Goal: Task Accomplishment & Management: Manage account settings

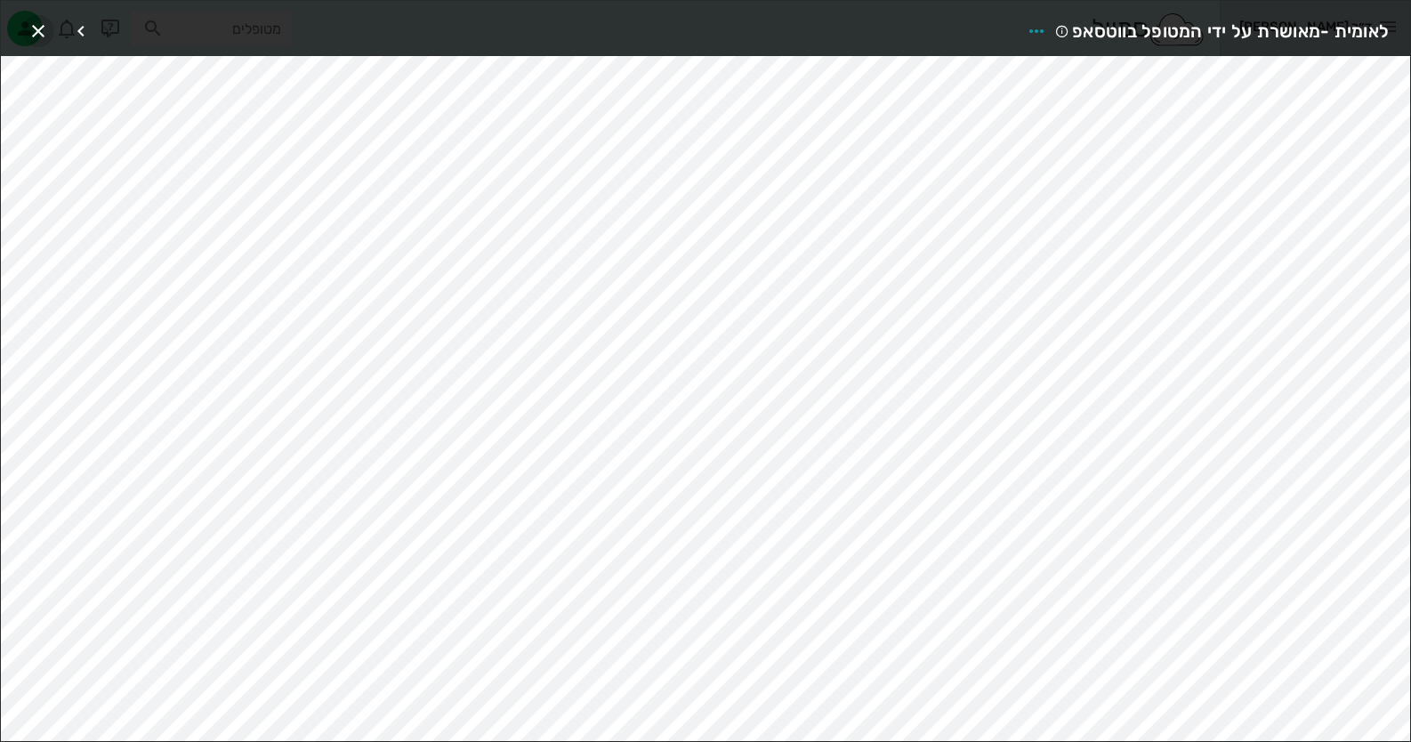
click at [39, 28] on icon "button" at bounding box center [38, 30] width 21 height 21
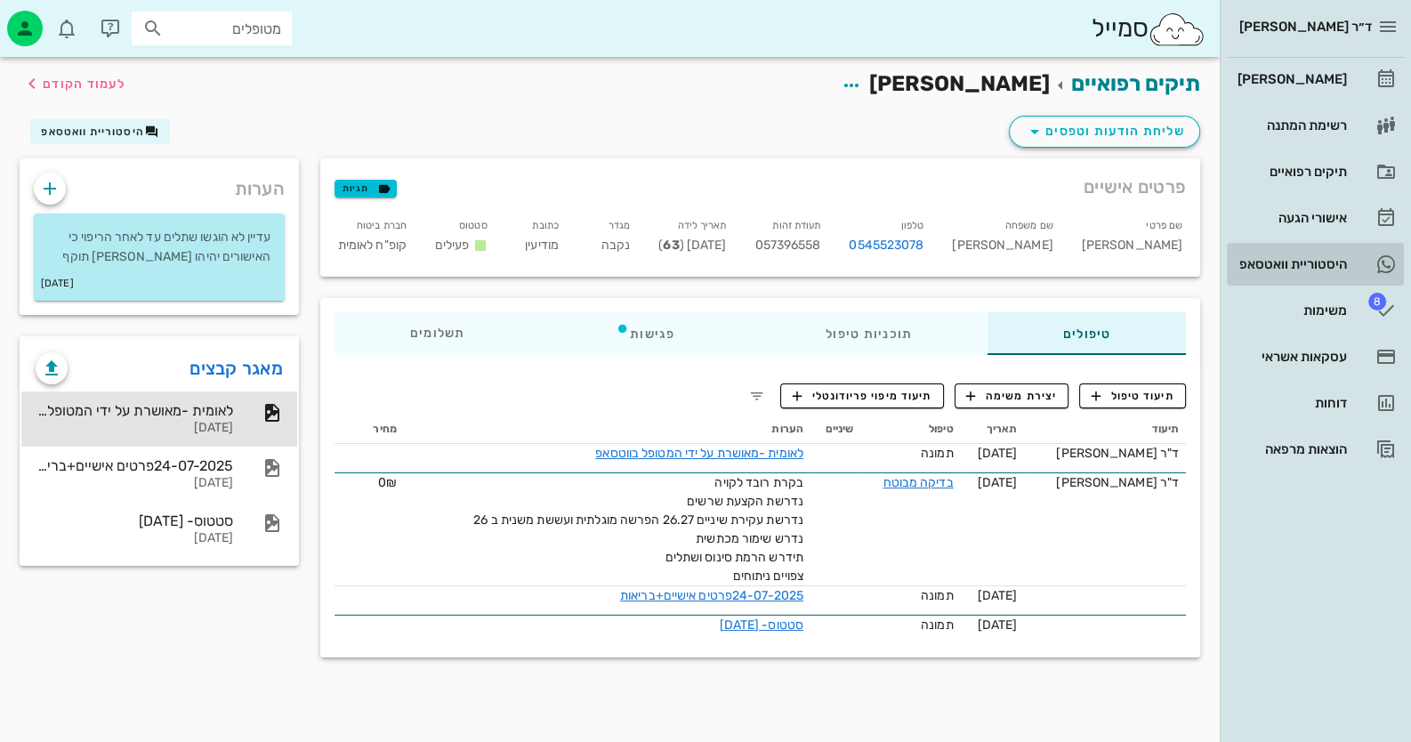
click at [1367, 272] on link "היסטוריית וואטסאפ" at bounding box center [1315, 264] width 177 height 43
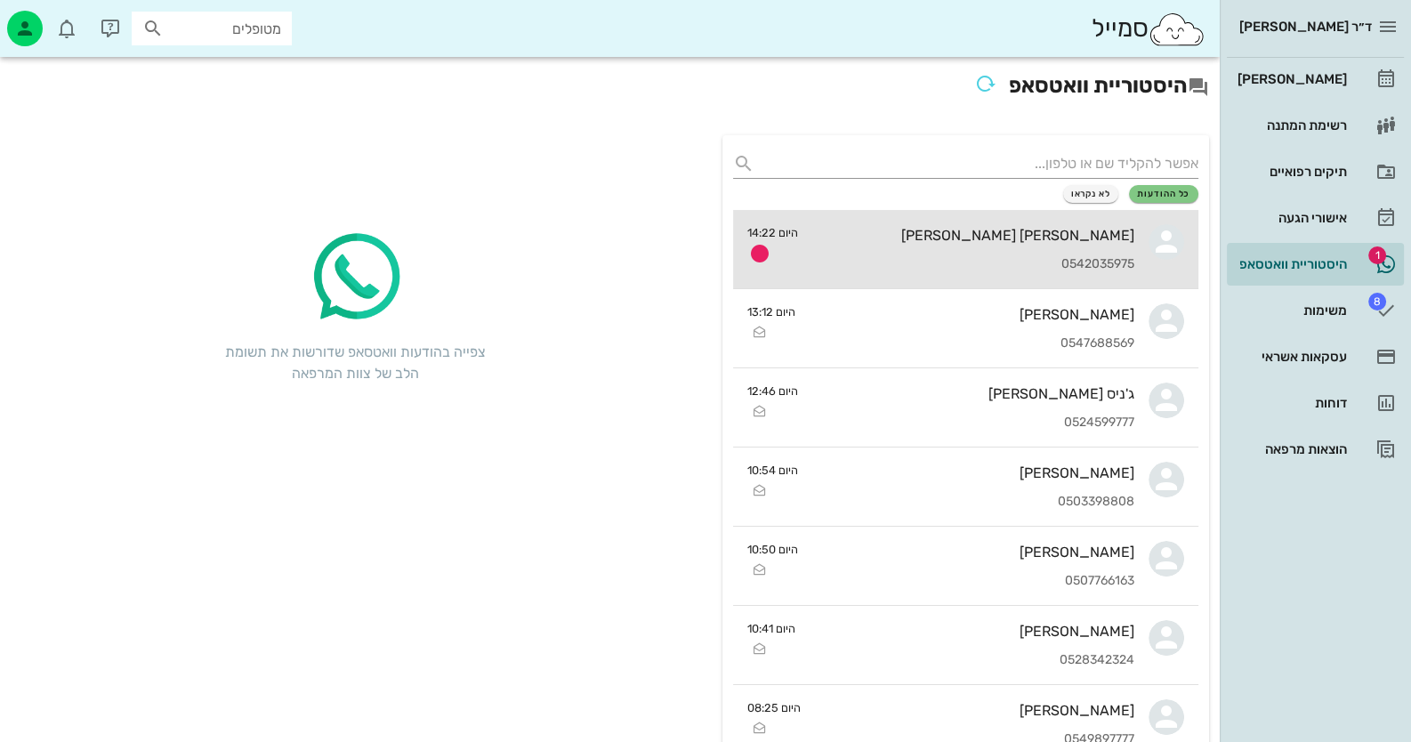
click at [974, 247] on div "אבישי אשכנזי 0542035975" at bounding box center [973, 249] width 322 height 78
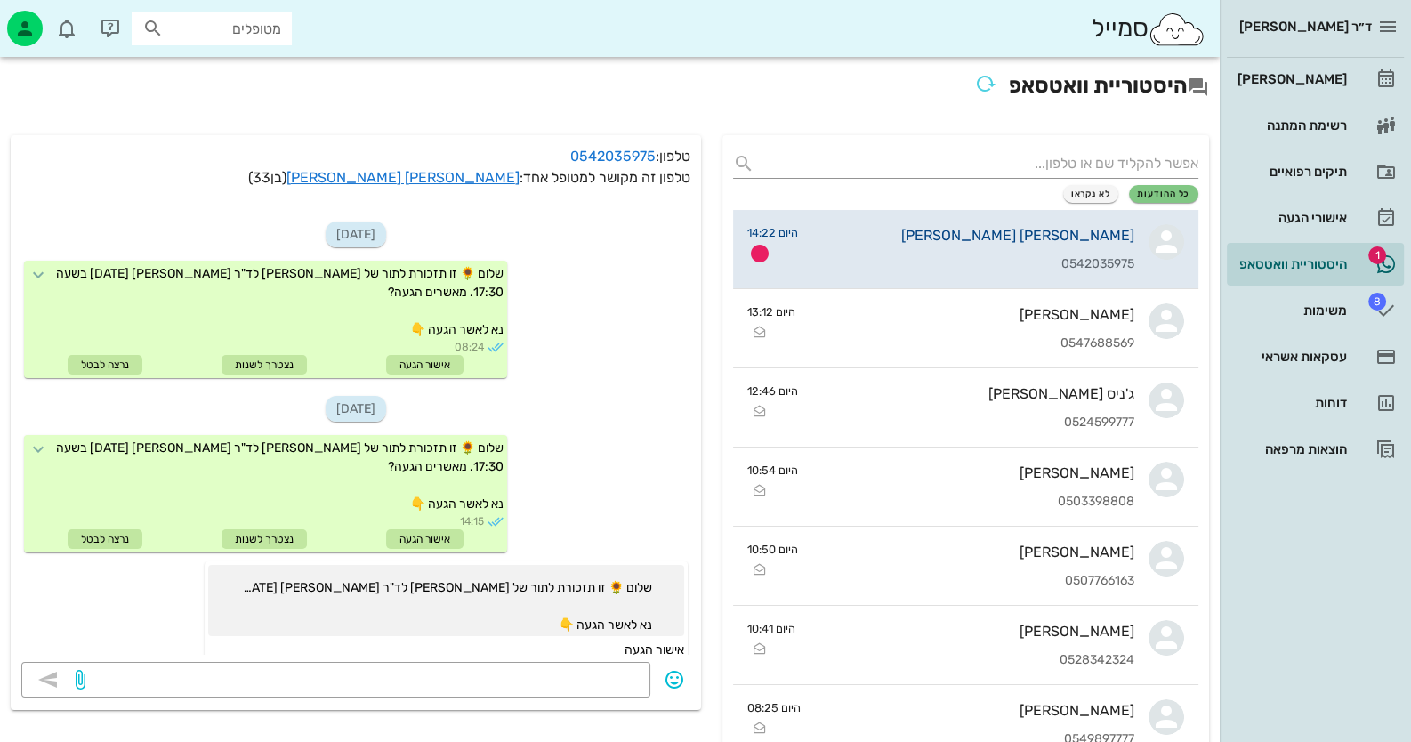
scroll to position [314, 0]
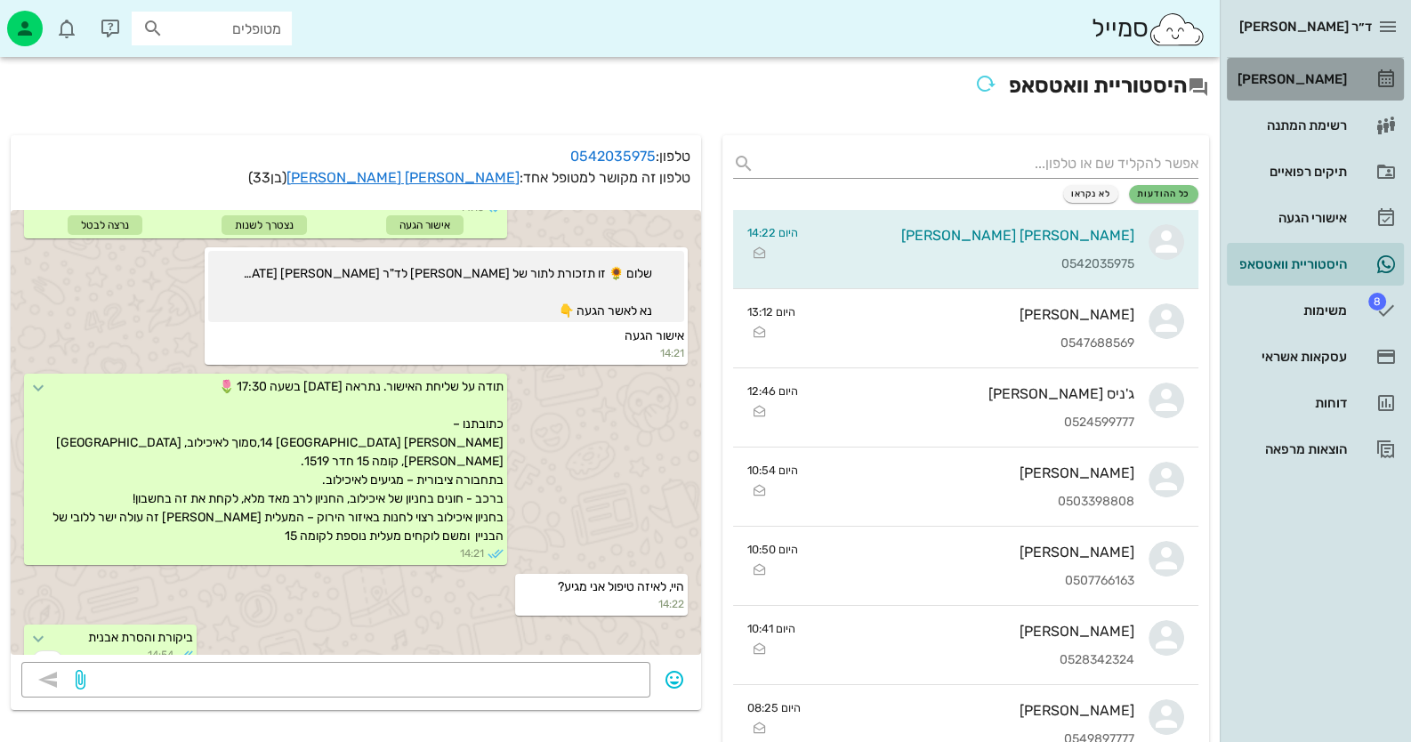
click at [1330, 80] on div "[PERSON_NAME]" at bounding box center [1290, 79] width 113 height 14
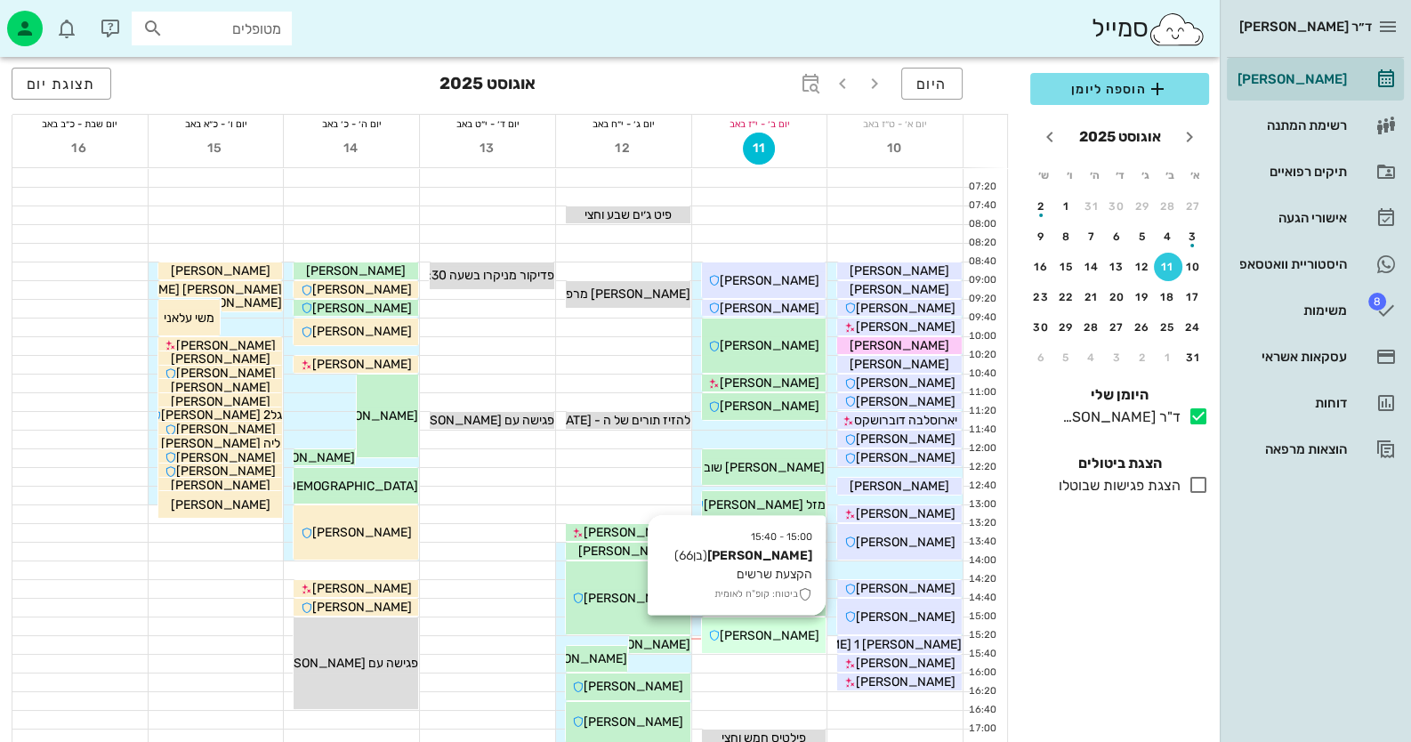
click at [818, 638] on div "[PERSON_NAME]" at bounding box center [764, 635] width 125 height 19
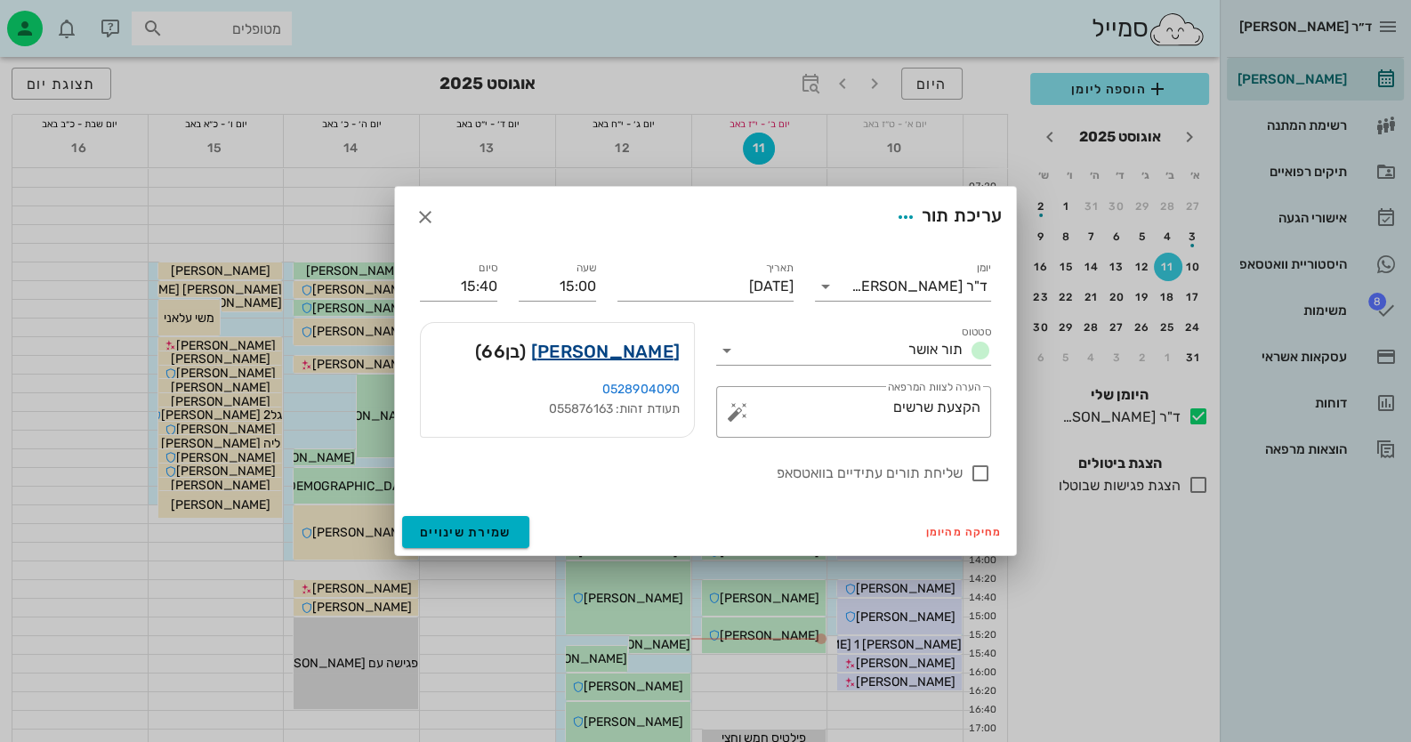
click at [641, 350] on link "[PERSON_NAME]" at bounding box center [605, 351] width 149 height 28
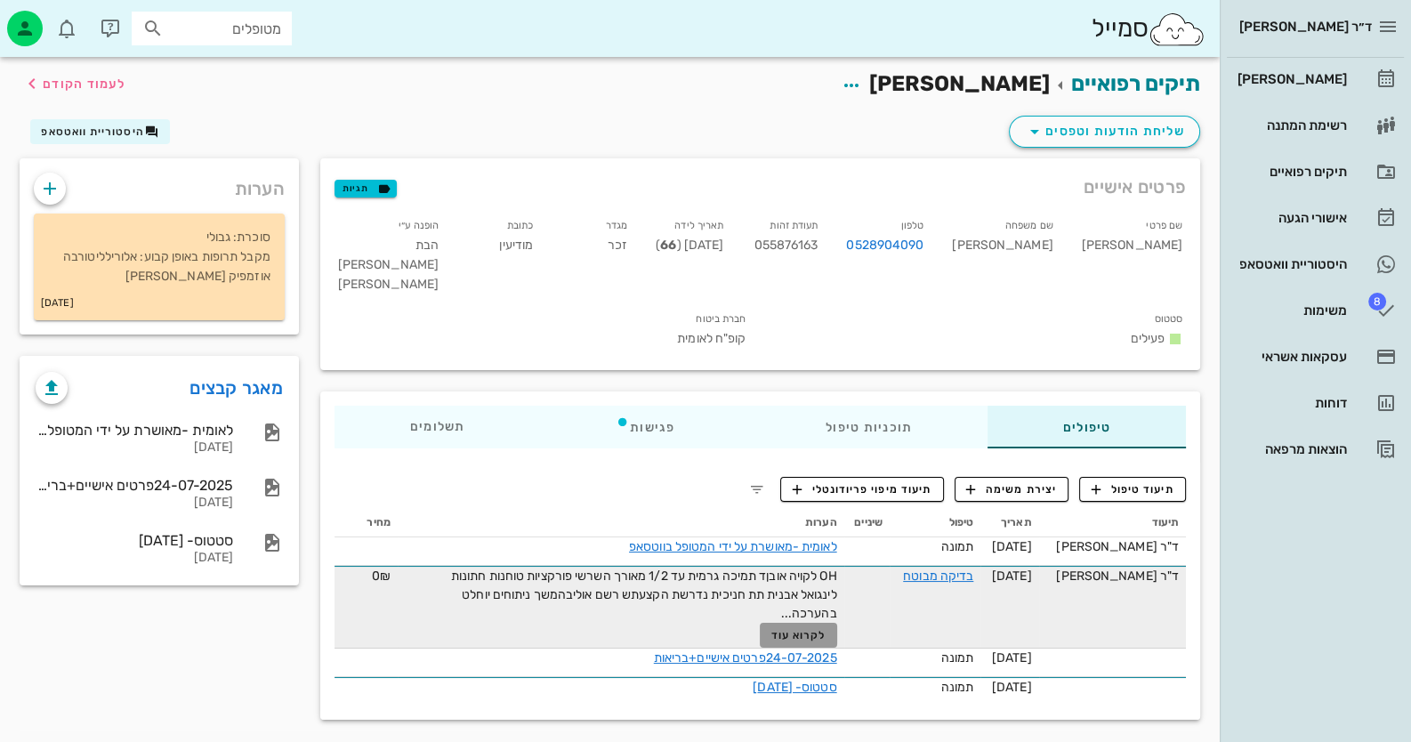
click at [819, 629] on span "לקרוא עוד" at bounding box center [797, 635] width 55 height 12
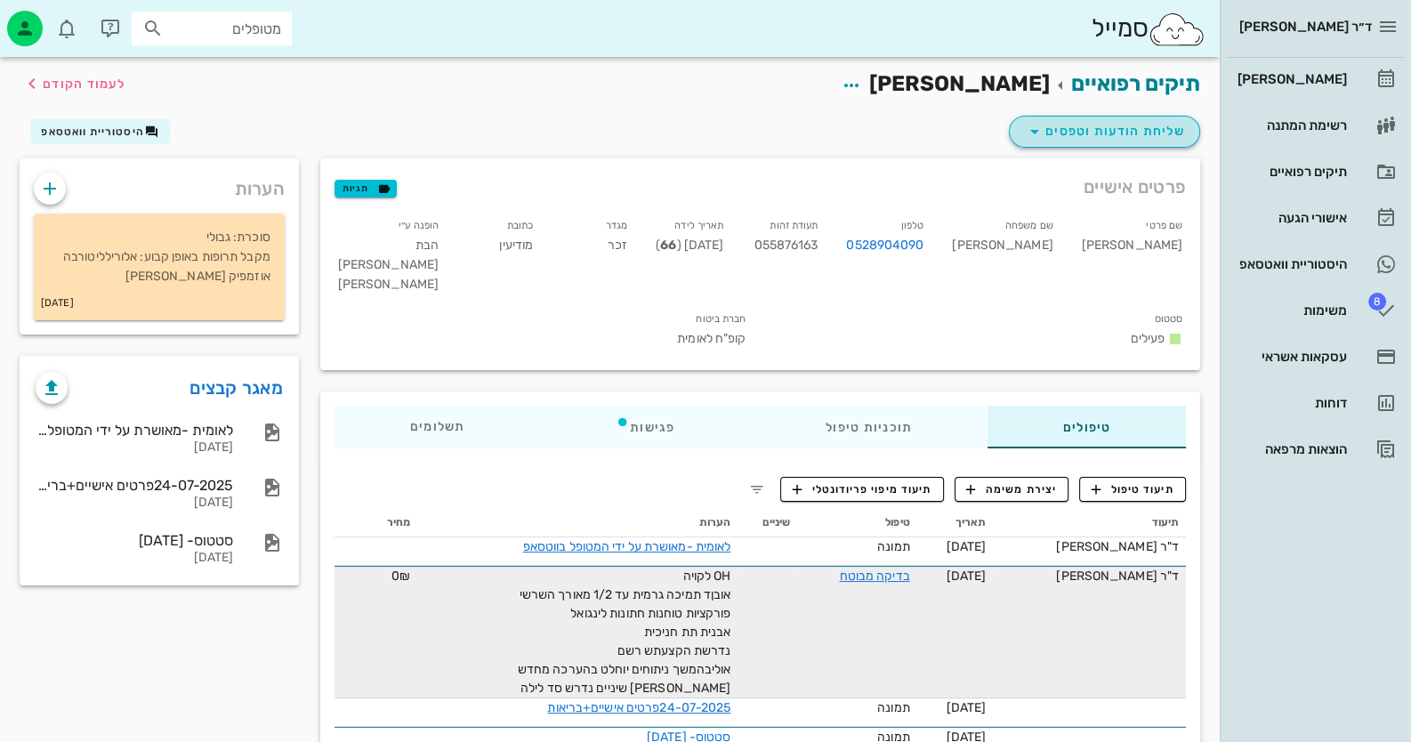
click at [1132, 134] on span "שליחת הודעות וטפסים" at bounding box center [1104, 131] width 161 height 21
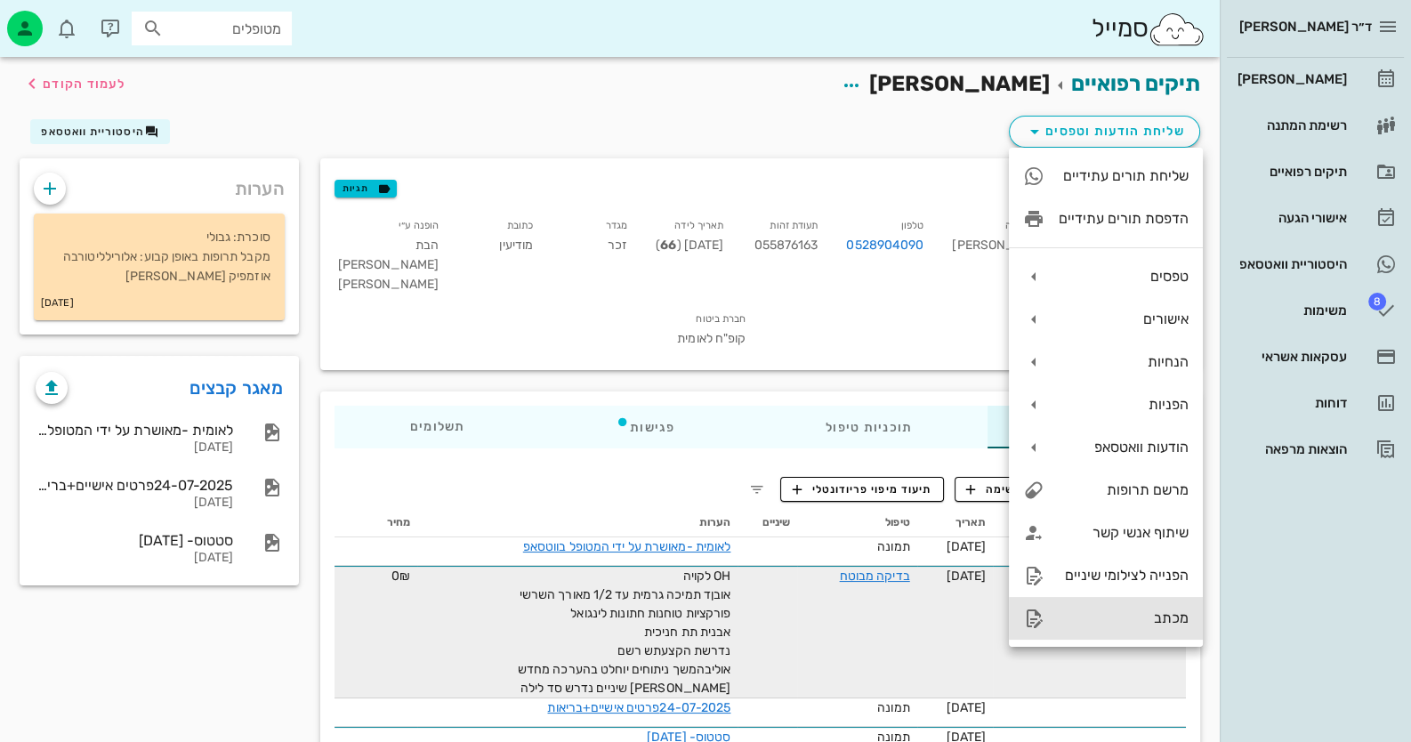
click at [1141, 617] on div "מכתב" at bounding box center [1124, 617] width 130 height 17
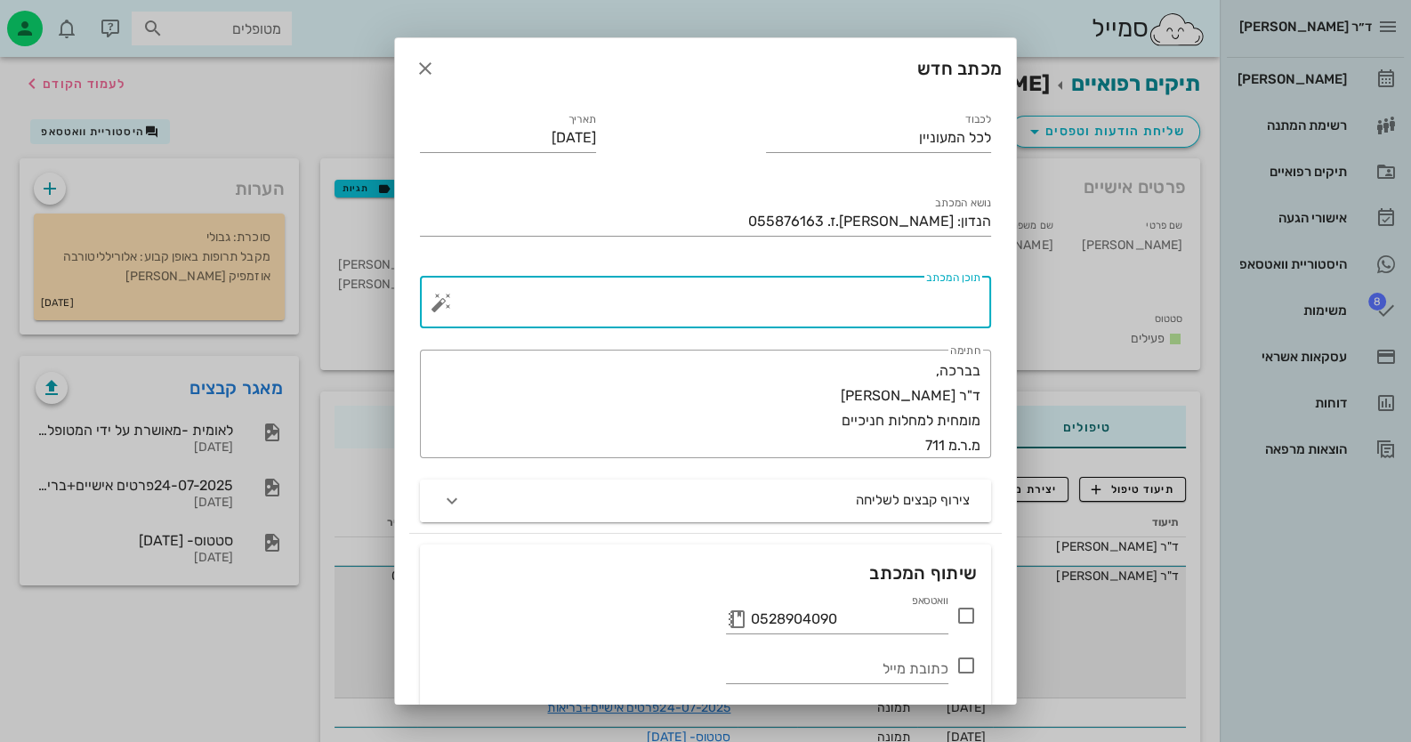
click at [909, 311] on textarea "תוכן המכתב" at bounding box center [713, 307] width 536 height 43
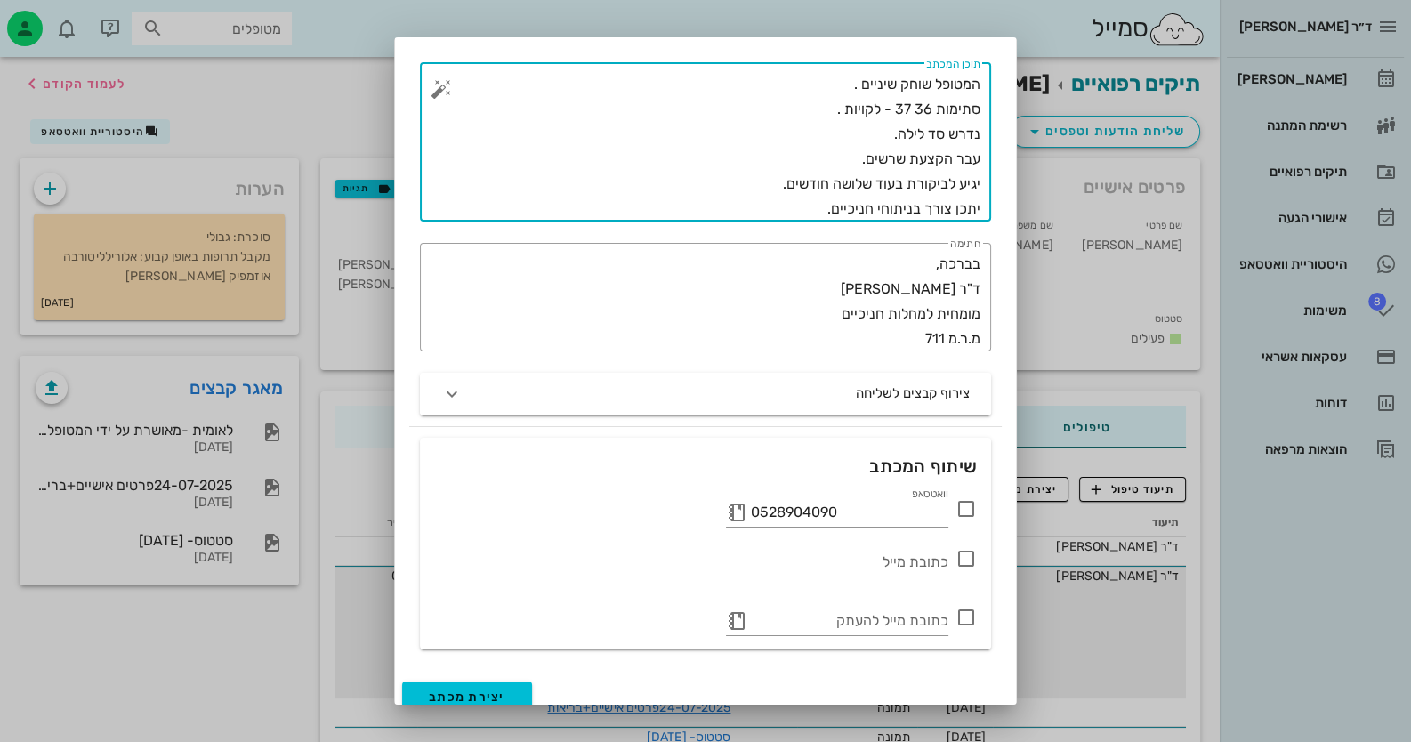
scroll to position [229, 0]
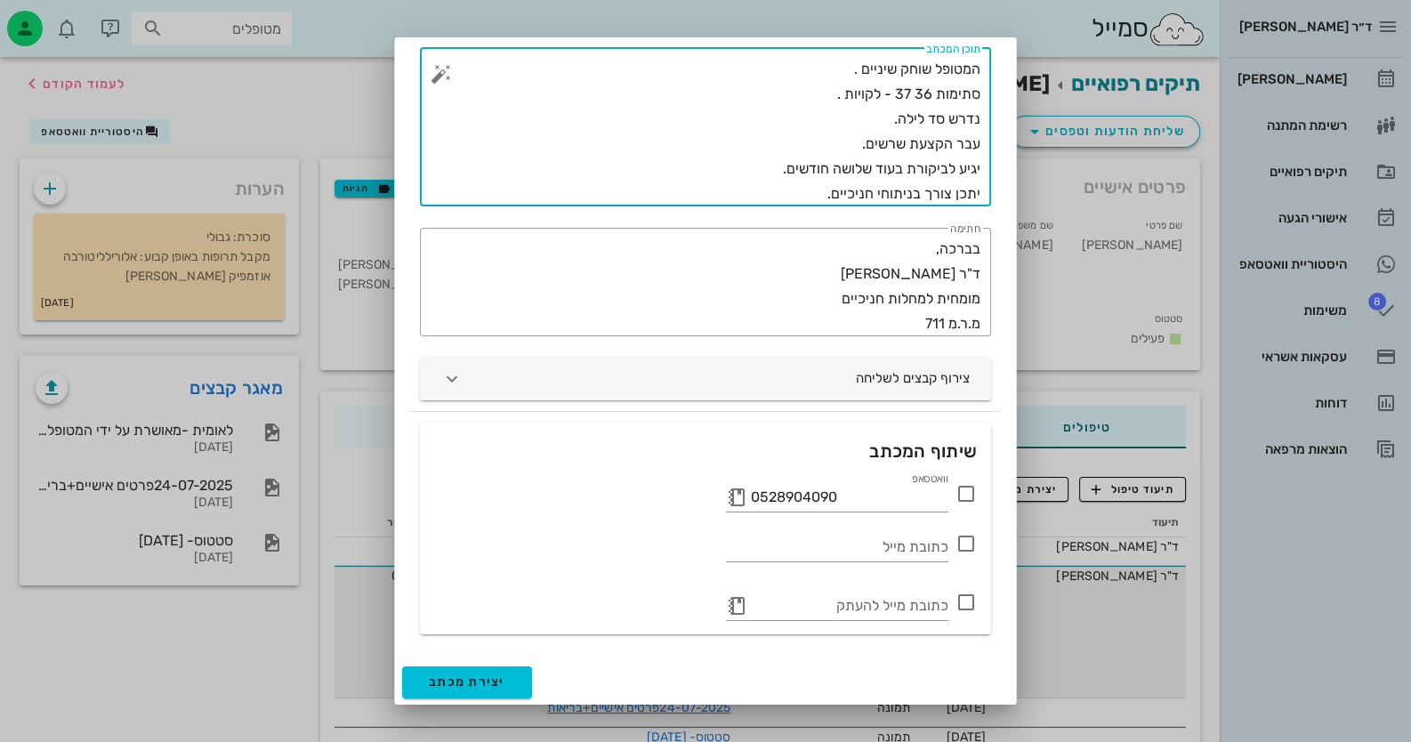
type textarea "המטופל שוחק שיניים . סתימות 36 37 - לקויות . נדרש סד לילה. עבר הקצעת שרשים. יגי…"
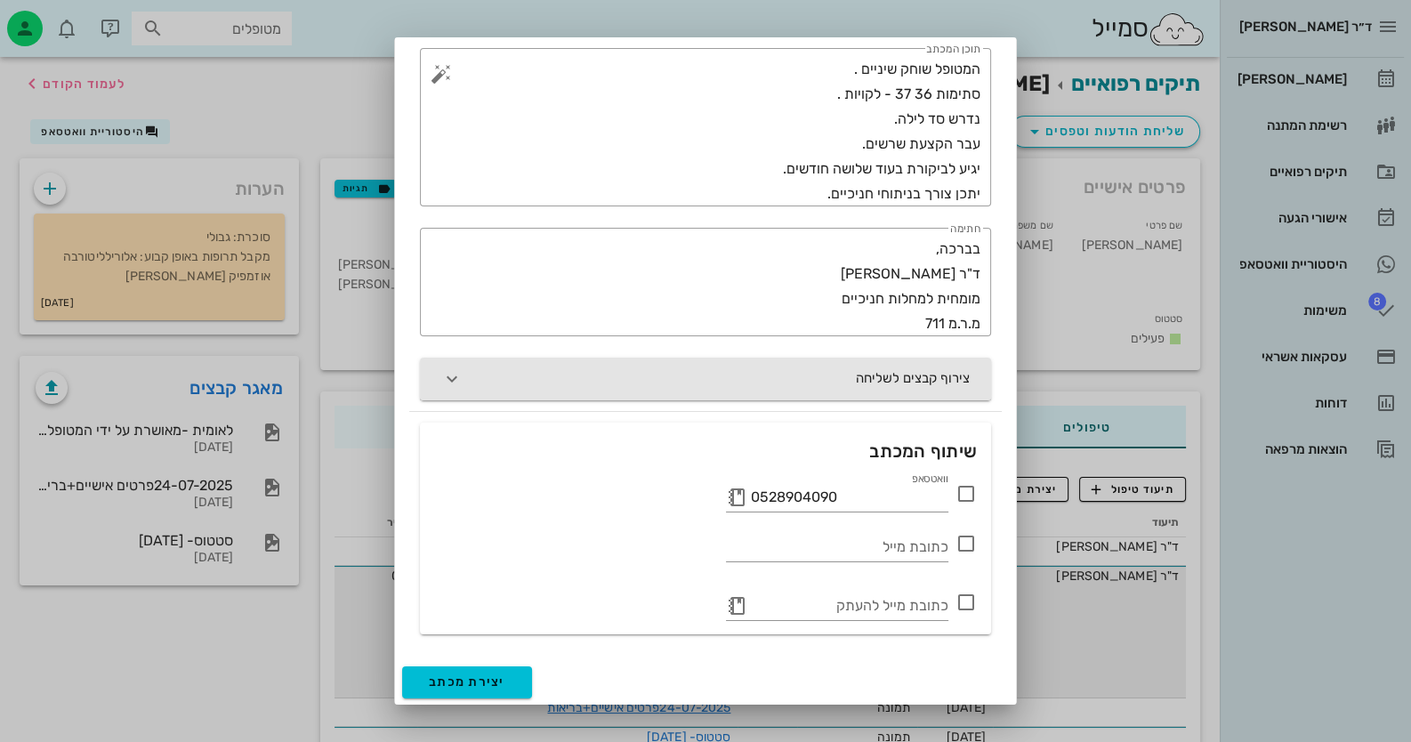
click at [618, 381] on button "צירוף קבצים לשליחה" at bounding box center [705, 379] width 571 height 43
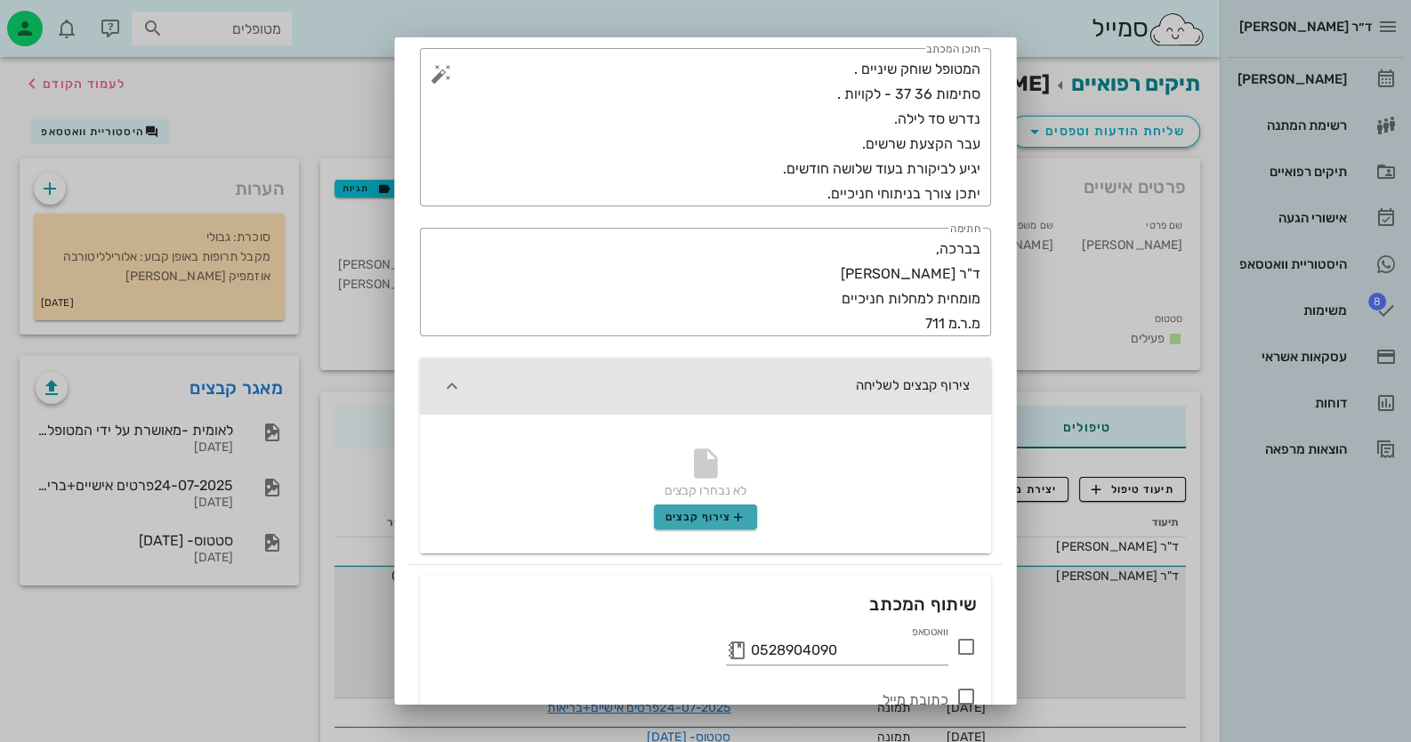
click at [735, 520] on span "צירוף קבצים" at bounding box center [705, 517] width 81 height 14
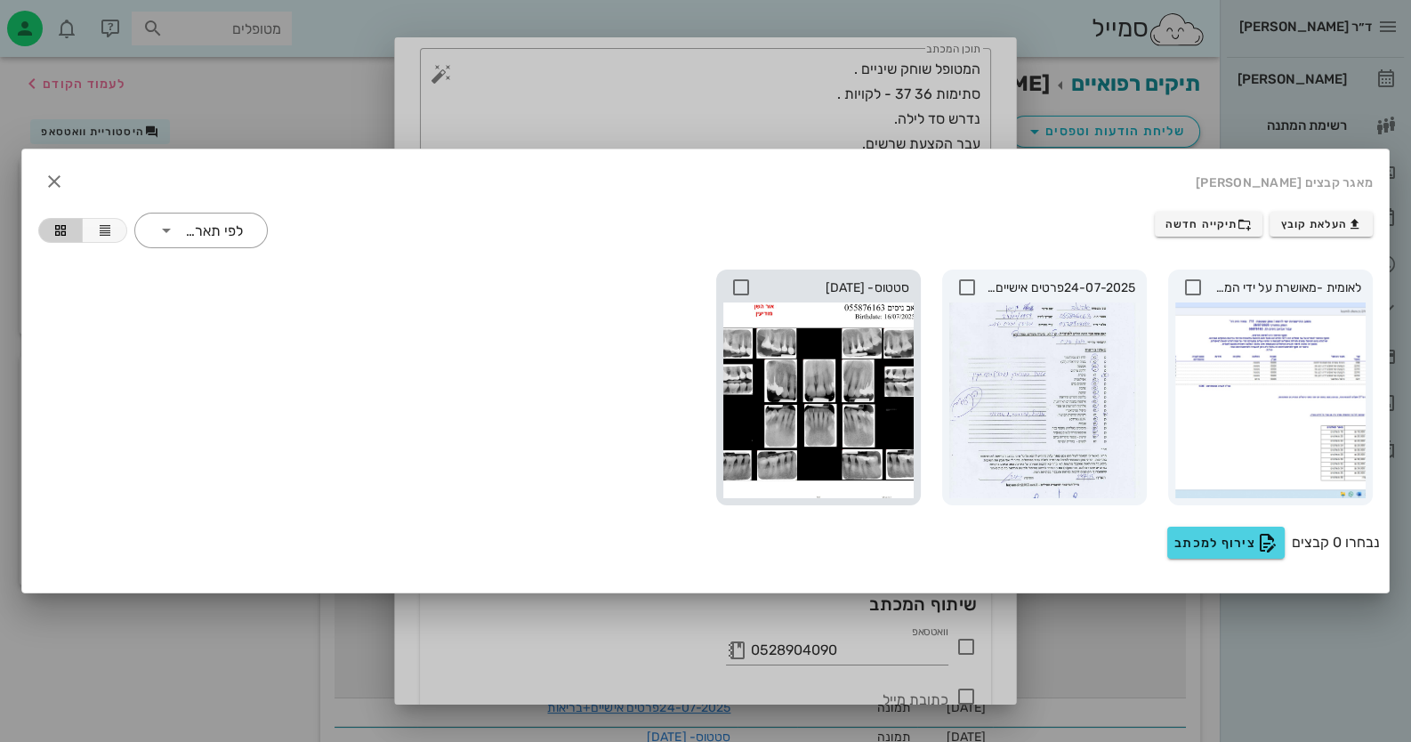
click at [819, 431] on div at bounding box center [818, 400] width 190 height 196
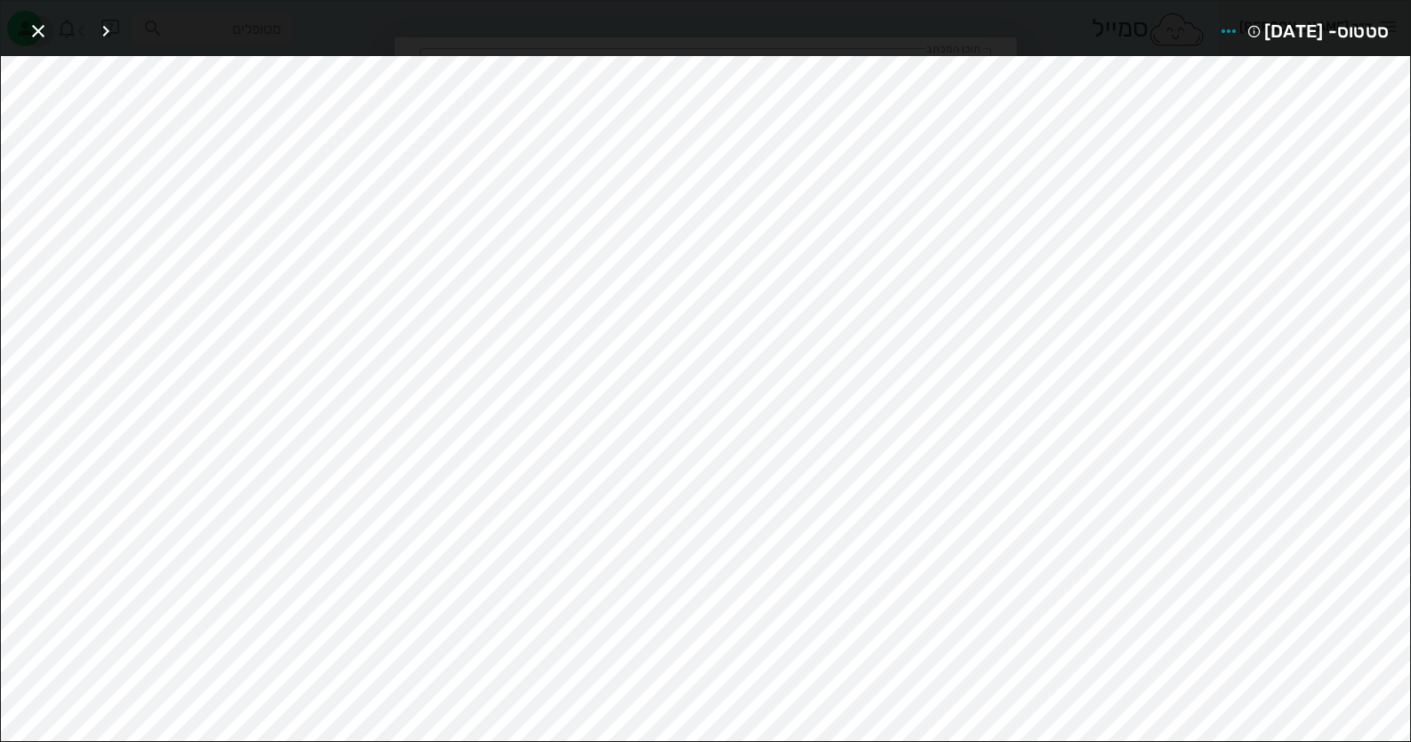
click at [32, 35] on icon "button" at bounding box center [38, 30] width 21 height 21
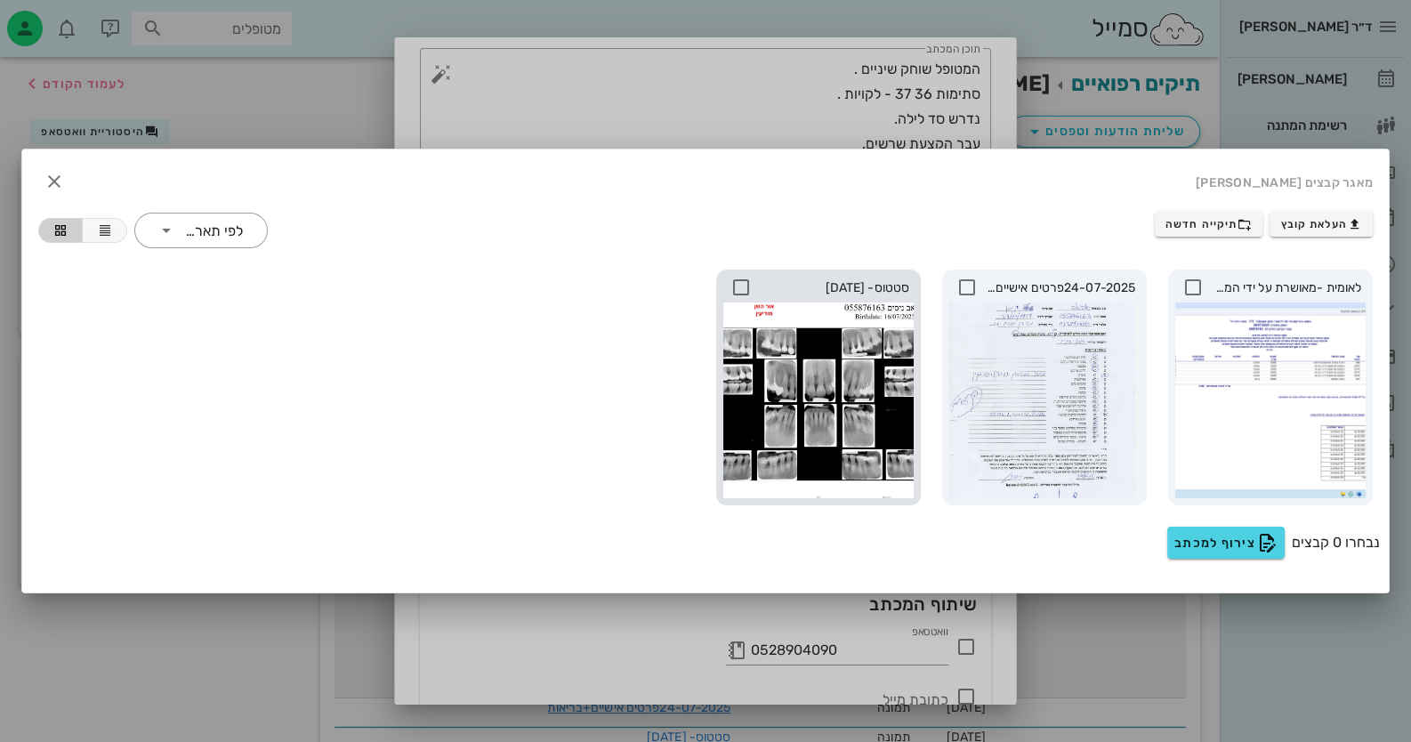
click at [737, 281] on icon at bounding box center [740, 287] width 21 height 21
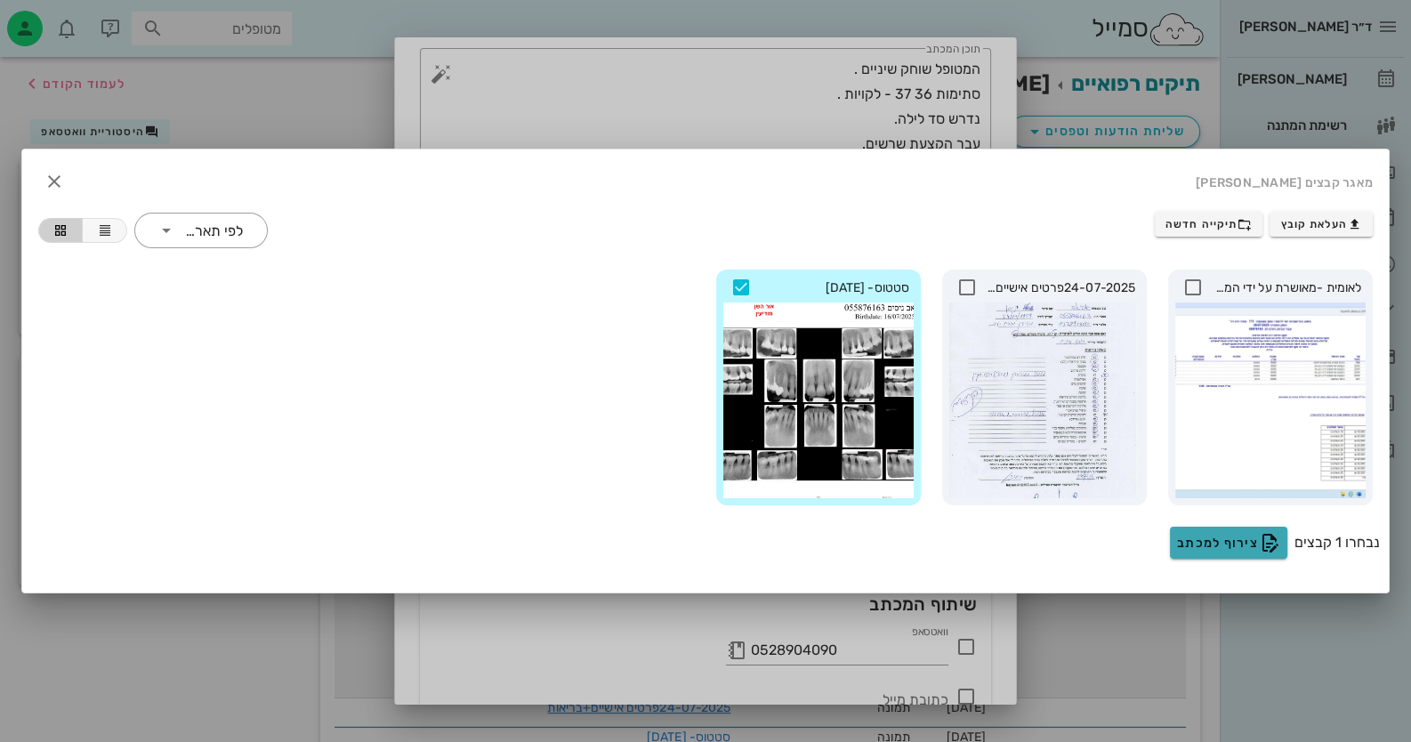
click at [1279, 553] on button "צירוף למכתב" at bounding box center [1228, 543] width 117 height 32
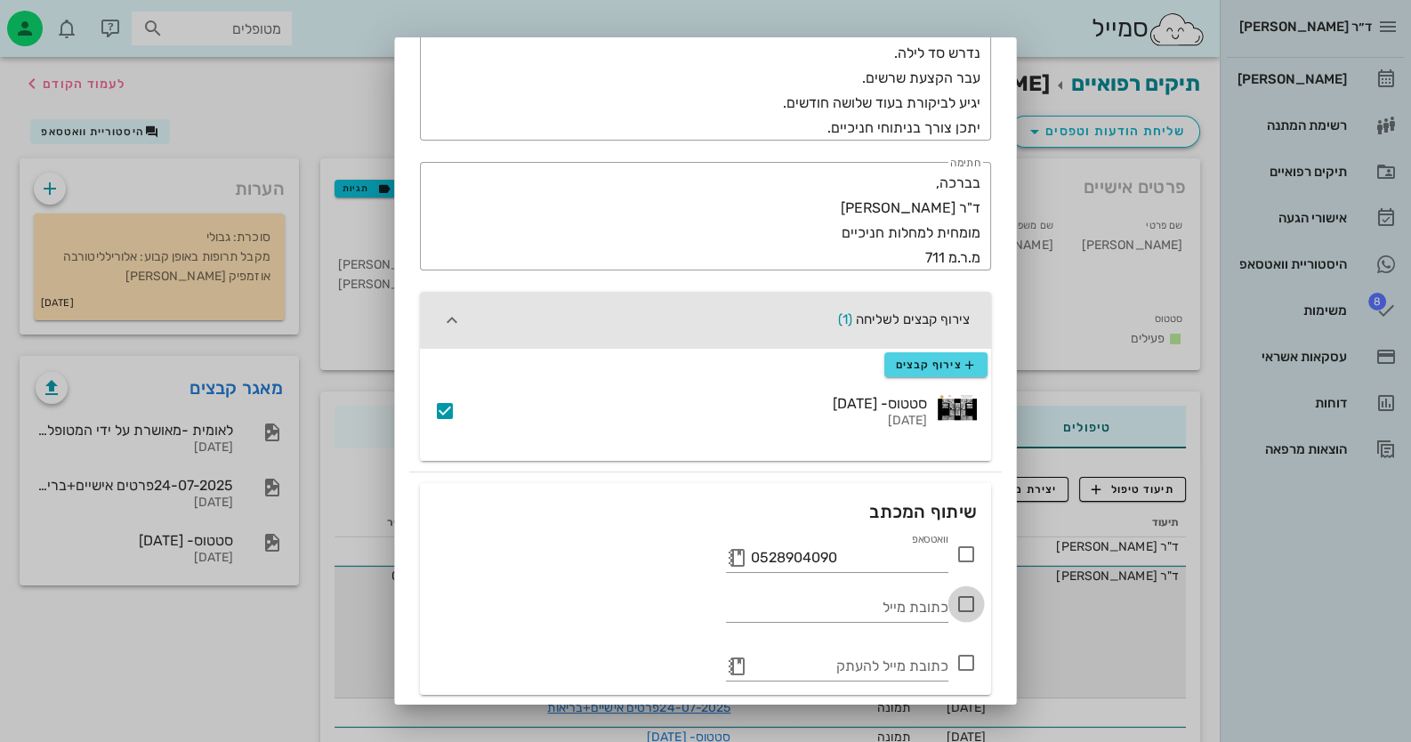
scroll to position [318, 0]
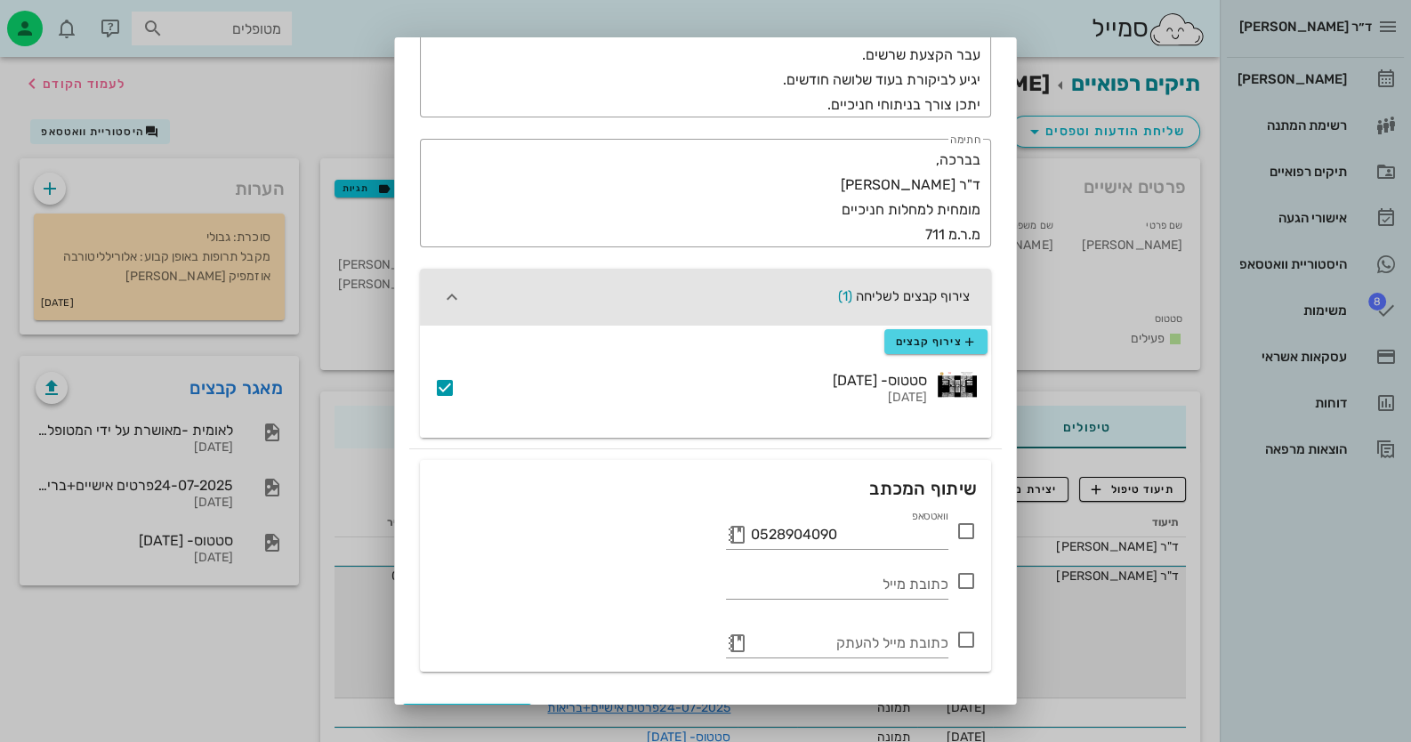
click at [970, 533] on icon at bounding box center [966, 530] width 21 height 21
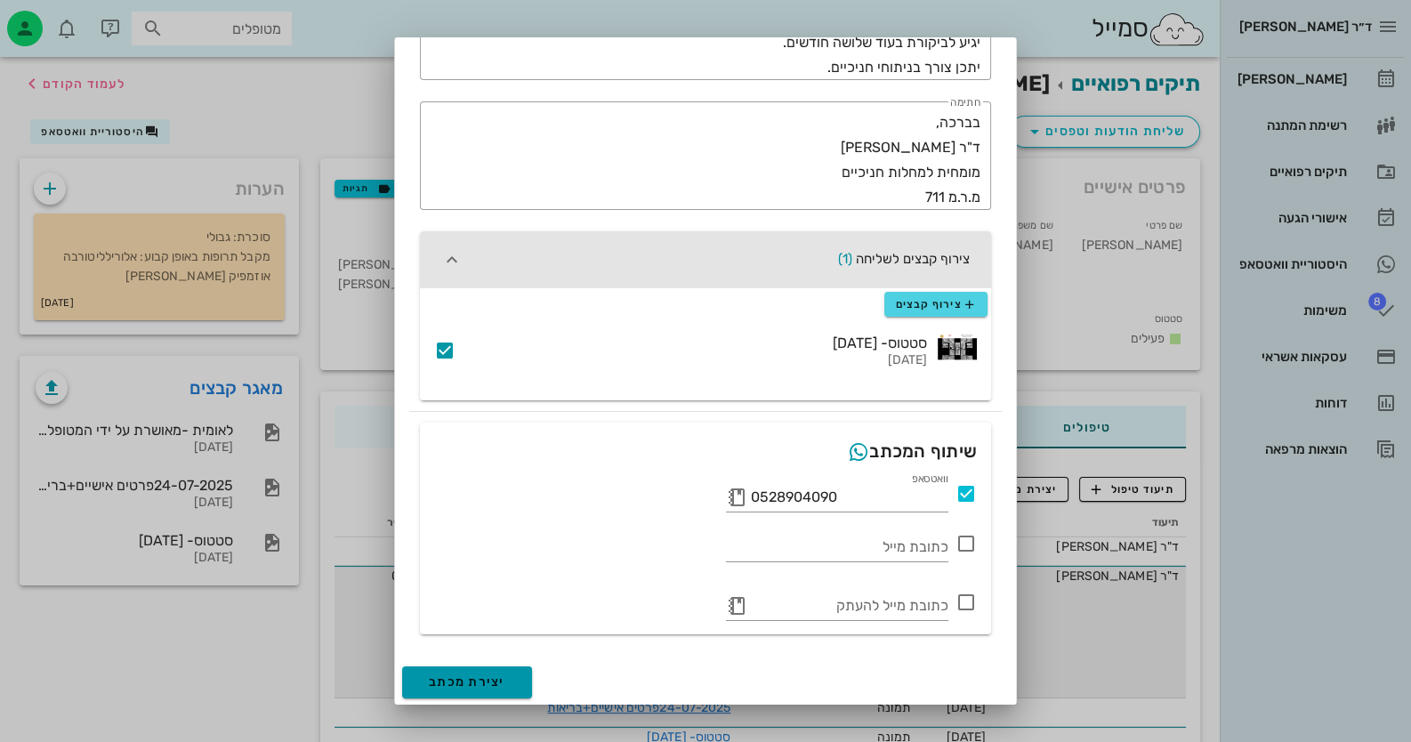
click at [516, 676] on button "יצירת מכתב" at bounding box center [467, 682] width 130 height 32
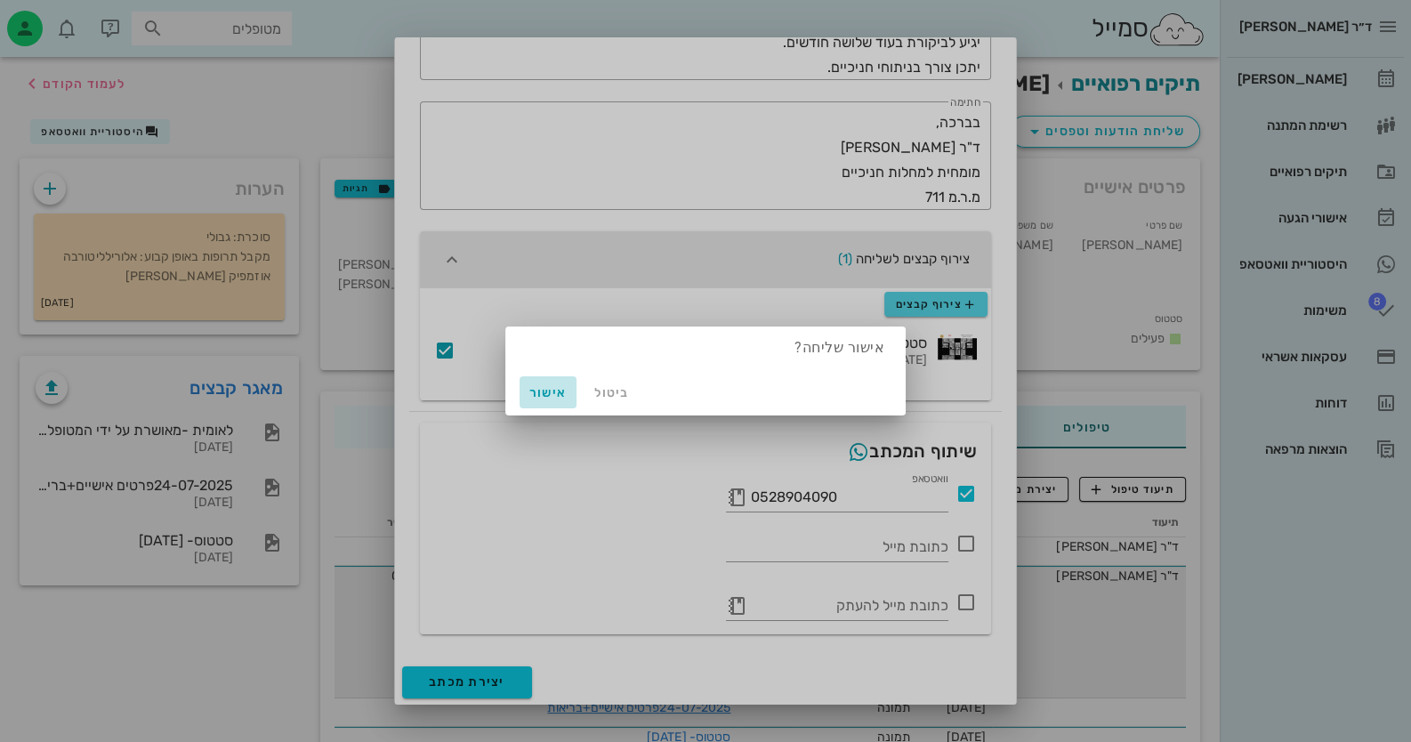
click at [550, 393] on span "אישור" at bounding box center [548, 392] width 43 height 15
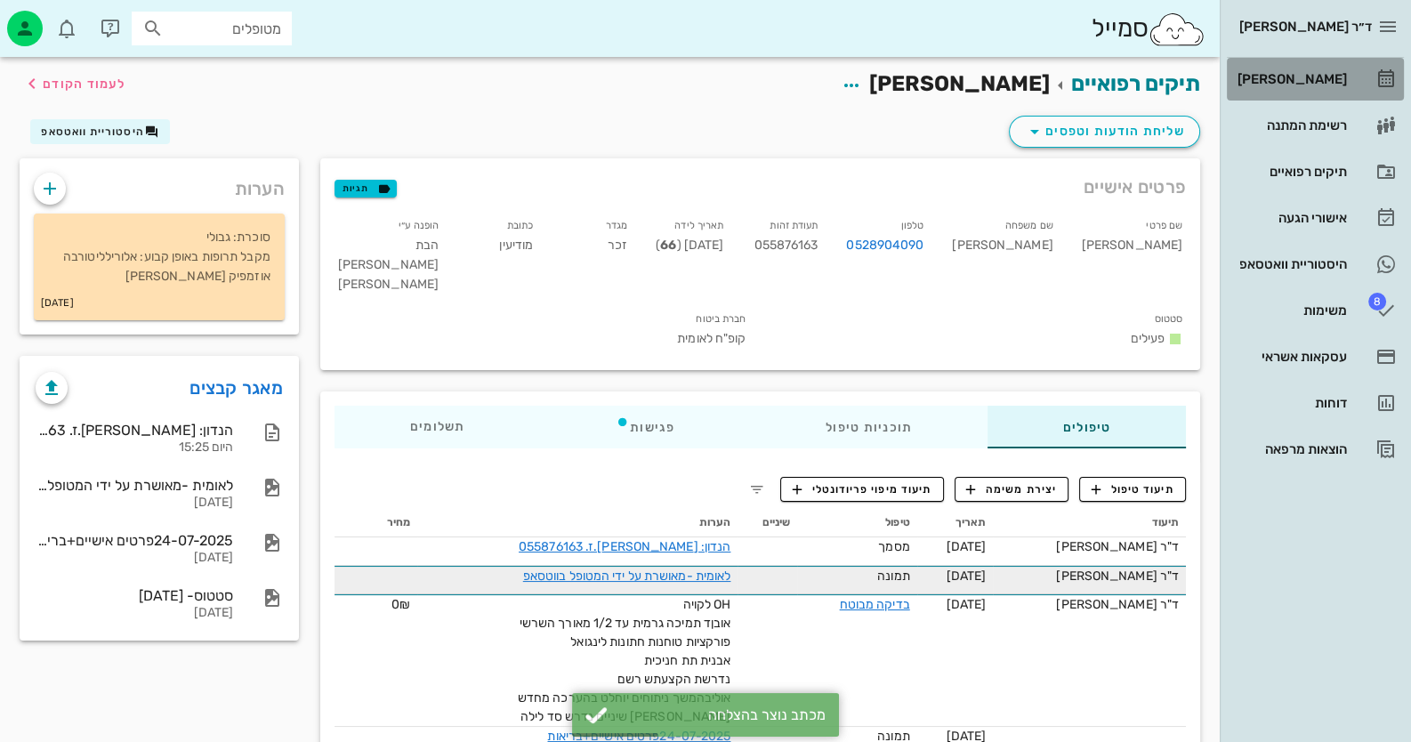
click at [1302, 69] on div "[PERSON_NAME]" at bounding box center [1290, 79] width 113 height 28
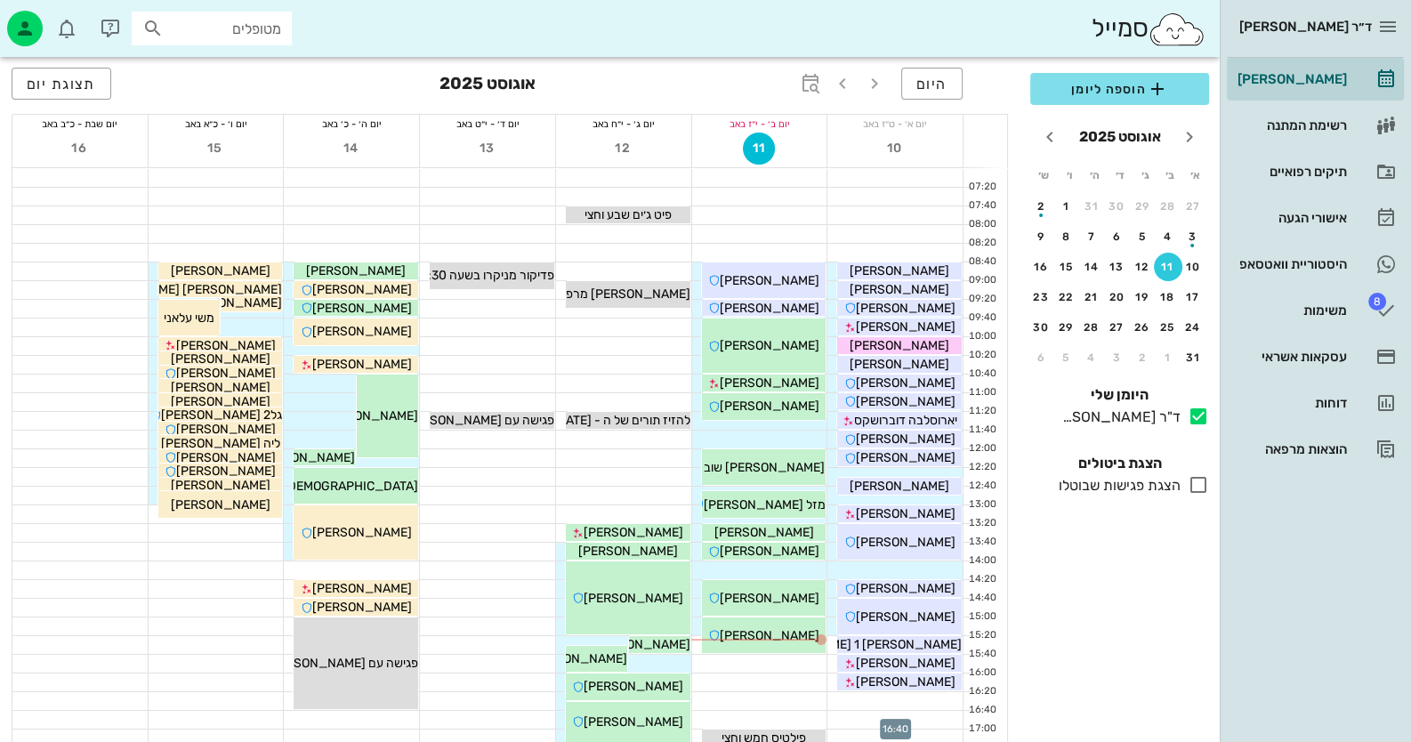
scroll to position [88, 0]
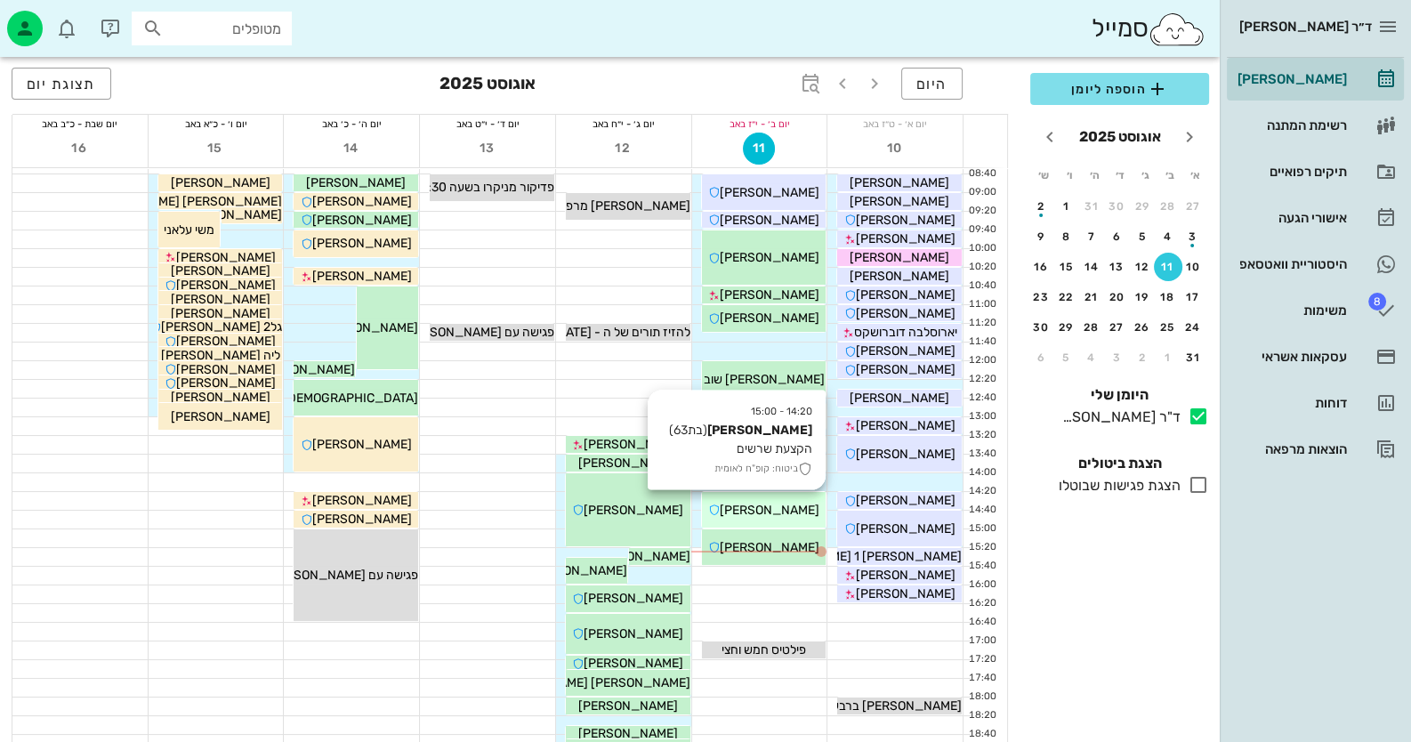
click at [798, 504] on span "[PERSON_NAME]" at bounding box center [770, 510] width 100 height 15
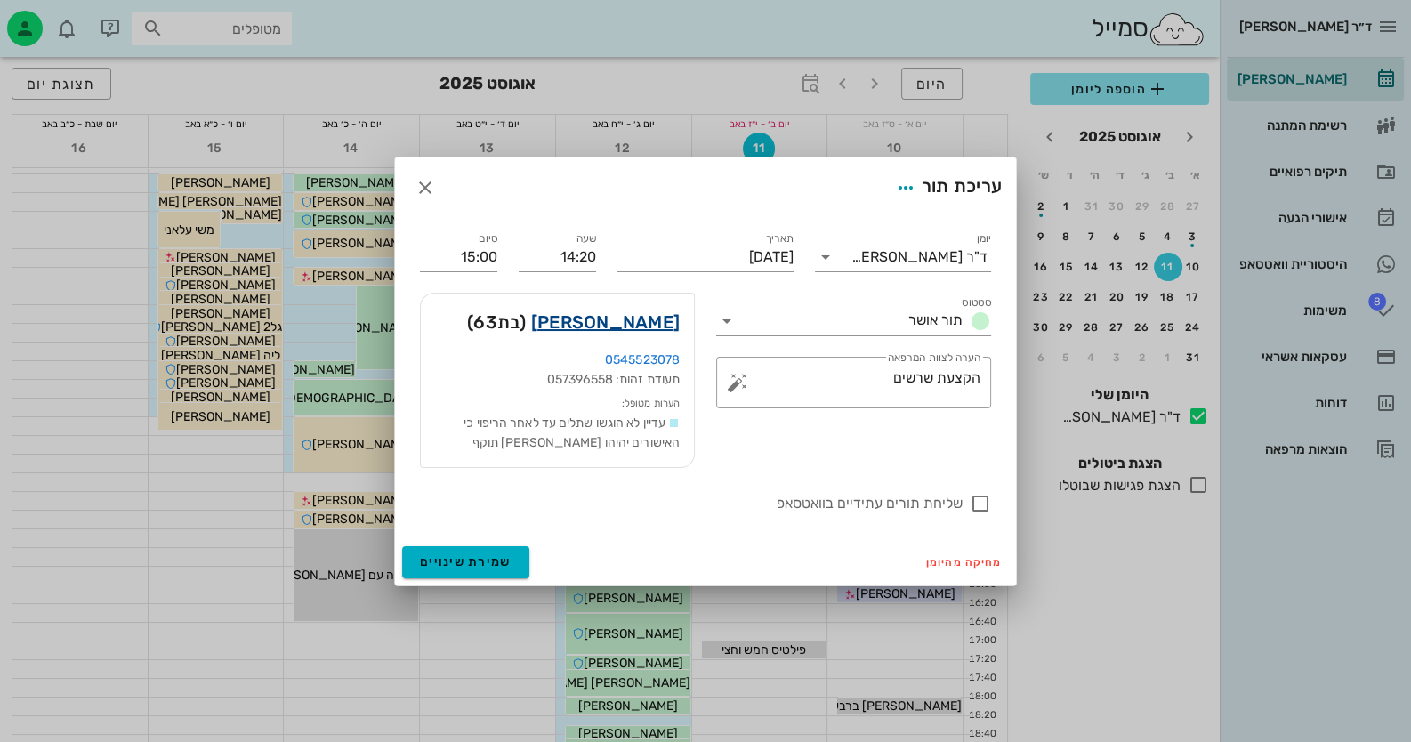
click at [632, 326] on link "[PERSON_NAME]" at bounding box center [605, 322] width 149 height 28
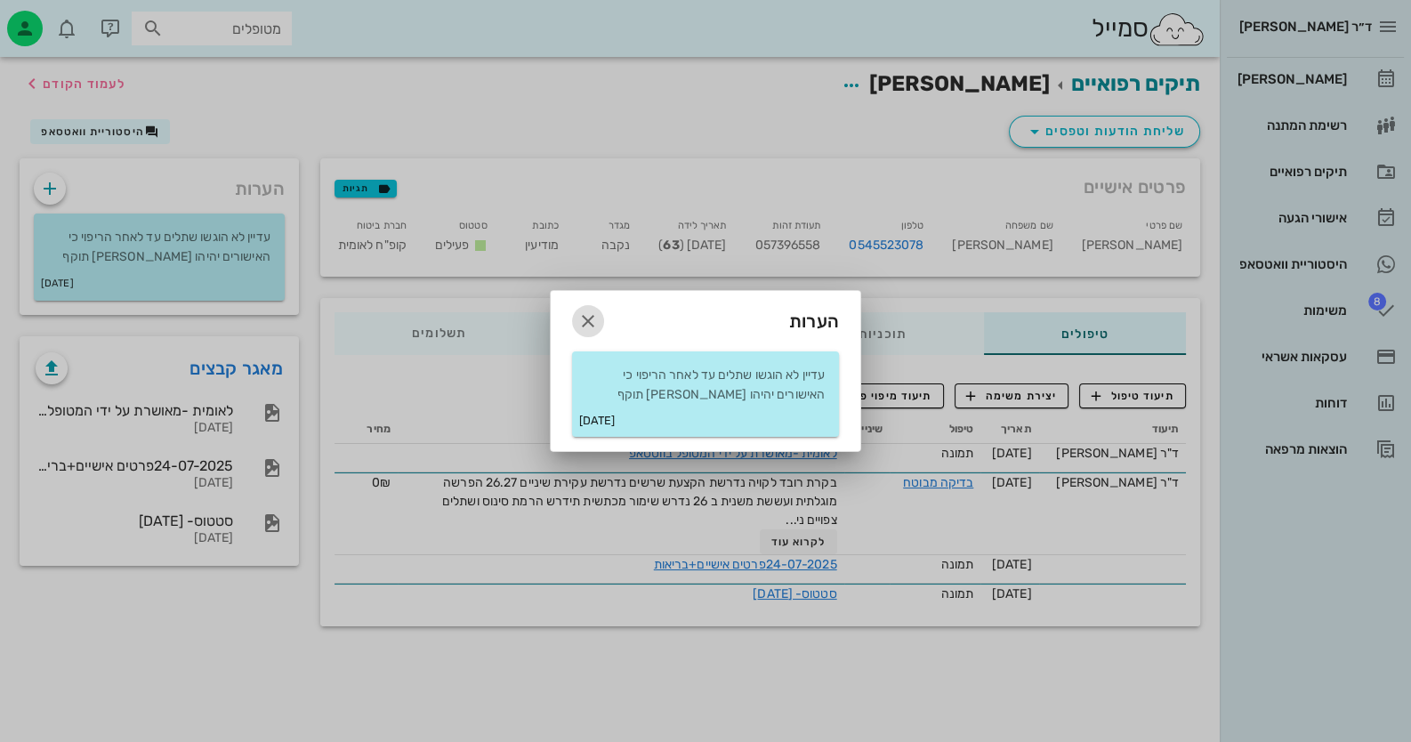
click at [587, 315] on icon "button" at bounding box center [587, 321] width 21 height 21
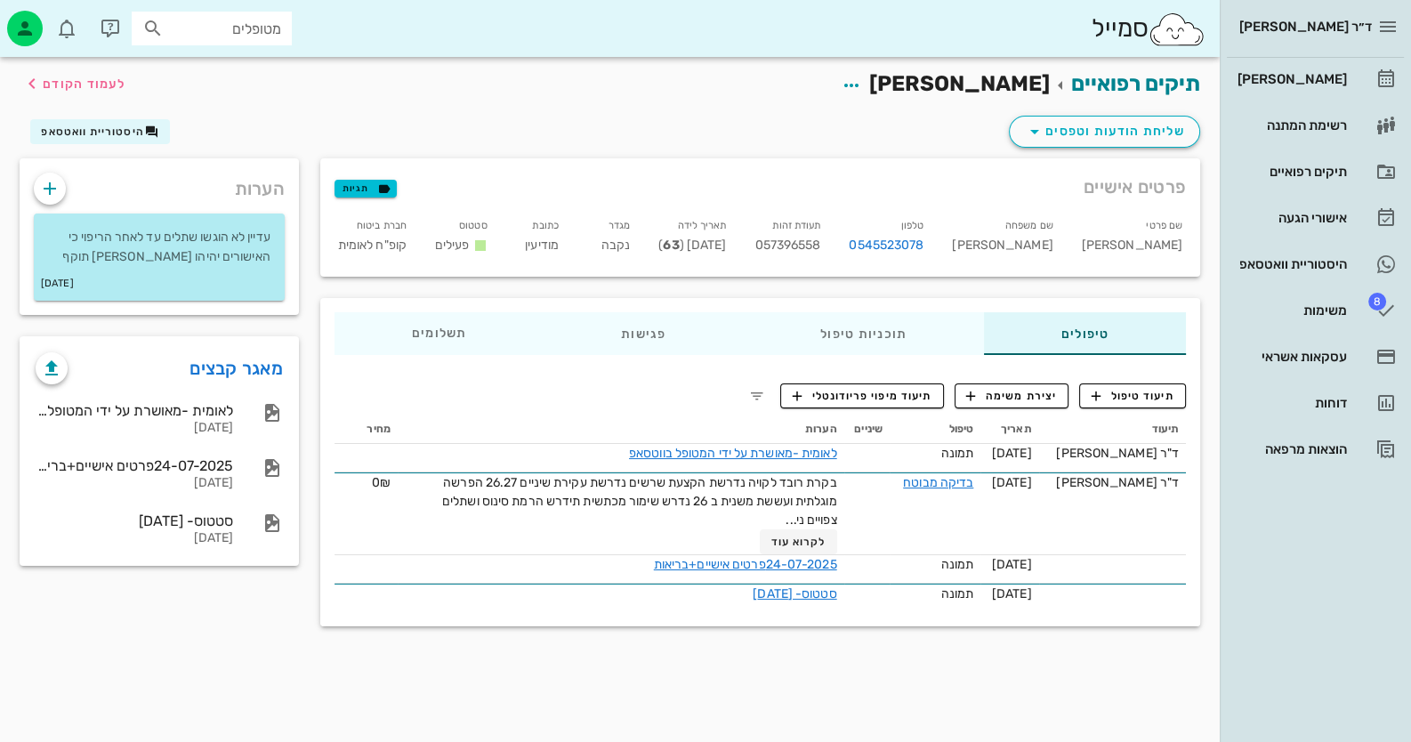
click at [1119, 110] on div "תיקים רפואיים מישל אביאב לעמוד הקודם" at bounding box center [610, 84] width 1202 height 55
click at [1125, 121] on span "שליחת הודעות וטפסים" at bounding box center [1104, 131] width 161 height 21
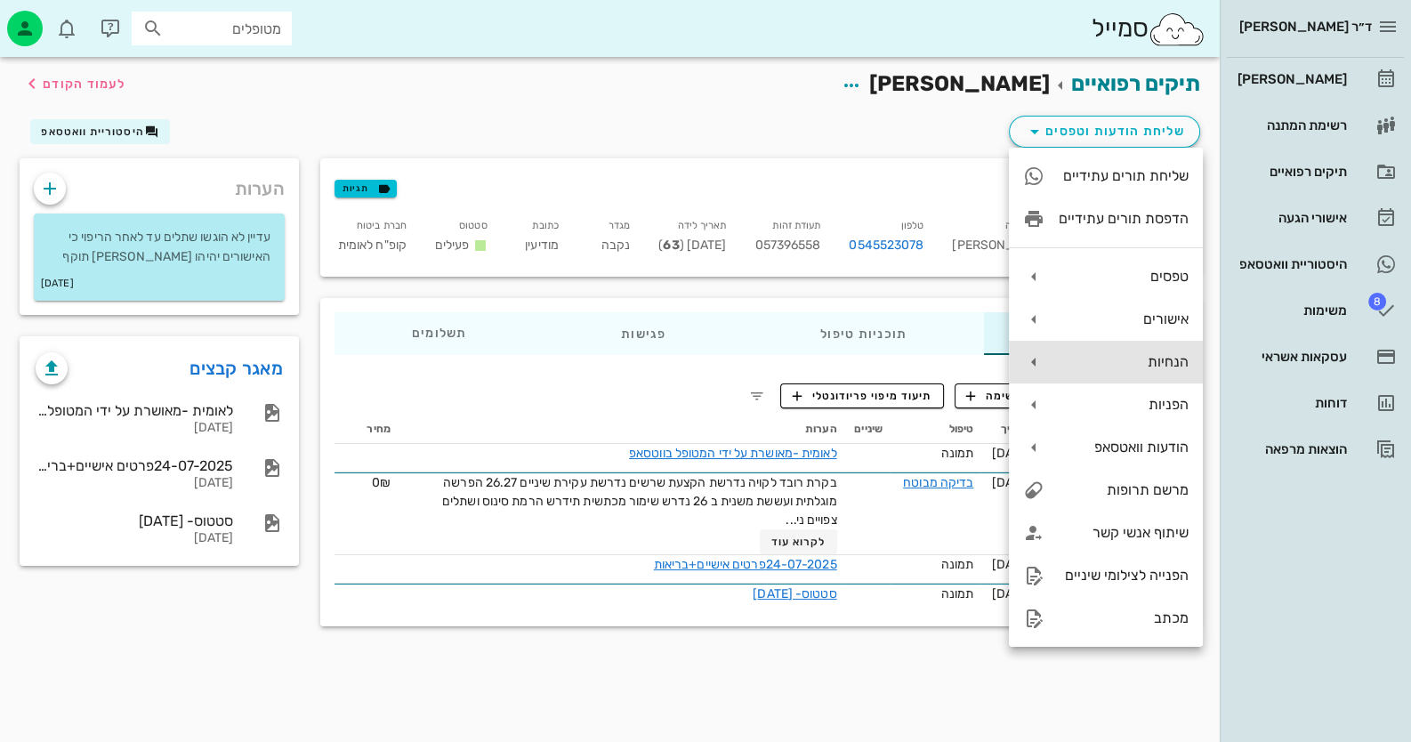
click at [1167, 351] on div "הנחיות" at bounding box center [1106, 362] width 194 height 43
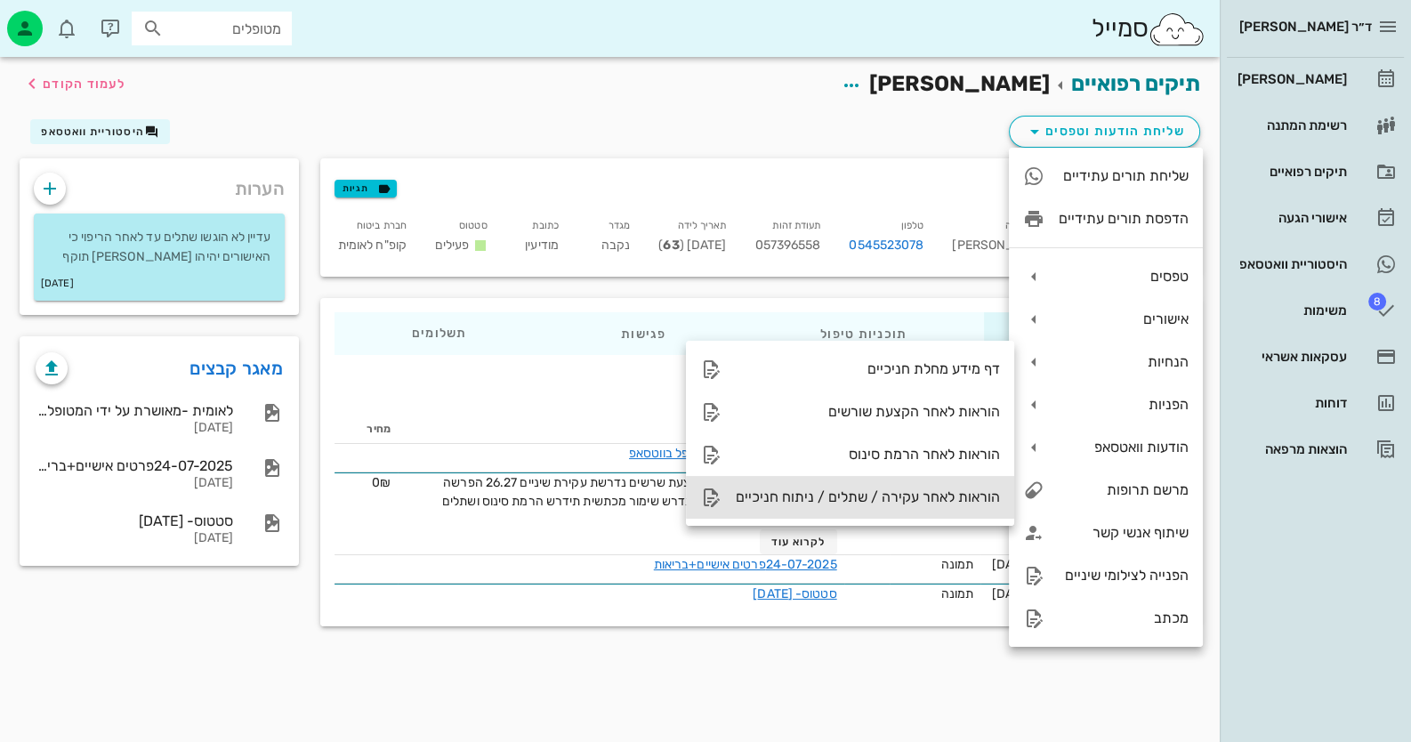
click at [956, 497] on div "הוראות לאחר עקירה / שתלים / ניתוח חניכיים" at bounding box center [868, 496] width 264 height 17
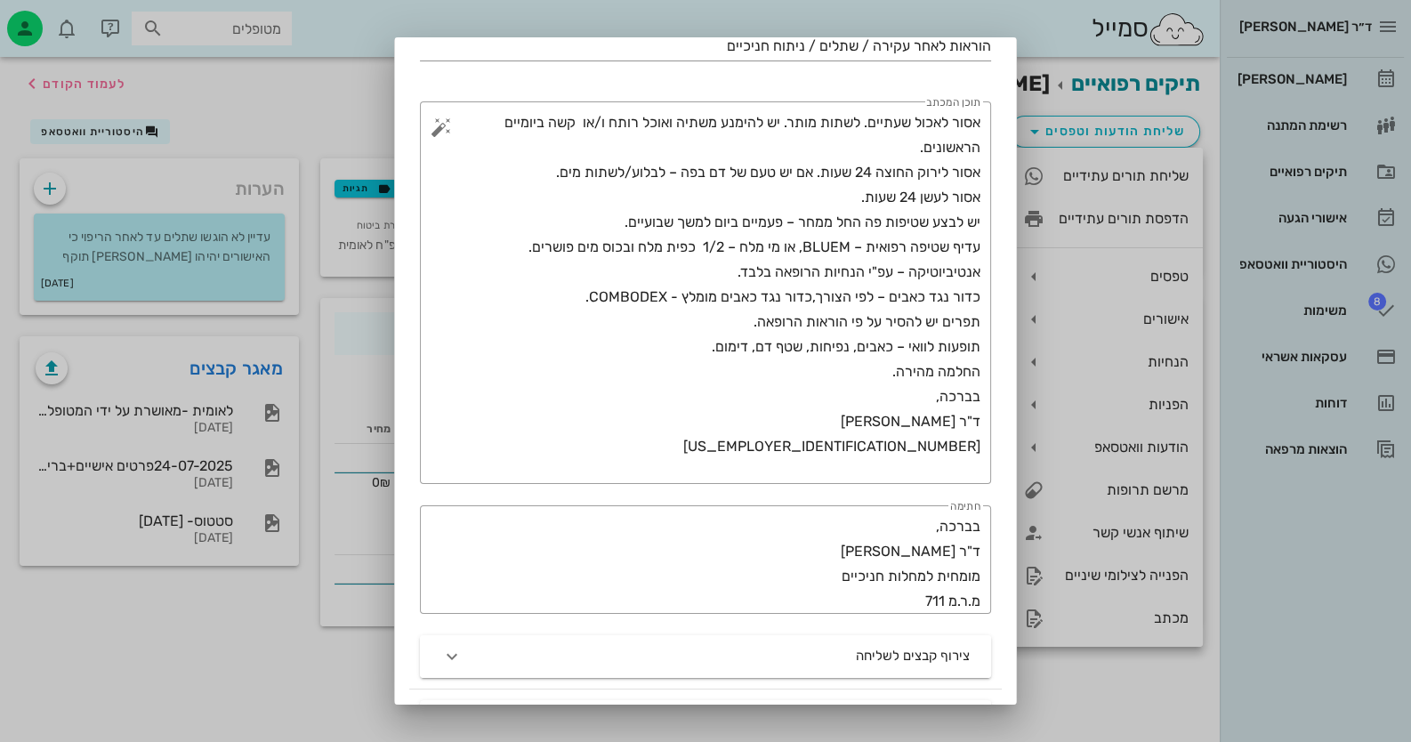
scroll to position [355, 0]
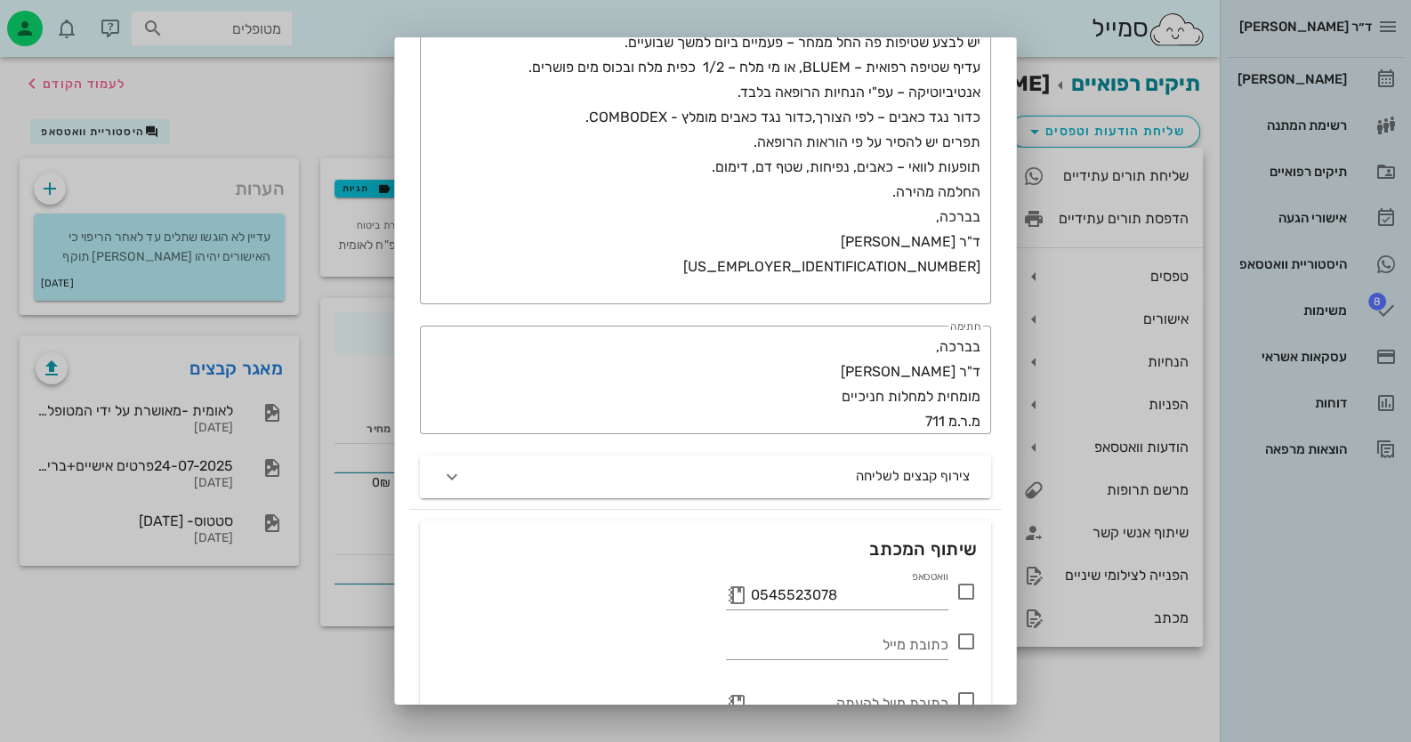
click at [967, 592] on icon at bounding box center [966, 591] width 21 height 21
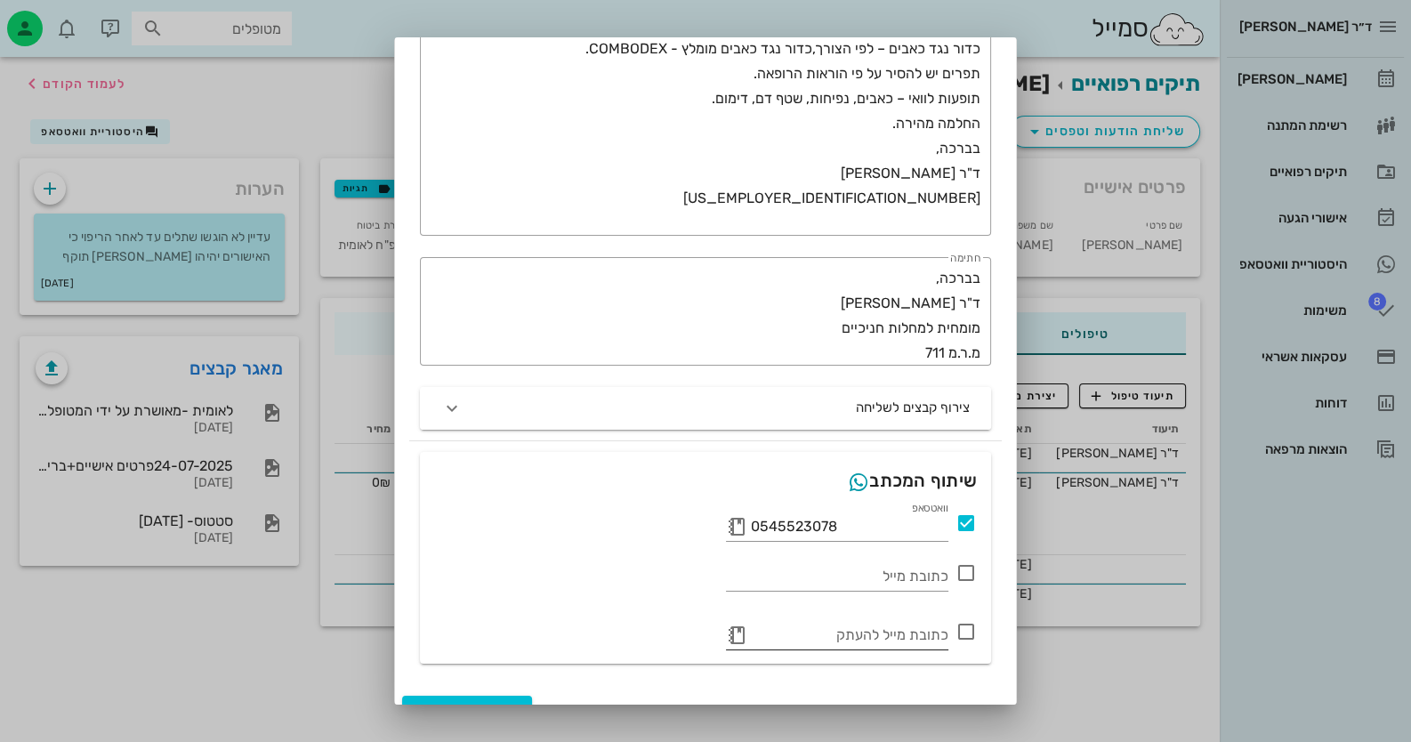
scroll to position [453, 0]
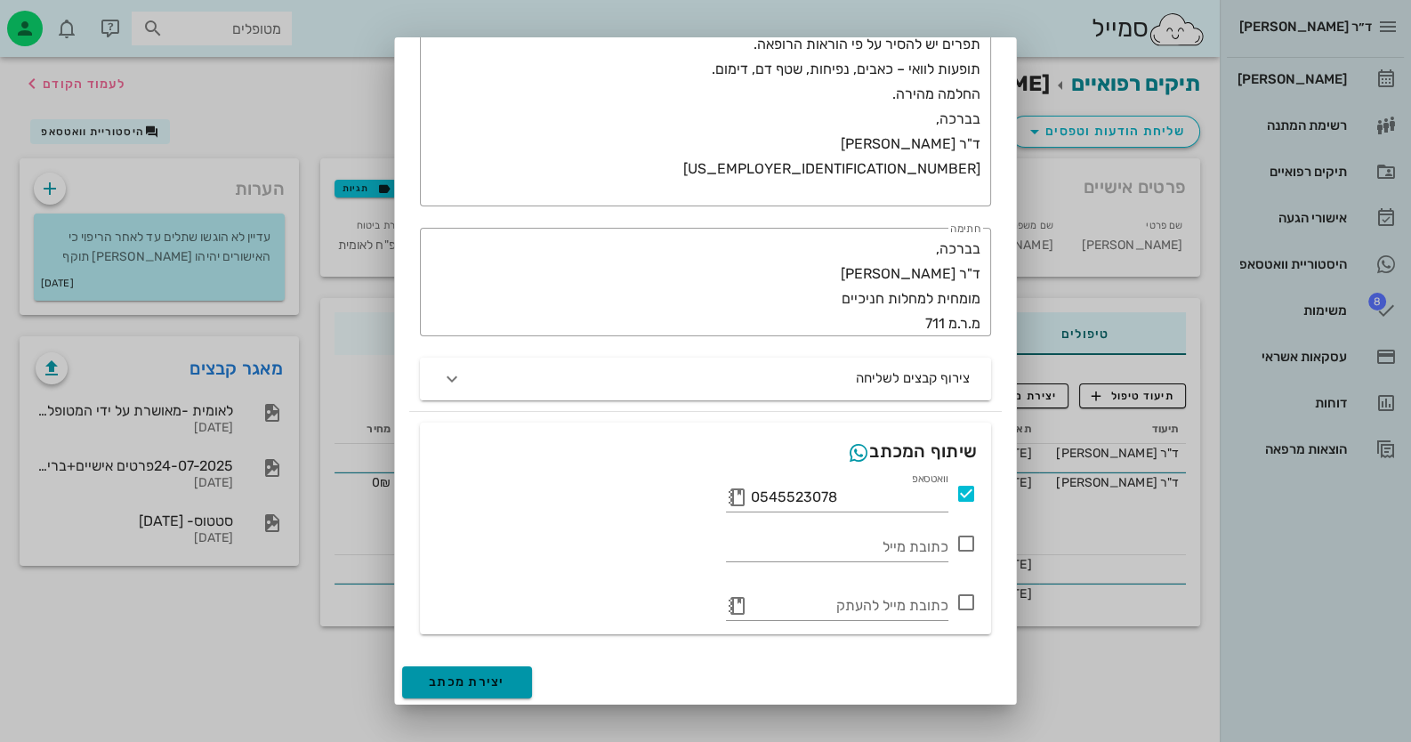
click at [454, 688] on span "יצירת מכתב" at bounding box center [467, 681] width 77 height 15
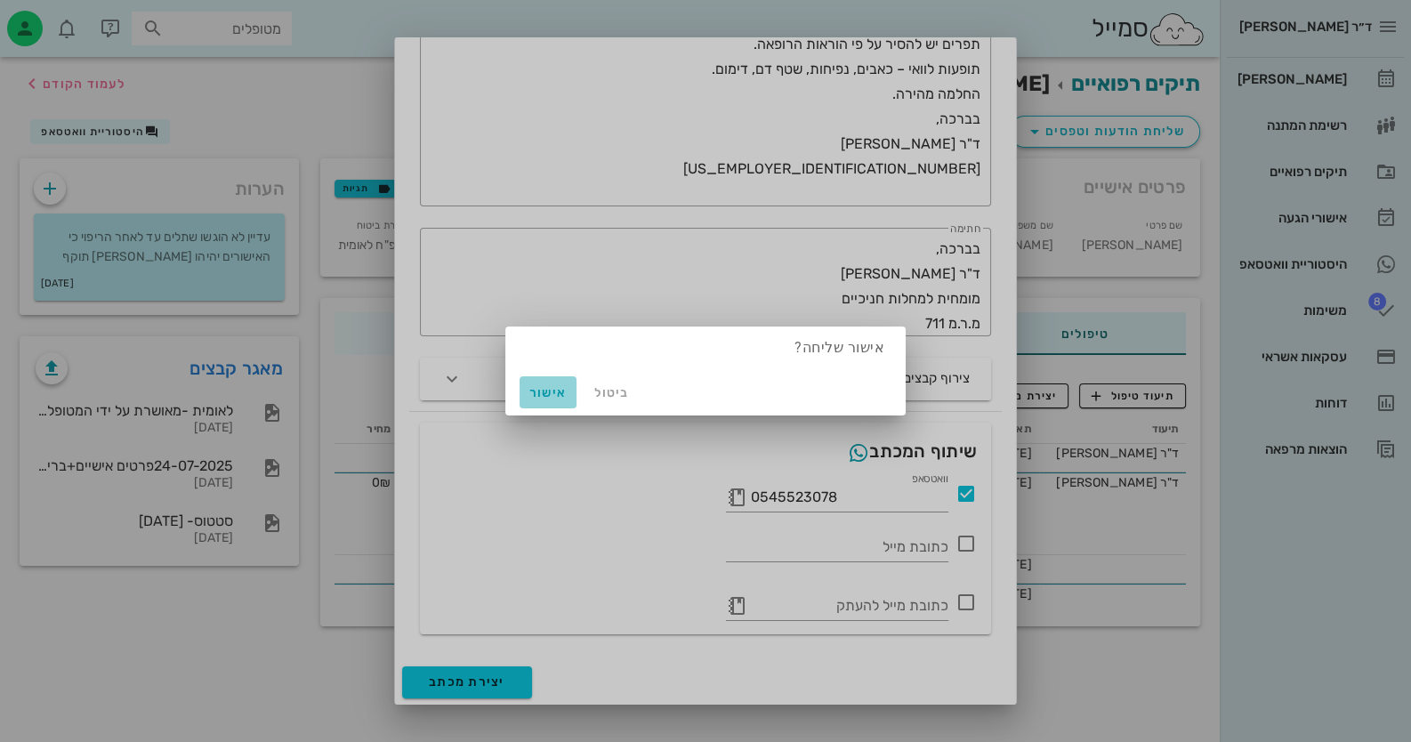
click at [529, 391] on span "אישור" at bounding box center [548, 392] width 43 height 15
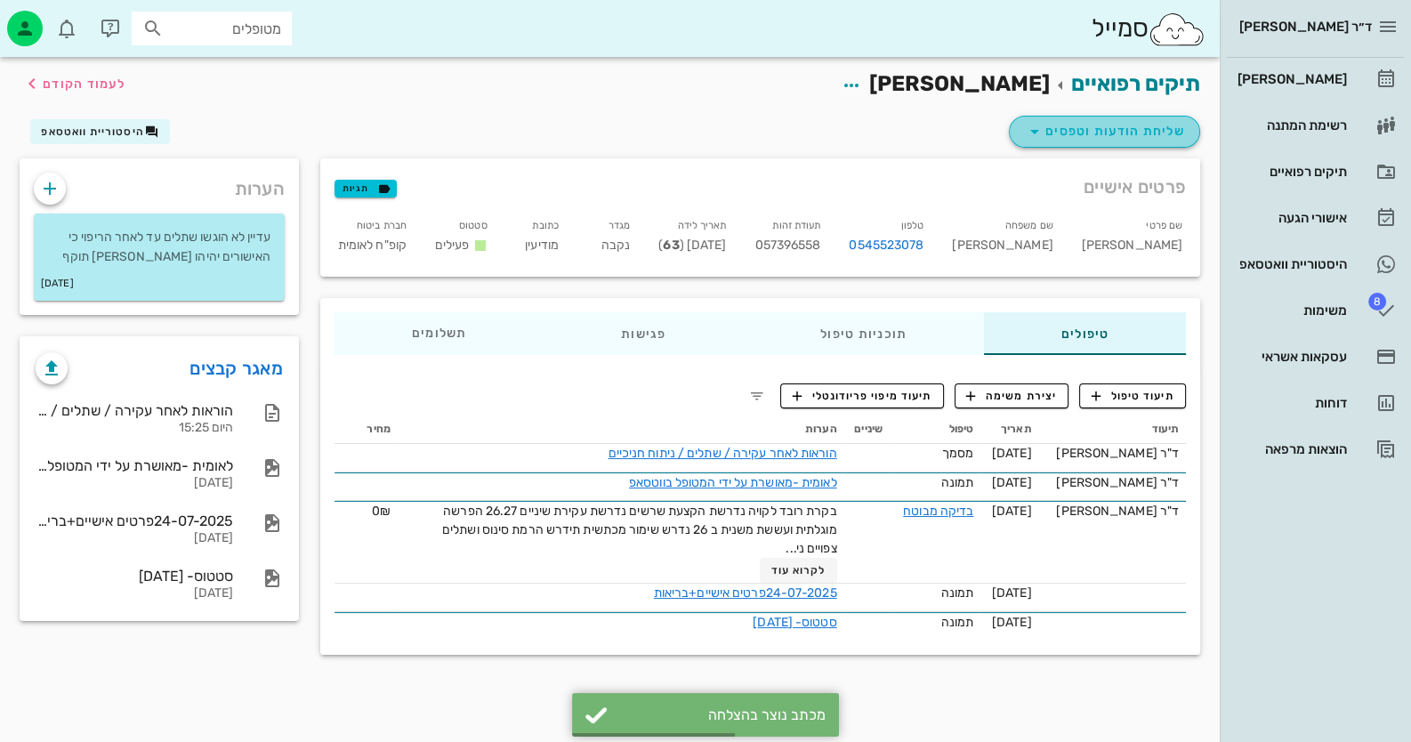
click at [1171, 138] on span "שליחת הודעות וטפסים" at bounding box center [1104, 131] width 161 height 21
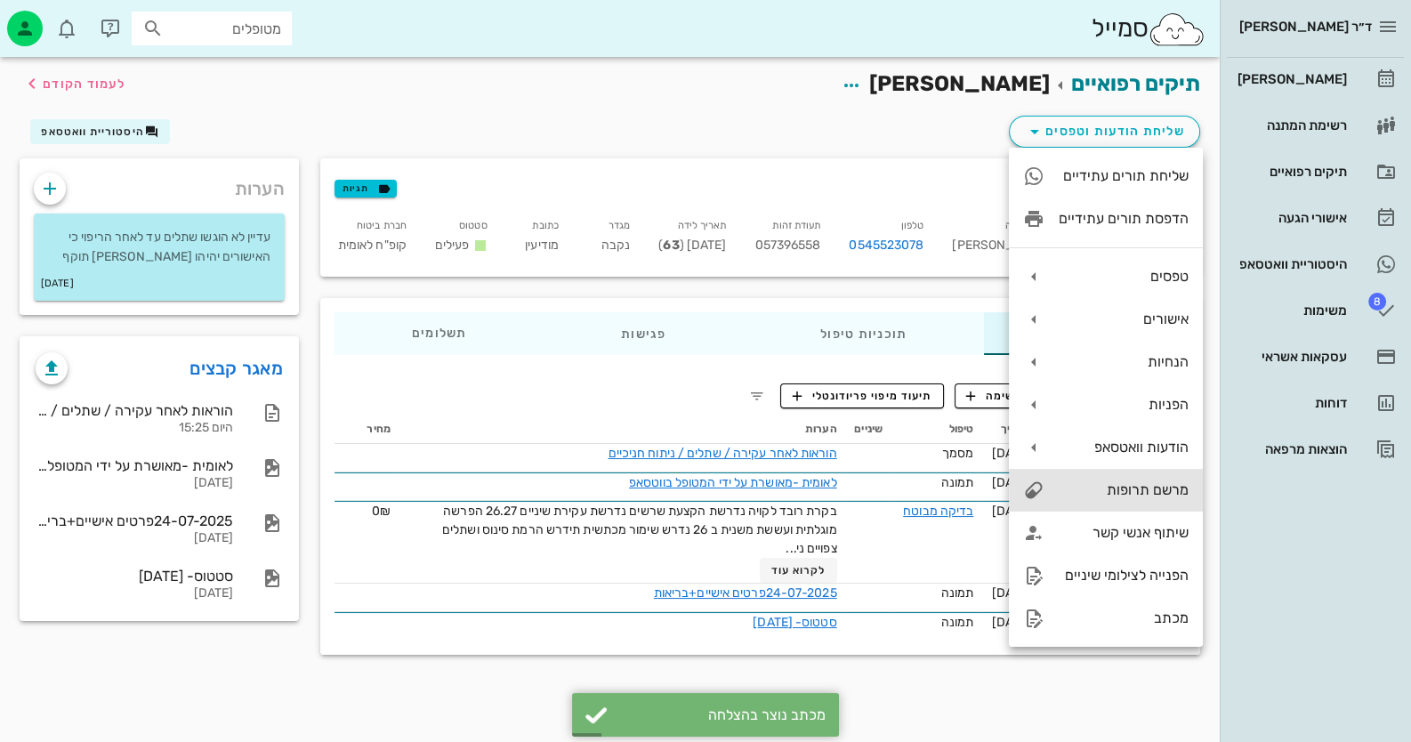
click at [1178, 488] on div "מרשם תרופות" at bounding box center [1124, 489] width 130 height 17
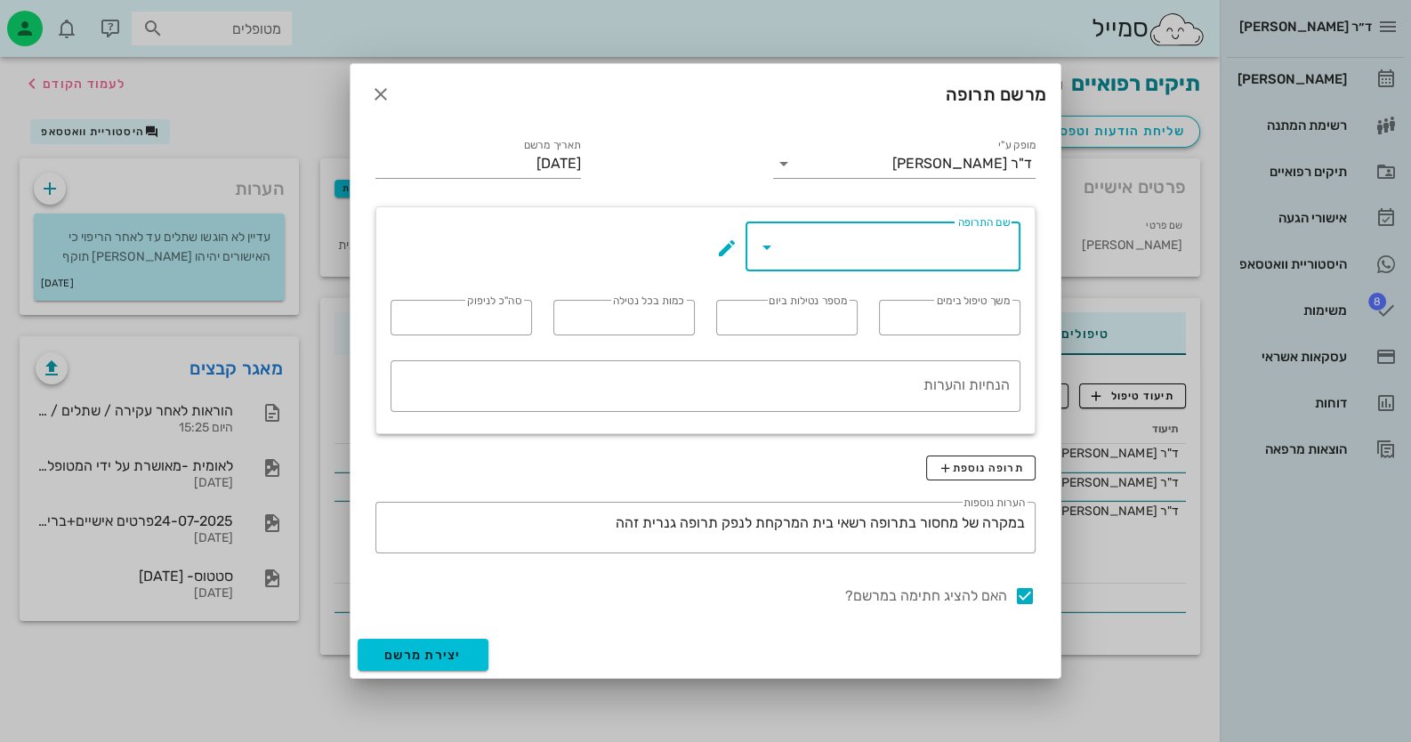
click at [891, 257] on input "שם התרופה" at bounding box center [895, 246] width 229 height 28
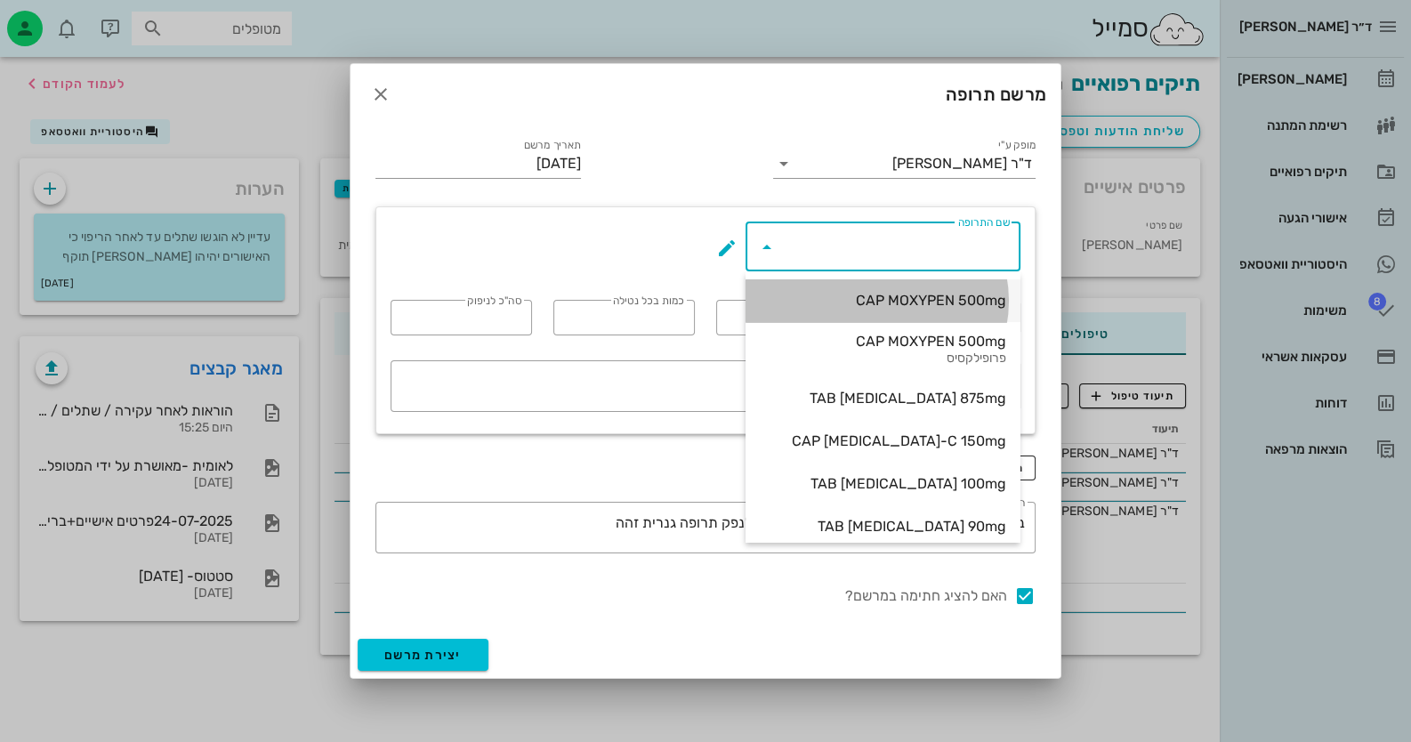
click at [921, 302] on div "CAP MOXYPEN 500mg" at bounding box center [883, 300] width 246 height 17
type input "CAP MOXYPEN 500mg"
type input "5"
type input "3"
type input "1"
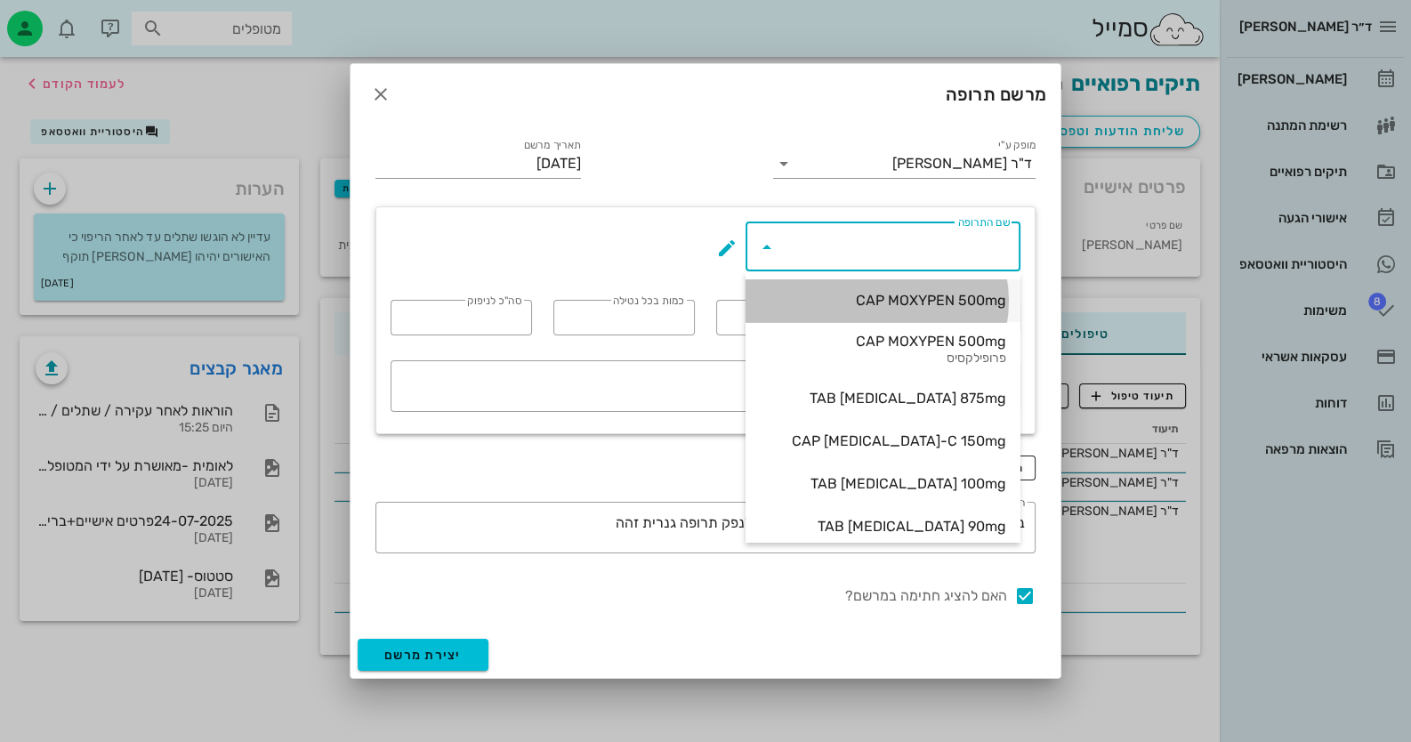
type input "15"
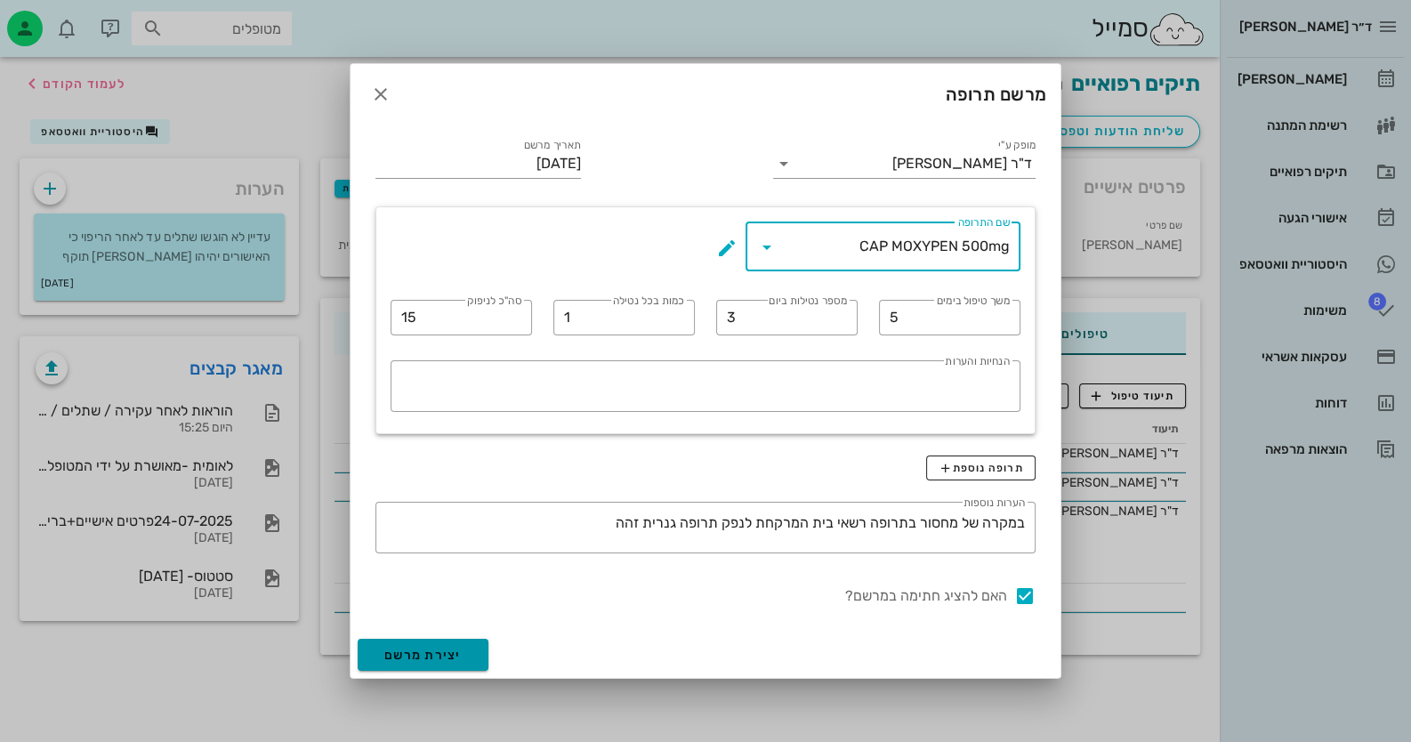
click at [423, 658] on span "יצירת מרשם" at bounding box center [422, 655] width 77 height 15
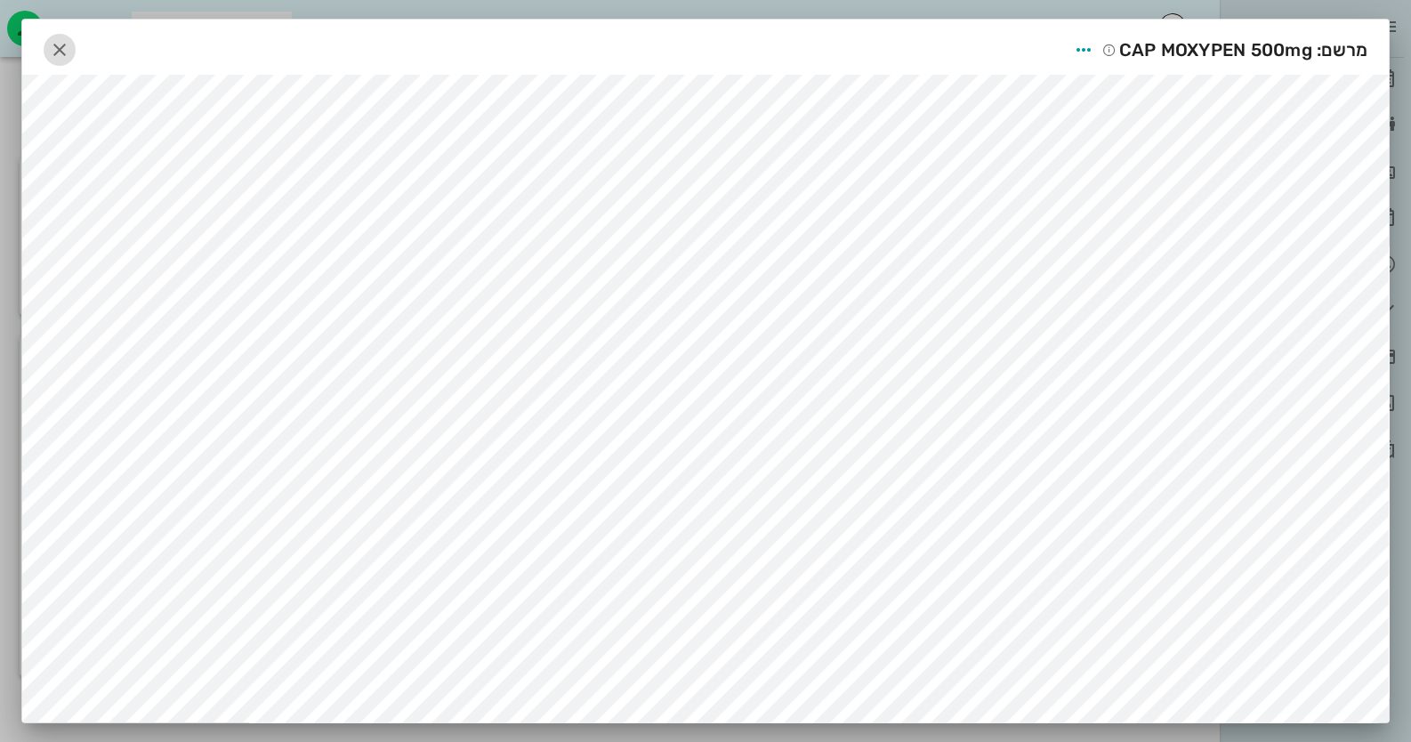
click at [59, 52] on icon "button" at bounding box center [59, 49] width 21 height 21
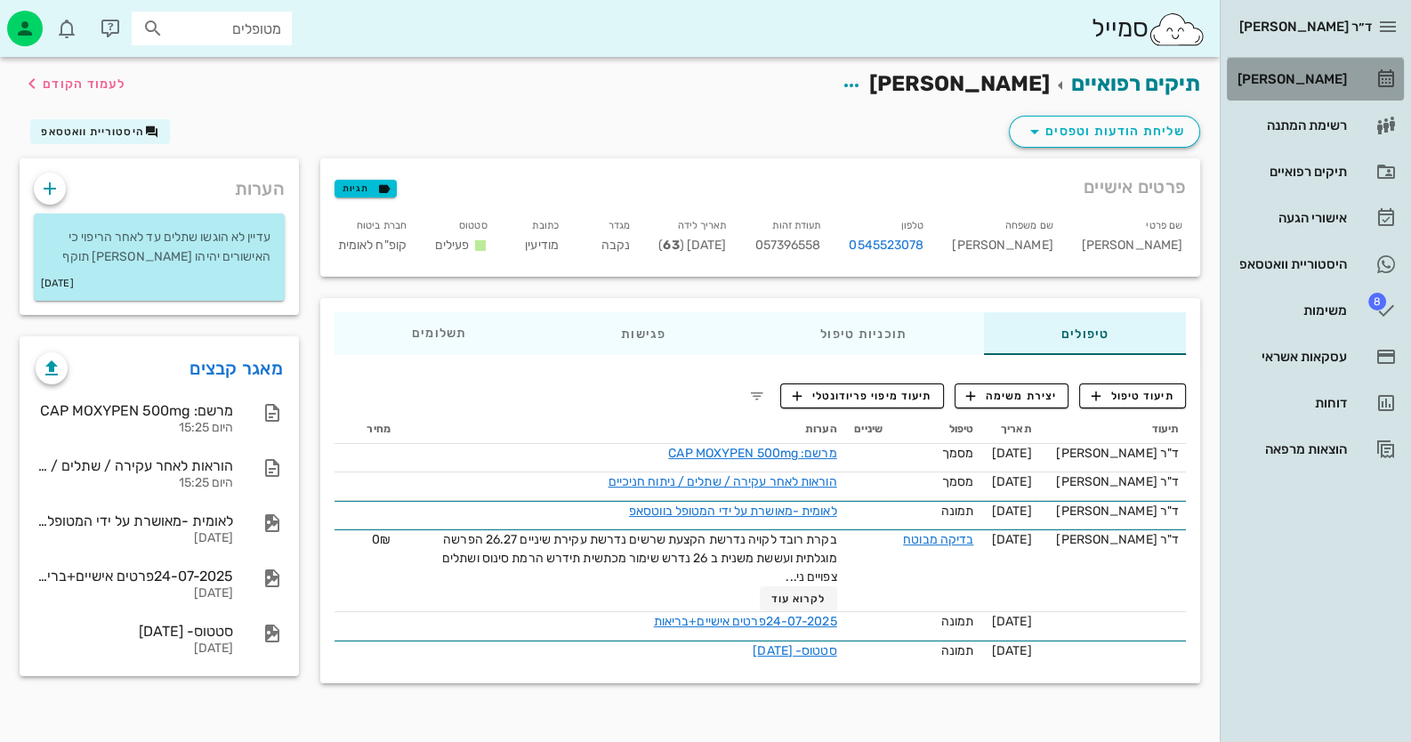
click at [1357, 66] on link "[PERSON_NAME]" at bounding box center [1315, 79] width 177 height 43
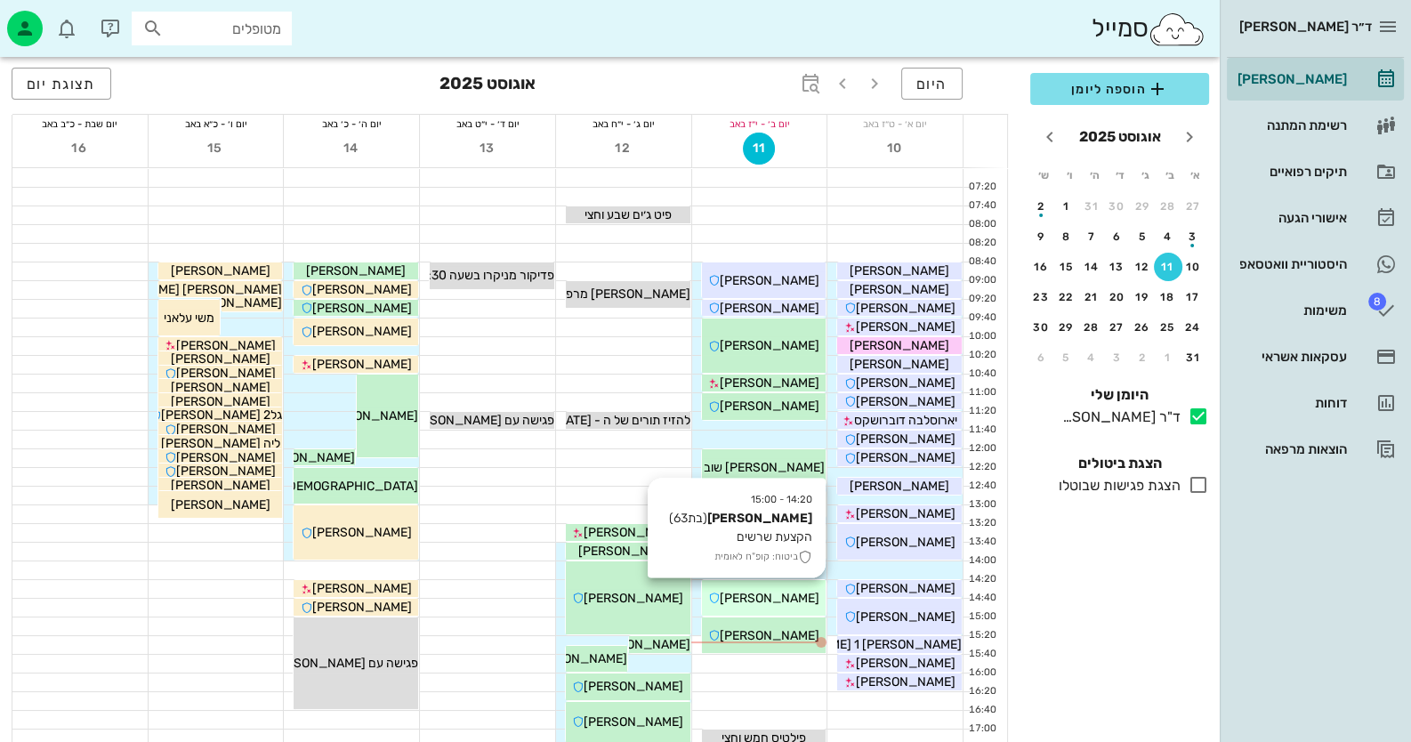
click at [766, 601] on span "[PERSON_NAME]" at bounding box center [770, 598] width 100 height 15
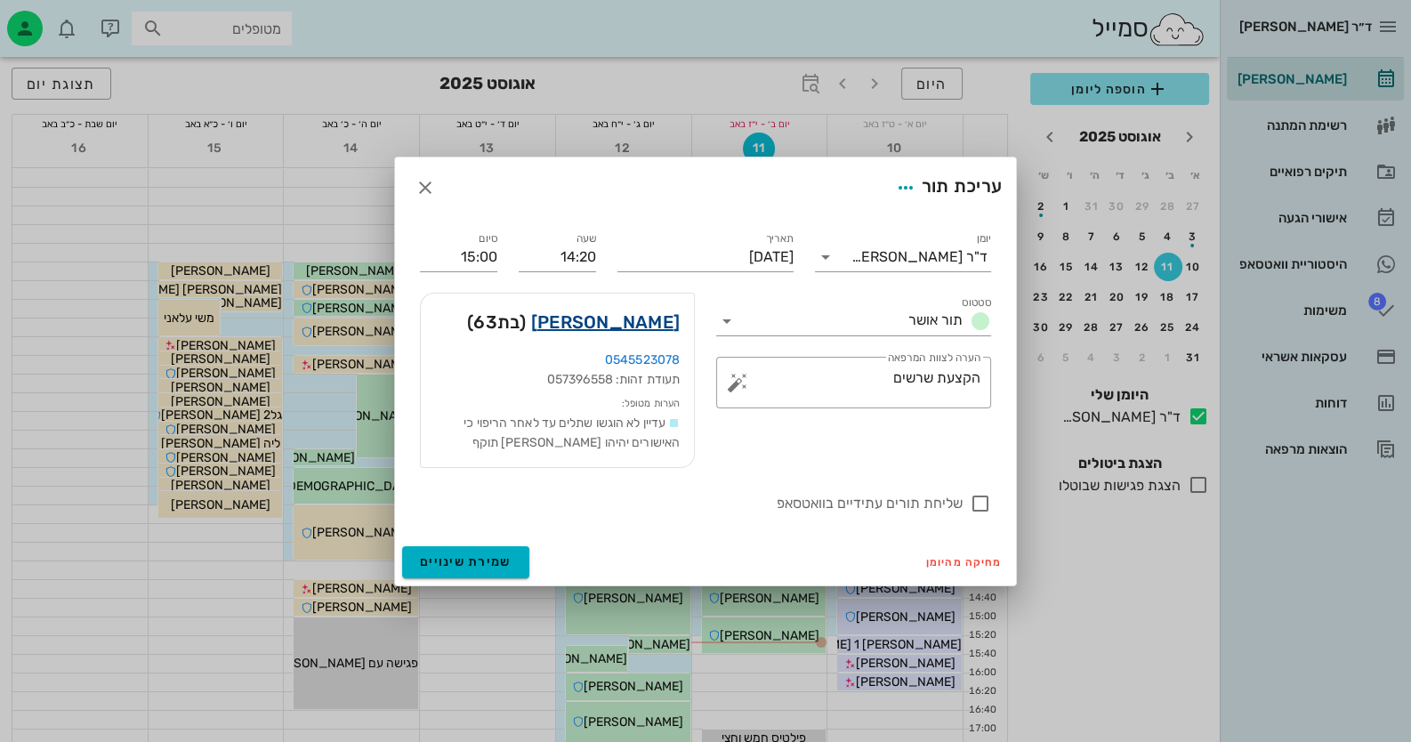
click at [646, 321] on link "[PERSON_NAME]" at bounding box center [605, 322] width 149 height 28
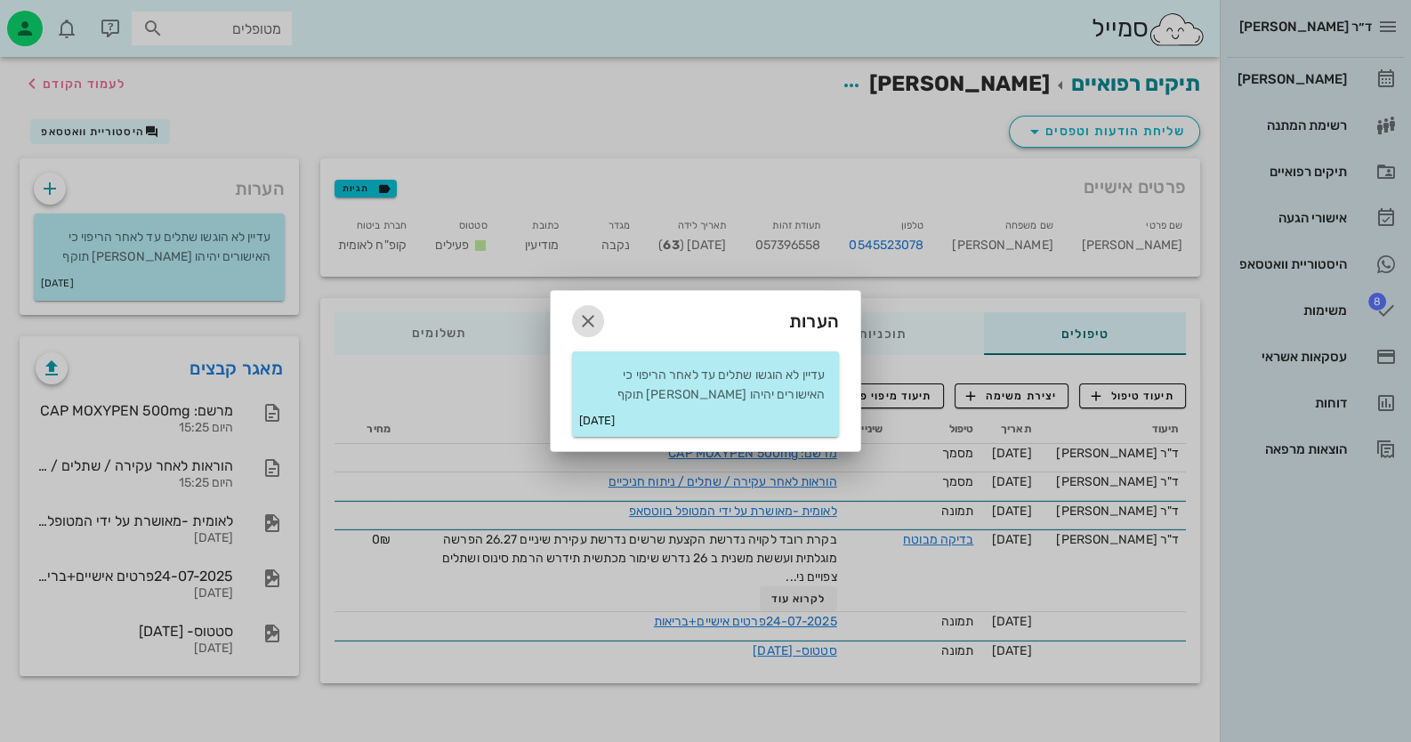
click at [580, 323] on icon "button" at bounding box center [587, 321] width 21 height 21
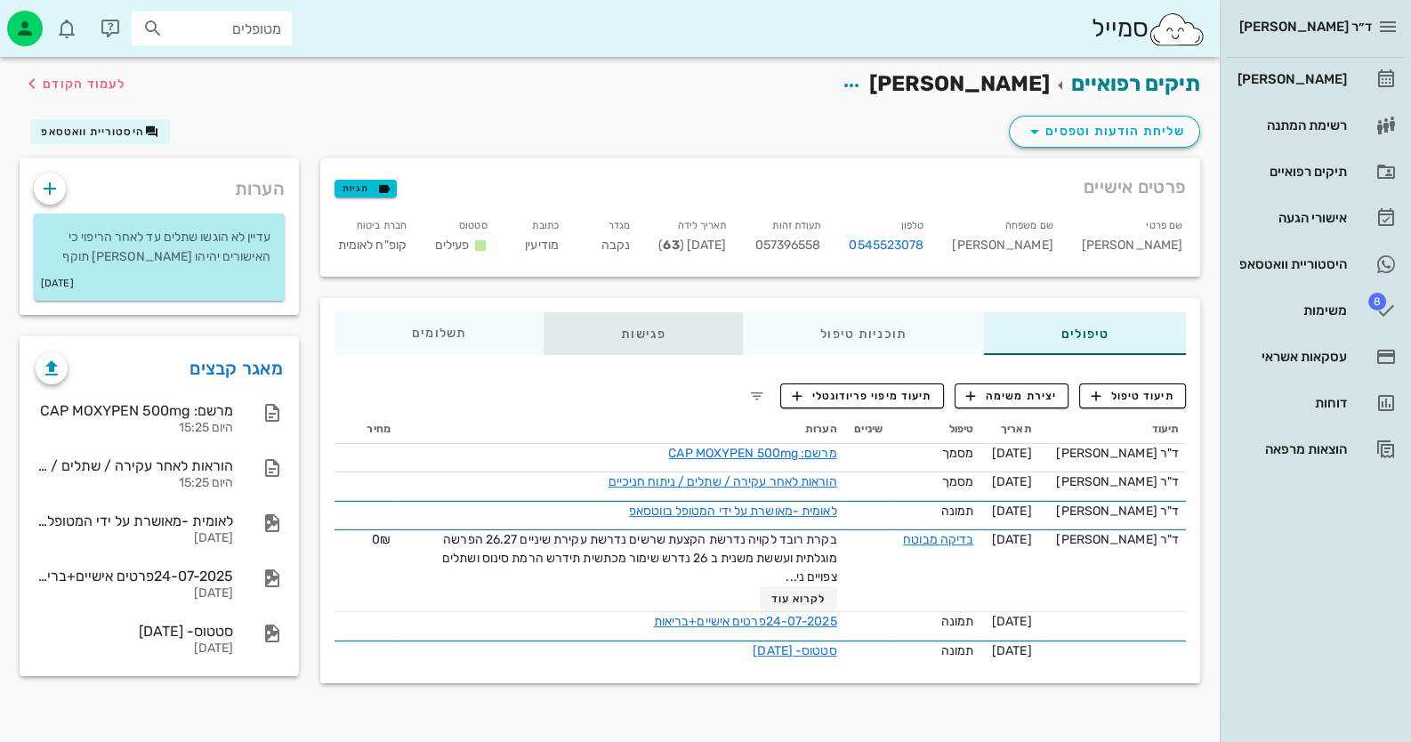
click at [657, 344] on div "פגישות" at bounding box center [643, 333] width 199 height 43
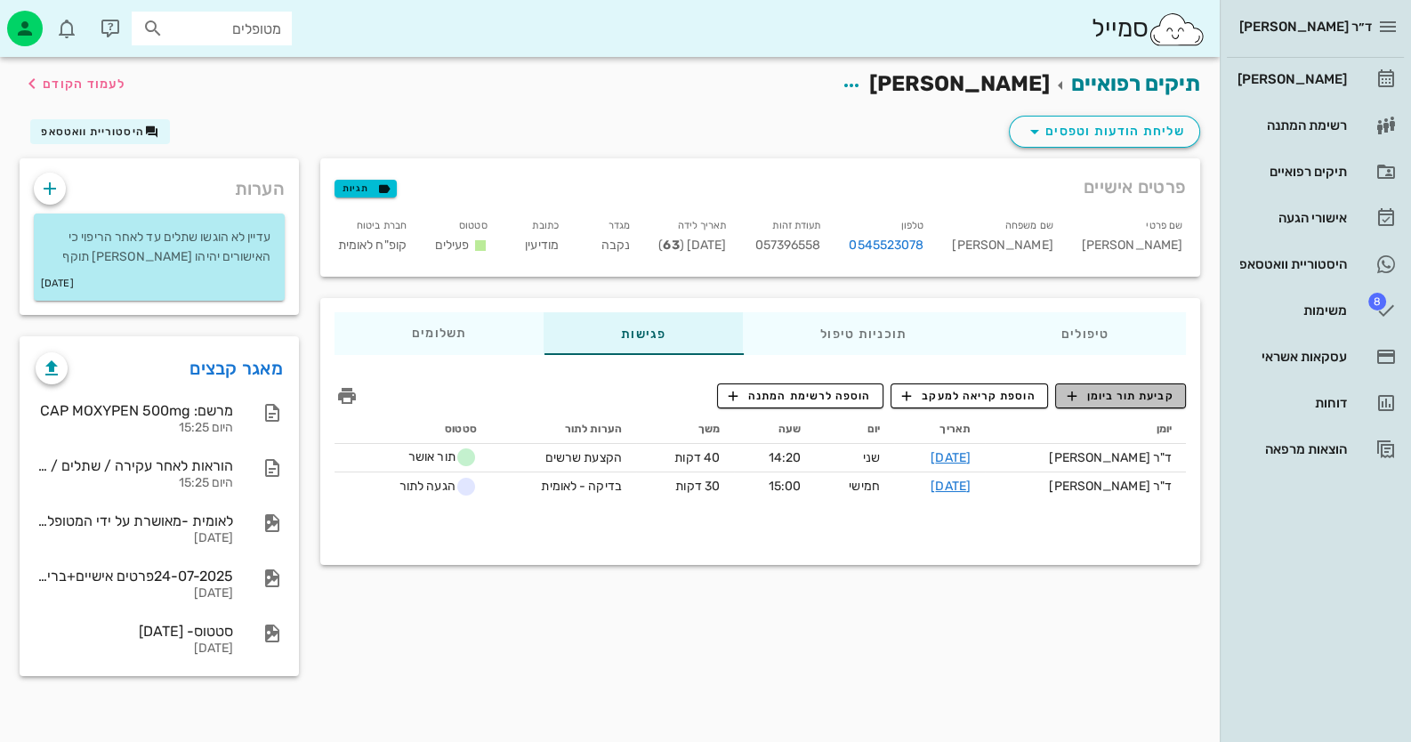
click at [1102, 390] on span "קביעת תור ביומן" at bounding box center [1120, 396] width 107 height 16
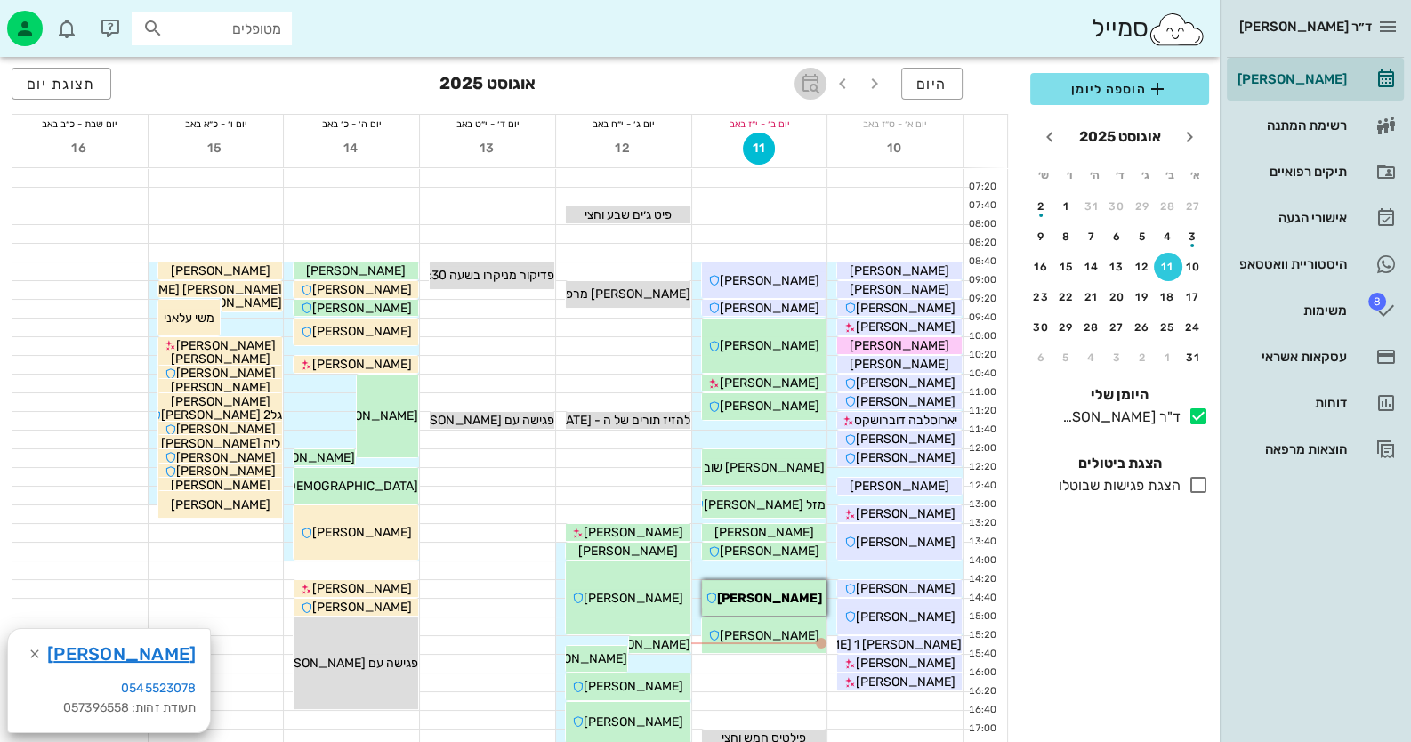
click at [811, 74] on icon "button" at bounding box center [810, 83] width 21 height 21
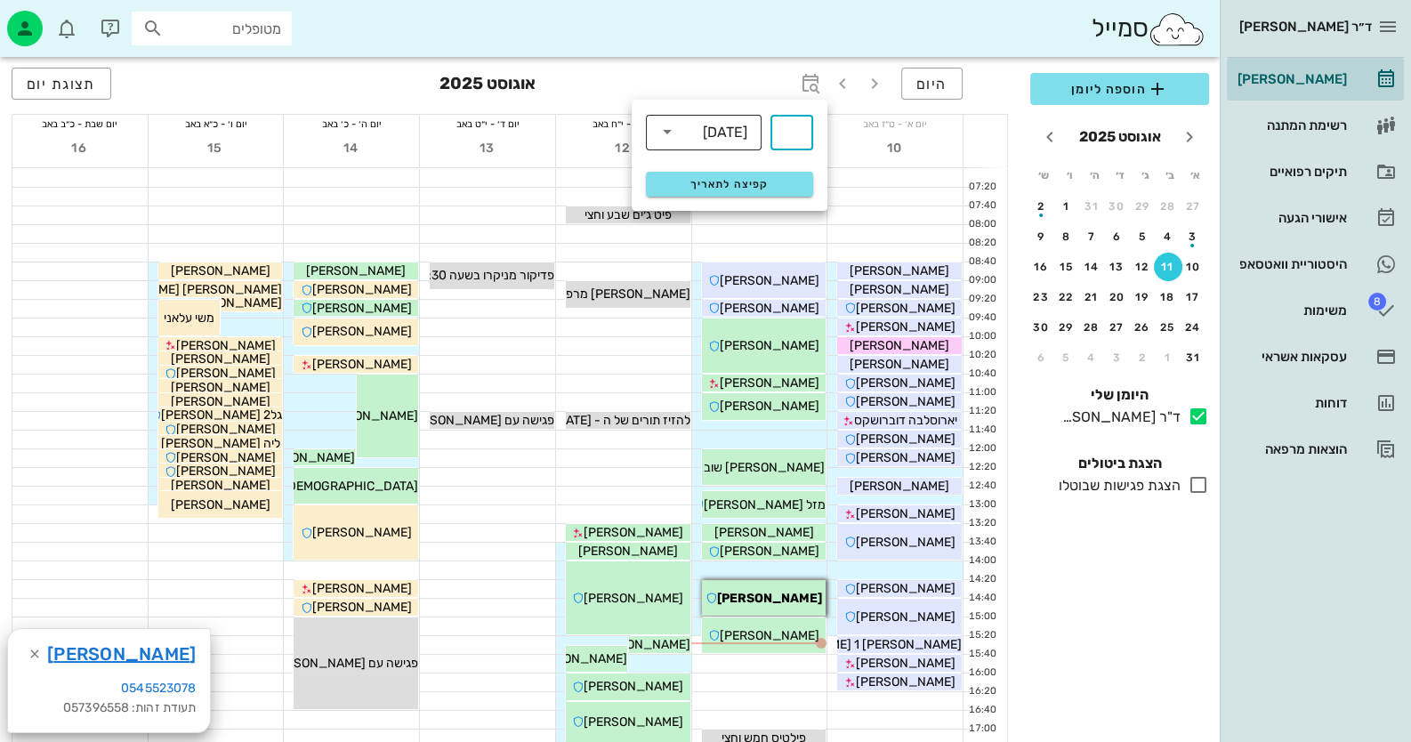
click at [734, 128] on div "שבועות" at bounding box center [725, 133] width 44 height 16
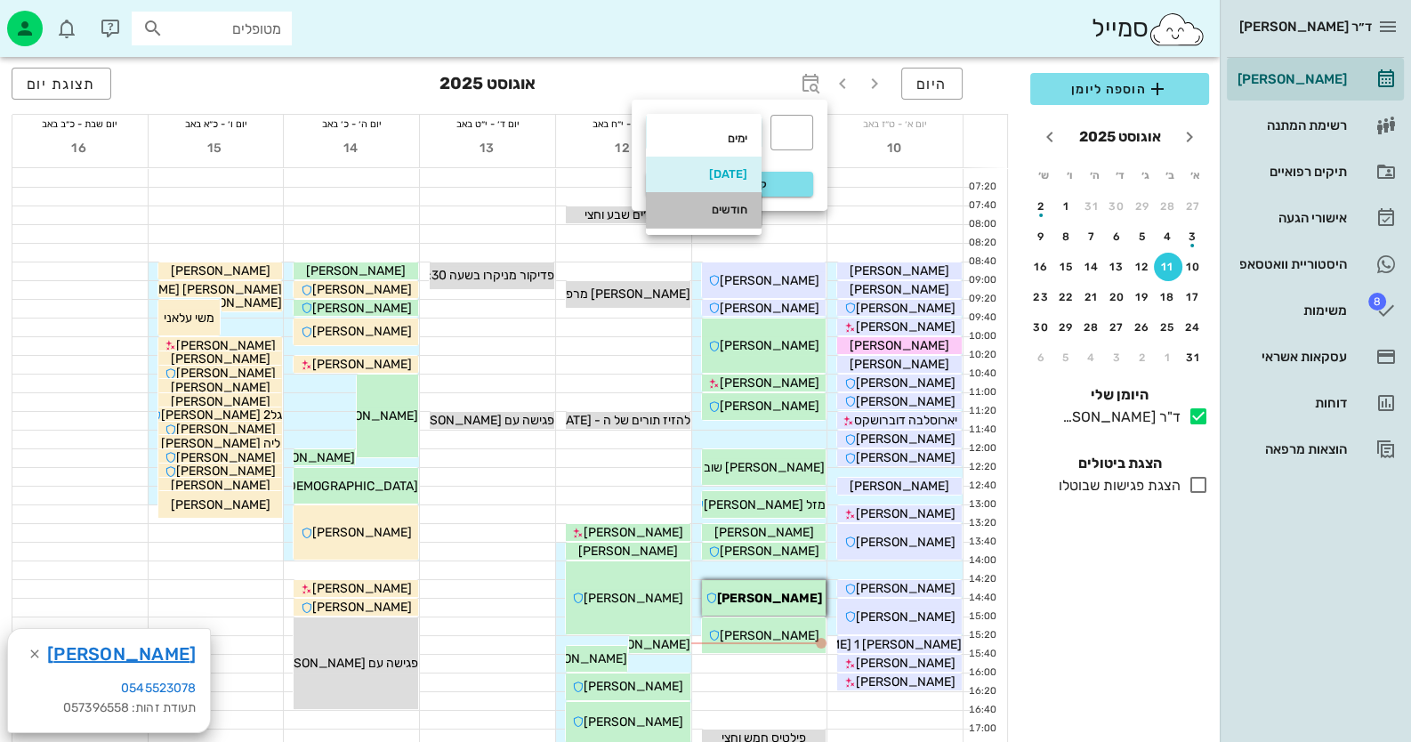
click at [724, 209] on div "חודשים" at bounding box center [703, 210] width 87 height 14
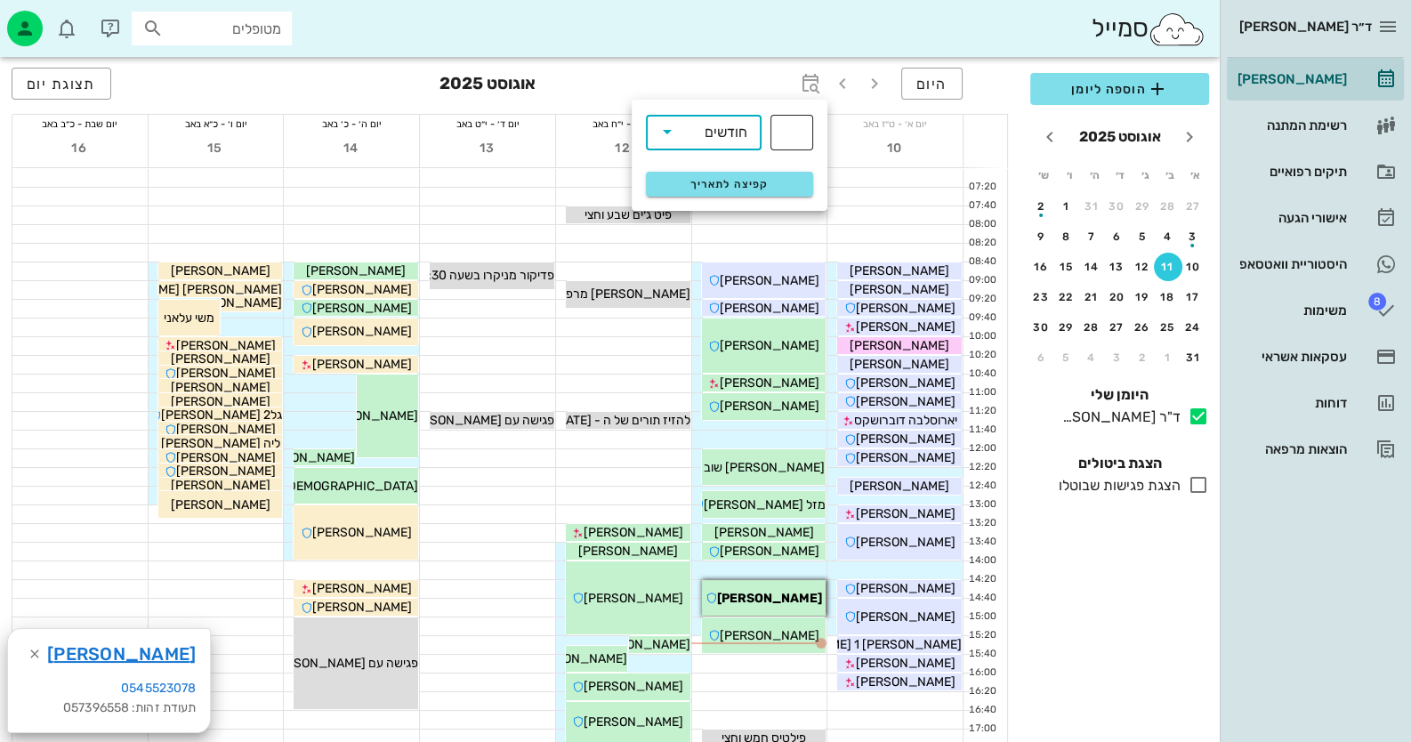
click at [798, 133] on input "text" at bounding box center [791, 132] width 21 height 28
type input "3"
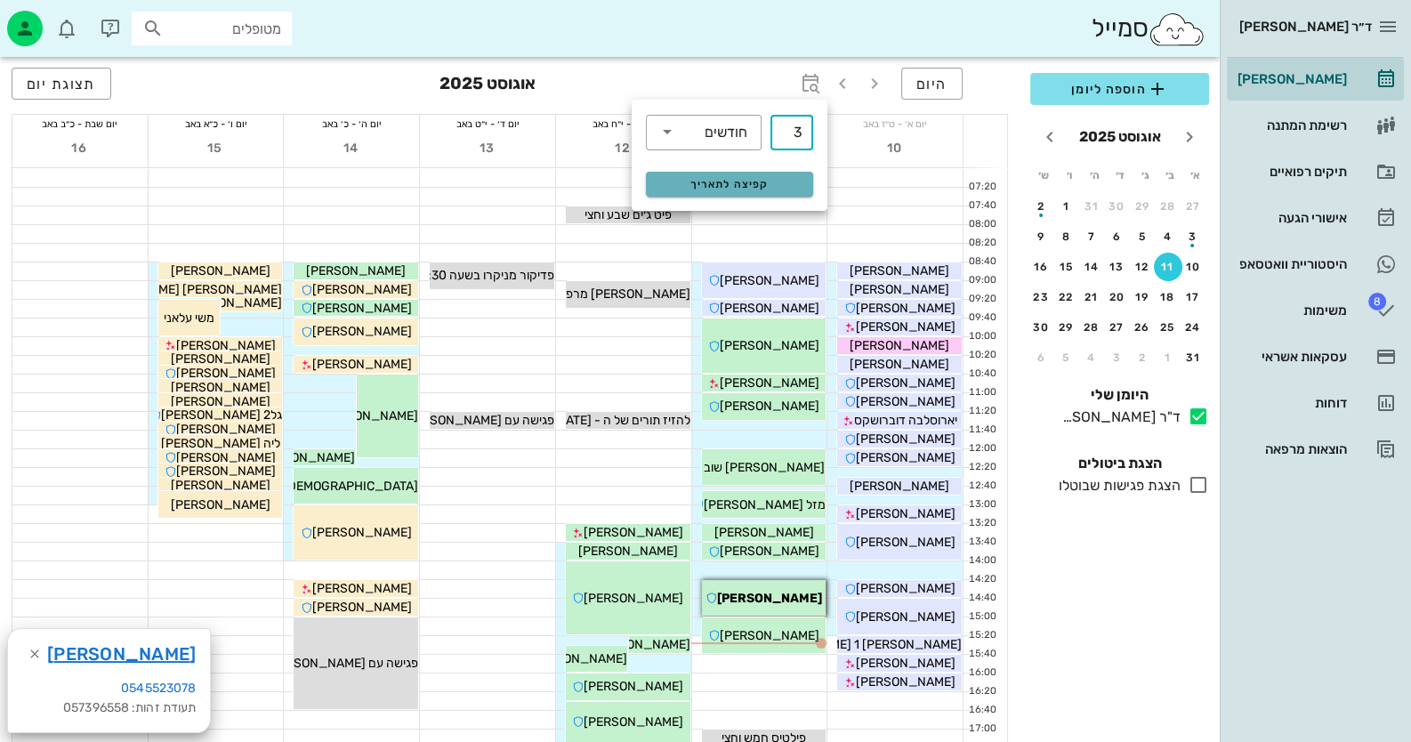
click at [764, 183] on span "קפיצה לתאריך" at bounding box center [729, 184] width 145 height 12
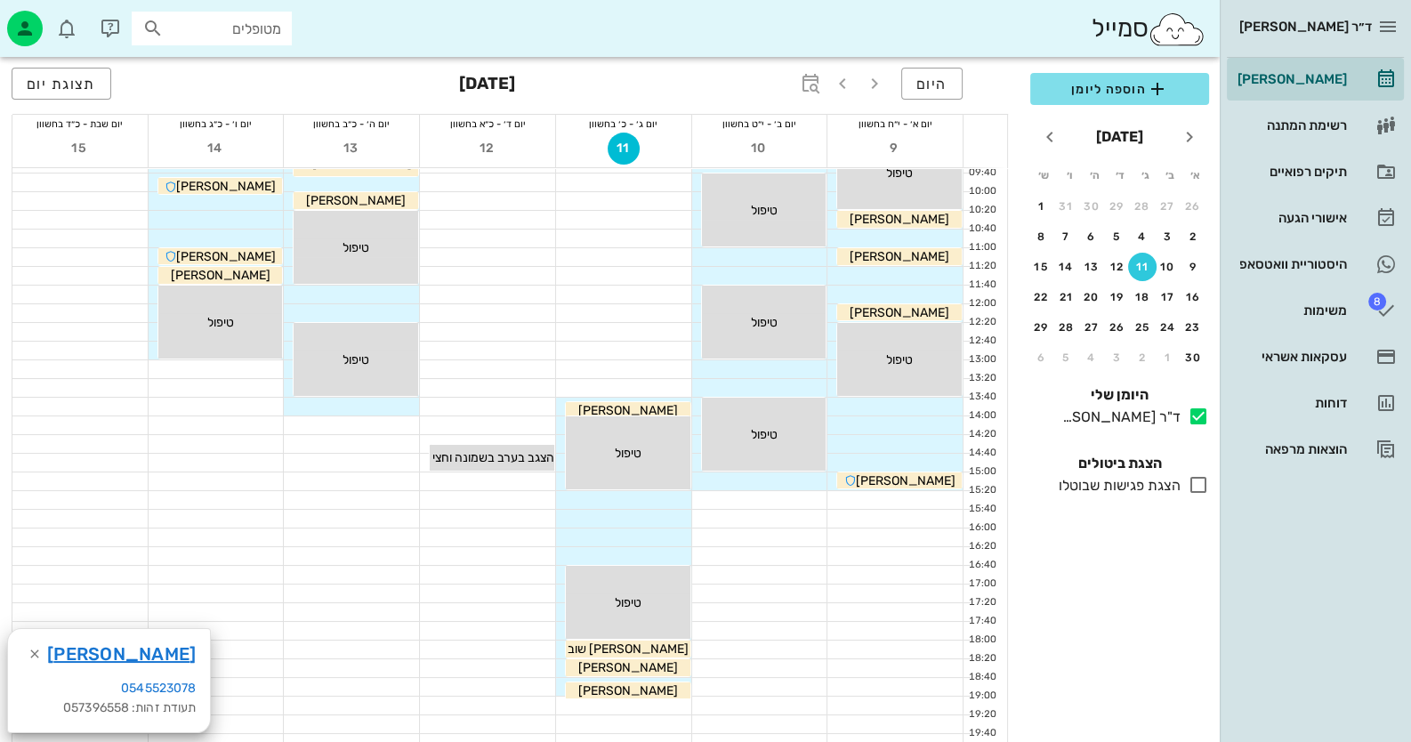
scroll to position [177, 0]
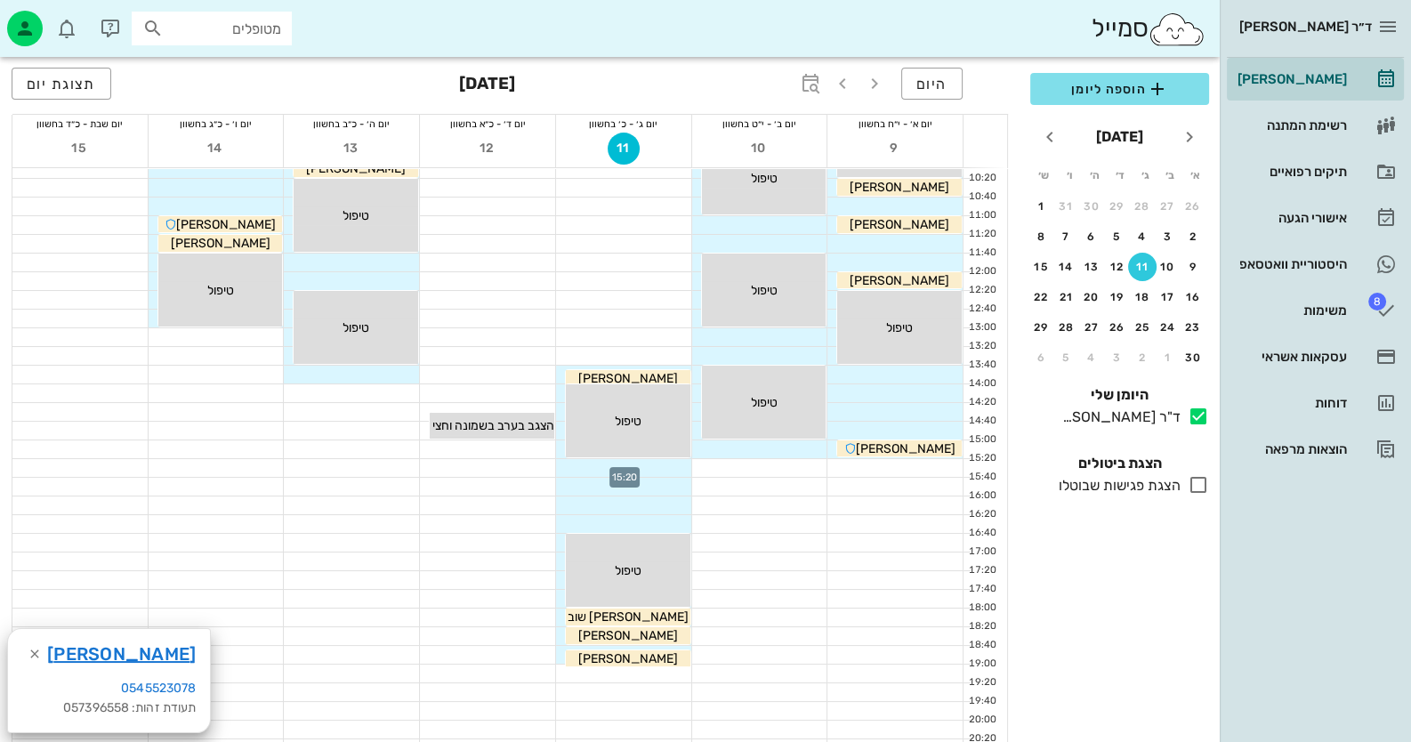
click at [654, 465] on div at bounding box center [623, 468] width 135 height 18
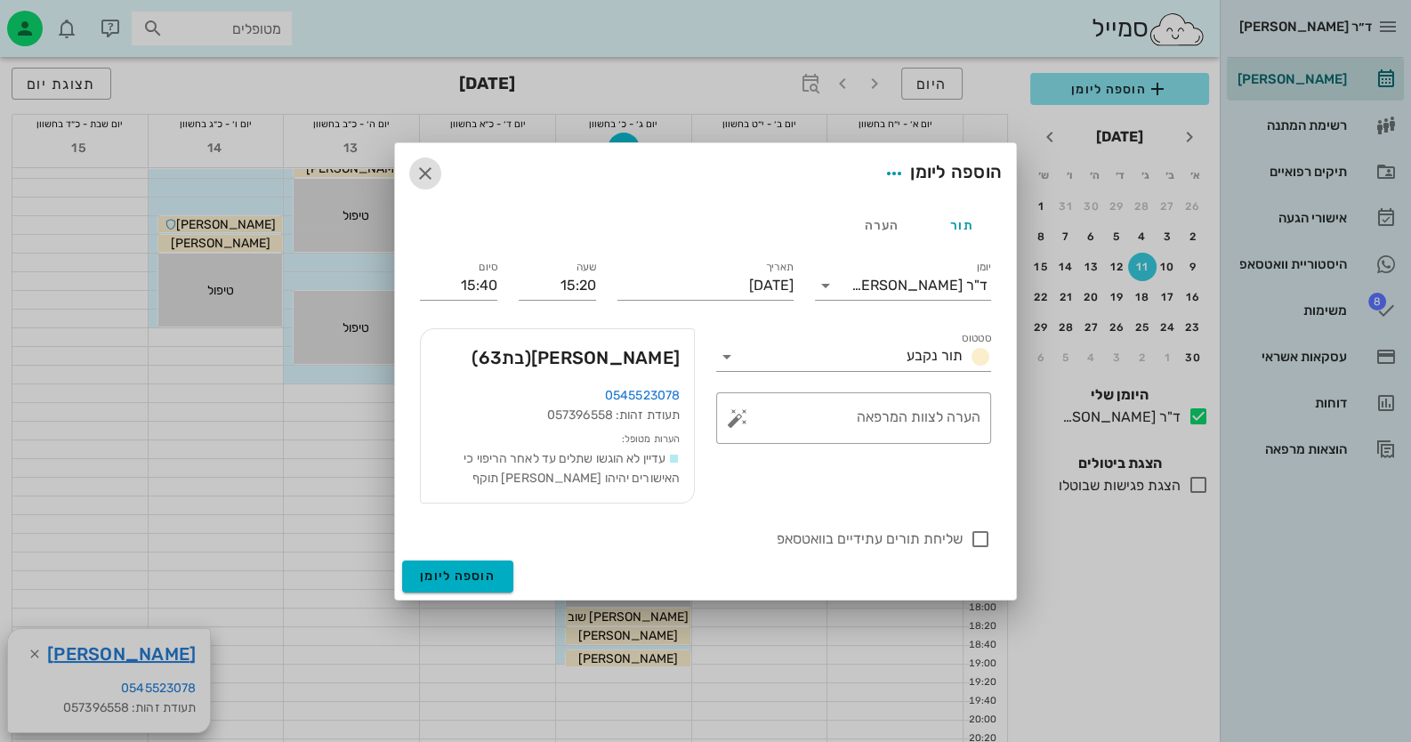
click at [439, 173] on span "button" at bounding box center [425, 173] width 32 height 21
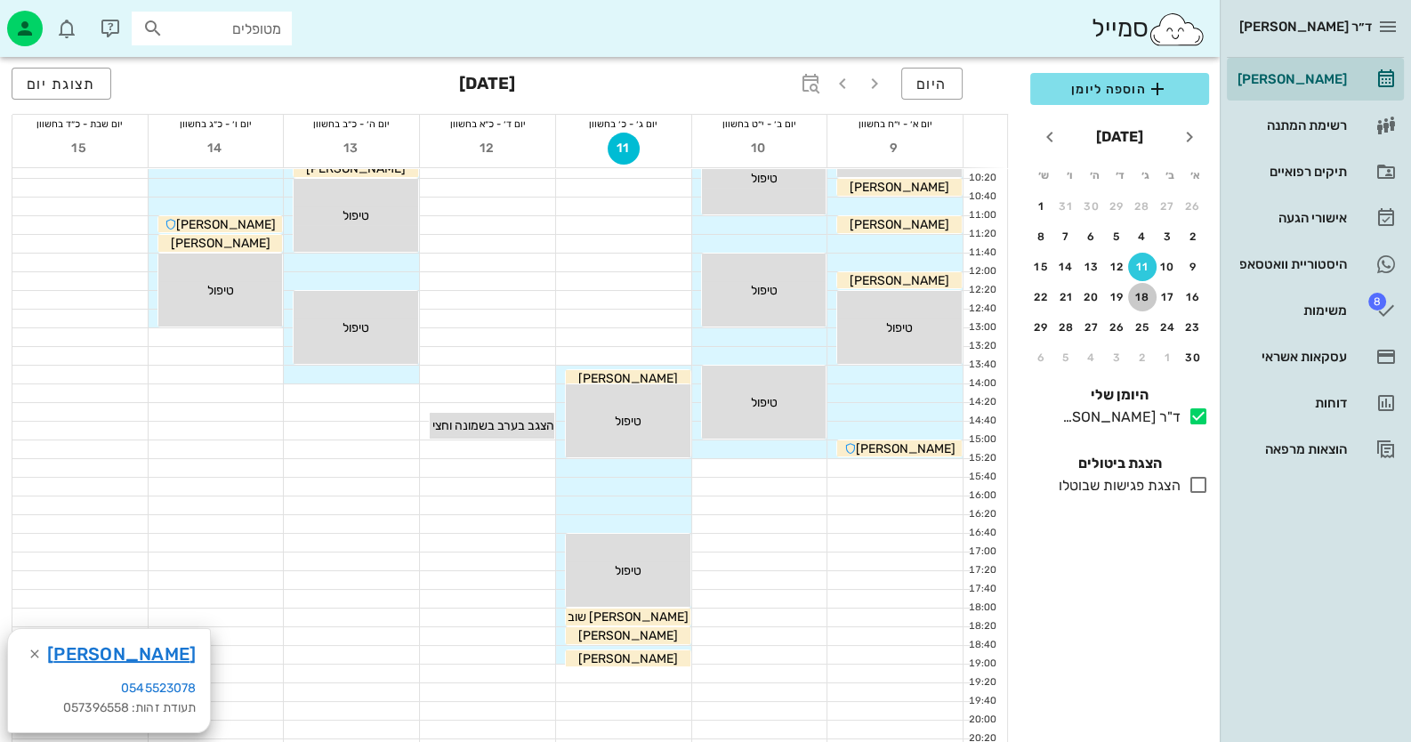
click at [1136, 299] on div "18" at bounding box center [1142, 297] width 28 height 12
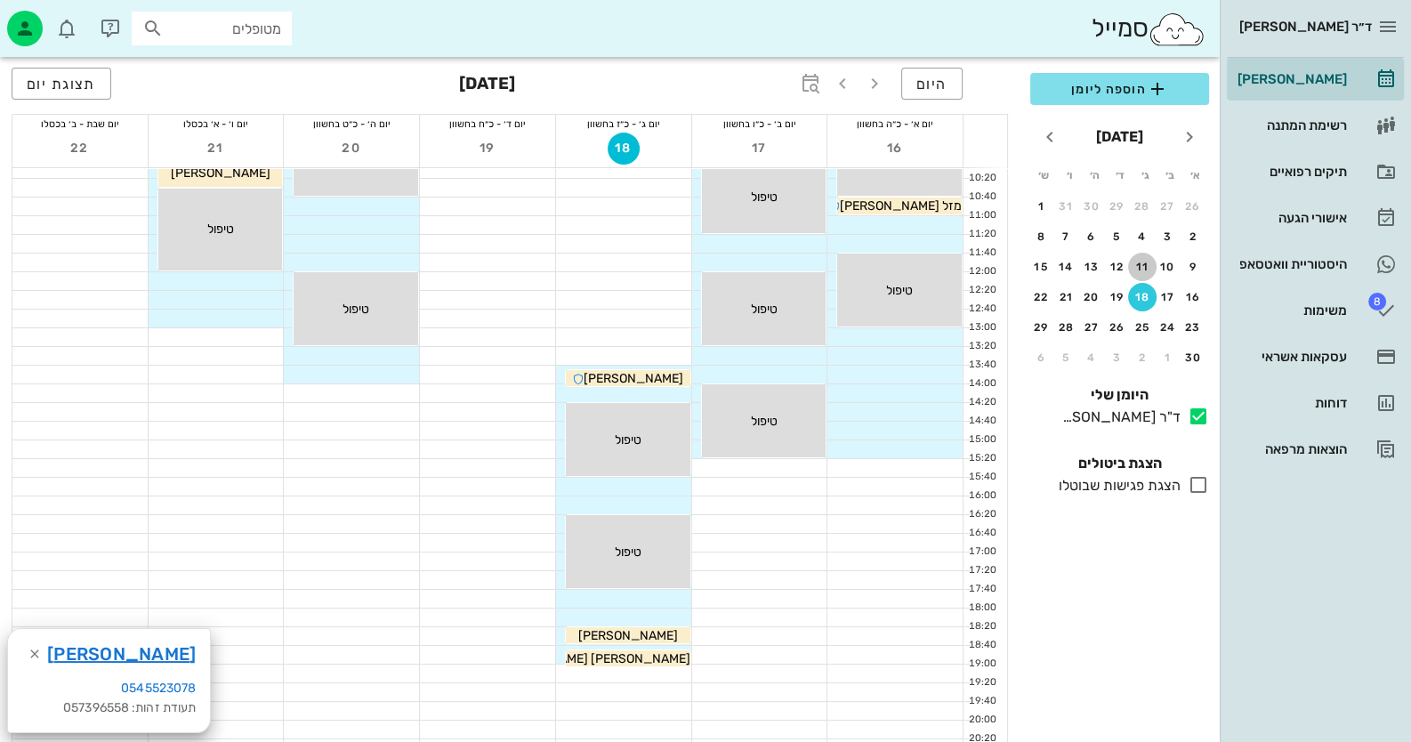
click at [1137, 267] on div "11" at bounding box center [1142, 267] width 28 height 12
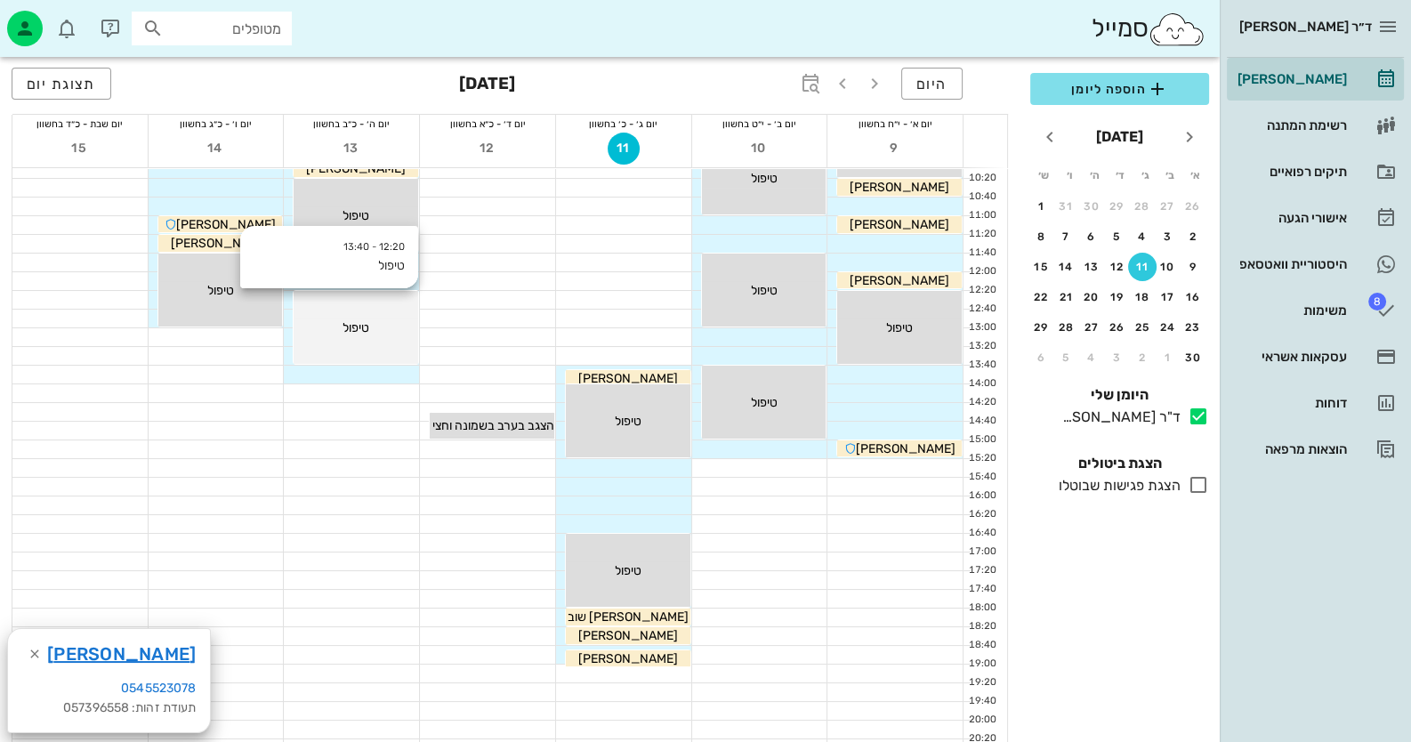
click at [850, 106] on span "טיפול" at bounding box center [900, 98] width 100 height 15
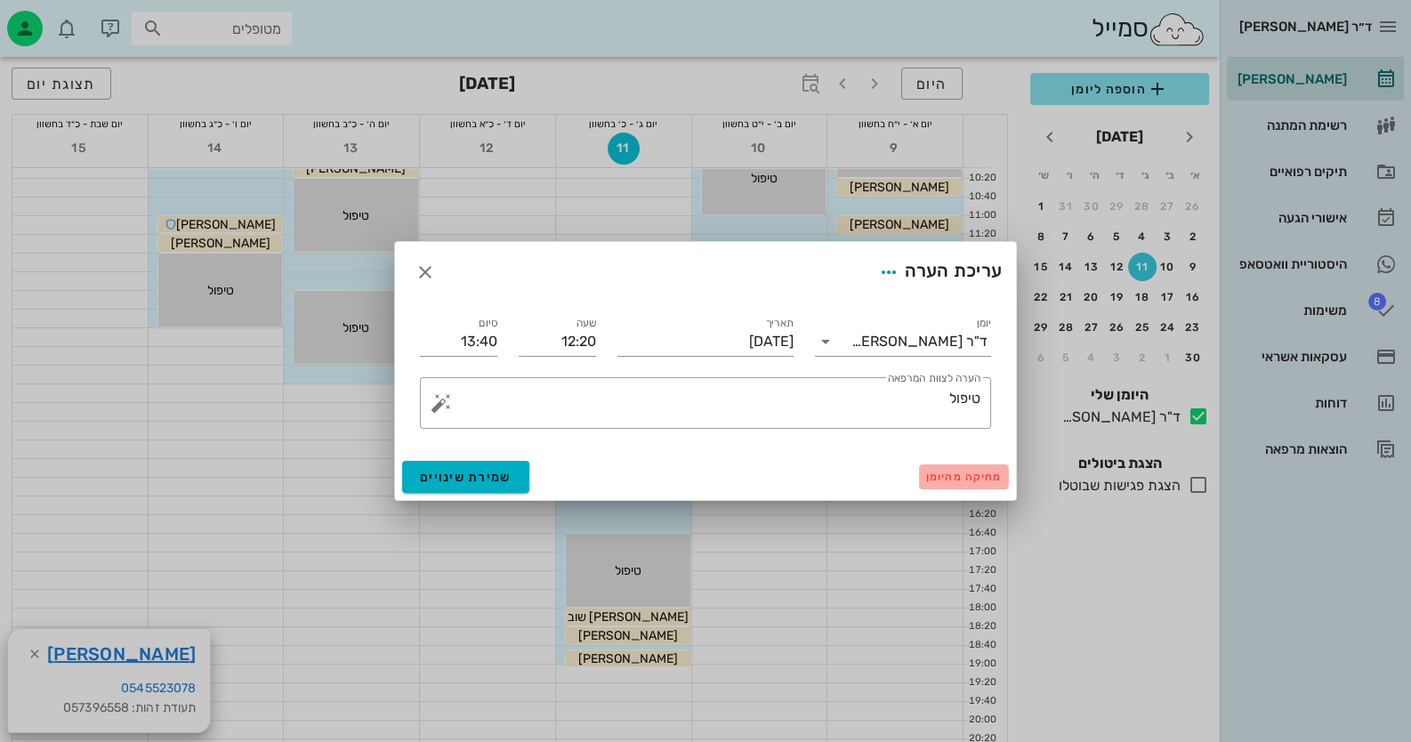
click at [980, 478] on span "מחיקה מהיומן" at bounding box center [964, 477] width 76 height 12
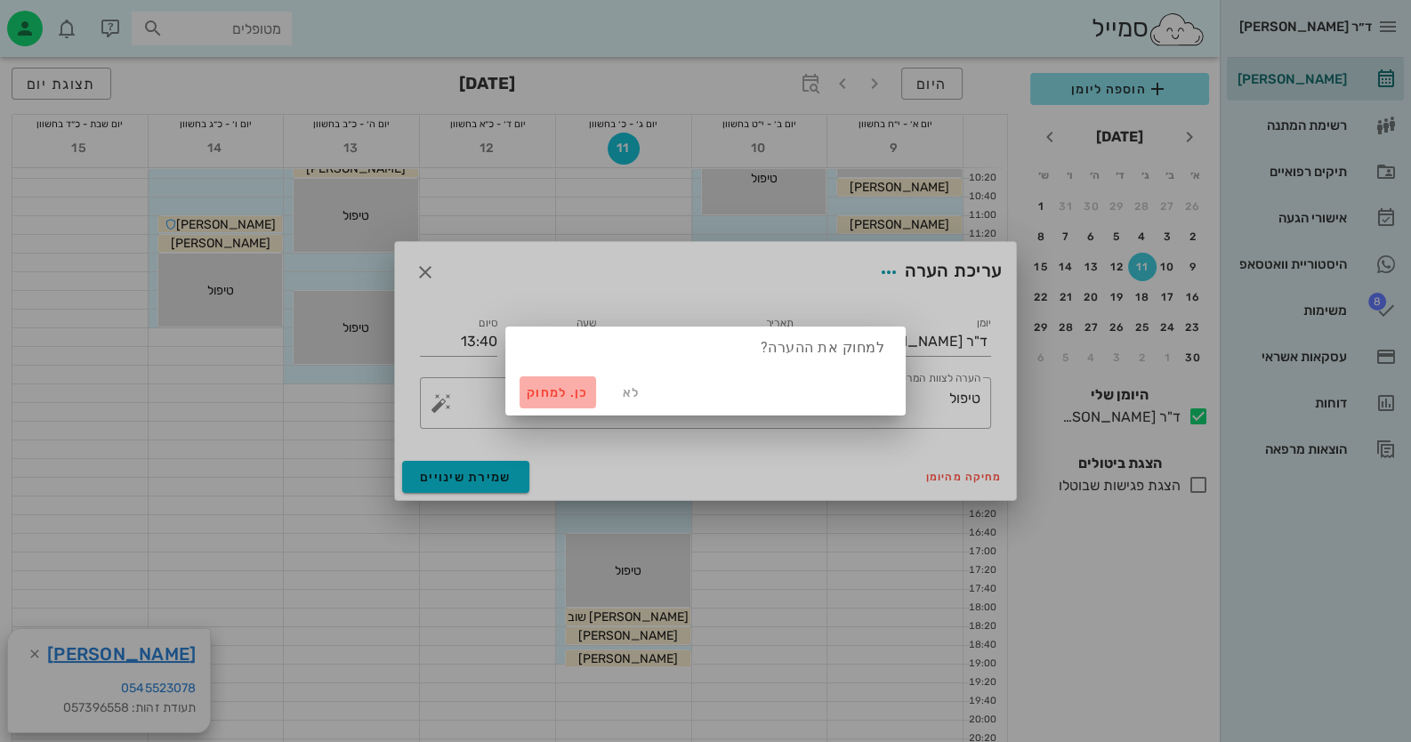
click at [568, 388] on span "כן. למחוק" at bounding box center [558, 392] width 62 height 15
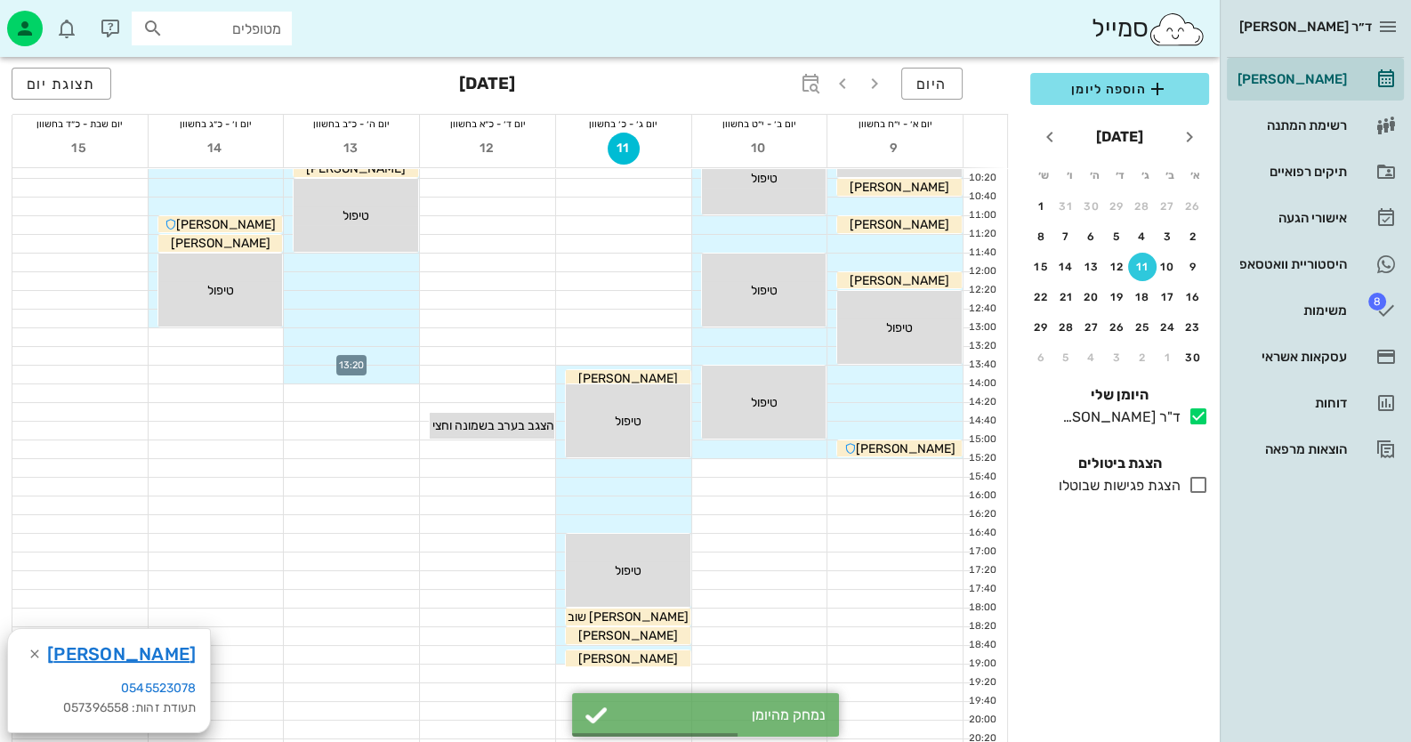
click at [396, 355] on div at bounding box center [351, 356] width 135 height 18
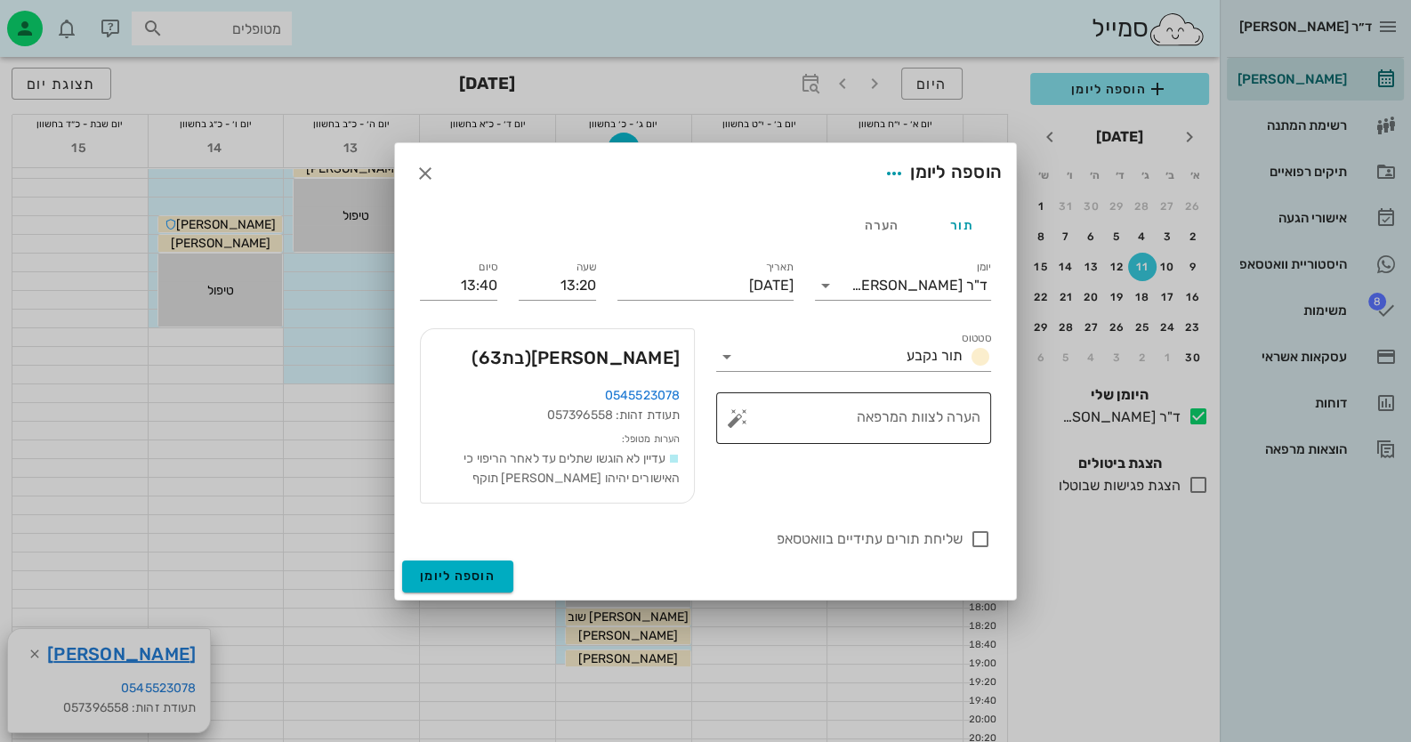
click at [734, 421] on button "button" at bounding box center [737, 417] width 21 height 21
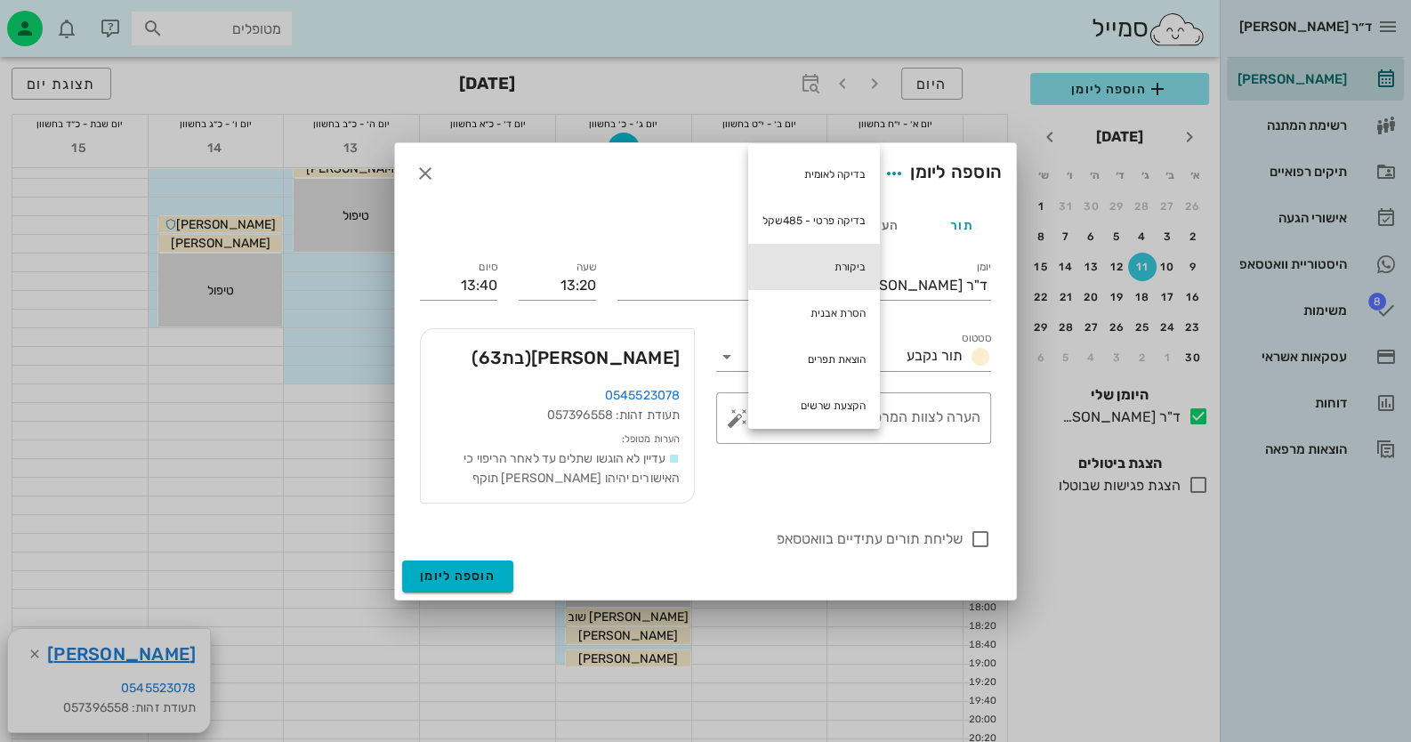
click at [854, 270] on div "ביקורת" at bounding box center [814, 267] width 132 height 46
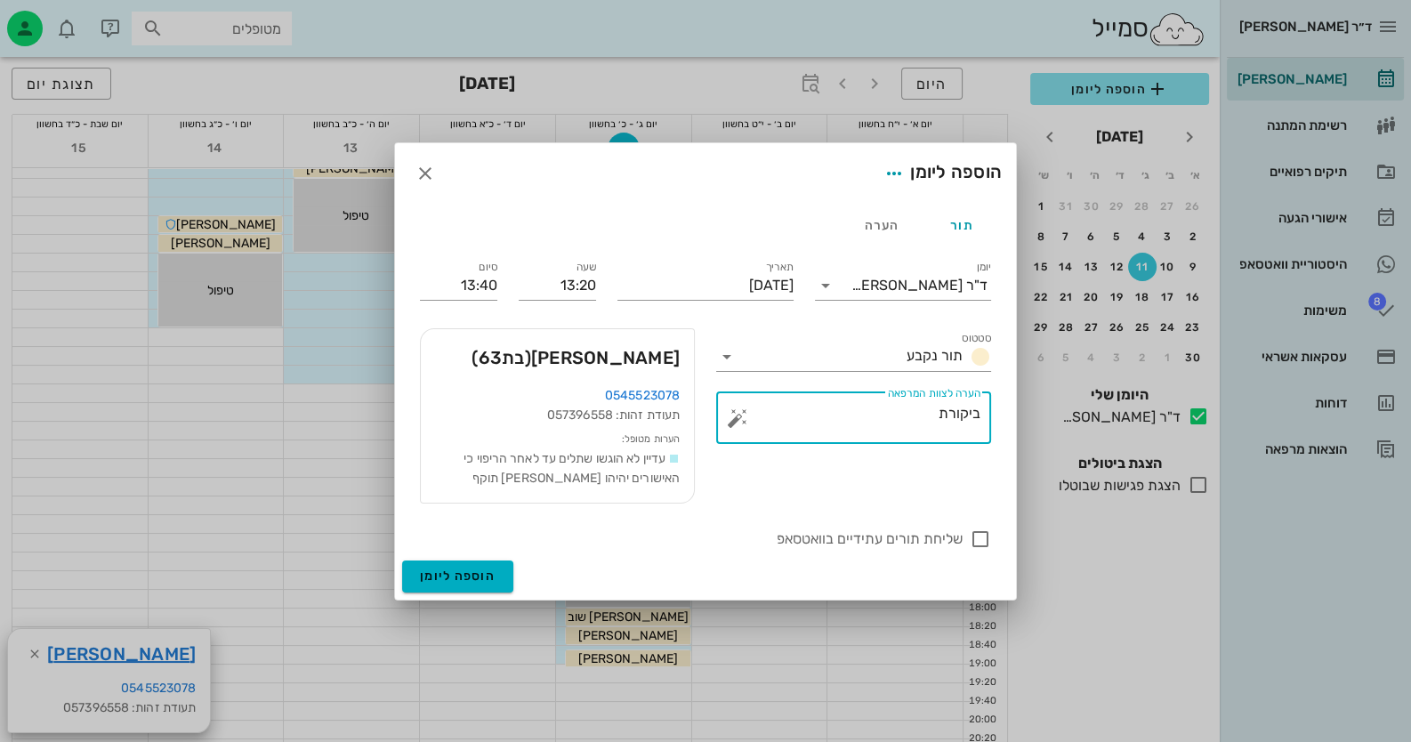
click at [887, 419] on textarea "ביקורת" at bounding box center [860, 422] width 239 height 43
click at [736, 422] on button "button" at bounding box center [737, 417] width 21 height 21
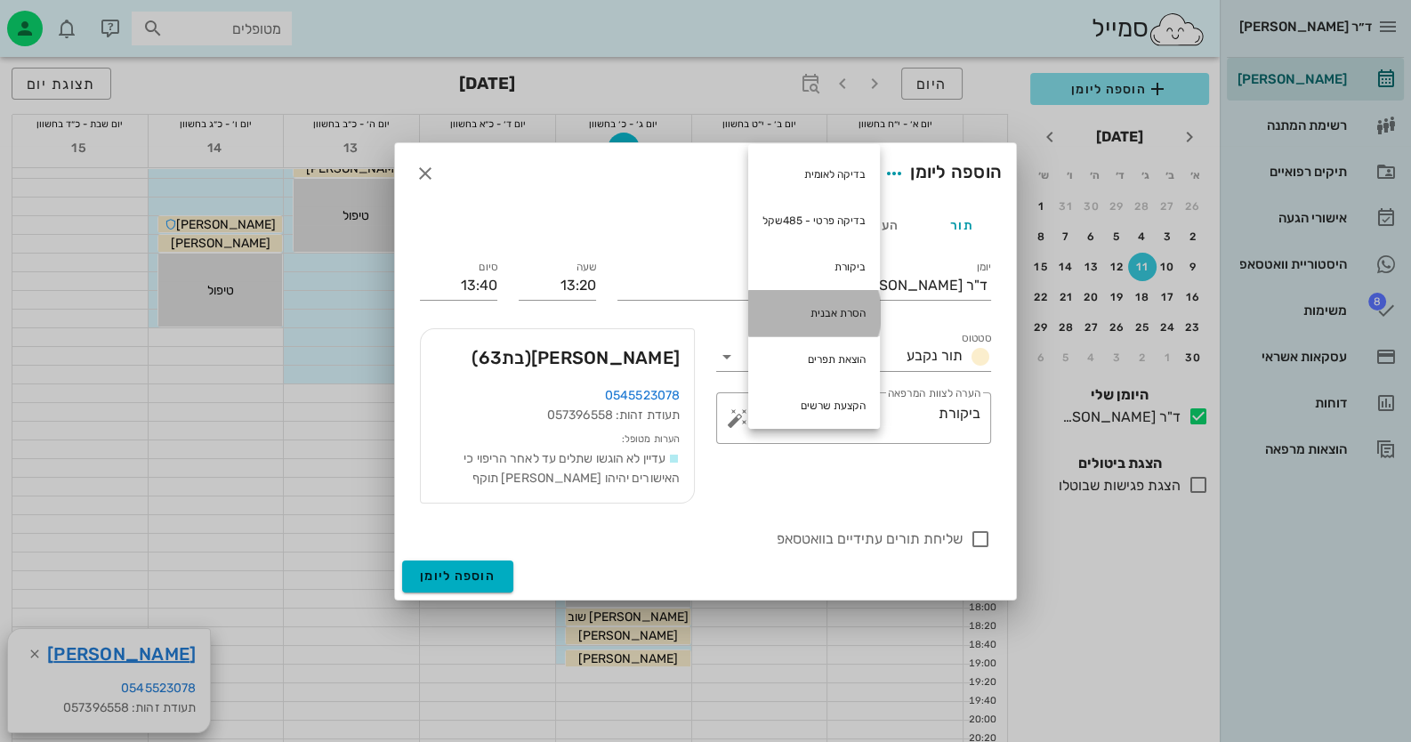
click at [834, 299] on div "הסרת אבנית" at bounding box center [814, 313] width 132 height 46
type textarea "ביקורת הסרת אבנית"
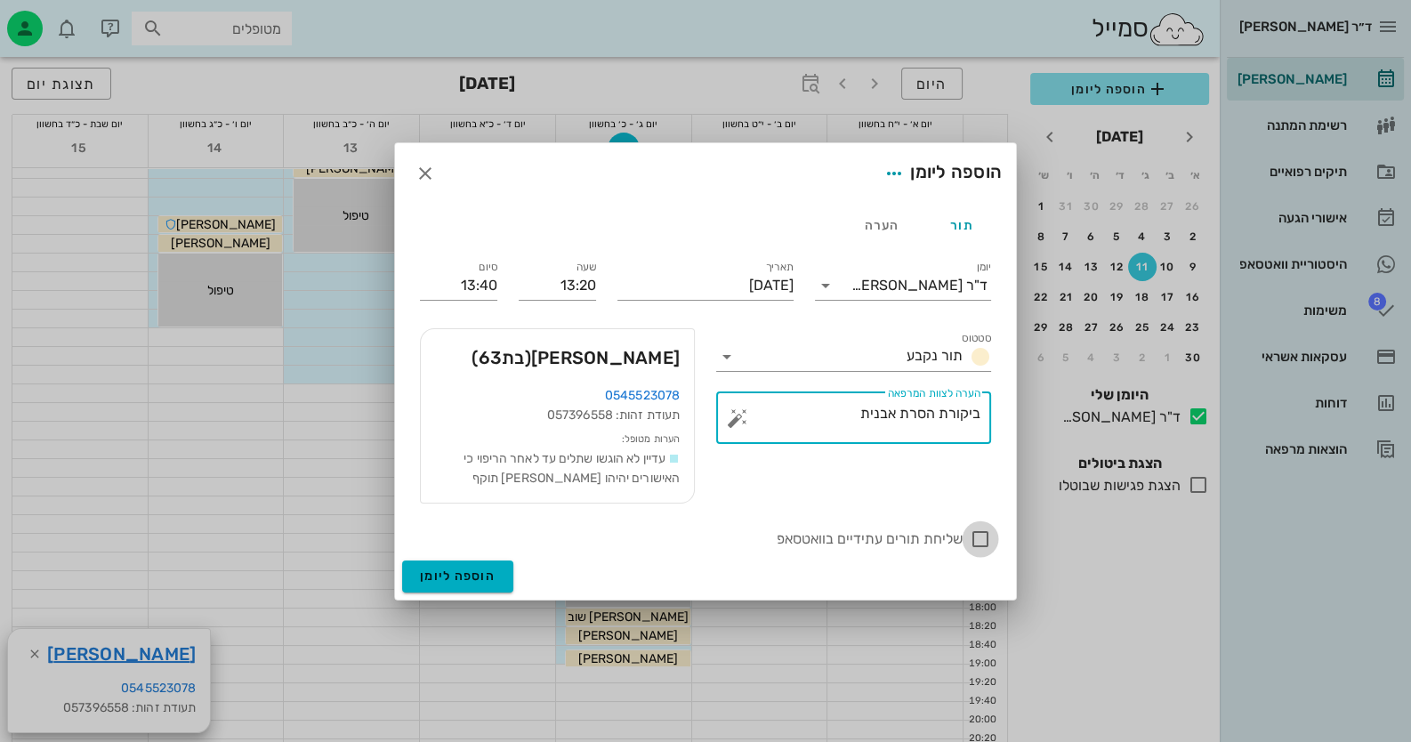
click at [972, 535] on div at bounding box center [980, 539] width 30 height 30
checkbox input "true"
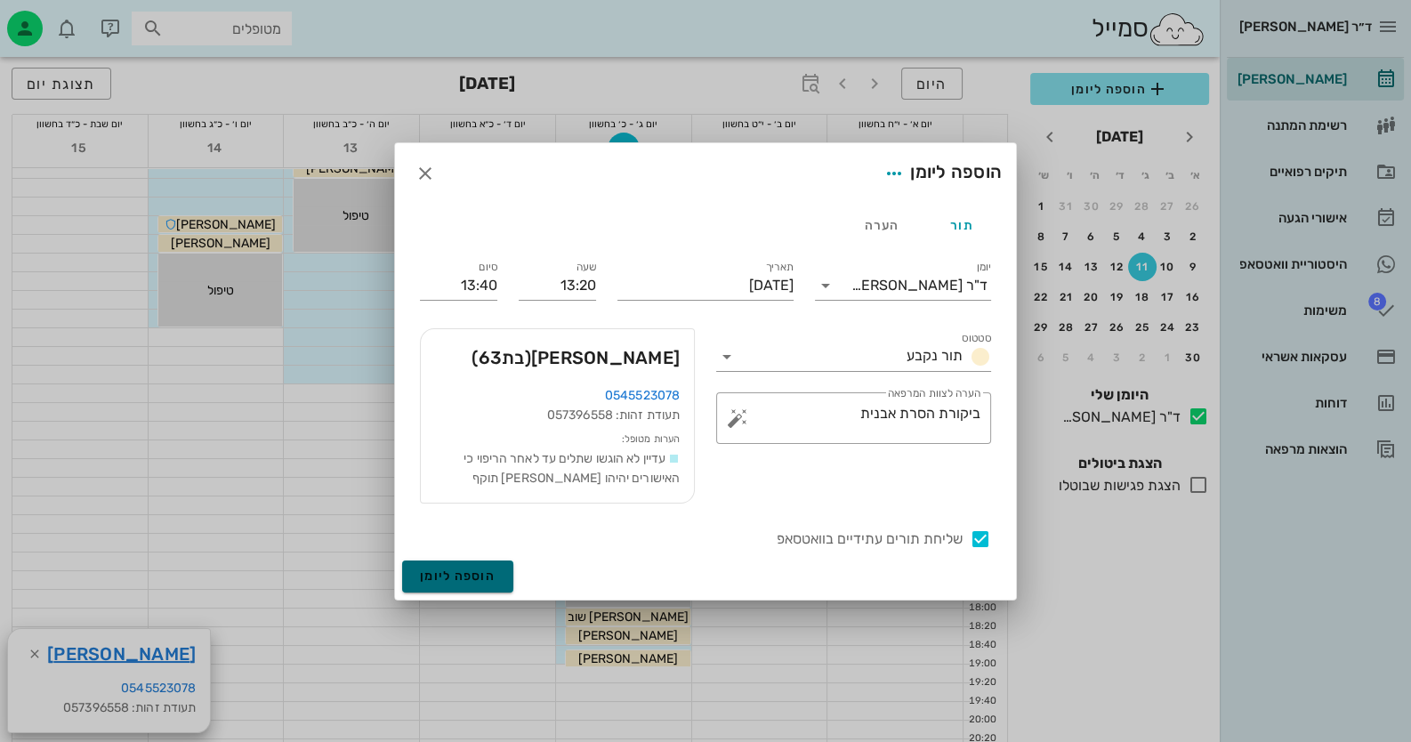
click at [467, 579] on span "הוספה ליומן" at bounding box center [458, 576] width 76 height 15
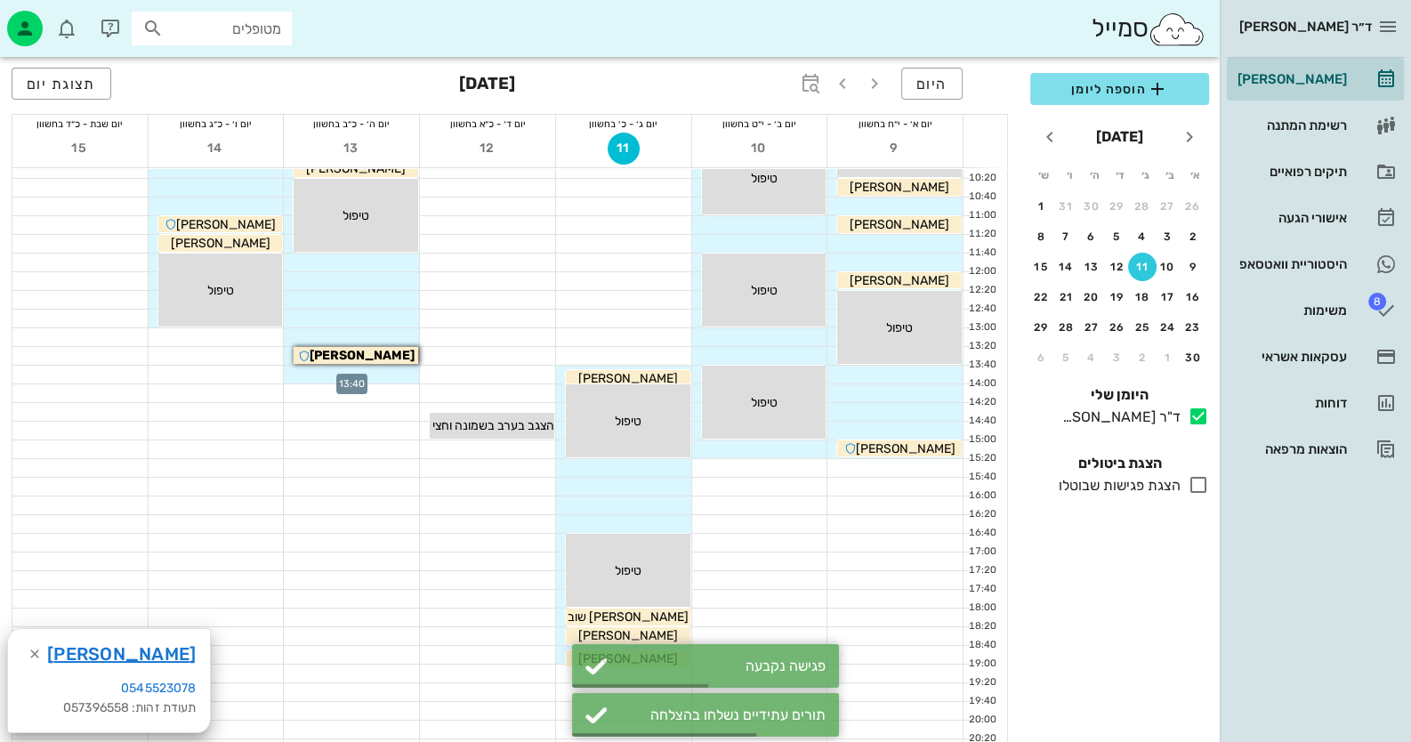
click at [378, 373] on div at bounding box center [351, 375] width 135 height 18
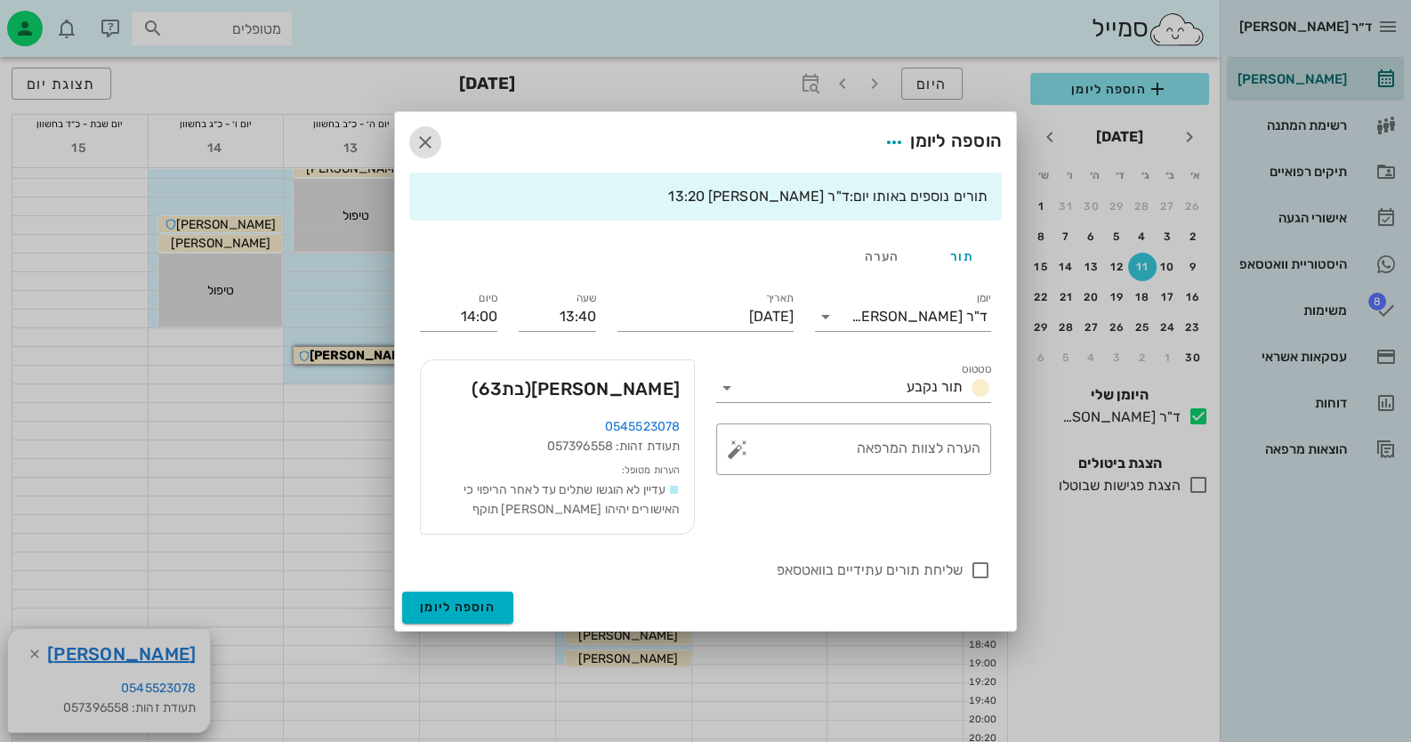
click at [431, 135] on icon "button" at bounding box center [425, 142] width 21 height 21
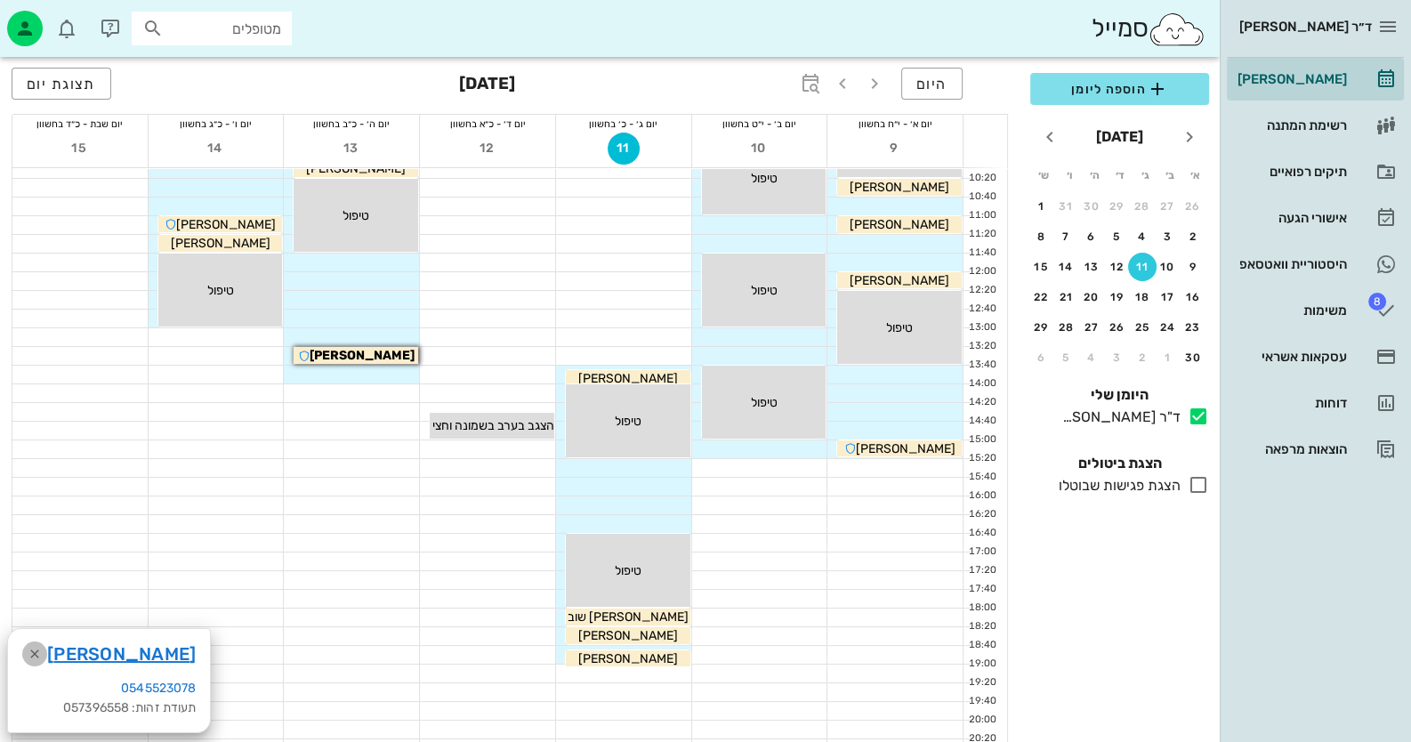
click at [35, 649] on icon "button" at bounding box center [34, 653] width 21 height 21
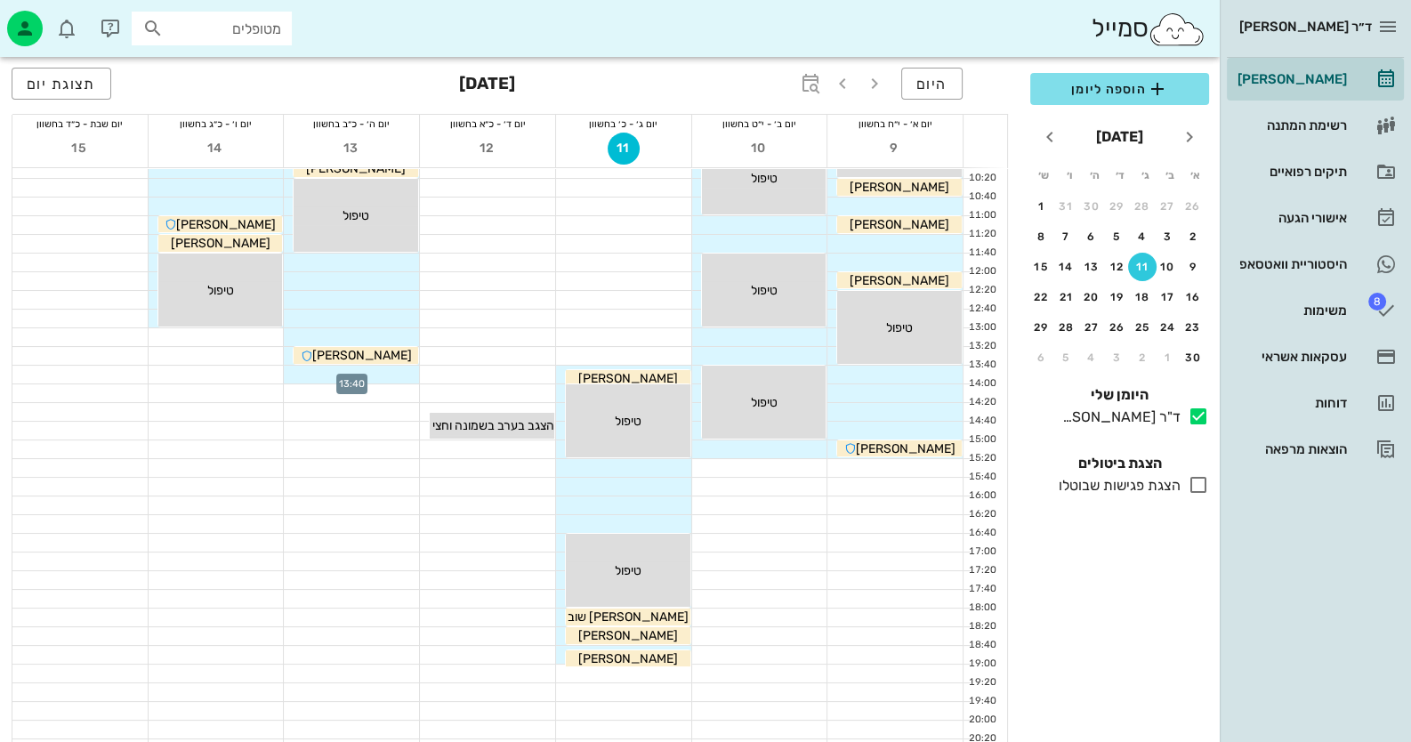
click at [387, 370] on div at bounding box center [351, 375] width 135 height 18
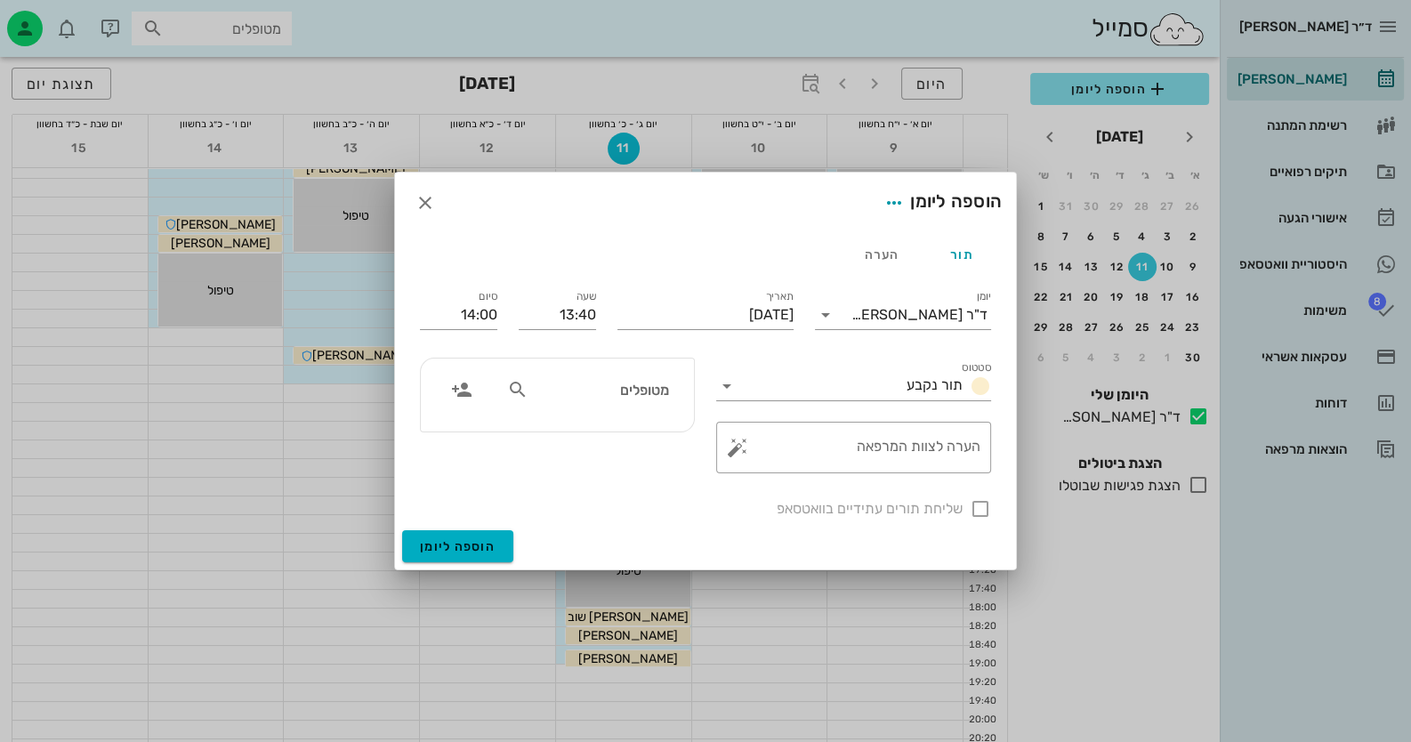
click at [611, 392] on input "מטופלים" at bounding box center [600, 389] width 137 height 23
type input "אביא"
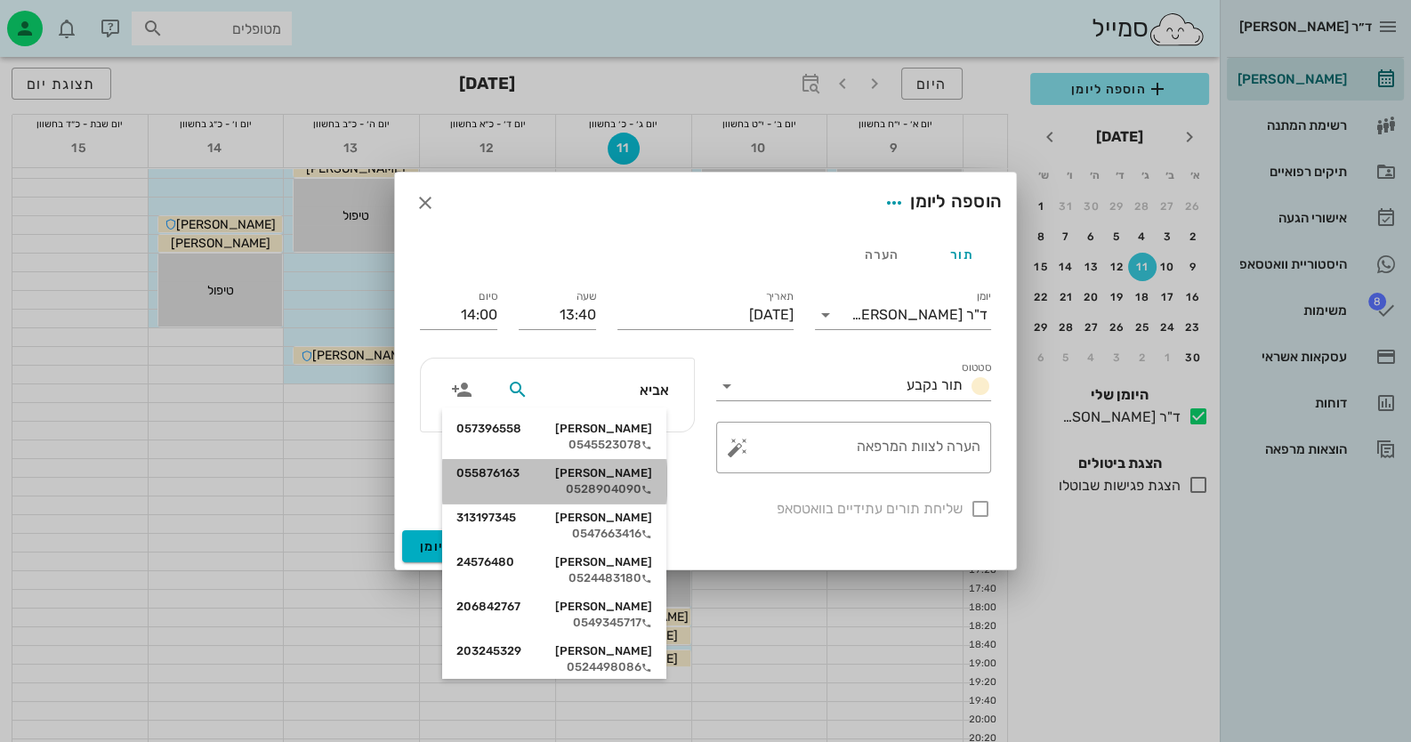
click at [627, 494] on div "0528904090" at bounding box center [554, 489] width 196 height 14
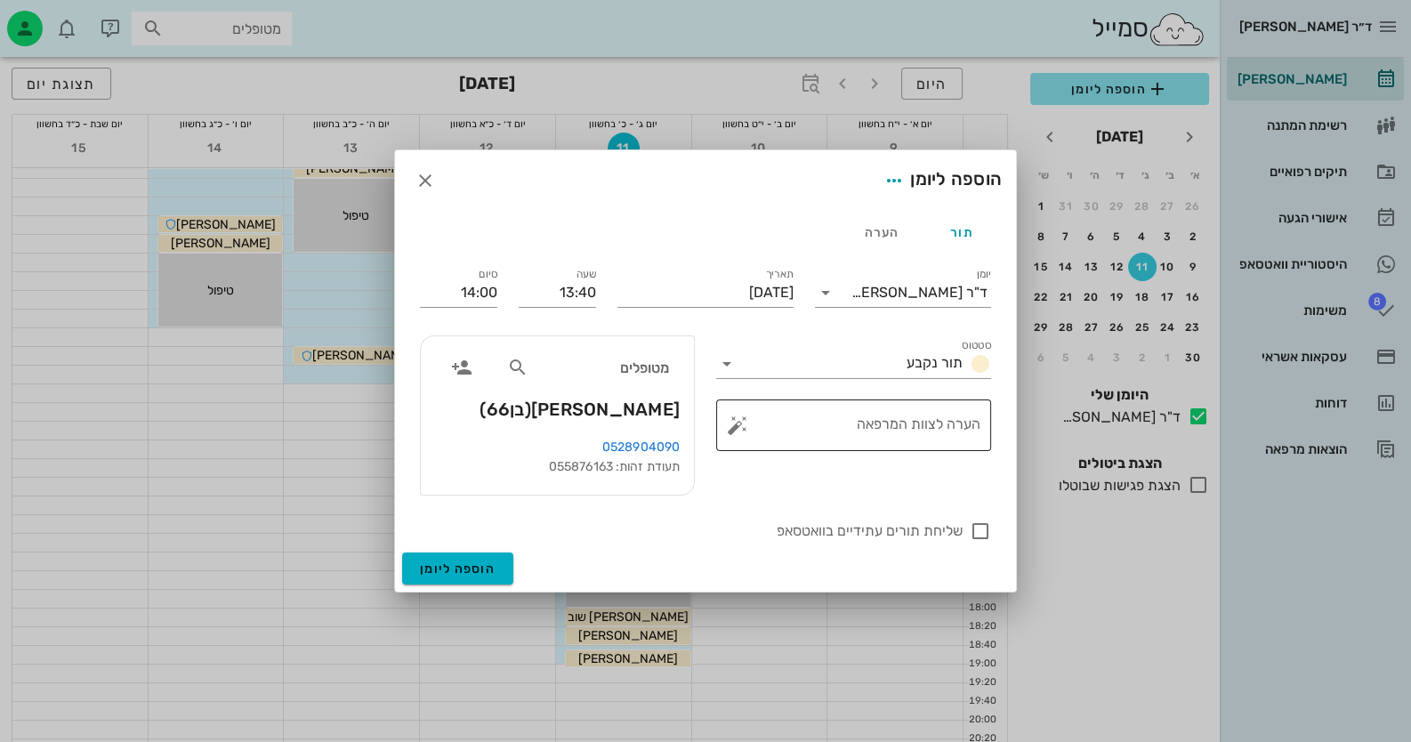
click at [733, 417] on button "button" at bounding box center [737, 425] width 21 height 21
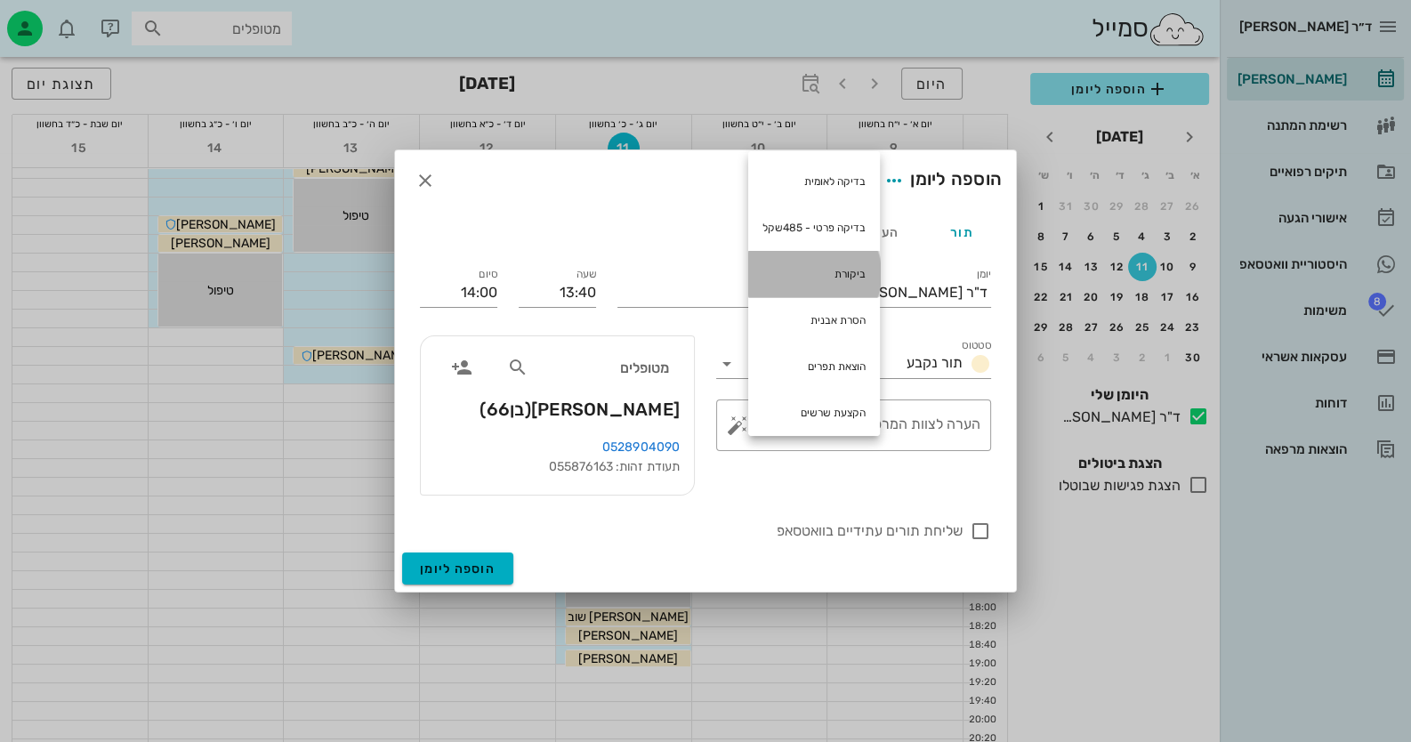
click at [862, 279] on div "ביקורת" at bounding box center [814, 274] width 132 height 46
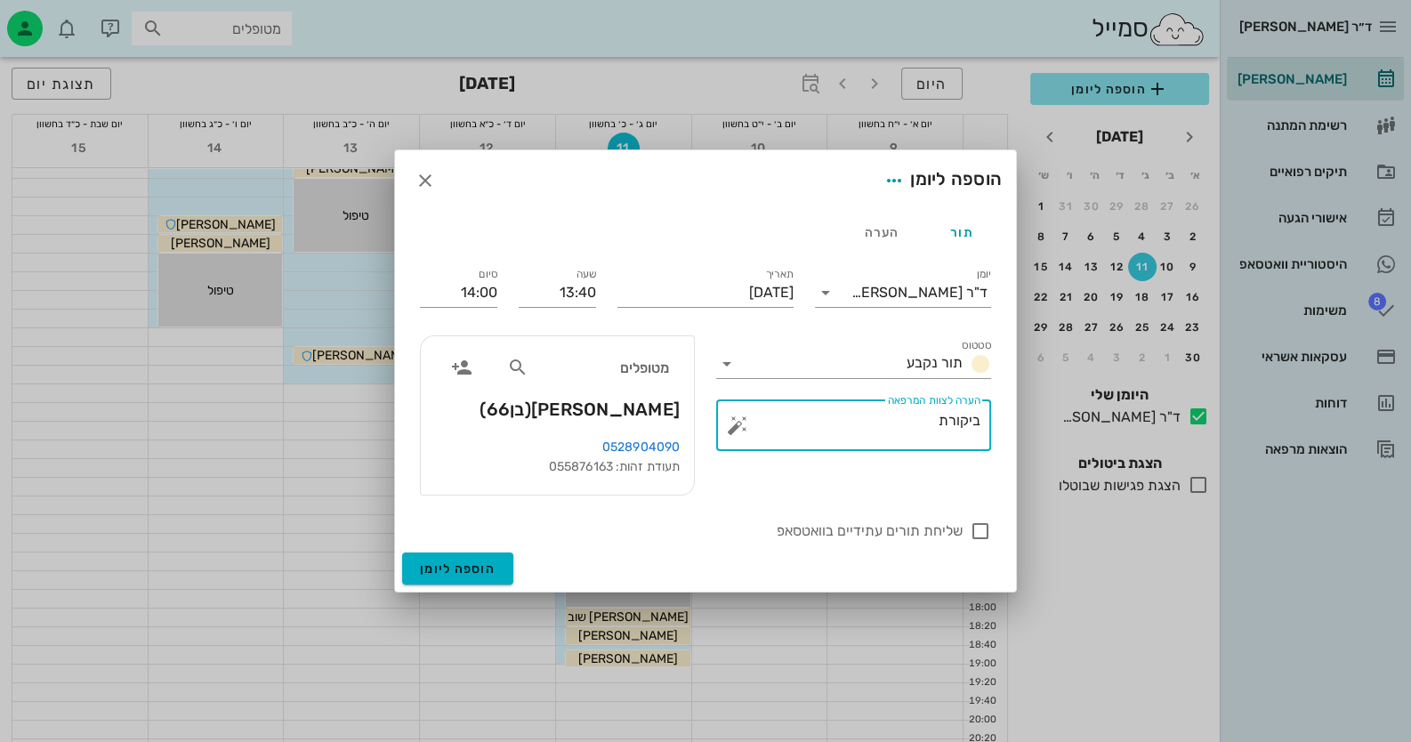
drag, startPoint x: 736, startPoint y: 430, endPoint x: 799, endPoint y: 375, distance: 83.3
click at [738, 430] on button "button" at bounding box center [737, 425] width 21 height 21
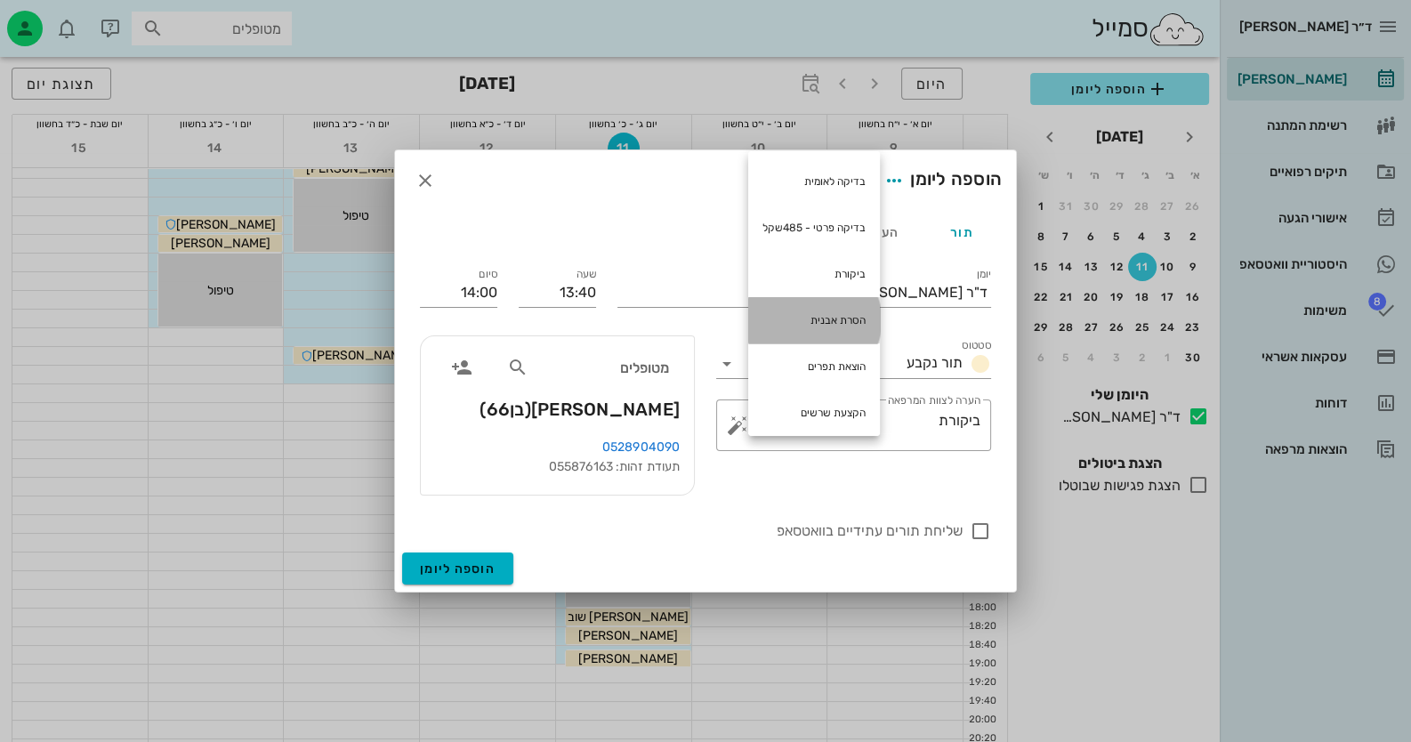
click at [845, 326] on div "הסרת אבנית" at bounding box center [814, 320] width 132 height 46
type textarea "ביקורת הסרת אבנית"
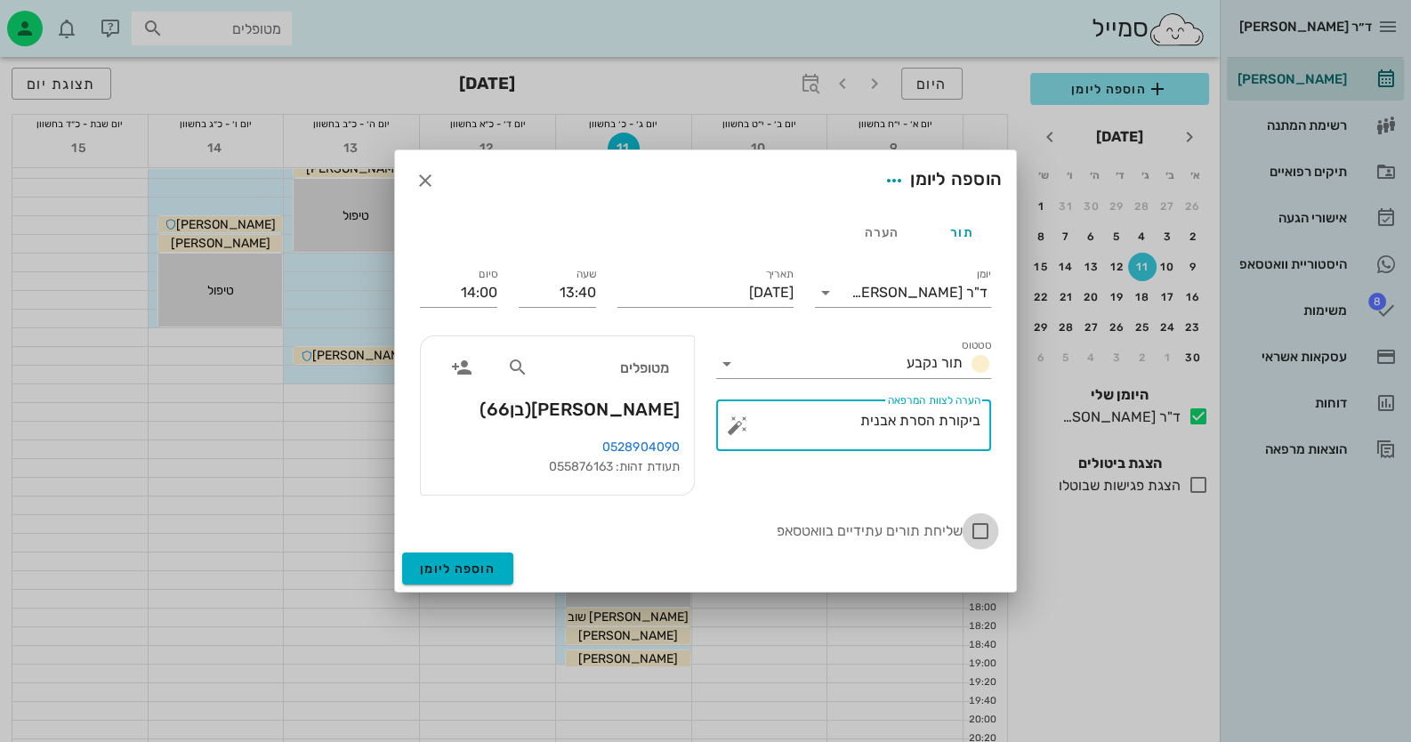
click at [987, 533] on div at bounding box center [980, 531] width 30 height 30
checkbox input "true"
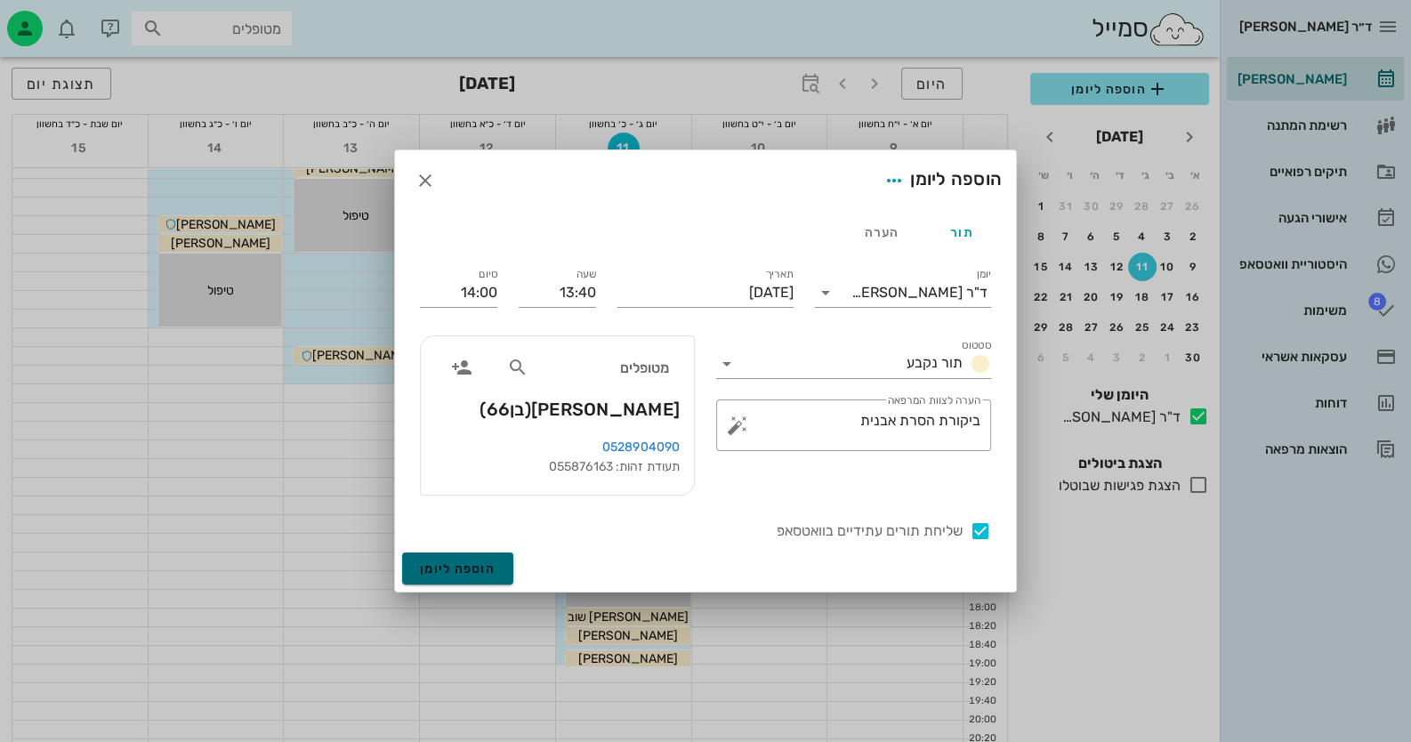
click at [472, 573] on span "הוספה ליומן" at bounding box center [458, 568] width 76 height 15
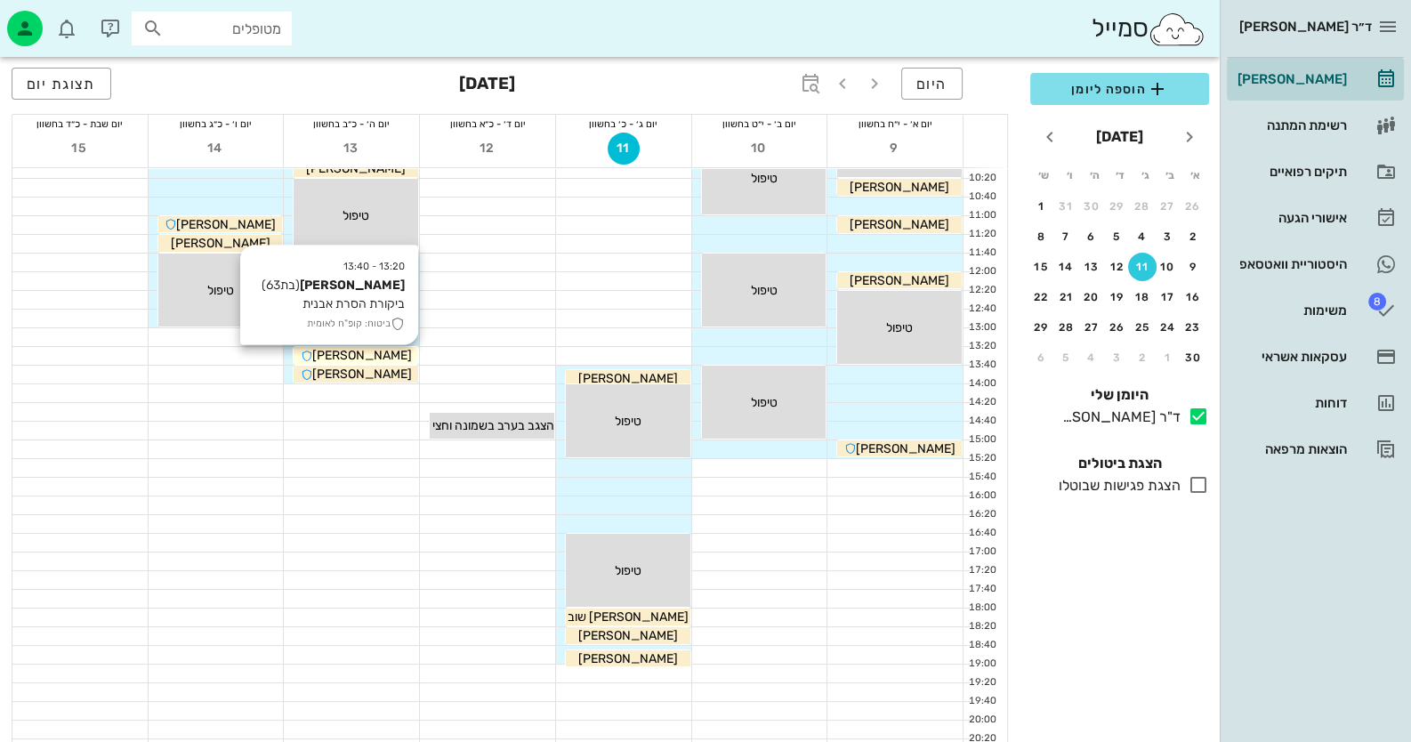
click at [397, 351] on div "[PERSON_NAME]" at bounding box center [356, 355] width 125 height 19
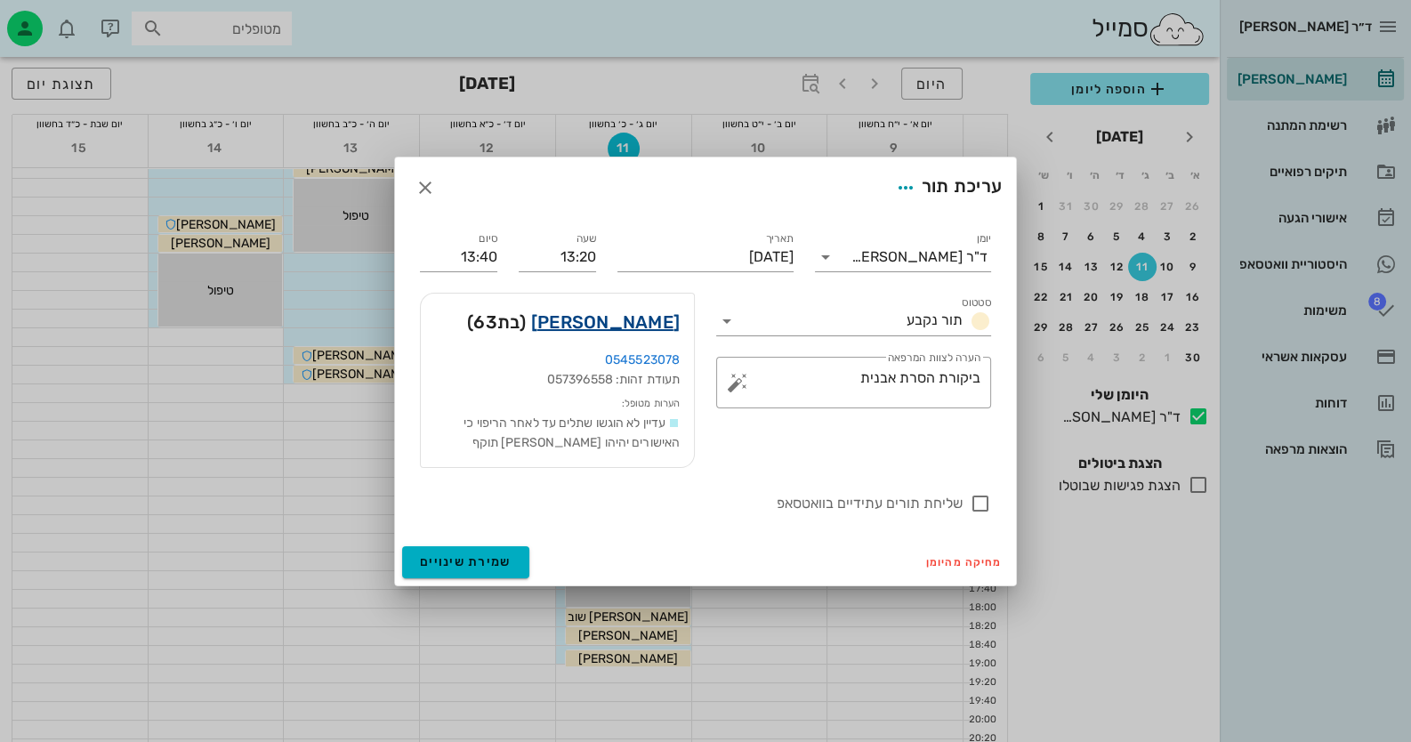
click at [638, 323] on link "[PERSON_NAME]" at bounding box center [605, 322] width 149 height 28
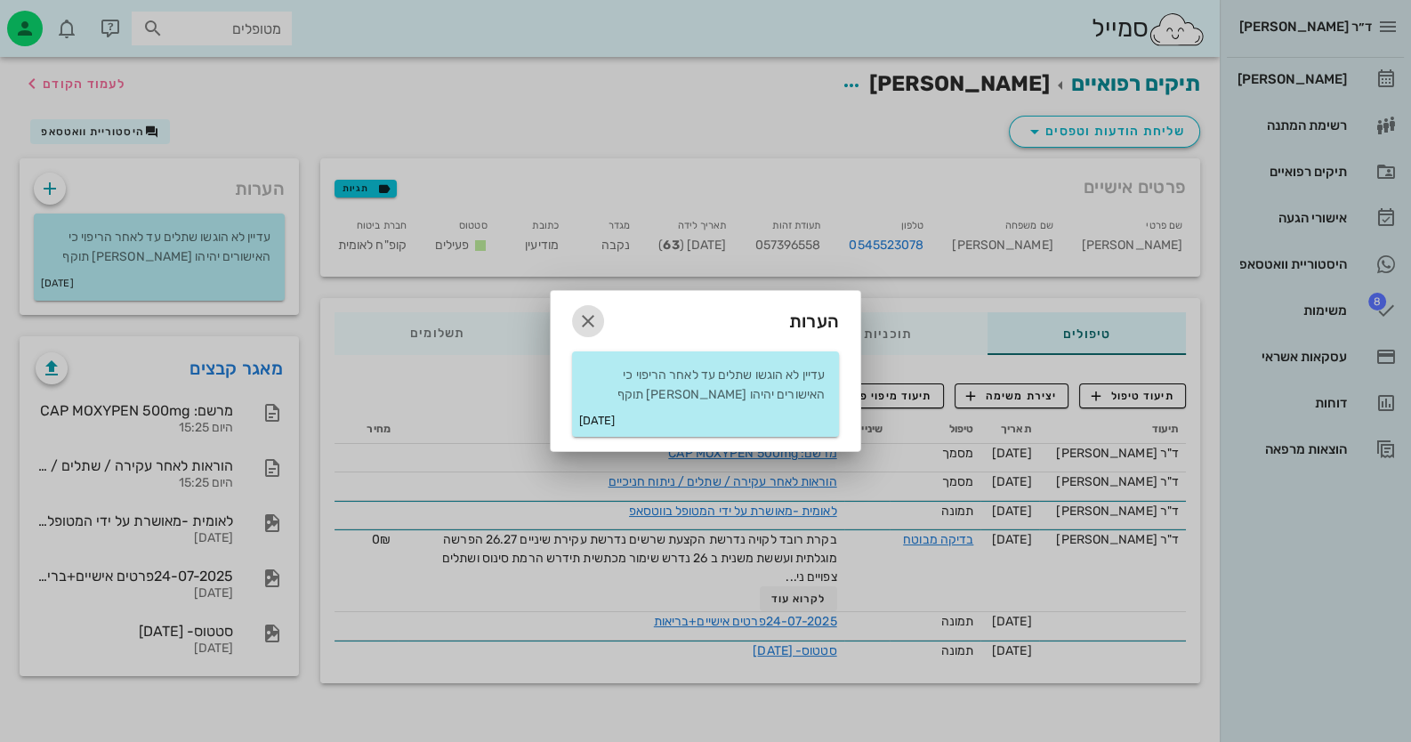
click at [586, 319] on icon "button" at bounding box center [587, 321] width 21 height 21
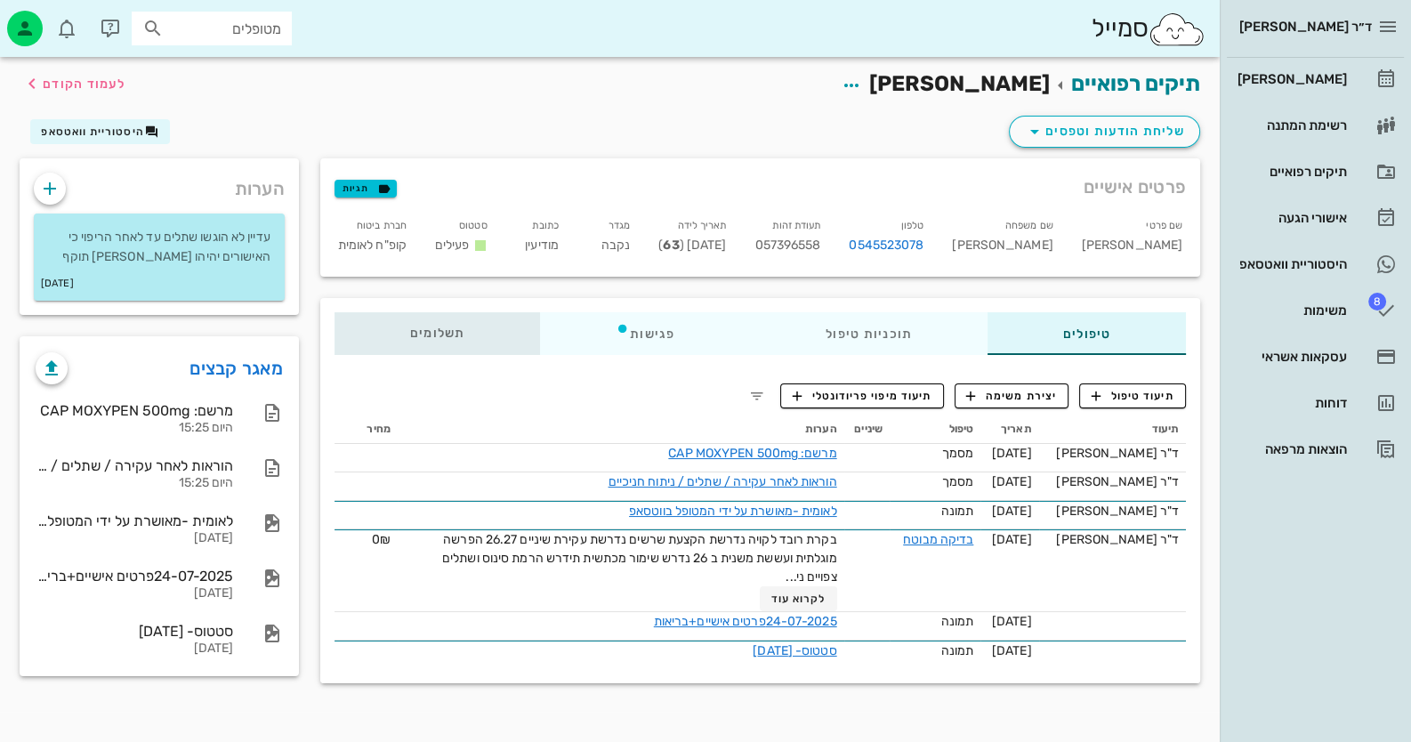
click at [454, 334] on span "תשלומים 0₪" at bounding box center [437, 333] width 55 height 12
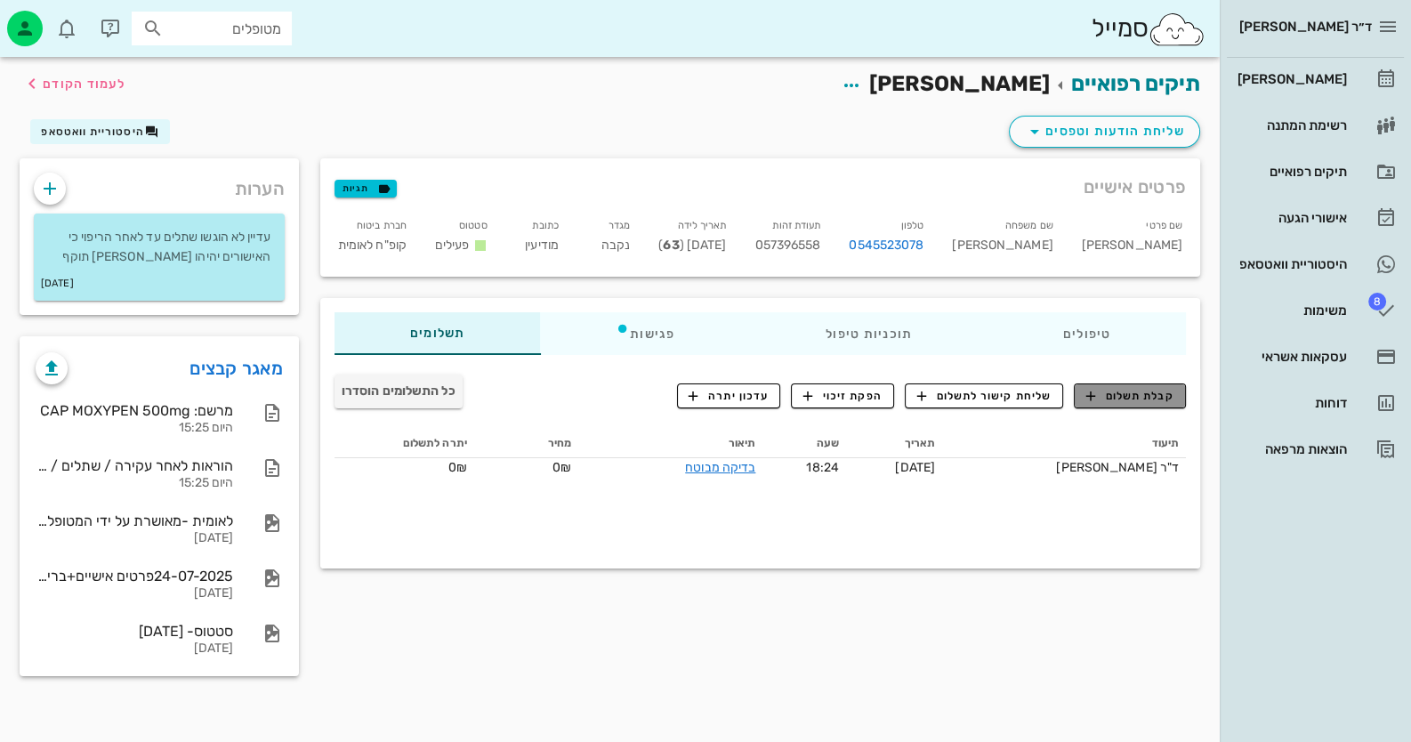
click at [1135, 404] on button "קבלת תשלום" at bounding box center [1130, 395] width 112 height 25
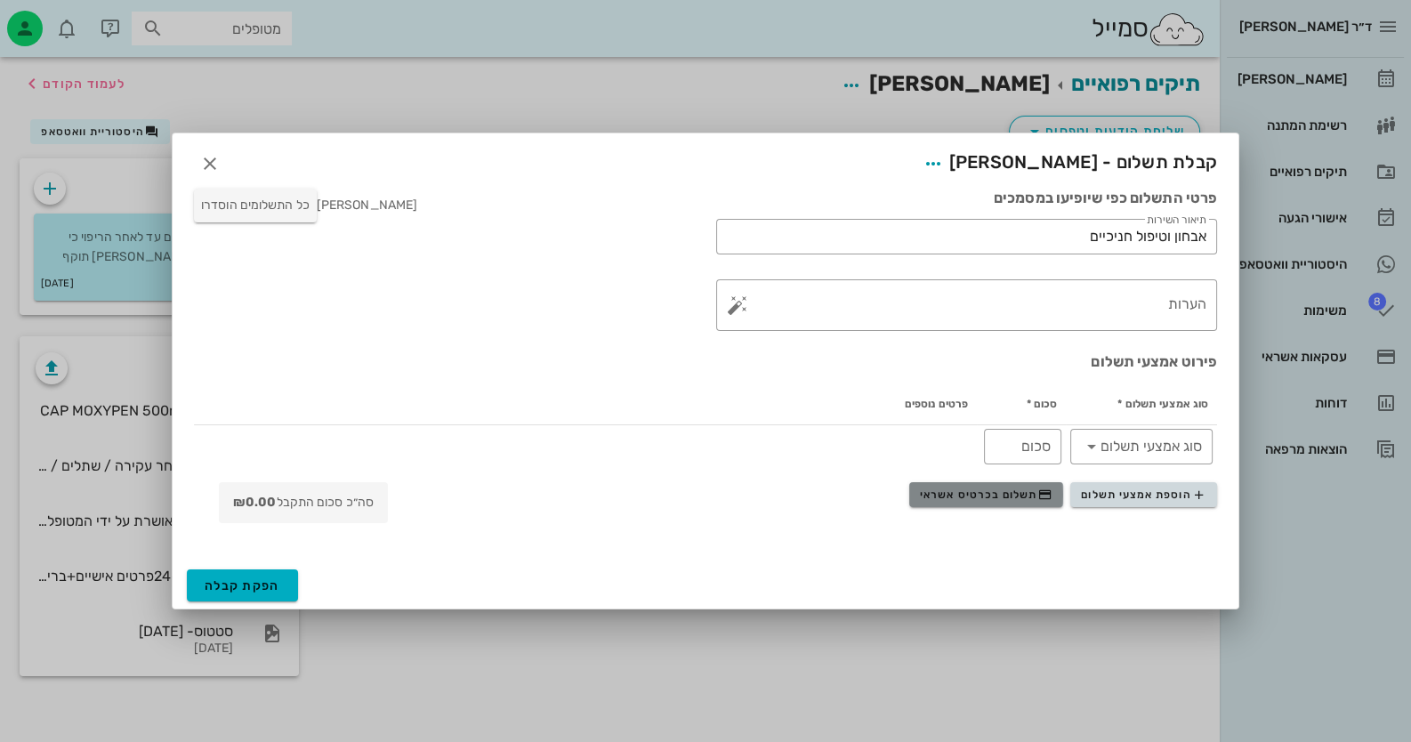
click at [996, 495] on span "תשלום בכרטיס אשראי" at bounding box center [986, 495] width 132 height 14
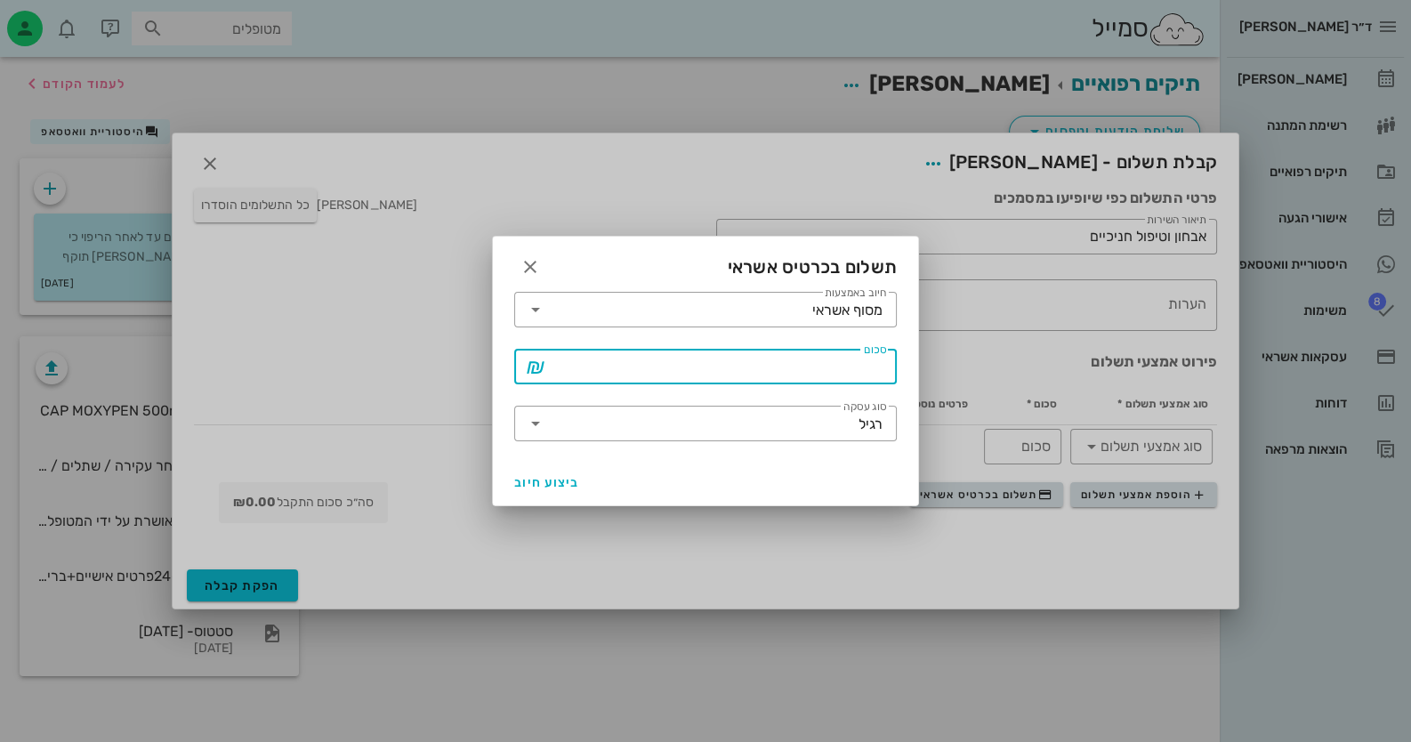
click at [822, 379] on input "סכום" at bounding box center [718, 366] width 336 height 28
type input "100"
click at [562, 480] on span "ביצוע חיוב" at bounding box center [547, 482] width 66 height 15
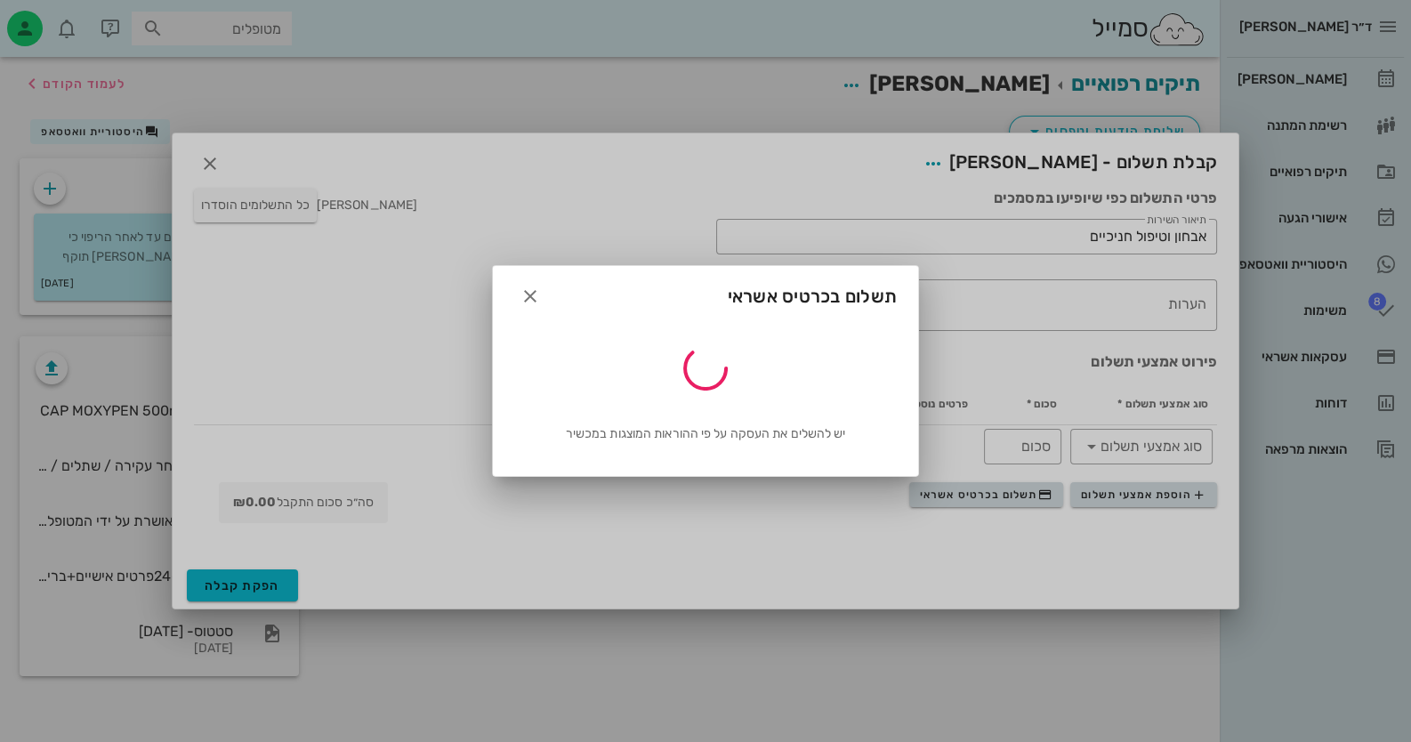
type input "100"
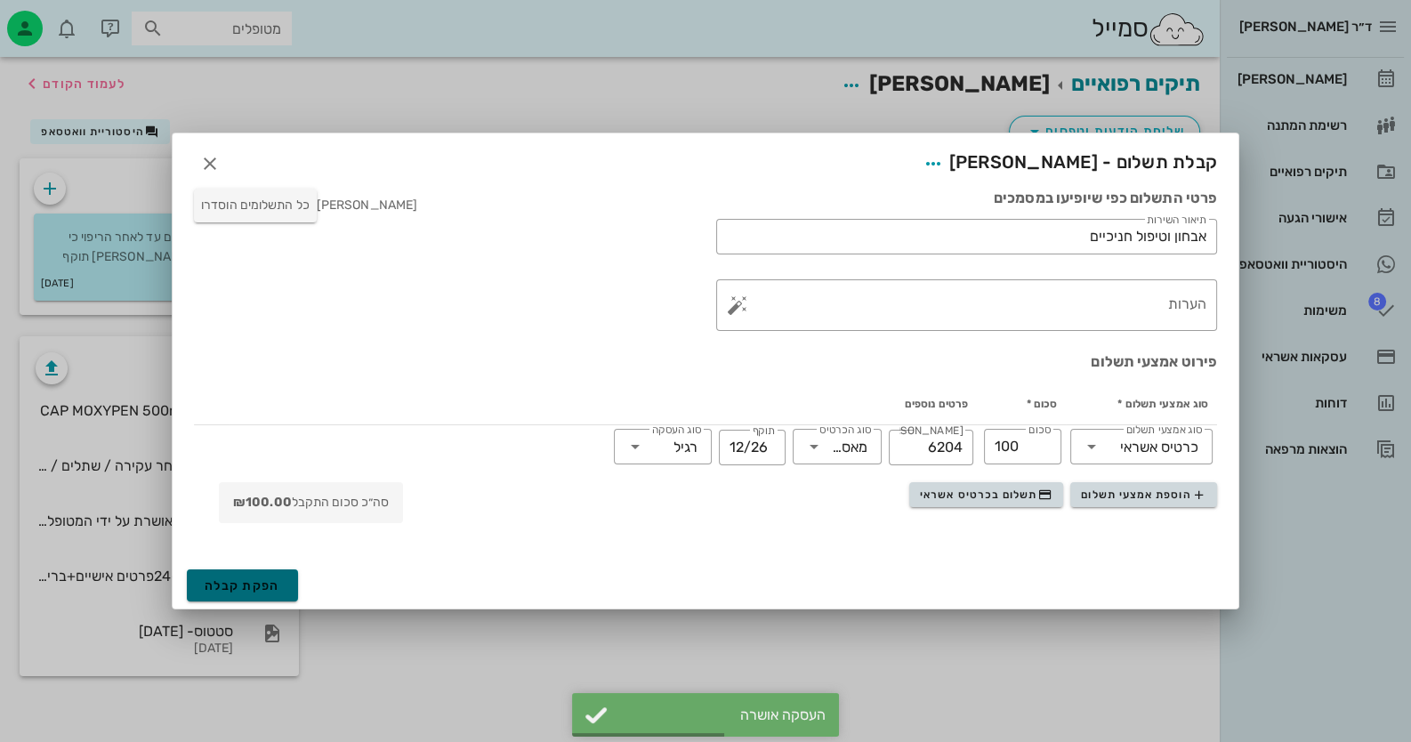
click at [222, 583] on span "הפקת קבלה" at bounding box center [243, 585] width 76 height 15
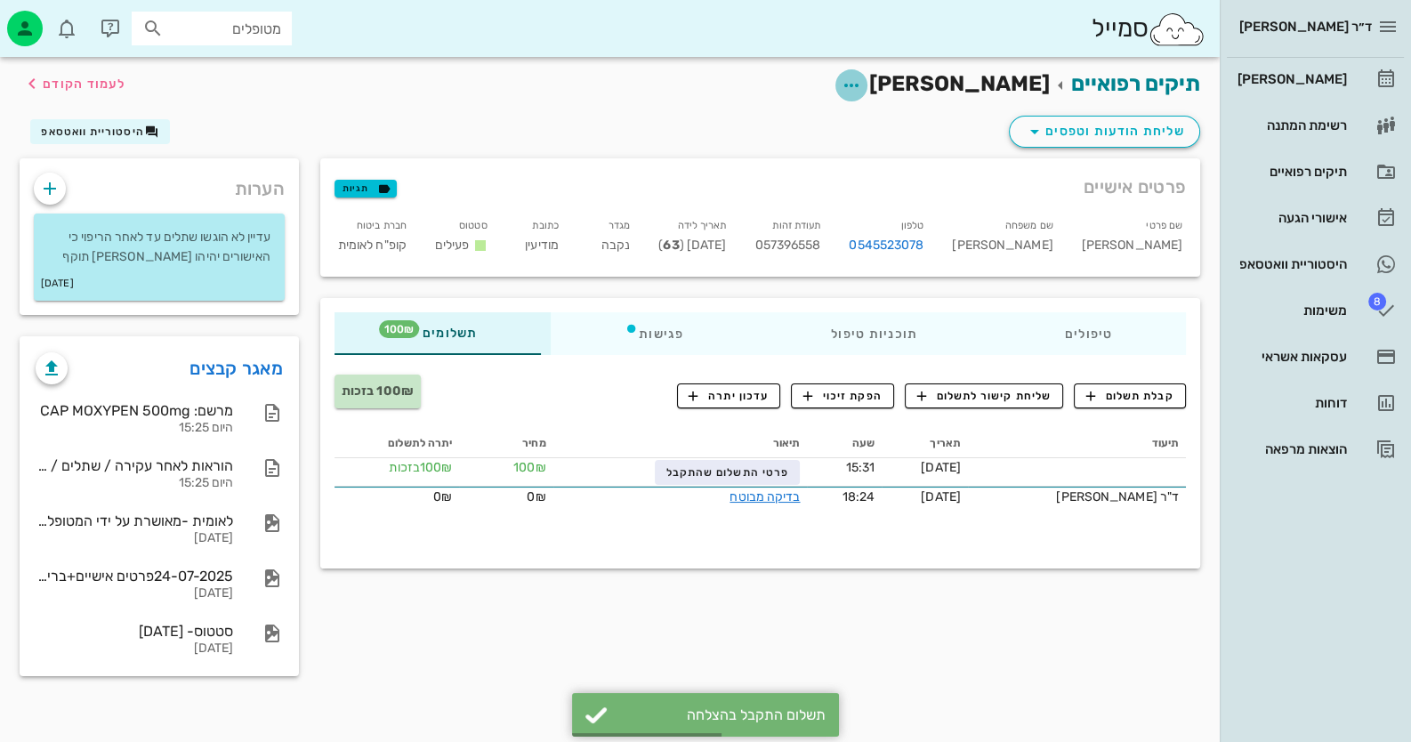
click at [862, 88] on icon "button" at bounding box center [851, 85] width 21 height 21
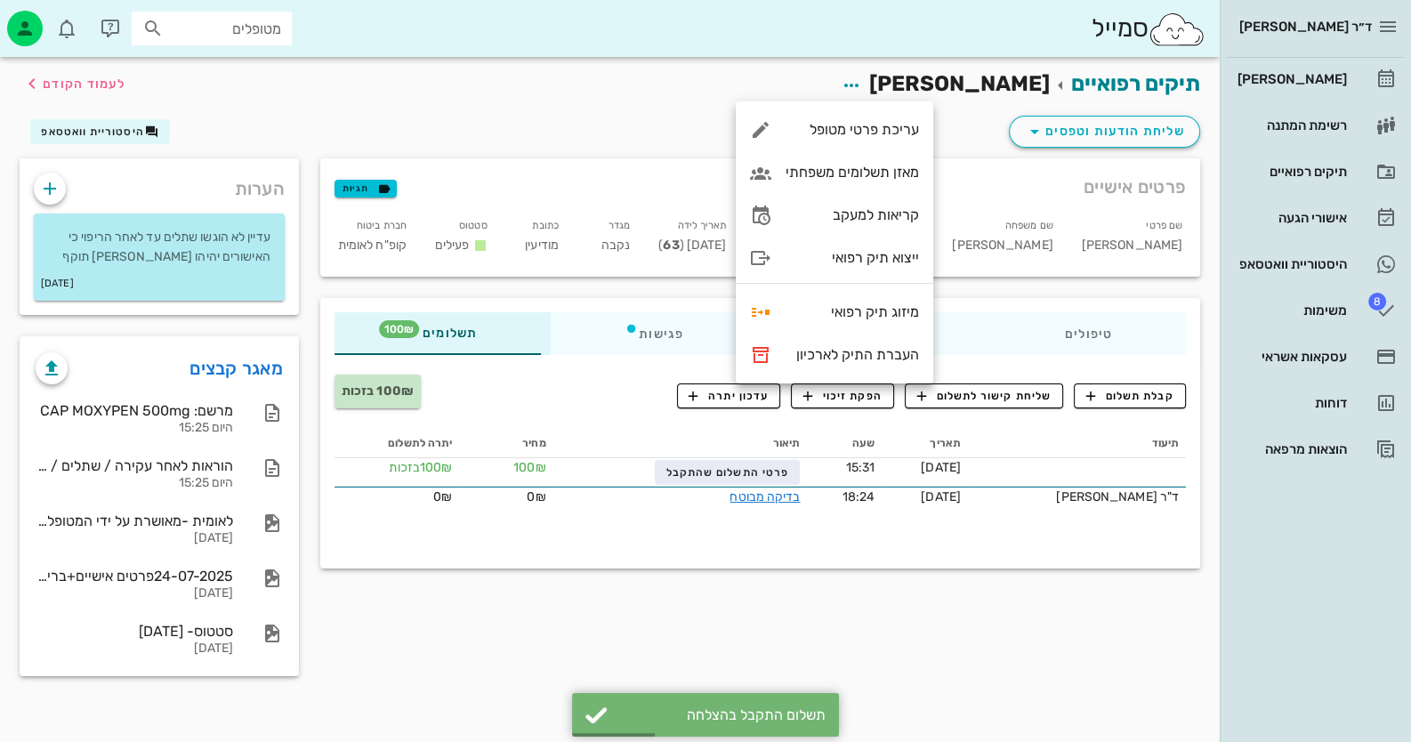
drag, startPoint x: 461, startPoint y: 108, endPoint x: 476, endPoint y: 107, distance: 15.2
click at [463, 108] on div "תיקים רפואיים מישל אביאב לעמוד הקודם" at bounding box center [610, 84] width 1202 height 55
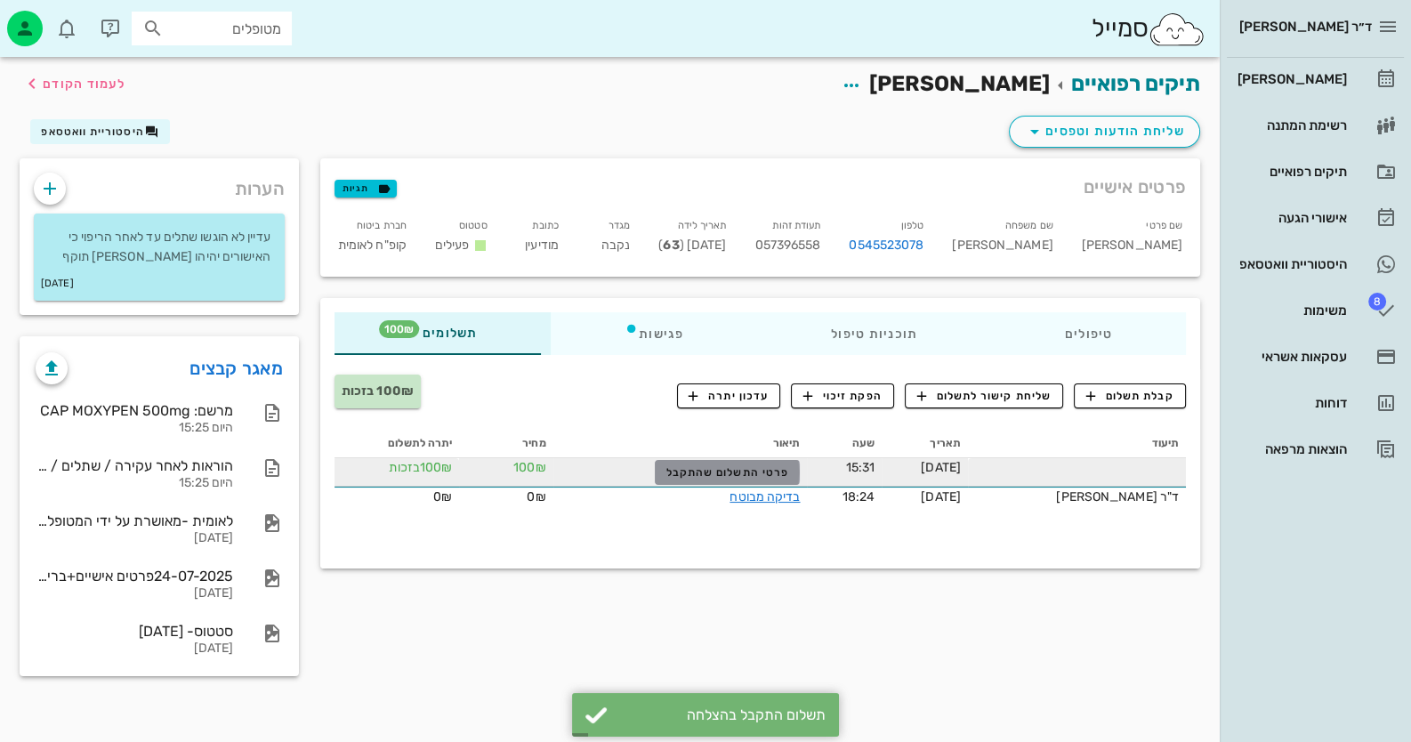
click at [789, 466] on span "פרטי התשלום שהתקבל" at bounding box center [727, 472] width 123 height 12
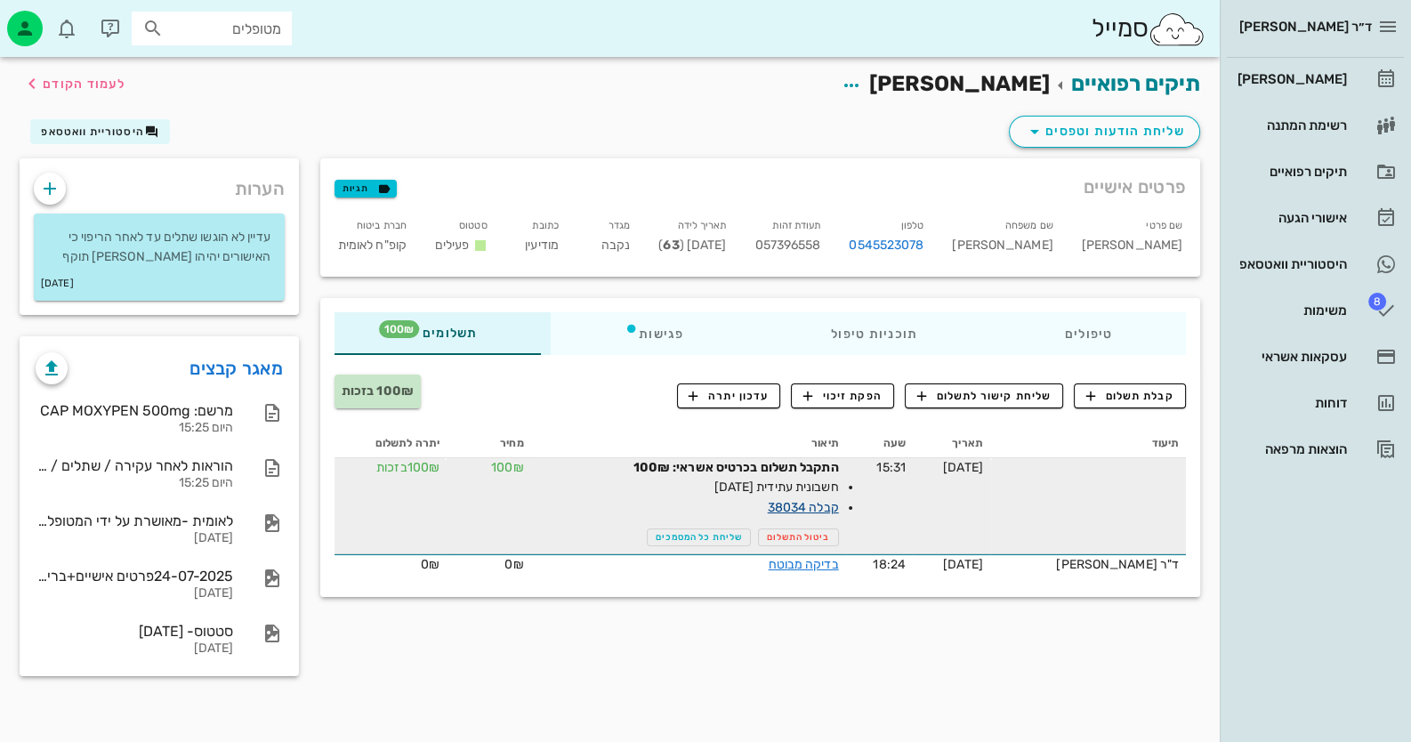
click at [830, 506] on link "קבלה 38034" at bounding box center [803, 507] width 71 height 15
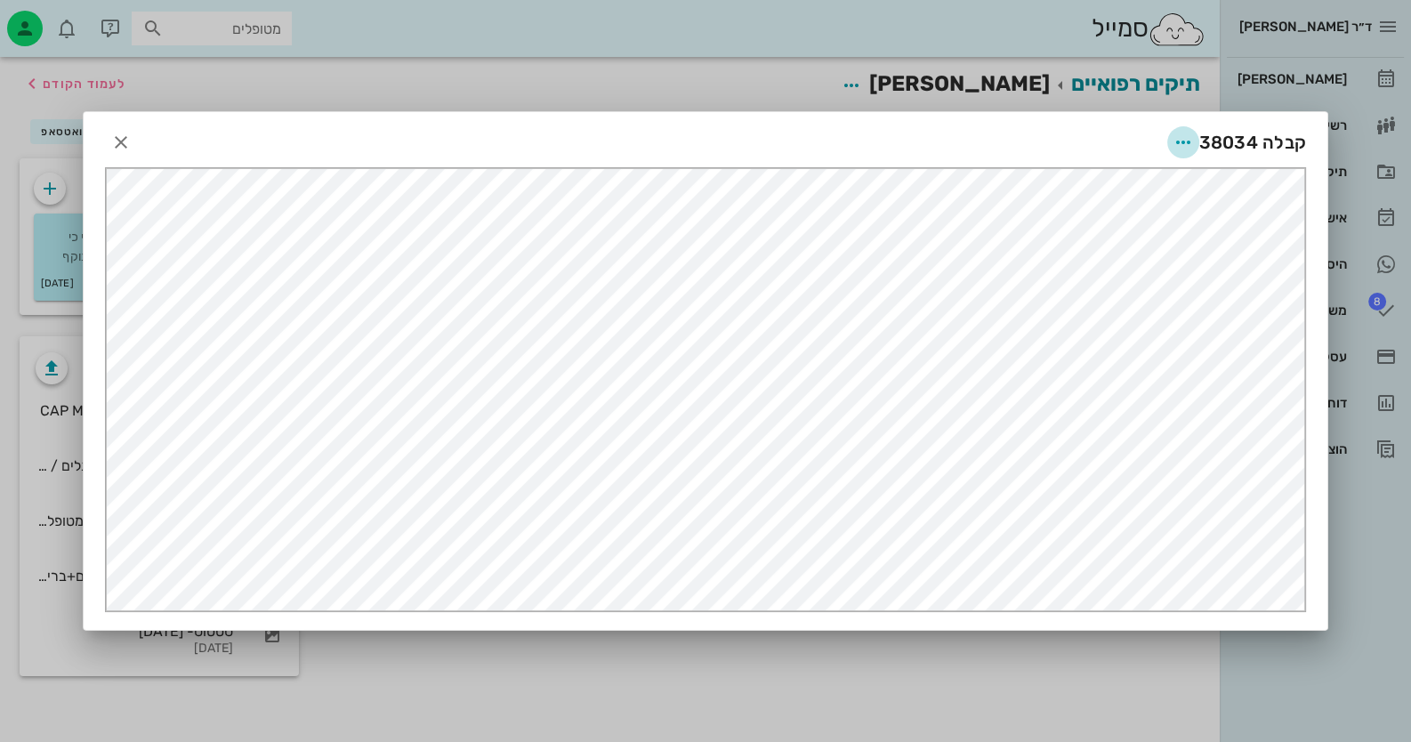
click at [1192, 142] on icon "button" at bounding box center [1183, 142] width 21 height 21
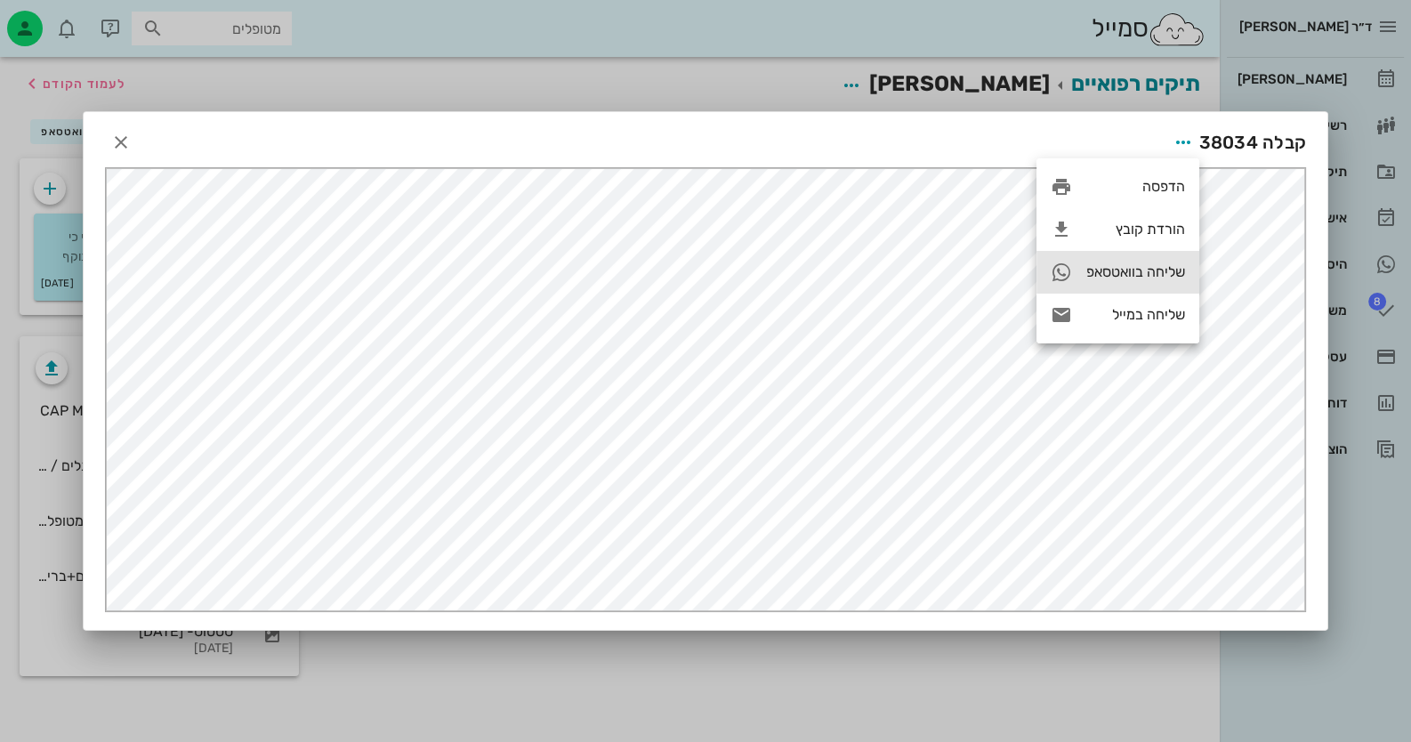
click at [1170, 275] on div "שליחה בוואטסאפ" at bounding box center [1135, 271] width 99 height 17
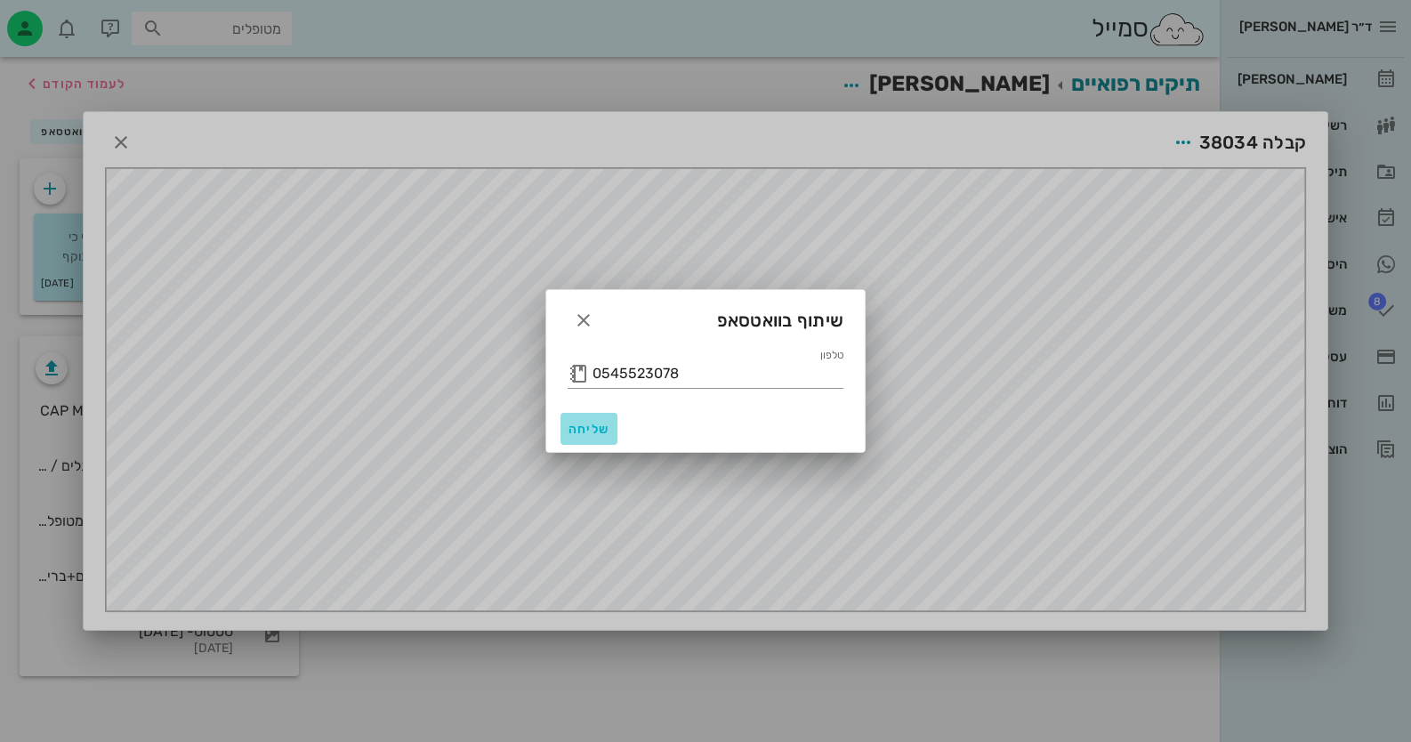
click at [587, 434] on span "שליחה" at bounding box center [589, 429] width 43 height 15
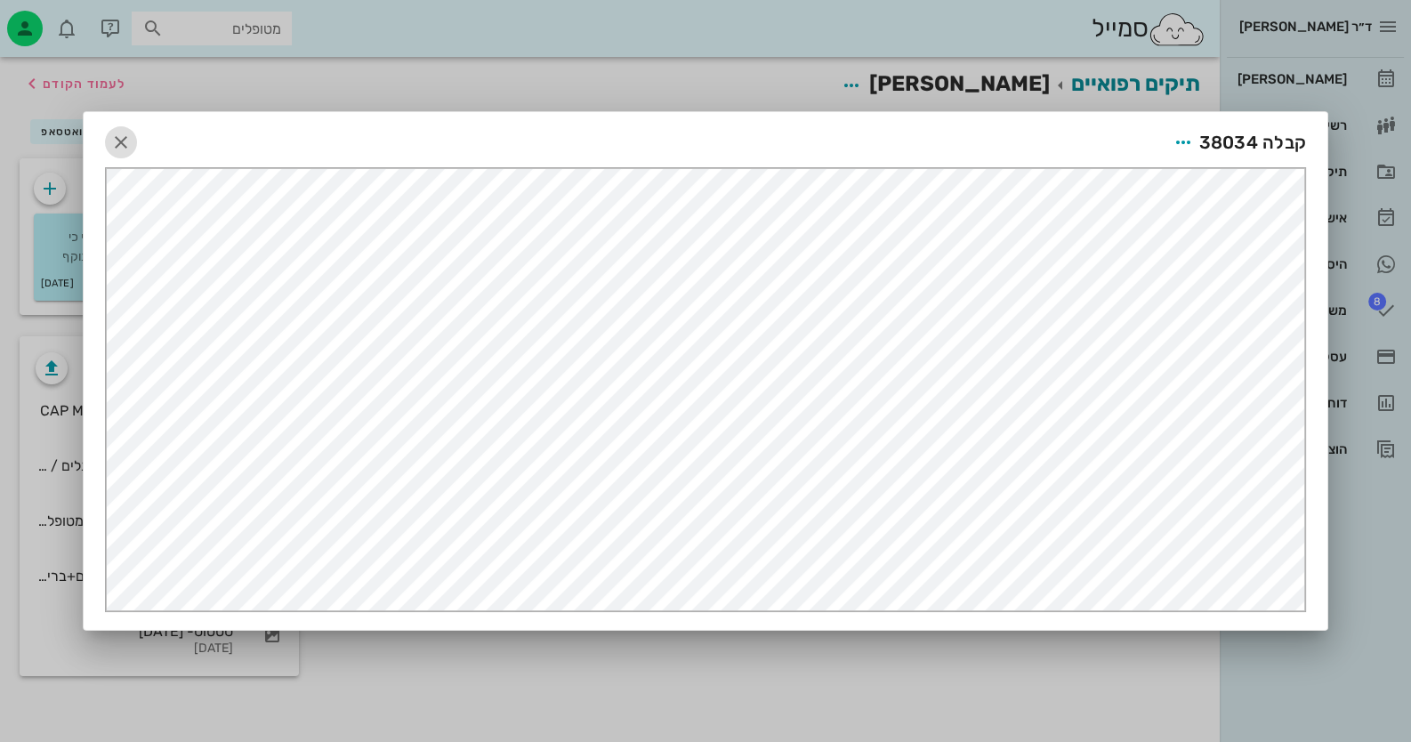
click at [125, 142] on icon "button" at bounding box center [120, 142] width 21 height 21
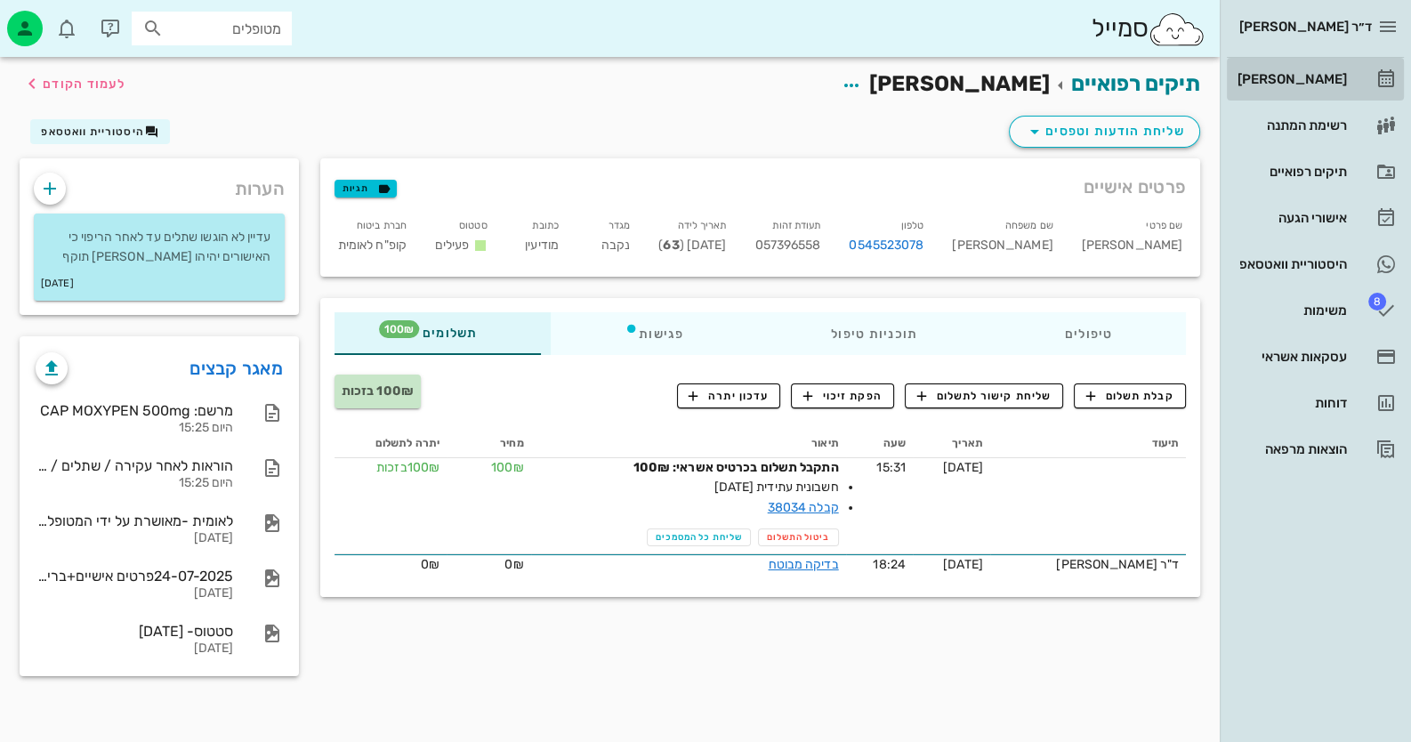
click at [1339, 84] on div "[PERSON_NAME]" at bounding box center [1290, 79] width 113 height 14
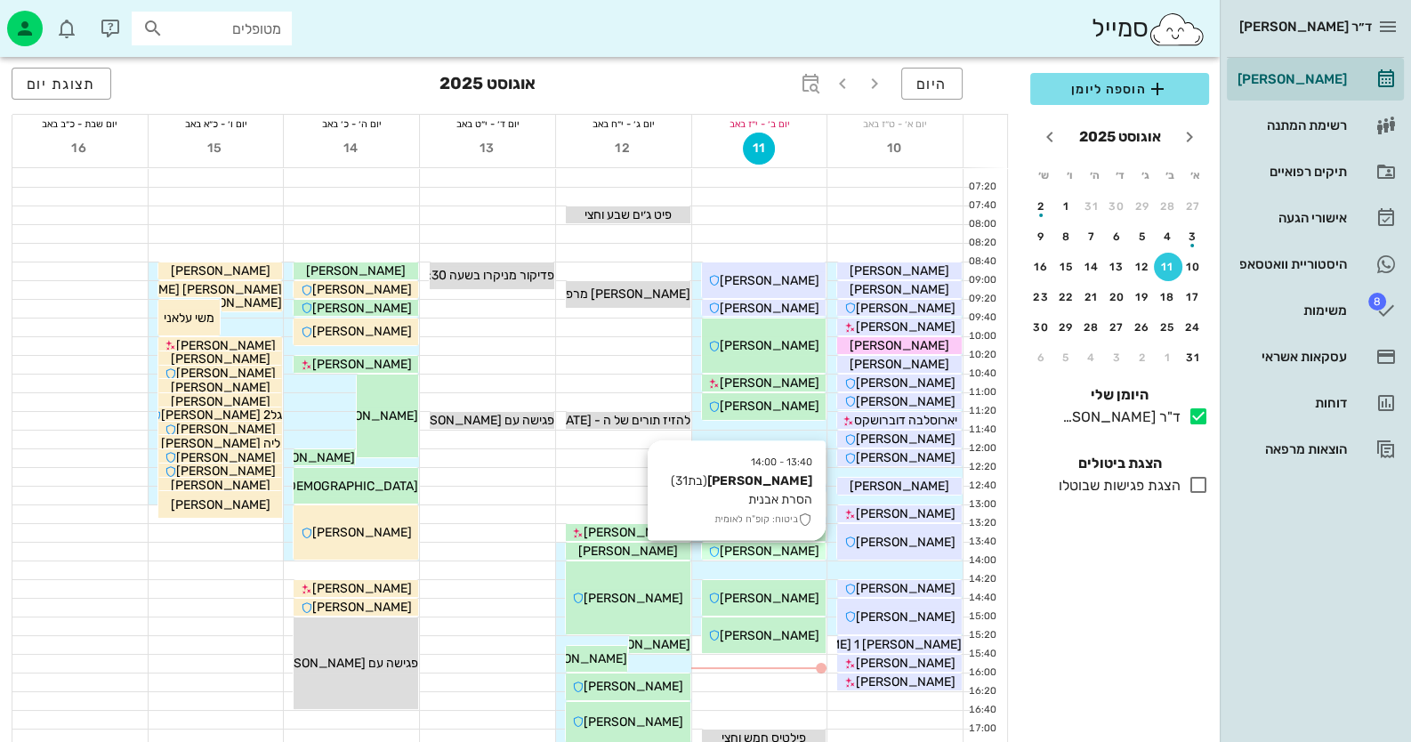
click at [720, 551] on icon at bounding box center [714, 552] width 12 height 12
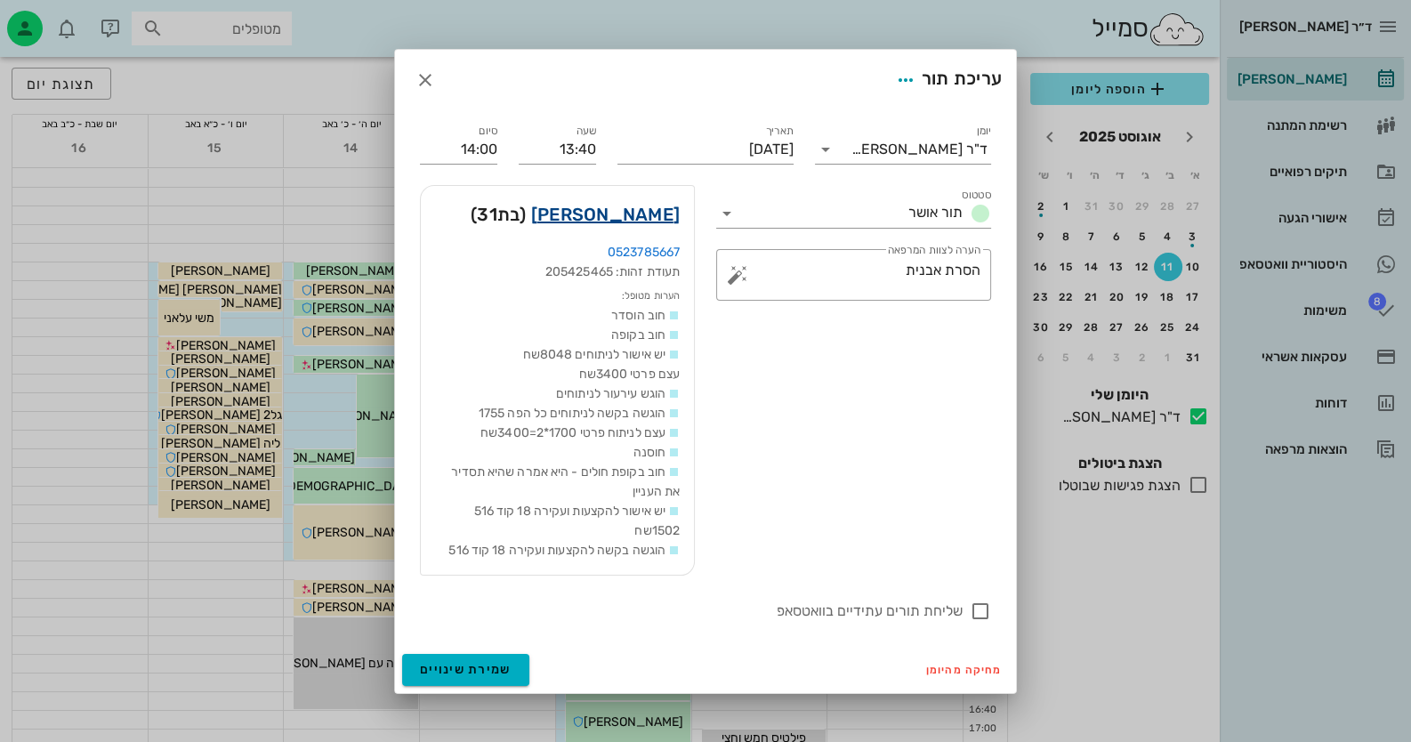
click at [649, 208] on link "[PERSON_NAME]" at bounding box center [605, 214] width 149 height 28
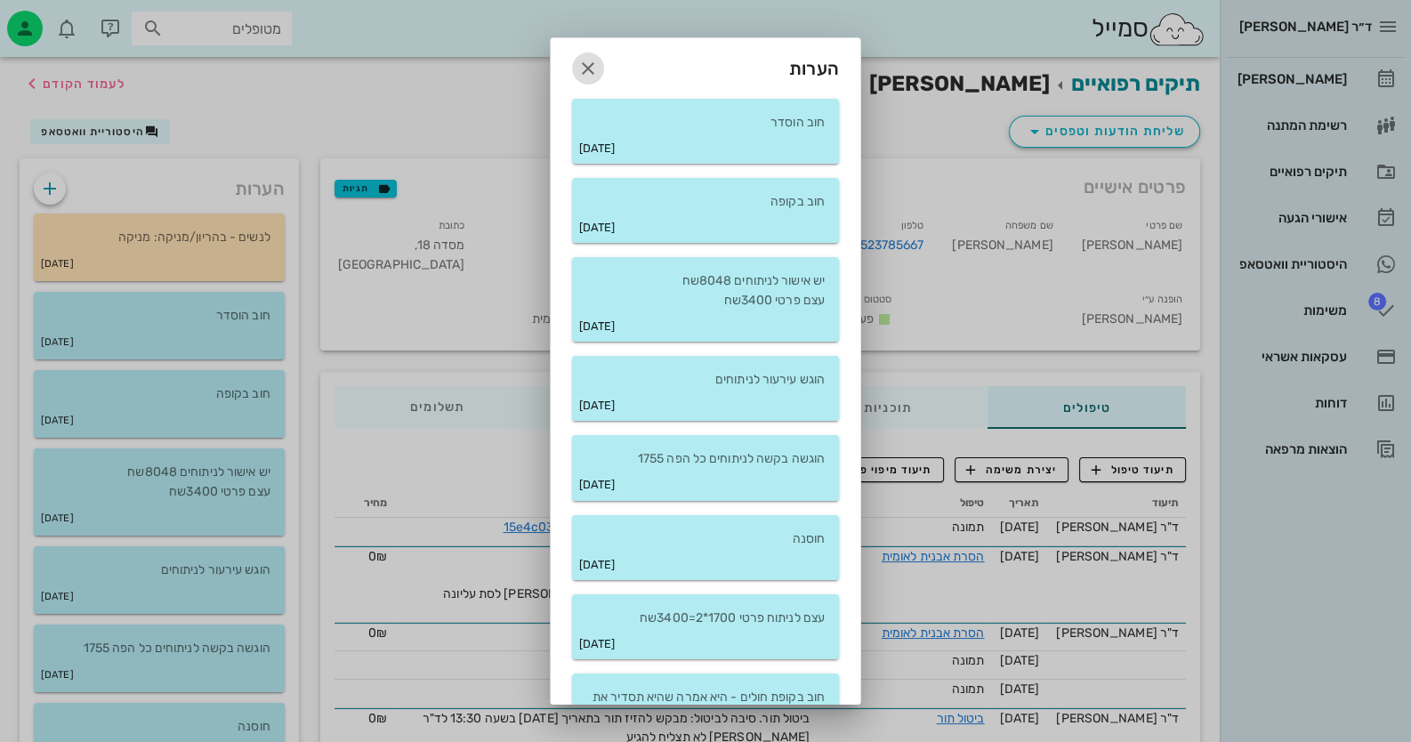
click at [599, 63] on icon "button" at bounding box center [587, 68] width 21 height 21
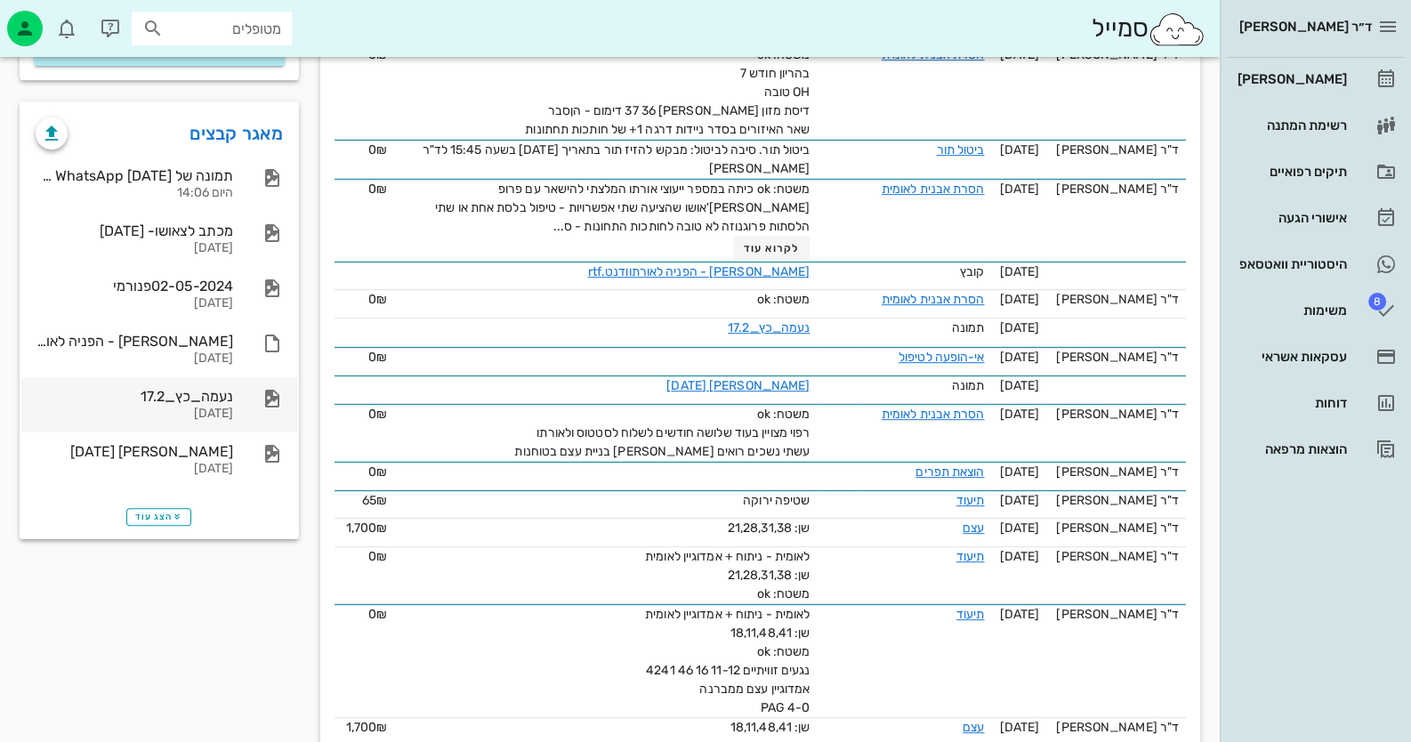
scroll to position [889, 0]
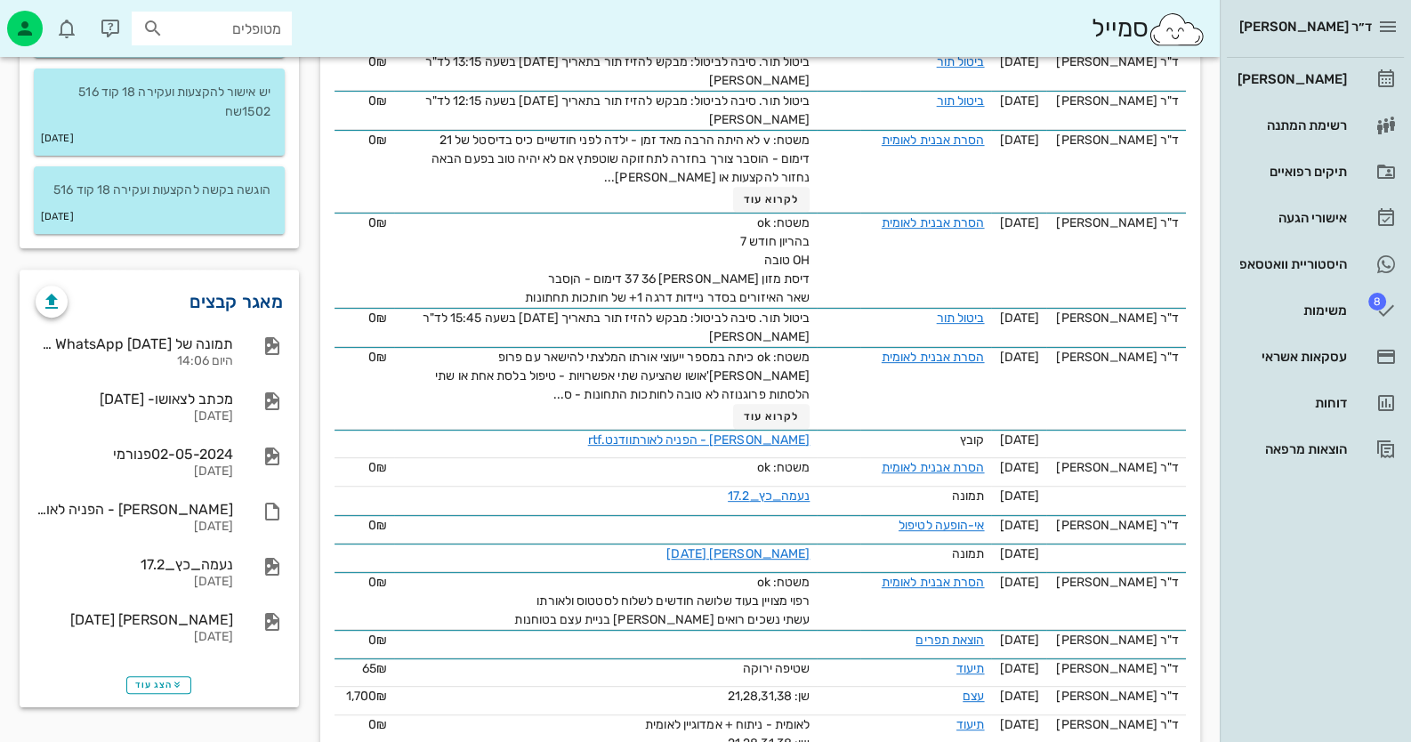
click at [246, 297] on link "מאגר קבצים" at bounding box center [236, 301] width 93 height 28
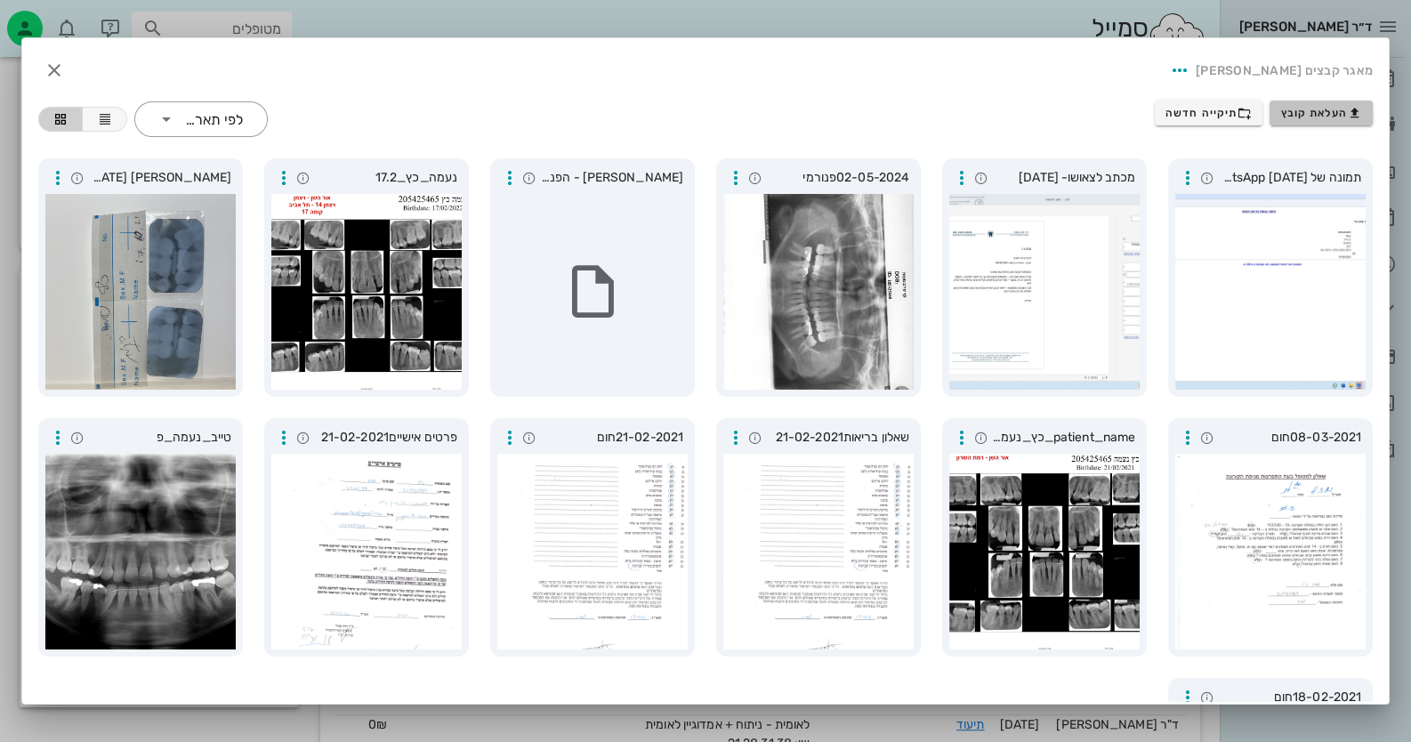
click at [1317, 113] on span "העלאת קובץ" at bounding box center [1321, 113] width 81 height 14
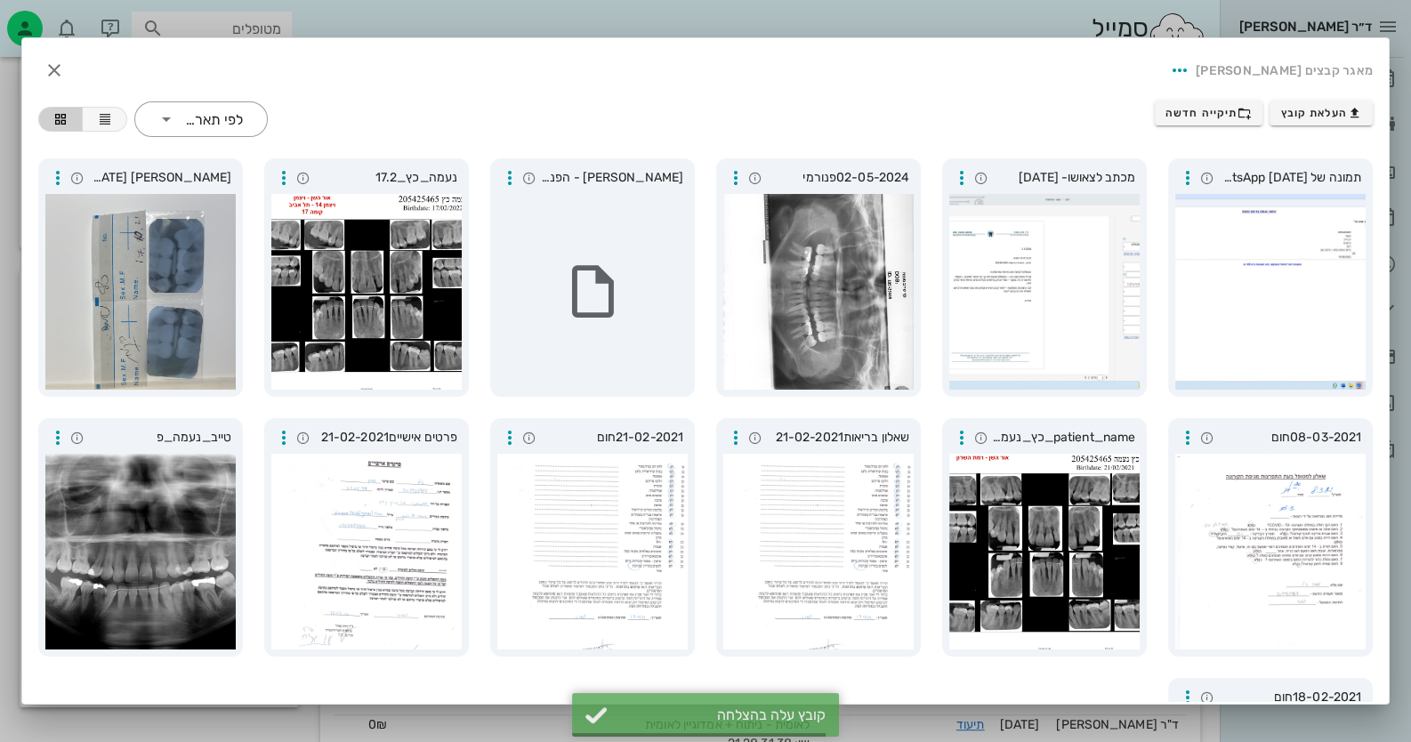
scroll to position [927, 0]
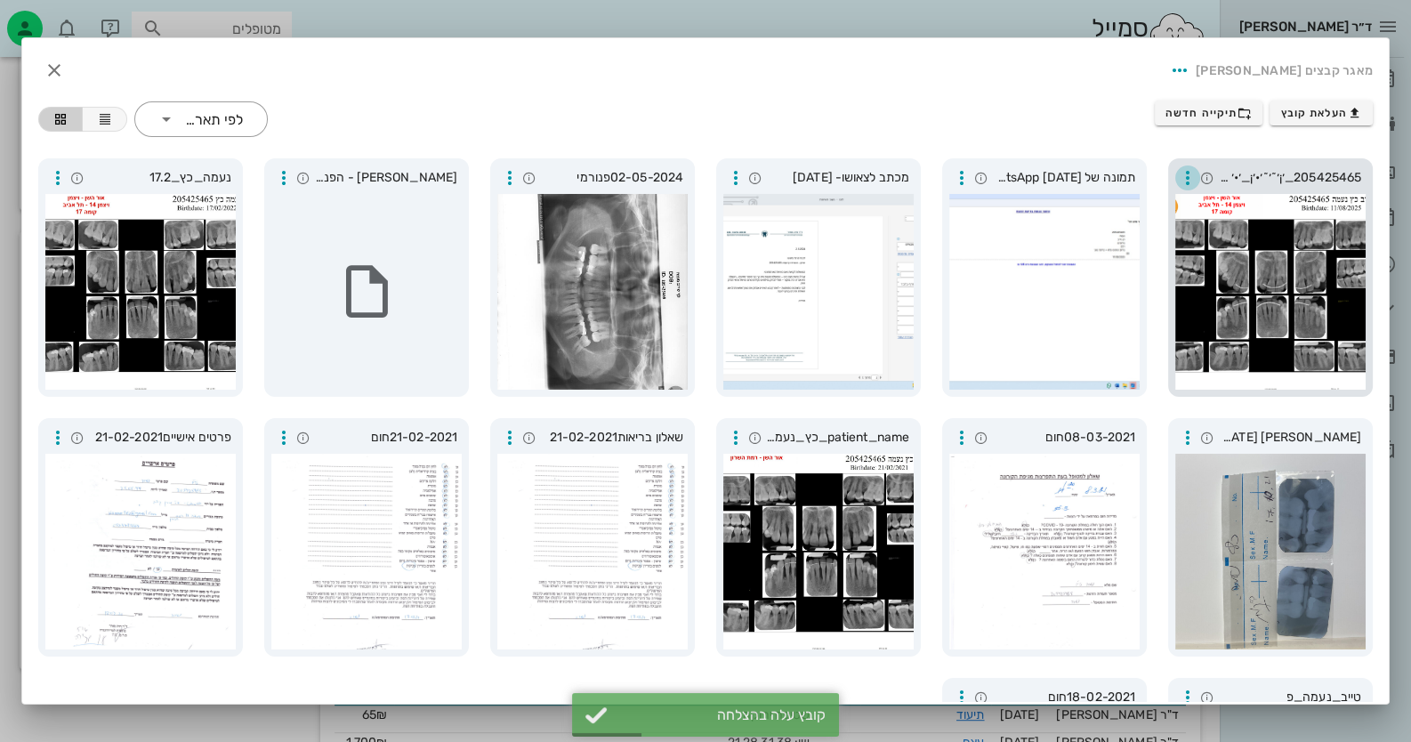
click at [1190, 177] on icon "button" at bounding box center [1187, 177] width 21 height 21
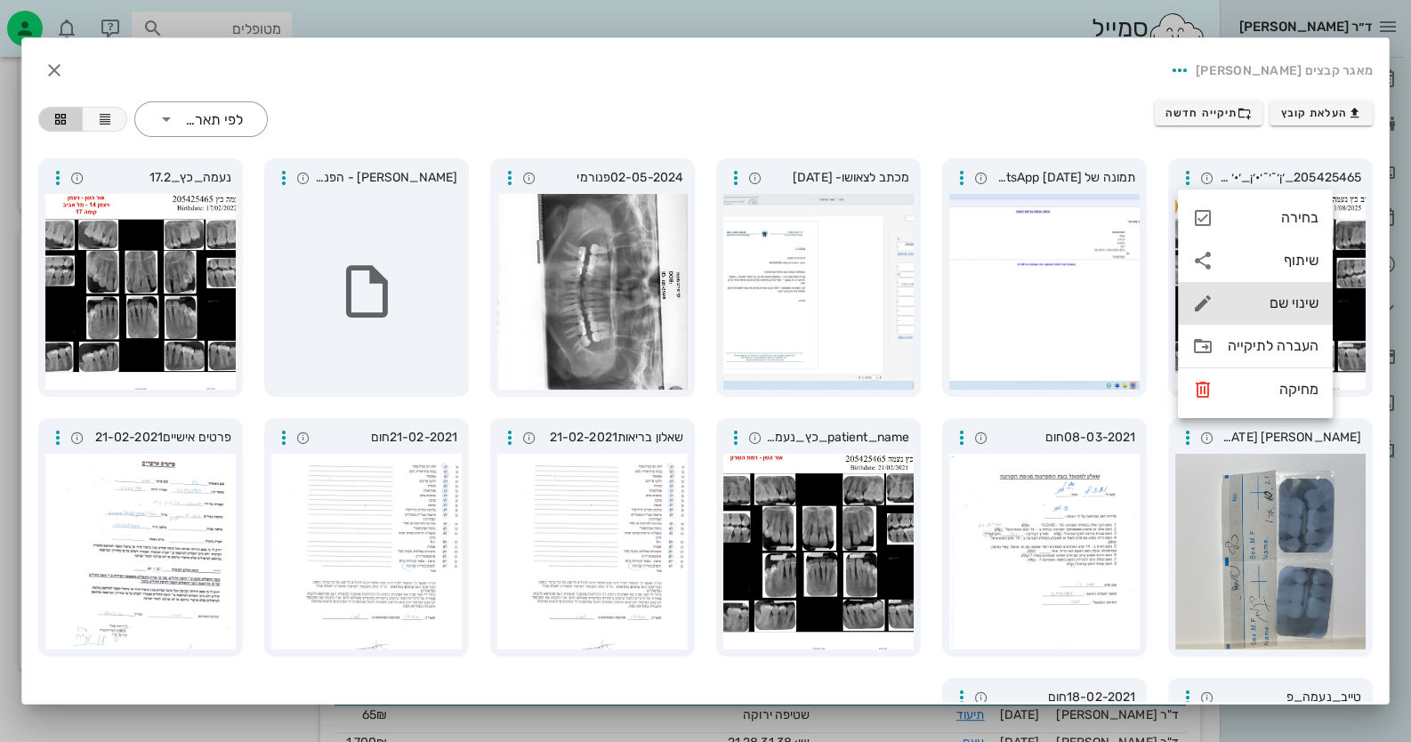
click at [1259, 309] on div "שינוי שם" at bounding box center [1273, 302] width 91 height 17
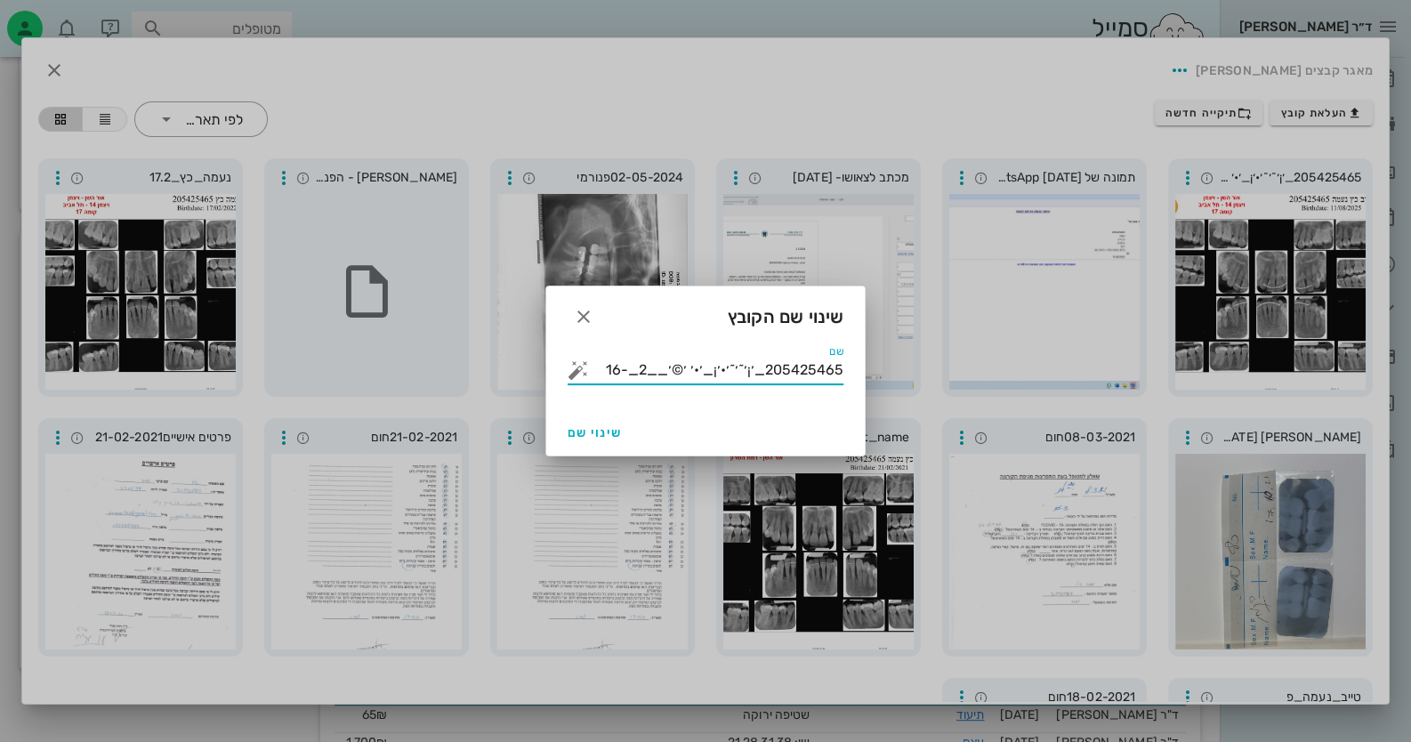
click at [663, 375] on input "205425465_׳¡׳˜׳˜׳•׳¡_׳•׳ ׳©׳__2_-16" at bounding box center [718, 370] width 251 height 28
click at [570, 368] on button "button" at bounding box center [578, 369] width 21 height 21
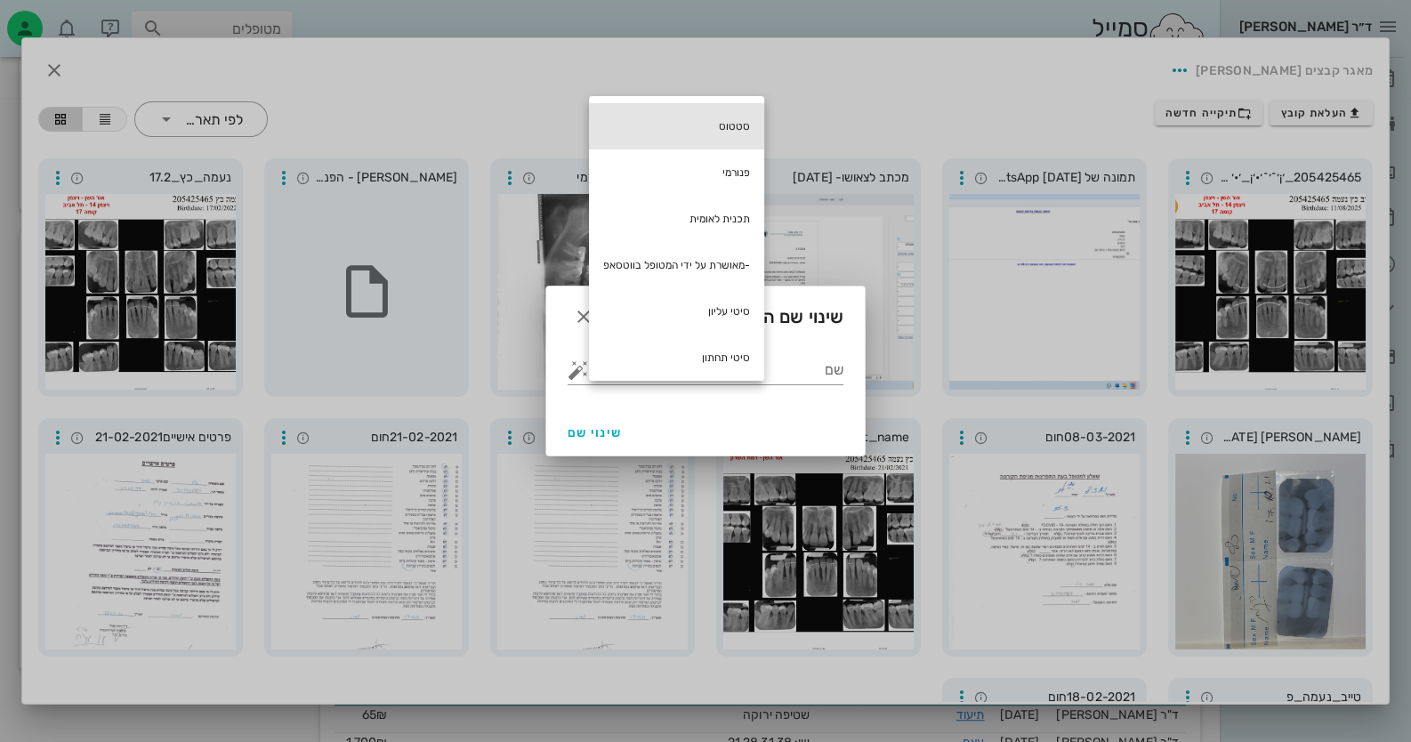
click at [726, 120] on div "סטטוס" at bounding box center [676, 126] width 175 height 46
type input "סטטוס"
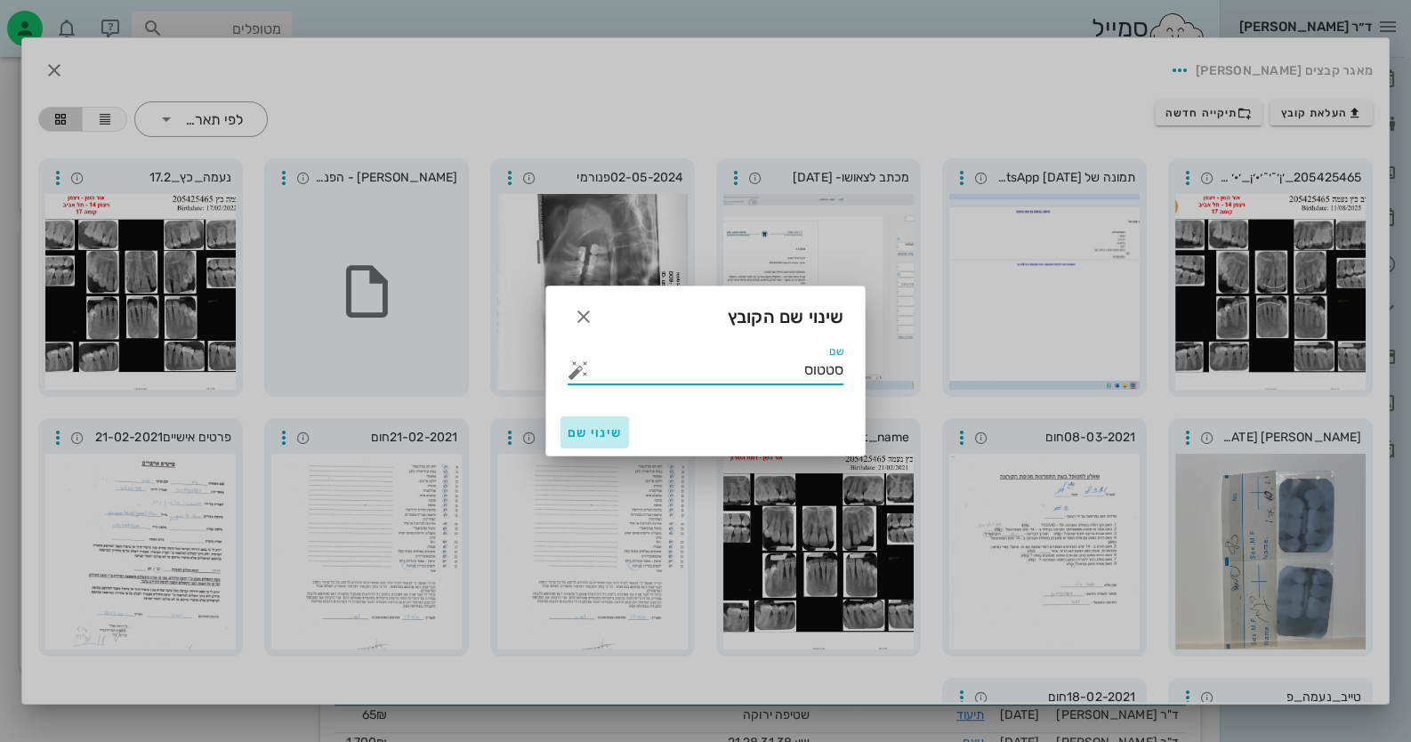
click at [613, 439] on span "שינוי שם" at bounding box center [595, 432] width 54 height 15
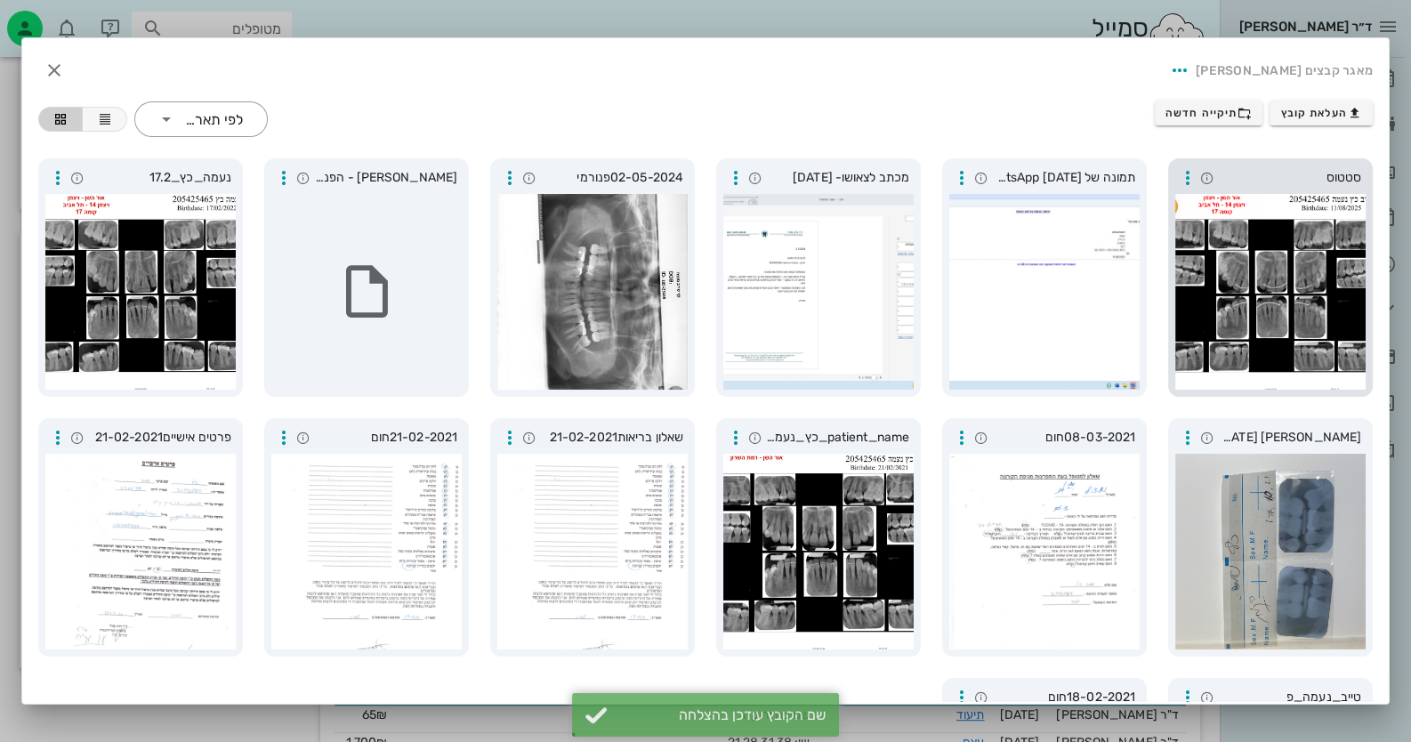
click at [1265, 327] on div at bounding box center [1270, 292] width 190 height 196
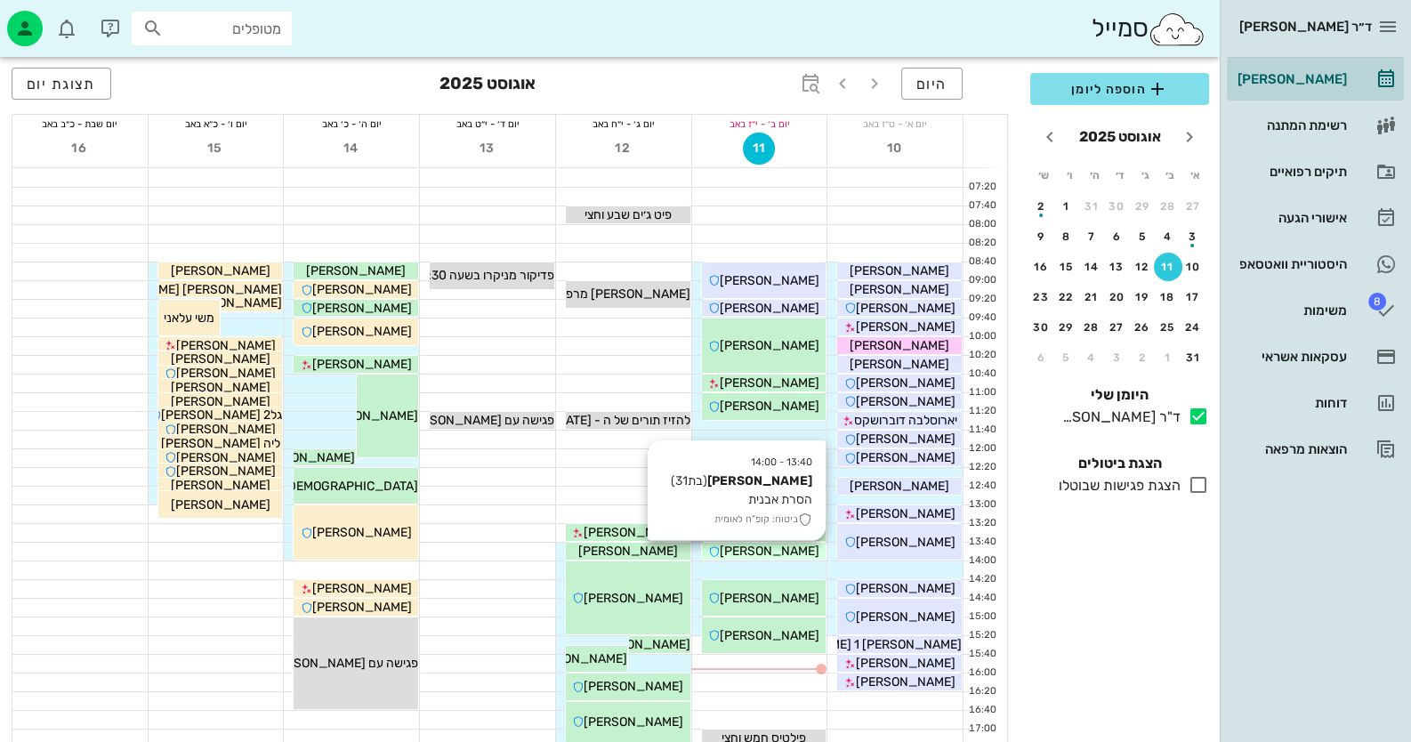
click at [759, 559] on div "[PERSON_NAME]" at bounding box center [764, 551] width 125 height 19
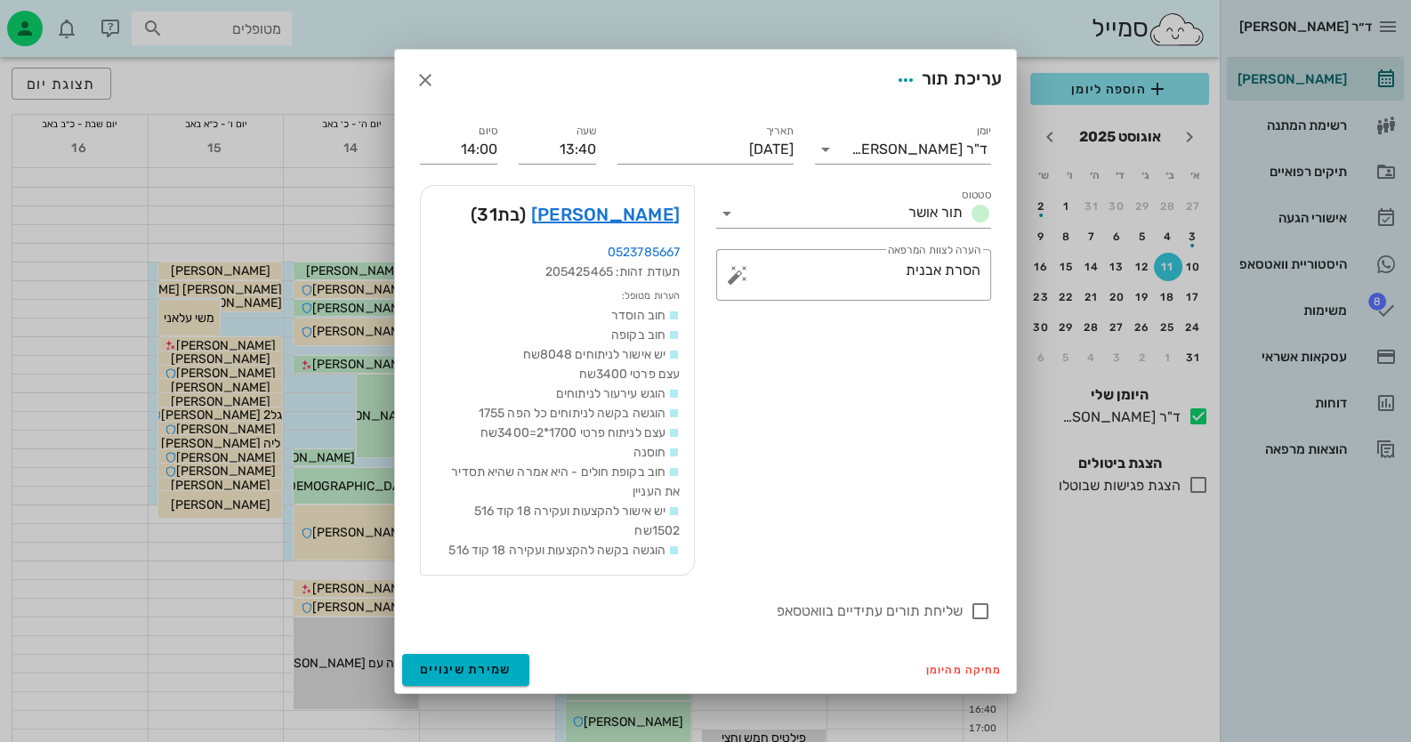
click at [759, 559] on div at bounding box center [705, 371] width 1411 height 742
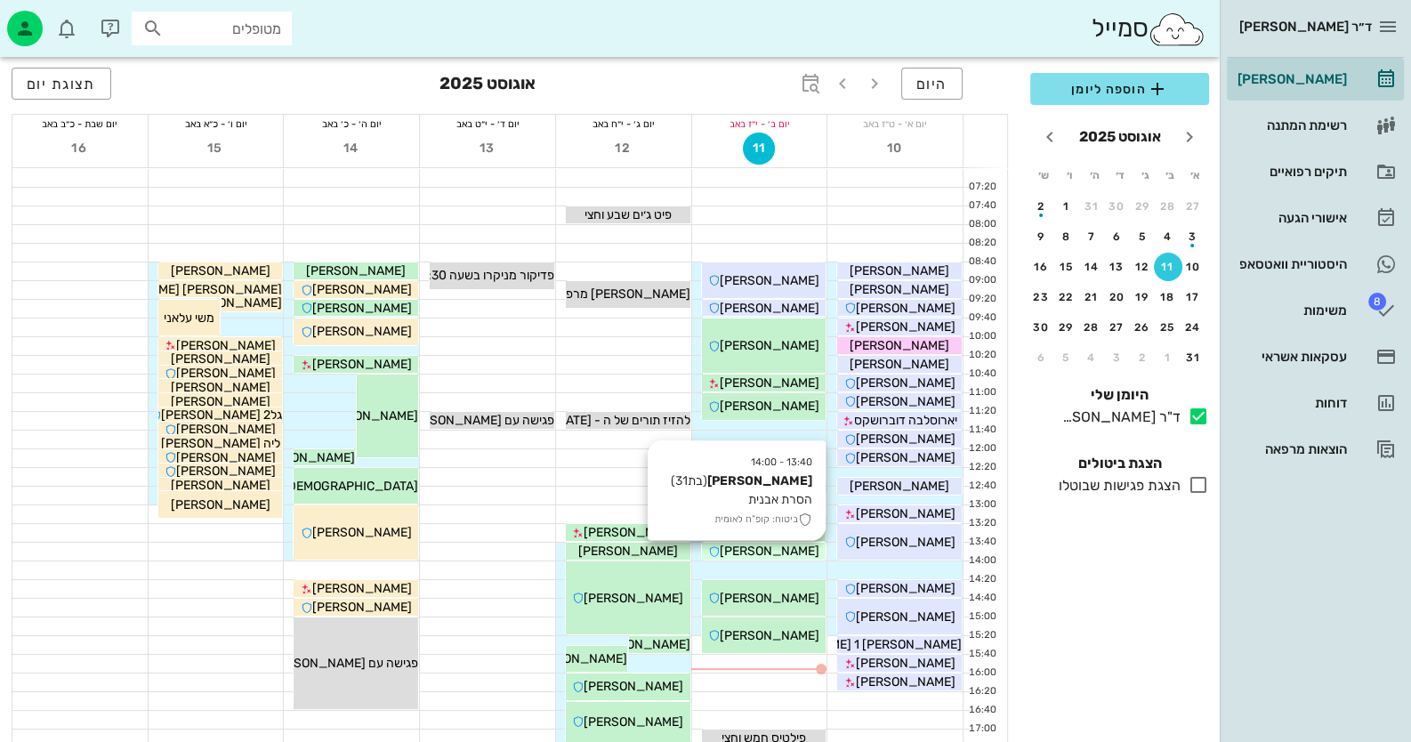
click at [795, 556] on div "[PERSON_NAME]" at bounding box center [764, 551] width 125 height 19
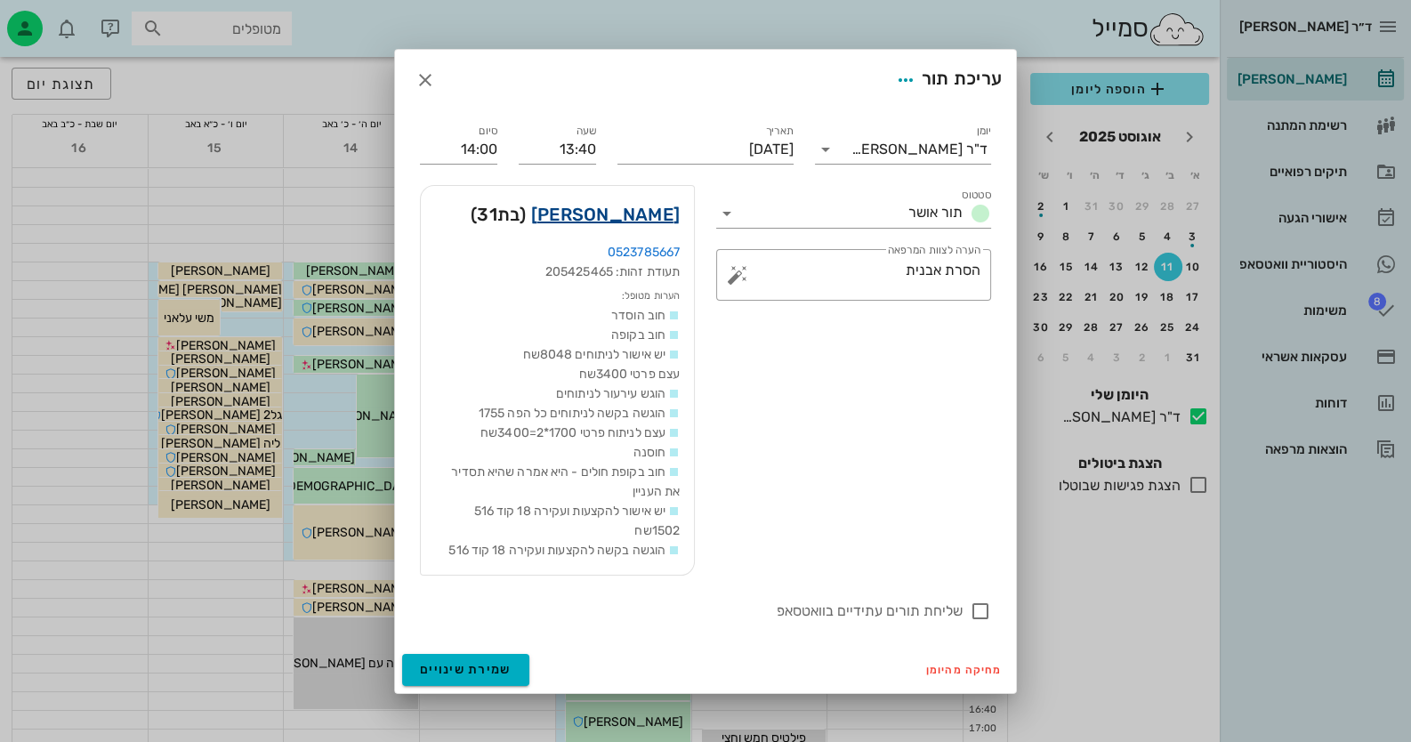
click at [666, 219] on link "[PERSON_NAME]" at bounding box center [605, 214] width 149 height 28
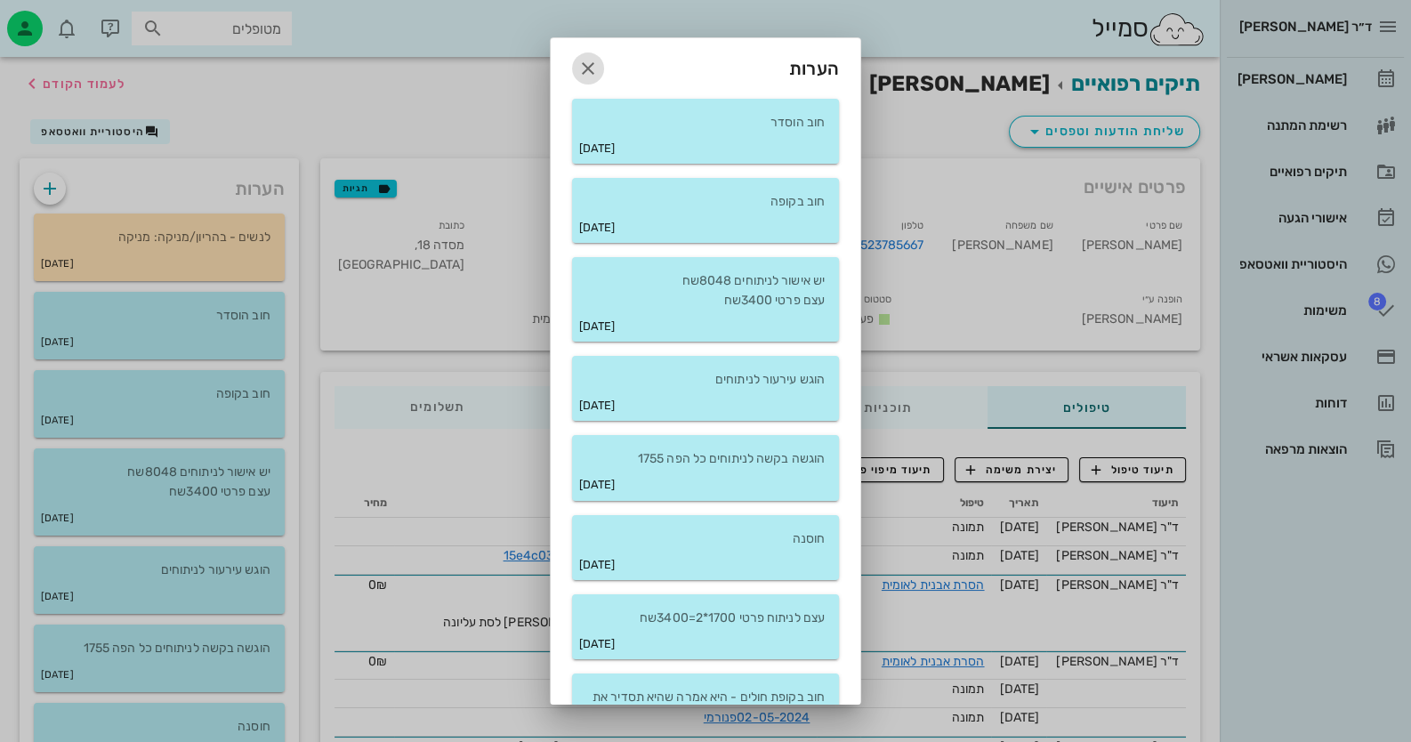
click at [592, 54] on button "button" at bounding box center [588, 68] width 32 height 32
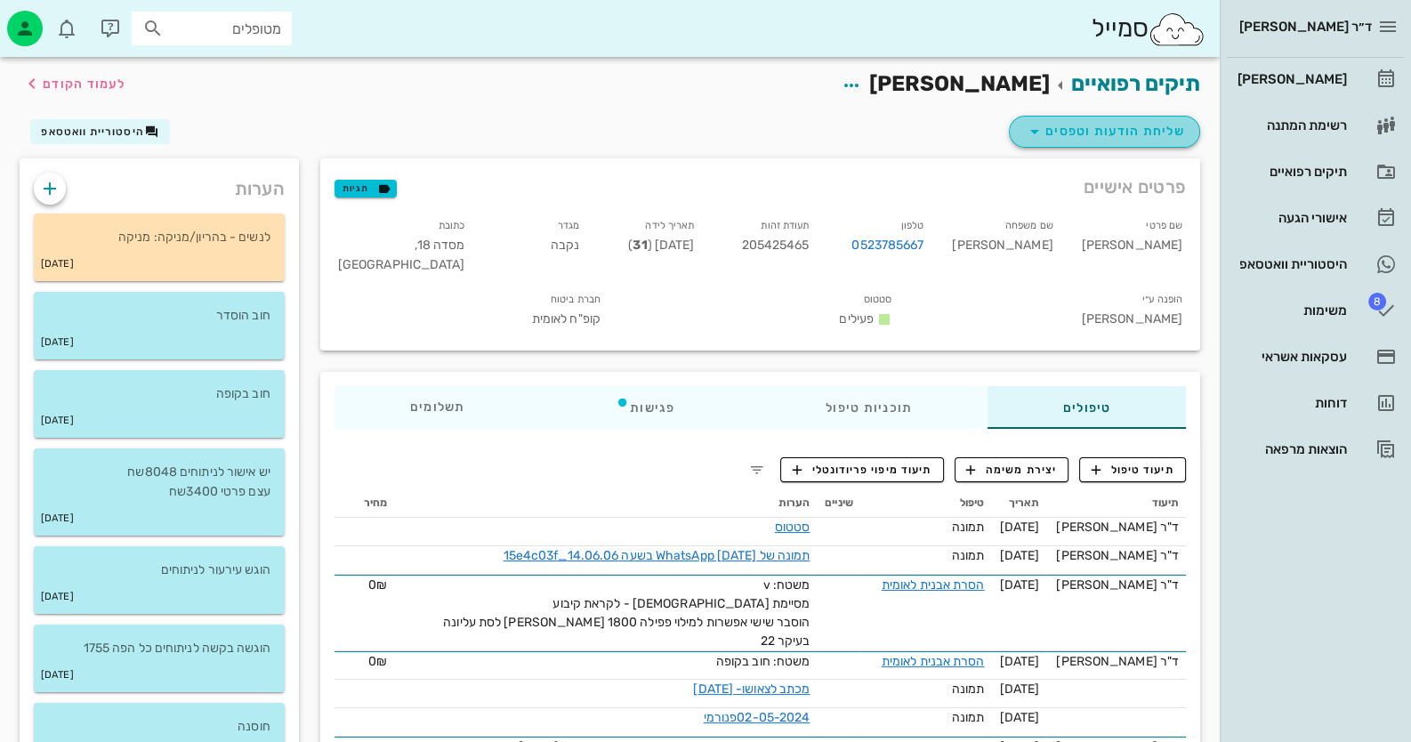
click at [1155, 133] on span "שליחת הודעות וטפסים" at bounding box center [1104, 131] width 161 height 21
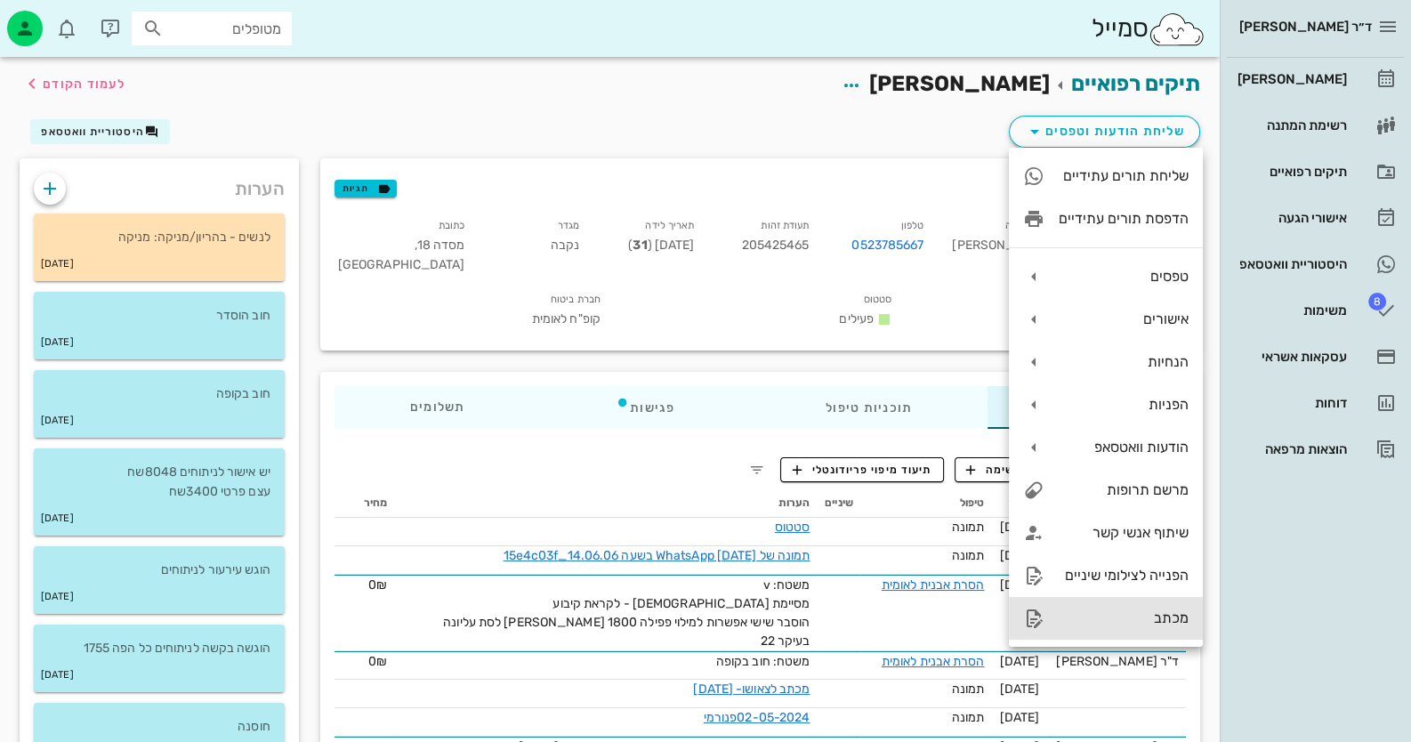
click at [1100, 609] on div "מכתב" at bounding box center [1106, 618] width 194 height 43
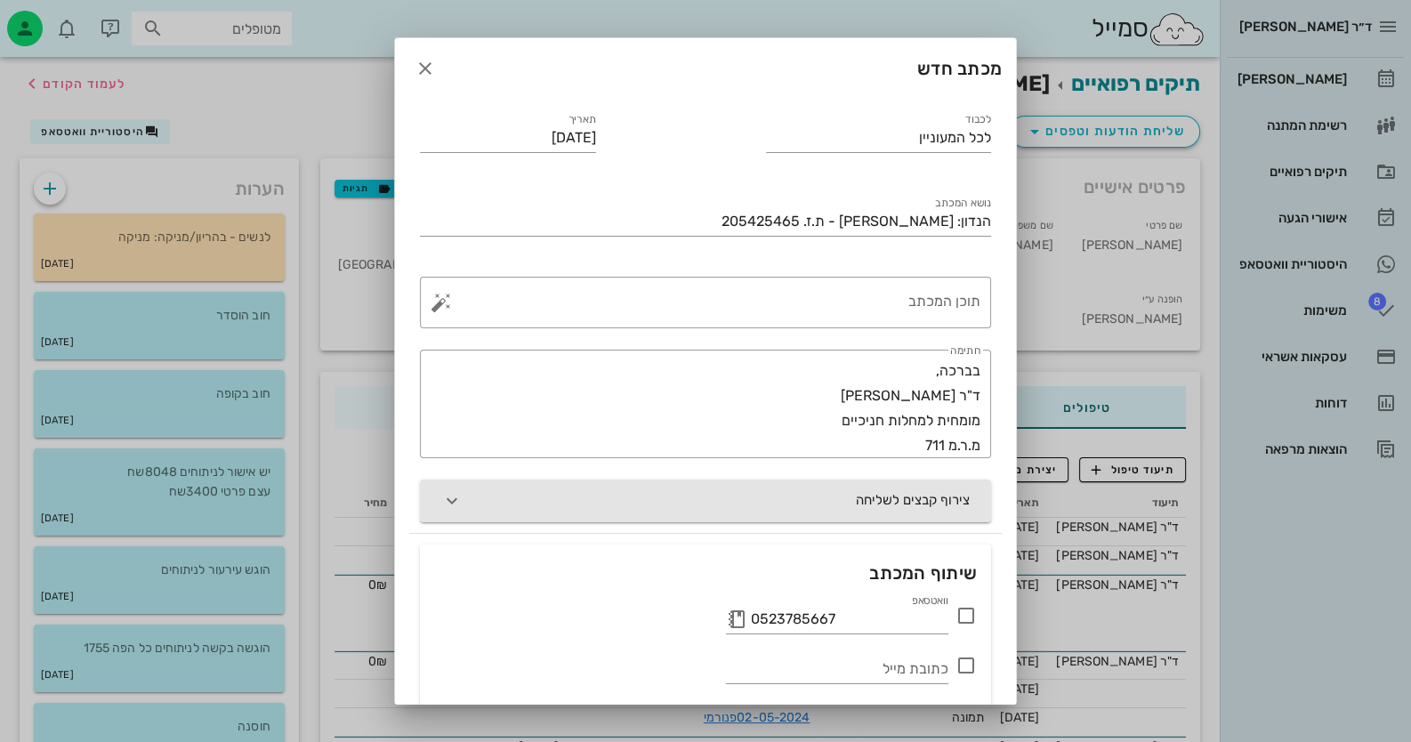
click at [933, 491] on button "צירוף קבצים לשליחה" at bounding box center [705, 501] width 571 height 43
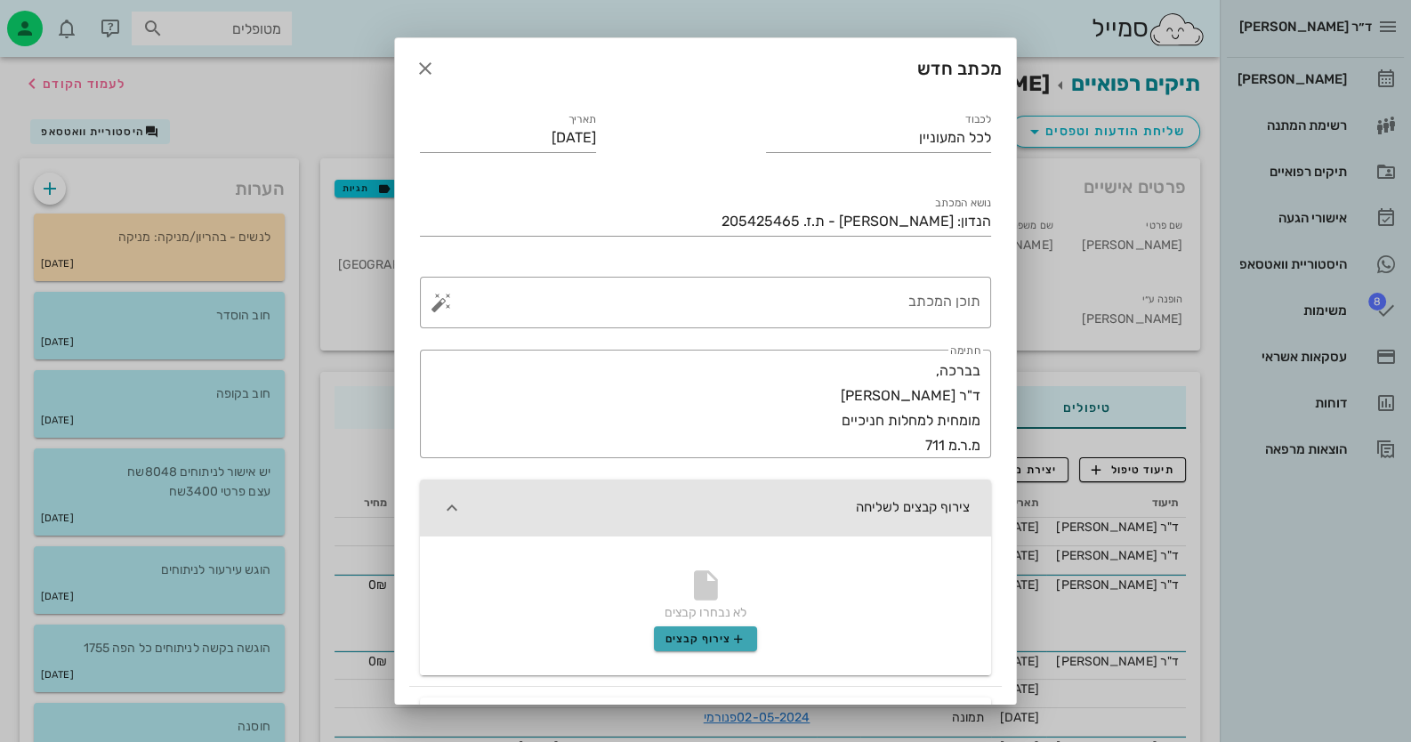
click at [757, 638] on button "צירוף קבצים" at bounding box center [705, 638] width 103 height 25
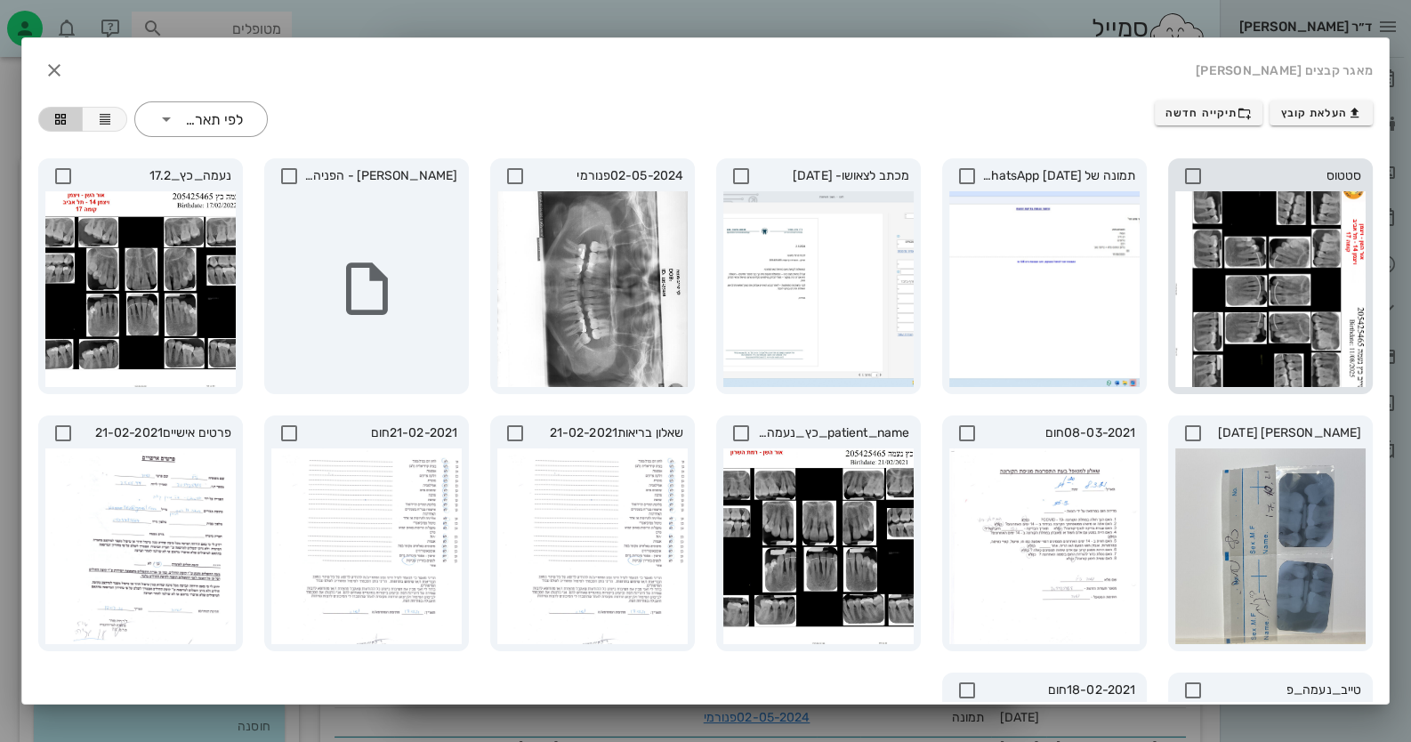
click at [1201, 174] on icon at bounding box center [1192, 175] width 21 height 21
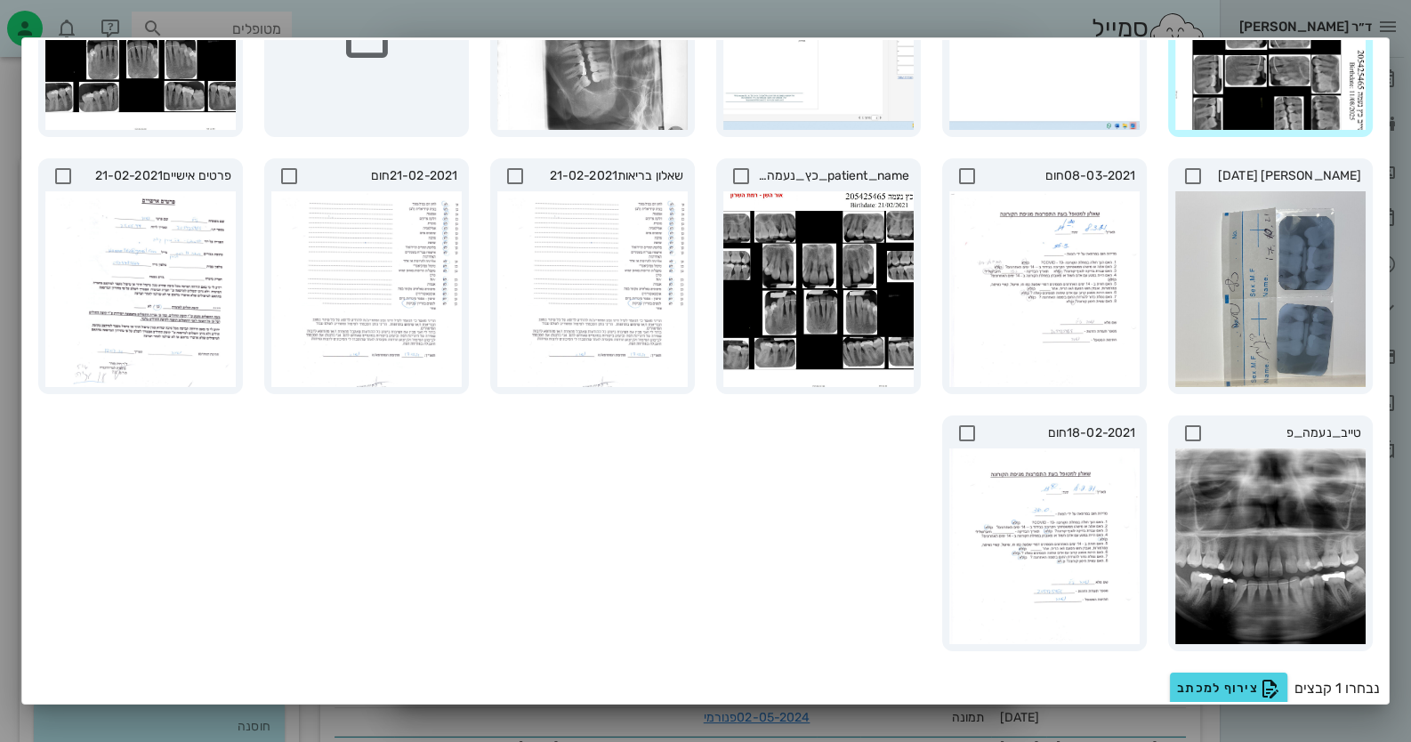
scroll to position [262, 0]
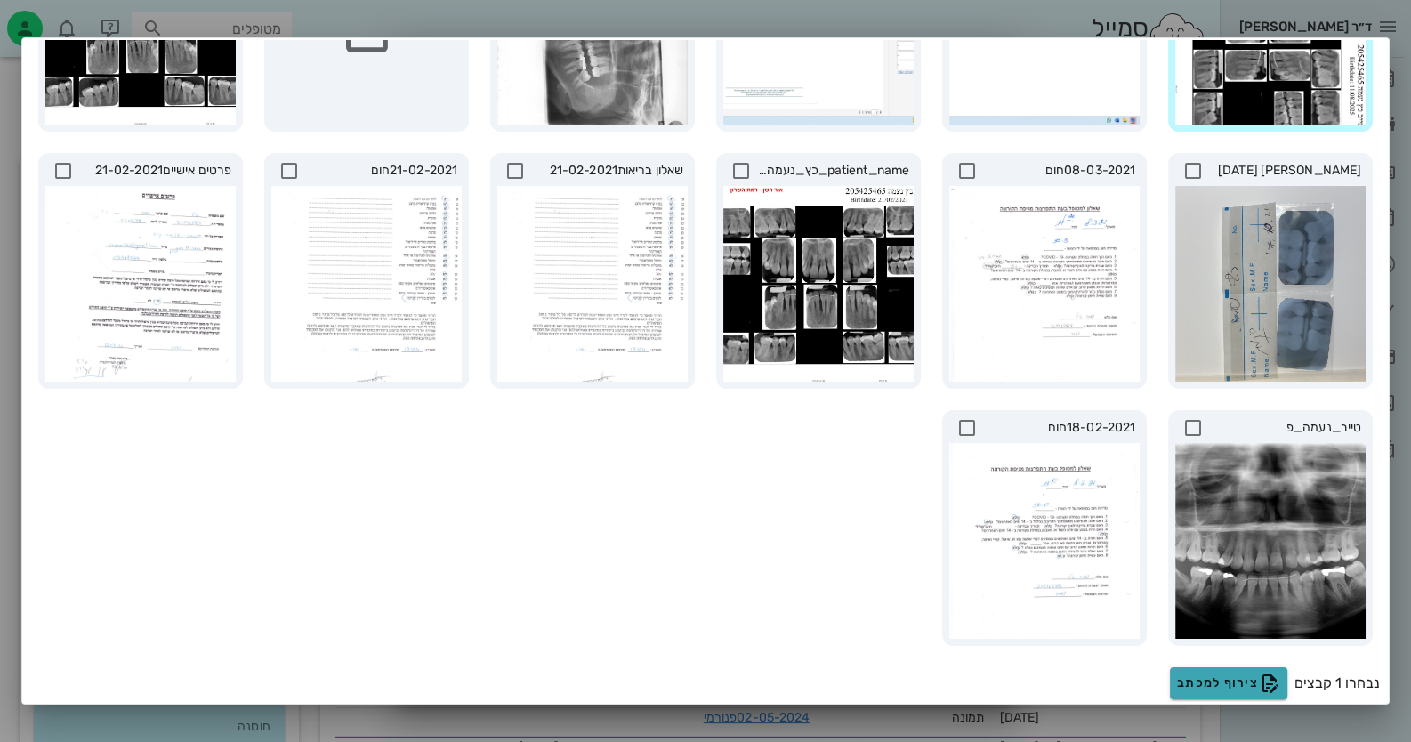
click at [1246, 673] on span "צירוף למכתב" at bounding box center [1228, 683] width 103 height 21
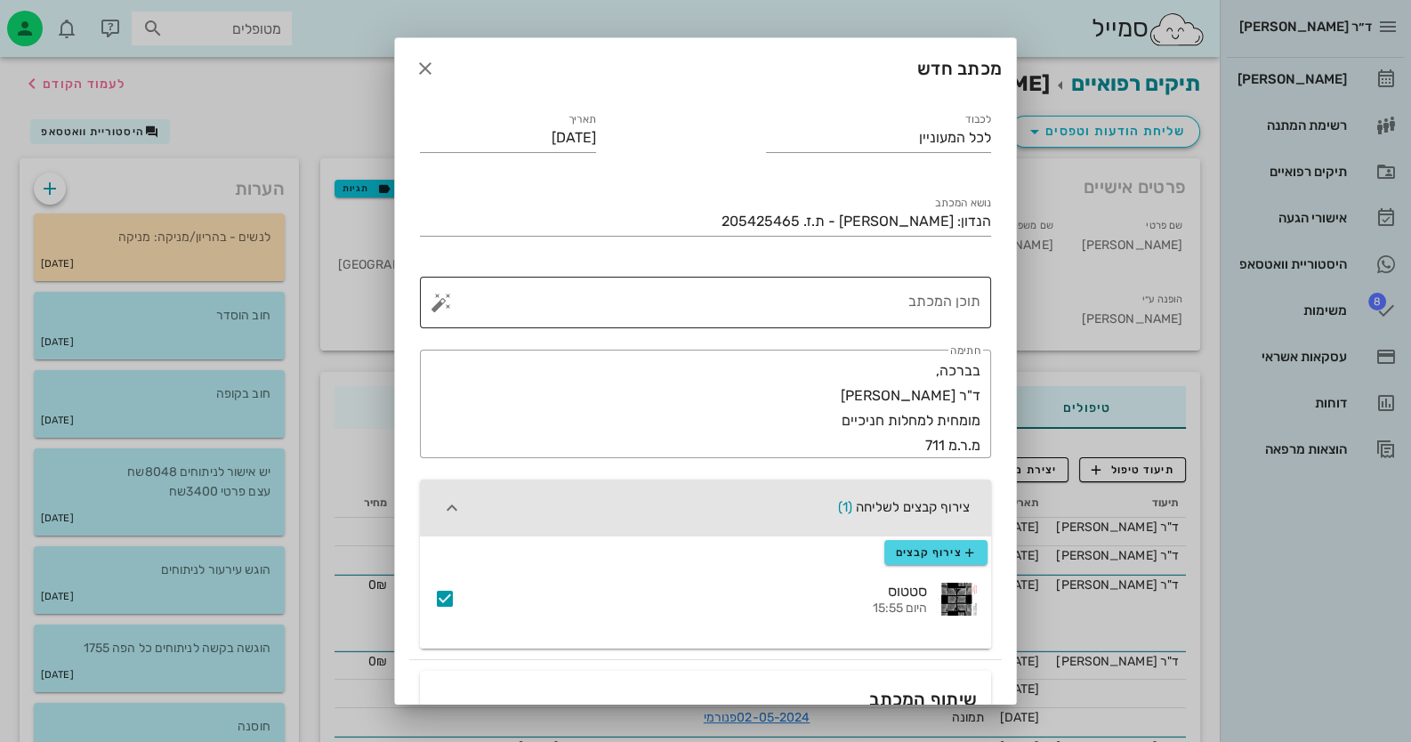
click at [952, 302] on textarea "תוכן המכתב" at bounding box center [713, 307] width 536 height 43
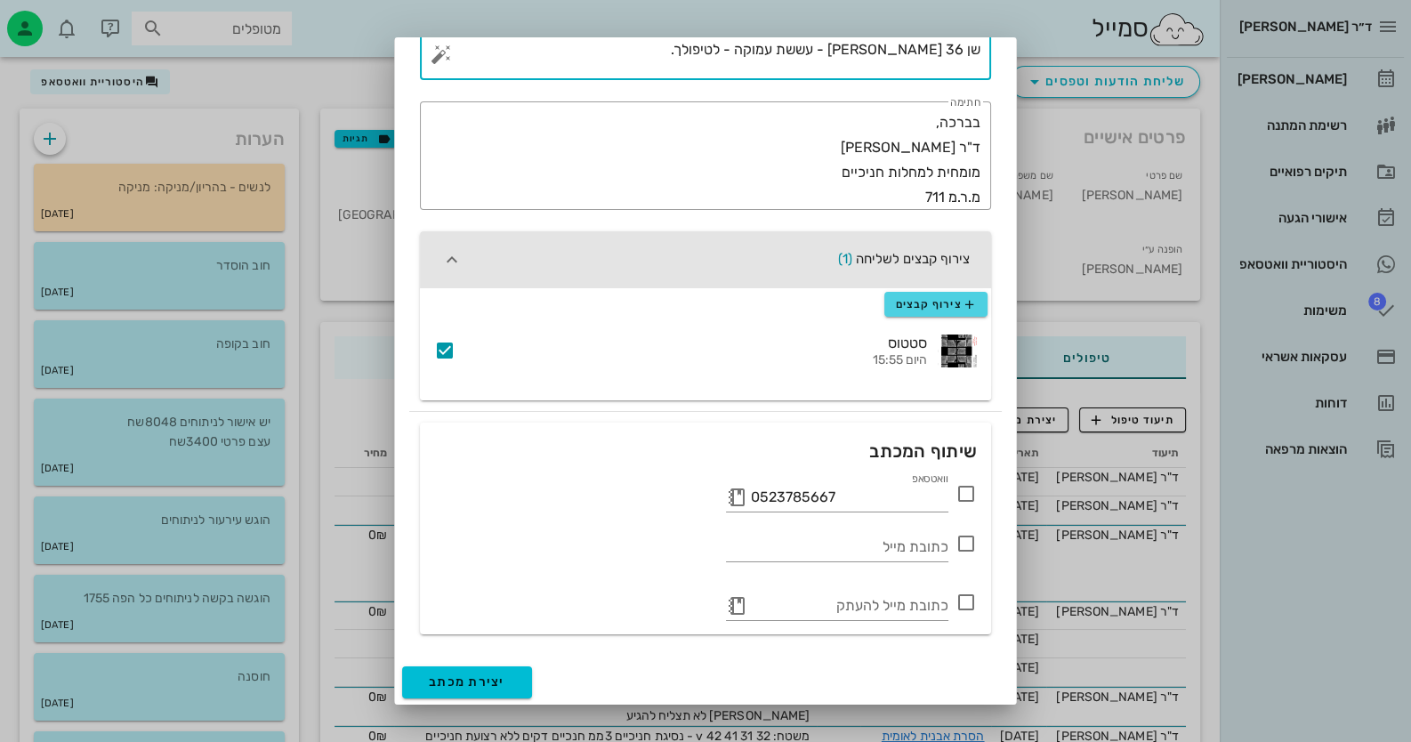
scroll to position [177, 0]
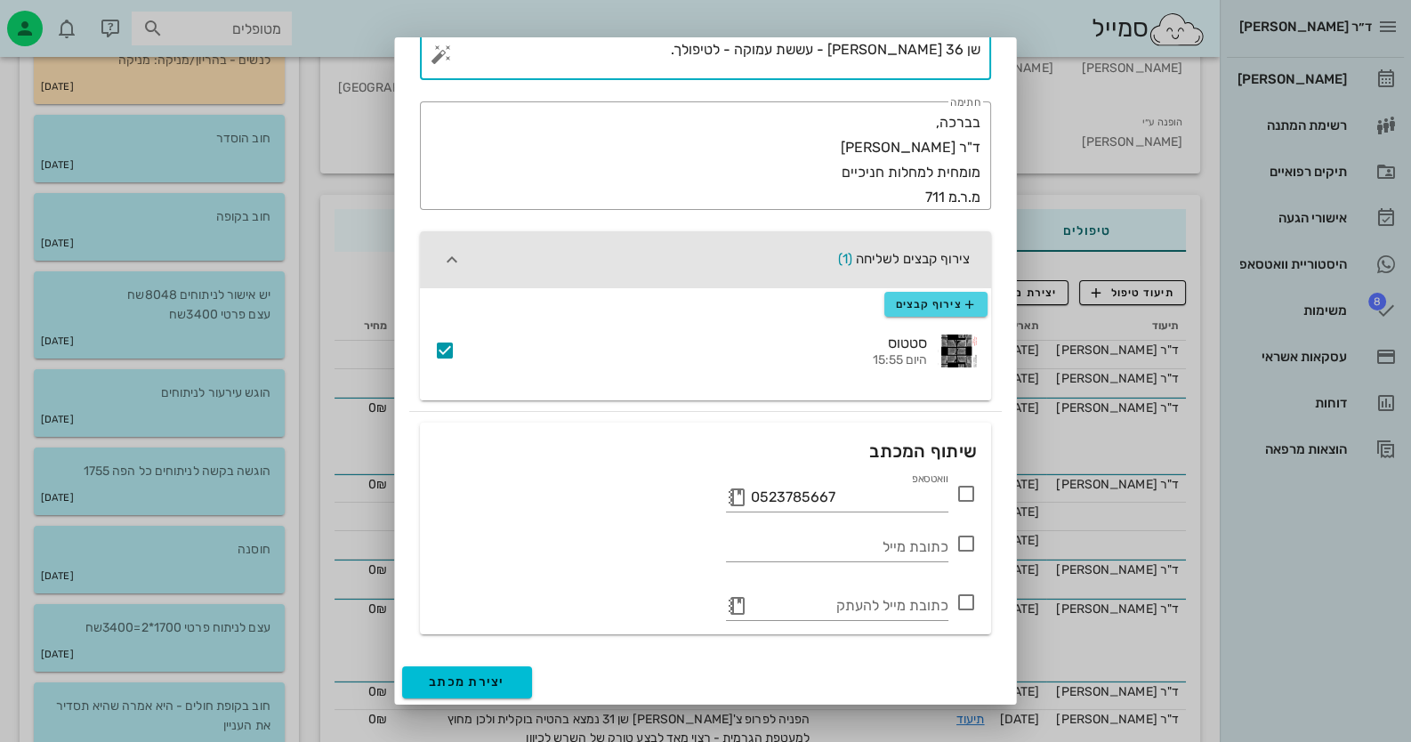
type textarea "שן 36 [PERSON_NAME] - עששת עמוקה - לטיפולך."
click at [960, 496] on icon at bounding box center [966, 493] width 21 height 21
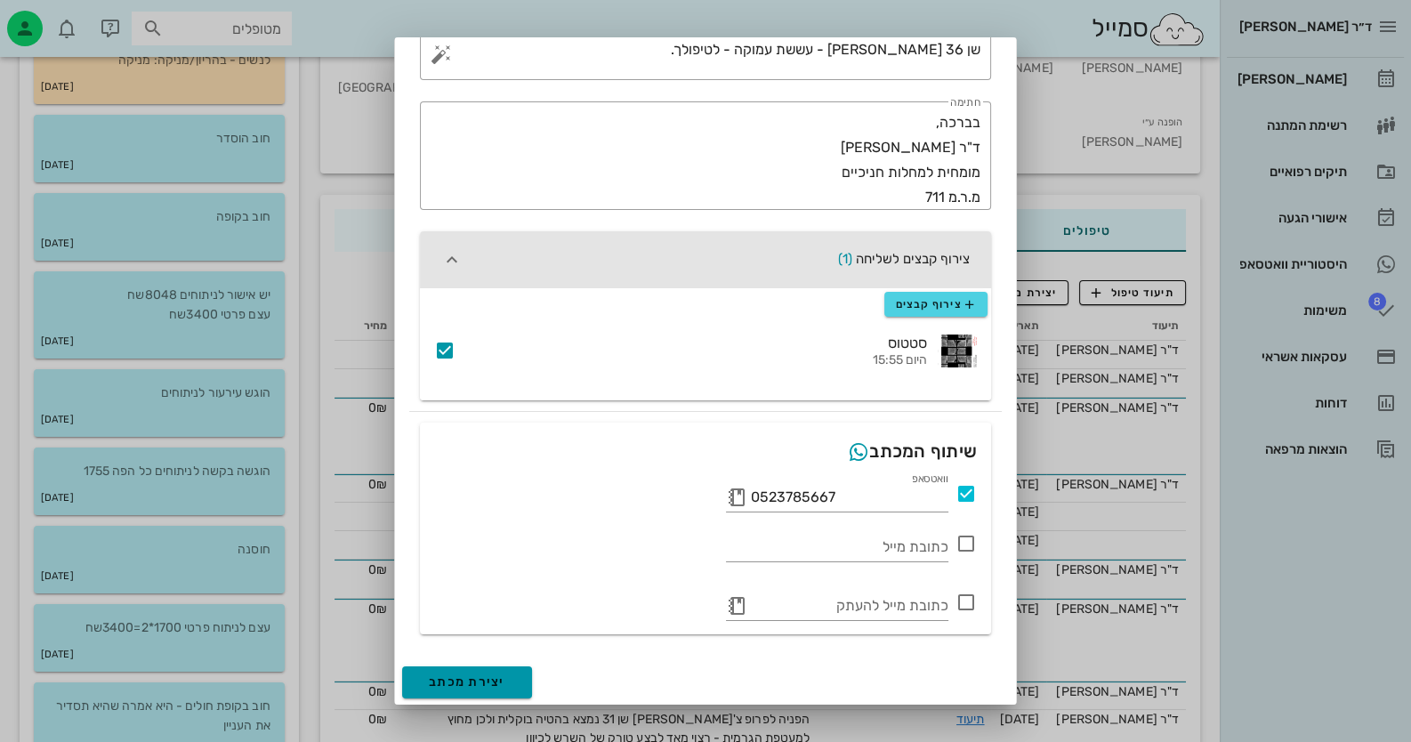
click at [458, 671] on button "יצירת מכתב" at bounding box center [467, 682] width 130 height 32
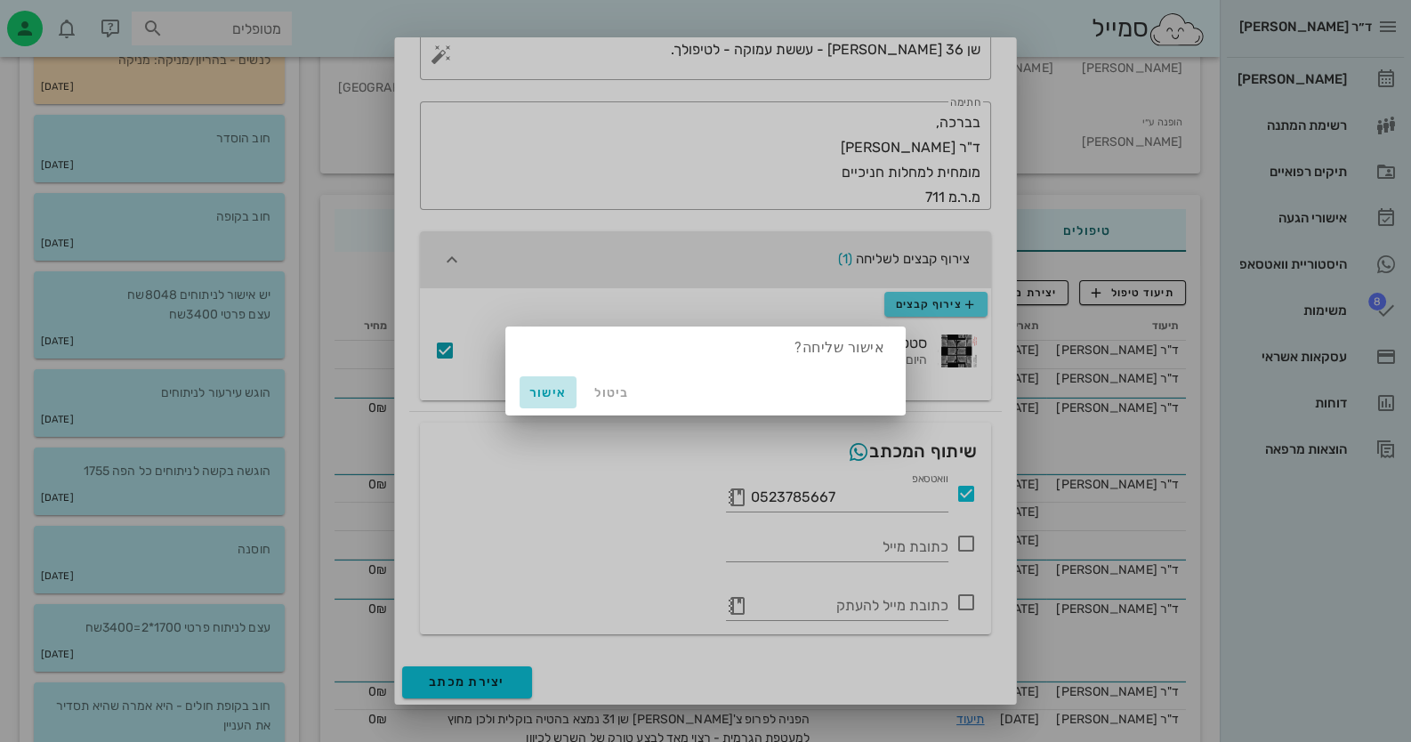
click at [553, 391] on span "אישור" at bounding box center [548, 392] width 43 height 15
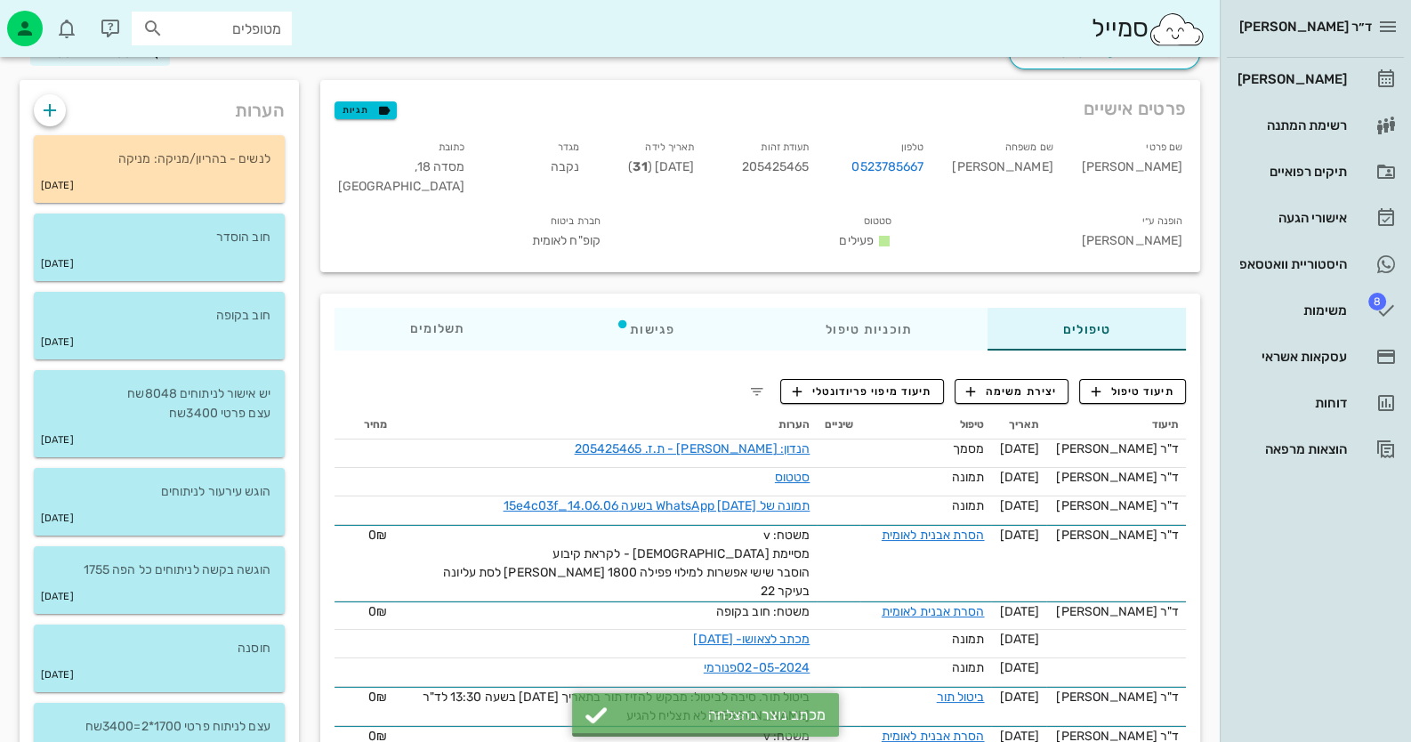
scroll to position [0, 0]
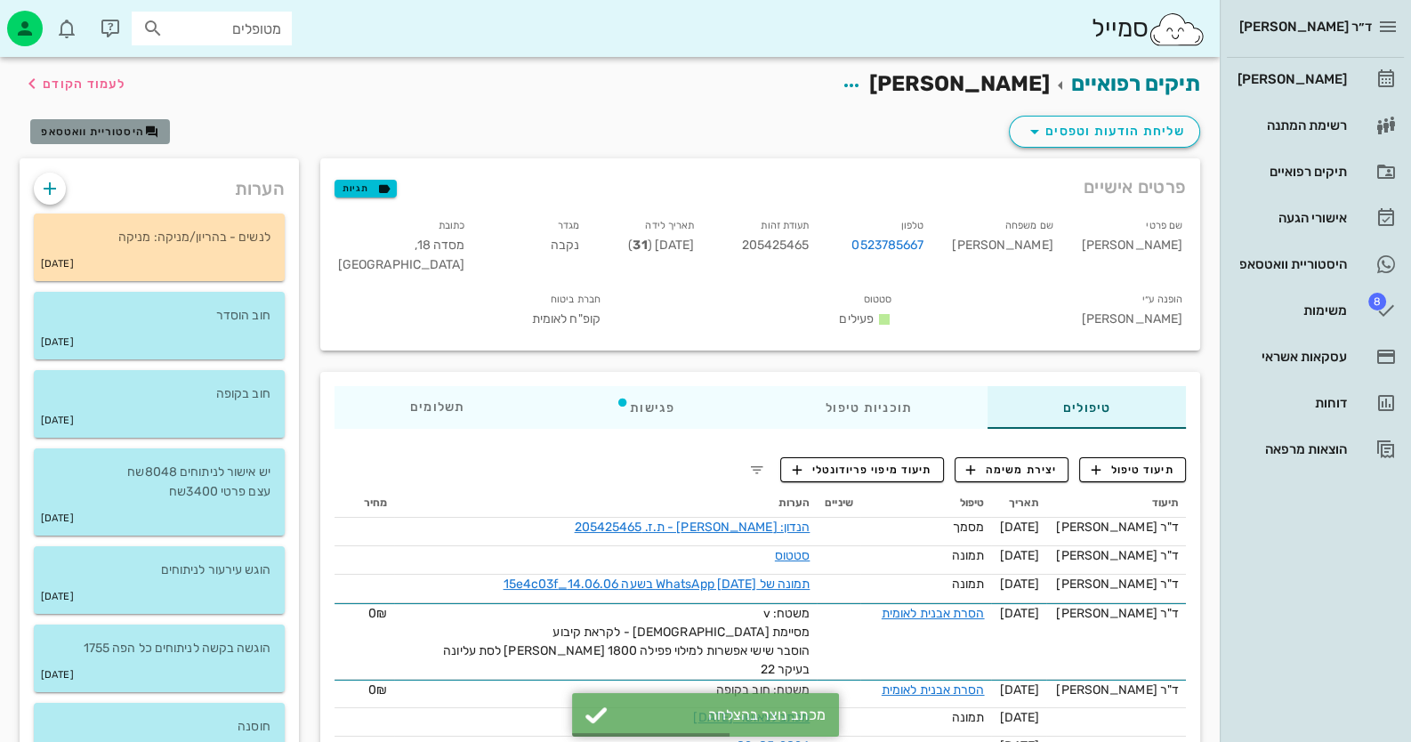
click at [146, 120] on button "היסטוריית וואטסאפ" at bounding box center [100, 131] width 140 height 25
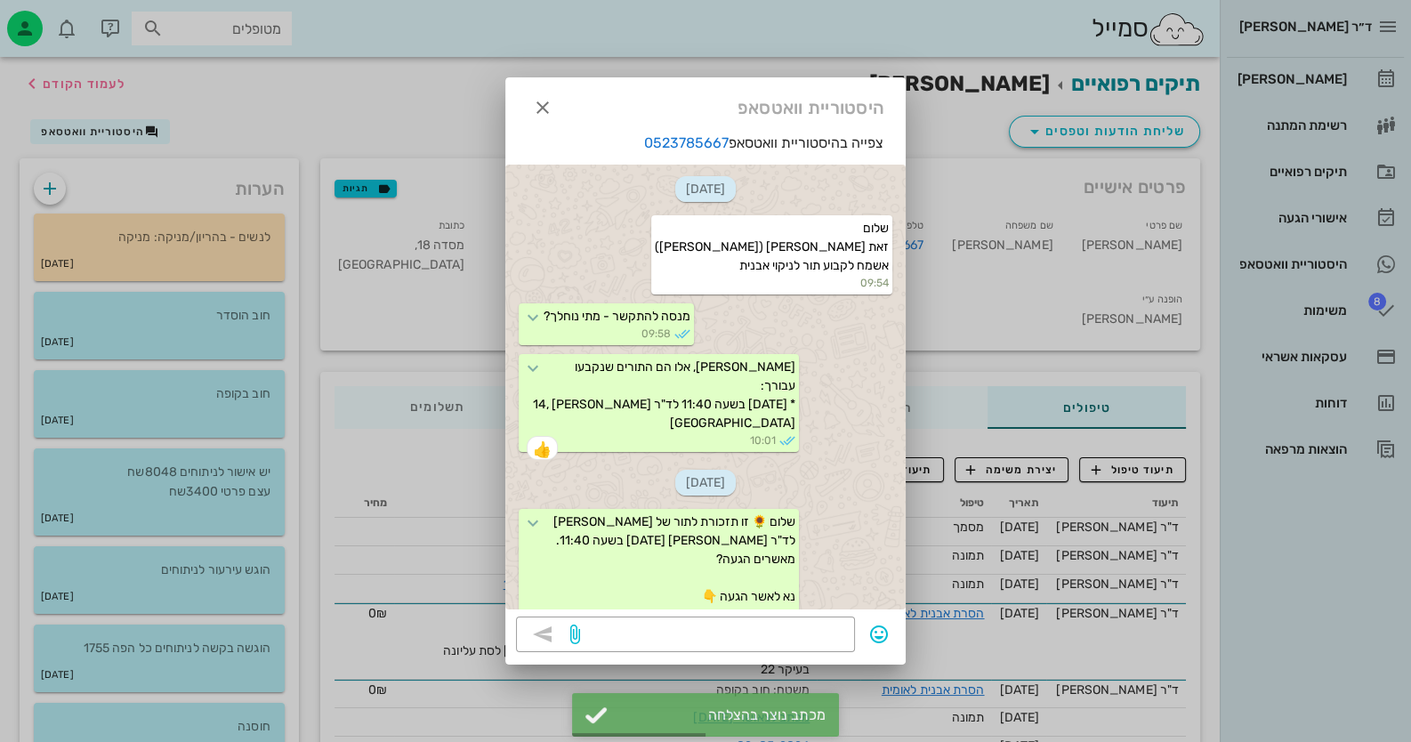
scroll to position [1279, 0]
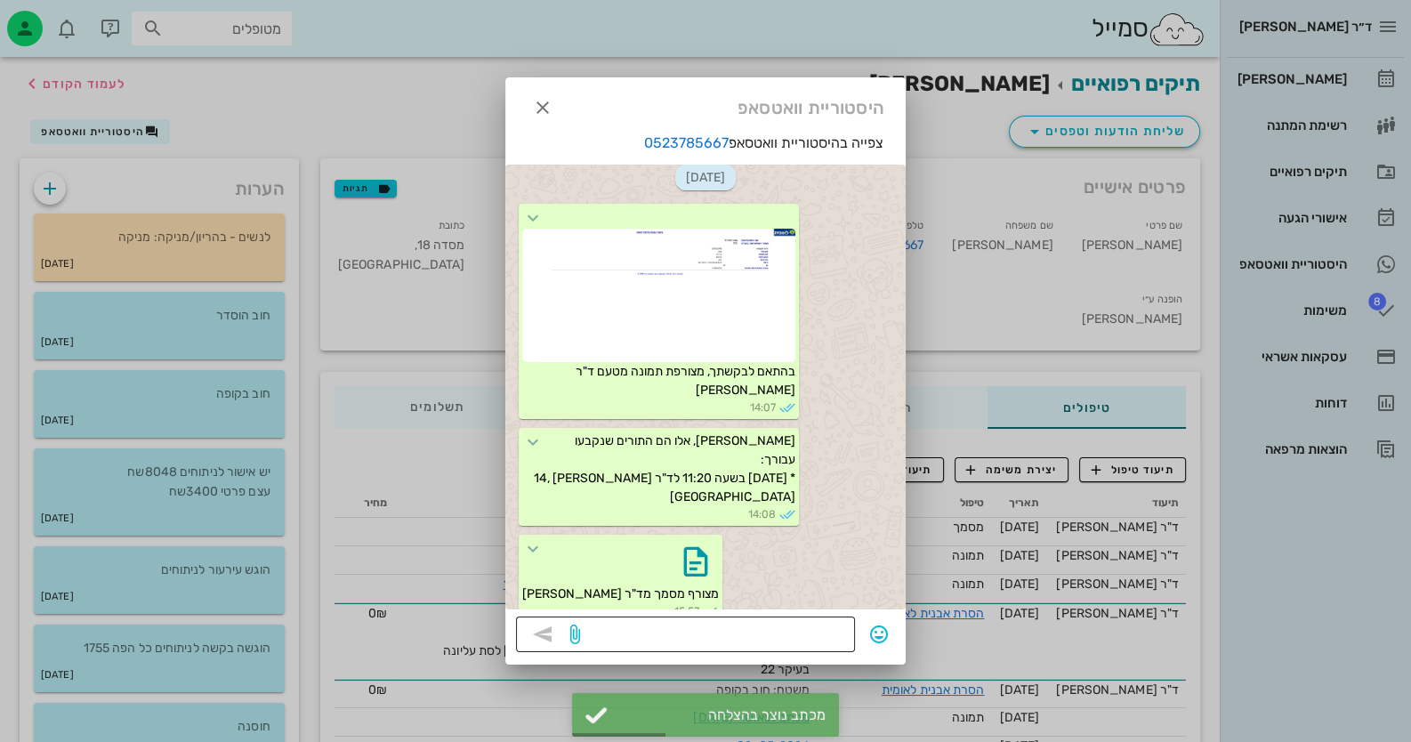
click at [834, 649] on textarea at bounding box center [714, 636] width 261 height 28
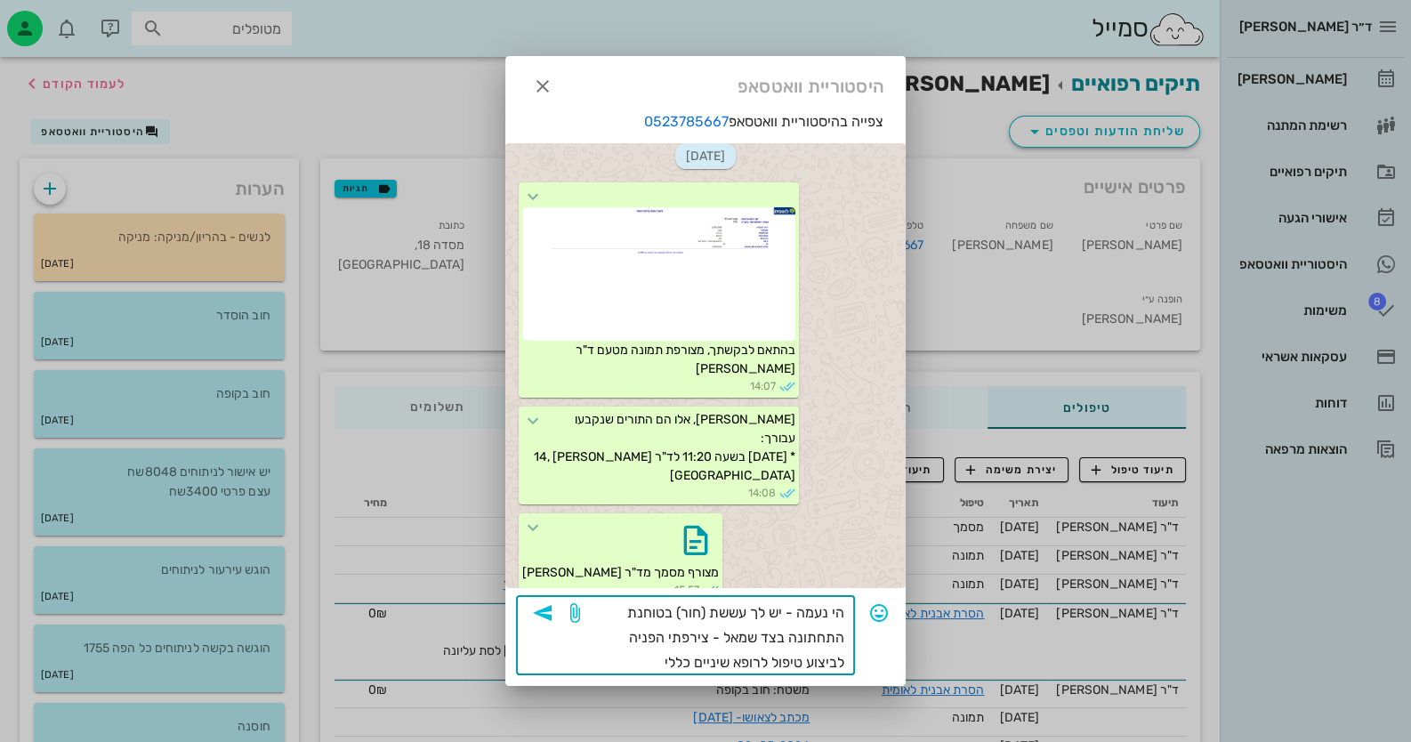
type textarea "הי נעמה - יש לך עששת (חור) בטוחנת התחתונה בצד שמאל - צירפתי הפניה לביצוע טיפול …"
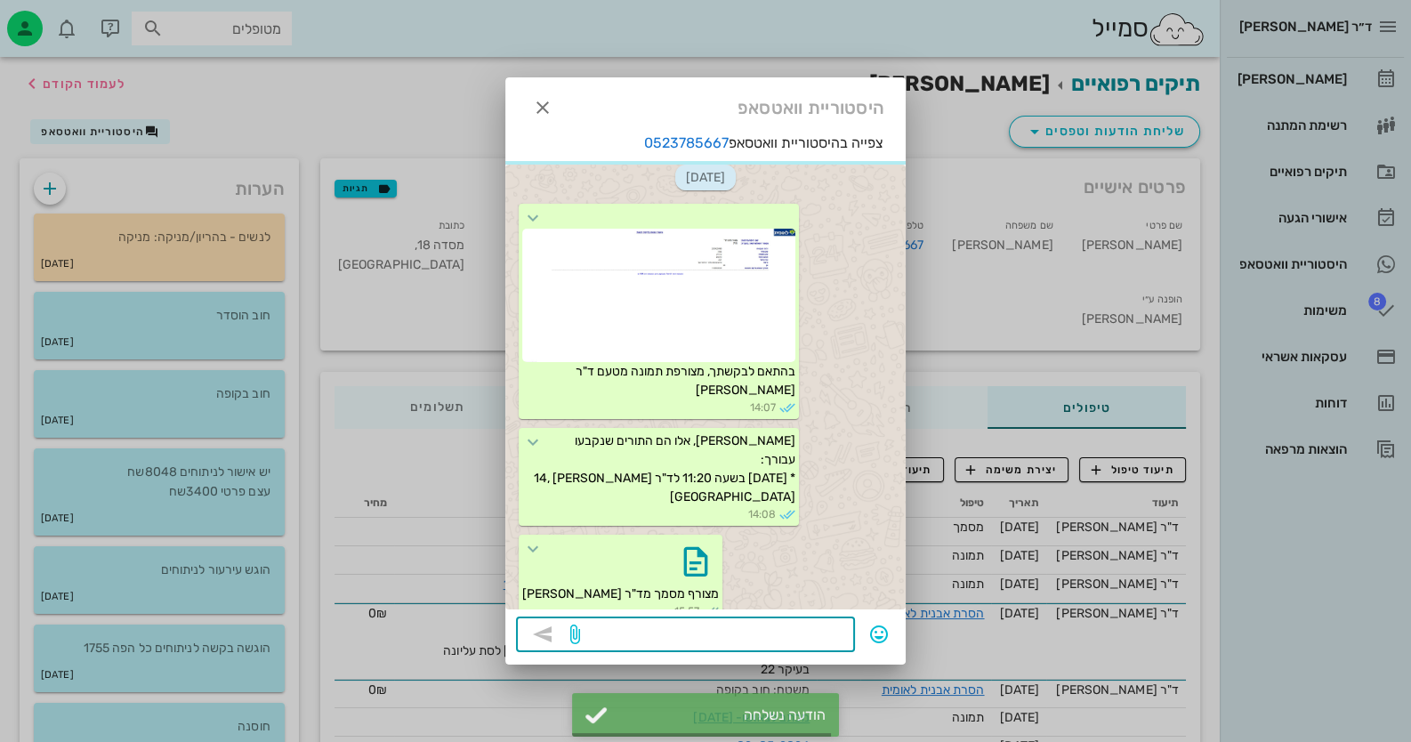
scroll to position [1404, 0]
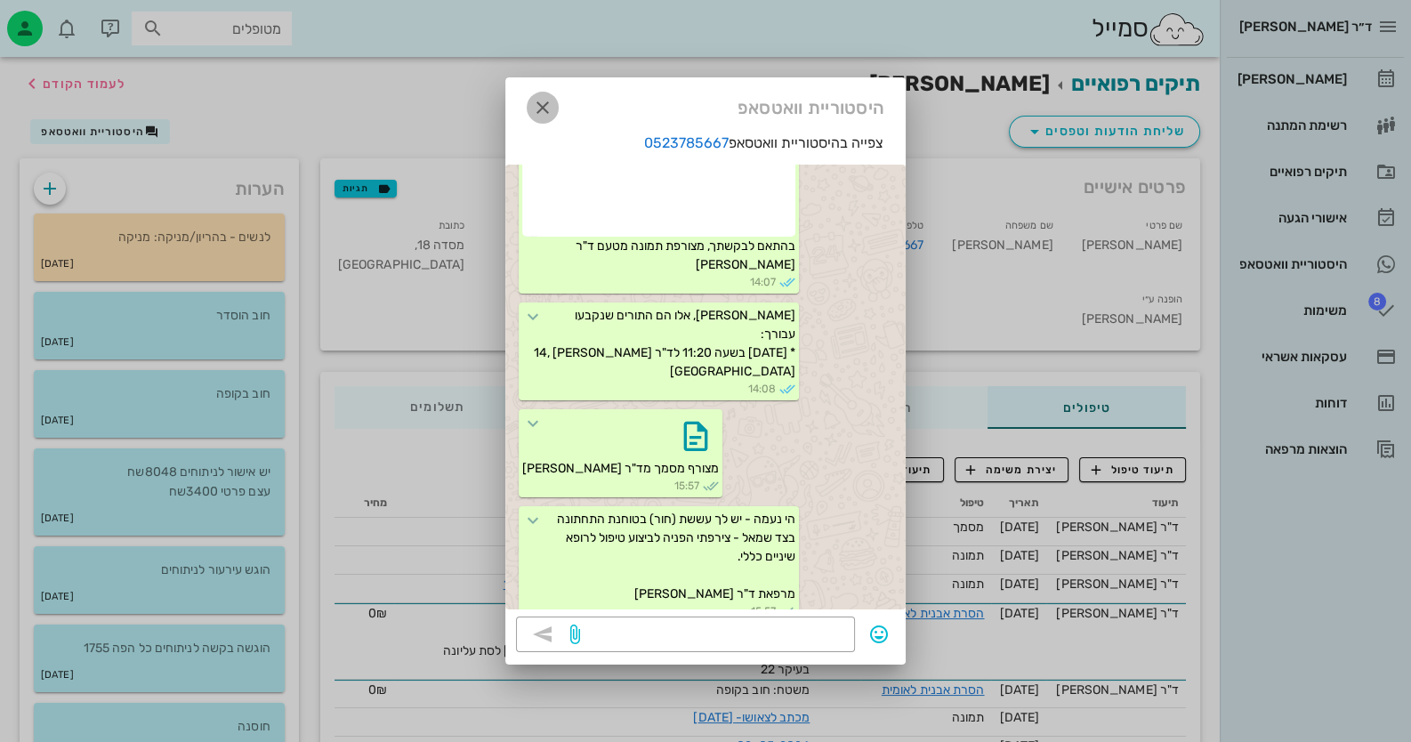
click at [554, 109] on span "button" at bounding box center [543, 107] width 32 height 21
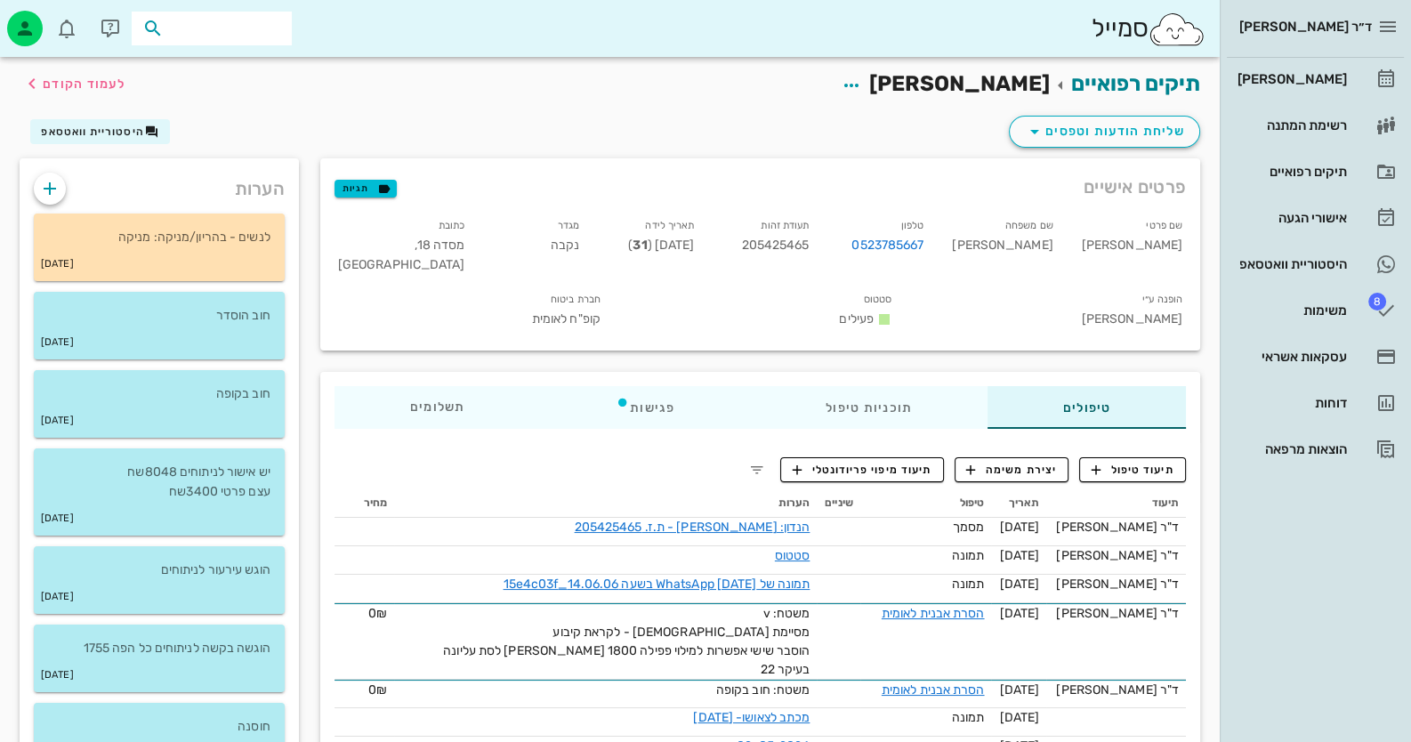
click at [260, 30] on input "text" at bounding box center [224, 28] width 114 height 23
type input "[PERSON_NAME]"
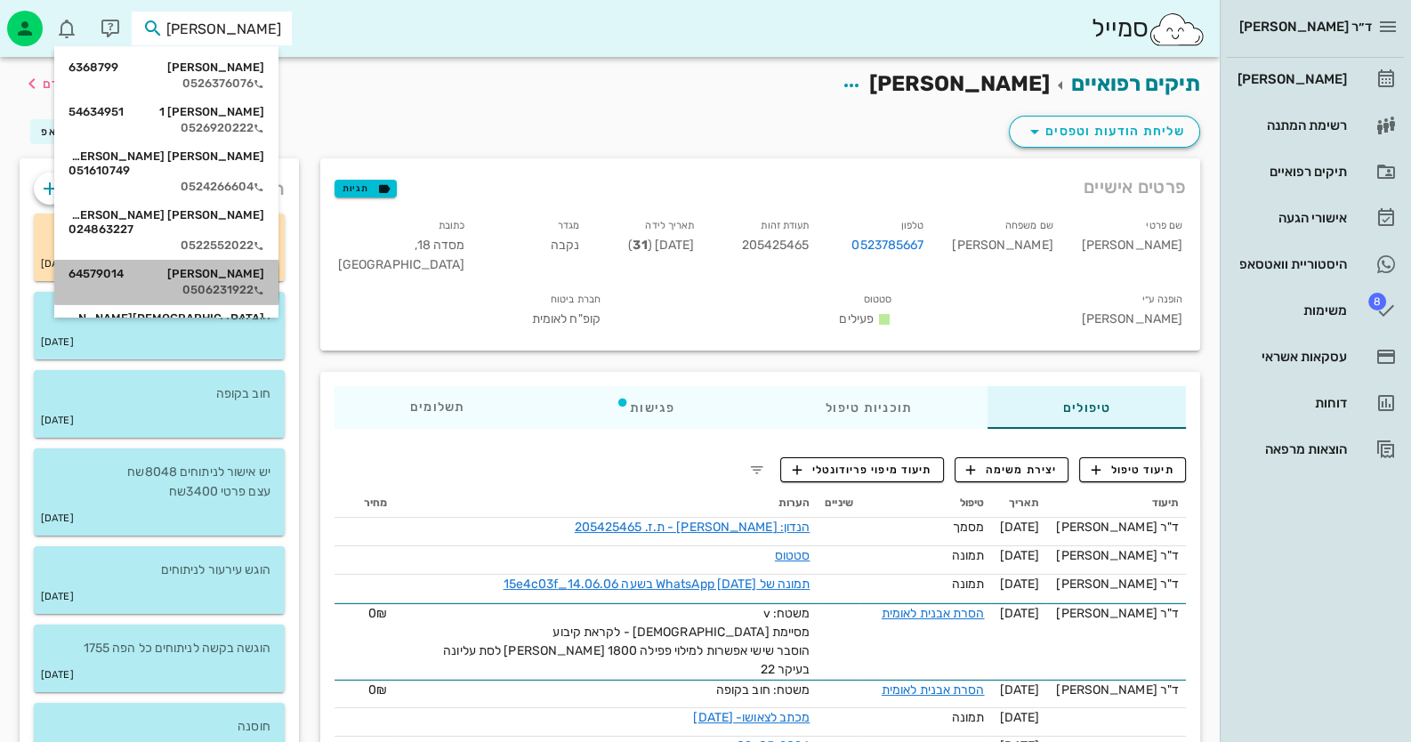
click at [258, 267] on div "[PERSON_NAME] 64579014" at bounding box center [167, 274] width 196 height 14
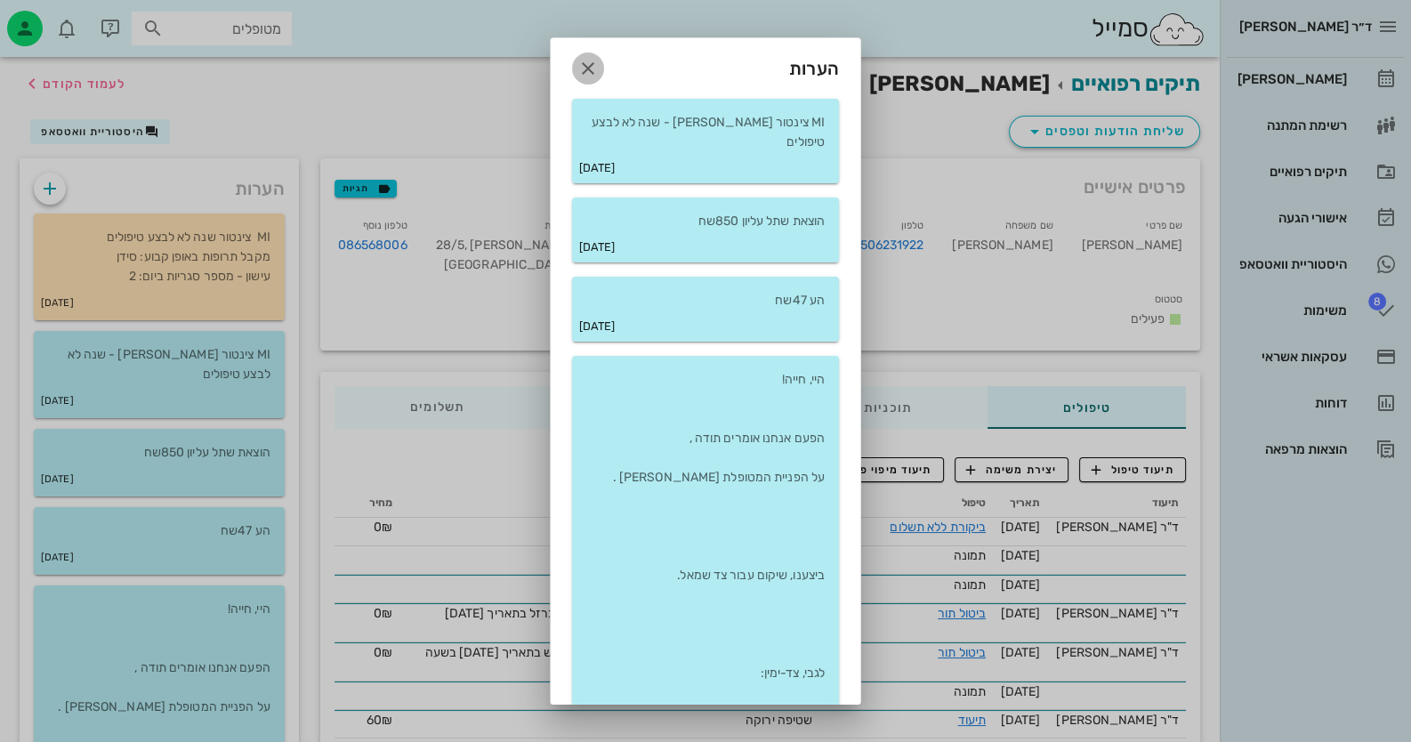
click at [596, 60] on icon "button" at bounding box center [587, 68] width 21 height 21
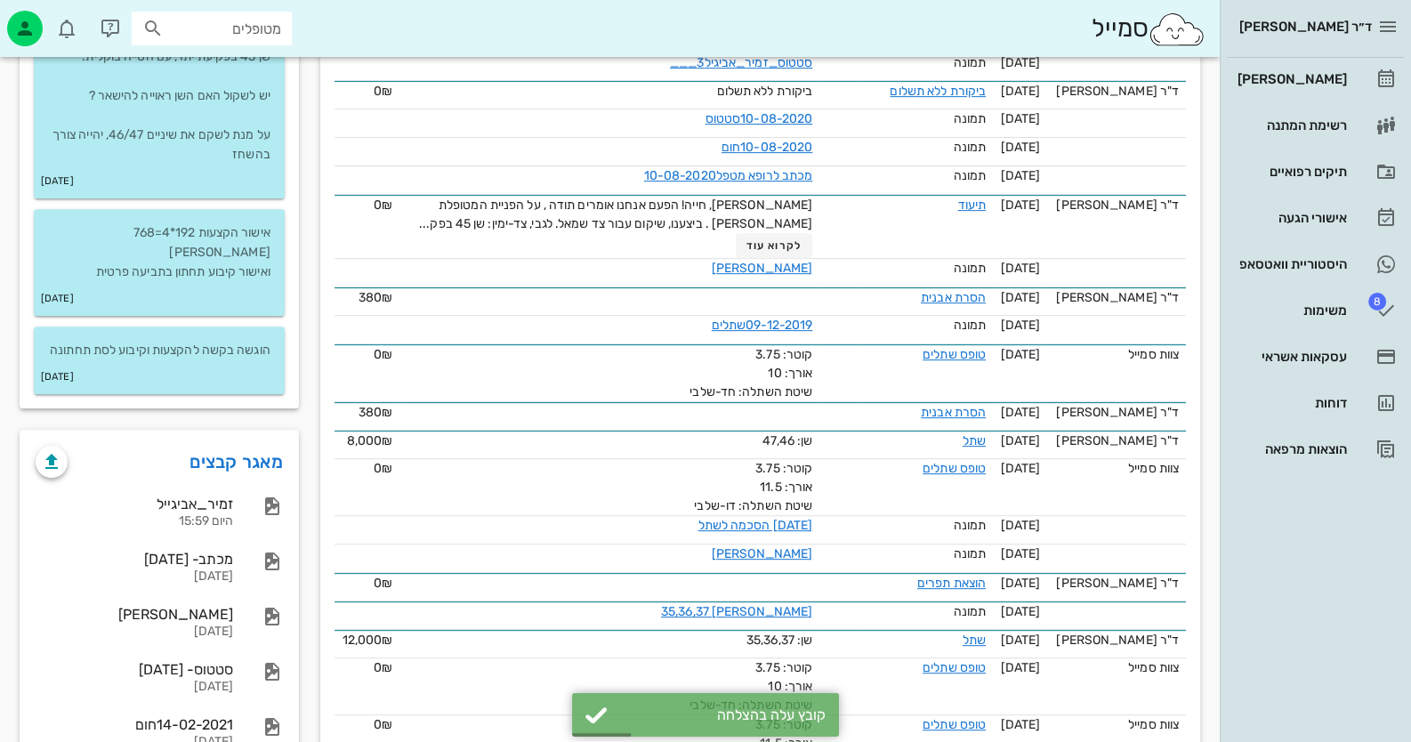
scroll to position [889, 0]
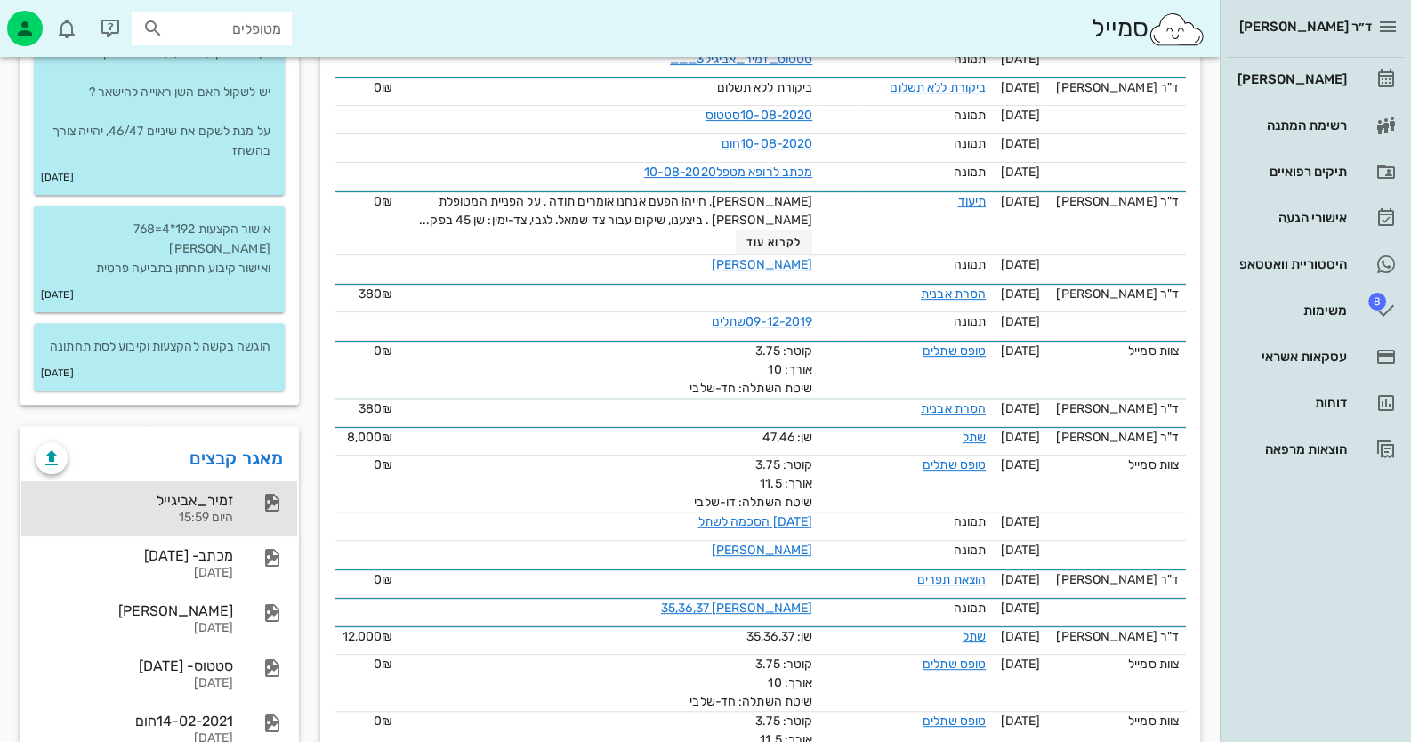
click at [174, 492] on div "זמיר_אביגייל" at bounding box center [135, 500] width 198 height 17
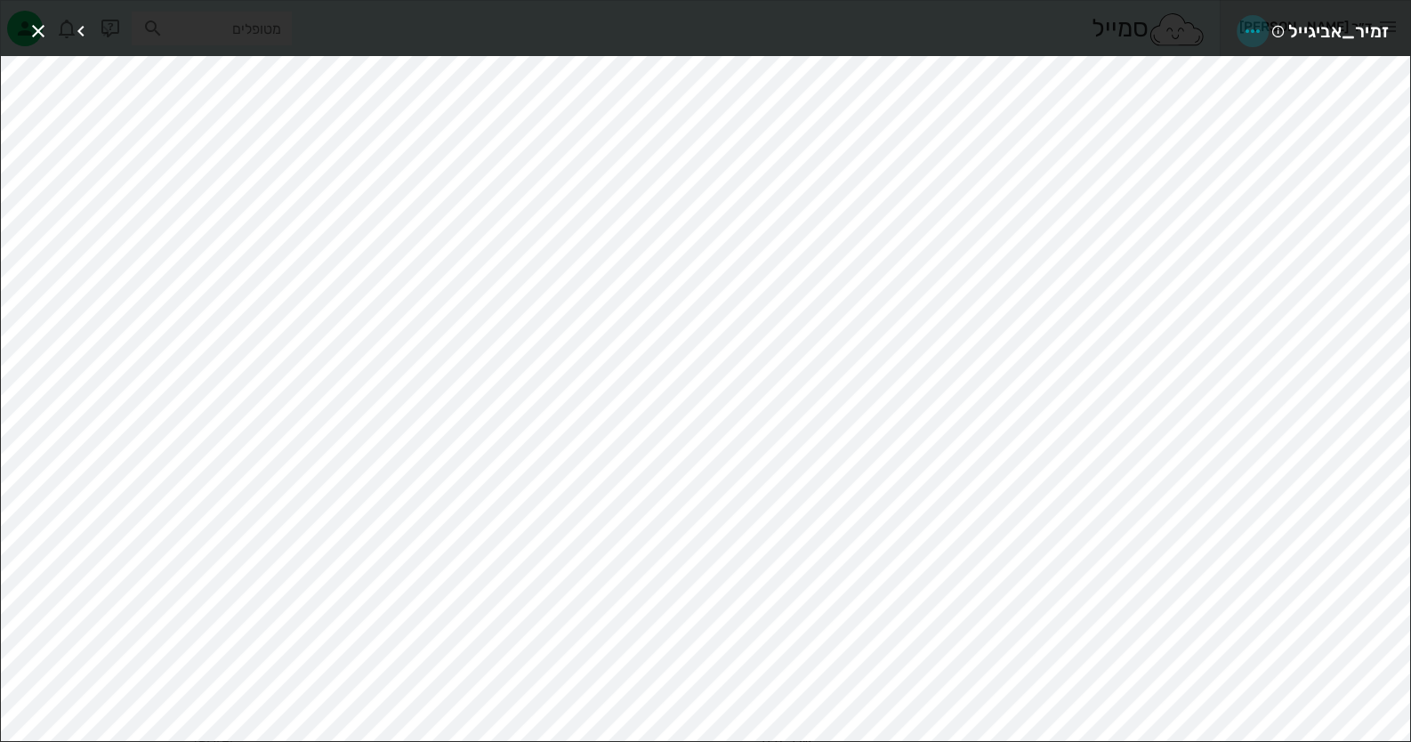
click at [1254, 24] on icon "button" at bounding box center [1252, 30] width 21 height 21
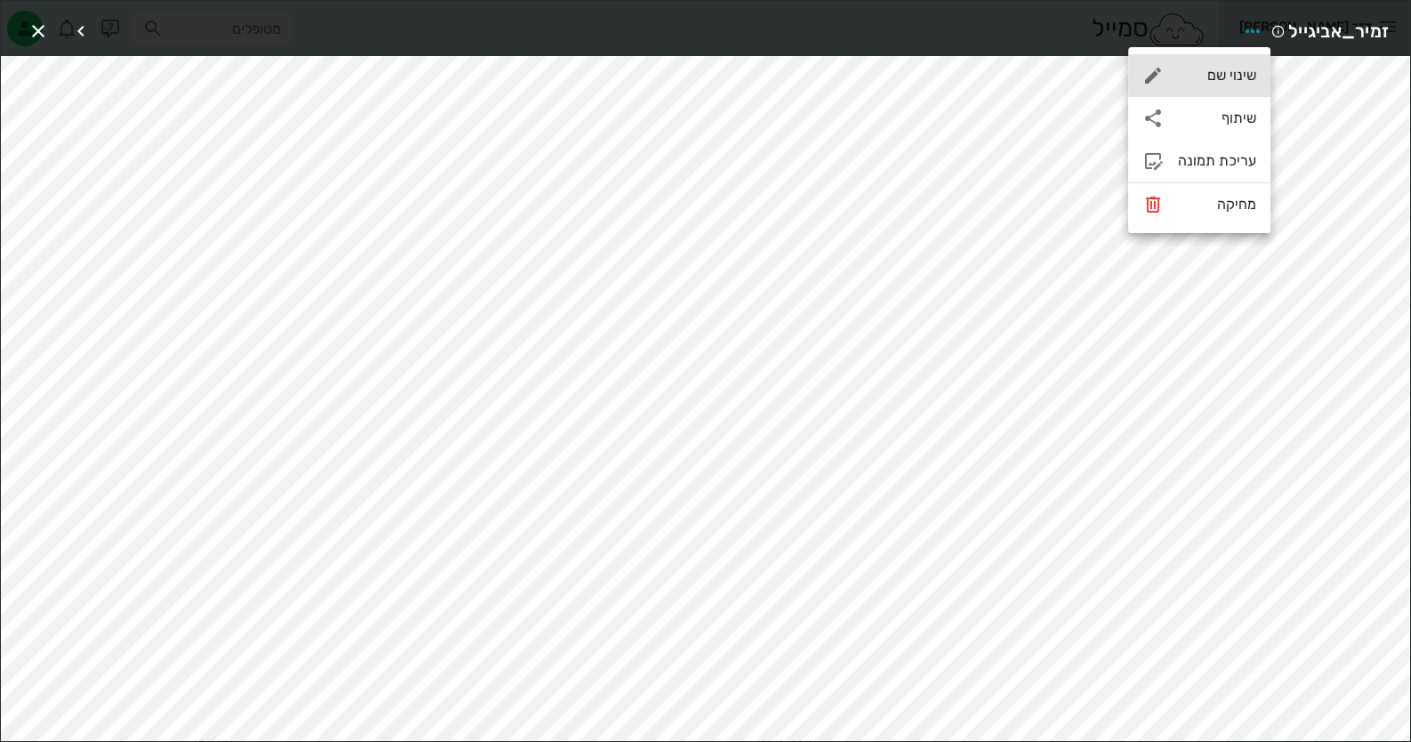
click at [1241, 80] on div "שינוי שם" at bounding box center [1217, 75] width 78 height 17
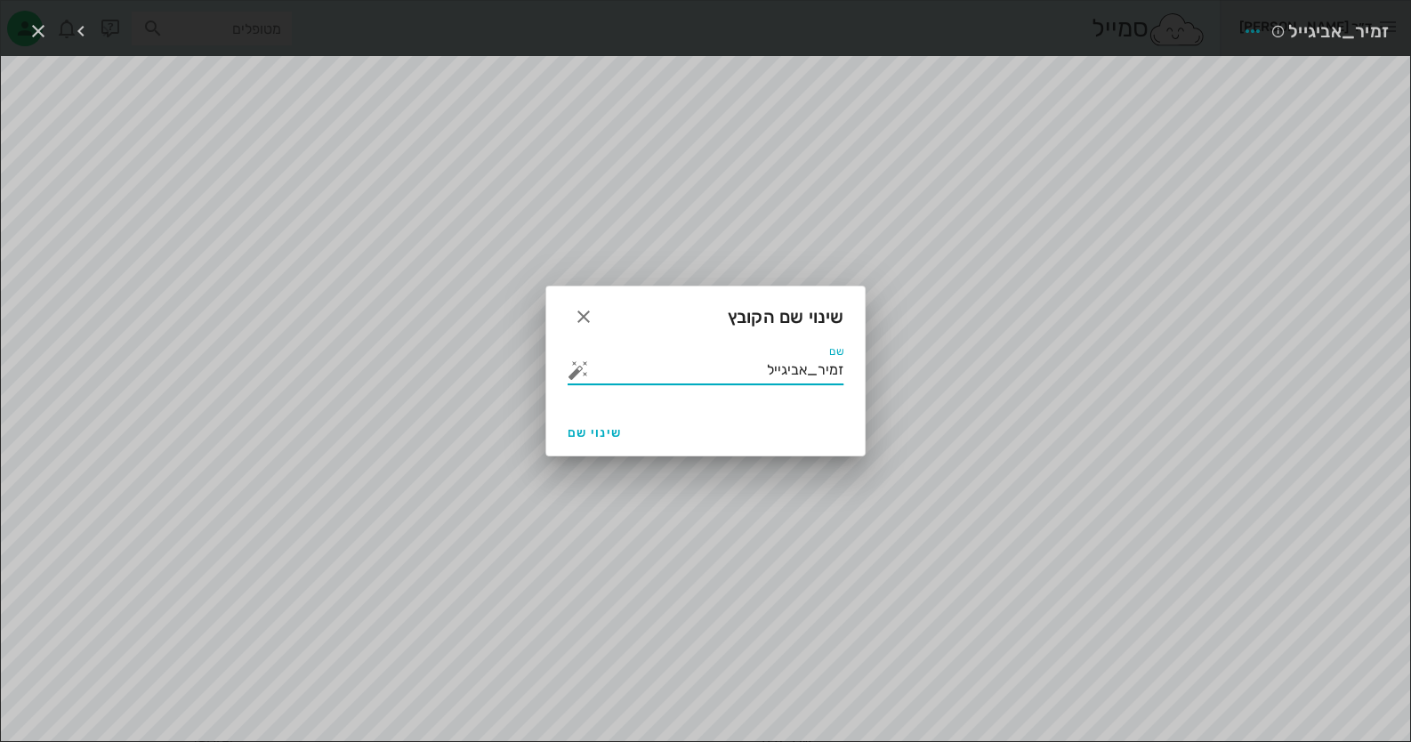
click at [754, 369] on input "זמיר_אביגייל" at bounding box center [718, 370] width 251 height 28
click at [569, 361] on button "button" at bounding box center [578, 369] width 21 height 21
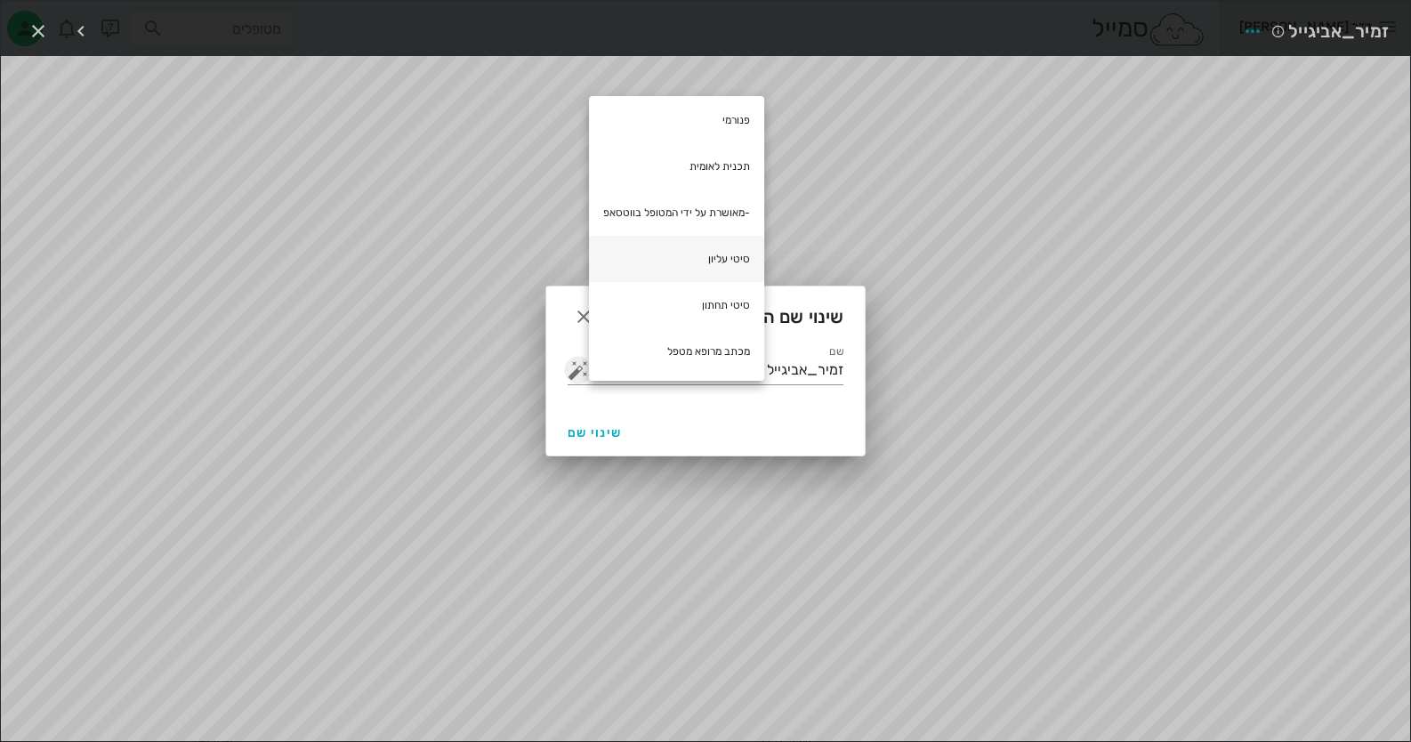
scroll to position [979, 0]
click at [734, 350] on div "מכתב מרופא מטפל" at bounding box center [676, 351] width 175 height 46
type input "זמיר_אביגייל מכתב מרופא מטפל"
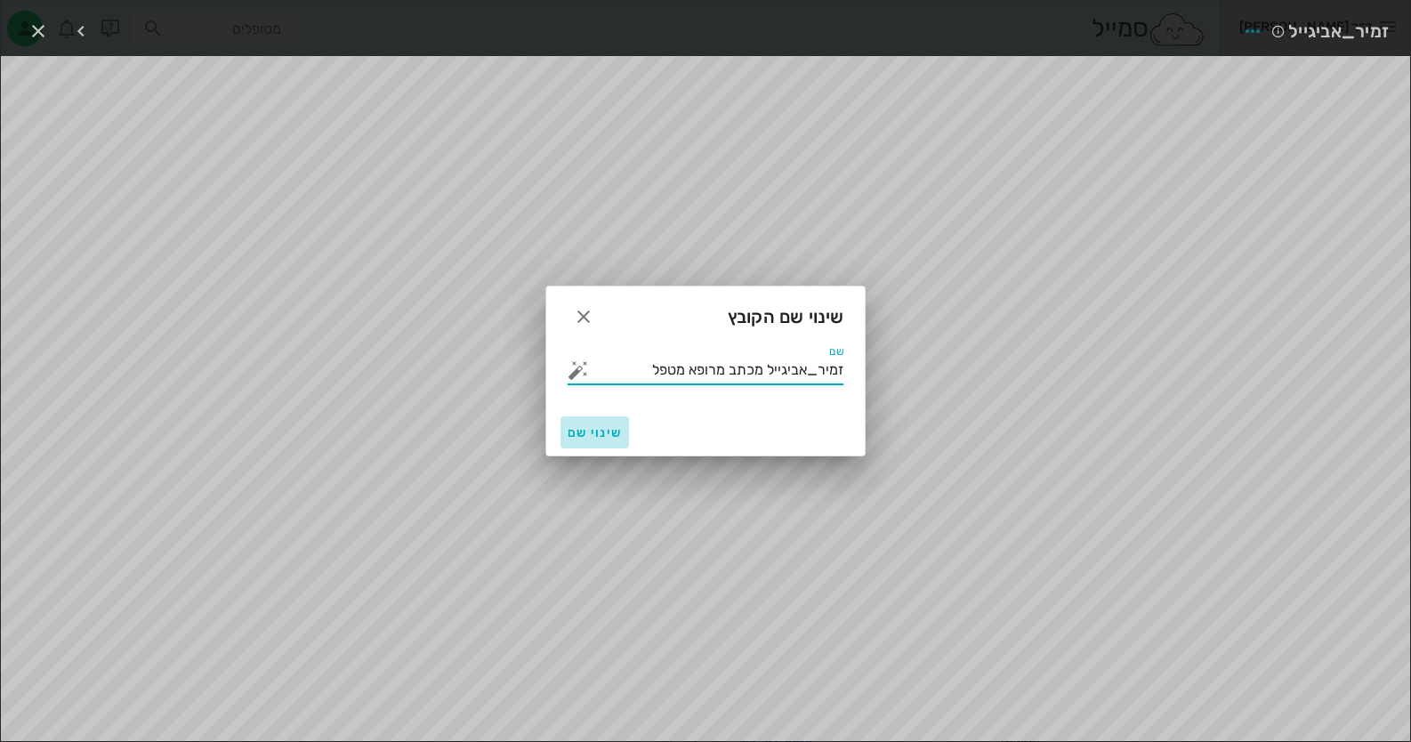
click at [588, 428] on span "שינוי שם" at bounding box center [595, 432] width 54 height 15
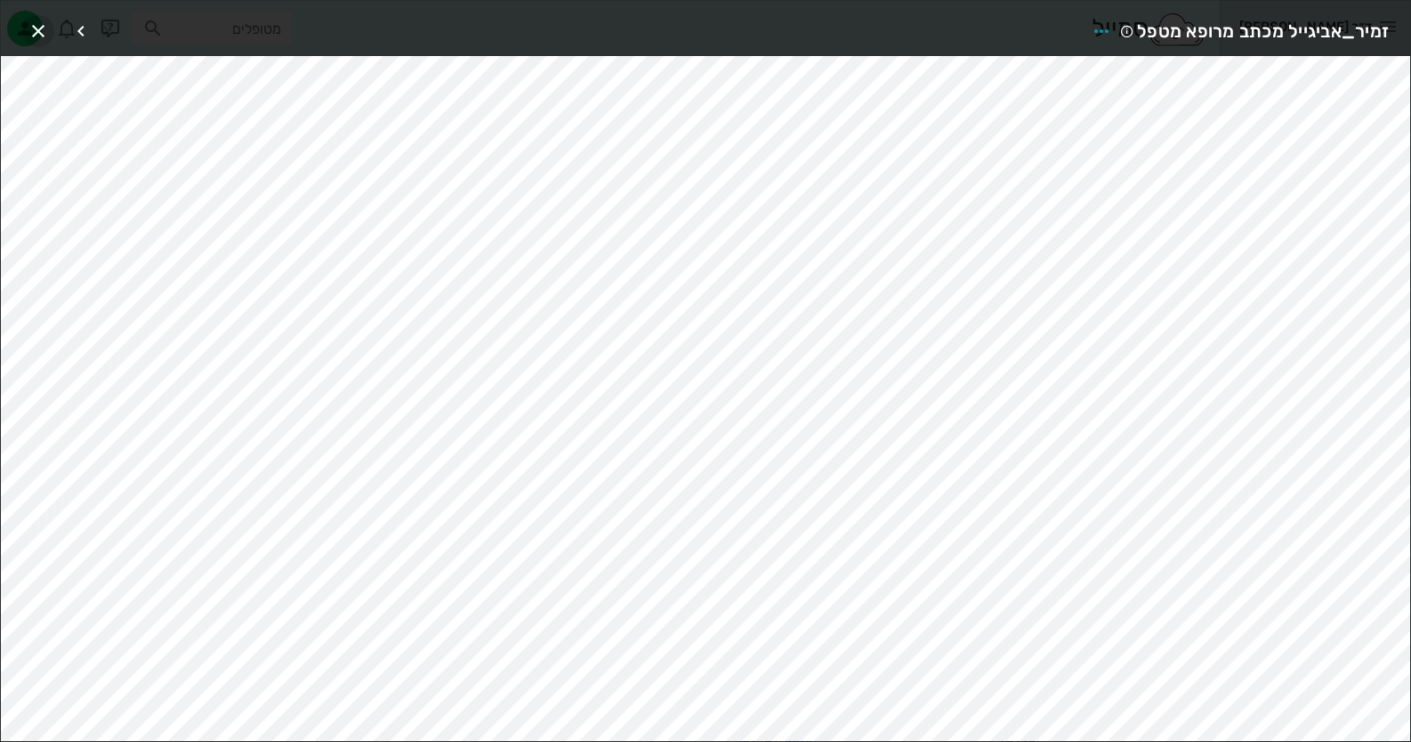
click at [42, 28] on icon "button" at bounding box center [38, 30] width 21 height 21
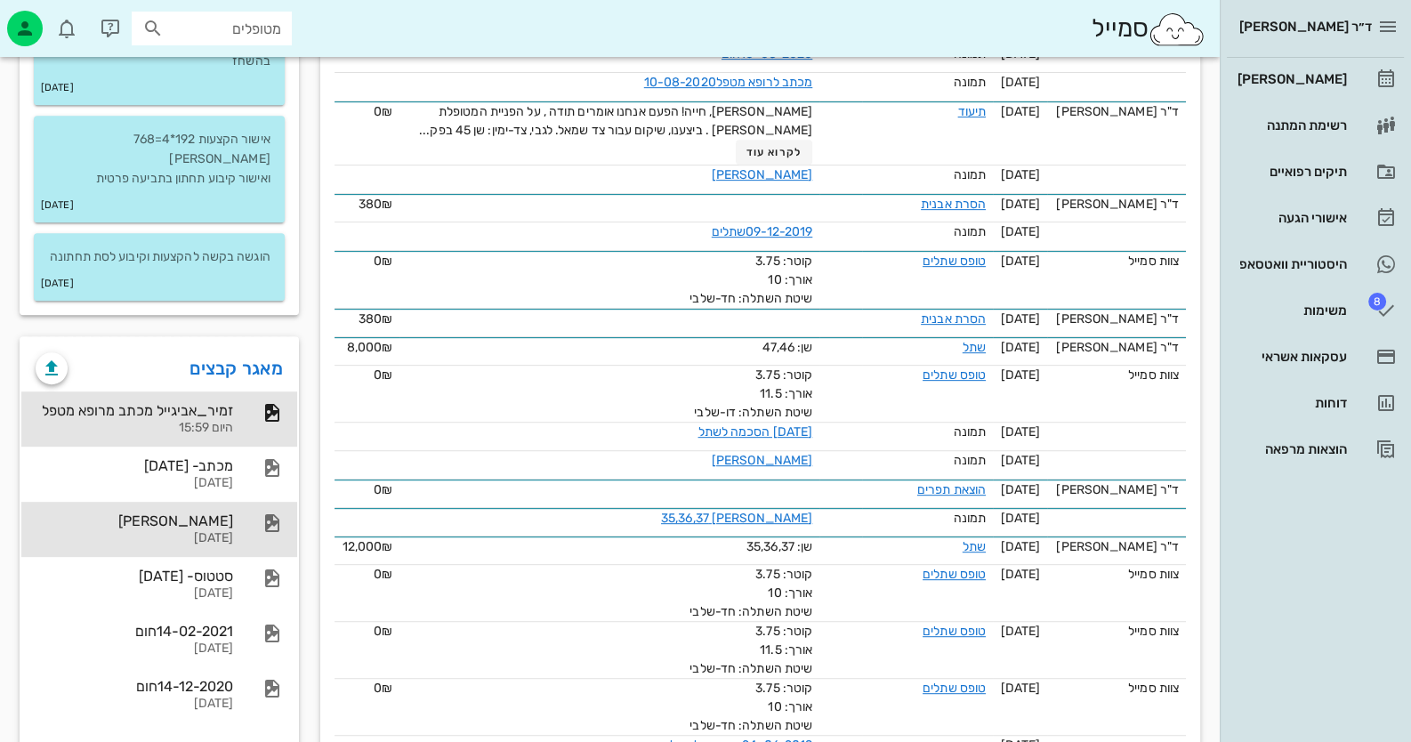
click at [246, 512] on div at bounding box center [263, 522] width 39 height 21
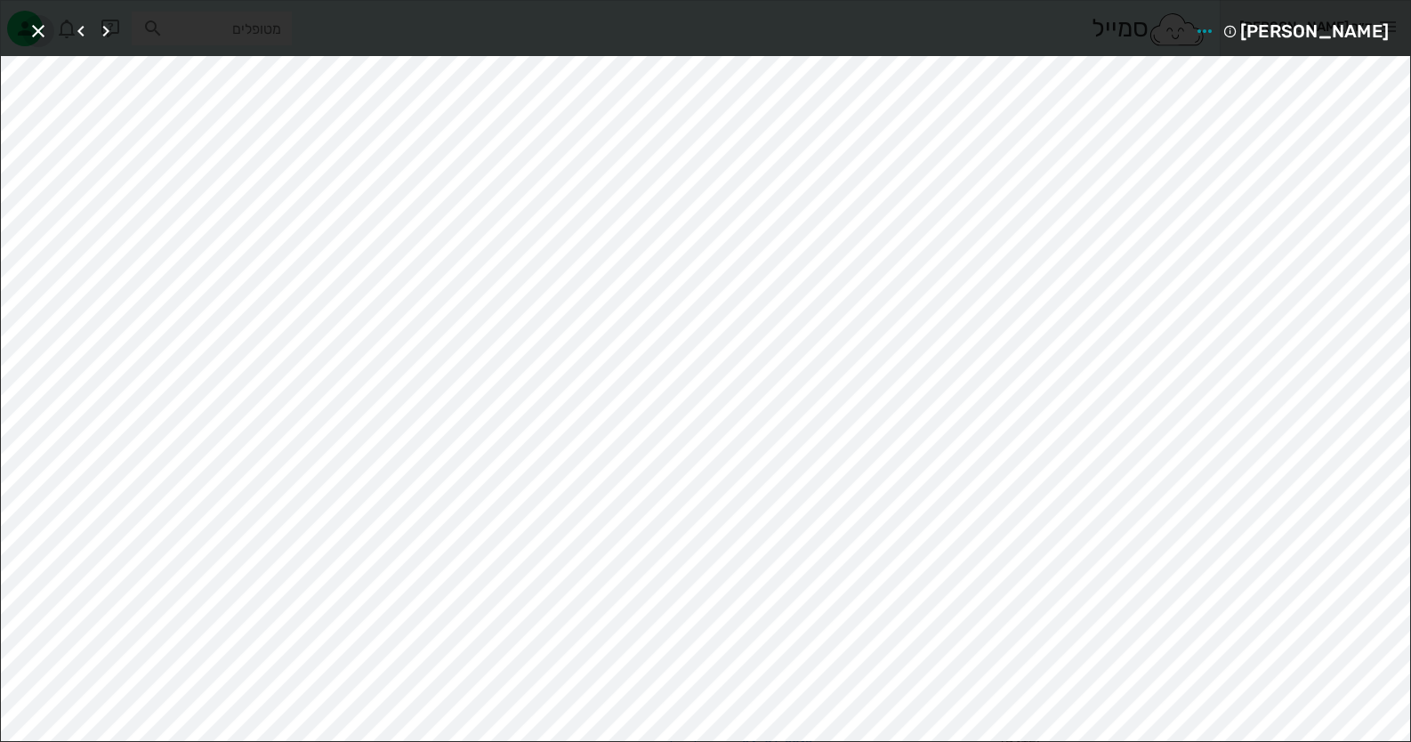
click at [52, 26] on span "button" at bounding box center [38, 30] width 32 height 21
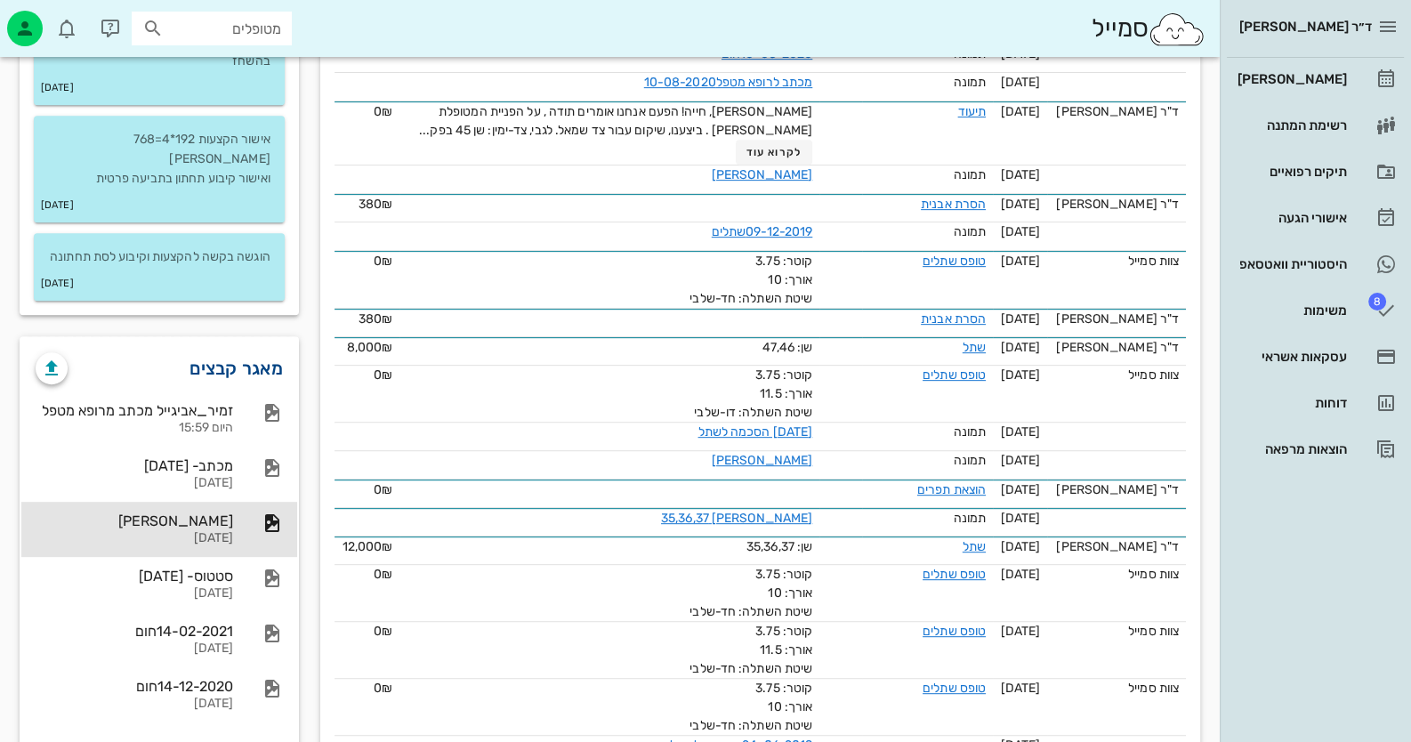
click at [231, 360] on link "מאגר קבצים" at bounding box center [236, 368] width 93 height 28
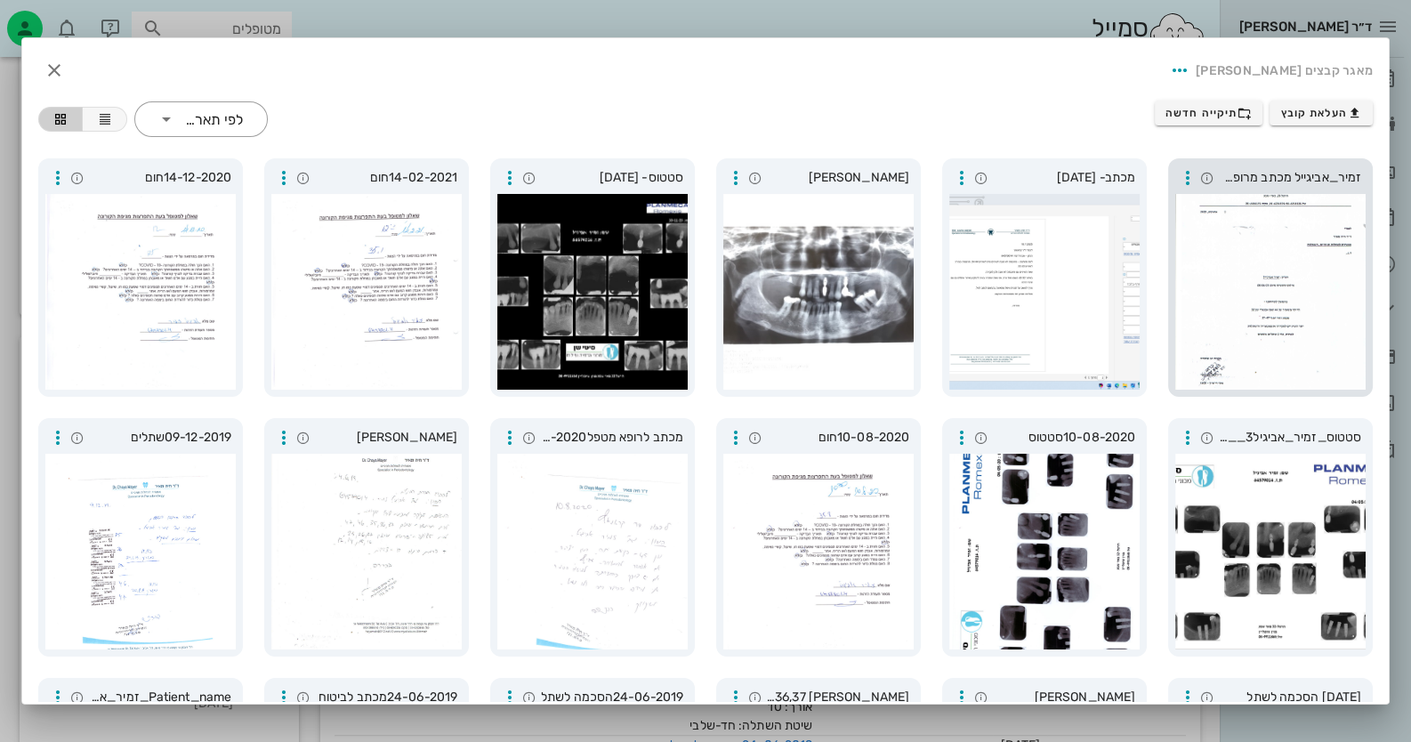
click at [1229, 254] on div at bounding box center [1270, 292] width 190 height 196
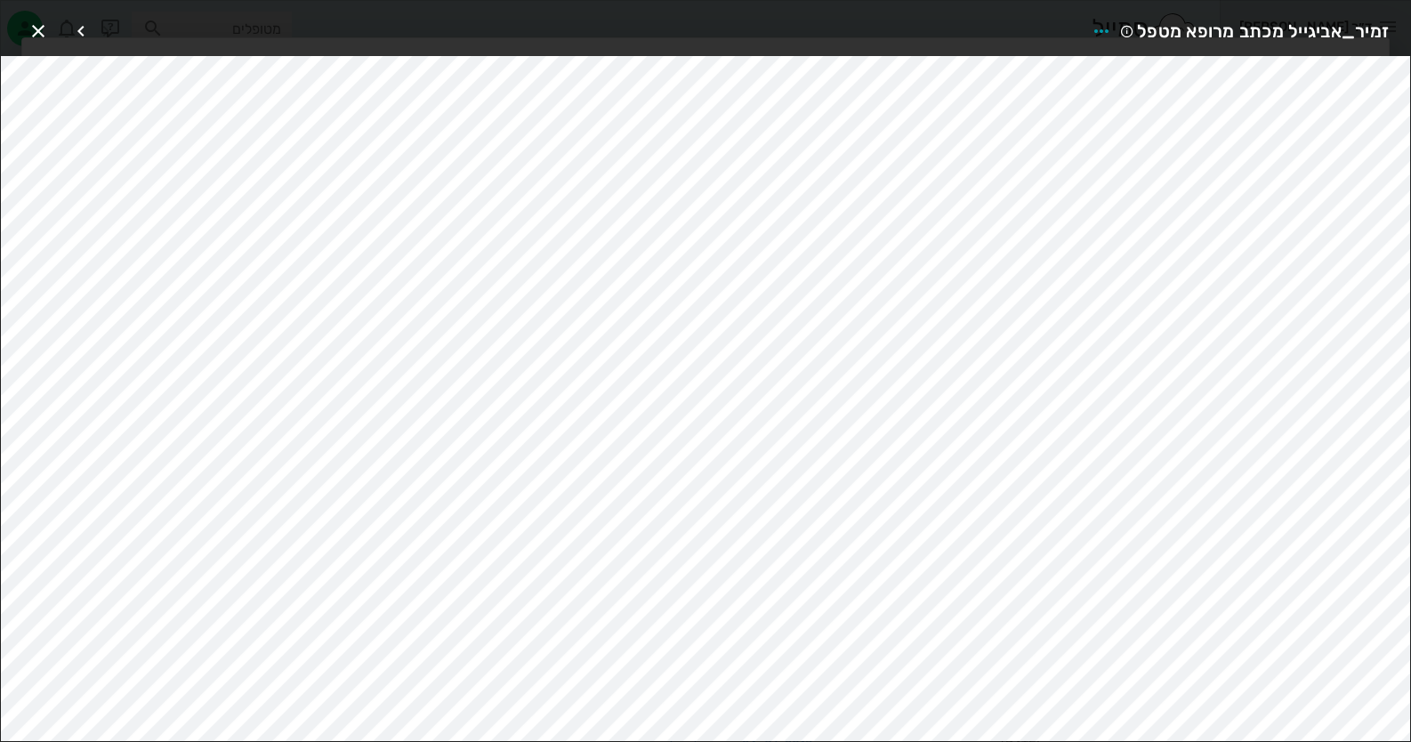
drag, startPoint x: 34, startPoint y: 12, endPoint x: 66, endPoint y: 14, distance: 32.1
click at [35, 12] on div "זמיר_אביגייל מכתב מרופא מטפל" at bounding box center [705, 28] width 1409 height 55
click at [42, 26] on icon "button" at bounding box center [38, 30] width 21 height 21
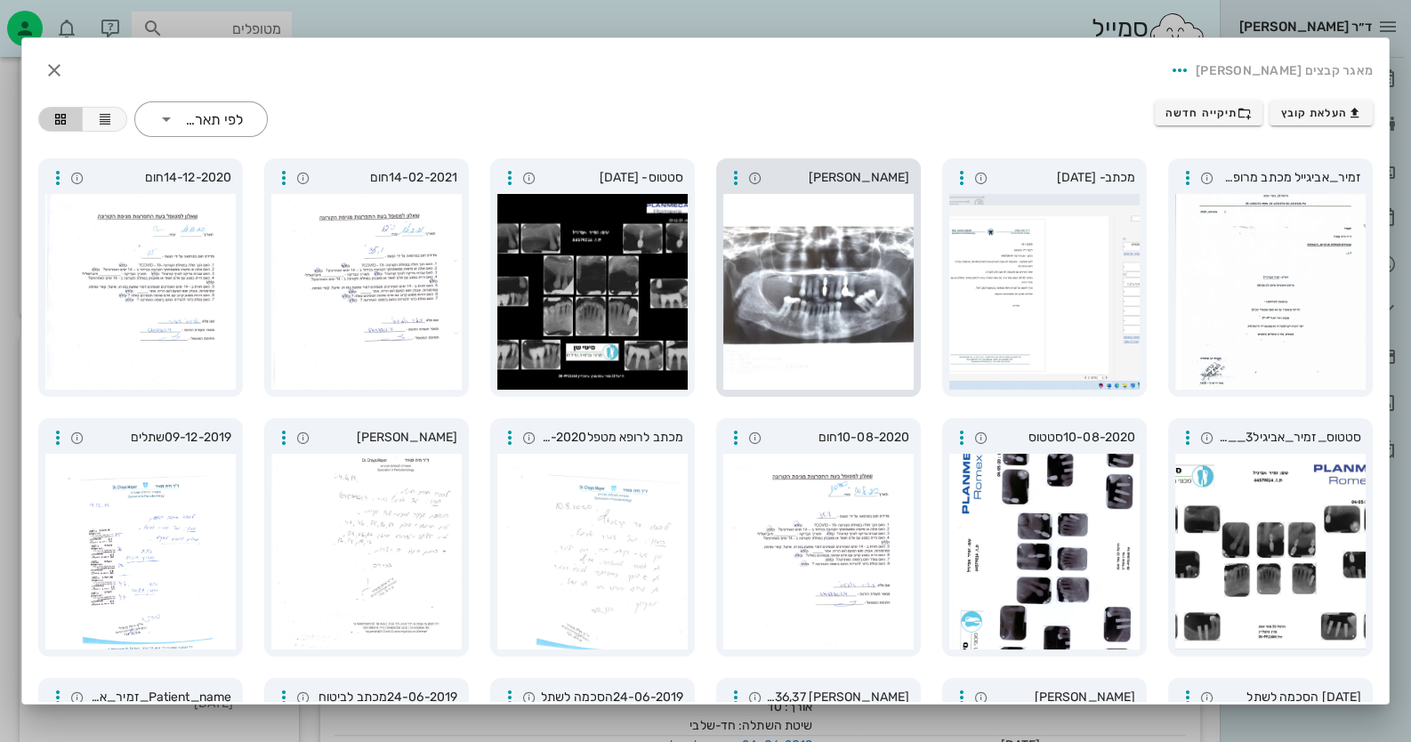
click at [818, 266] on div at bounding box center [818, 292] width 190 height 196
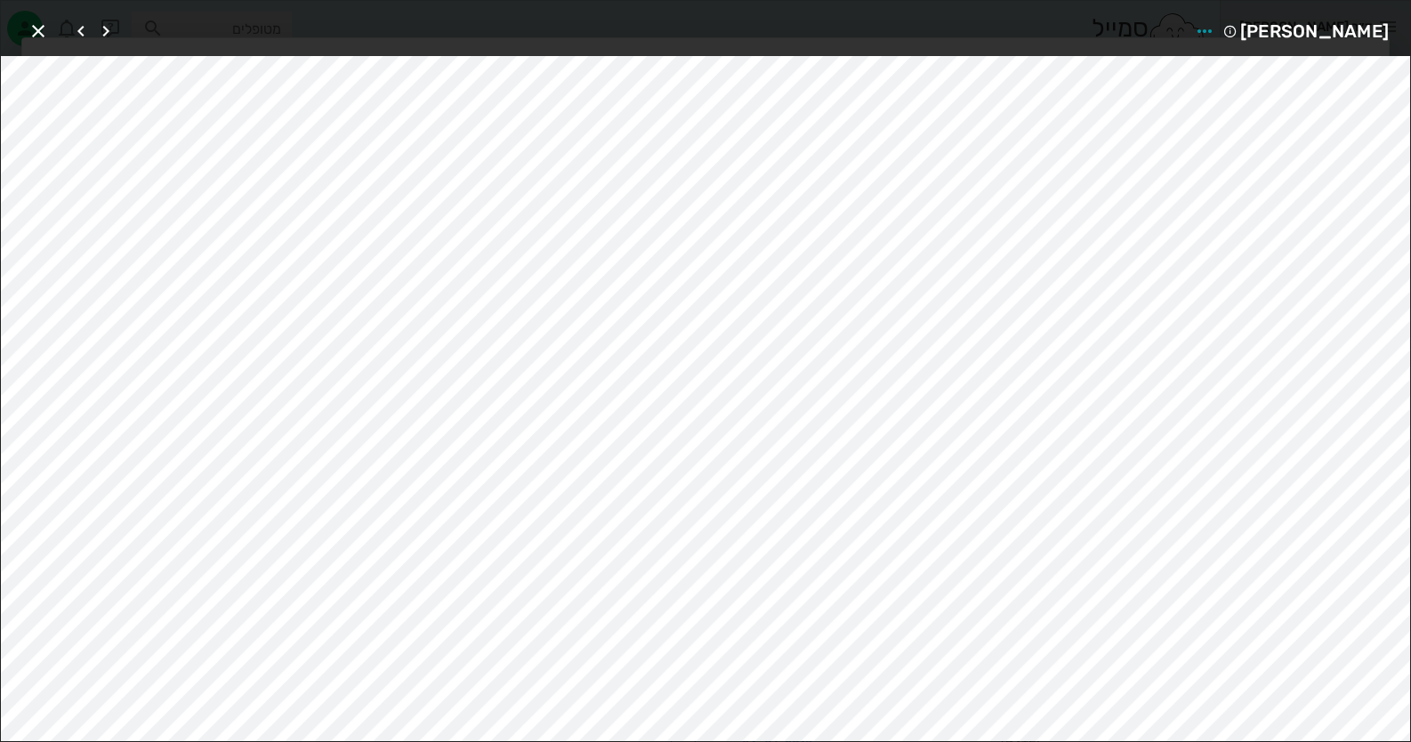
click at [818, 266] on div at bounding box center [705, 371] width 1411 height 742
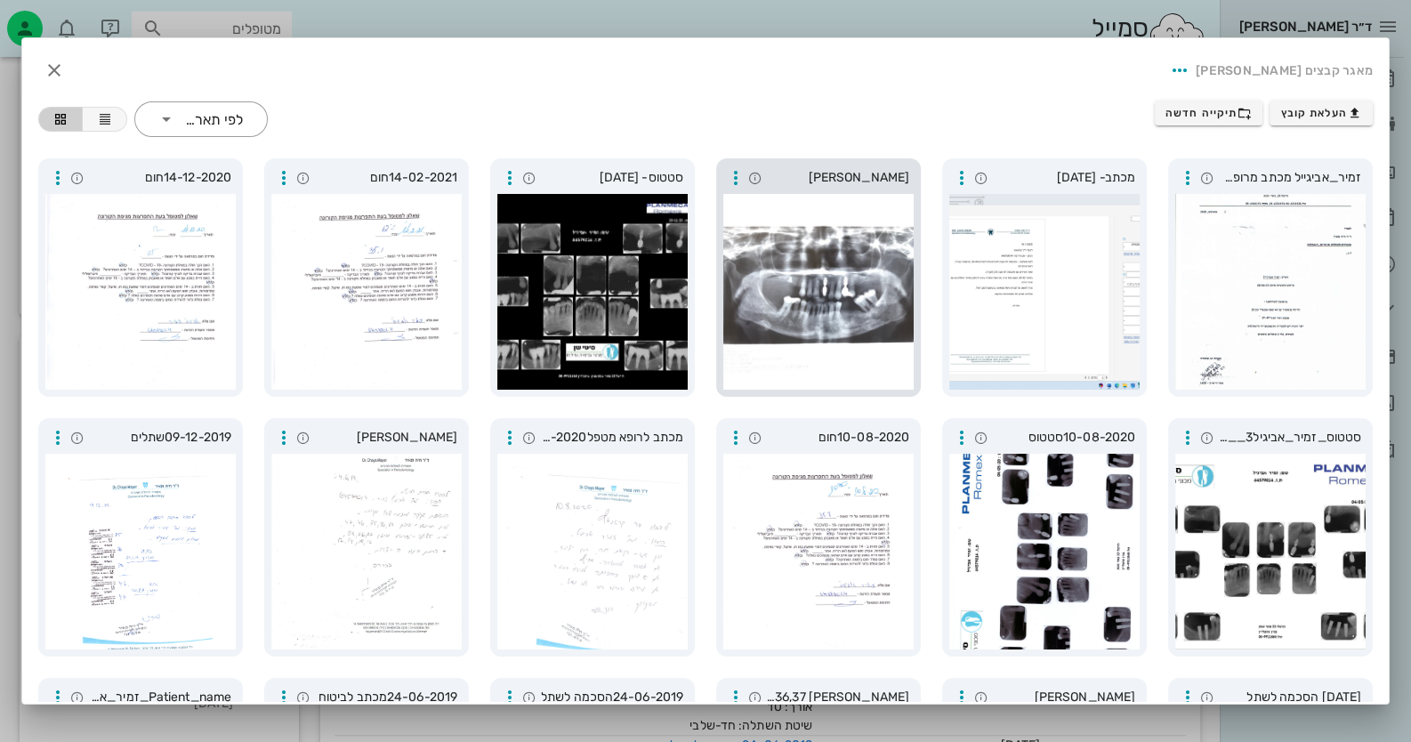
click at [818, 266] on div at bounding box center [818, 292] width 190 height 196
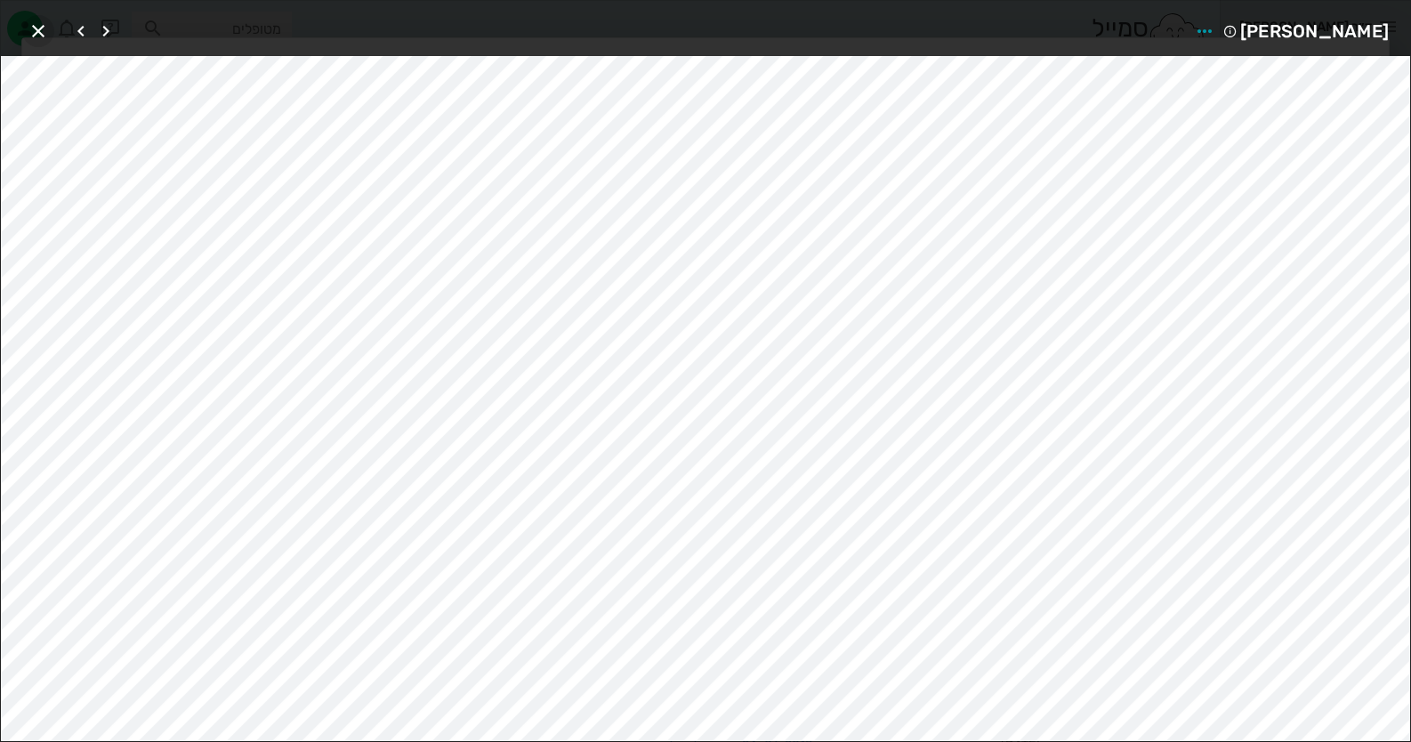
click at [45, 32] on icon "button" at bounding box center [38, 30] width 21 height 21
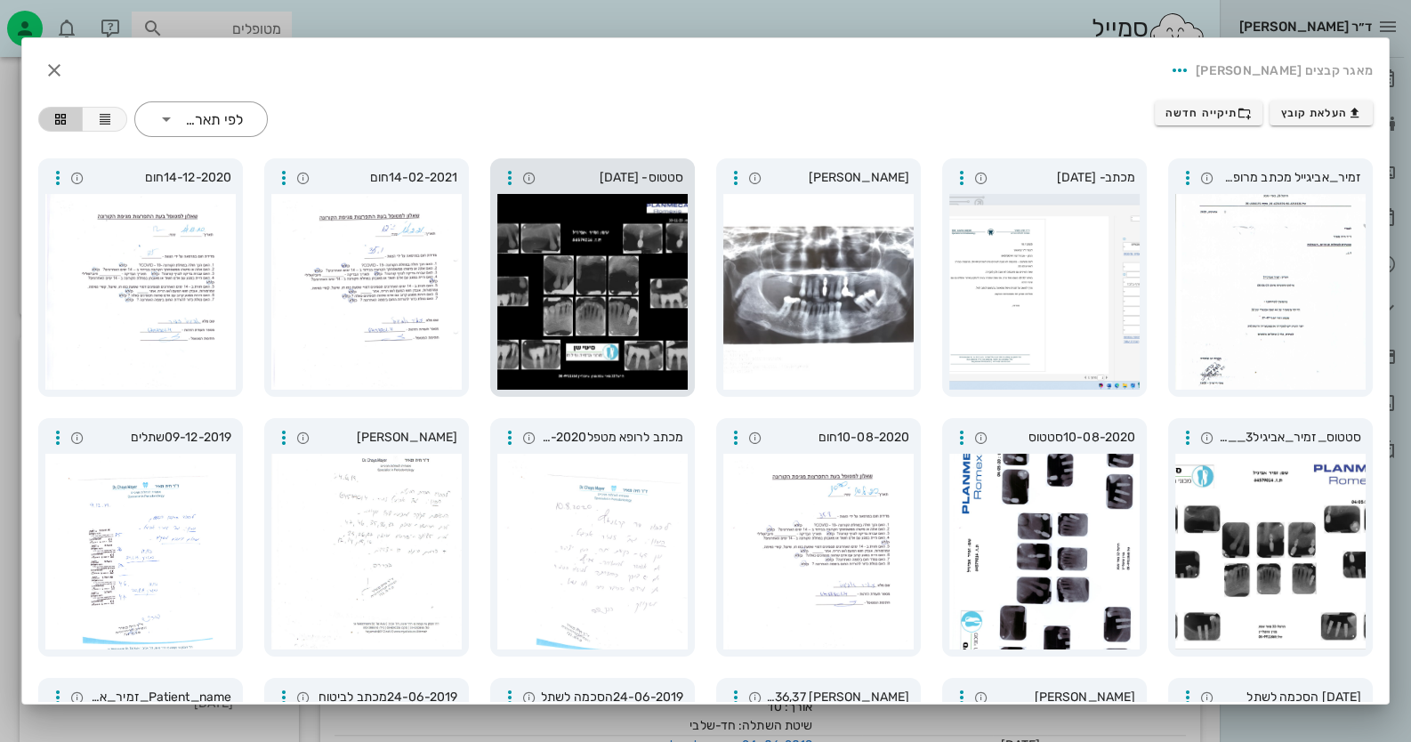
click at [618, 247] on div at bounding box center [592, 292] width 190 height 196
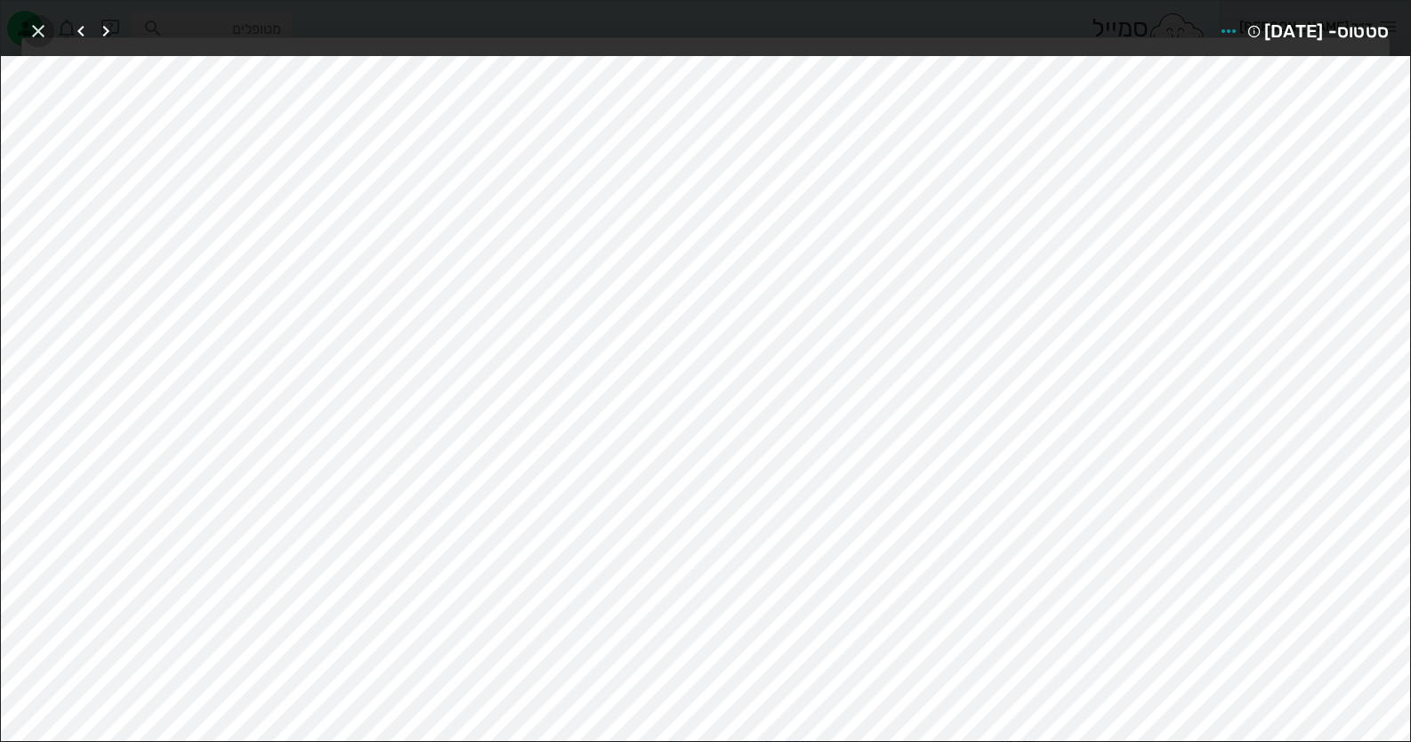
click at [50, 22] on span "button" at bounding box center [38, 30] width 32 height 21
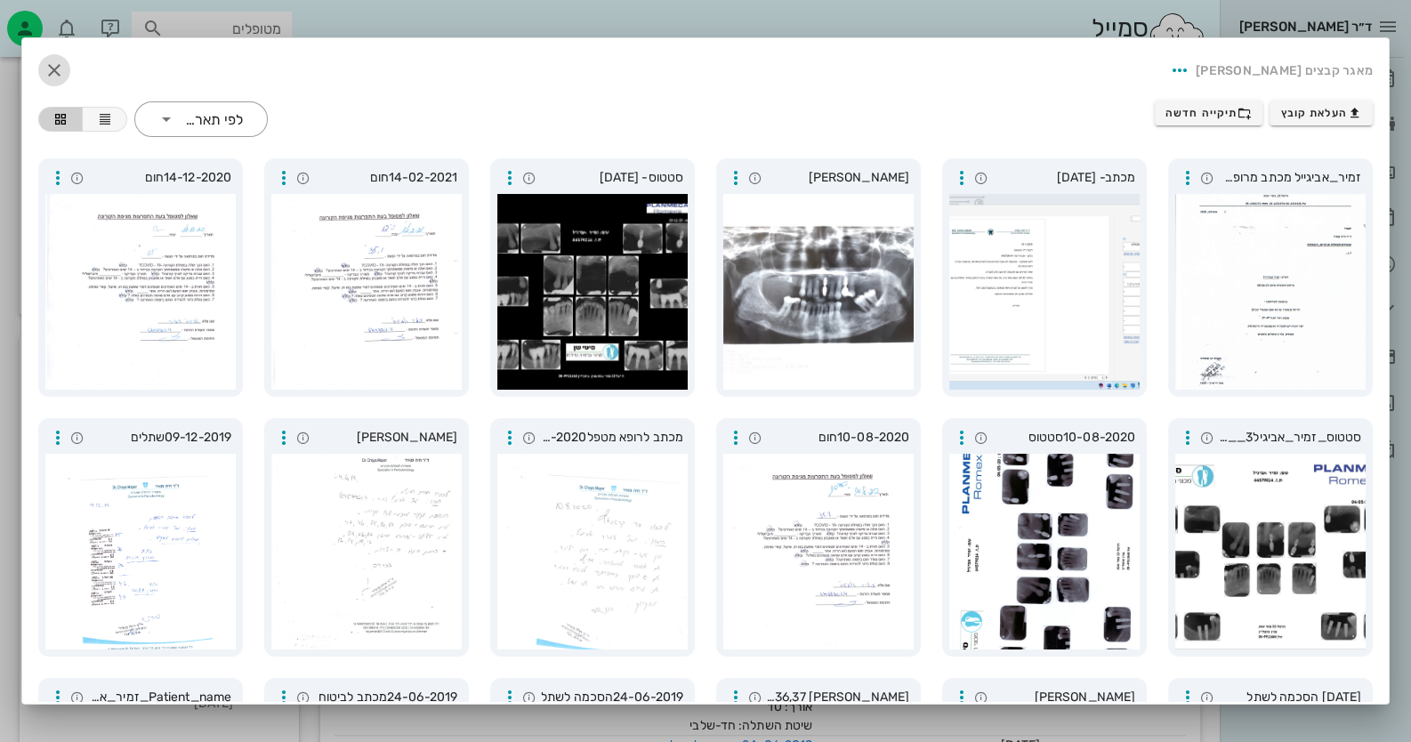
click at [65, 67] on icon "button" at bounding box center [54, 70] width 21 height 21
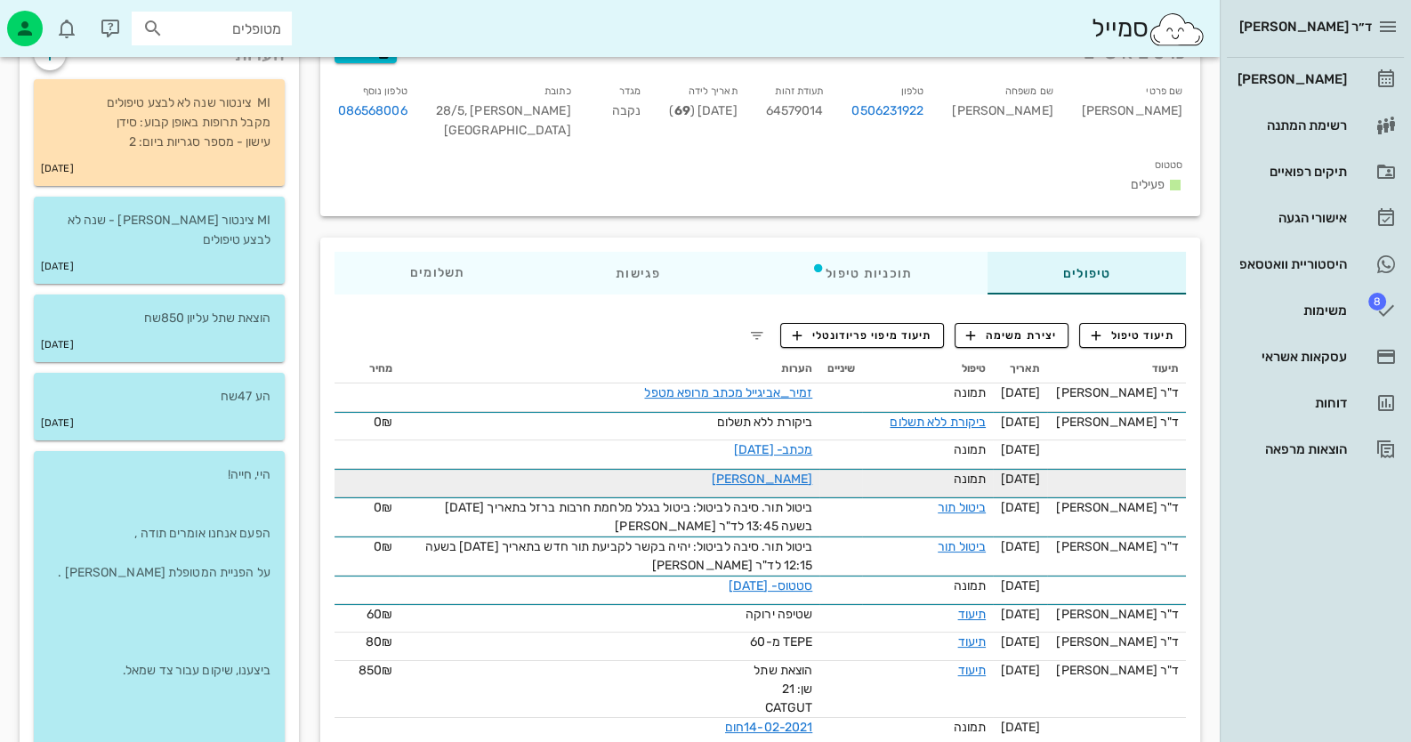
scroll to position [0, 0]
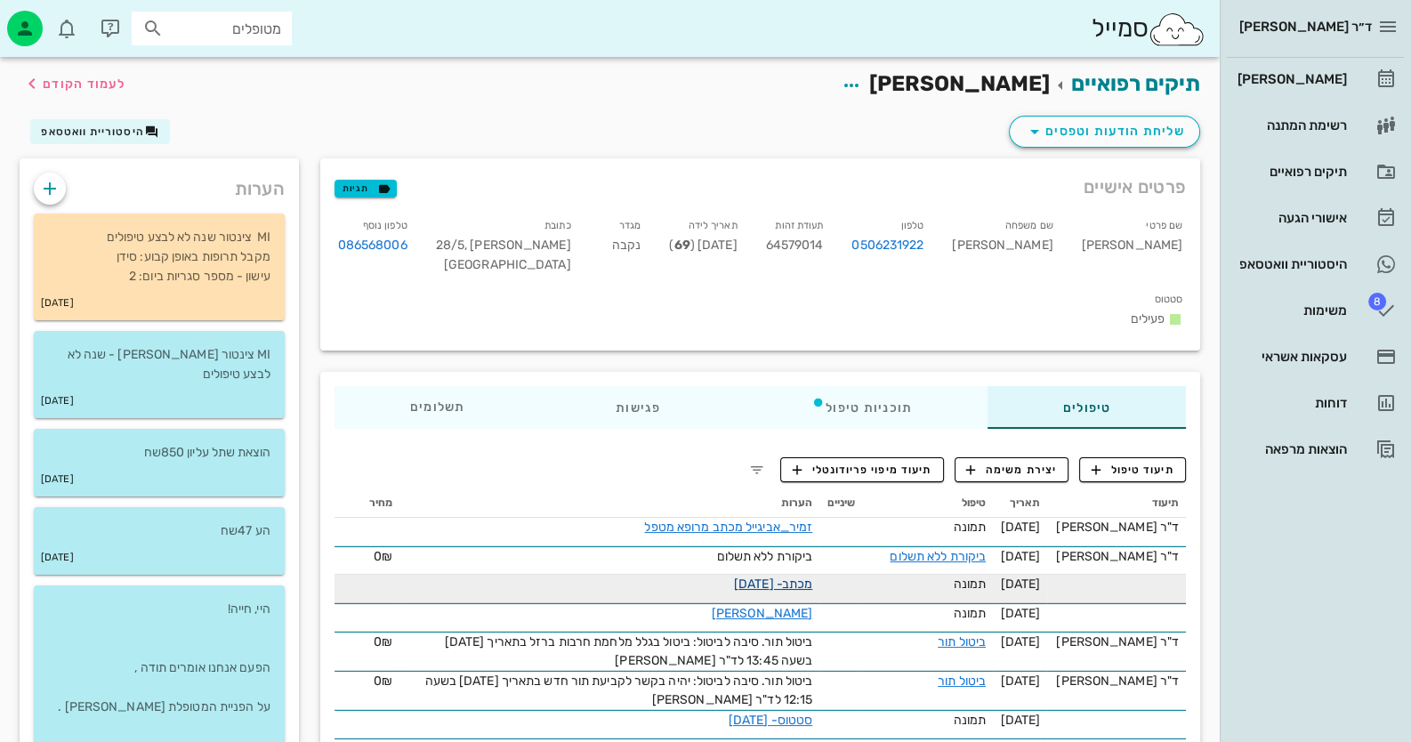
click at [796, 577] on link "מכתב- [DATE]" at bounding box center [773, 584] width 78 height 15
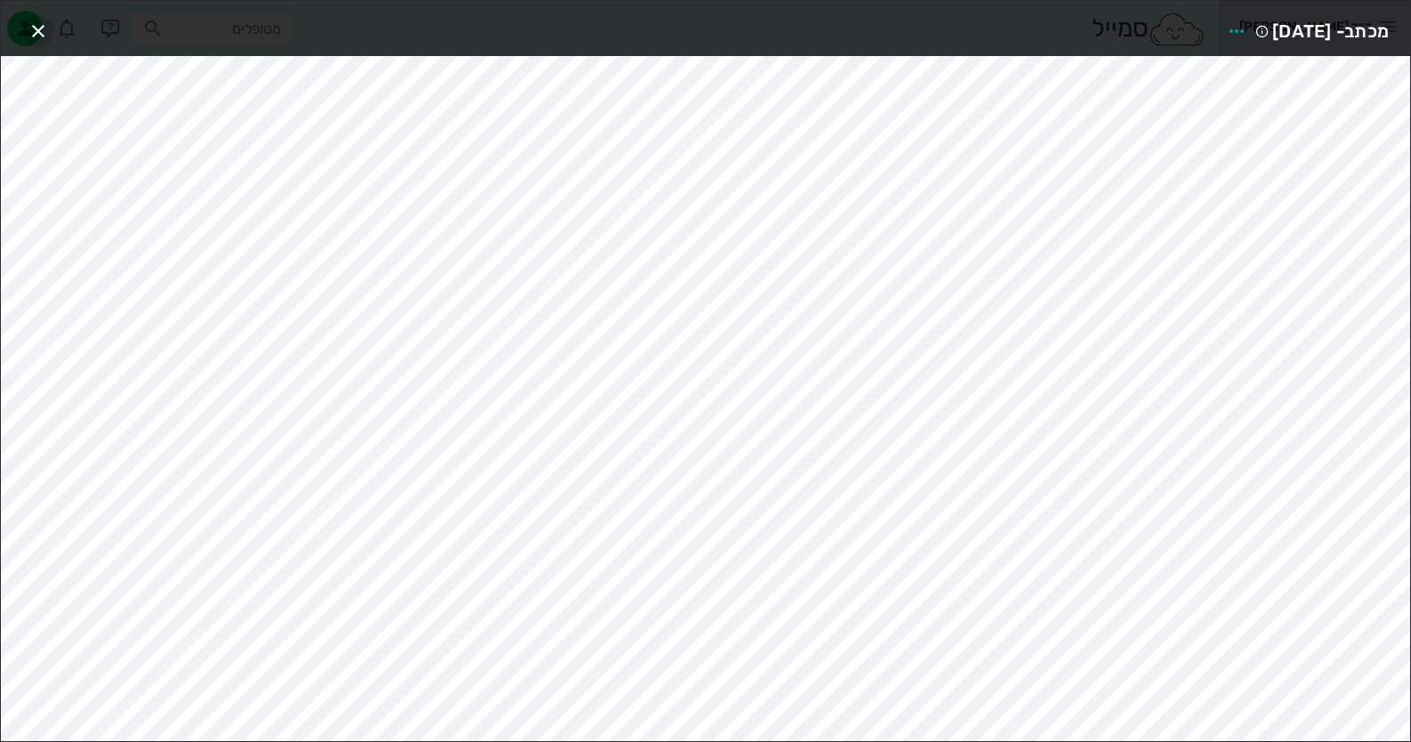
click at [31, 24] on icon "button" at bounding box center [38, 30] width 21 height 21
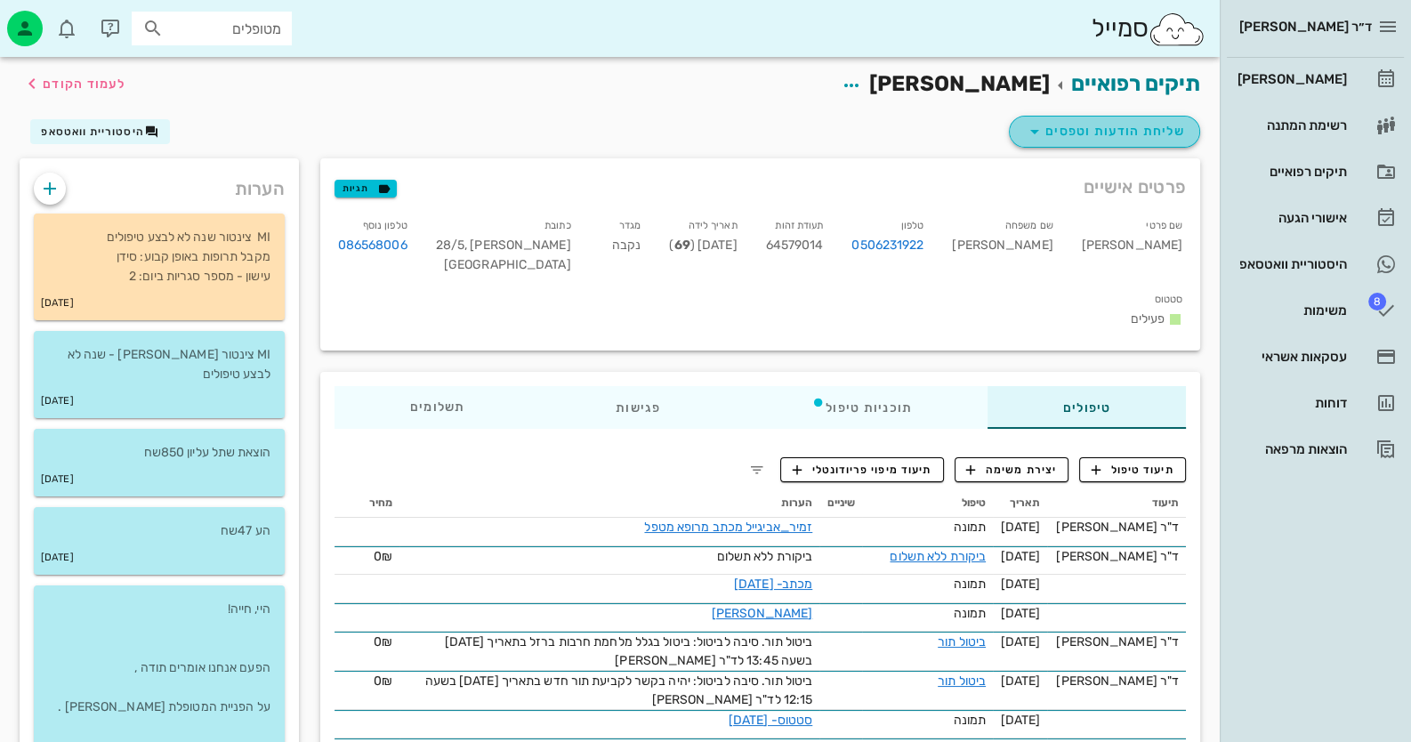
click at [1124, 142] on button "שליחת הודעות וטפסים" at bounding box center [1104, 132] width 191 height 32
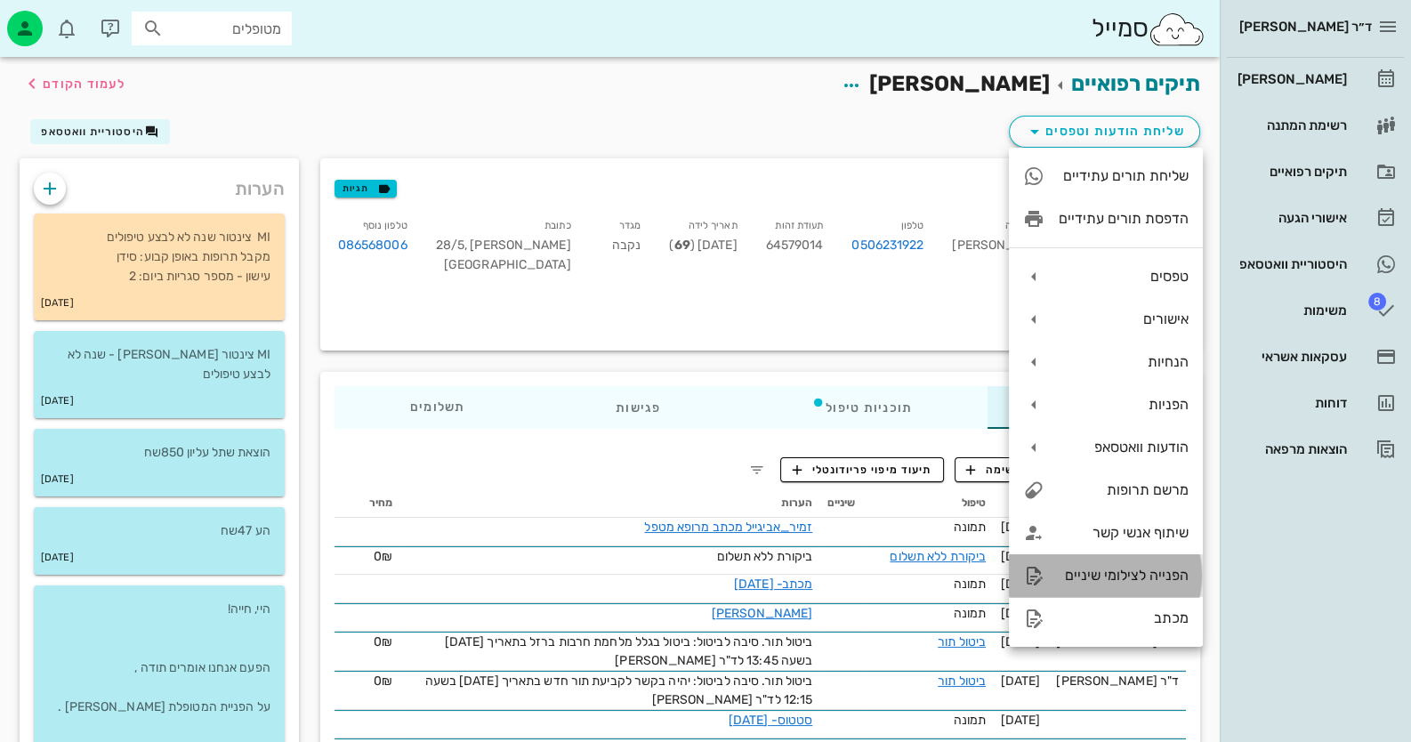
click at [1148, 562] on div "הפנייה לצילומי שיניים" at bounding box center [1106, 575] width 194 height 43
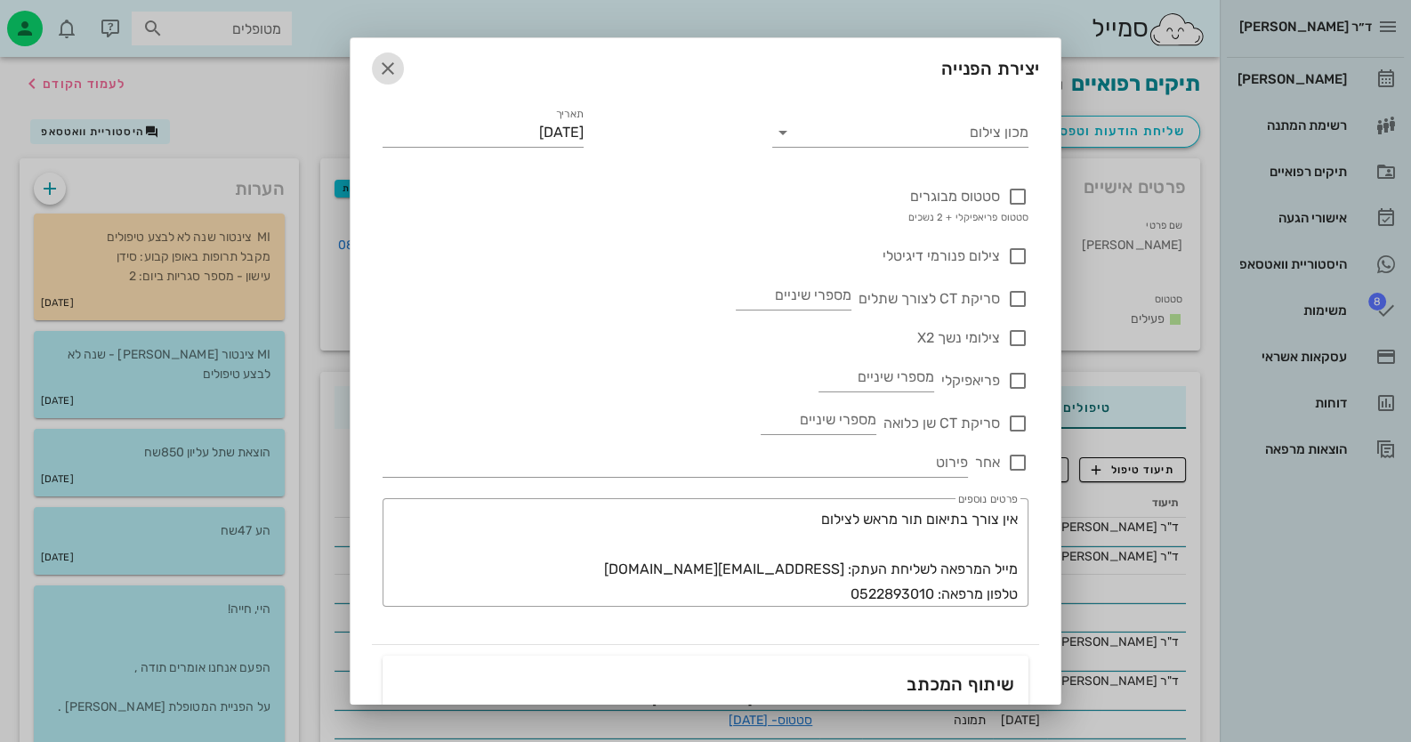
click at [399, 70] on icon "button" at bounding box center [387, 68] width 21 height 21
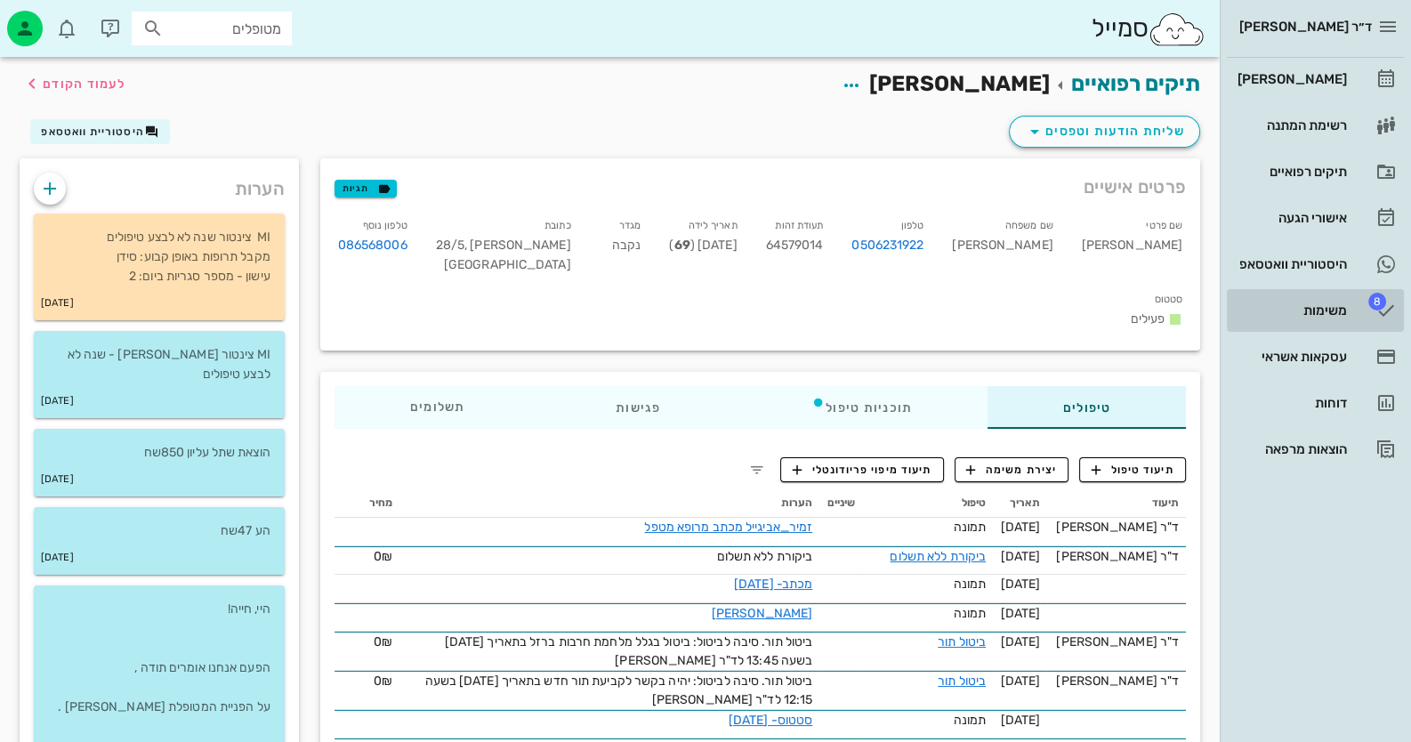
click at [1330, 293] on link "8 משימות" at bounding box center [1315, 310] width 177 height 43
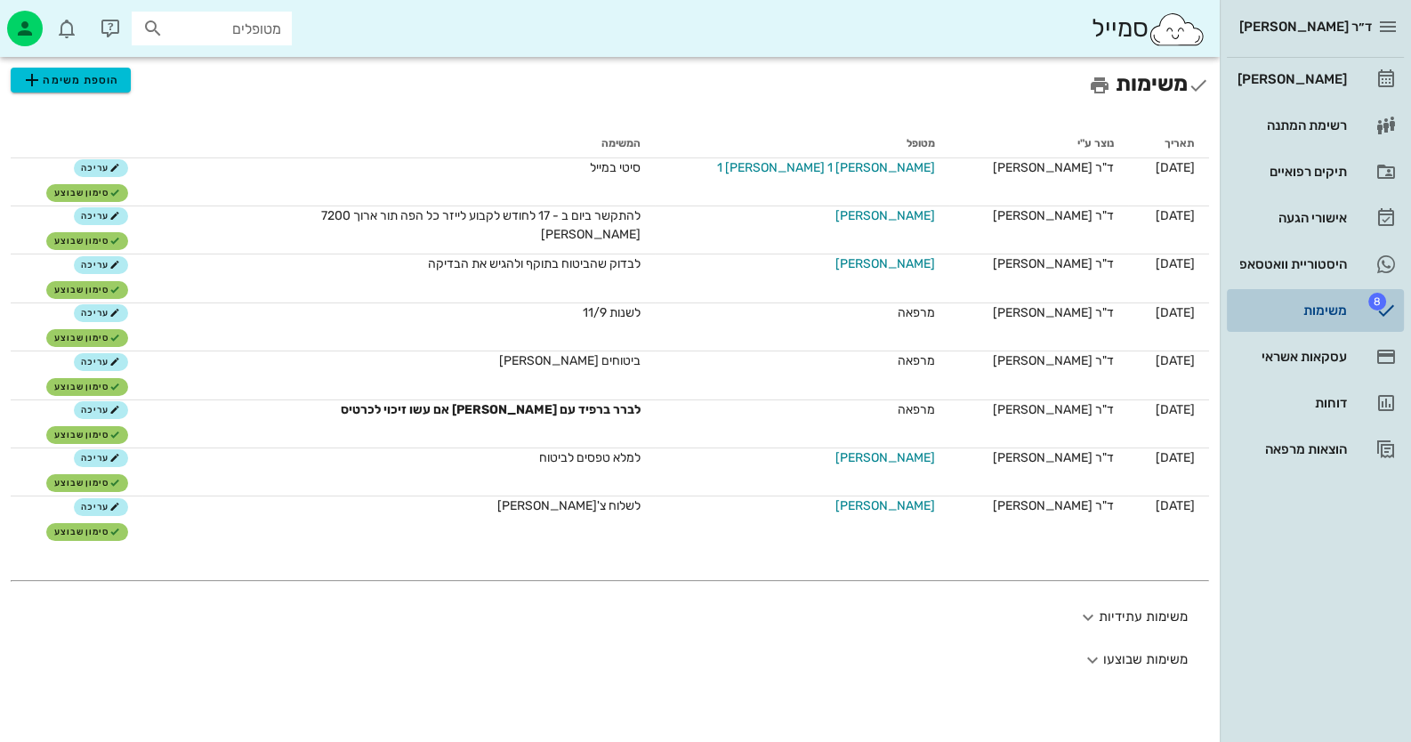
click at [1304, 293] on link "8 משימות" at bounding box center [1315, 310] width 177 height 43
click at [1299, 56] on div "ד״ר [PERSON_NAME] רשימת המתנה תיקים רפואיים אישורי הגעה היסטוריית וואטסאפ 8 משי…" at bounding box center [1315, 235] width 191 height 471
click at [1311, 254] on div "היסטוריית וואטסאפ" at bounding box center [1290, 264] width 113 height 28
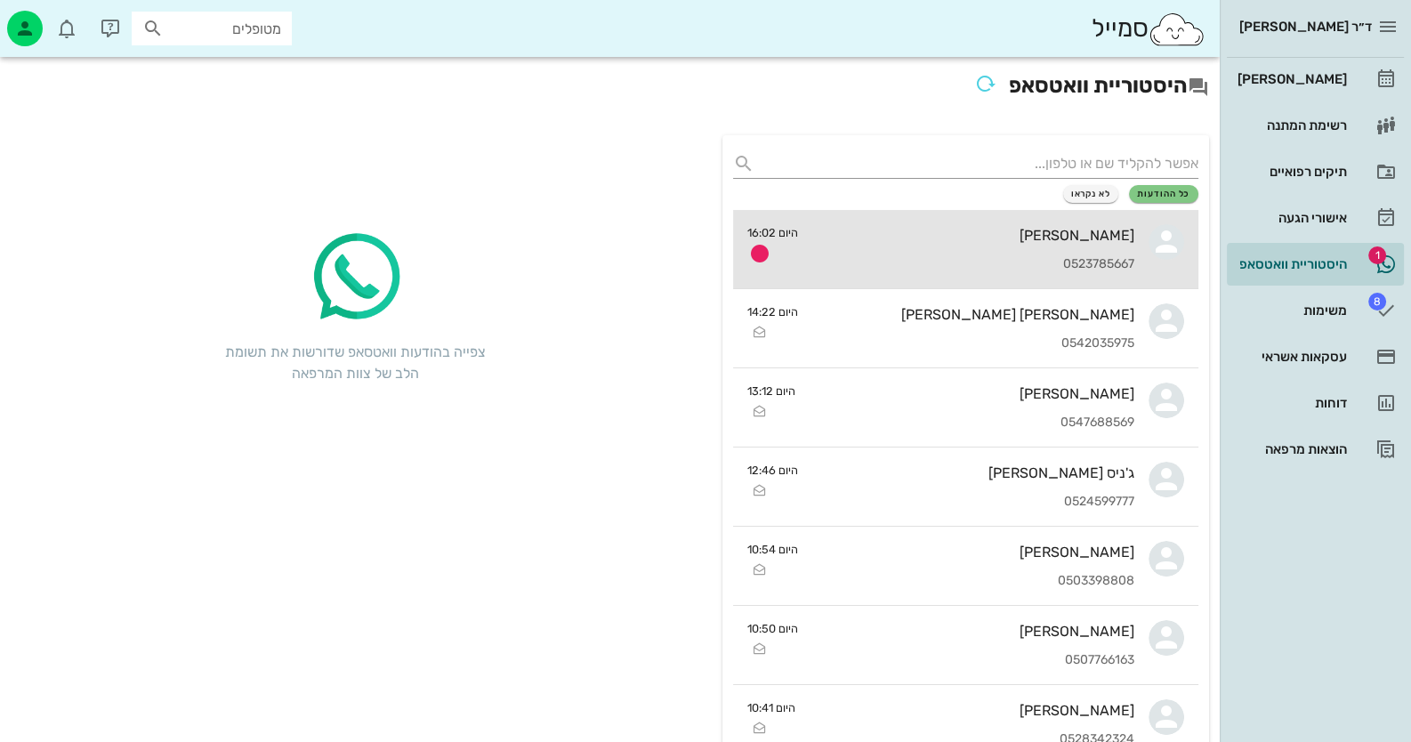
click at [1114, 227] on div "[PERSON_NAME]" at bounding box center [973, 235] width 322 height 17
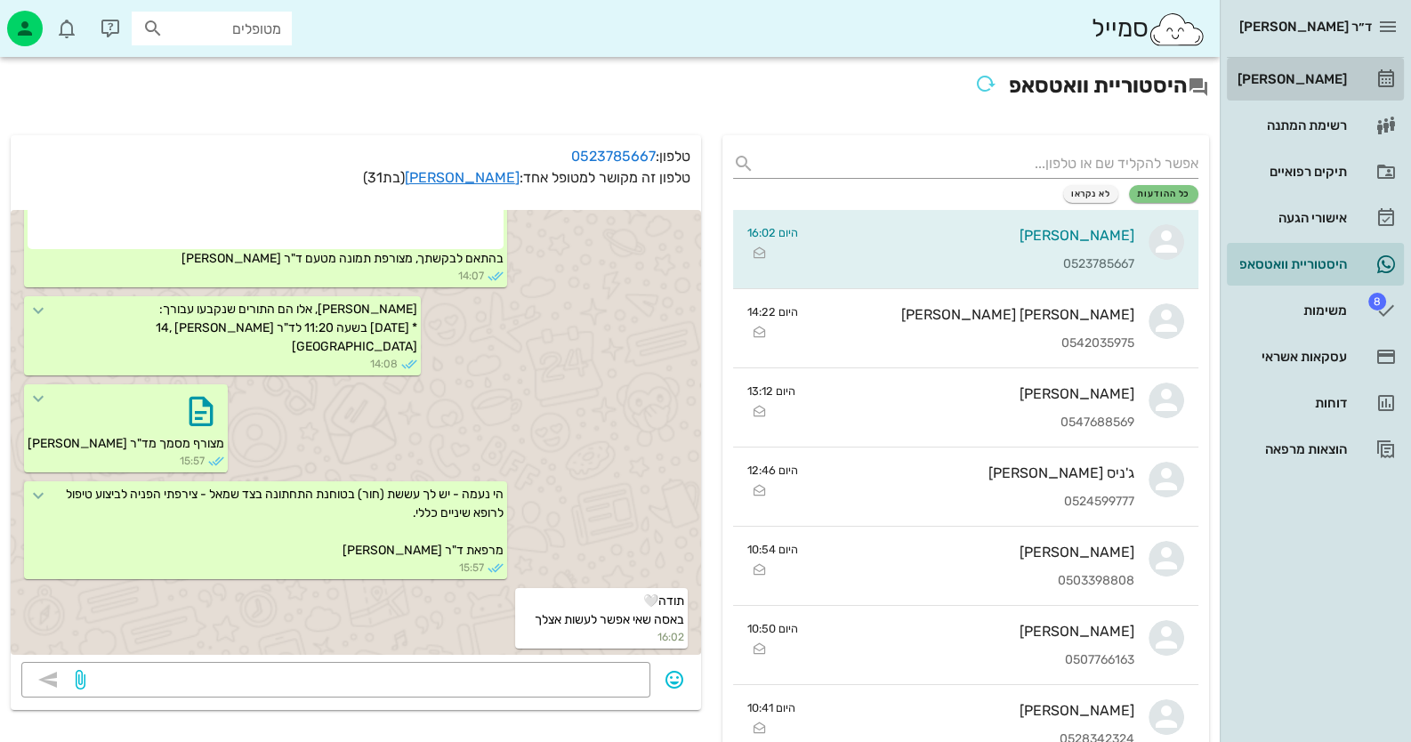
click at [1276, 77] on div "[PERSON_NAME]" at bounding box center [1290, 79] width 113 height 14
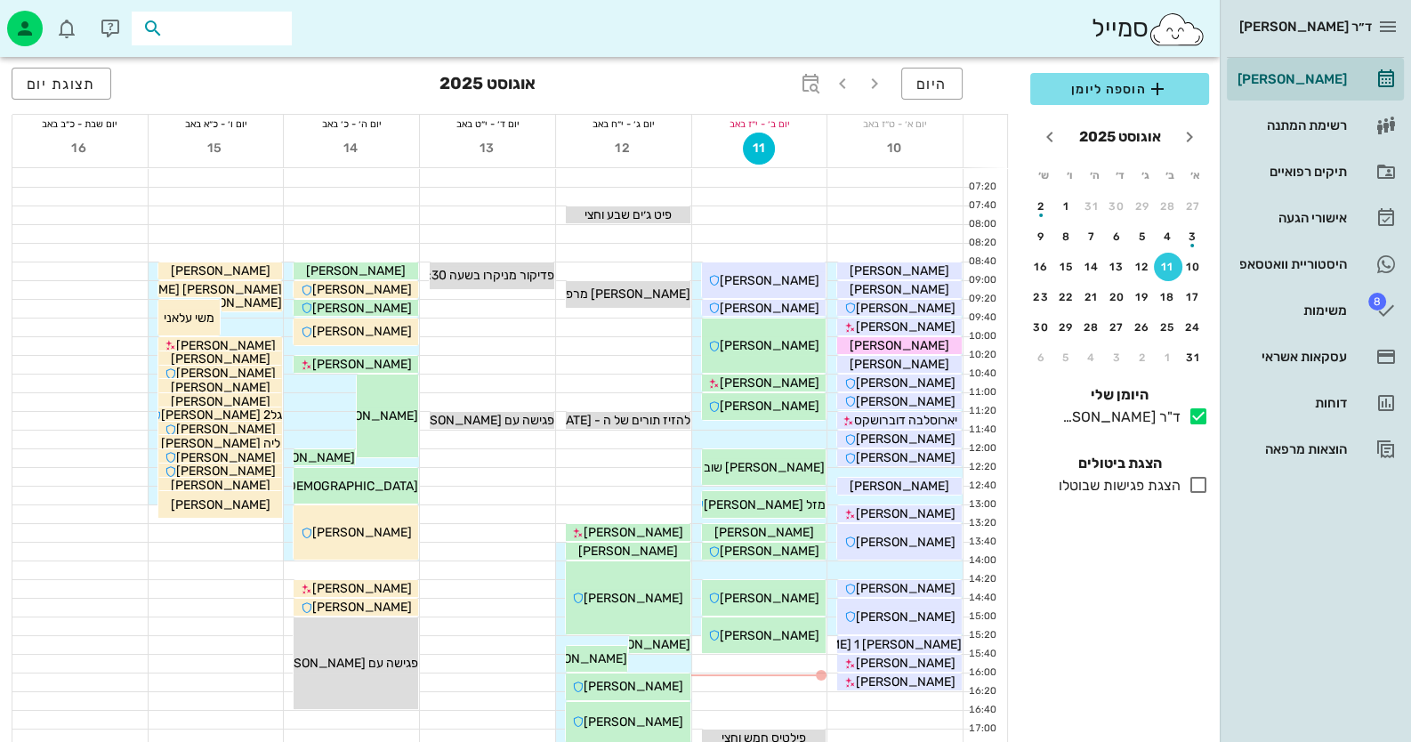
click at [245, 23] on input "text" at bounding box center [224, 28] width 114 height 23
type input "[PERSON_NAME]"
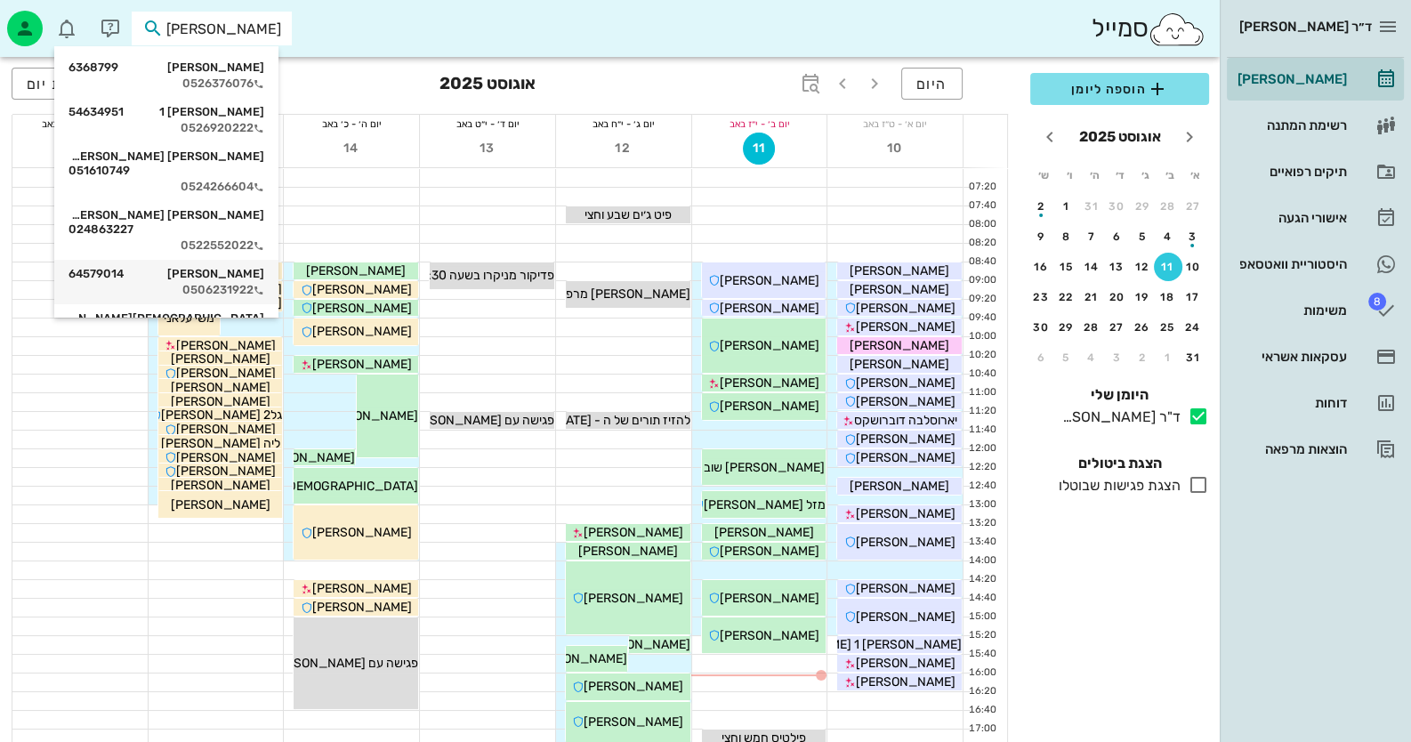
click at [257, 267] on div "[PERSON_NAME] 64579014" at bounding box center [167, 274] width 196 height 14
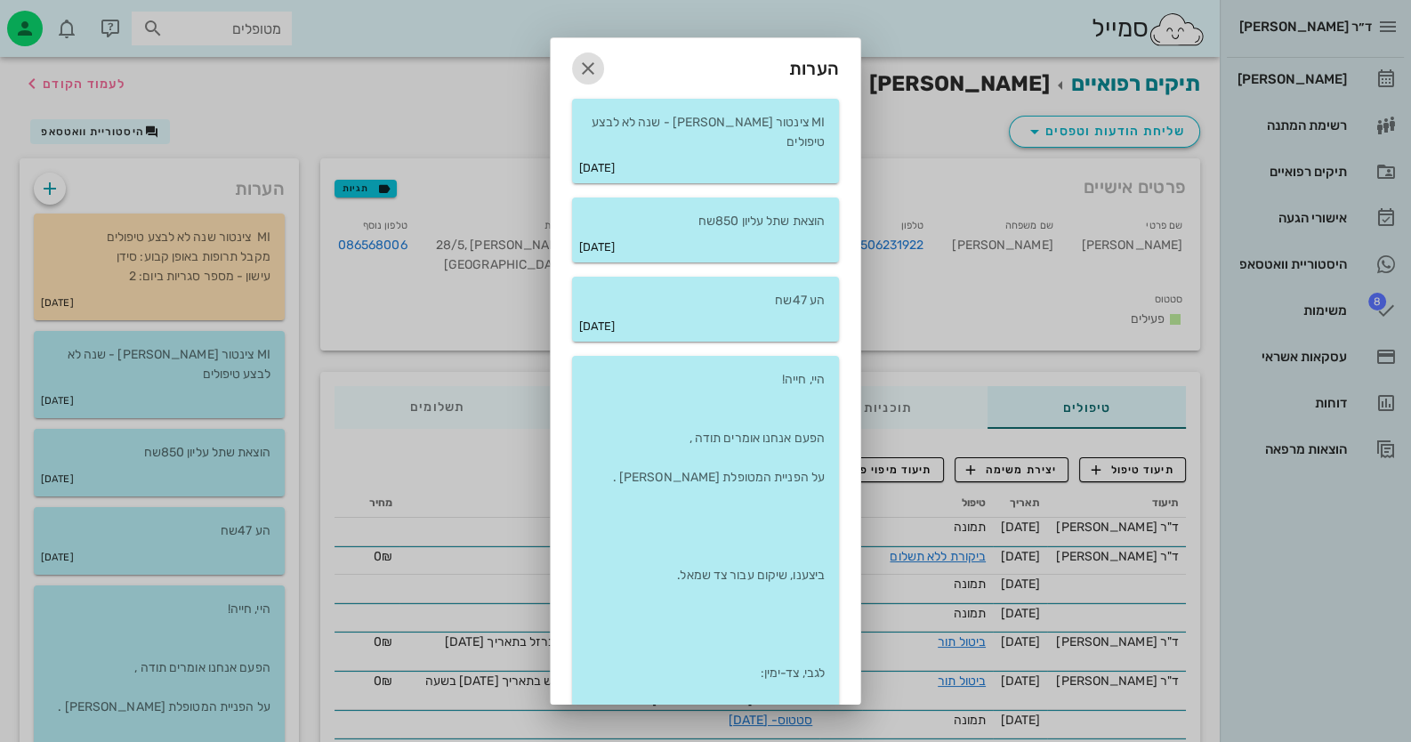
click at [596, 59] on icon "button" at bounding box center [587, 68] width 21 height 21
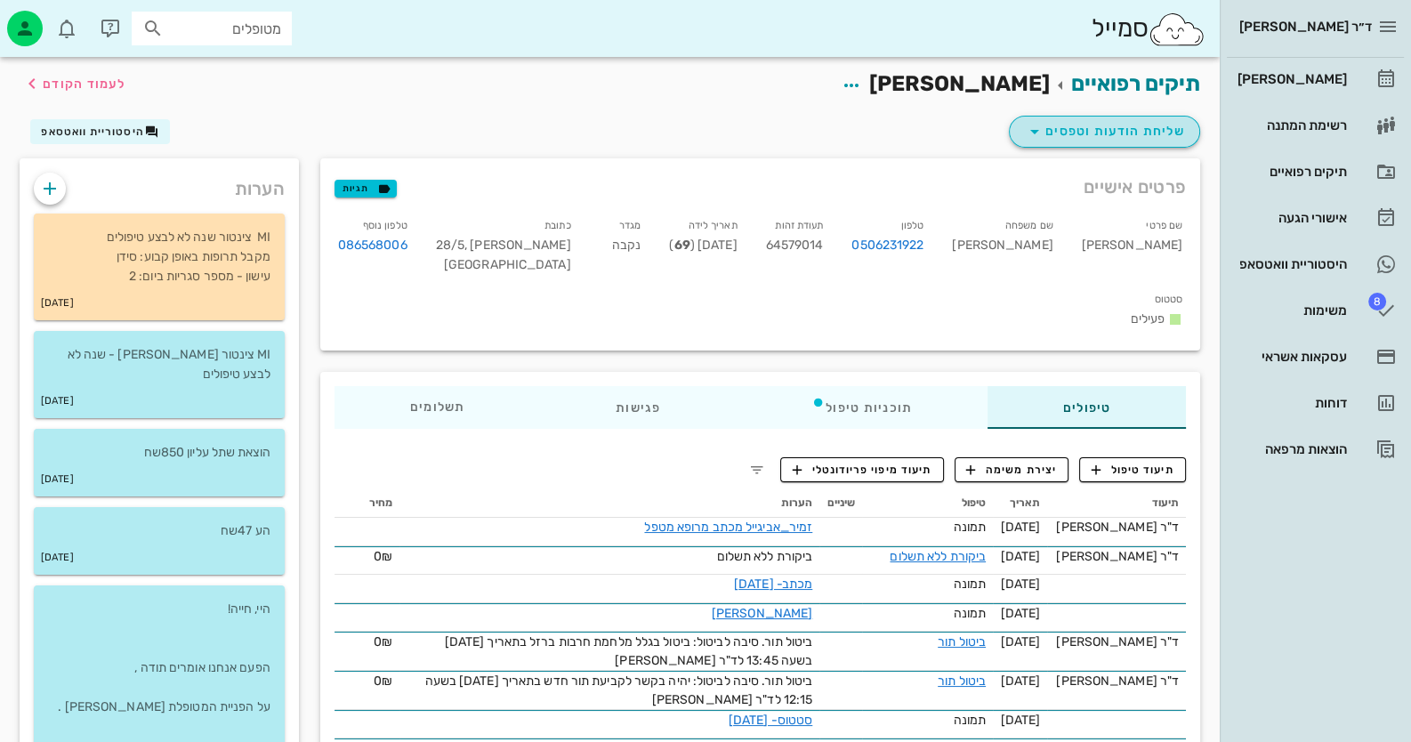
click at [1141, 128] on span "שליחת הודעות וטפסים" at bounding box center [1104, 131] width 161 height 21
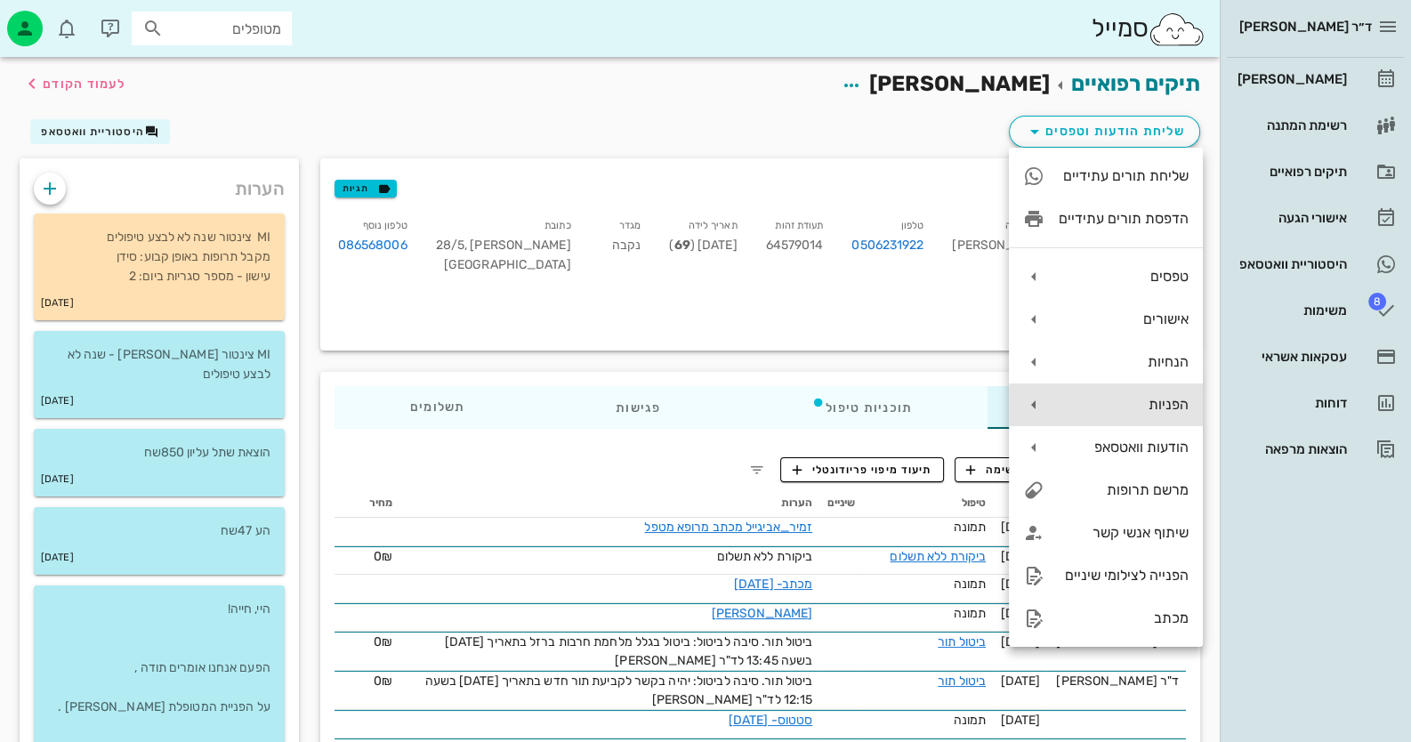
click at [1158, 407] on div "הפניות" at bounding box center [1124, 404] width 130 height 17
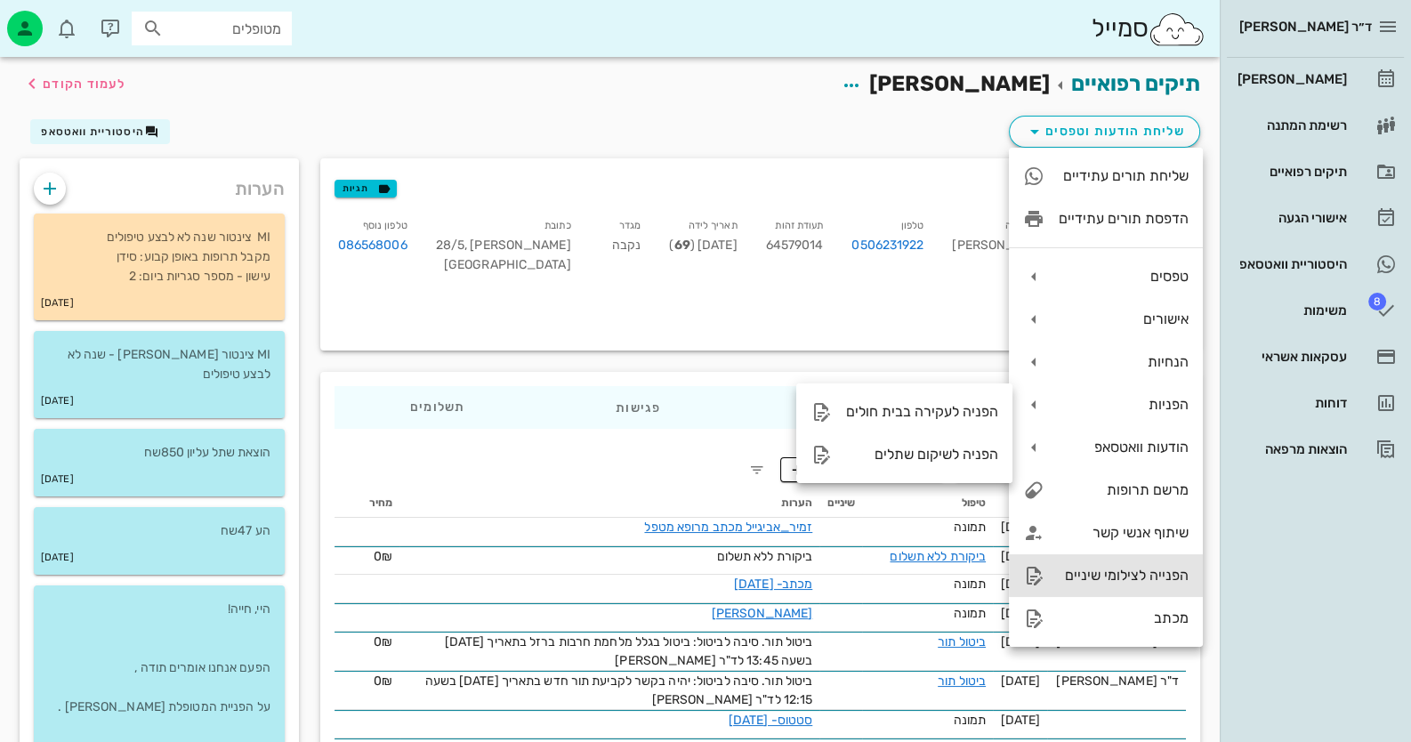
click at [1160, 563] on div "הפנייה לצילומי שיניים" at bounding box center [1106, 575] width 194 height 43
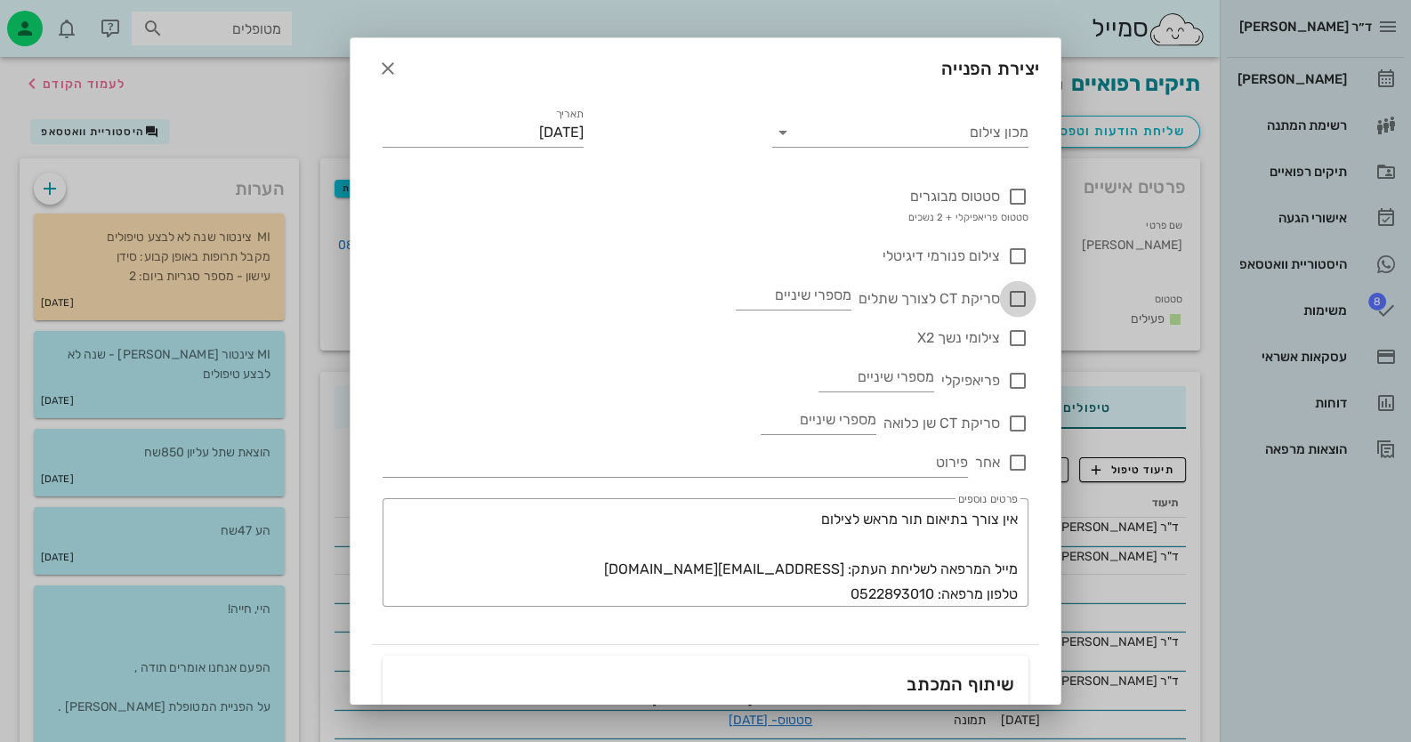
click at [1020, 293] on div at bounding box center [1018, 299] width 30 height 30
checkbox input "true"
click at [820, 300] on input "מספרי שיניים" at bounding box center [794, 295] width 116 height 28
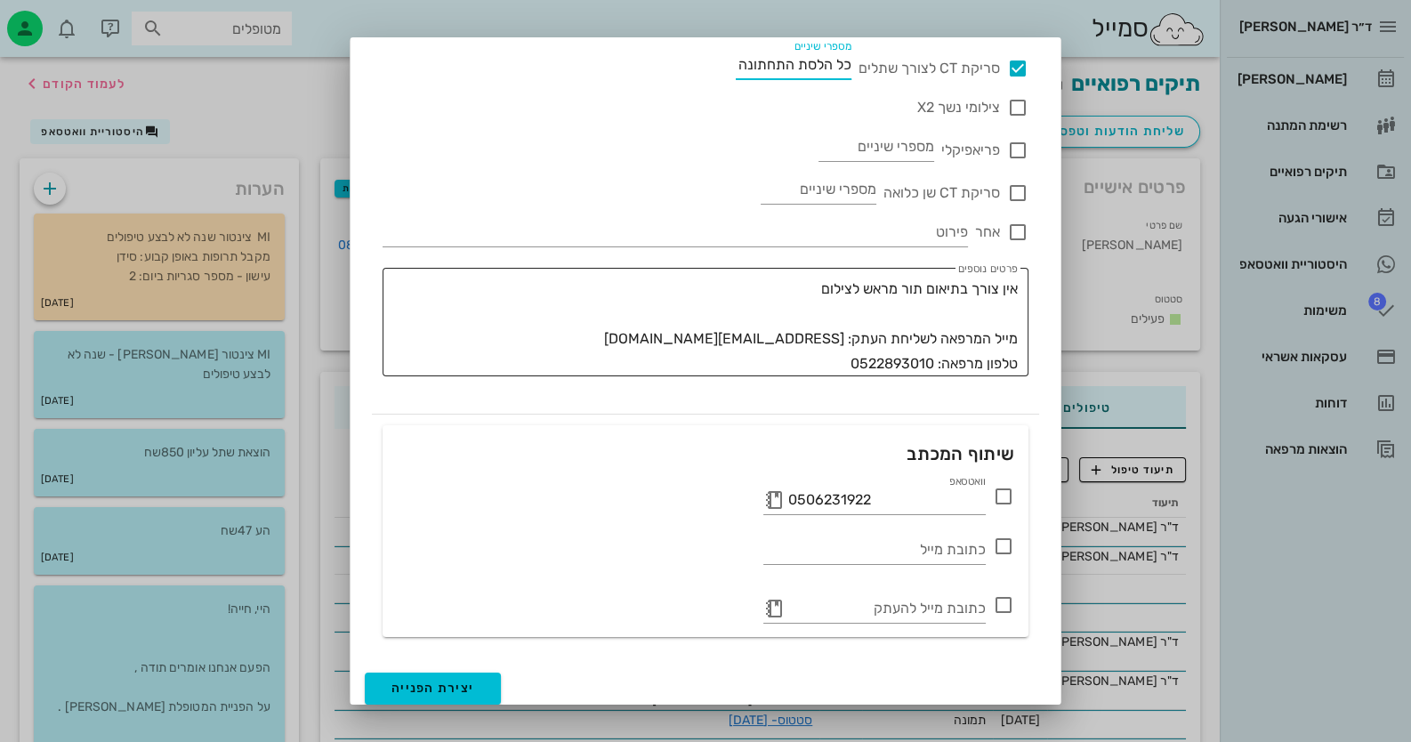
scroll to position [236, 0]
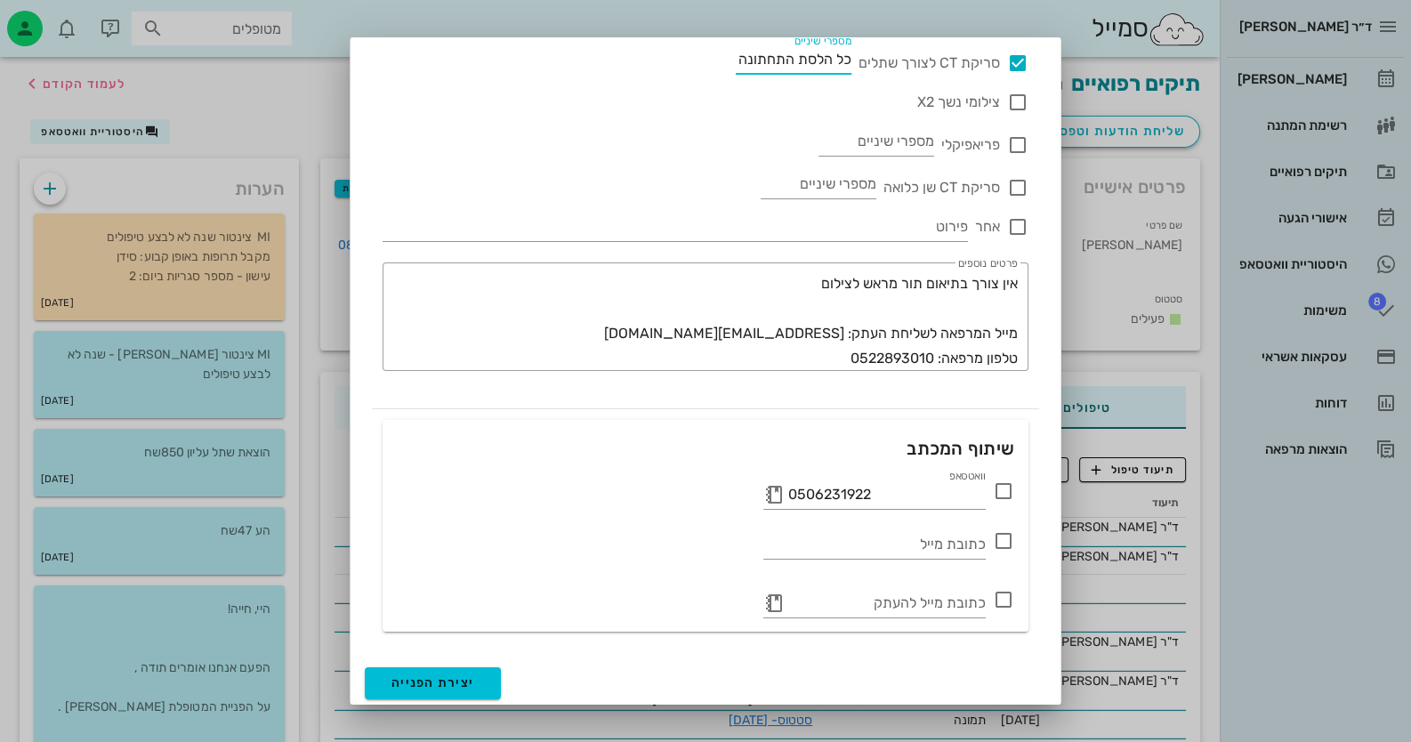
type input "כל הלסת התחתונה"
click at [1002, 493] on icon at bounding box center [1003, 490] width 21 height 21
click at [475, 672] on button "יצירת הפנייה" at bounding box center [433, 683] width 136 height 32
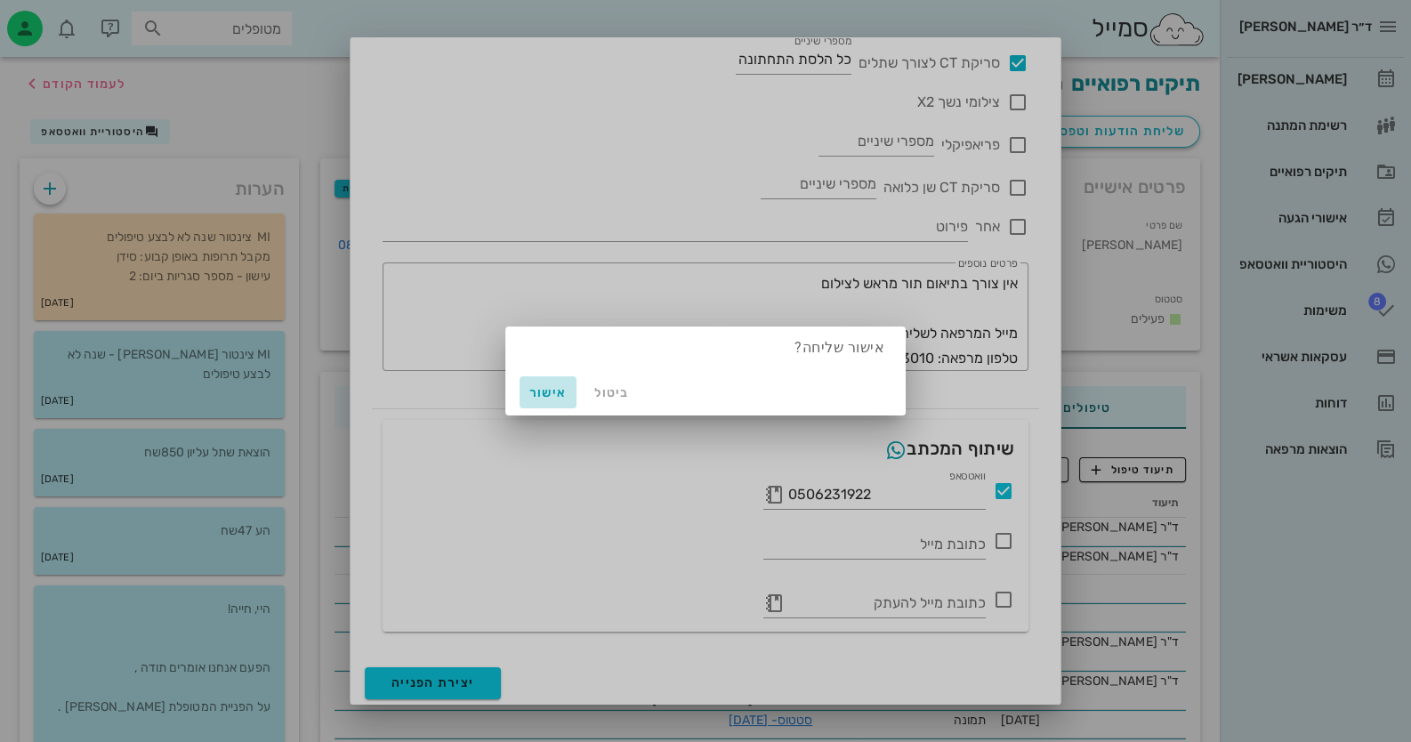
click at [565, 391] on span "אישור" at bounding box center [548, 392] width 43 height 15
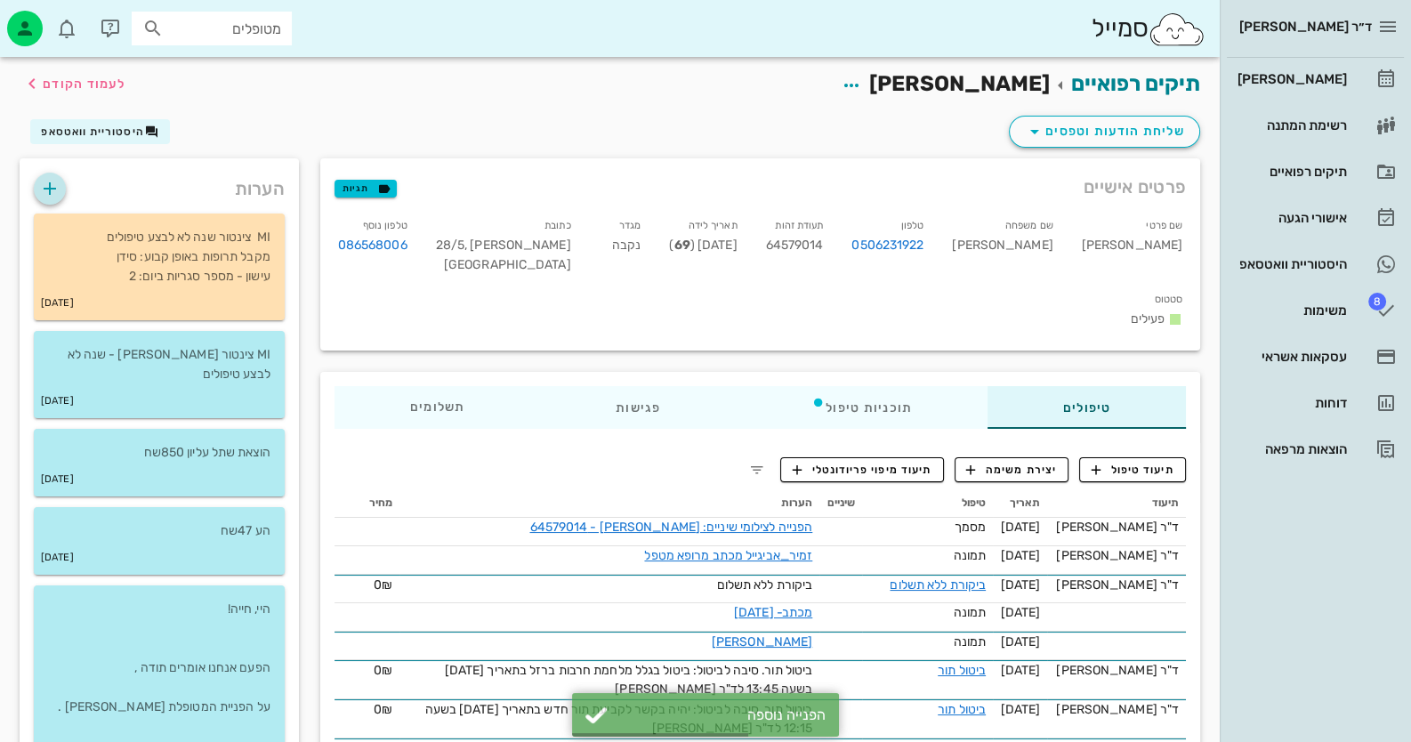
click at [51, 192] on icon "button" at bounding box center [49, 188] width 21 height 21
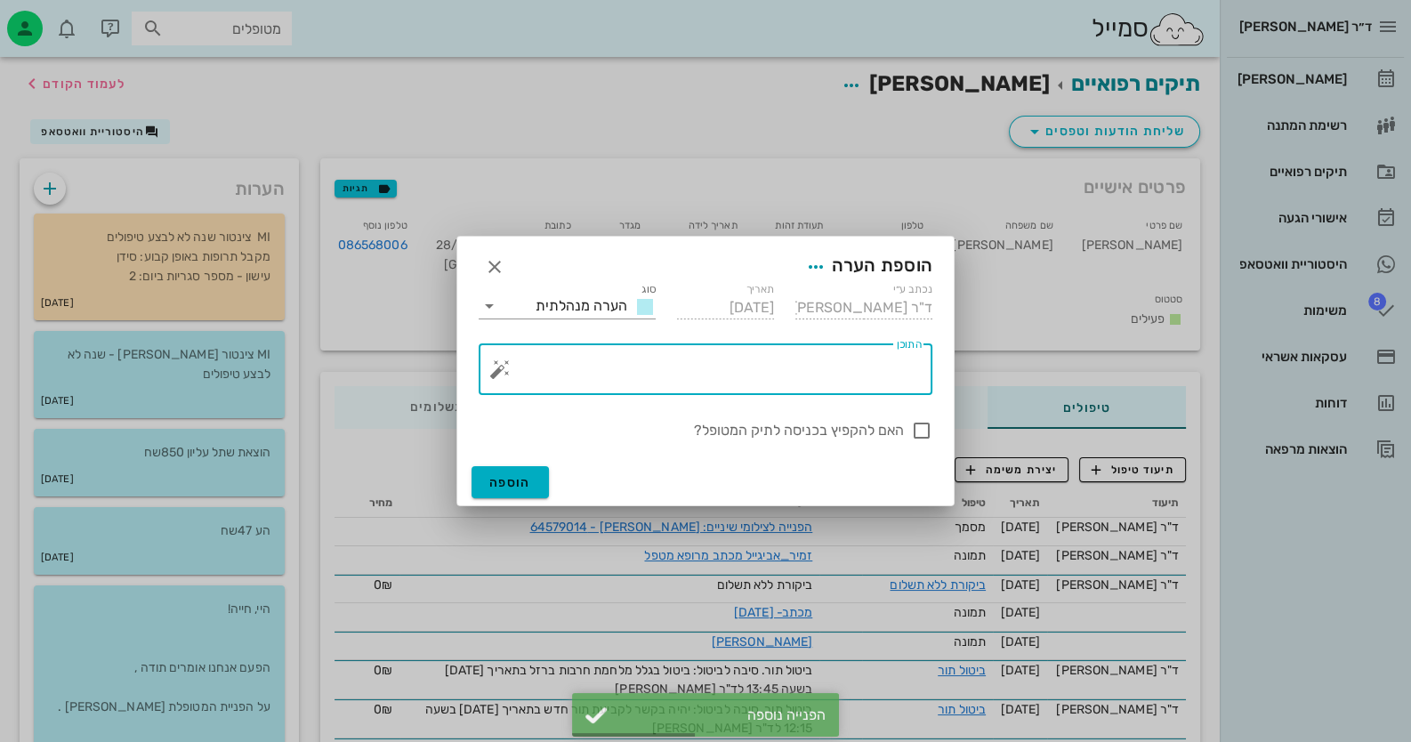
click at [796, 371] on textarea "התוכן" at bounding box center [713, 373] width 418 height 43
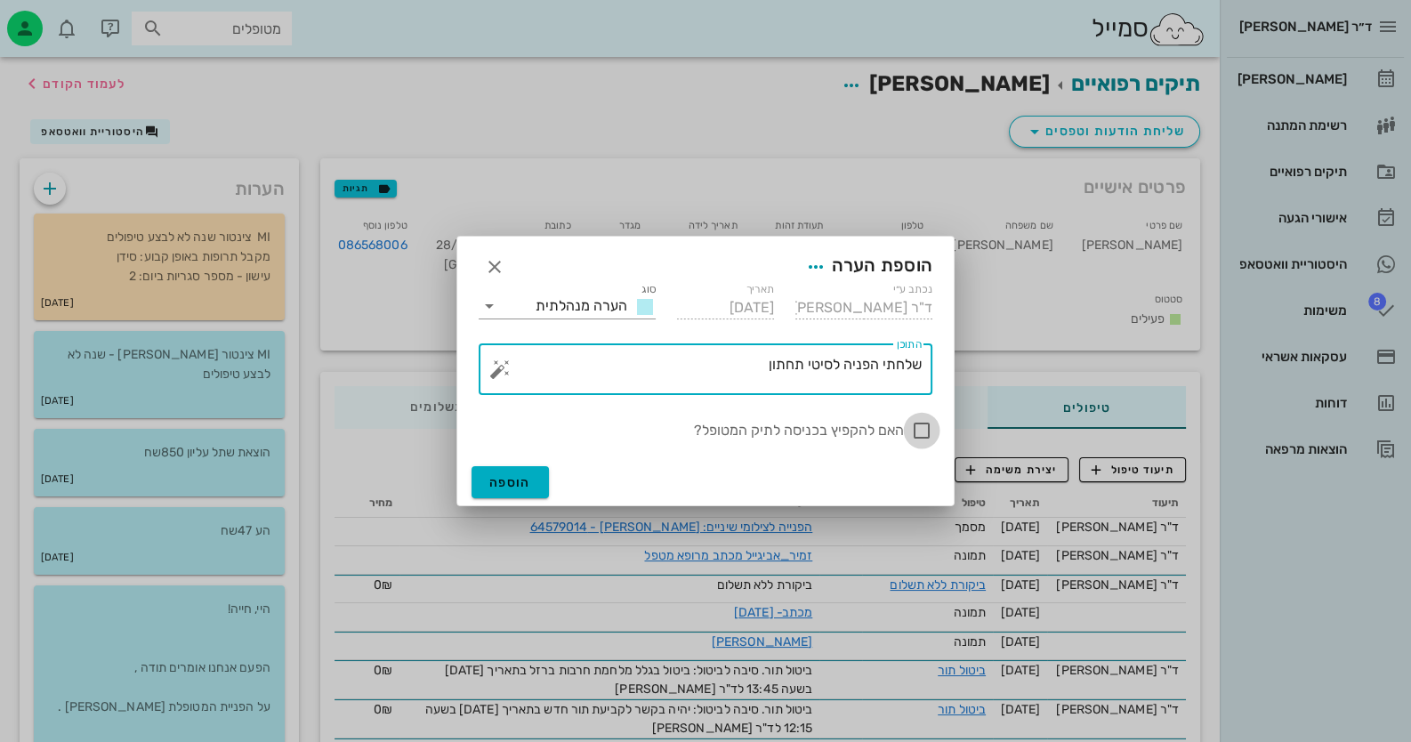
type textarea "שלחתי הפניה לסיטי תחתון"
click at [922, 432] on div at bounding box center [922, 430] width 30 height 30
checkbox input "true"
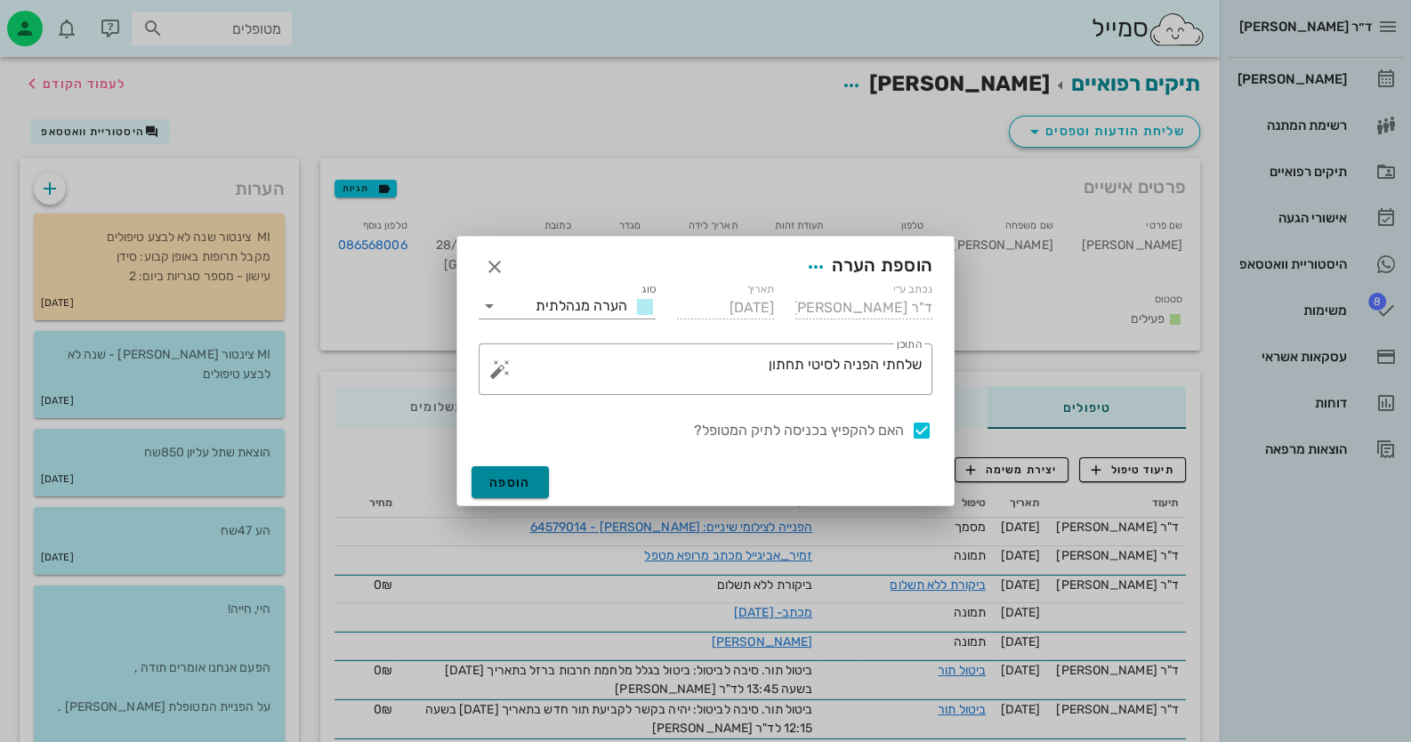
click at [504, 494] on button "הוספה" at bounding box center [510, 482] width 77 height 32
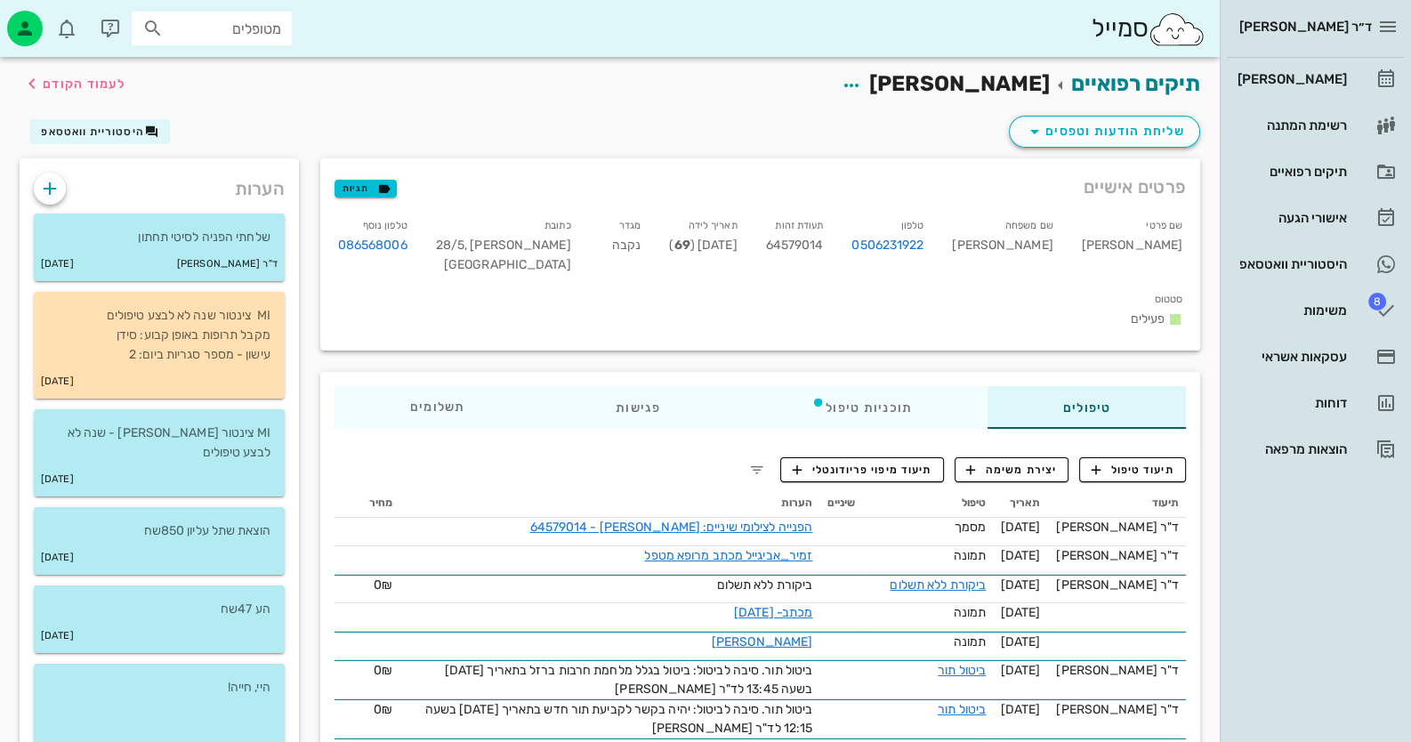
click at [282, 17] on div "מטופלים" at bounding box center [212, 29] width 160 height 34
drag, startPoint x: 282, startPoint y: 17, endPoint x: 314, endPoint y: 102, distance: 91.2
click at [314, 102] on div "תיקים רפואיים [PERSON_NAME] לעמוד הקודם" at bounding box center [610, 84] width 1202 height 55
paste input "0544403304"
type input "0544403304"
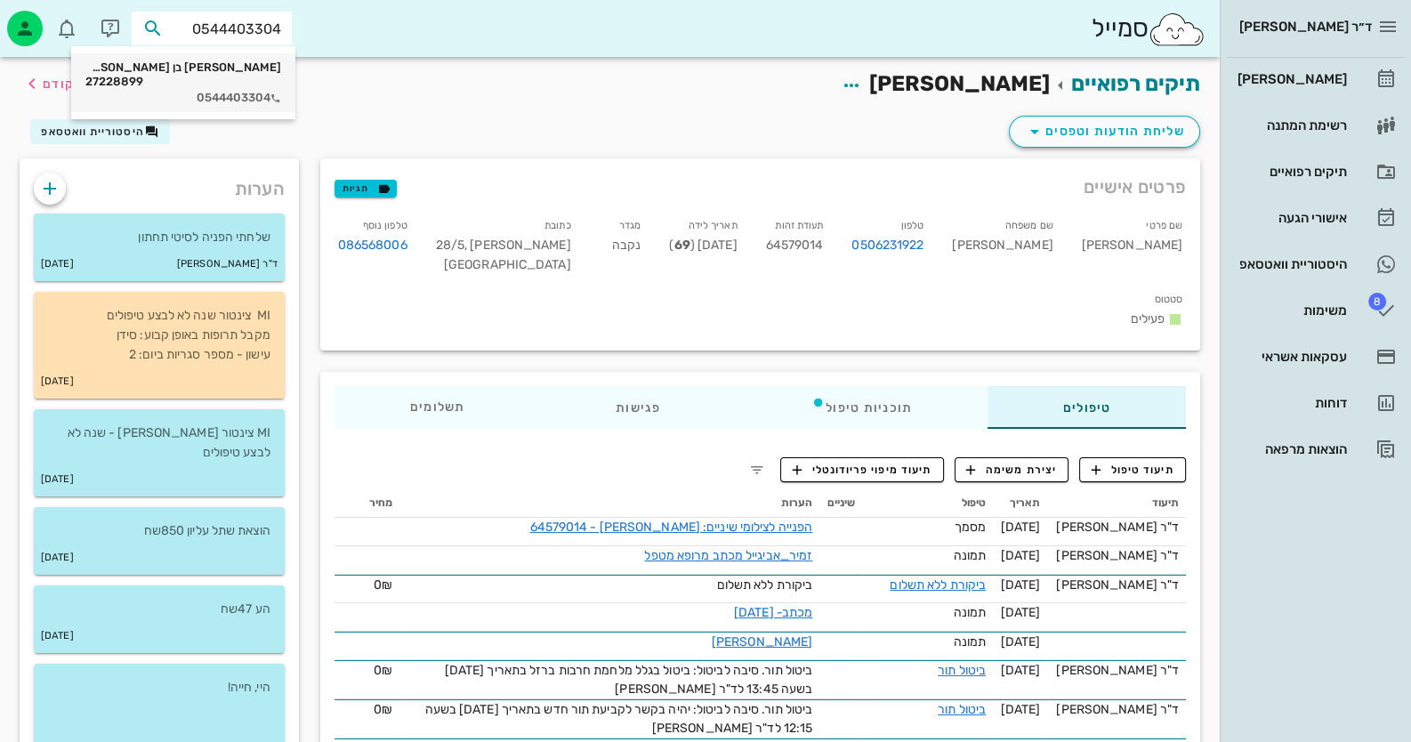
click at [264, 66] on div "[PERSON_NAME] בן [PERSON_NAME] 27228899" at bounding box center [183, 74] width 196 height 28
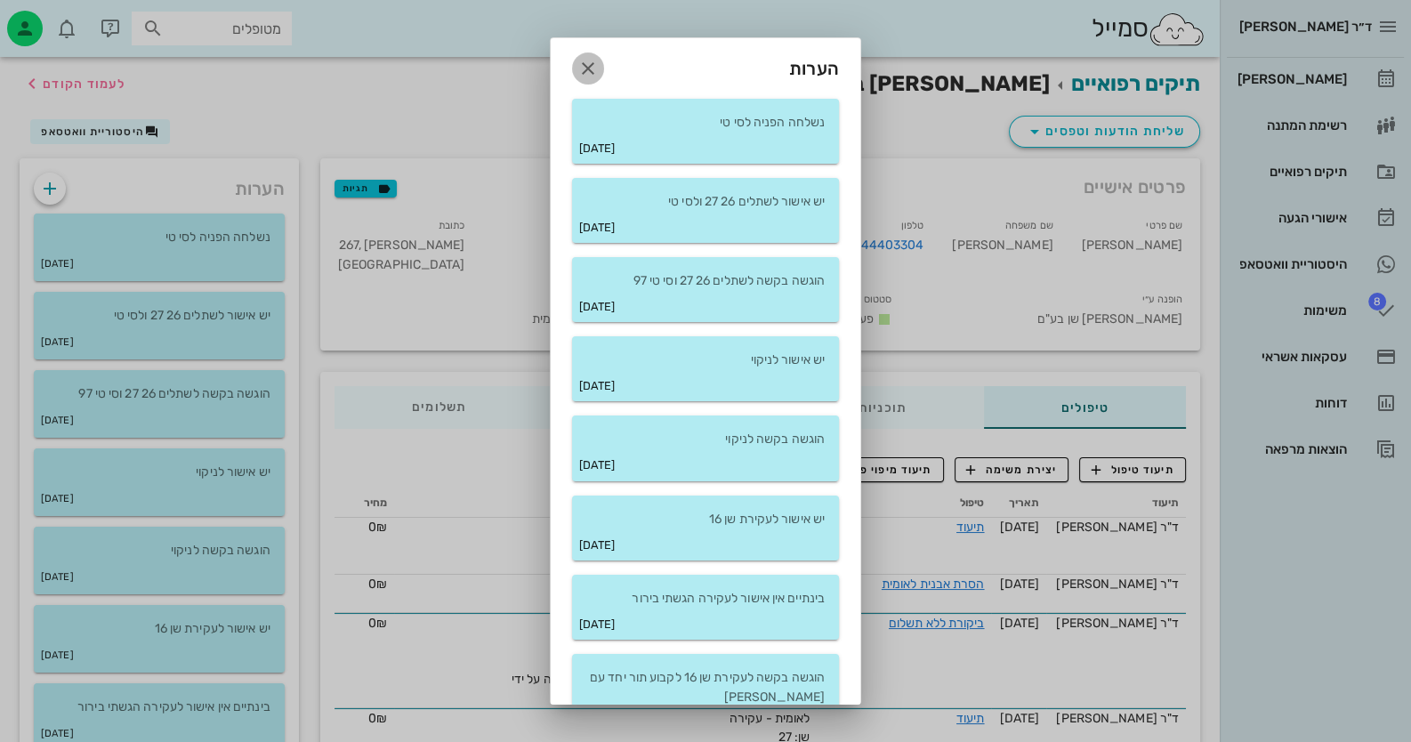
click at [599, 75] on icon "button" at bounding box center [587, 68] width 21 height 21
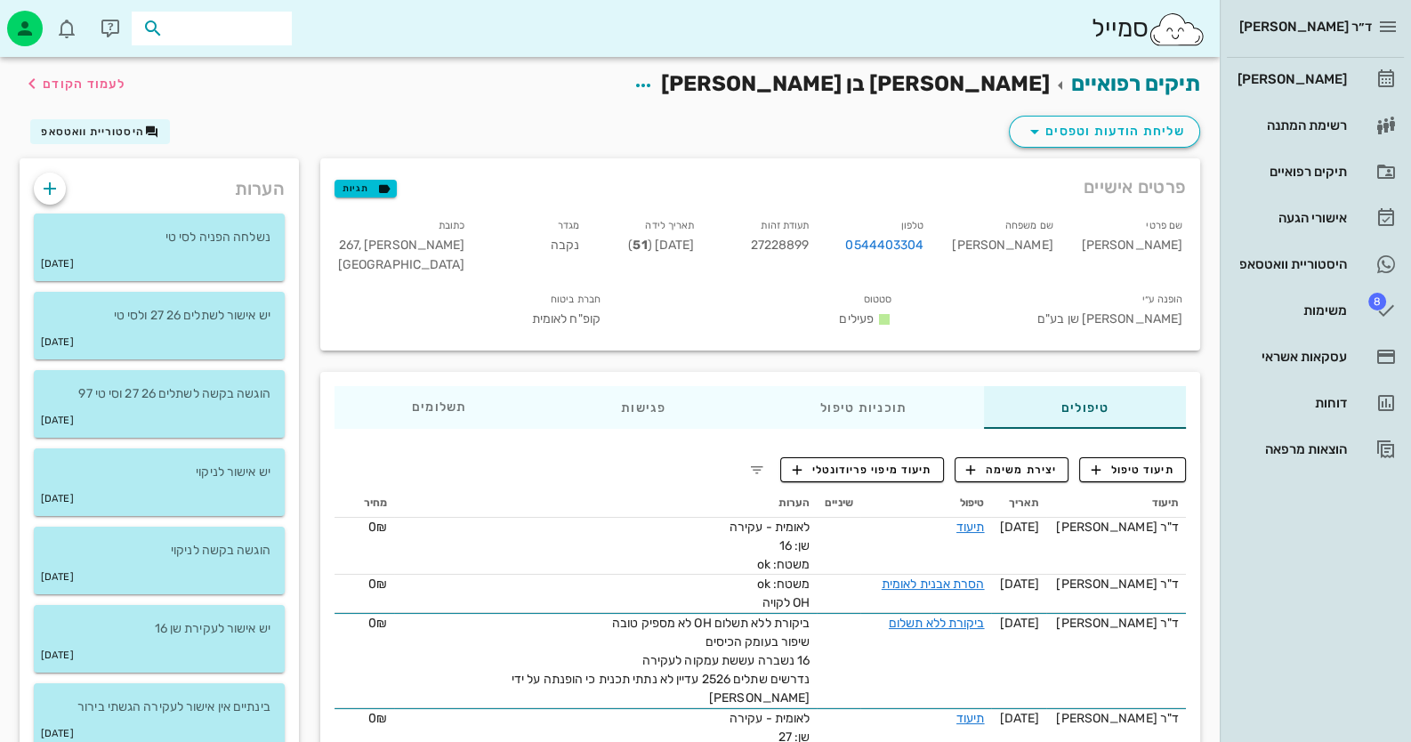
click at [249, 33] on input "text" at bounding box center [224, 28] width 114 height 23
paste input "0535617157"
type input "0535617157"
click at [258, 70] on div "[PERSON_NAME] 22534341" at bounding box center [182, 67] width 196 height 14
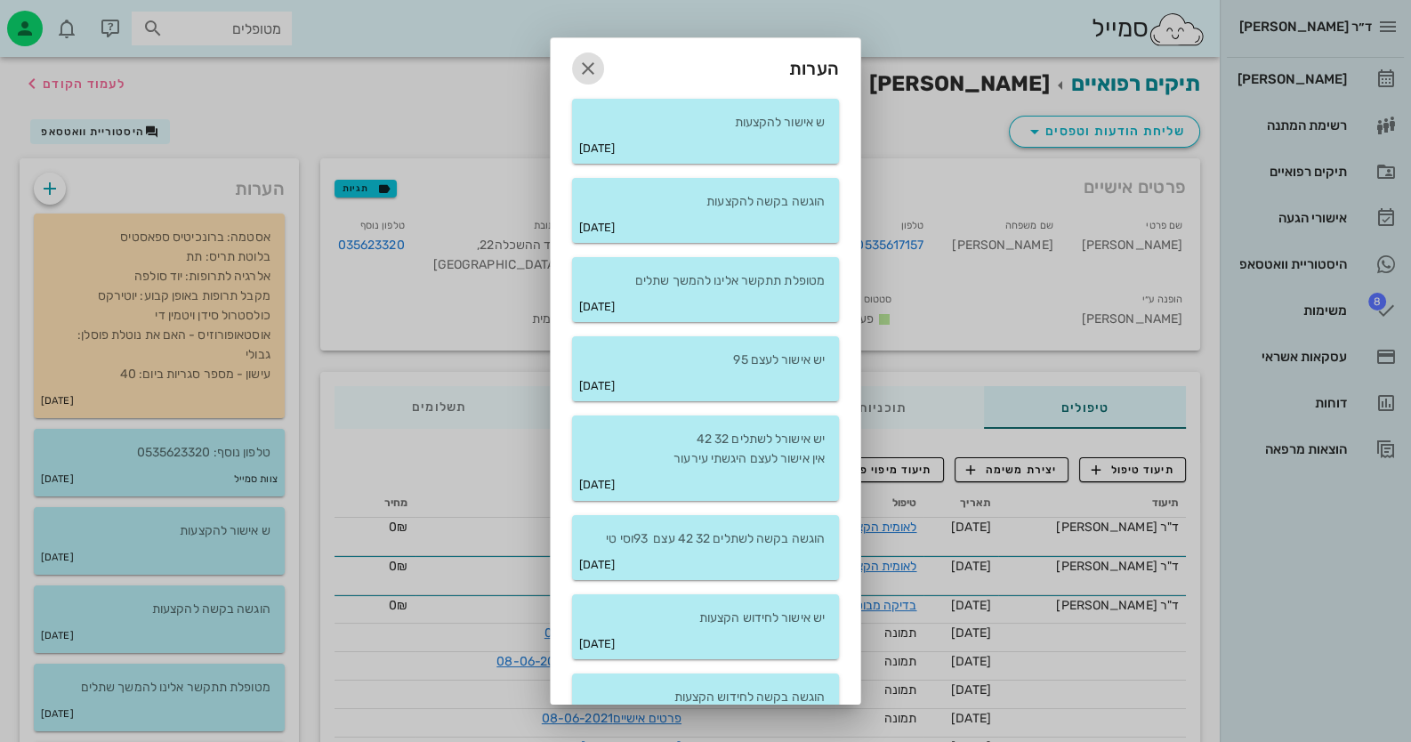
click at [599, 59] on icon "button" at bounding box center [587, 68] width 21 height 21
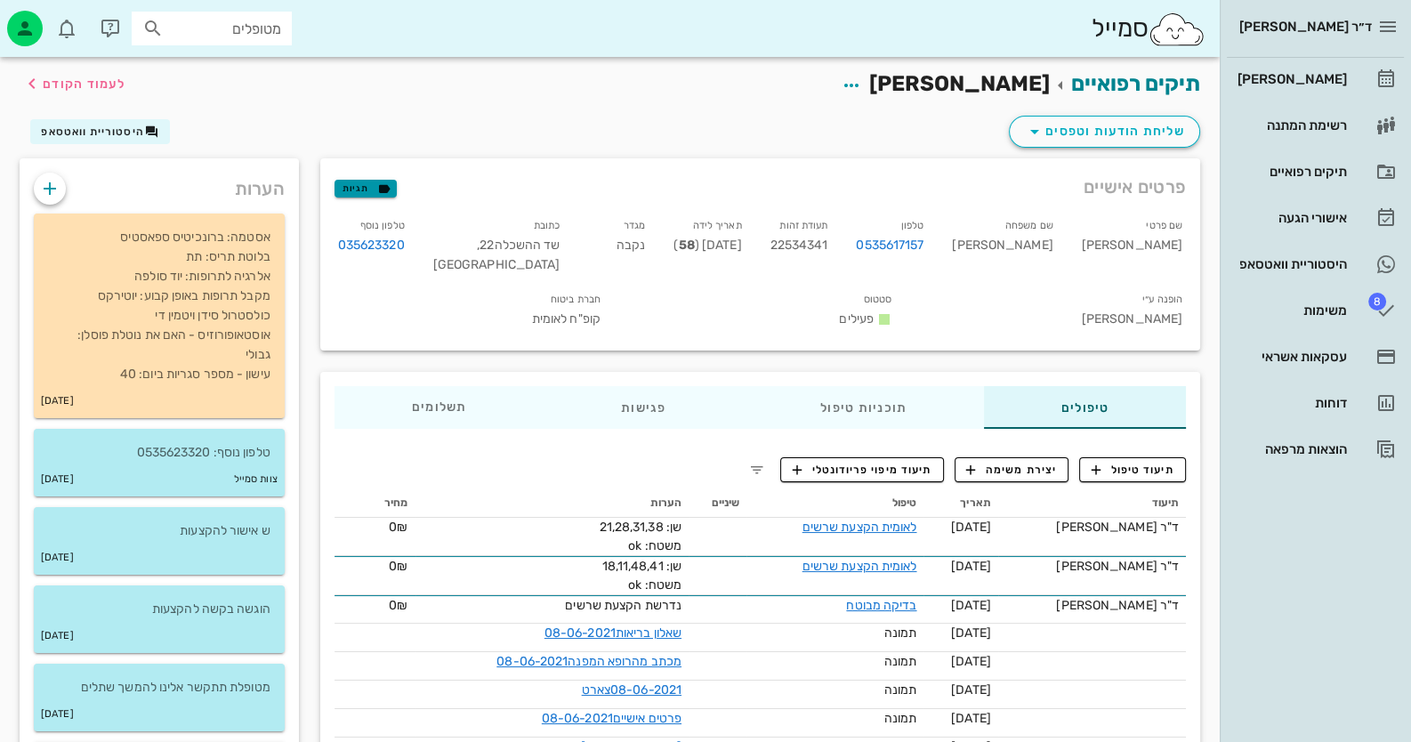
click at [385, 188] on icon "button" at bounding box center [384, 189] width 16 height 16
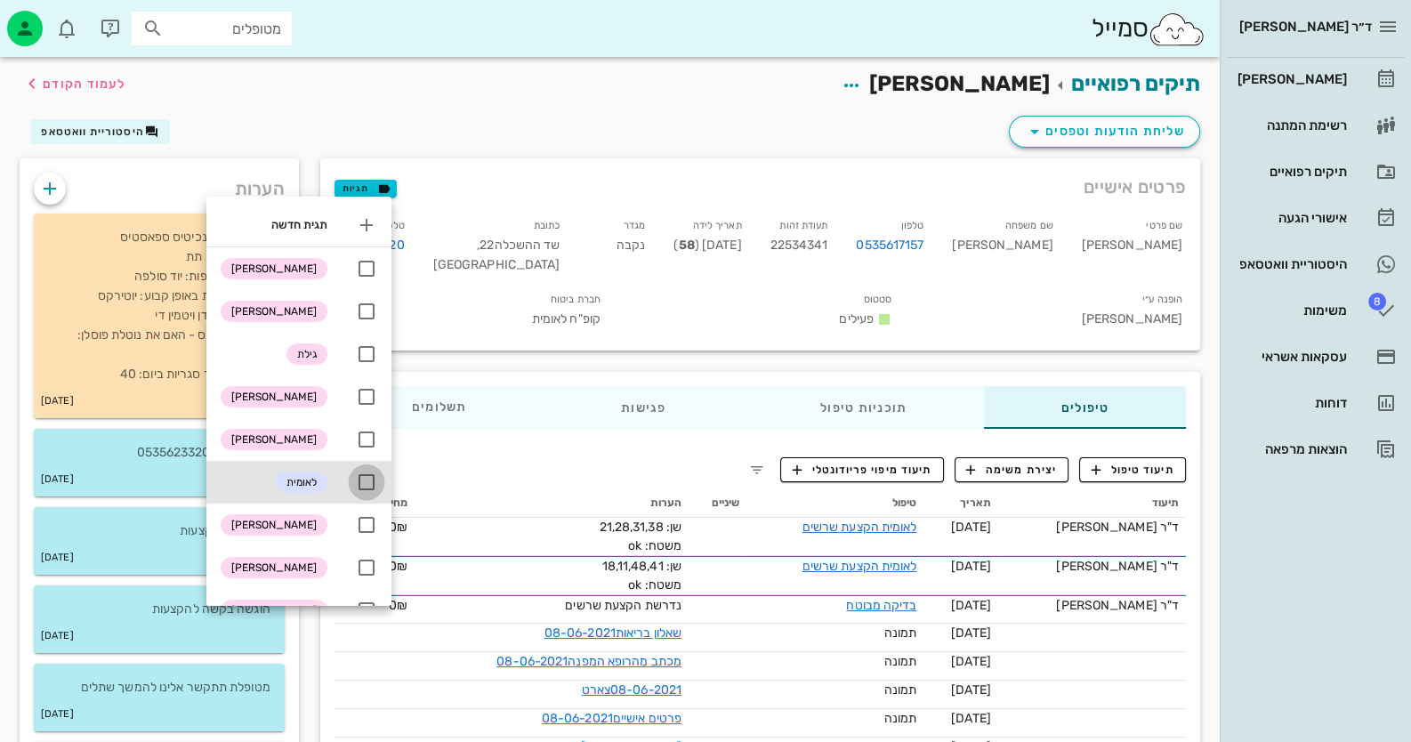
click at [370, 472] on div at bounding box center [366, 482] width 30 height 30
checkbox input "true"
click at [456, 123] on div "שליחת הודעות וטפסים היסטוריית וואטסאפ" at bounding box center [610, 135] width 1202 height 46
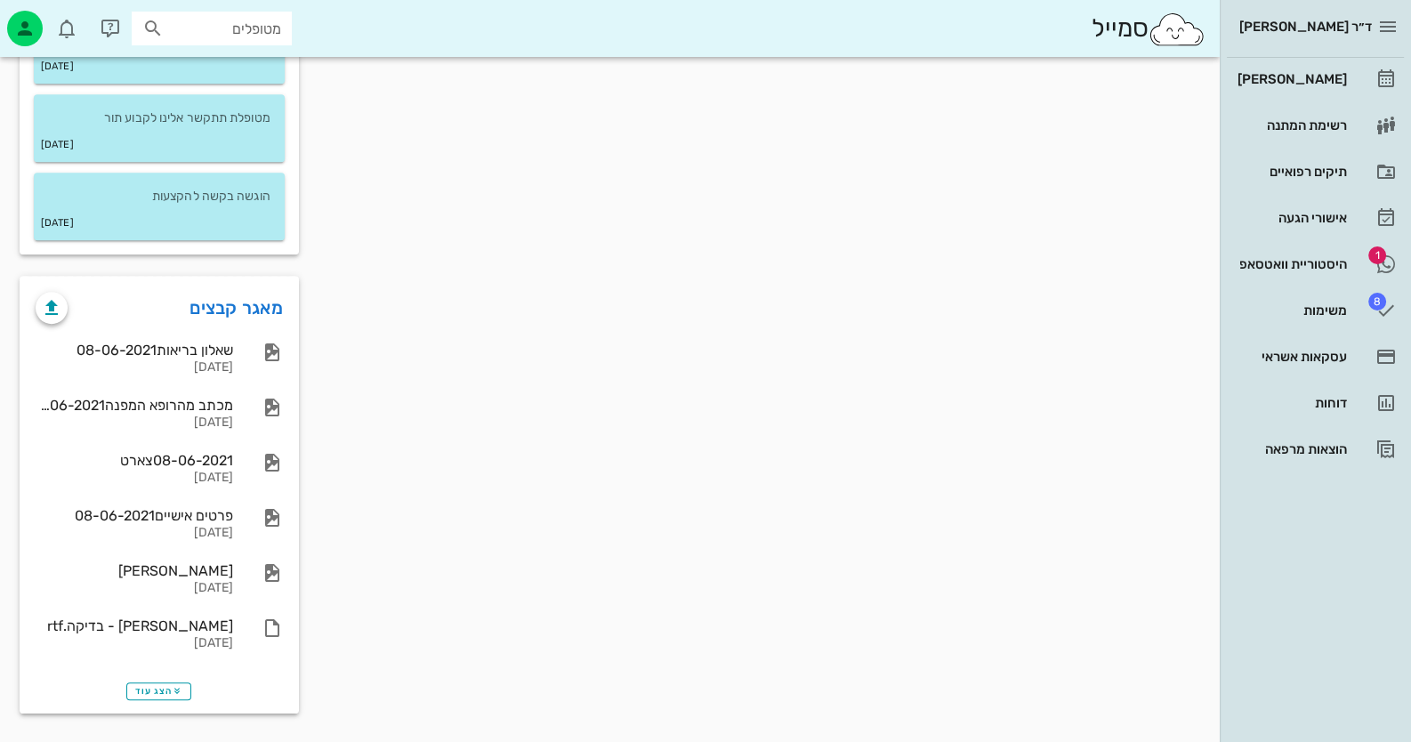
scroll to position [1155, 0]
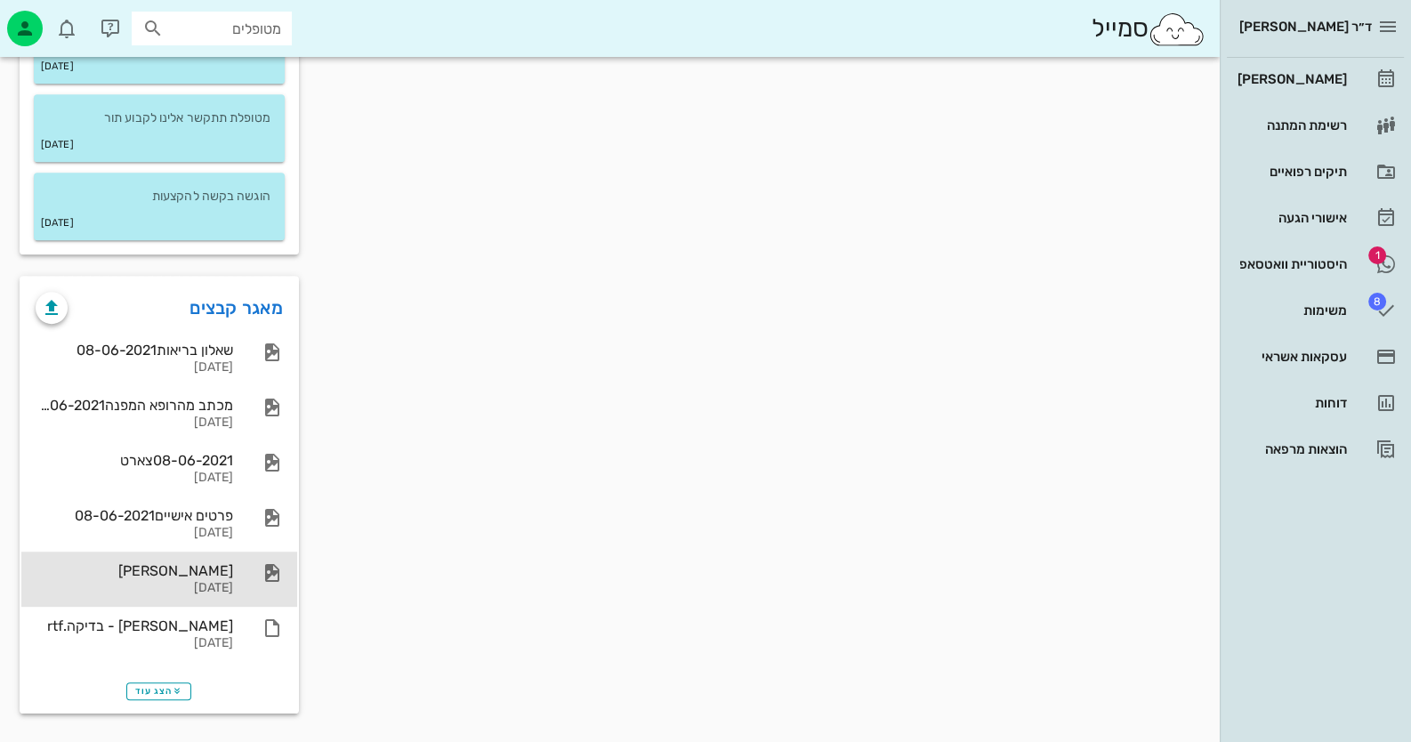
click at [241, 577] on div "[PERSON_NAME] [DATE]" at bounding box center [159, 579] width 276 height 55
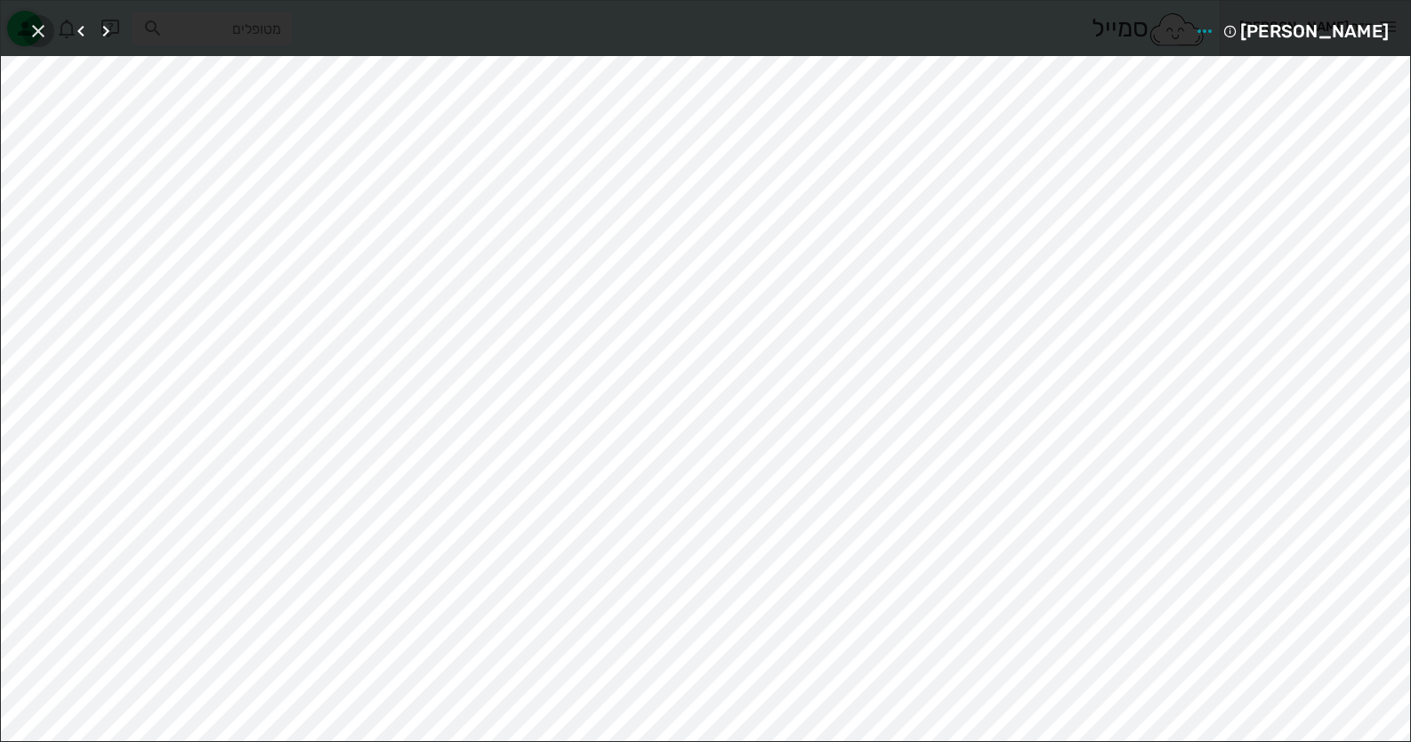
click at [44, 25] on icon "button" at bounding box center [38, 30] width 21 height 21
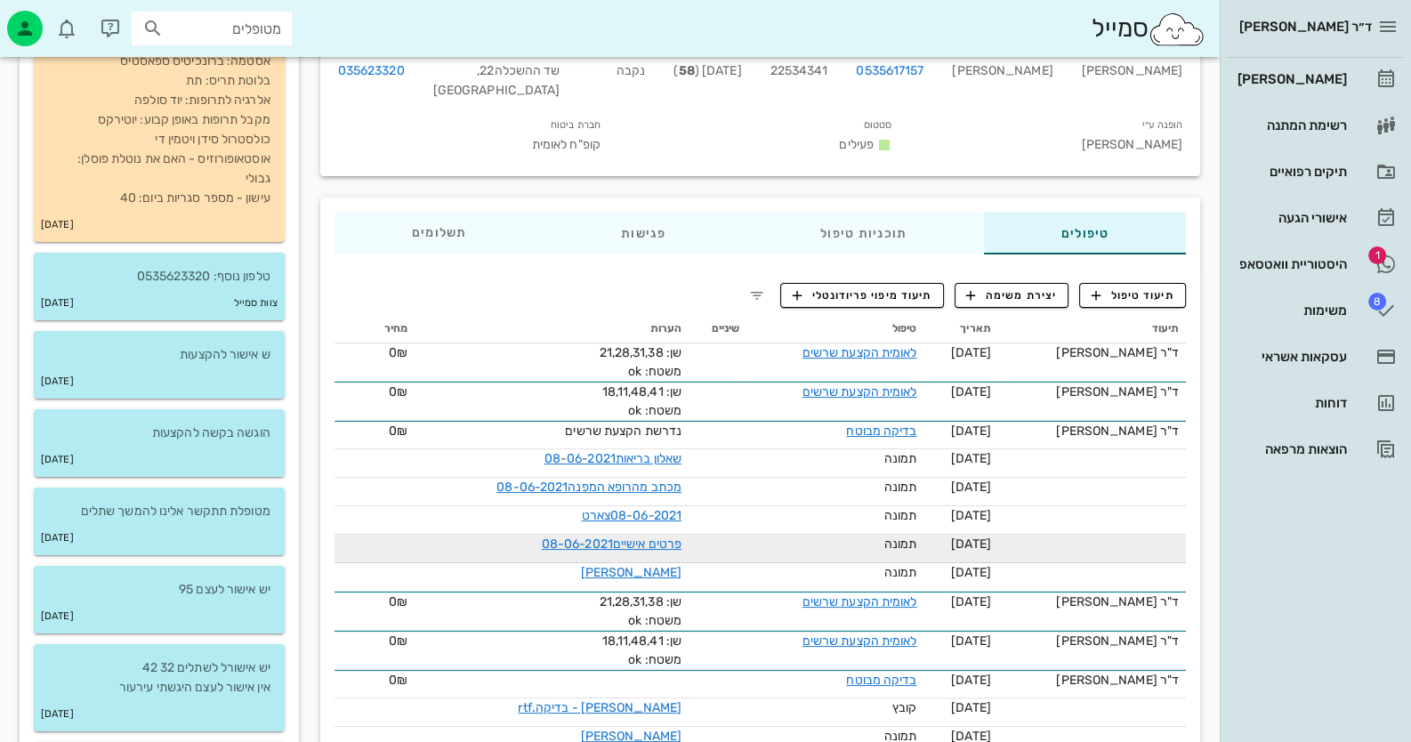
scroll to position [0, 0]
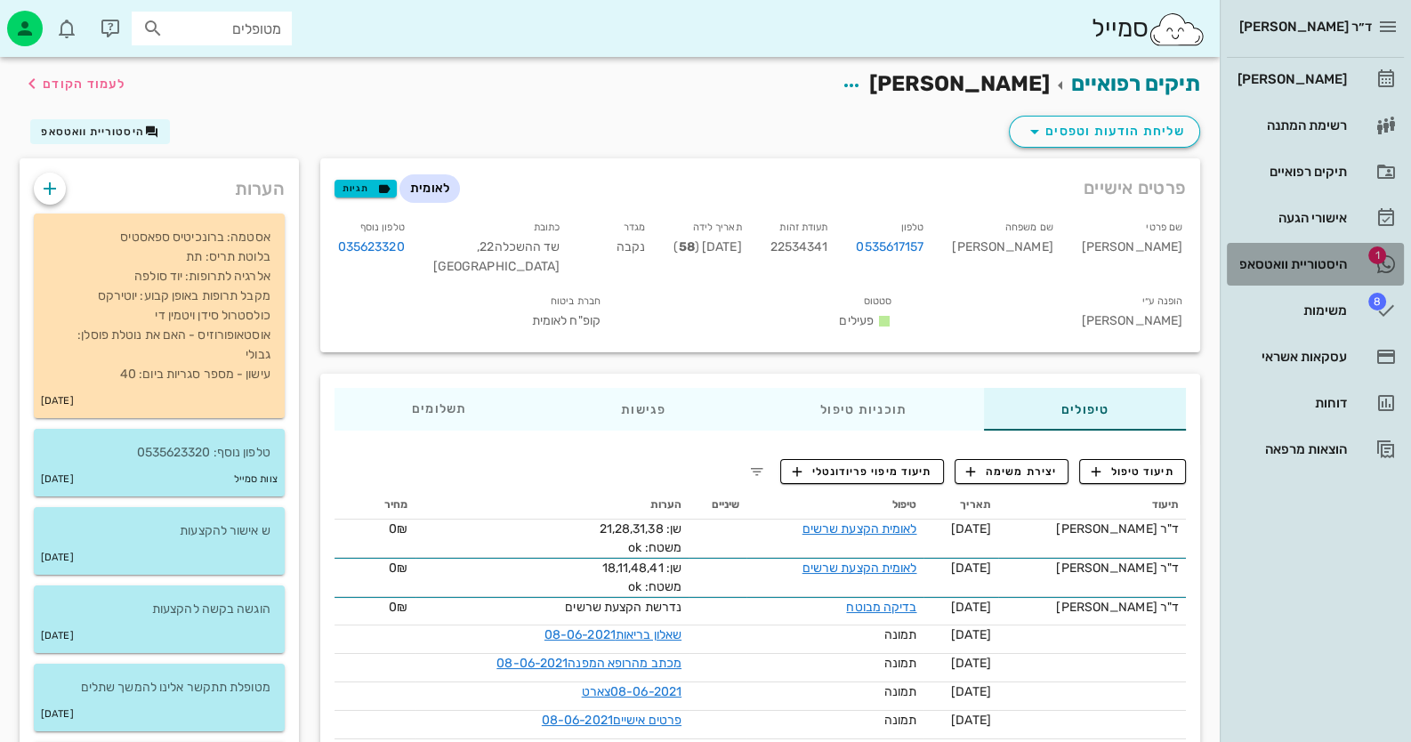
click at [1352, 254] on link "1 היסטוריית וואטסאפ" at bounding box center [1315, 264] width 177 height 43
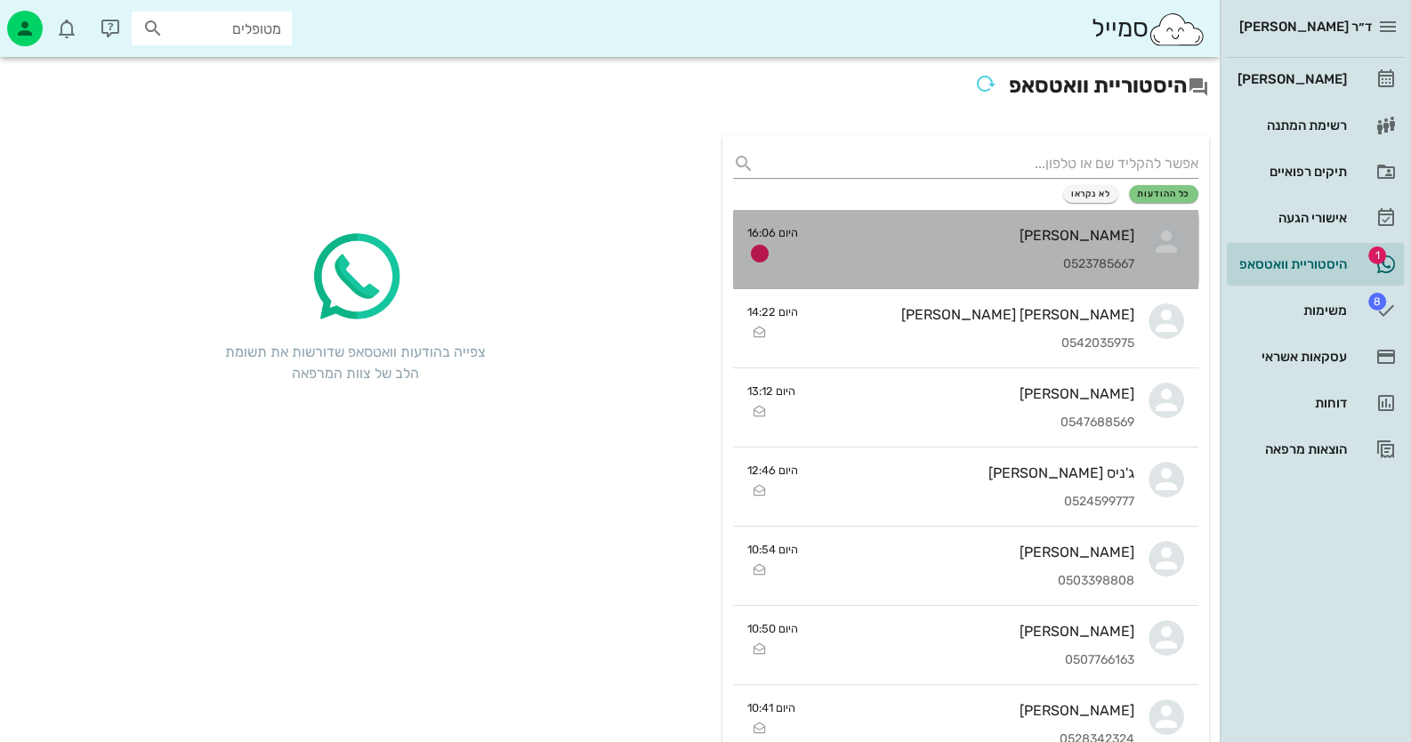
click at [1063, 252] on div "[PERSON_NAME] 0523785667" at bounding box center [973, 249] width 322 height 78
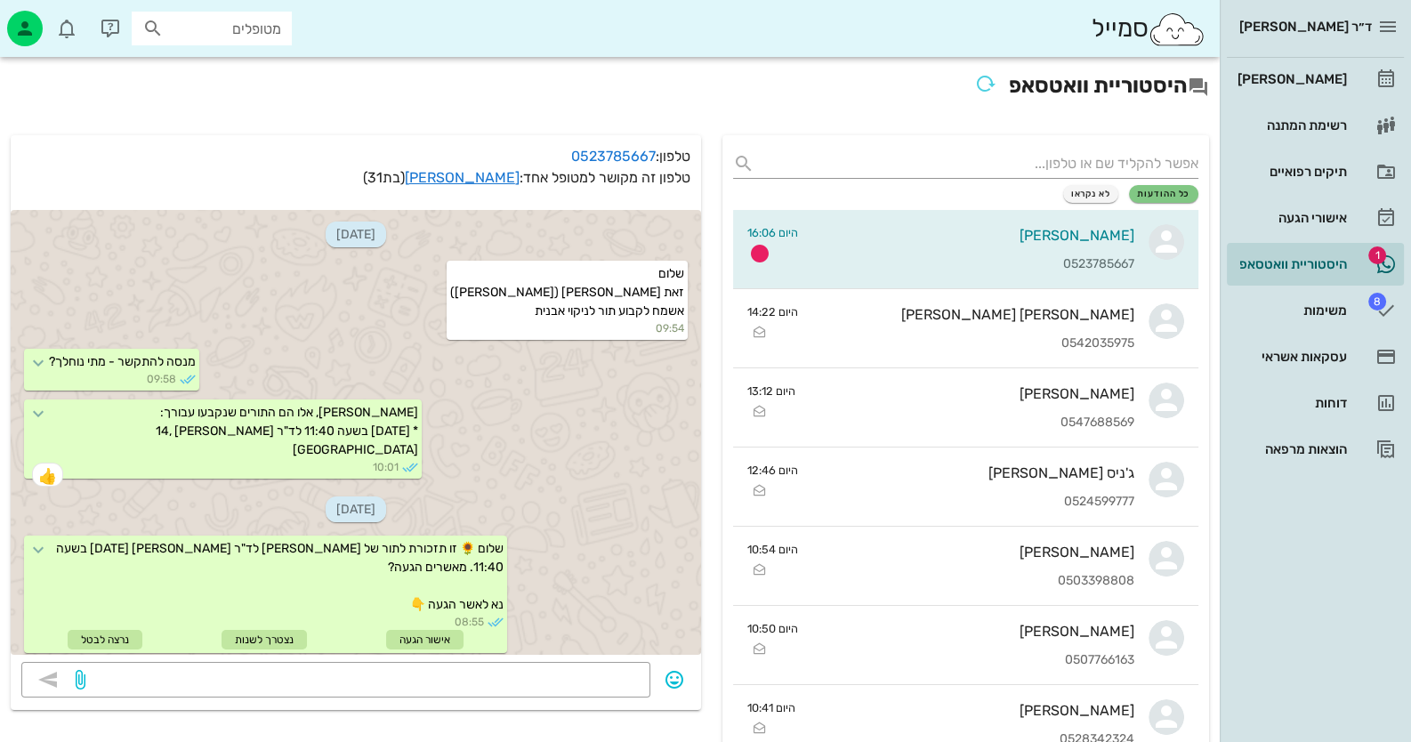
scroll to position [1393, 0]
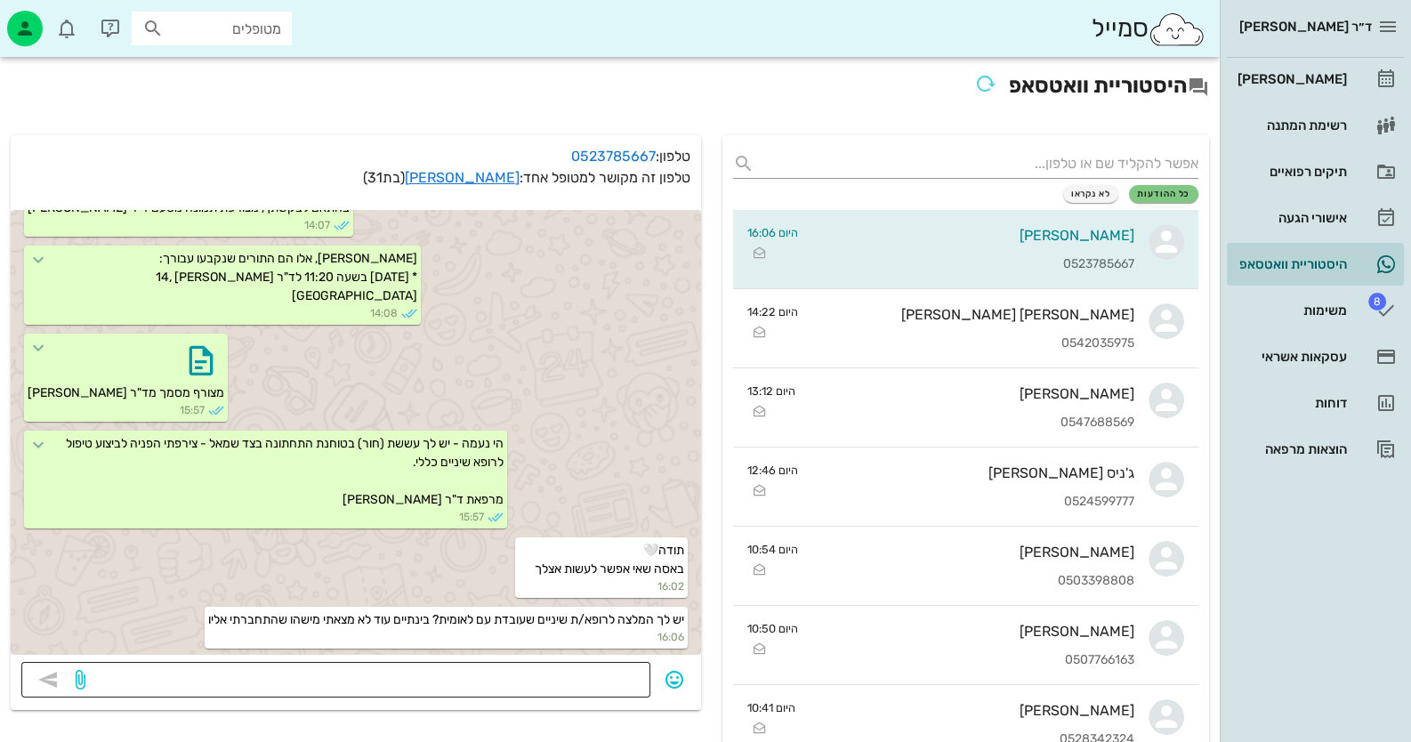
click at [604, 674] on textarea at bounding box center [364, 681] width 551 height 28
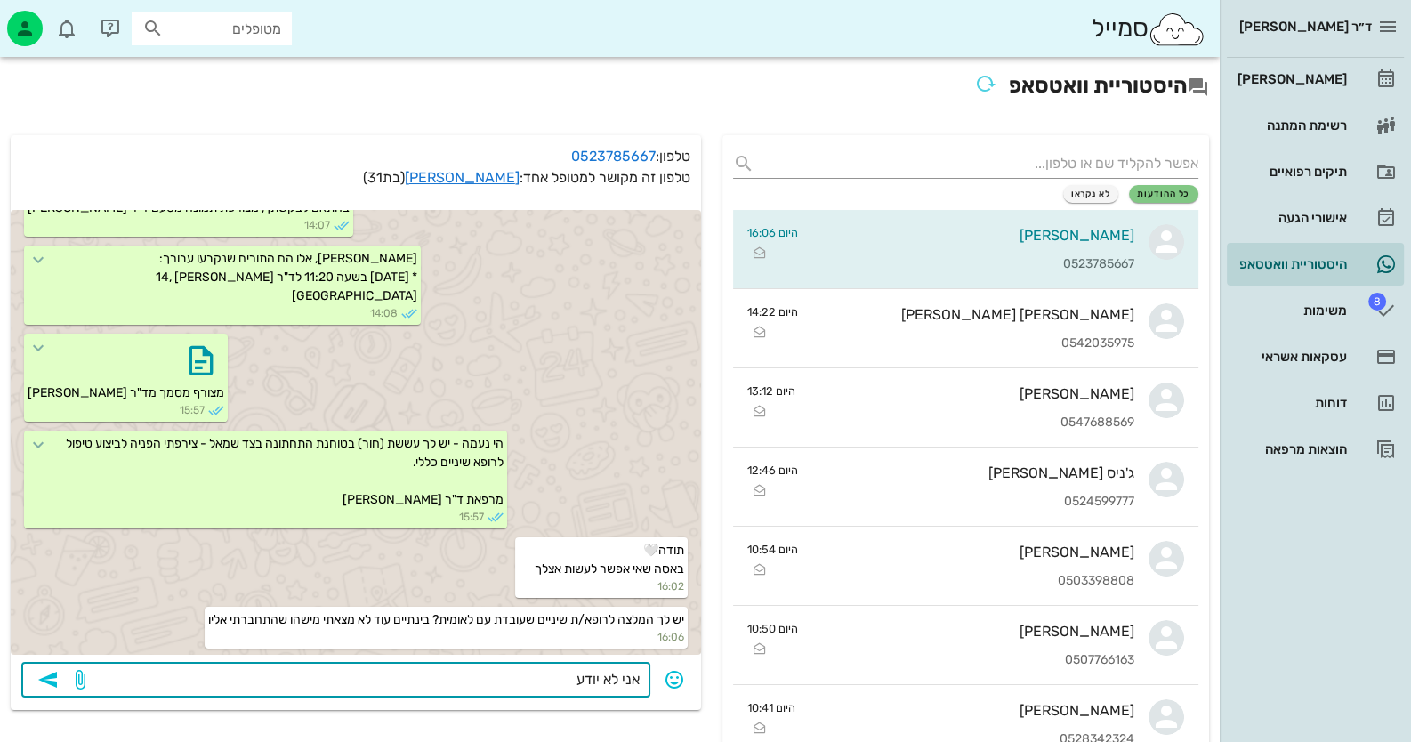
type textarea "אני לא יודעת"
click at [51, 677] on icon "button" at bounding box center [47, 679] width 21 height 21
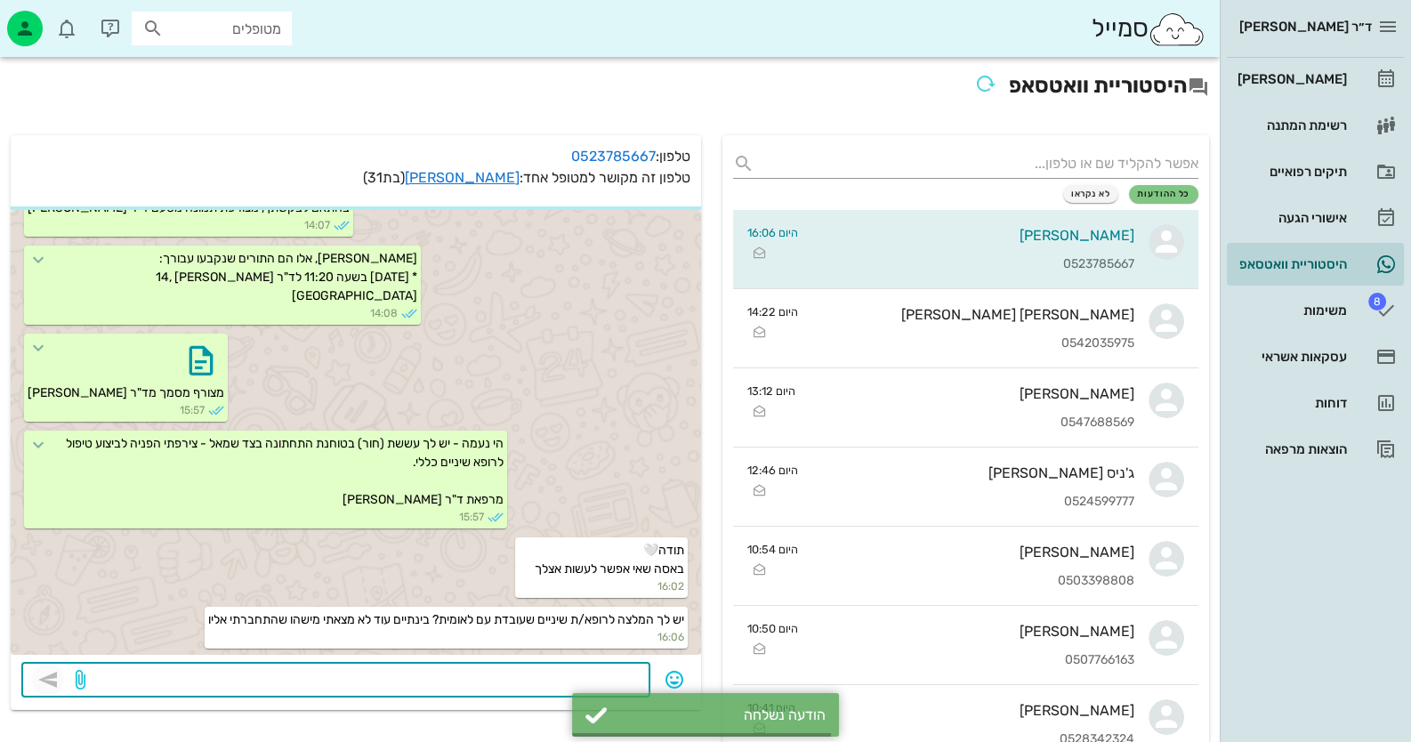
scroll to position [1444, 0]
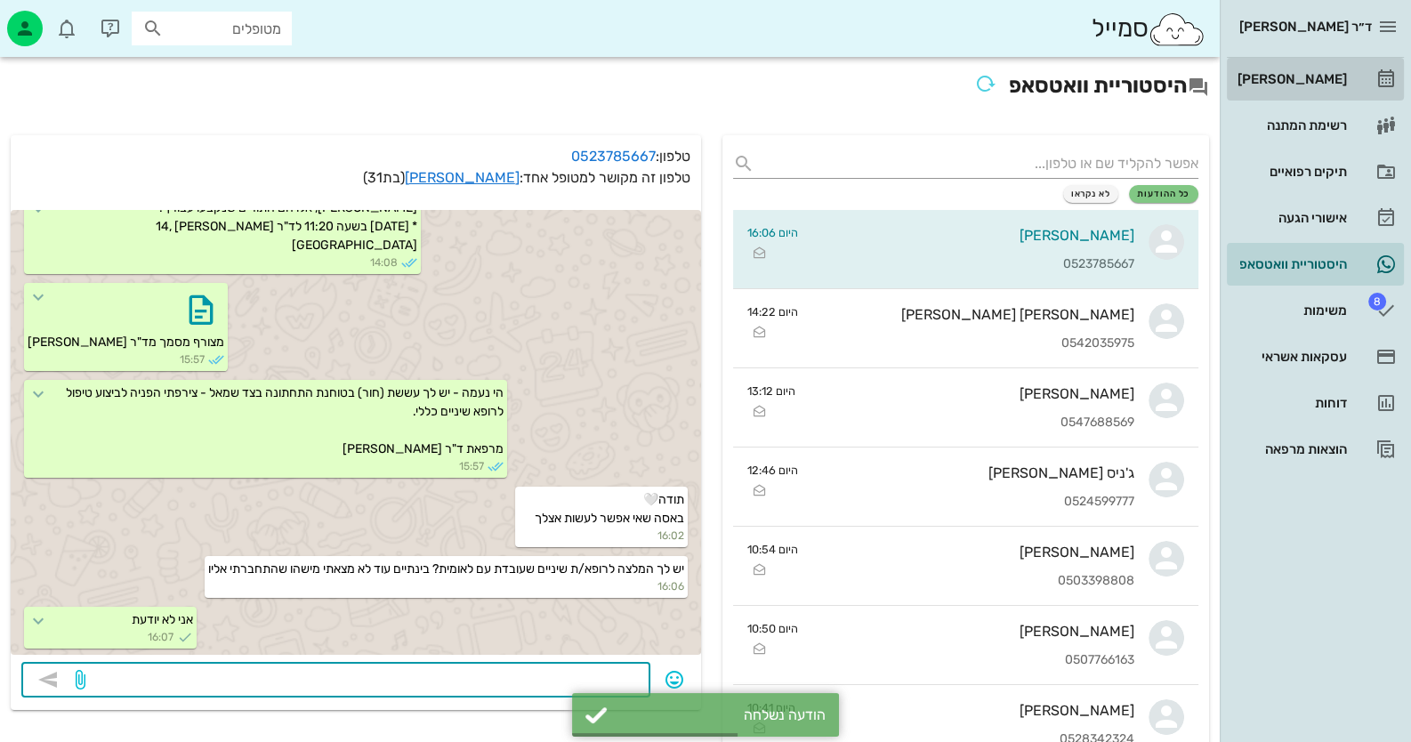
click at [1358, 75] on link "[PERSON_NAME]" at bounding box center [1315, 79] width 177 height 43
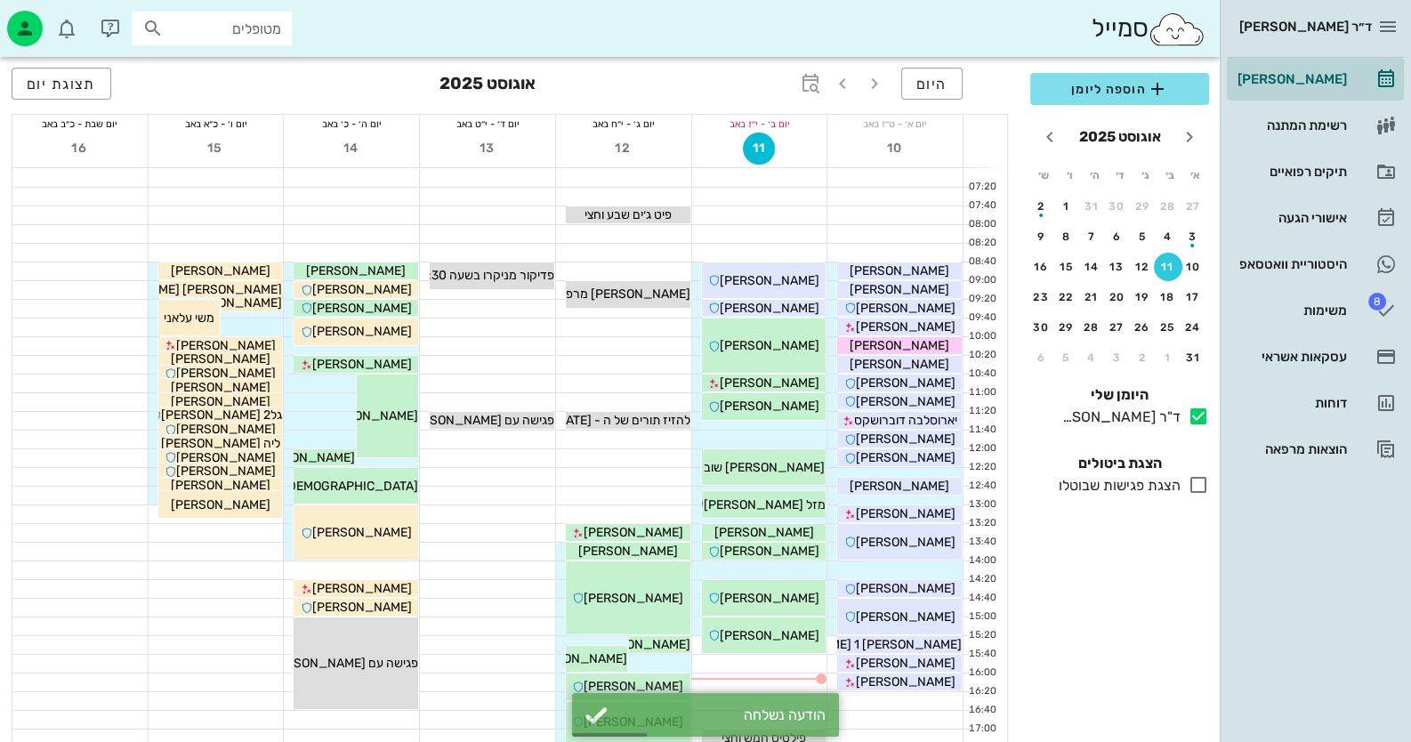
click at [245, 35] on input "מטופלים" at bounding box center [224, 28] width 114 height 23
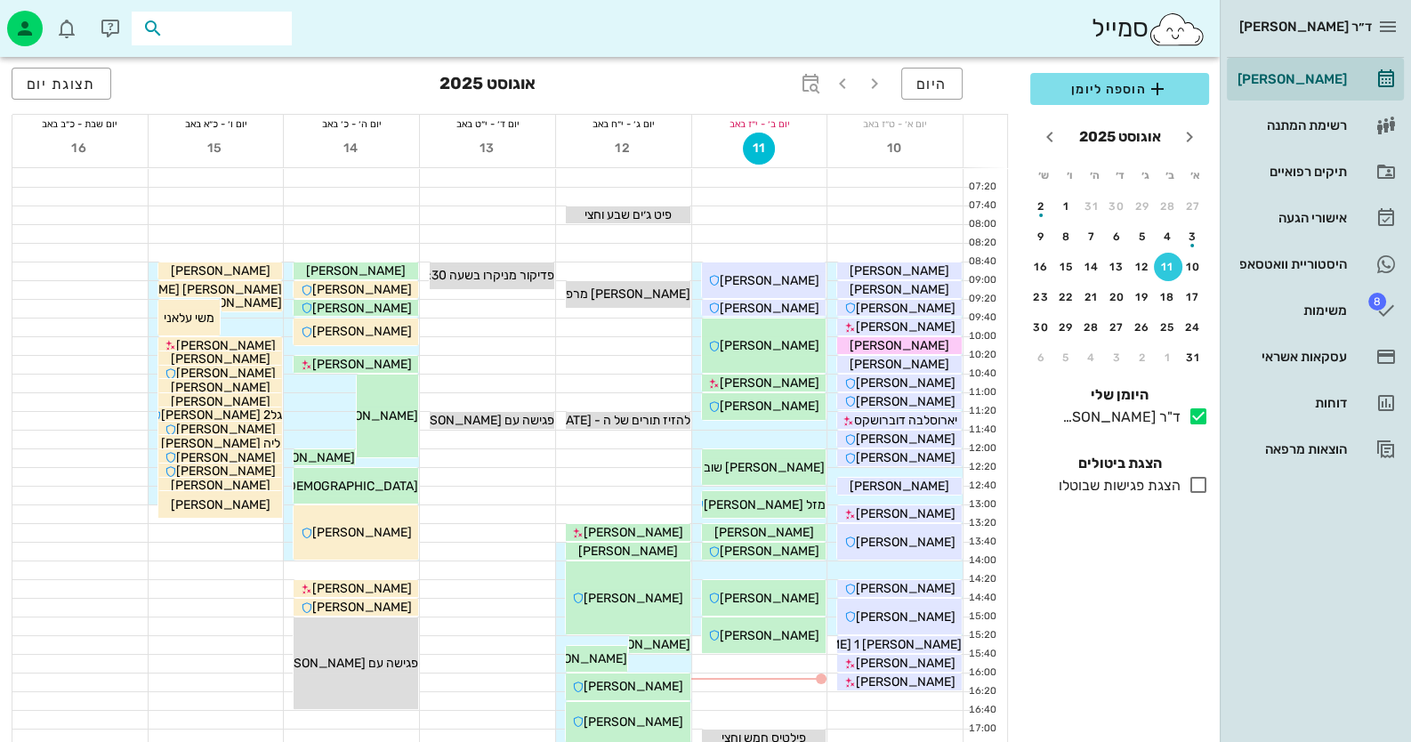
paste input "0535617157"
type input "0535617157"
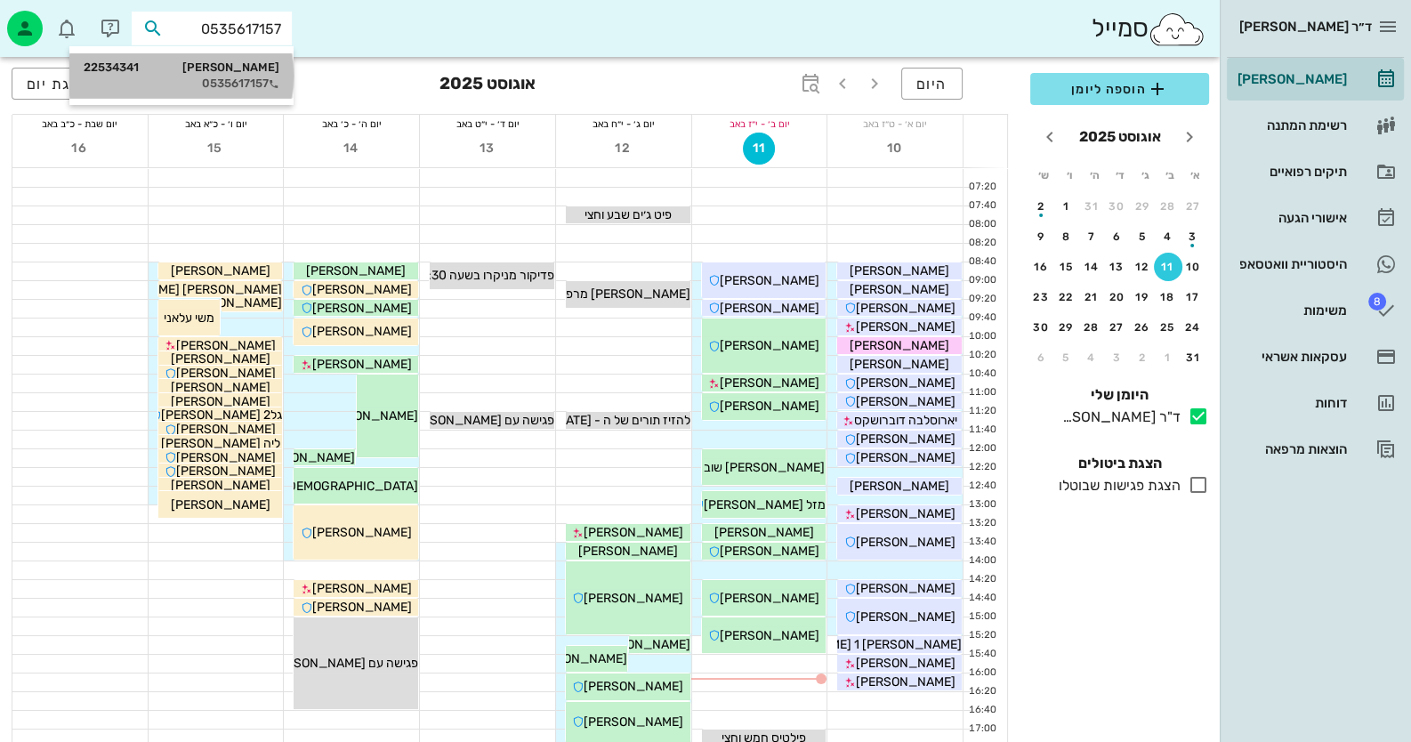
click at [270, 66] on div "[PERSON_NAME] 22534341" at bounding box center [182, 67] width 196 height 14
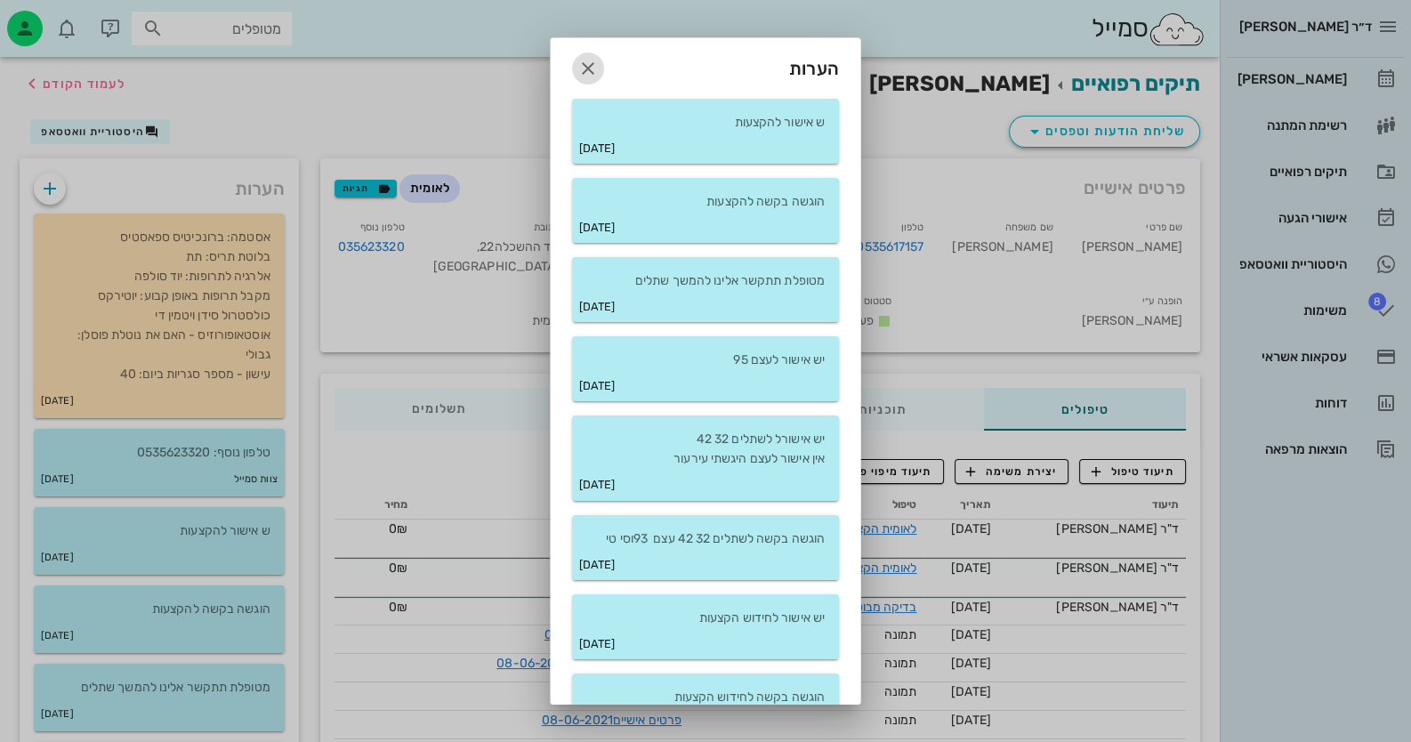
click at [599, 63] on icon "button" at bounding box center [587, 68] width 21 height 21
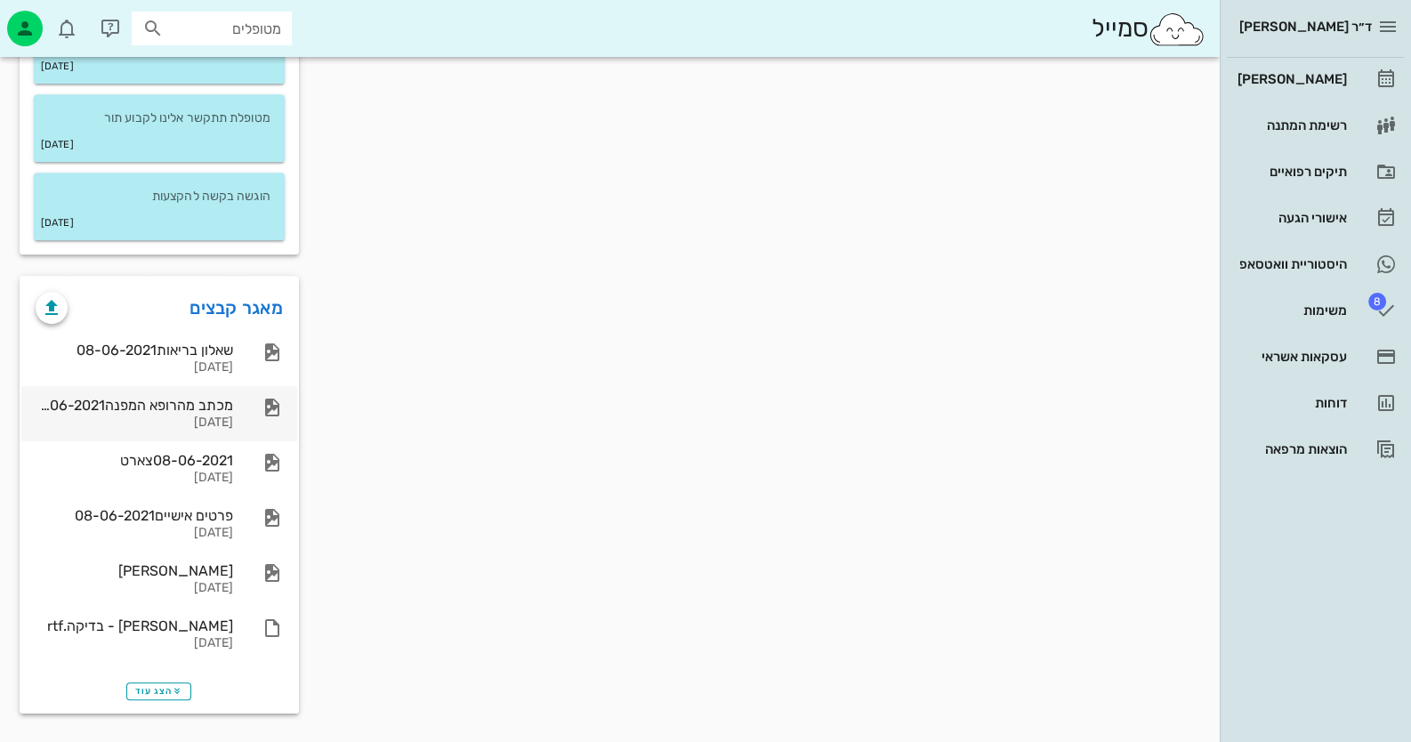
scroll to position [1155, 0]
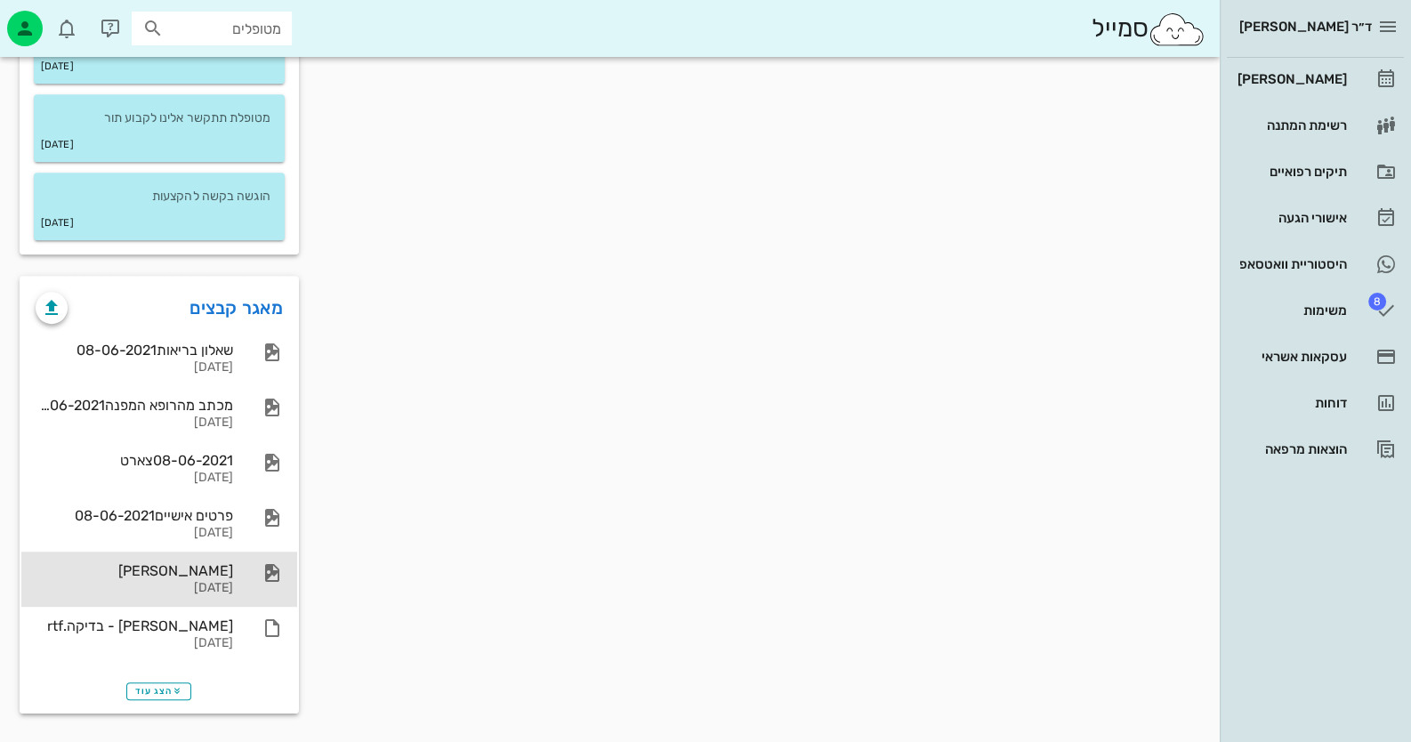
click at [235, 582] on div "[PERSON_NAME] [DATE]" at bounding box center [159, 579] width 276 height 55
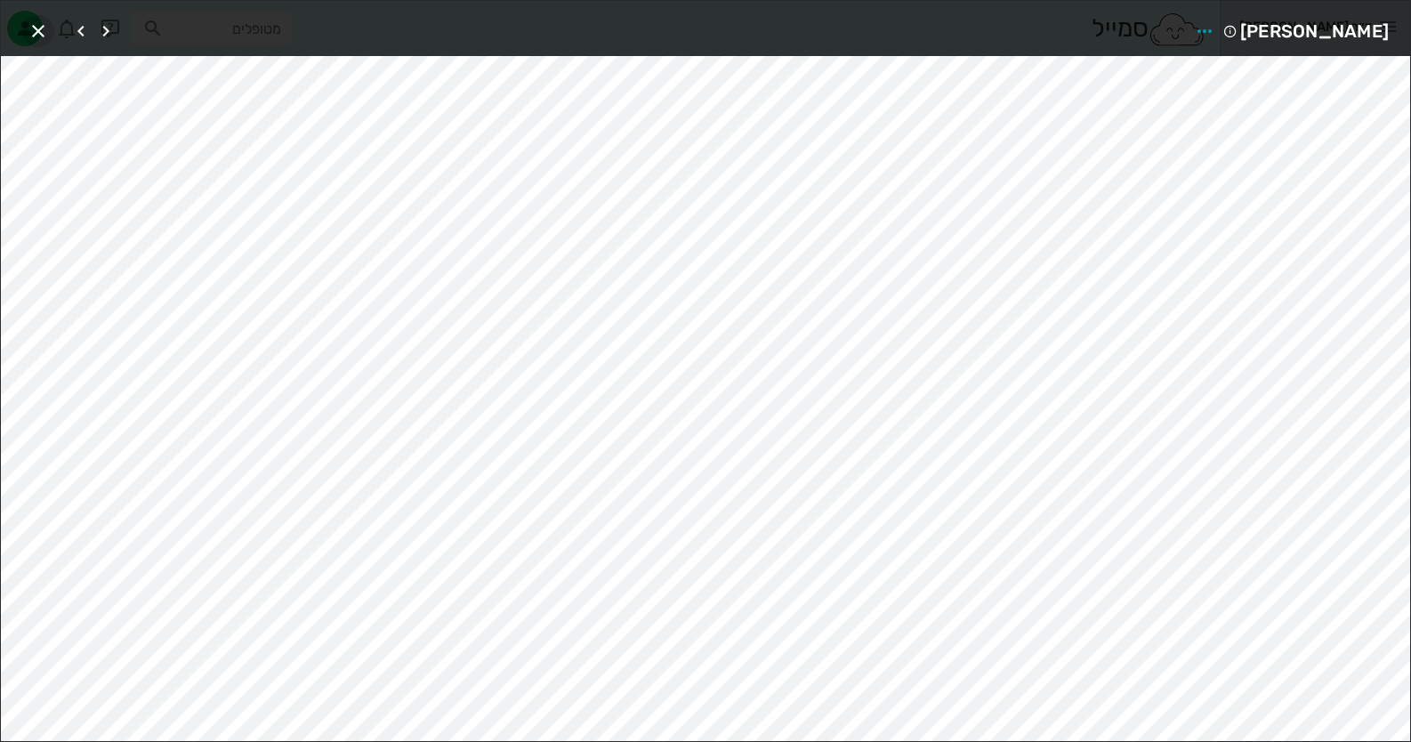
click at [30, 23] on icon "button" at bounding box center [38, 30] width 21 height 21
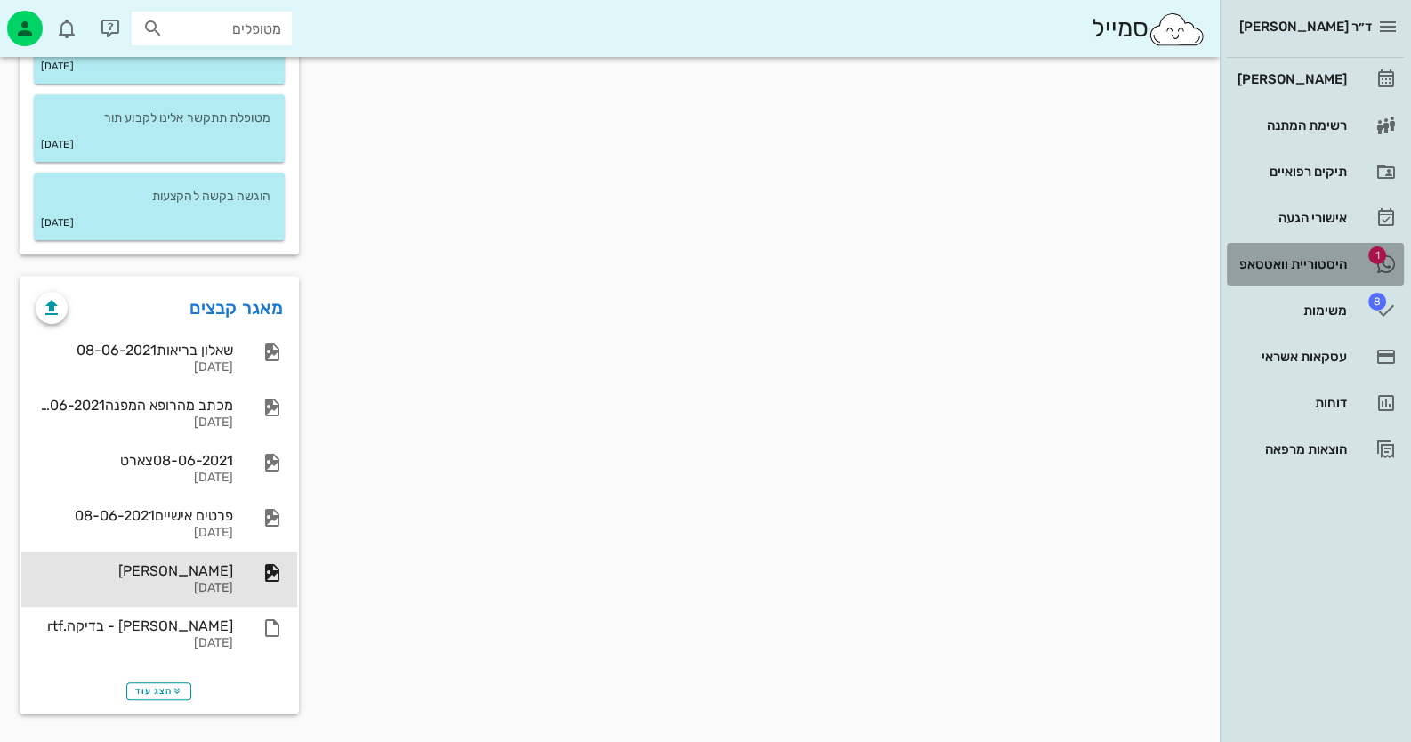
click at [1286, 272] on div "היסטוריית וואטסאפ" at bounding box center [1290, 264] width 113 height 28
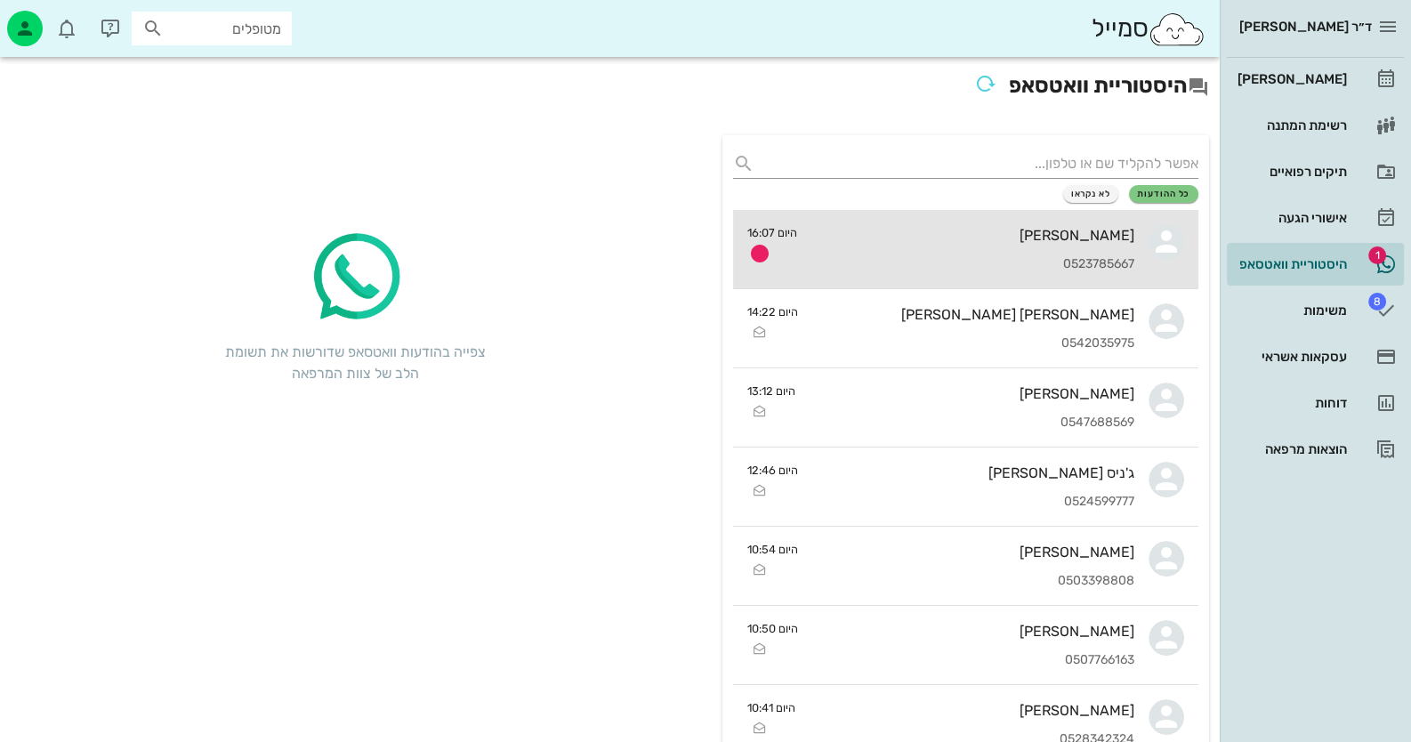
click at [1079, 261] on div "0523785667" at bounding box center [972, 264] width 323 height 15
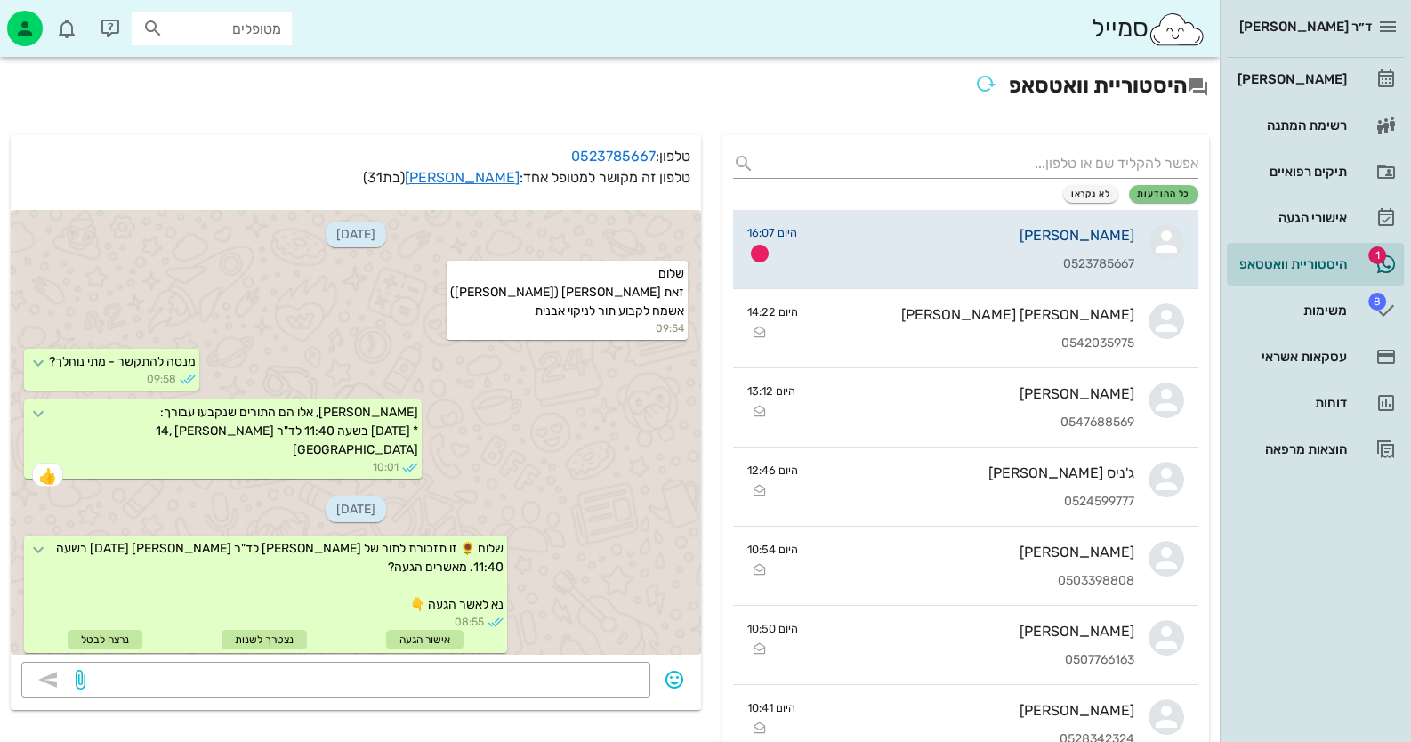
scroll to position [1569, 0]
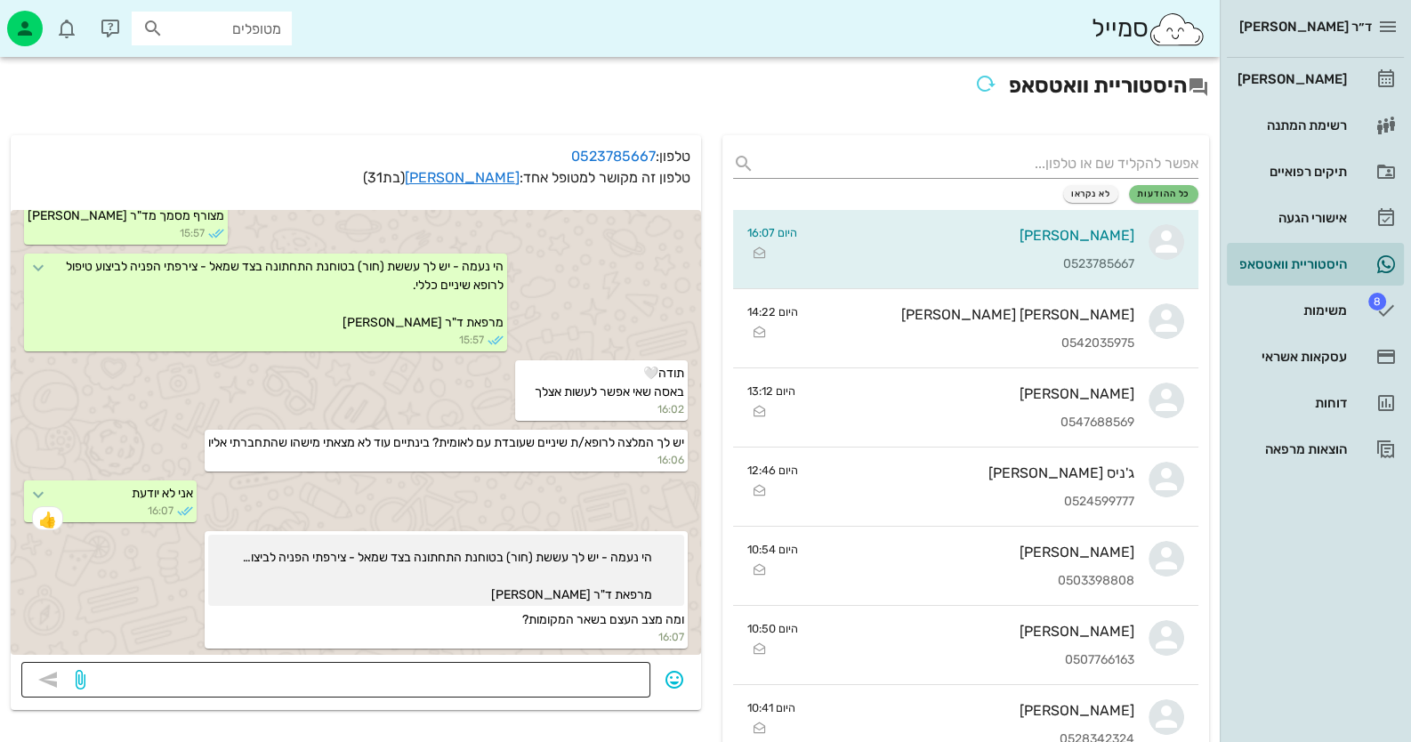
click at [578, 685] on textarea at bounding box center [364, 681] width 551 height 28
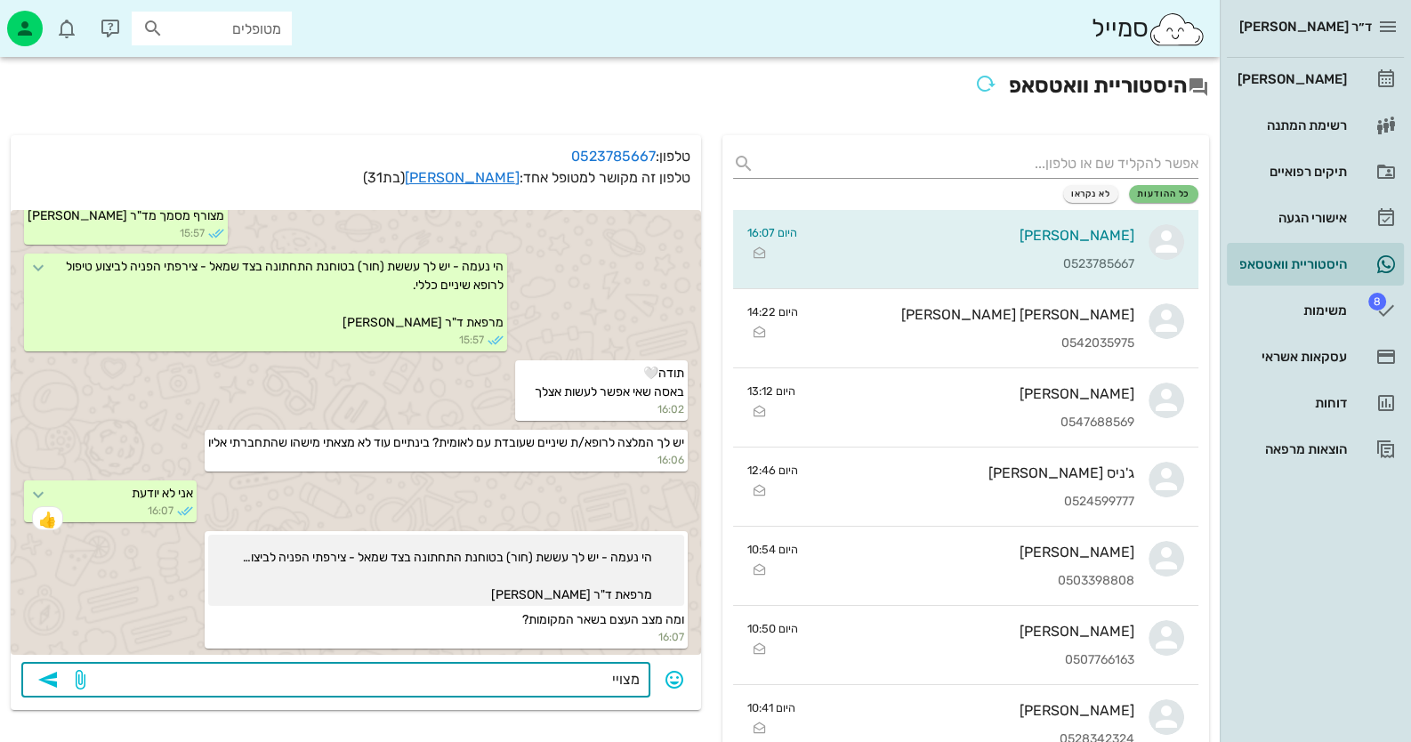
type textarea "מצויין"
click at [53, 688] on icon "button" at bounding box center [47, 679] width 21 height 21
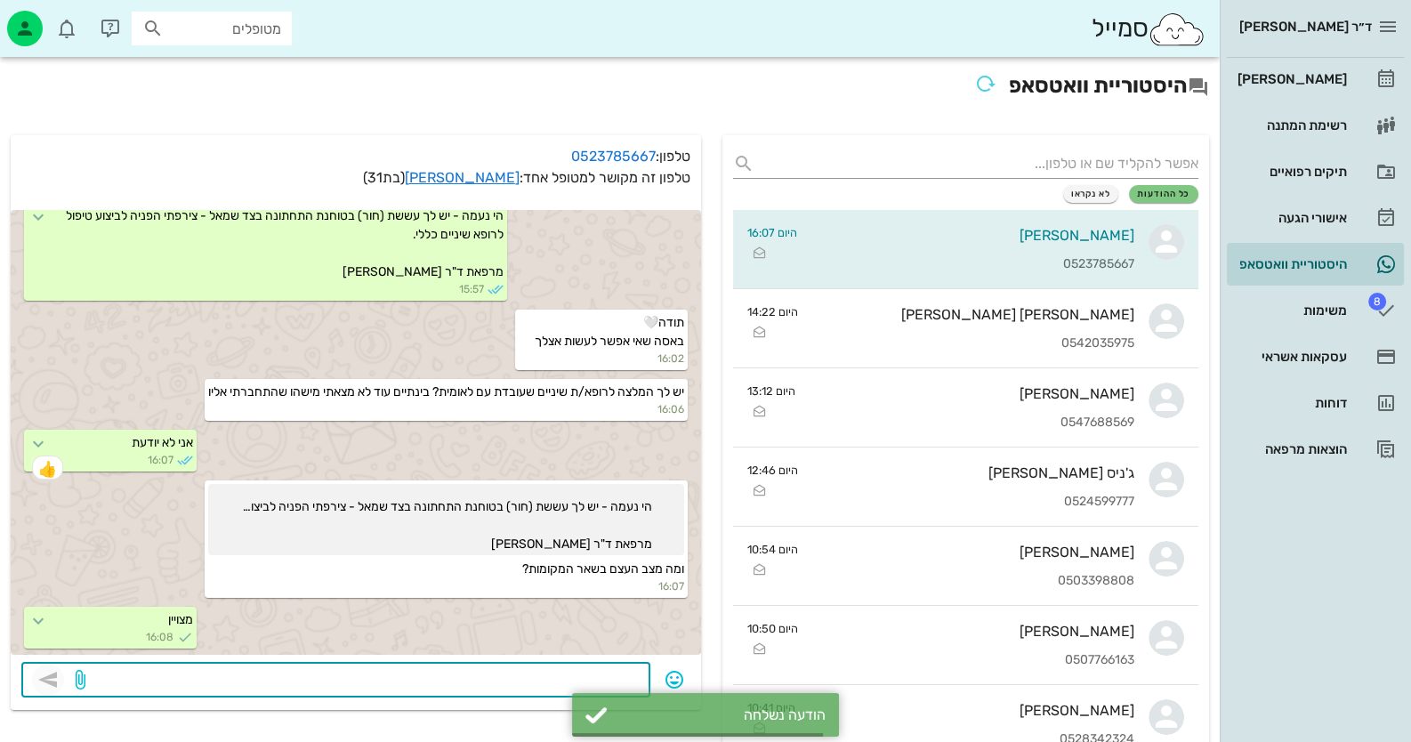
scroll to position [1621, 0]
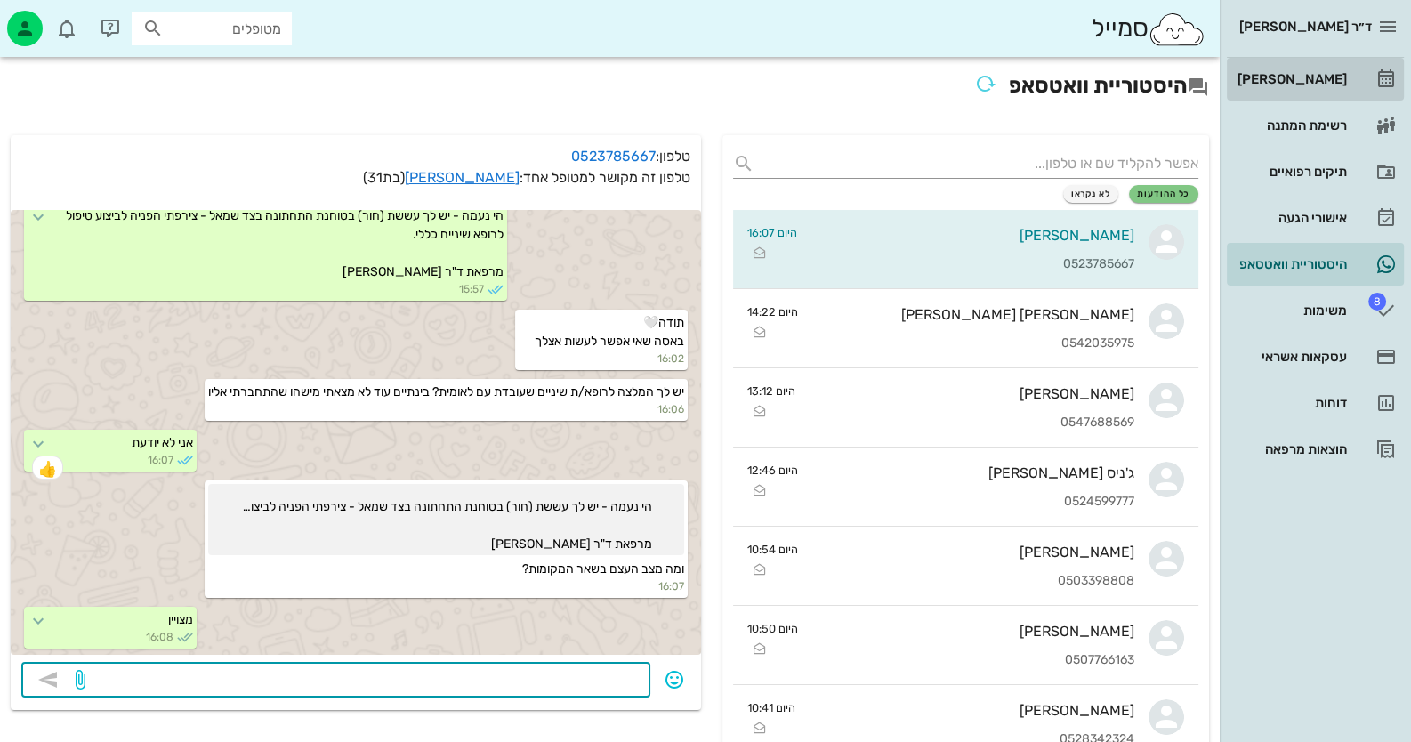
click at [1321, 85] on div "[PERSON_NAME]" at bounding box center [1290, 79] width 113 height 14
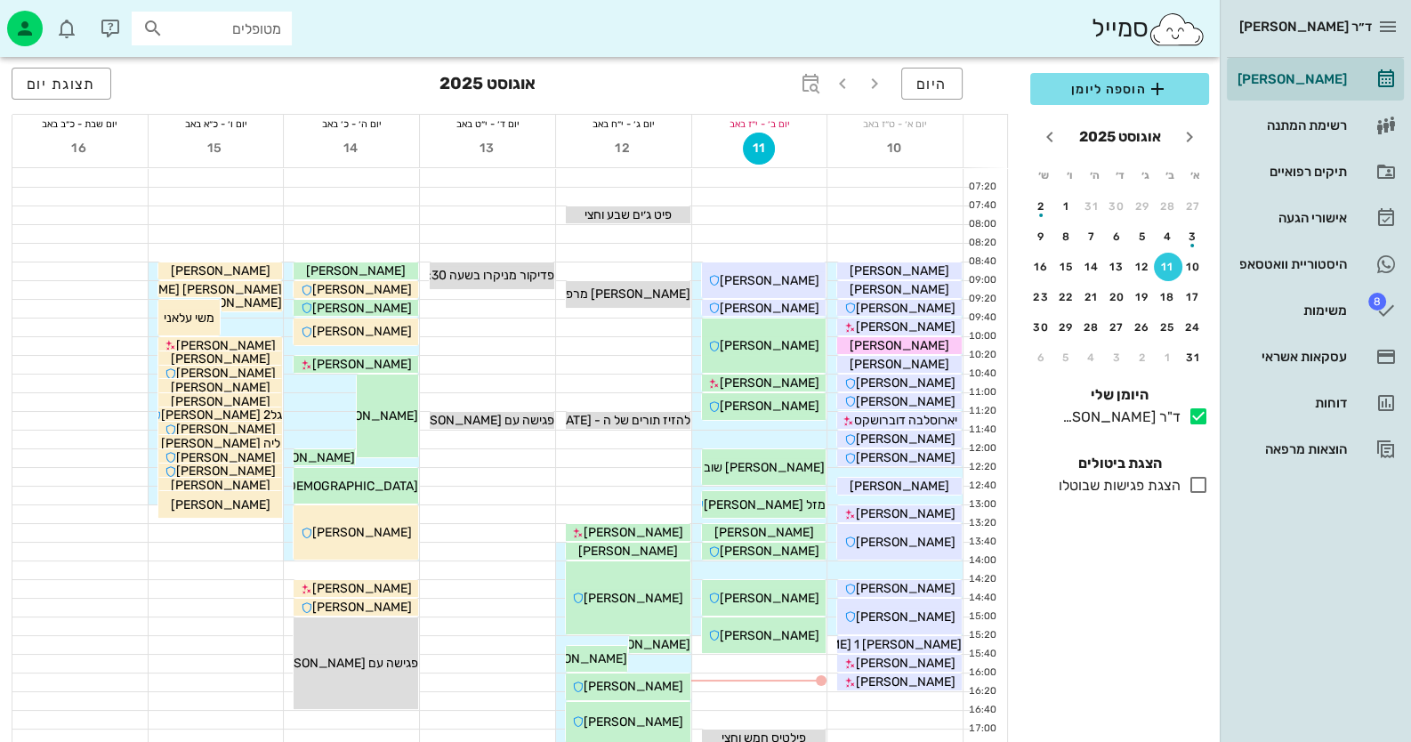
click at [244, 24] on input "מטופלים" at bounding box center [224, 28] width 114 height 23
paste input "0535617157"
type input "0535617157"
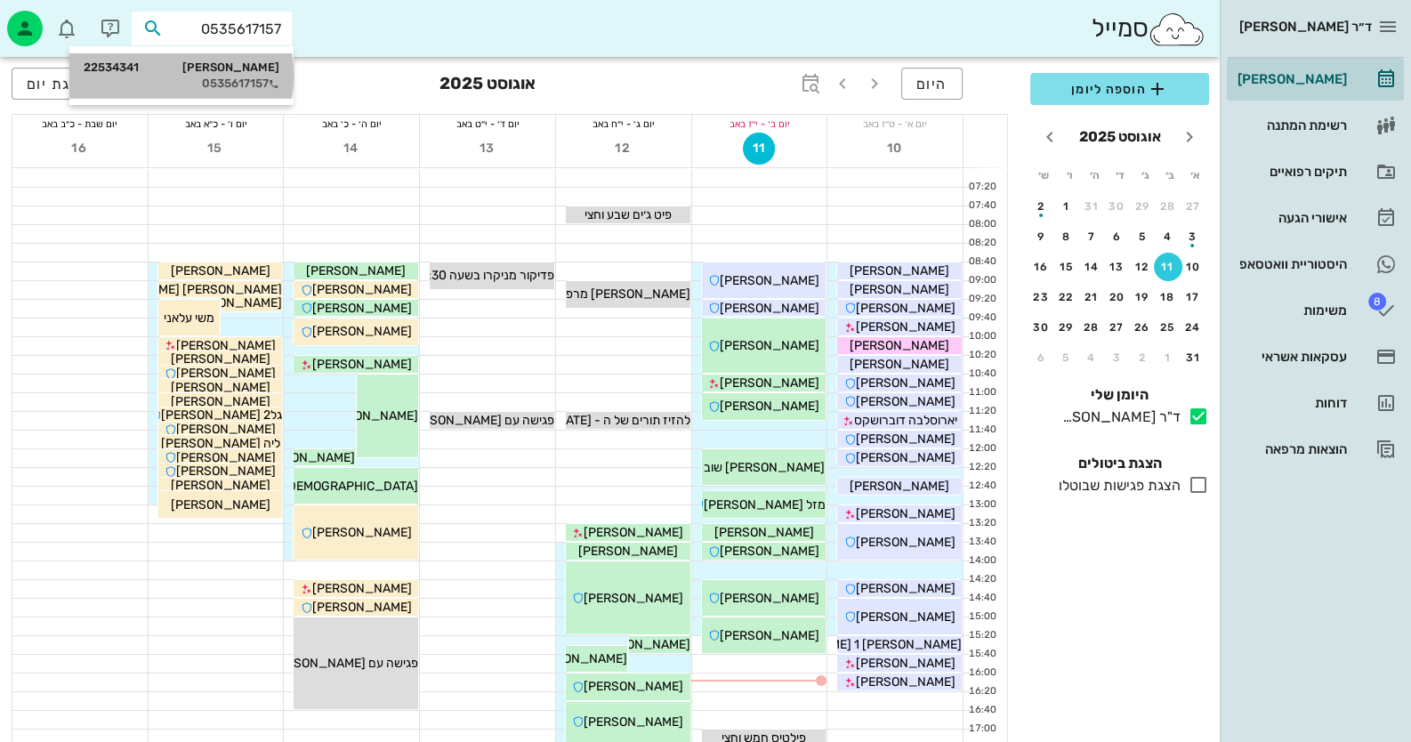
click at [253, 58] on div "[PERSON_NAME] 22534341 0535617157" at bounding box center [182, 75] width 196 height 44
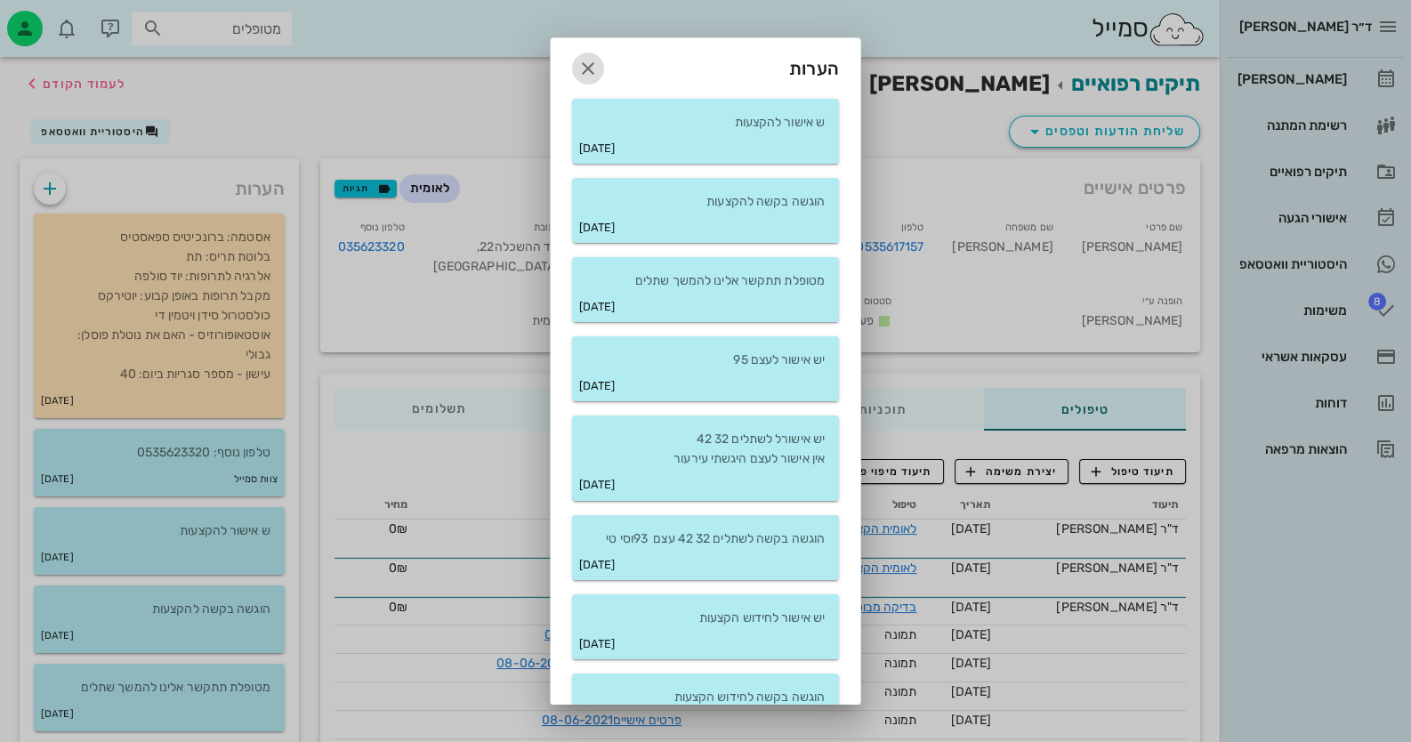
click at [598, 60] on icon "button" at bounding box center [587, 68] width 21 height 21
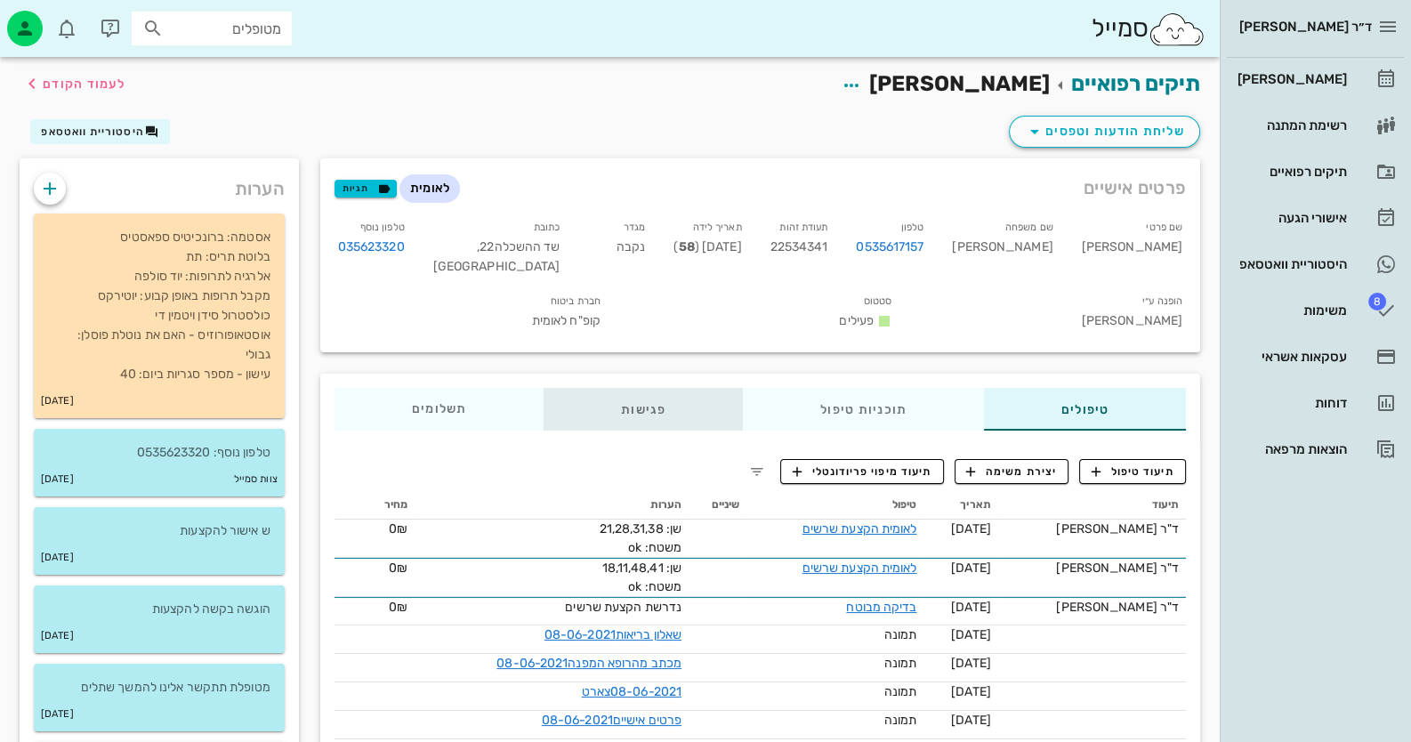
click at [667, 409] on div "פגישות" at bounding box center [643, 409] width 199 height 43
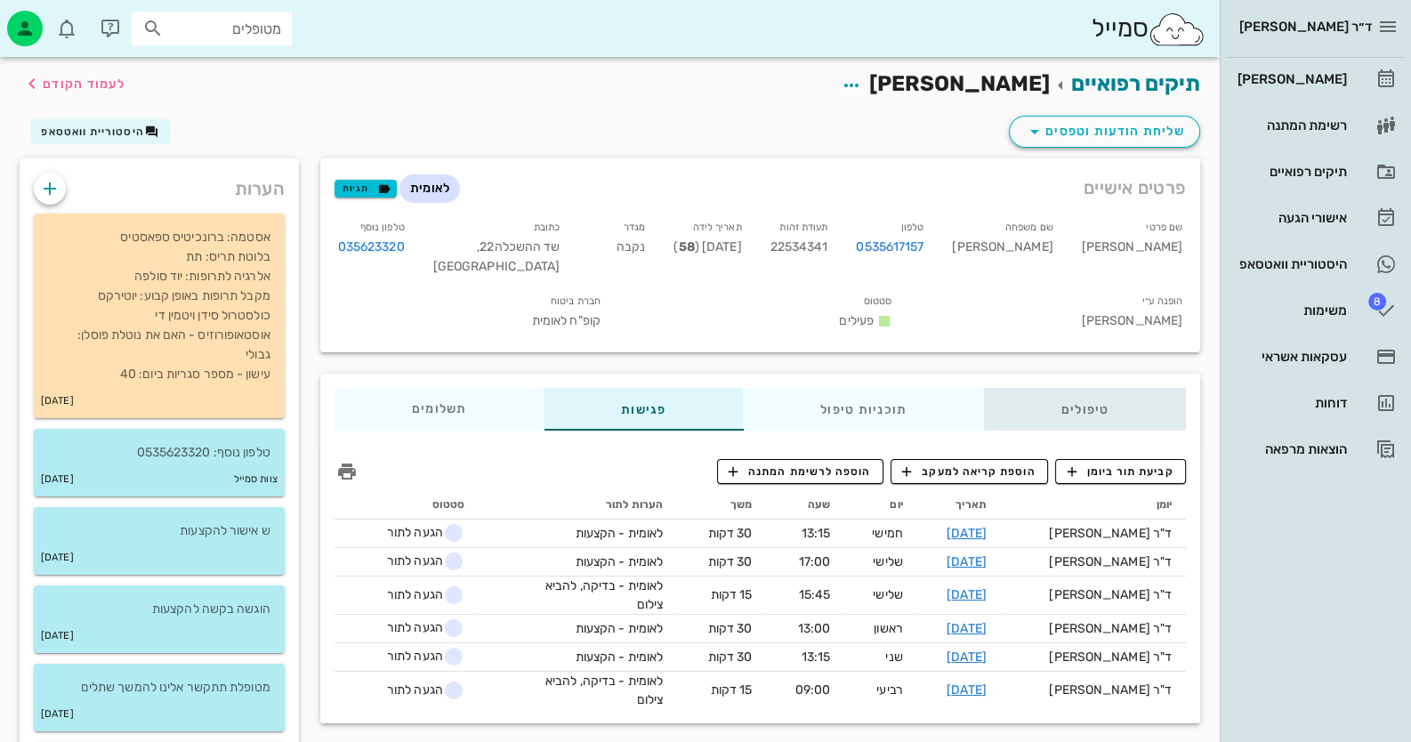
click at [1149, 417] on div "טיפולים" at bounding box center [1085, 409] width 202 height 43
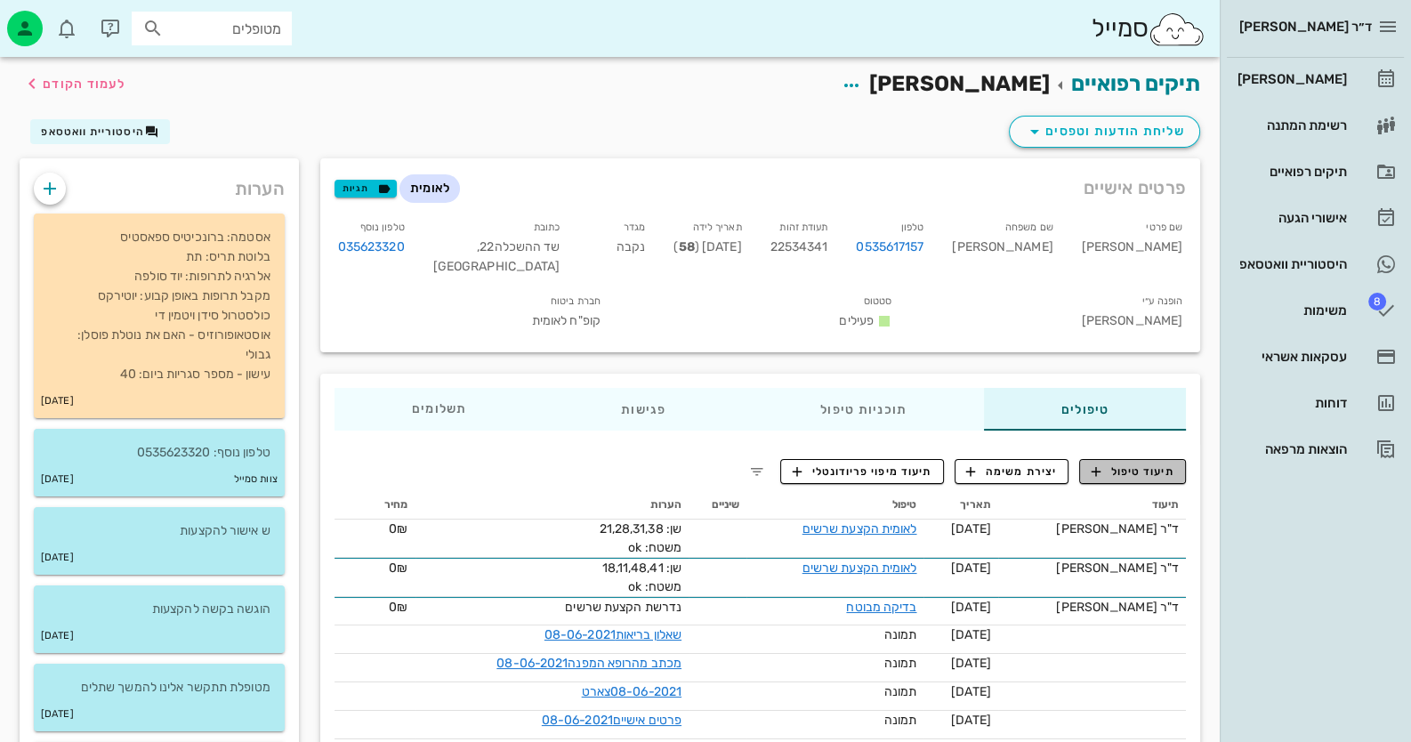
click at [1115, 471] on span "תיעוד טיפול" at bounding box center [1133, 472] width 83 height 16
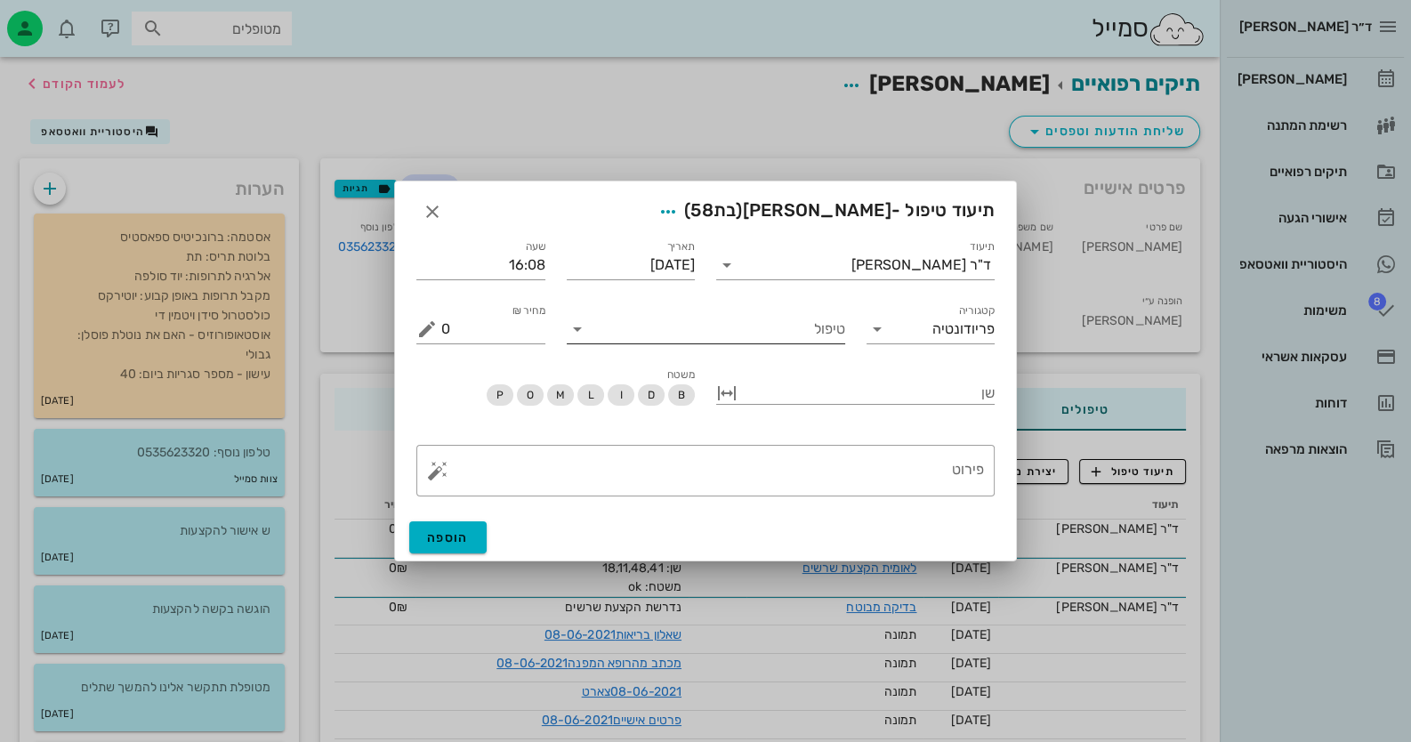
click at [772, 332] on input "טיפול" at bounding box center [719, 329] width 254 height 28
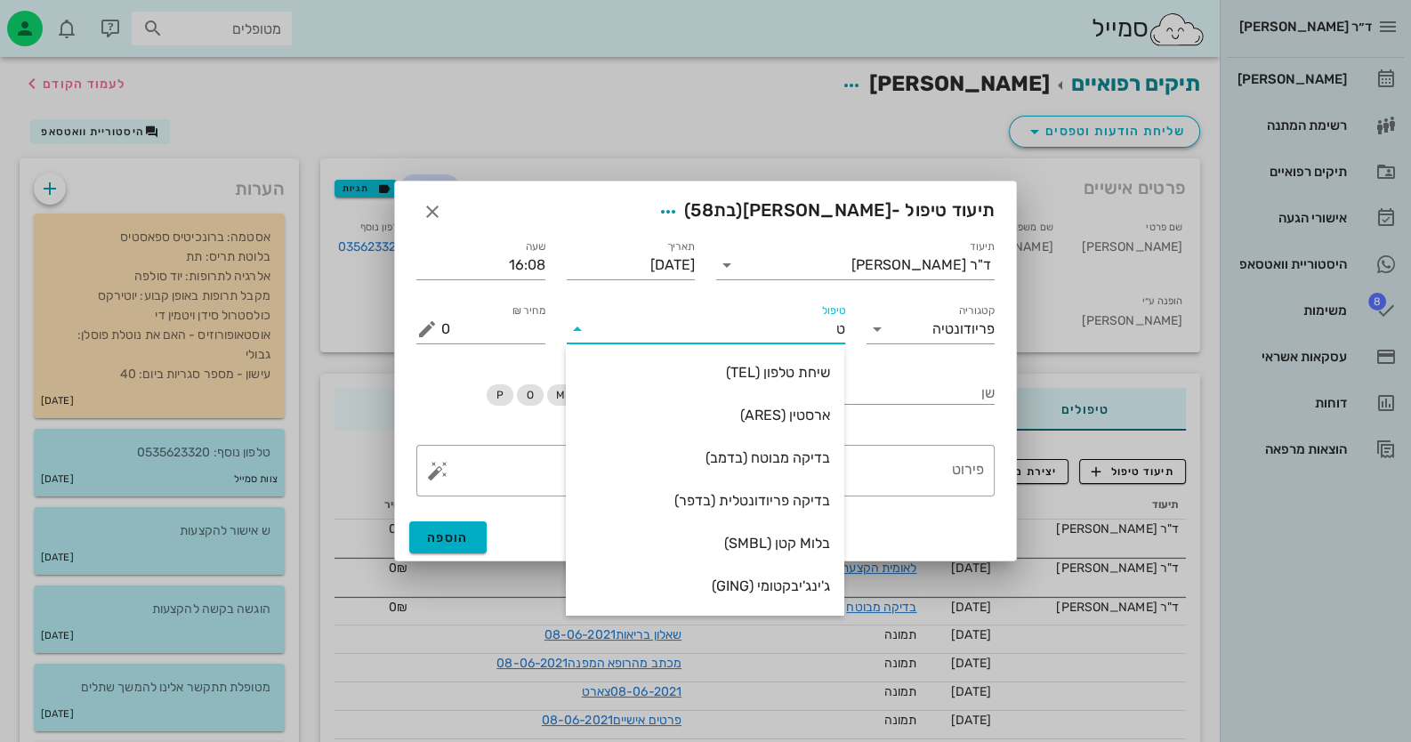
type input "[PERSON_NAME]"
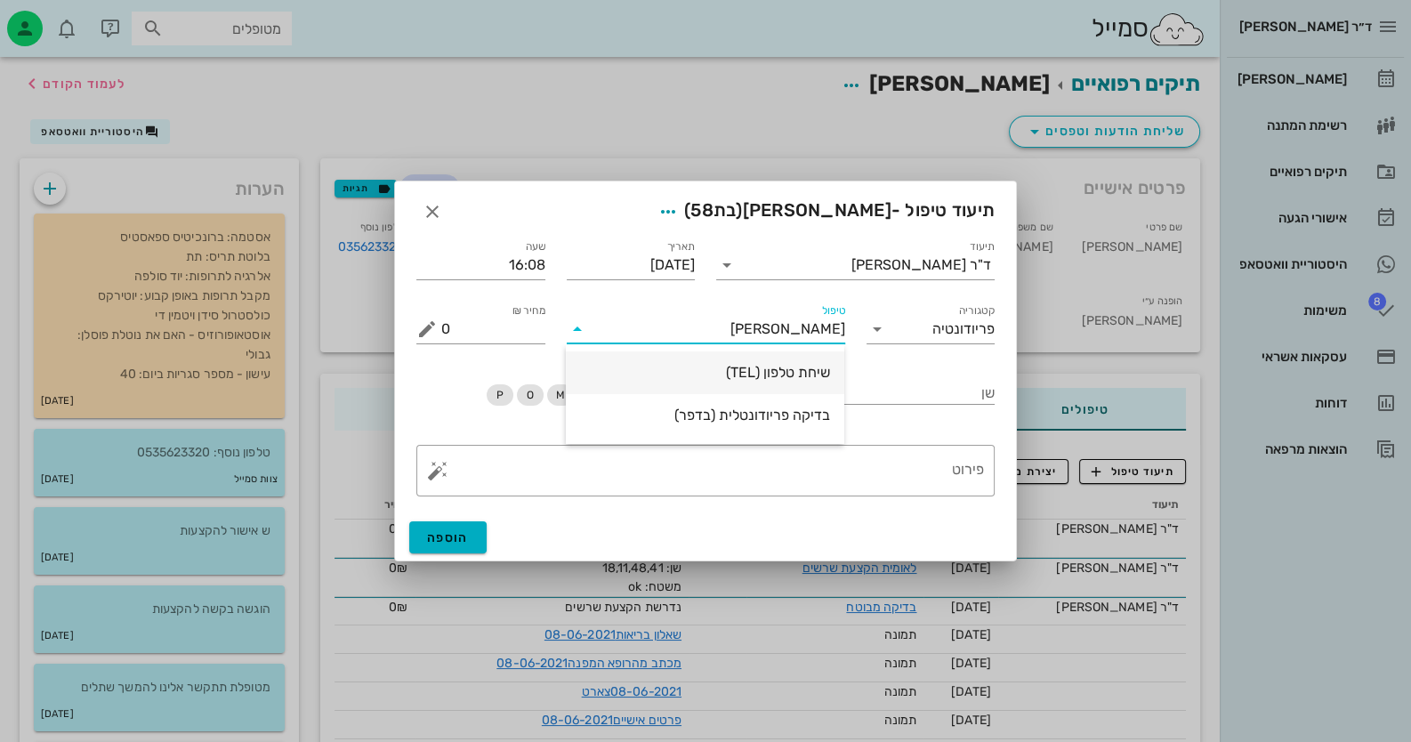
click at [778, 382] on div "שיחת טלפון (TEL)" at bounding box center [705, 372] width 250 height 38
click at [939, 488] on textarea "פירוט" at bounding box center [712, 475] width 543 height 43
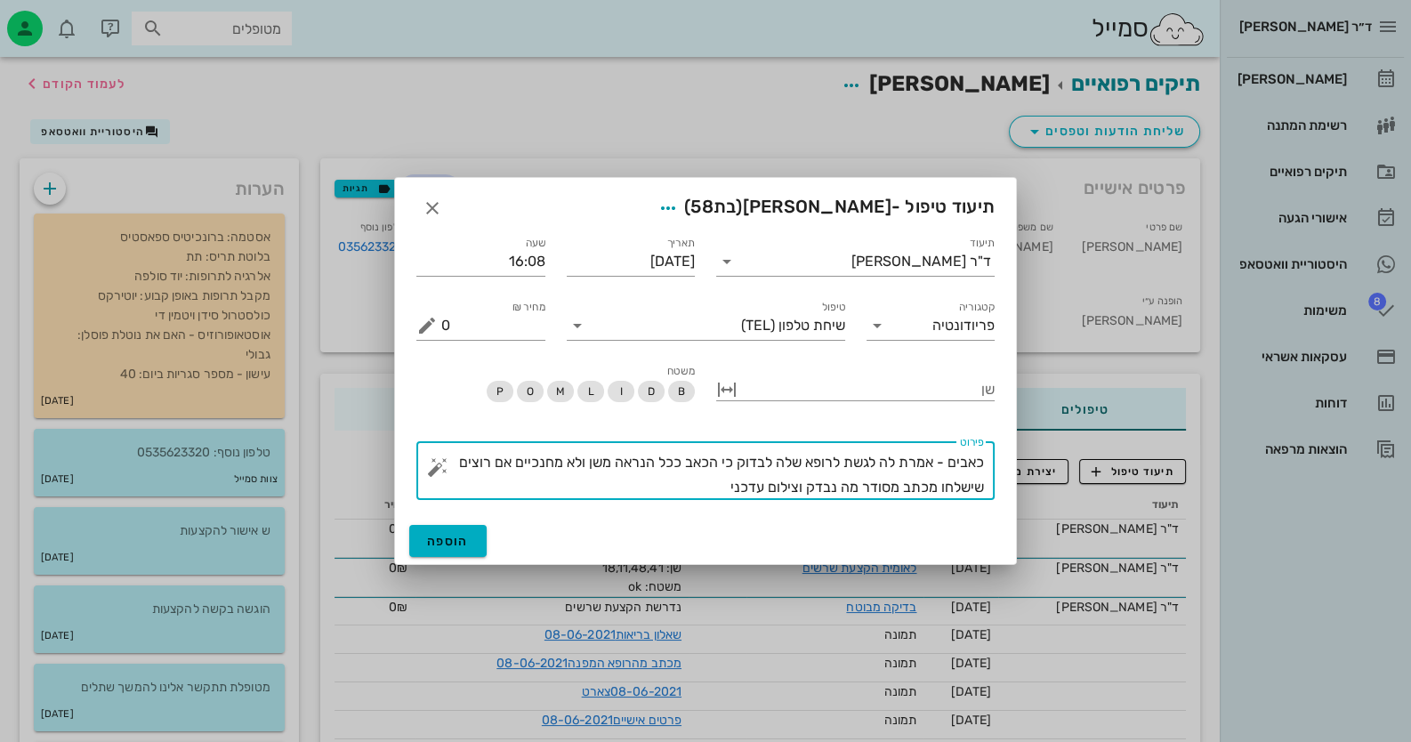
click at [538, 467] on textarea "כאבים - אמרת לה לגשת לרופא שלה לבדוק כי הכאב ככל הנראה משן ולא מחנכיים אם רוצים…" at bounding box center [712, 475] width 543 height 50
type textarea "כאבים - אמרת לה לגשת לרופא שלה לבדוק כי הכאב ככל הנראה משן ולא מחניכיים אם רוצי…"
click at [429, 536] on span "הוספה" at bounding box center [448, 541] width 42 height 15
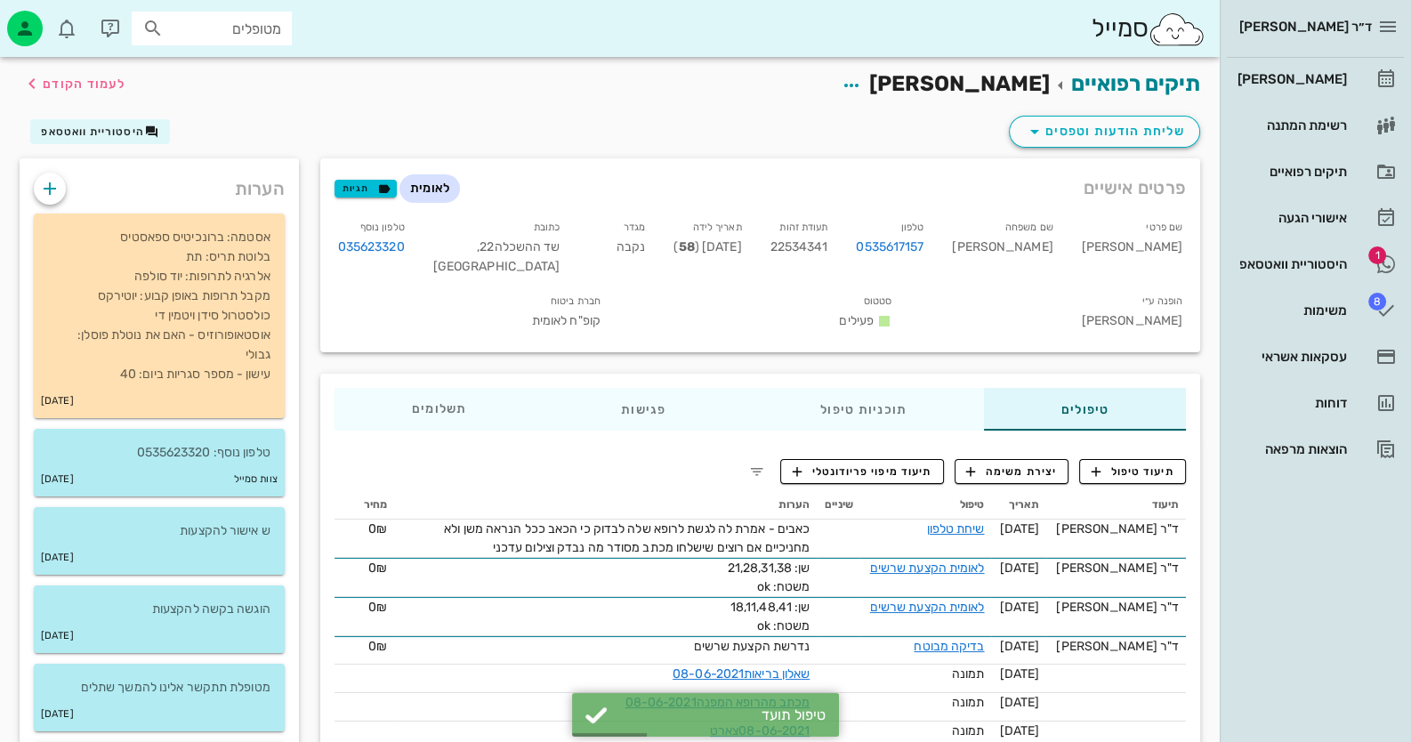
click at [246, 25] on input "מטופלים" at bounding box center [224, 28] width 114 height 23
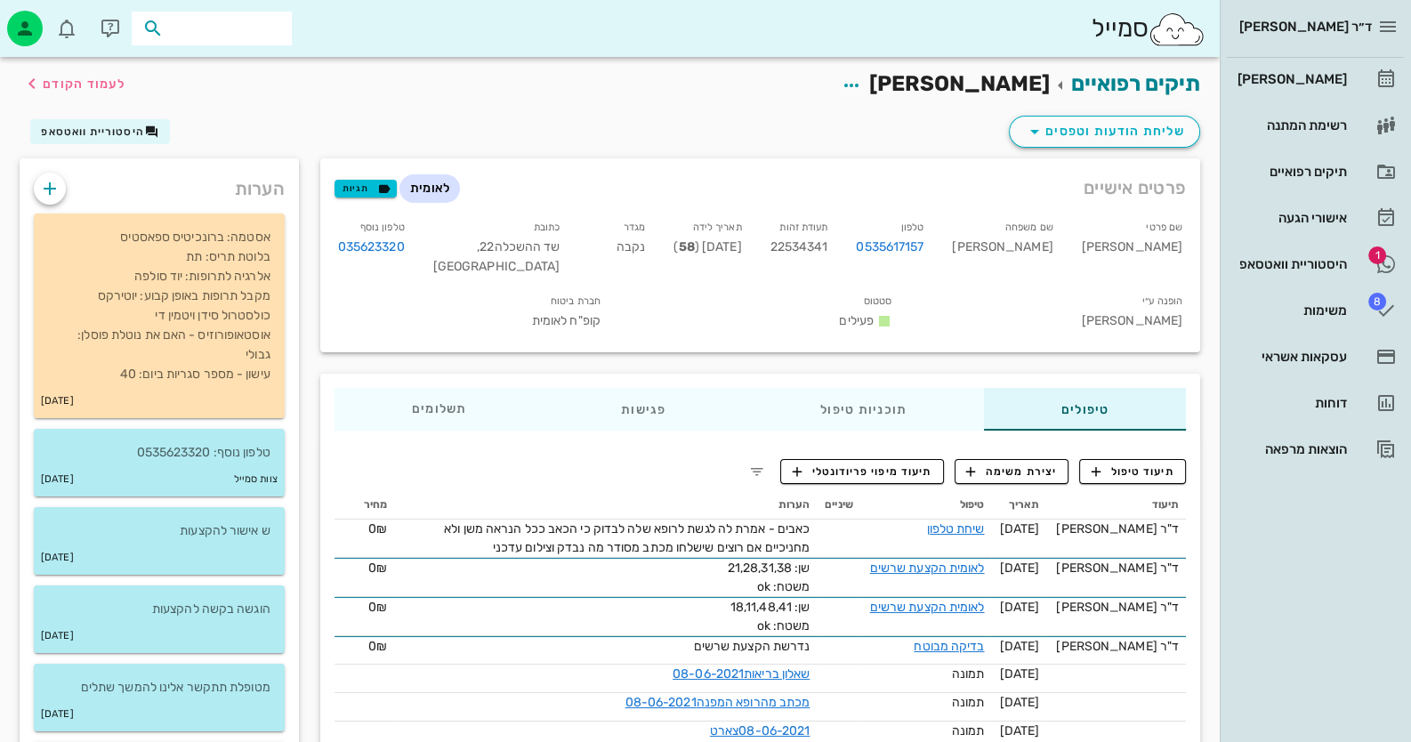
paste input "0502359558"
type input "0502359558"
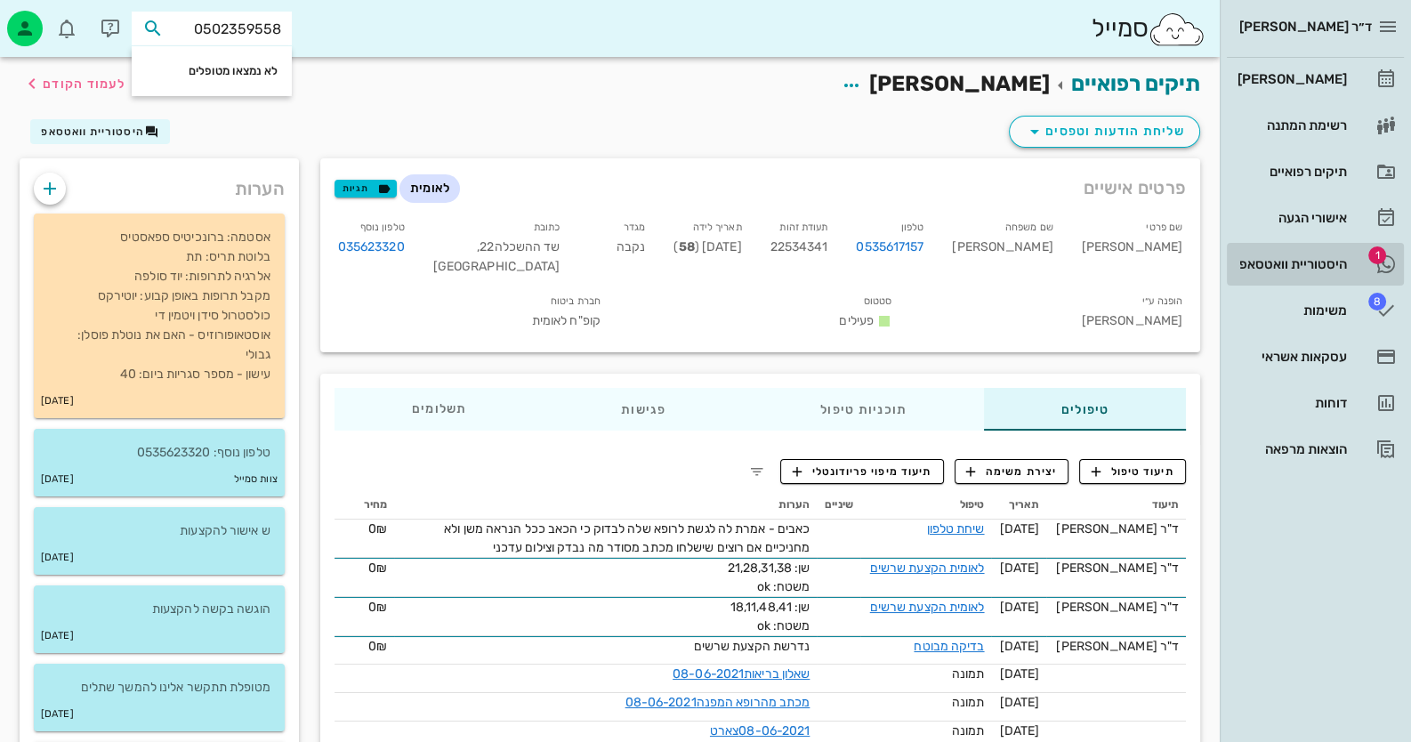
click at [1282, 264] on div "היסטוריית וואטסאפ" at bounding box center [1290, 264] width 113 height 14
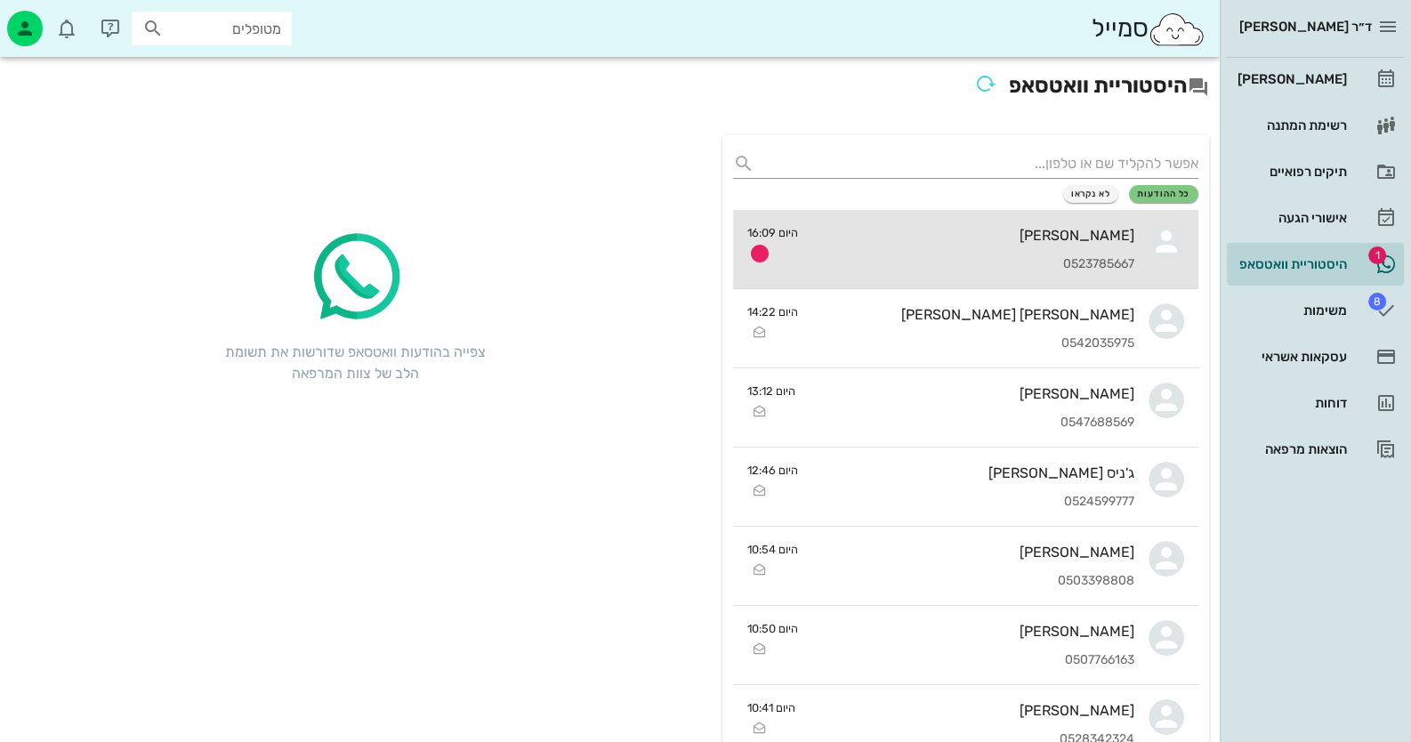
click at [1077, 257] on div "0523785667" at bounding box center [973, 264] width 322 height 15
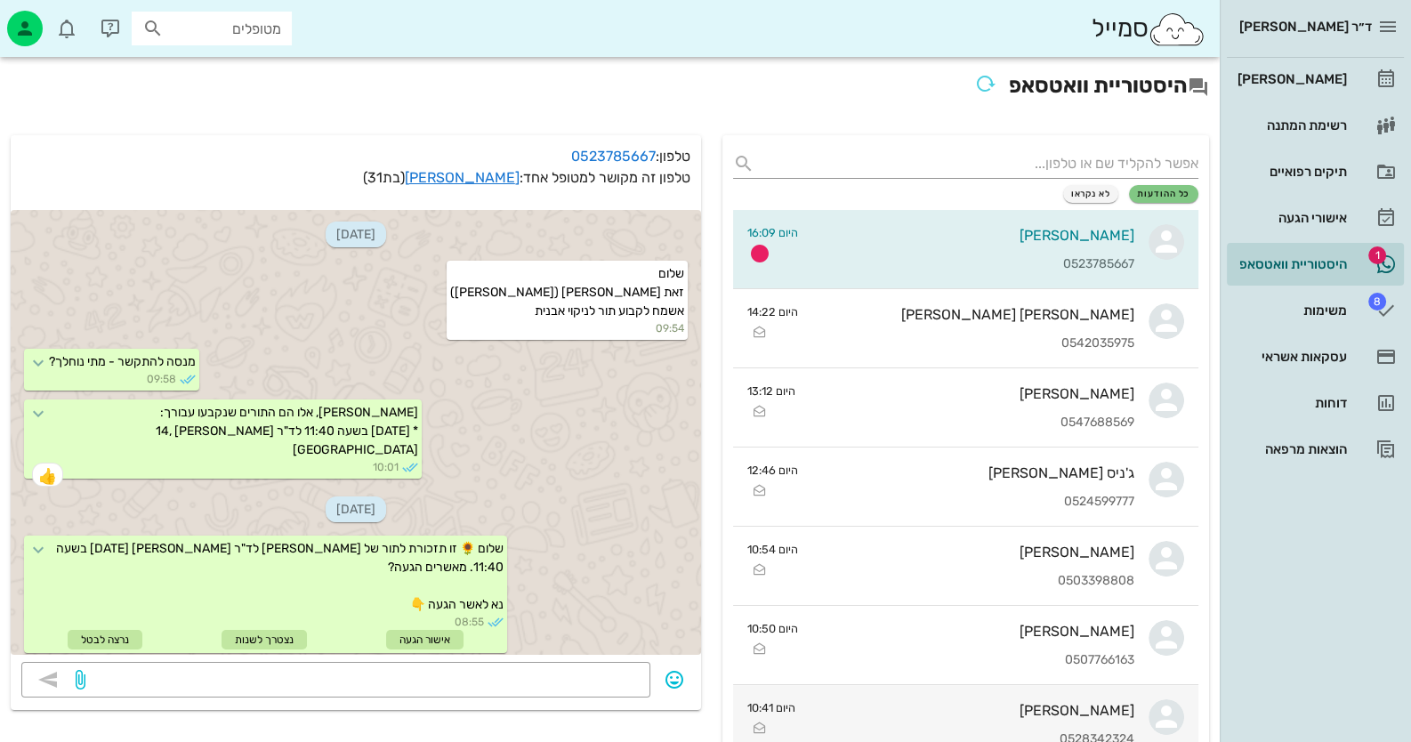
scroll to position [1690, 0]
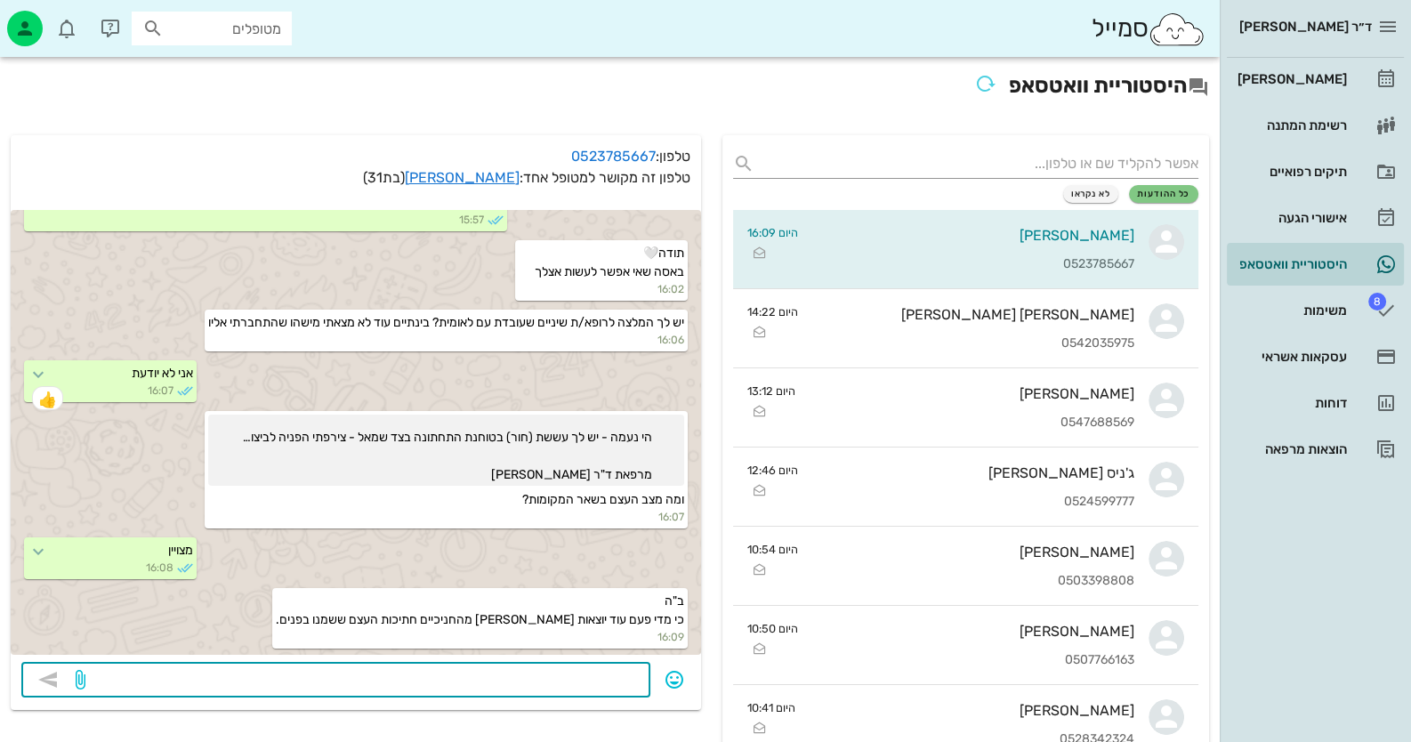
click at [612, 675] on textarea at bounding box center [364, 681] width 551 height 28
click at [321, 676] on textarea "בינתיים נראה [PERSON_NAME] ויציב. תנסי את [PERSON_NAME] בגניתקווה" at bounding box center [364, 681] width 551 height 28
type textarea "בינתיים נראה [PERSON_NAME] ויציב. תנסי את [PERSON_NAME] בגני [PERSON_NAME]"
click at [44, 675] on icon "button" at bounding box center [47, 679] width 21 height 21
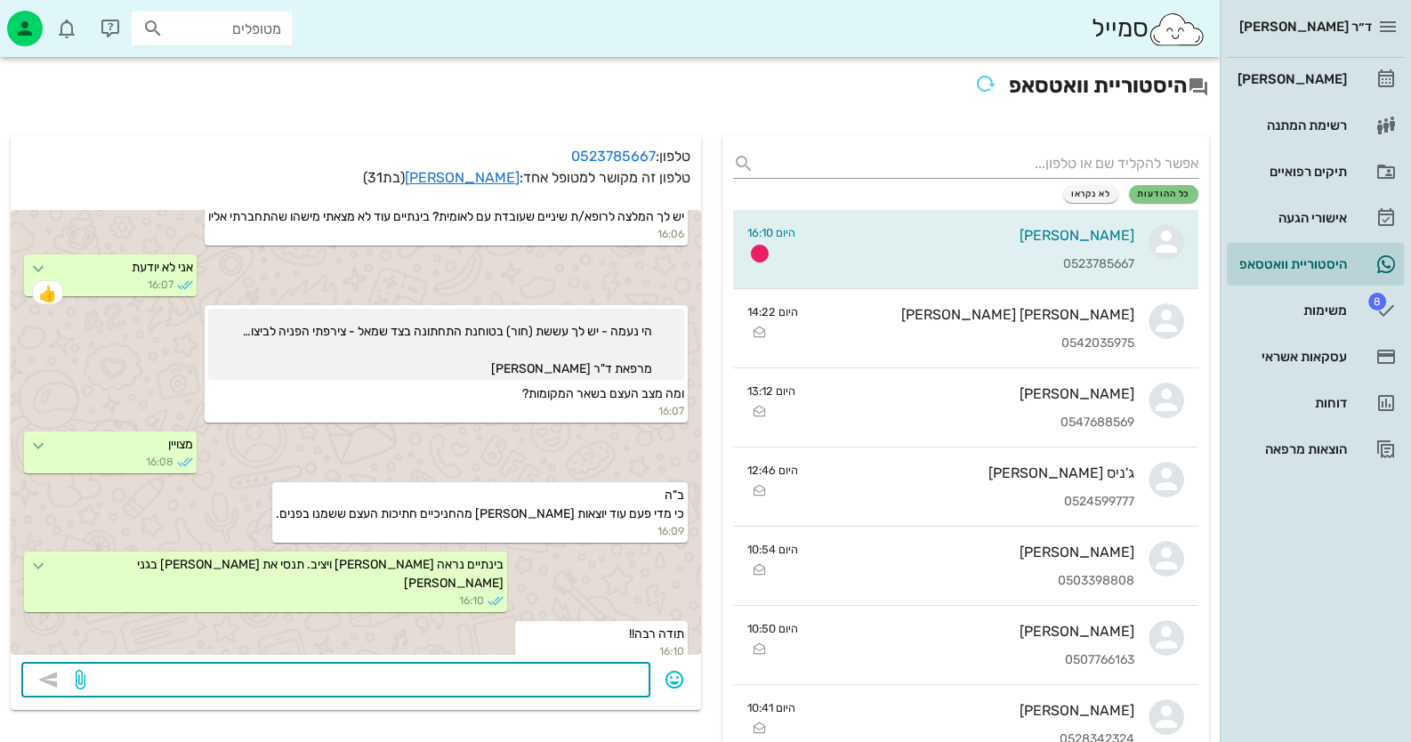
scroll to position [1792, 0]
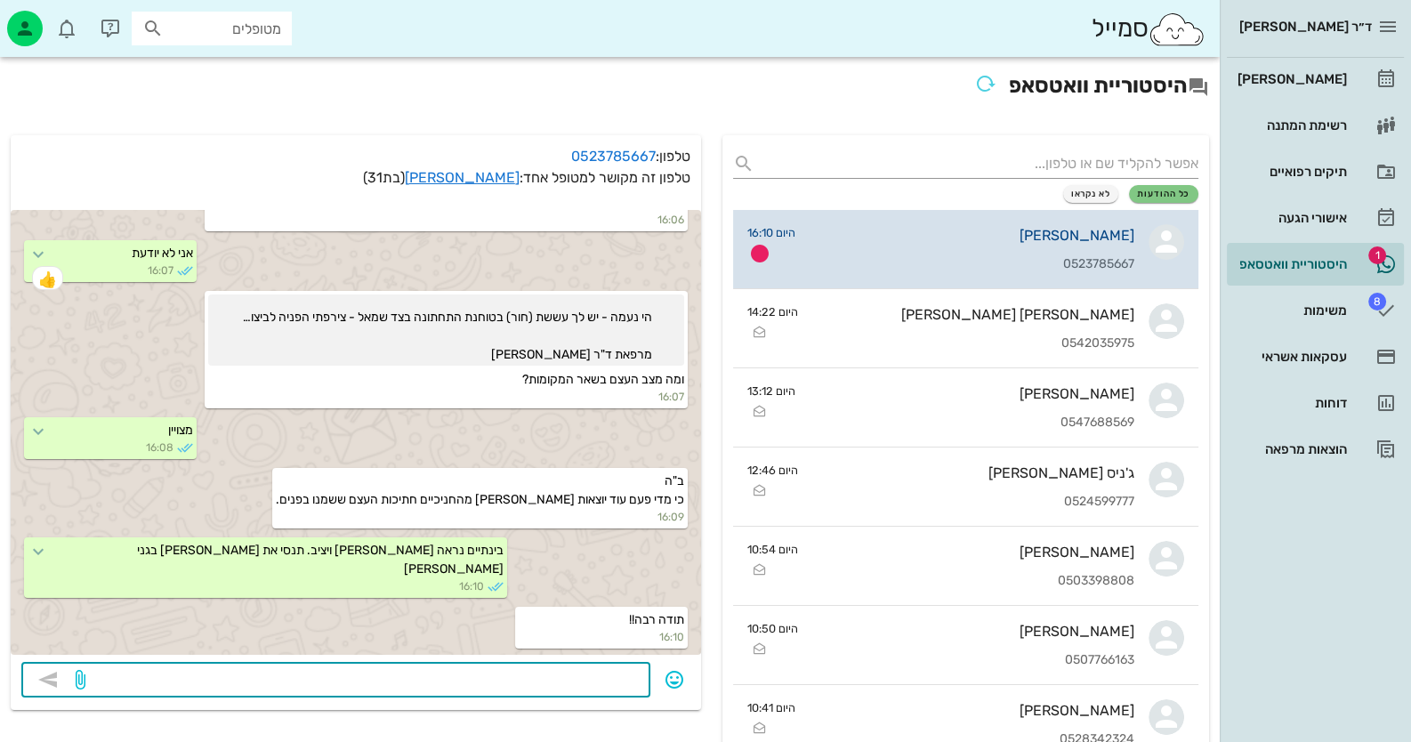
click at [1159, 253] on icon at bounding box center [1167, 242] width 36 height 36
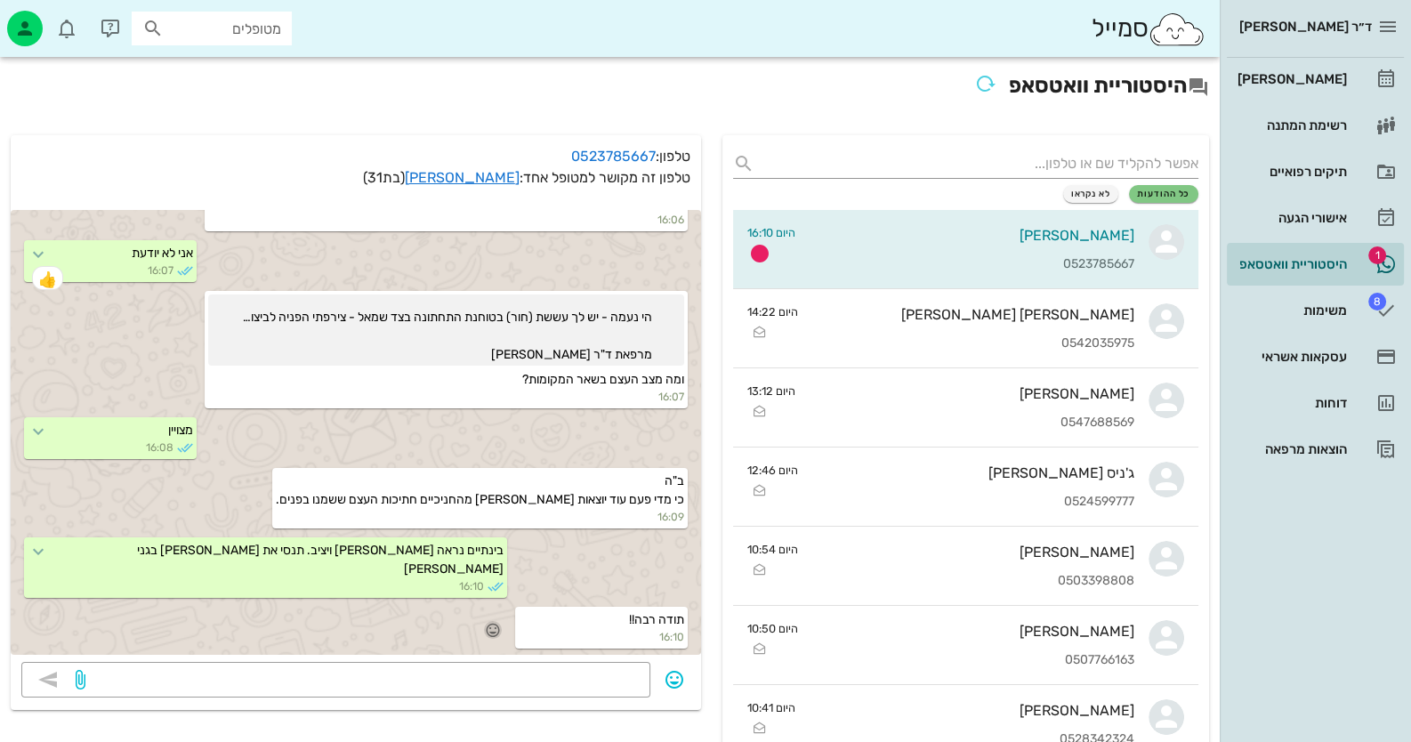
click at [492, 629] on icon "button" at bounding box center [493, 630] width 16 height 16
click at [327, 603] on div "🙏" at bounding box center [318, 603] width 32 height 34
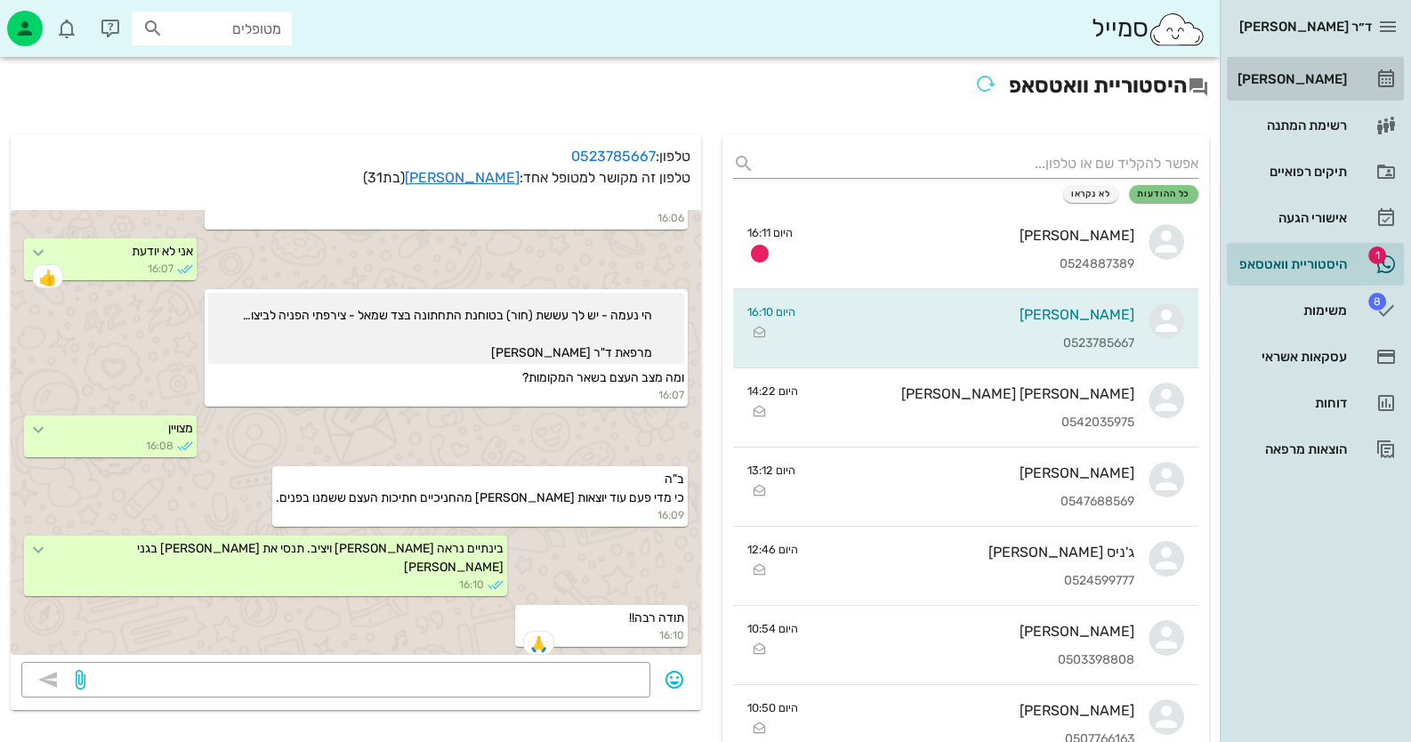
click at [1358, 79] on link "[PERSON_NAME]" at bounding box center [1315, 79] width 177 height 43
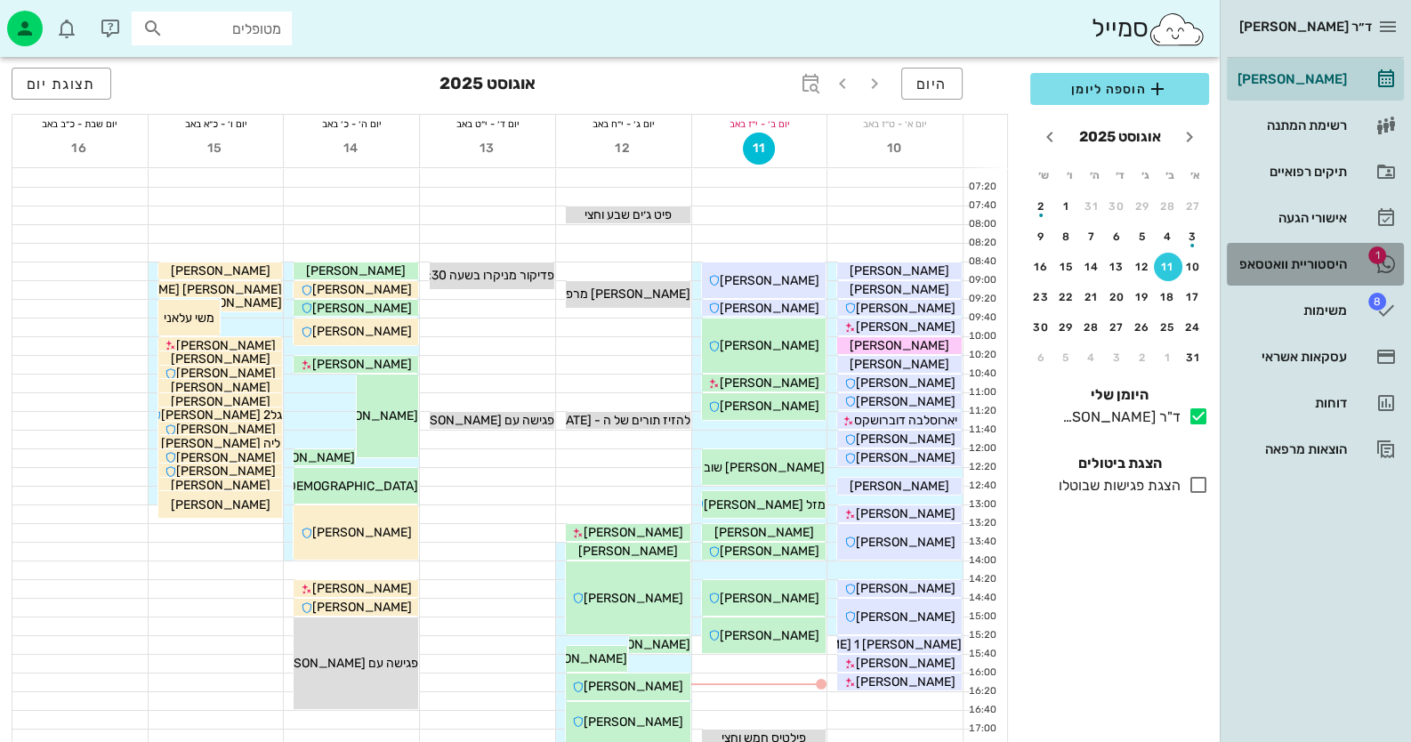
click at [1366, 268] on link "1 היסטוריית וואטסאפ" at bounding box center [1315, 264] width 177 height 43
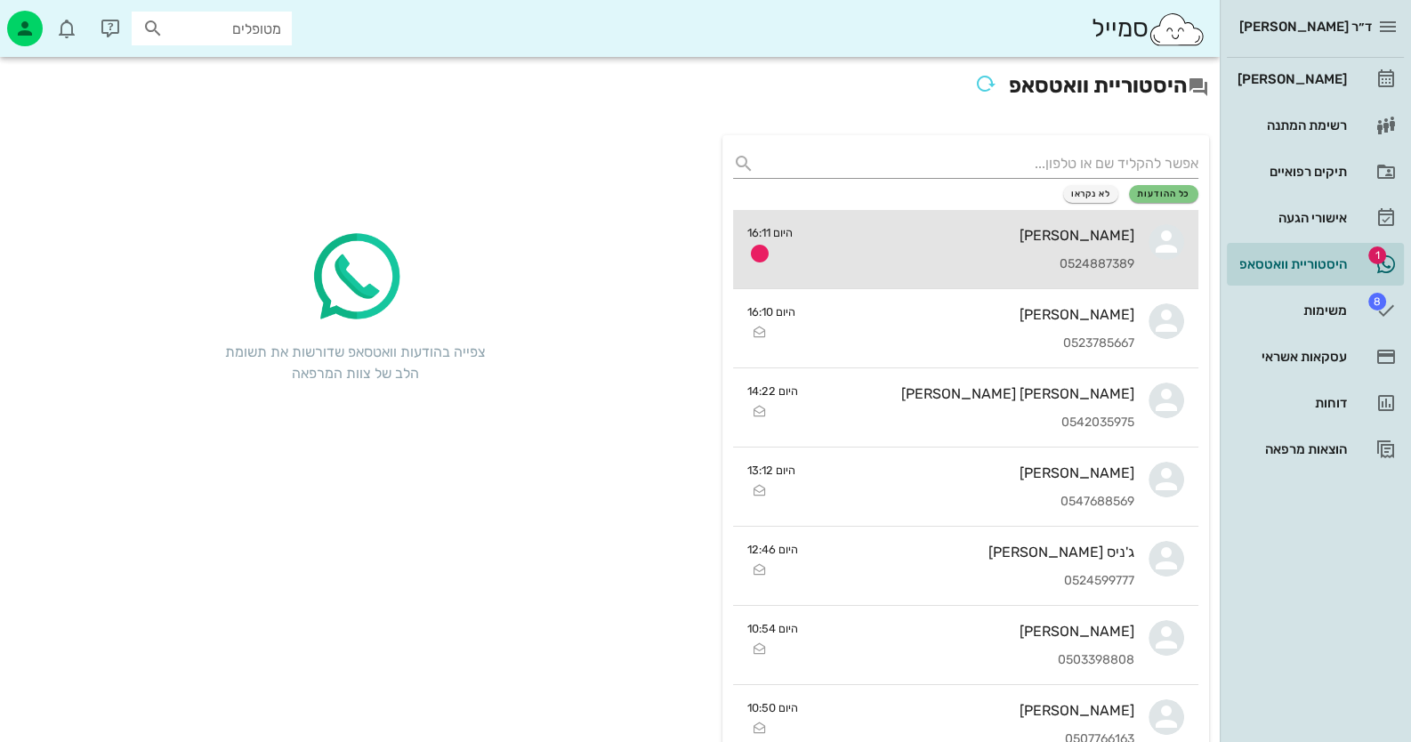
click at [1047, 263] on div "0524887389" at bounding box center [970, 264] width 327 height 15
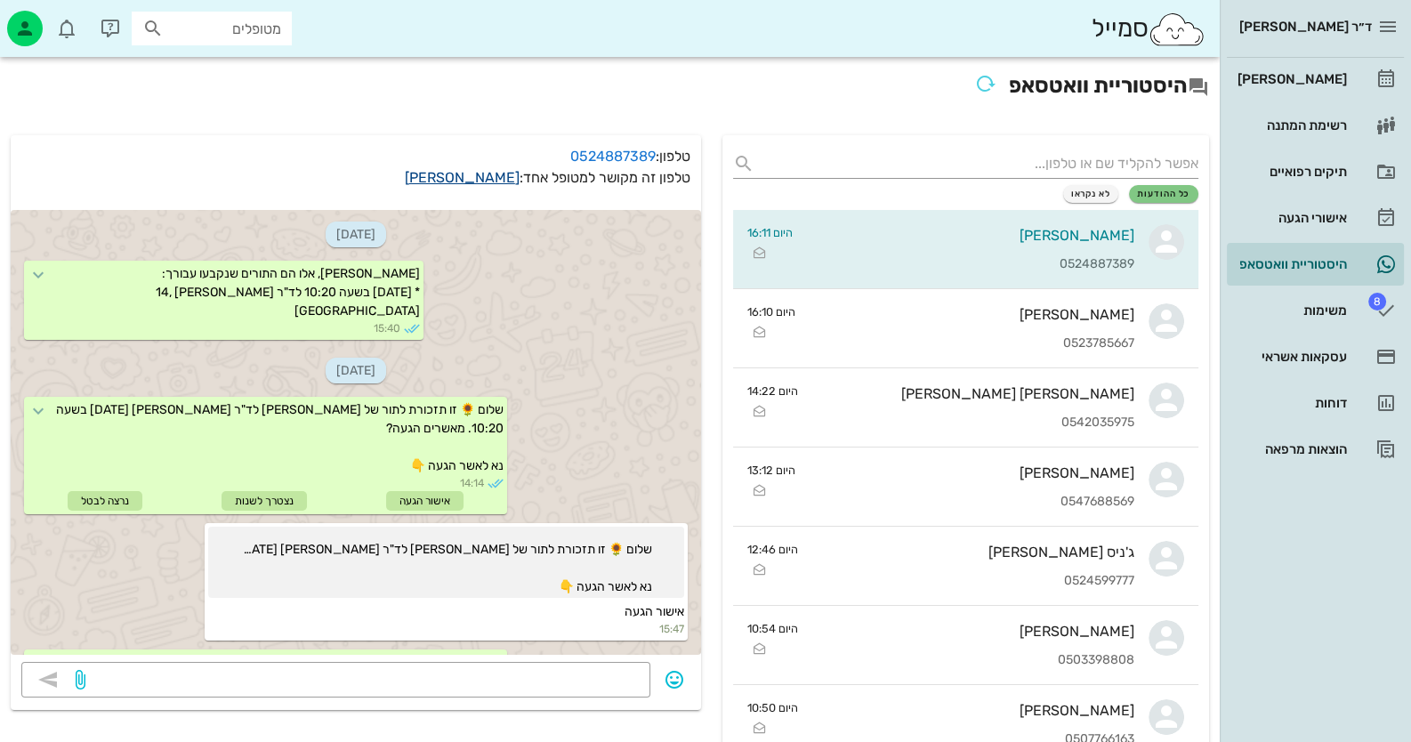
click at [471, 181] on link "[PERSON_NAME]" at bounding box center [462, 177] width 115 height 17
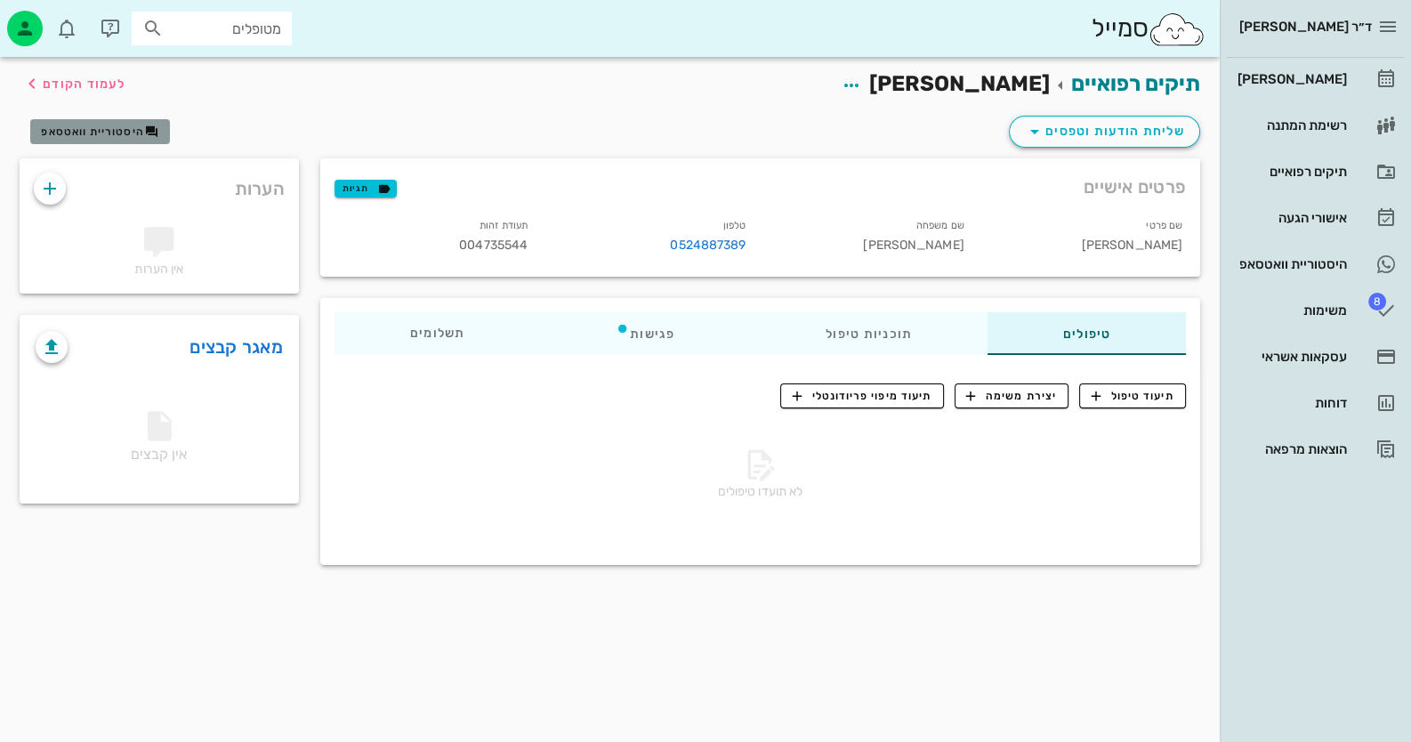
click at [61, 131] on span "היסטוריית וואטסאפ" at bounding box center [92, 131] width 103 height 12
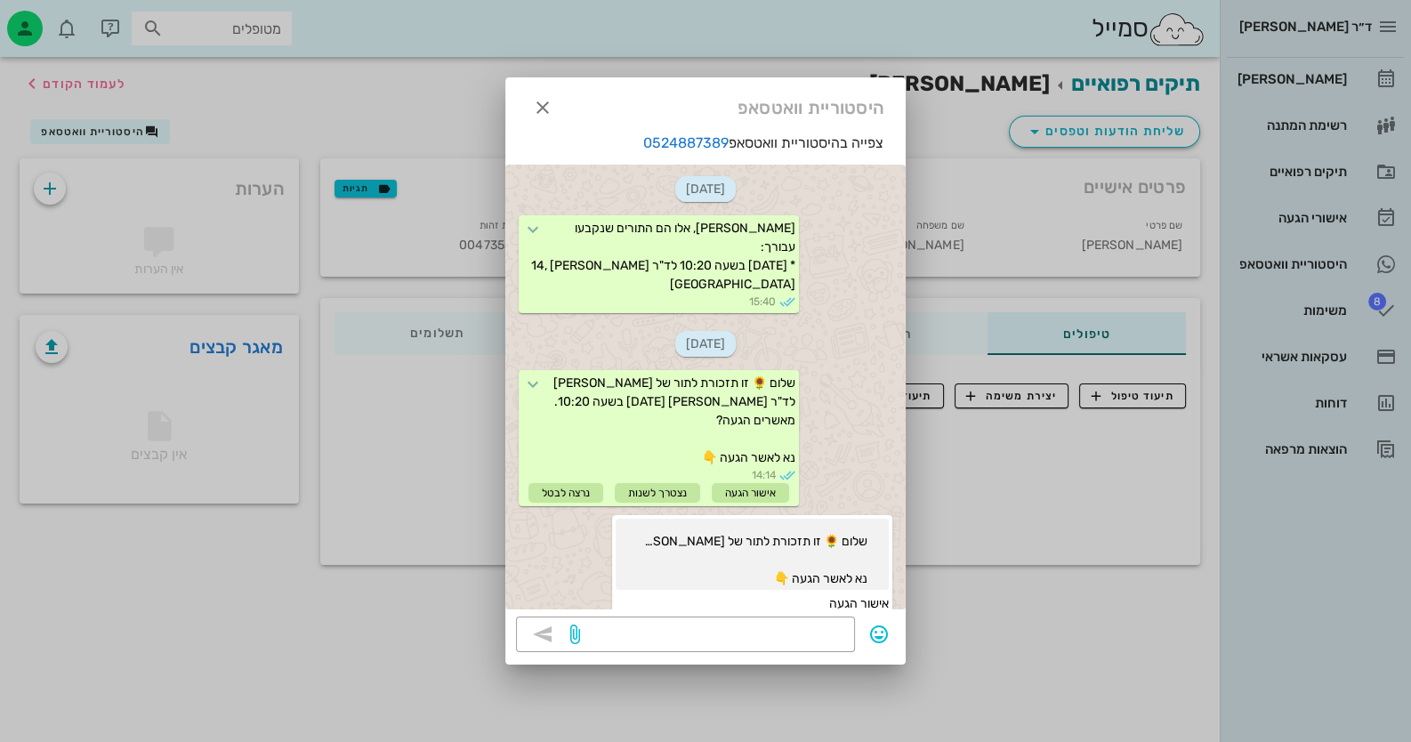
scroll to position [406, 0]
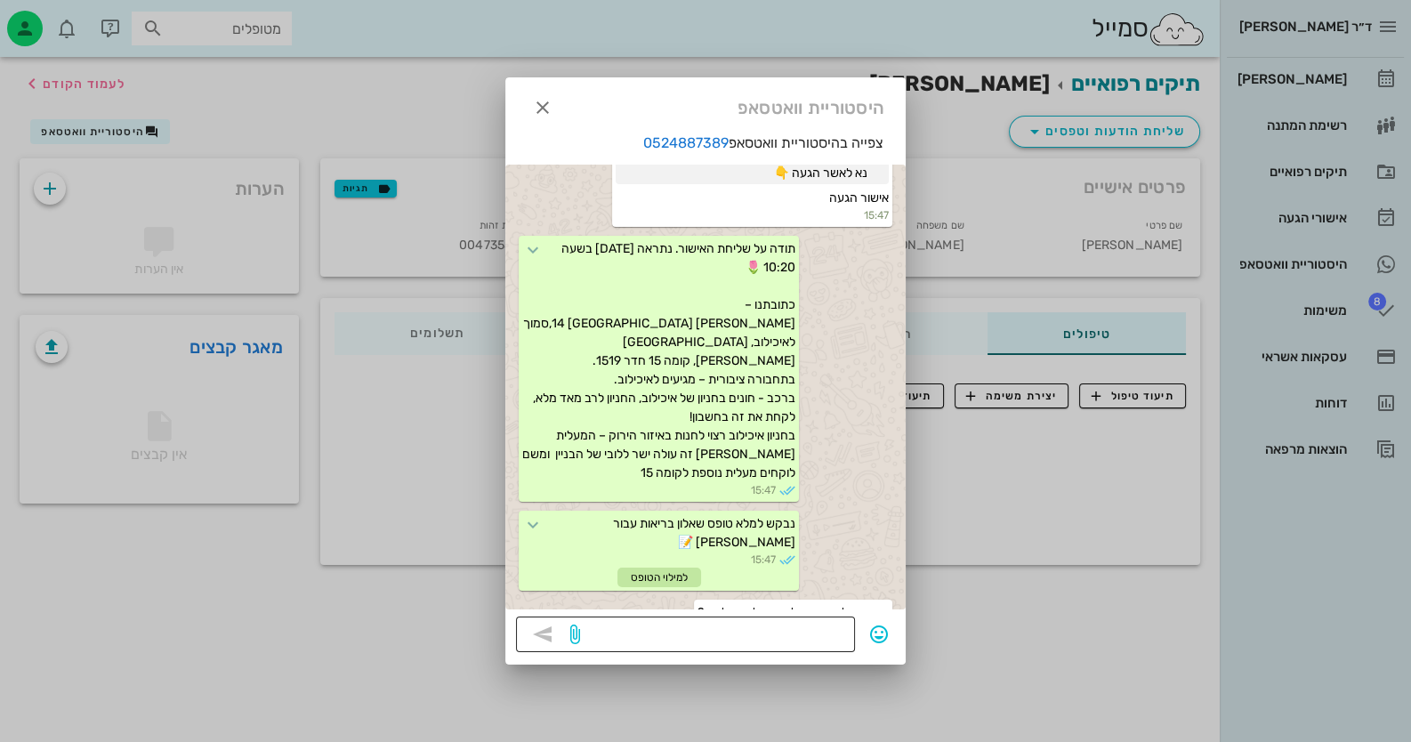
click at [827, 635] on textarea at bounding box center [714, 636] width 261 height 28
type textarea "לא - תנסה שוב לשלוח"
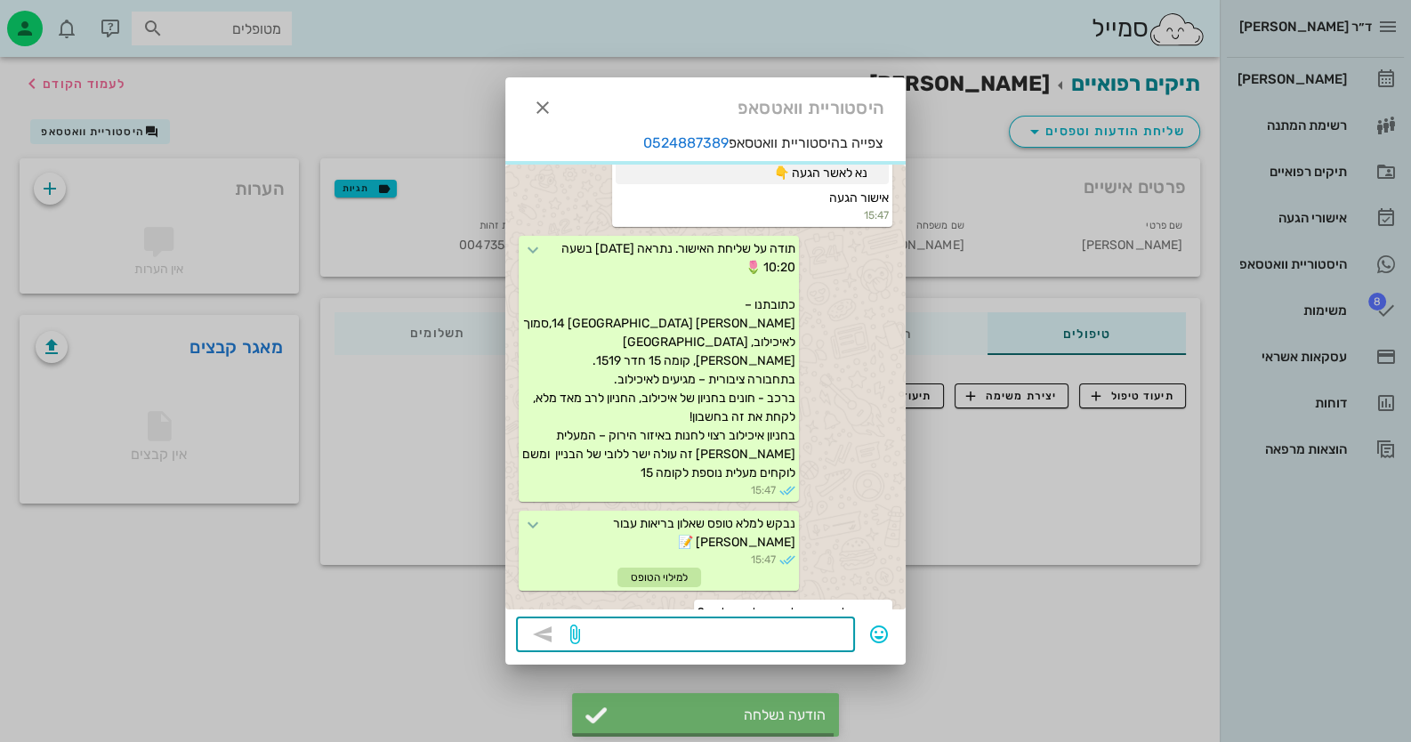
scroll to position [456, 0]
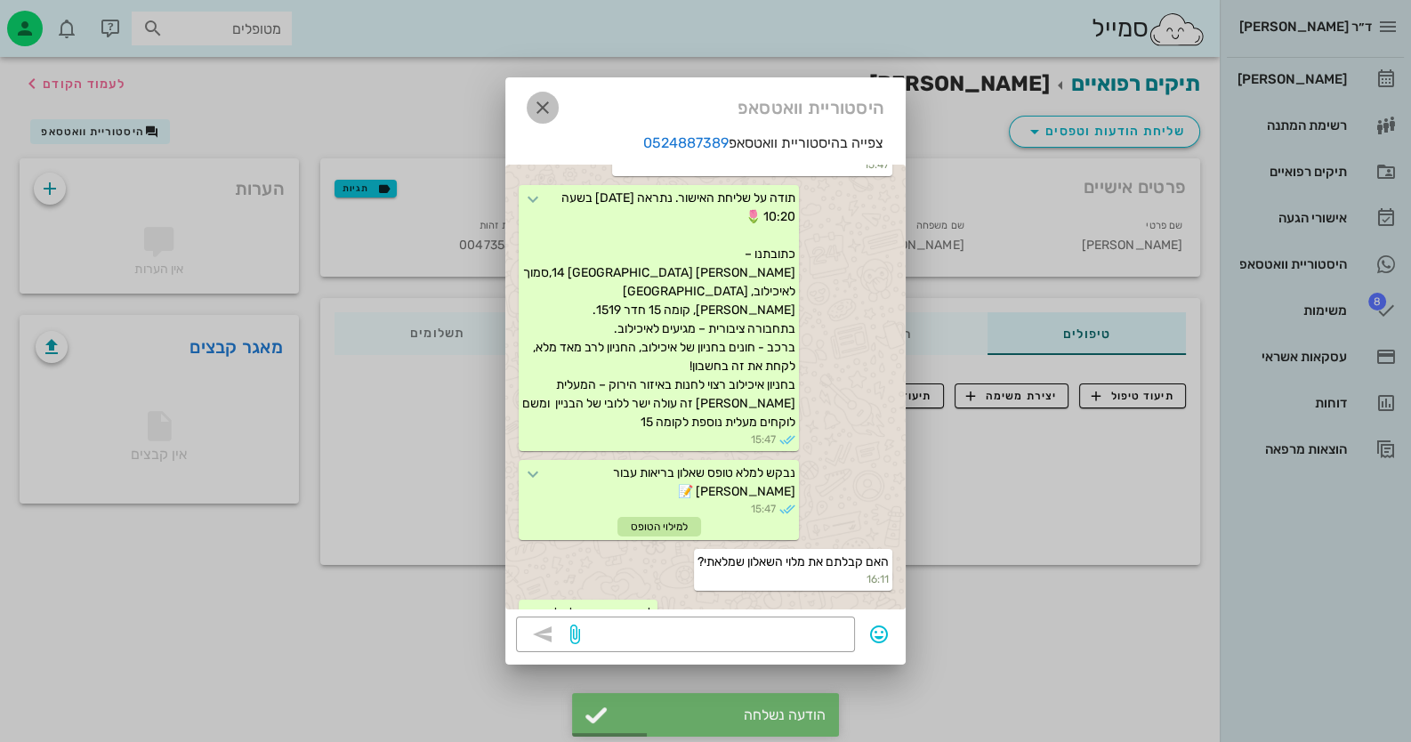
click at [537, 101] on icon "button" at bounding box center [542, 107] width 21 height 21
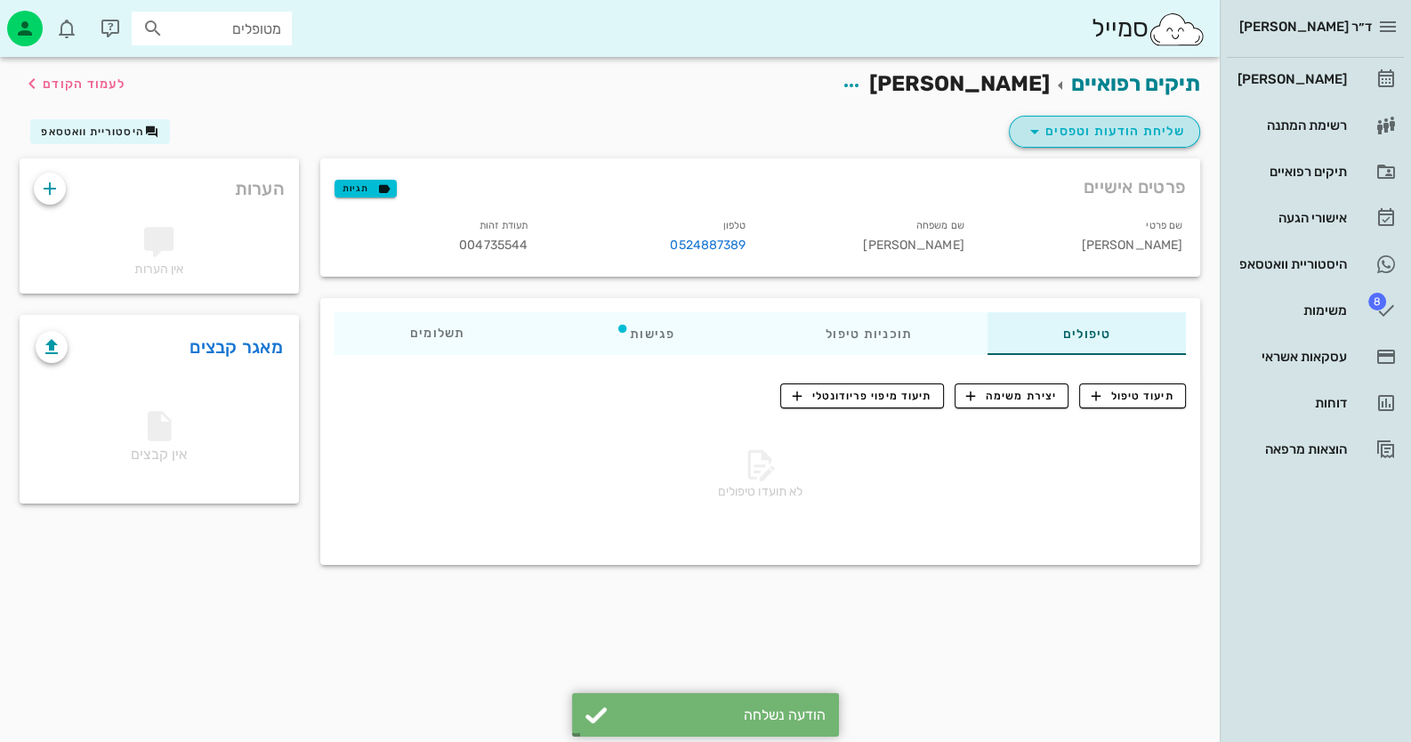
click at [1185, 126] on button "שליחת הודעות וטפסים" at bounding box center [1104, 132] width 191 height 32
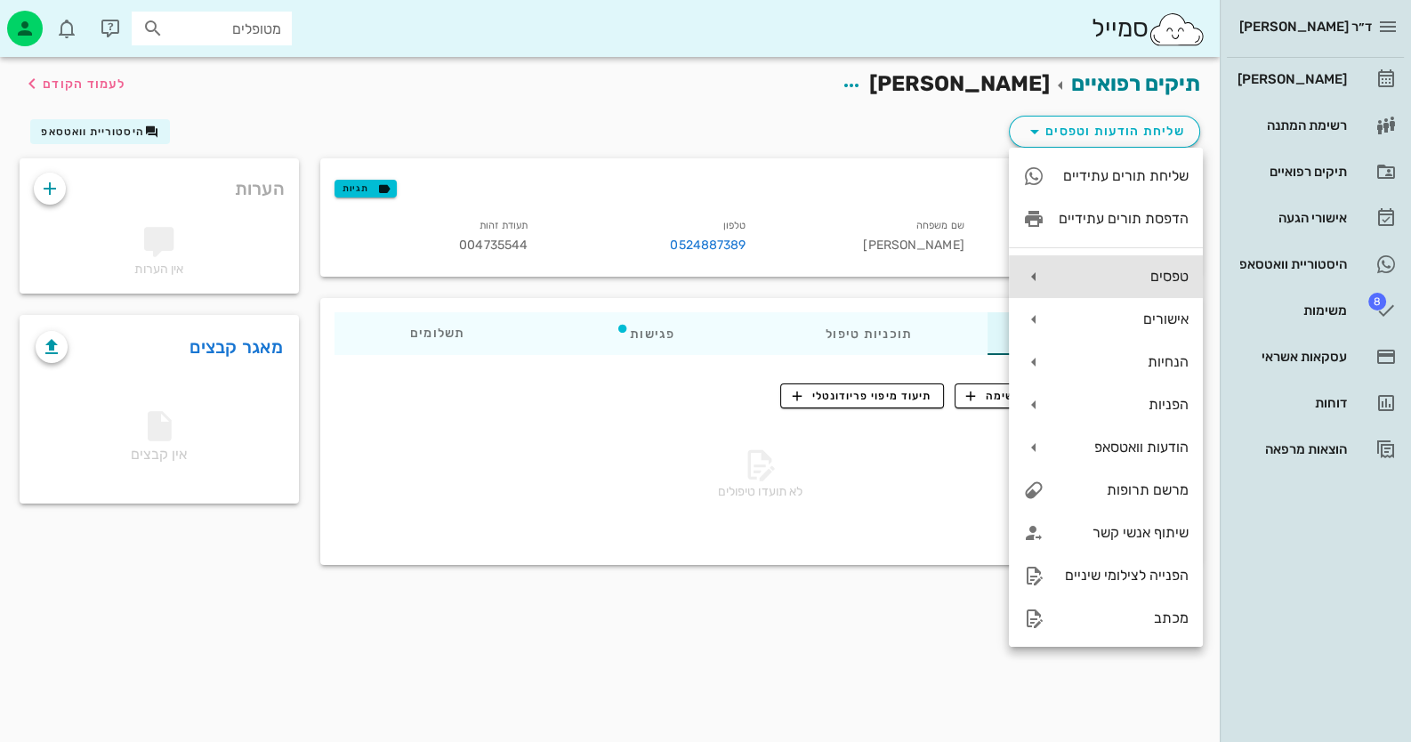
click at [1157, 278] on div "טפסים" at bounding box center [1124, 276] width 130 height 17
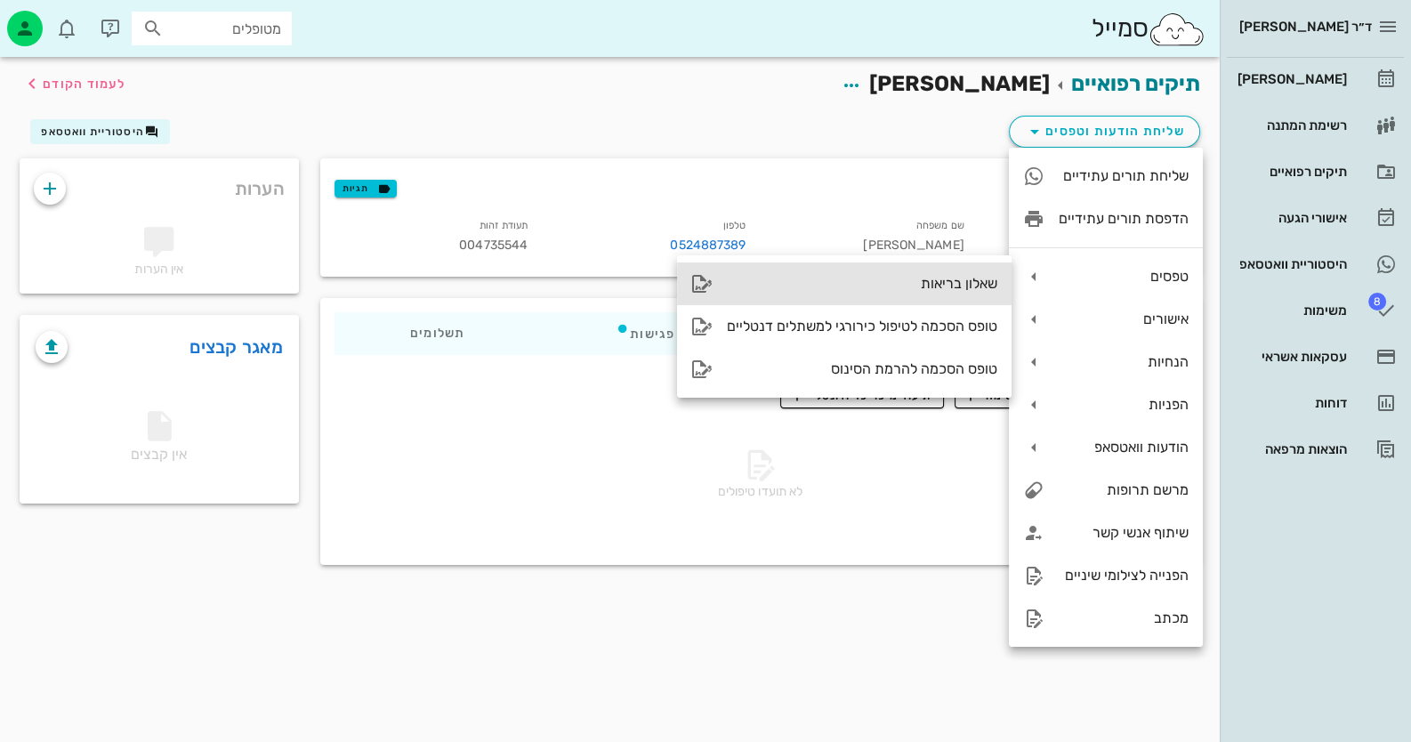
click at [924, 282] on div "שאלון בריאות" at bounding box center [862, 283] width 270 height 17
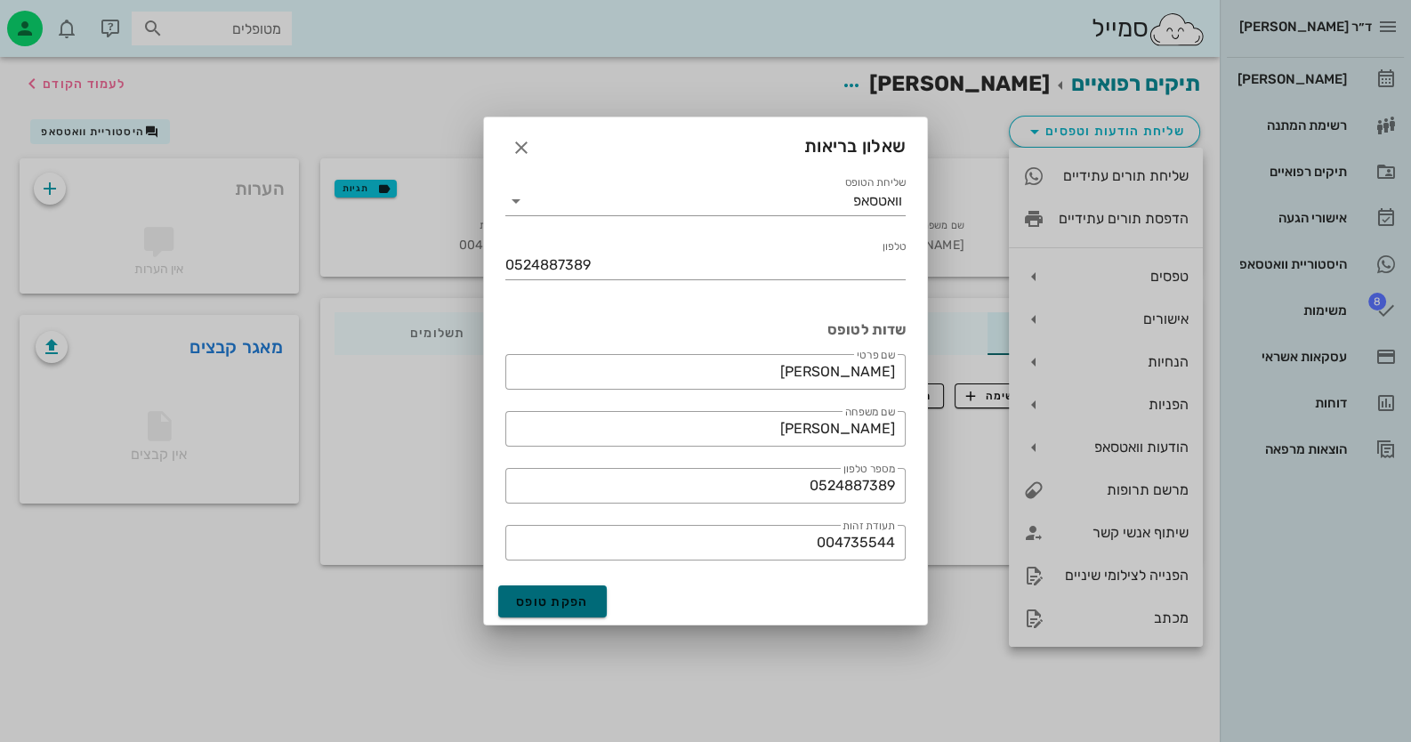
click at [544, 603] on span "הפקת טופס" at bounding box center [552, 601] width 73 height 15
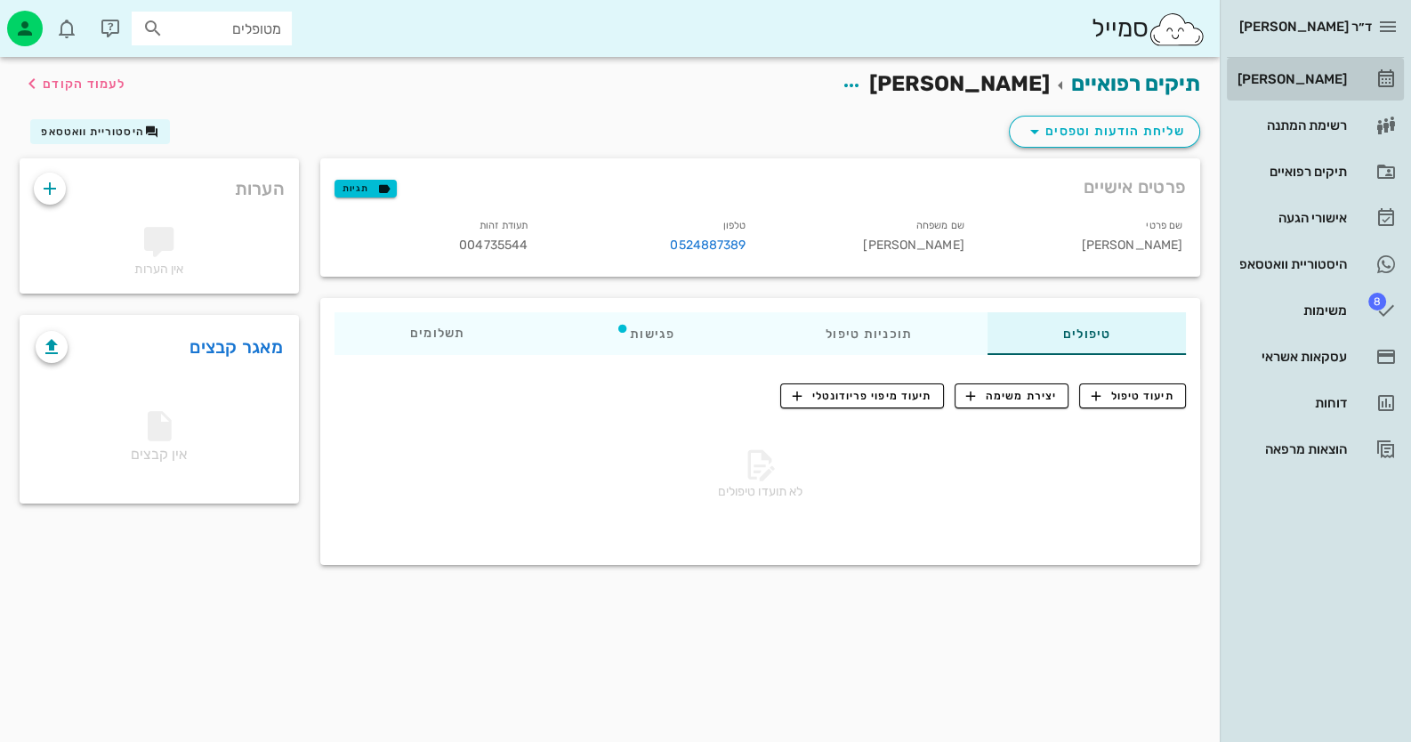
click at [1355, 89] on link "[PERSON_NAME]" at bounding box center [1315, 79] width 177 height 43
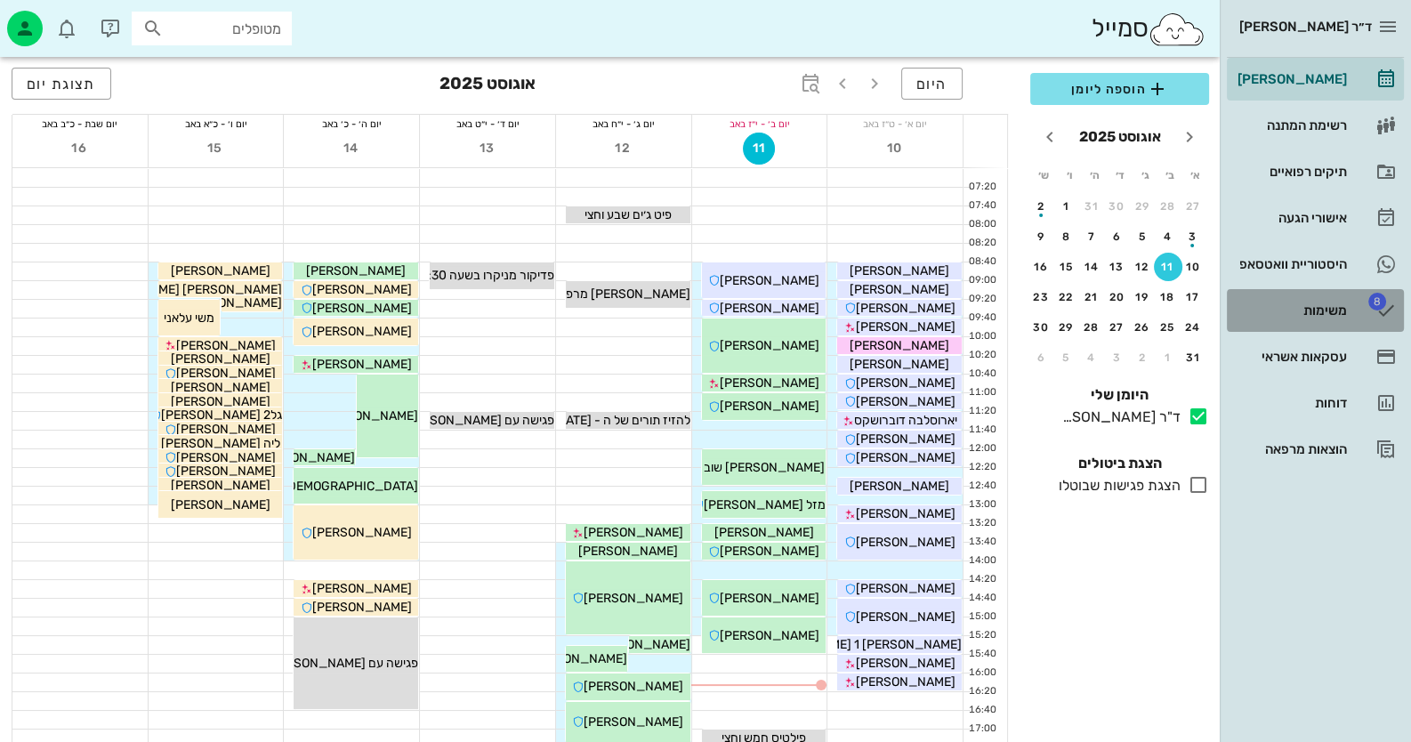
click at [1324, 318] on div "משימות" at bounding box center [1290, 310] width 113 height 28
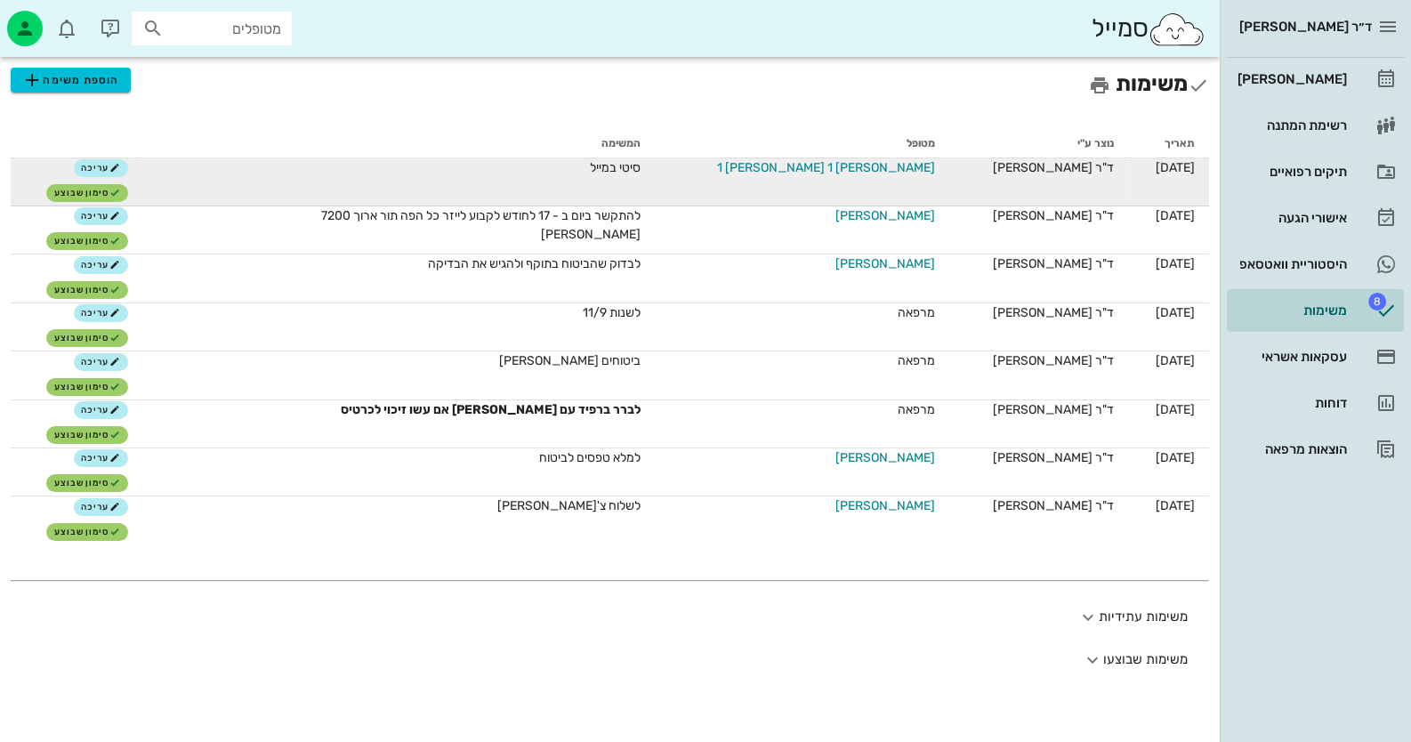
click at [891, 173] on td "[PERSON_NAME] 1 [PERSON_NAME] 1" at bounding box center [802, 182] width 294 height 48
click at [881, 172] on span "[PERSON_NAME] 1 [PERSON_NAME] 1" at bounding box center [826, 167] width 218 height 19
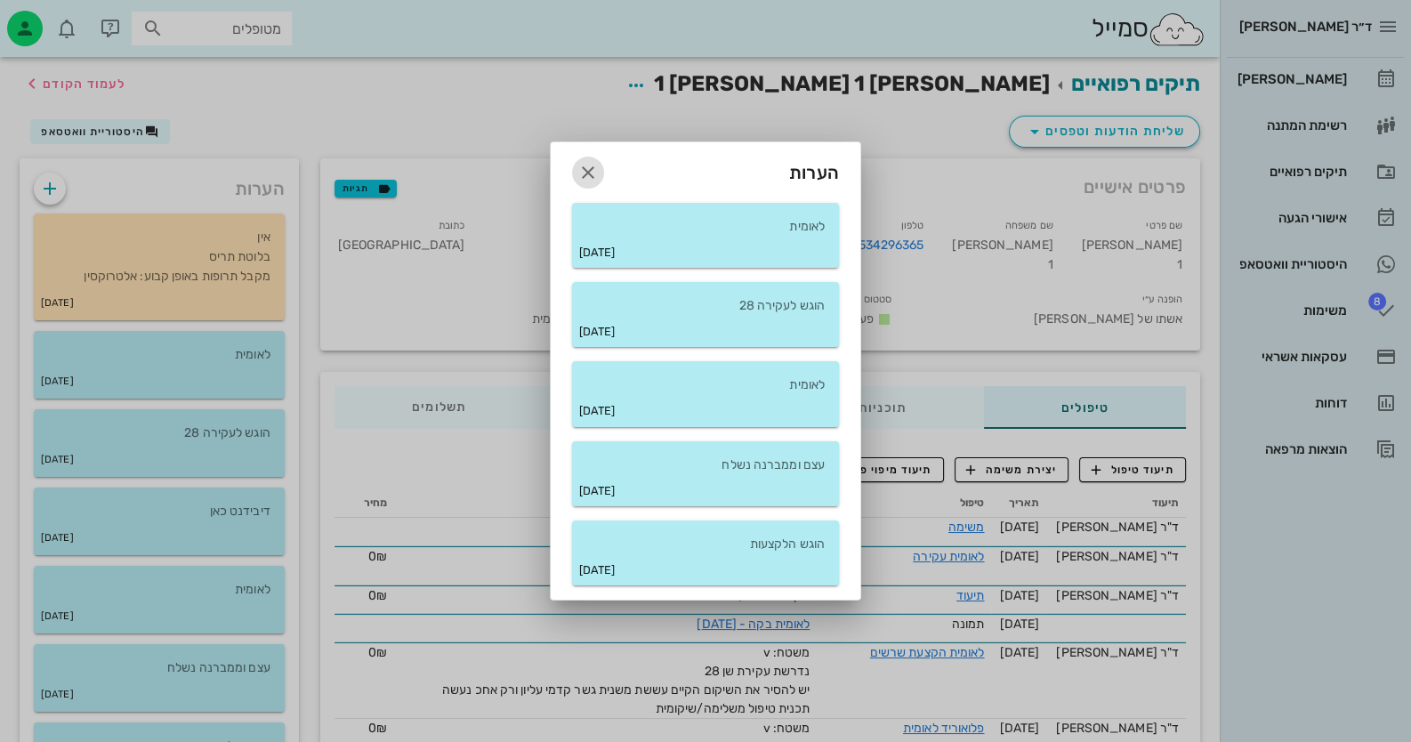
click at [592, 173] on icon "button" at bounding box center [587, 172] width 21 height 21
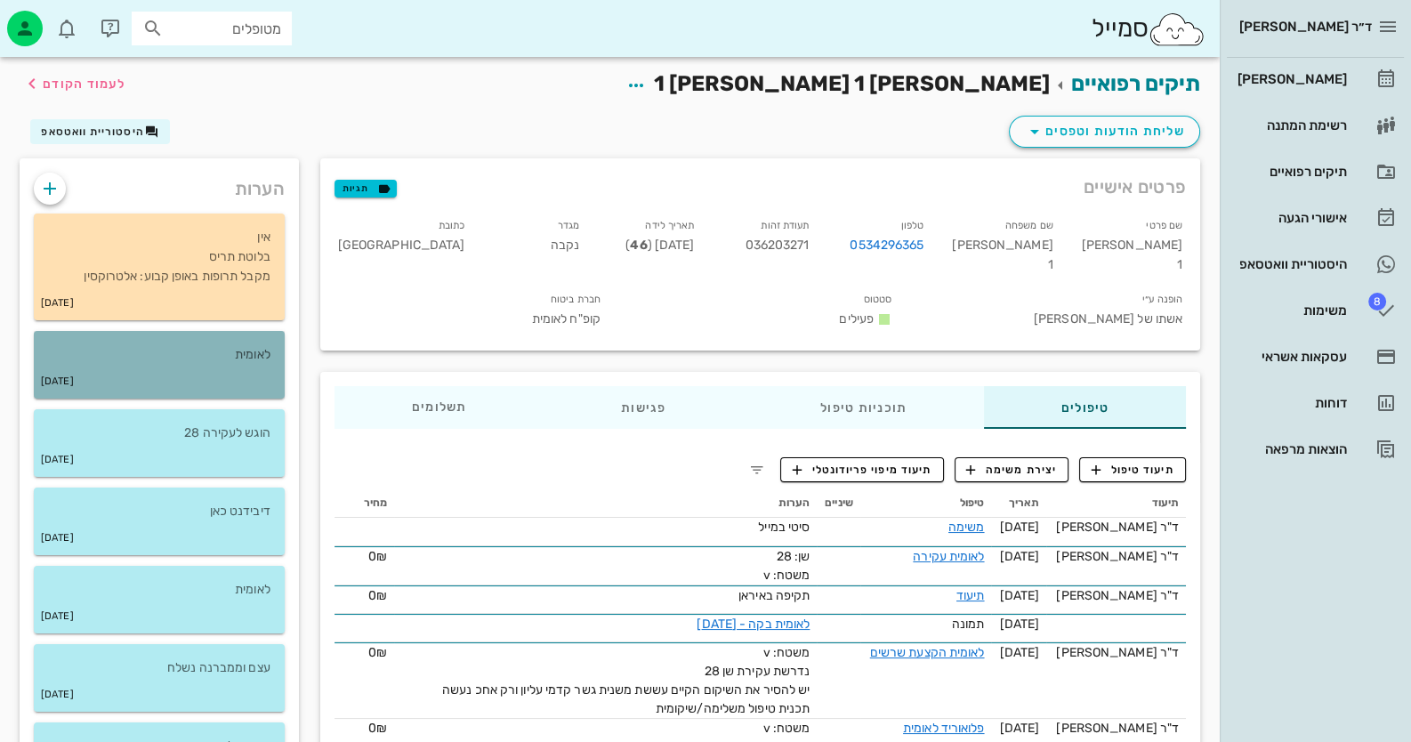
click at [196, 382] on div "[DATE]" at bounding box center [159, 382] width 251 height 34
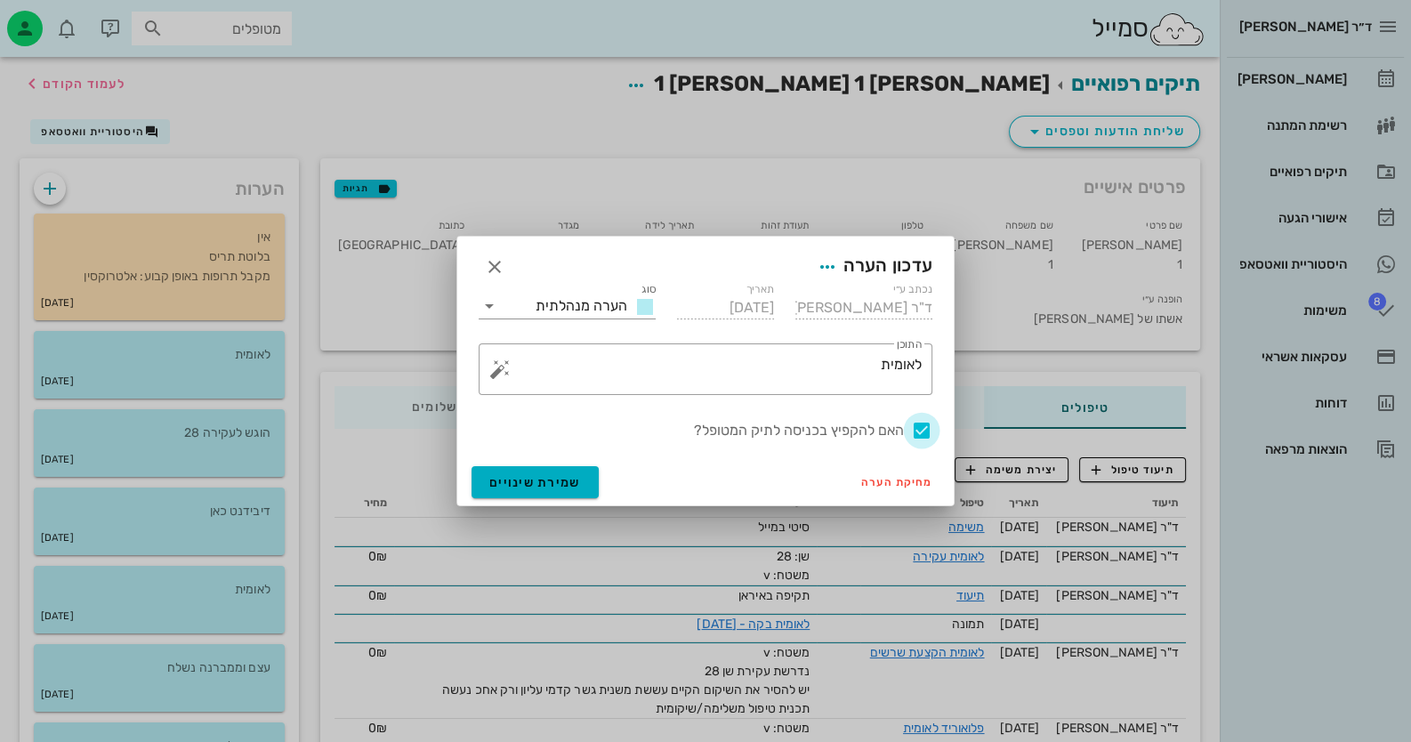
click at [913, 430] on div at bounding box center [922, 430] width 30 height 30
checkbox input "false"
click at [541, 472] on button "שמירת שינויים" at bounding box center [535, 482] width 127 height 32
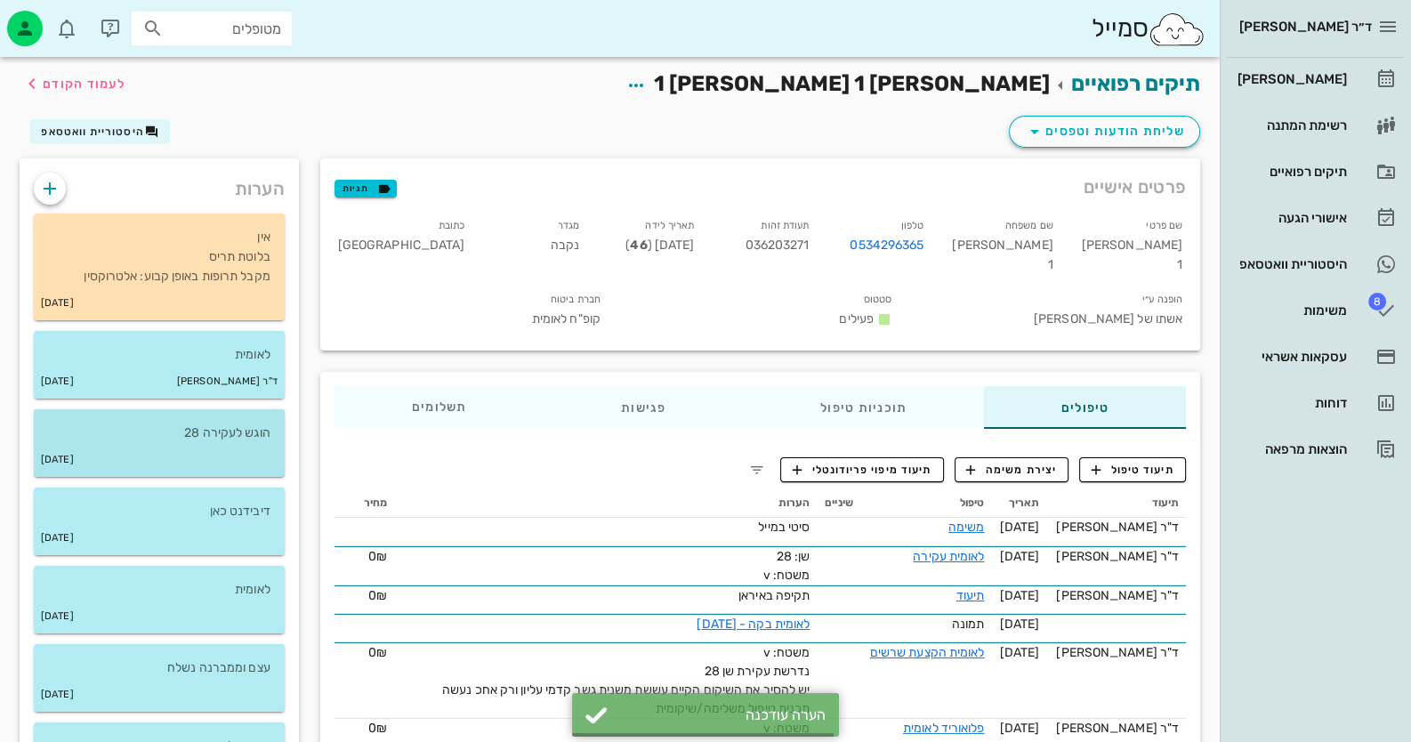
click at [216, 435] on p "הוגש לעקירה 28" at bounding box center [159, 433] width 222 height 20
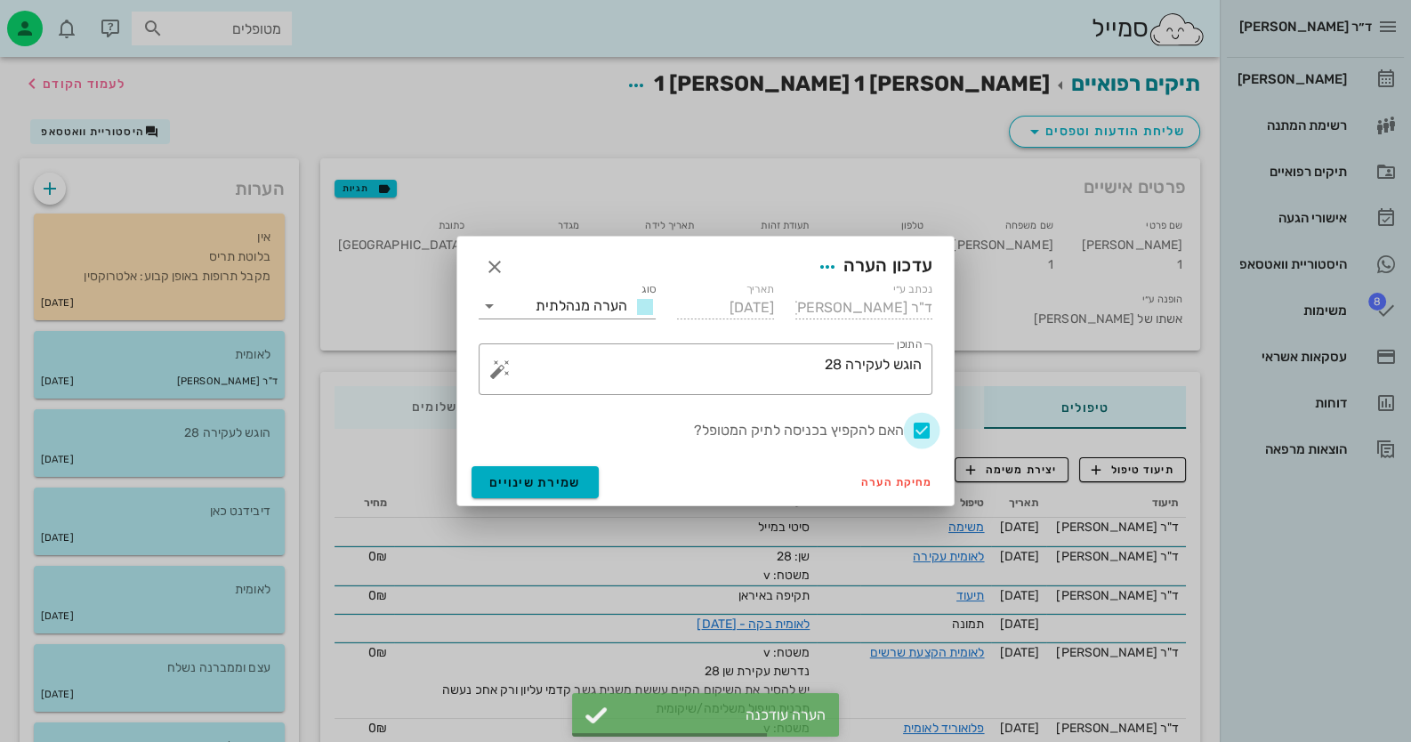
click at [925, 434] on div at bounding box center [922, 430] width 30 height 30
checkbox input "false"
click at [538, 488] on span "שמירת שינויים" at bounding box center [535, 482] width 92 height 15
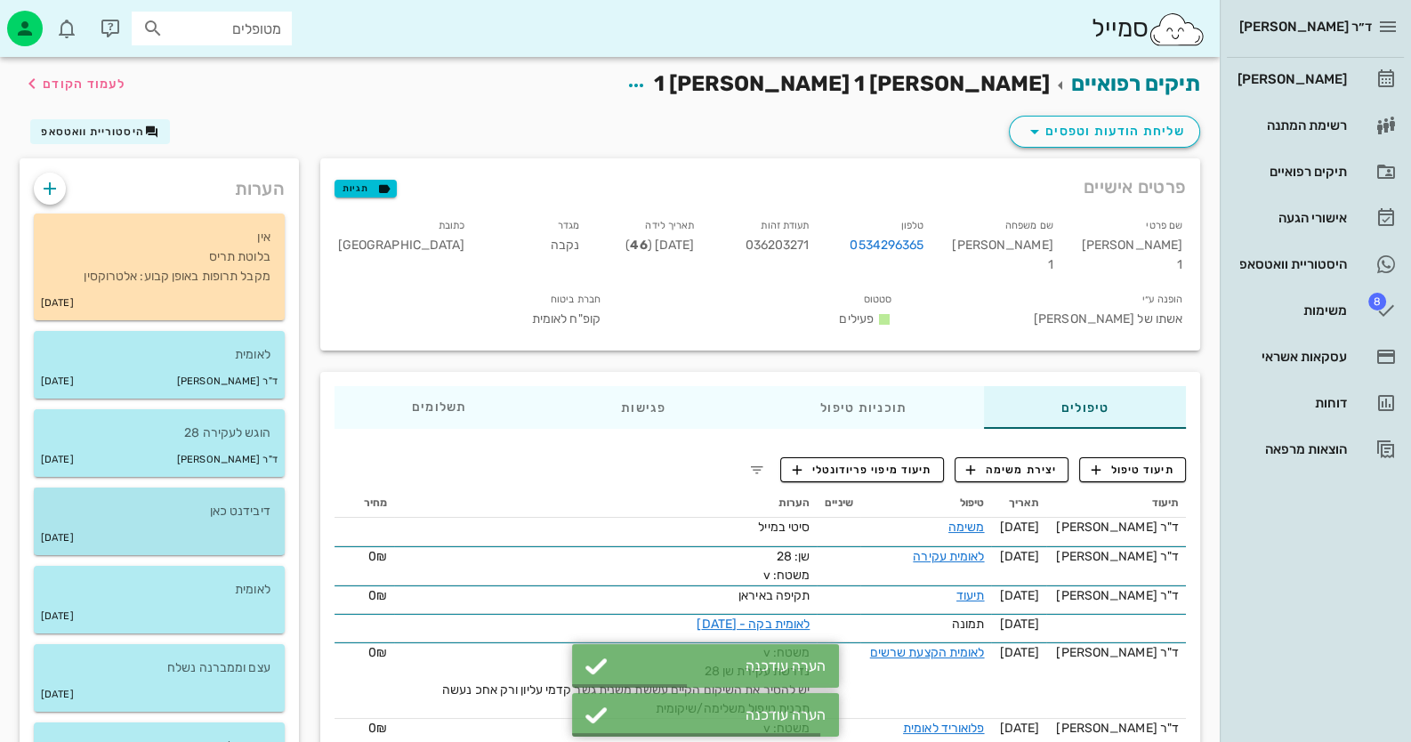
click at [242, 524] on div "[DATE]" at bounding box center [159, 538] width 251 height 34
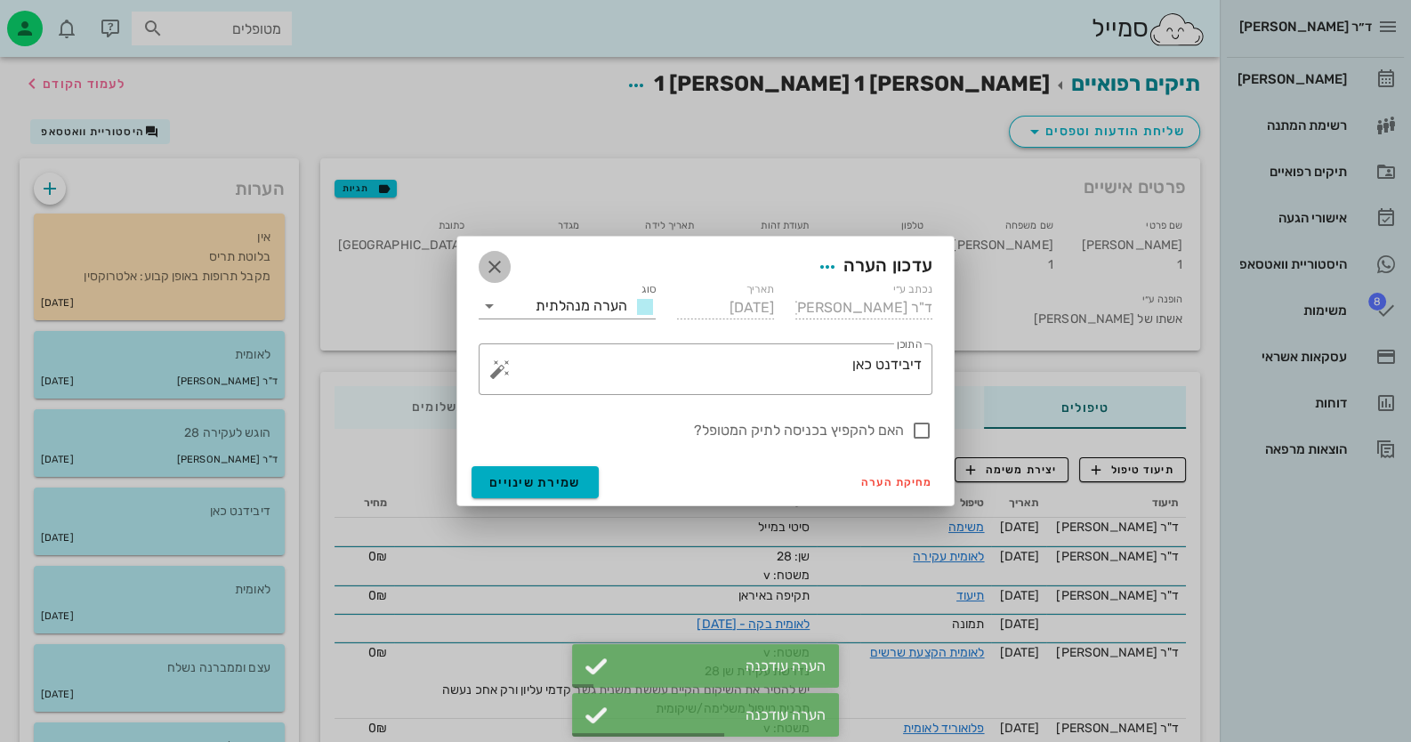
click at [501, 277] on icon "button" at bounding box center [494, 266] width 21 height 21
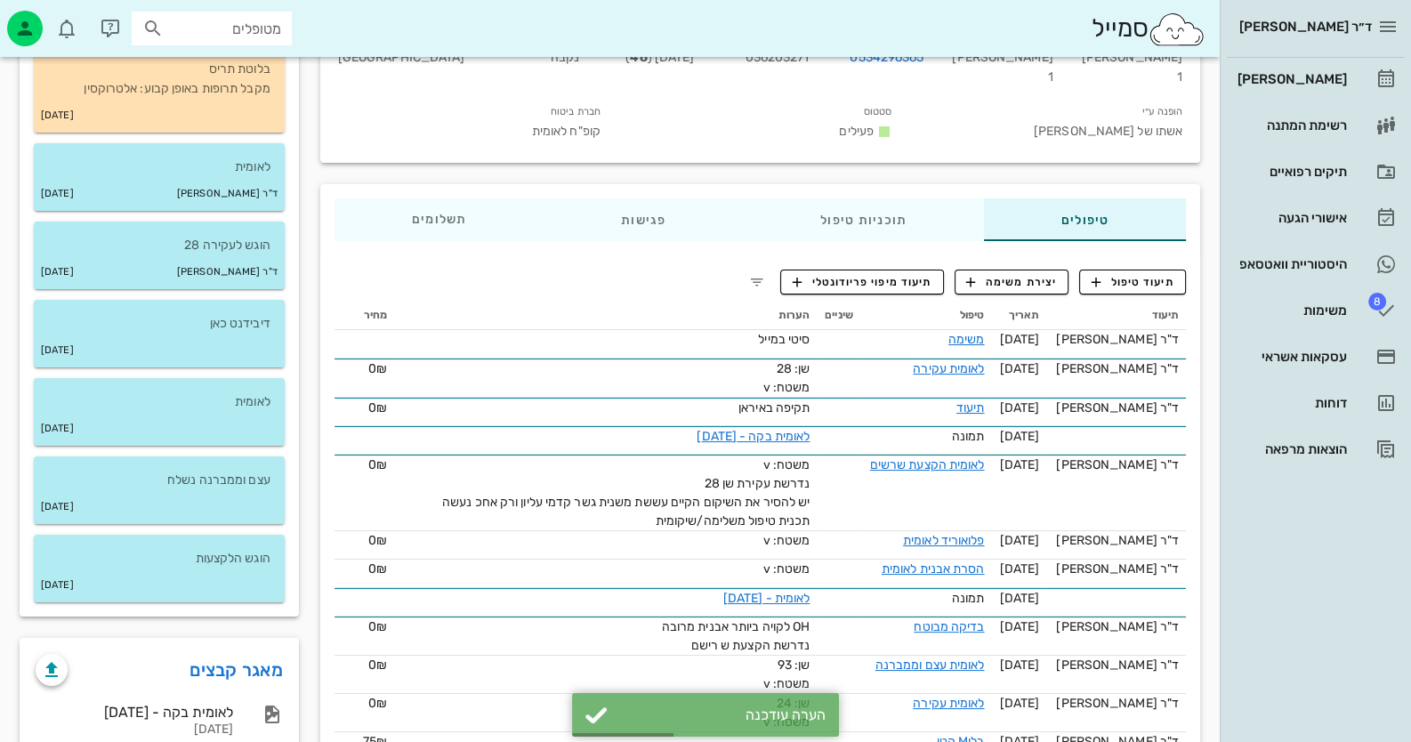
scroll to position [444, 0]
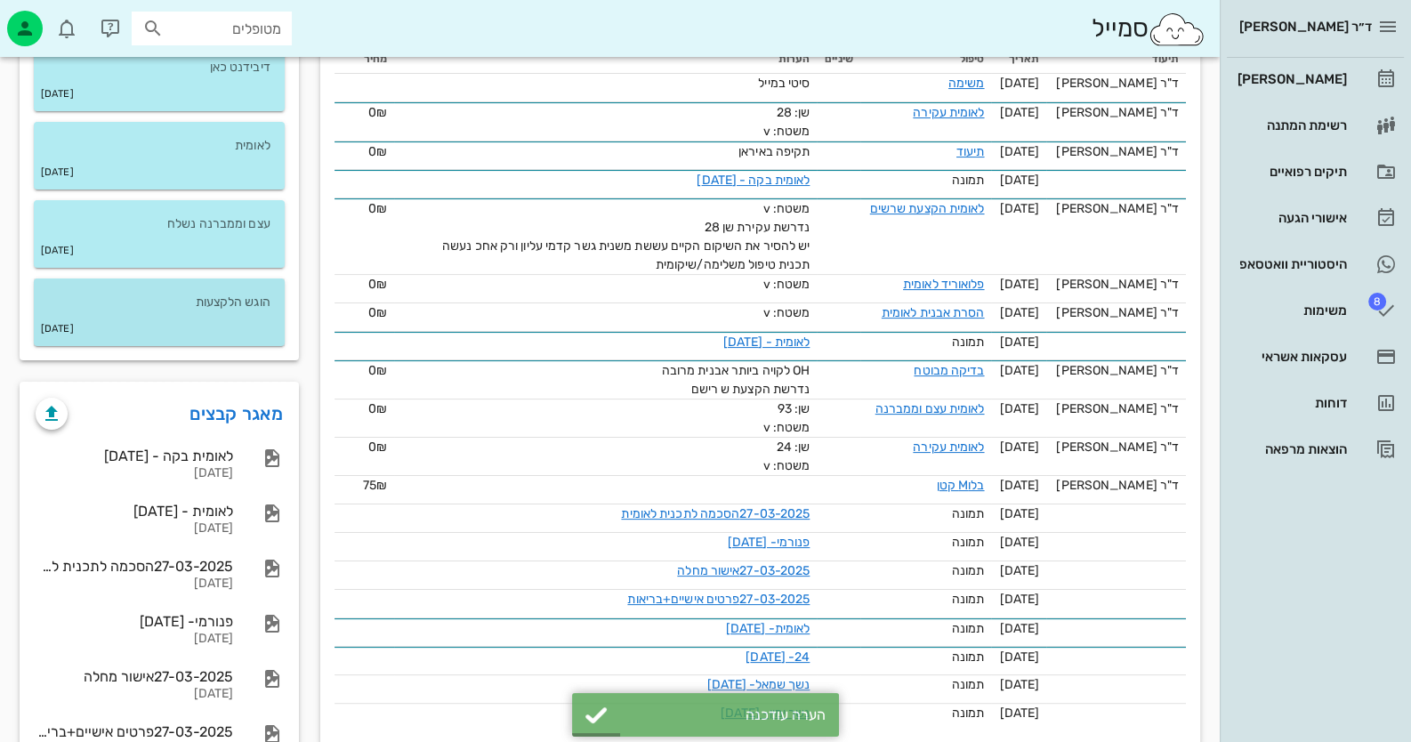
click at [212, 319] on div "[DATE]" at bounding box center [159, 329] width 251 height 34
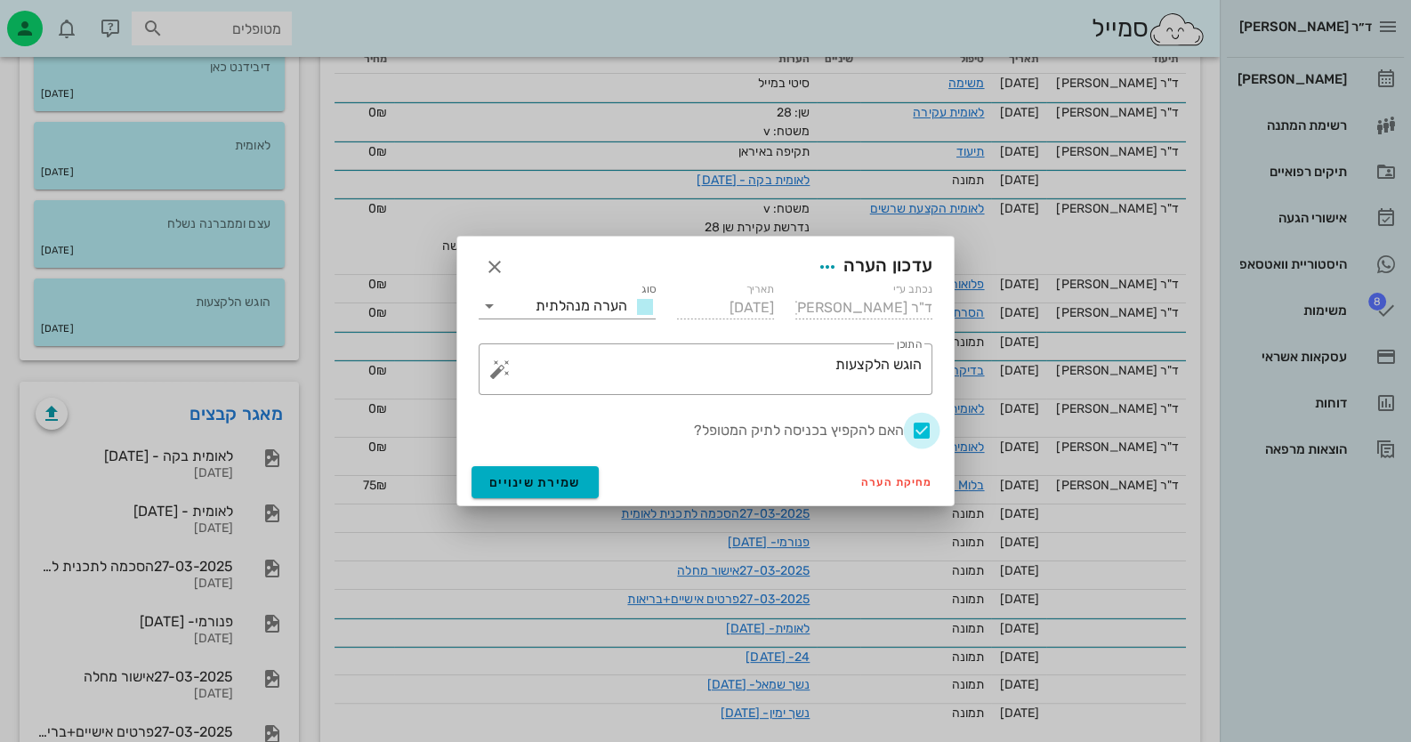
click at [921, 433] on div at bounding box center [922, 430] width 30 height 30
checkbox input "false"
click at [565, 481] on span "שמירת שינויים" at bounding box center [535, 482] width 92 height 15
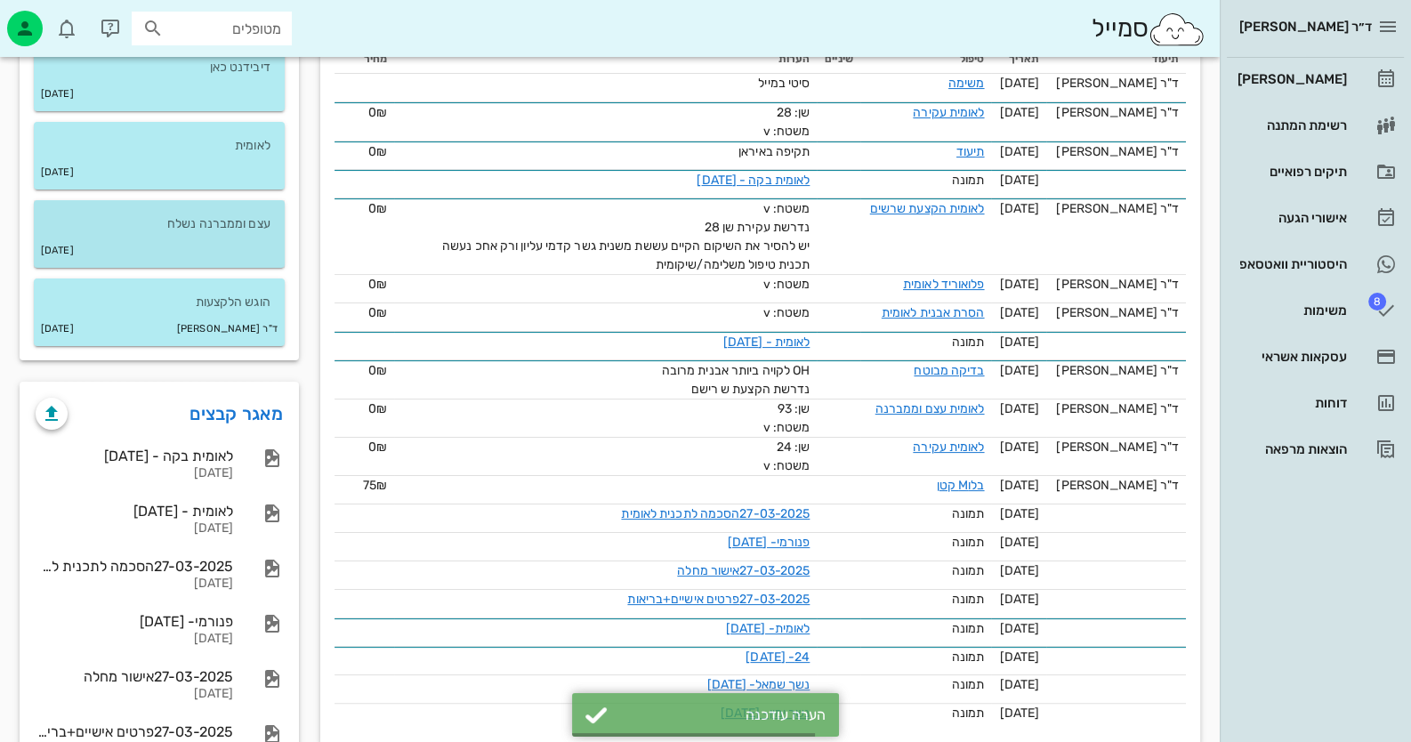
click at [245, 226] on p "עצם וממברנה נשלח" at bounding box center [159, 224] width 222 height 20
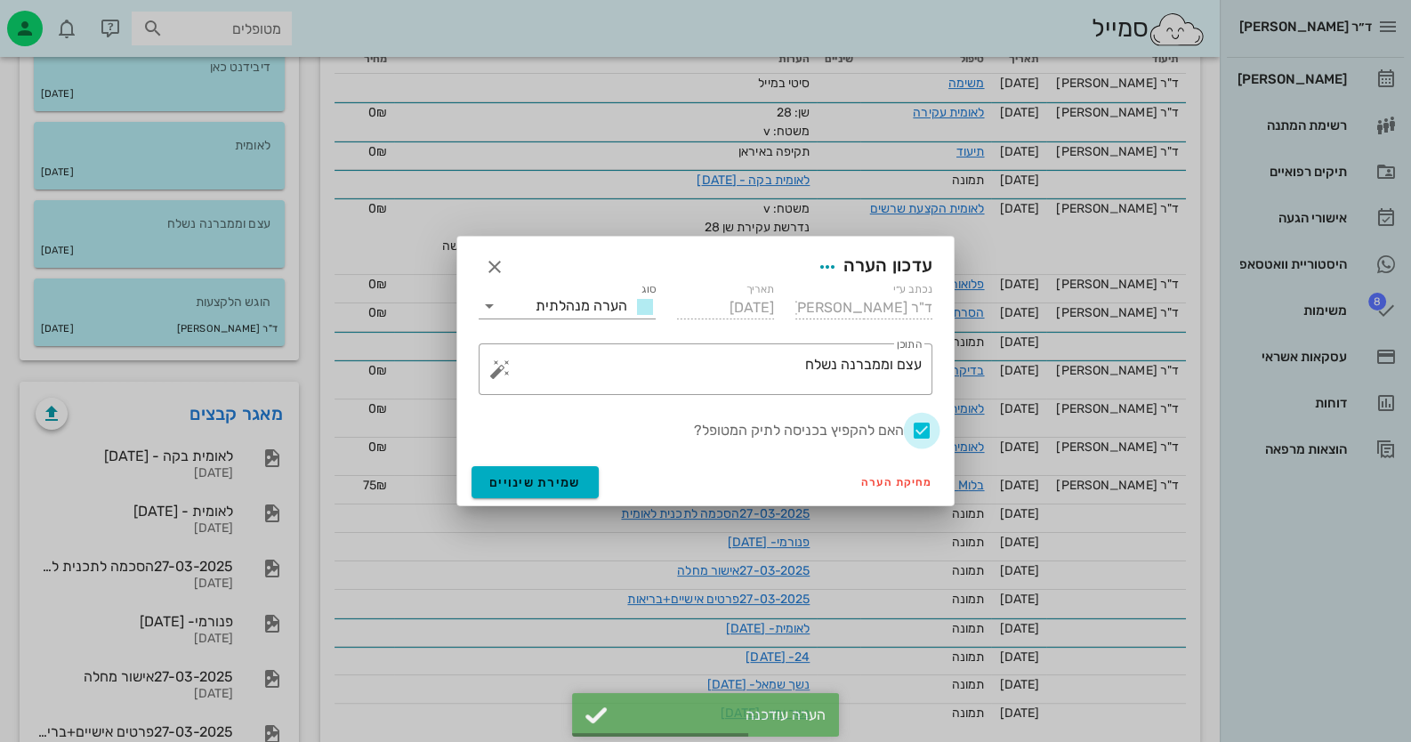
click at [924, 431] on div at bounding box center [922, 430] width 30 height 30
checkbox input "false"
click at [561, 484] on span "שמירת שינויים" at bounding box center [535, 482] width 92 height 15
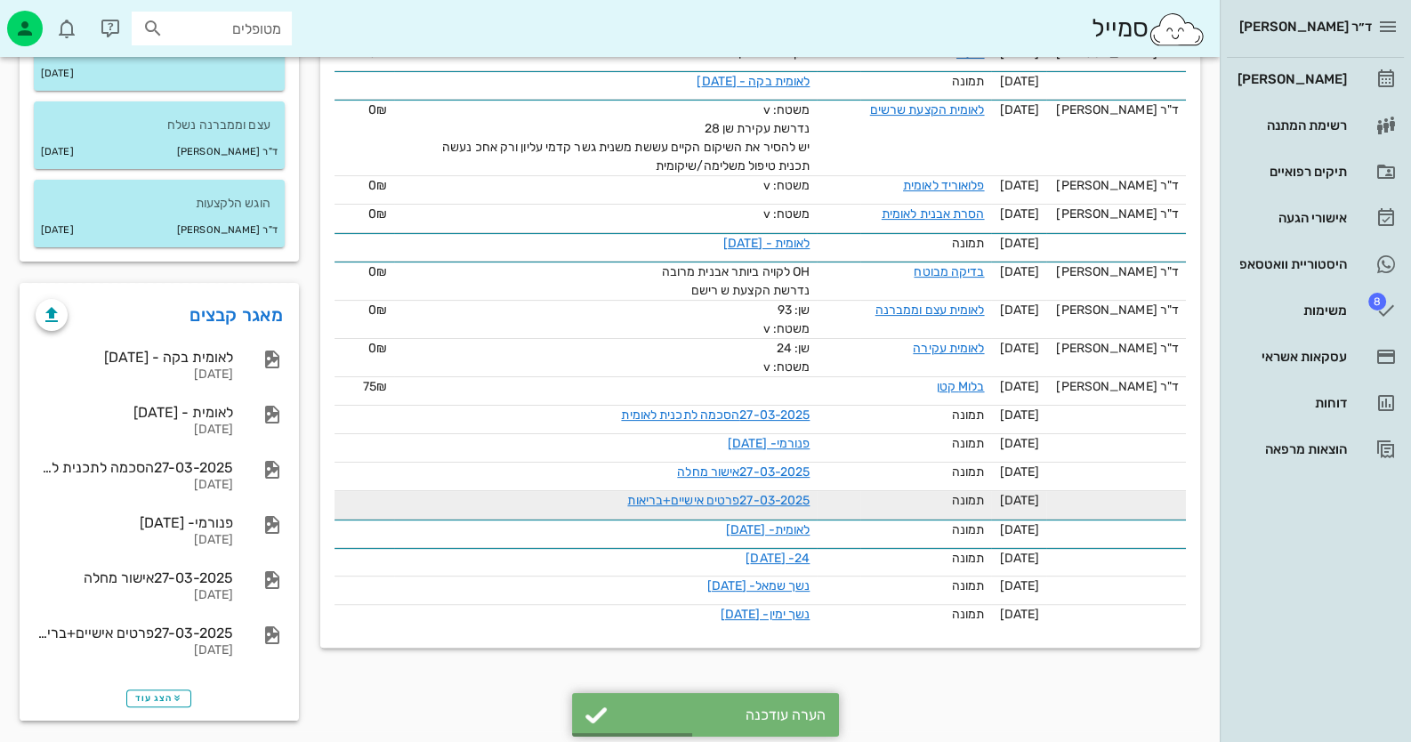
scroll to position [548, 0]
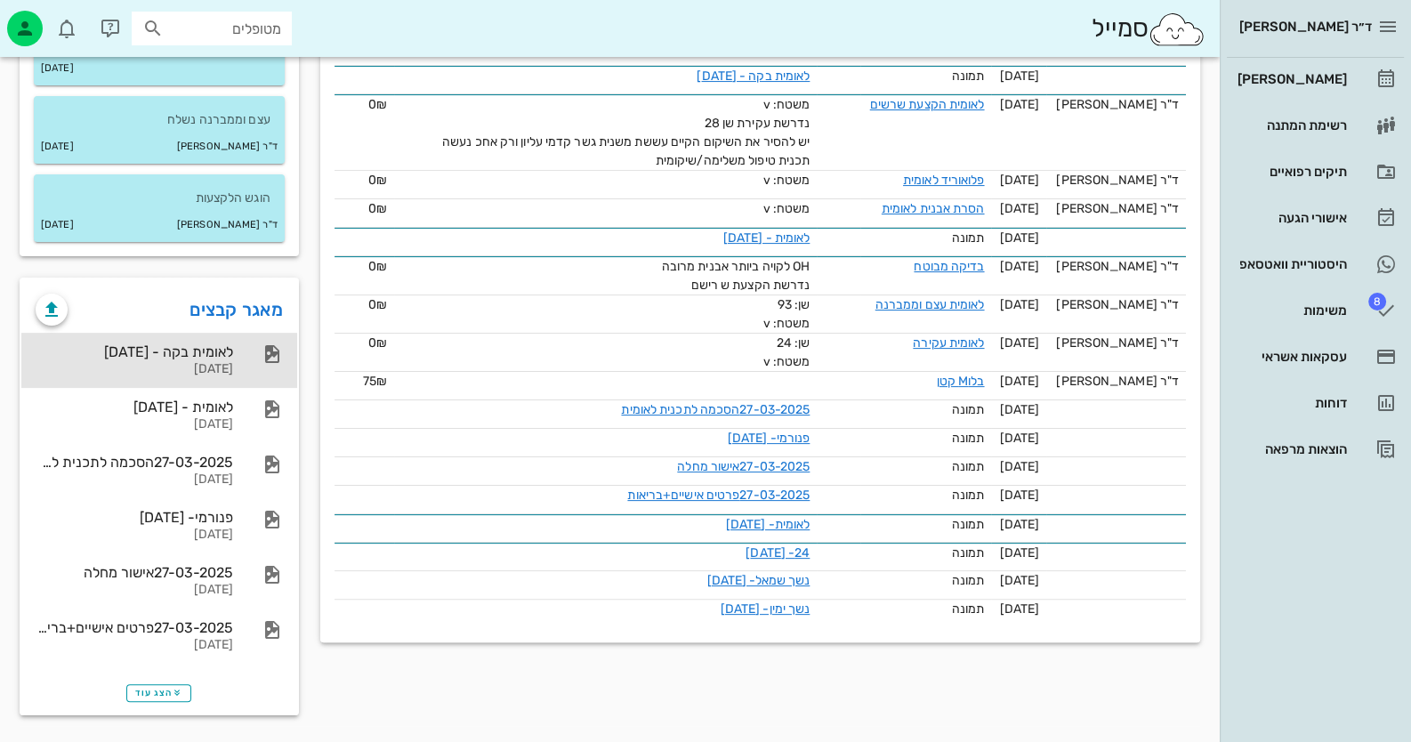
click at [206, 359] on div "לאומית בקה - [DATE]" at bounding box center [135, 351] width 198 height 17
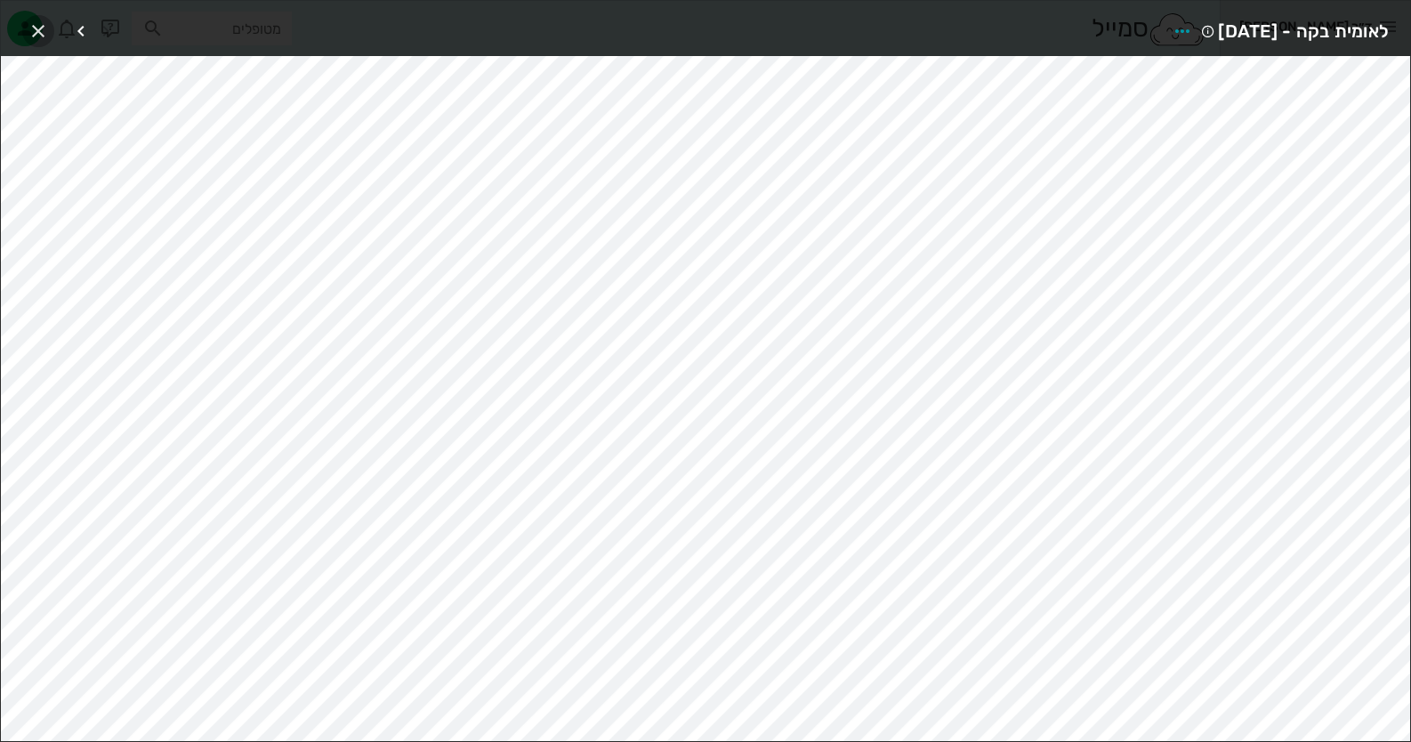
click at [46, 28] on icon "button" at bounding box center [38, 30] width 21 height 21
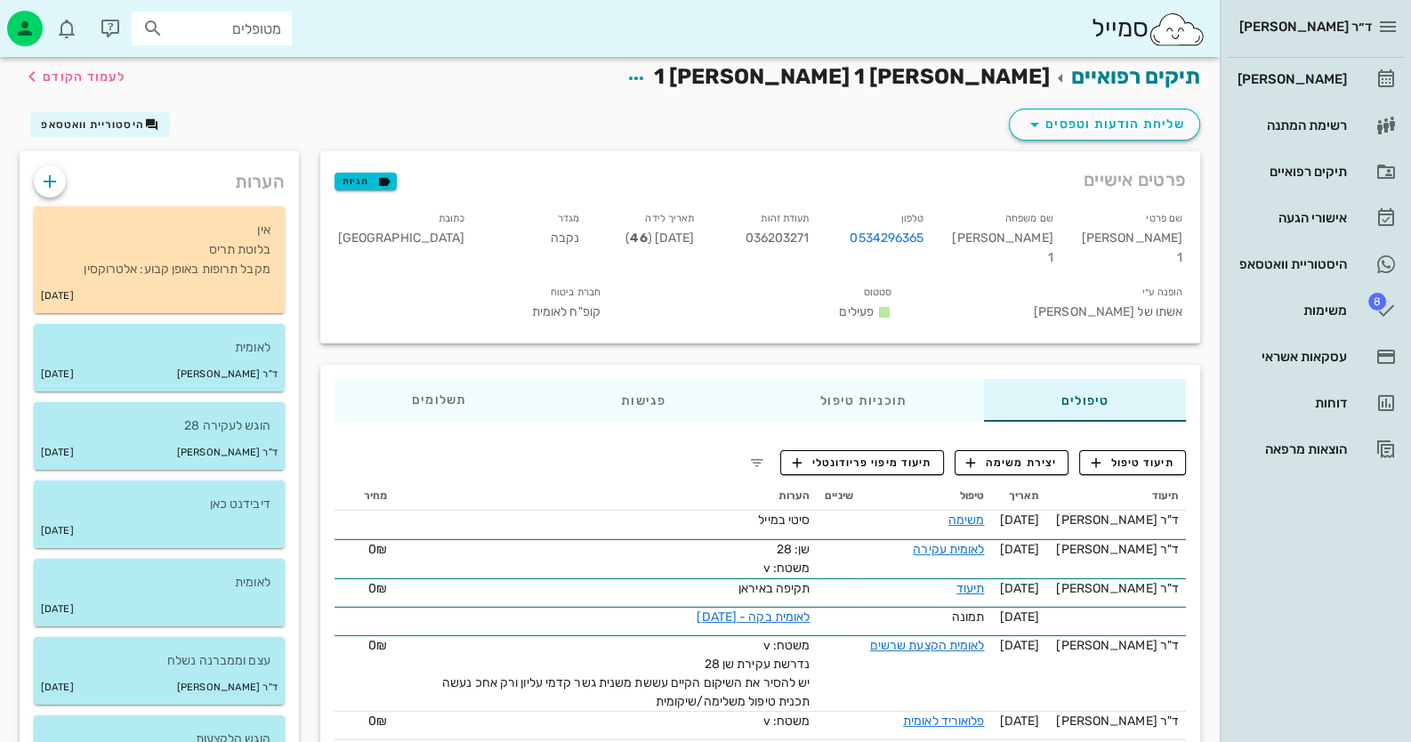
scroll to position [0, 0]
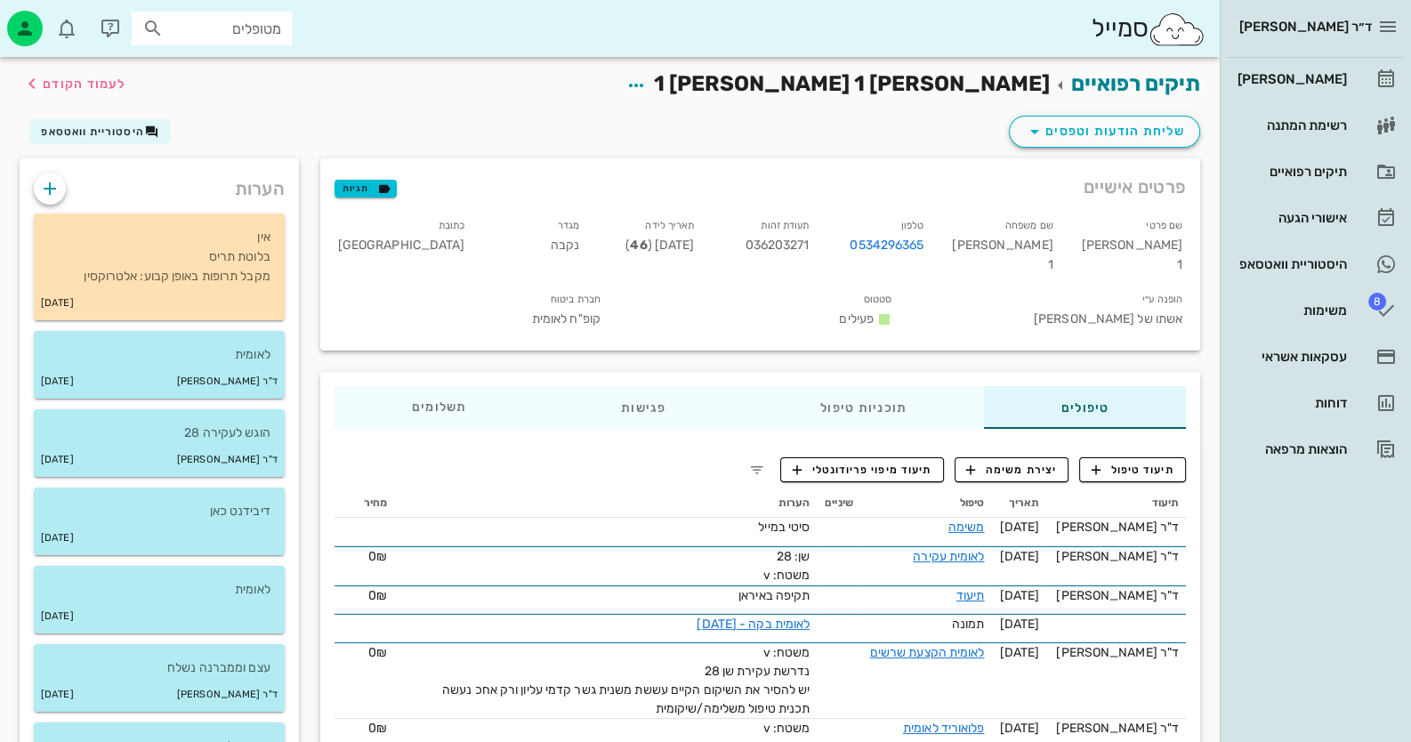
click at [809, 238] on span "036203271" at bounding box center [777, 245] width 64 height 15
copy span "036203271"
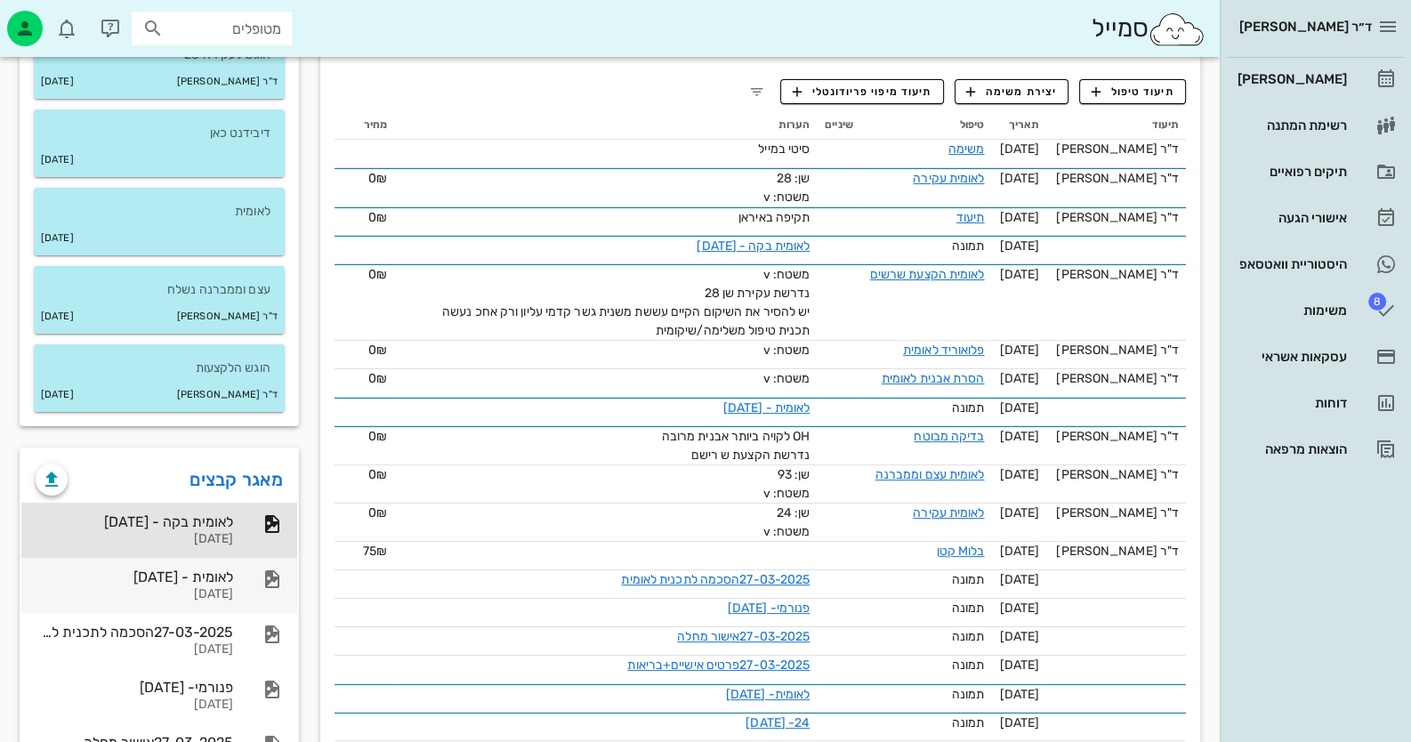
scroll to position [548, 0]
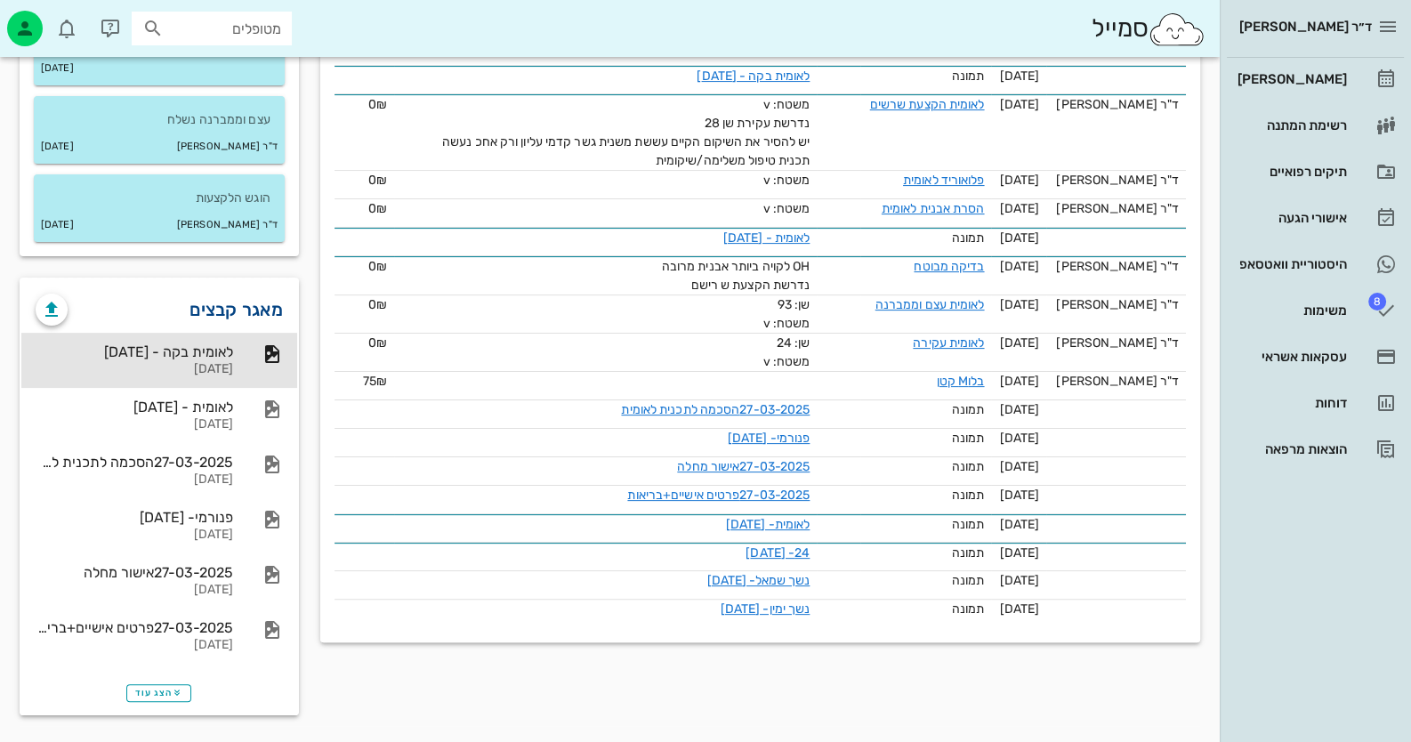
click at [248, 309] on link "מאגר קבצים" at bounding box center [236, 309] width 93 height 28
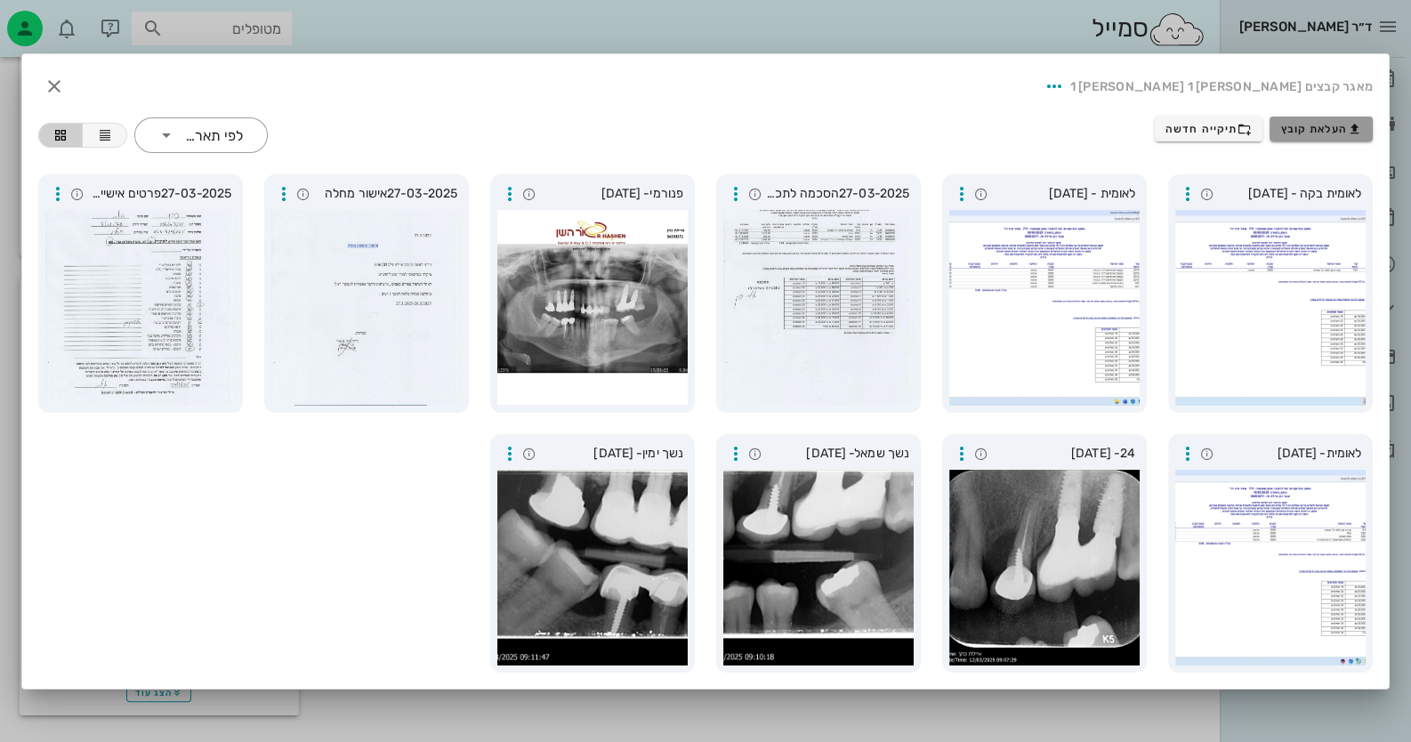
click at [1355, 129] on icon "button" at bounding box center [1355, 129] width 14 height 14
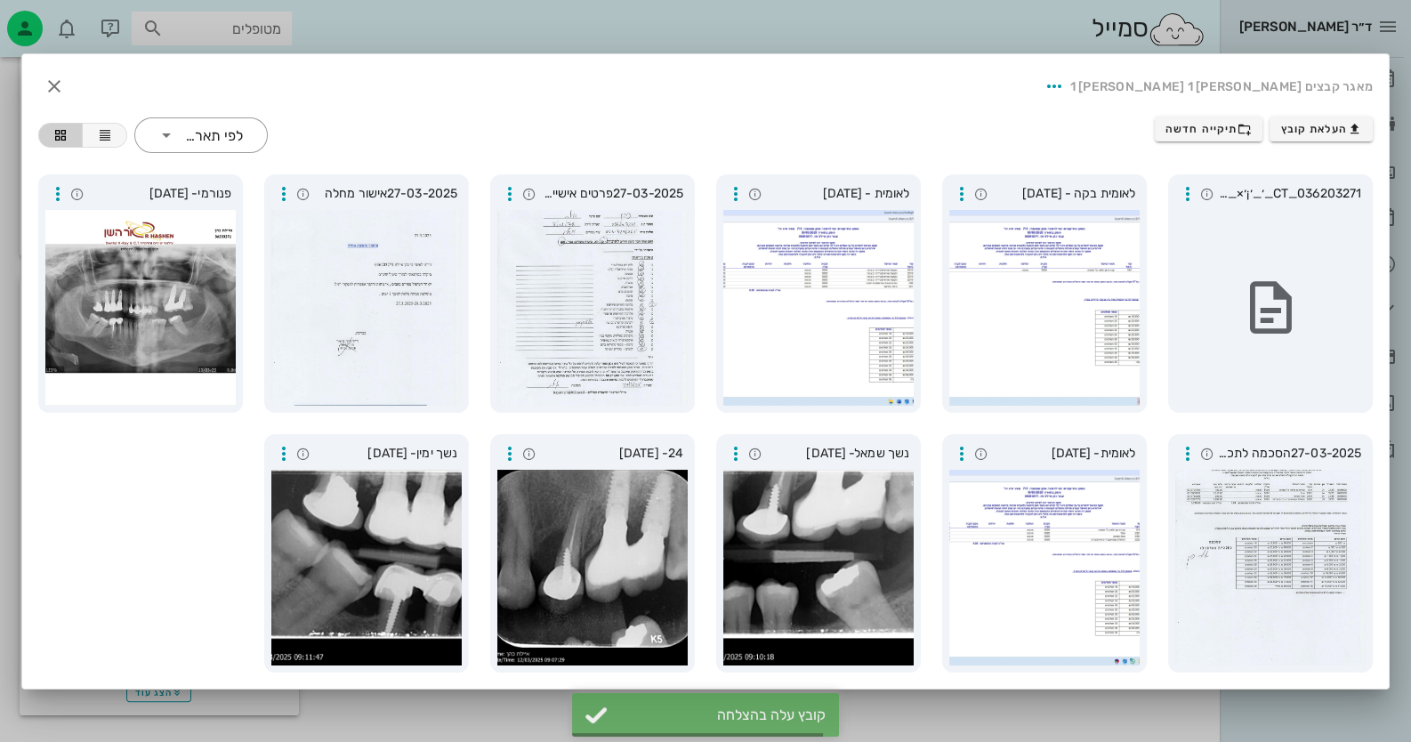
scroll to position [547, 0]
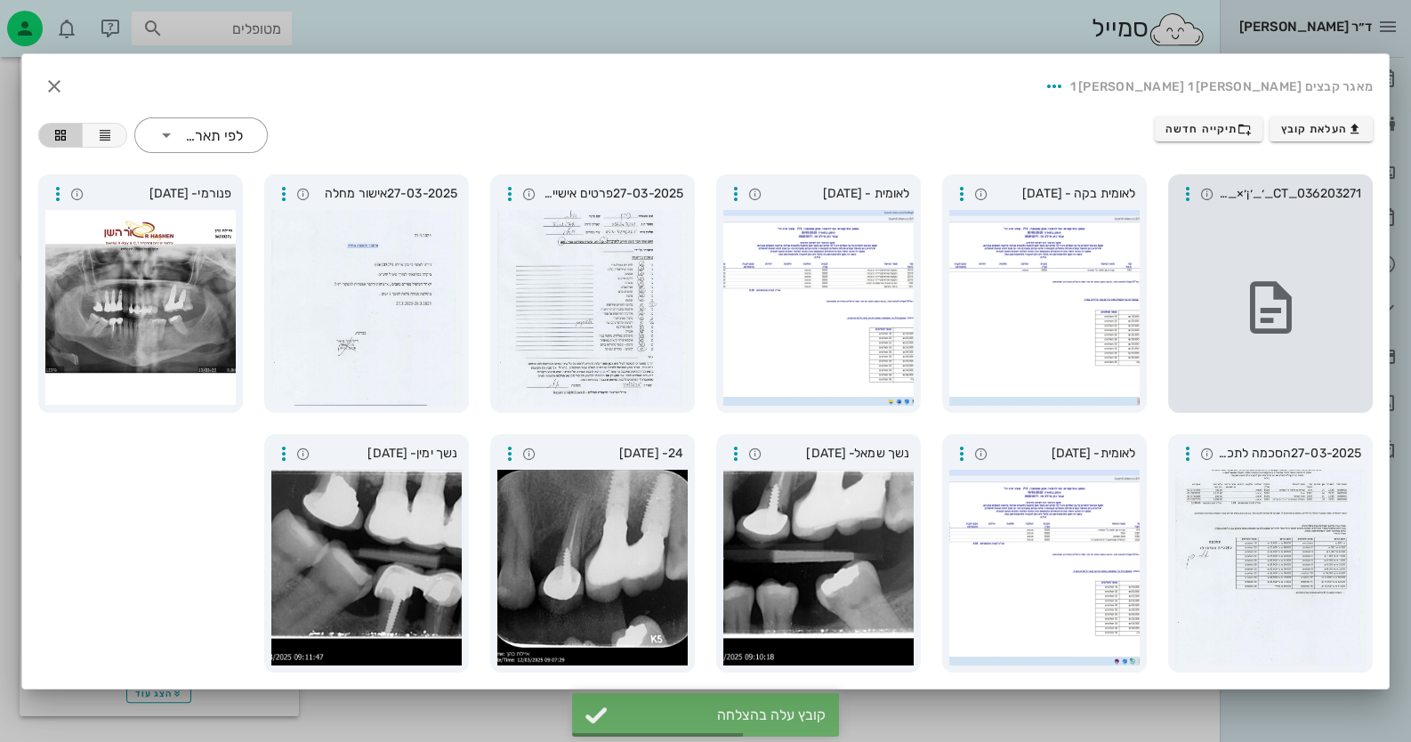
click at [1326, 186] on span "036203271_CT_׳_׳¡׳×_׳©׳_׳_׳”_׳¢׳_׳™׳•׳ ׳”" at bounding box center [1290, 194] width 142 height 20
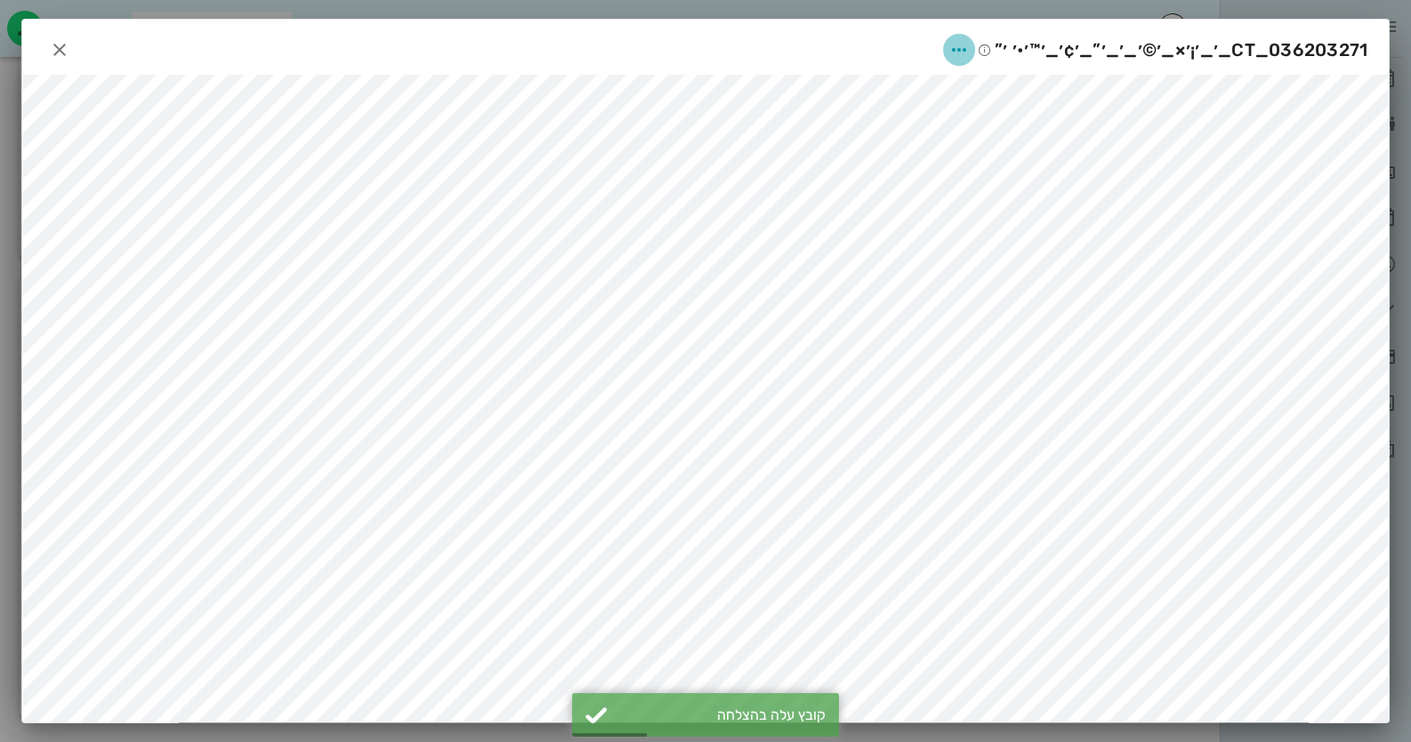
click at [964, 53] on icon "button" at bounding box center [958, 49] width 21 height 21
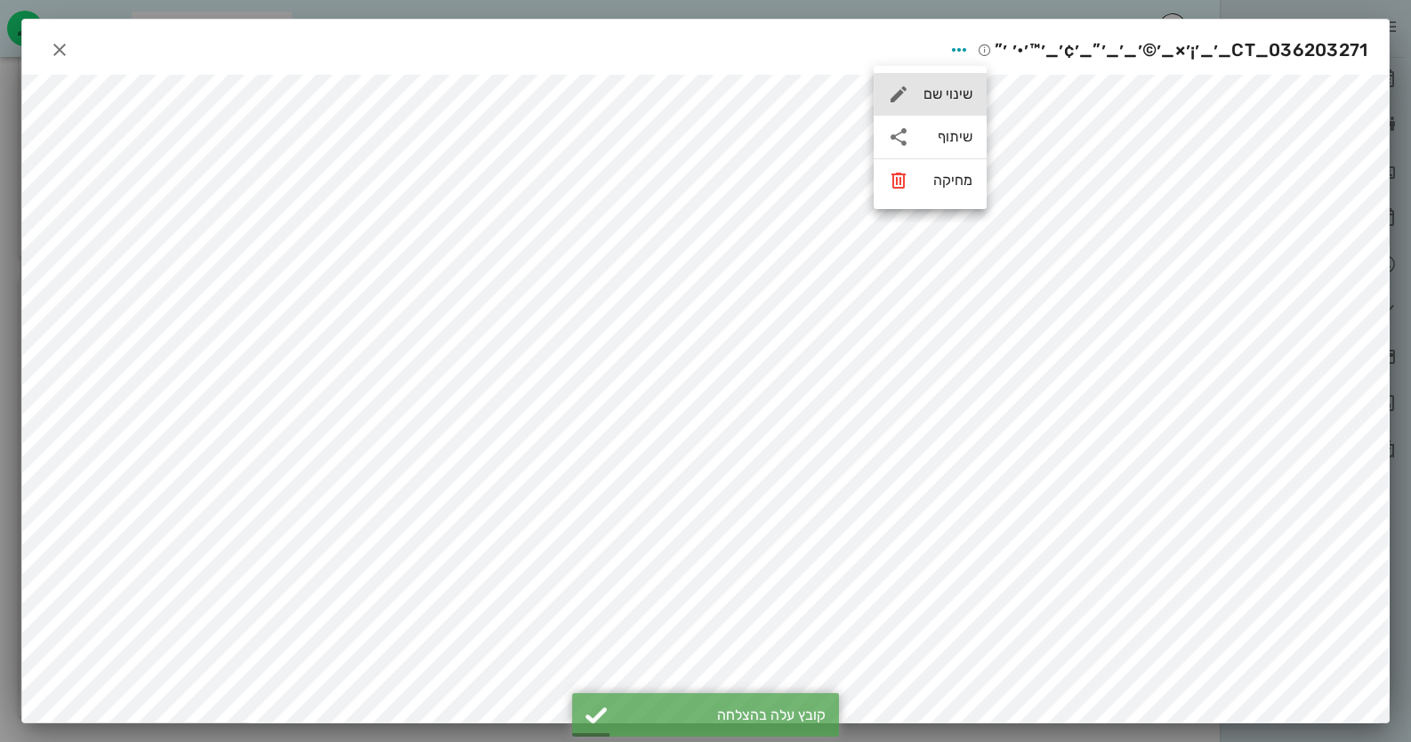
click at [964, 105] on div "שינוי שם" at bounding box center [930, 94] width 113 height 43
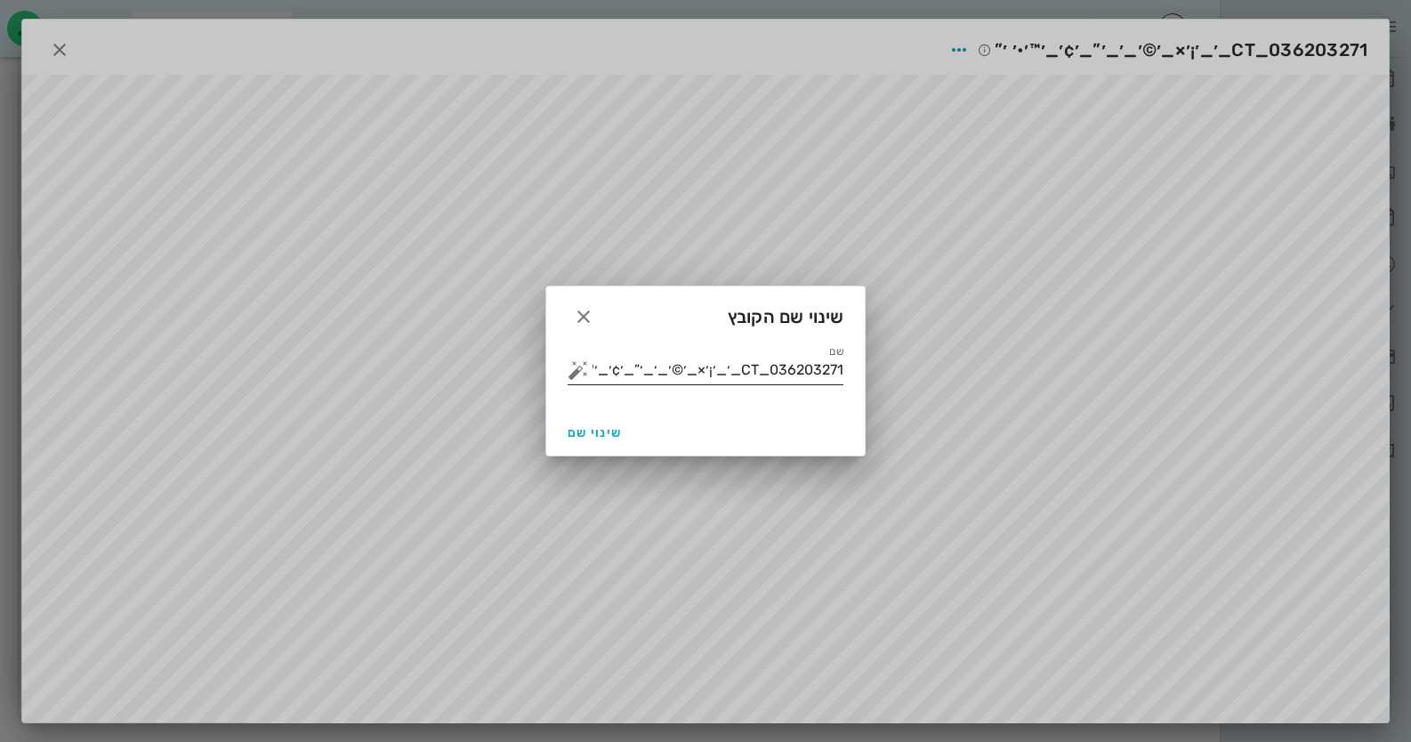
click at [792, 368] on input "036203271_CT_׳_׳¡׳×_׳©׳_׳_׳”_׳¢׳_׳™׳•׳ ׳”" at bounding box center [718, 370] width 251 height 28
click at [588, 375] on button "button" at bounding box center [578, 369] width 21 height 21
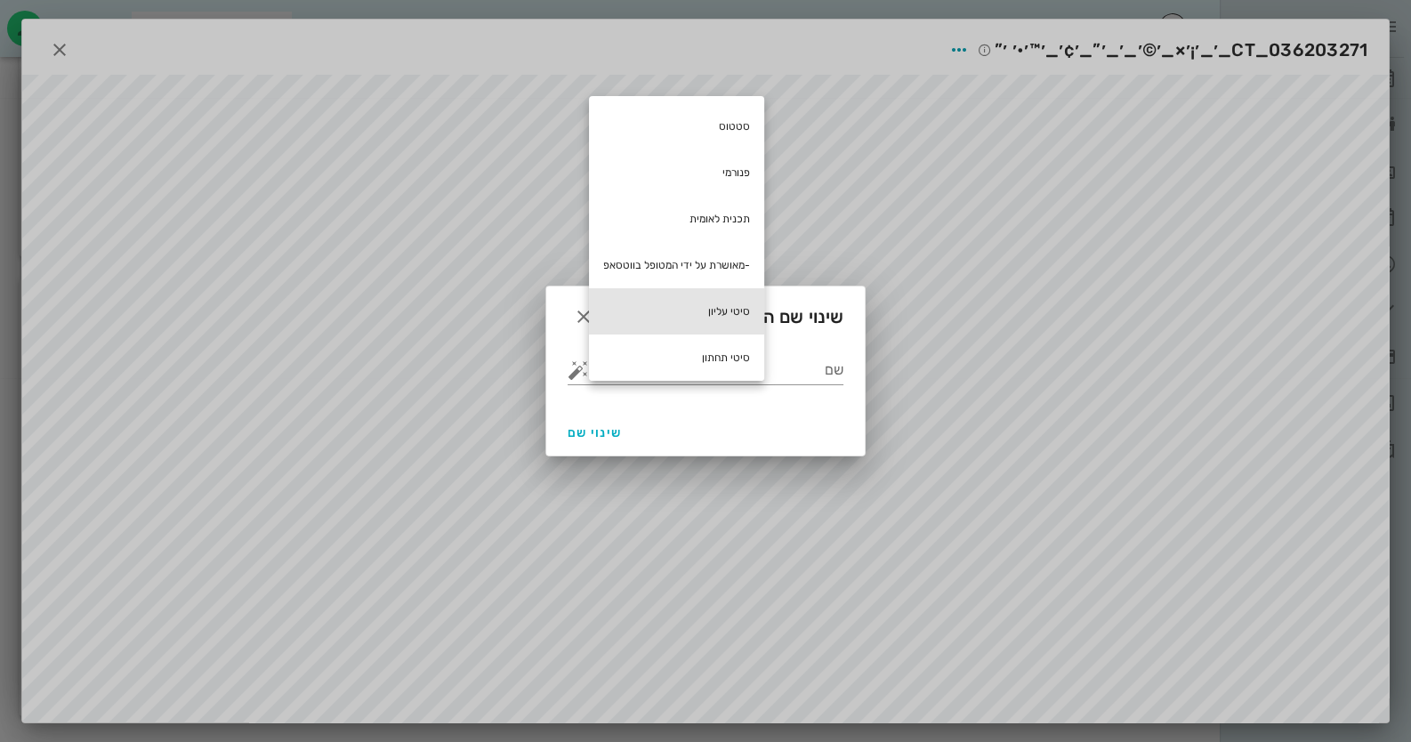
click at [739, 324] on div "סיטי עליון" at bounding box center [676, 311] width 175 height 46
type input "סיטי עליון"
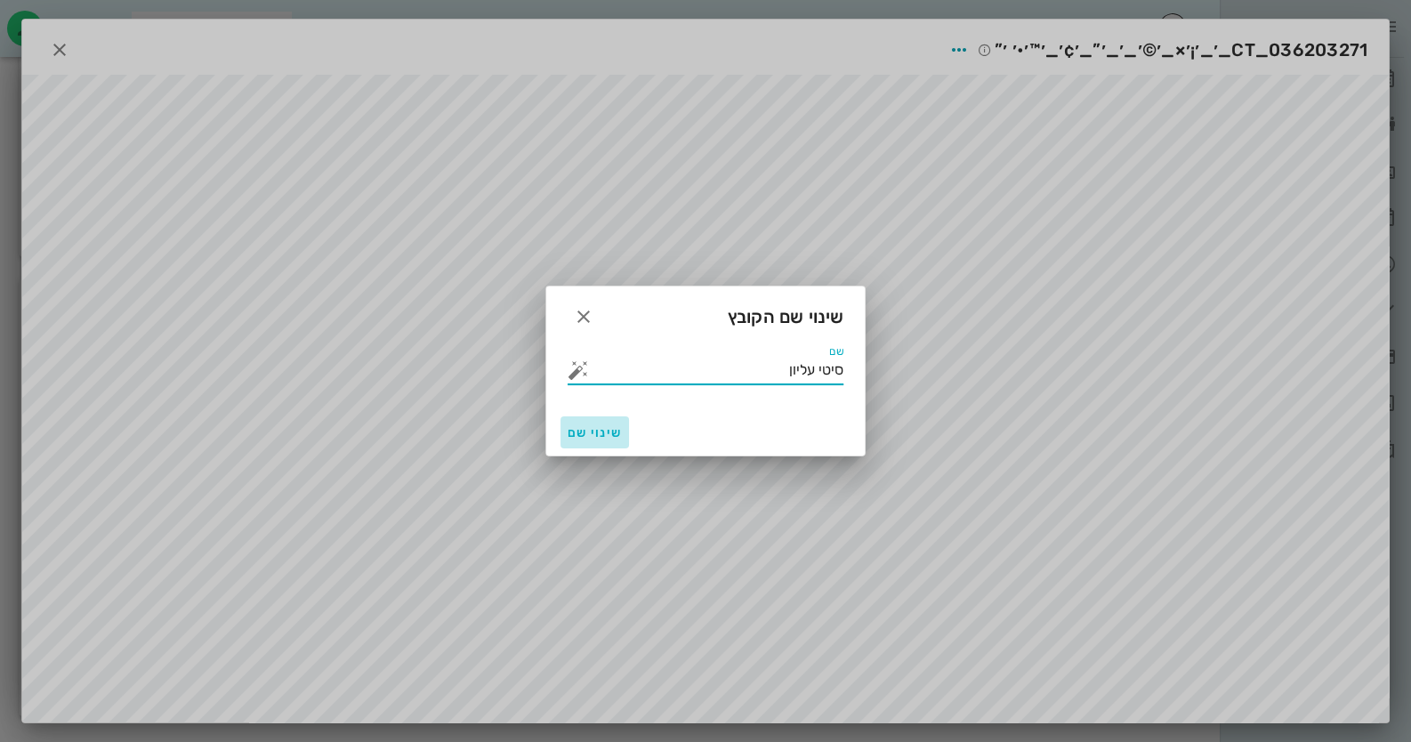
click at [620, 427] on span "שינוי שם" at bounding box center [595, 432] width 54 height 15
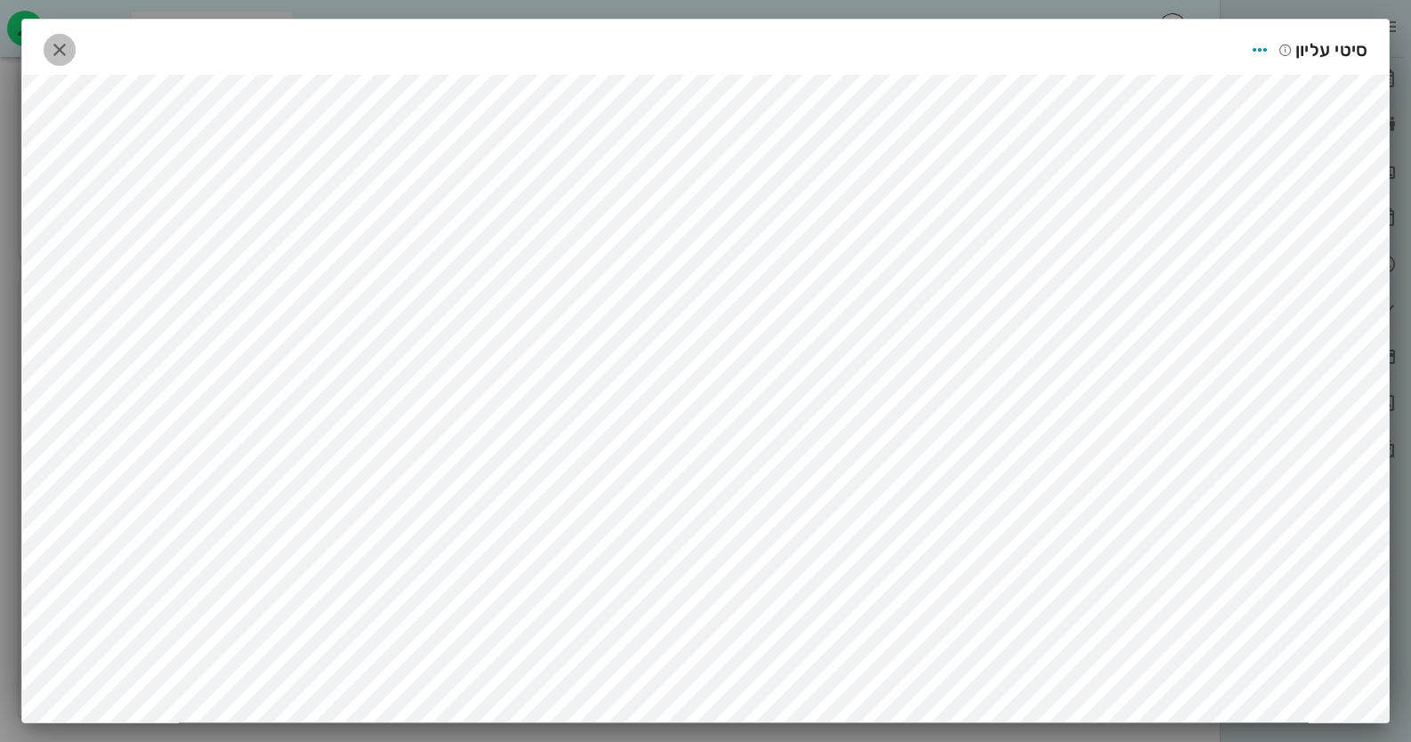
click at [56, 44] on icon "button" at bounding box center [59, 49] width 21 height 21
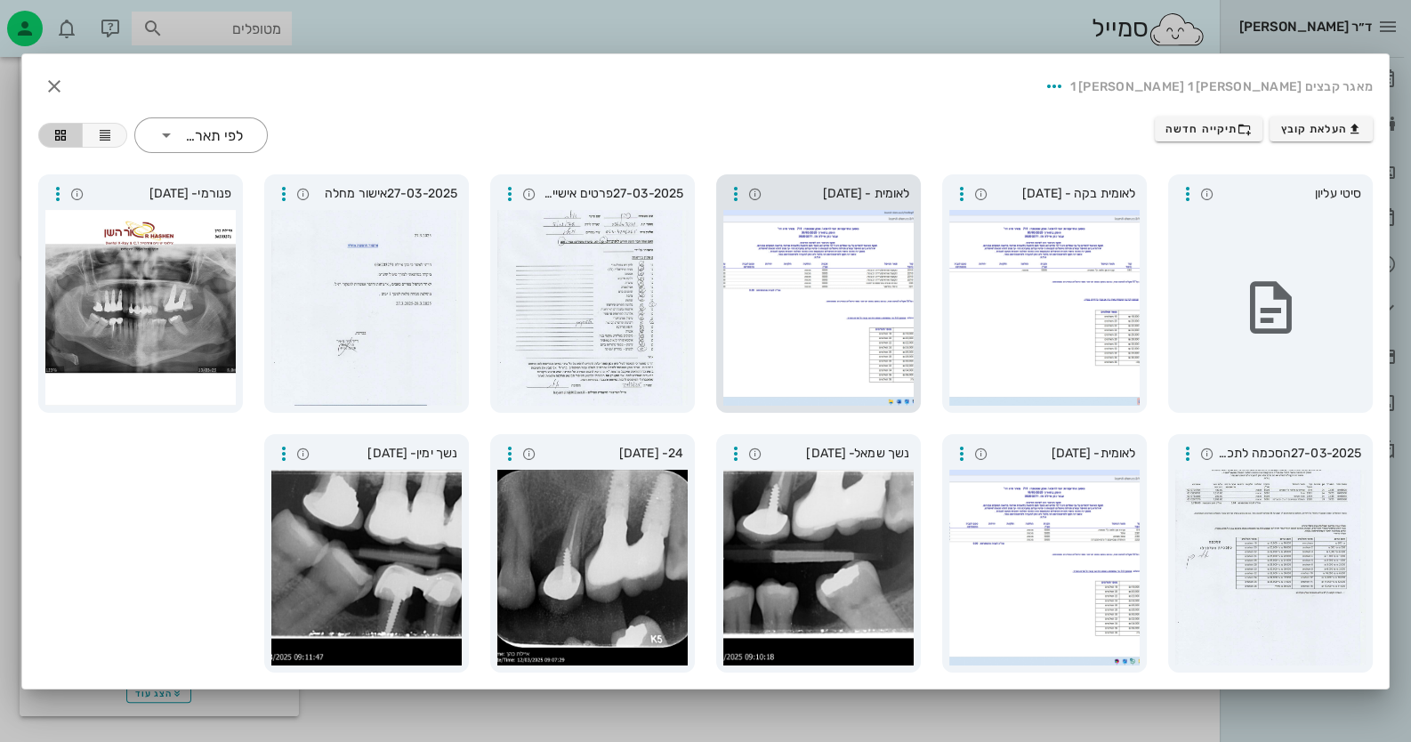
click at [833, 317] on div at bounding box center [818, 308] width 190 height 196
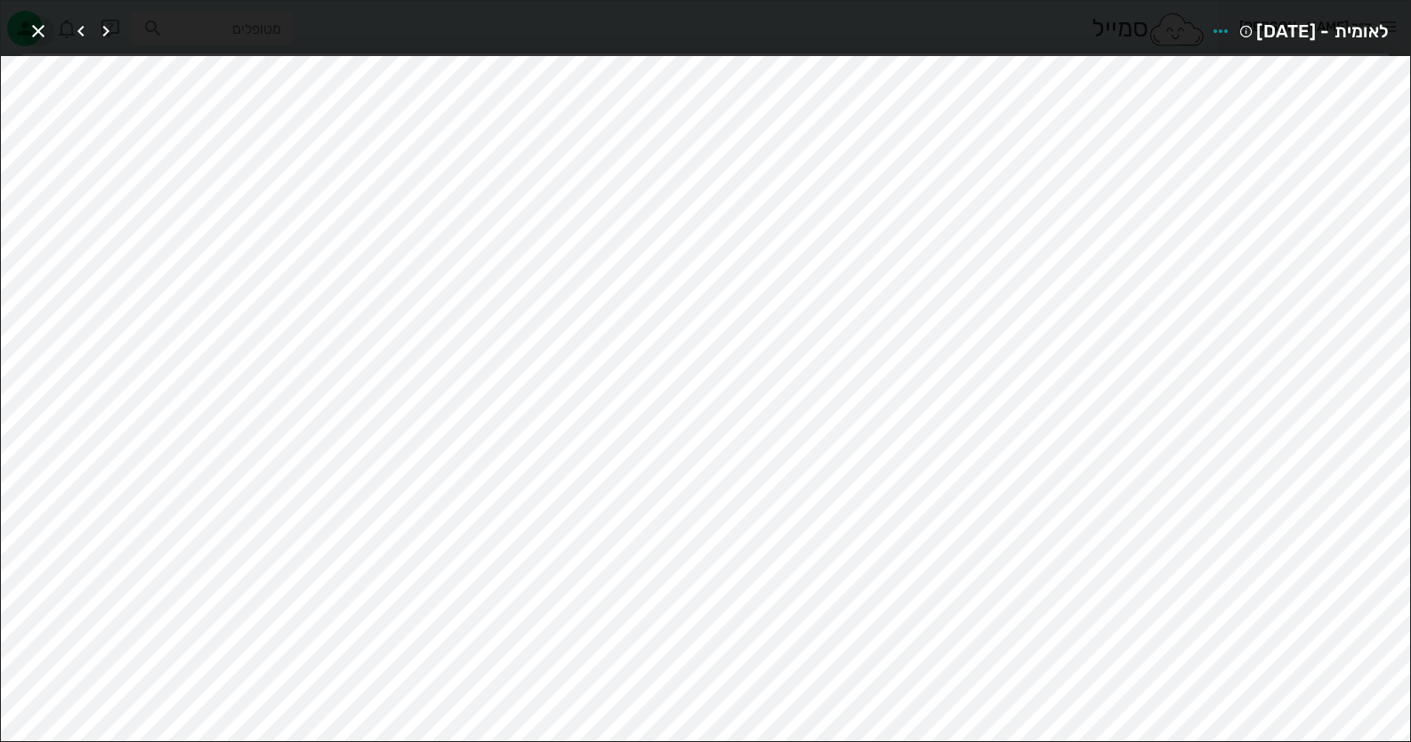
click at [44, 35] on icon "button" at bounding box center [38, 30] width 21 height 21
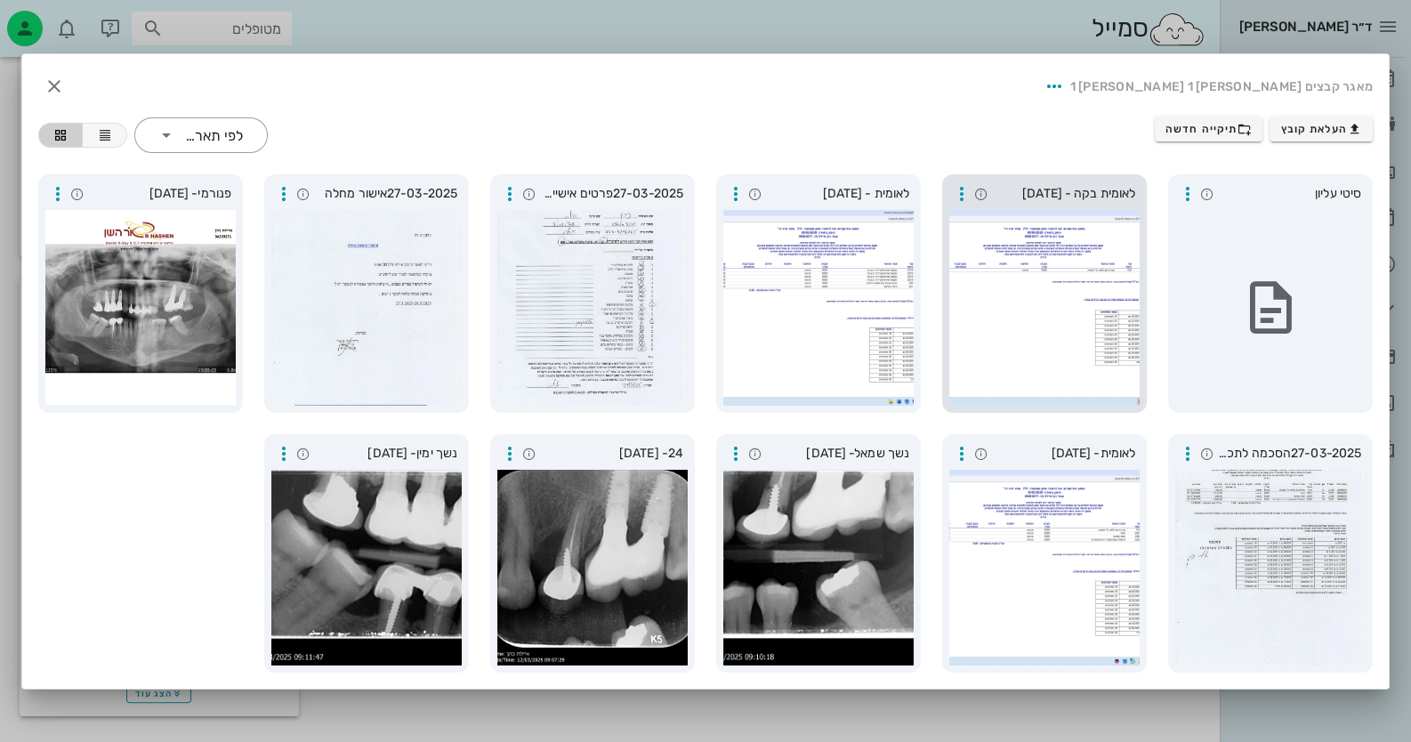
click at [1105, 344] on div at bounding box center [1044, 308] width 190 height 196
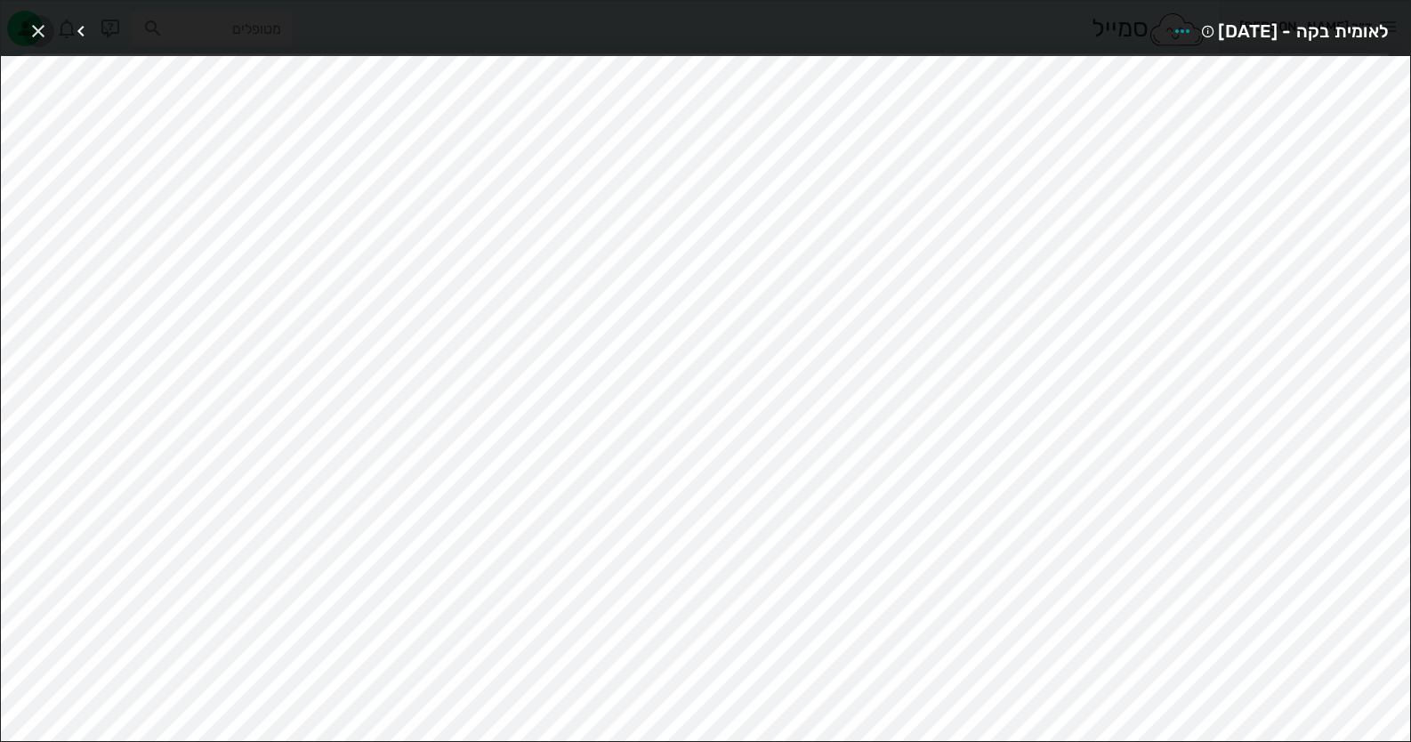
click at [49, 21] on span "button" at bounding box center [38, 30] width 32 height 21
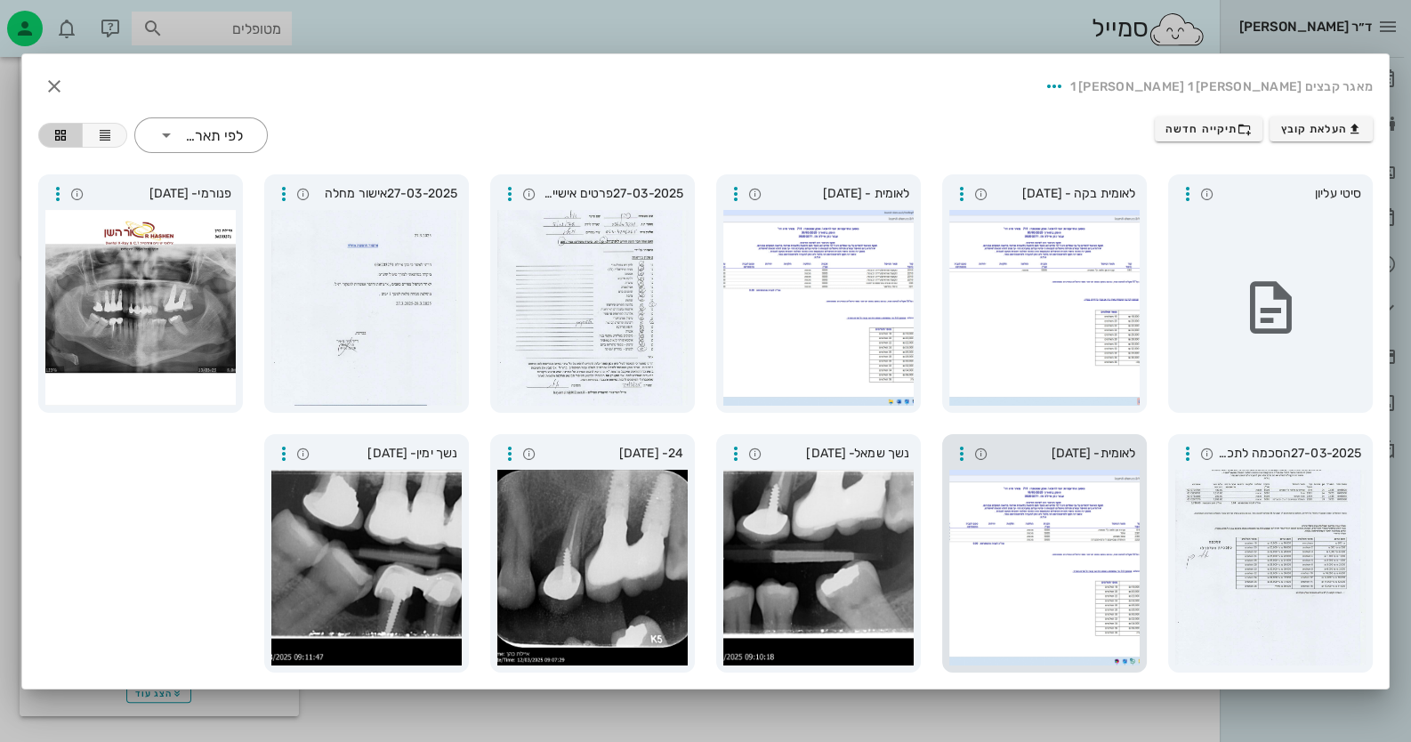
click at [1095, 610] on div at bounding box center [1044, 568] width 190 height 196
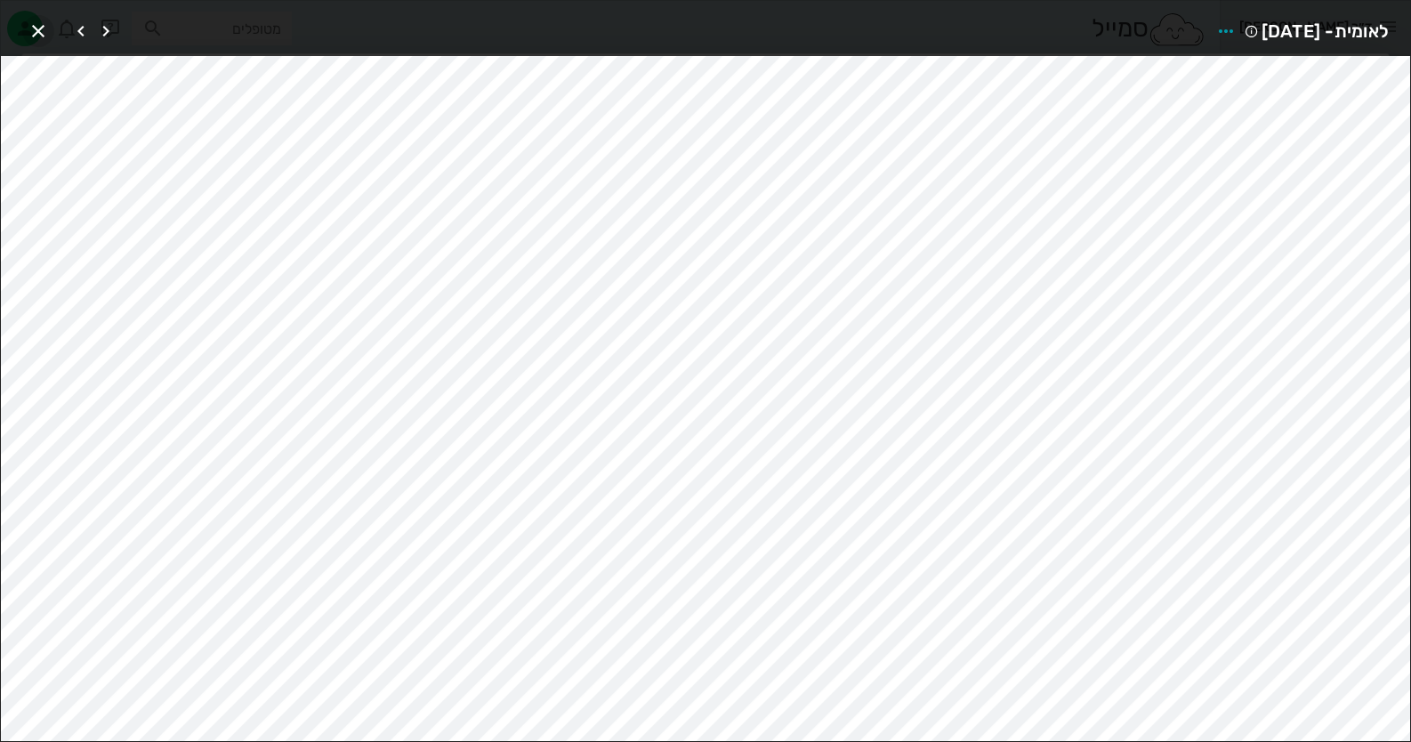
click at [38, 32] on icon "button" at bounding box center [38, 30] width 21 height 21
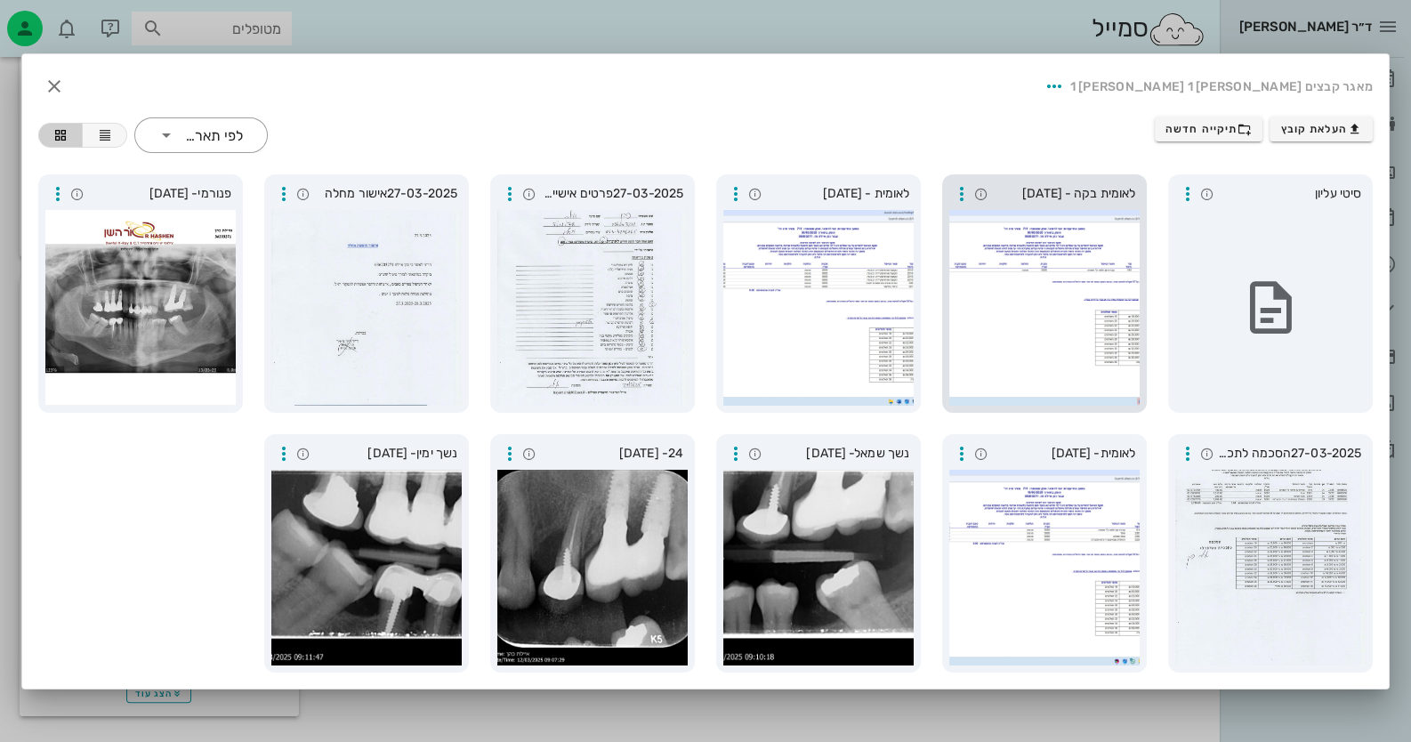
click at [1033, 315] on div at bounding box center [1044, 308] width 190 height 196
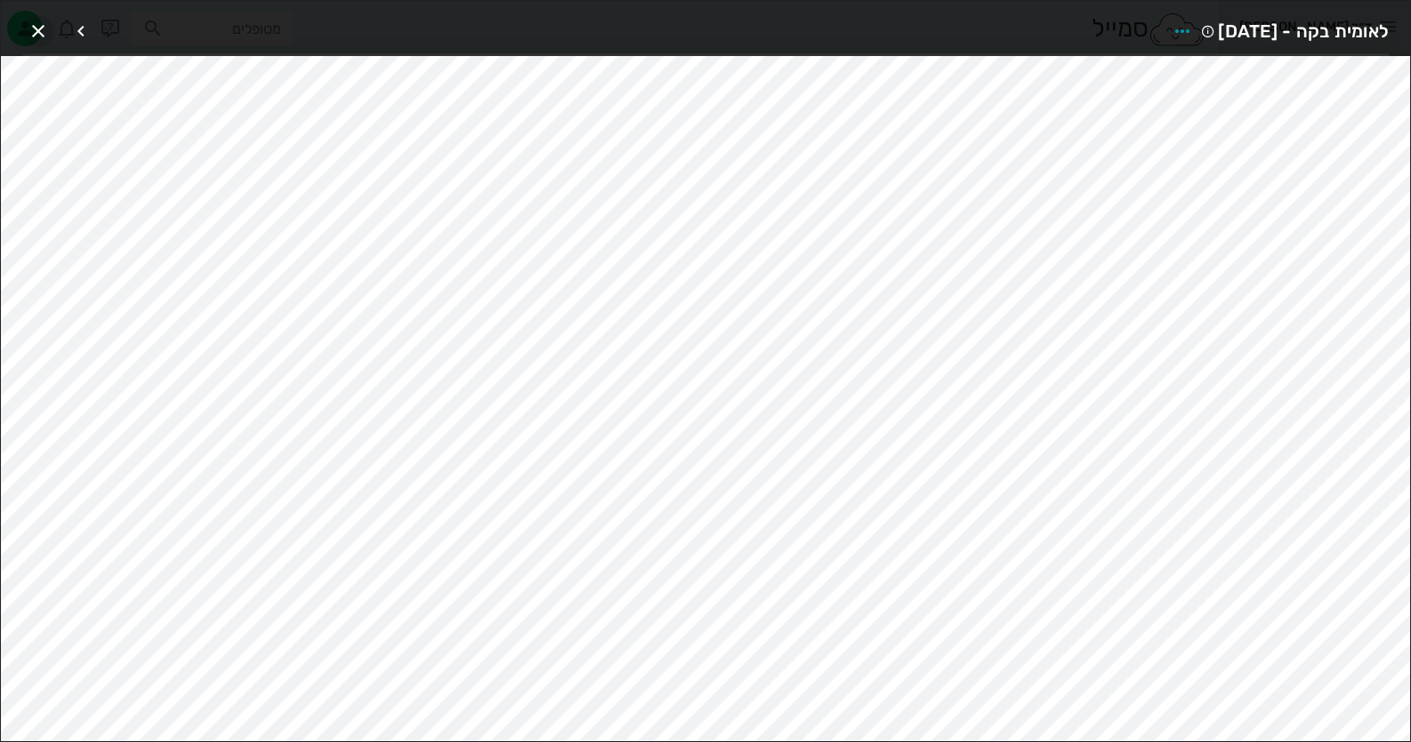
click at [43, 17] on button "button" at bounding box center [38, 31] width 32 height 32
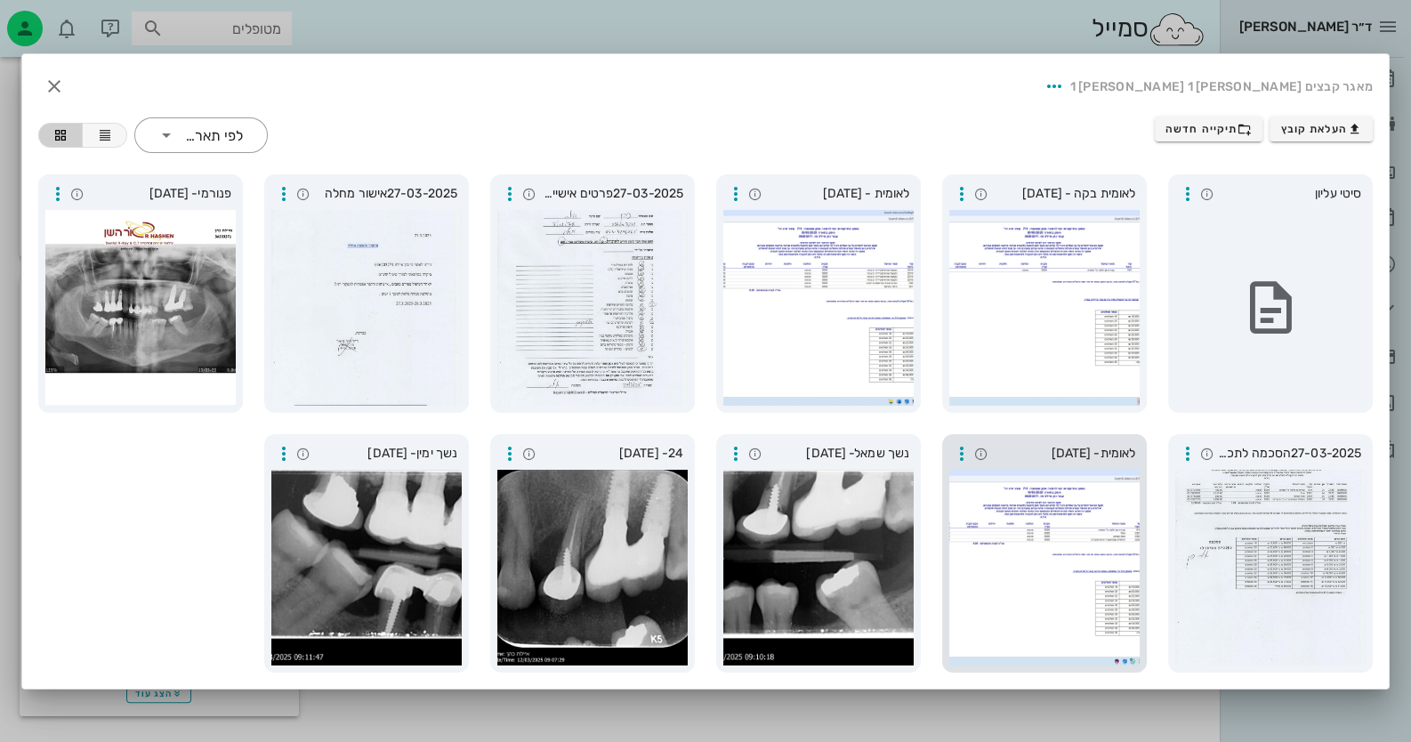
click at [1015, 535] on div at bounding box center [1044, 568] width 190 height 196
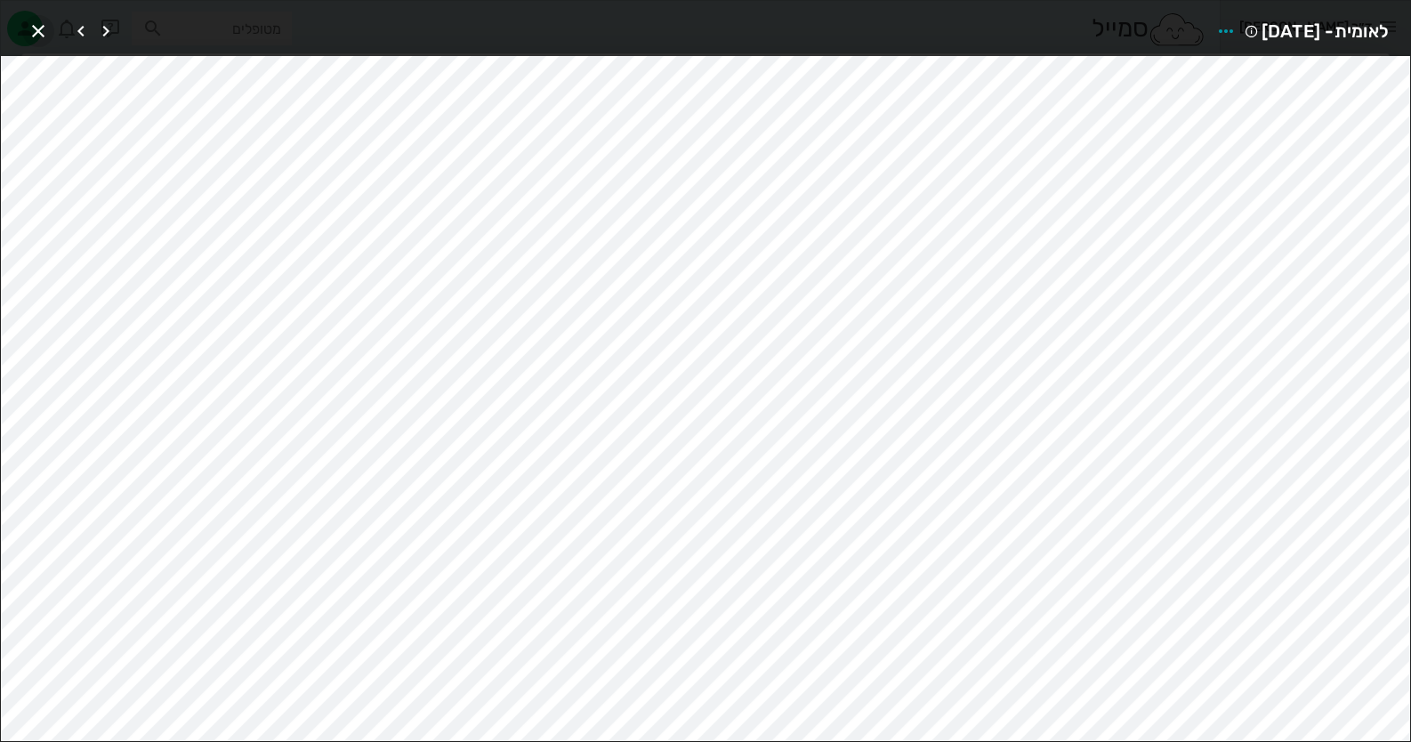
click at [45, 35] on icon "button" at bounding box center [38, 30] width 21 height 21
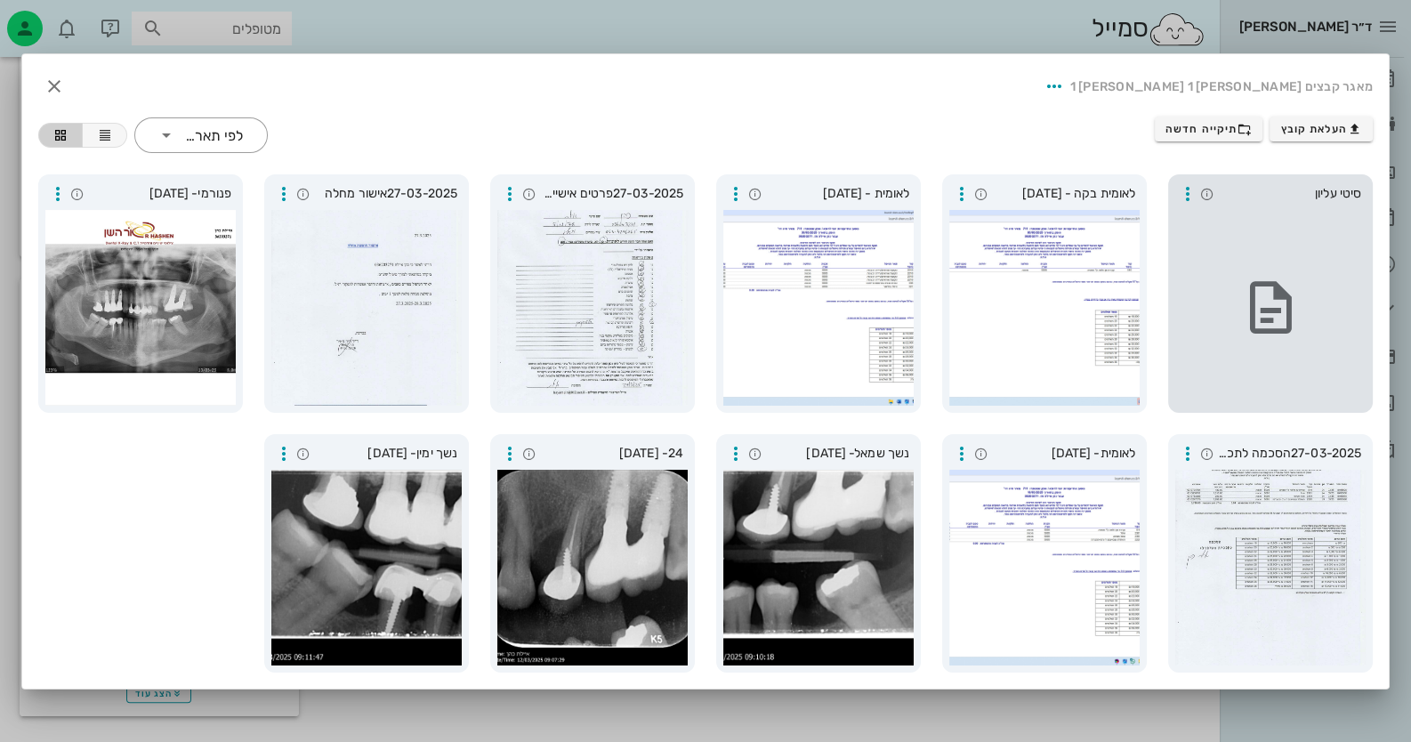
click at [1259, 315] on icon at bounding box center [1270, 308] width 62 height 62
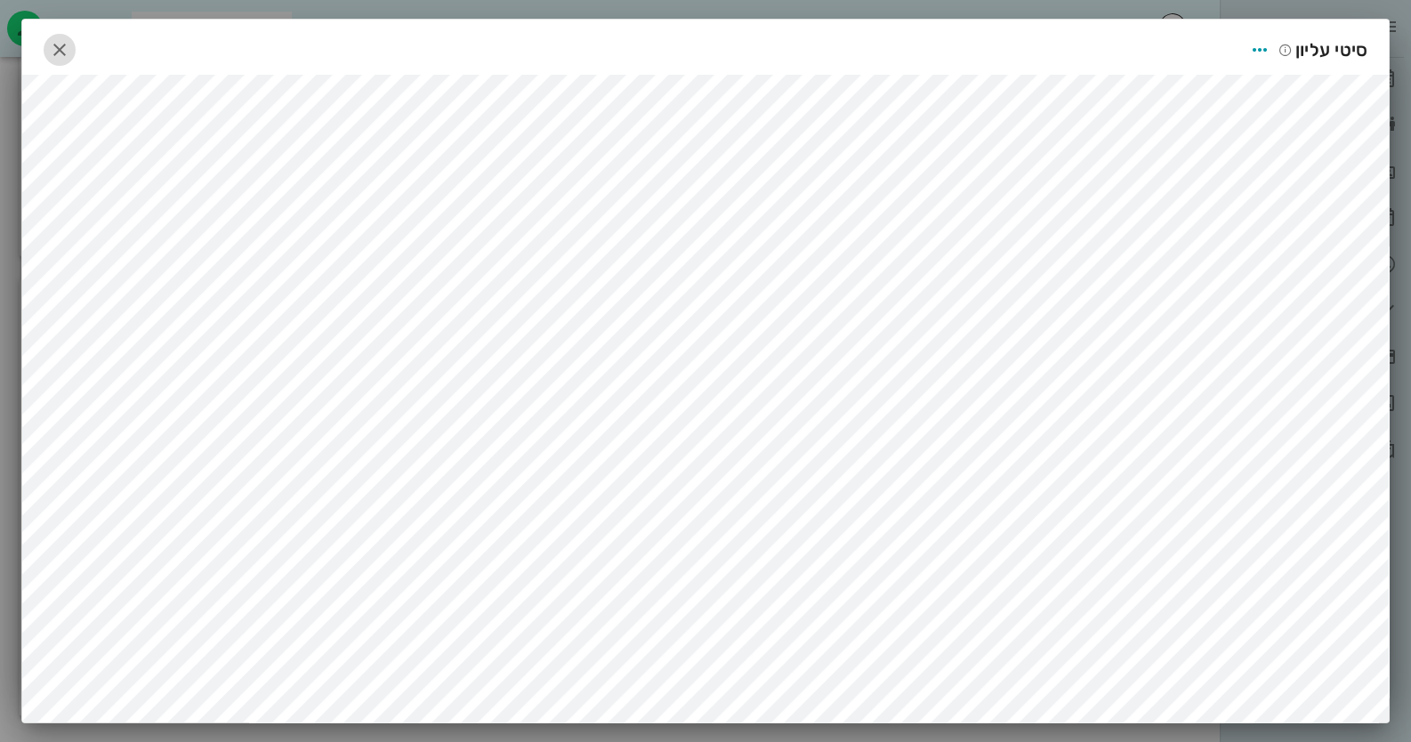
click at [70, 51] on icon "button" at bounding box center [59, 49] width 21 height 21
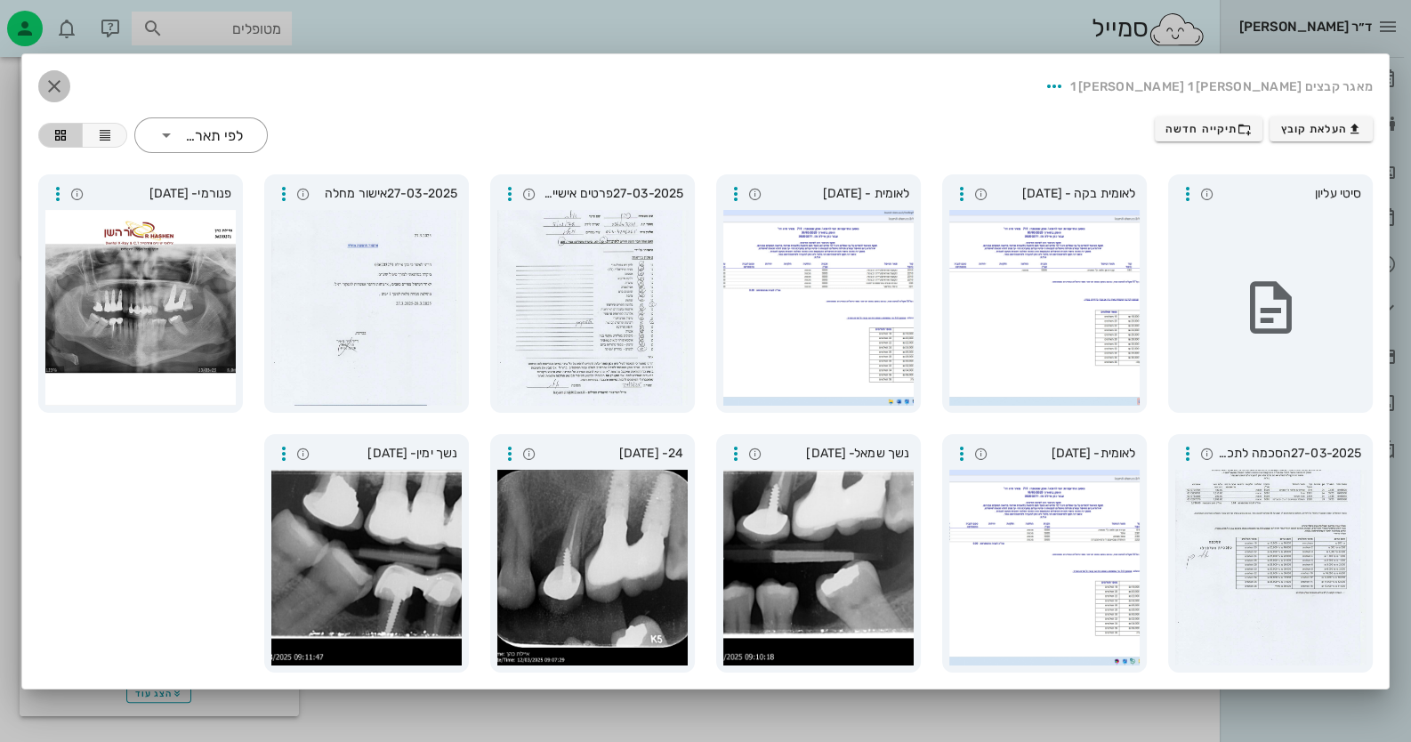
click at [39, 77] on span "button" at bounding box center [54, 86] width 32 height 21
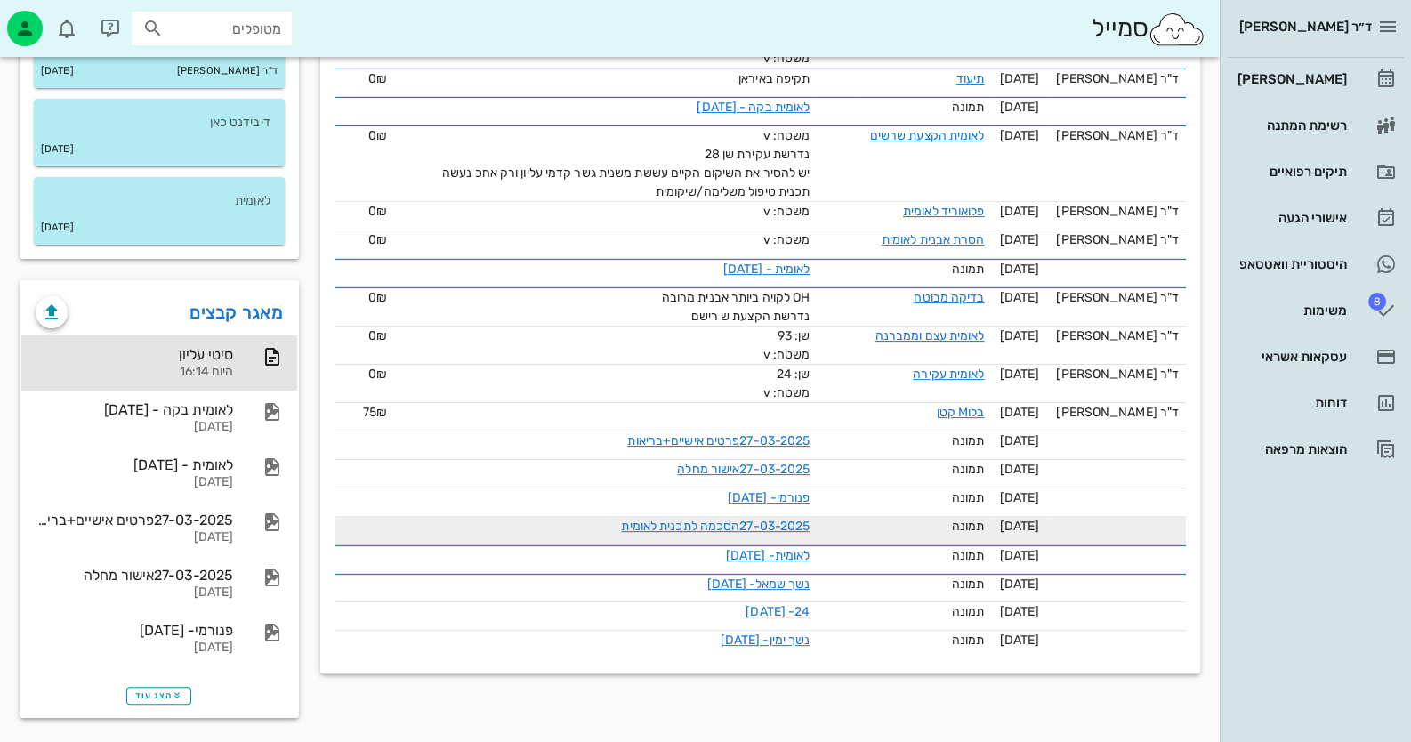
scroll to position [548, 0]
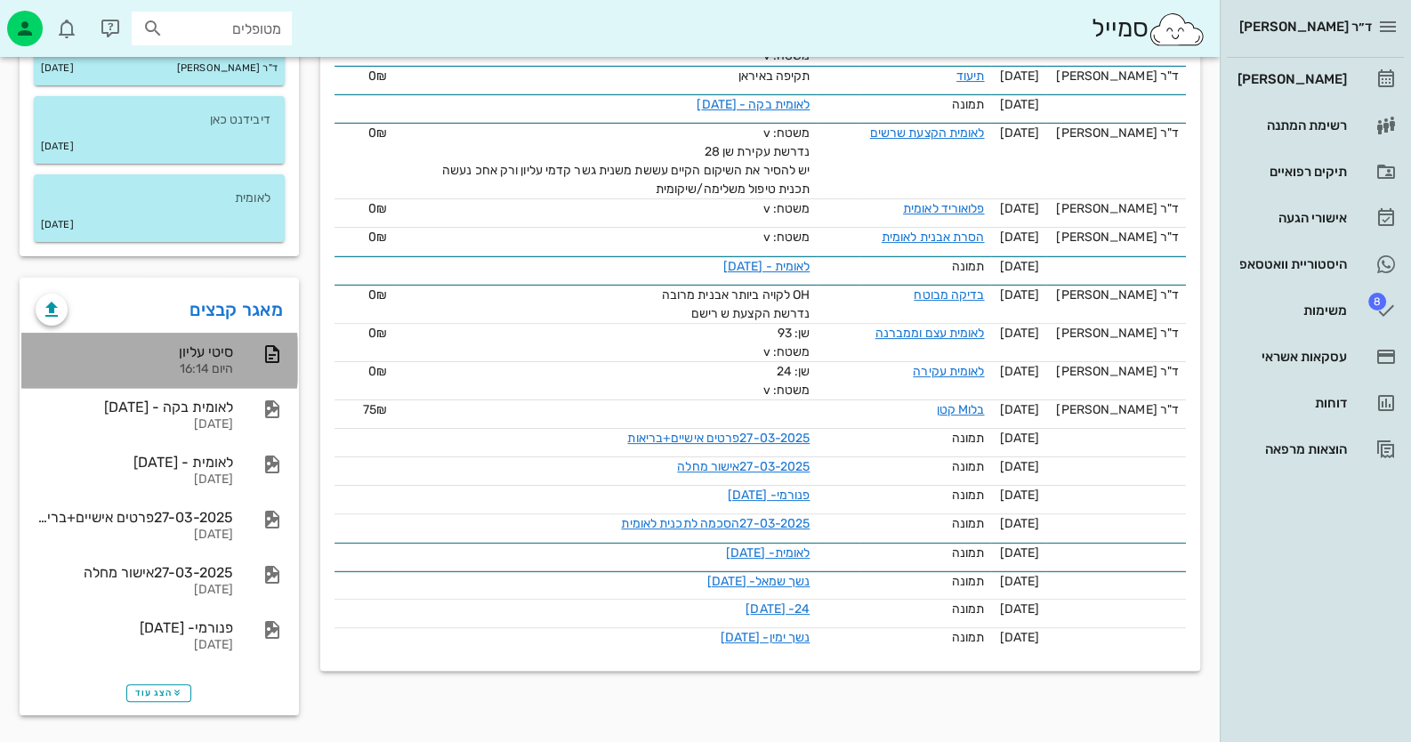
click at [252, 357] on div at bounding box center [263, 353] width 39 height 21
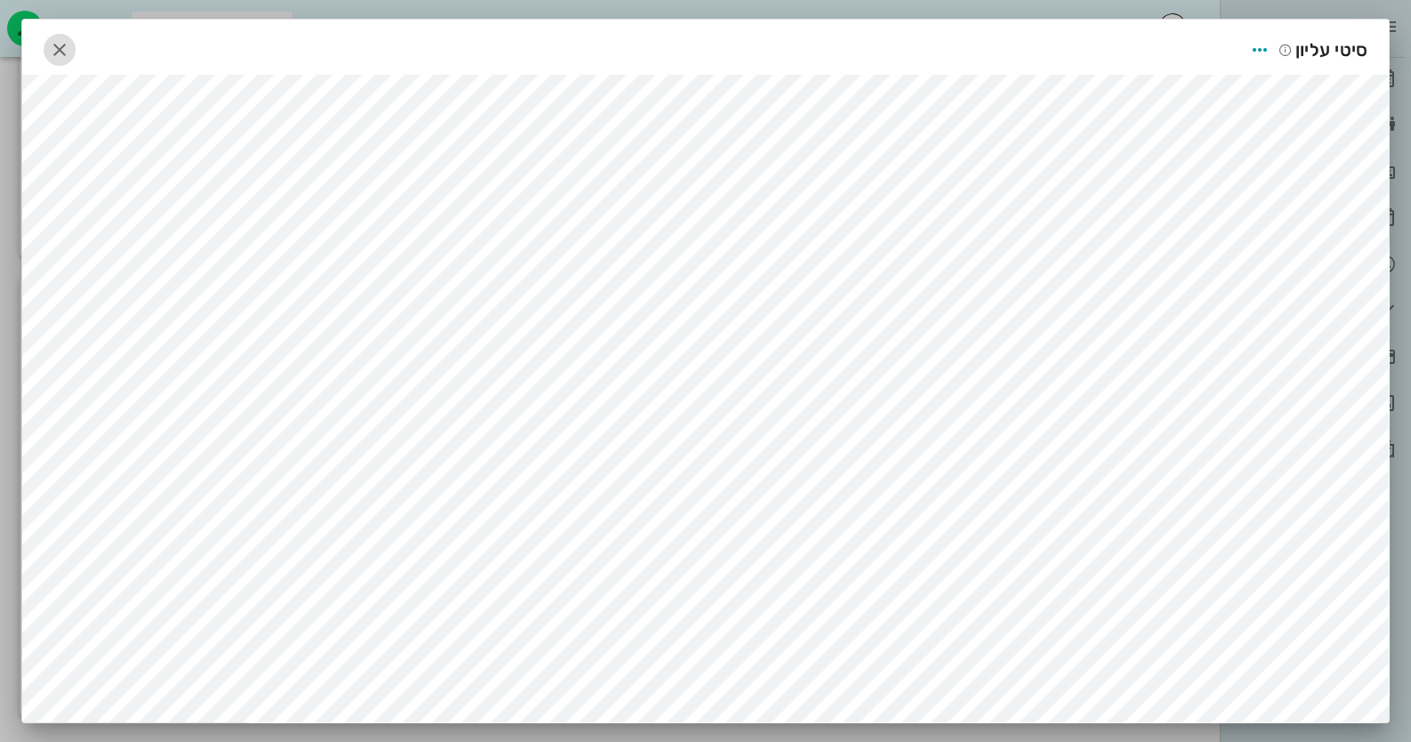
click at [70, 51] on icon "button" at bounding box center [59, 49] width 21 height 21
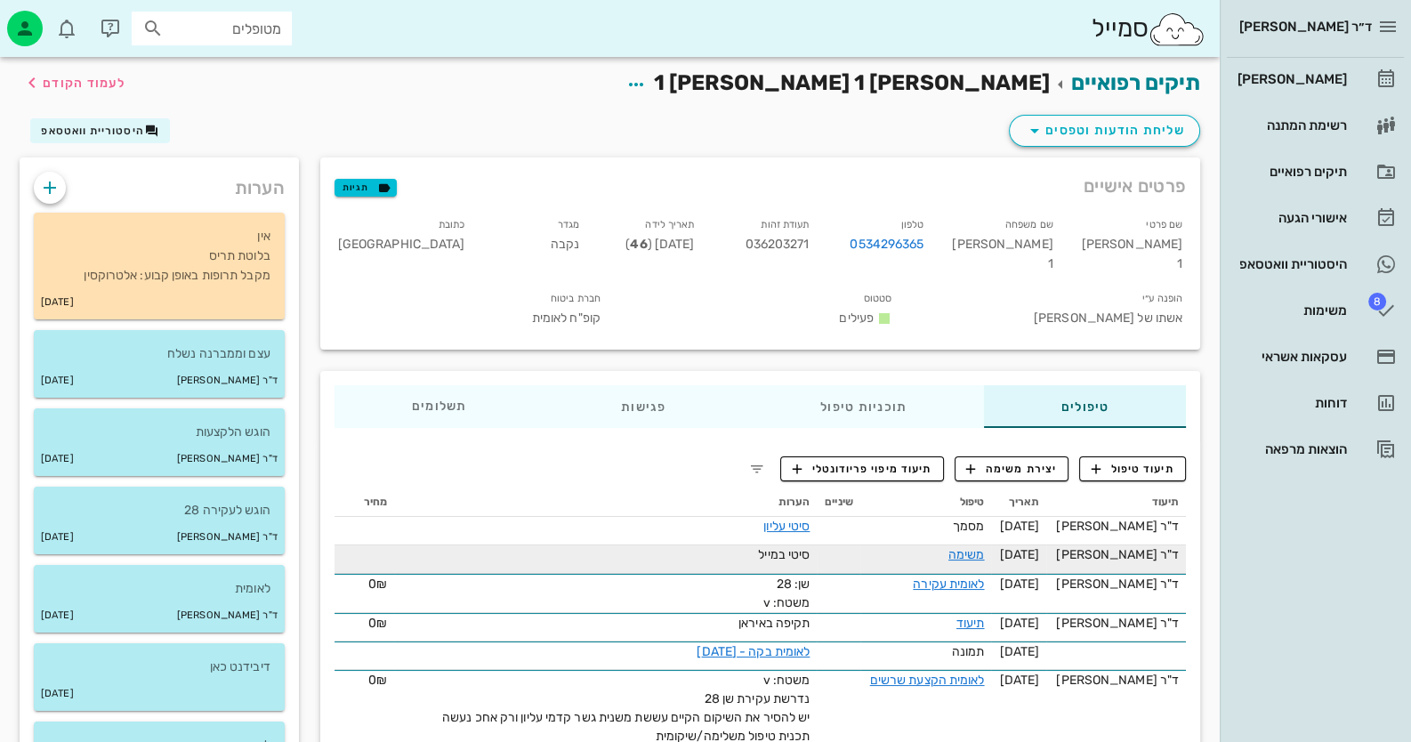
scroll to position [0, 0]
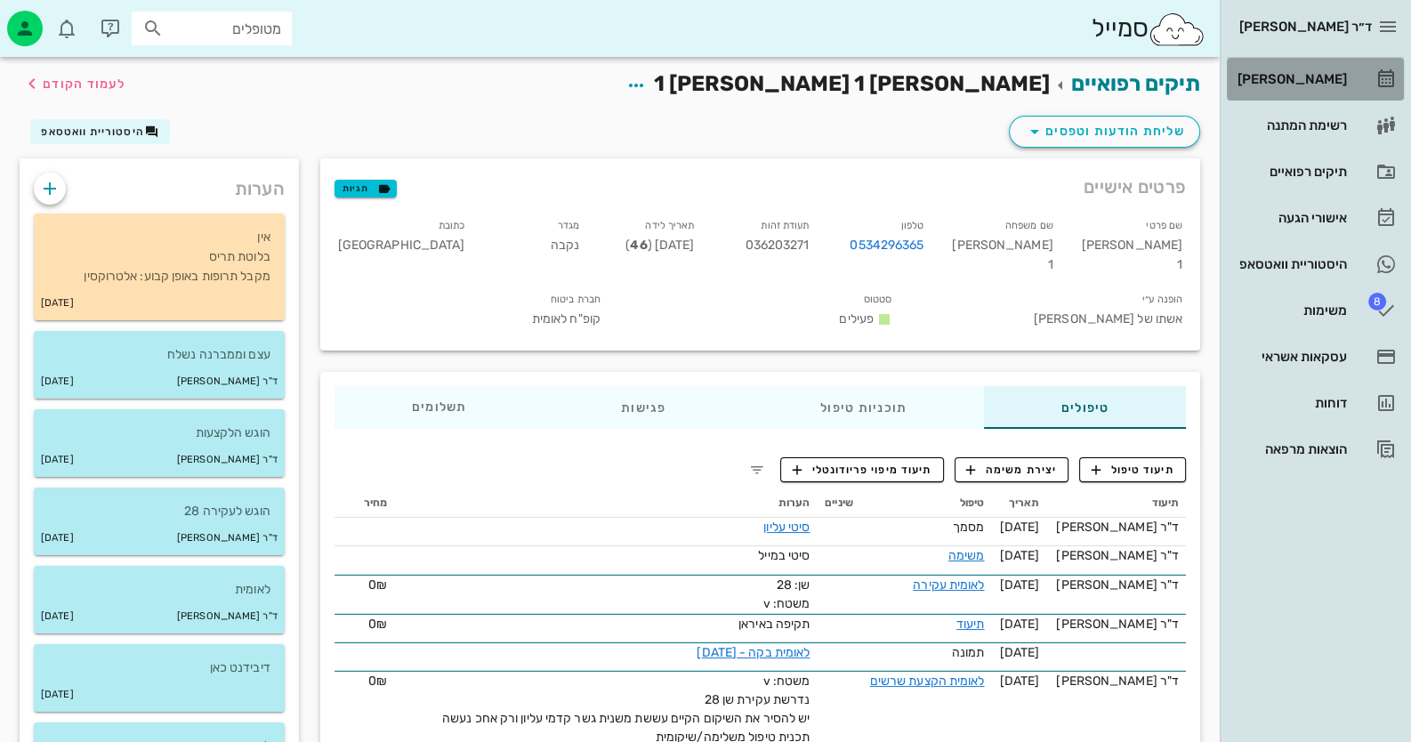
click at [1398, 79] on link "[PERSON_NAME]" at bounding box center [1315, 79] width 177 height 43
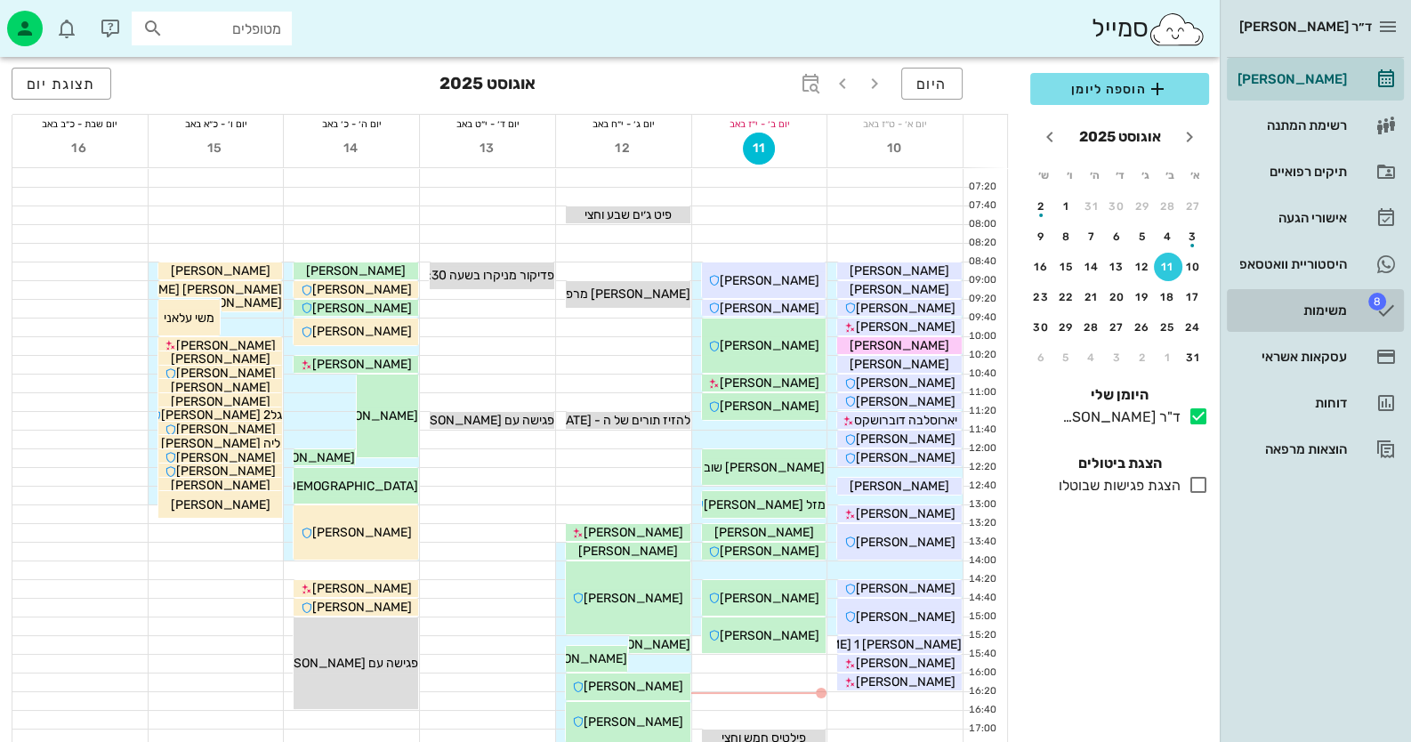
click at [1327, 289] on link "8 משימות" at bounding box center [1315, 310] width 177 height 43
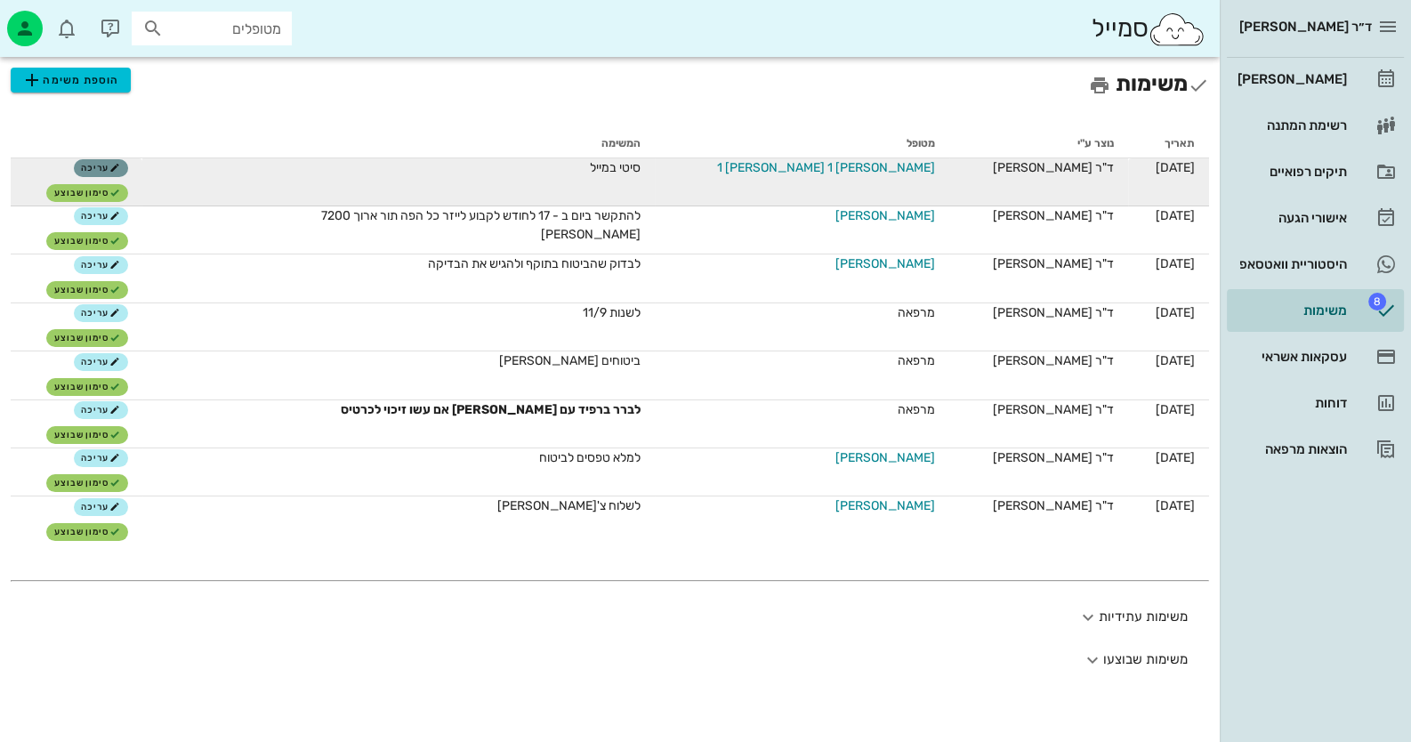
click at [119, 168] on span "עריכה" at bounding box center [100, 168] width 38 height 11
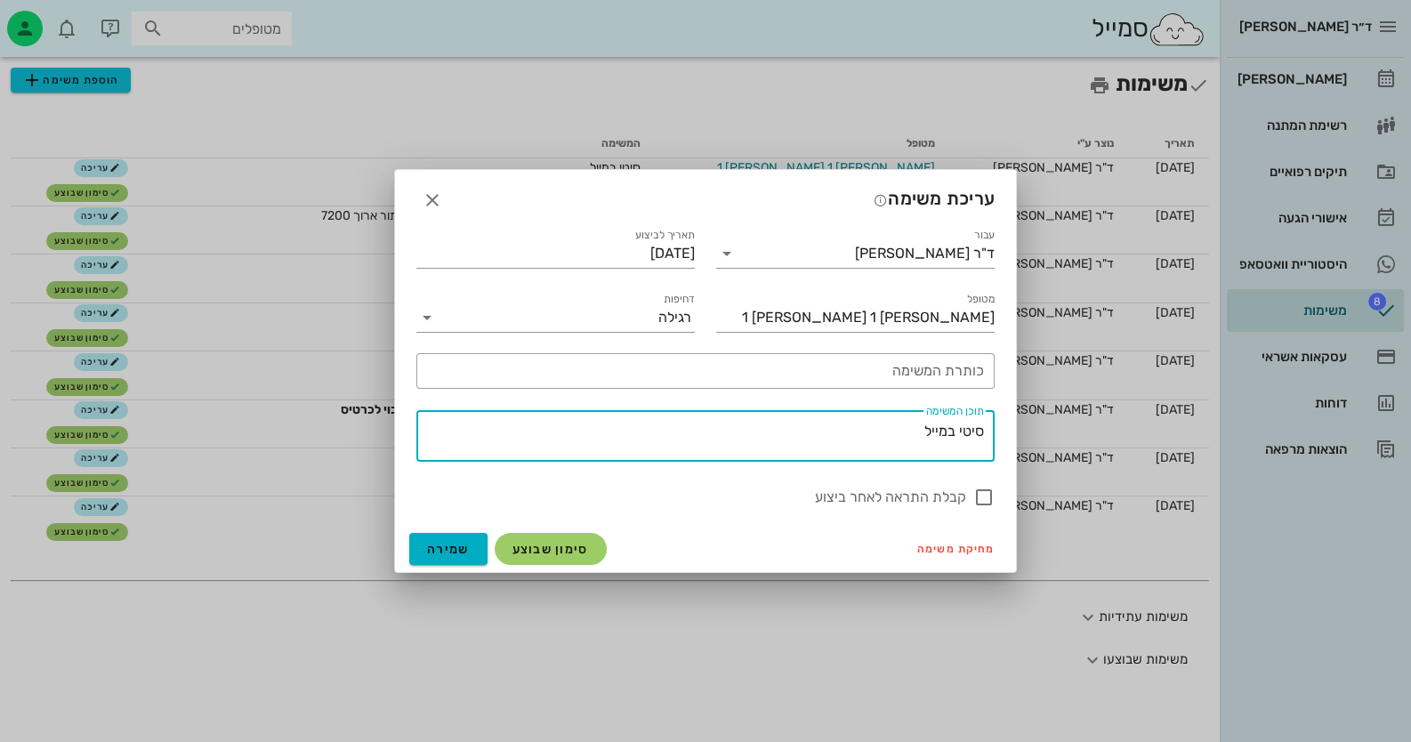
click at [841, 430] on textarea "סיטי במייל" at bounding box center [702, 440] width 564 height 43
click at [682, 431] on textarea "סיטי במייל, כשיהיה אישור [PERSON_NAME] לקבוע להם באותוו היום" at bounding box center [702, 440] width 564 height 43
type textarea "סיטי במייל, כשיהיה אישור [PERSON_NAME] לקבוע להם באותו היום"
click at [457, 552] on span "שמירה" at bounding box center [448, 549] width 43 height 15
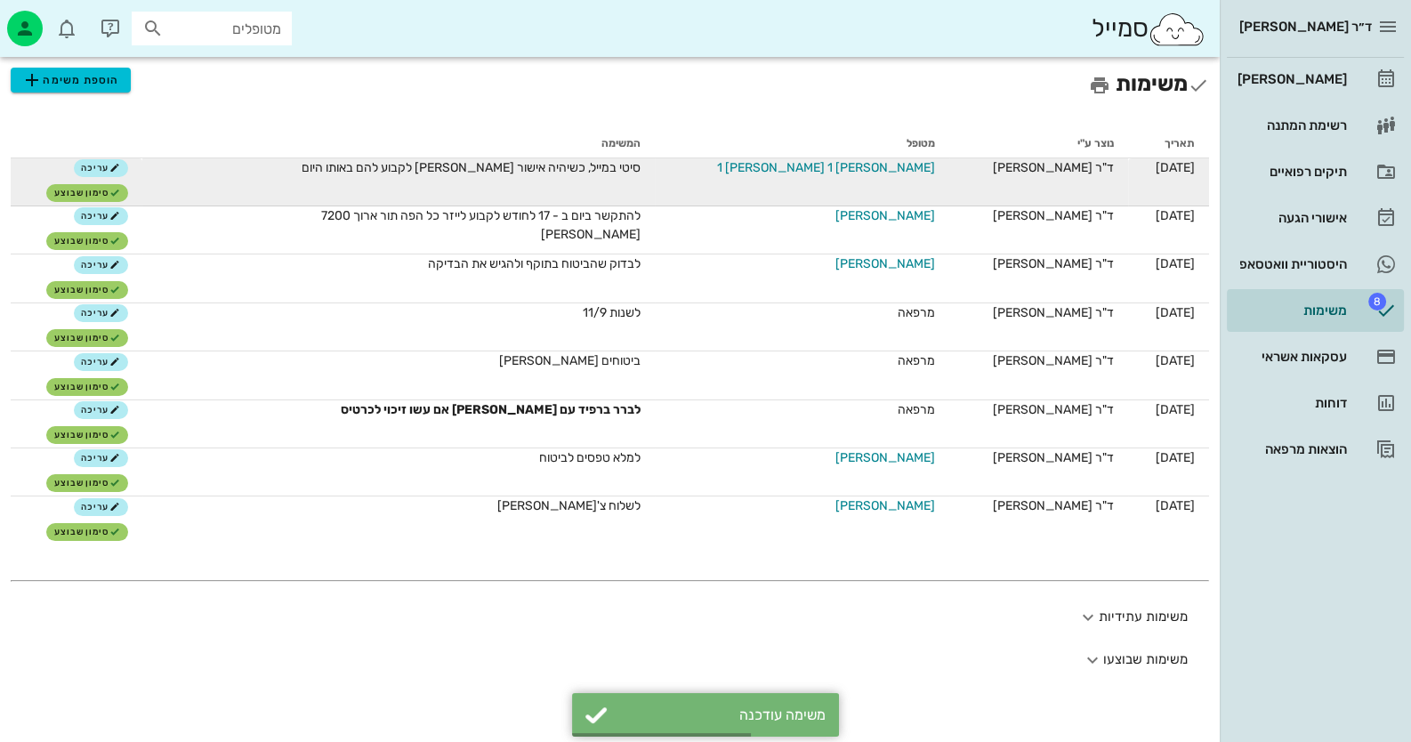
click at [860, 174] on span "[PERSON_NAME] 1 [PERSON_NAME] 1" at bounding box center [826, 167] width 218 height 19
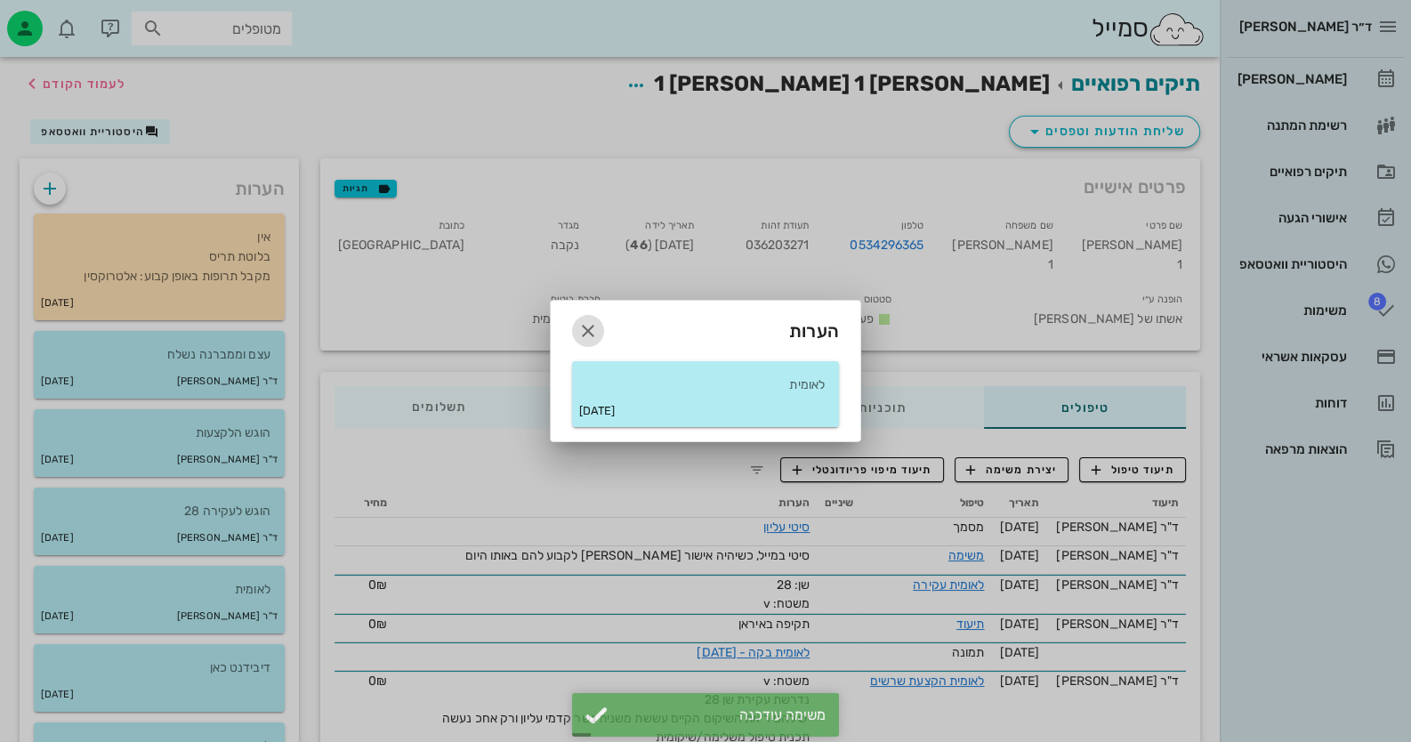
click at [584, 331] on icon "button" at bounding box center [587, 330] width 21 height 21
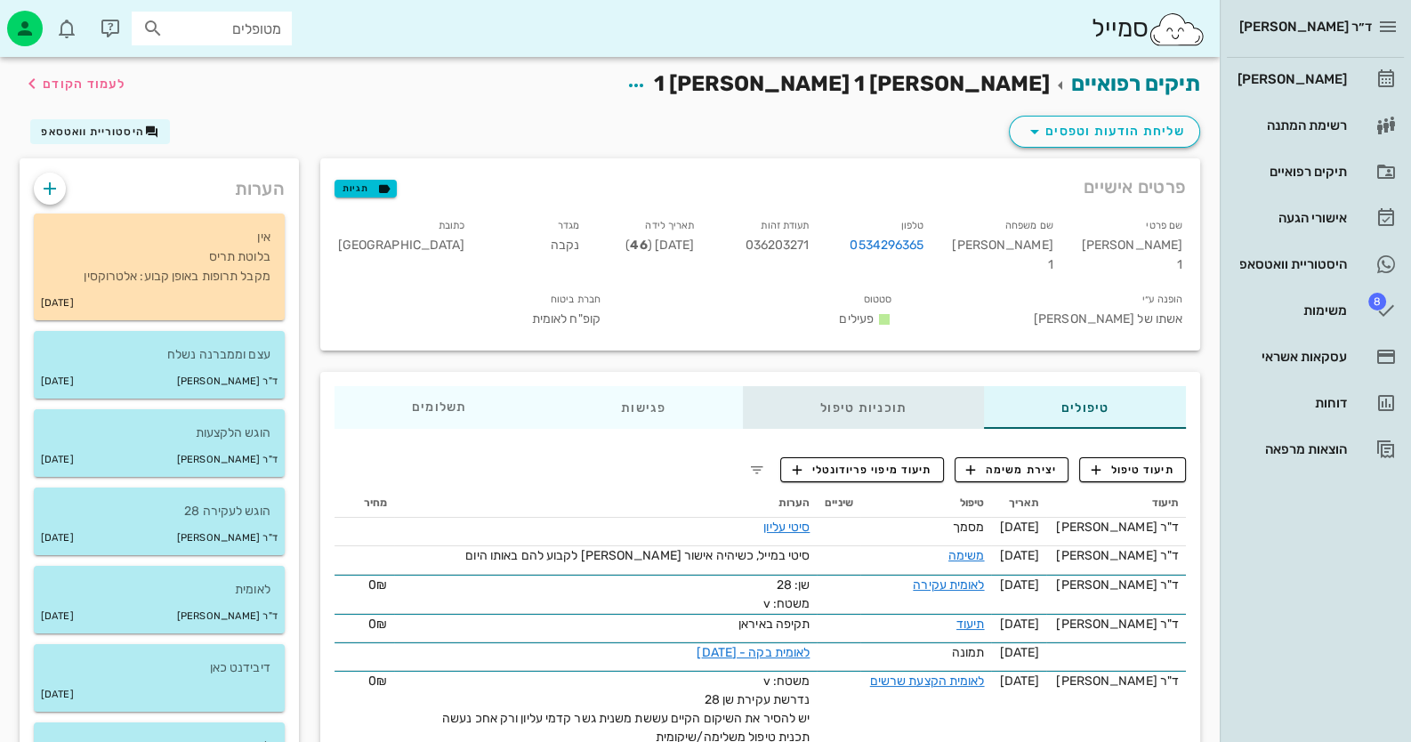
click at [800, 386] on div "תוכניות טיפול" at bounding box center [863, 407] width 241 height 43
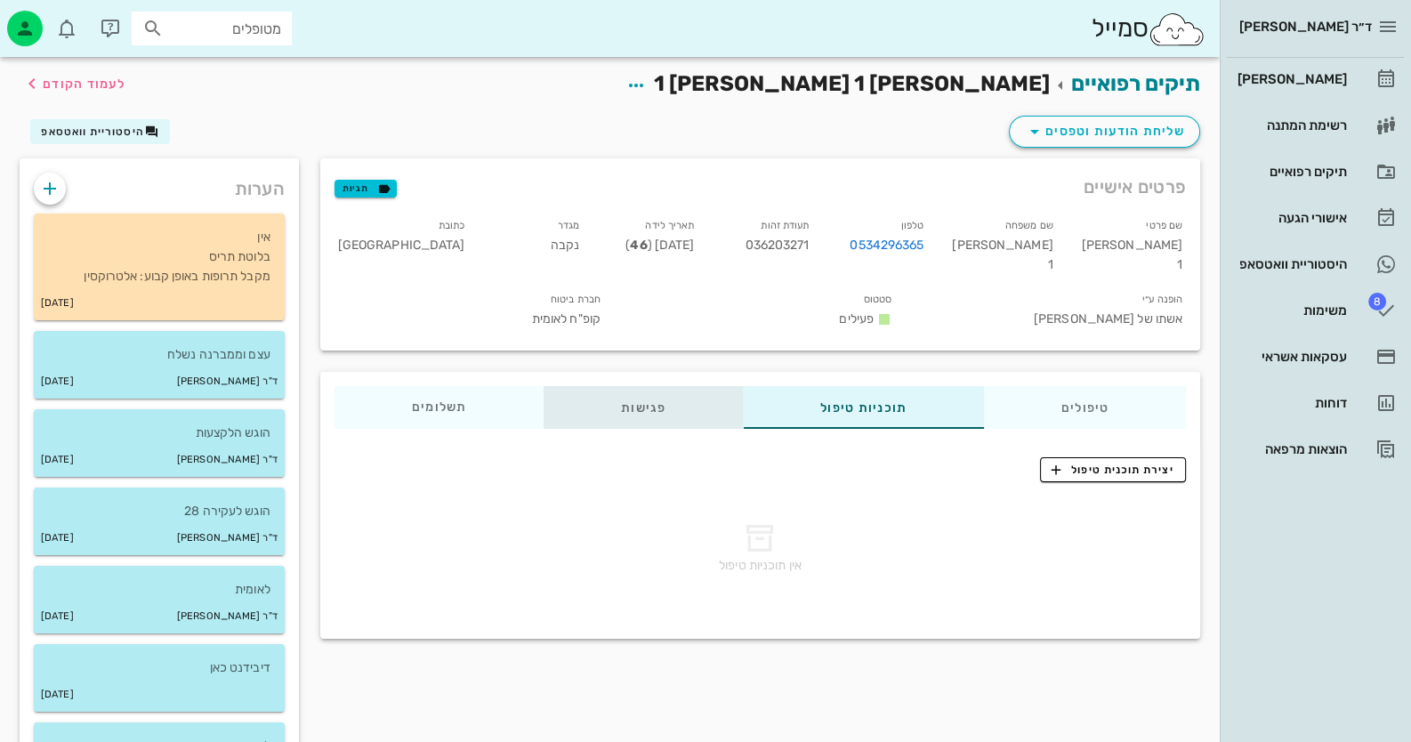
click at [637, 397] on div "פגישות" at bounding box center [643, 407] width 199 height 43
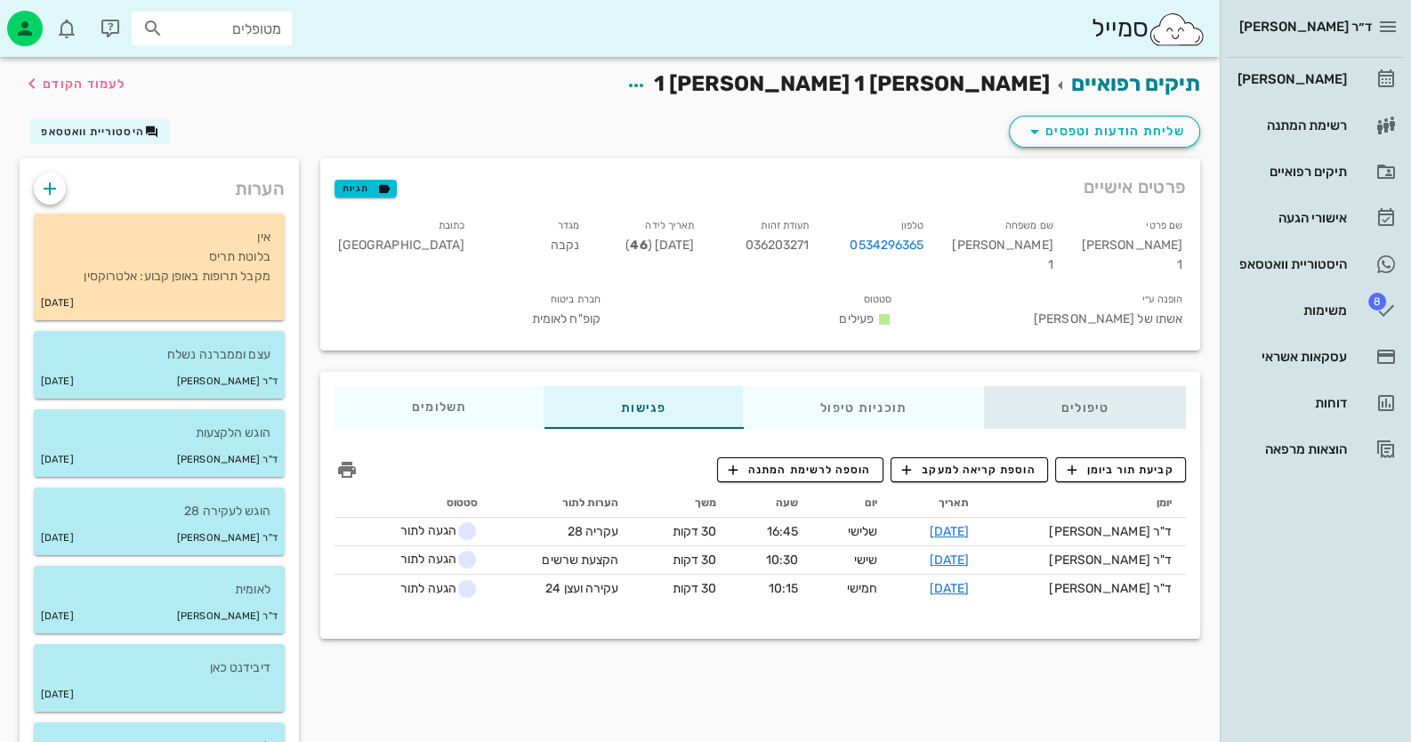
click at [1075, 386] on div "טיפולים" at bounding box center [1085, 407] width 202 height 43
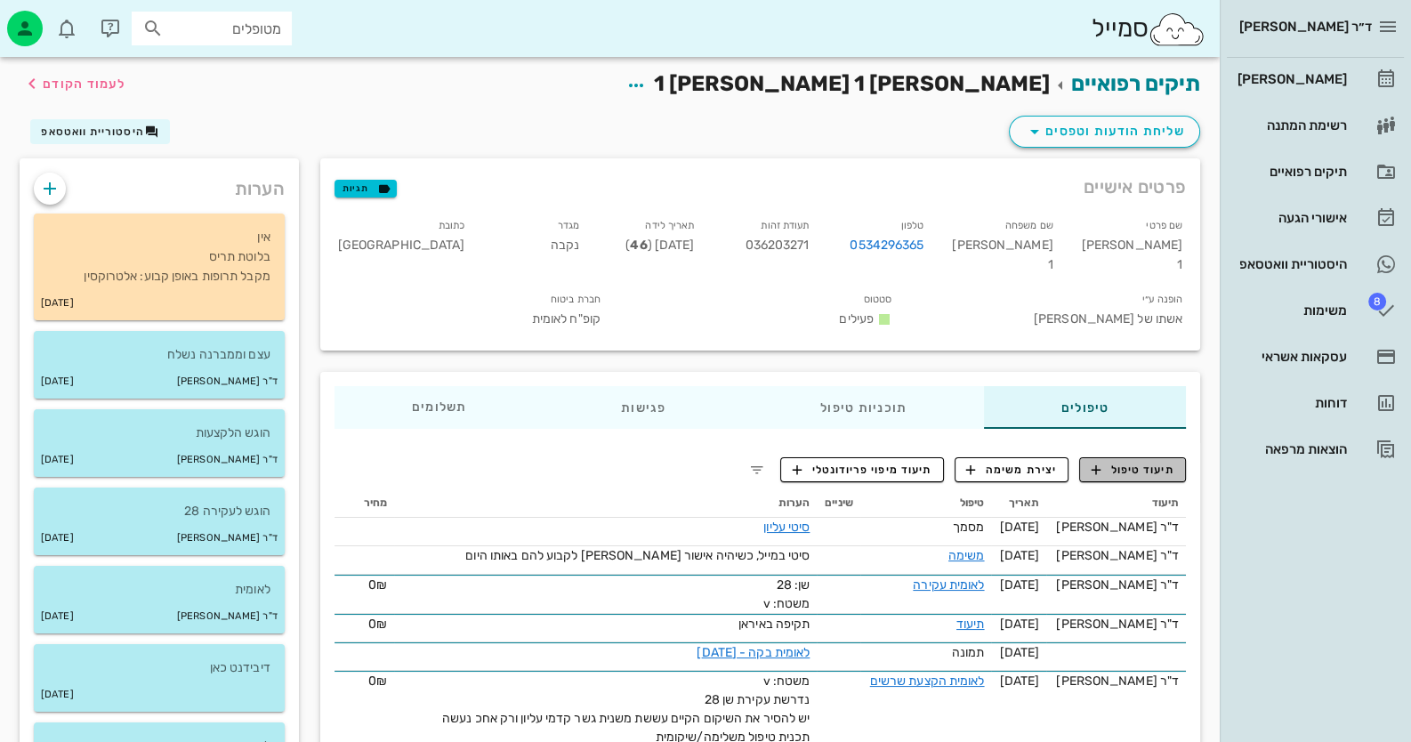
click at [1139, 462] on span "תיעוד טיפול" at bounding box center [1133, 470] width 83 height 16
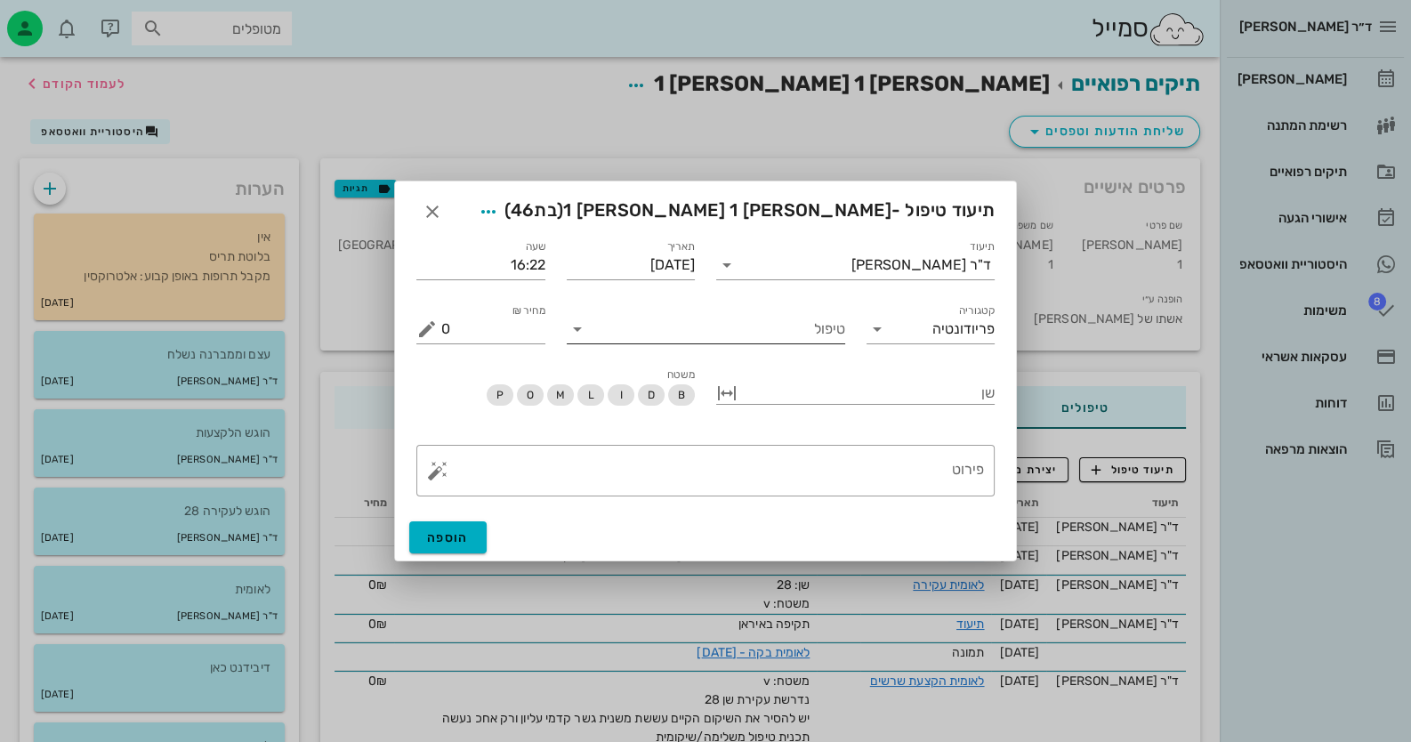
click at [754, 325] on input "טיפול" at bounding box center [719, 329] width 254 height 28
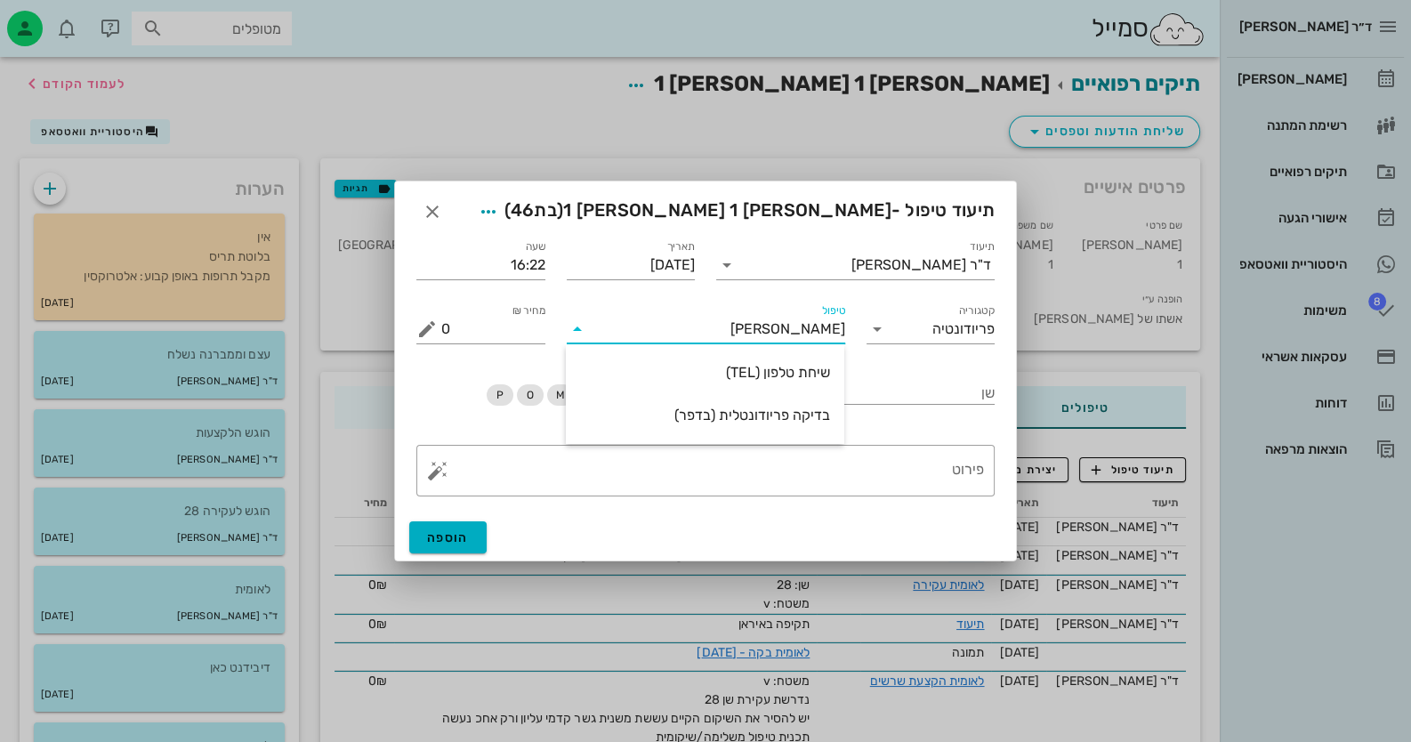
type input "טלפ"
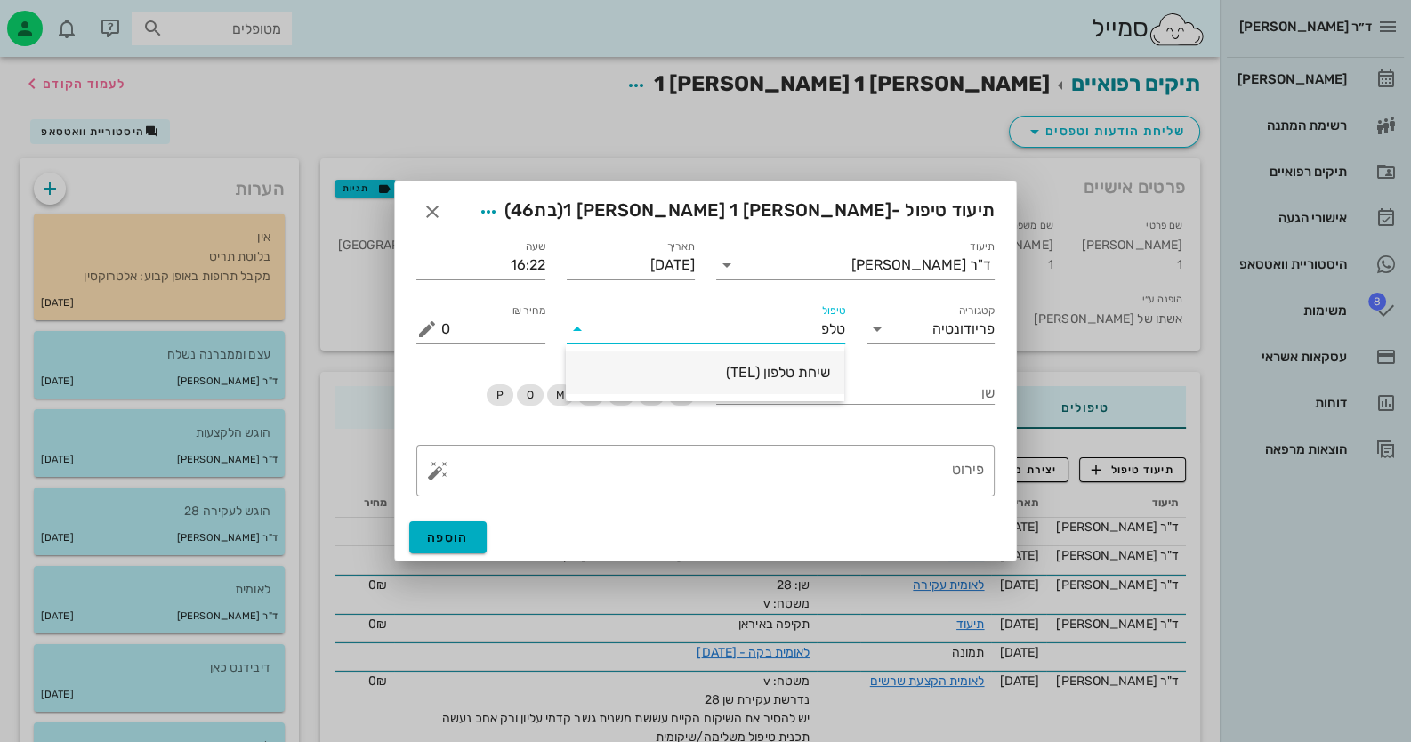
click at [715, 359] on div "שיחת טלפון (TEL)" at bounding box center [705, 372] width 250 height 38
click at [883, 499] on div "​ פירוט" at bounding box center [706, 470] width 600 height 73
click at [912, 484] on textarea "פירוט" at bounding box center [712, 475] width 543 height 43
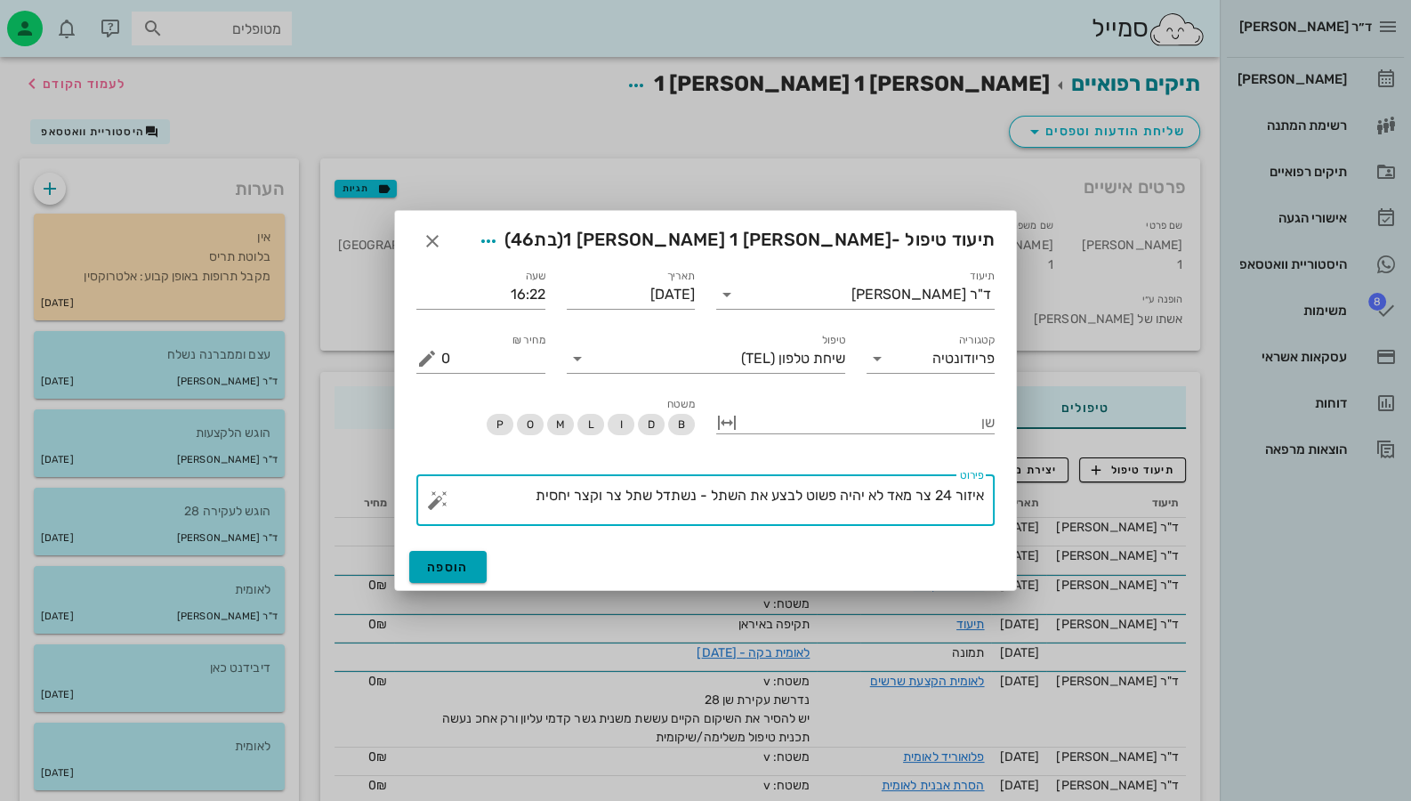
type textarea "איזור 24 צר מאד לא יהיה פשוט לבצע את השתל - נשתדל שתל צר וקצר יחסית"
click at [473, 575] on button "הוספה" at bounding box center [447, 567] width 77 height 32
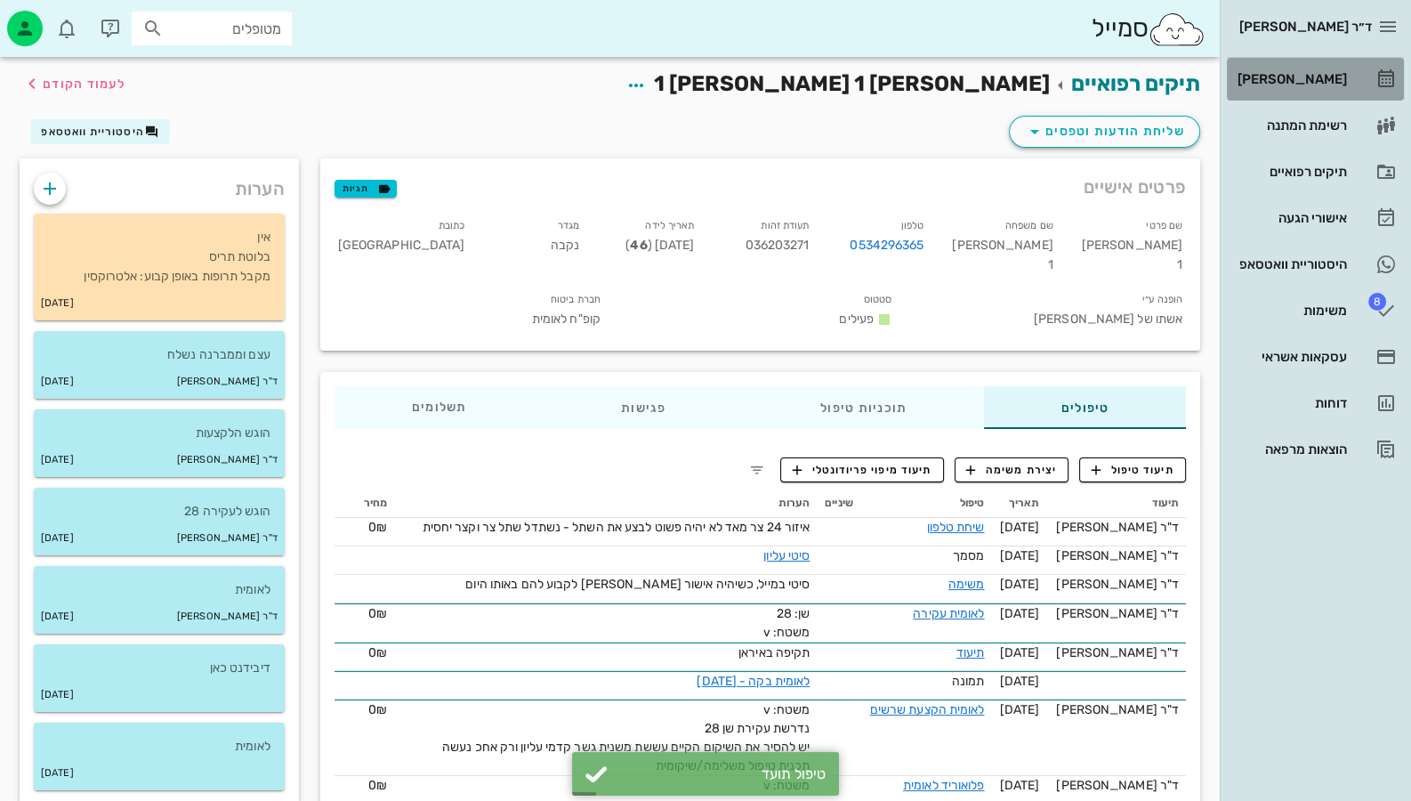
click at [1401, 65] on link "[PERSON_NAME]" at bounding box center [1315, 79] width 177 height 43
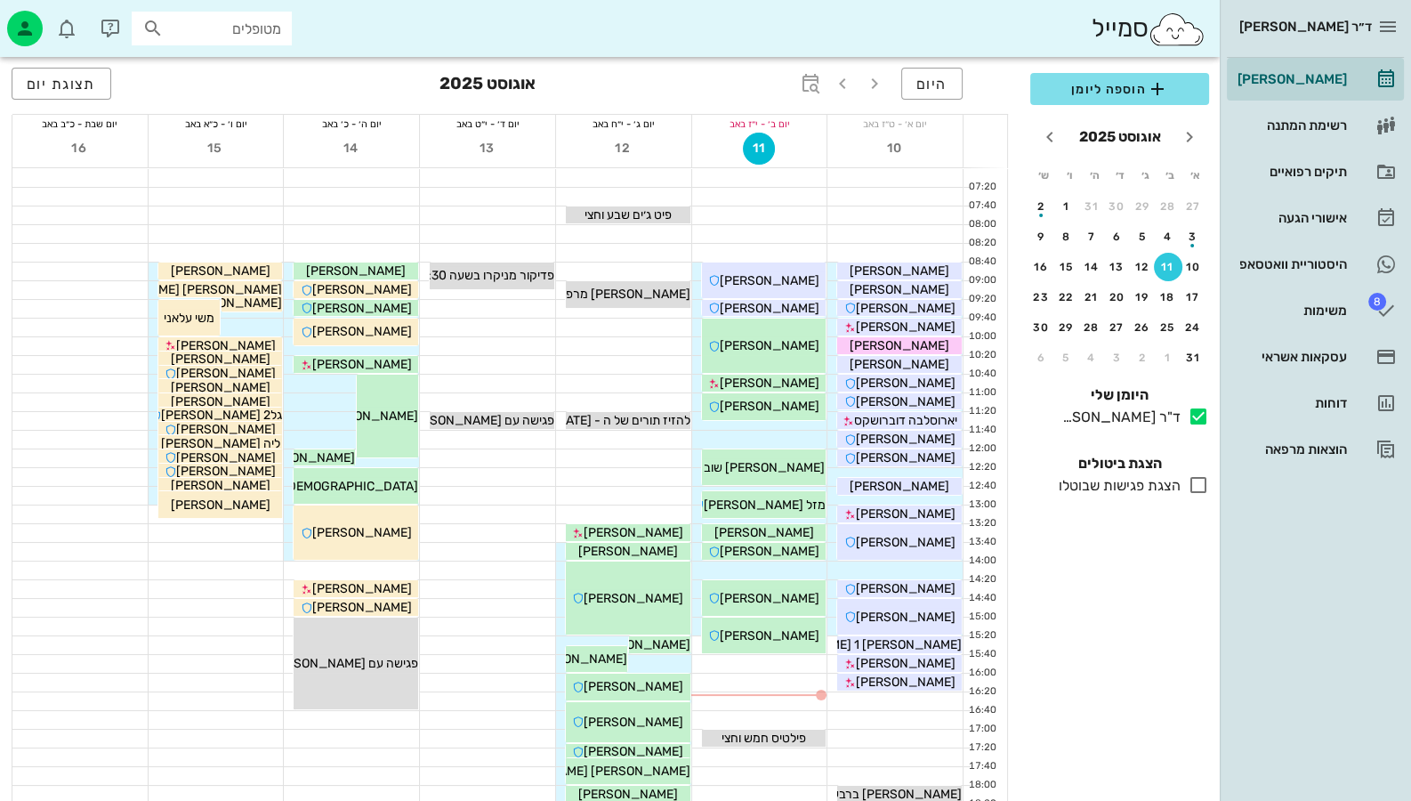
click at [1244, 18] on div "ד״ר [PERSON_NAME]" at bounding box center [1299, 26] width 145 height 28
click at [504, 4] on div "סמייל מטופלים" at bounding box center [610, 28] width 1220 height 57
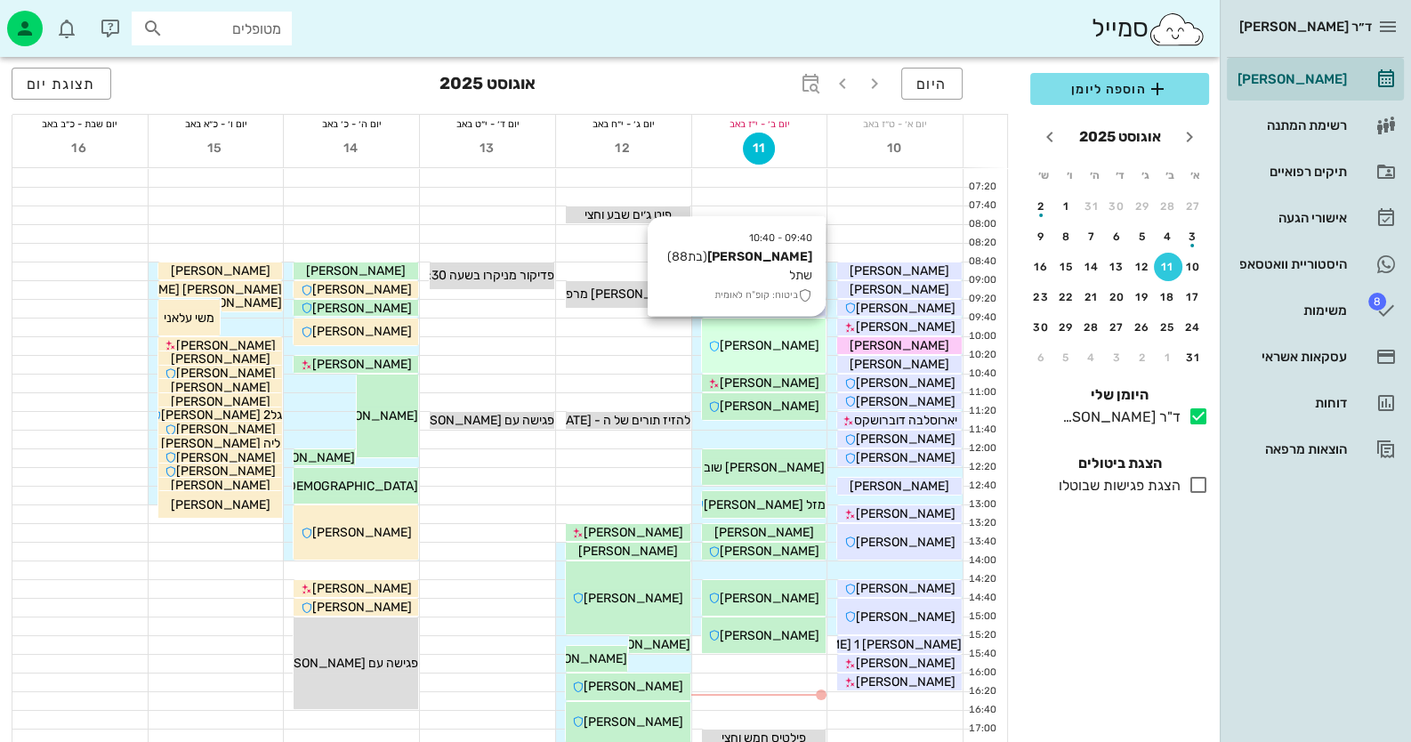
click at [778, 335] on div "09:40 - 10:40 [PERSON_NAME] (בת 88 ) שתל ביטוח: קופ"ח לאומית [PERSON_NAME]" at bounding box center [764, 346] width 125 height 54
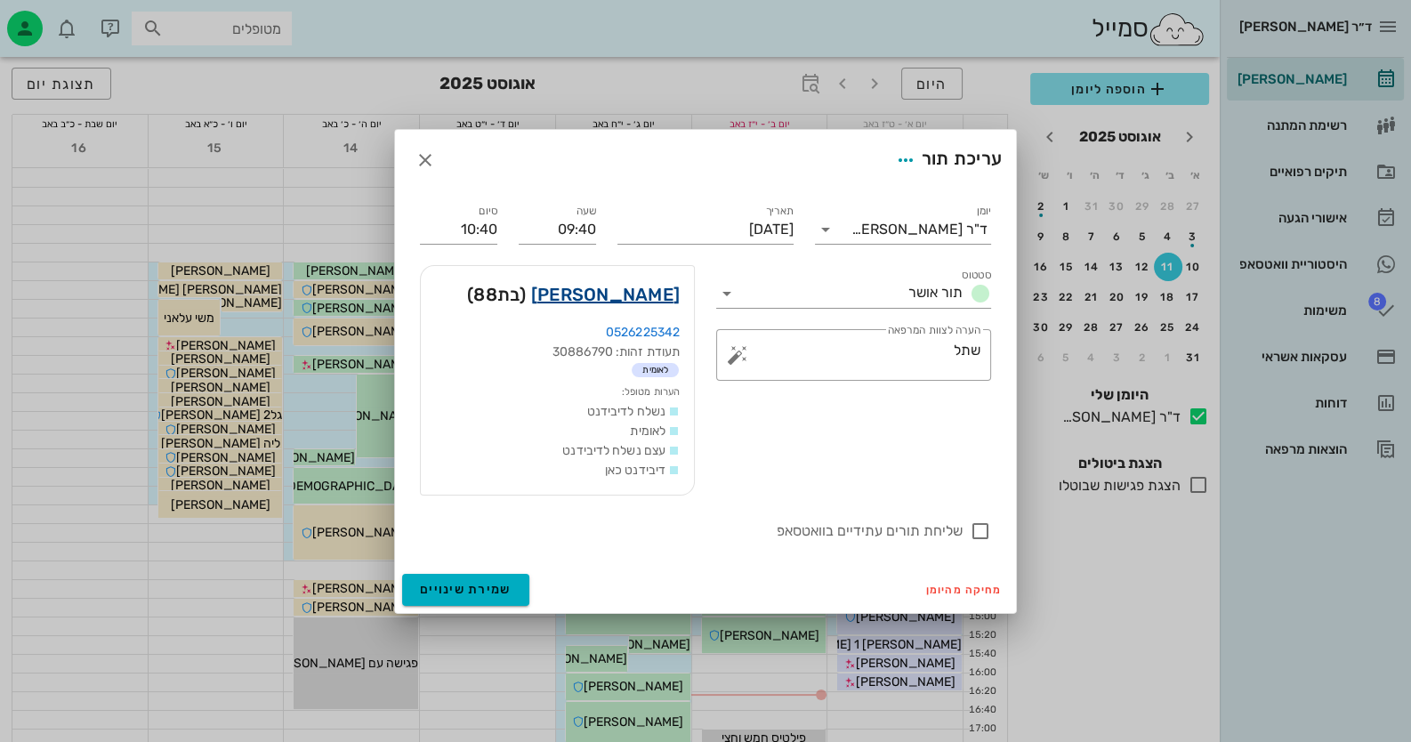
click at [659, 299] on link "[PERSON_NAME]" at bounding box center [605, 294] width 149 height 28
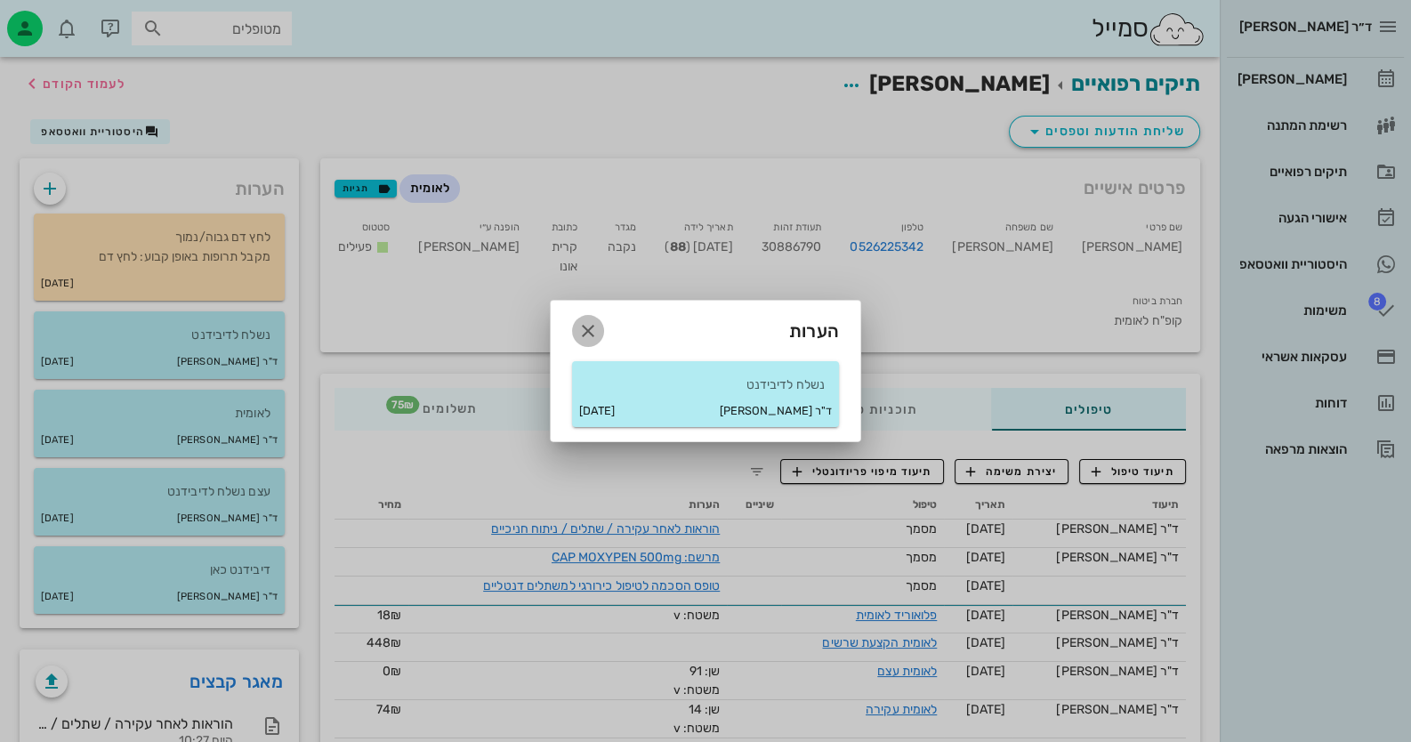
click at [591, 328] on icon "button" at bounding box center [587, 330] width 21 height 21
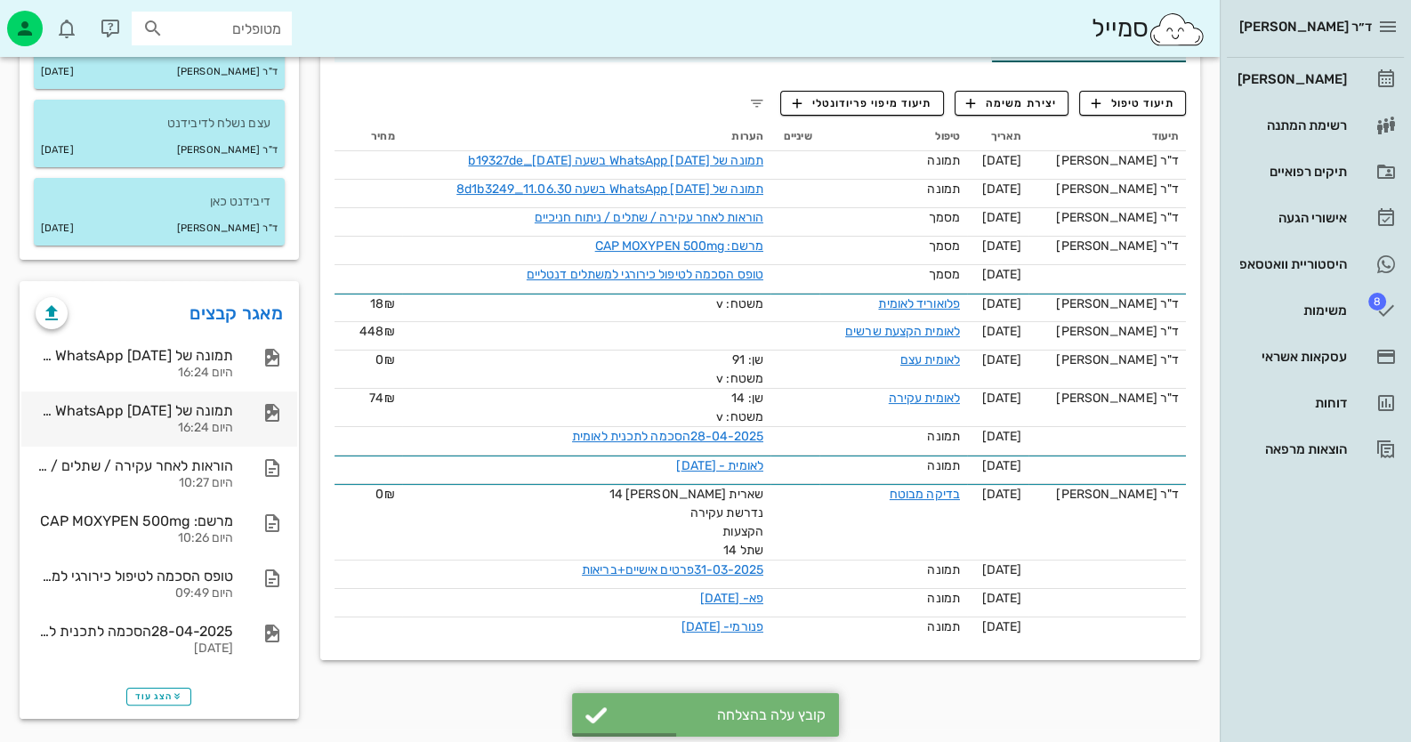
scroll to position [372, 0]
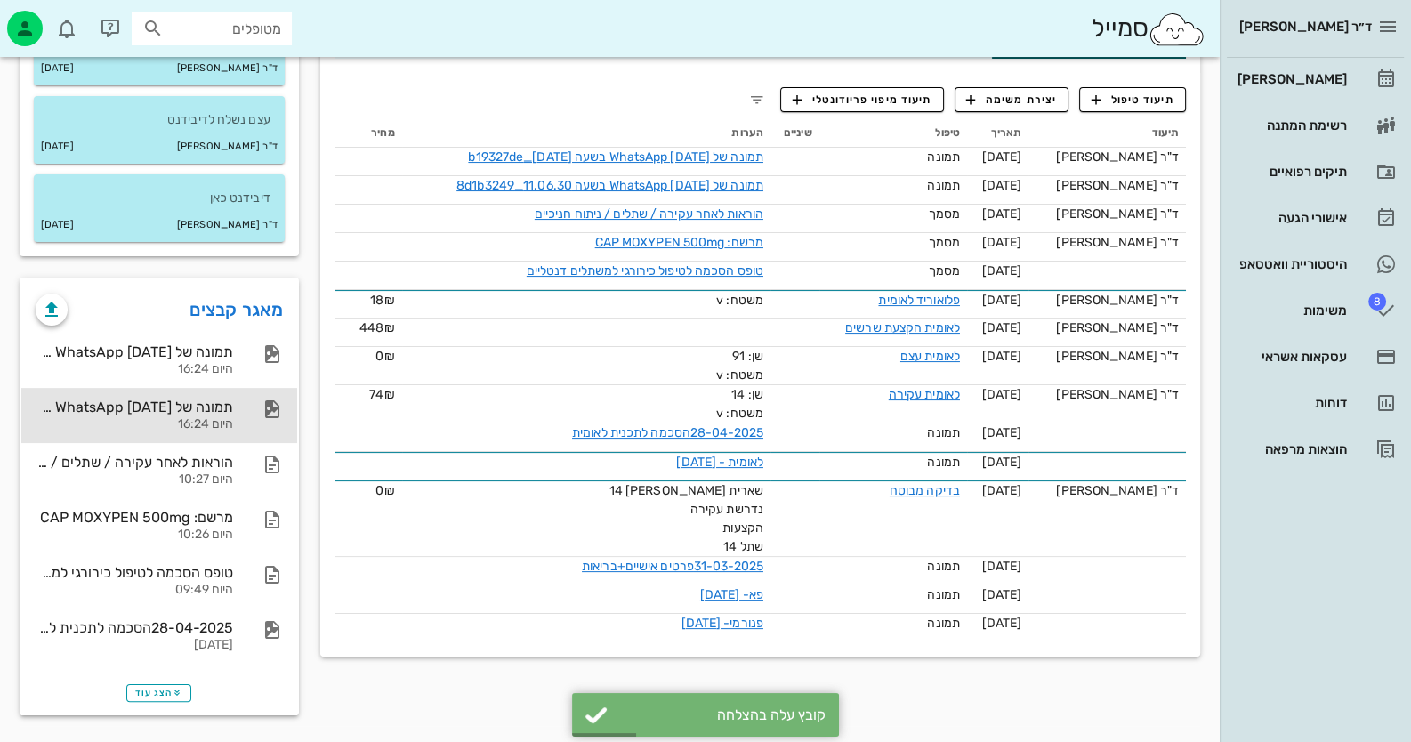
click at [242, 396] on div "תמונה של WhatsApp [DATE] בשעה 11.06.30_8d1b3249 היום 16:24" at bounding box center [159, 415] width 276 height 55
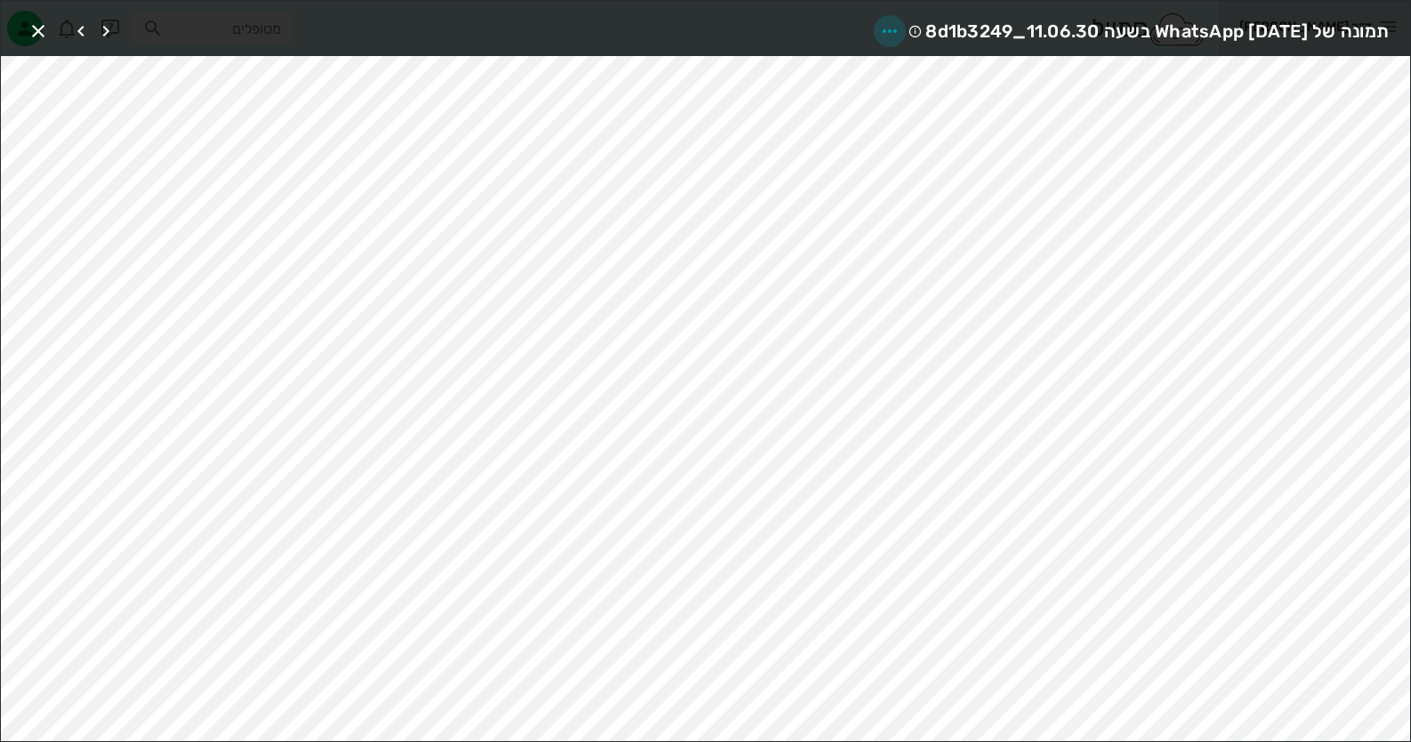
click at [879, 29] on icon "button" at bounding box center [889, 30] width 21 height 21
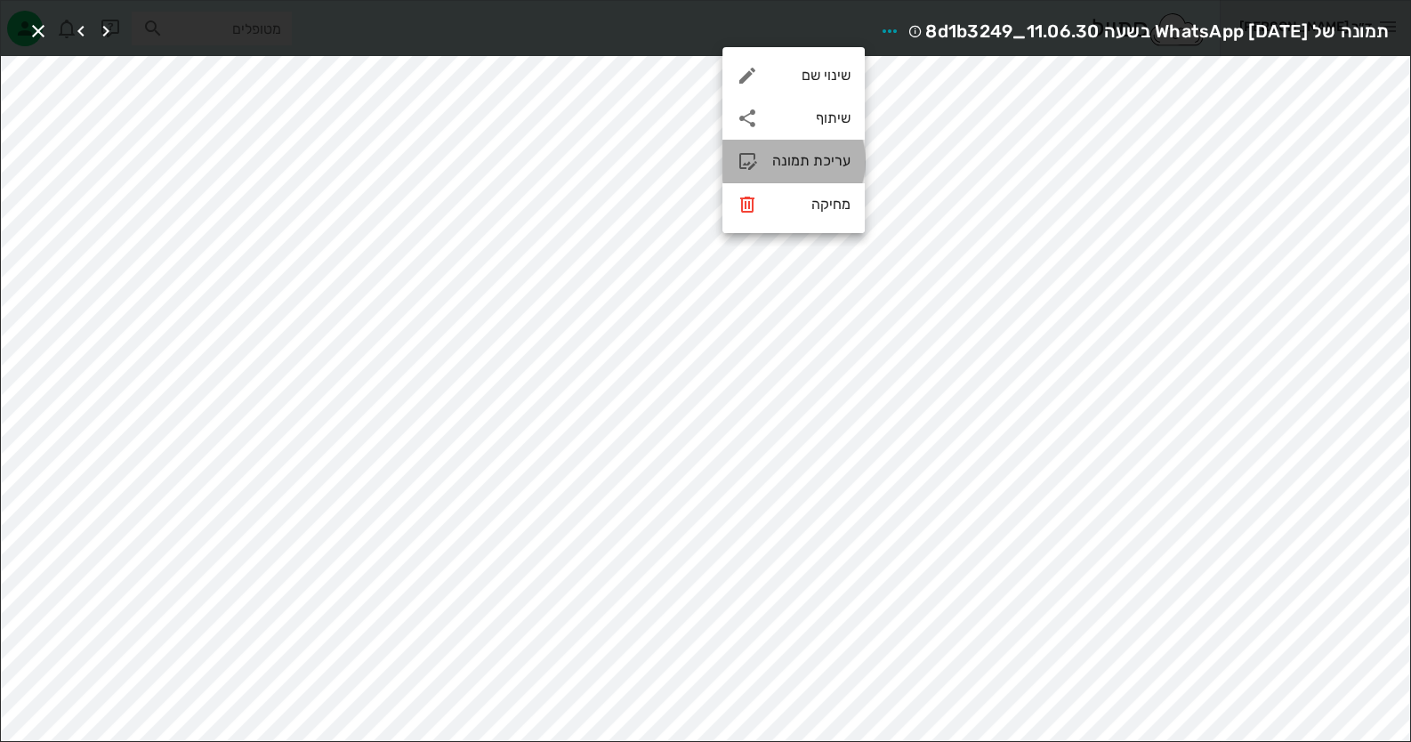
click at [811, 153] on div "עריכת תמונה" at bounding box center [811, 160] width 78 height 17
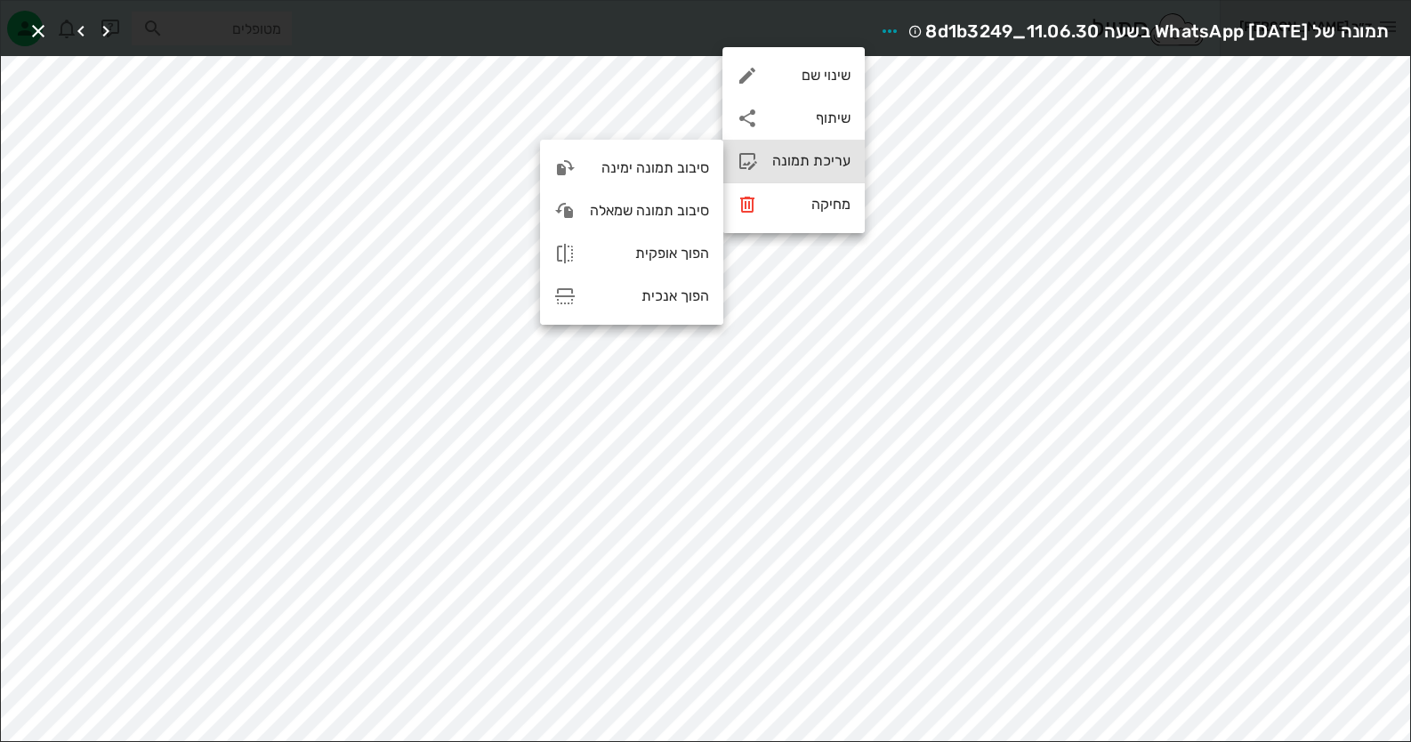
click at [811, 153] on div "עריכת תמונה" at bounding box center [811, 160] width 78 height 17
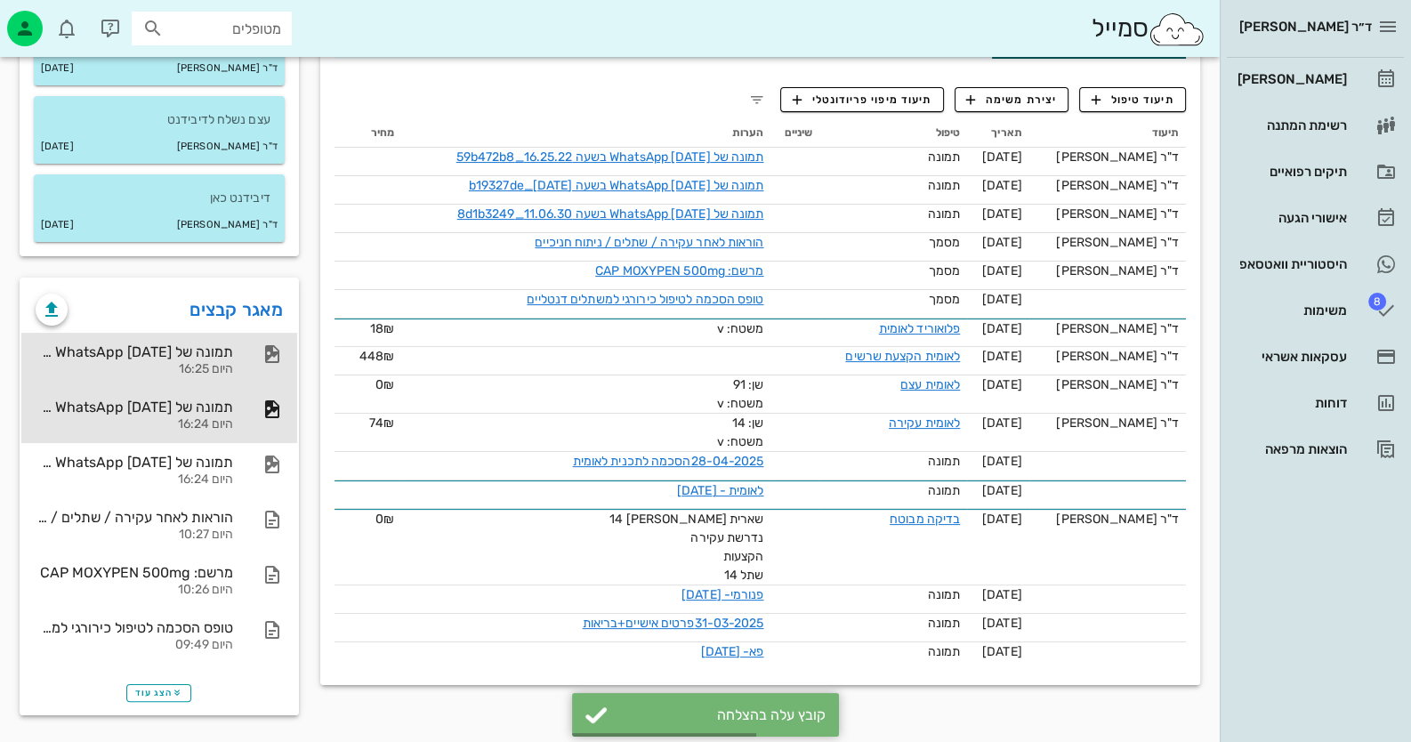
click at [181, 355] on div "תמונה של WhatsApp [DATE] בשעה 16.25.22_59b472b8" at bounding box center [135, 351] width 198 height 17
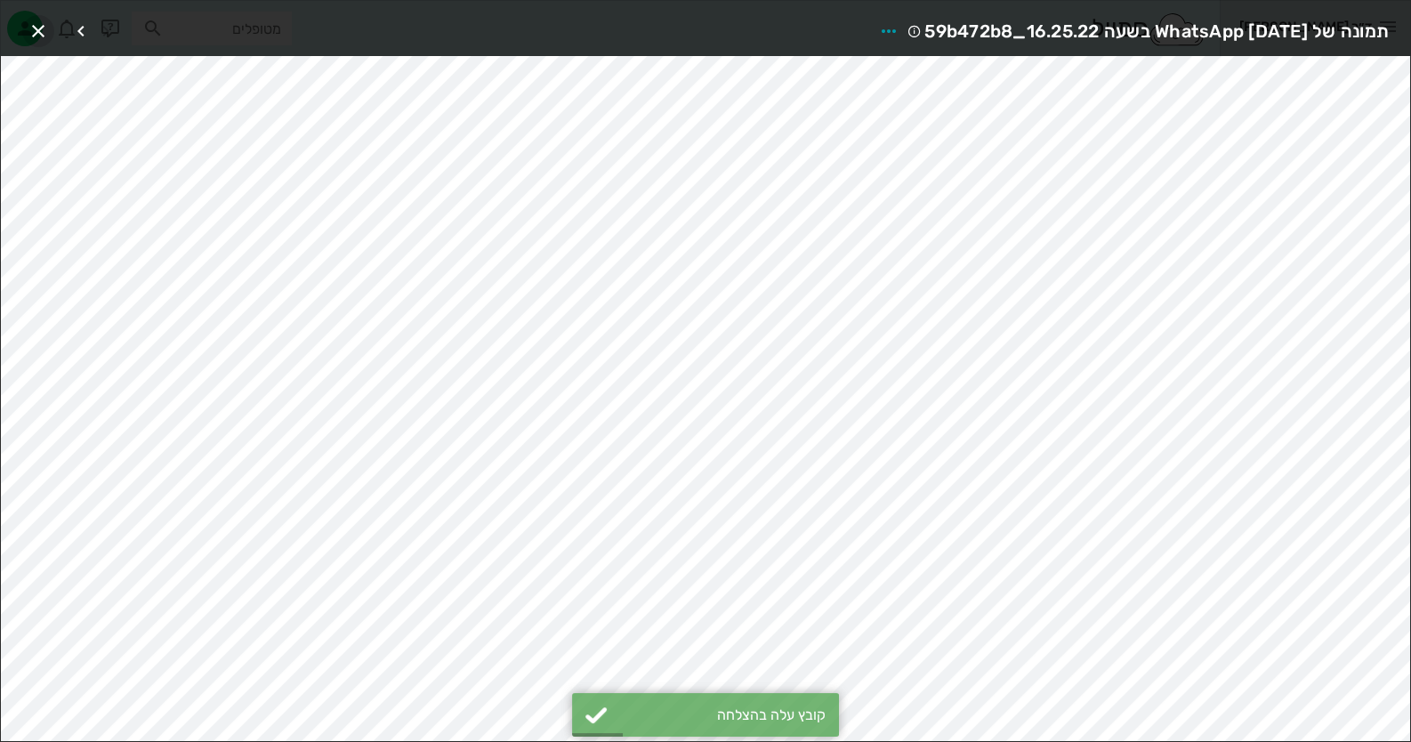
click at [52, 38] on span "button" at bounding box center [38, 30] width 32 height 21
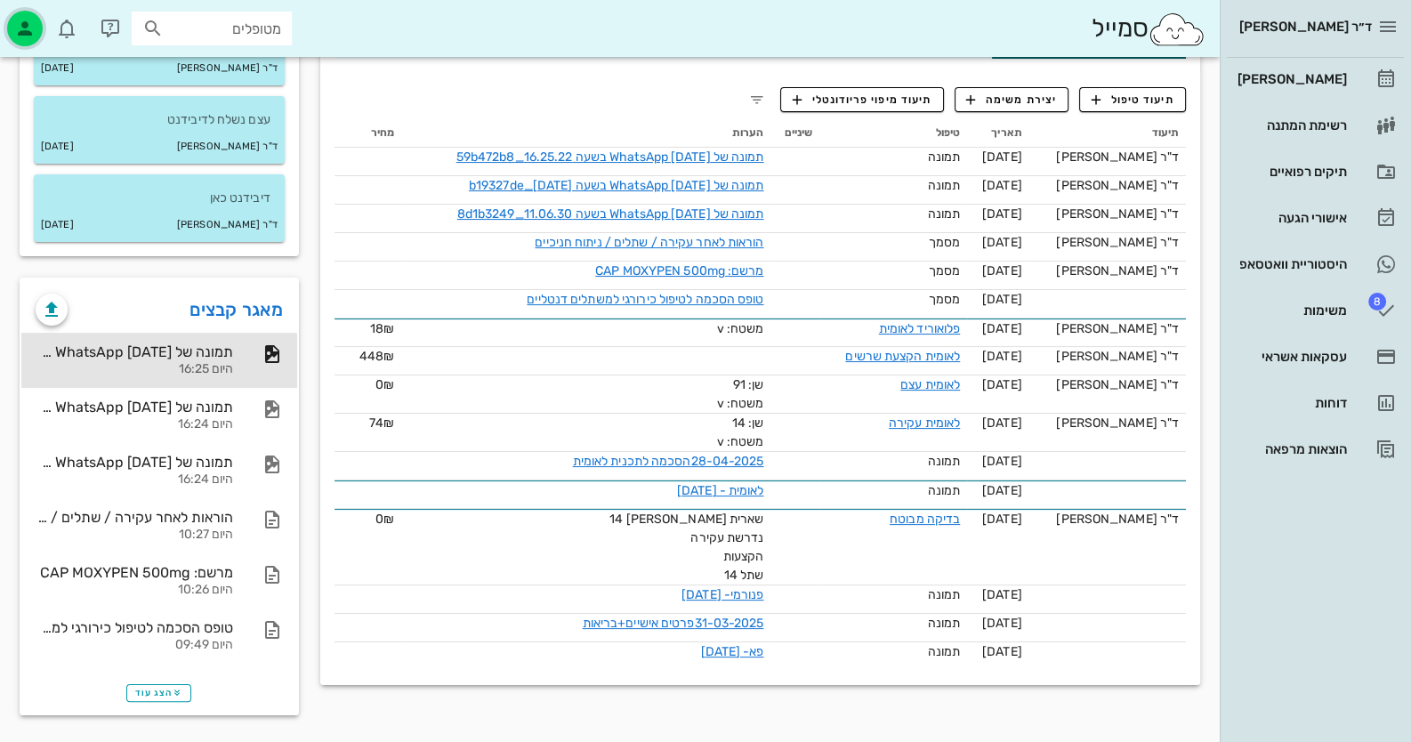
click at [17, 28] on icon "button" at bounding box center [24, 28] width 21 height 21
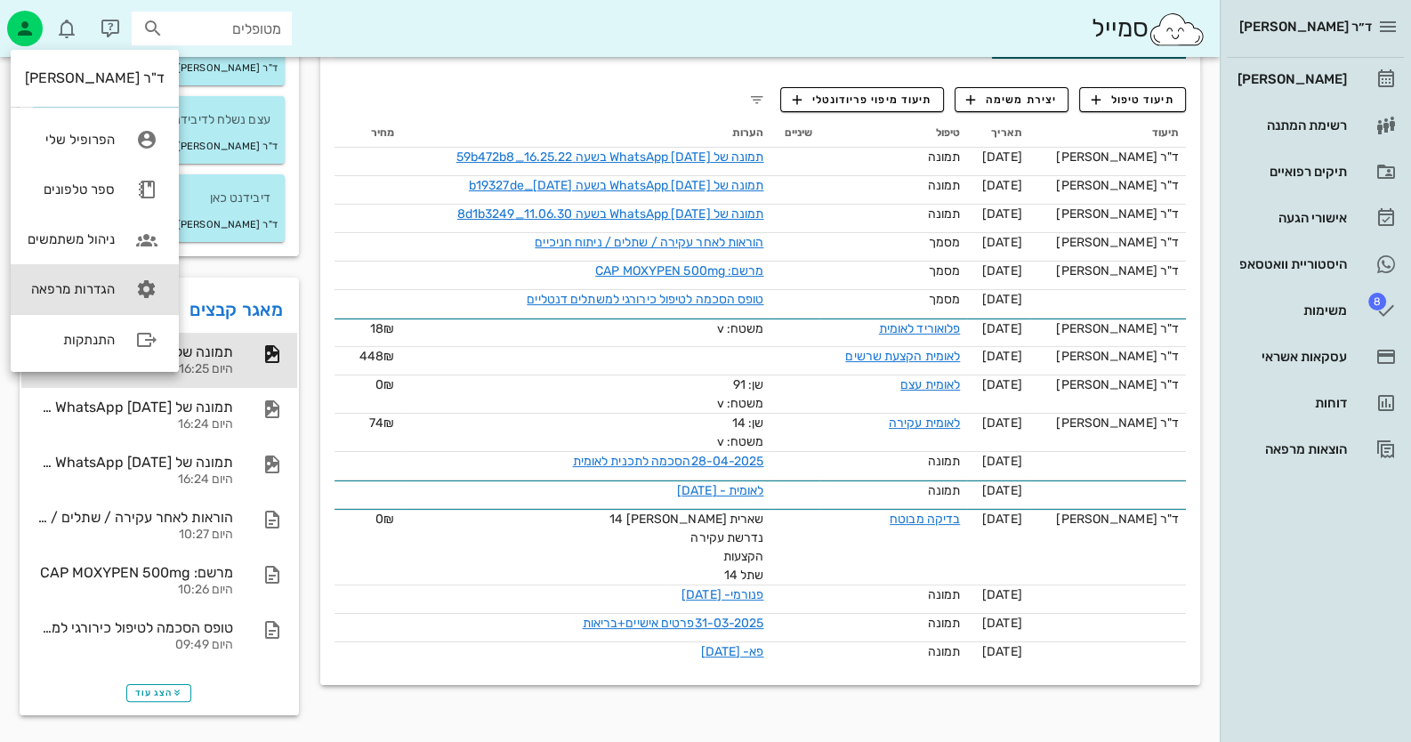
click at [133, 302] on icon at bounding box center [147, 289] width 36 height 36
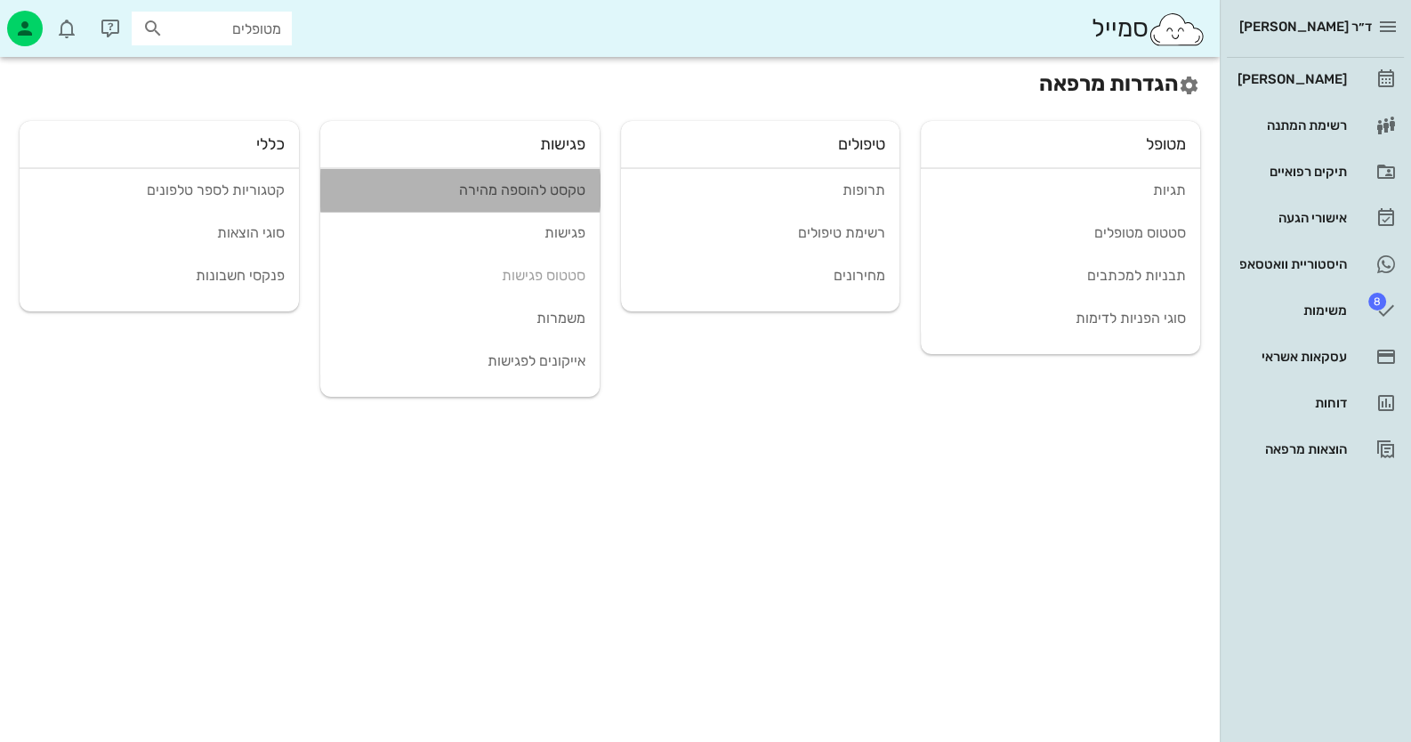
click at [523, 195] on div "טקסט להוספה מהירה" at bounding box center [460, 189] width 251 height 17
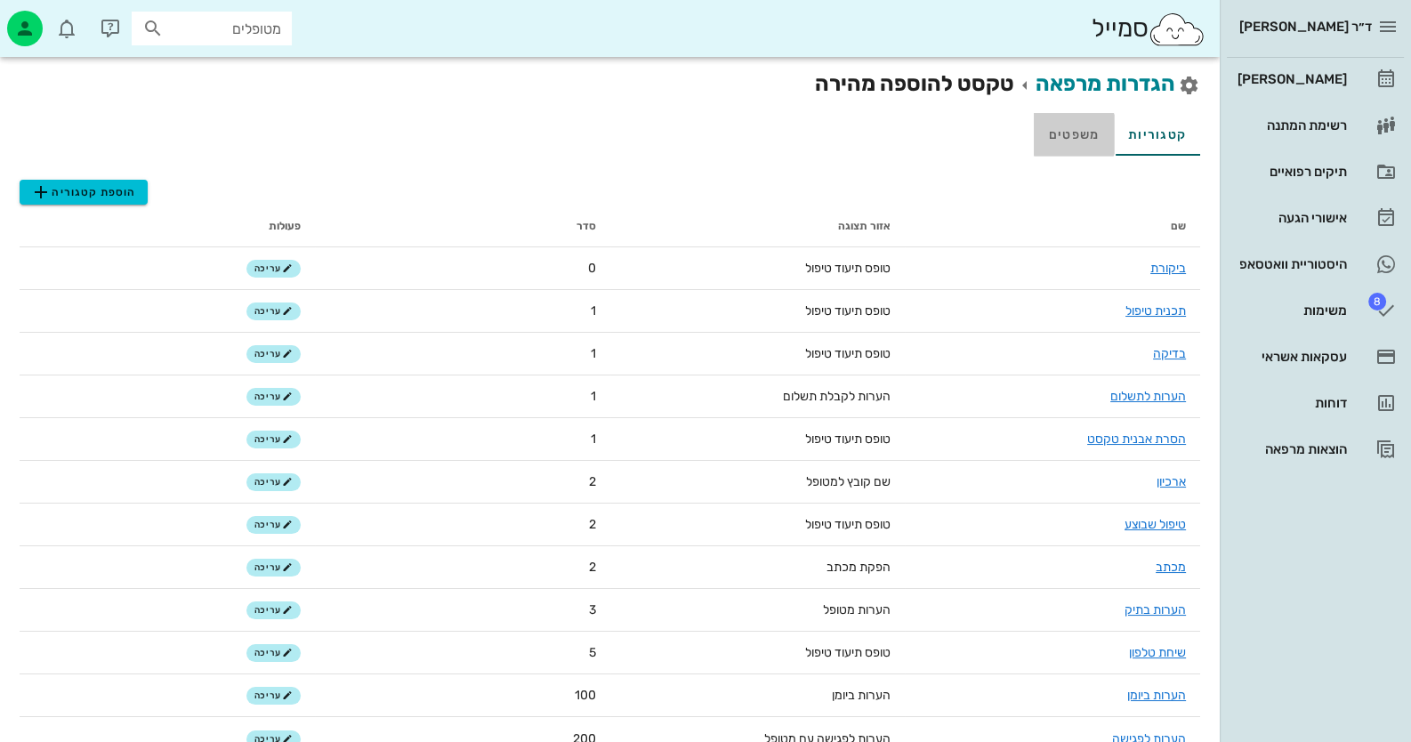
click at [1092, 141] on link "משפטים" at bounding box center [1074, 134] width 80 height 43
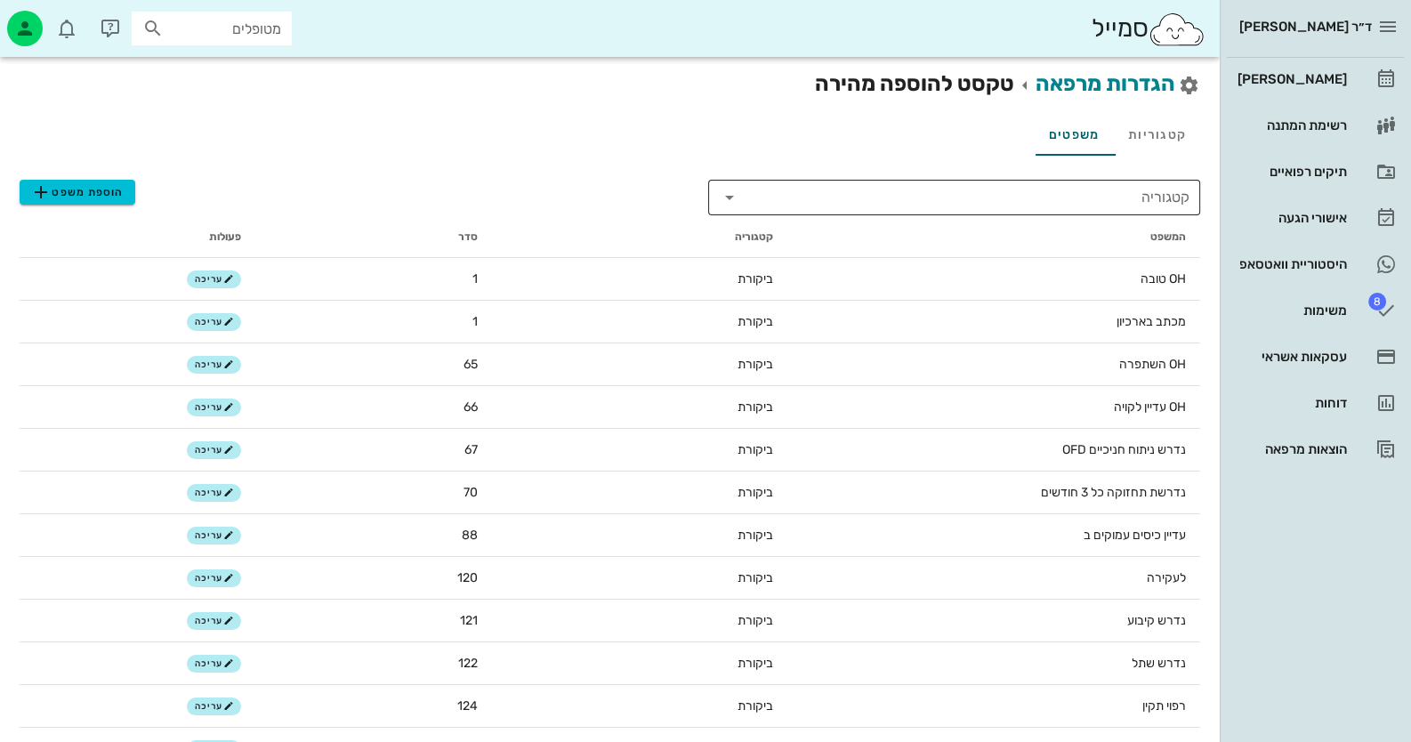
click at [1116, 196] on input "קטגוריה" at bounding box center [968, 197] width 442 height 28
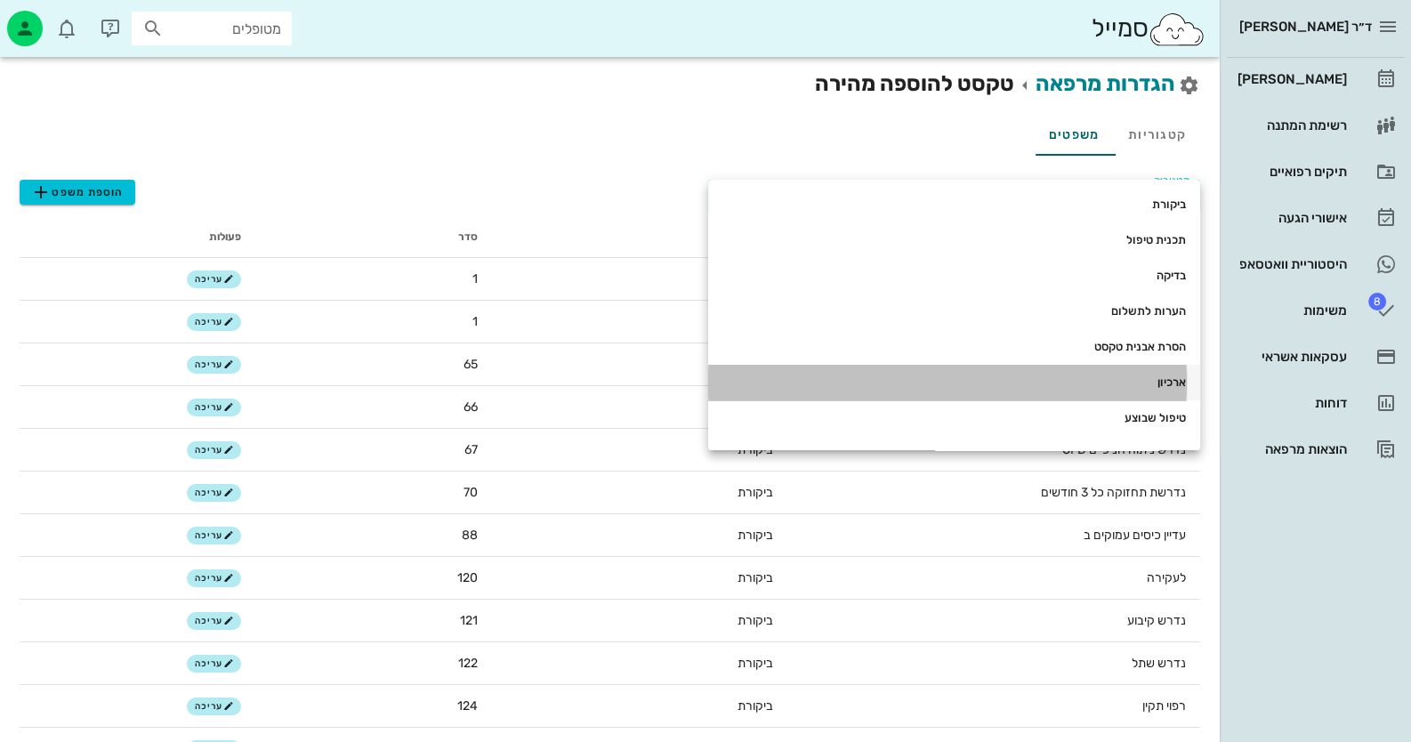
click at [1133, 388] on div "ארכיון" at bounding box center [954, 382] width 464 height 14
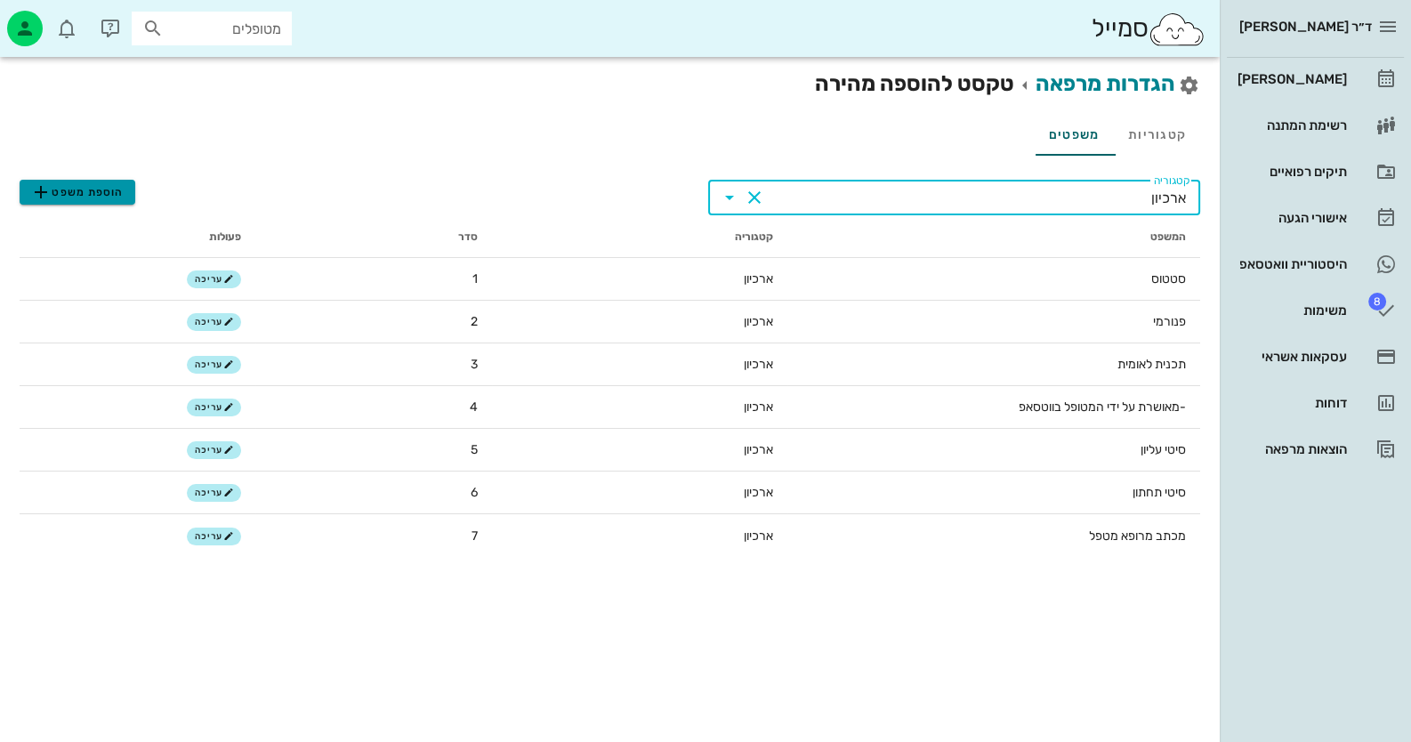
click at [60, 195] on span "הוספת משפט" at bounding box center [76, 191] width 93 height 21
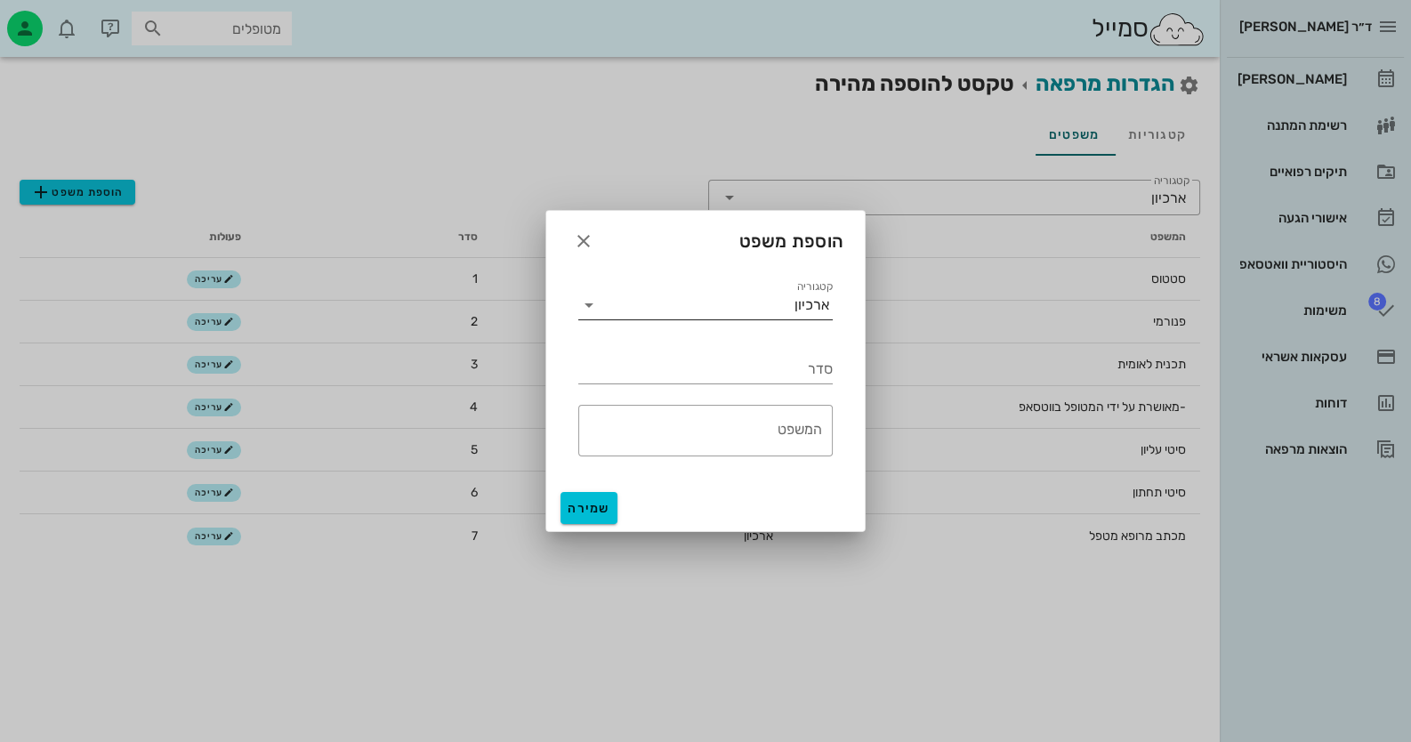
click at [805, 311] on div "ארכיון" at bounding box center [812, 305] width 35 height 16
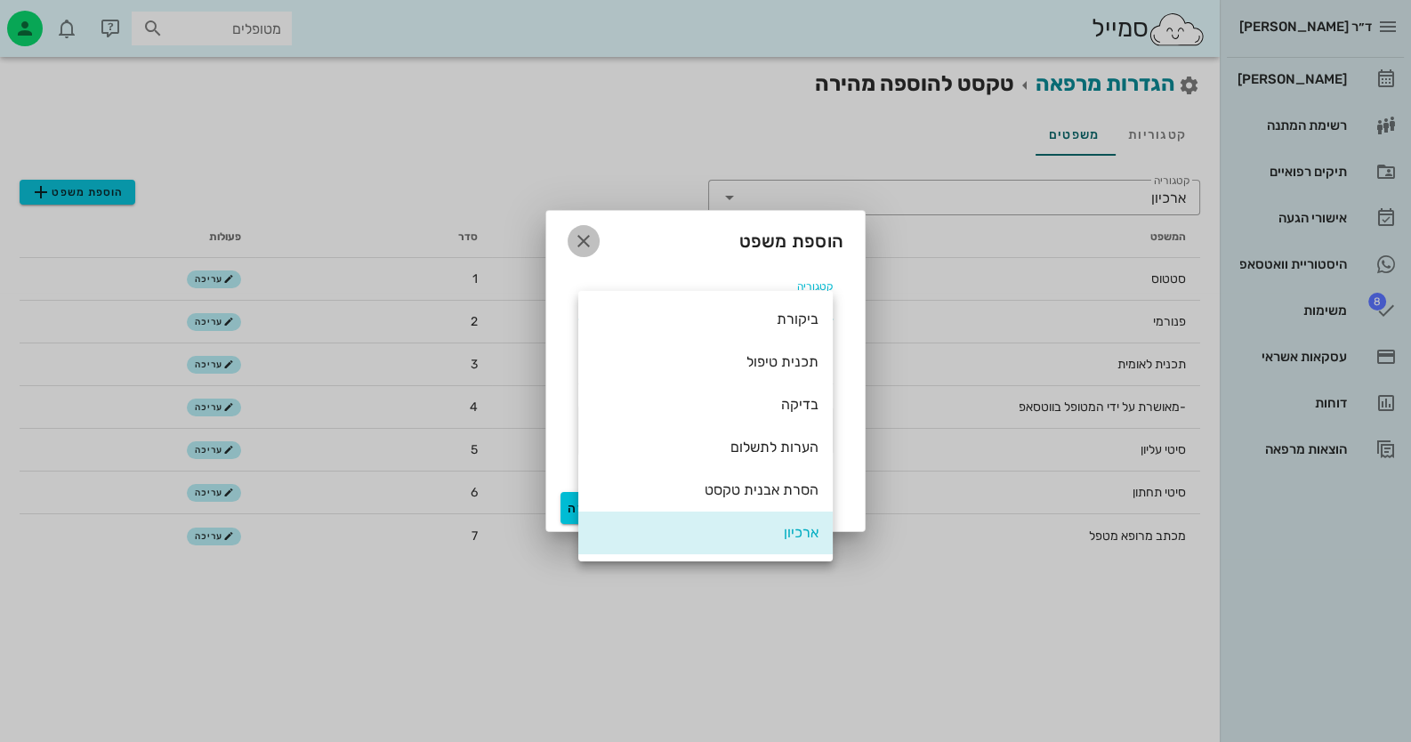
click at [595, 246] on span "button" at bounding box center [584, 240] width 32 height 21
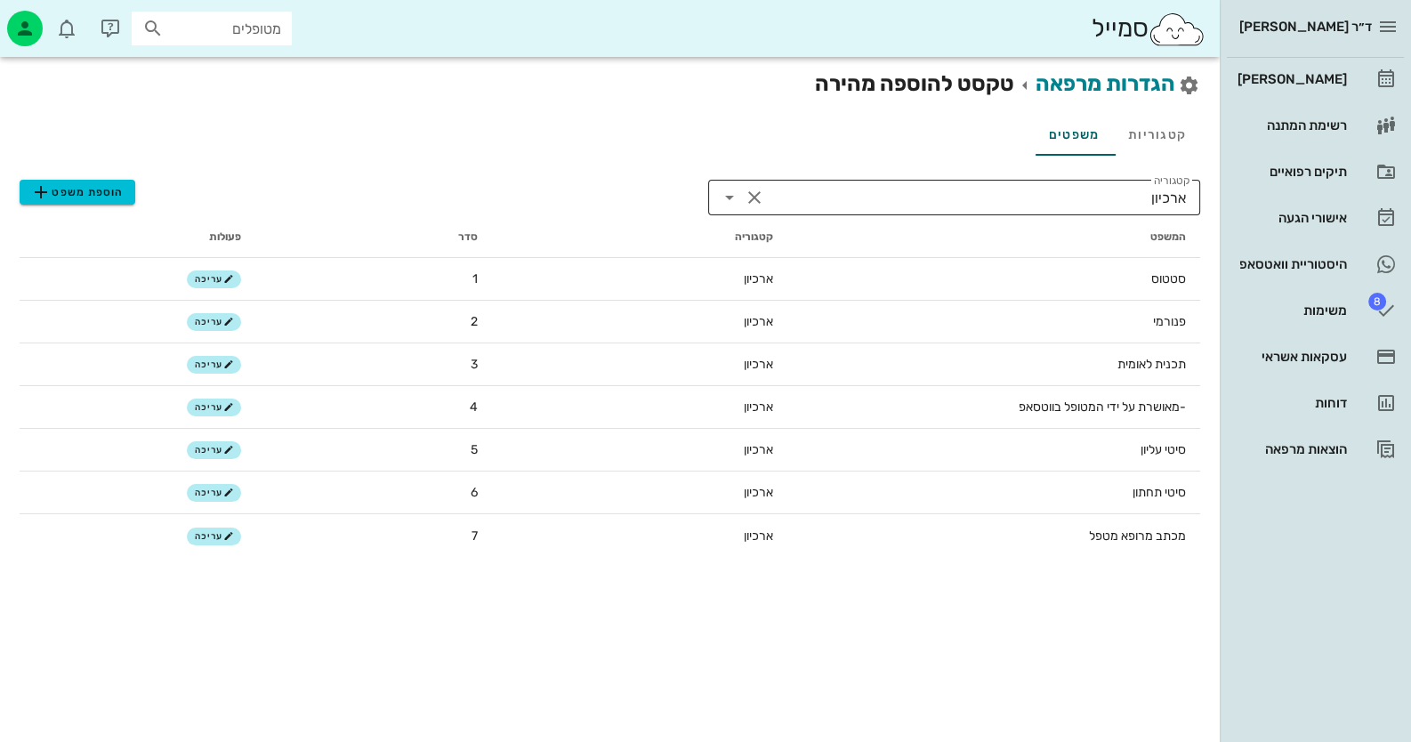
click at [1117, 194] on input "קטגוריה" at bounding box center [960, 197] width 383 height 28
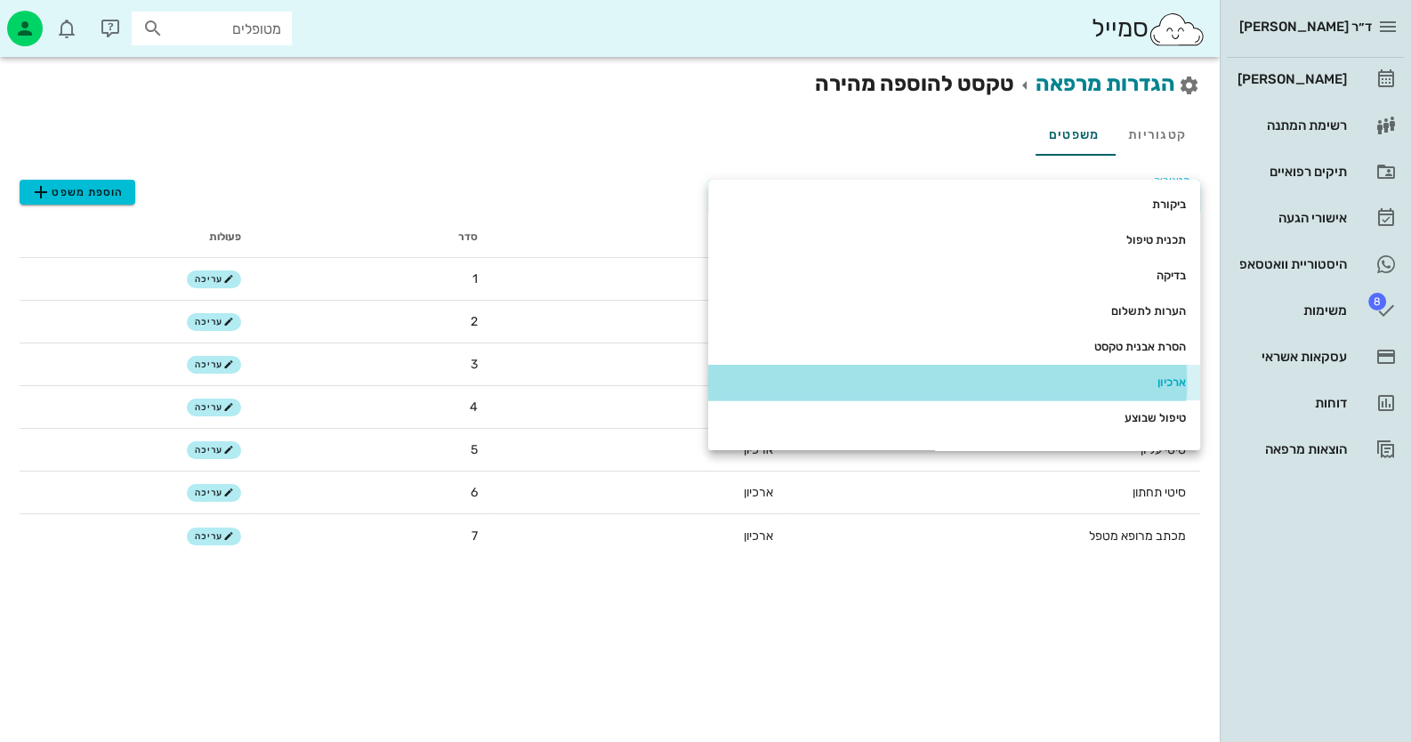
click at [1156, 383] on div "ארכיון" at bounding box center [954, 382] width 464 height 14
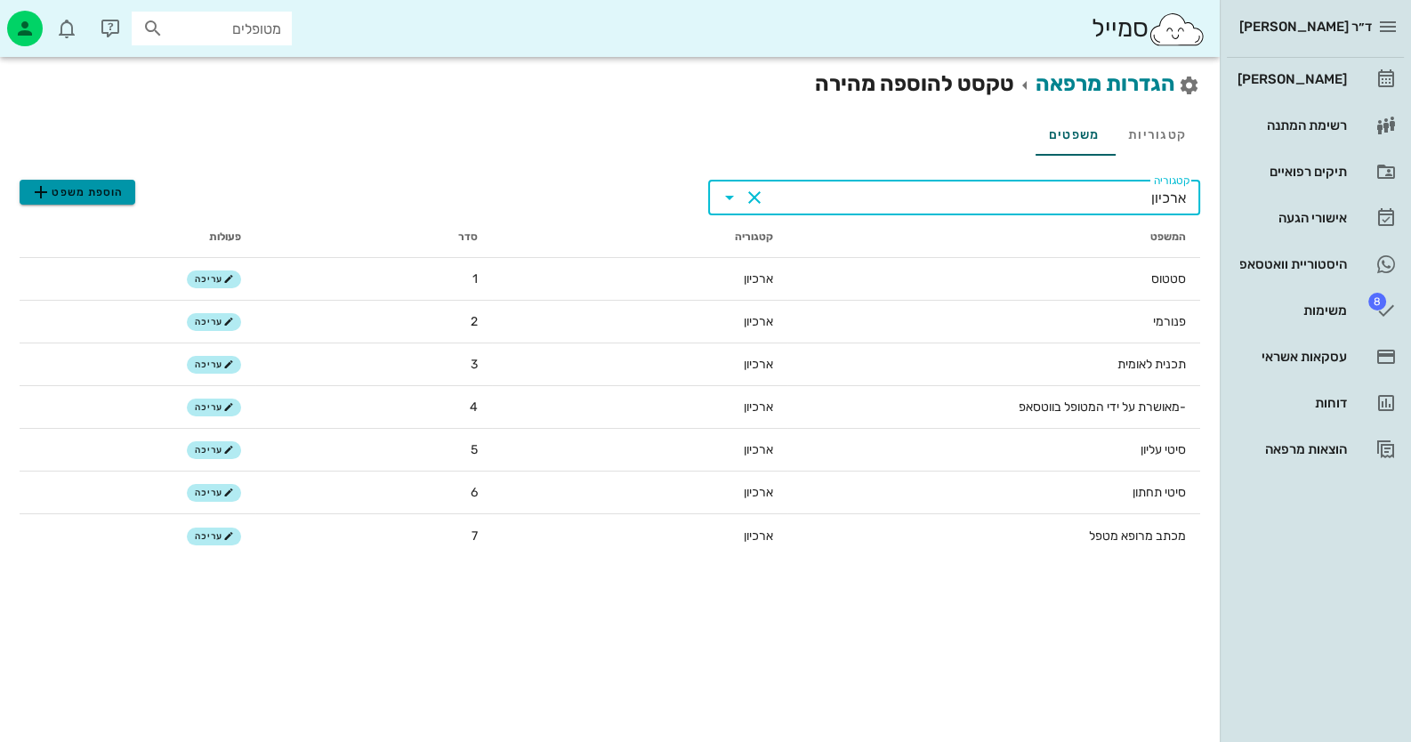
click at [109, 200] on span "הוספת משפט" at bounding box center [76, 191] width 93 height 21
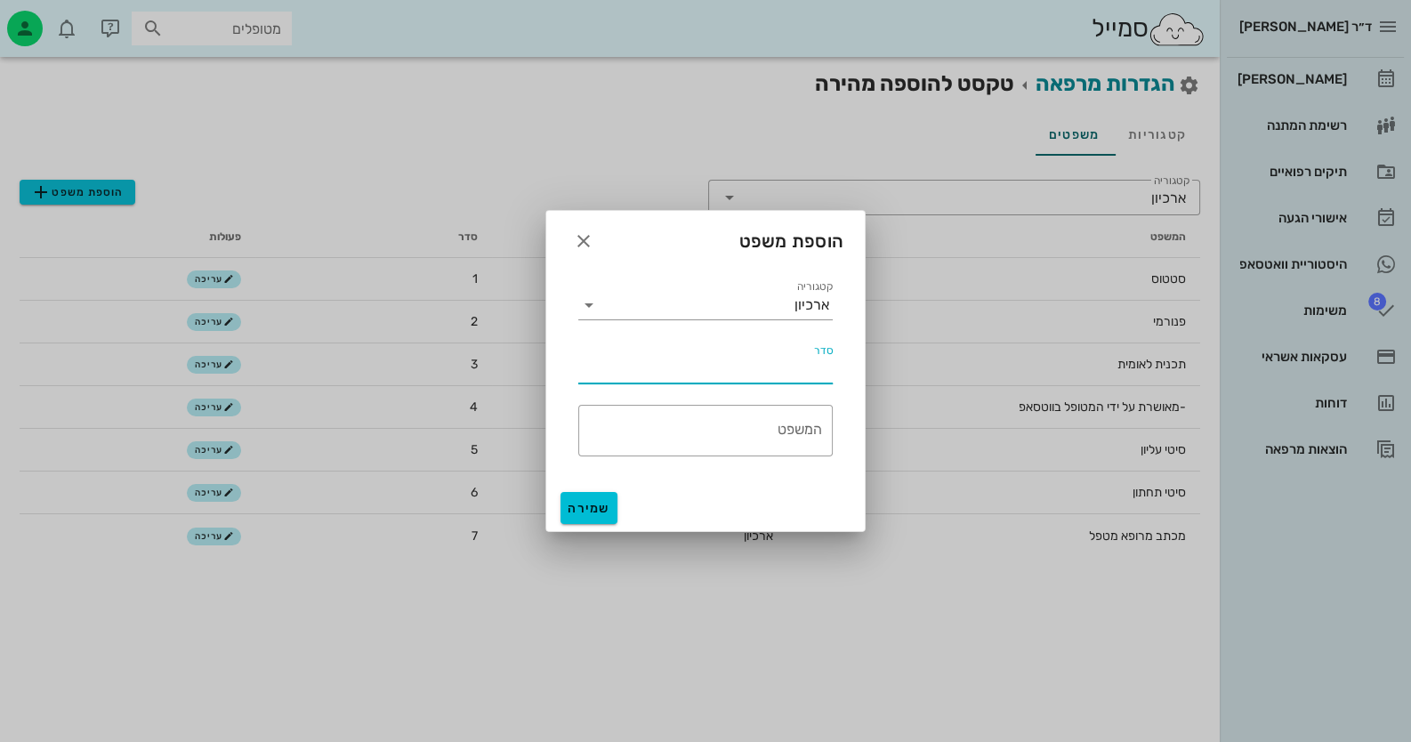
click at [800, 378] on input "סדר" at bounding box center [705, 369] width 254 height 28
type input "6"
click at [795, 422] on div "המשפט" at bounding box center [700, 431] width 244 height 52
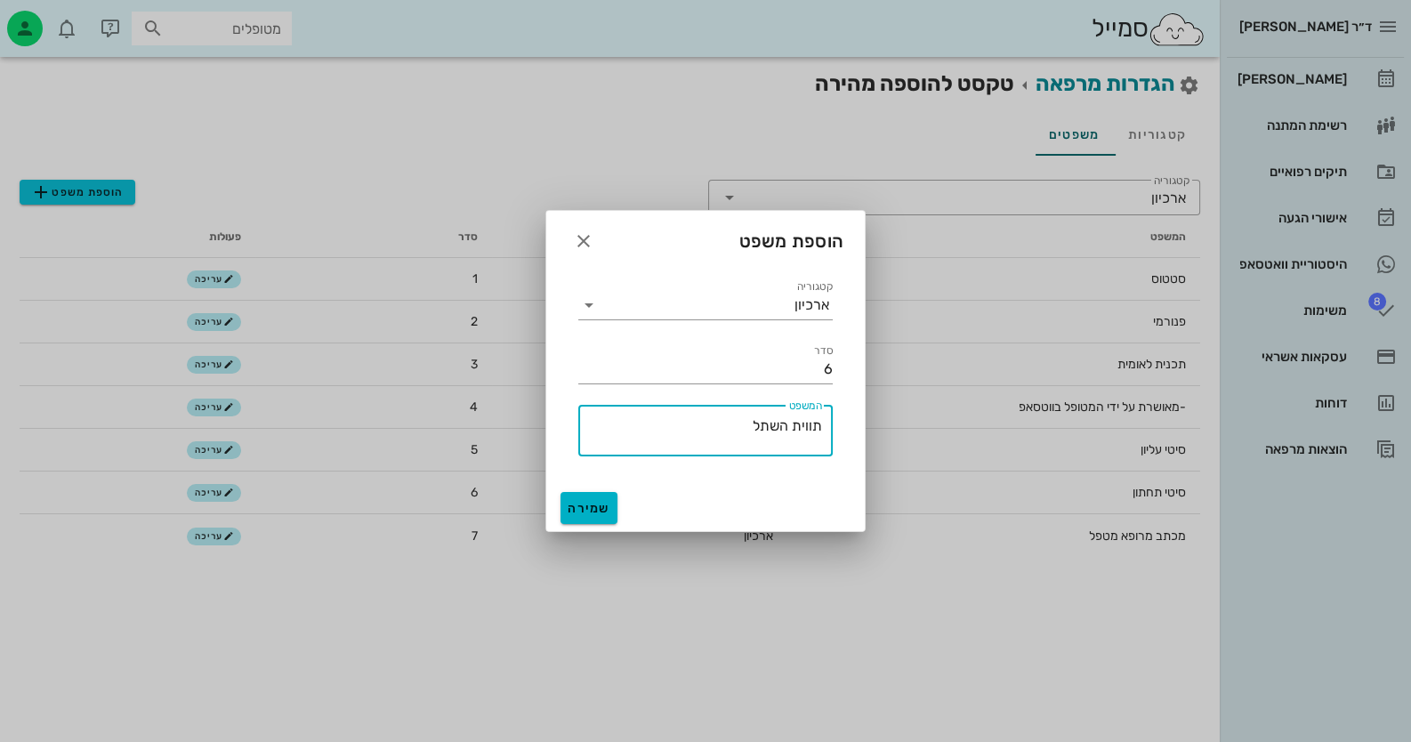
type textarea "תווית השתל"
click at [589, 506] on span "שמירה" at bounding box center [589, 508] width 43 height 15
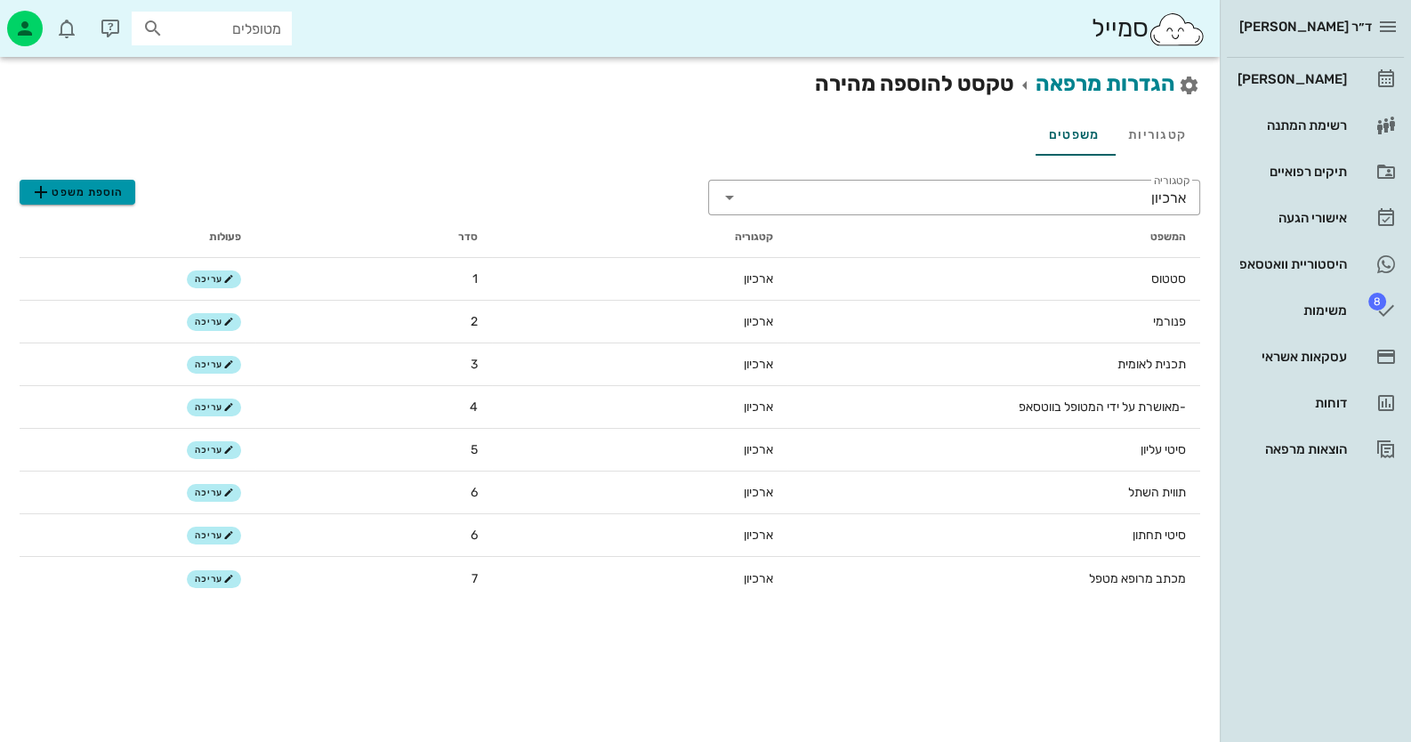
click at [117, 193] on span "הוספת משפט" at bounding box center [76, 191] width 93 height 21
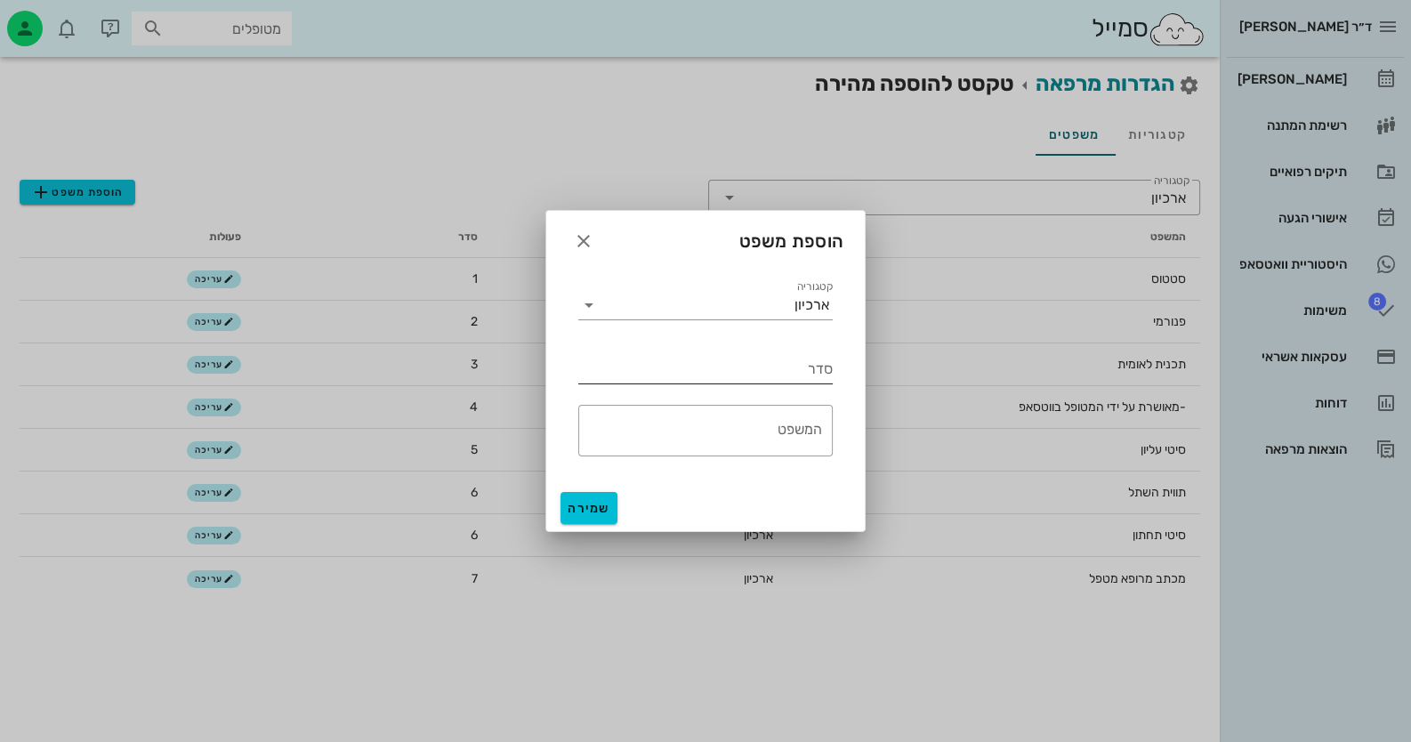
click at [792, 383] on input "סדר" at bounding box center [705, 369] width 254 height 28
click at [793, 382] on div "סדר 7" at bounding box center [705, 369] width 254 height 28
type input "7"
click at [801, 417] on div "המשפט" at bounding box center [700, 431] width 244 height 52
type textarea "שתלים"
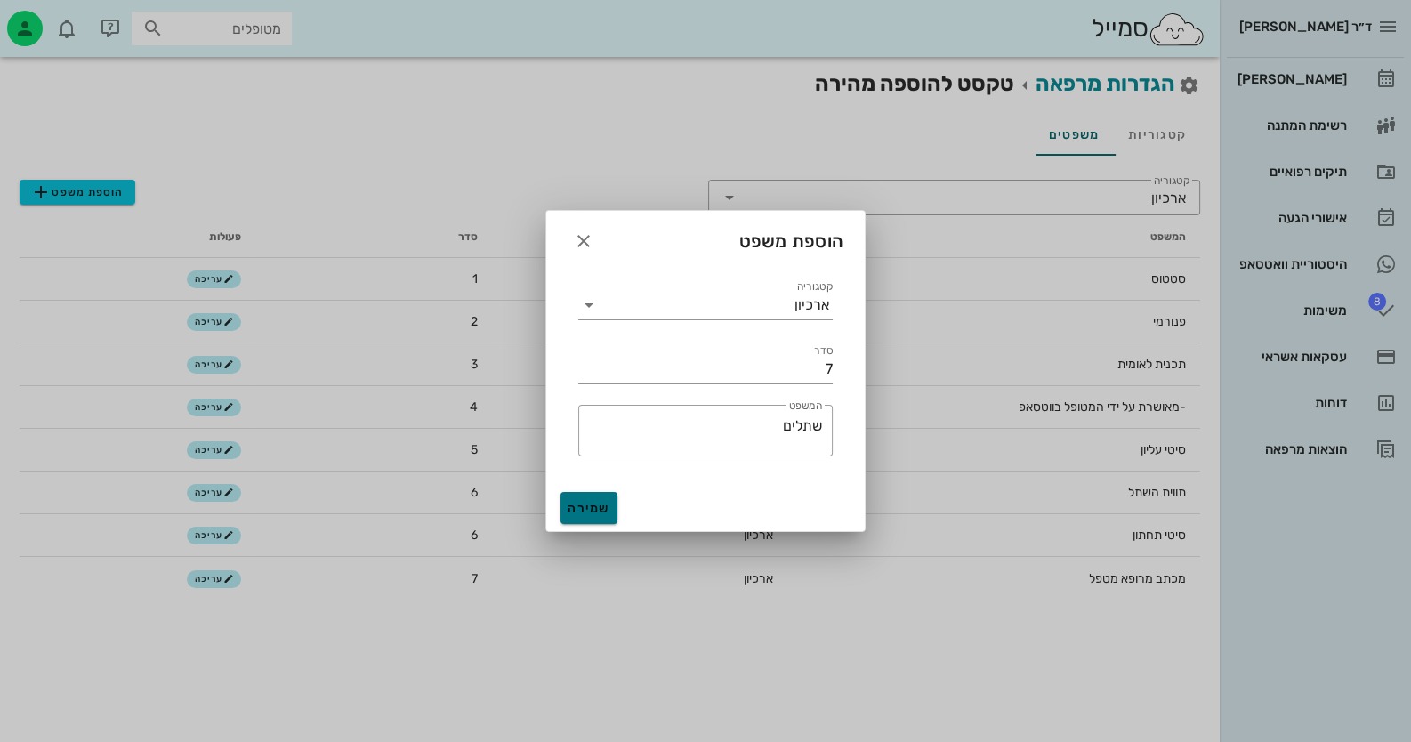
click at [614, 505] on button "שמירה" at bounding box center [589, 508] width 57 height 32
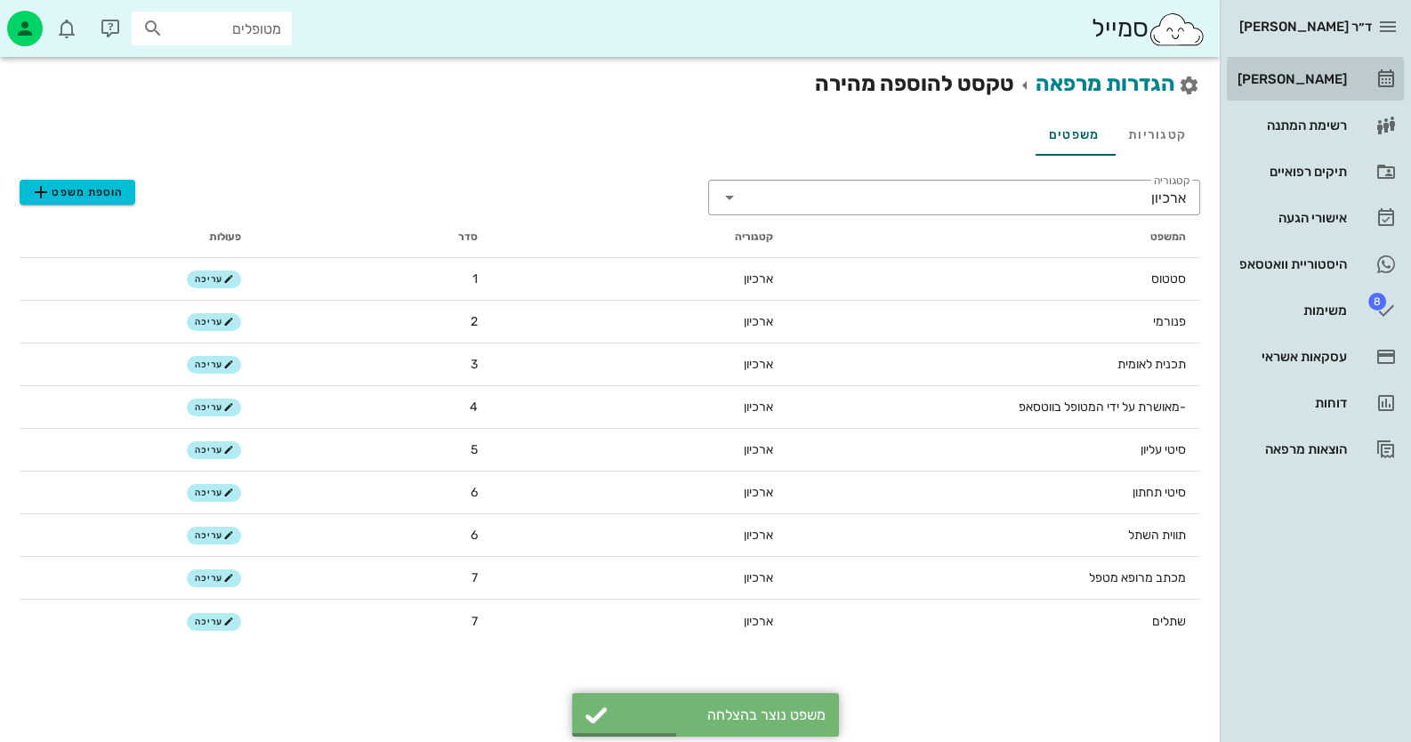
click at [1351, 75] on link "[PERSON_NAME]" at bounding box center [1315, 79] width 177 height 43
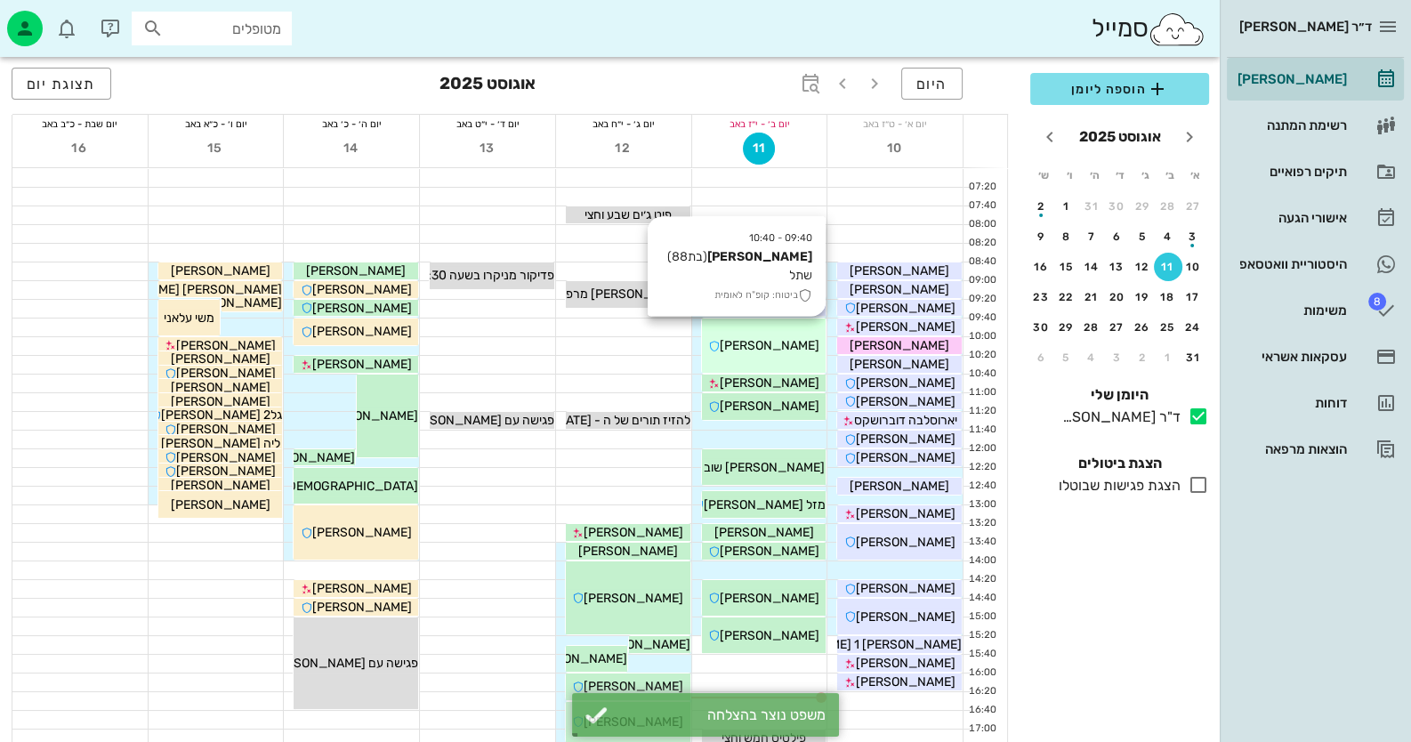
click at [716, 341] on div "[PERSON_NAME]" at bounding box center [764, 345] width 125 height 19
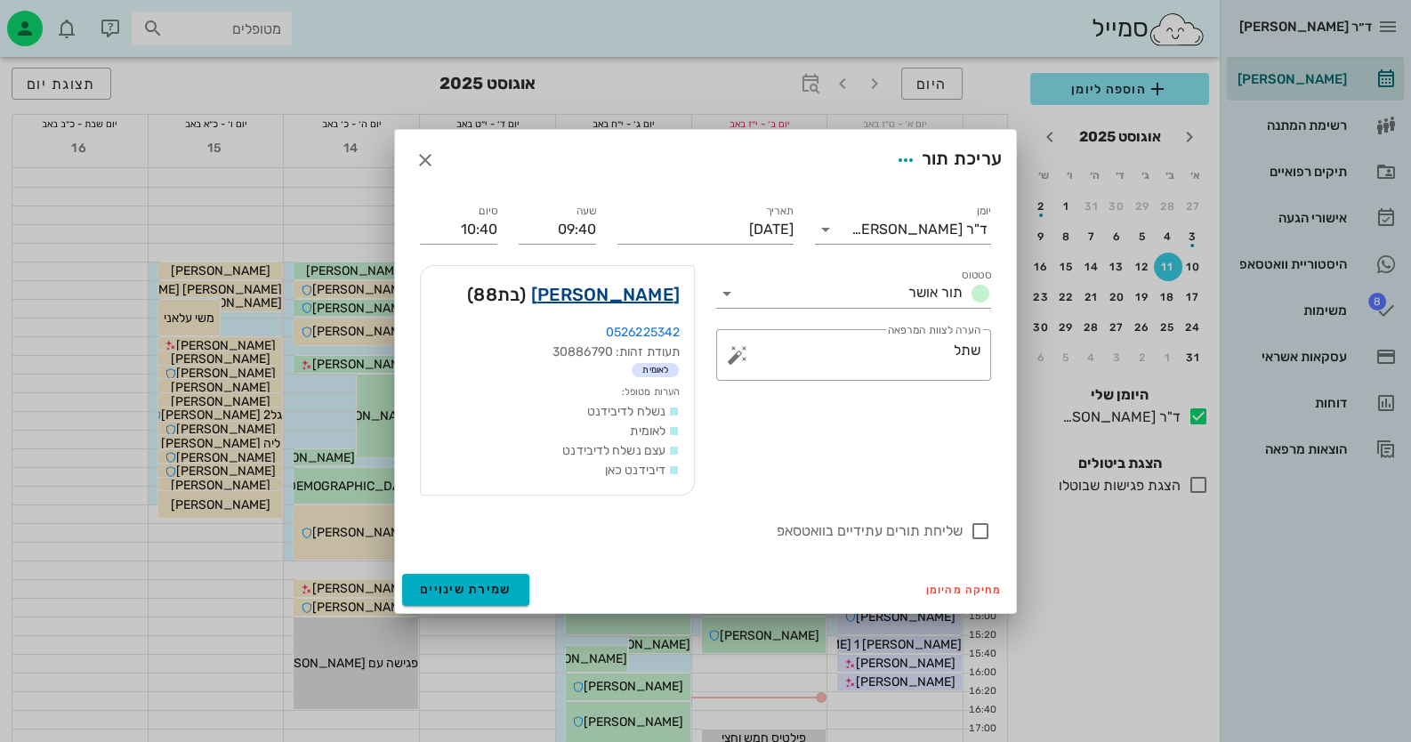
click at [645, 291] on link "[PERSON_NAME]" at bounding box center [605, 294] width 149 height 28
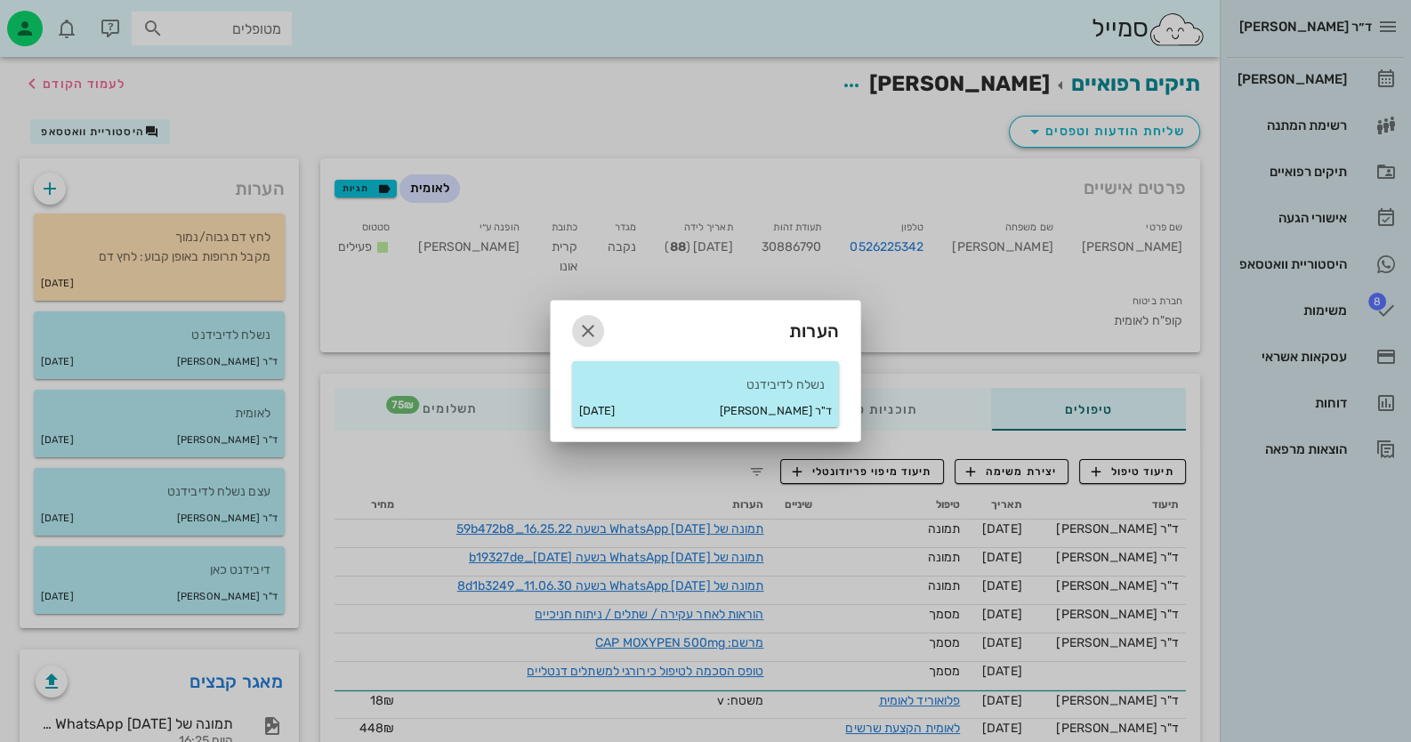
click at [579, 328] on icon "button" at bounding box center [587, 330] width 21 height 21
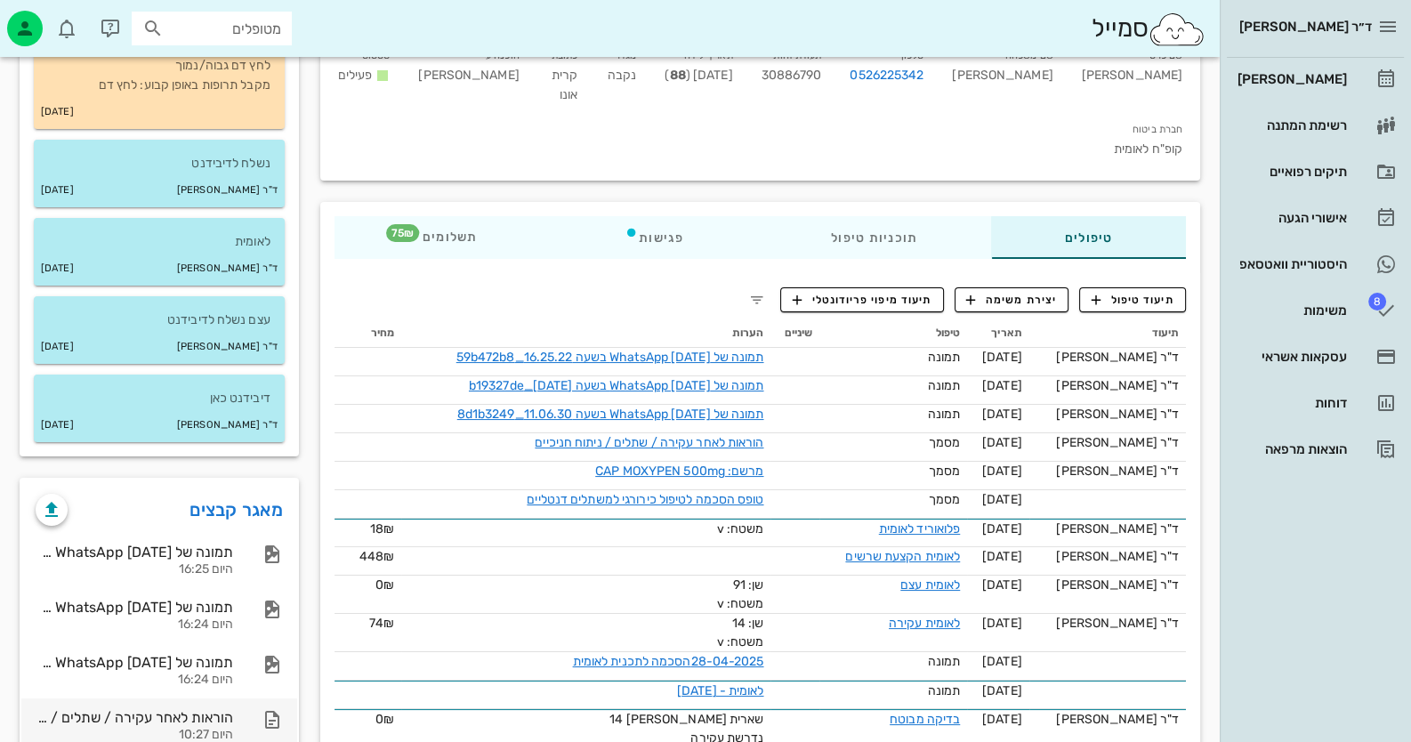
scroll to position [267, 0]
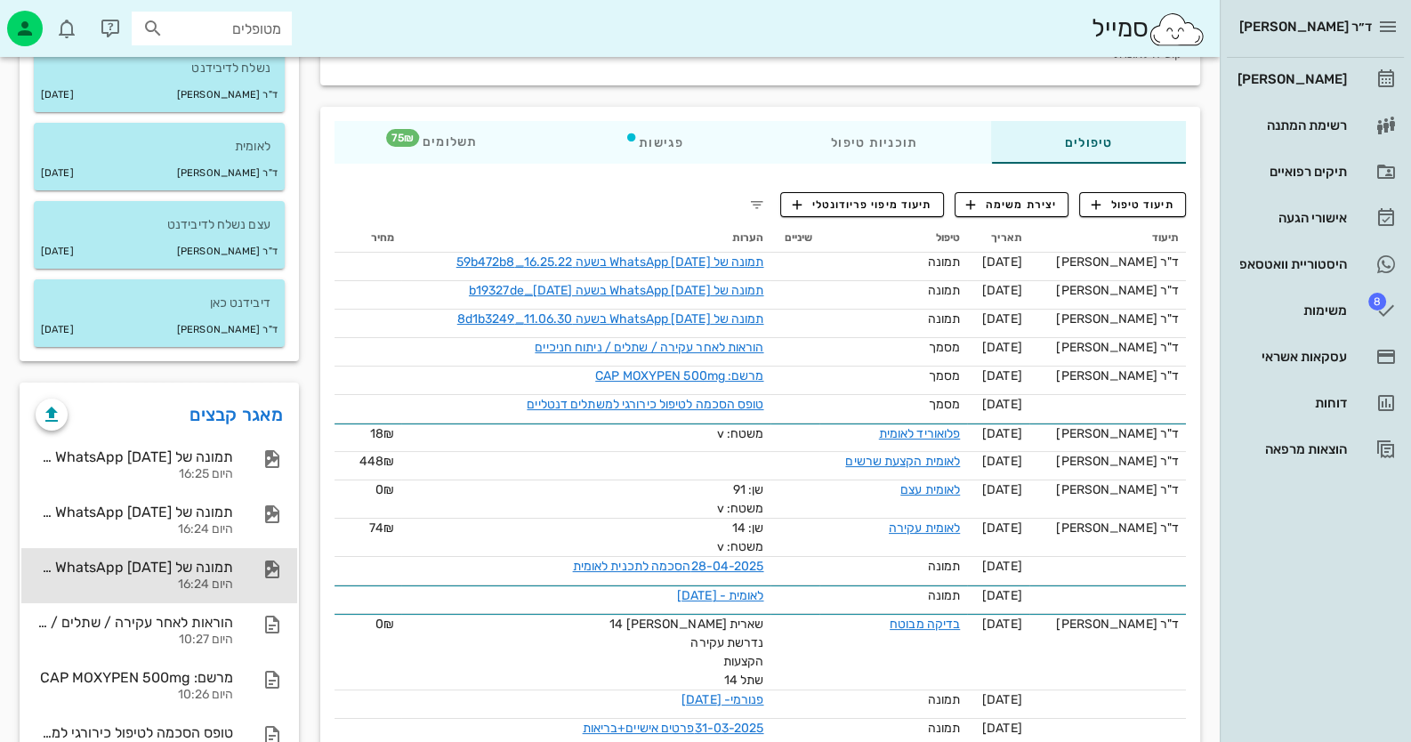
click at [259, 548] on div "תמונה של WhatsApp [DATE] בשעה 11.06.30_8d1b3249 היום 16:24" at bounding box center [159, 575] width 276 height 55
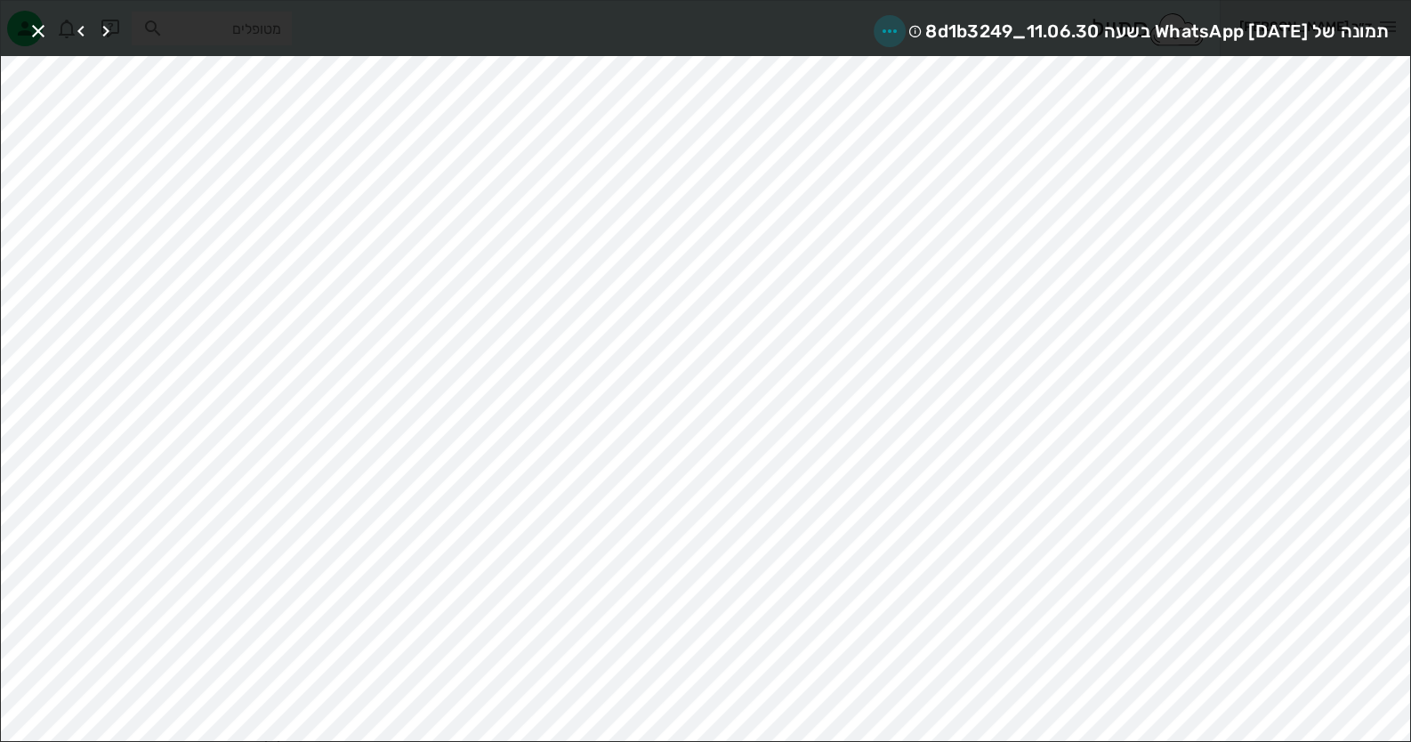
click at [879, 24] on icon "button" at bounding box center [889, 30] width 21 height 21
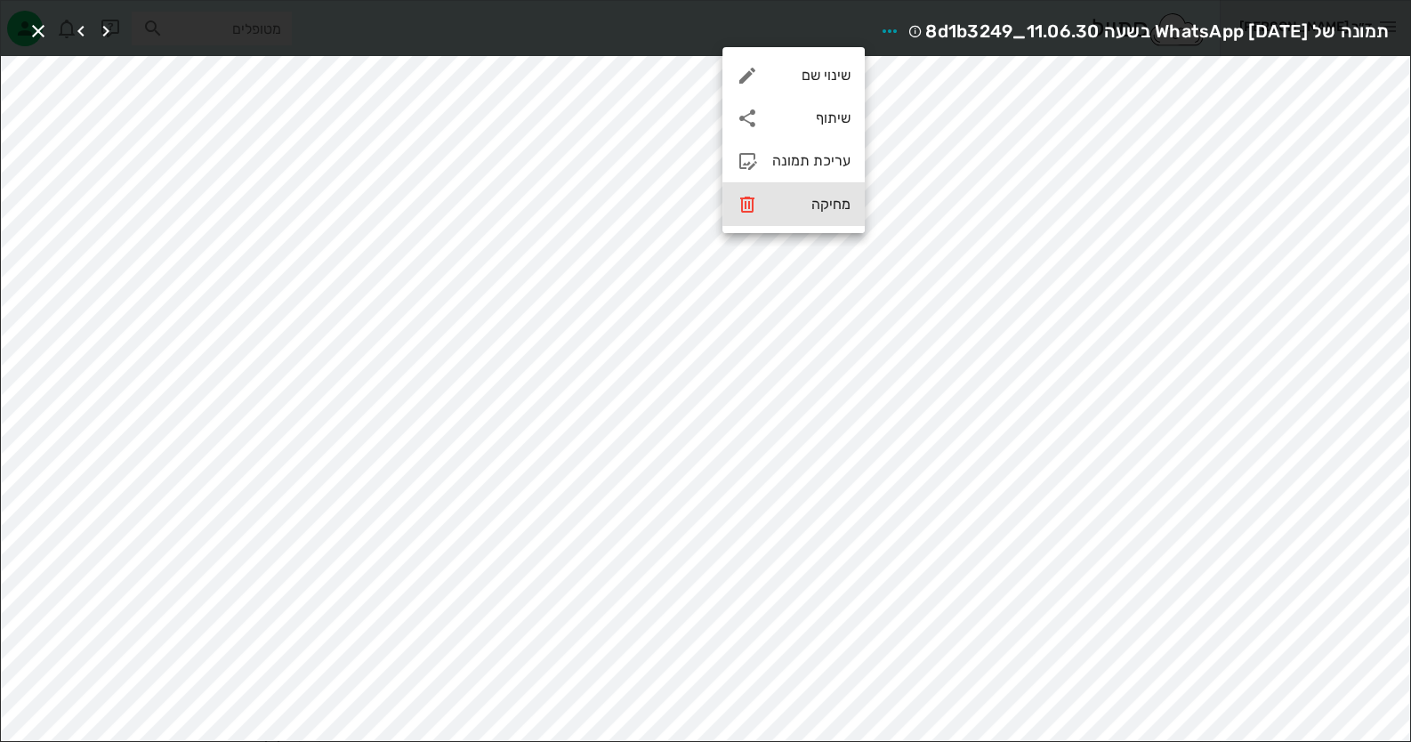
click at [817, 204] on div "מחיקה" at bounding box center [811, 204] width 78 height 17
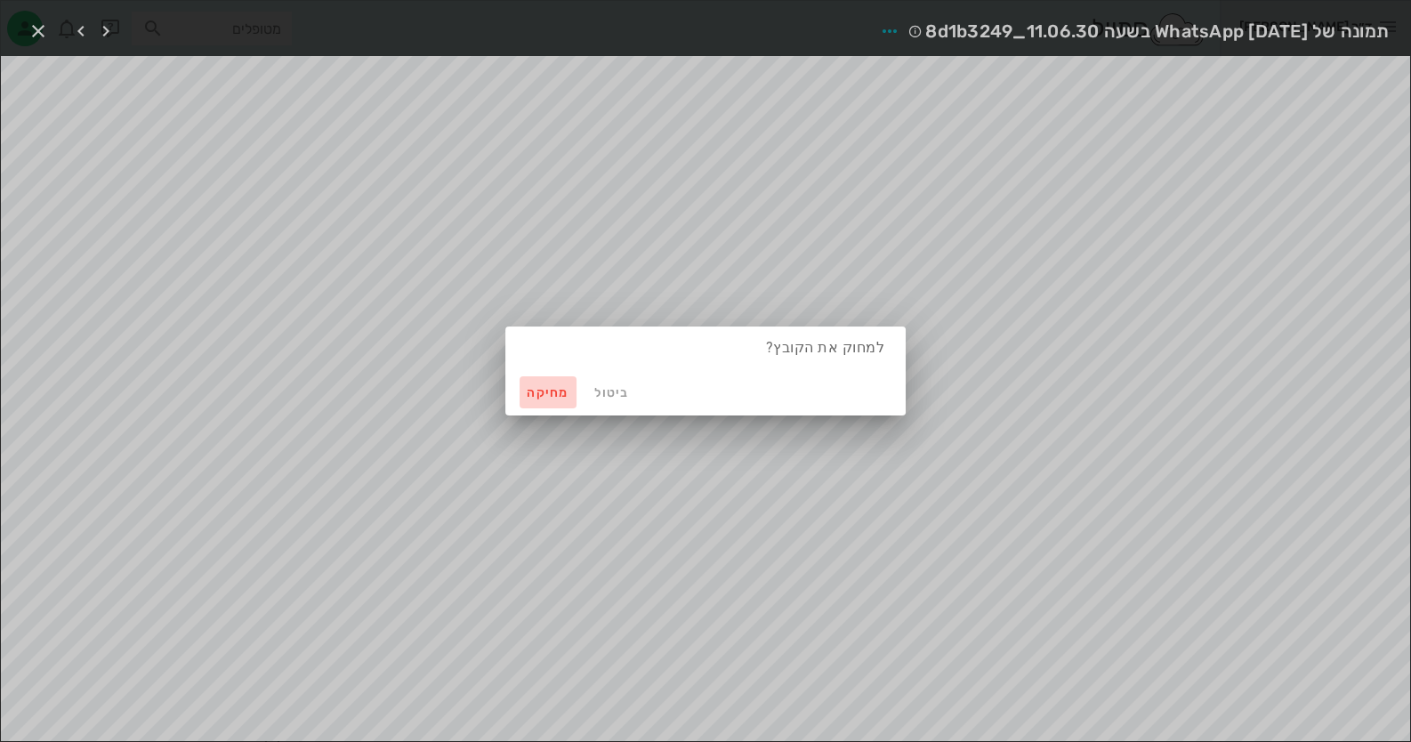
click at [534, 393] on span "מחיקה" at bounding box center [548, 392] width 43 height 15
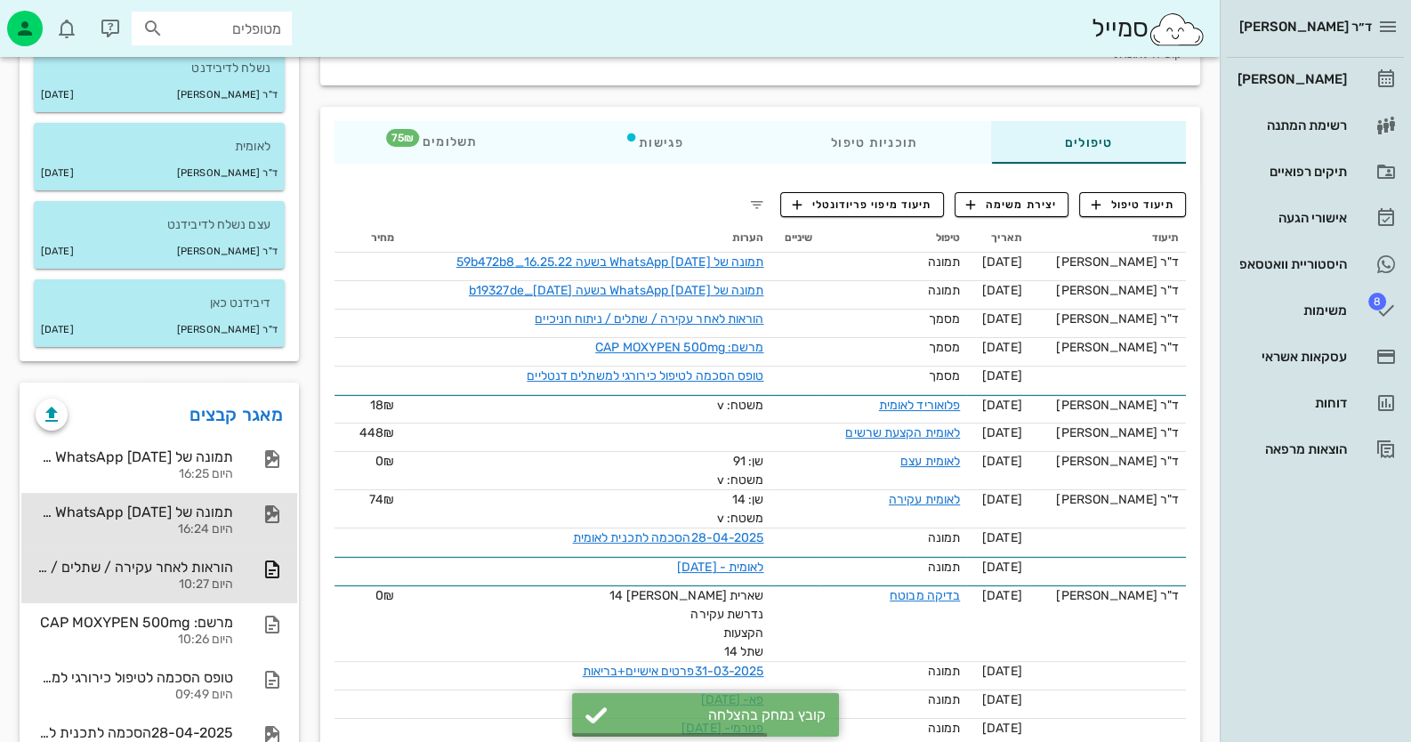
click at [156, 528] on div "היום 16:24" at bounding box center [135, 529] width 198 height 15
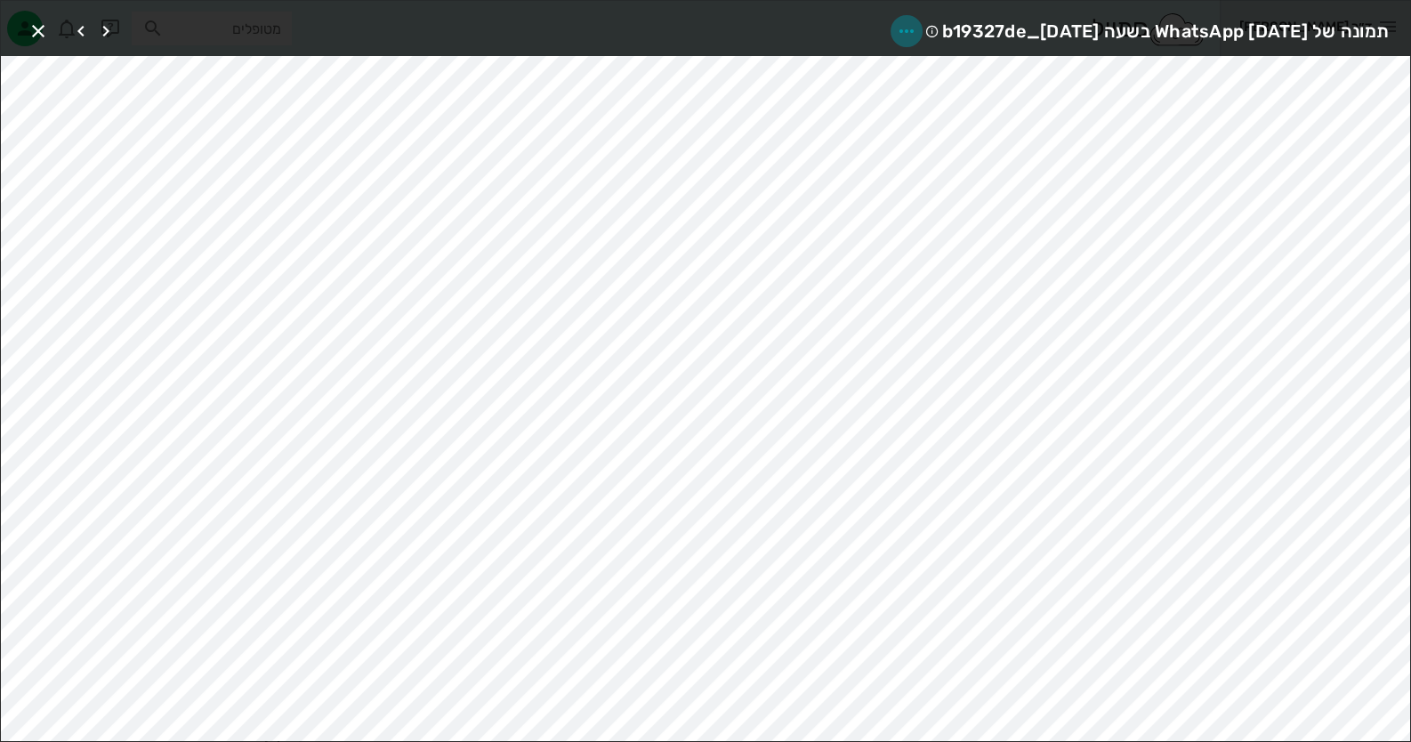
click at [896, 28] on icon "button" at bounding box center [906, 30] width 21 height 21
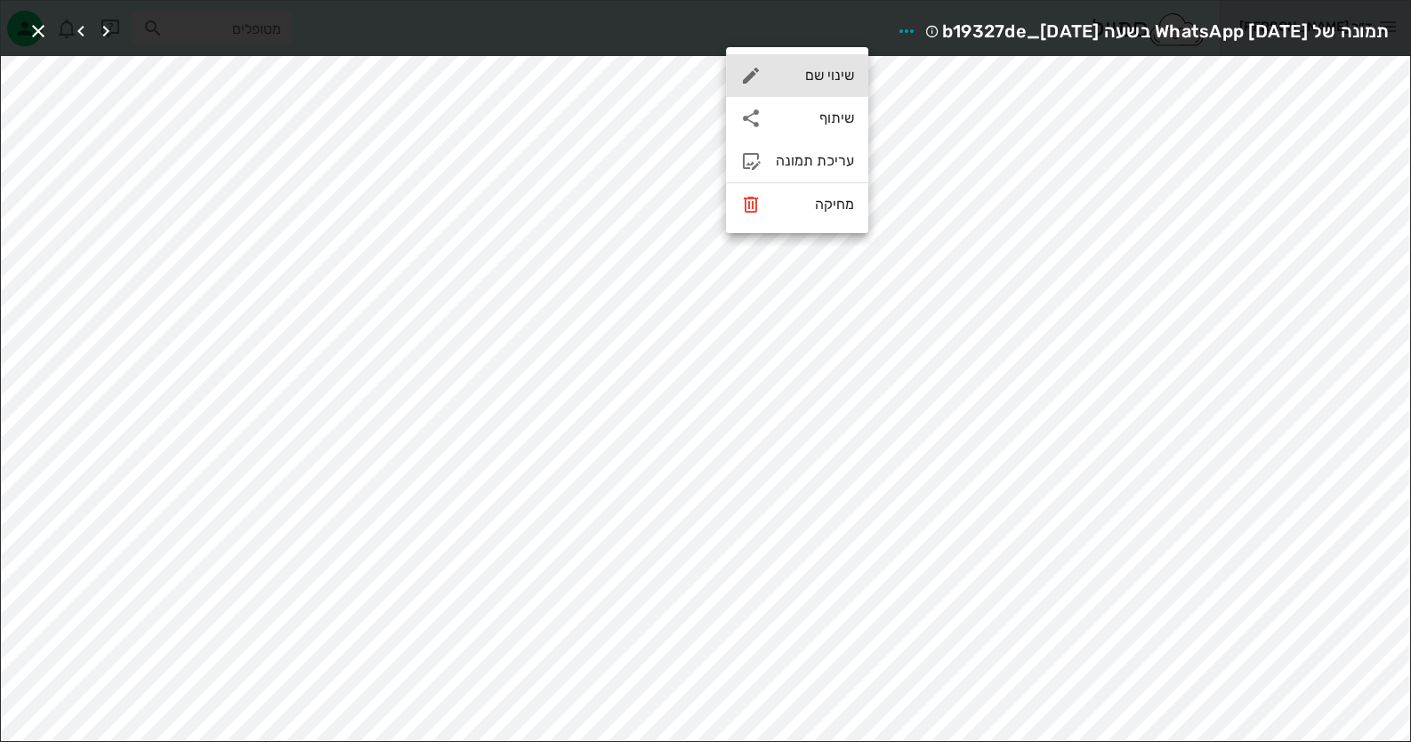
click at [836, 65] on div "שינוי שם" at bounding box center [797, 75] width 142 height 43
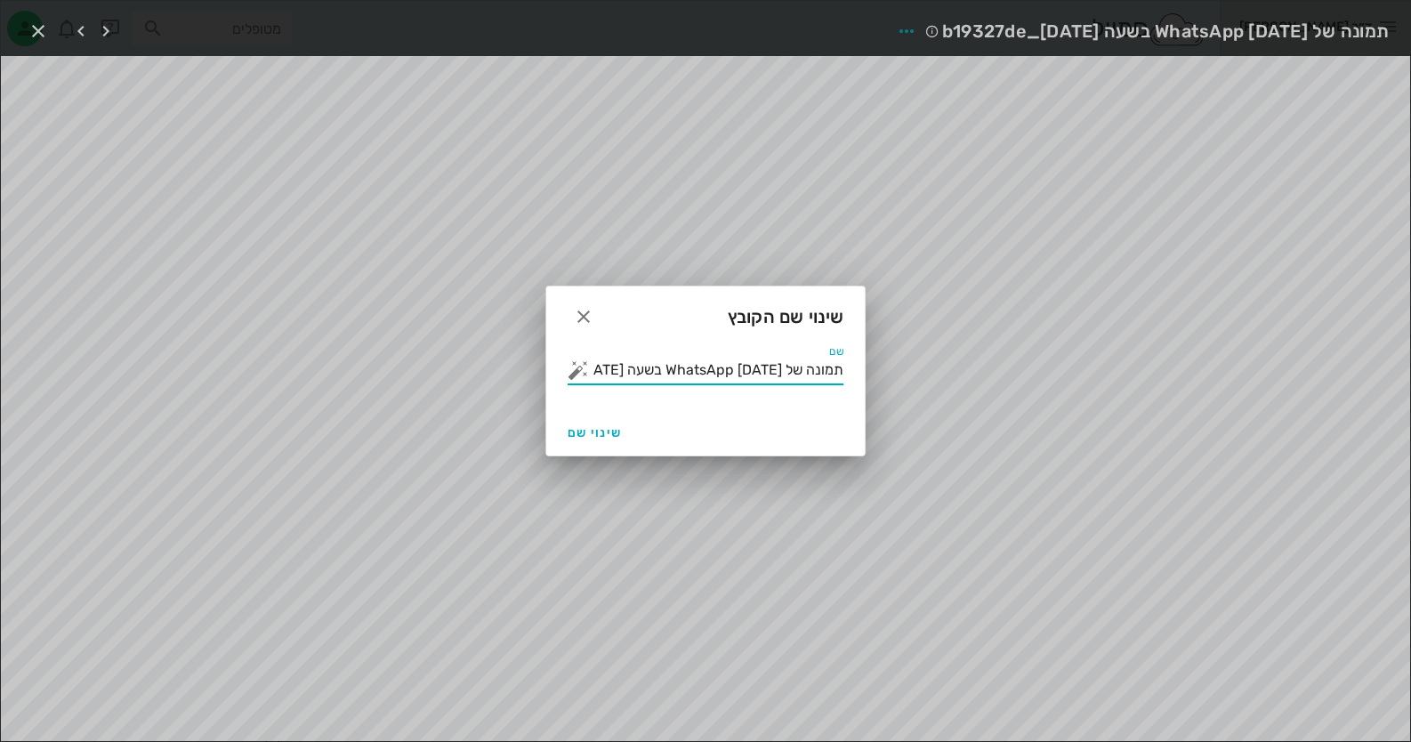
click at [756, 373] on input "תמונה של WhatsApp [DATE] בשעה [DATE]_b19327de" at bounding box center [718, 370] width 251 height 28
click at [577, 368] on button "button" at bounding box center [578, 369] width 21 height 21
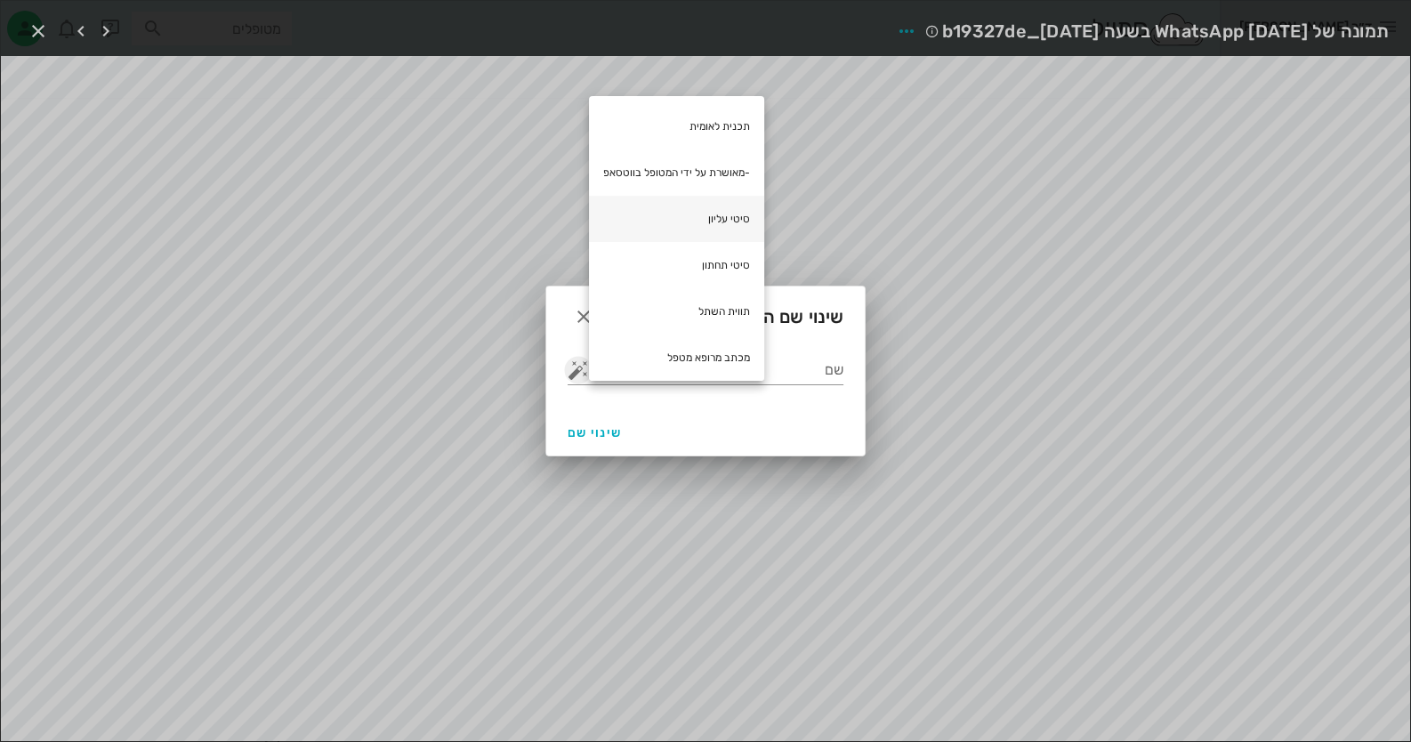
scroll to position [146, 0]
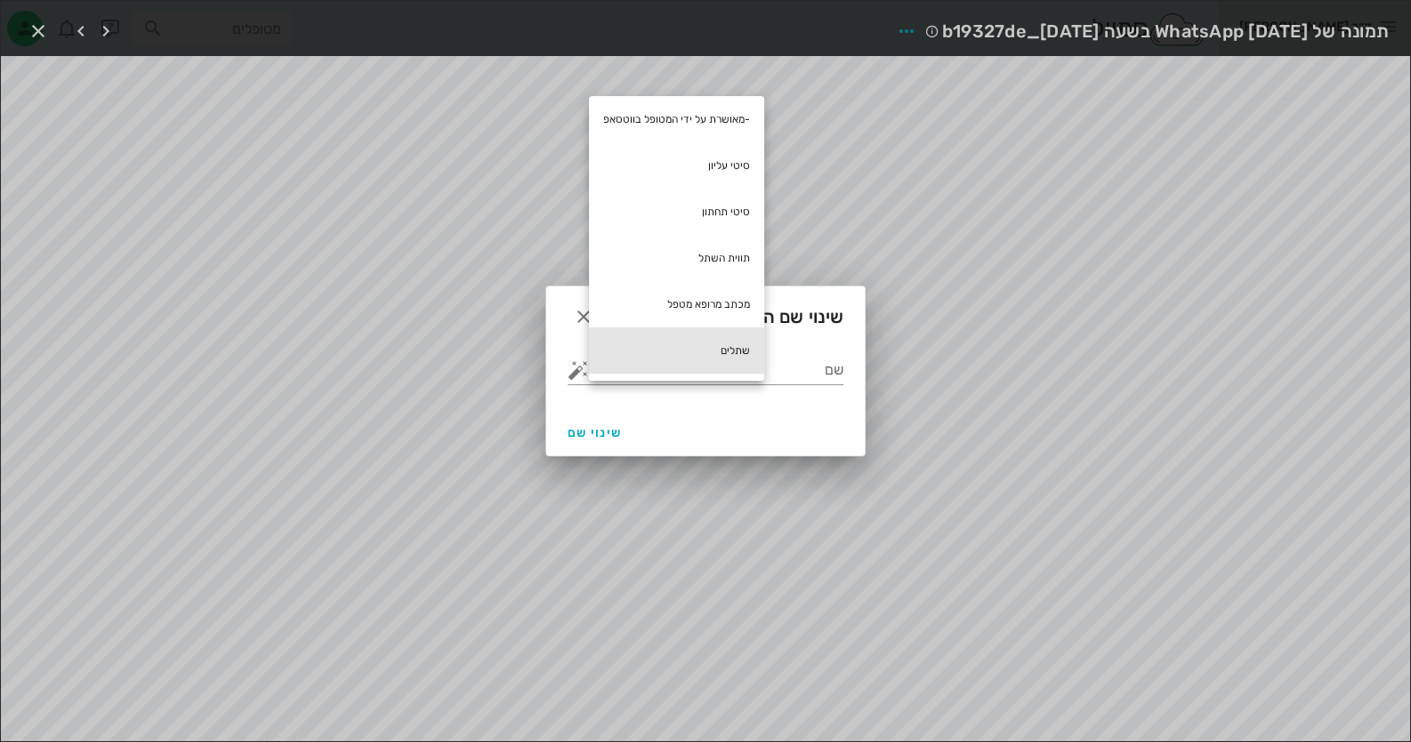
click at [739, 357] on div "שתלים" at bounding box center [676, 350] width 175 height 46
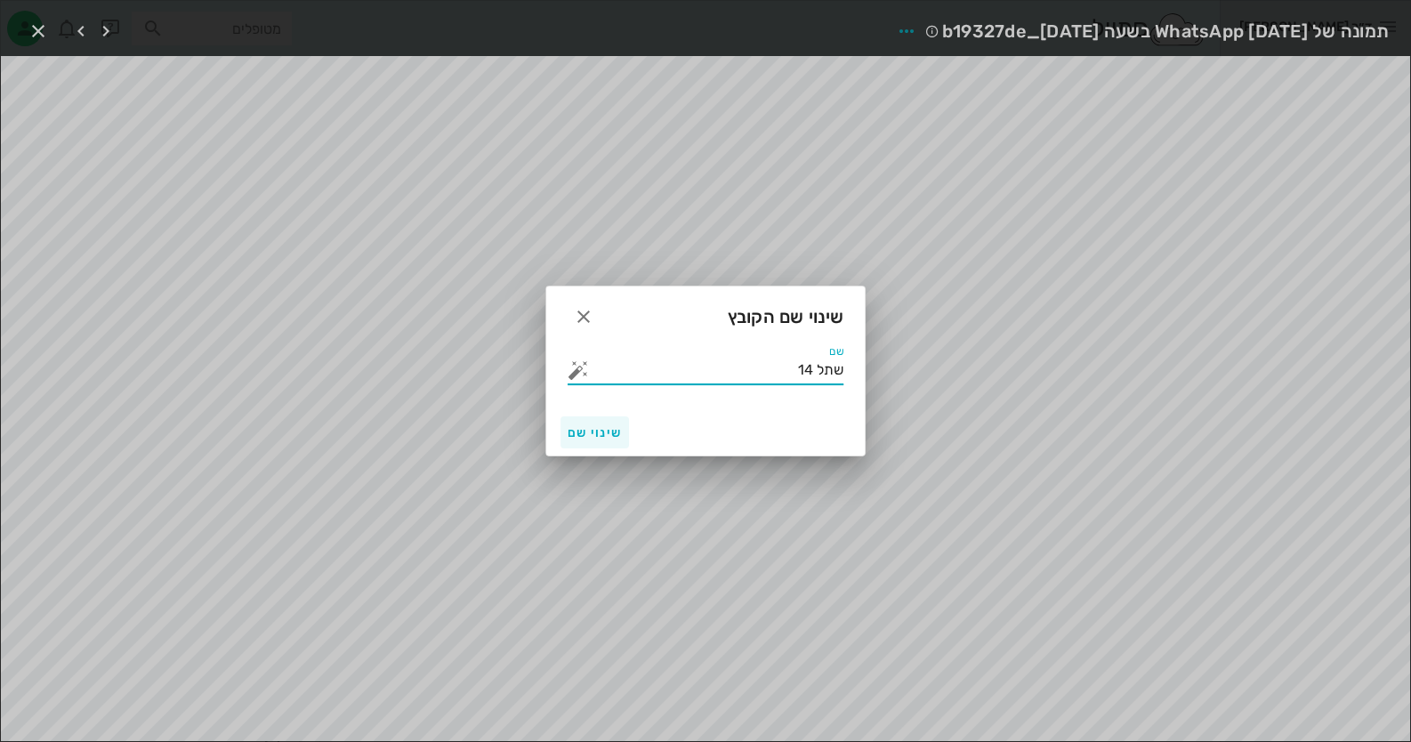
type input "שתל 14"
click at [609, 431] on span "שינוי שם" at bounding box center [595, 432] width 54 height 15
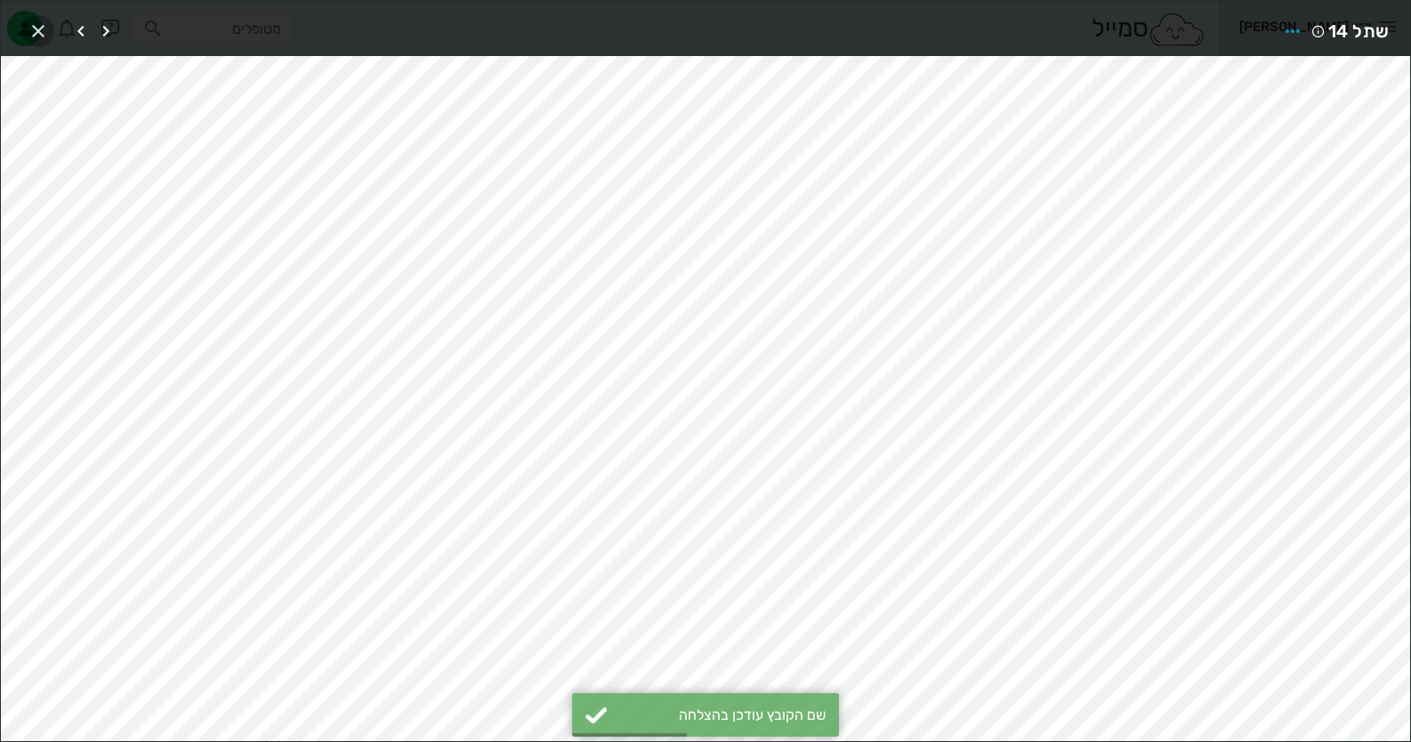
click at [42, 33] on icon "button" at bounding box center [38, 30] width 21 height 21
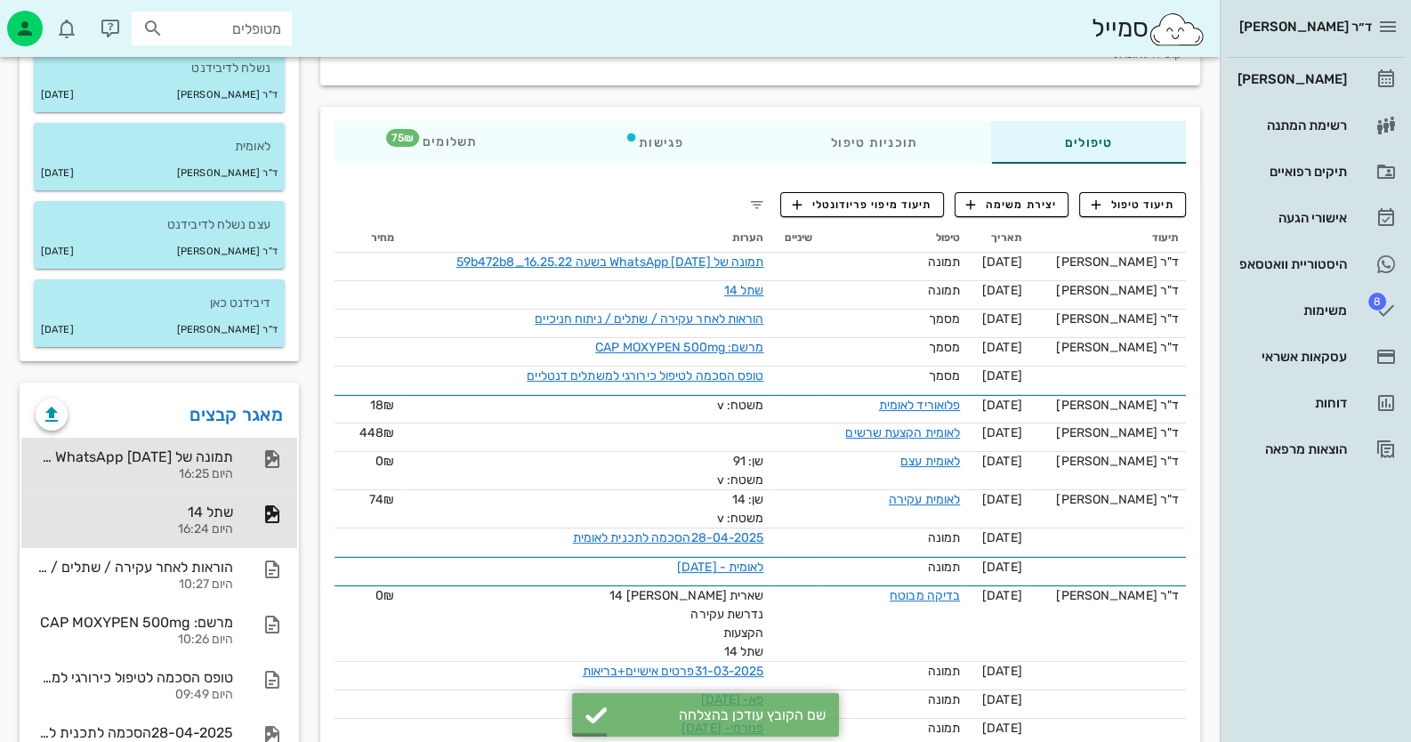
click at [231, 462] on div "תמונה של WhatsApp [DATE] בשעה 16.25.22_59b472b8" at bounding box center [135, 456] width 198 height 17
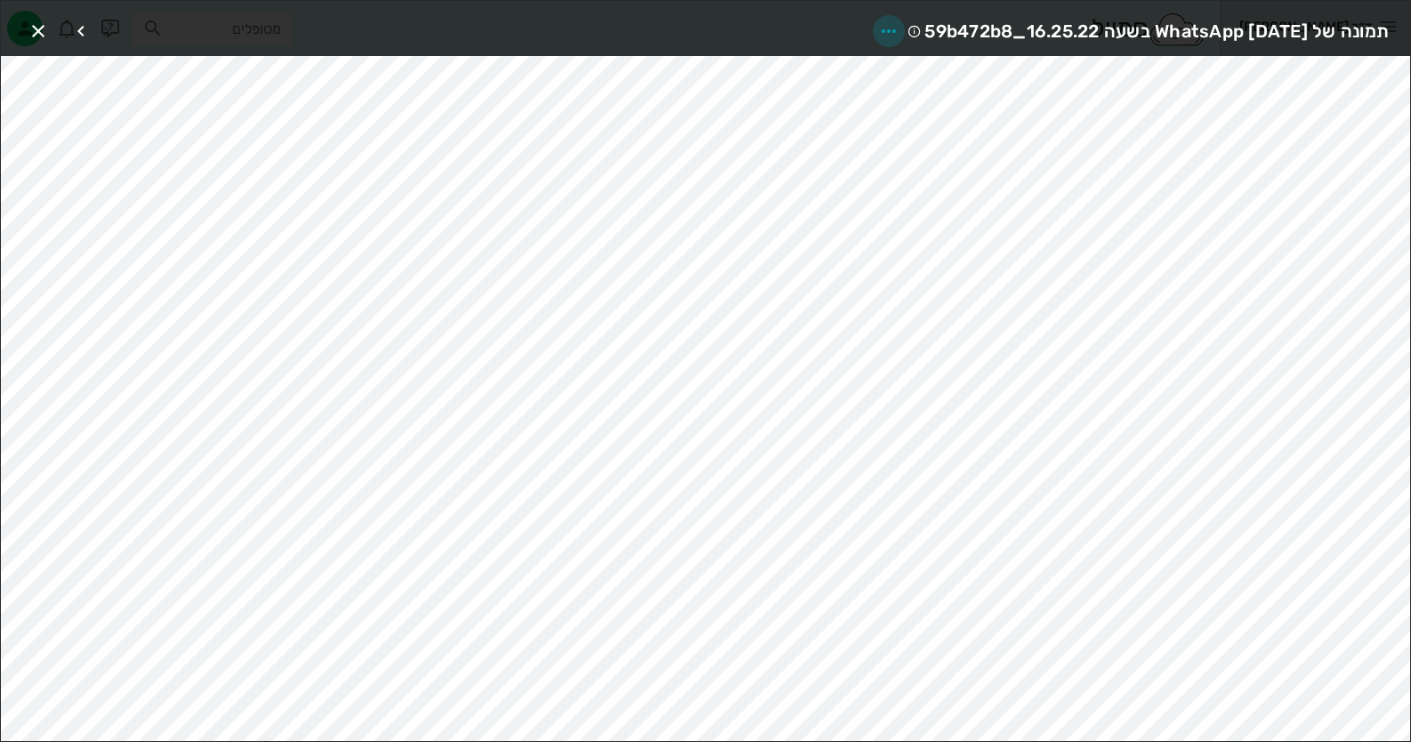
click at [878, 30] on icon "button" at bounding box center [888, 30] width 21 height 21
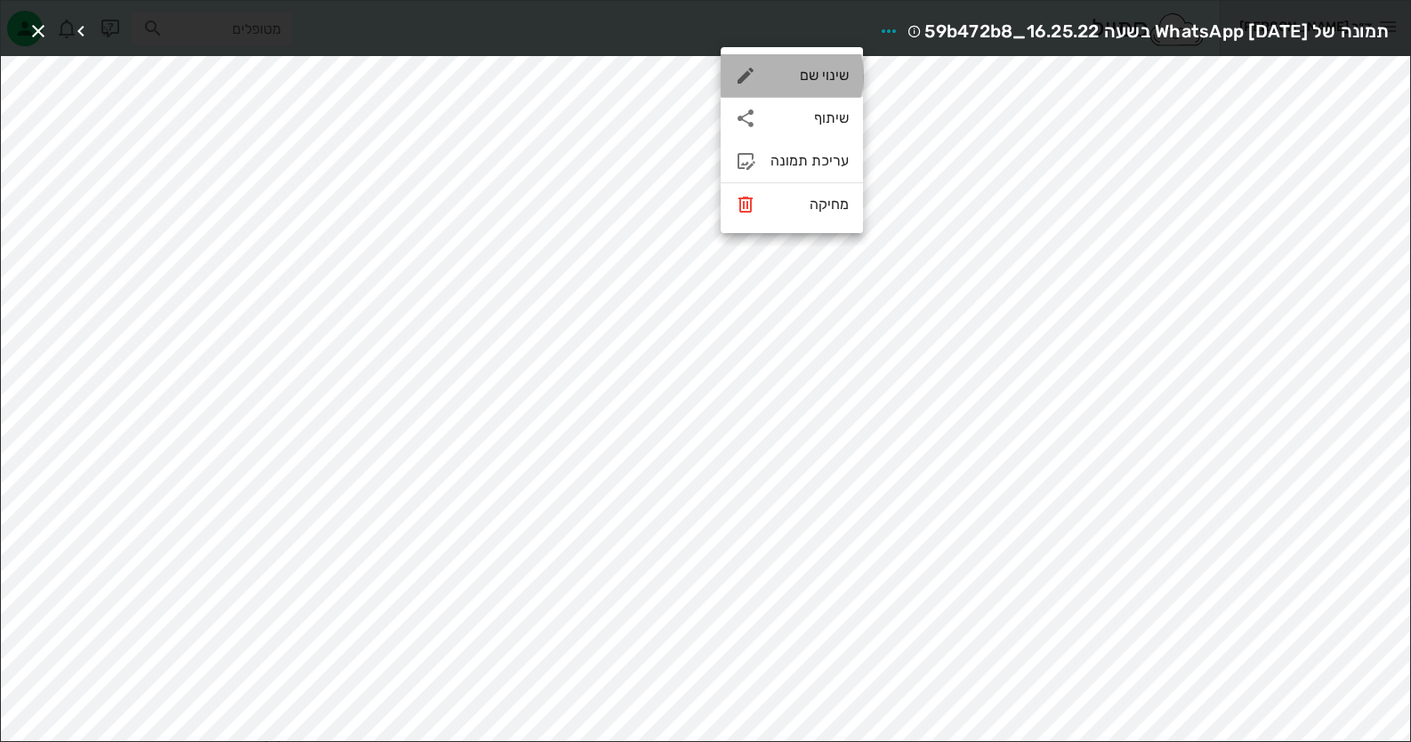
click at [822, 75] on div "שינוי שם" at bounding box center [809, 75] width 78 height 17
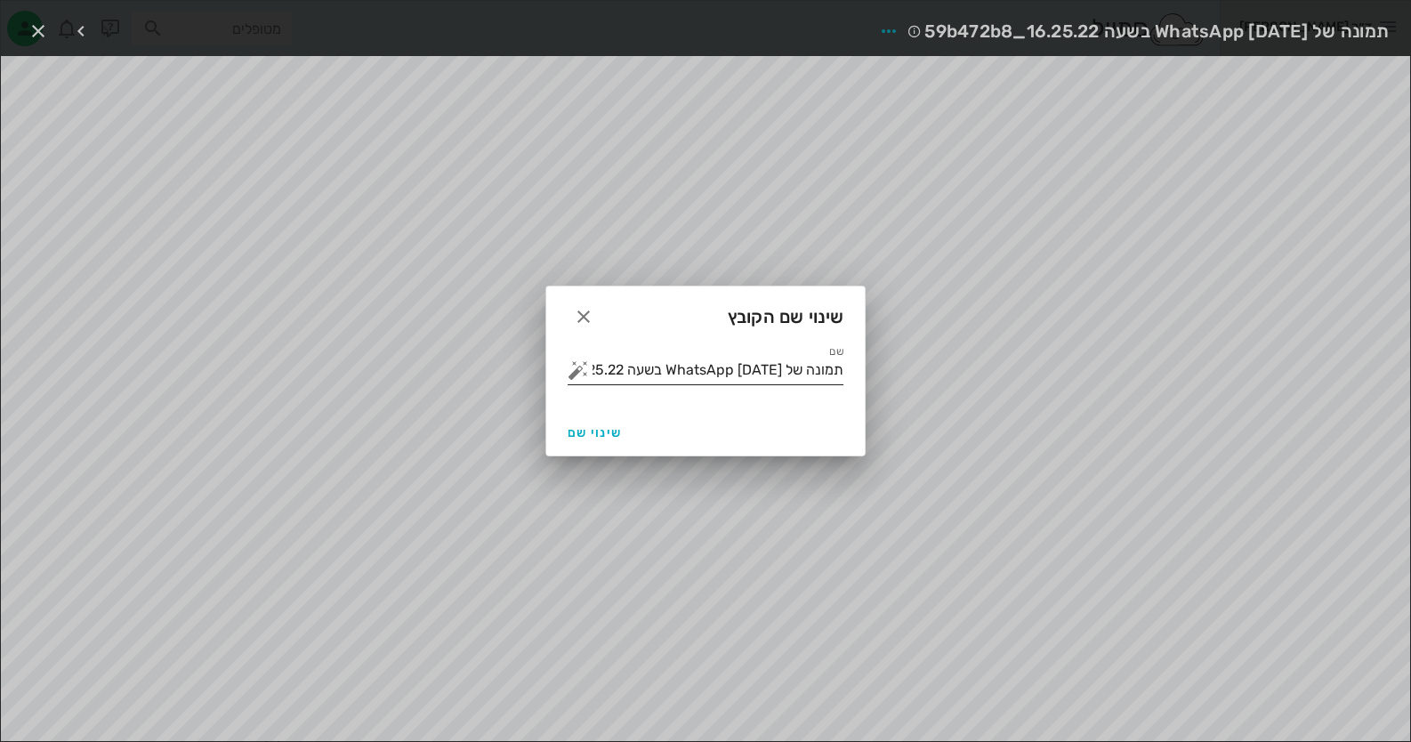
click at [809, 382] on input "תמונה של WhatsApp [DATE] בשעה 16.25.22_59b472b8" at bounding box center [718, 370] width 251 height 28
click at [586, 371] on button "button" at bounding box center [578, 369] width 21 height 21
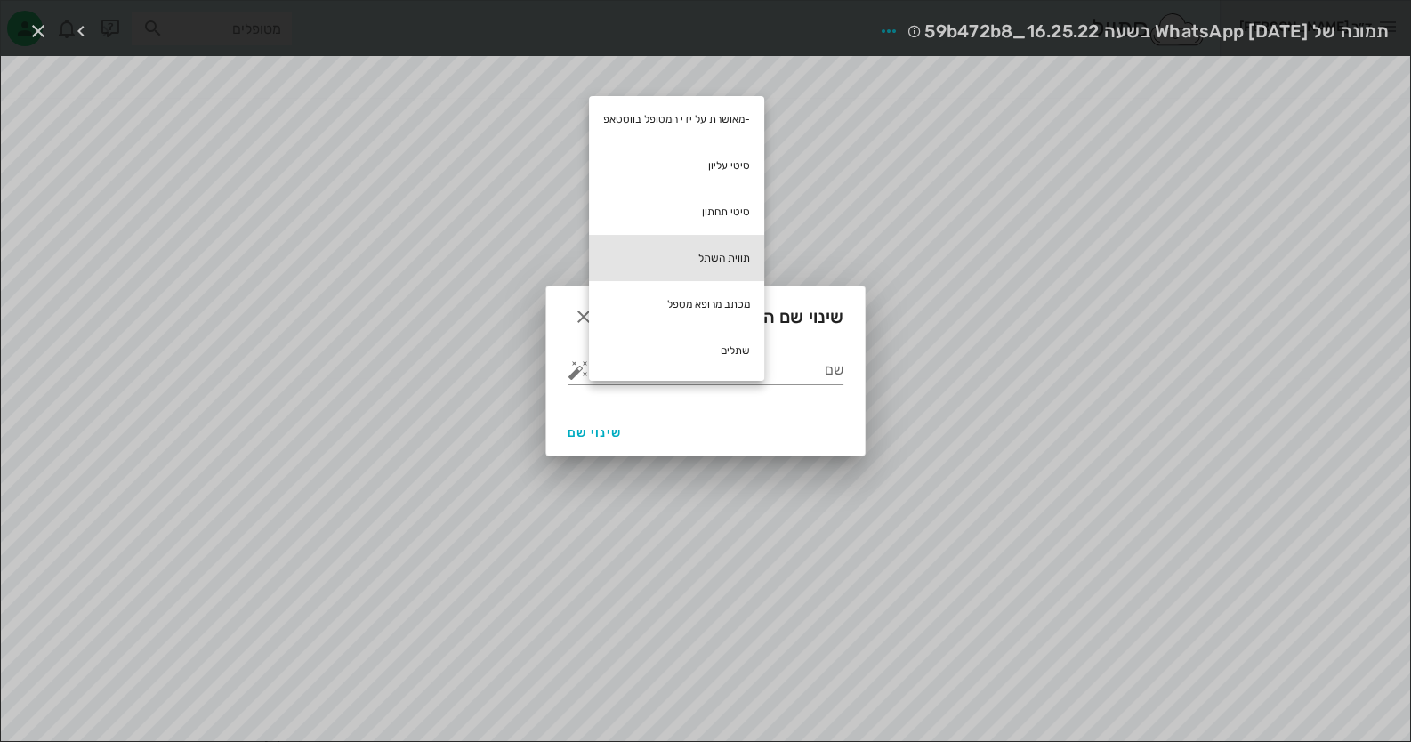
click at [725, 265] on div "תווית השתל" at bounding box center [676, 258] width 175 height 46
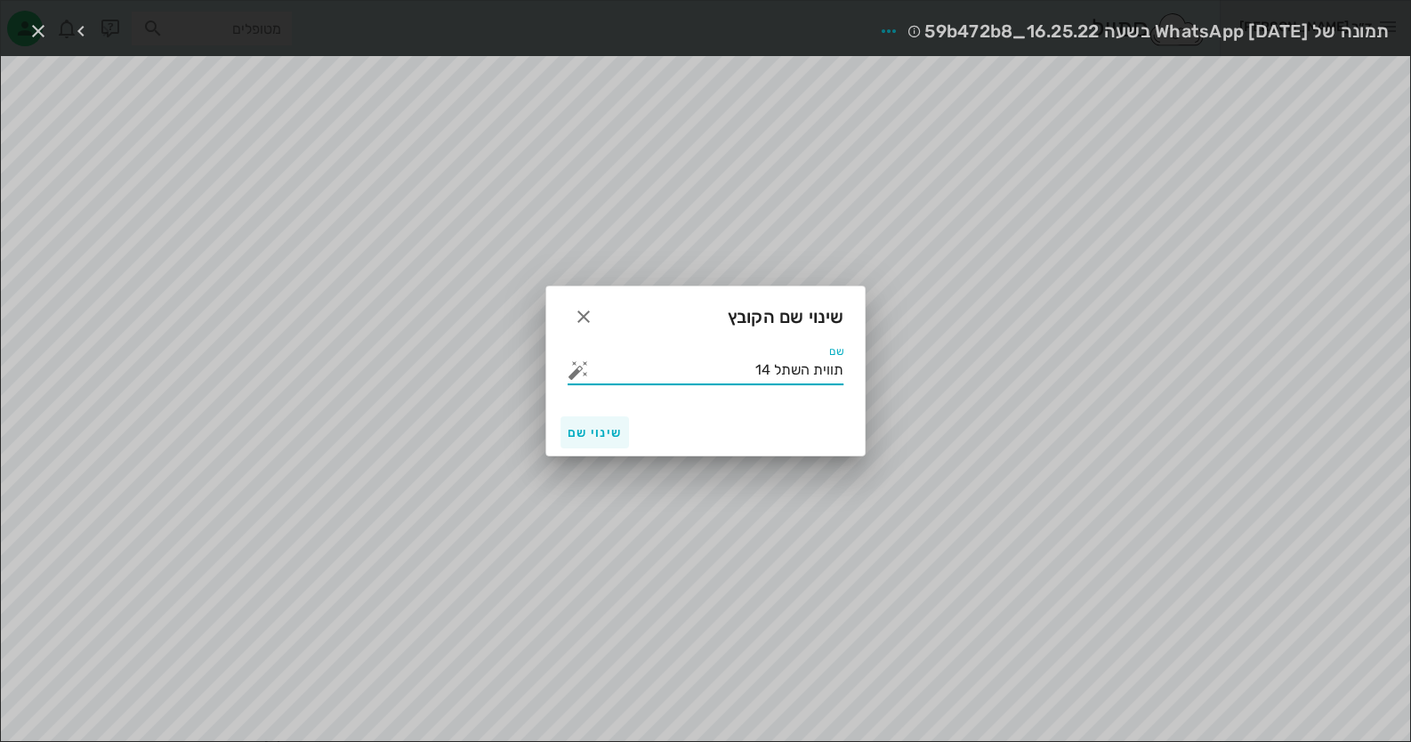
type input "תווית השתל 14"
click at [615, 437] on span "שינוי שם" at bounding box center [595, 432] width 54 height 15
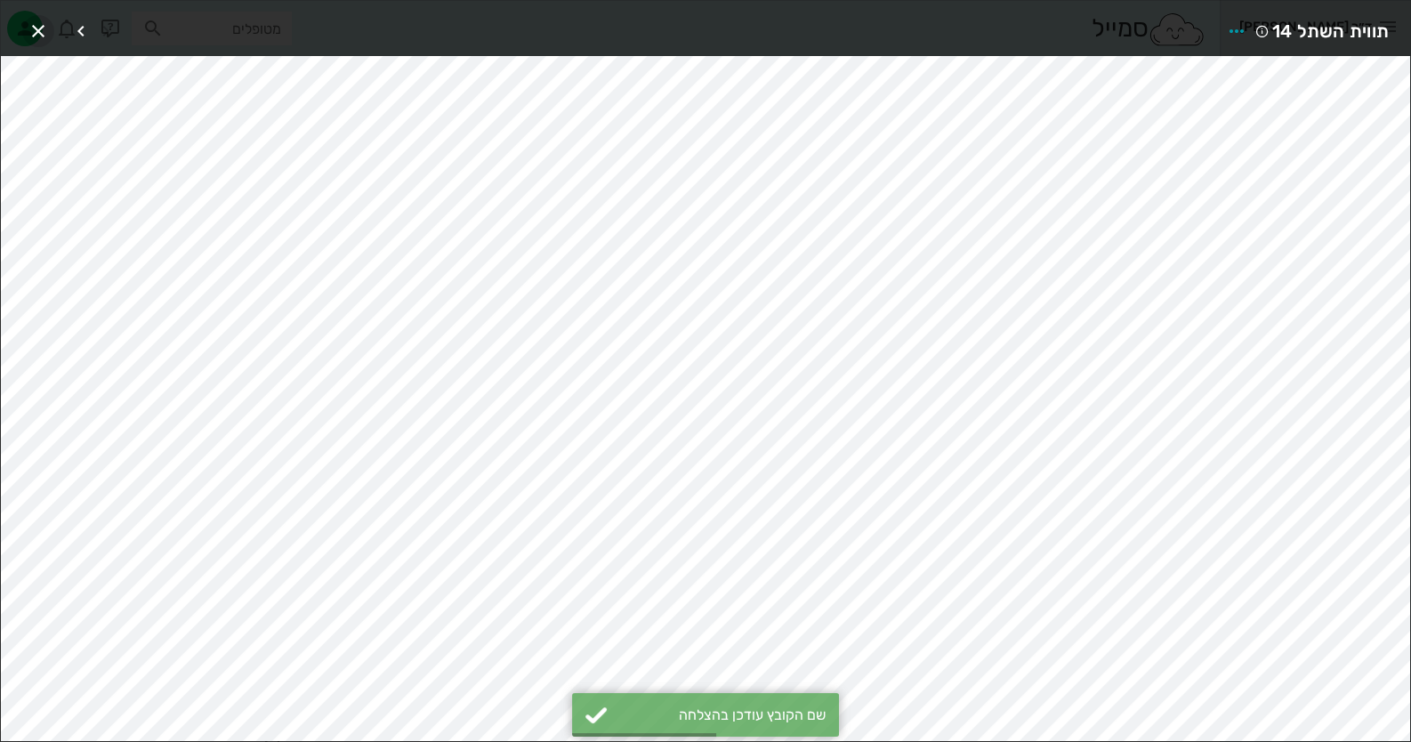
click at [46, 26] on icon "button" at bounding box center [38, 30] width 21 height 21
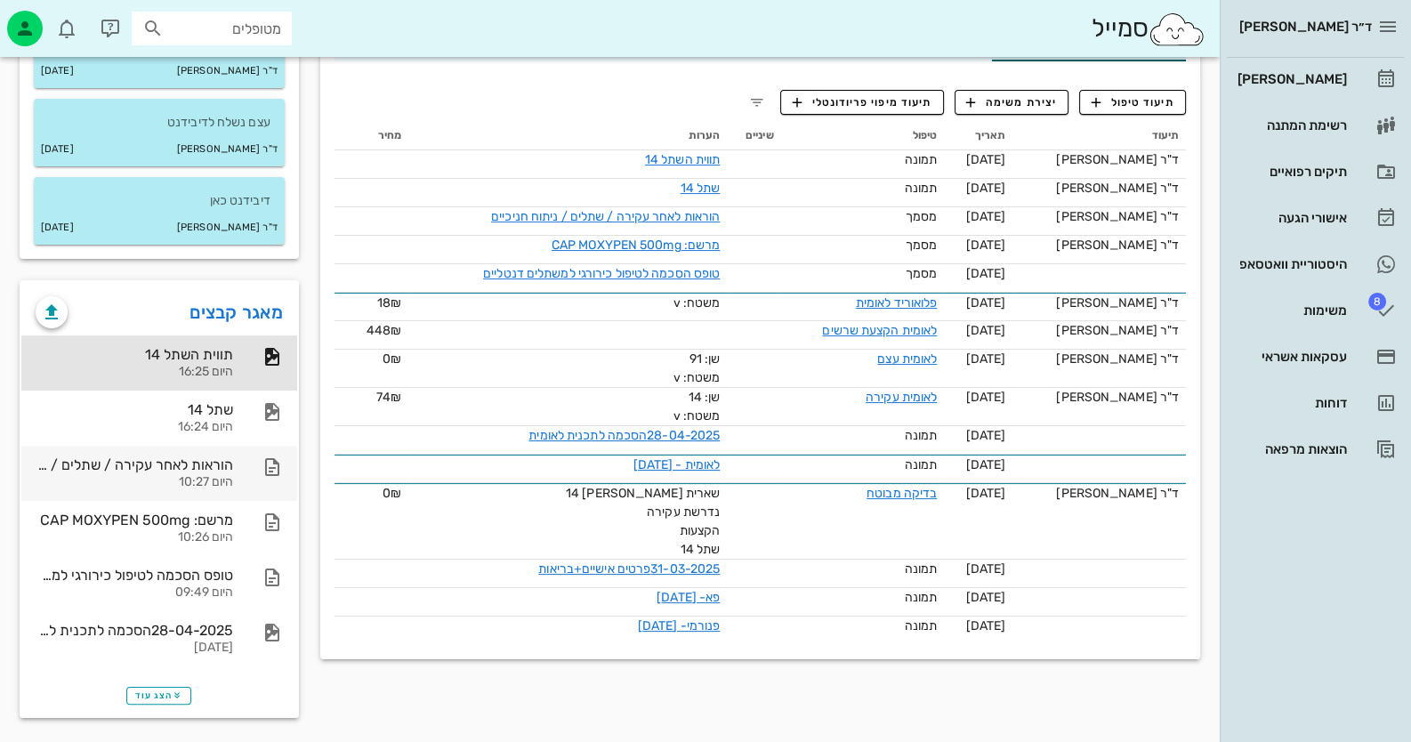
scroll to position [372, 0]
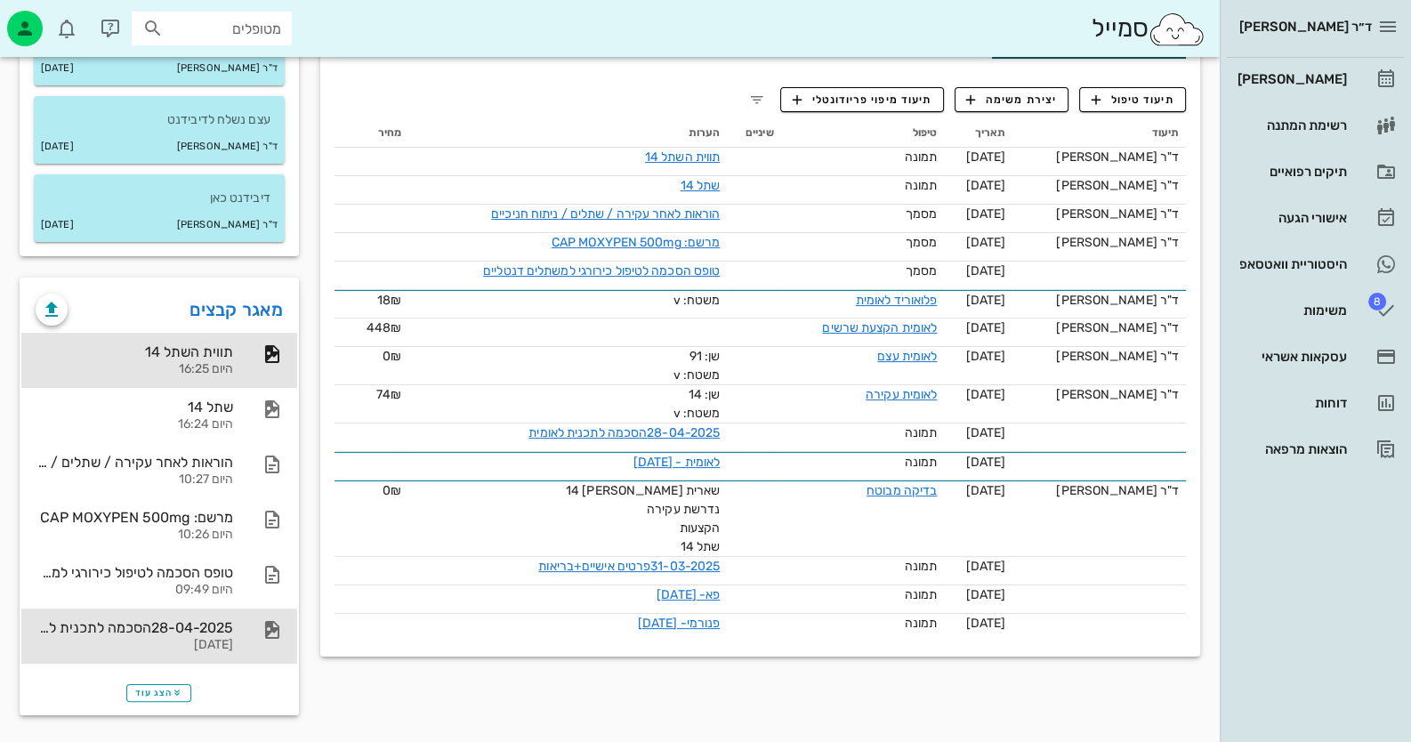
click at [217, 643] on div "[DATE]" at bounding box center [135, 645] width 198 height 15
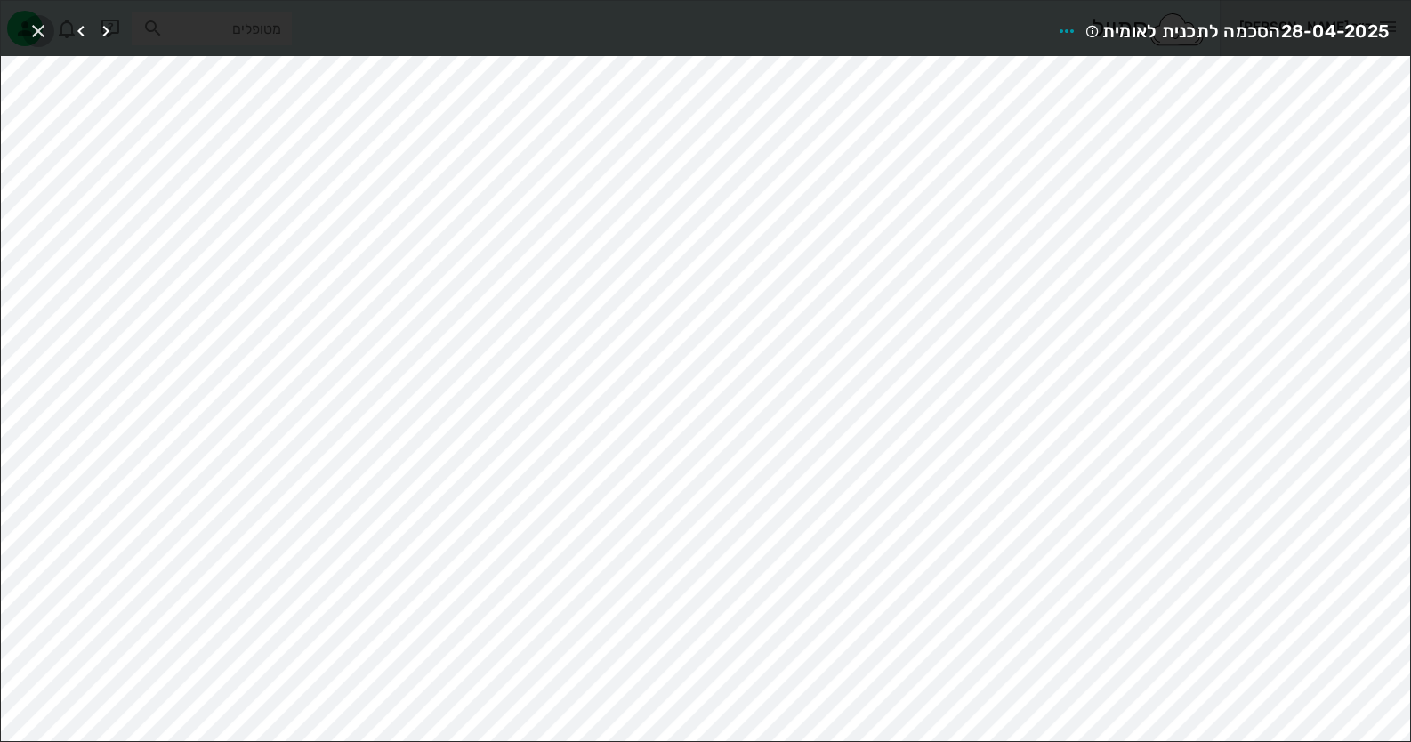
click at [31, 25] on icon "button" at bounding box center [38, 30] width 21 height 21
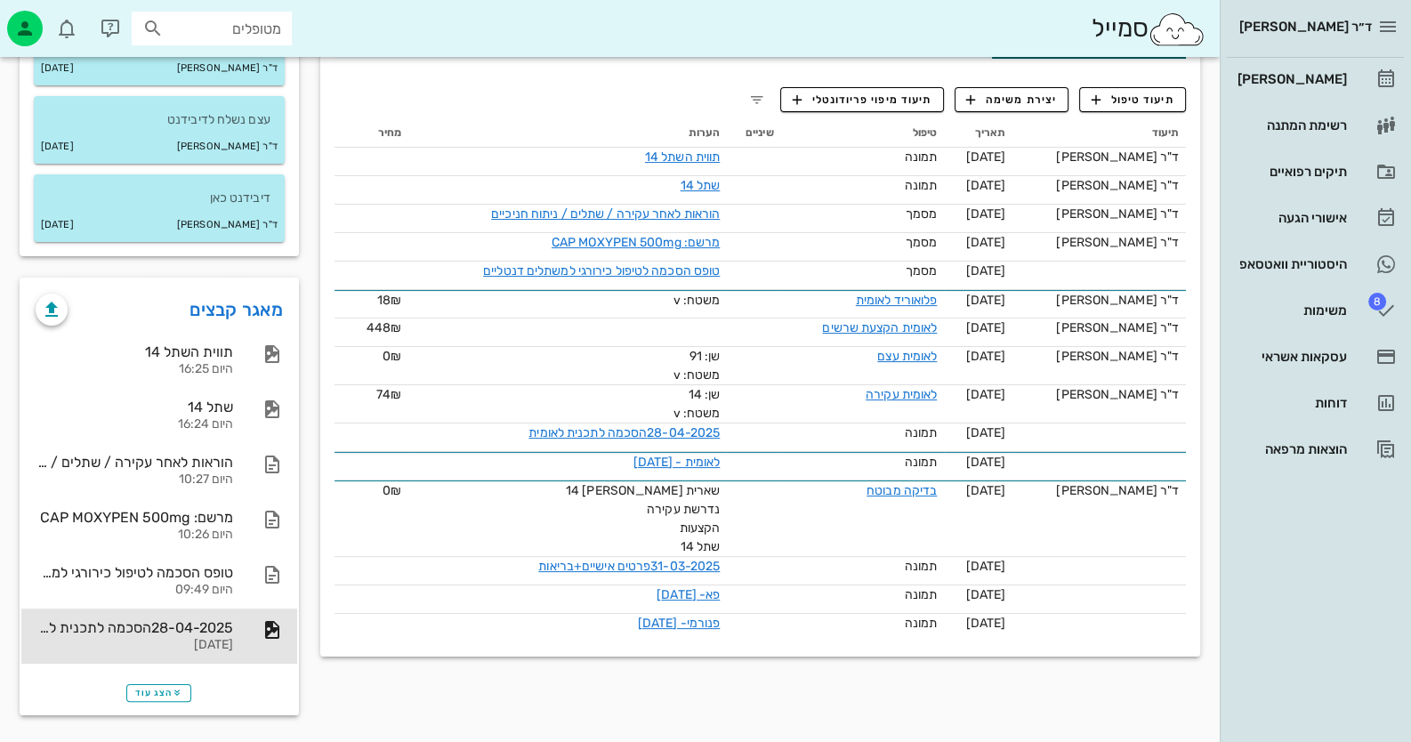
click at [442, 682] on div "פרטים אישיים לאומית תגיות שם פרטי [PERSON_NAME] שם משפחה [PERSON_NAME] טלפון 05…" at bounding box center [760, 256] width 901 height 940
click at [1384, 384] on link "דוחות" at bounding box center [1315, 403] width 177 height 43
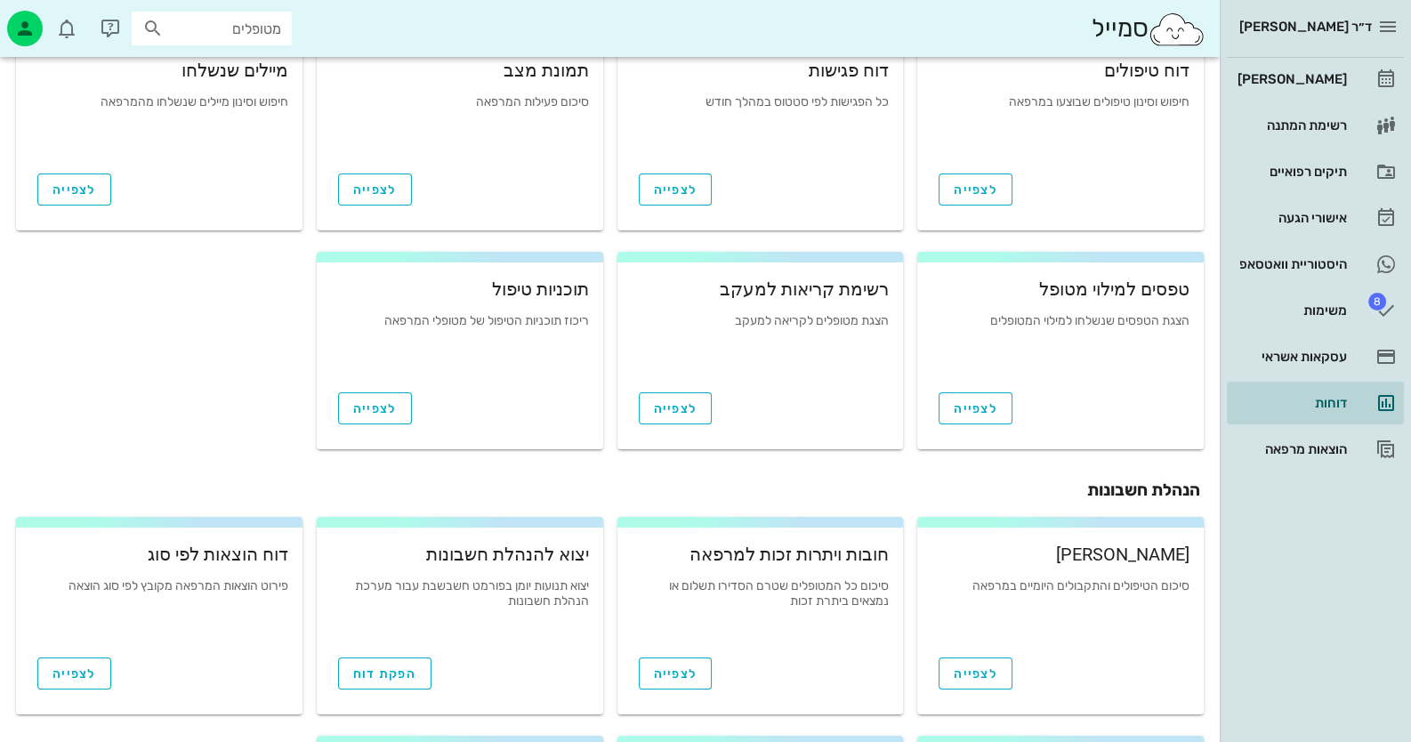
scroll to position [267, 0]
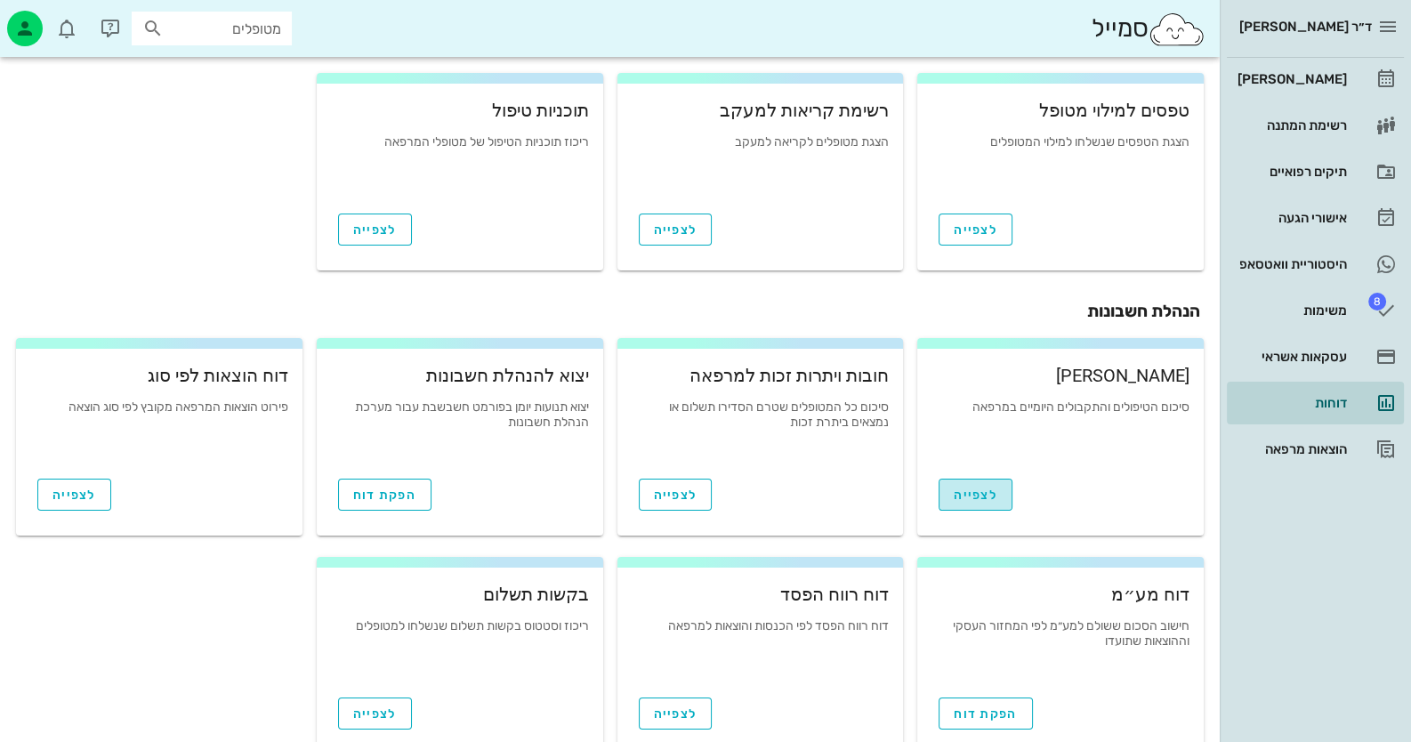
click at [1000, 506] on link "לצפייה" at bounding box center [976, 495] width 74 height 32
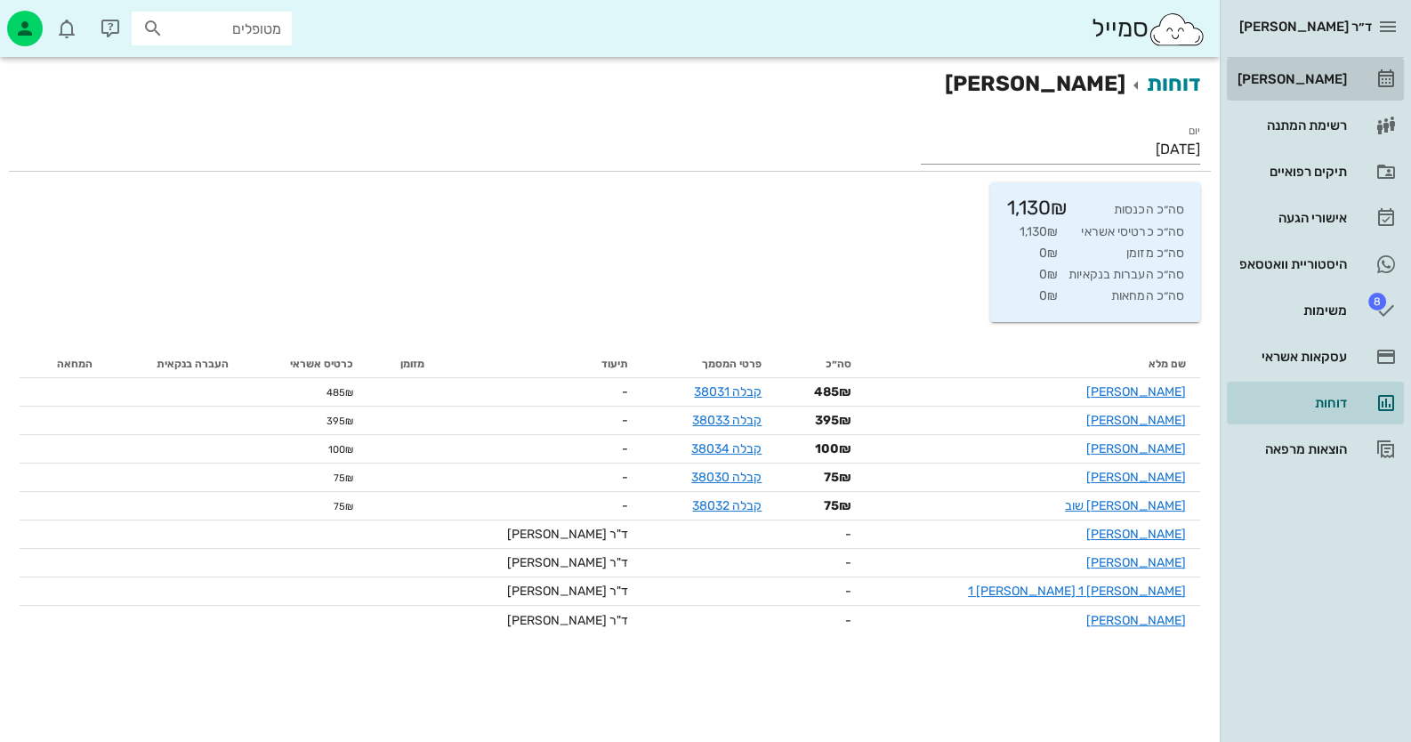
click at [1319, 62] on link "[PERSON_NAME]" at bounding box center [1315, 79] width 177 height 43
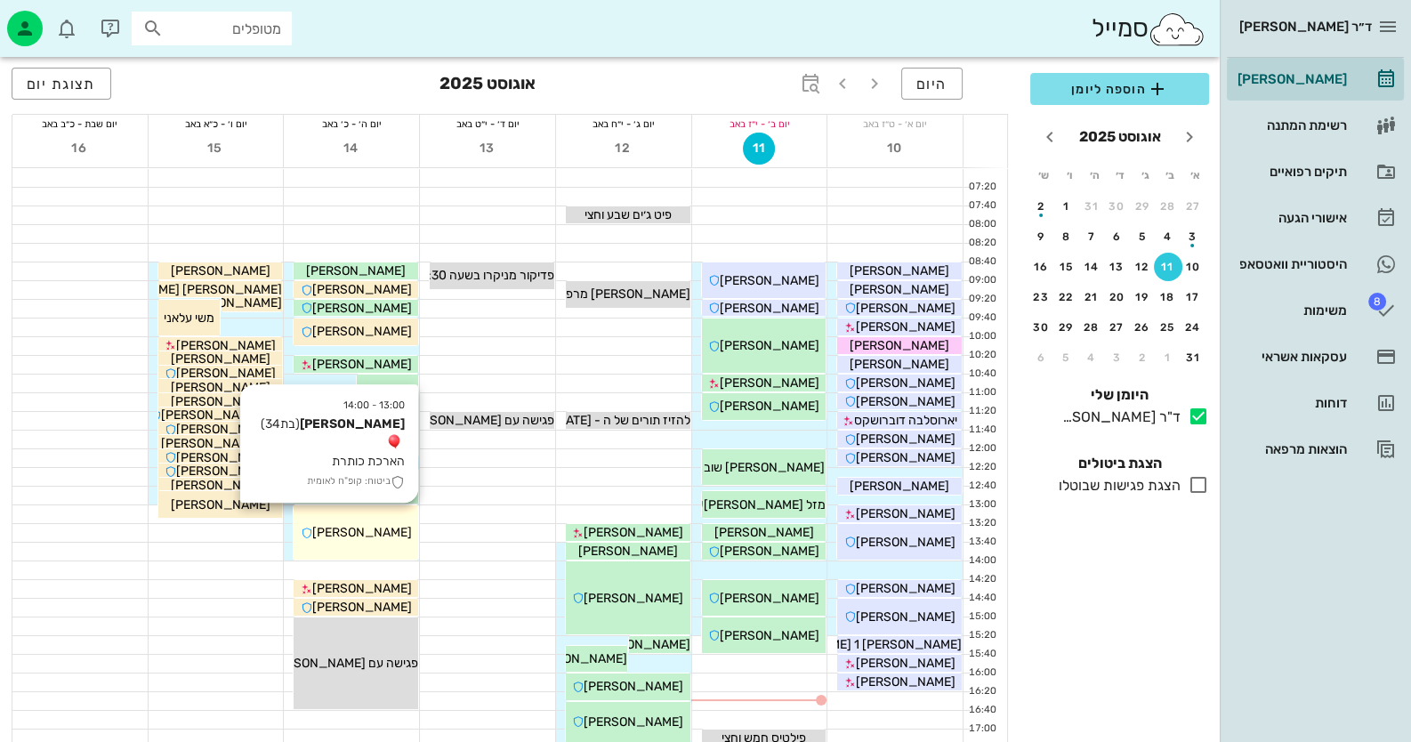
click at [403, 546] on div "13:00 - 14:00 [PERSON_NAME] (בת 34 ) הארכת כותרת ביטוח: קופ"ח לאומית [PERSON_NA…" at bounding box center [356, 532] width 125 height 54
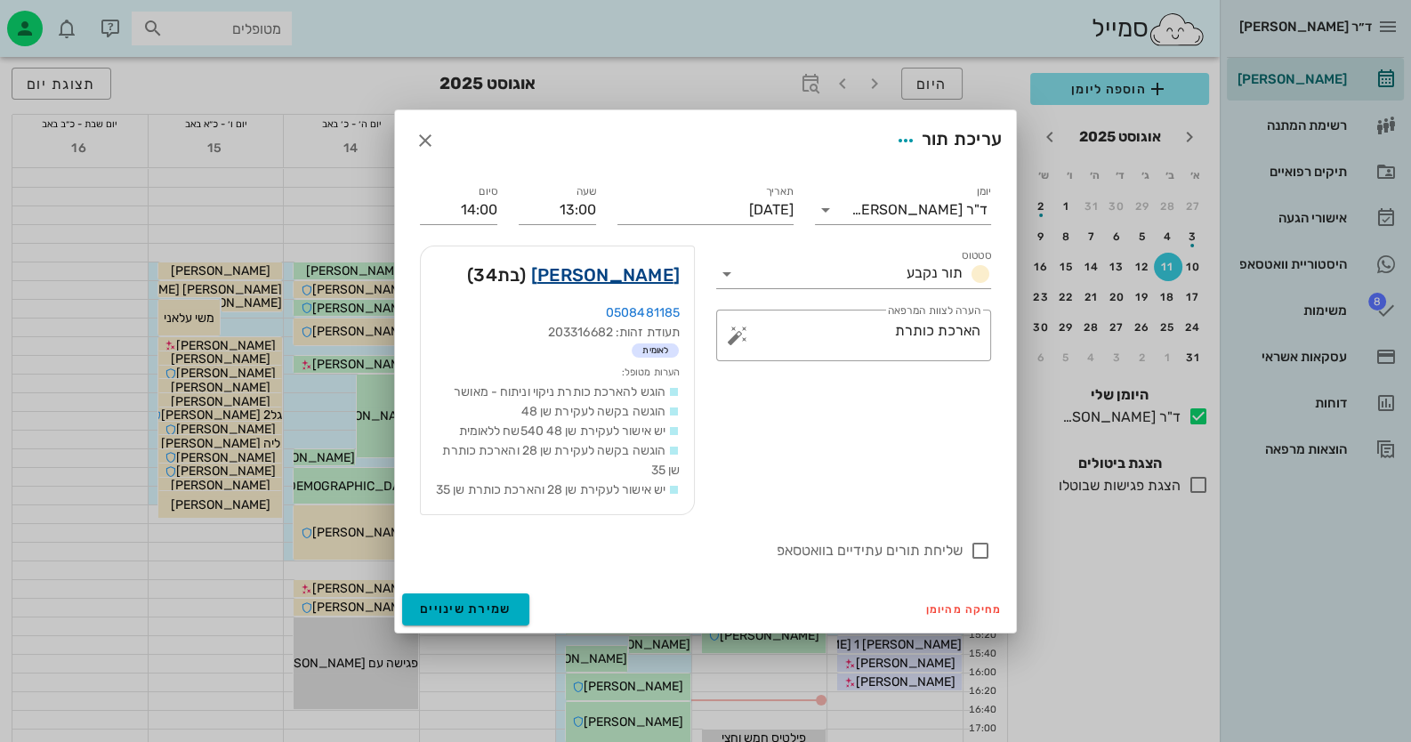
click at [655, 265] on link "[PERSON_NAME]" at bounding box center [605, 275] width 149 height 28
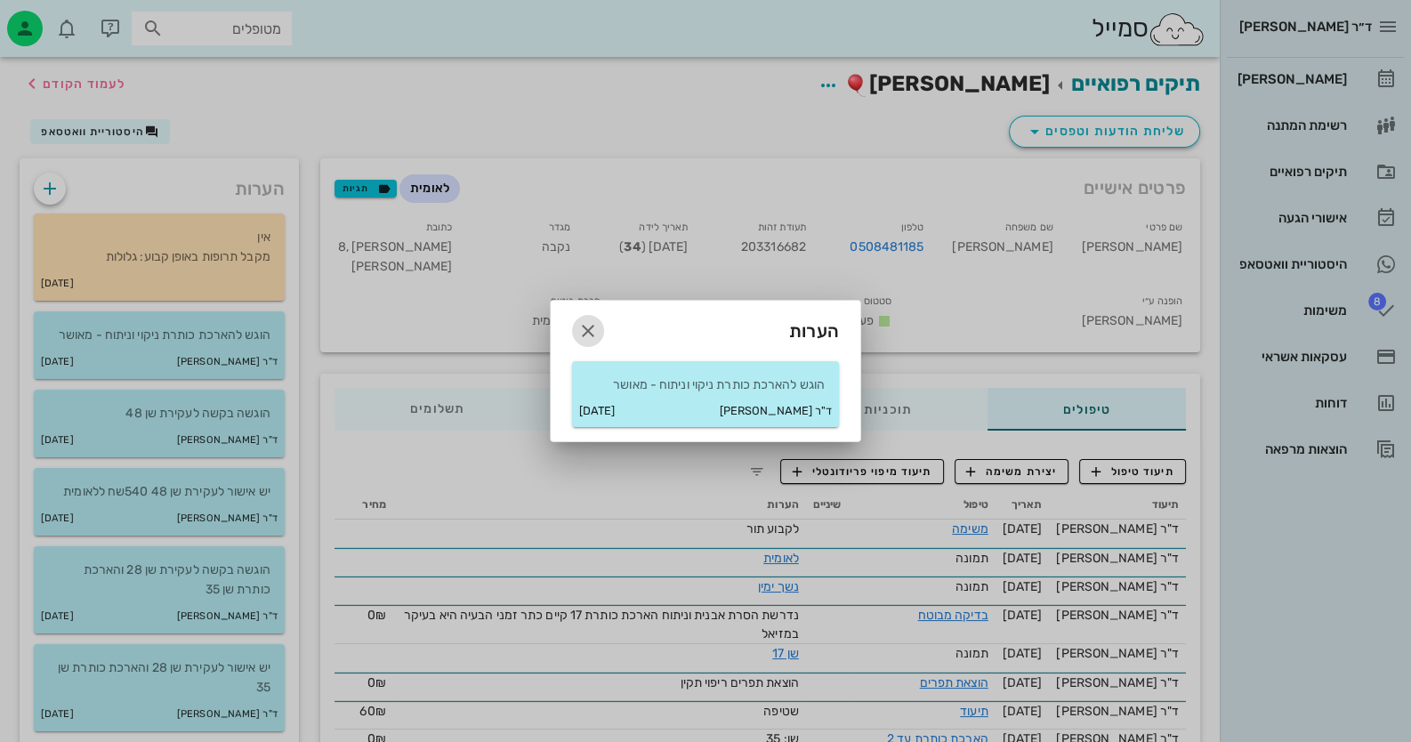
click at [593, 335] on icon "button" at bounding box center [587, 330] width 21 height 21
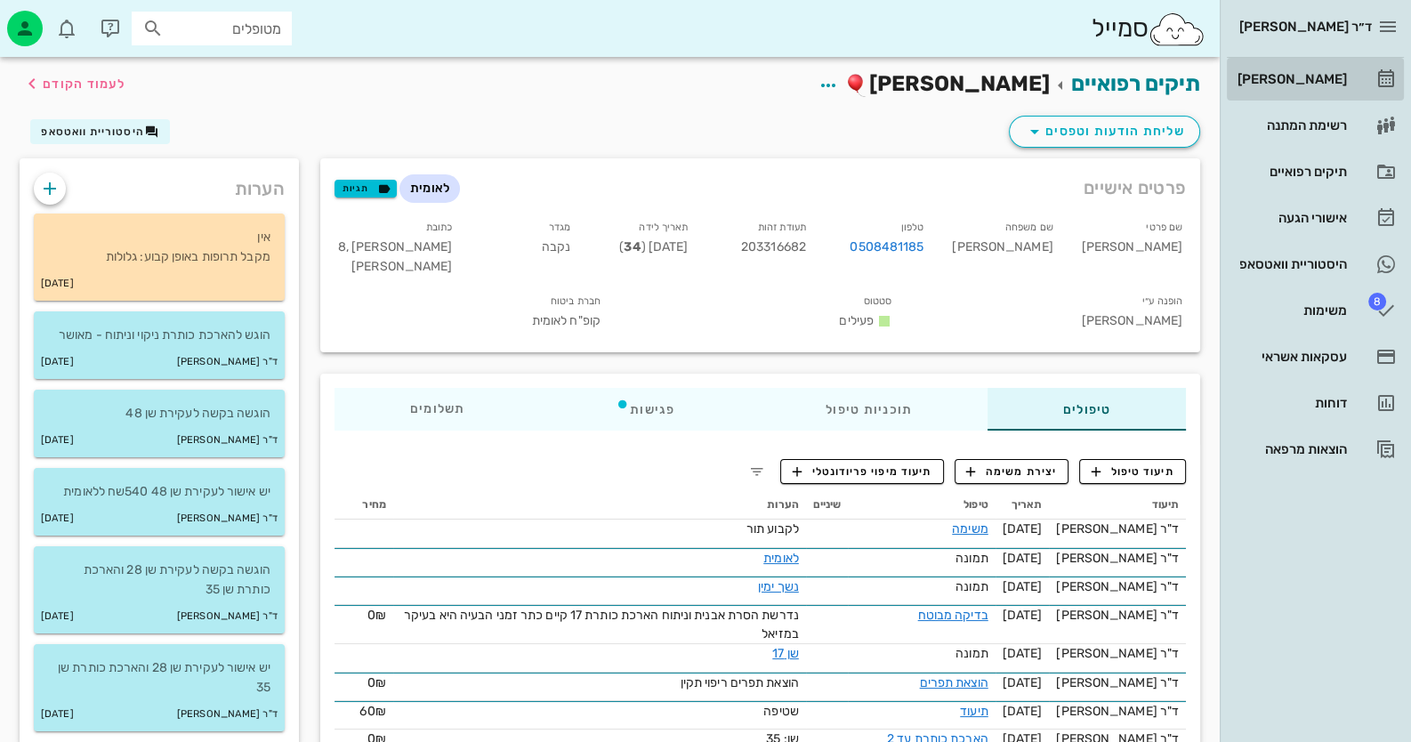
click at [1335, 92] on div "[PERSON_NAME]" at bounding box center [1290, 79] width 113 height 28
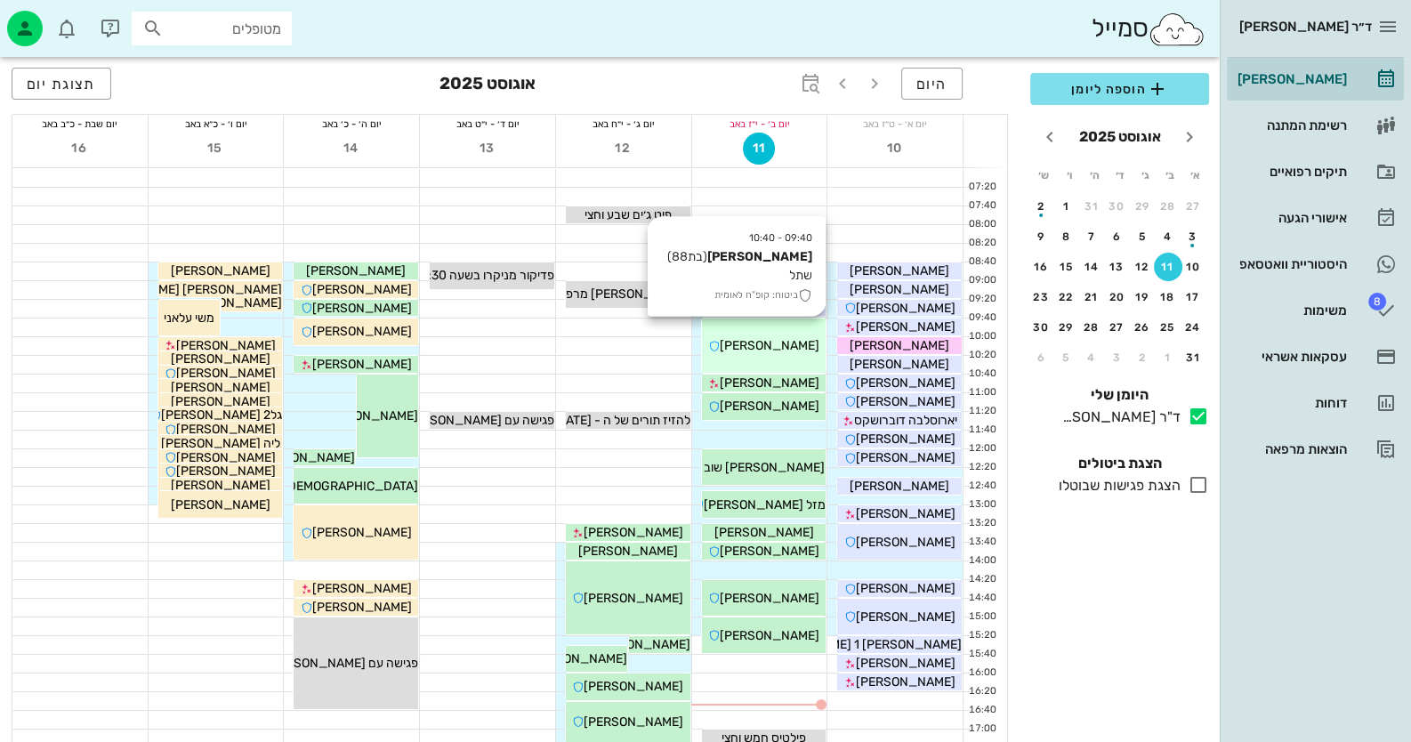
click at [758, 363] on div "09:40 - 10:40 [PERSON_NAME] (בת 88 ) שתל ביטוח: קופ"ח לאומית [PERSON_NAME]" at bounding box center [764, 346] width 125 height 54
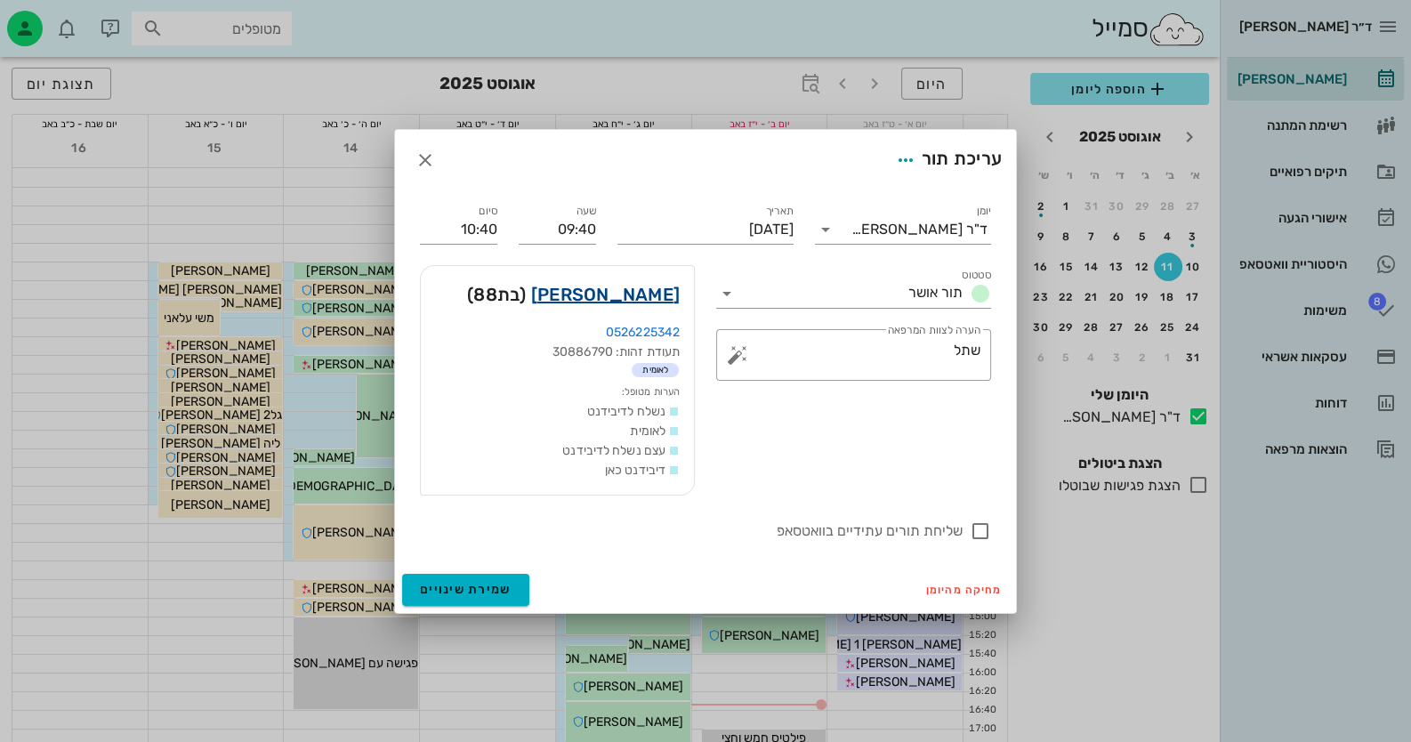
click at [665, 294] on link "[PERSON_NAME]" at bounding box center [605, 294] width 149 height 28
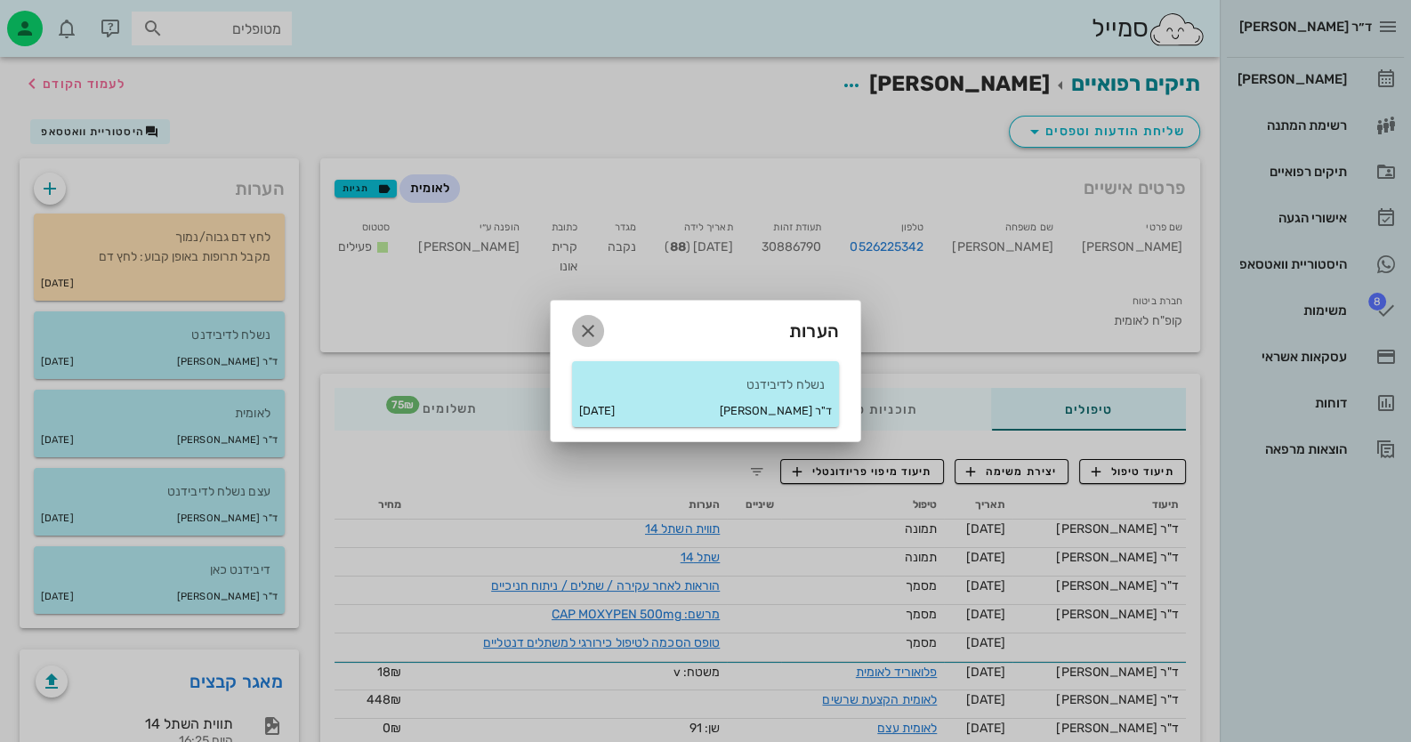
click at [579, 331] on icon "button" at bounding box center [587, 330] width 21 height 21
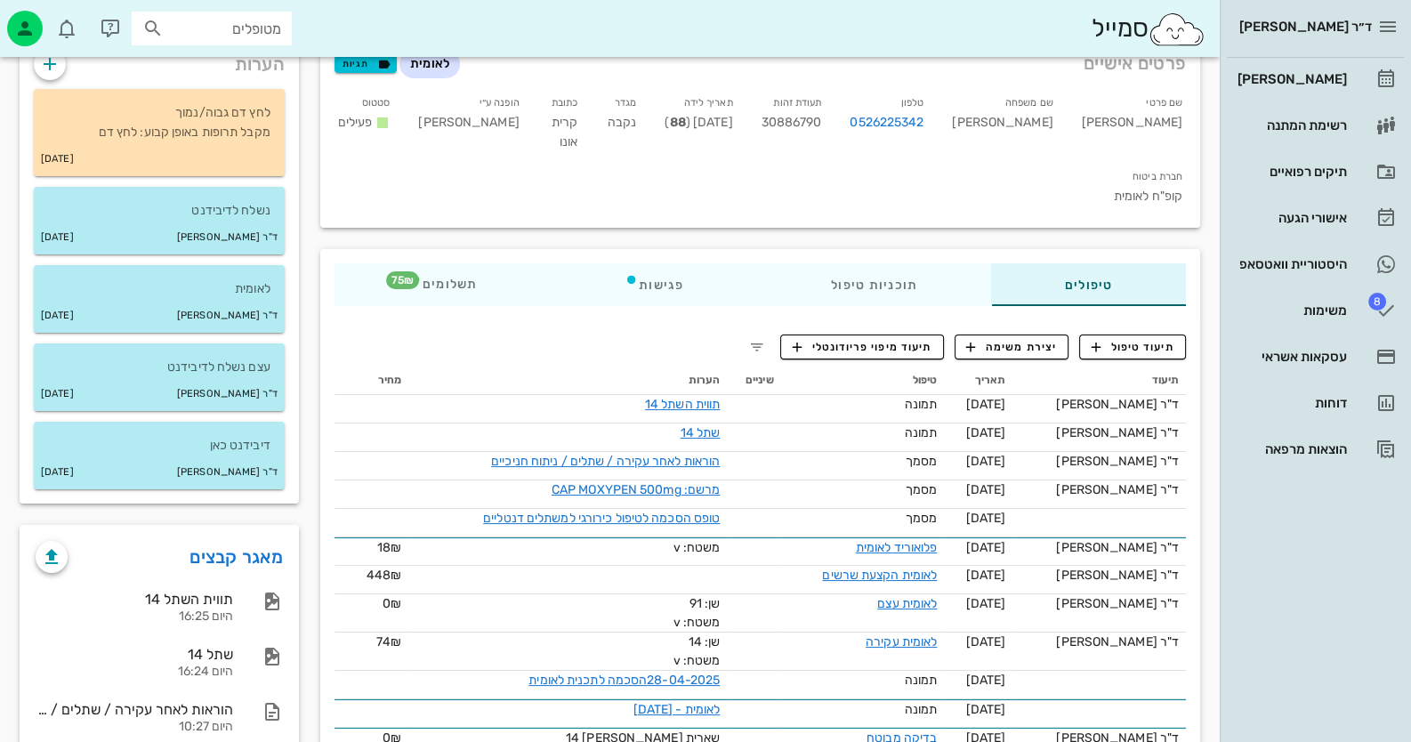
scroll to position [267, 0]
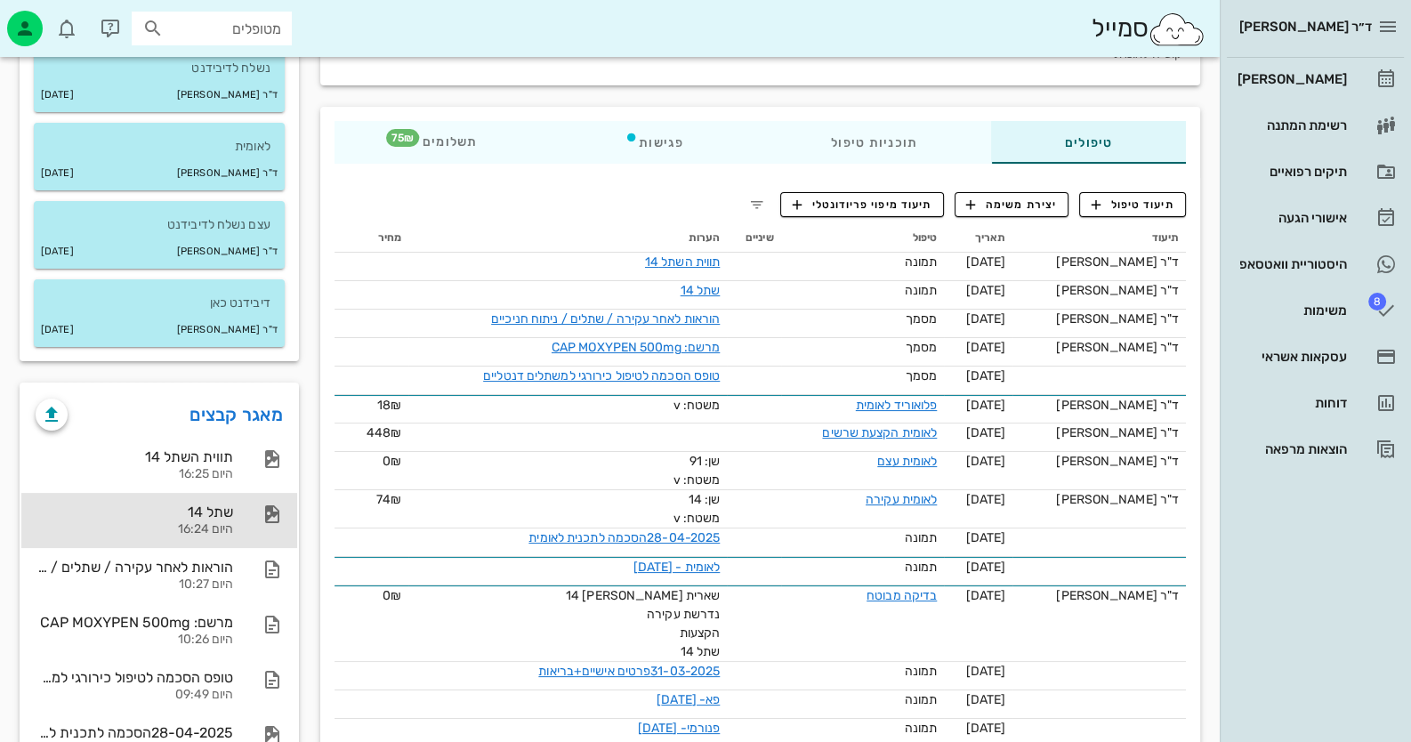
click at [221, 524] on div "היום 16:24" at bounding box center [135, 529] width 198 height 15
click at [205, 524] on div "היום 16:24" at bounding box center [135, 529] width 198 height 15
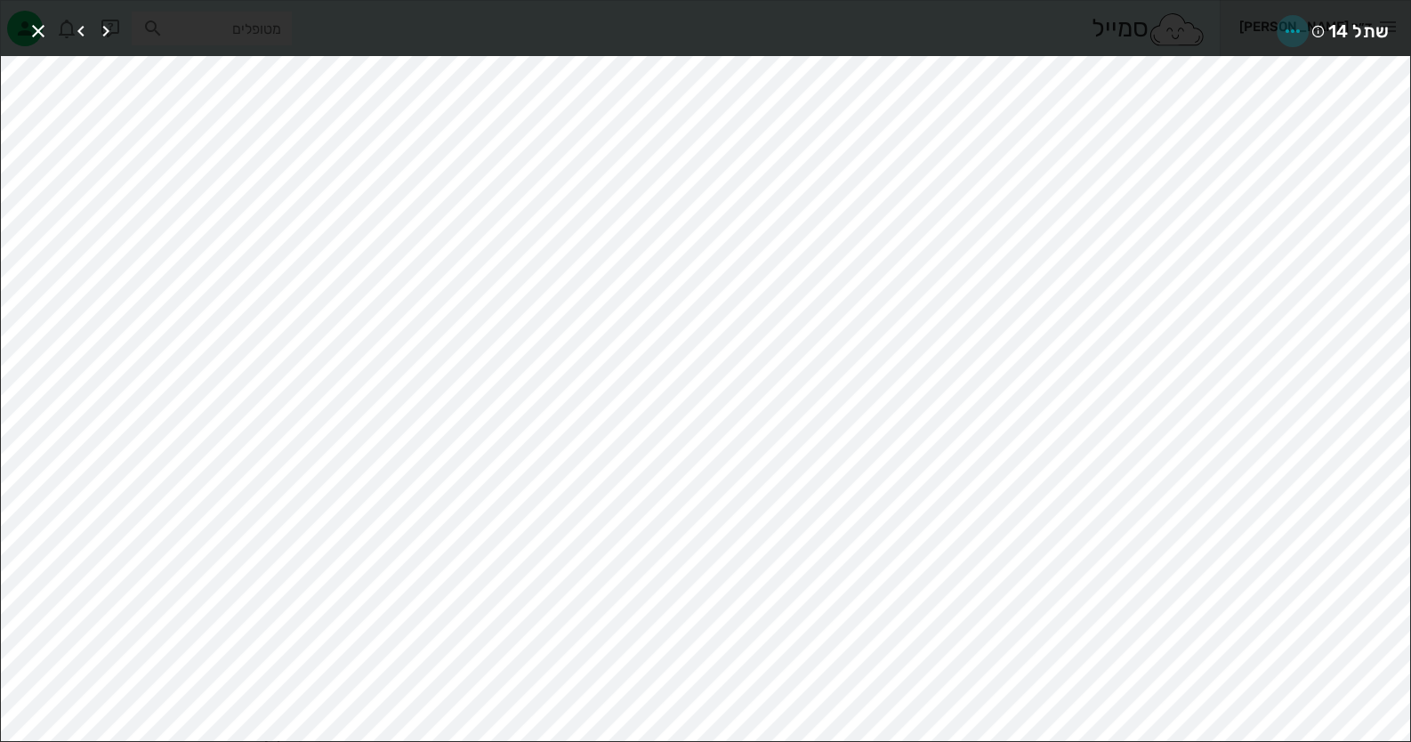
click at [1299, 29] on icon "button" at bounding box center [1292, 30] width 21 height 21
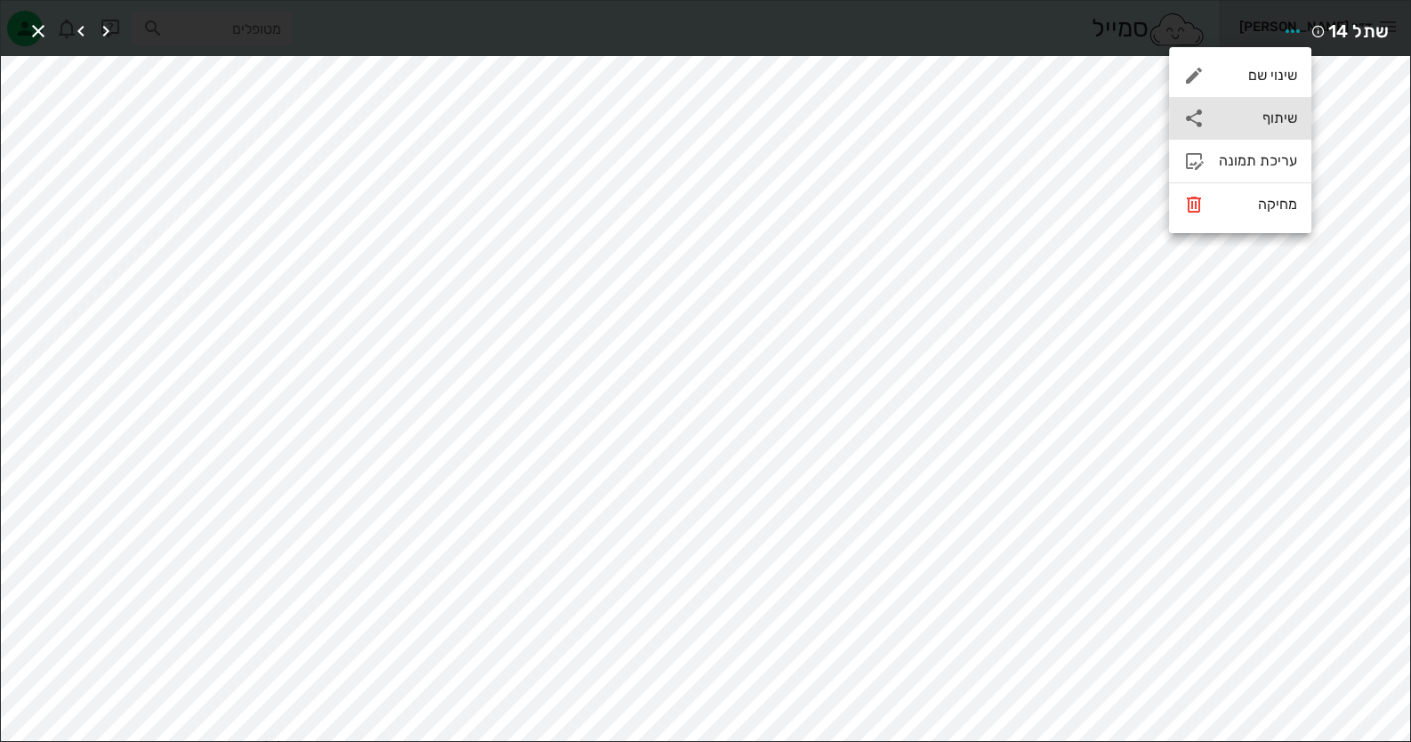
click at [1265, 104] on div "שיתוף" at bounding box center [1240, 118] width 142 height 43
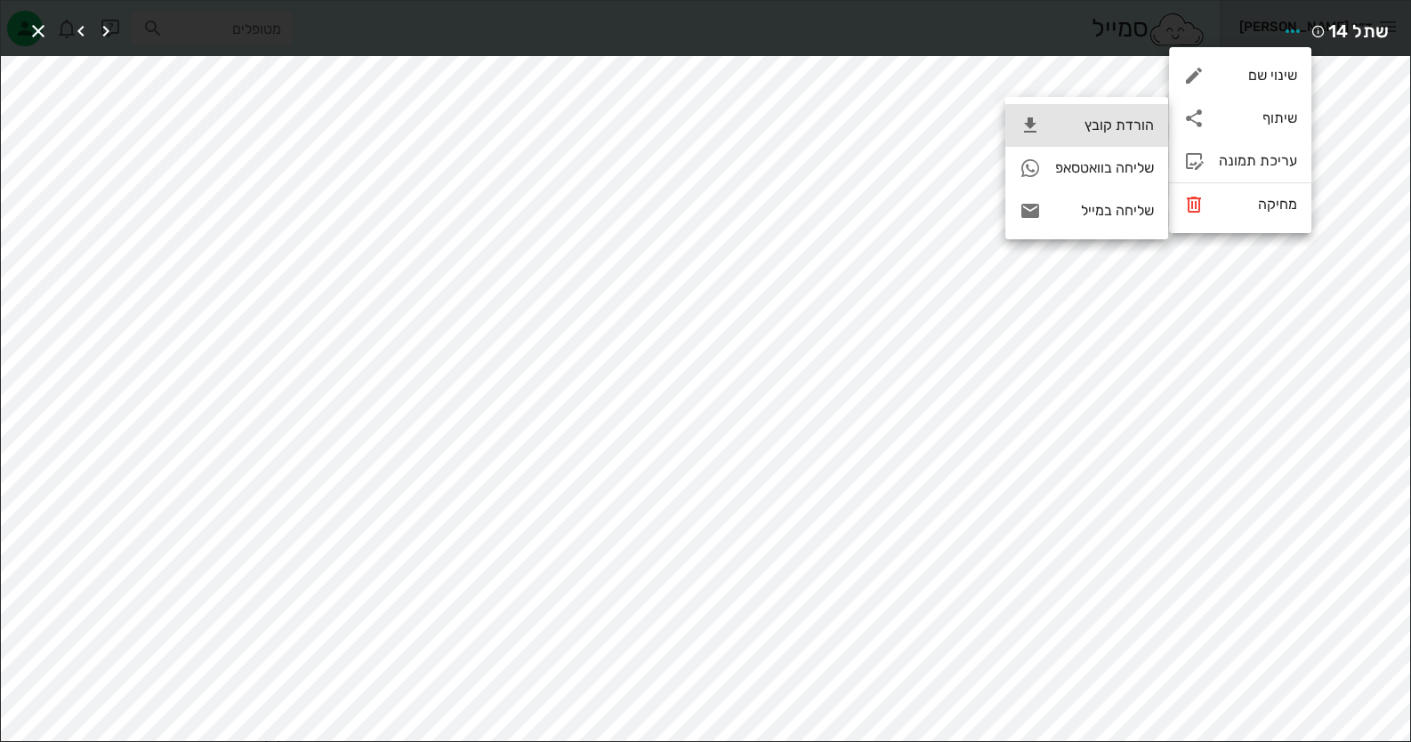
click at [1158, 137] on div "הורדת קובץ" at bounding box center [1086, 125] width 163 height 43
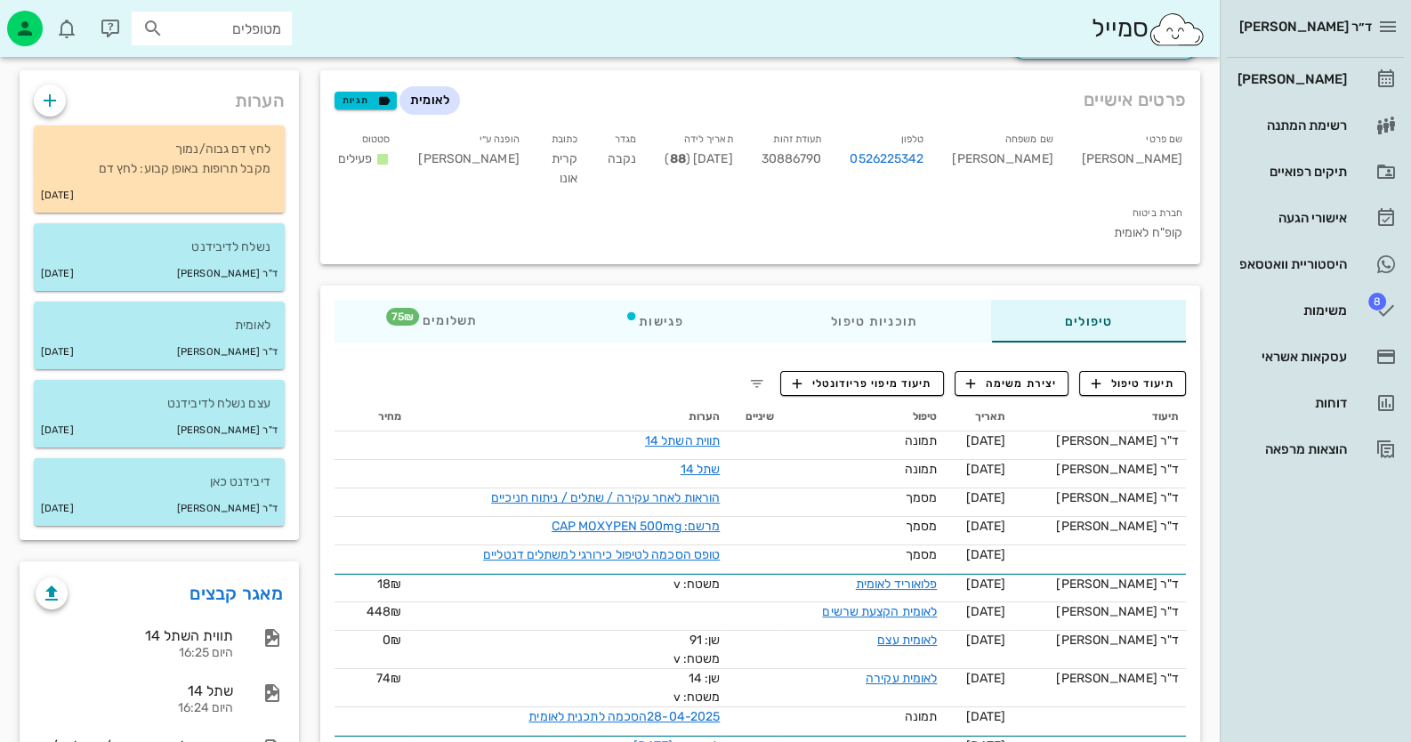
scroll to position [0, 0]
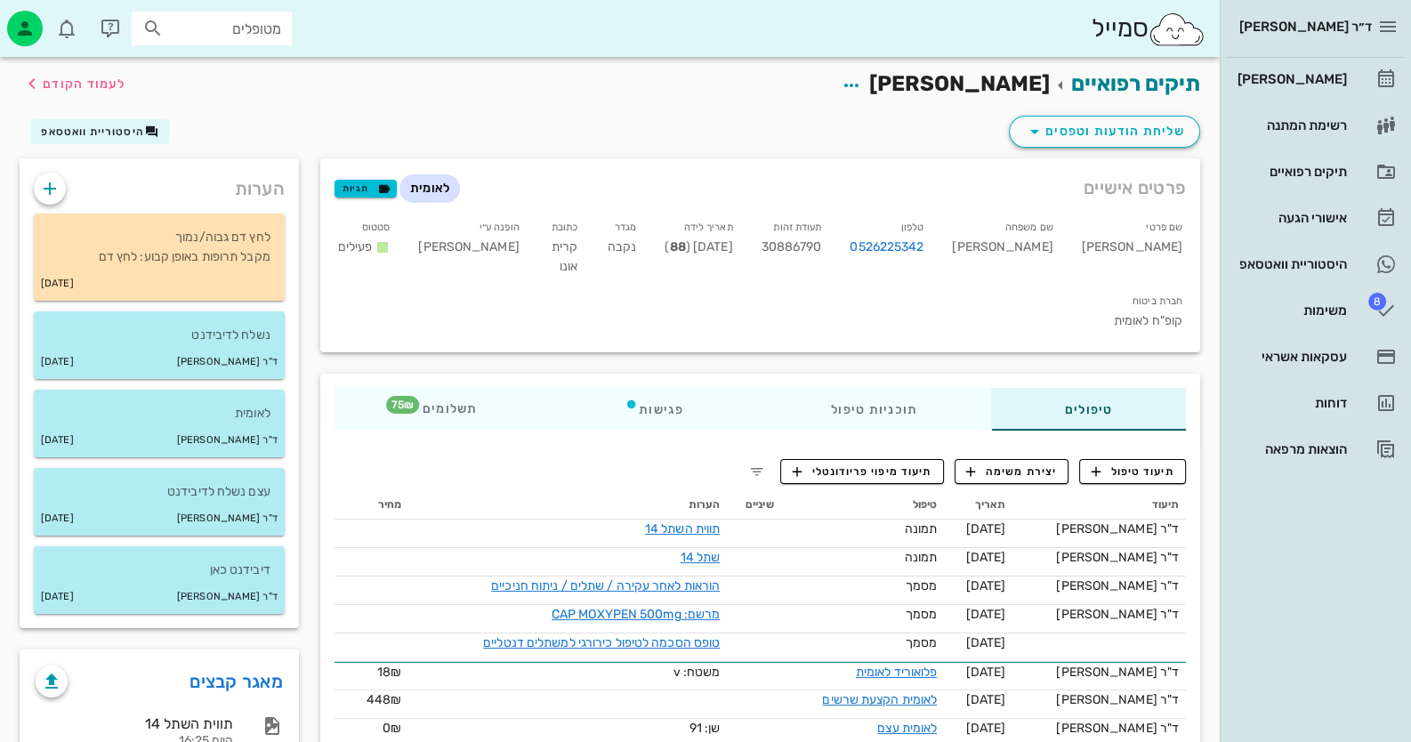
click at [822, 242] on span "30886790" at bounding box center [792, 246] width 60 height 15
copy span "30886790"
click at [1150, 464] on span "תיעוד טיפול" at bounding box center [1133, 472] width 83 height 16
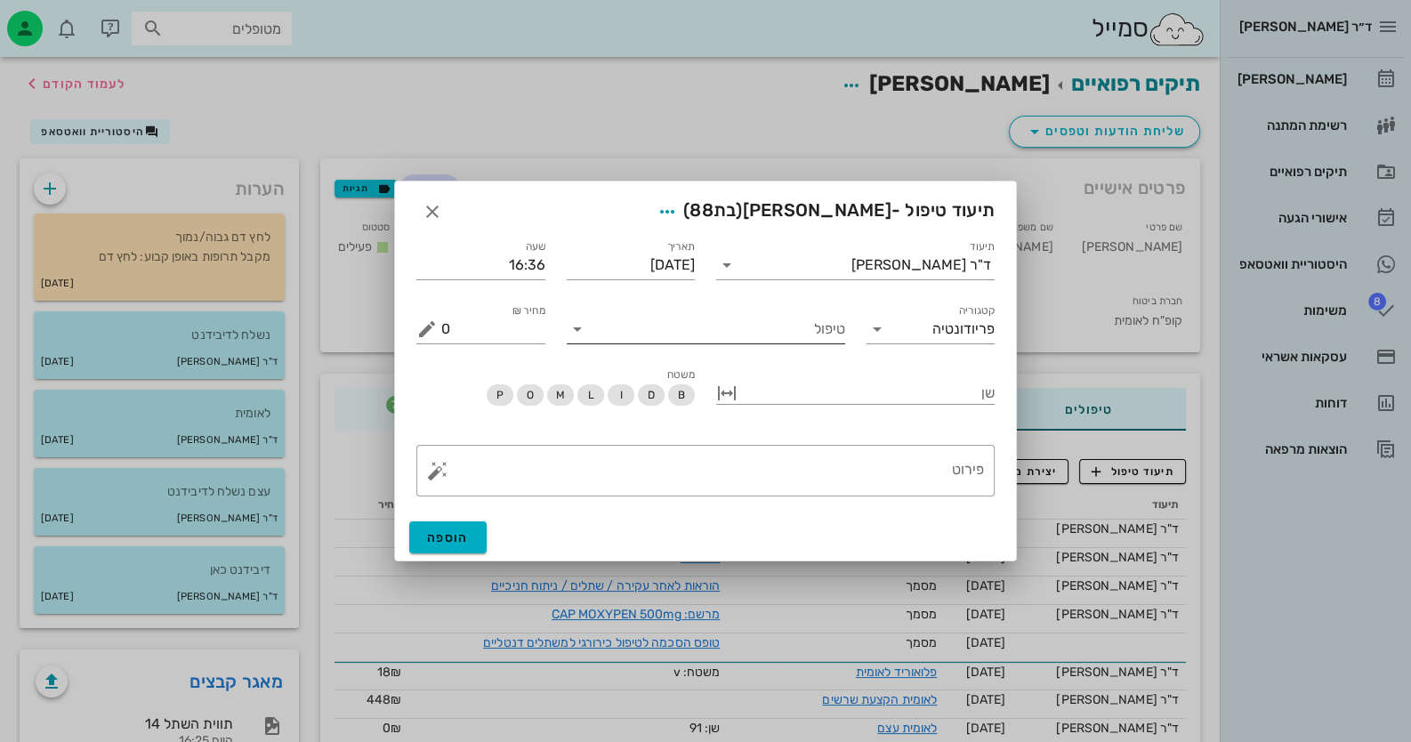
click at [813, 327] on input "טיפול" at bounding box center [719, 329] width 254 height 28
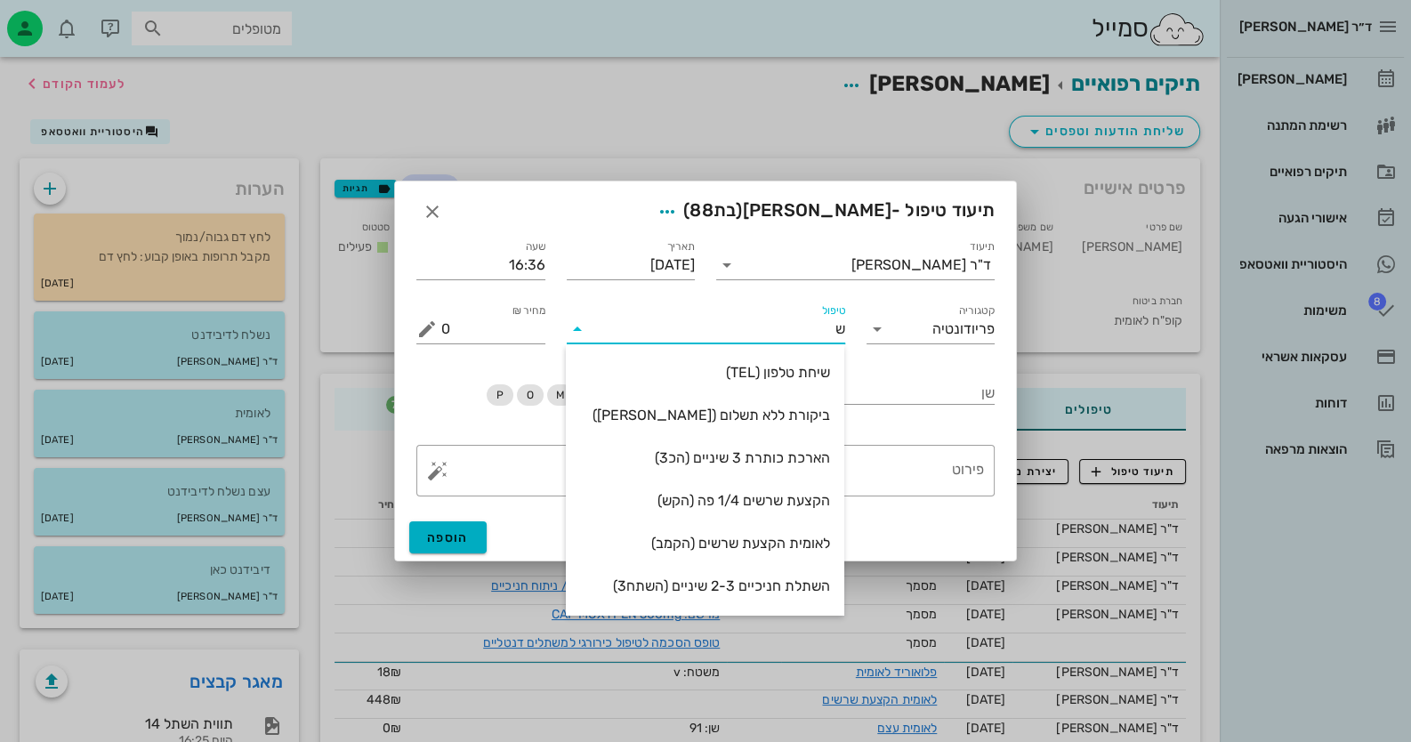
type input "שת"
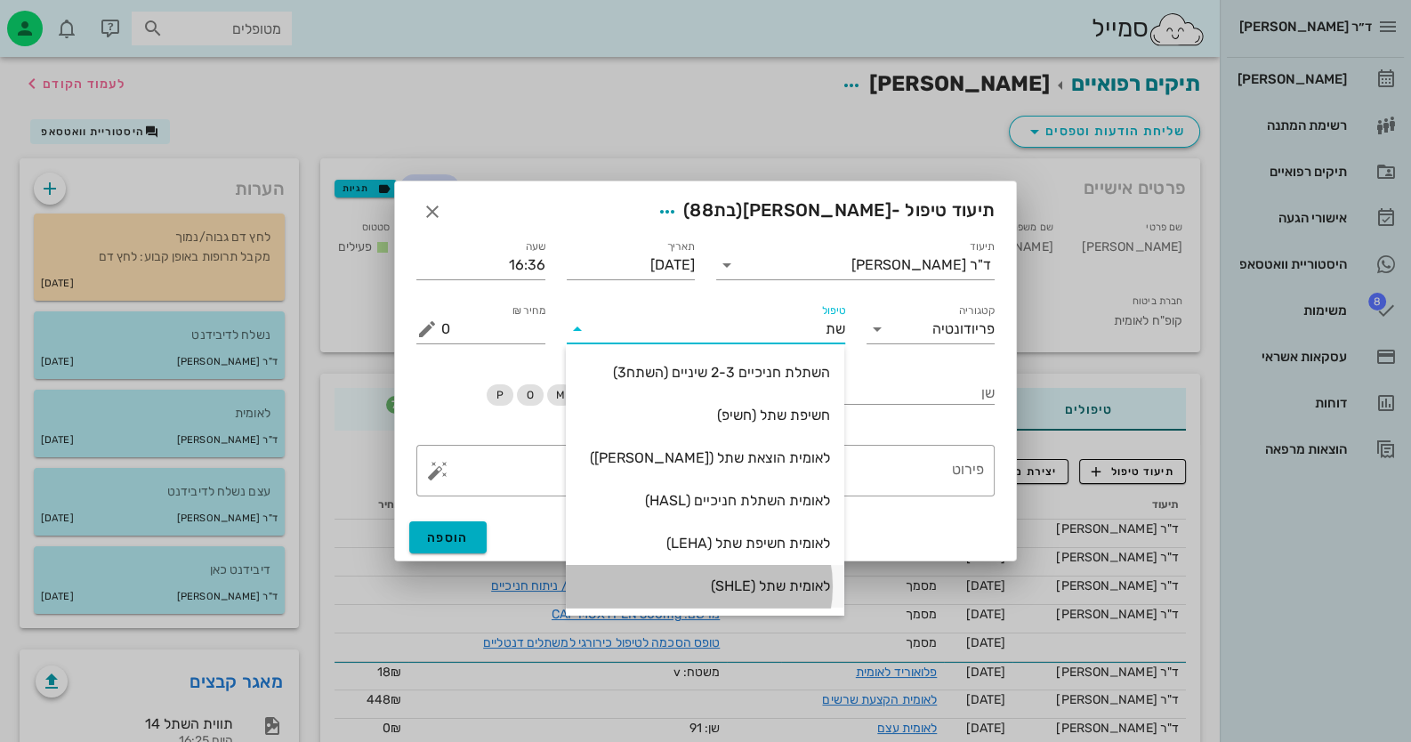
click at [768, 581] on div "לאומית שתל (SHLE)" at bounding box center [705, 585] width 250 height 17
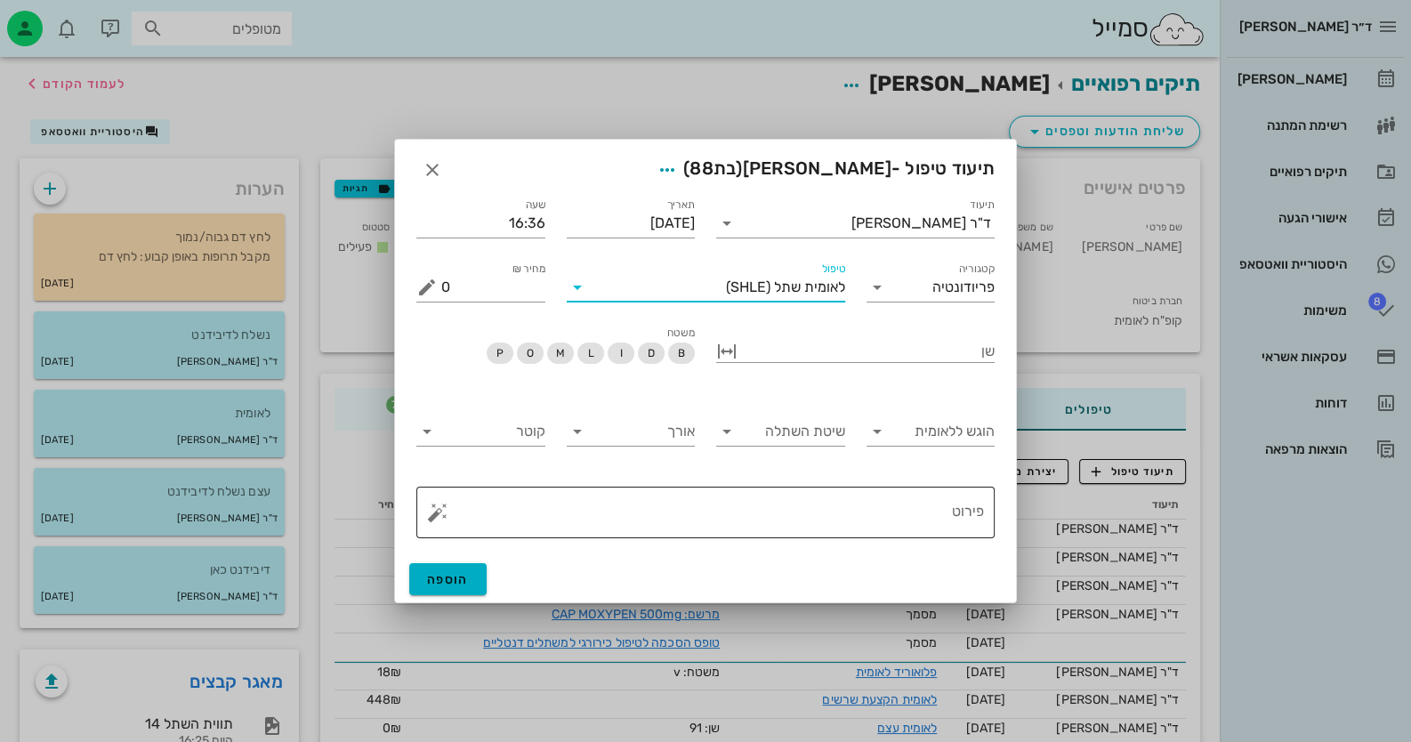
click at [945, 504] on textarea "פירוט" at bounding box center [712, 517] width 543 height 43
click at [924, 439] on input "הוגש ללאומית" at bounding box center [943, 431] width 104 height 28
click at [936, 449] on div "כן" at bounding box center [930, 445] width 101 height 17
click at [817, 439] on input "שיטת השתלה" at bounding box center [793, 431] width 104 height 28
click at [817, 439] on div "חד-שלבי" at bounding box center [780, 445] width 101 height 17
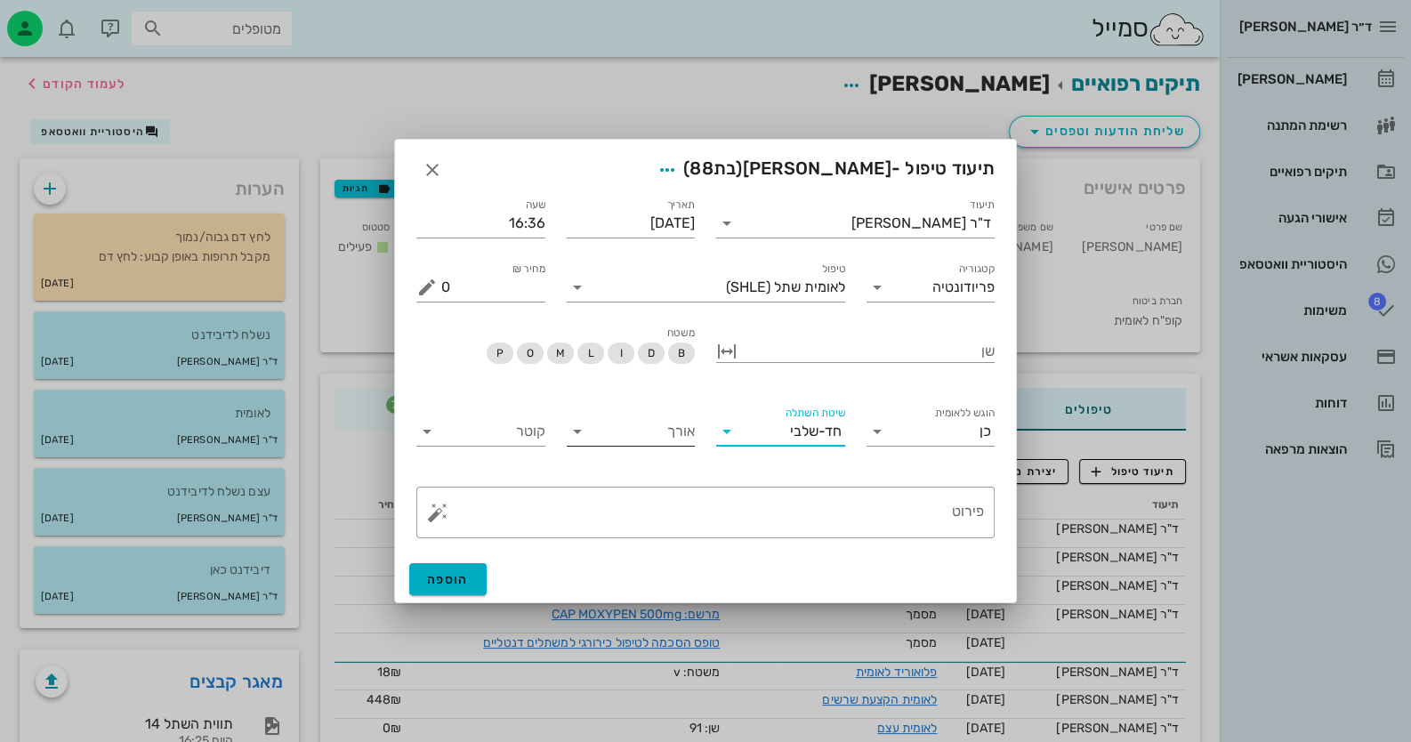
click at [672, 437] on input "אורך" at bounding box center [644, 431] width 104 height 28
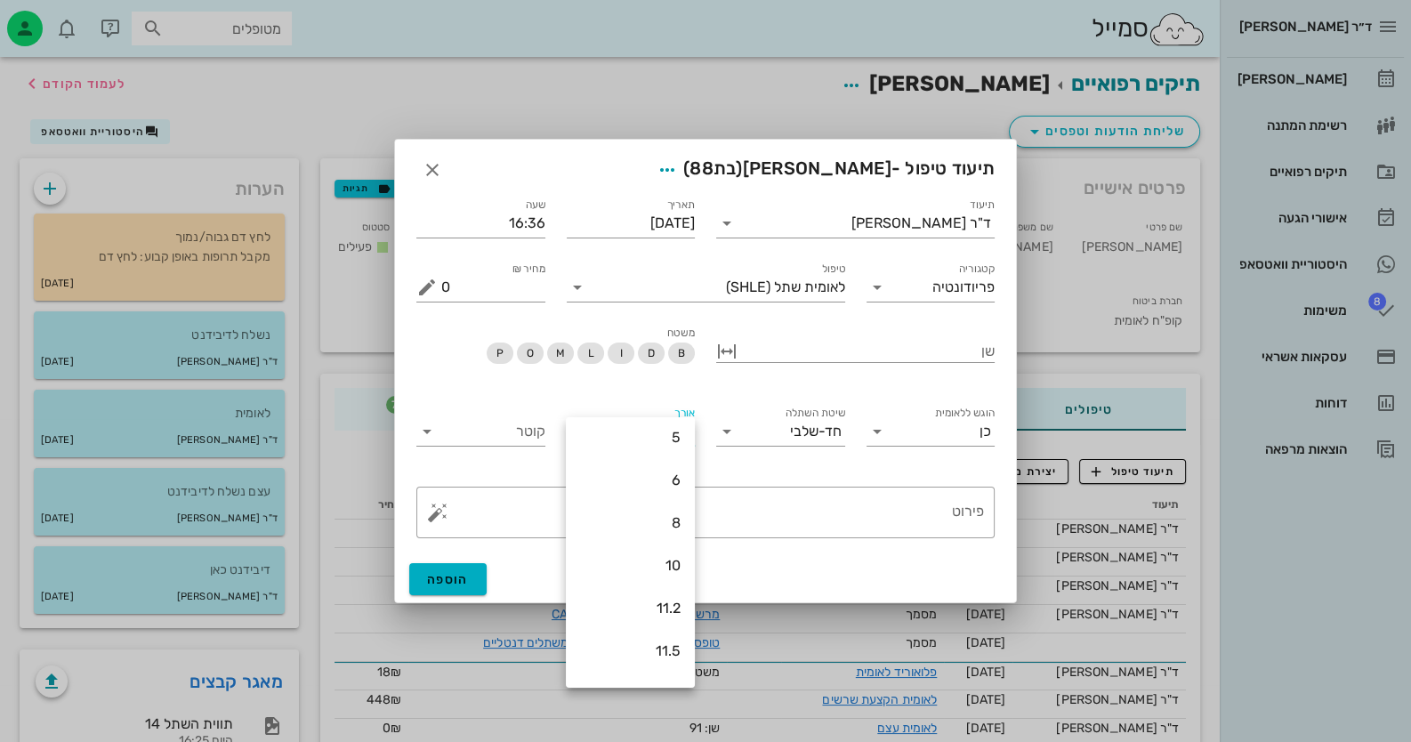
scroll to position [170, 0]
click at [685, 609] on div "11.5" at bounding box center [630, 617] width 129 height 43
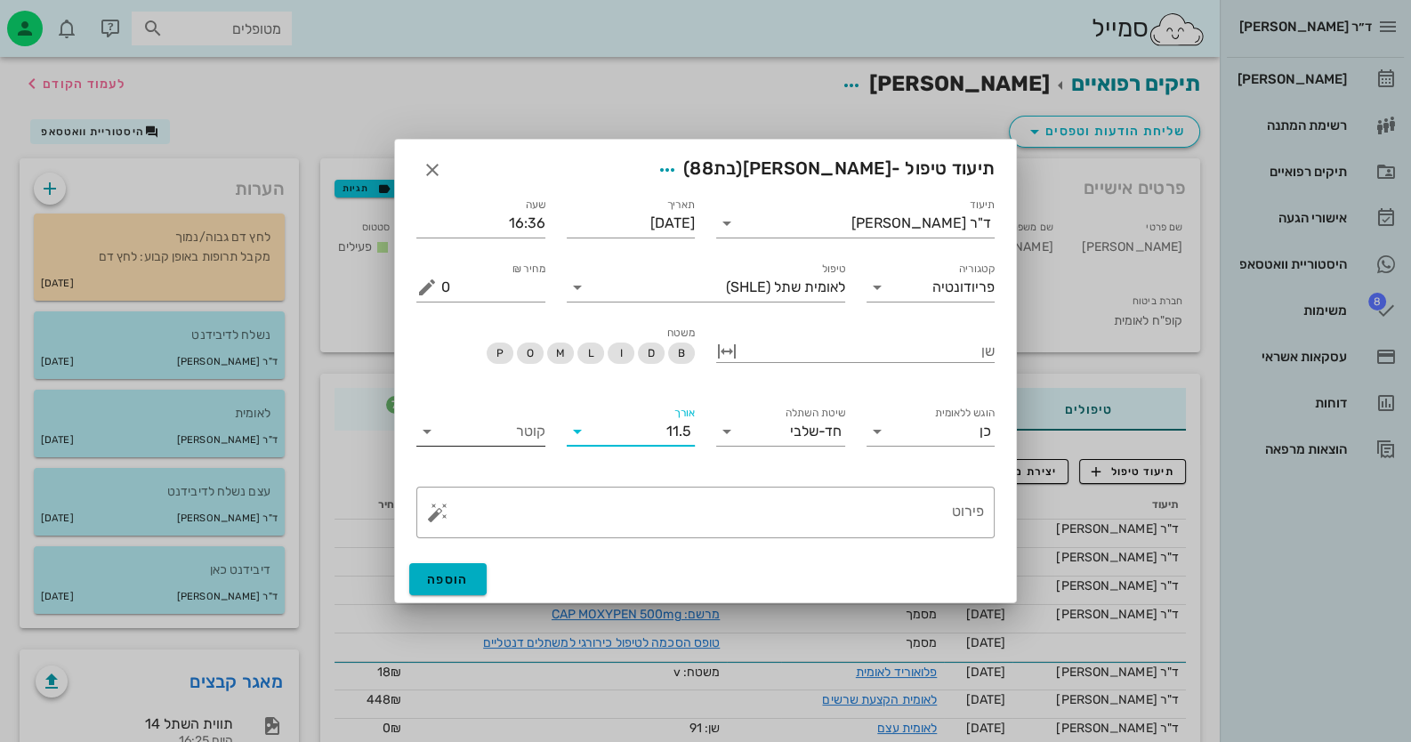
click at [496, 433] on input "קוטר" at bounding box center [493, 431] width 104 height 28
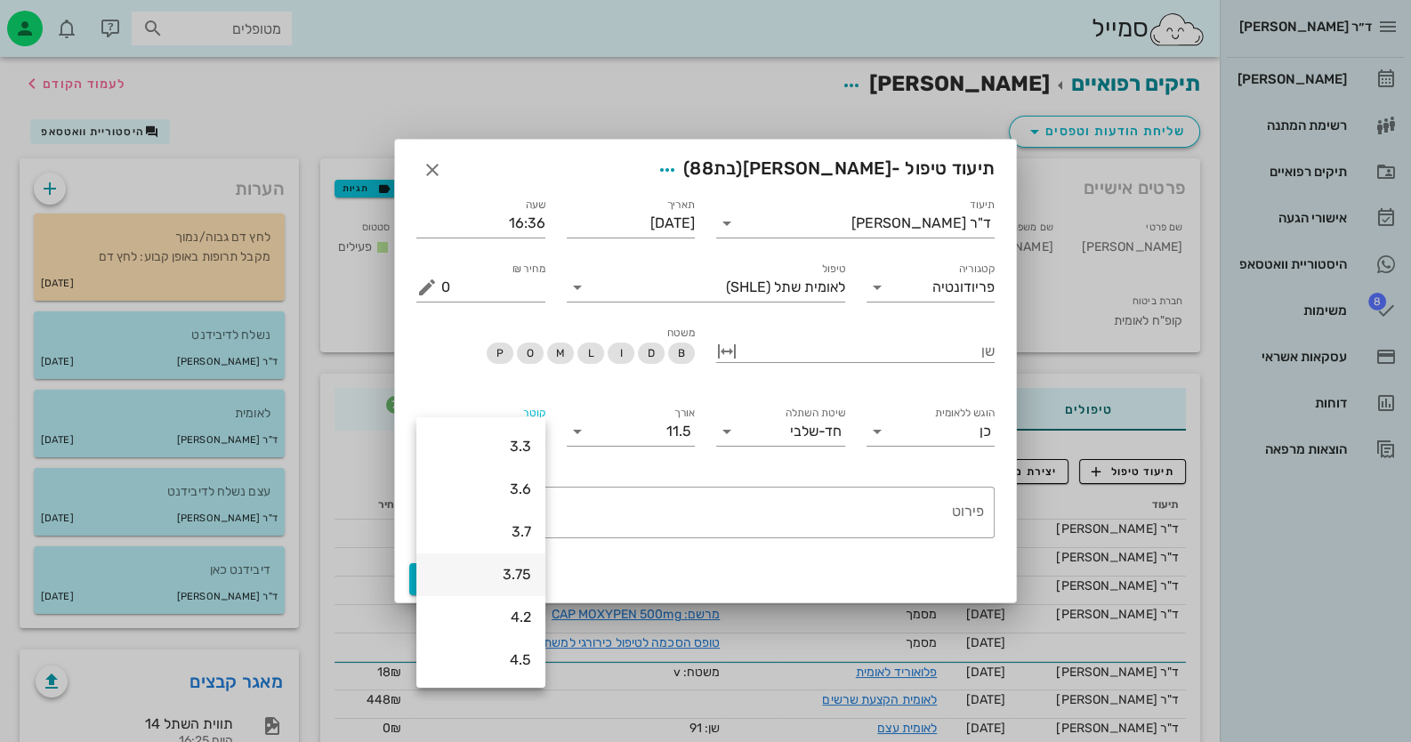
scroll to position [267, 0]
click at [507, 442] on div "3.75" at bounding box center [481, 434] width 101 height 17
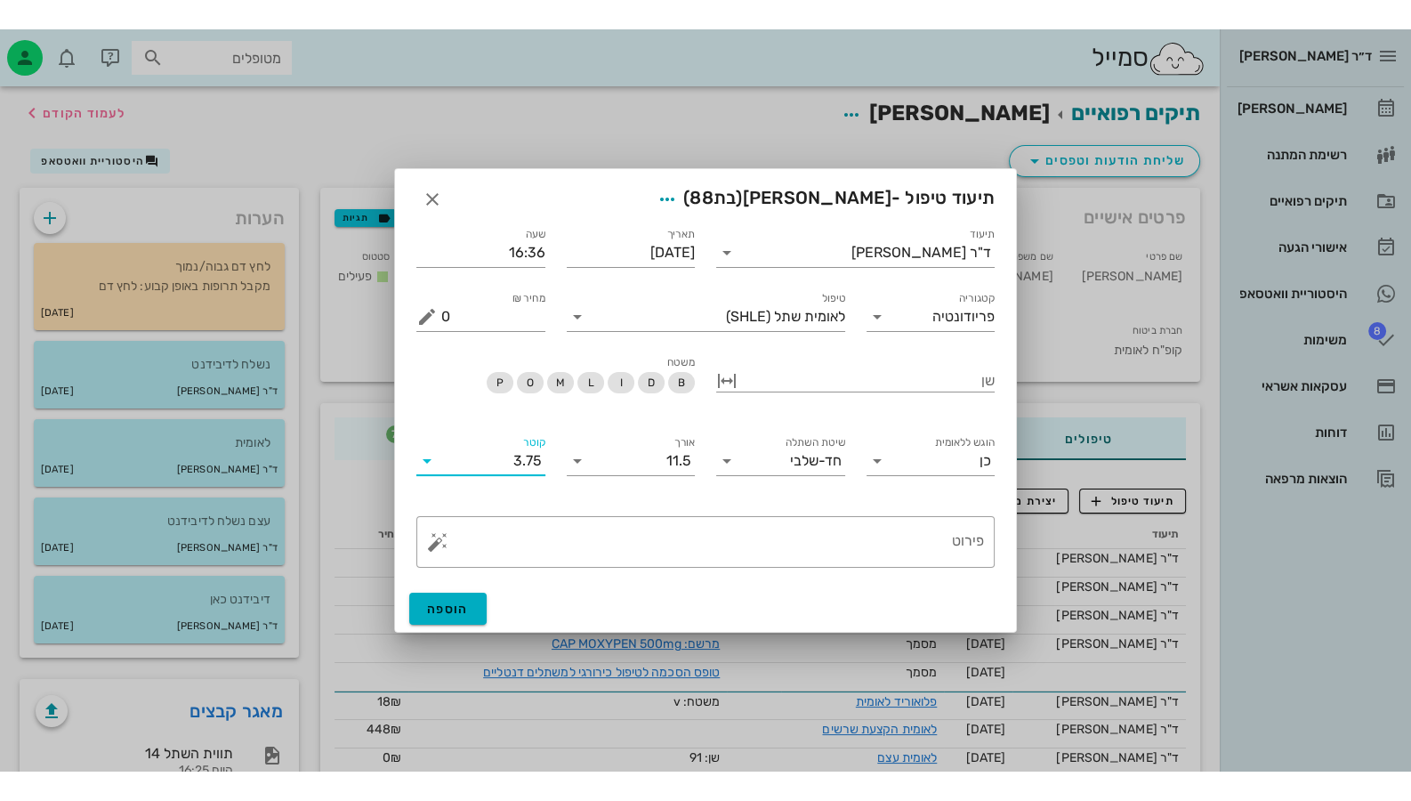
scroll to position [0, 0]
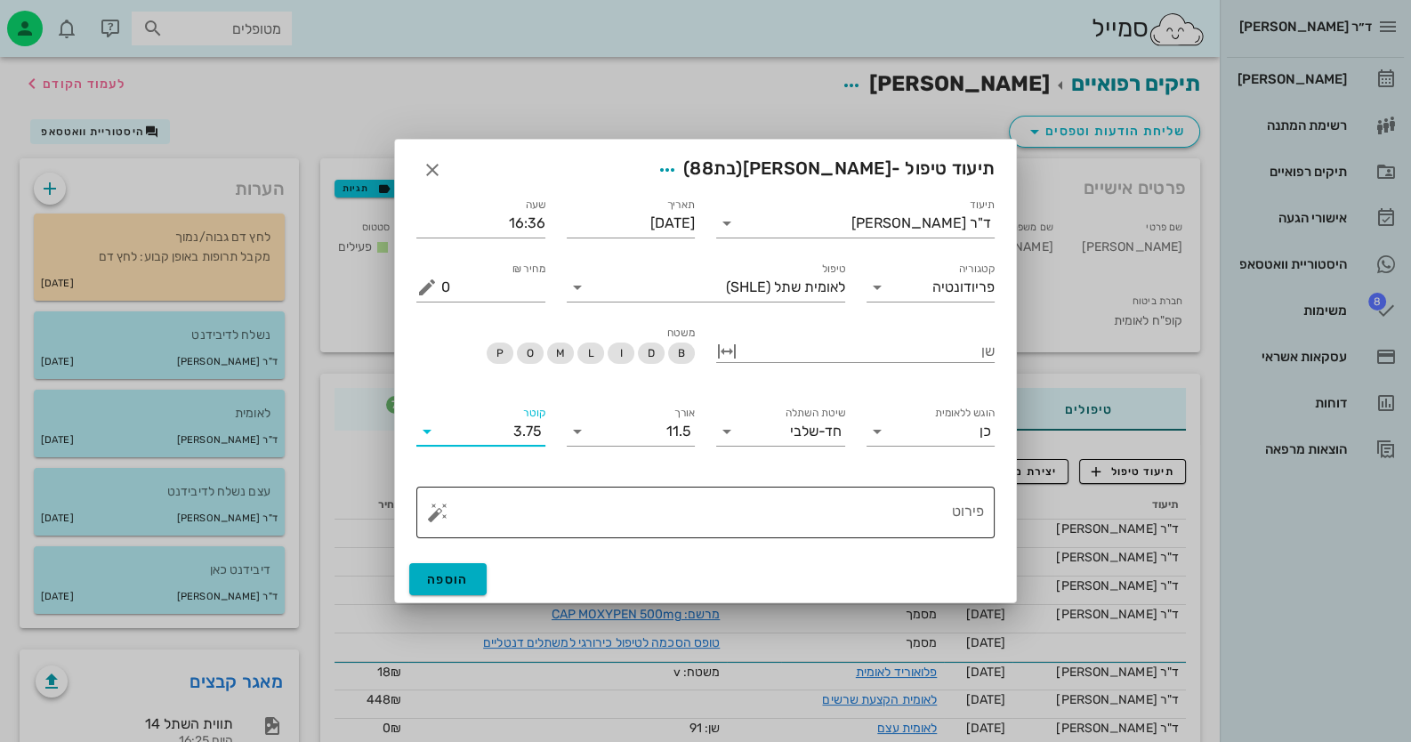
click at [876, 498] on textarea "פירוט" at bounding box center [712, 517] width 543 height 43
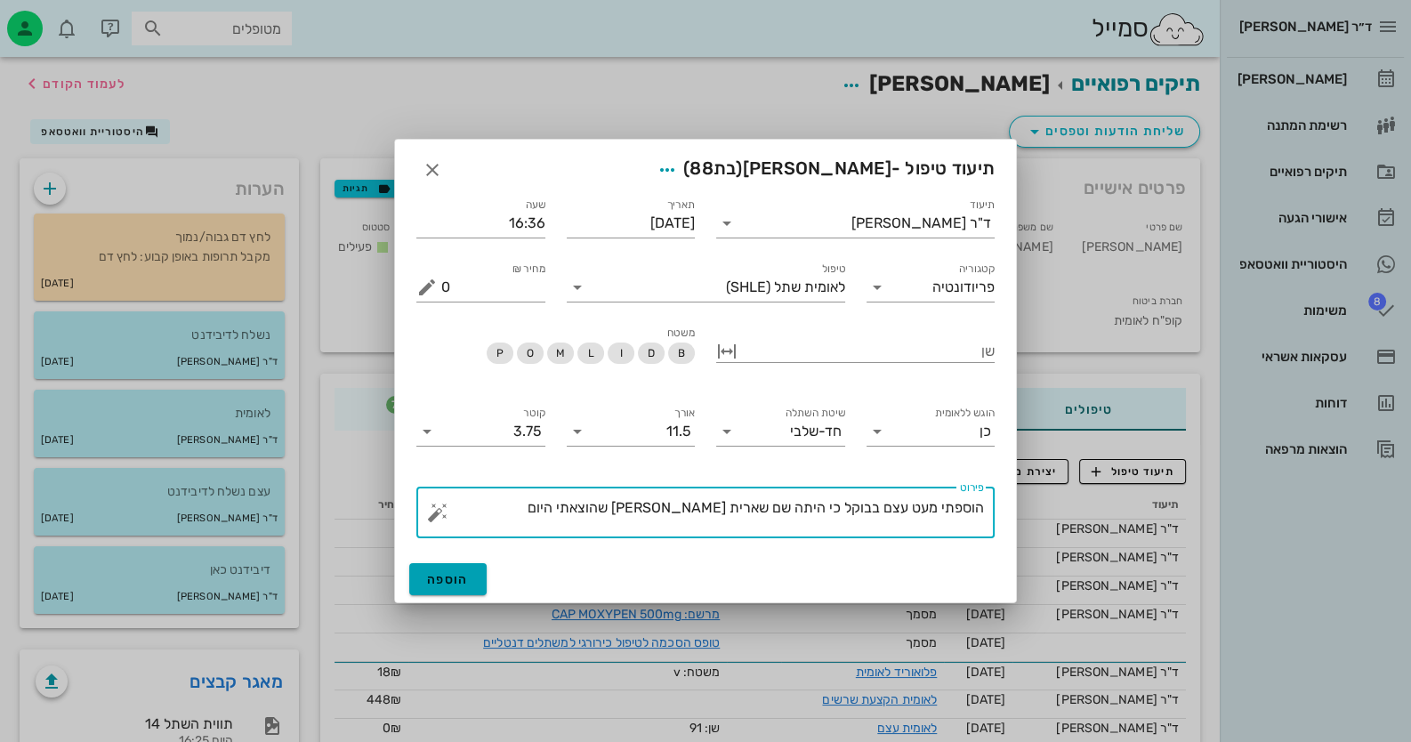
type textarea "הוספתי מעט עצם בבוקל כי היתה שם שארית [PERSON_NAME] שהוצאתי היום"
click at [479, 575] on button "הוספה" at bounding box center [447, 579] width 77 height 32
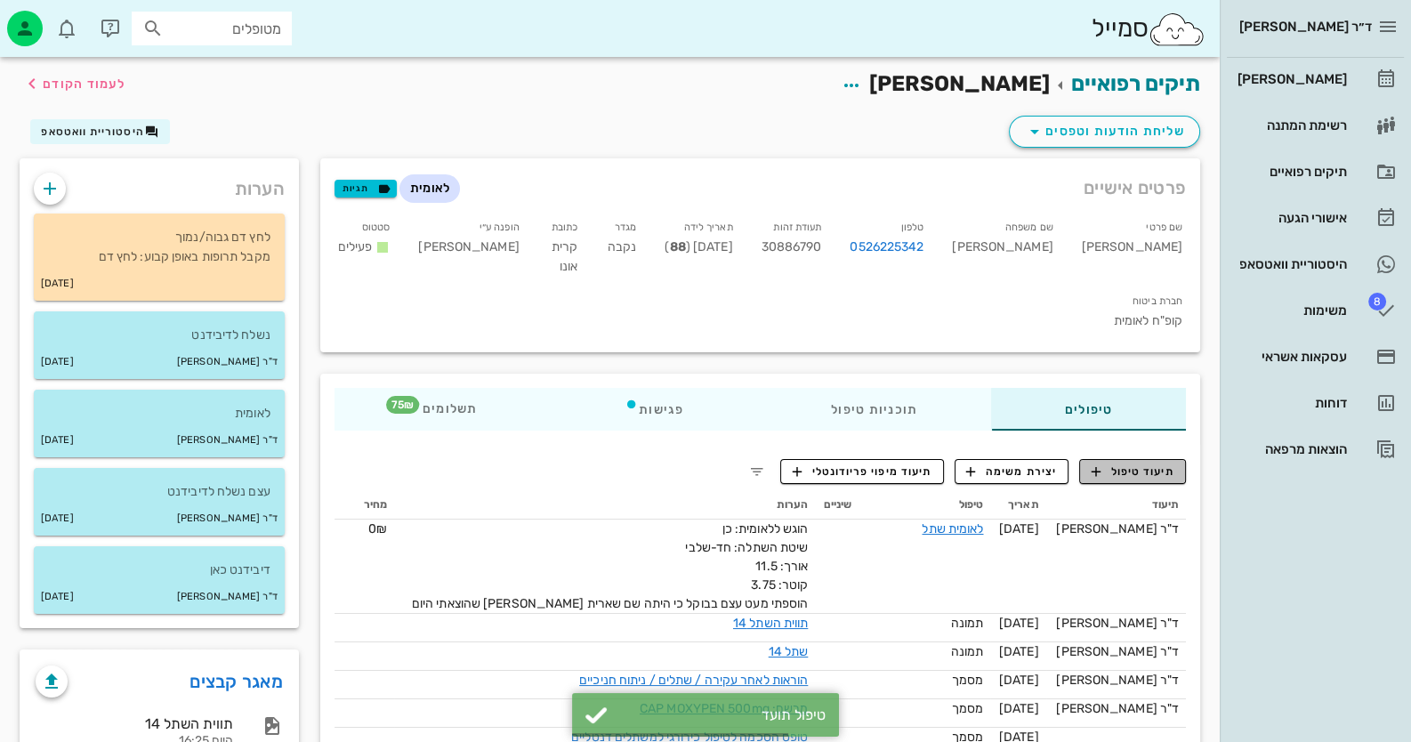
click at [1121, 459] on button "תיעוד טיפול" at bounding box center [1132, 471] width 107 height 25
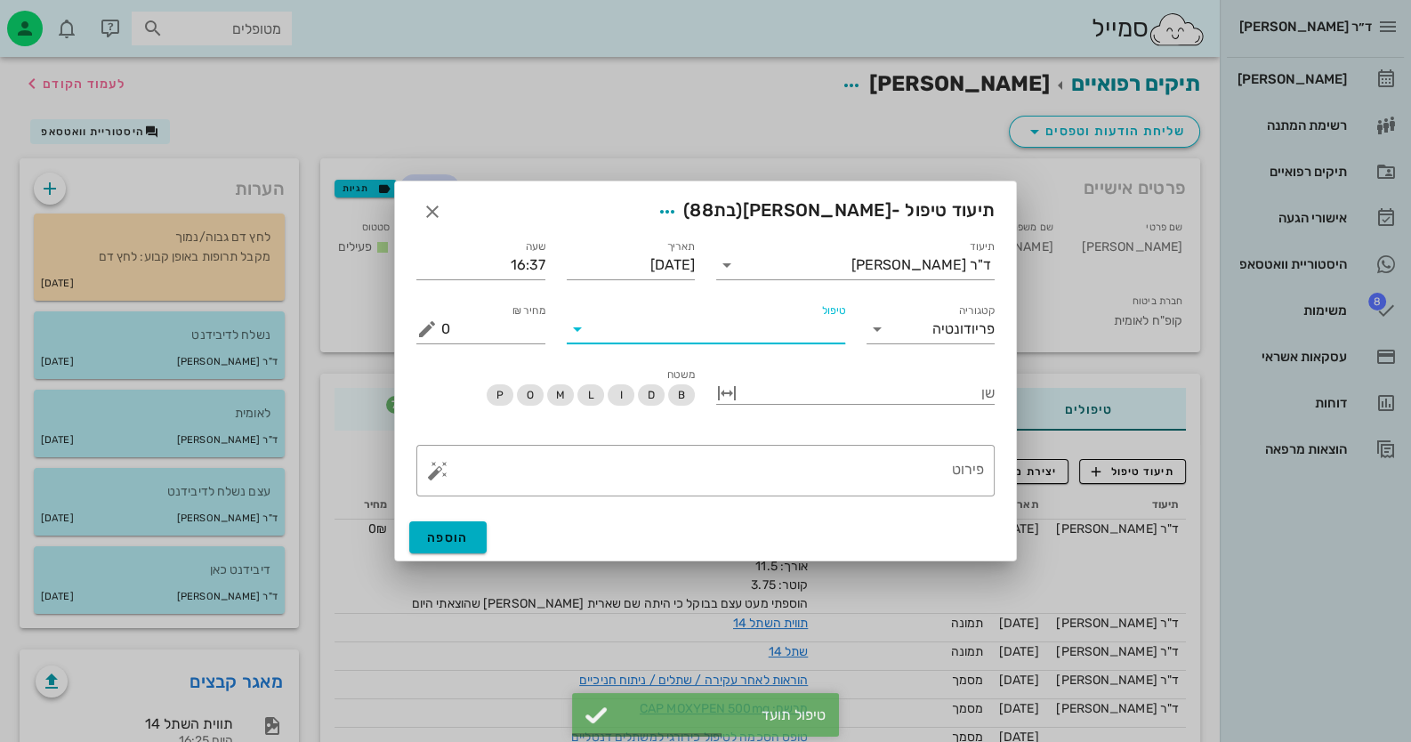
click at [832, 337] on input "טיפול" at bounding box center [719, 329] width 254 height 28
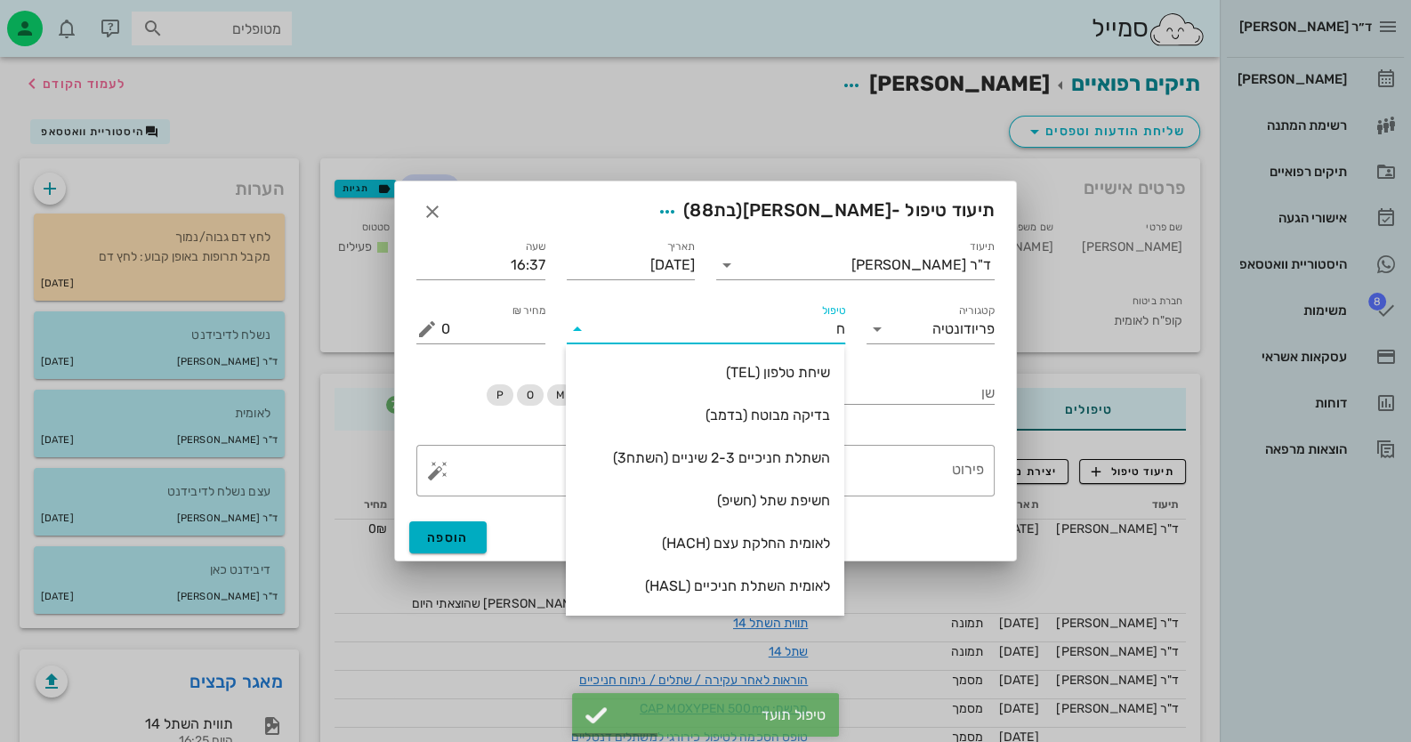
type input "חש"
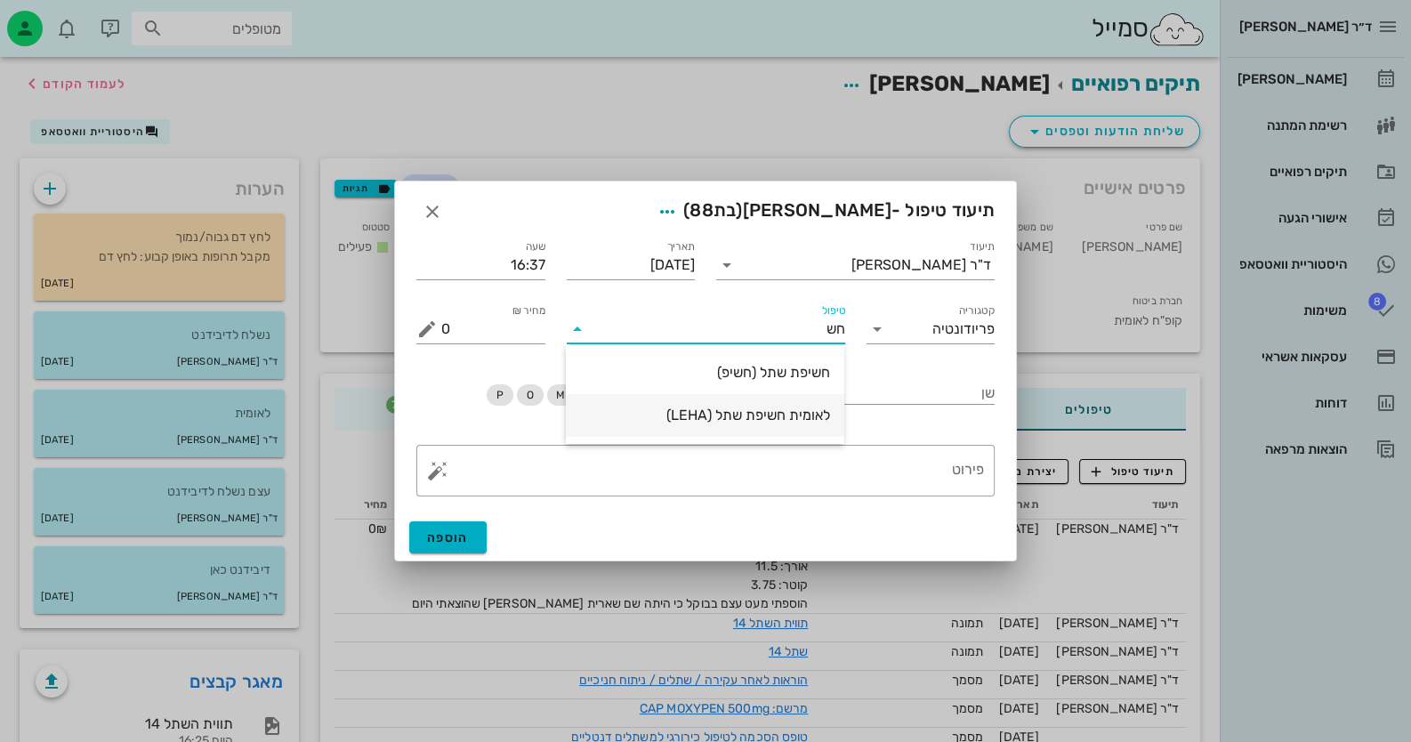
click at [787, 399] on div "לאומית חשיפת שתל (LEHA)" at bounding box center [705, 415] width 250 height 38
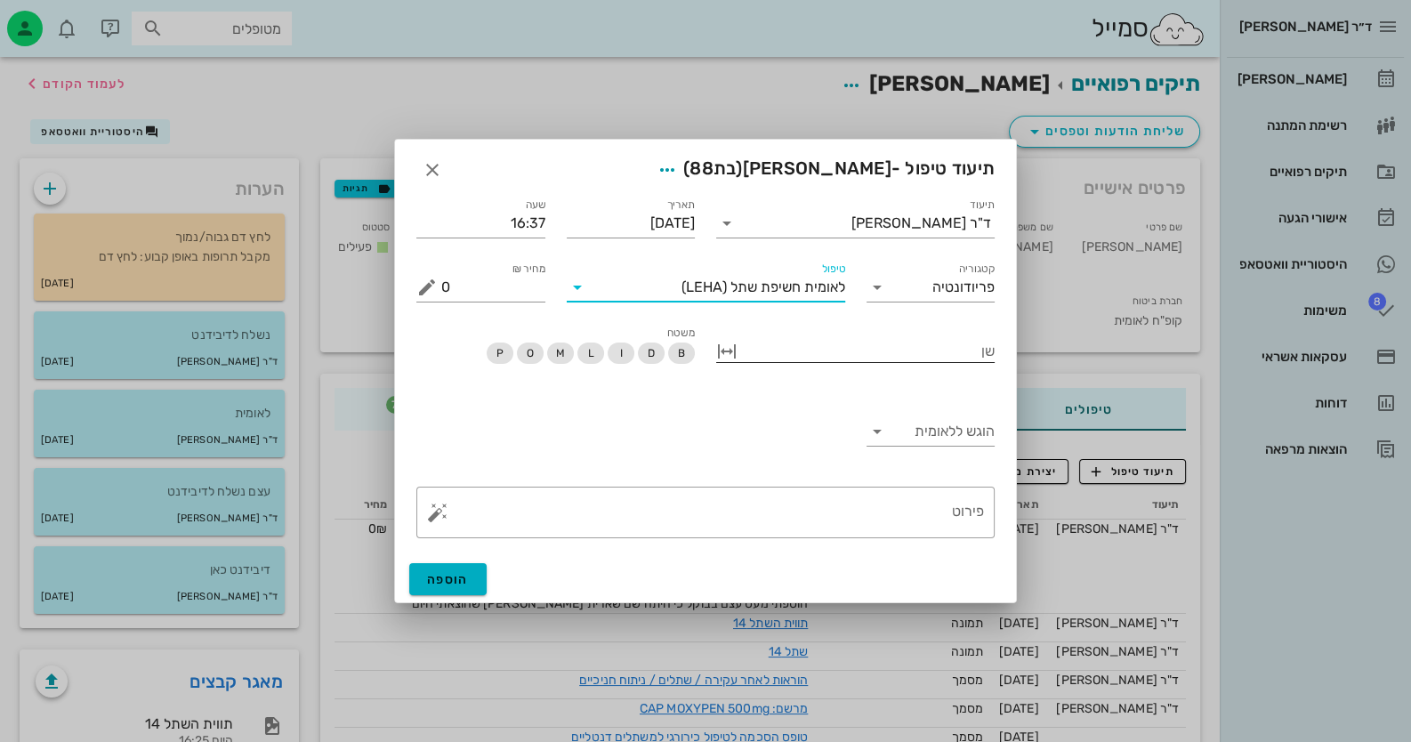
click at [966, 348] on div at bounding box center [868, 349] width 254 height 23
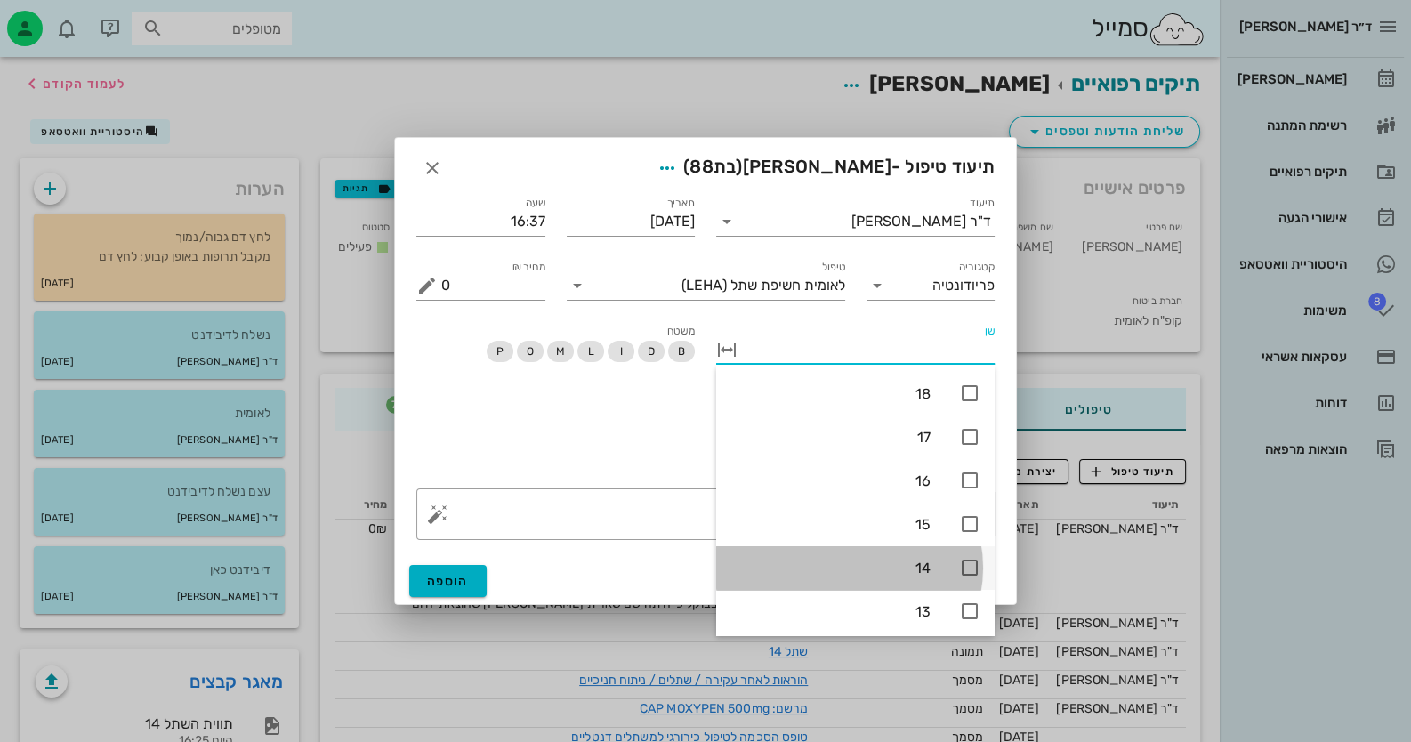
click at [974, 557] on icon at bounding box center [969, 567] width 21 height 21
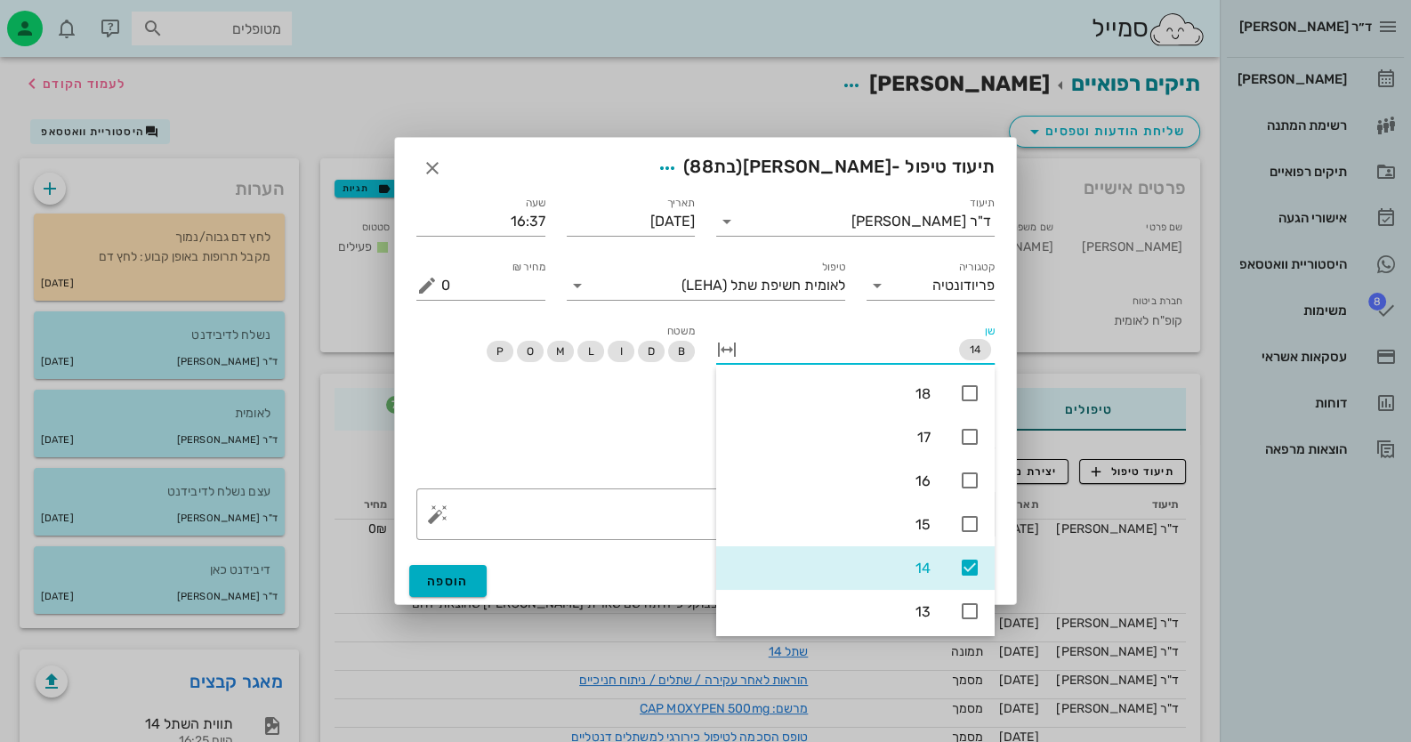
click at [647, 454] on div "הוגש ללאומית" at bounding box center [706, 436] width 600 height 84
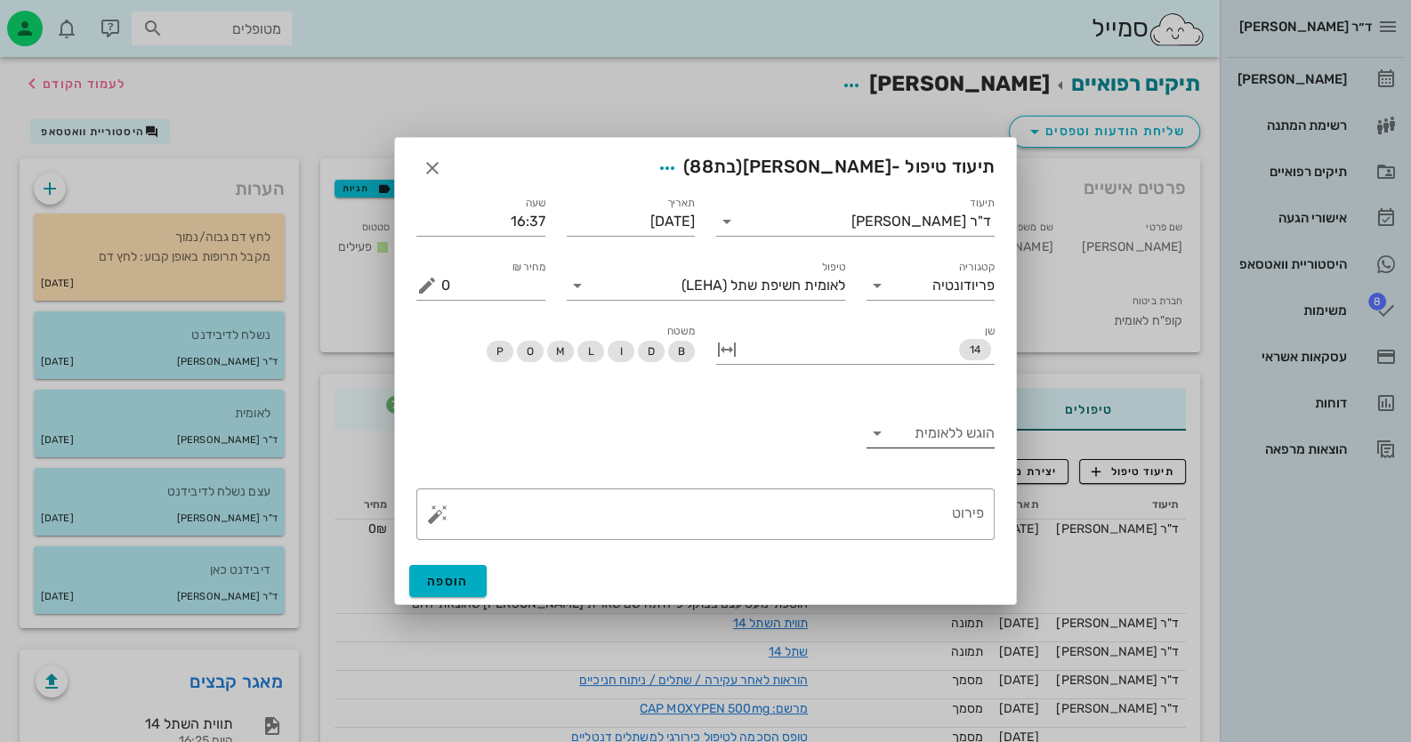
click at [938, 425] on input "הוגש ללאומית" at bounding box center [943, 433] width 104 height 28
click at [954, 451] on div "כן" at bounding box center [930, 447] width 101 height 17
click at [430, 575] on span "הוספה" at bounding box center [448, 581] width 42 height 15
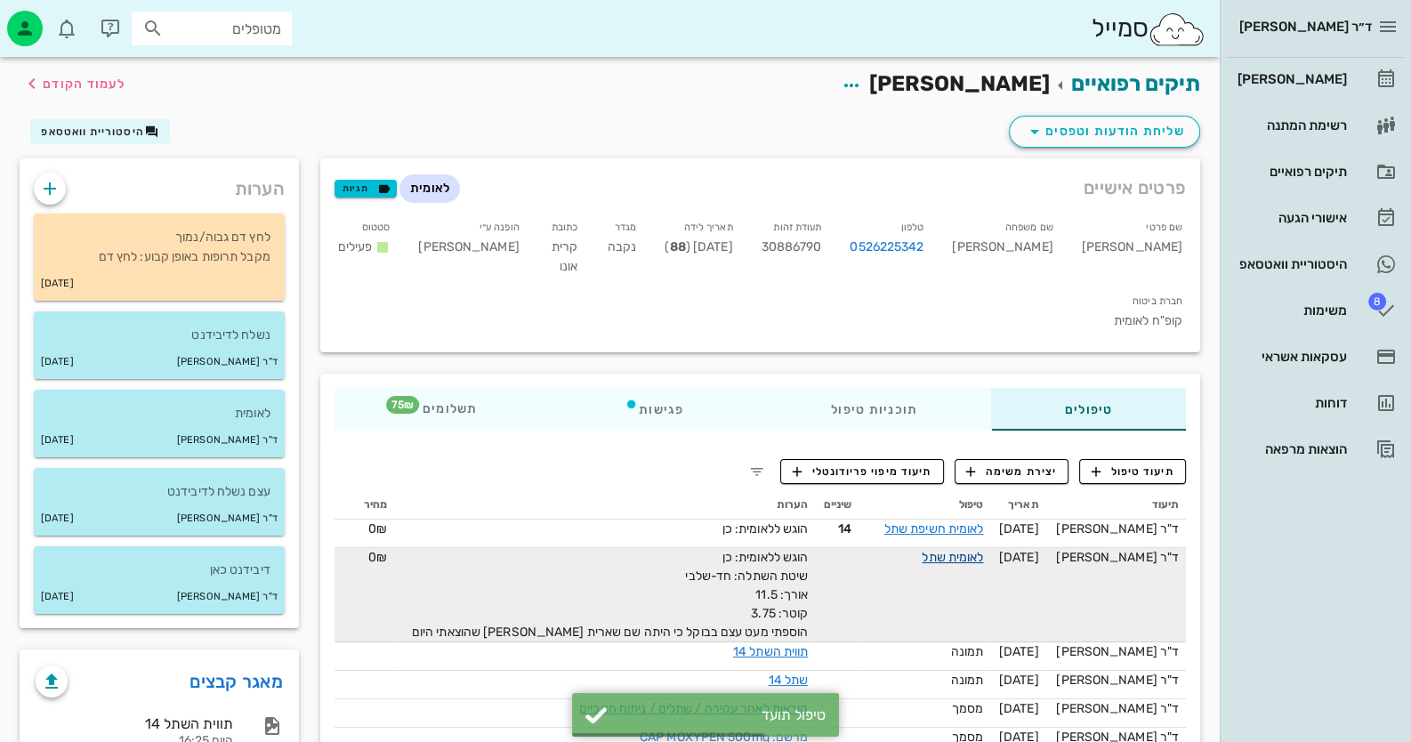
click at [939, 550] on link "לאומית שתל" at bounding box center [952, 557] width 61 height 15
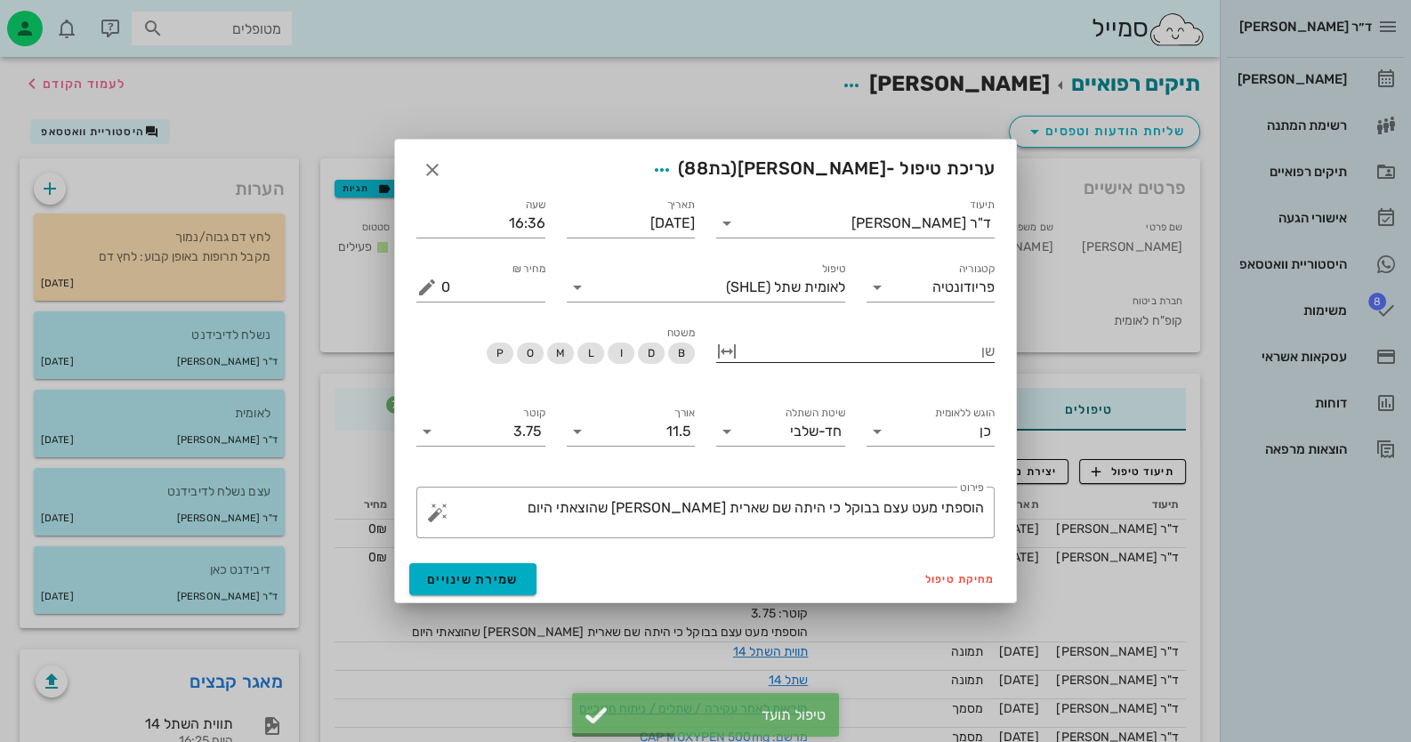
click at [989, 351] on div at bounding box center [868, 349] width 254 height 23
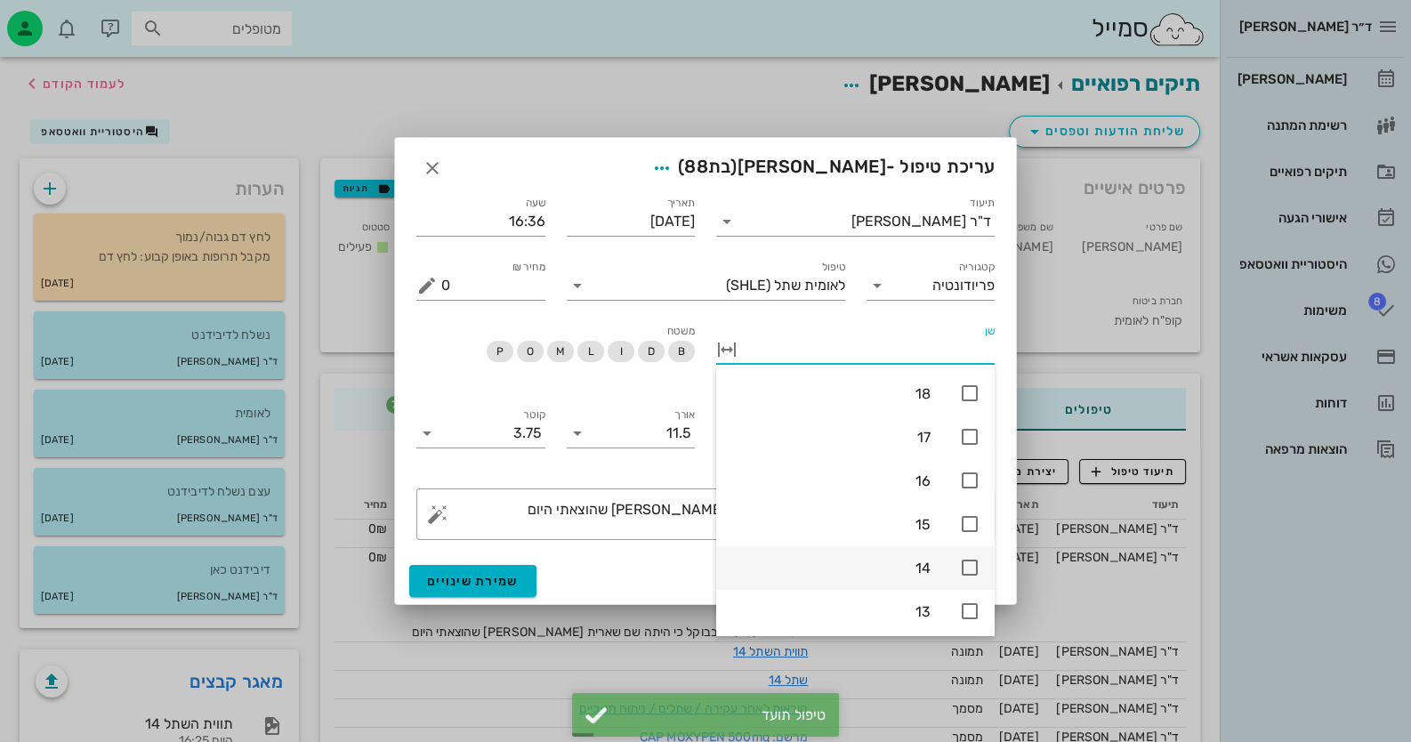
click at [971, 559] on icon at bounding box center [969, 567] width 21 height 21
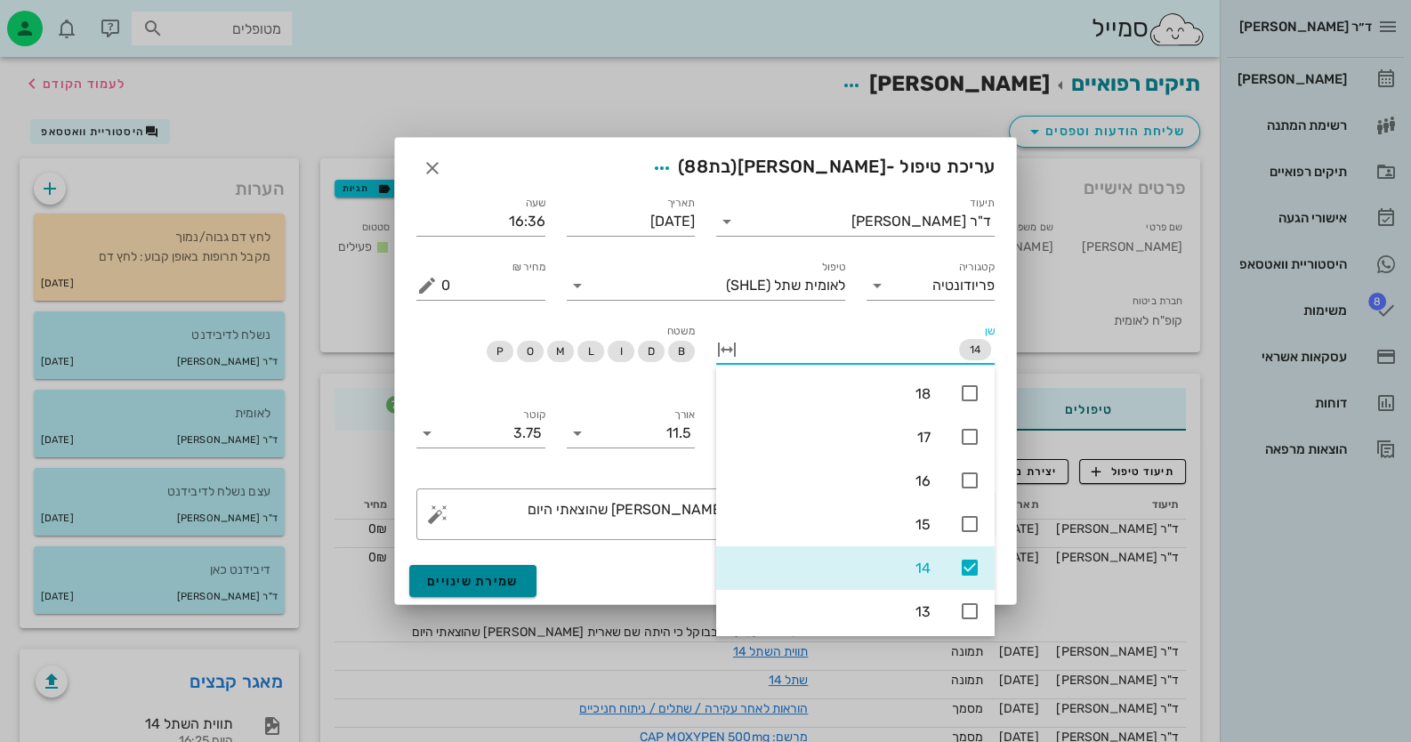
click at [503, 583] on span "שמירת שינויים" at bounding box center [473, 581] width 92 height 15
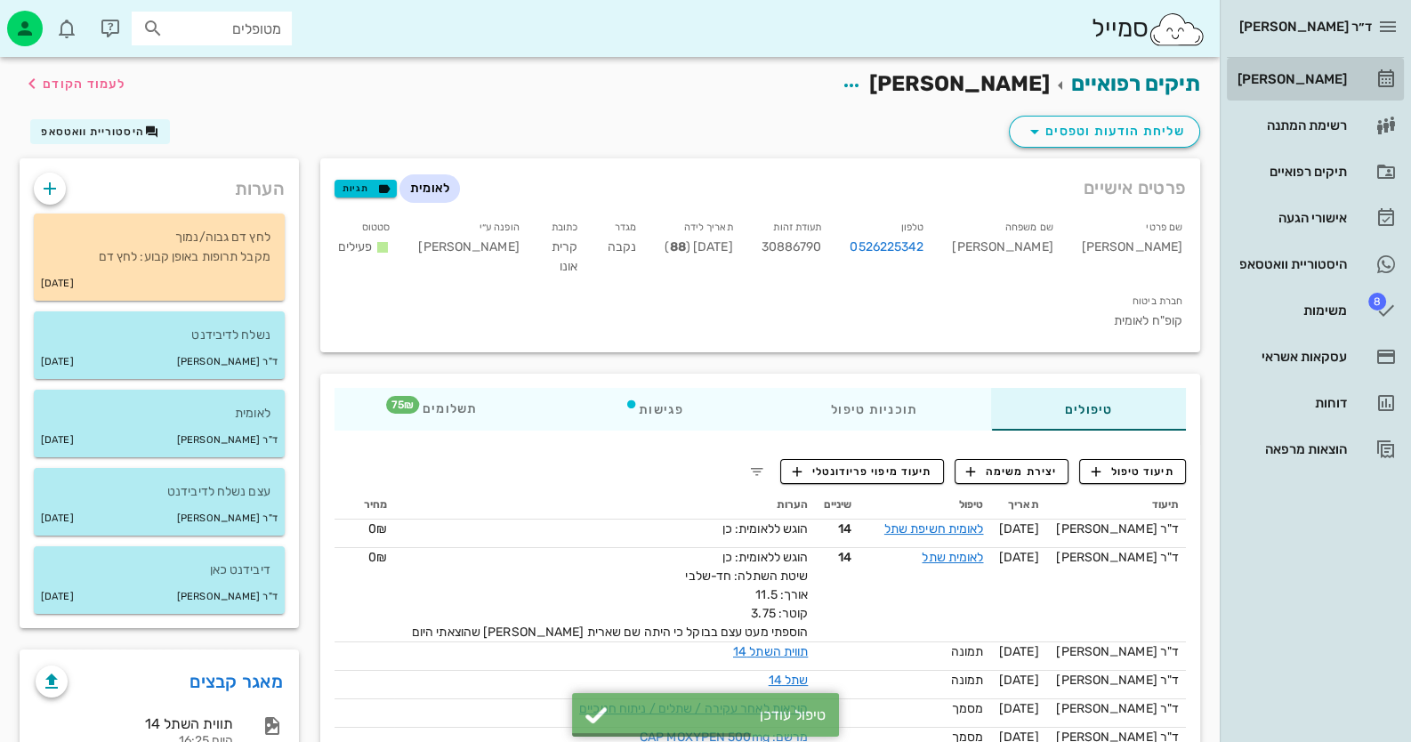
click at [1391, 69] on icon at bounding box center [1385, 79] width 21 height 21
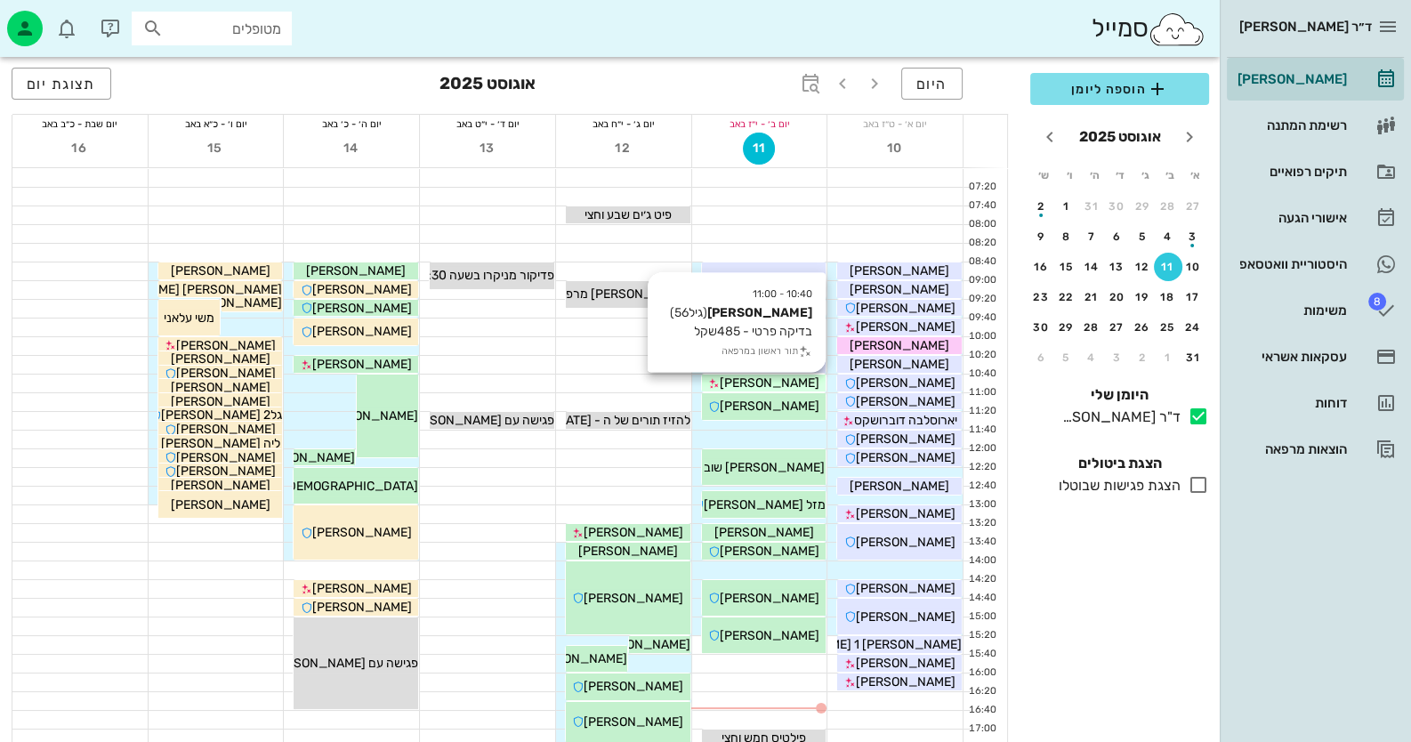
click at [816, 377] on div "[PERSON_NAME]" at bounding box center [764, 383] width 125 height 19
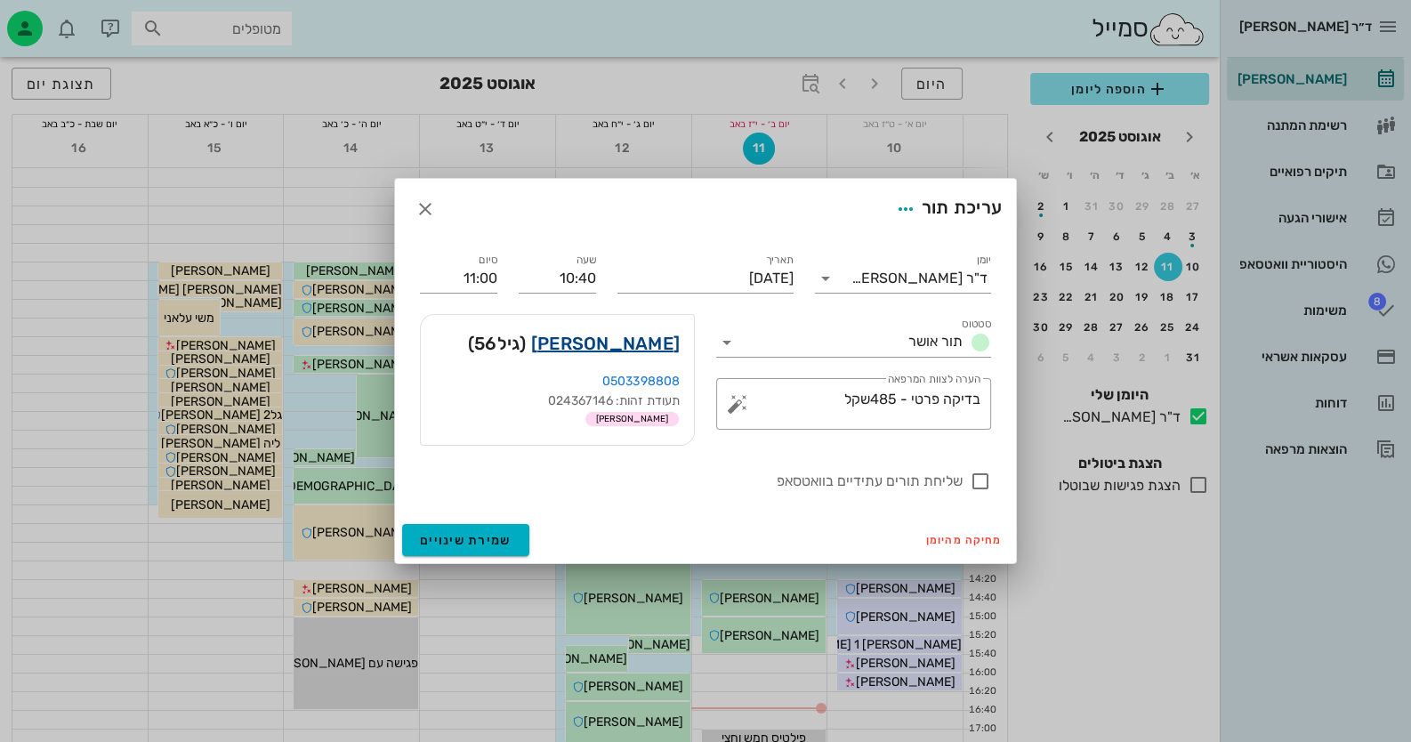
click at [615, 350] on link "[PERSON_NAME]" at bounding box center [605, 343] width 149 height 28
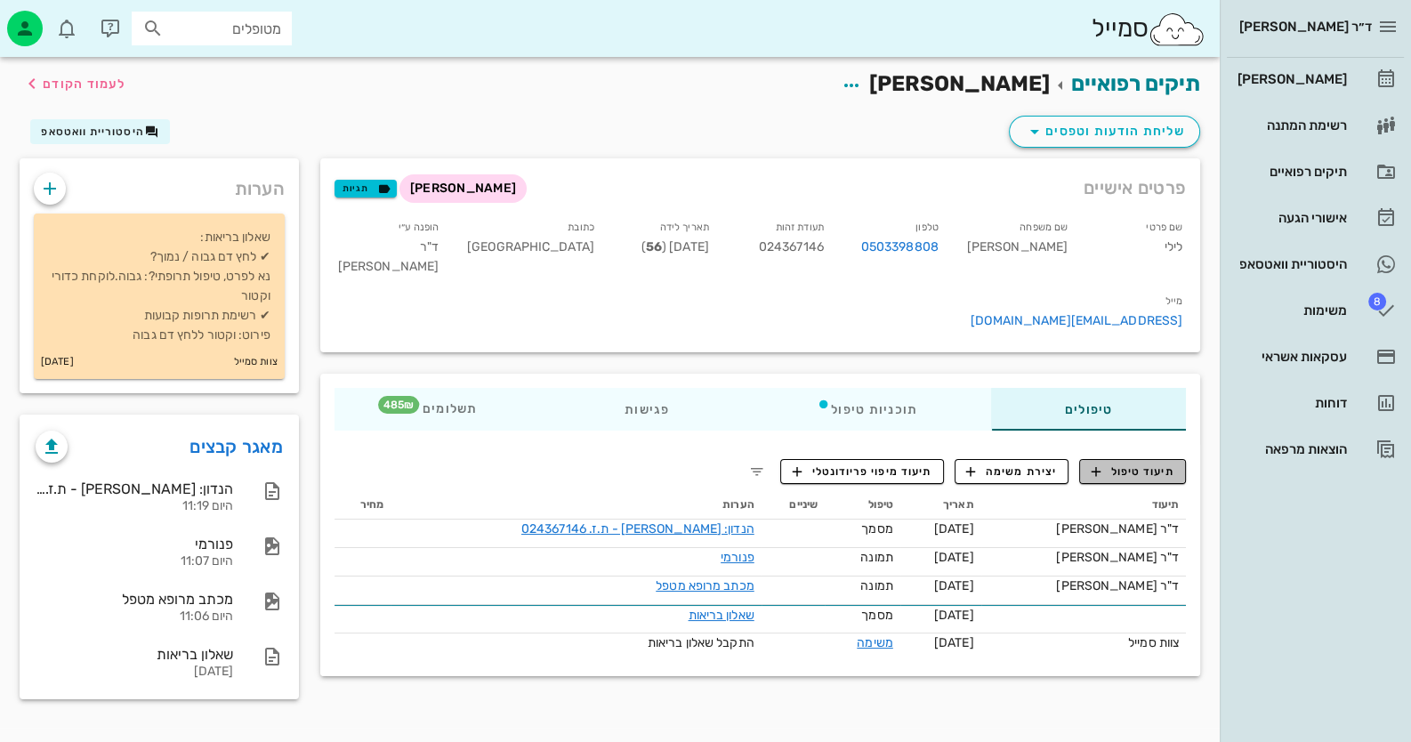
click at [1153, 459] on button "תיעוד טיפול" at bounding box center [1132, 471] width 107 height 25
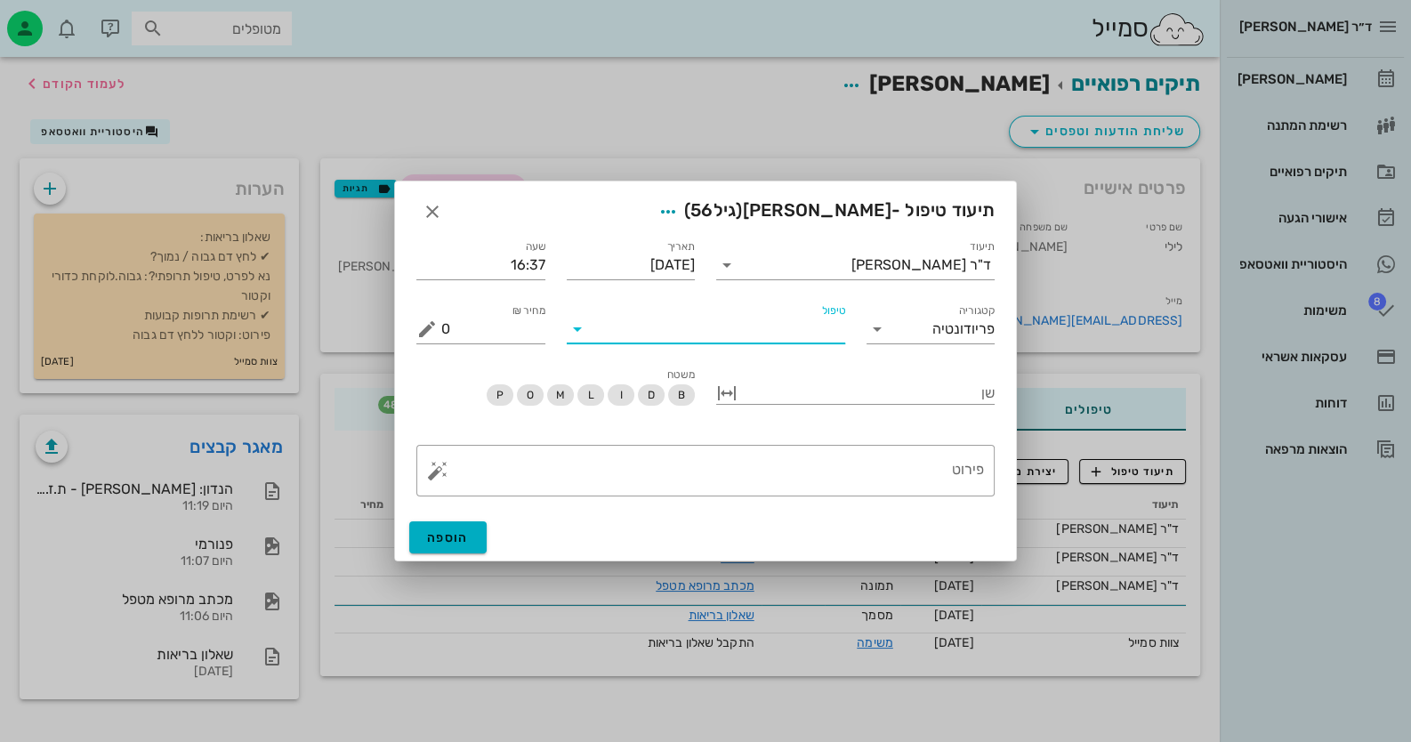
click at [816, 333] on input "טיפול" at bounding box center [719, 329] width 254 height 28
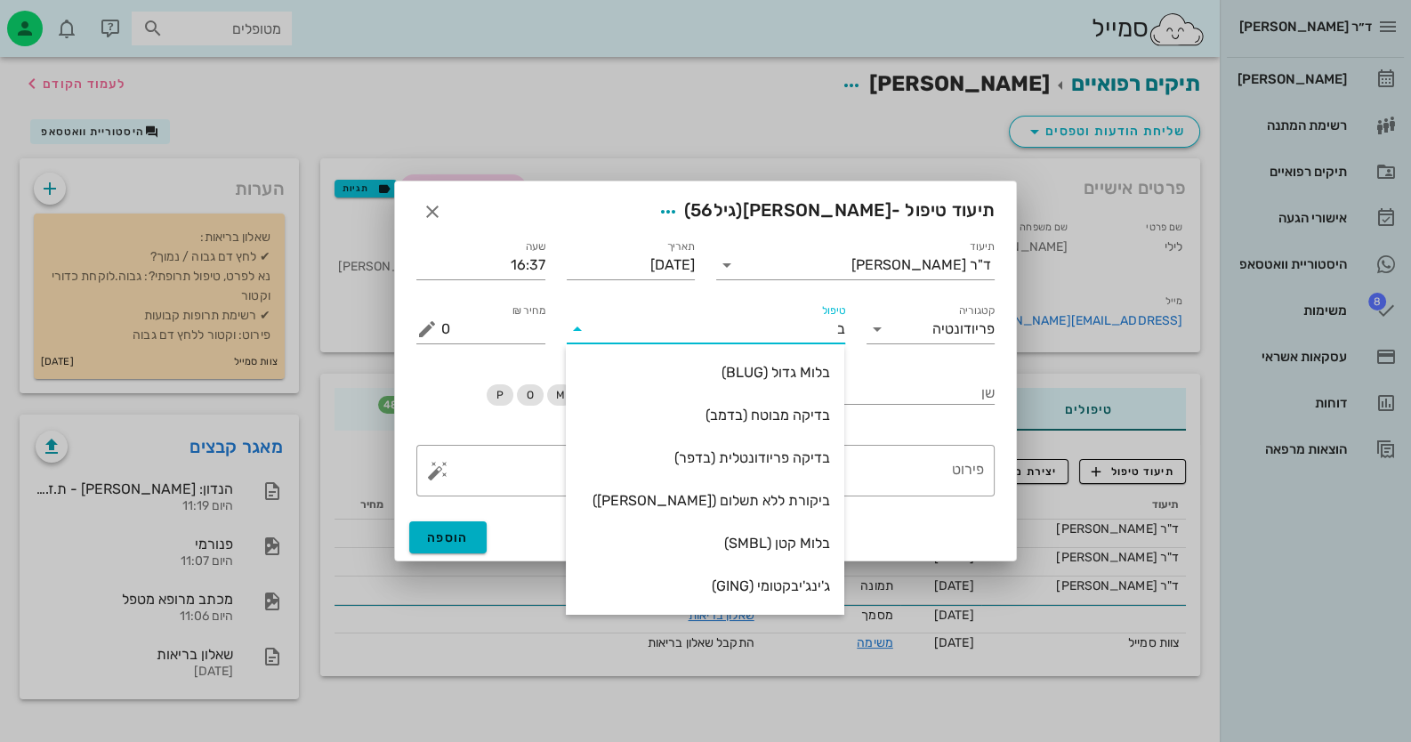
type input "בד"
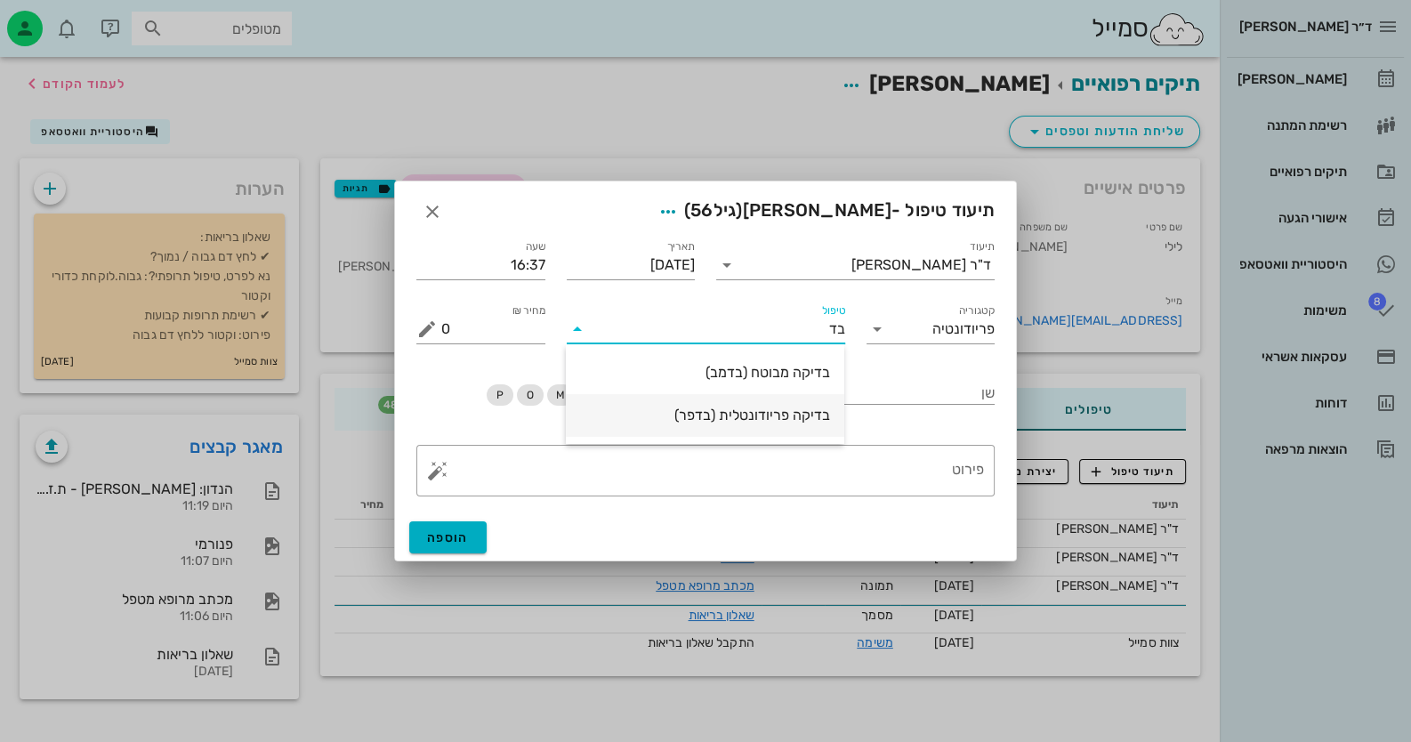
click at [827, 418] on div "בדיקה פריודונטלית (בדפר)" at bounding box center [705, 415] width 250 height 17
type input "485"
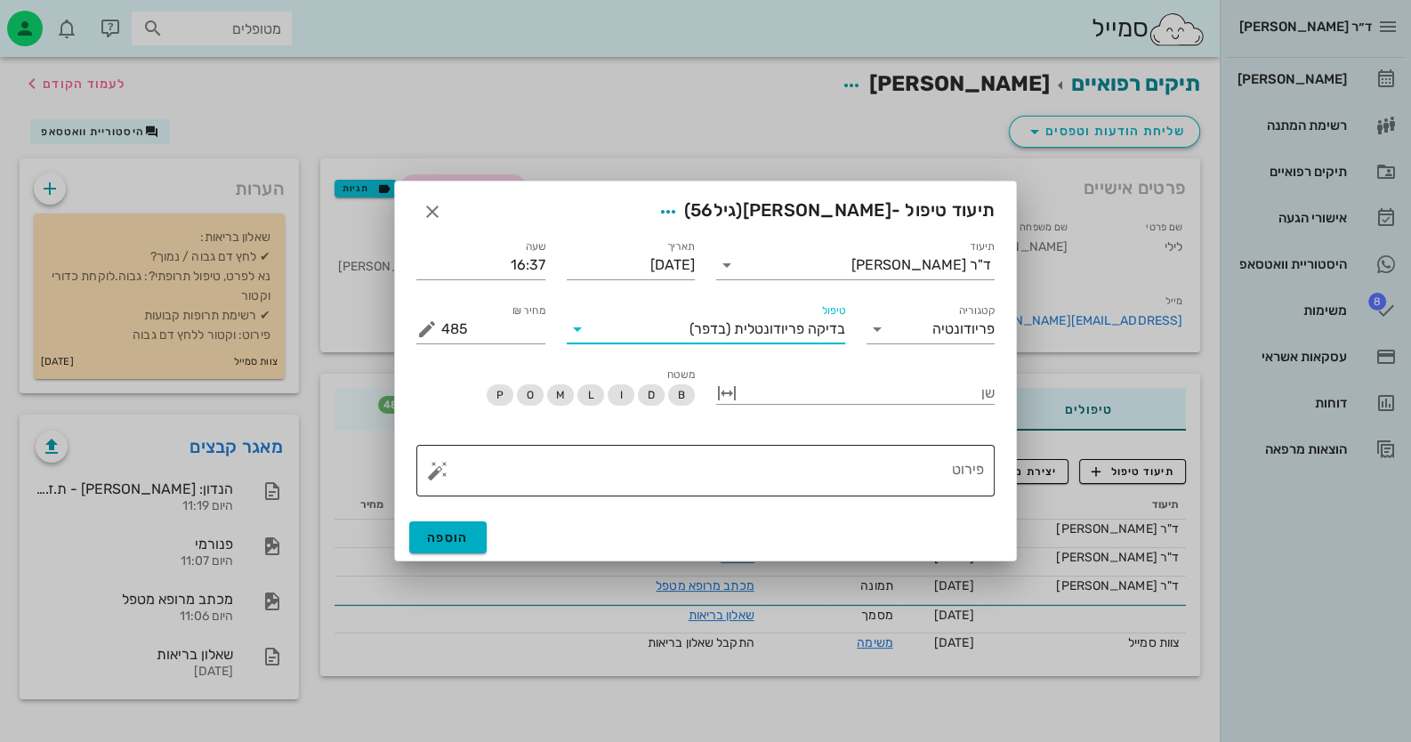
click at [881, 463] on textarea "פירוט" at bounding box center [712, 475] width 543 height 43
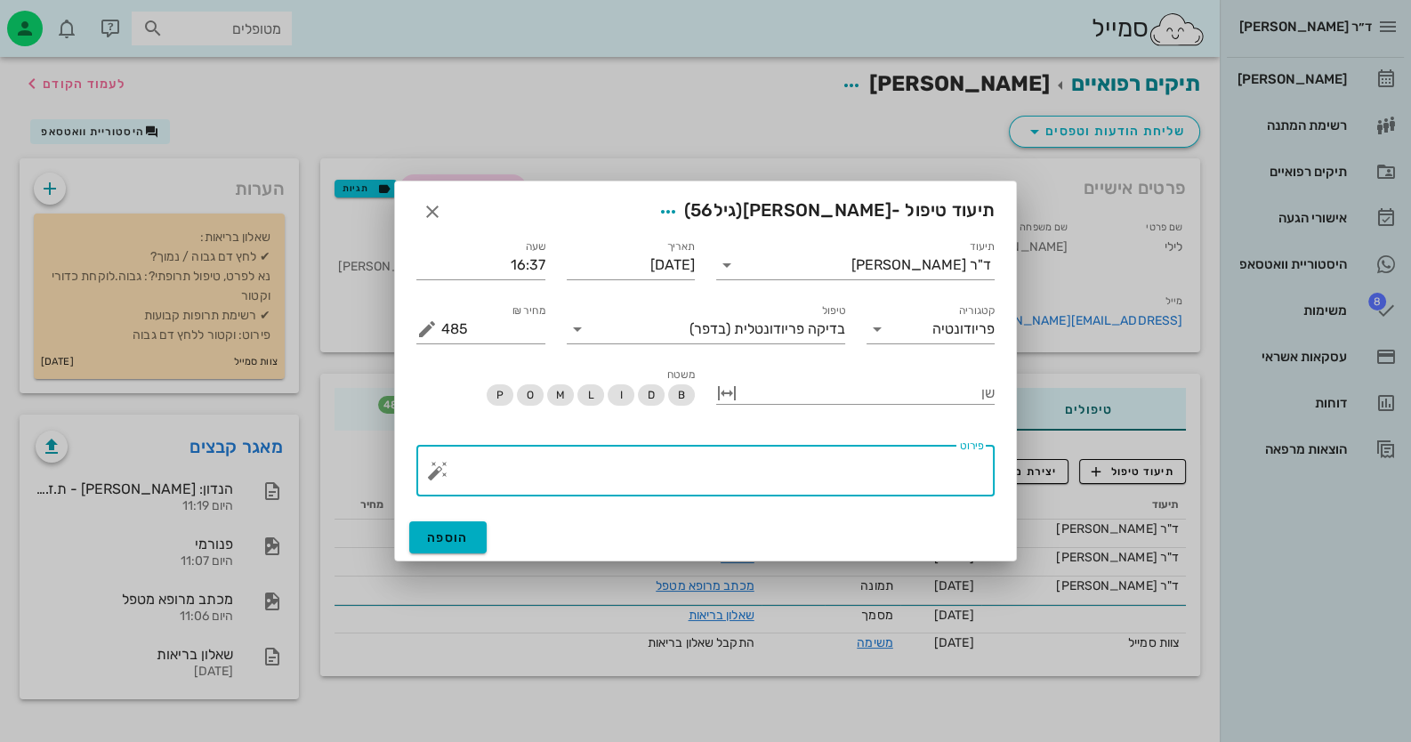
click at [444, 474] on button "button" at bounding box center [437, 470] width 21 height 21
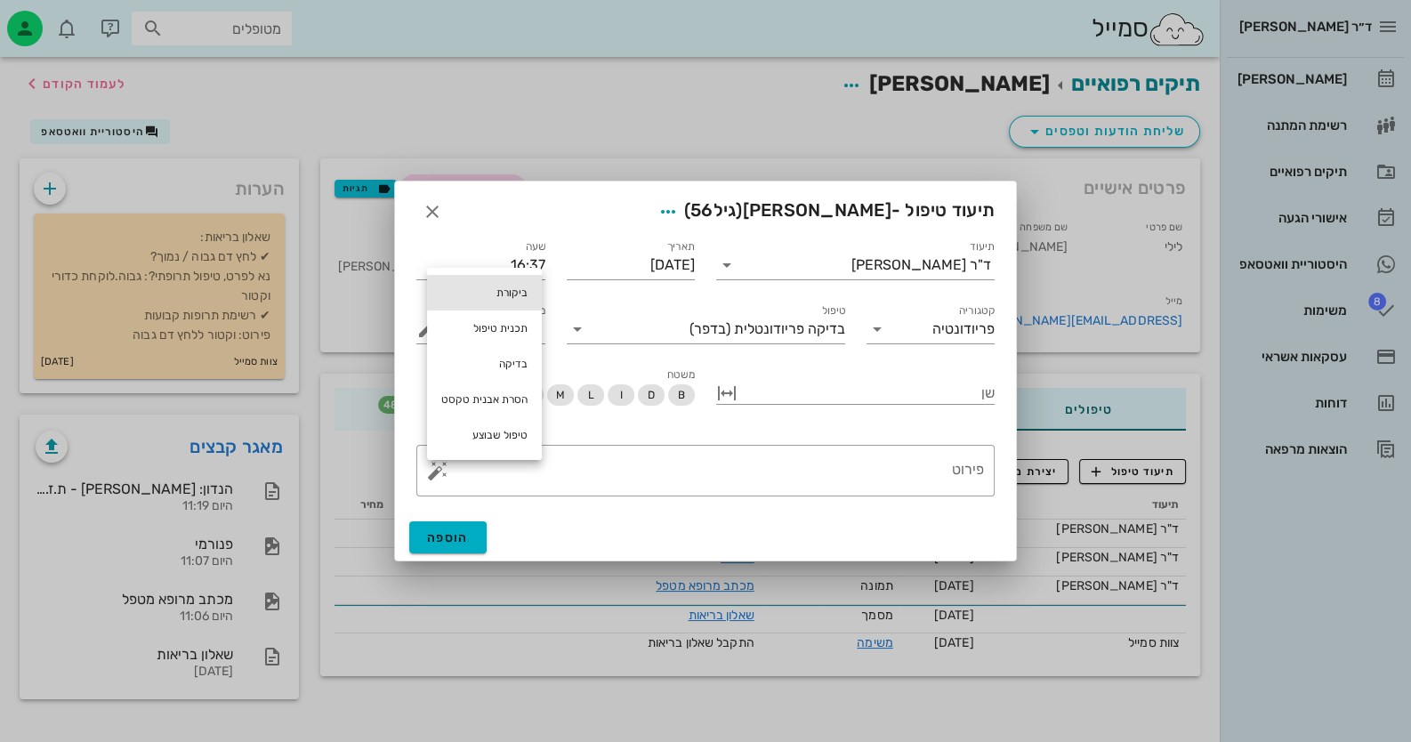
click at [478, 304] on div "ביקורת" at bounding box center [484, 293] width 115 height 36
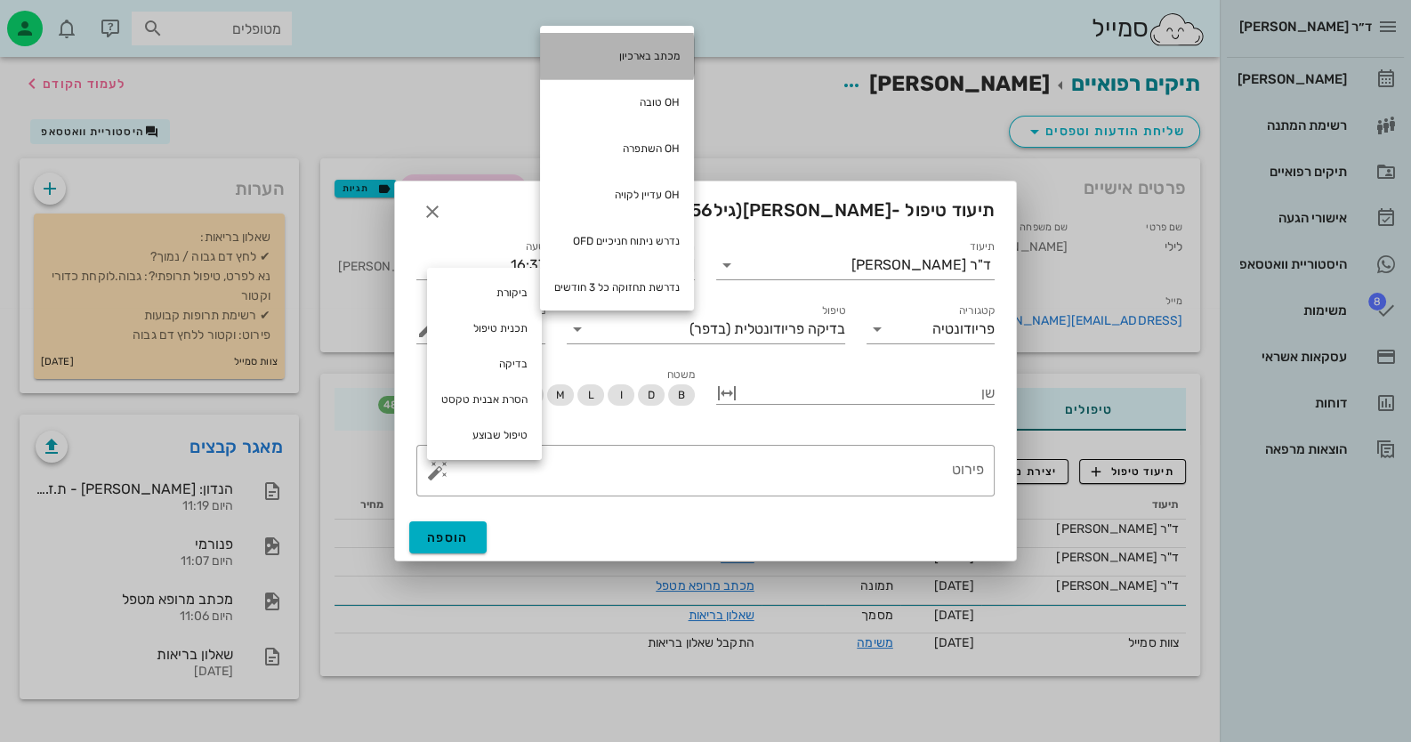
click at [672, 61] on div "מכתב בארכיון" at bounding box center [617, 56] width 154 height 46
type textarea "מכתב בארכיון"
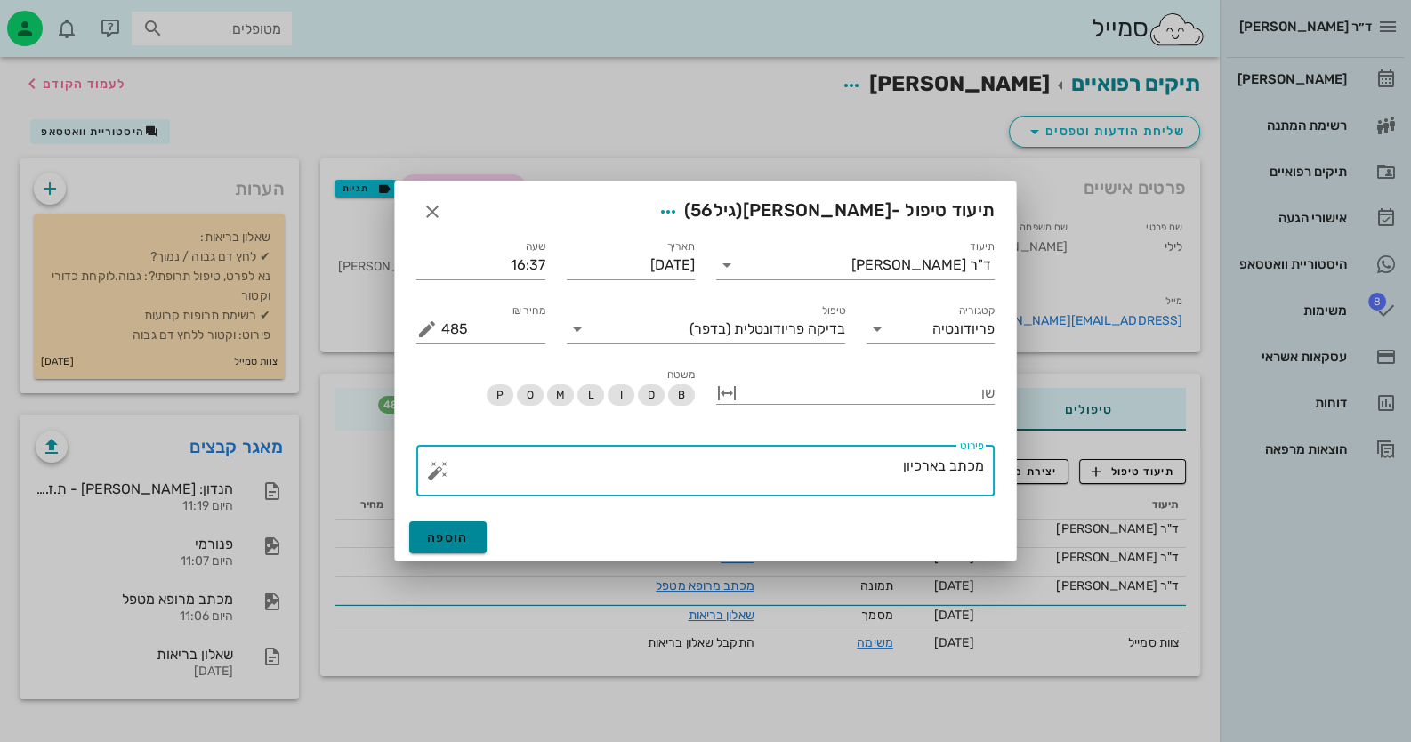
click at [455, 546] on button "הוספה" at bounding box center [447, 537] width 77 height 32
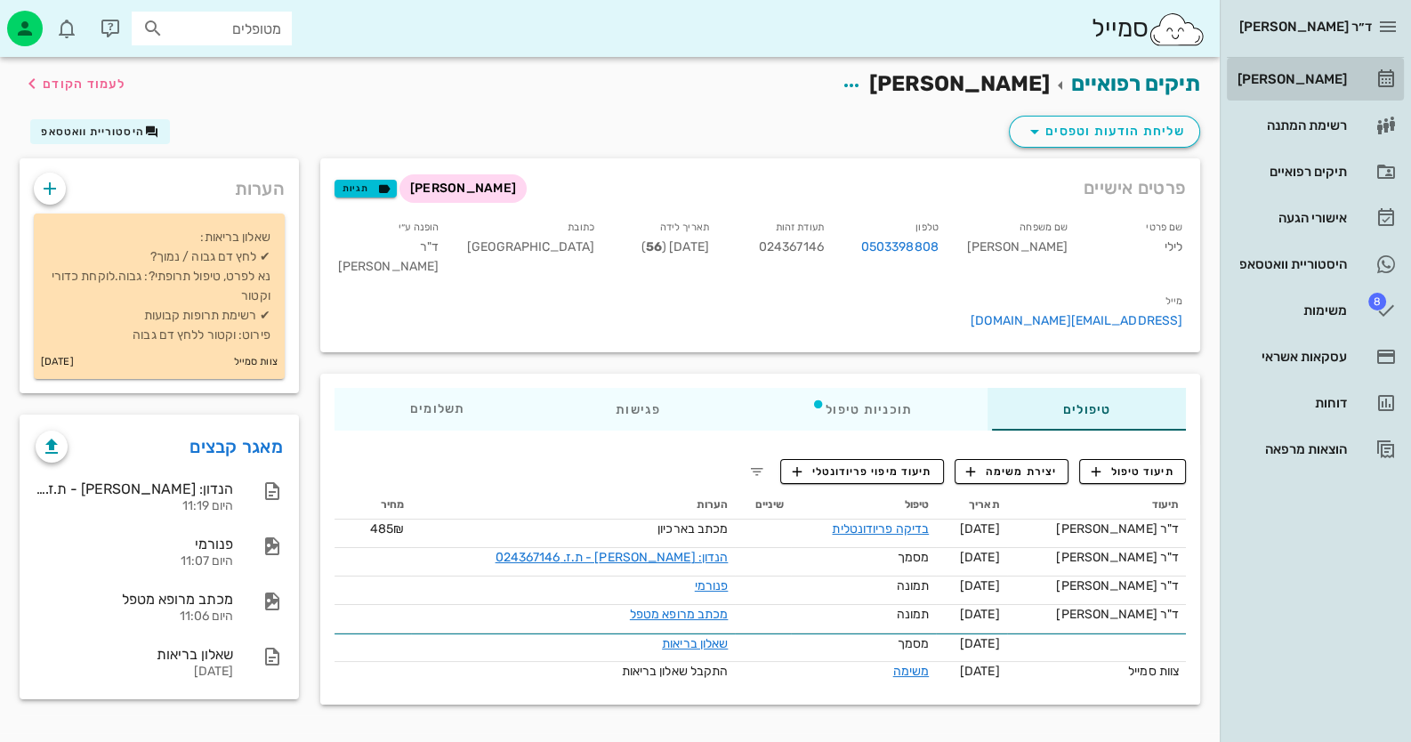
click at [1375, 85] on link "[PERSON_NAME]" at bounding box center [1315, 79] width 177 height 43
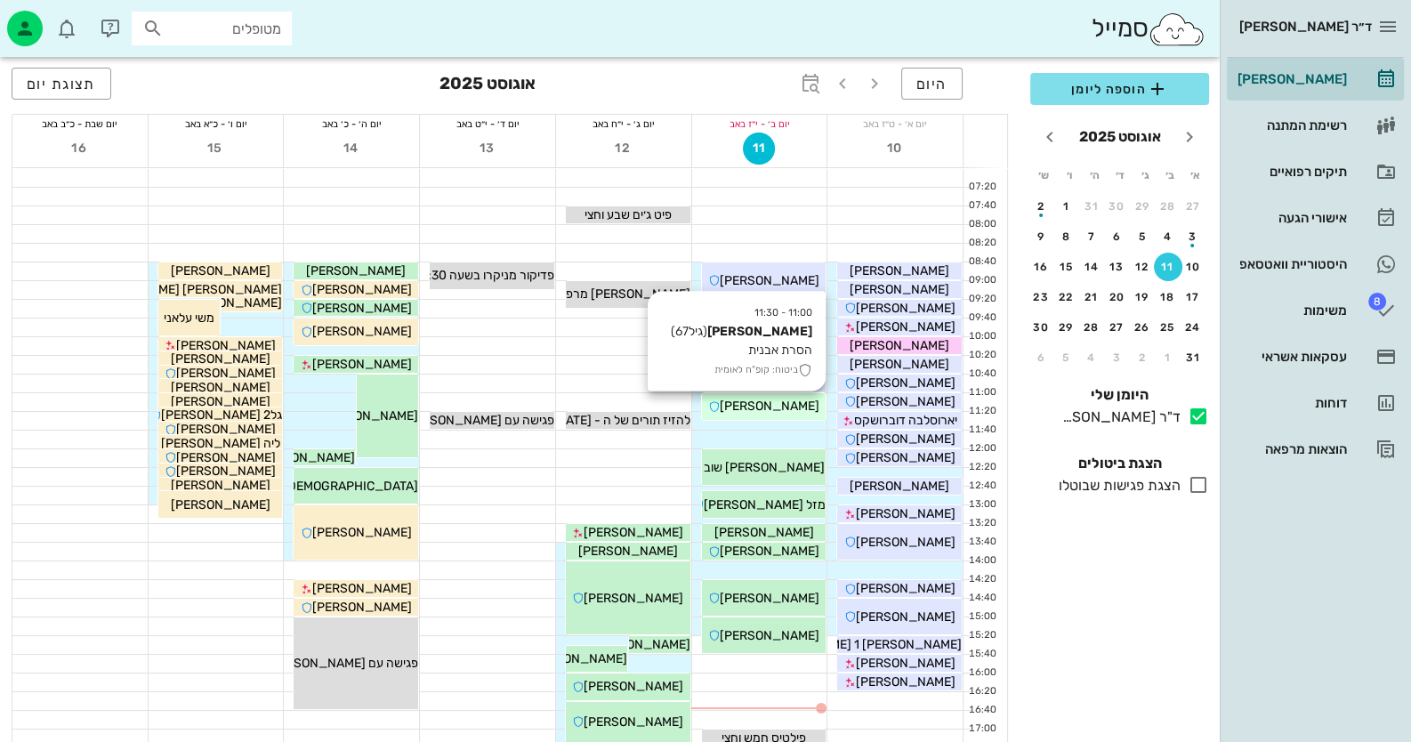
click at [748, 407] on span "[PERSON_NAME]" at bounding box center [770, 406] width 100 height 15
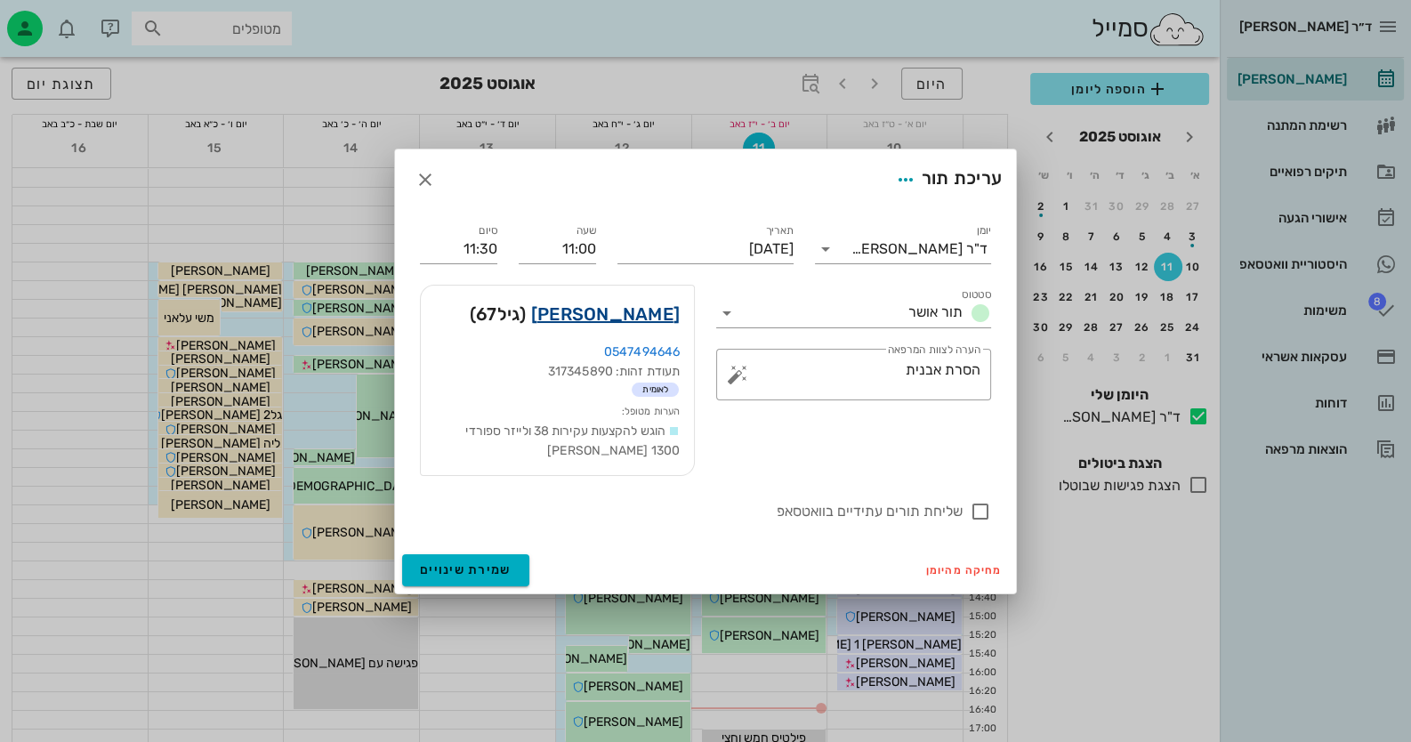
click at [654, 308] on link "[PERSON_NAME]" at bounding box center [605, 314] width 149 height 28
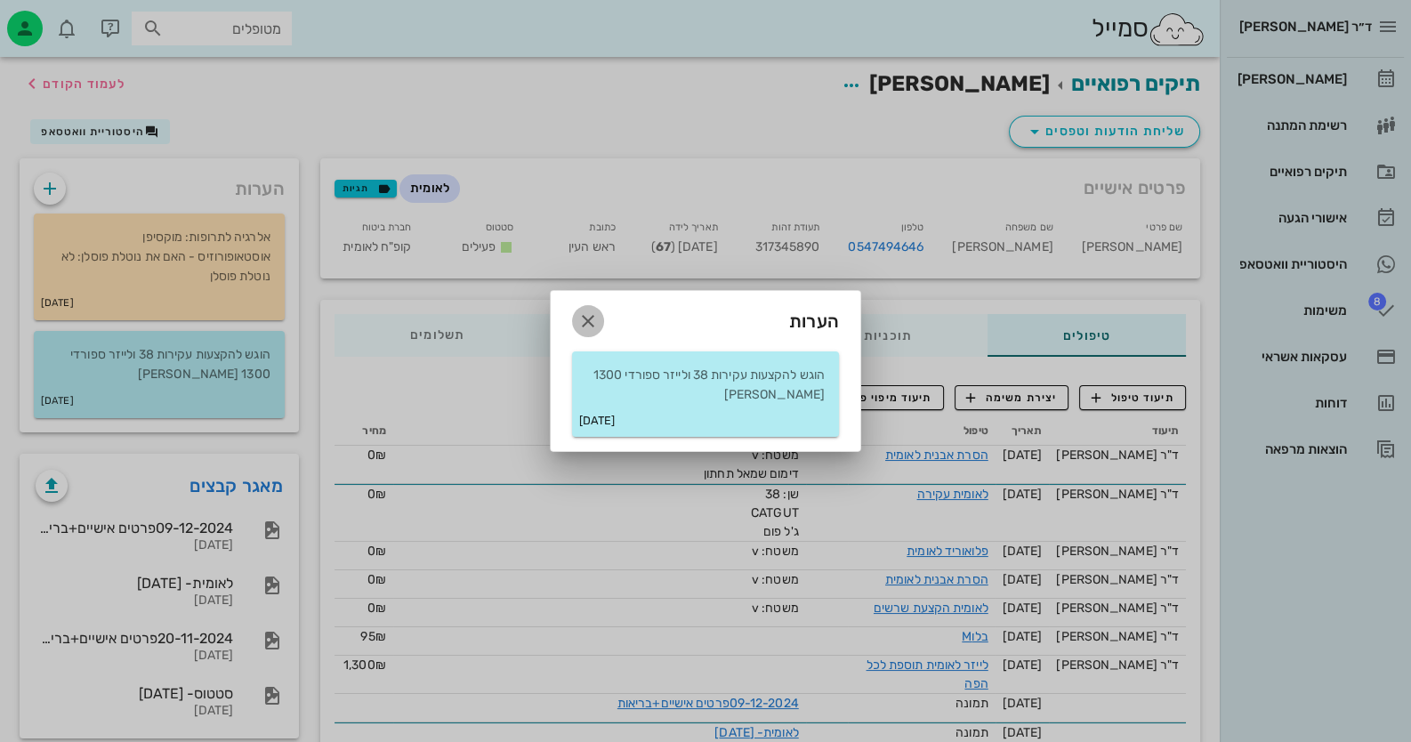
click at [592, 322] on icon "button" at bounding box center [587, 321] width 21 height 21
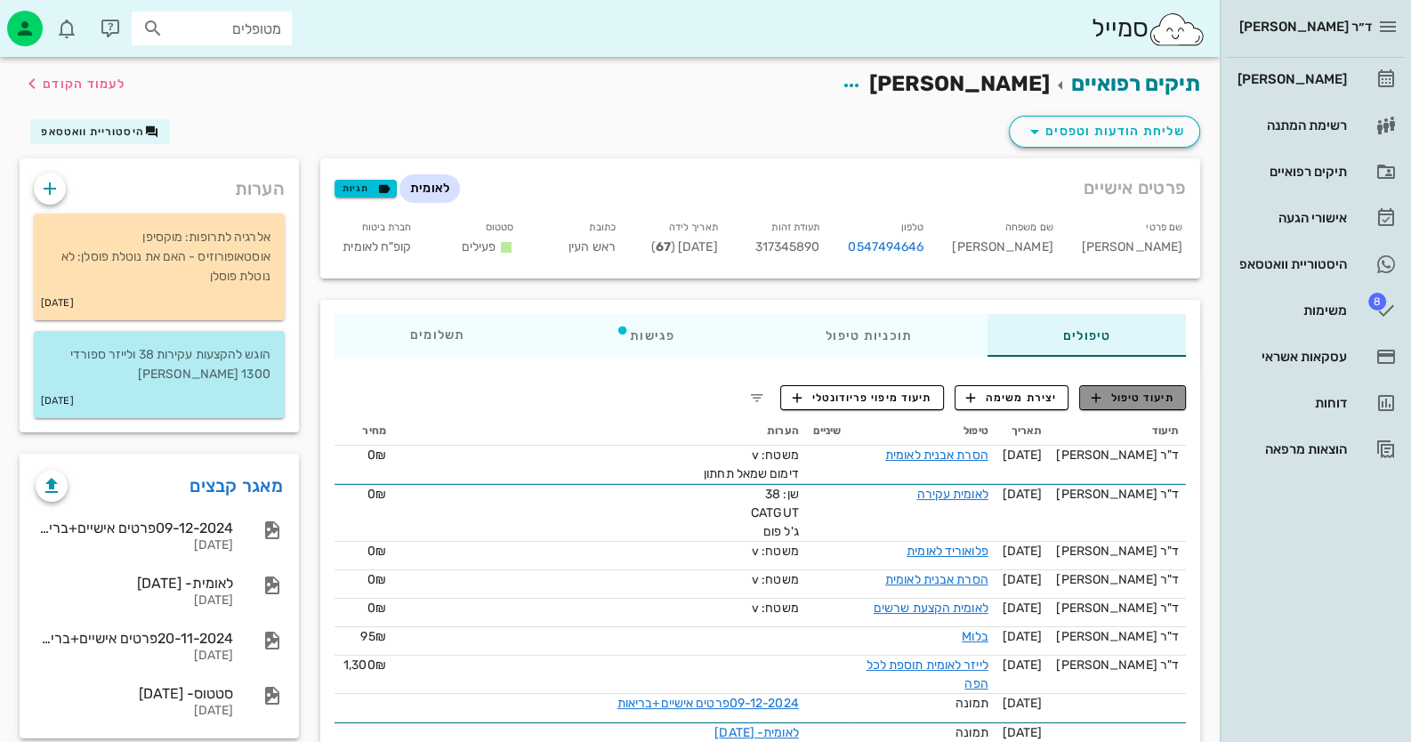
click at [1149, 385] on button "תיעוד טיפול" at bounding box center [1132, 397] width 107 height 25
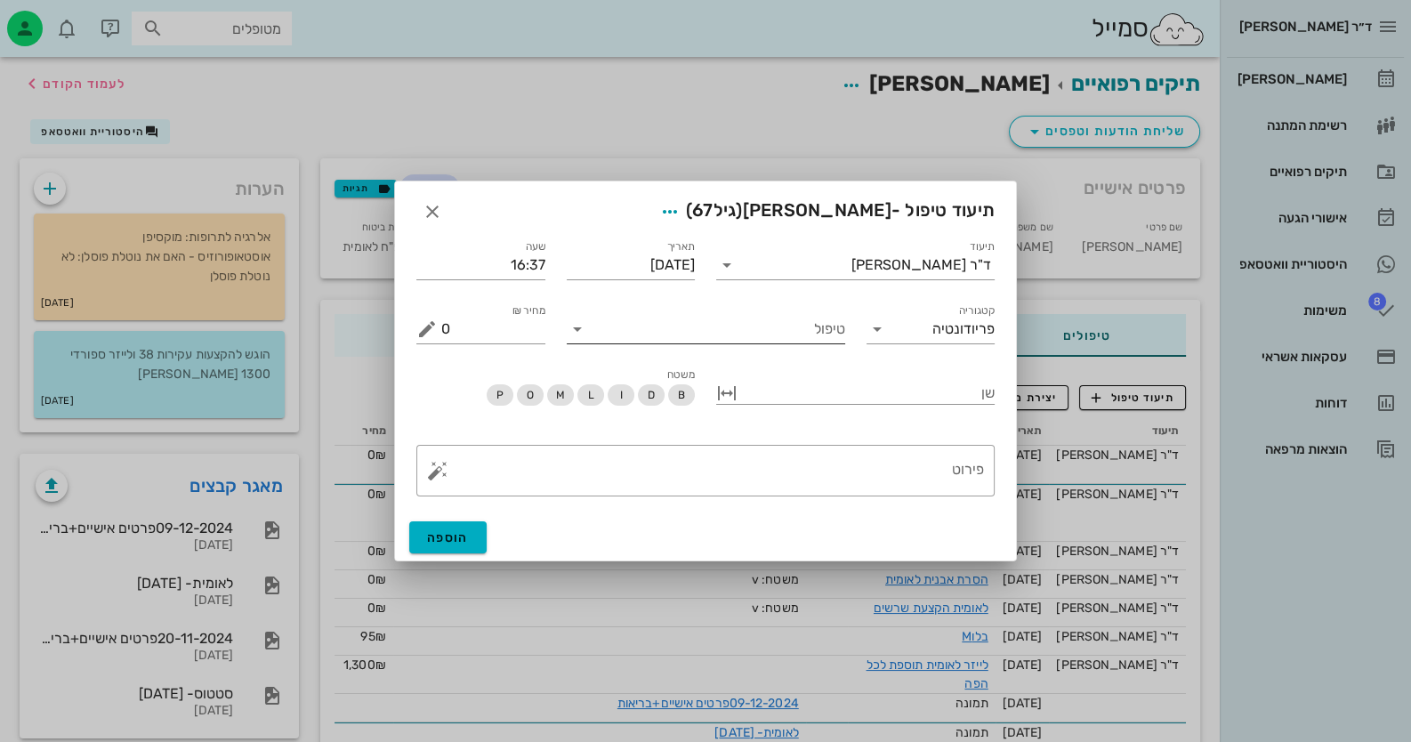
click at [765, 337] on input "טיפול" at bounding box center [719, 329] width 254 height 28
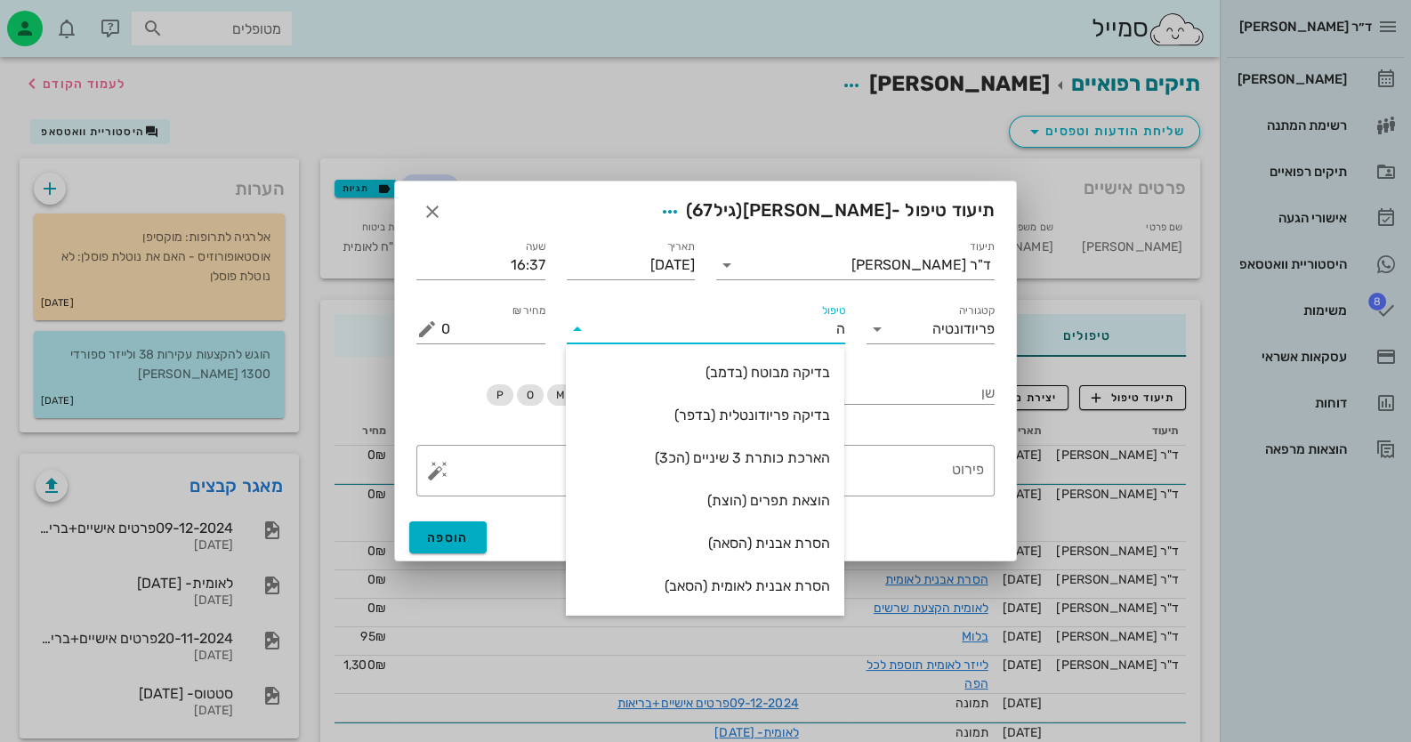
type input "[PERSON_NAME]"
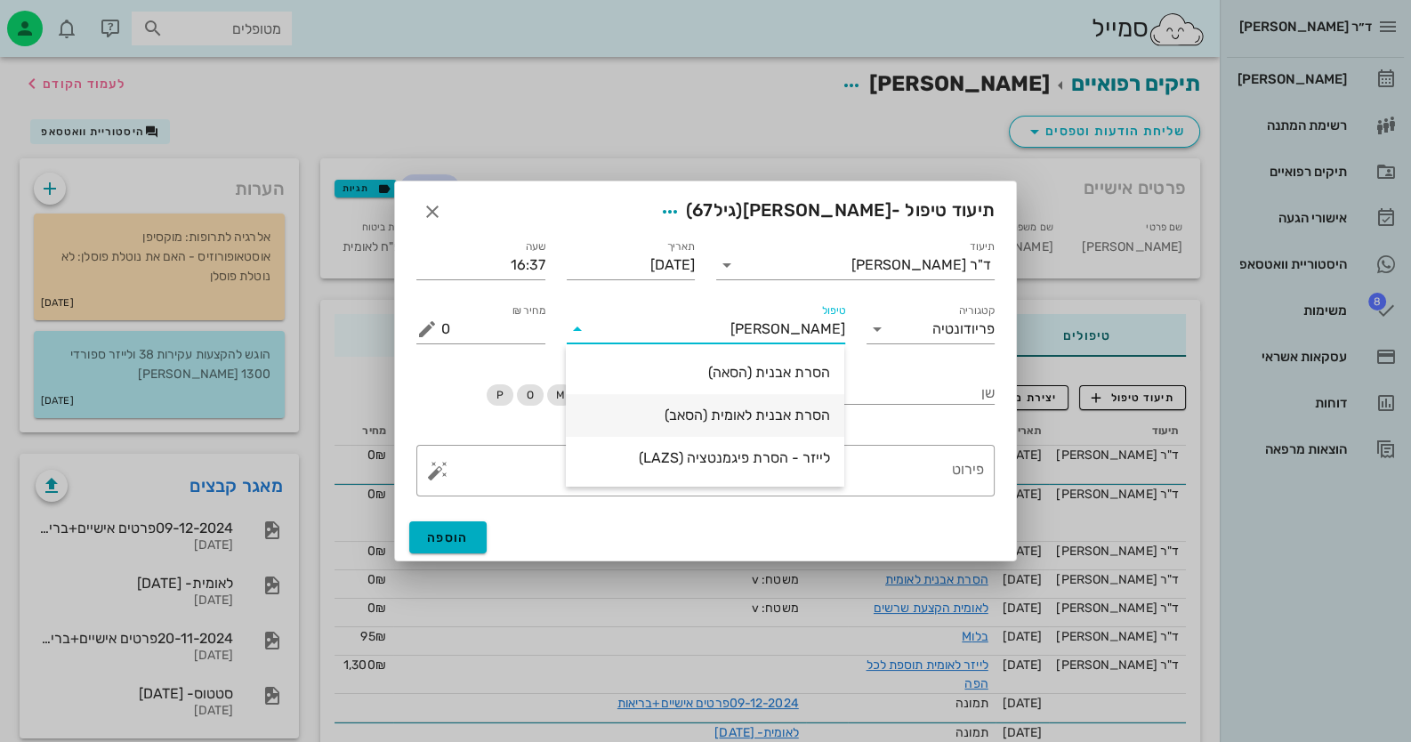
click at [765, 423] on div "הסרת אבנית לאומית (הסאב)" at bounding box center [705, 415] width 250 height 38
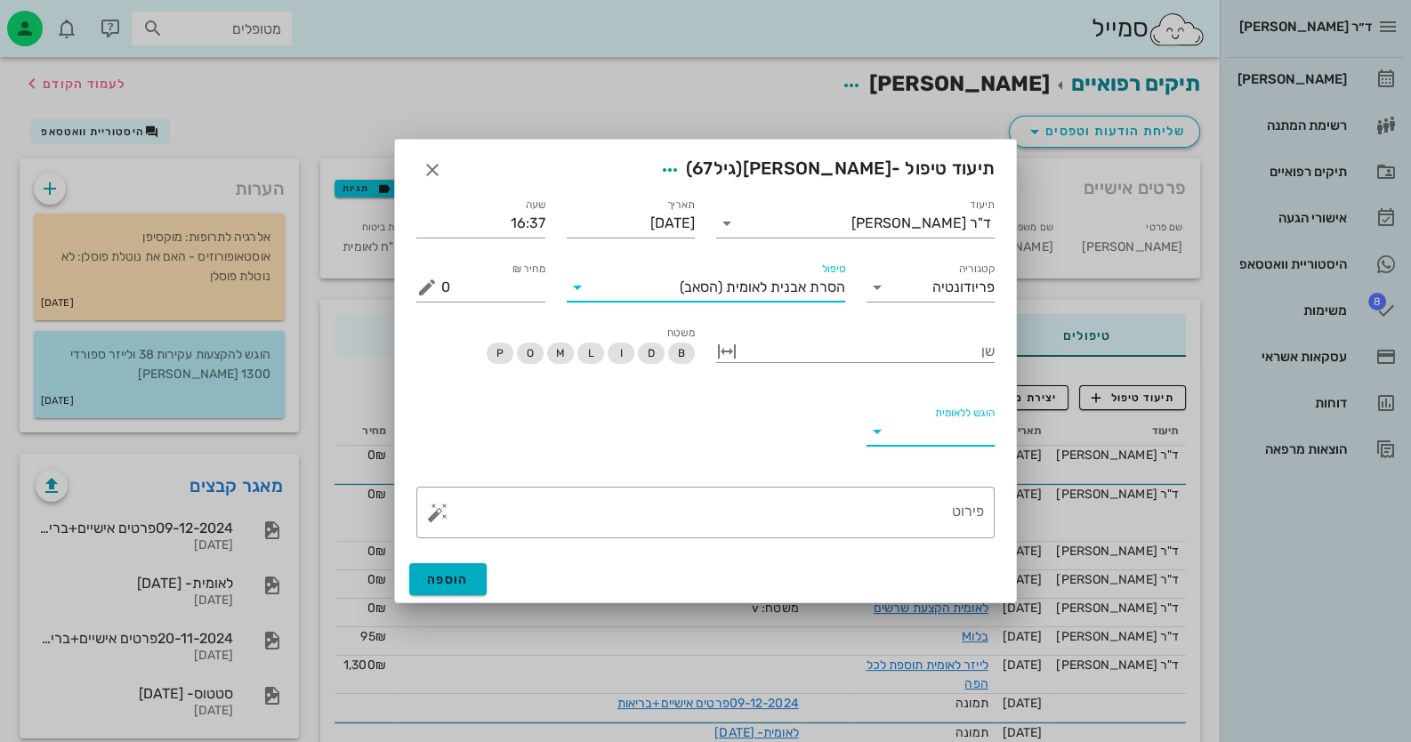
click at [951, 432] on input "הוגש ללאומית" at bounding box center [943, 431] width 104 height 28
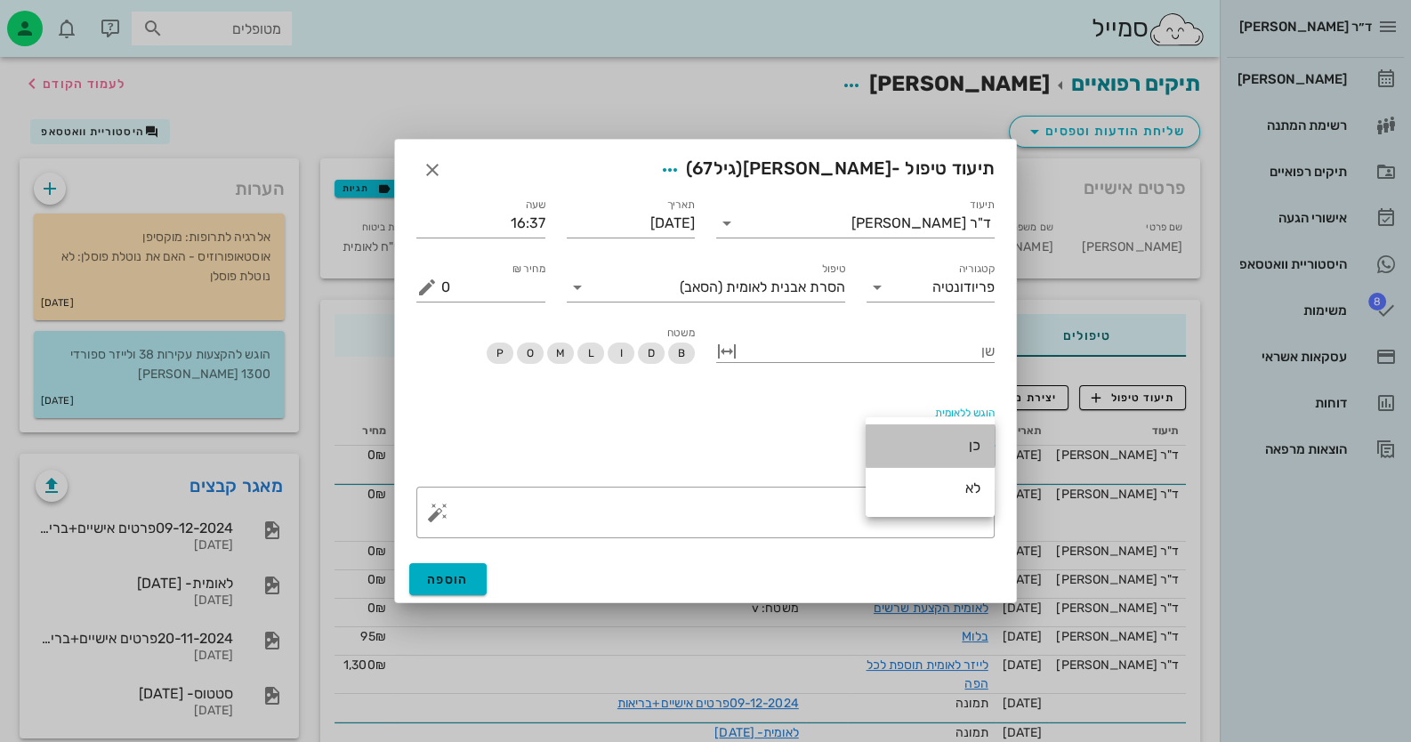
click at [939, 449] on div "כן" at bounding box center [930, 445] width 101 height 17
click at [916, 512] on textarea "פירוט" at bounding box center [712, 517] width 543 height 43
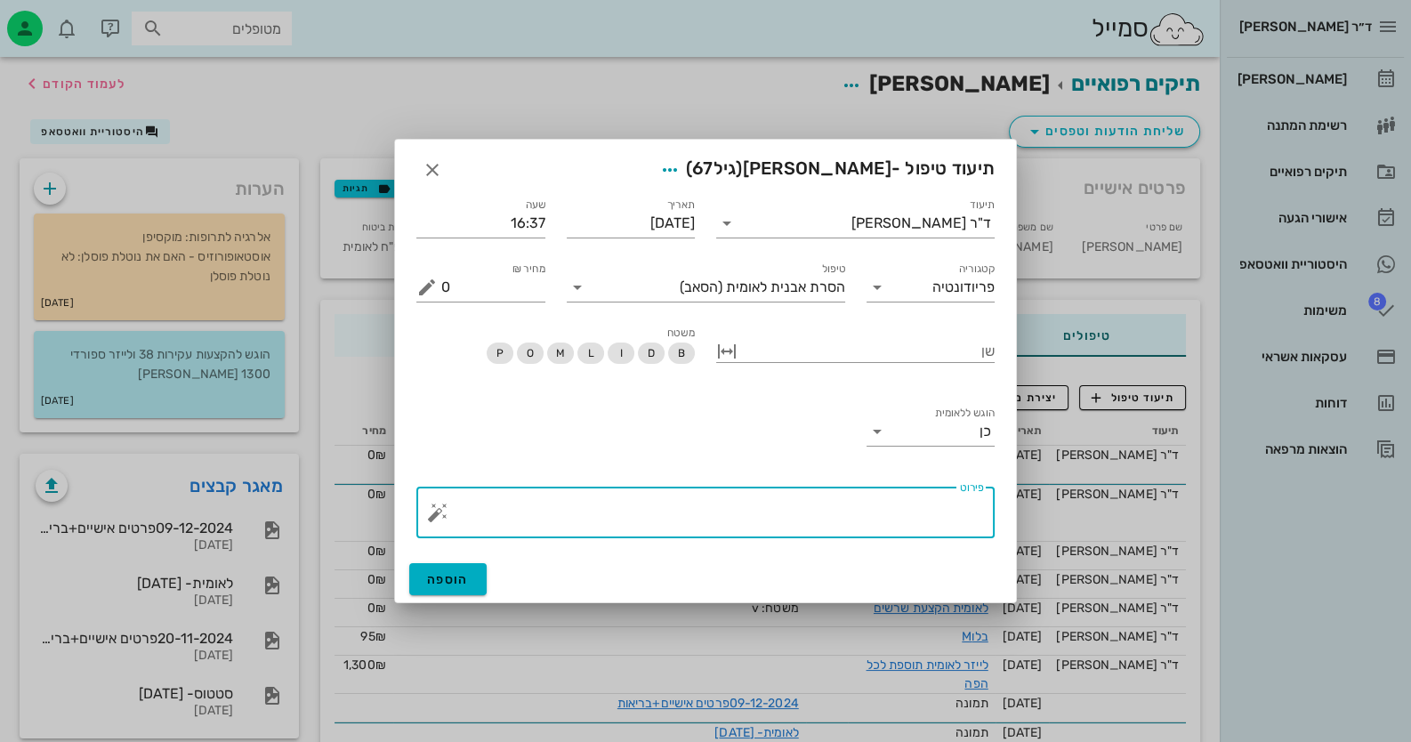
click at [439, 514] on button "button" at bounding box center [437, 512] width 21 height 21
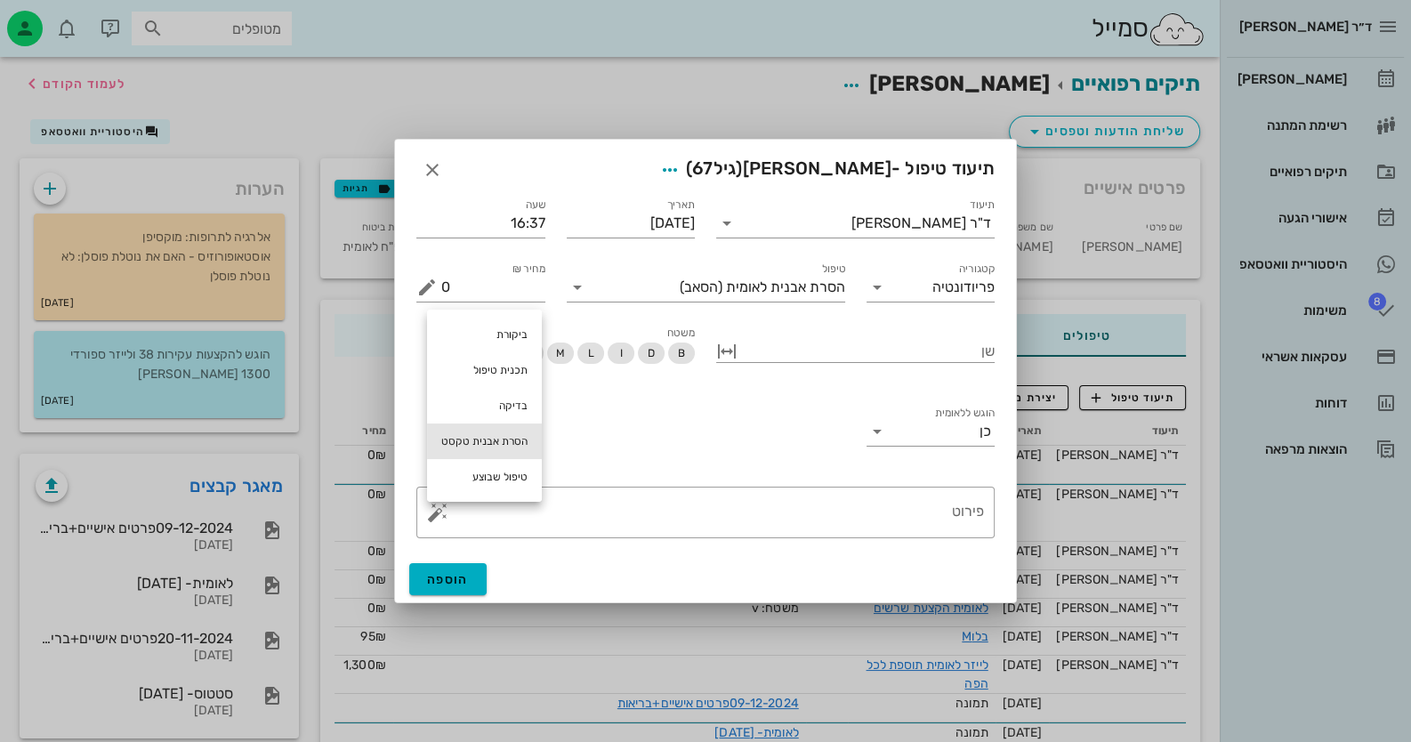
click at [510, 451] on div "הסרת אבנית טקסט" at bounding box center [484, 441] width 115 height 36
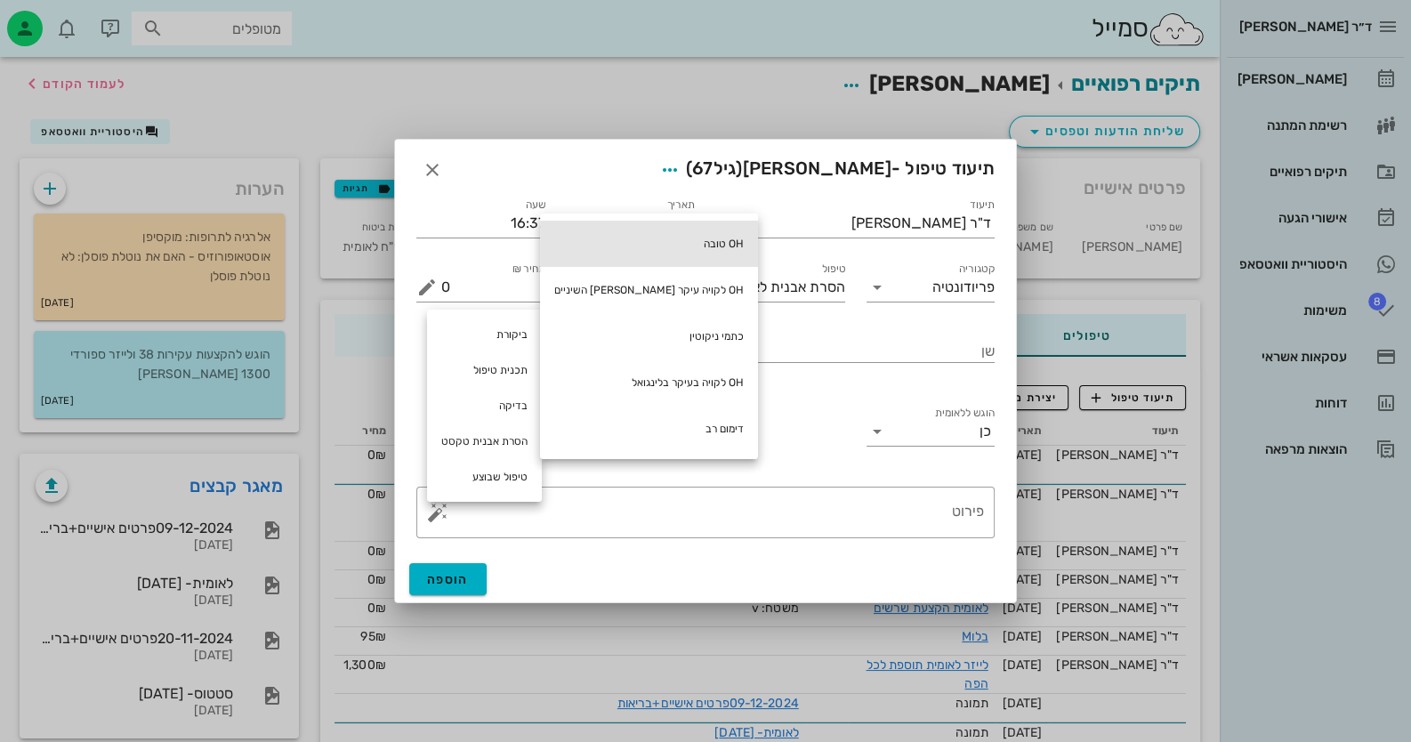
click at [642, 250] on div "OH טובה" at bounding box center [649, 244] width 218 height 46
type textarea "OH טובה"
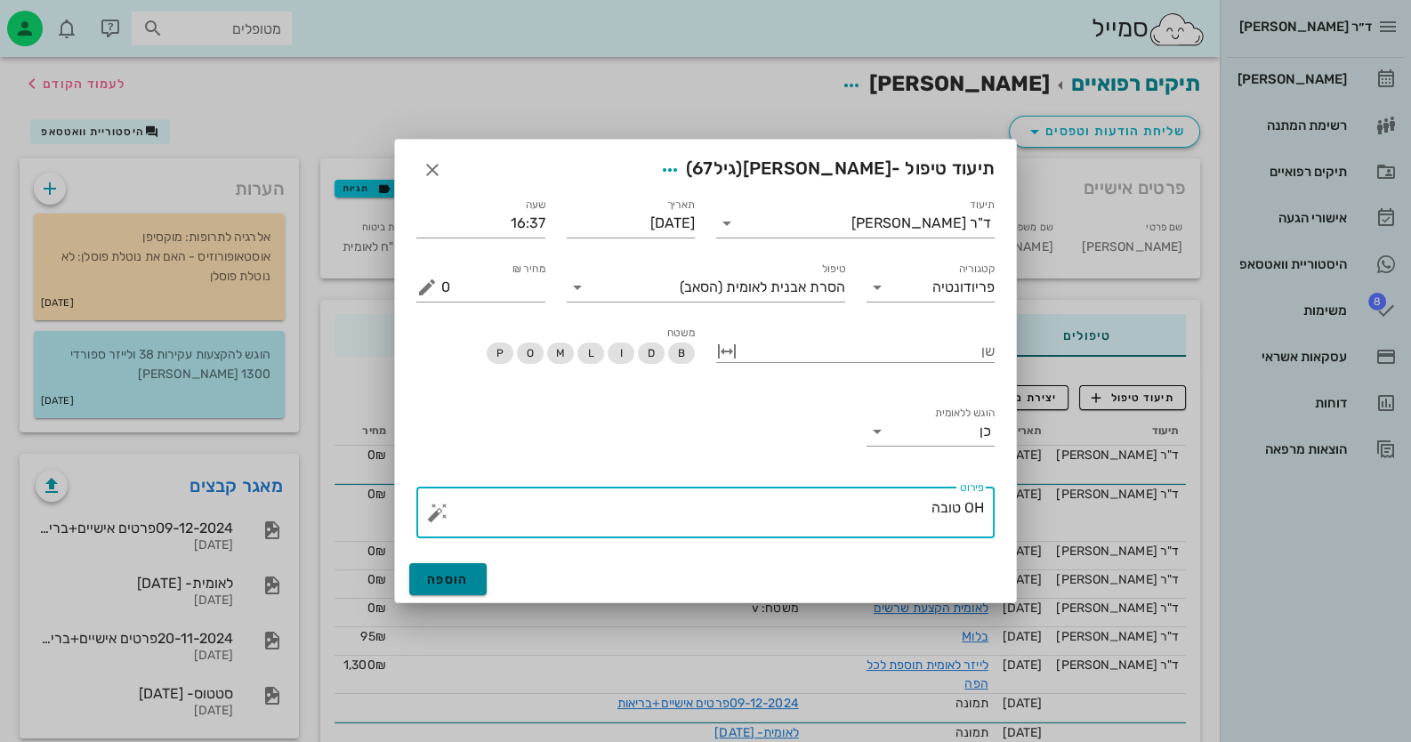
click at [450, 573] on span "הוספה" at bounding box center [448, 579] width 42 height 15
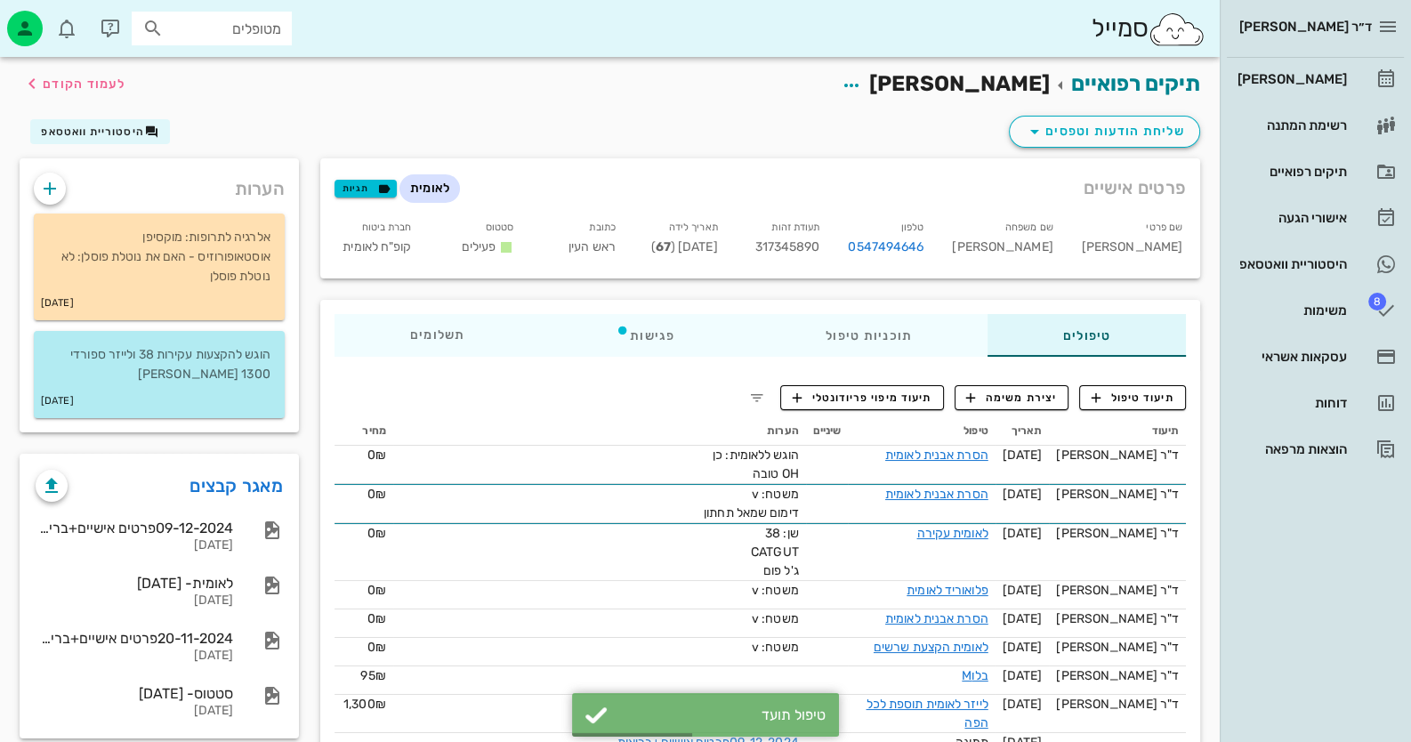
click at [819, 245] on span "317345890" at bounding box center [786, 246] width 65 height 15
copy span "317345890"
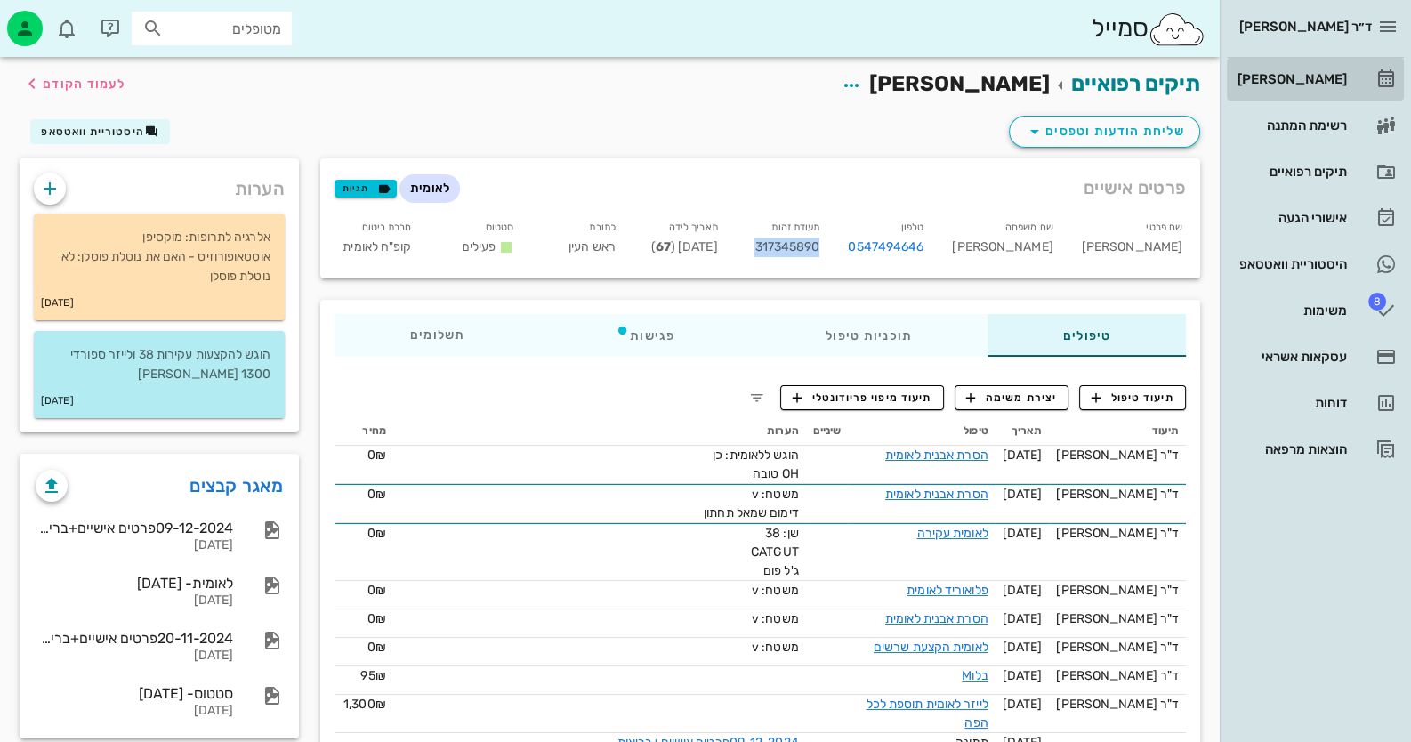
click at [1329, 88] on div "[PERSON_NAME]" at bounding box center [1290, 79] width 113 height 28
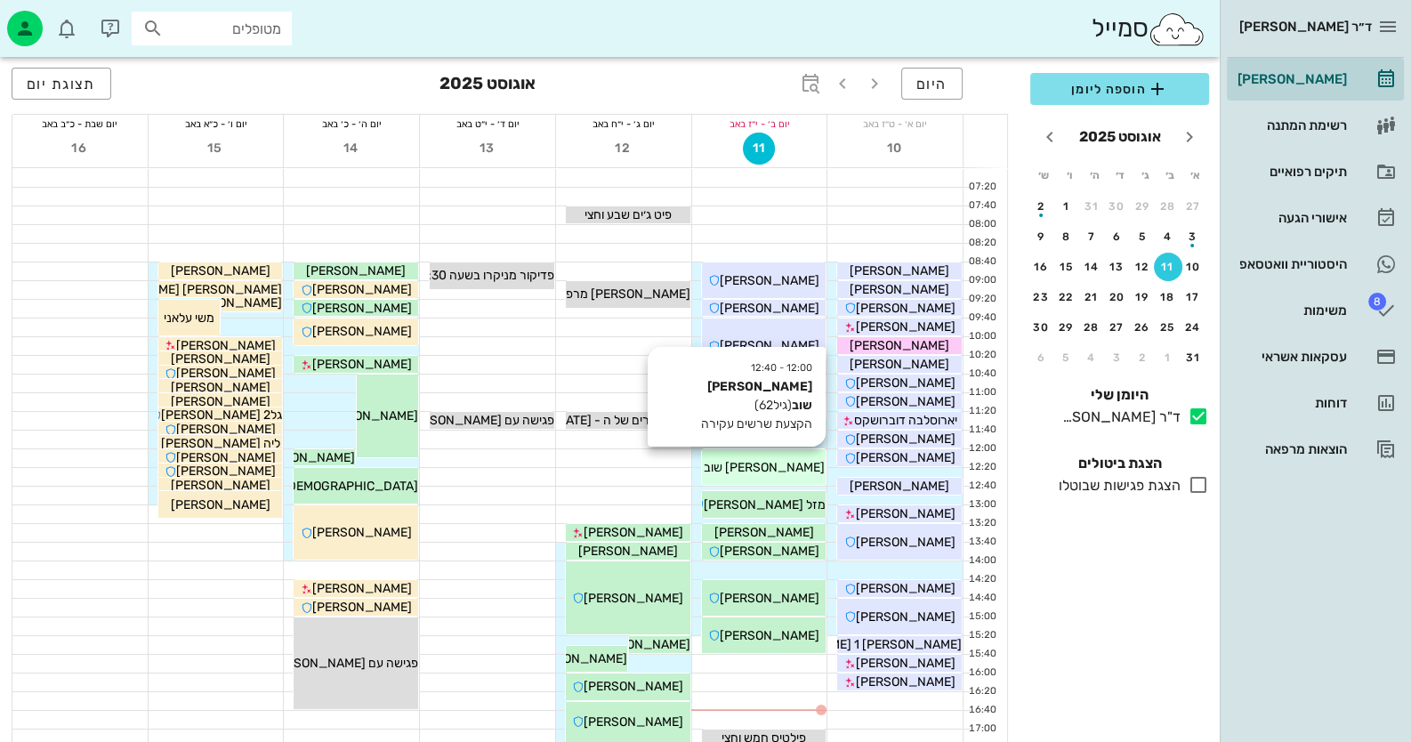
click at [770, 451] on div "12:00 - 12:40 [PERSON_NAME] שוב (גיל 62 ) הקצעת שרשים עקירה [PERSON_NAME] שוב" at bounding box center [764, 467] width 125 height 36
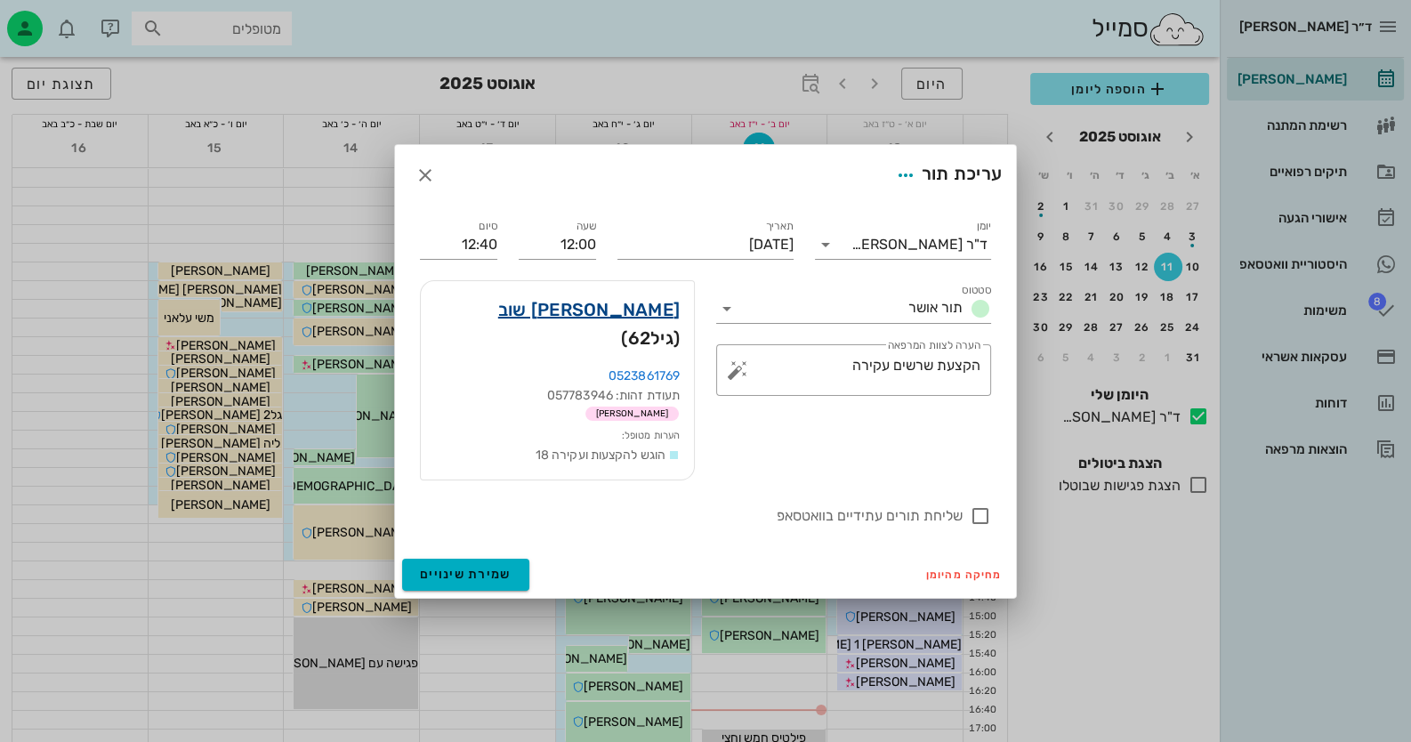
click at [670, 323] on link "[PERSON_NAME] שוב" at bounding box center [588, 309] width 181 height 28
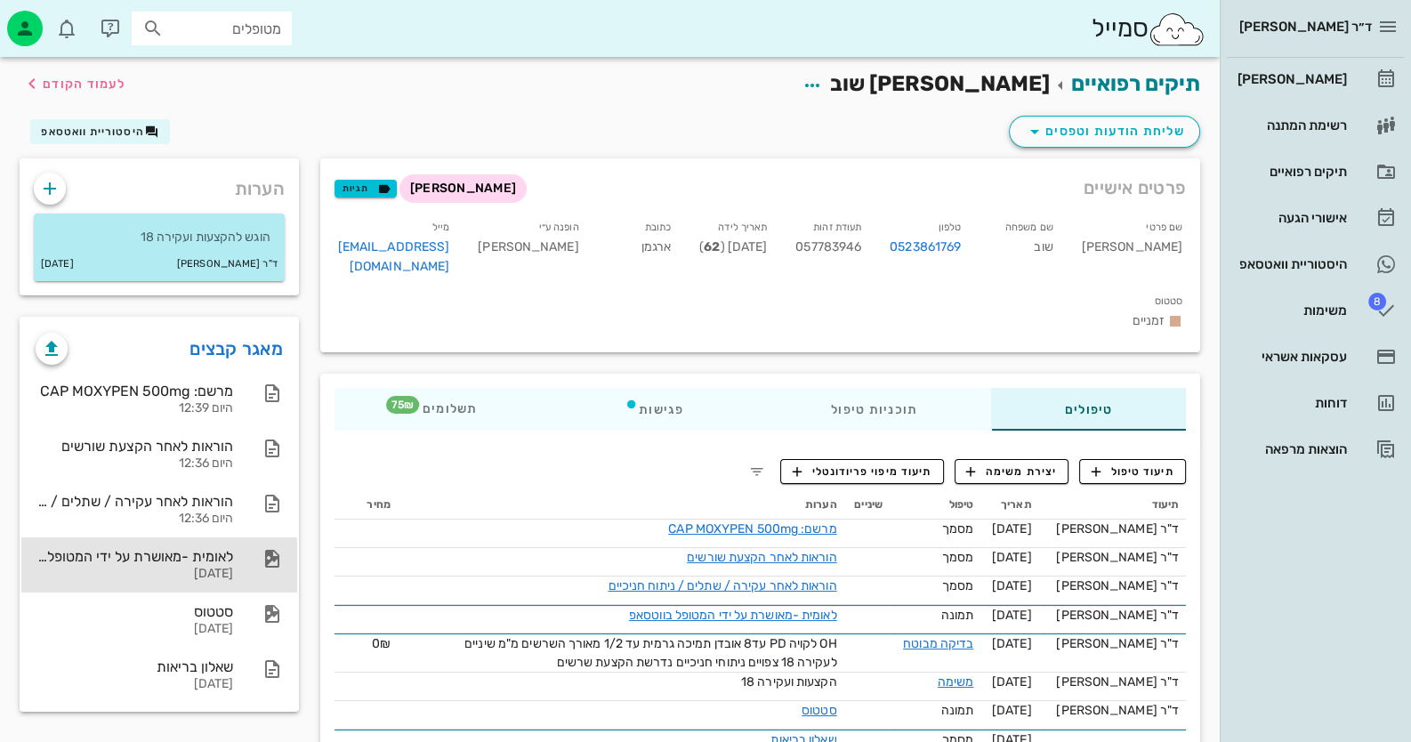
click at [240, 569] on div "לאומית -מאושרת על ידי המטופל בווטסאפ [DATE]" at bounding box center [159, 564] width 276 height 55
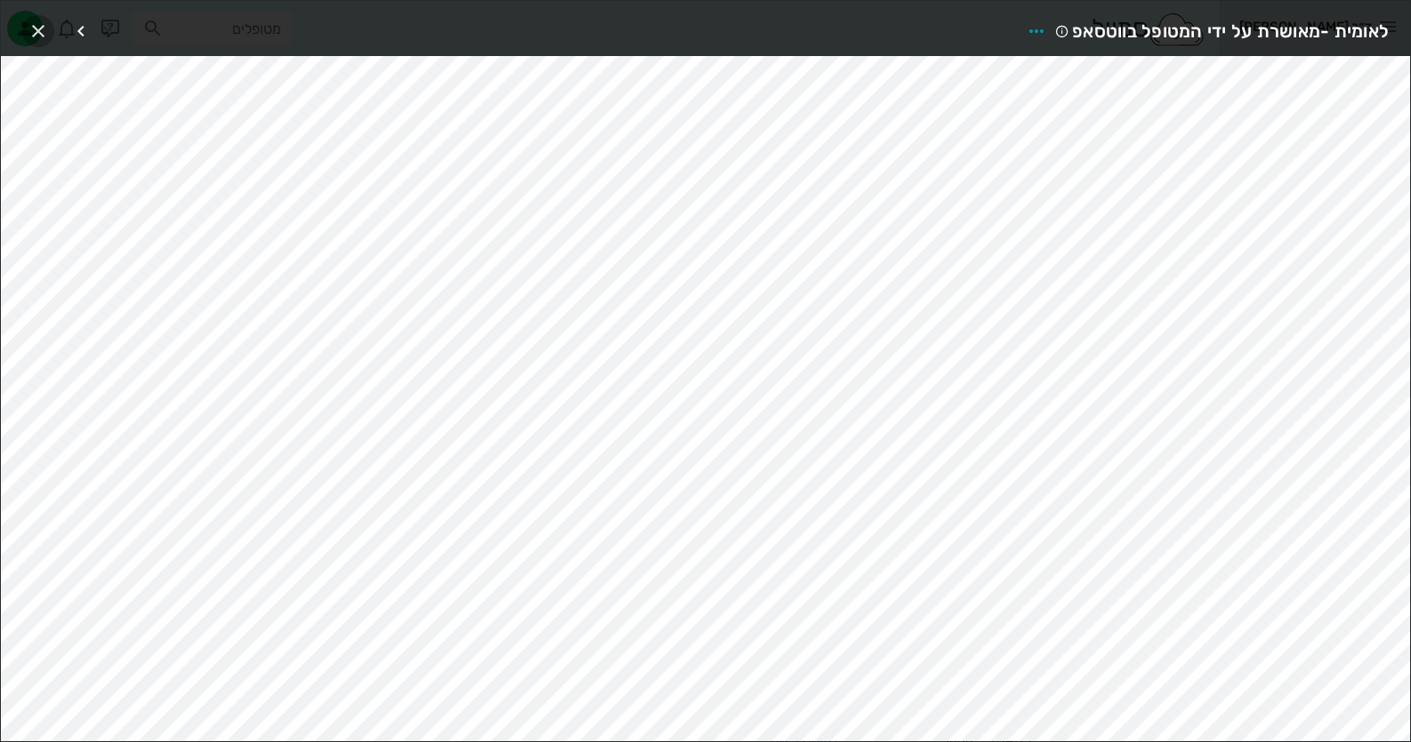
click at [36, 33] on icon "button" at bounding box center [38, 30] width 21 height 21
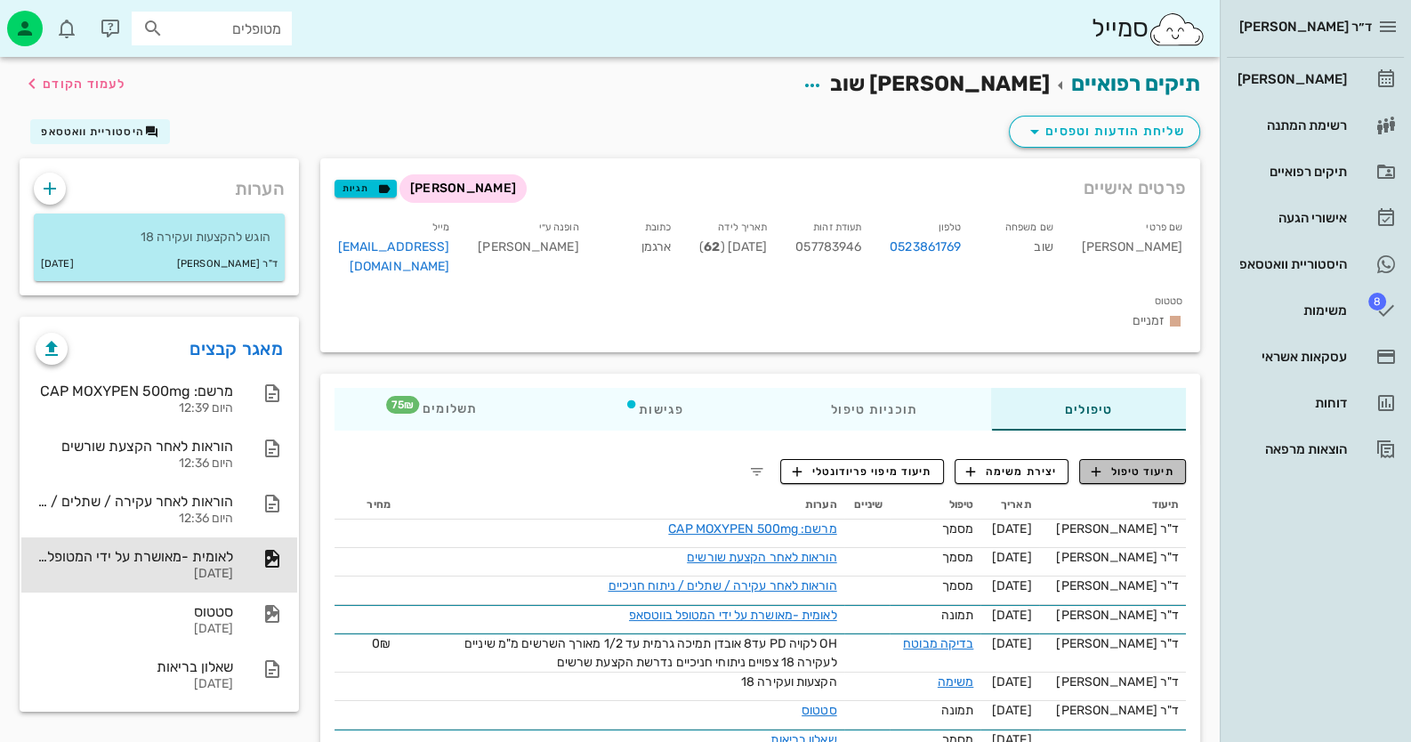
click at [1142, 464] on span "תיעוד טיפול" at bounding box center [1133, 472] width 83 height 16
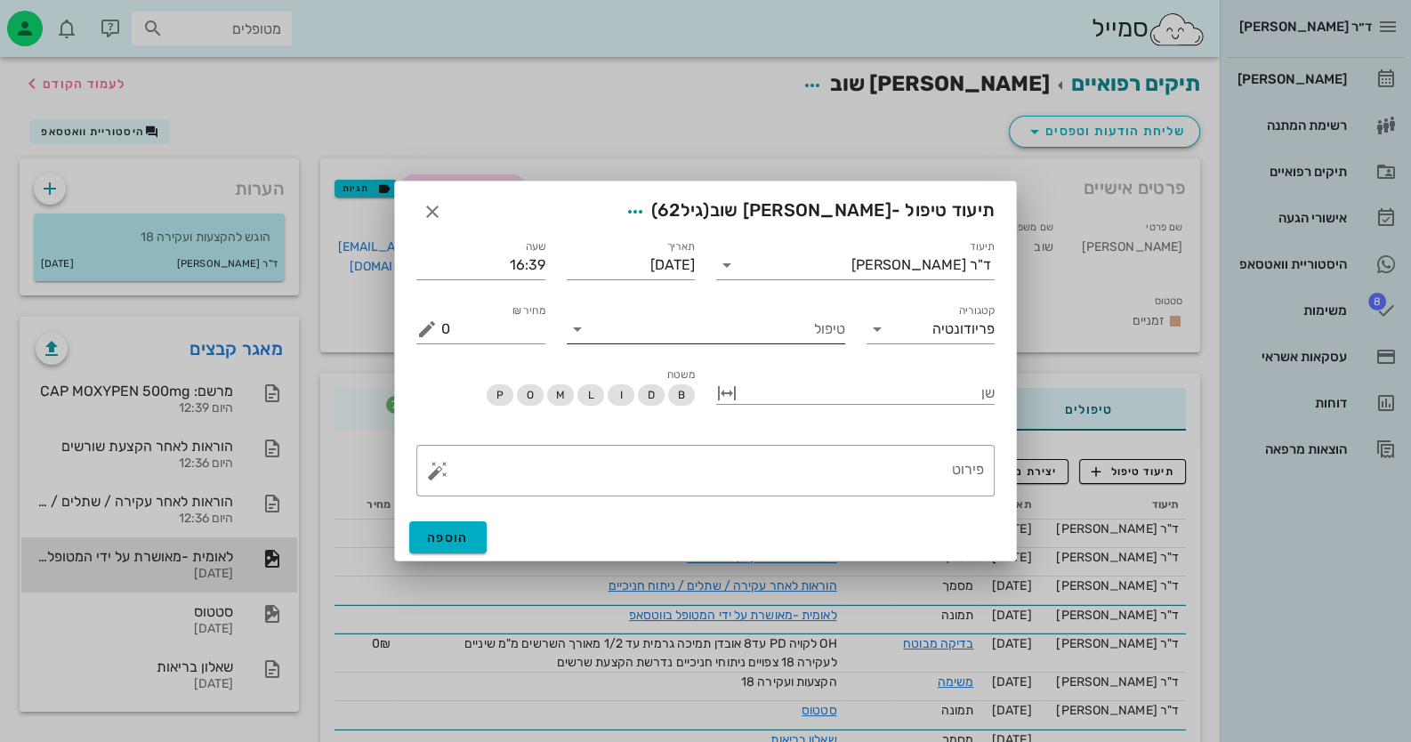
click at [822, 328] on input "טיפול" at bounding box center [719, 329] width 254 height 28
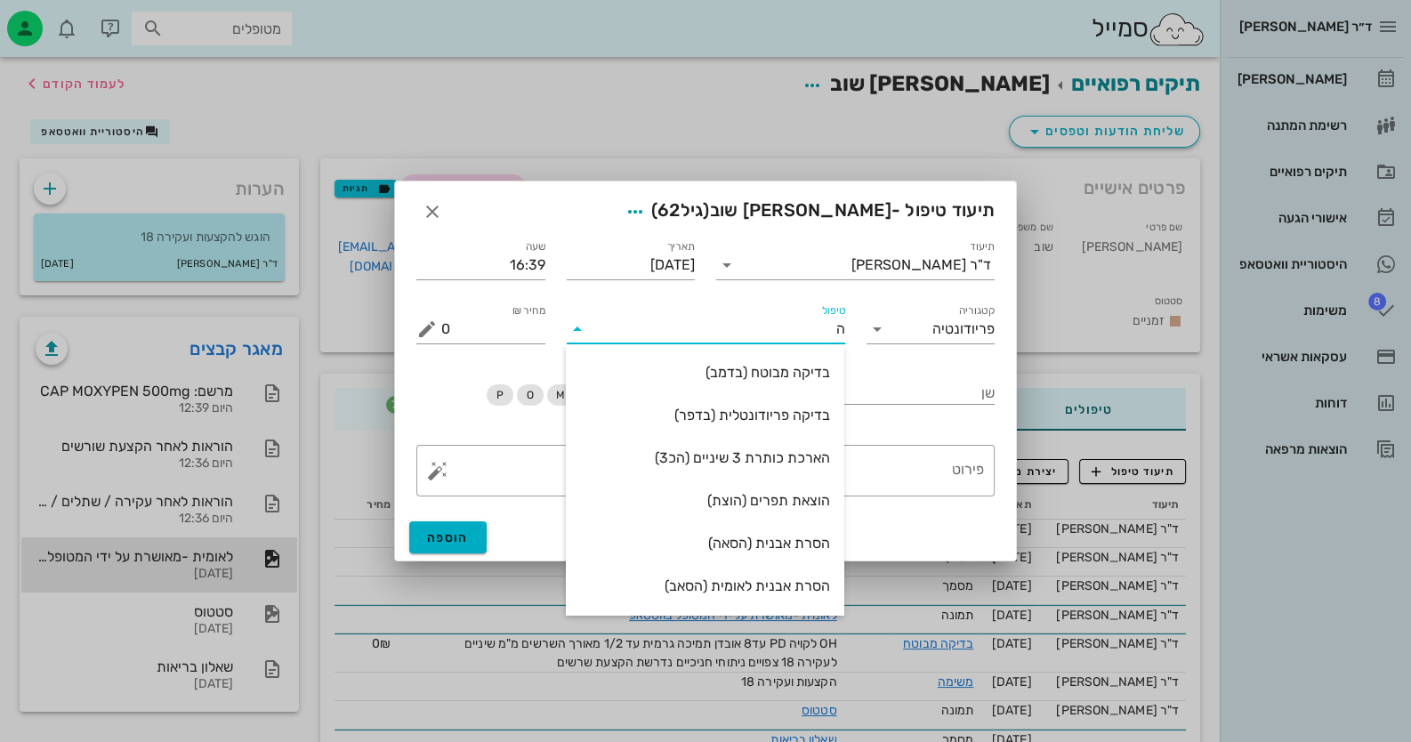
type input "הק"
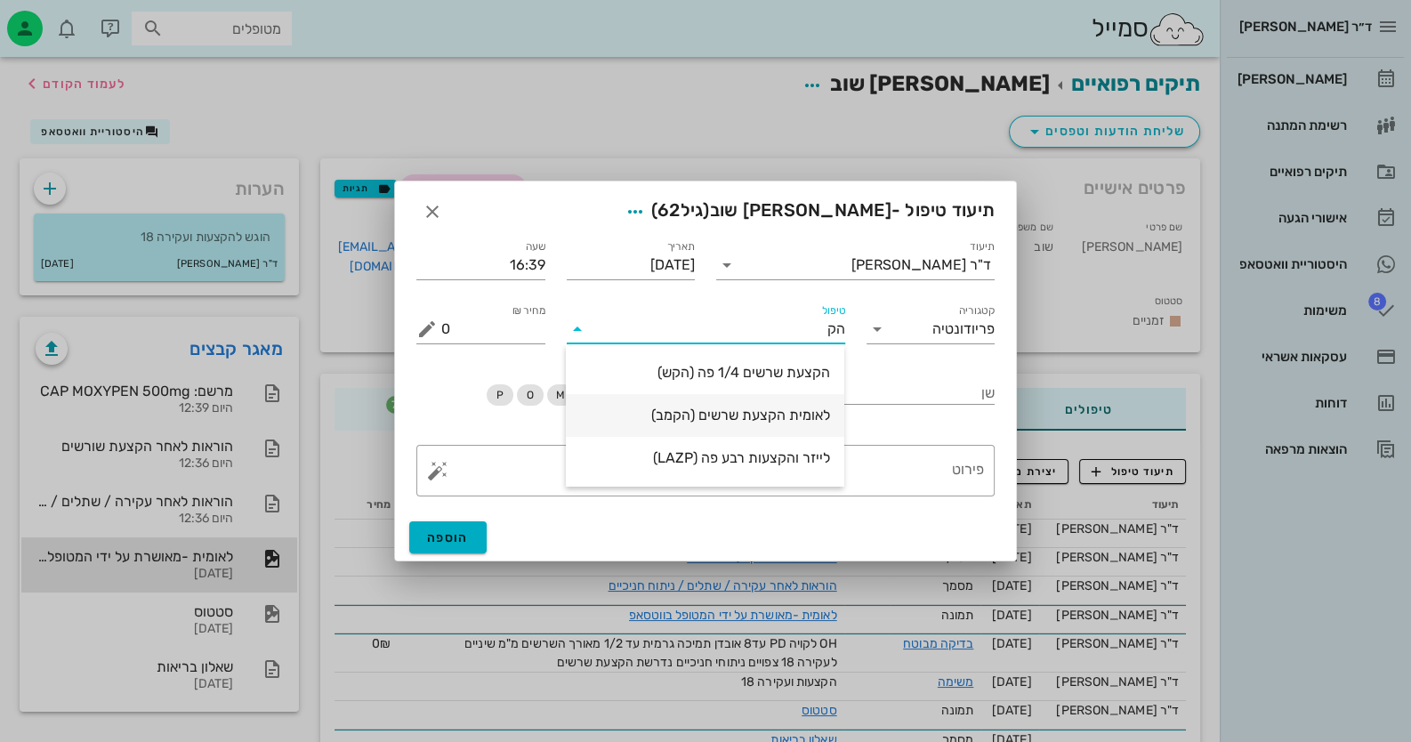
click at [783, 407] on div "לאומית הקצעת שרשים (הקמב)" at bounding box center [705, 415] width 250 height 17
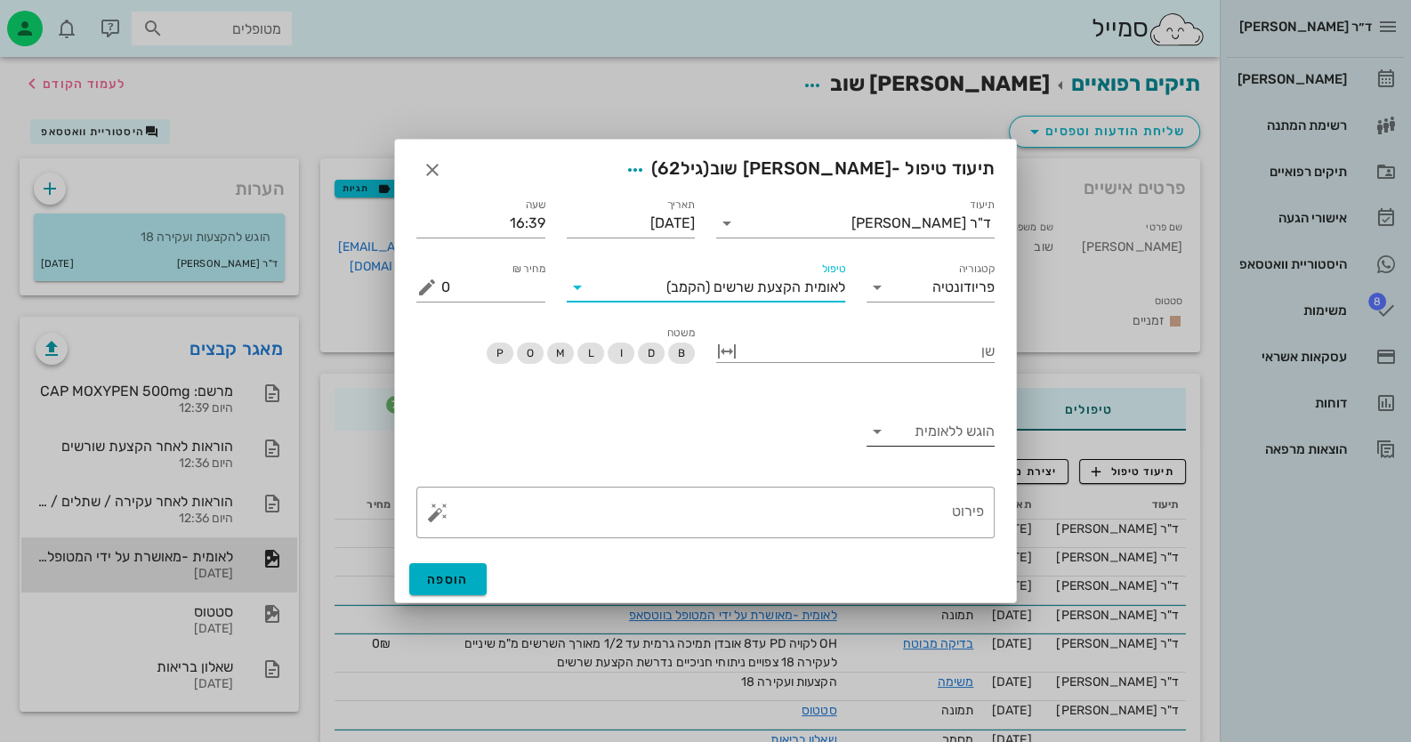
click at [902, 432] on input "הוגש ללאומית" at bounding box center [943, 431] width 104 height 28
click at [952, 448] on div "כן" at bounding box center [930, 445] width 101 height 17
click at [438, 580] on span "הוספה" at bounding box center [448, 579] width 42 height 15
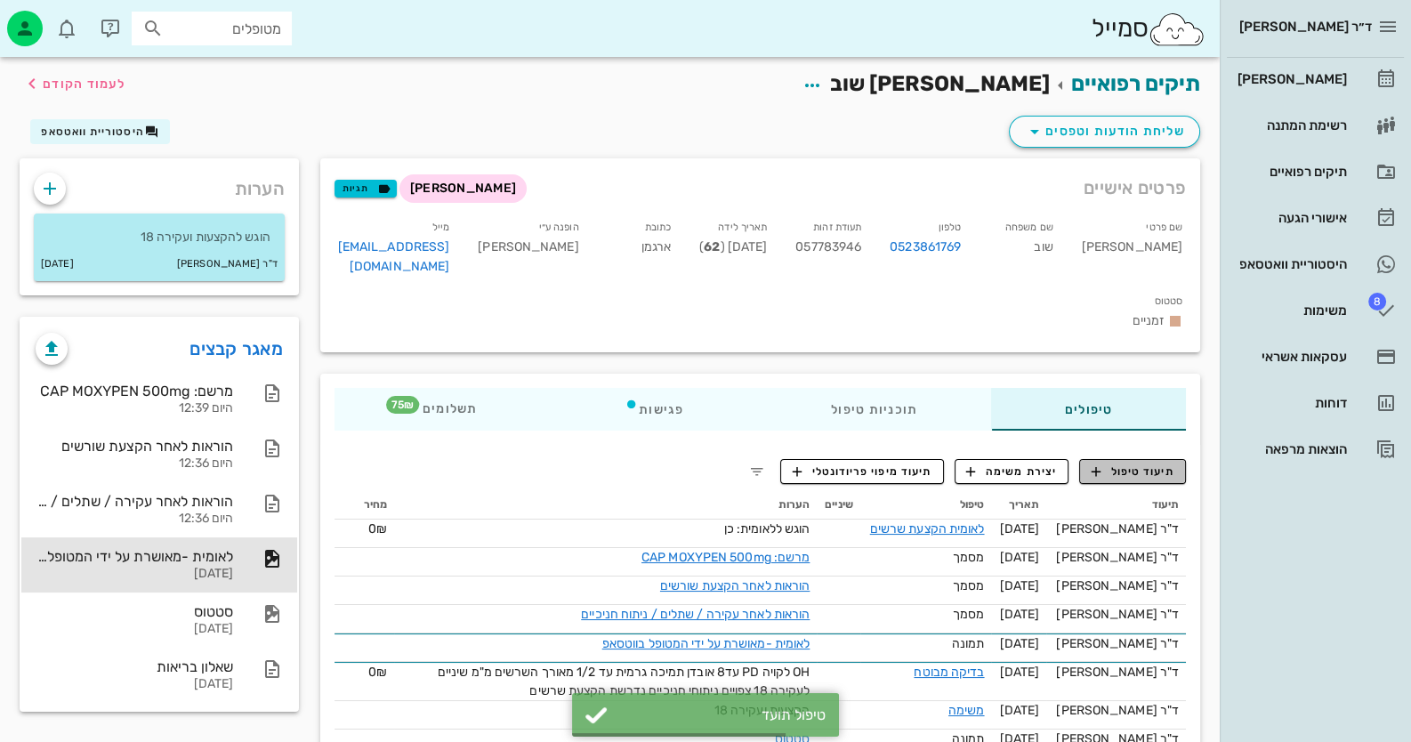
click at [1138, 464] on span "תיעוד טיפול" at bounding box center [1133, 472] width 83 height 16
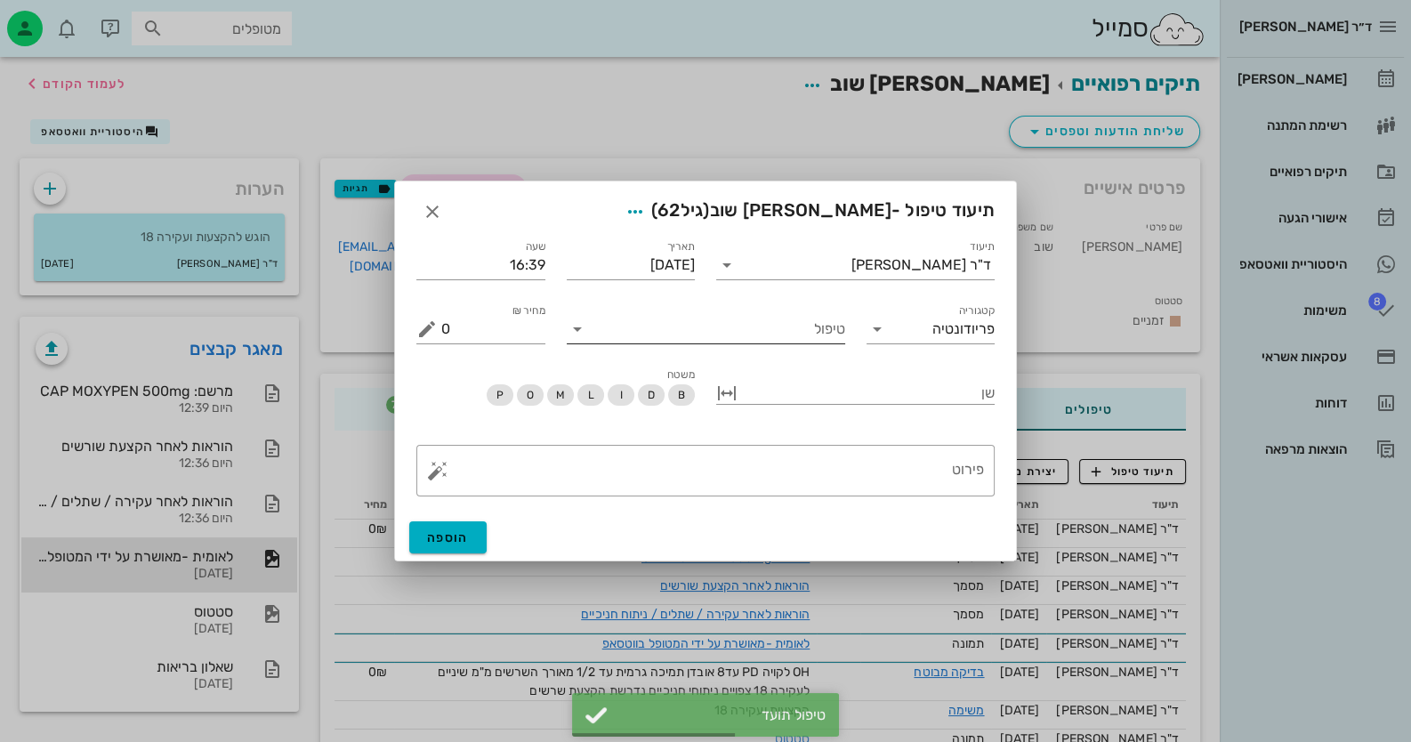
click at [798, 335] on input "טיפול" at bounding box center [719, 329] width 254 height 28
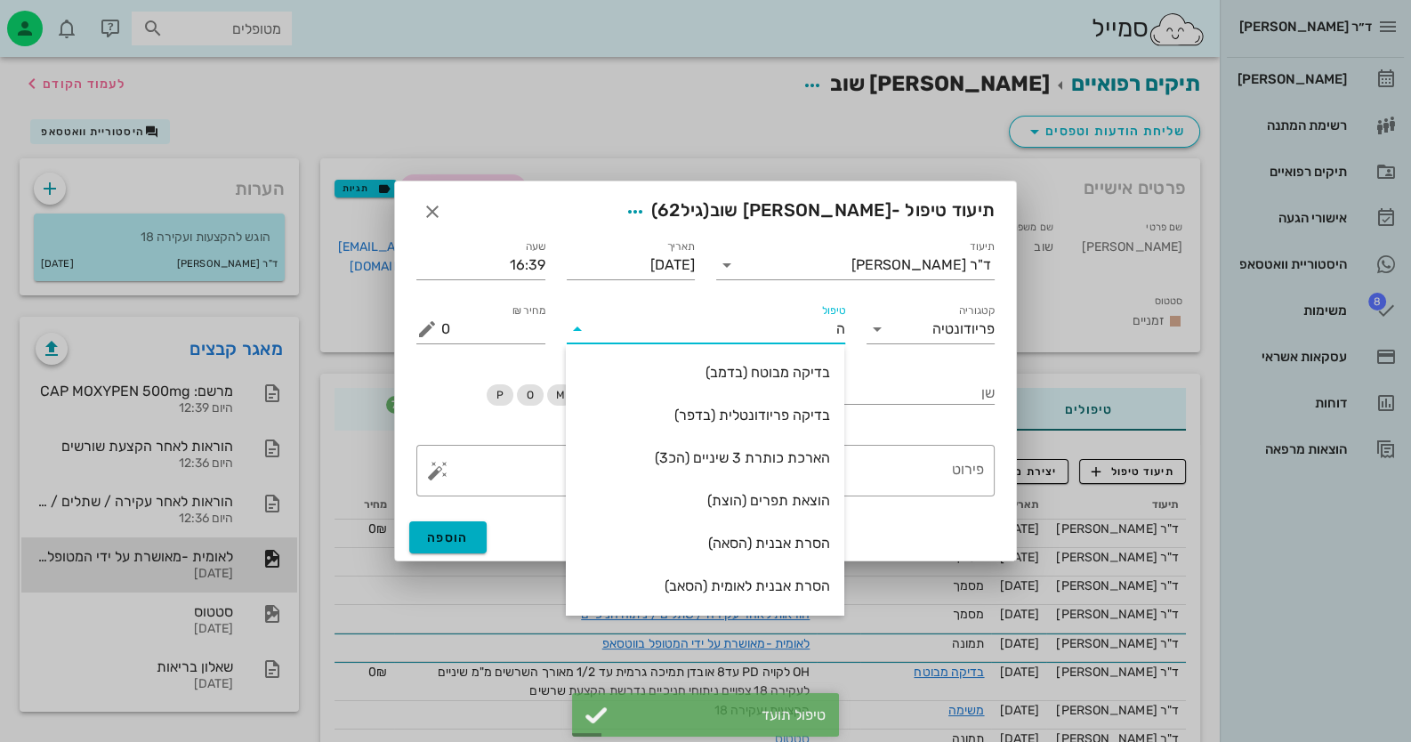
type input "[PERSON_NAME]"
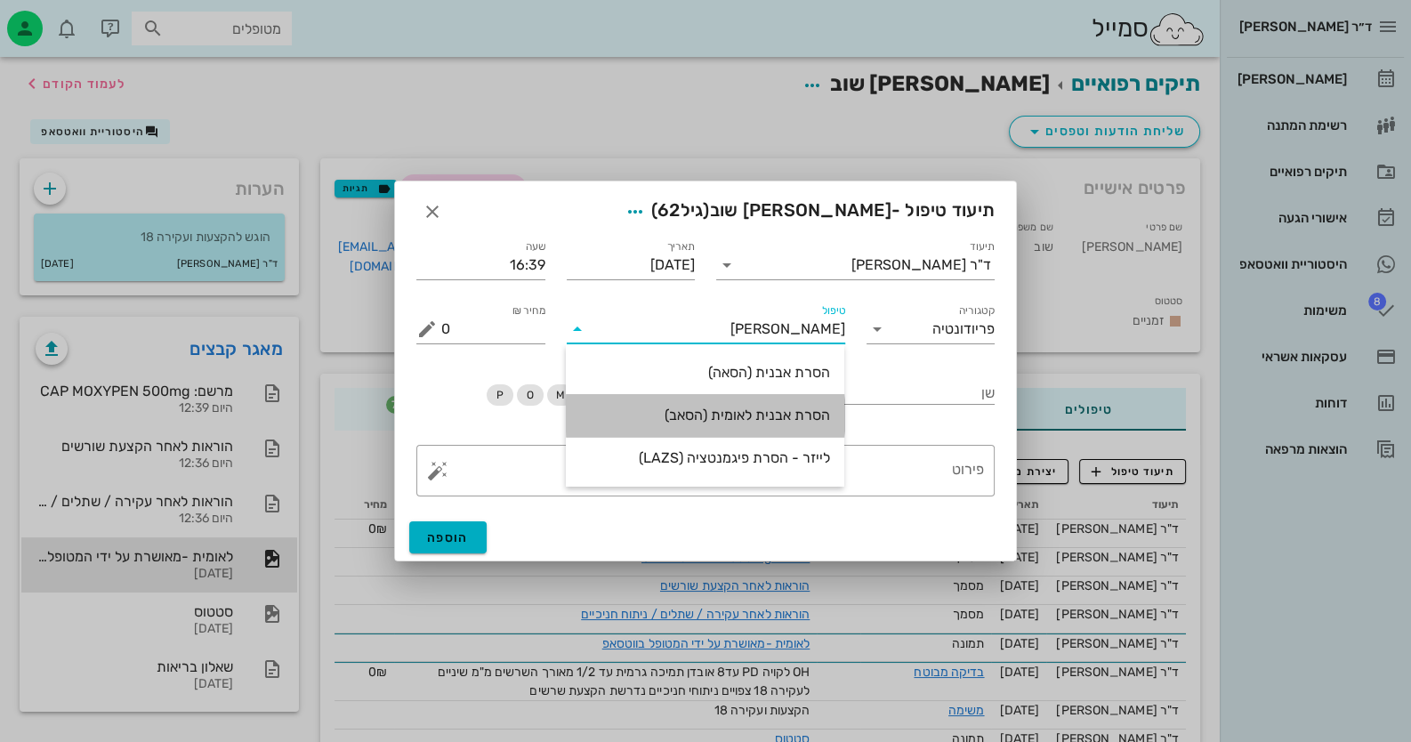
click at [794, 410] on div "הסרת אבנית לאומית (הסאב)" at bounding box center [705, 415] width 250 height 17
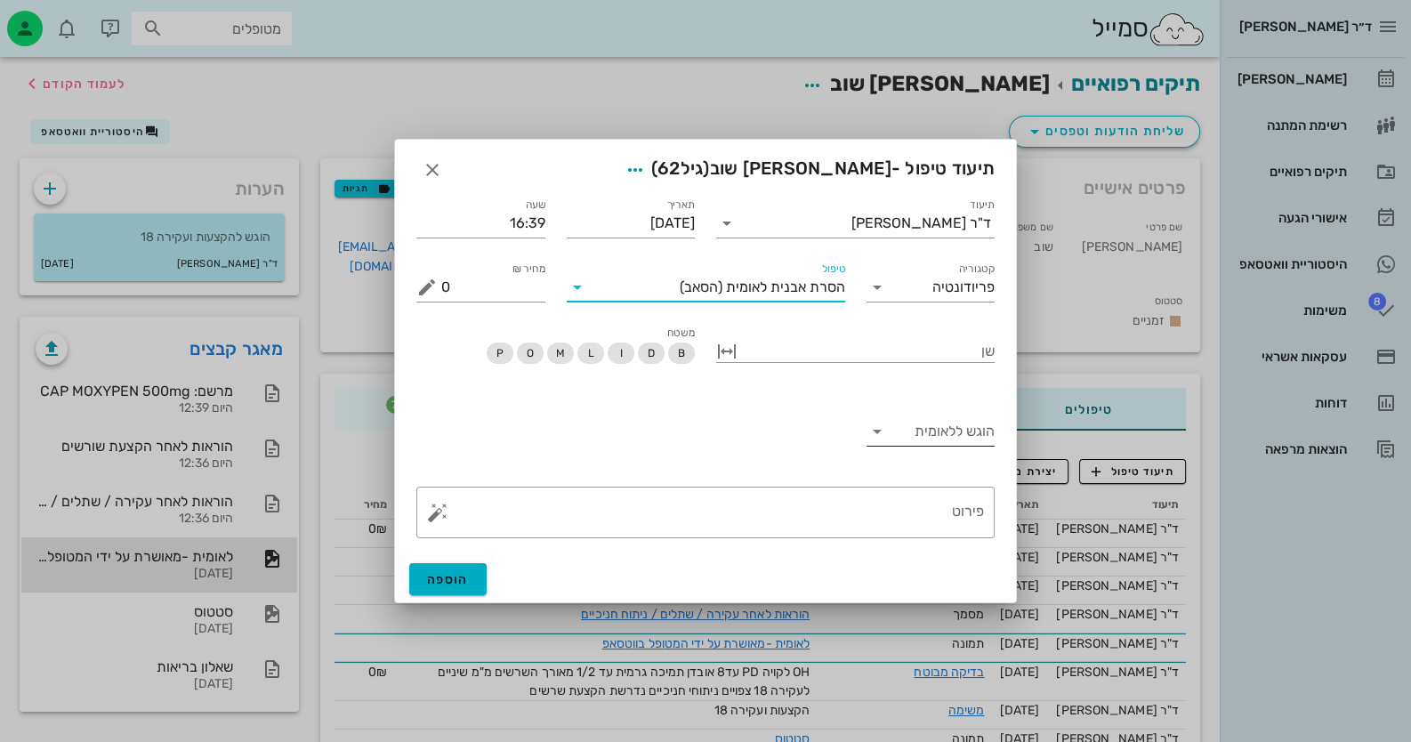
click at [948, 432] on input "הוגש ללאומית" at bounding box center [943, 431] width 104 height 28
click at [957, 456] on div "כן" at bounding box center [930, 445] width 101 height 38
click at [475, 583] on button "הוספה" at bounding box center [447, 579] width 77 height 32
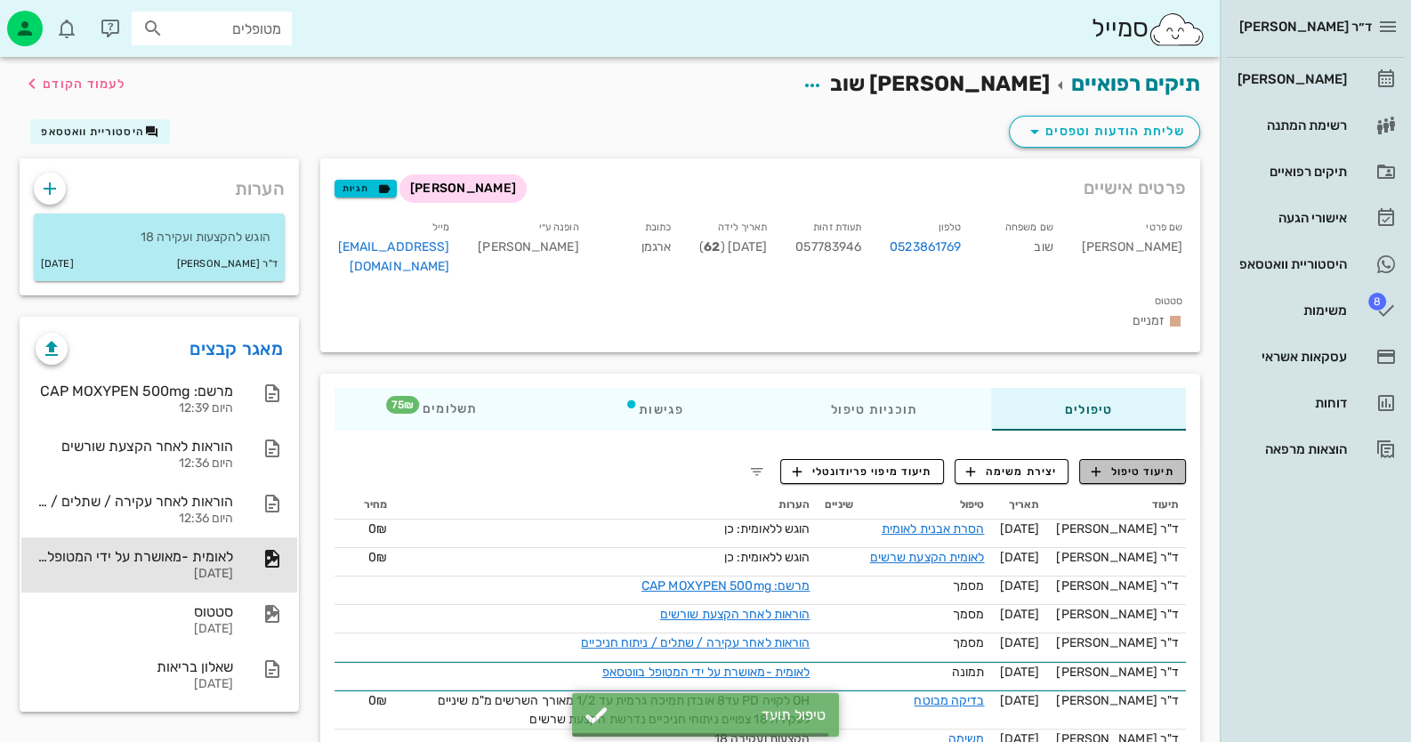
click at [1161, 464] on span "תיעוד טיפול" at bounding box center [1133, 472] width 83 height 16
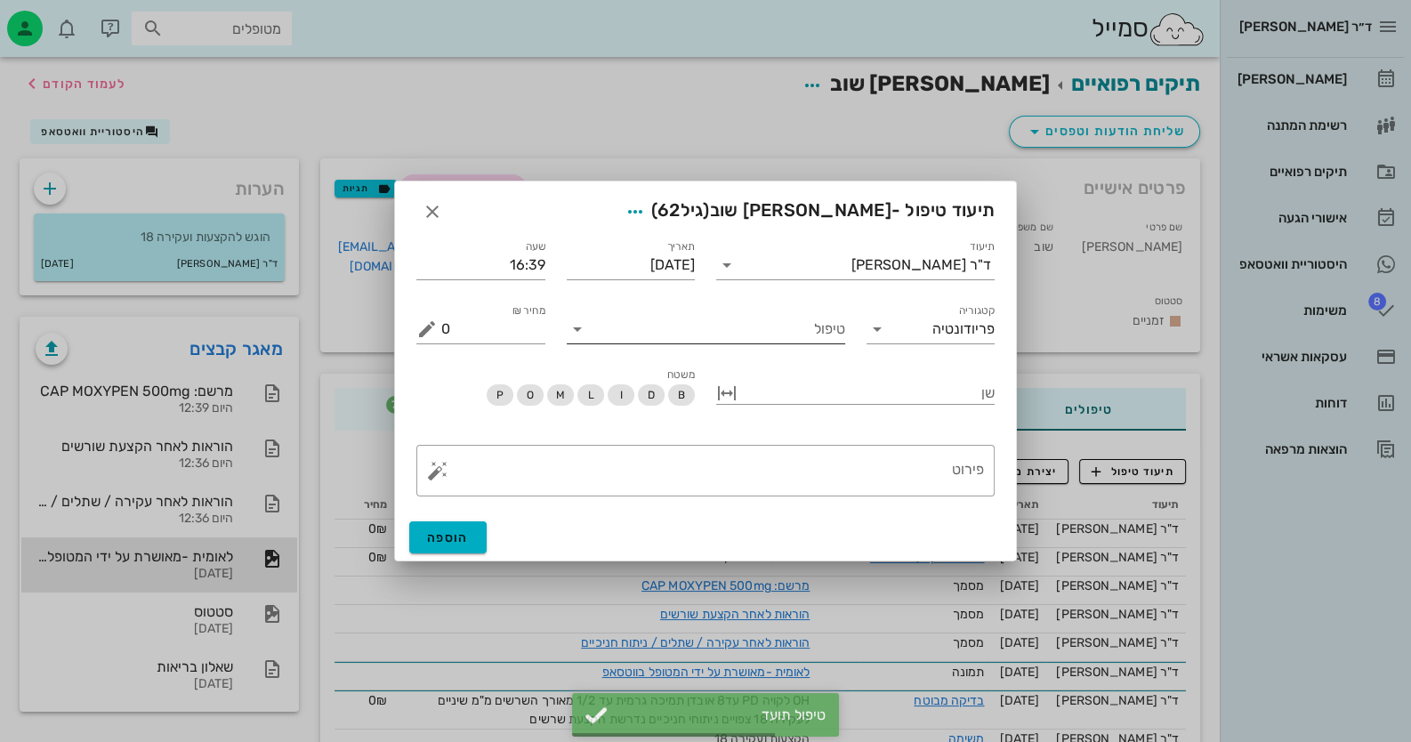
click at [778, 327] on input "טיפול" at bounding box center [719, 329] width 254 height 28
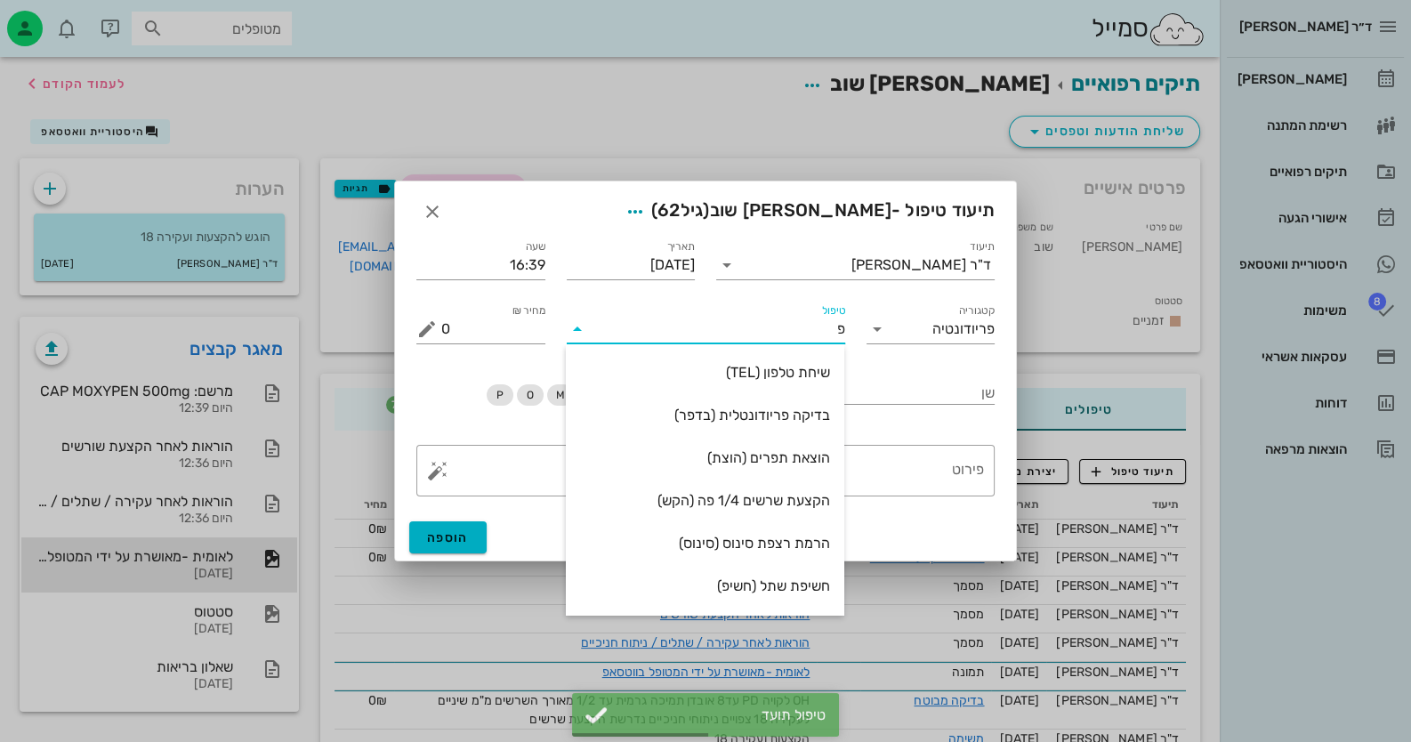
type input "פל"
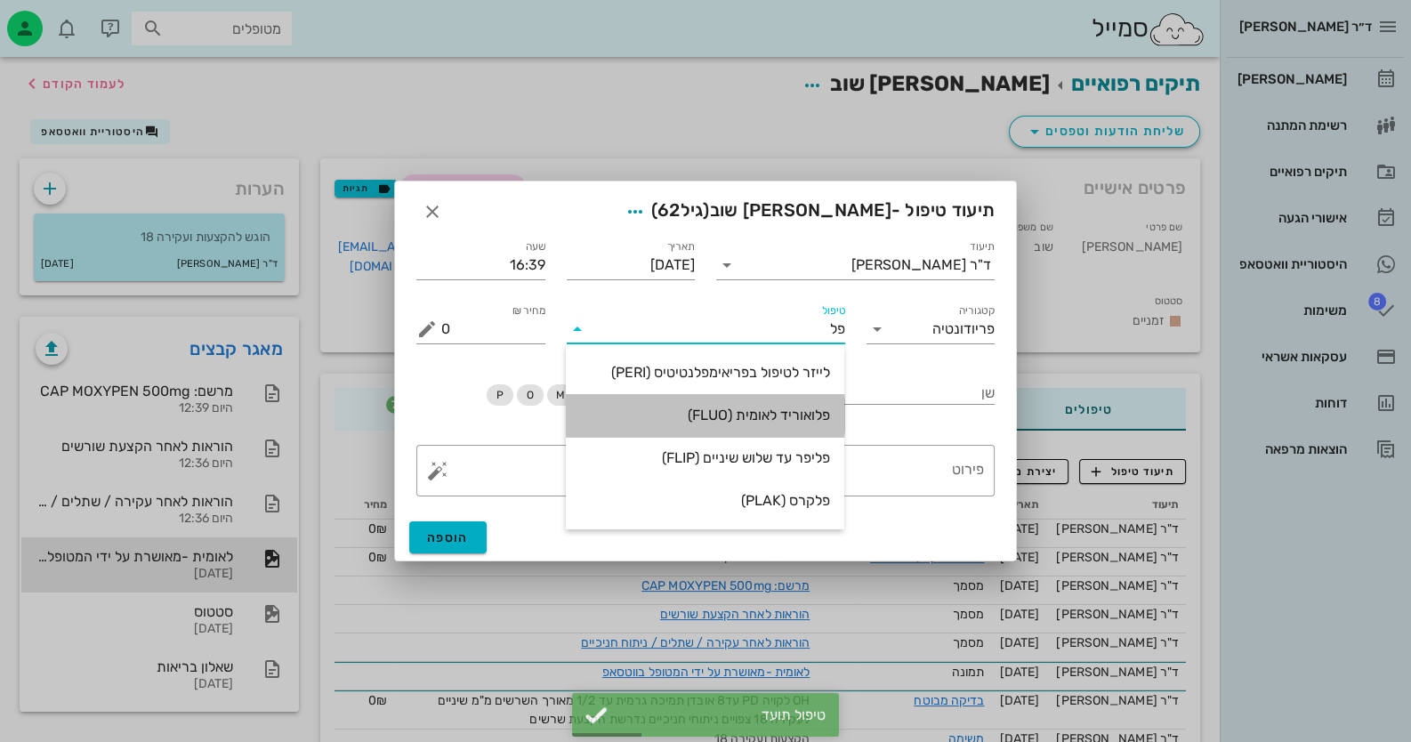
click at [770, 413] on div "פלואוריד לאומית (FLUO)" at bounding box center [705, 415] width 250 height 17
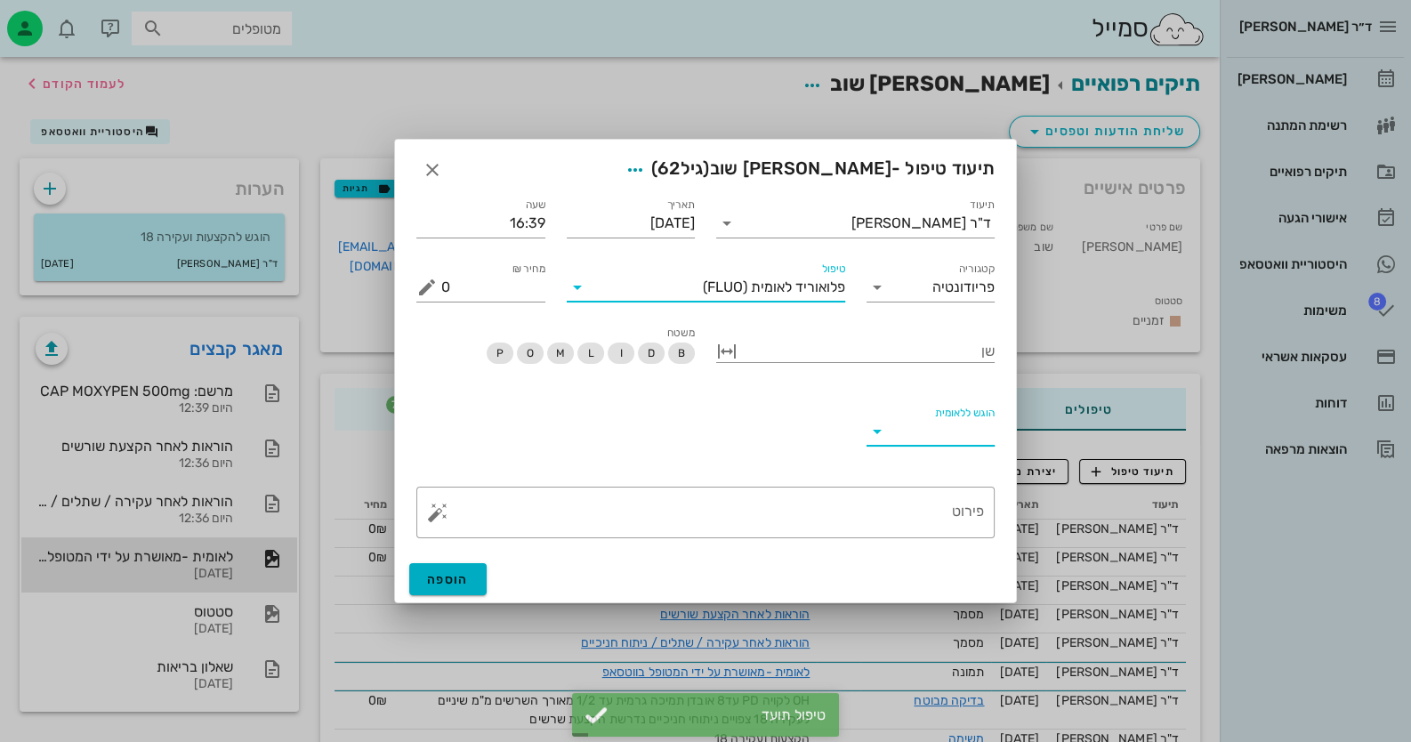
click at [985, 424] on input "הוגש ללאומית" at bounding box center [943, 431] width 104 height 28
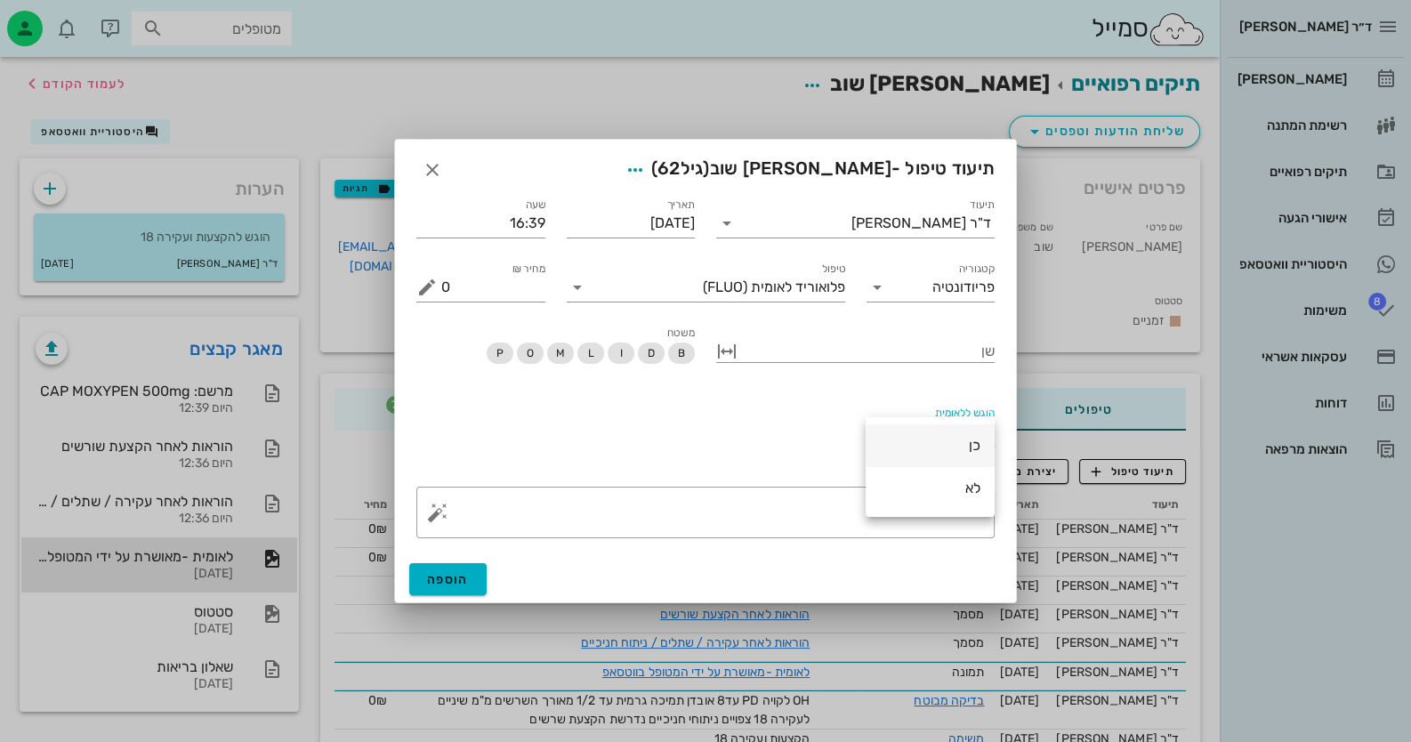
click at [964, 453] on div "כן" at bounding box center [930, 445] width 101 height 17
click at [454, 579] on span "הוספה" at bounding box center [448, 579] width 42 height 15
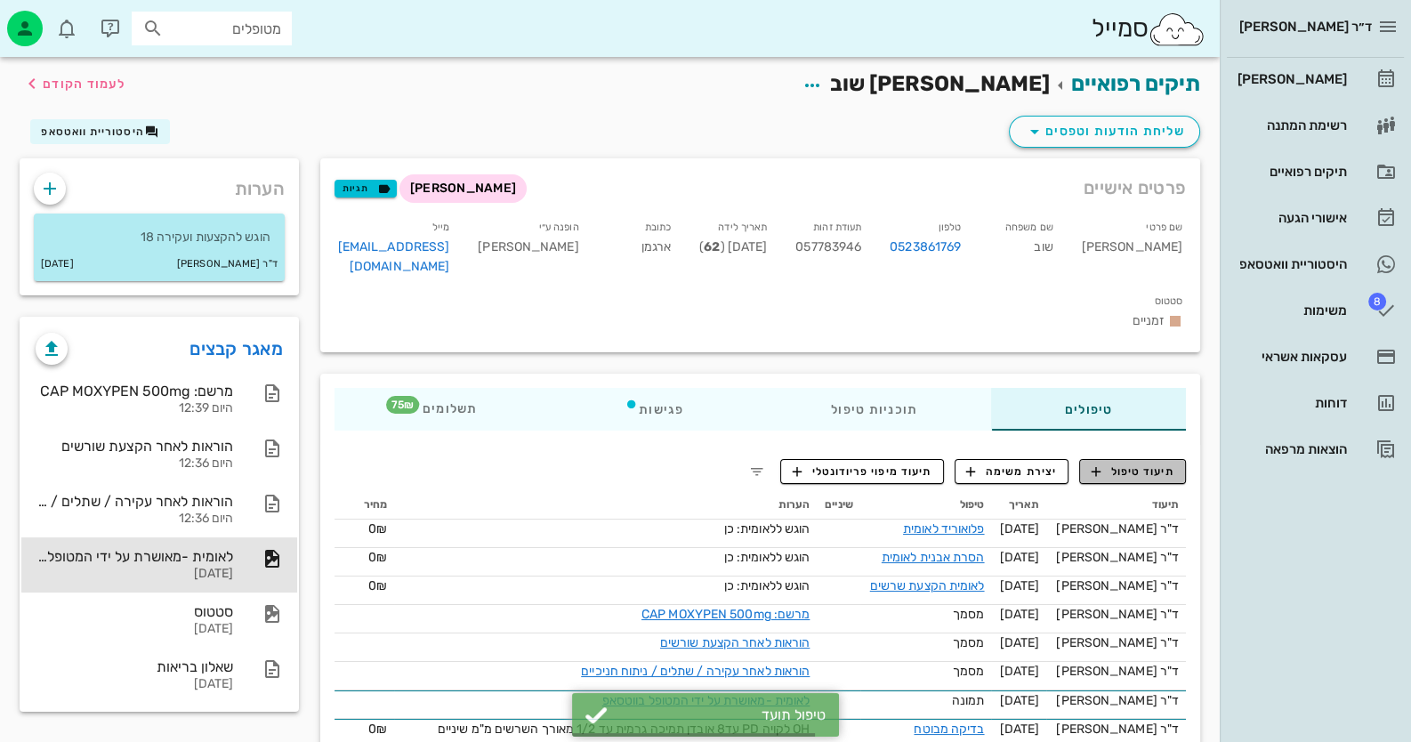
click at [1166, 464] on span "תיעוד טיפול" at bounding box center [1133, 472] width 83 height 16
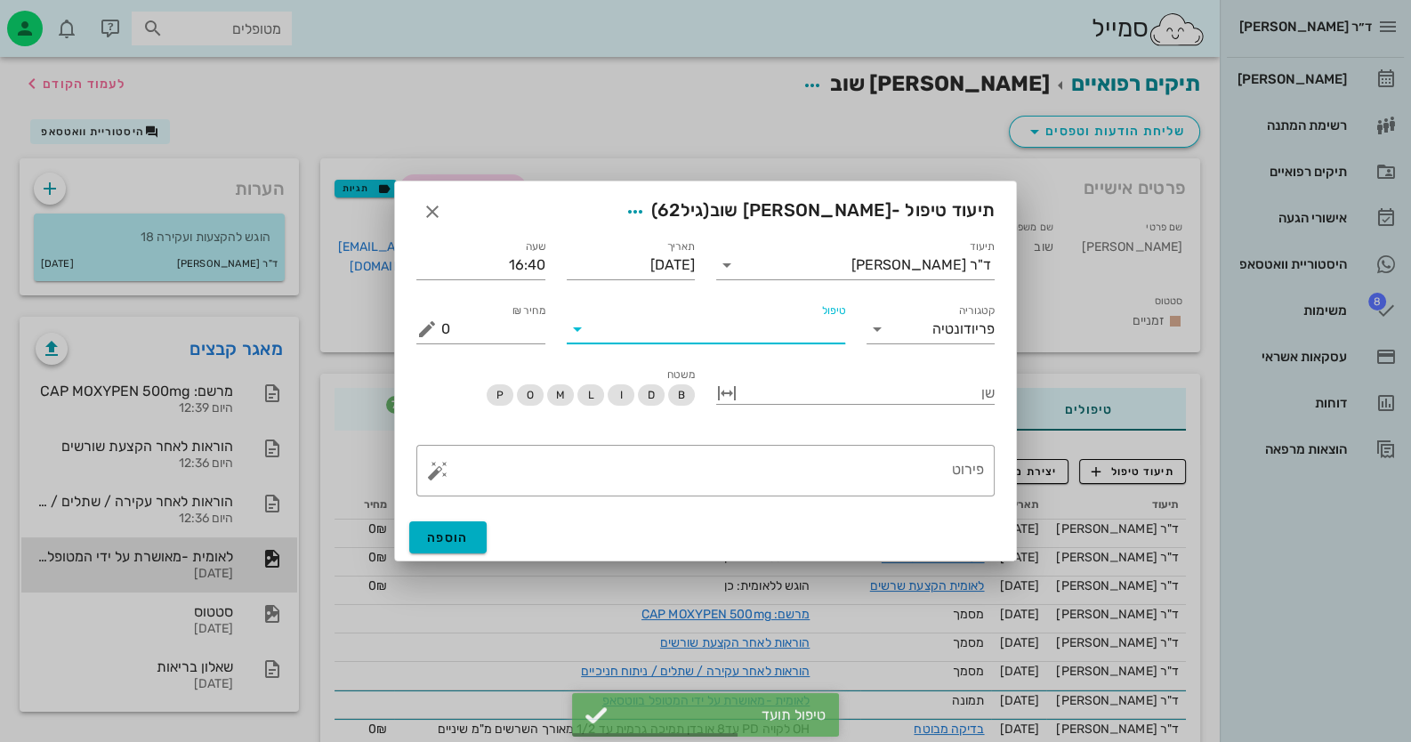
click at [797, 337] on input "טיפול" at bounding box center [719, 329] width 254 height 28
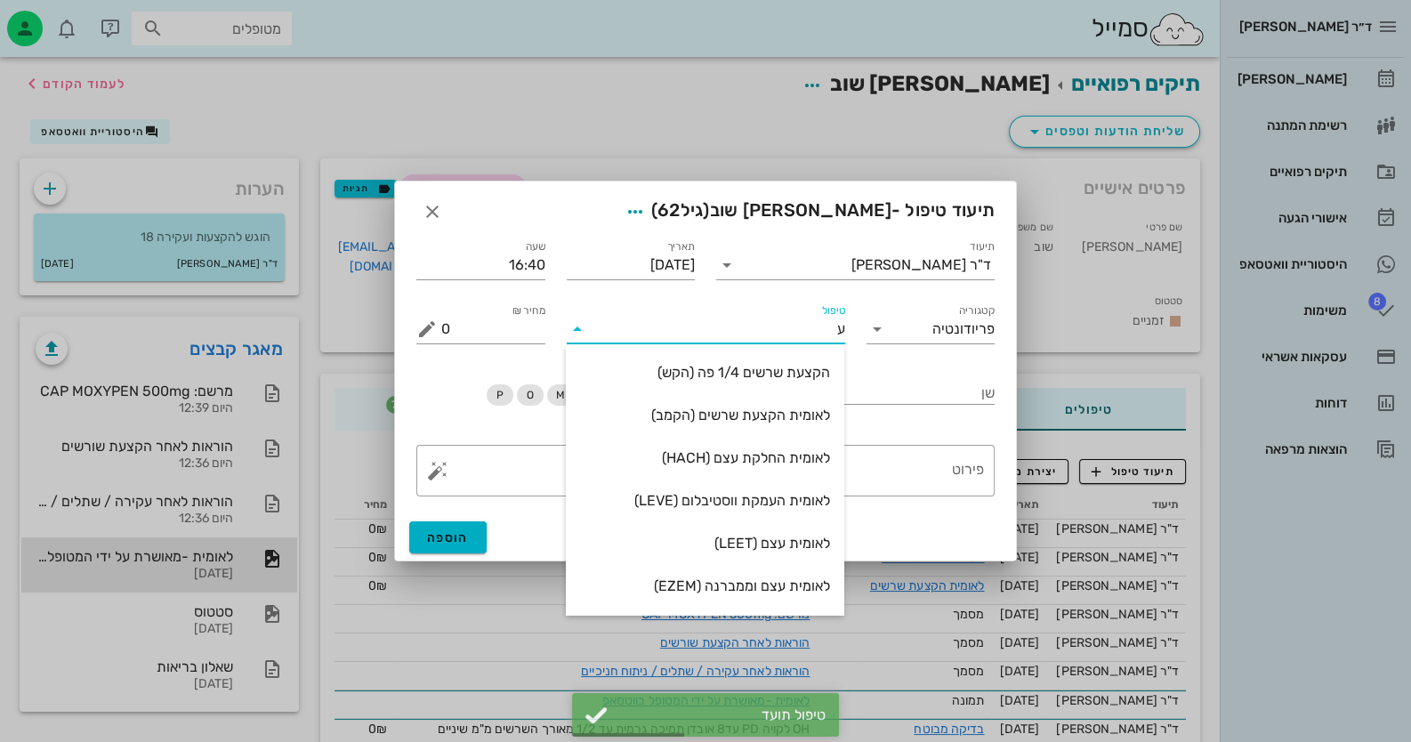
type input "עק"
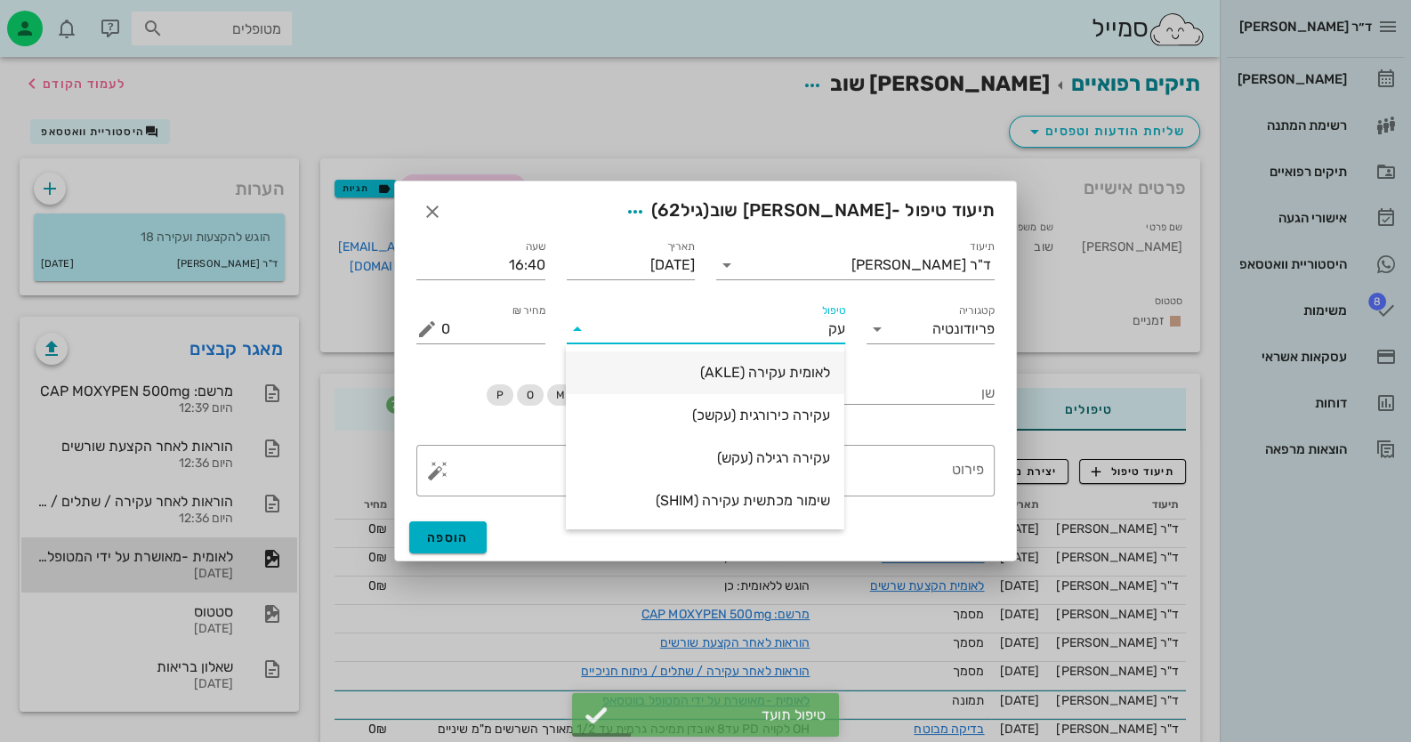
click at [804, 373] on div "לאומית עקירה (AKLE)" at bounding box center [705, 372] width 250 height 17
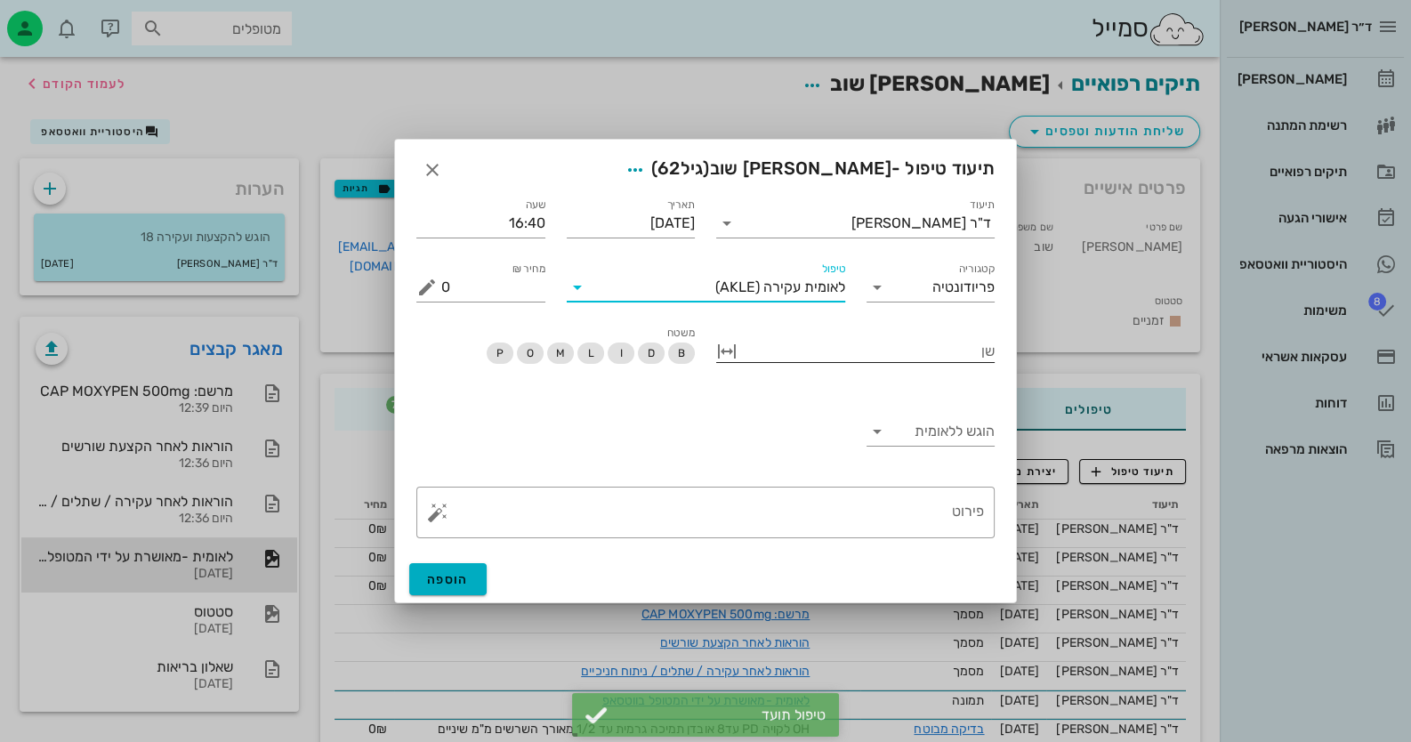
click at [930, 360] on div at bounding box center [868, 349] width 254 height 23
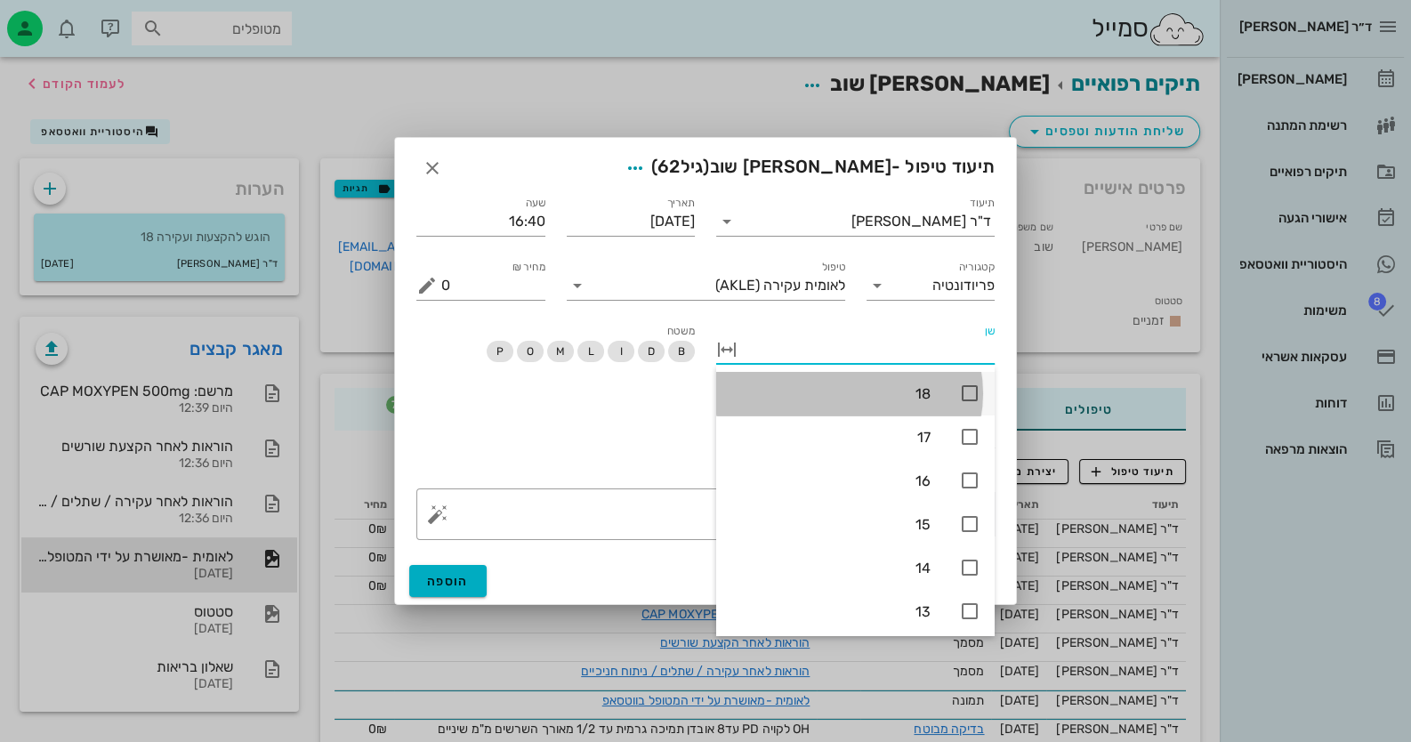
click at [965, 391] on icon at bounding box center [969, 393] width 21 height 21
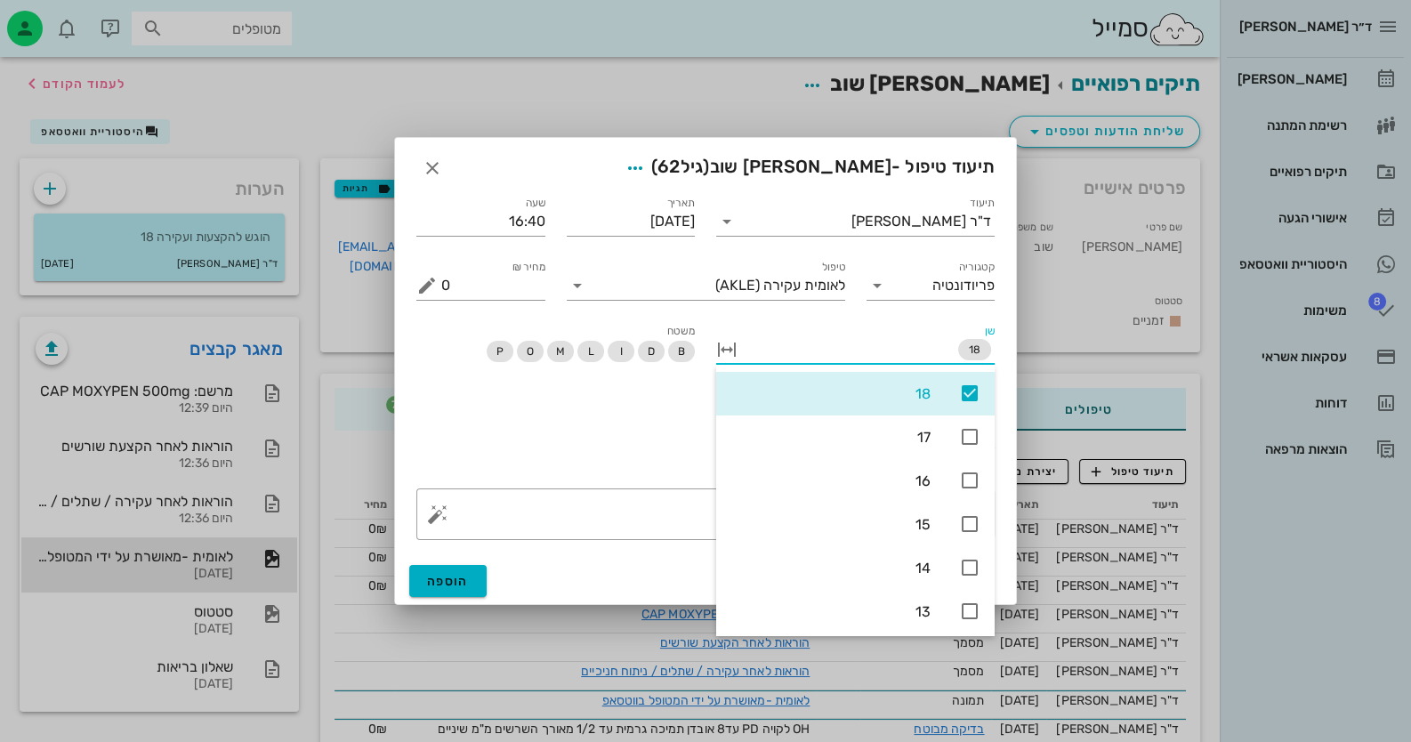
drag, startPoint x: 477, startPoint y: 421, endPoint x: 716, endPoint y: 430, distance: 239.5
click at [479, 421] on div "הוגש ללאומית" at bounding box center [706, 436] width 600 height 84
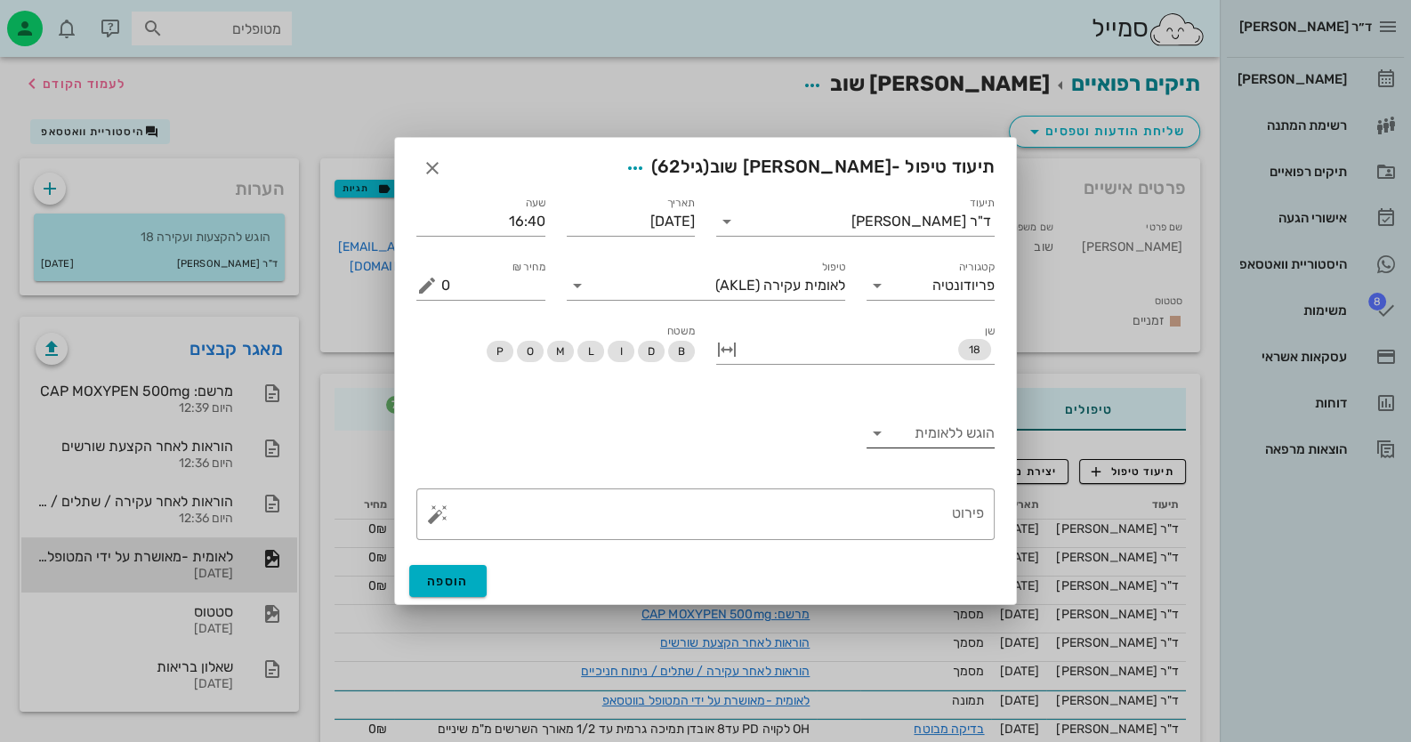
click at [956, 436] on input "הוגש ללאומית" at bounding box center [943, 433] width 104 height 28
click at [961, 450] on div "כן" at bounding box center [930, 447] width 101 height 17
click at [443, 585] on span "הוספה" at bounding box center [448, 581] width 42 height 15
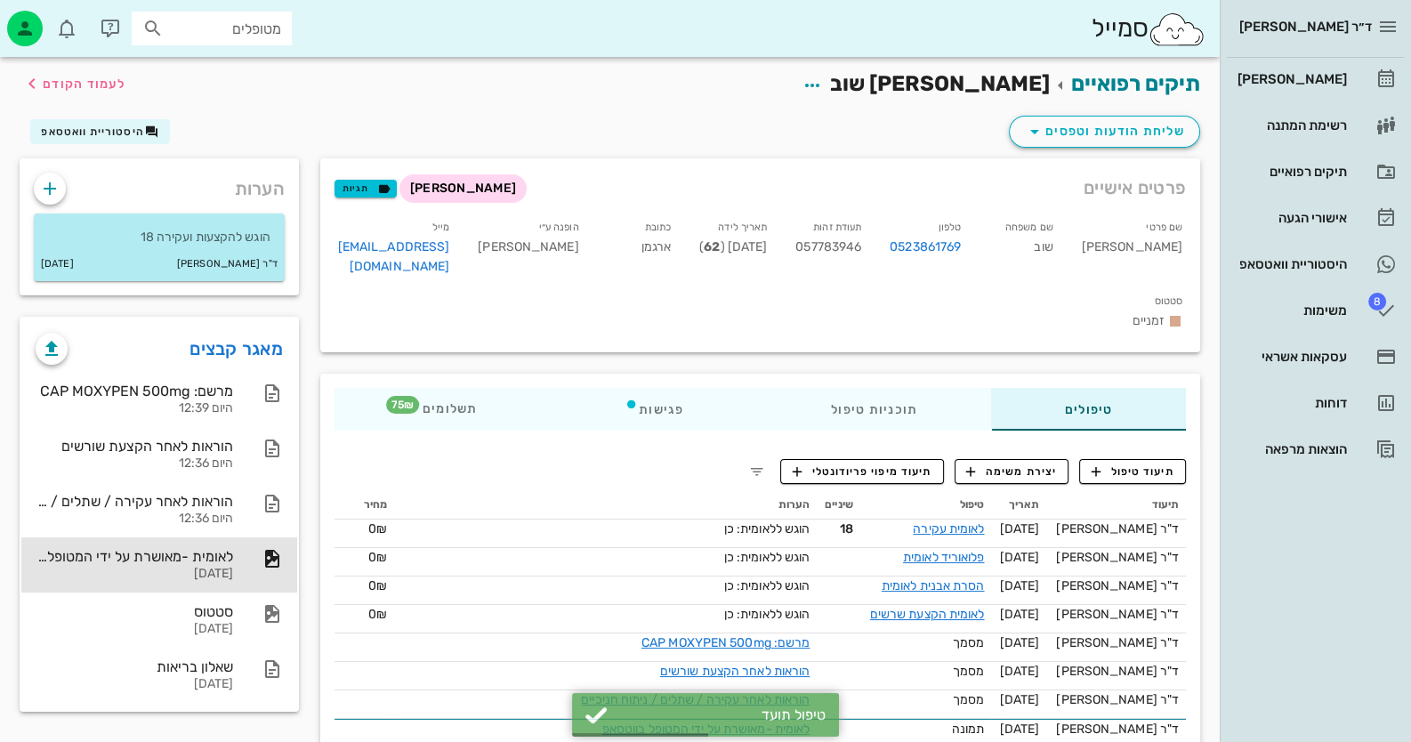
click at [861, 249] on span "057783946" at bounding box center [828, 246] width 66 height 15
copy span "057783946"
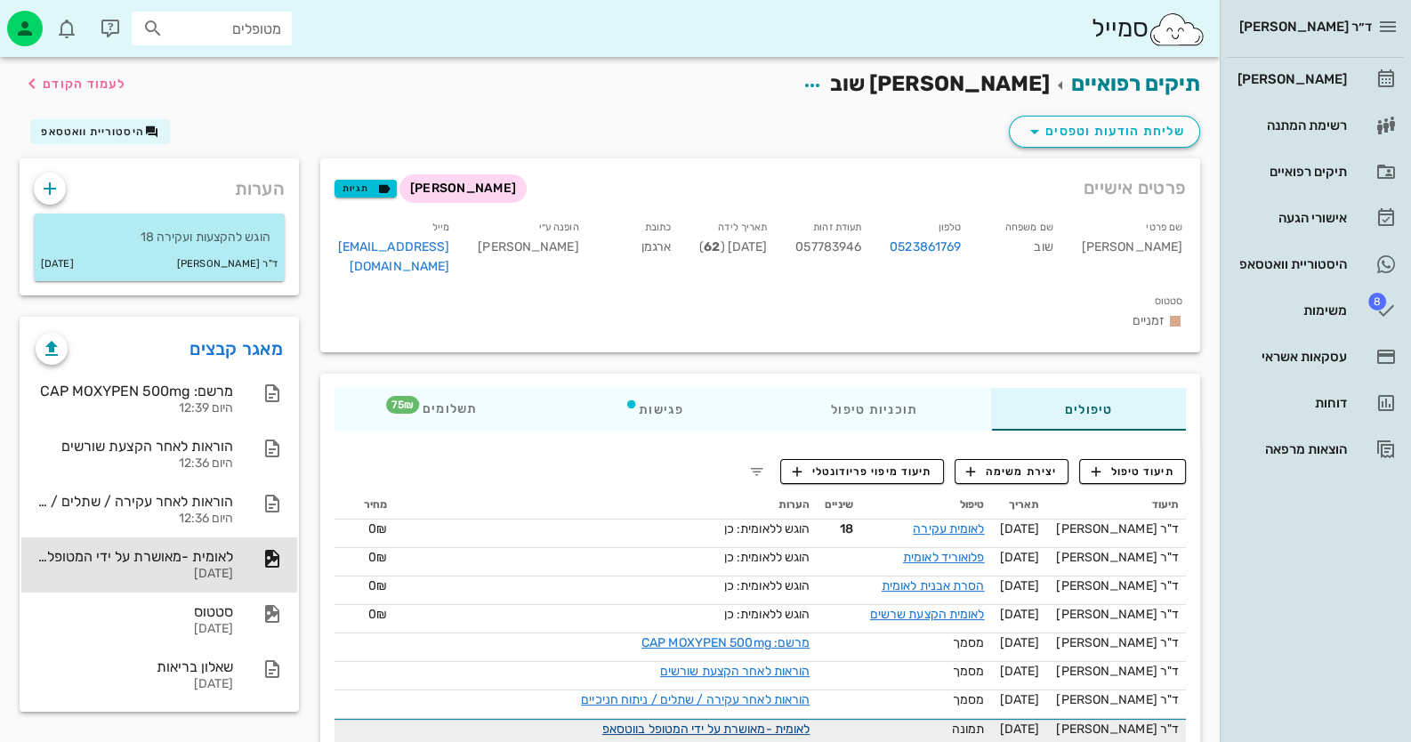
click at [791, 722] on link "לאומית -מאושרת על ידי המטופל בווטסאפ" at bounding box center [706, 729] width 208 height 15
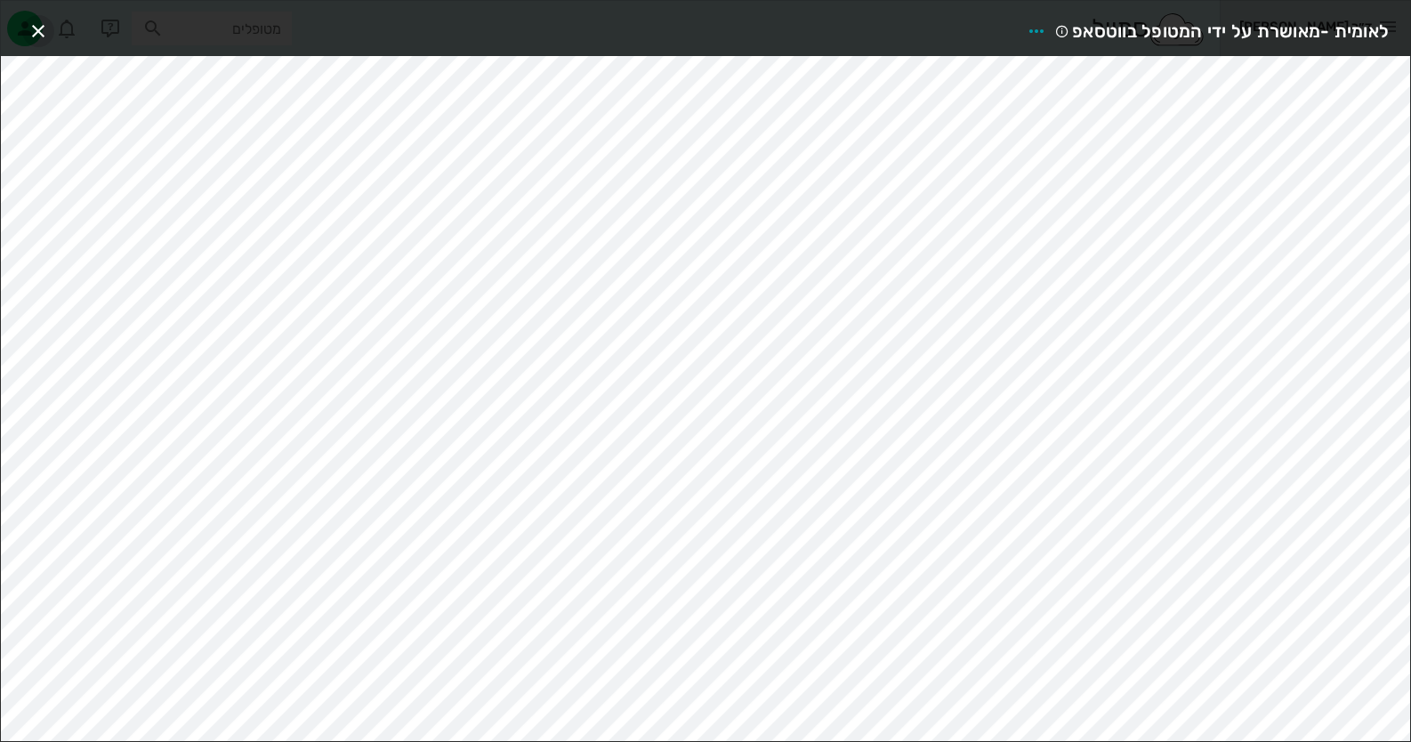
click at [38, 26] on icon "button" at bounding box center [38, 30] width 21 height 21
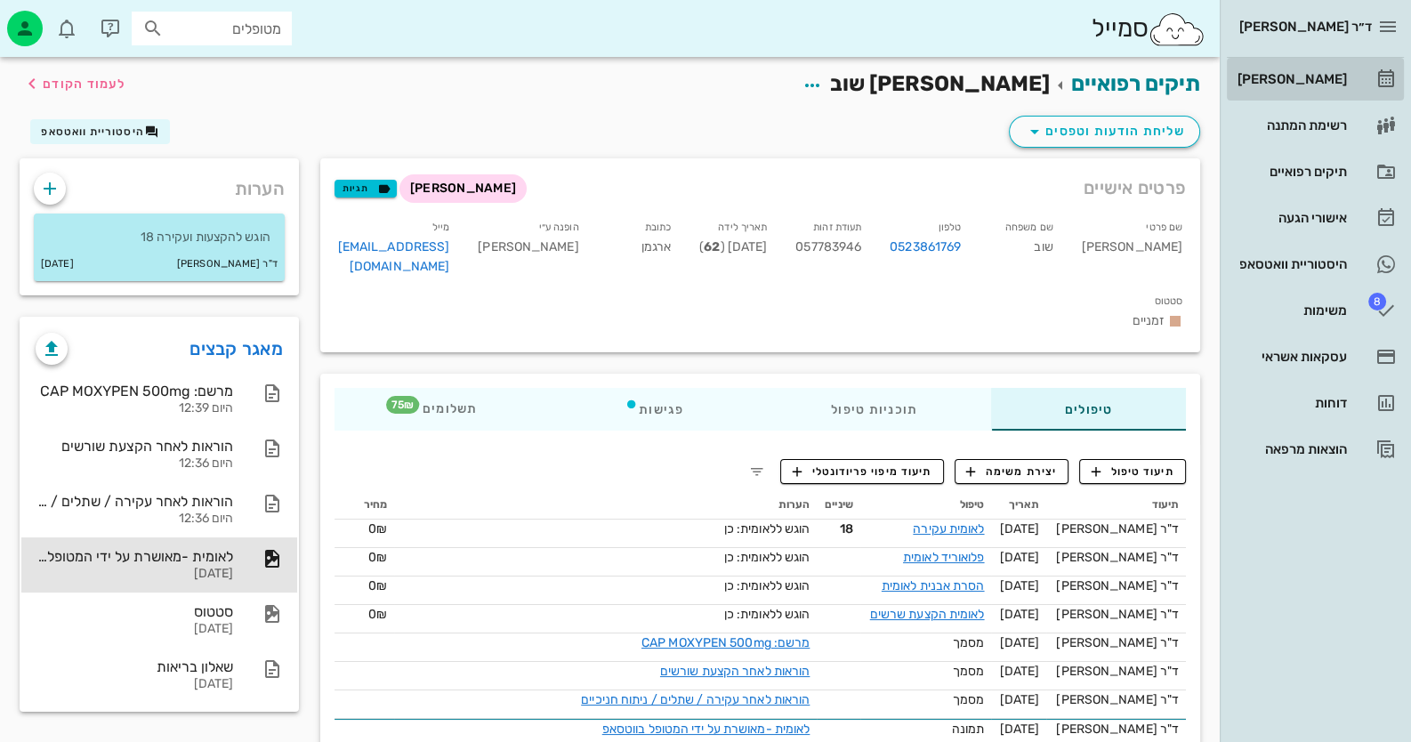
click at [1308, 75] on div "[PERSON_NAME]" at bounding box center [1290, 79] width 113 height 14
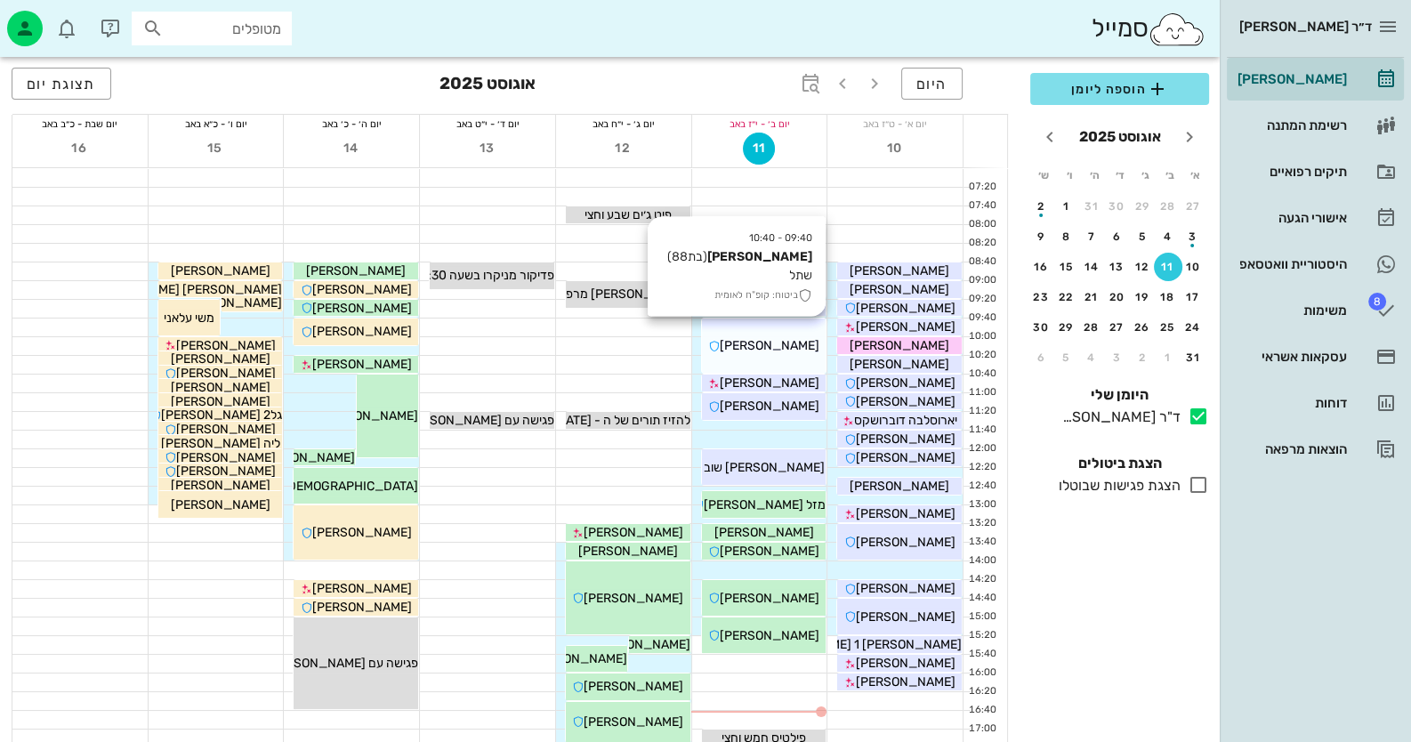
click at [746, 355] on div "09:40 - 10:40 [PERSON_NAME] (בת 88 ) שתל ביטוח: קופ"ח לאומית [PERSON_NAME]" at bounding box center [764, 346] width 125 height 54
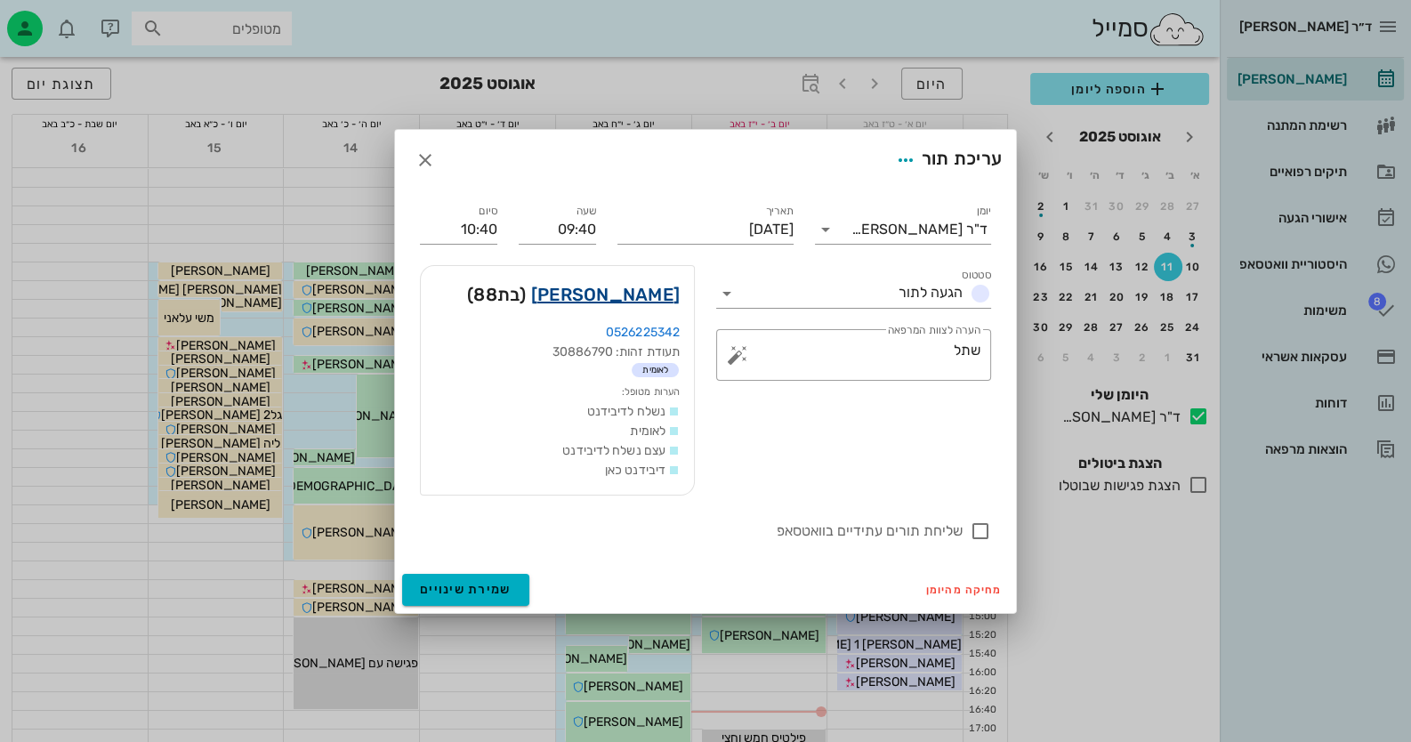
click at [665, 294] on link "[PERSON_NAME]" at bounding box center [605, 294] width 149 height 28
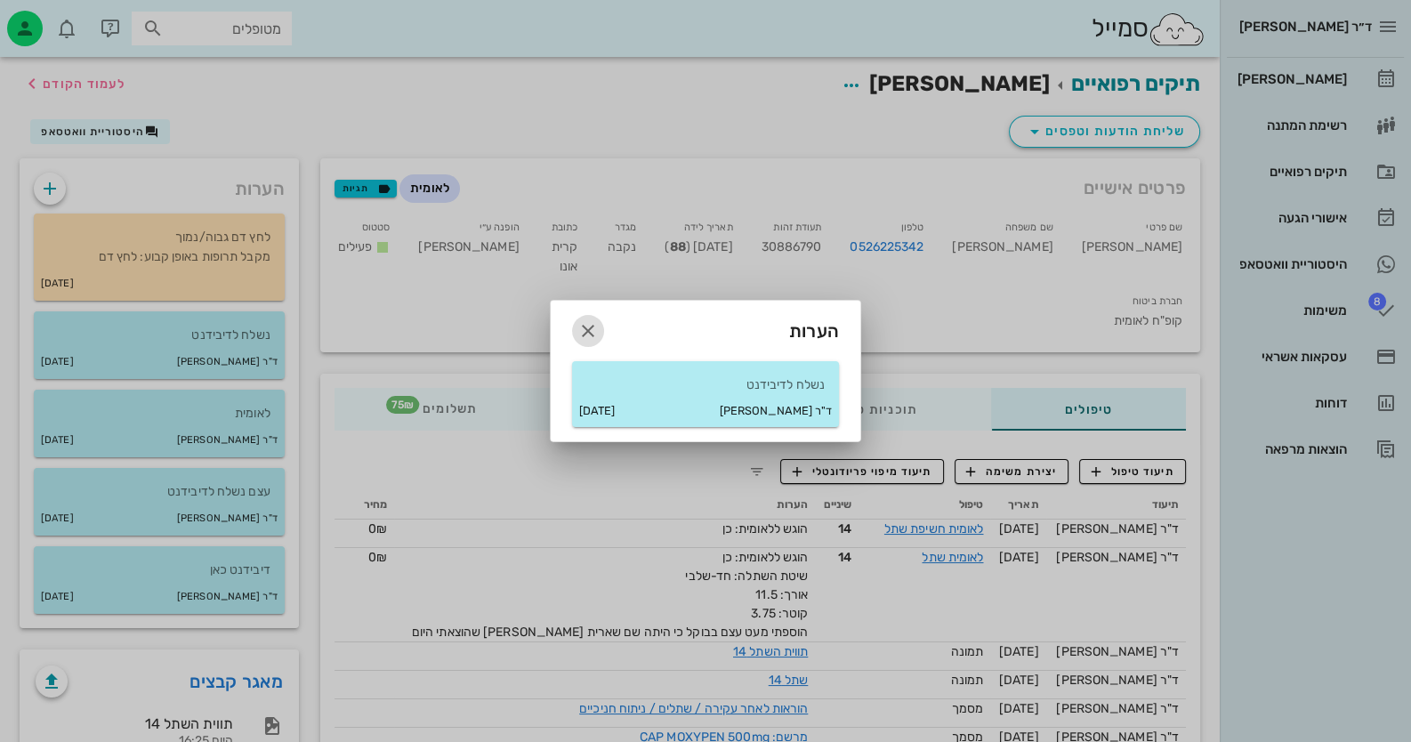
click at [597, 328] on icon "button" at bounding box center [587, 330] width 21 height 21
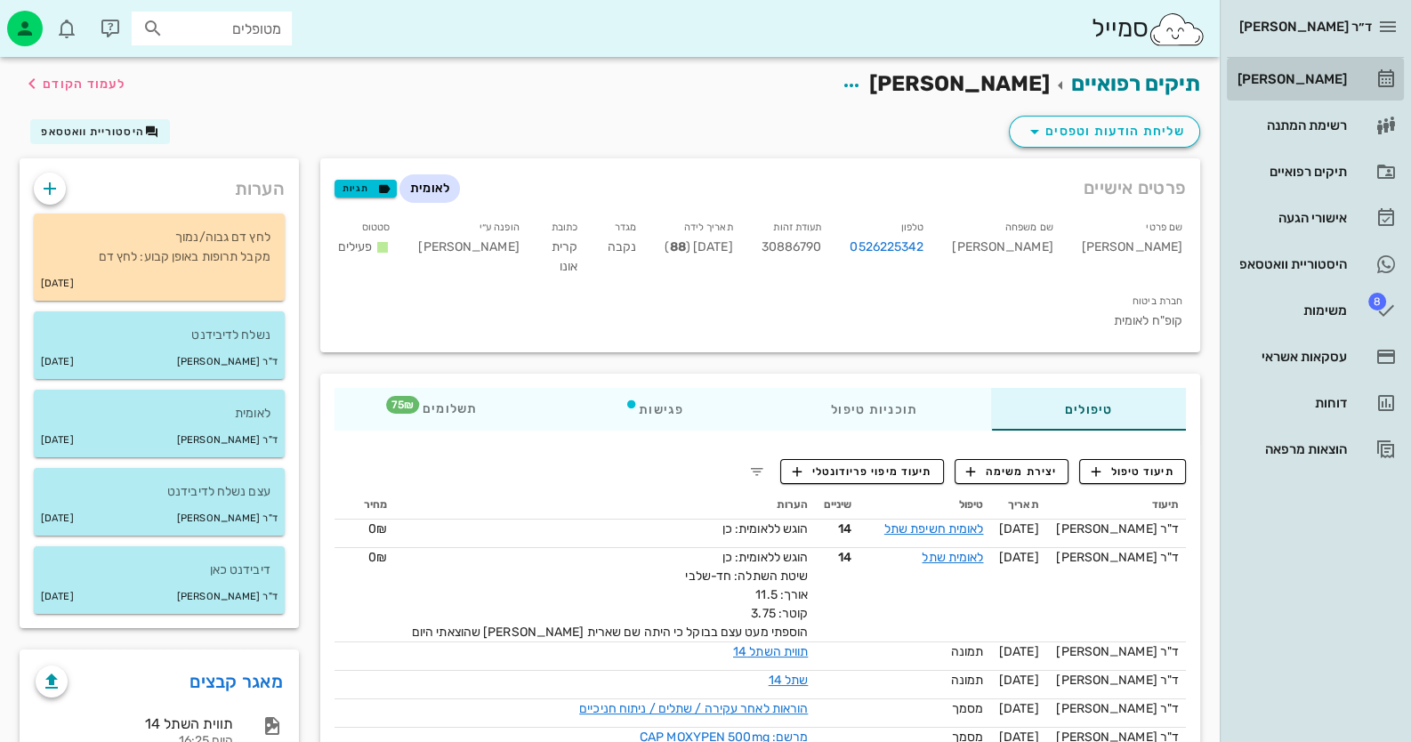
click at [1336, 81] on div "[PERSON_NAME]" at bounding box center [1290, 79] width 113 height 14
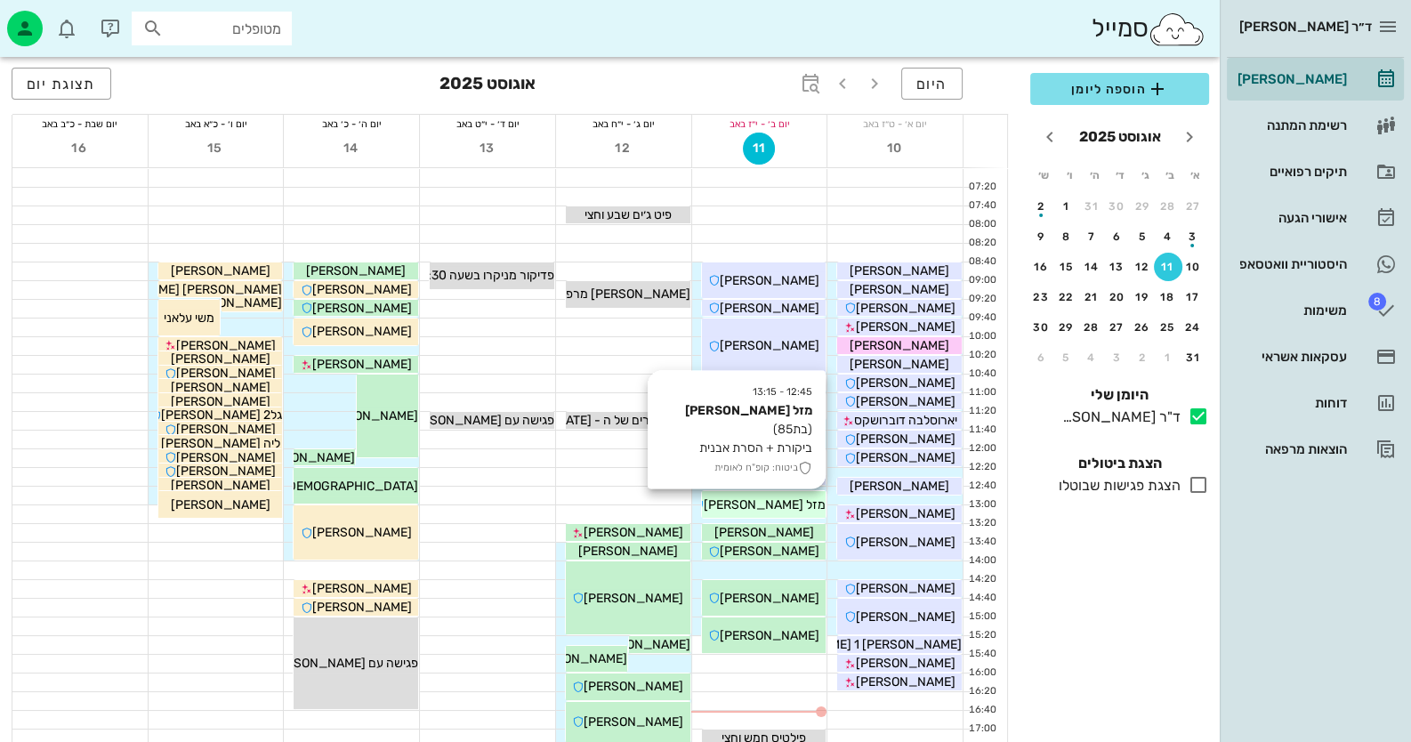
click at [786, 491] on div "12:45 - 13:15 מזל [PERSON_NAME] (בת 85 ) ביקורת + הסרת אבנית ביטוח: קופ"ח לאומי…" at bounding box center [764, 504] width 125 height 27
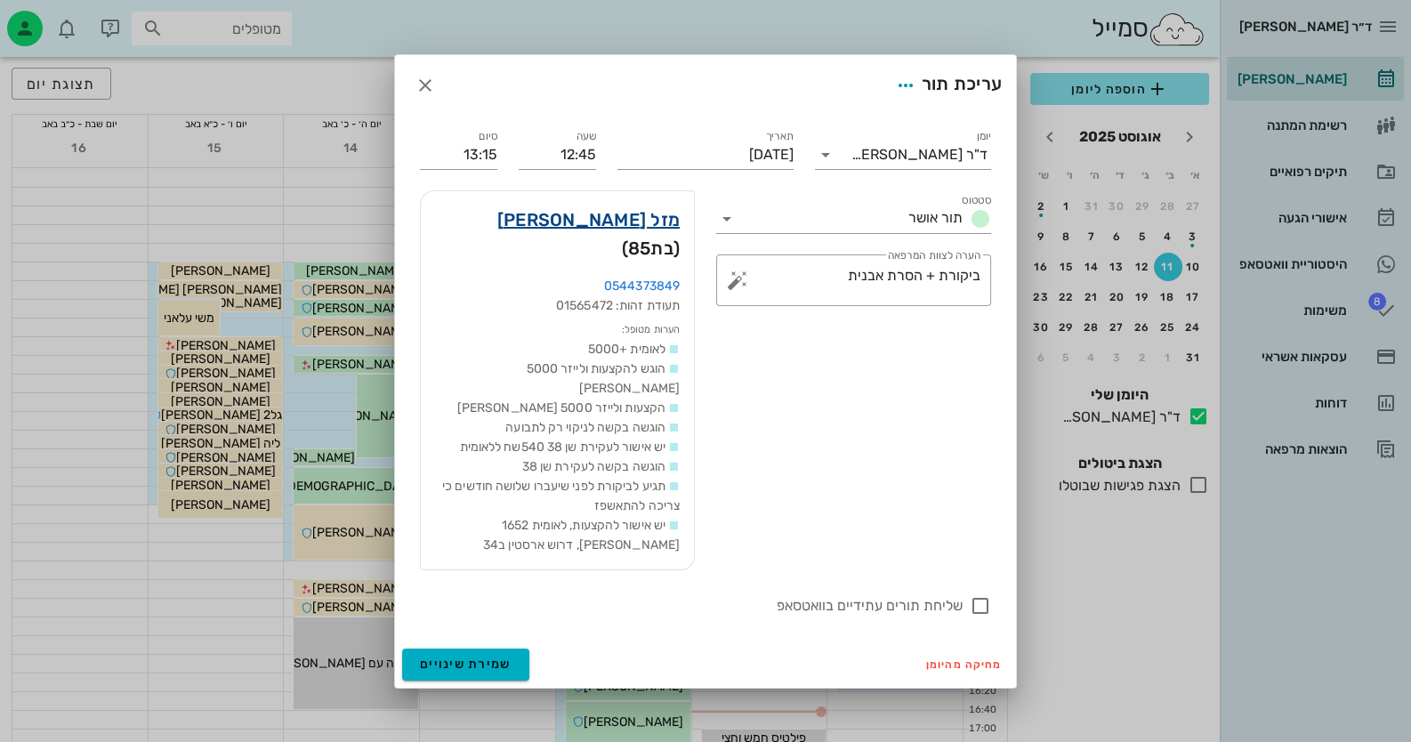
click at [655, 234] on link "מזל [PERSON_NAME]" at bounding box center [588, 220] width 182 height 28
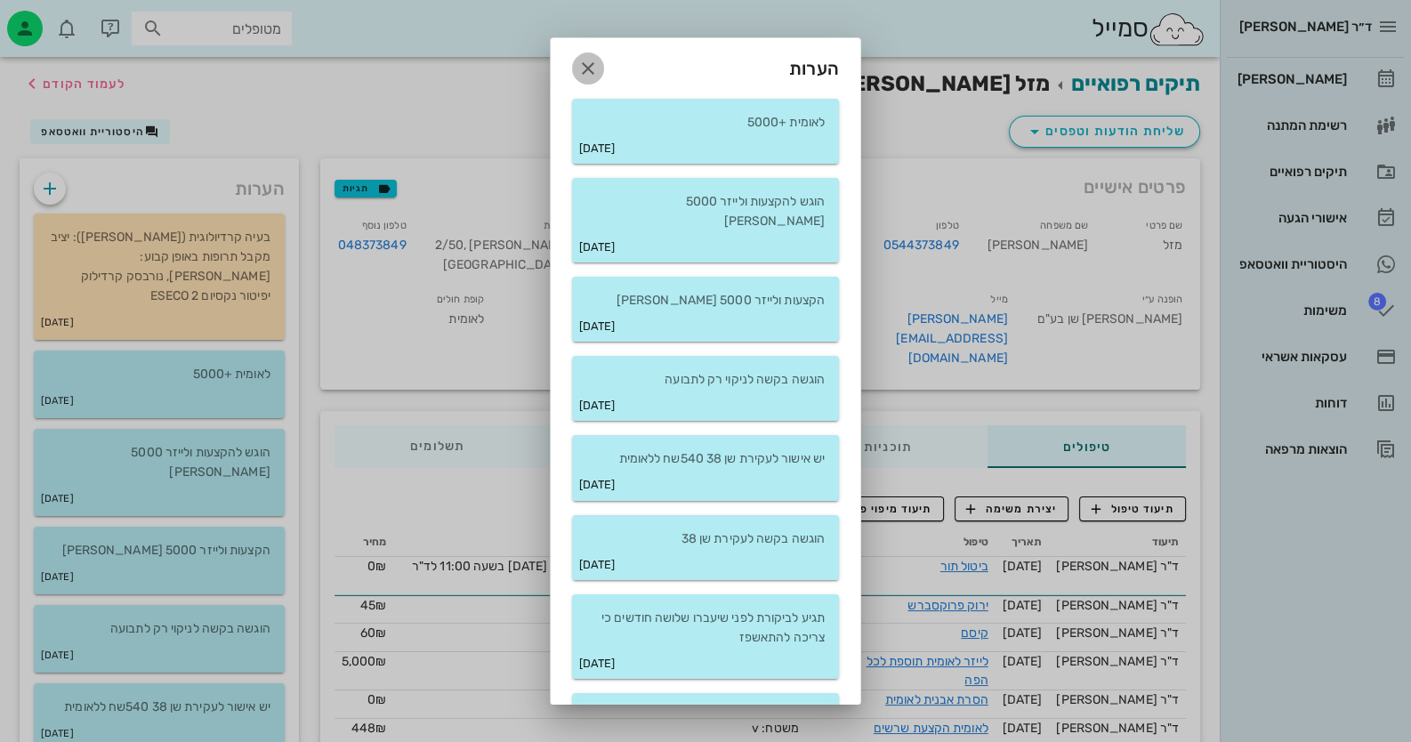
click at [592, 59] on icon "button" at bounding box center [587, 68] width 21 height 21
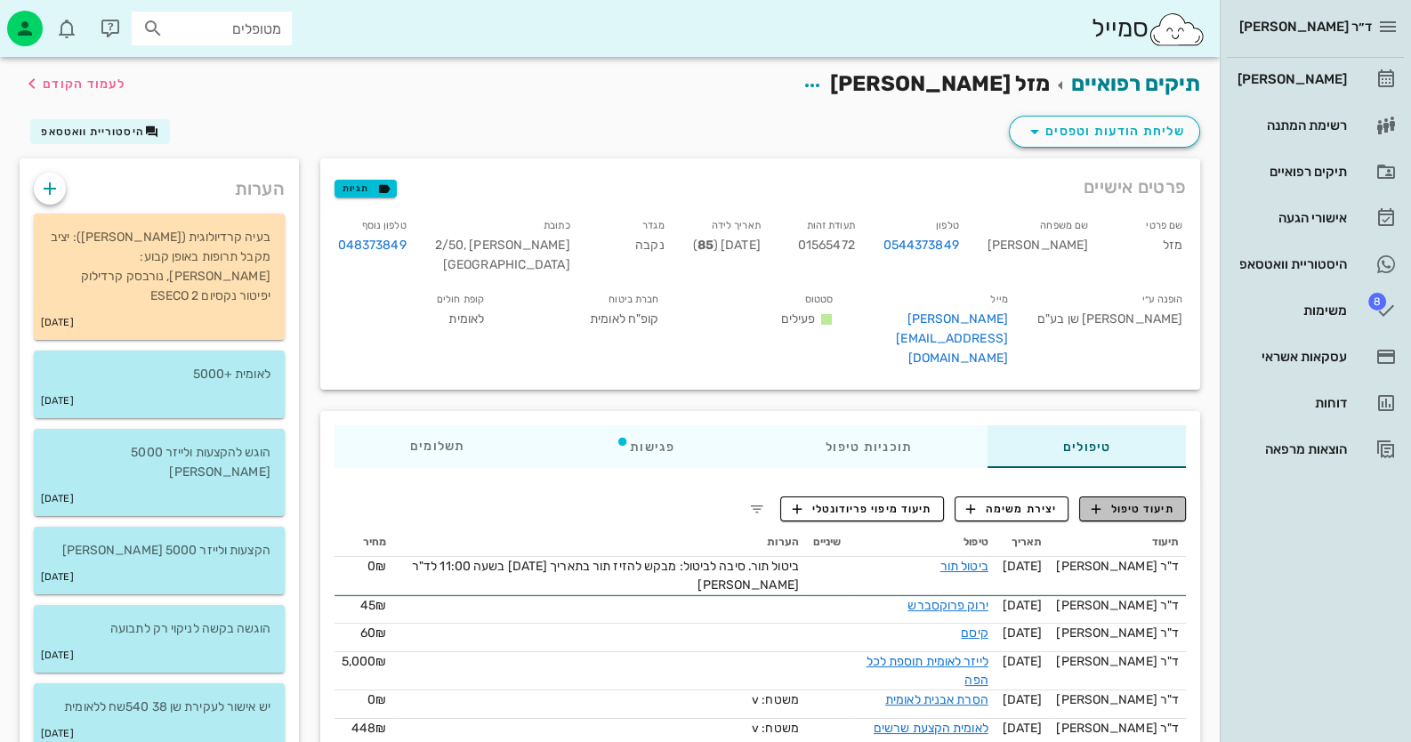
click at [1159, 501] on span "תיעוד טיפול" at bounding box center [1133, 509] width 83 height 16
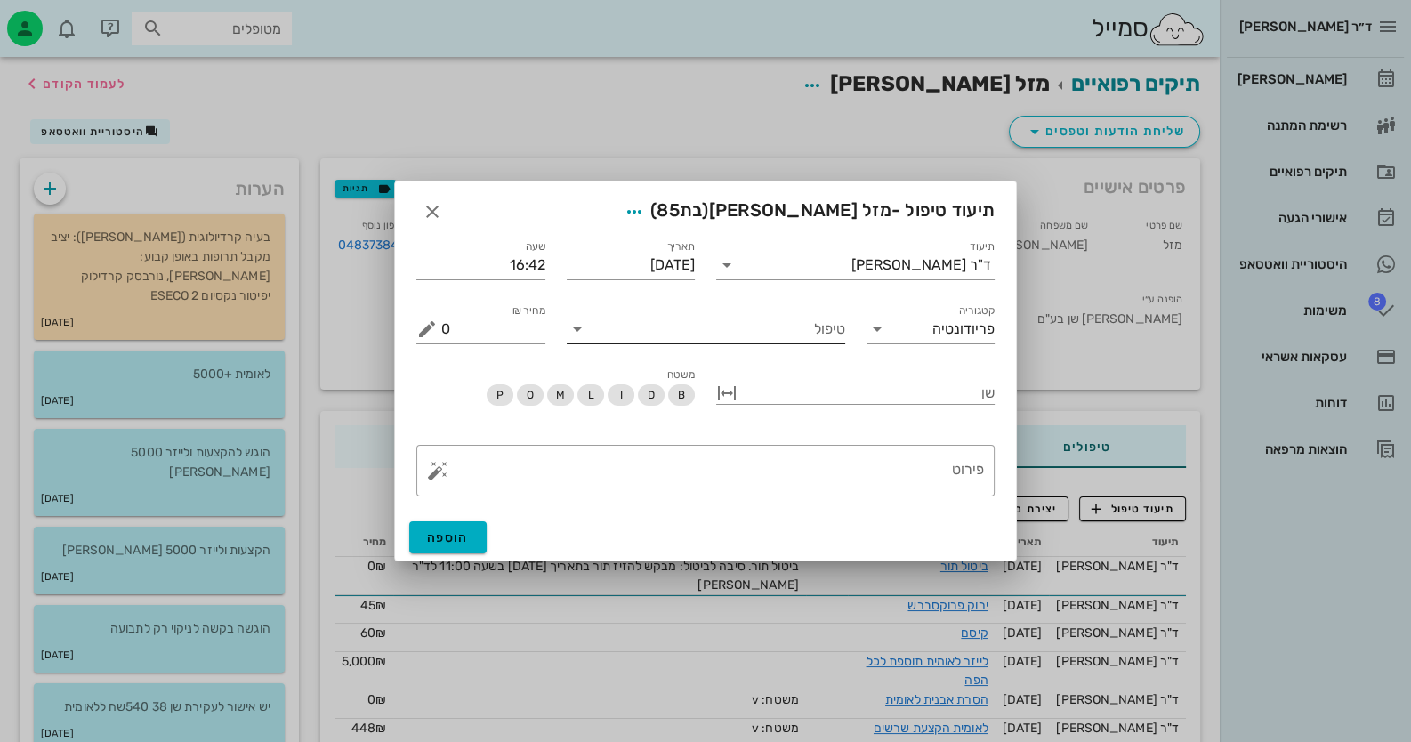
click at [829, 328] on input "טיפול" at bounding box center [719, 329] width 254 height 28
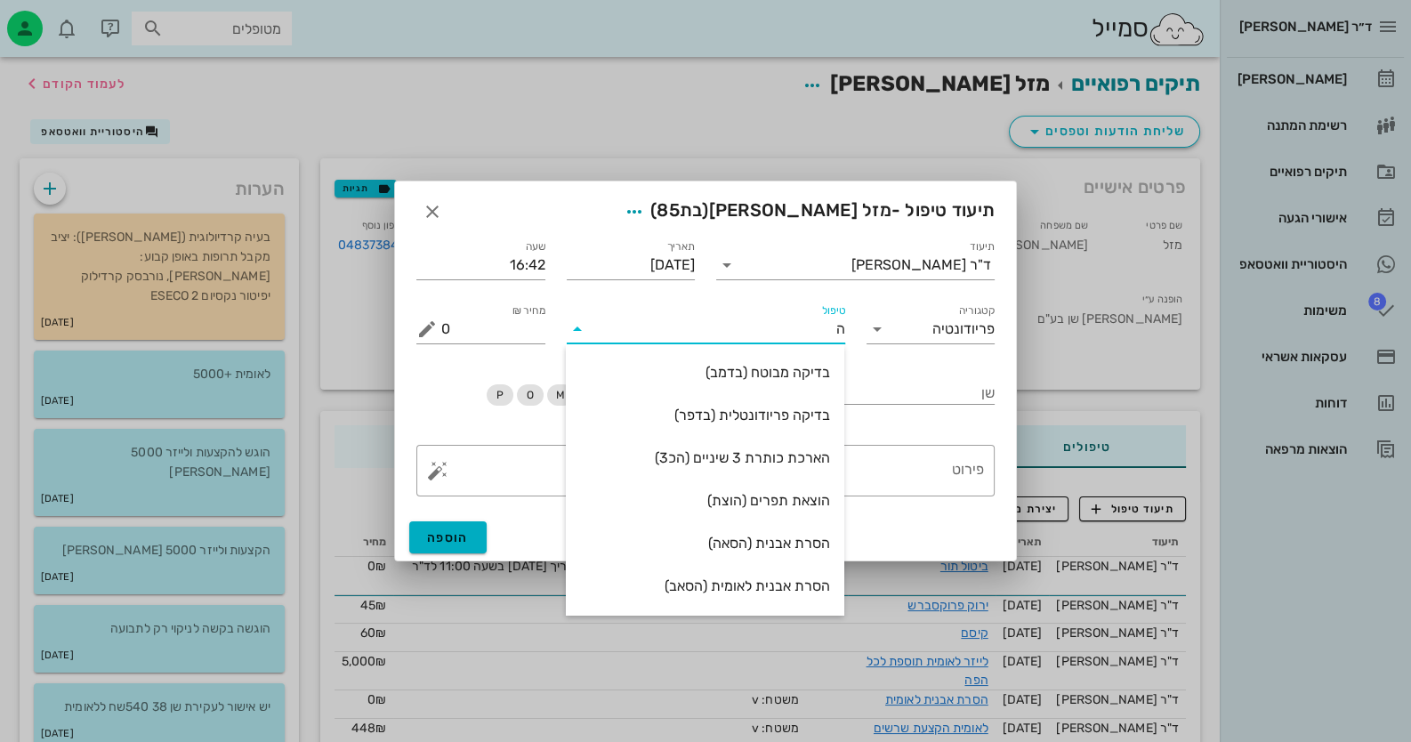
type input "[PERSON_NAME]"
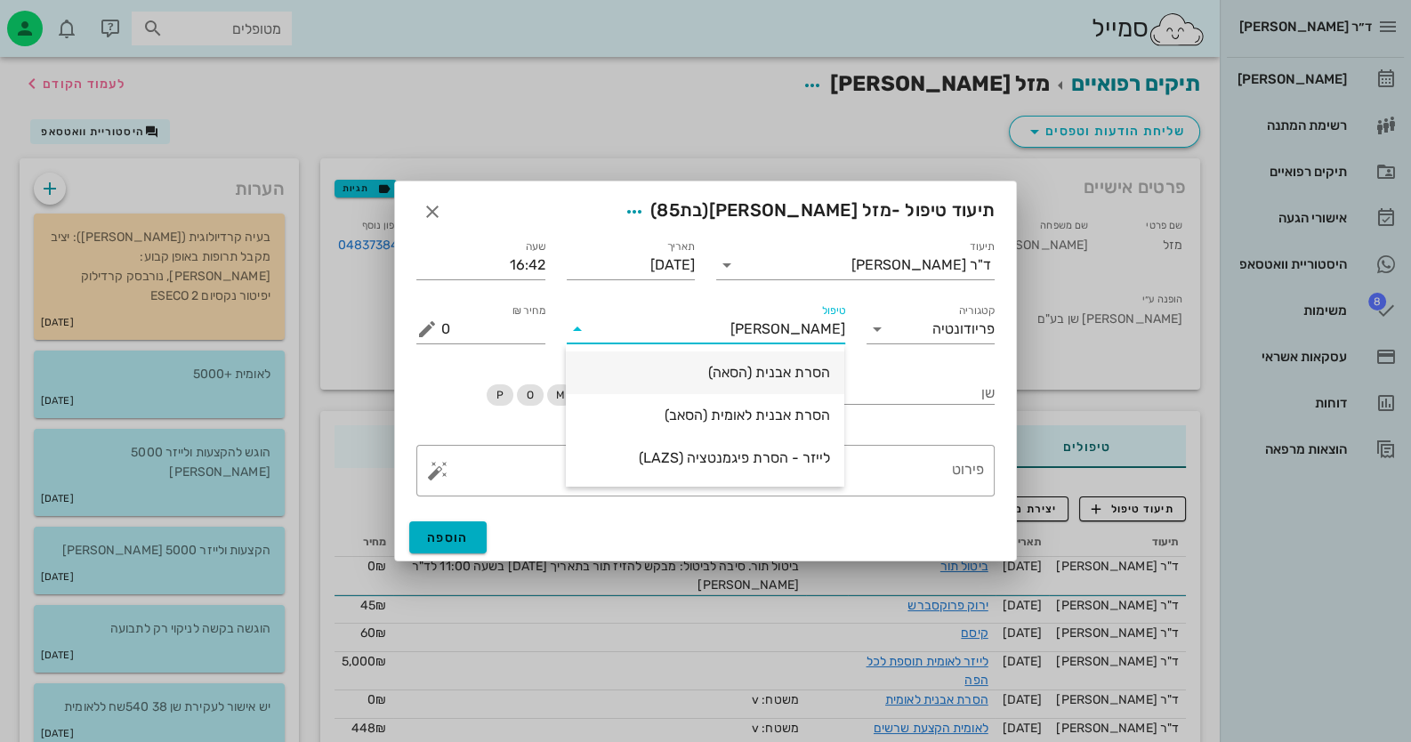
click at [819, 373] on div "הסרת אבנית (הסאה)" at bounding box center [705, 372] width 250 height 17
type input "435"
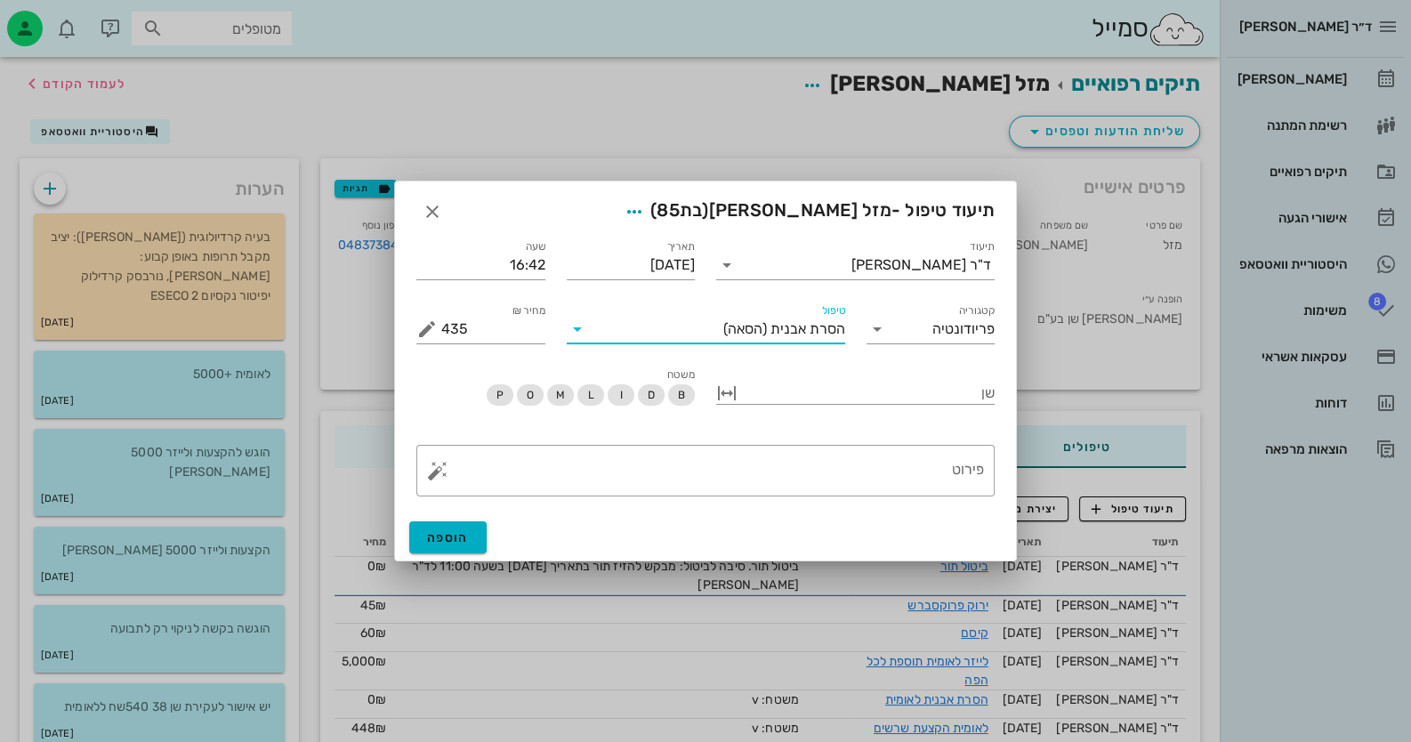
click at [574, 332] on icon at bounding box center [577, 329] width 21 height 21
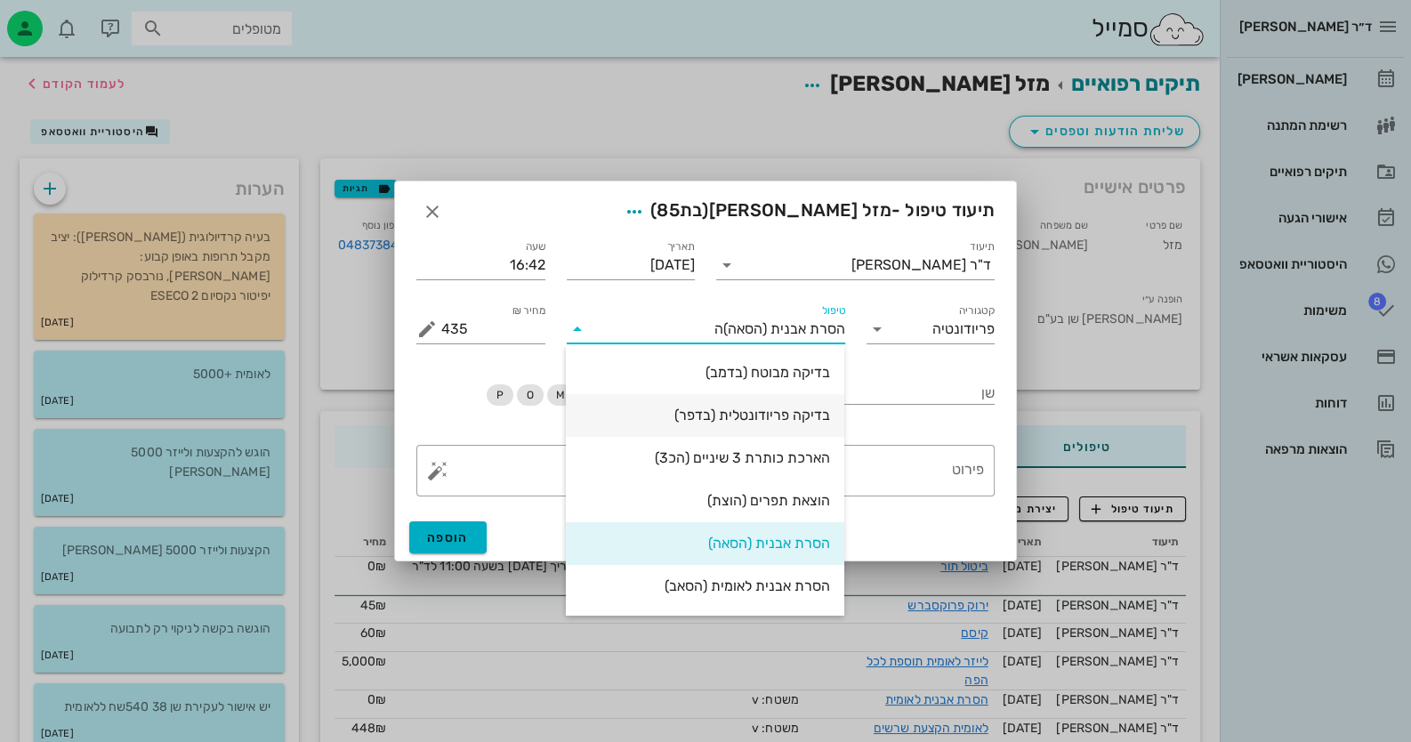
type input "[PERSON_NAME]"
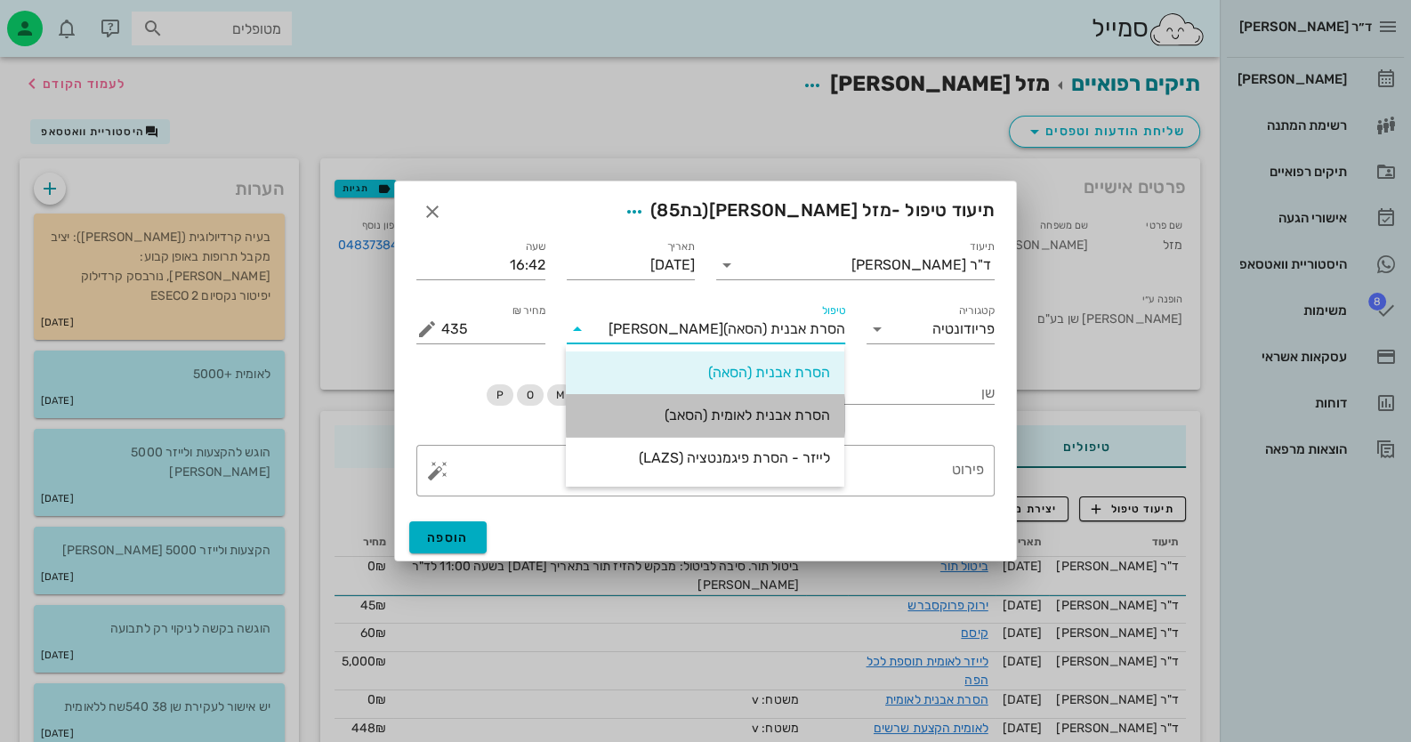
click at [779, 423] on div "הסרת אבנית לאומית (הסאב)" at bounding box center [705, 415] width 250 height 17
type input "0"
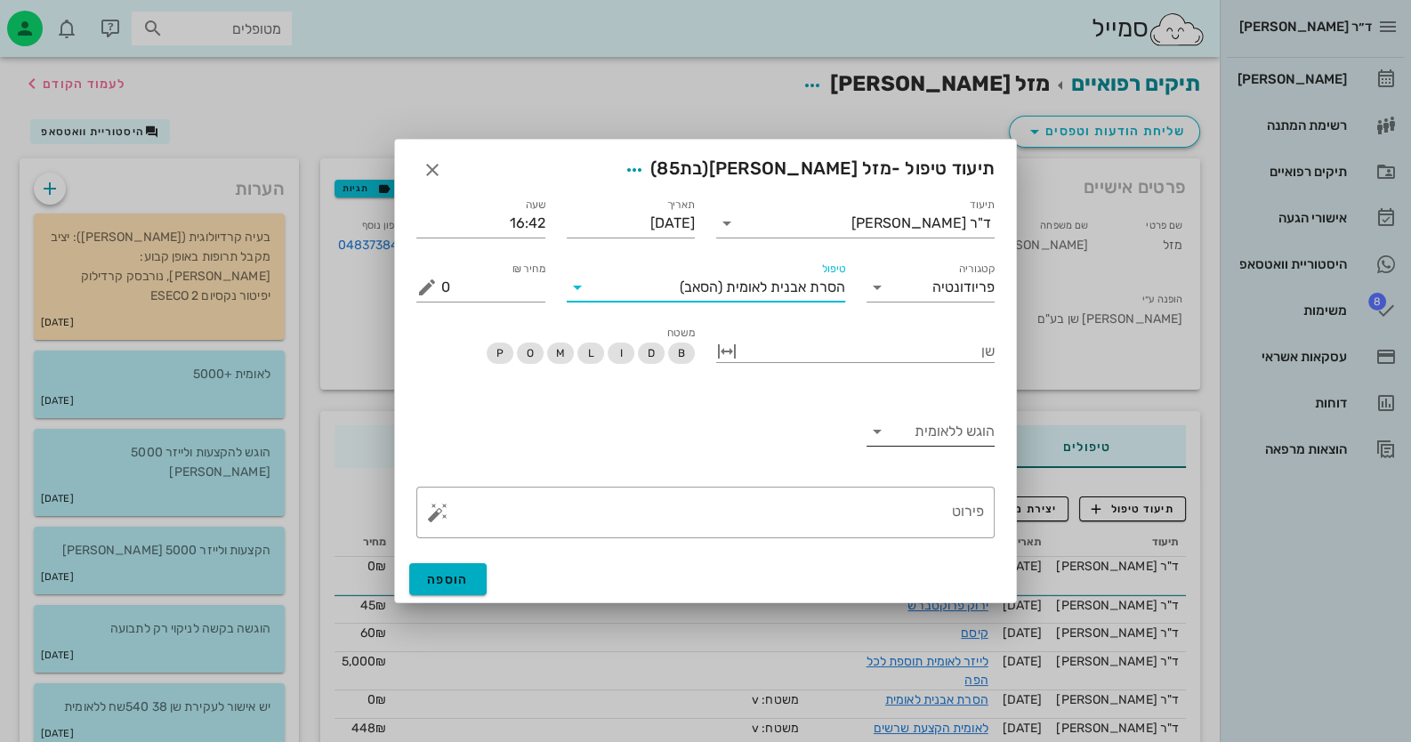
click at [926, 422] on input "הוגש ללאומית" at bounding box center [943, 431] width 104 height 28
click at [956, 453] on div "כן" at bounding box center [930, 445] width 101 height 17
click at [432, 509] on button "button" at bounding box center [437, 512] width 21 height 21
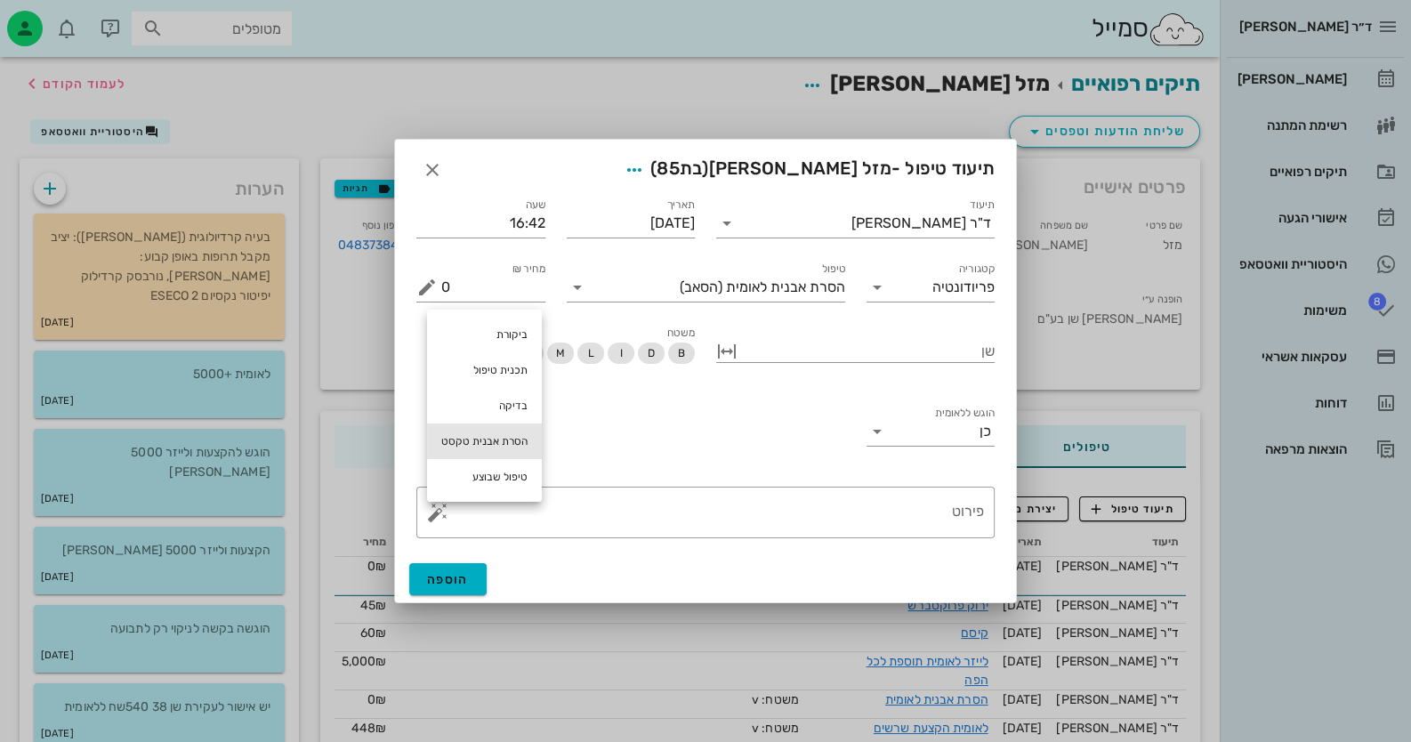
click at [508, 435] on div "הסרת אבנית טקסט" at bounding box center [484, 441] width 115 height 36
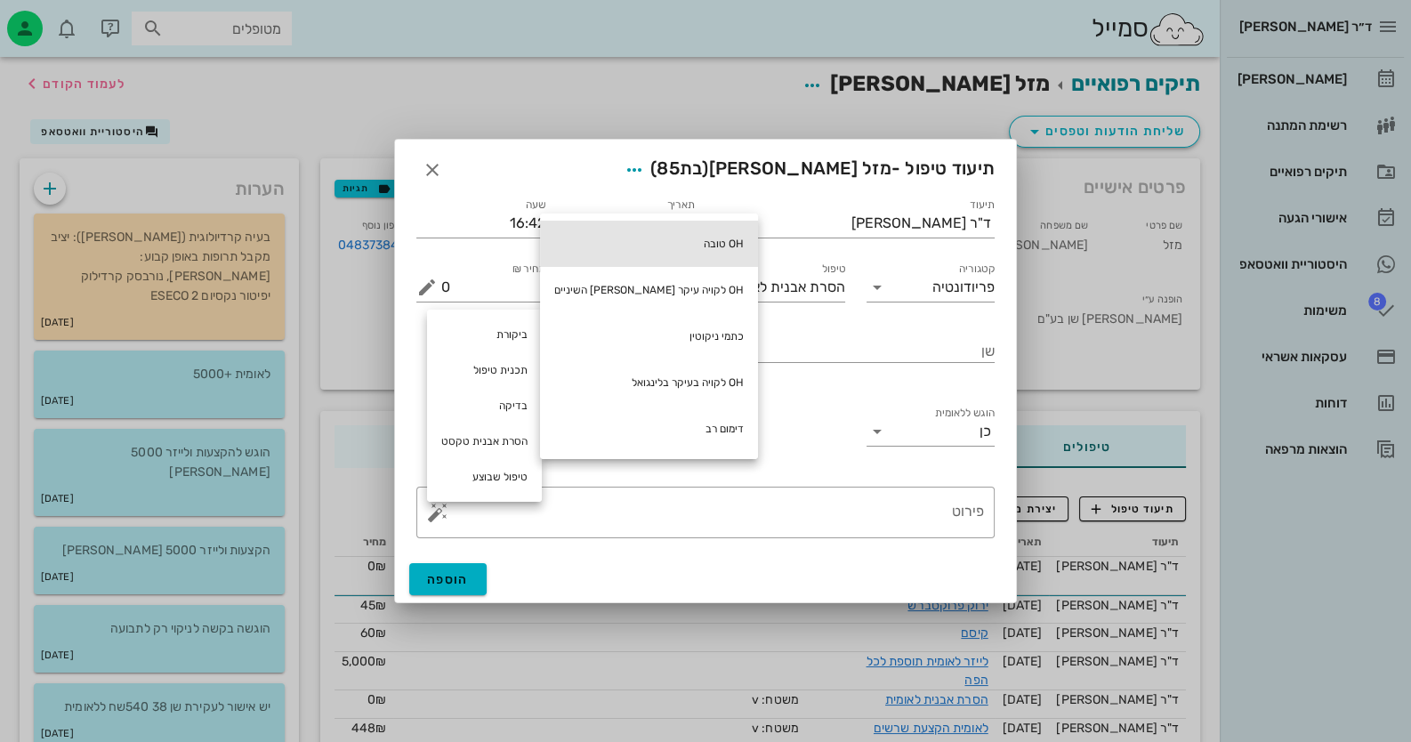
click at [651, 235] on div "OH טובה" at bounding box center [649, 244] width 218 height 46
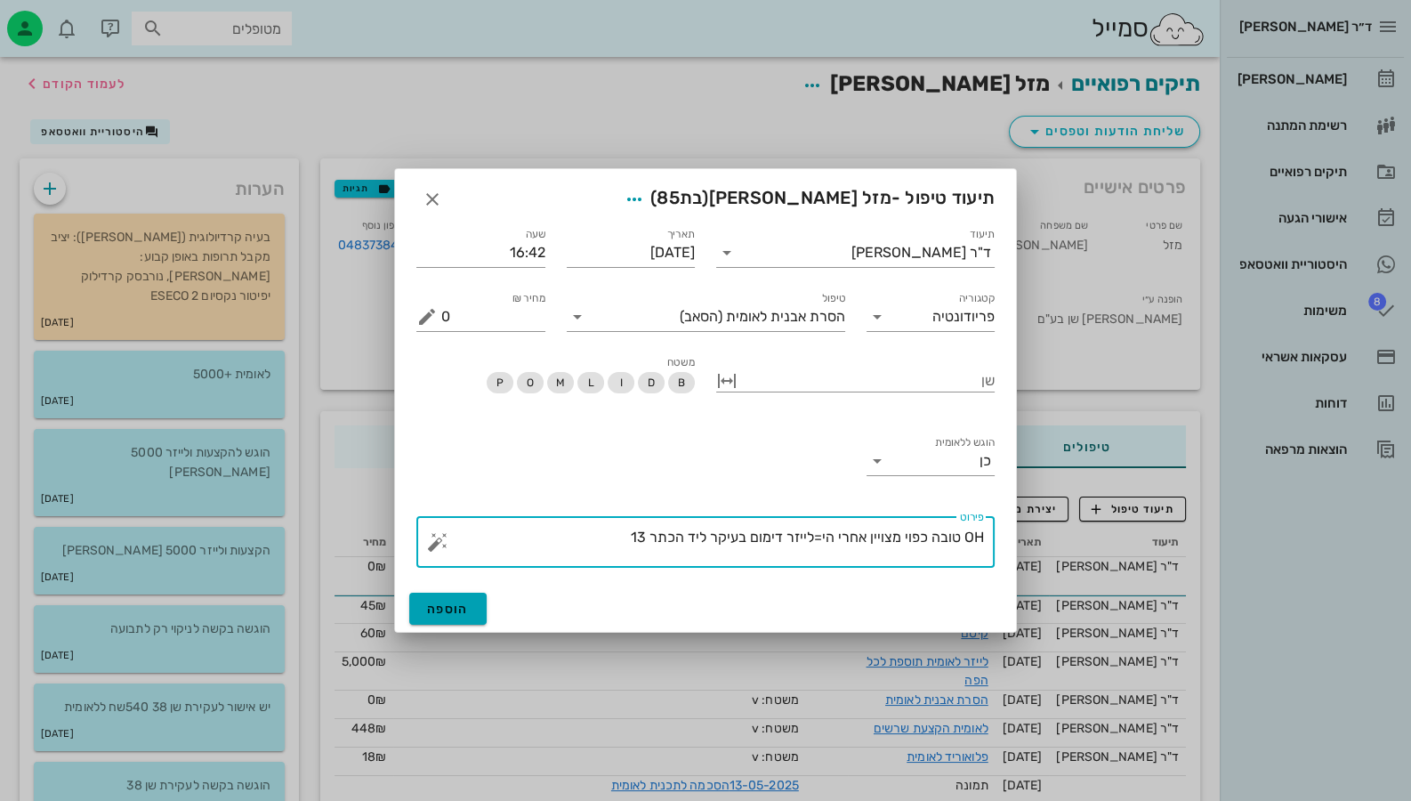
type textarea "OH טובה כפוי מצויין אחרי הי=לייזר דימום בעיקר ליד הכתר 13"
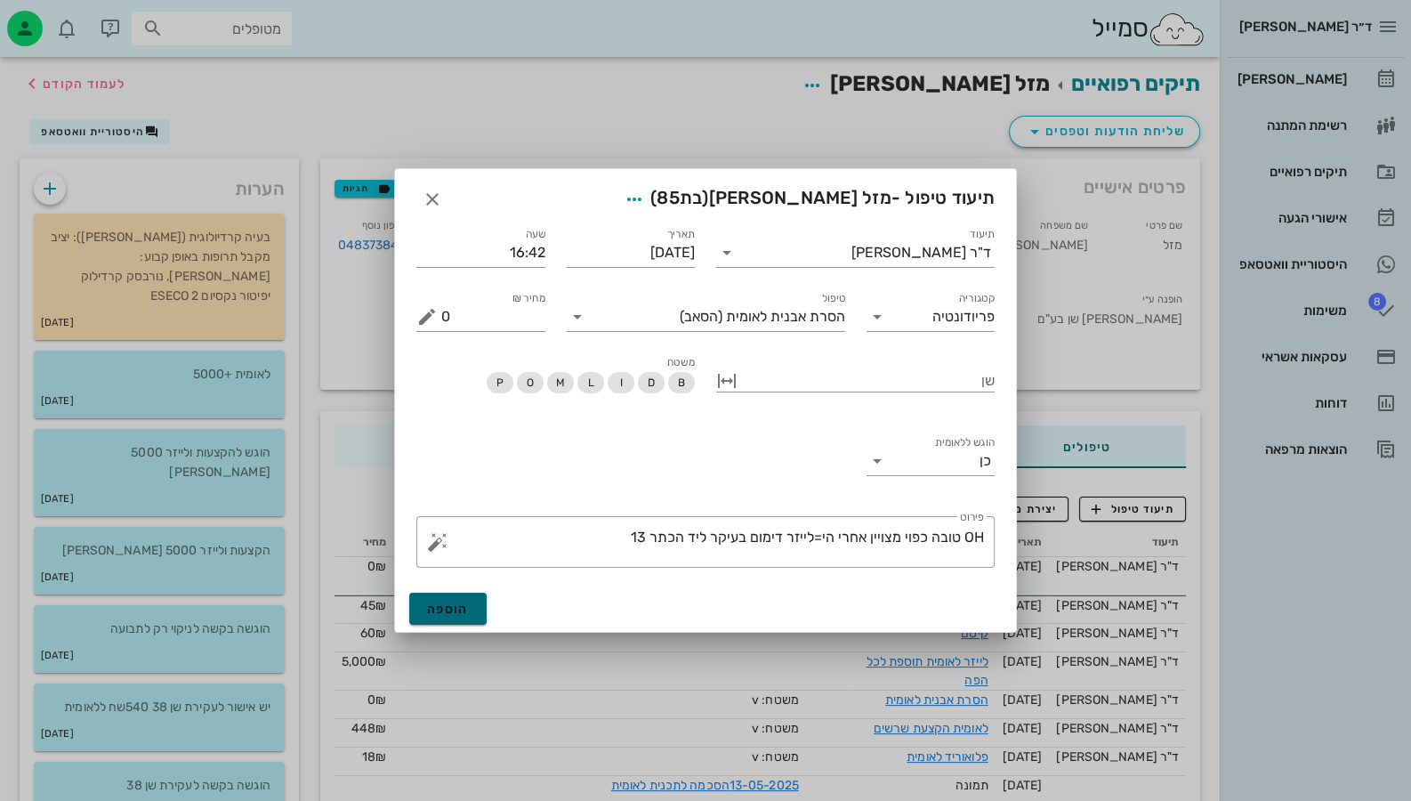
click at [480, 605] on button "הוספה" at bounding box center [447, 609] width 77 height 32
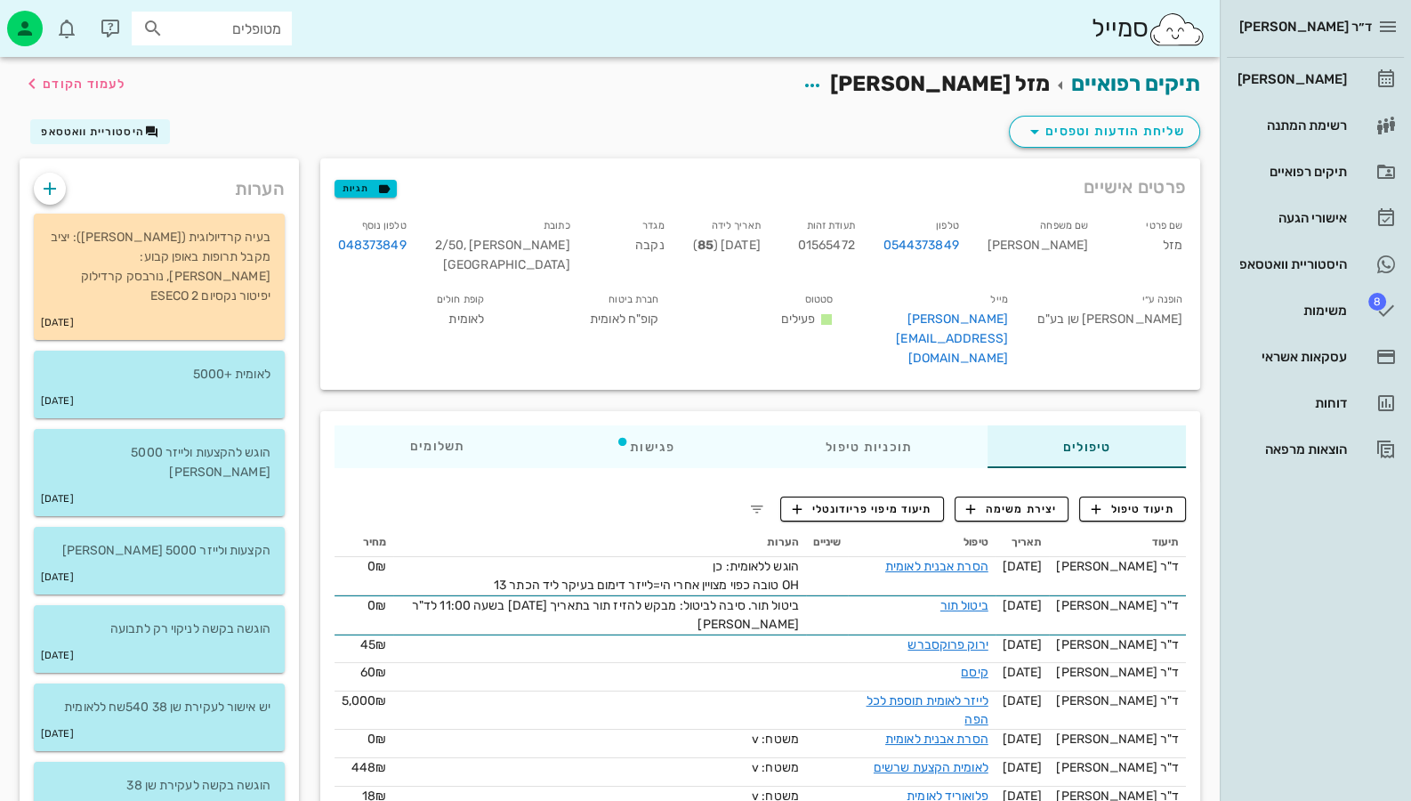
click at [855, 250] on span "01565472" at bounding box center [826, 245] width 57 height 15
copy span "01565472"
click at [1280, 728] on div "ד״ר [PERSON_NAME] רשימת המתנה תיקים רפואיים אישורי הגעה היסטוריית וואטסאפ 8 משי…" at bounding box center [1315, 400] width 191 height 801
click at [421, 27] on div "סמייל מטופלים" at bounding box center [610, 28] width 1220 height 57
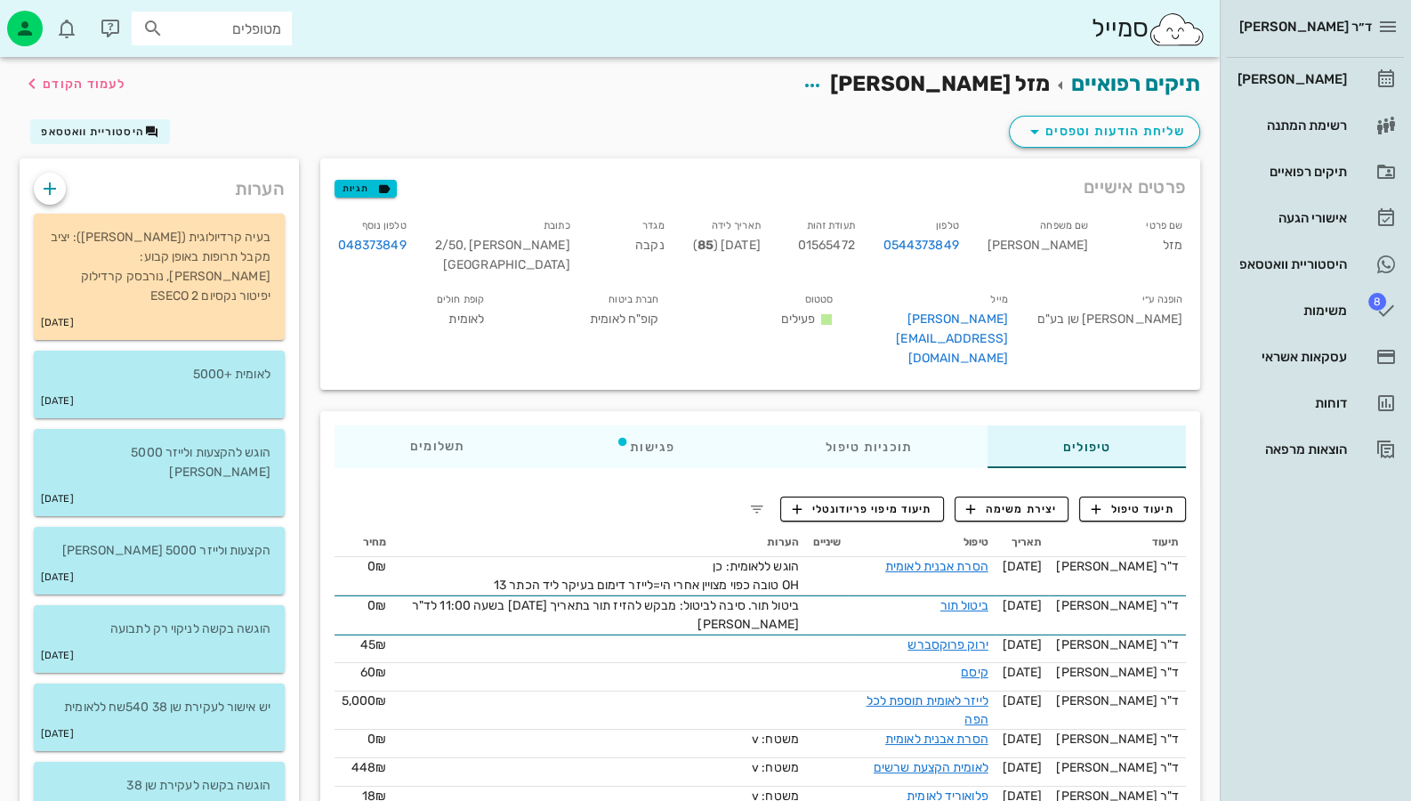
click at [624, 23] on div "סמייל מטופלים" at bounding box center [610, 28] width 1220 height 57
click at [769, 28] on div "סמייל מטופלים" at bounding box center [610, 28] width 1220 height 57
drag, startPoint x: 775, startPoint y: 31, endPoint x: 795, endPoint y: 15, distance: 26.0
click at [795, 15] on div "סמייל מטופלים" at bounding box center [610, 28] width 1220 height 57
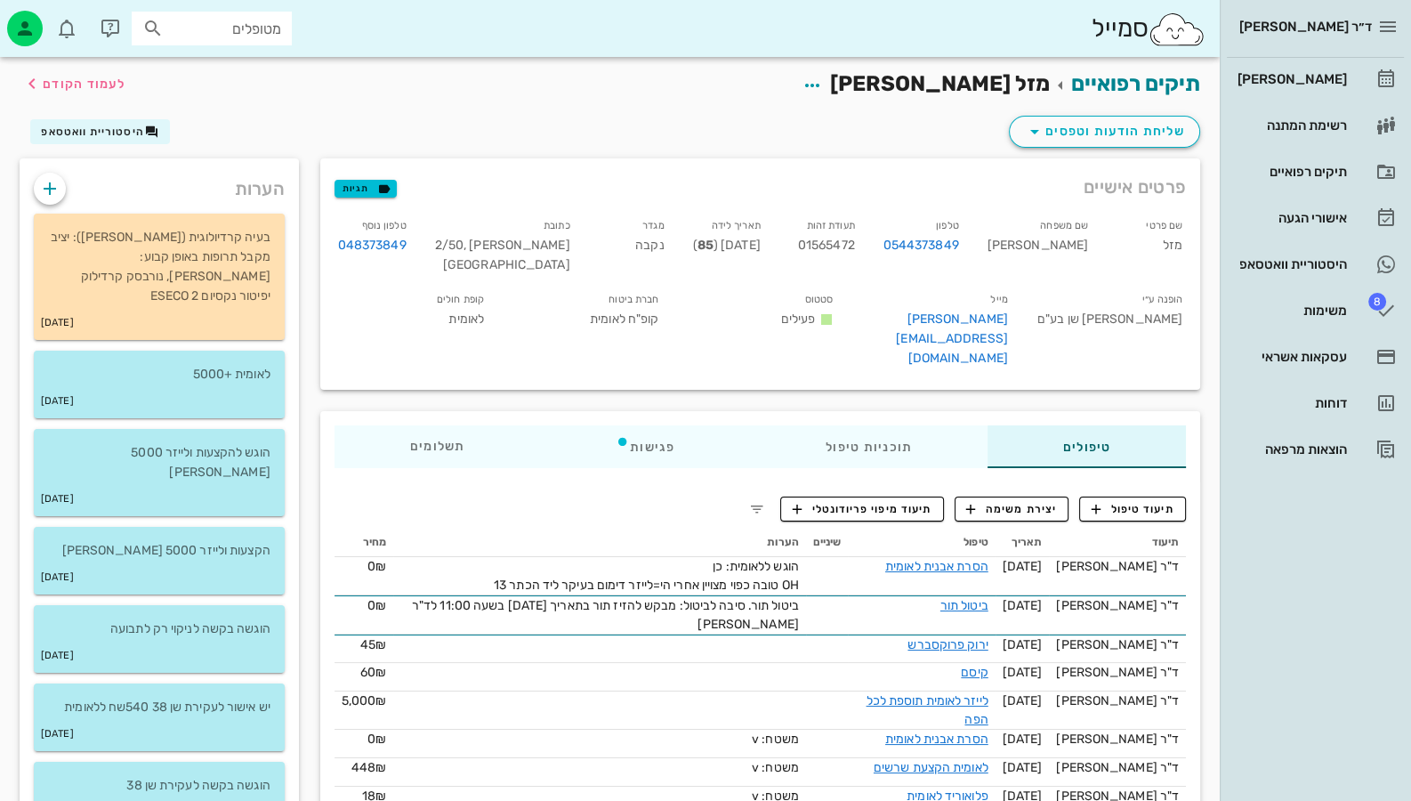
drag, startPoint x: 795, startPoint y: 15, endPoint x: 810, endPoint y: 39, distance: 27.9
click at [810, 39] on div "סמייל מטופלים" at bounding box center [610, 28] width 1220 height 57
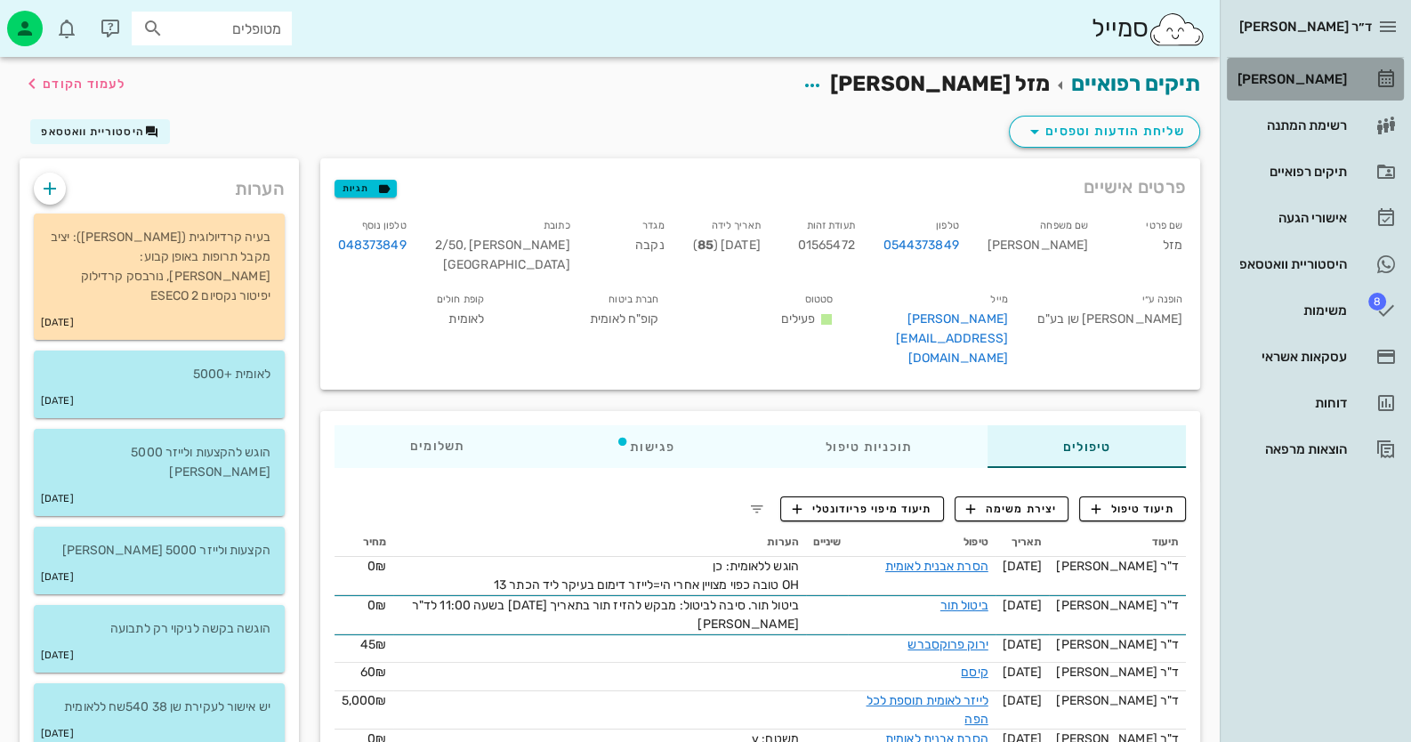
click at [1350, 70] on link "[PERSON_NAME]" at bounding box center [1315, 79] width 177 height 43
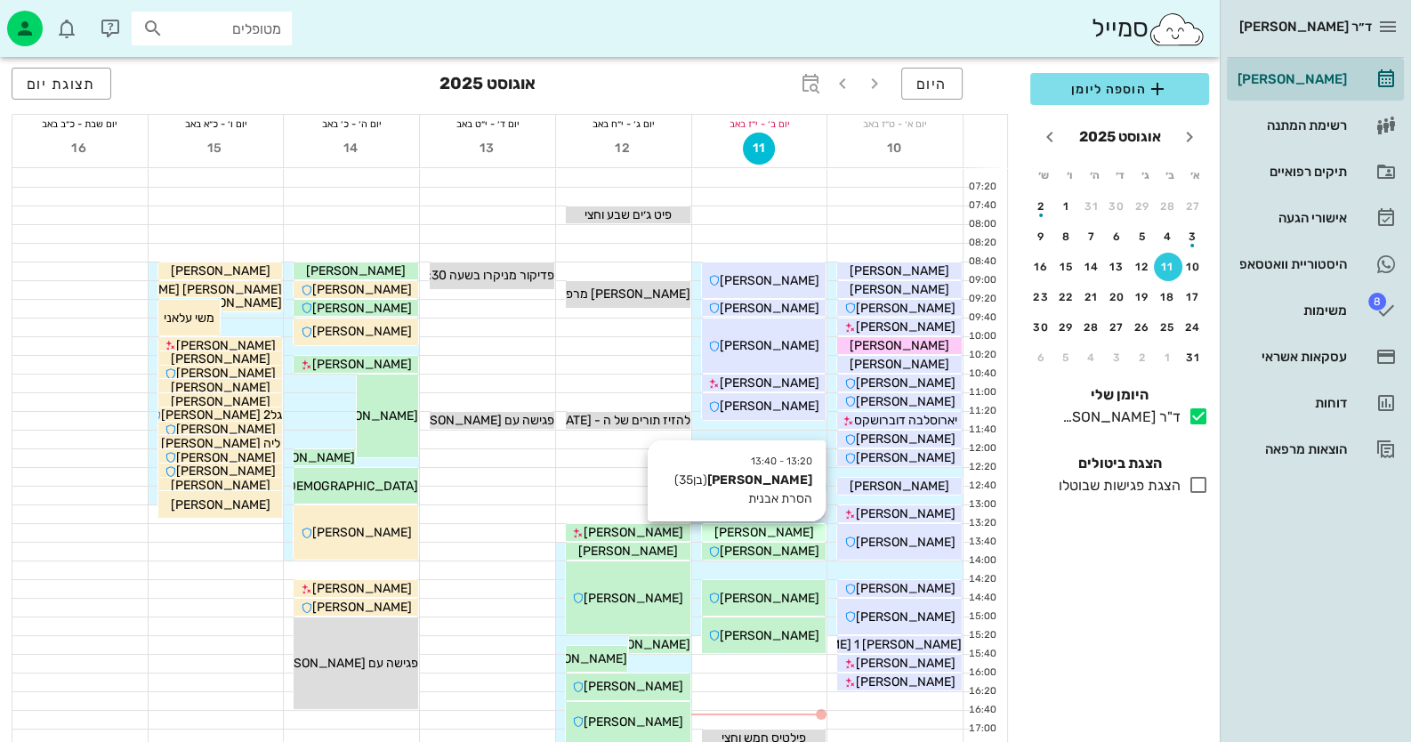
click at [822, 530] on div "[PERSON_NAME]" at bounding box center [764, 532] width 125 height 19
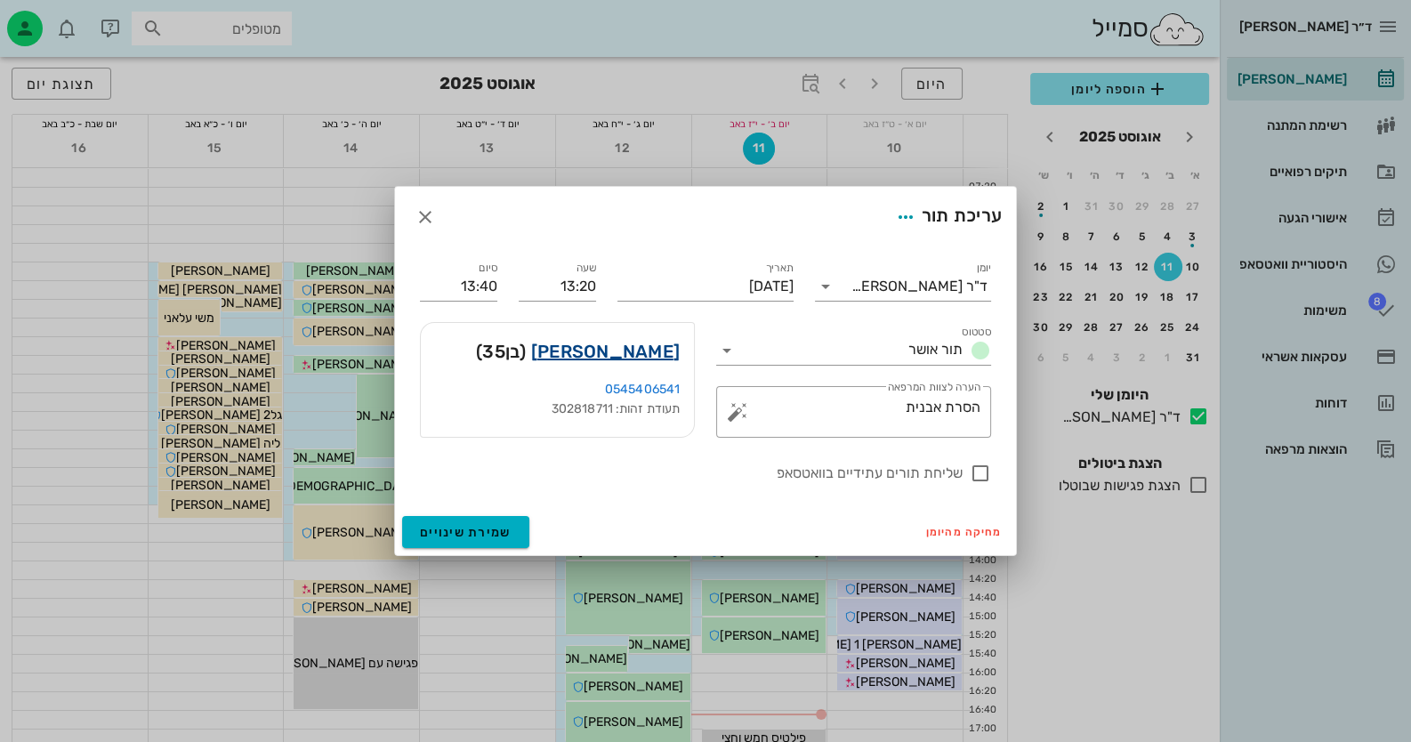
click at [644, 359] on link "[PERSON_NAME]" at bounding box center [605, 351] width 149 height 28
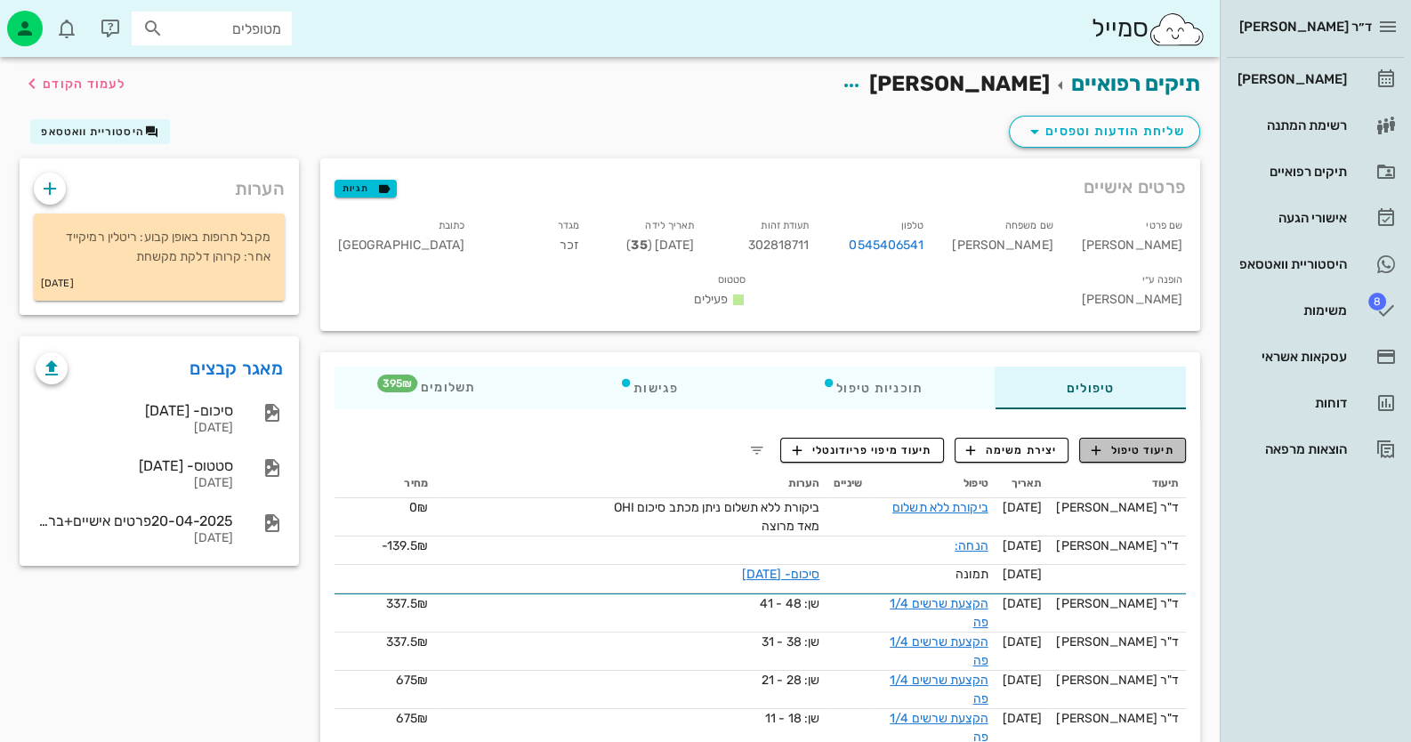
click at [1144, 442] on span "תיעוד טיפול" at bounding box center [1133, 450] width 83 height 16
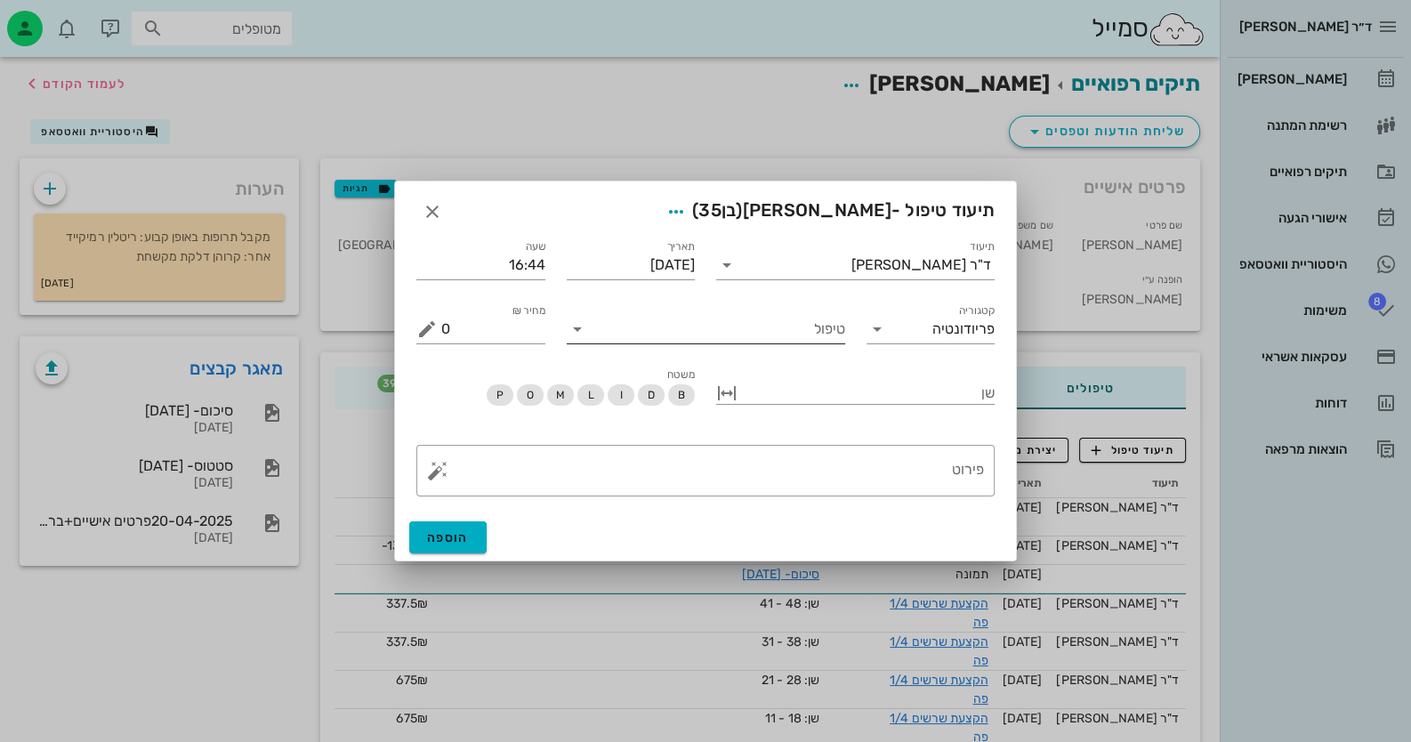
click at [801, 341] on input "טיפול" at bounding box center [719, 329] width 254 height 28
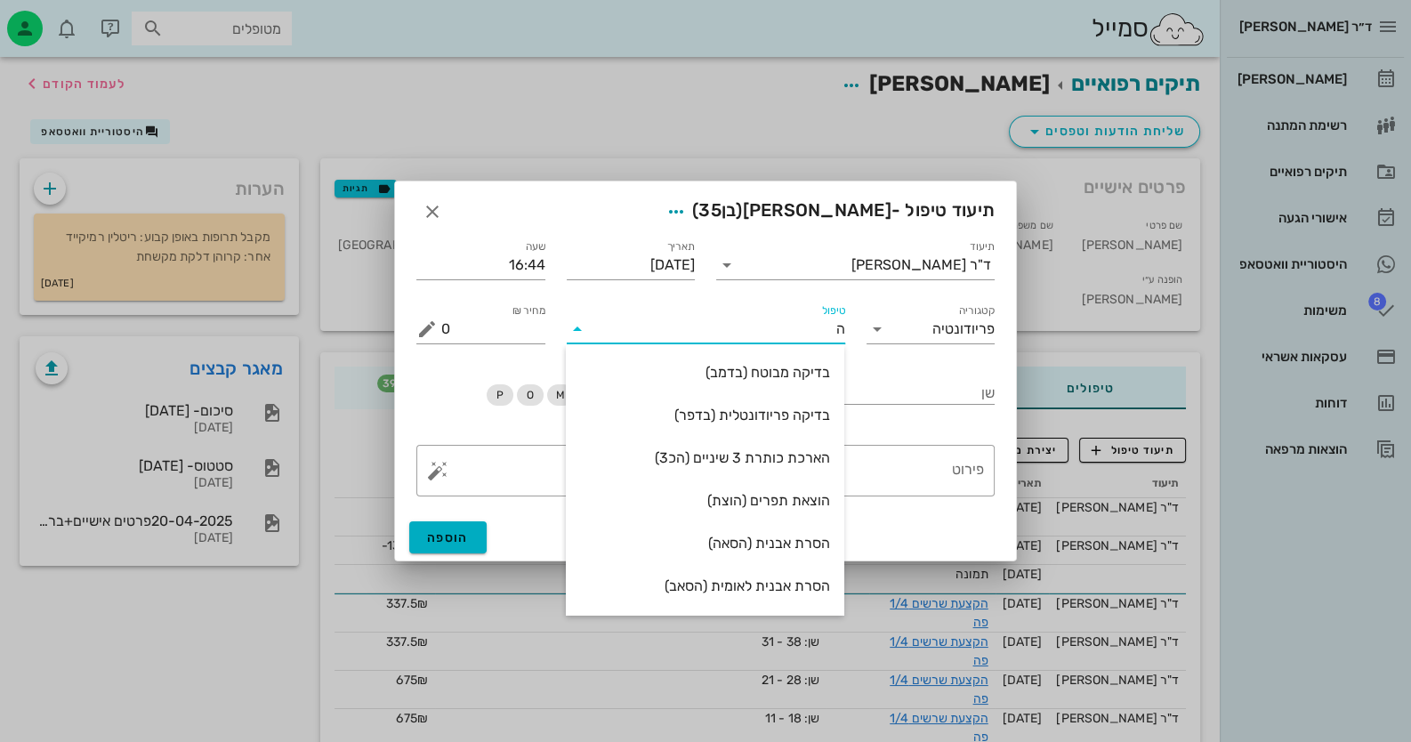
type input "[PERSON_NAME]"
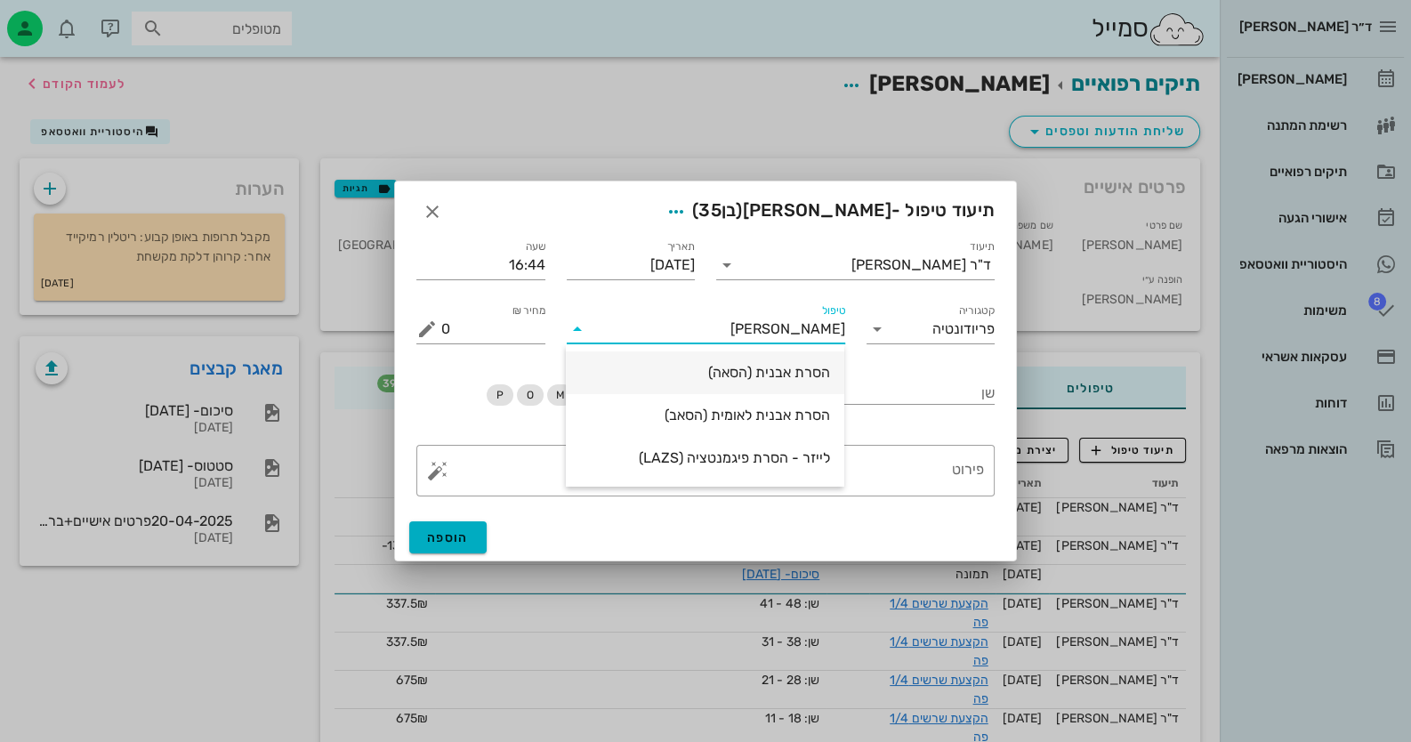
click at [800, 378] on div "הסרת אבנית (הסאה)" at bounding box center [705, 372] width 250 height 17
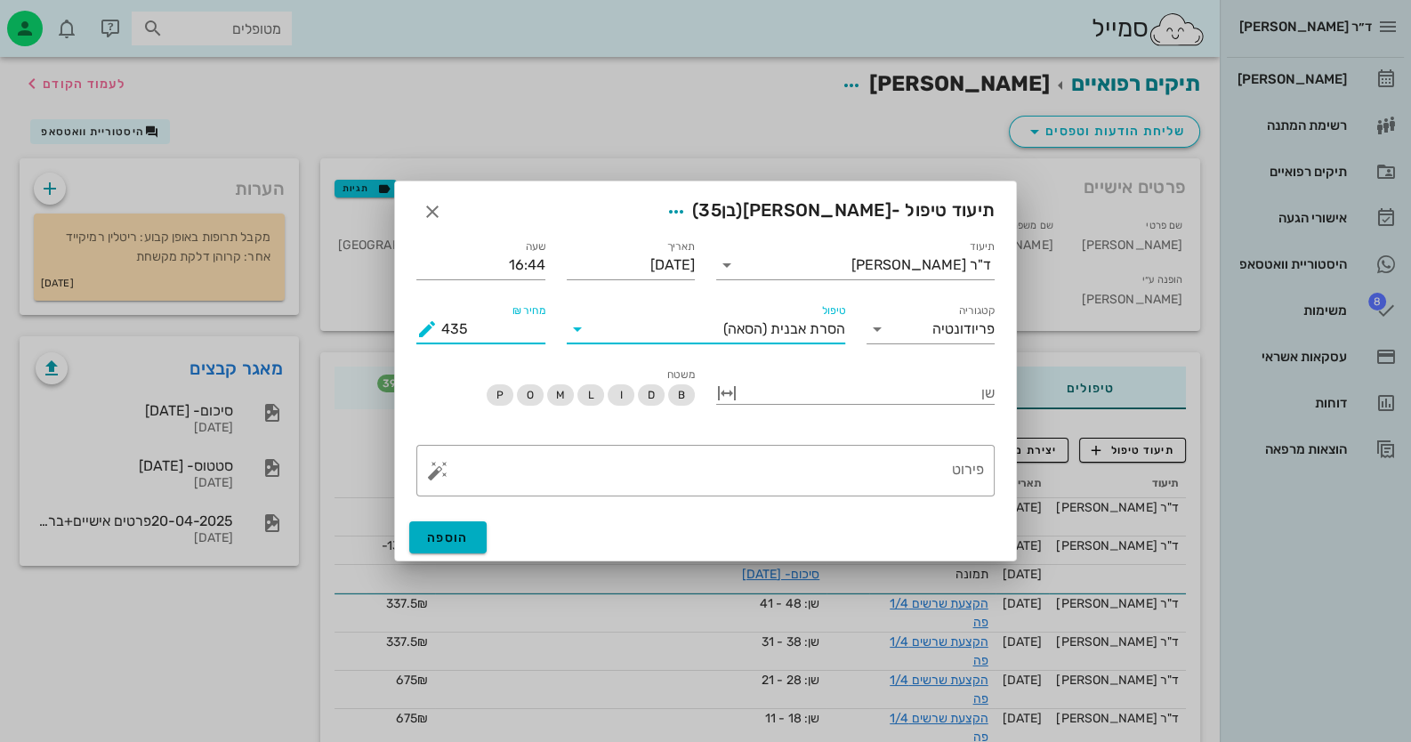
drag, startPoint x: 516, startPoint y: 335, endPoint x: 379, endPoint y: 335, distance: 137.0
click at [379, 335] on div "ד״ר [PERSON_NAME] רשימת המתנה תיקים רפואיים אישורי הגעה היסטוריית וואטסאפ 8 משי…" at bounding box center [705, 484] width 1411 height 968
type input "350"
click at [433, 471] on button "button" at bounding box center [437, 470] width 21 height 21
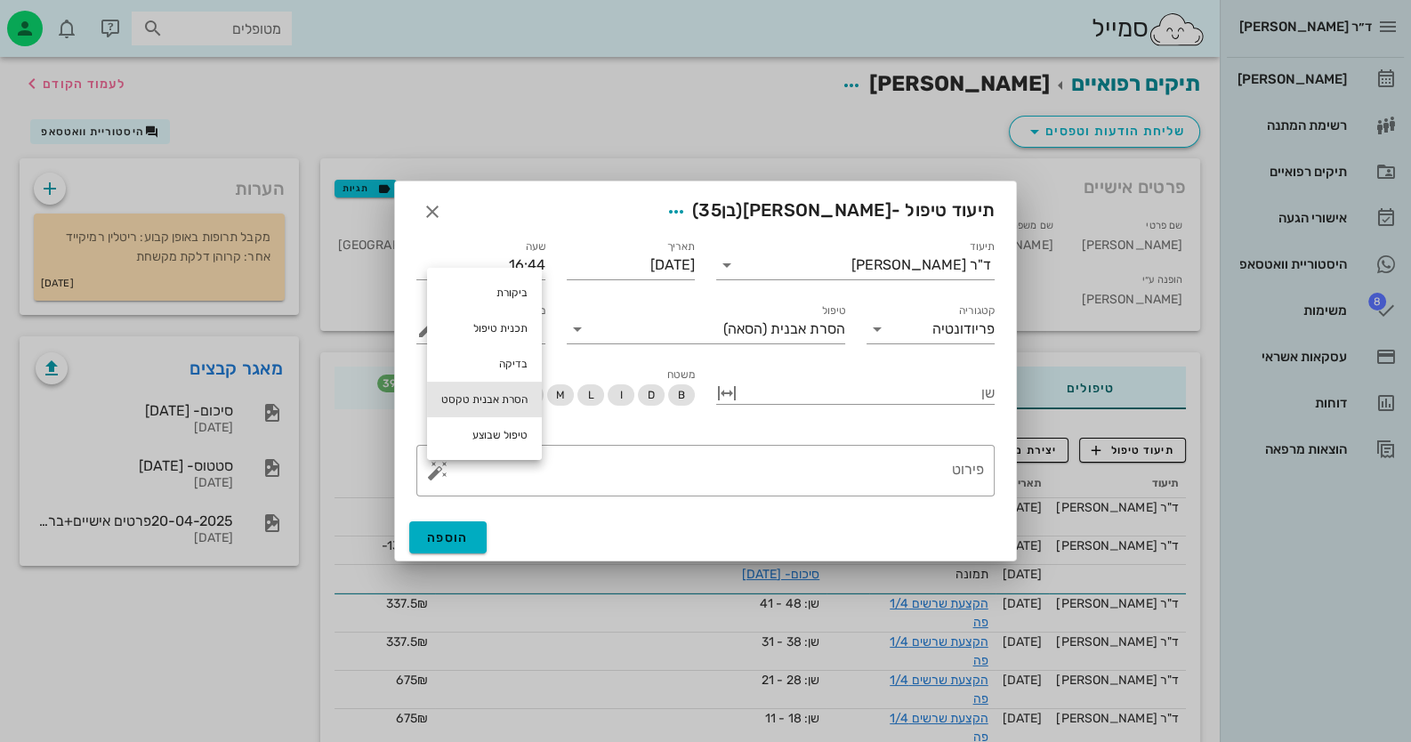
click at [510, 403] on div "הסרת אבנית טקסט" at bounding box center [484, 400] width 115 height 36
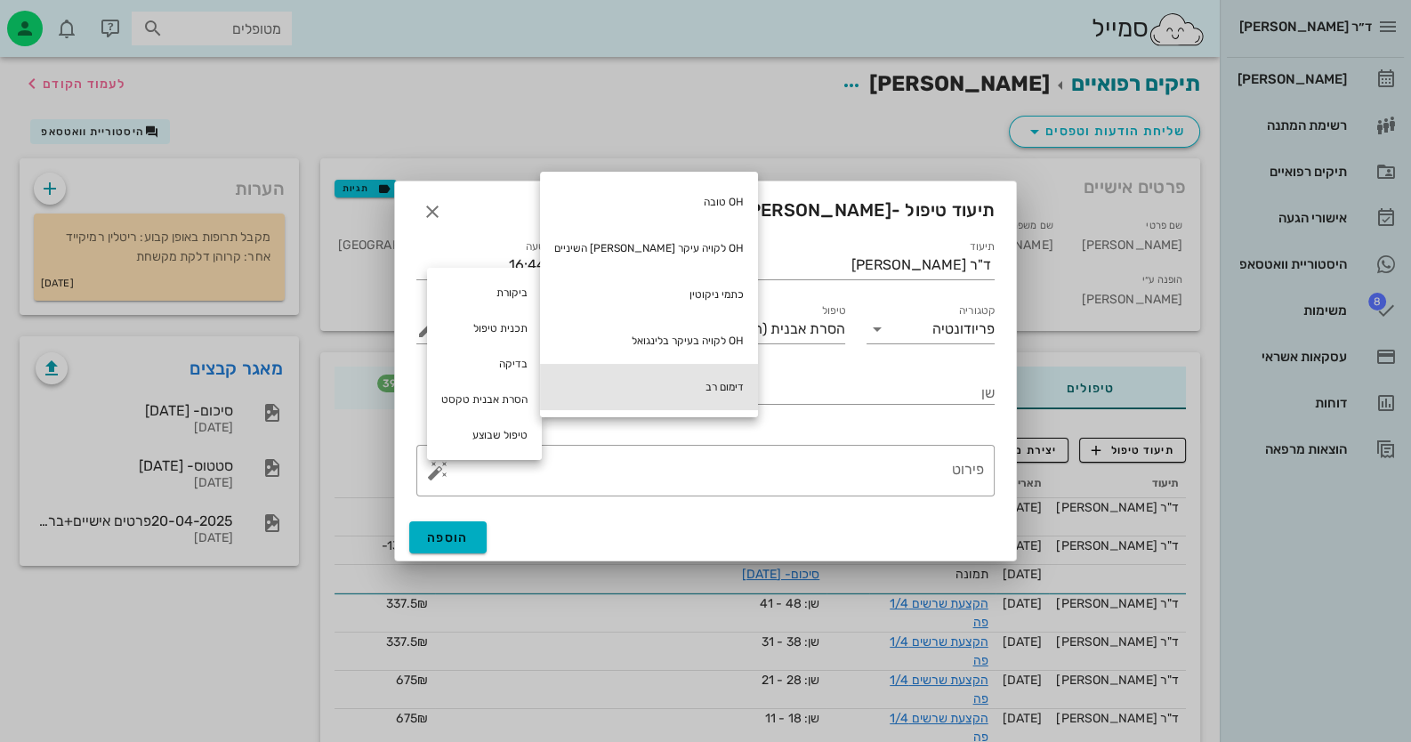
click at [641, 374] on div "דימום רב" at bounding box center [649, 387] width 218 height 46
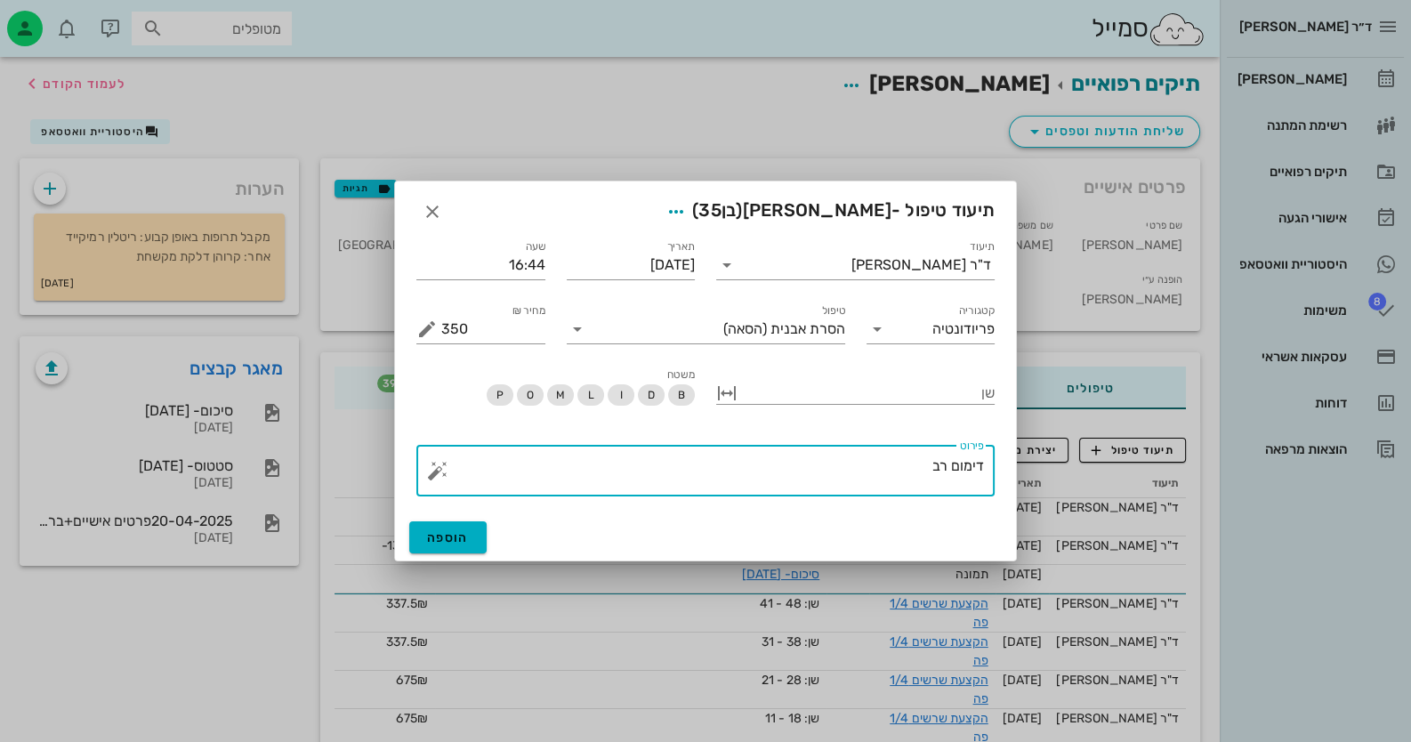
click at [432, 475] on button "button" at bounding box center [437, 470] width 21 height 21
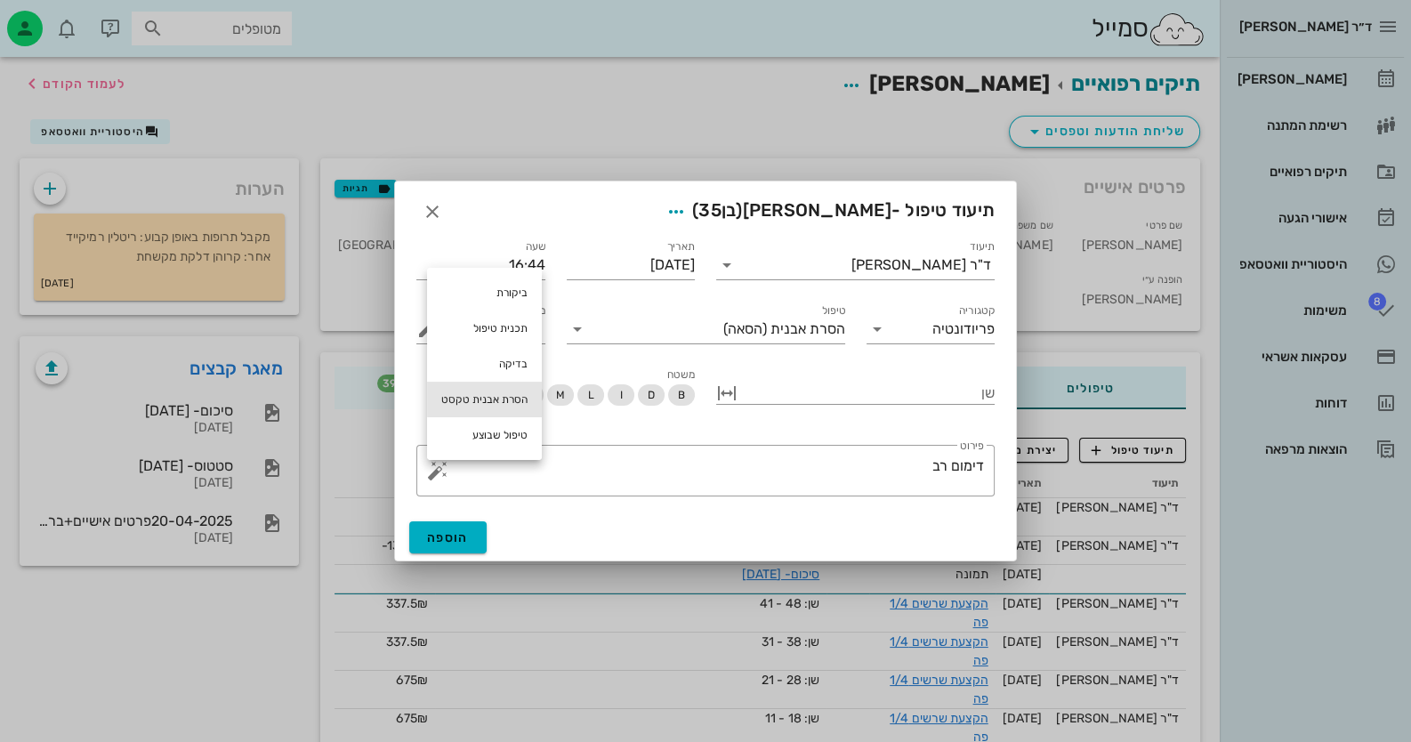
click at [497, 382] on div "הסרת אבנית טקסט" at bounding box center [484, 400] width 115 height 36
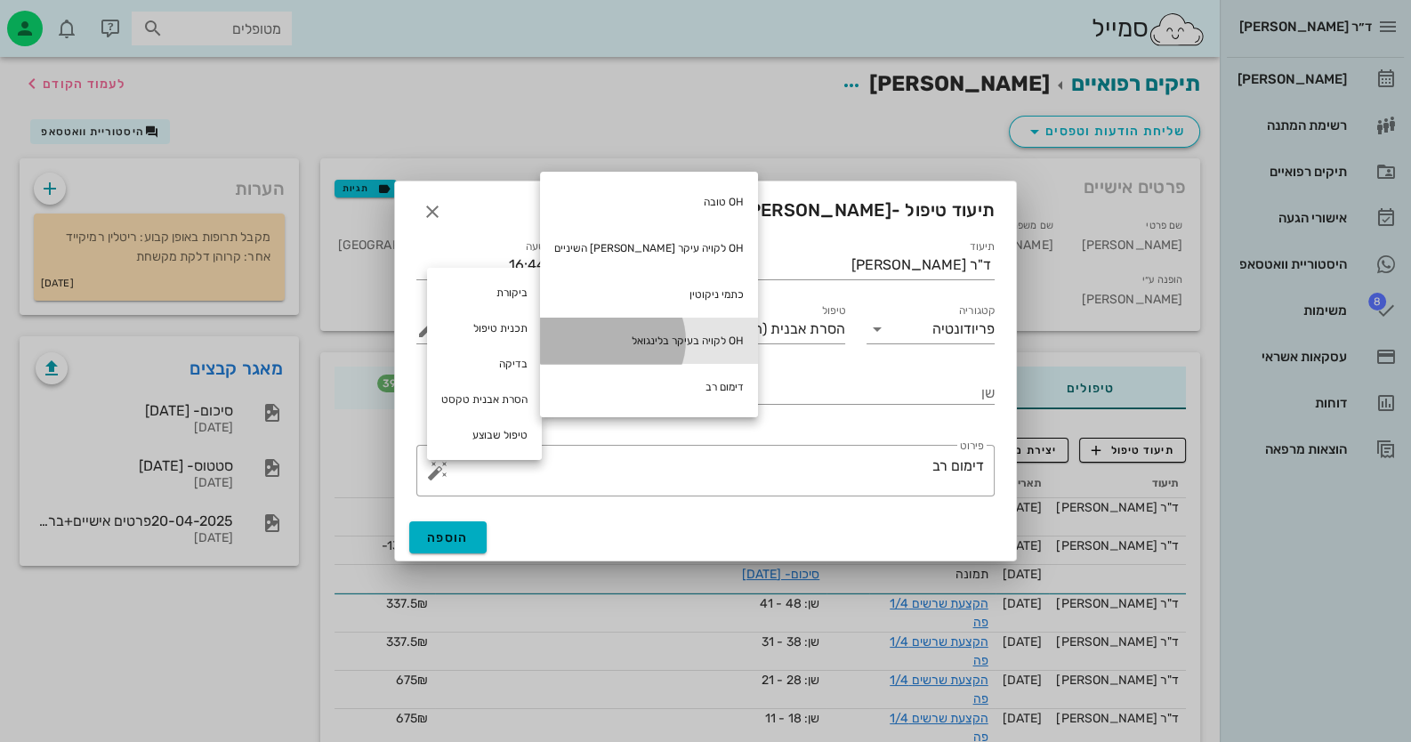
click at [648, 330] on div "OH לקויה בעיקר בלינגואל" at bounding box center [649, 341] width 218 height 46
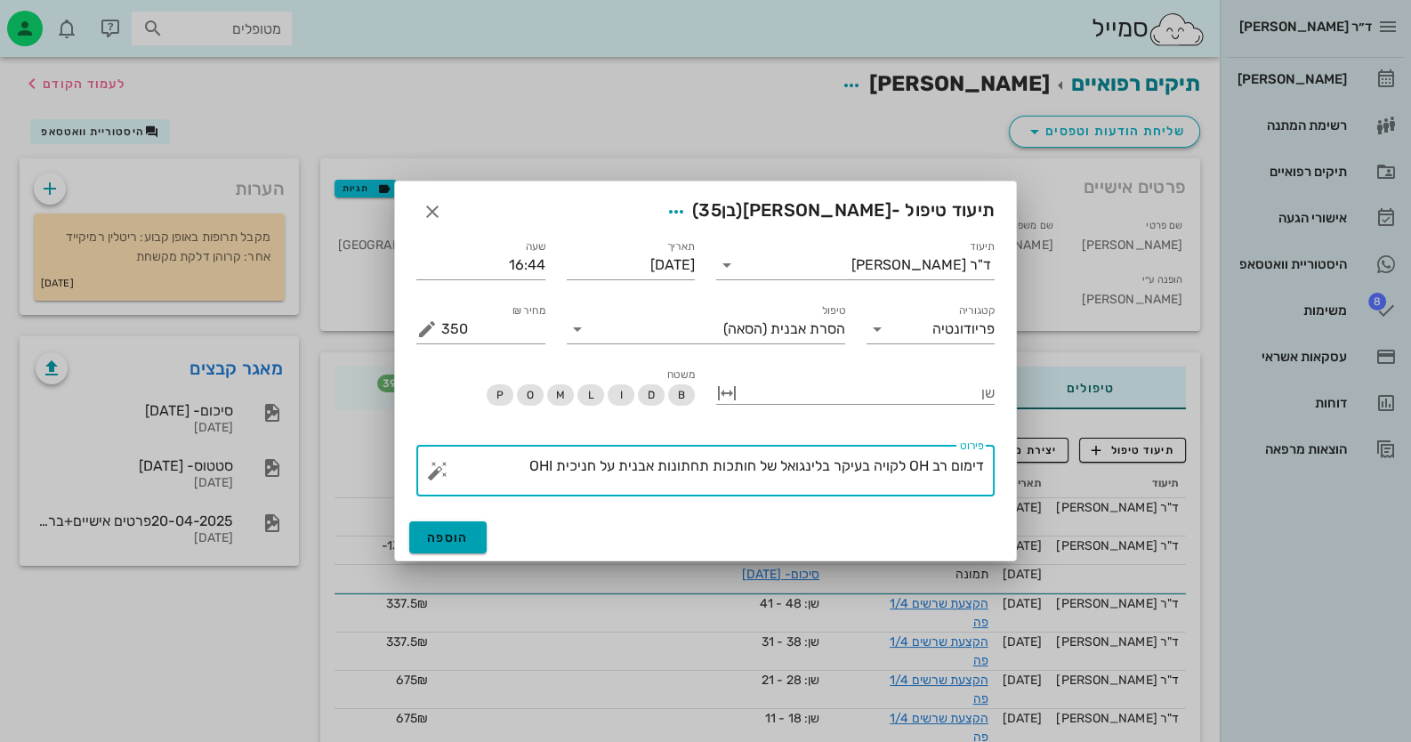
type textarea "דימום רב OH לקויה בעיקר בלינגואל של חותכות תחתונות אבנית על חניכית OHI"
click at [476, 533] on button "הוספה" at bounding box center [447, 537] width 77 height 32
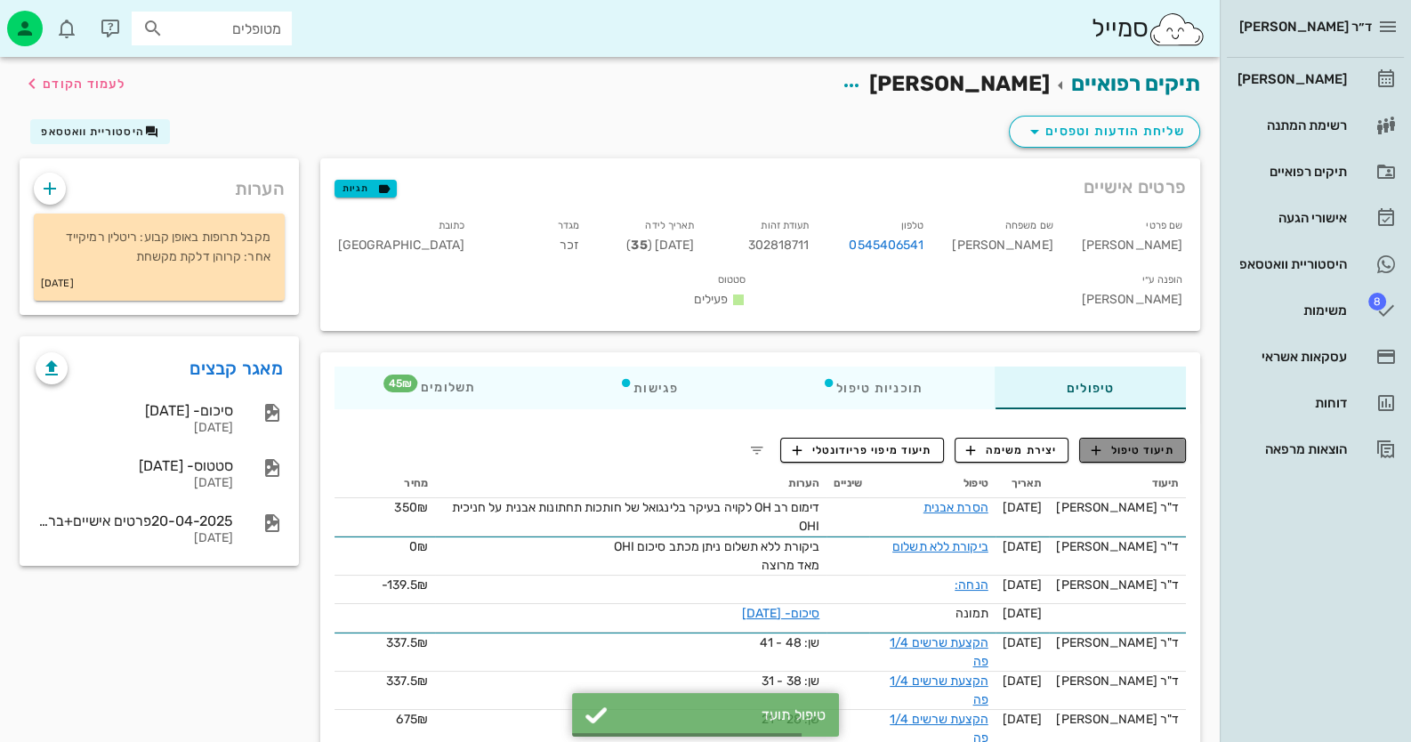
click at [1151, 442] on span "תיעוד טיפול" at bounding box center [1133, 450] width 83 height 16
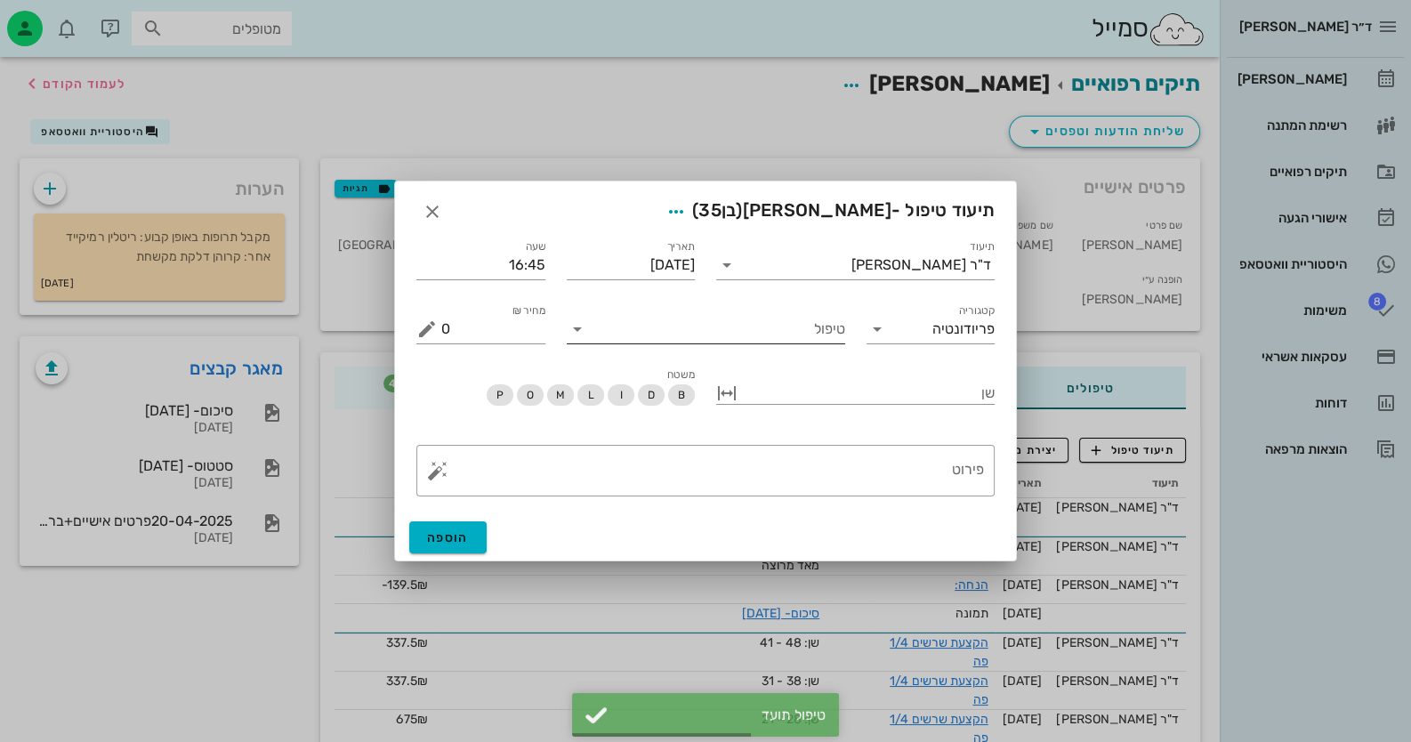
click at [816, 340] on input "טיפול" at bounding box center [719, 329] width 254 height 28
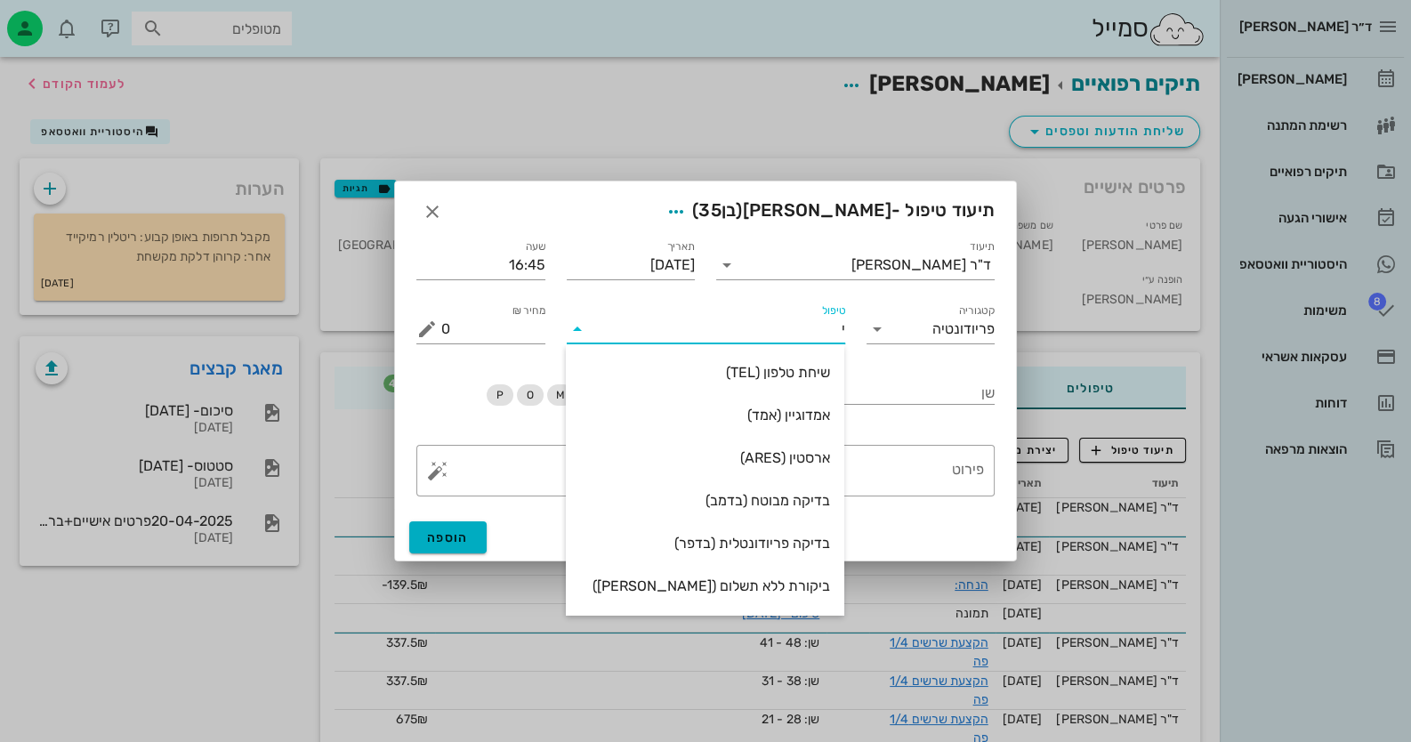
type input "יר"
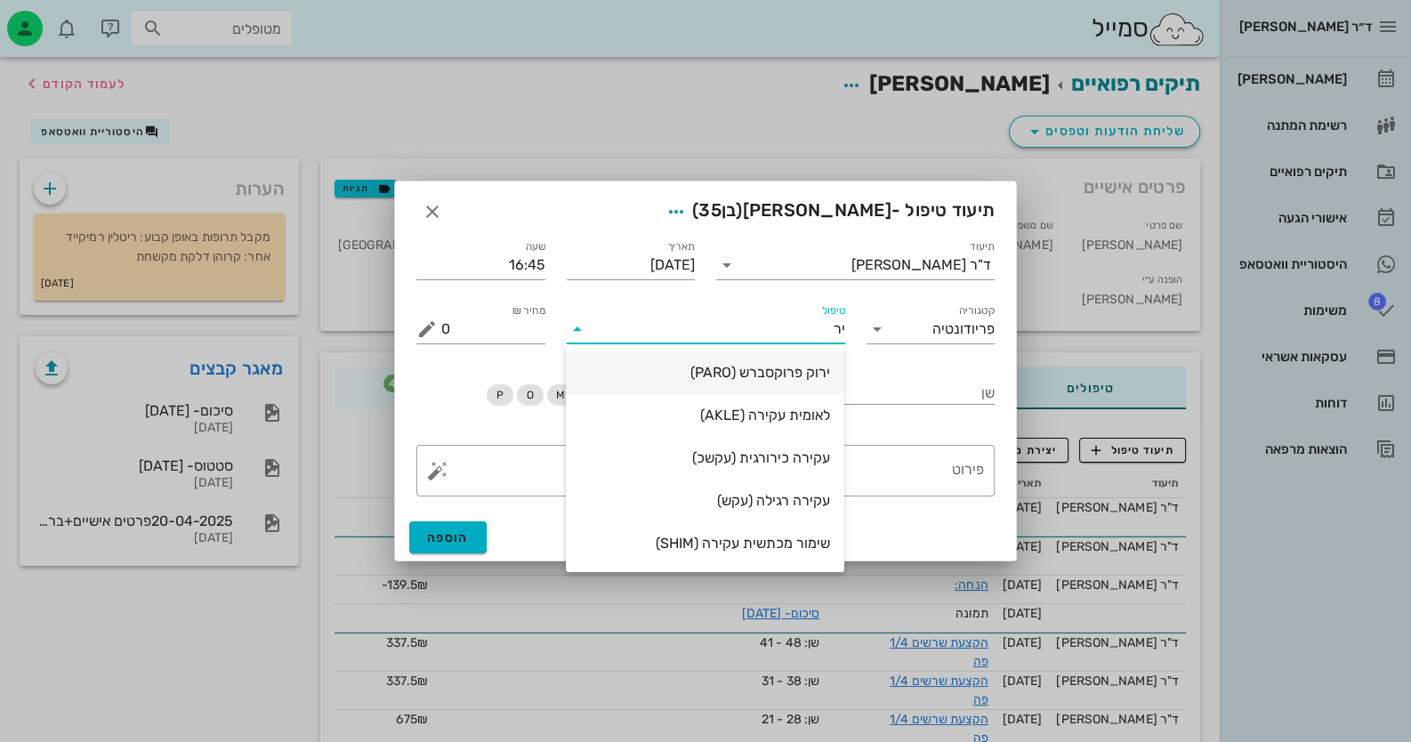
click at [801, 362] on div "ירוק פרוקסברש (PARO)" at bounding box center [705, 372] width 250 height 38
type input "45"
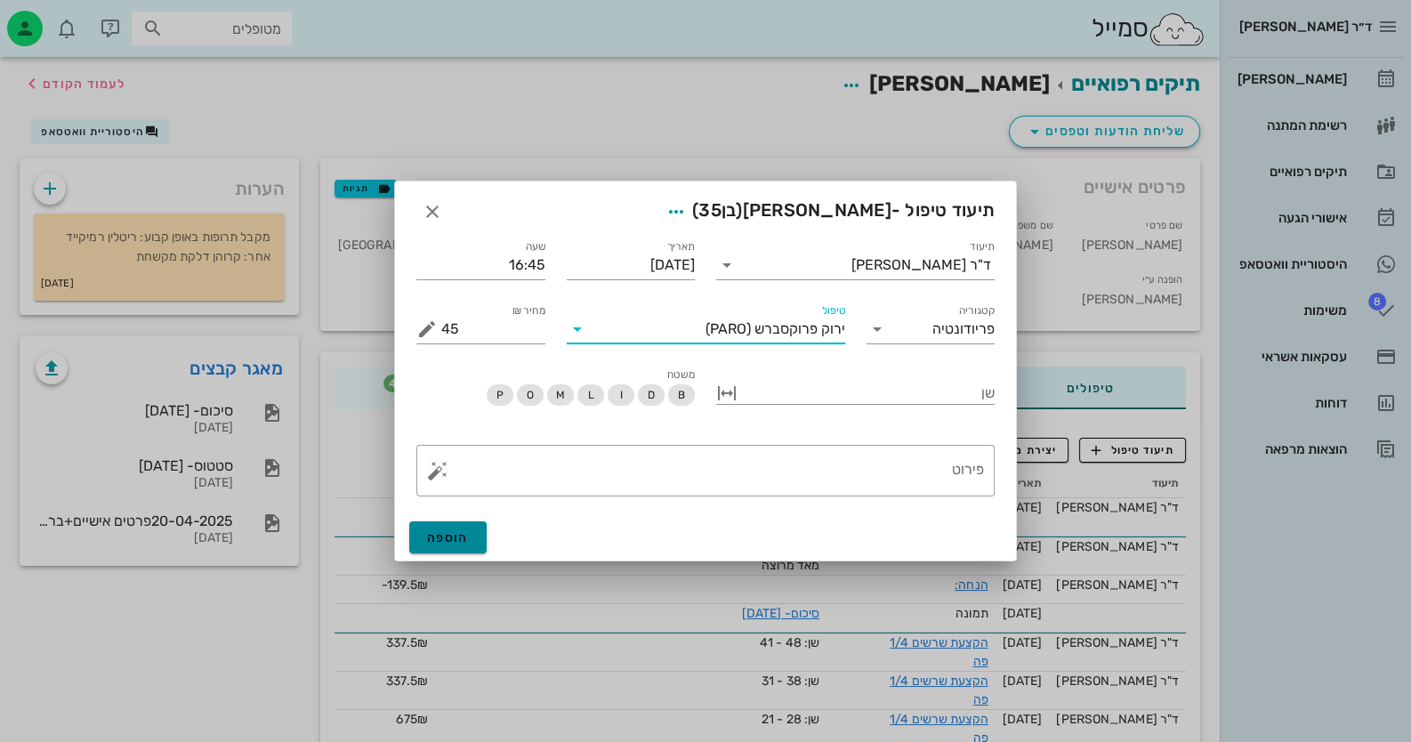
click at [456, 537] on span "הוספה" at bounding box center [448, 537] width 42 height 15
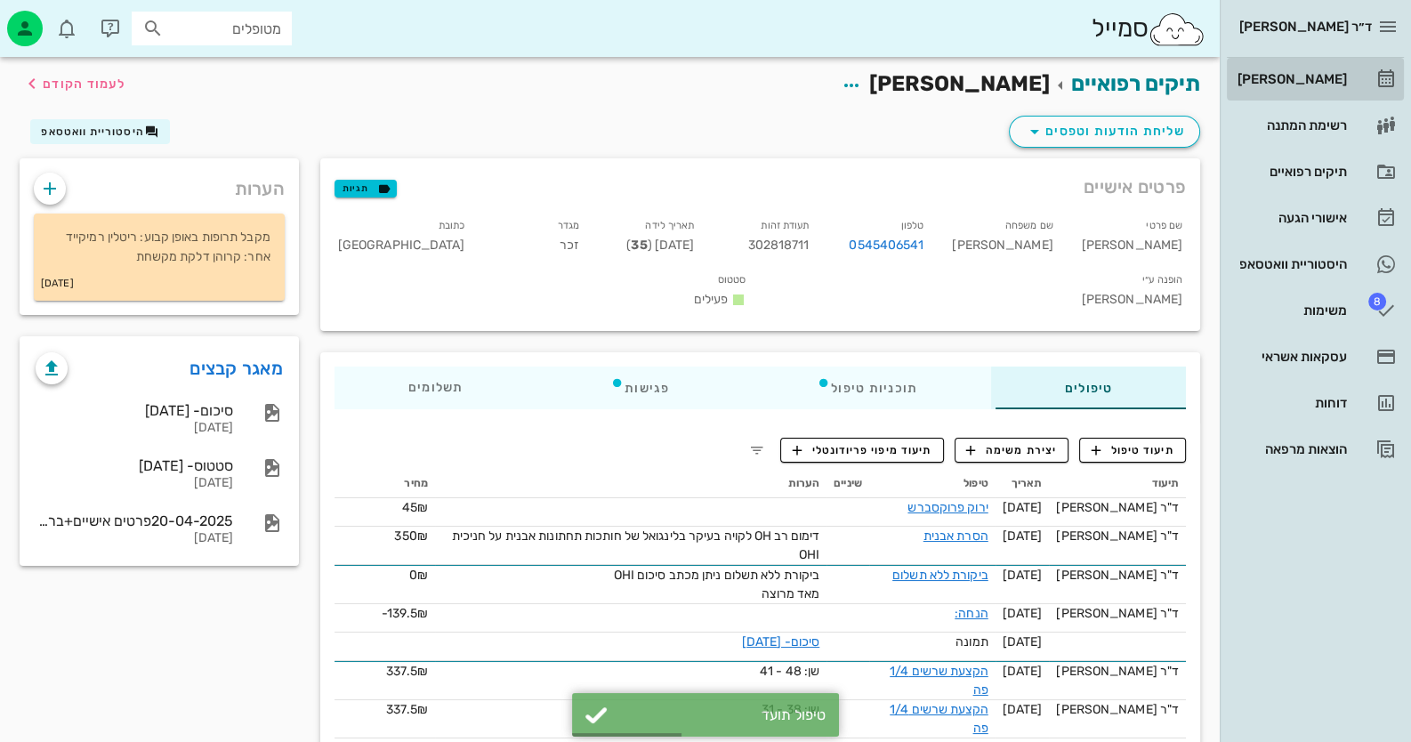
click at [1332, 79] on div "[PERSON_NAME]" at bounding box center [1290, 79] width 113 height 14
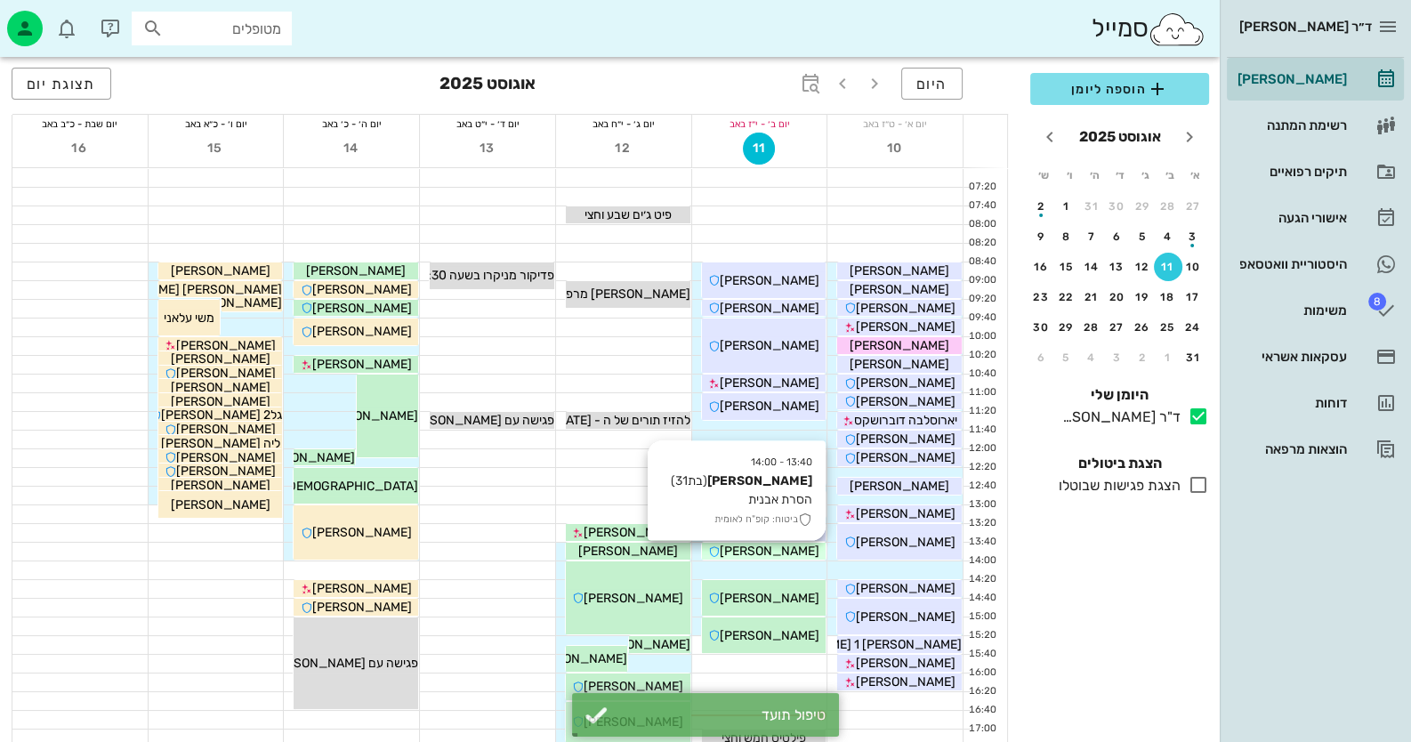
click at [799, 552] on div "[PERSON_NAME]" at bounding box center [764, 551] width 125 height 19
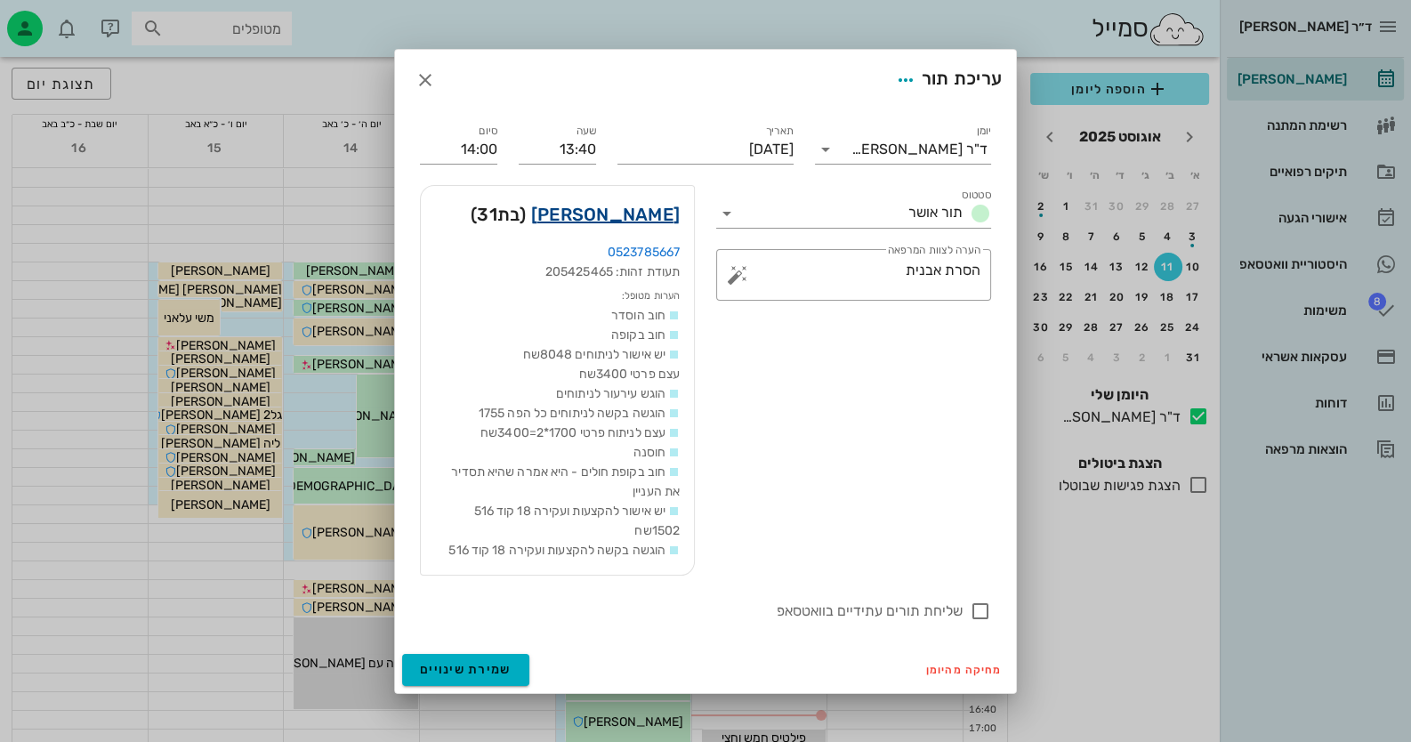
click at [665, 211] on link "[PERSON_NAME]" at bounding box center [605, 214] width 149 height 28
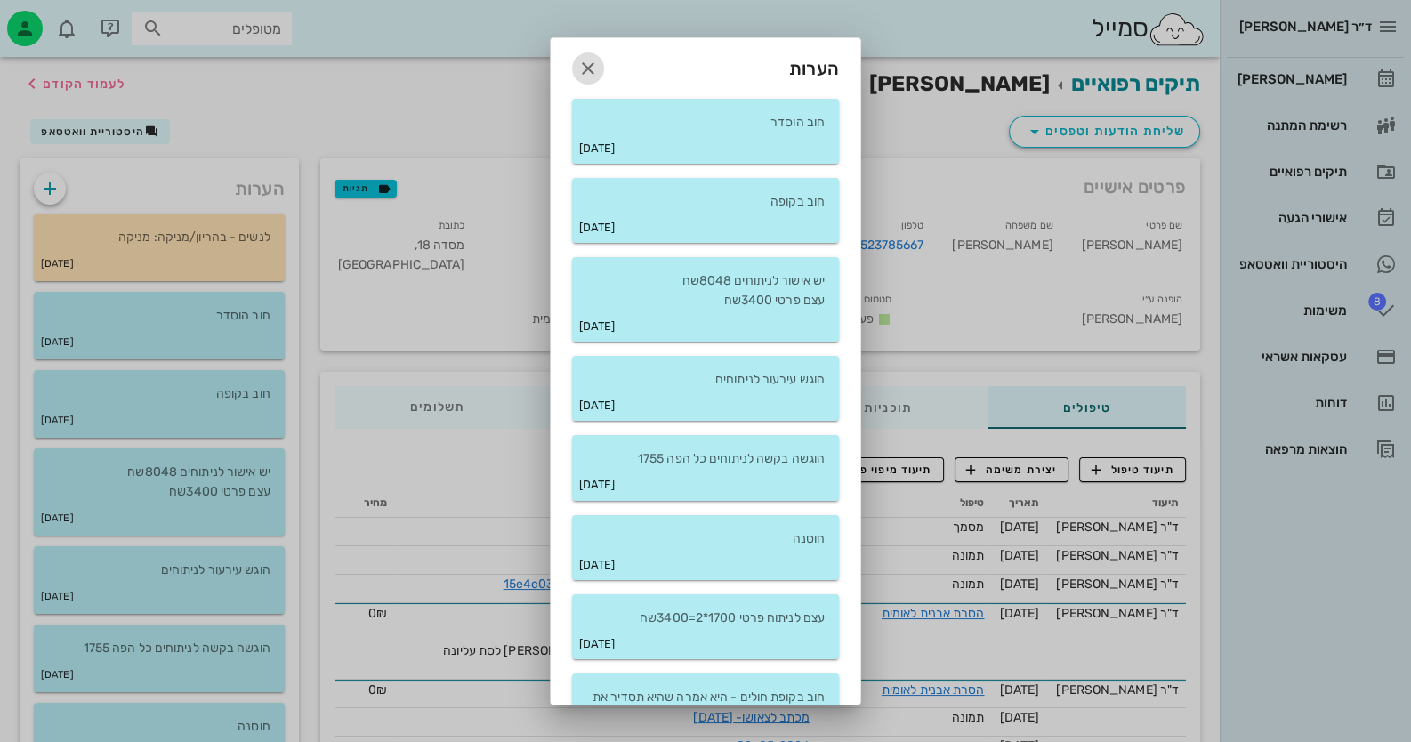
click at [601, 52] on button "button" at bounding box center [588, 68] width 32 height 32
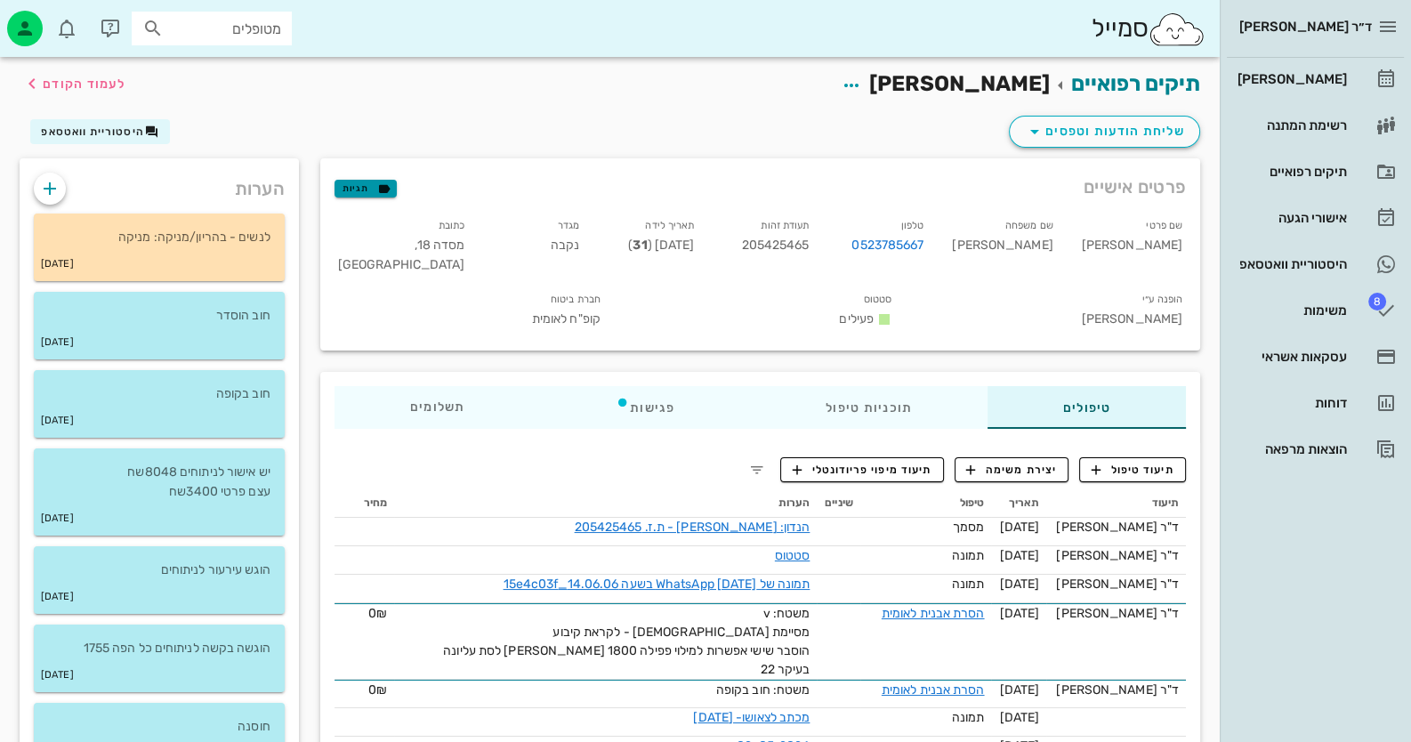
click at [381, 182] on icon "button" at bounding box center [384, 189] width 16 height 16
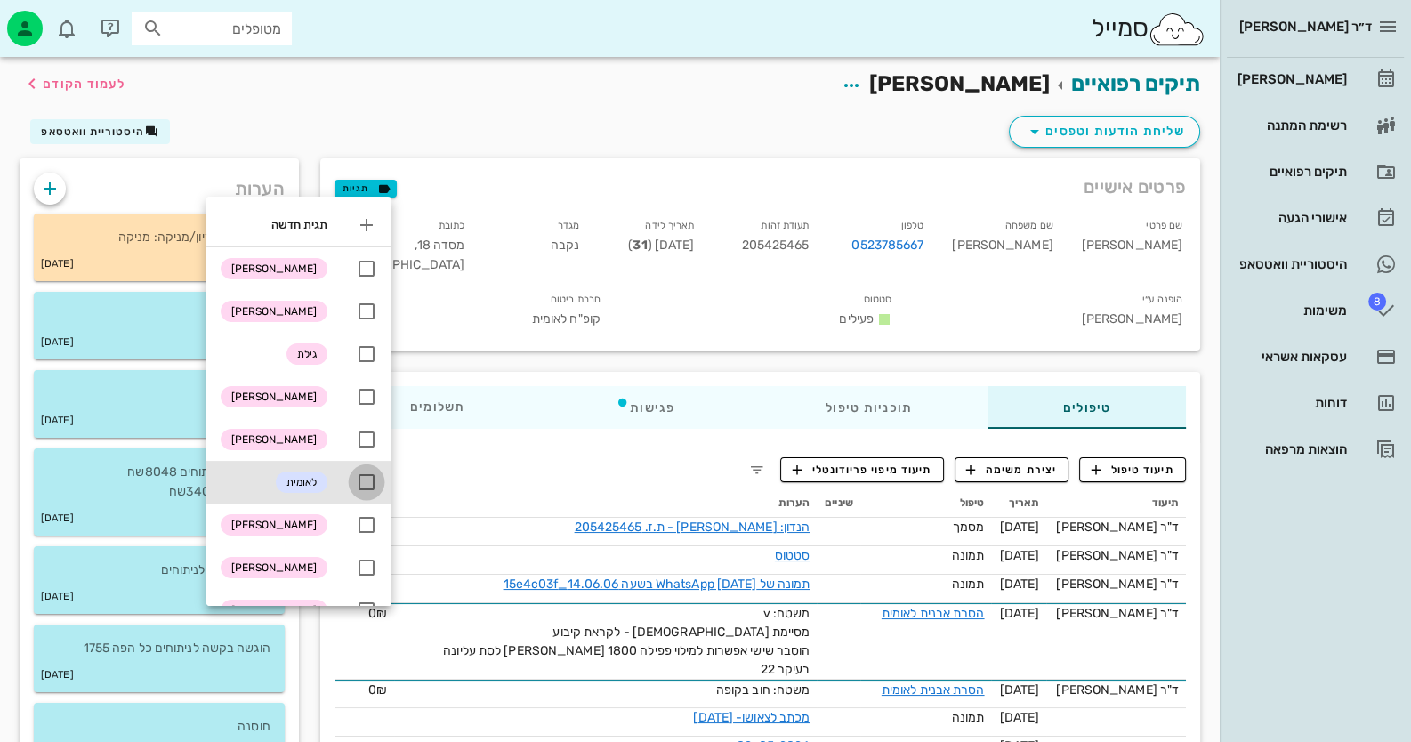
click at [374, 482] on div at bounding box center [366, 482] width 30 height 30
checkbox input "true"
click at [1177, 464] on button "תיעוד טיפול" at bounding box center [1132, 469] width 107 height 25
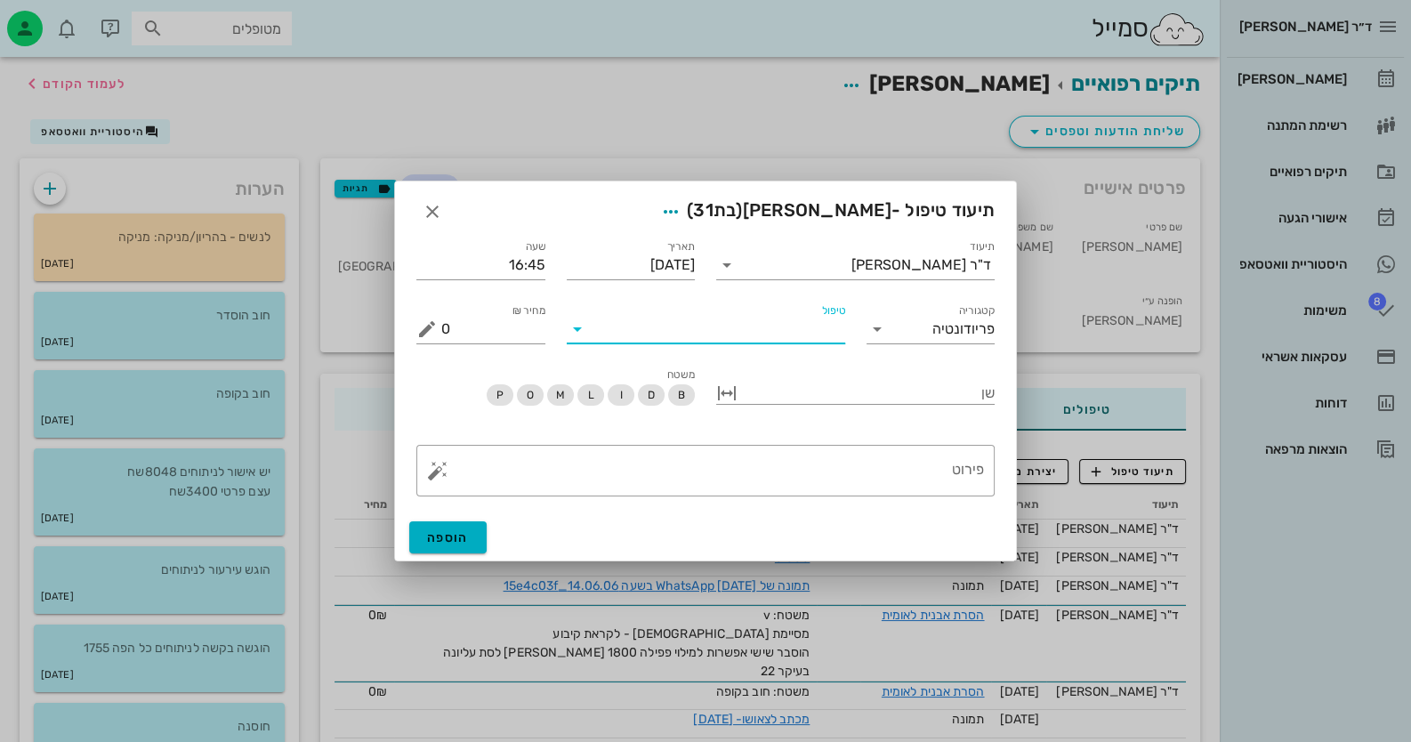
click at [773, 335] on input "טיפול" at bounding box center [719, 329] width 254 height 28
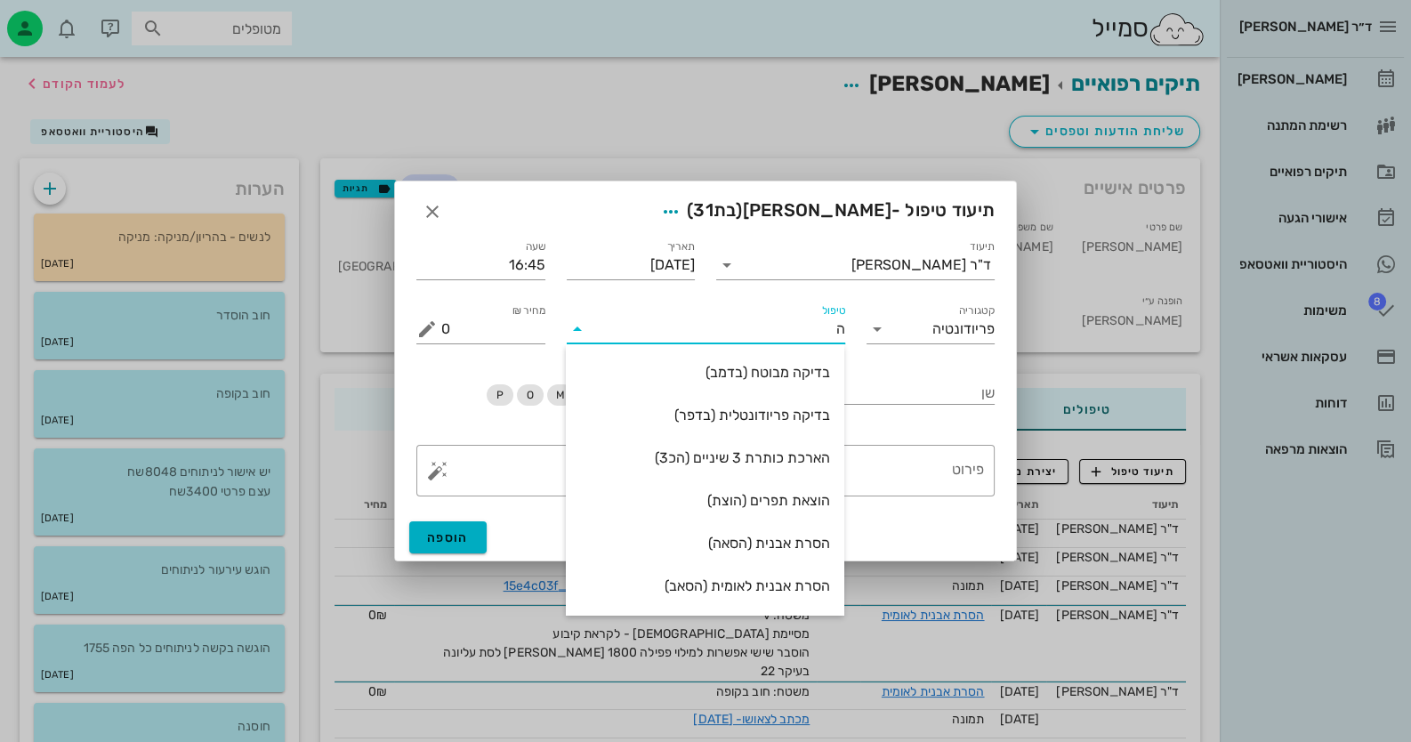
type input "[PERSON_NAME]"
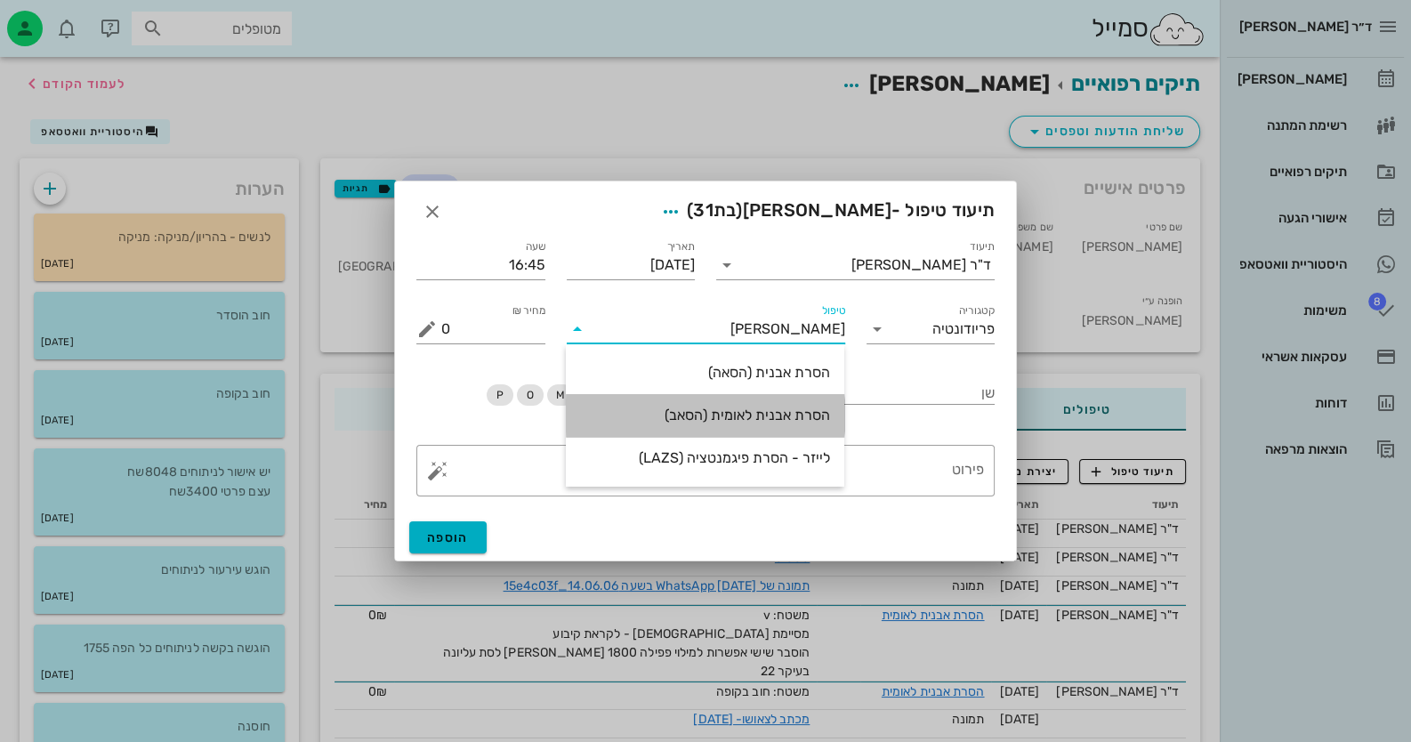
click at [797, 410] on div "הסרת אבנית לאומית (הסאב)" at bounding box center [705, 415] width 250 height 17
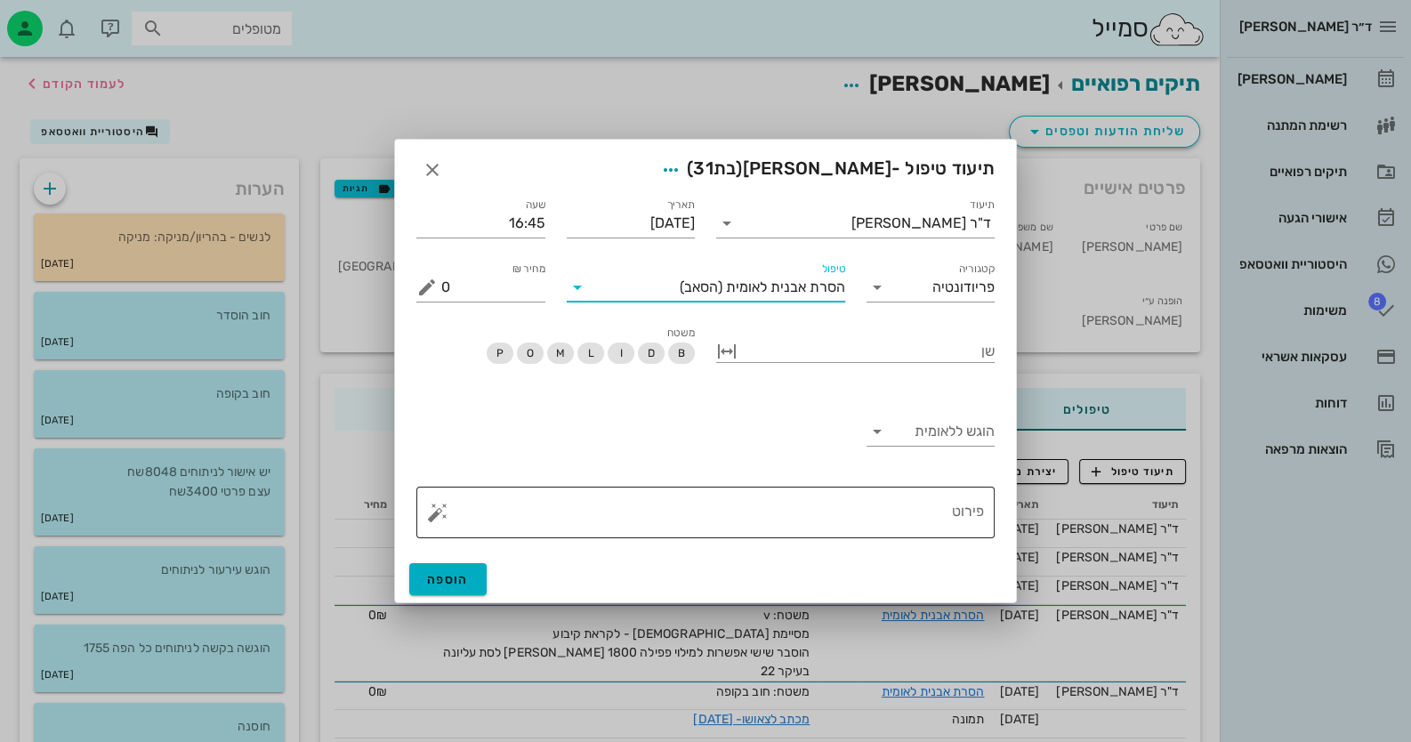
click at [953, 496] on textarea "פירוט" at bounding box center [712, 517] width 543 height 43
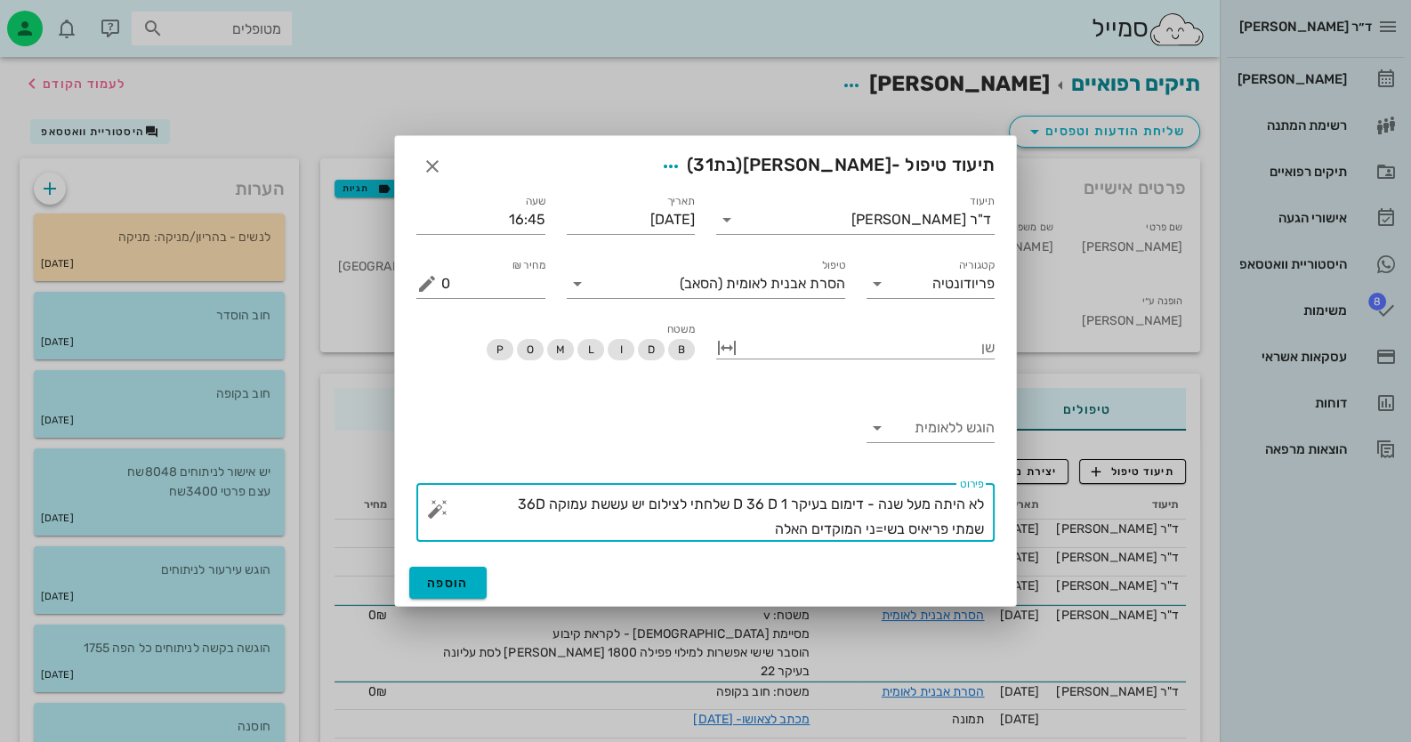
click at [913, 536] on textarea "לא היתה מעל שנה - דימום בעיקר 1 D 36 D שלחתי לצילום יש עששת עמוקה 36D שמתי פריא…" at bounding box center [712, 517] width 543 height 50
drag, startPoint x: 866, startPoint y: 528, endPoint x: 949, endPoint y: 528, distance: 83.6
click at [949, 528] on textarea "לא היתה מעל שנה - דימום בעיקר 1 D 36 D שלחתי לצילום יש עששת עמוקה 36D שמתי פריא…" at bounding box center [712, 517] width 543 height 50
type textarea "לא היתה מעל שנה - דימום בעיקר 1 D 36 D שלחתי לצילום יש עששת עמוקה 36D שמתי פריא…"
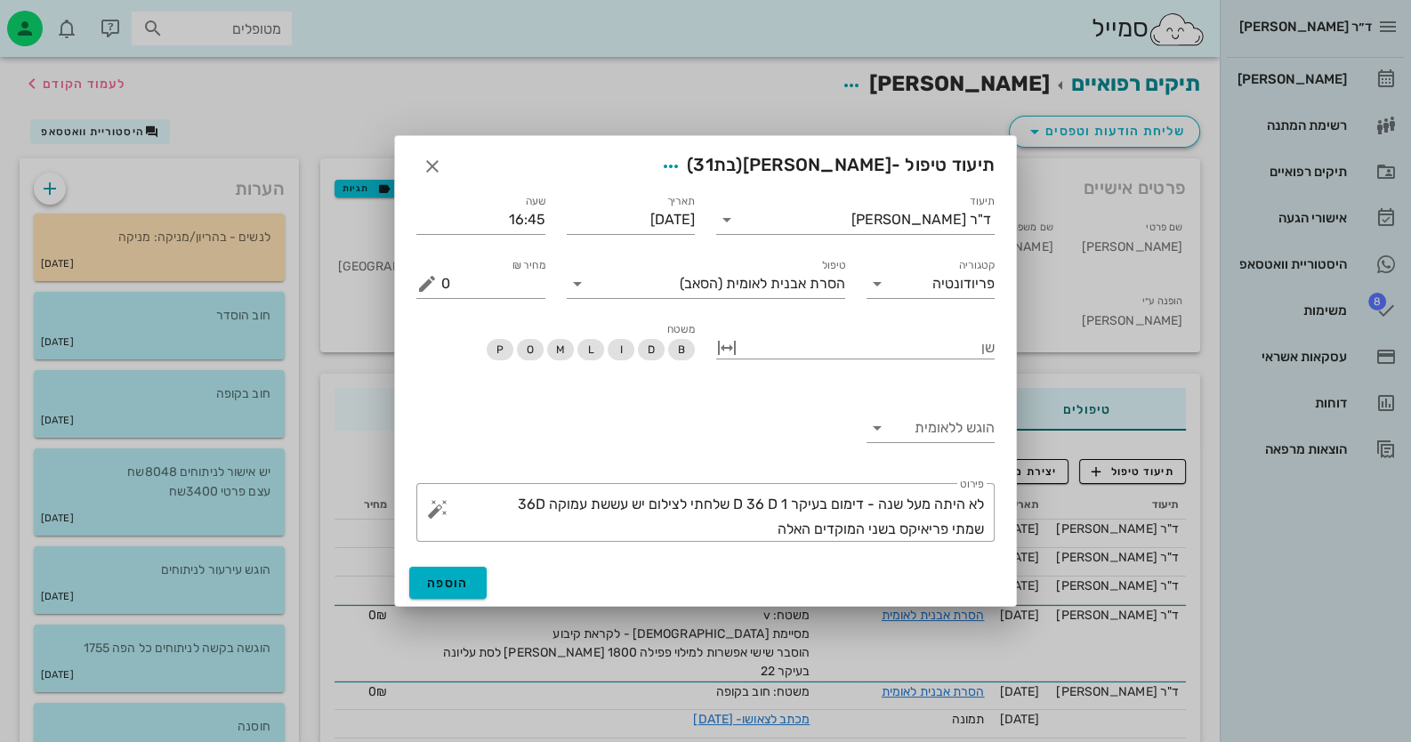
click at [997, 420] on div "הוגש ללאומית" at bounding box center [931, 431] width 150 height 84
click at [974, 432] on input "הוגש ללאומית" at bounding box center [943, 428] width 104 height 28
click at [974, 448] on div "כן" at bounding box center [930, 441] width 101 height 17
click at [476, 575] on button "הוספה" at bounding box center [447, 583] width 77 height 32
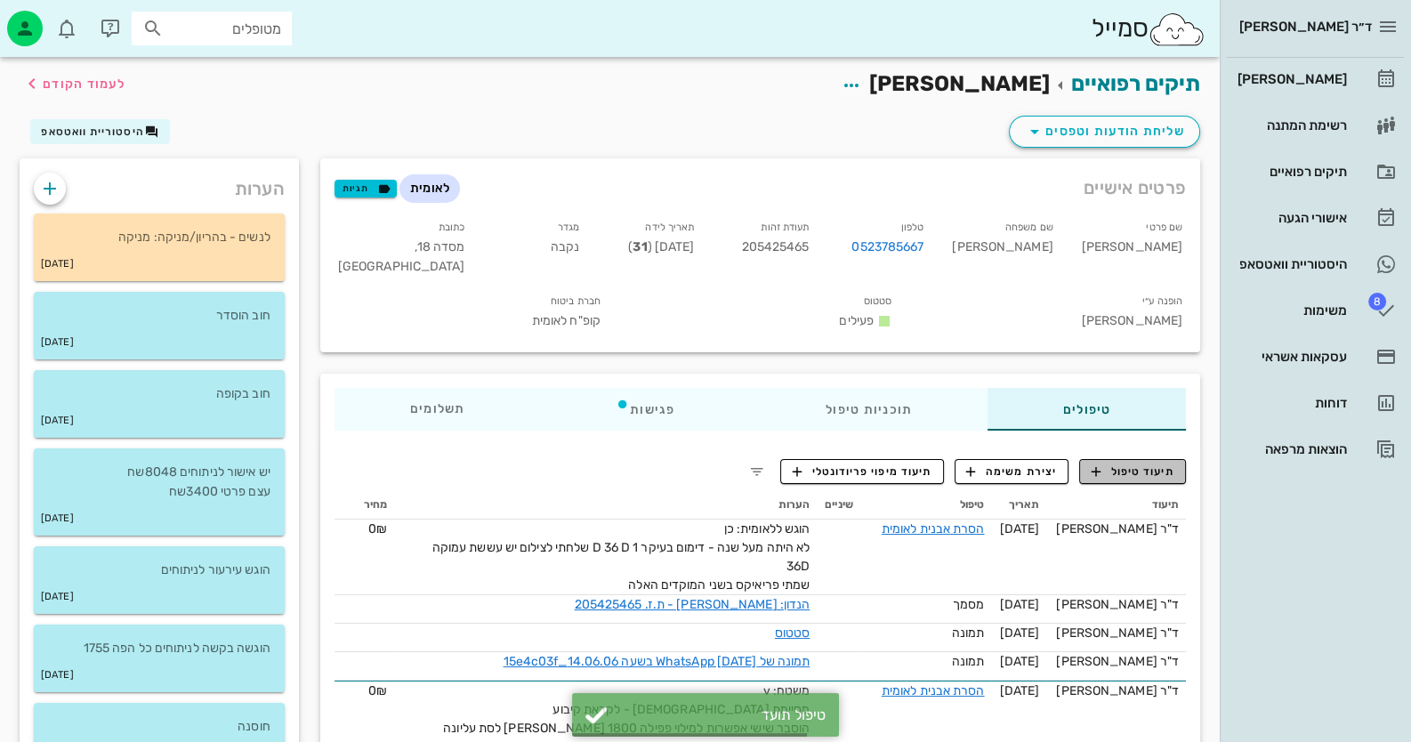
click at [1139, 464] on span "תיעוד טיפול" at bounding box center [1133, 472] width 83 height 16
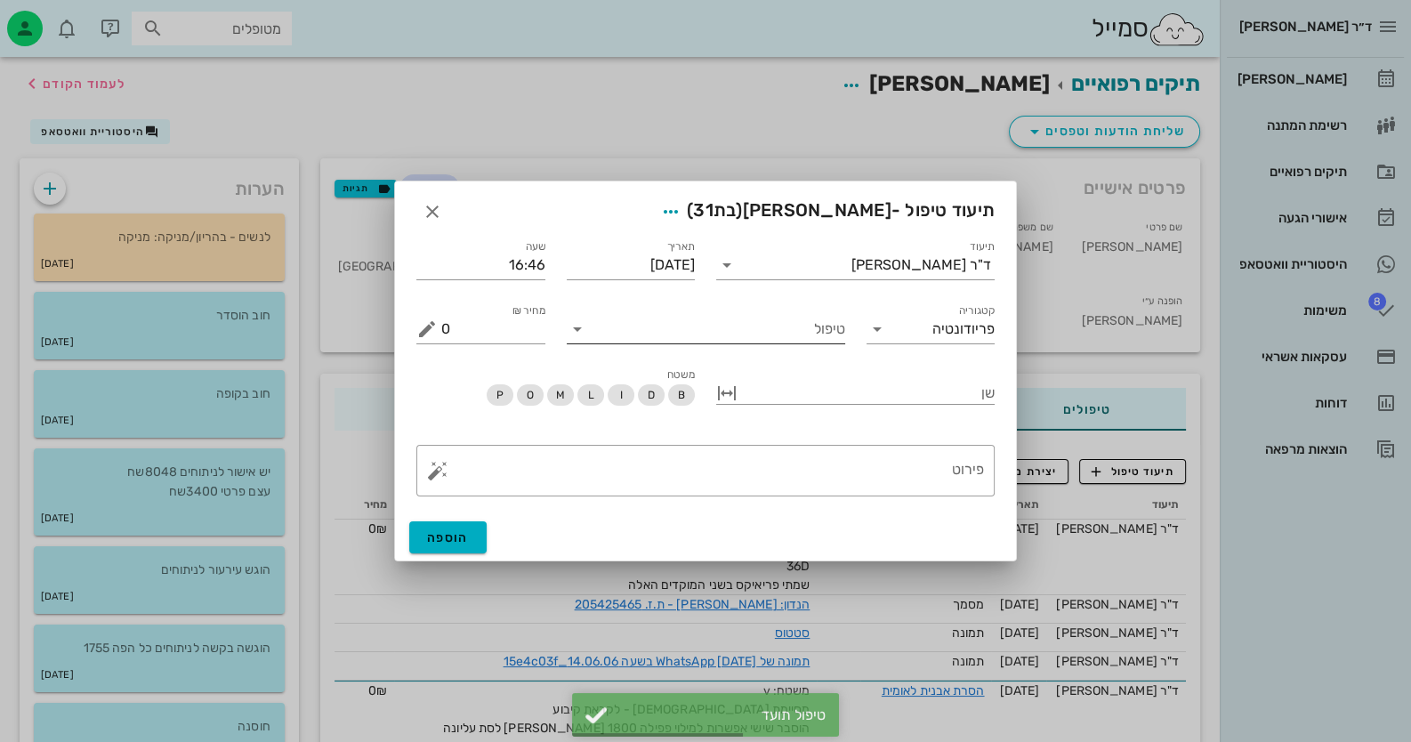
click at [811, 335] on input "טיפול" at bounding box center [719, 329] width 254 height 28
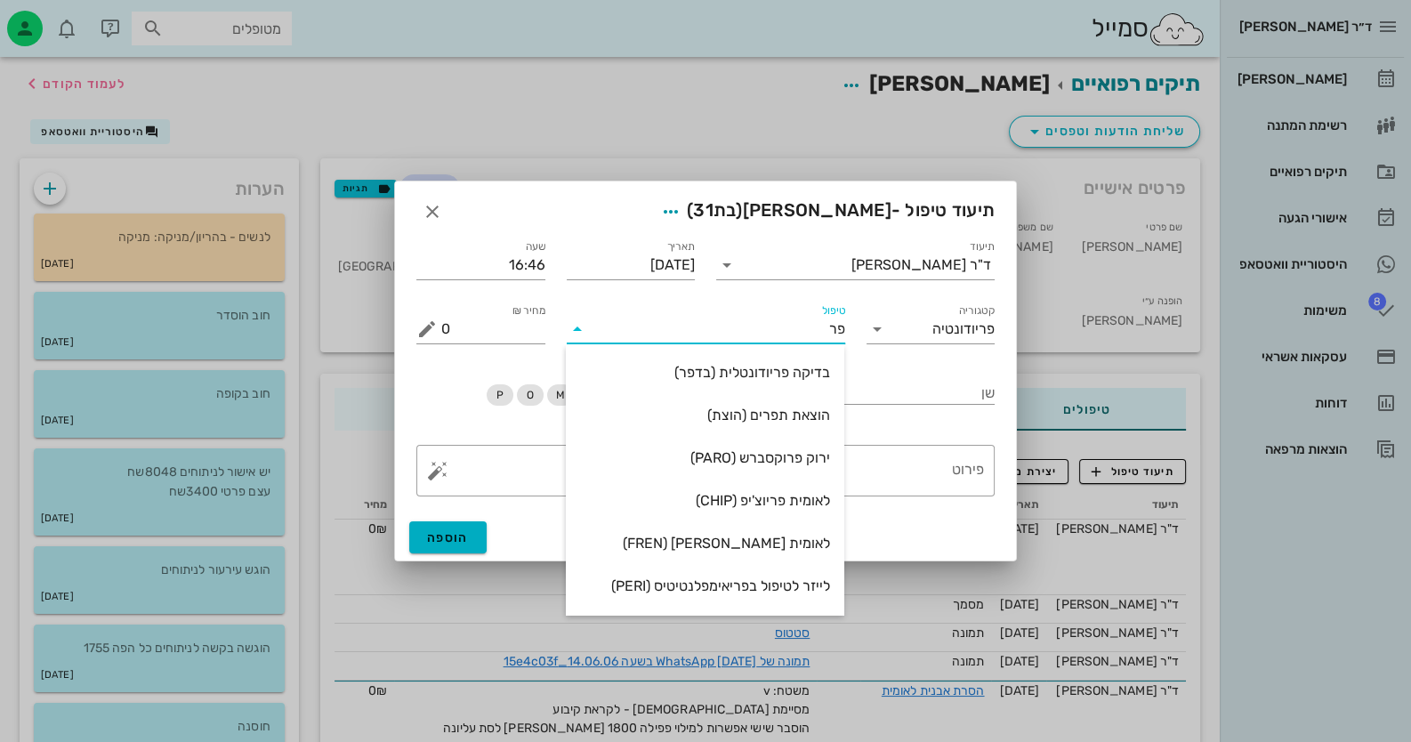
type input "[PERSON_NAME]"
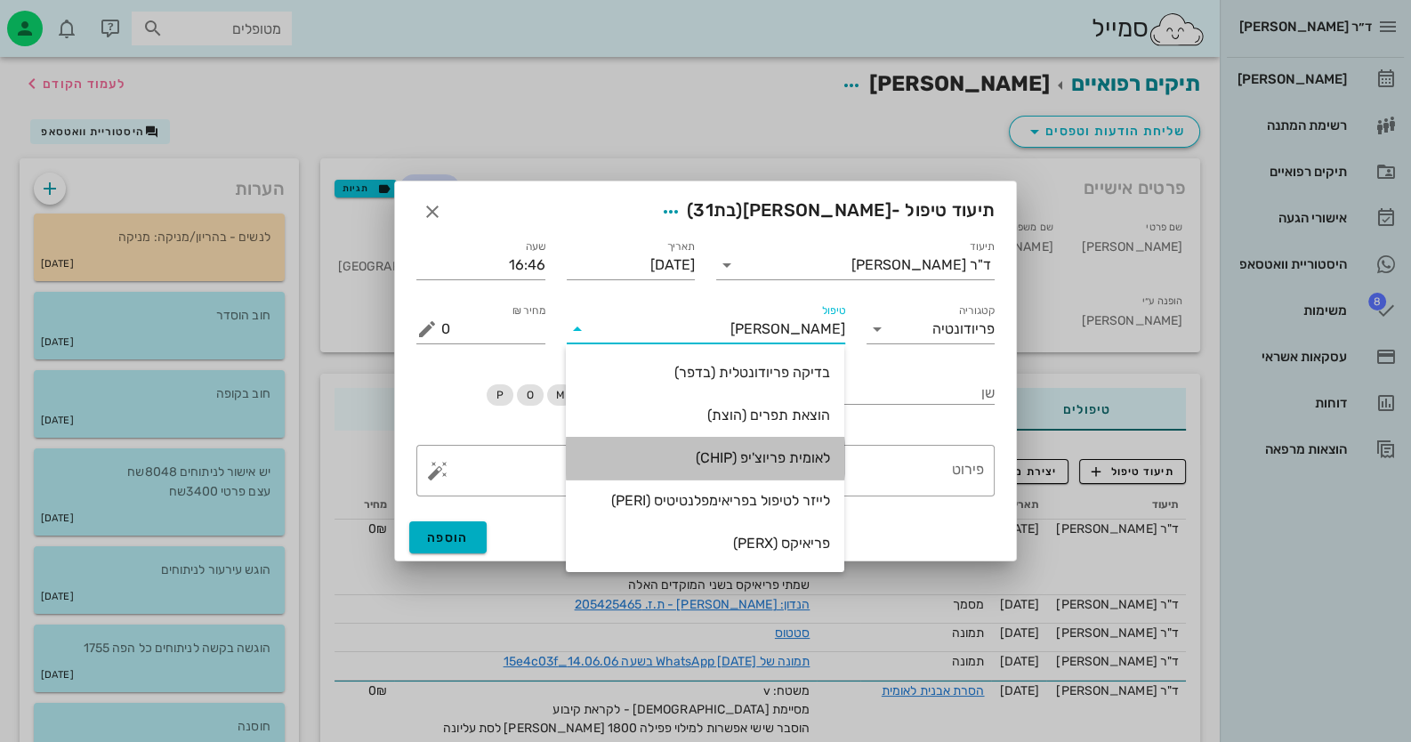
click at [789, 464] on div "לאומית פריוצ'יפ (CHIP)" at bounding box center [705, 457] width 250 height 17
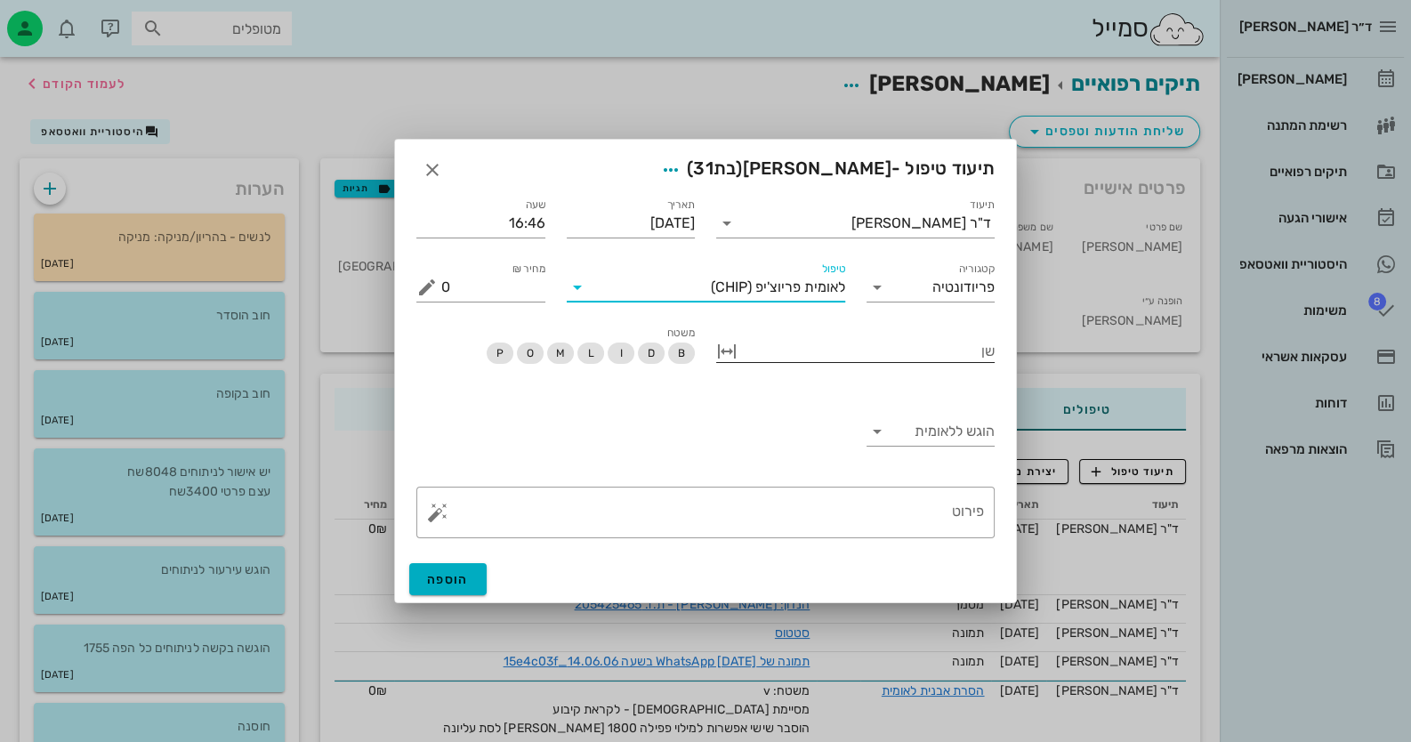
click at [961, 346] on div at bounding box center [868, 349] width 254 height 23
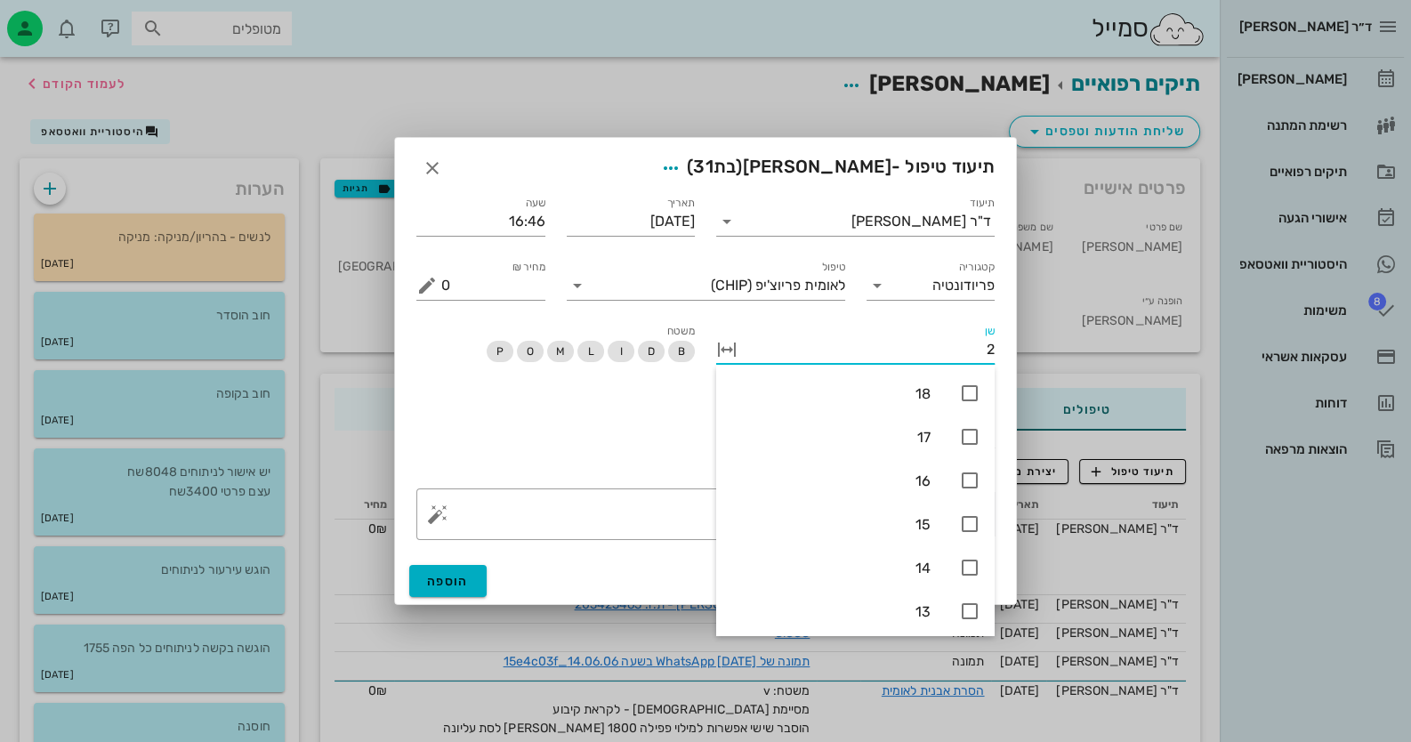
type input "21"
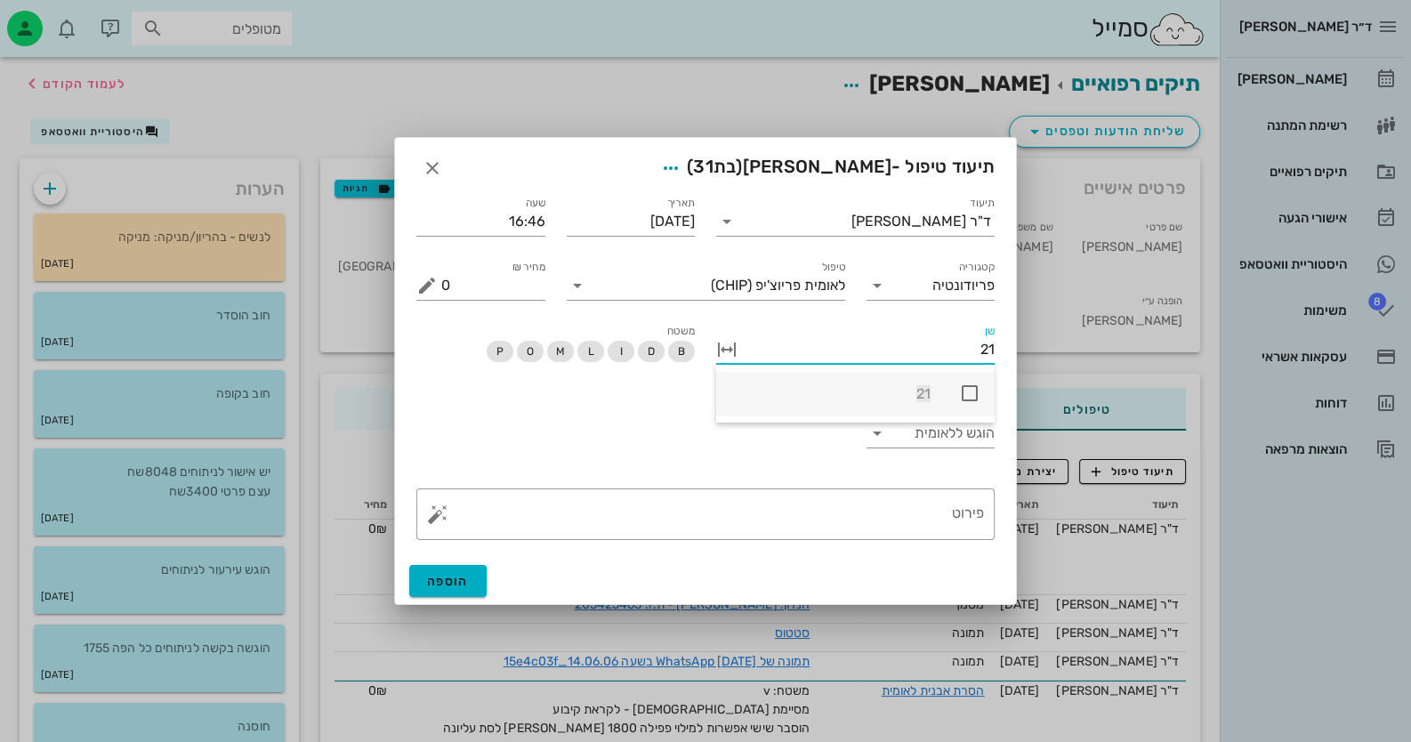
click at [970, 386] on icon at bounding box center [969, 393] width 21 height 21
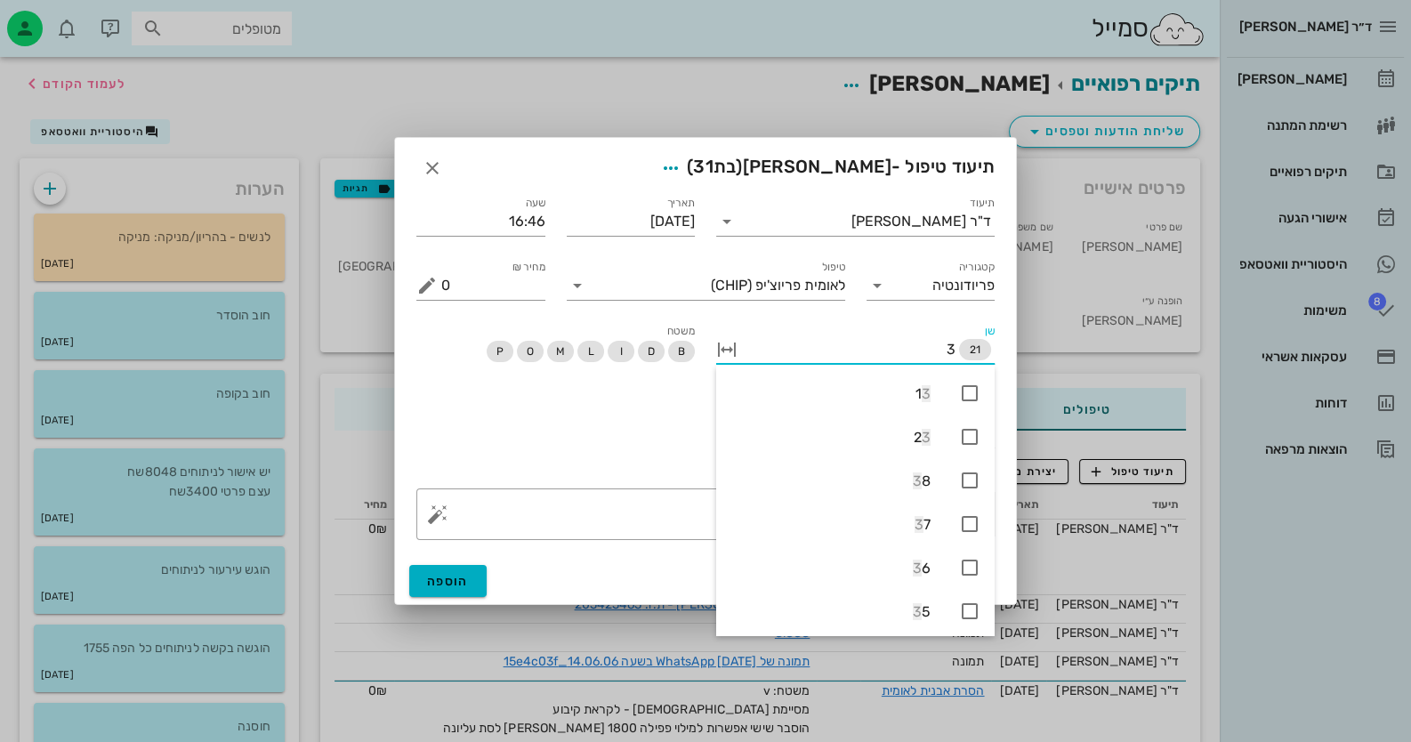
type input "36"
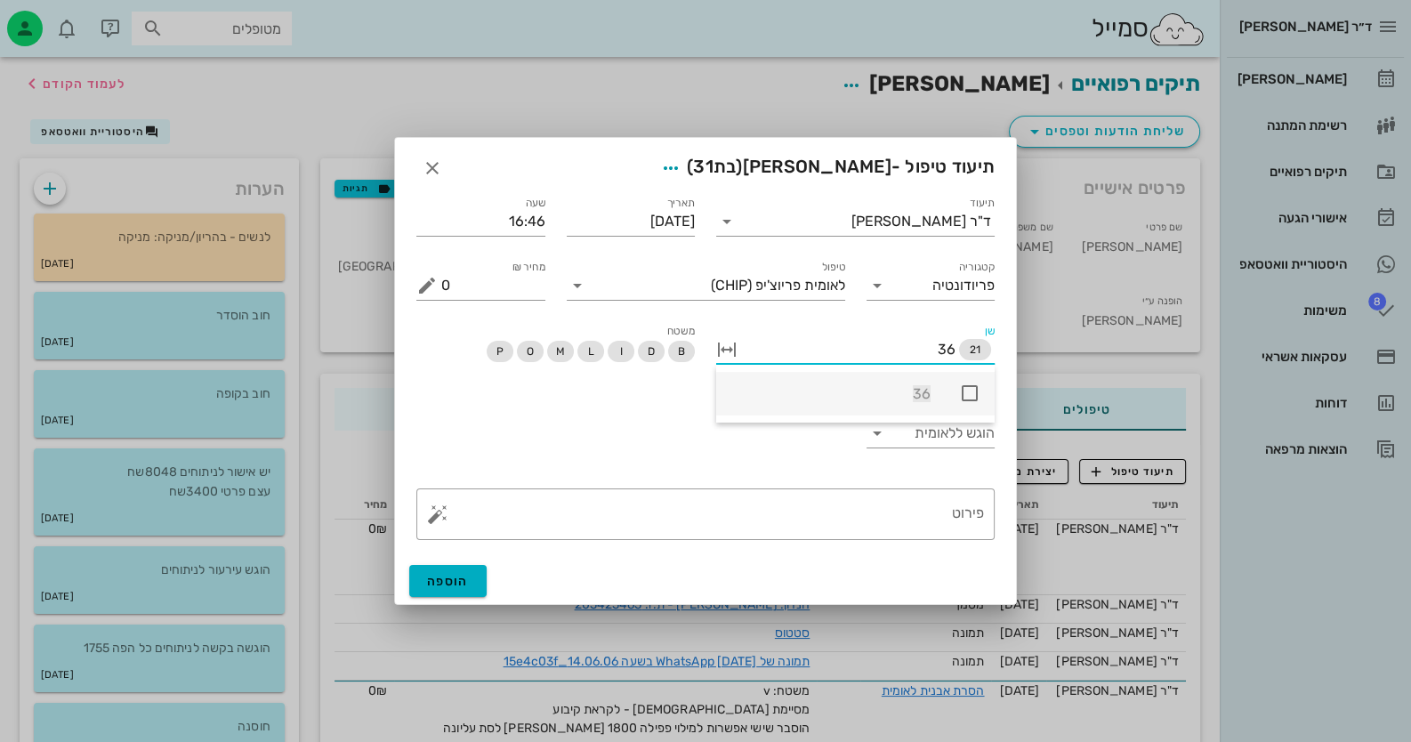
click at [970, 388] on icon at bounding box center [969, 393] width 21 height 21
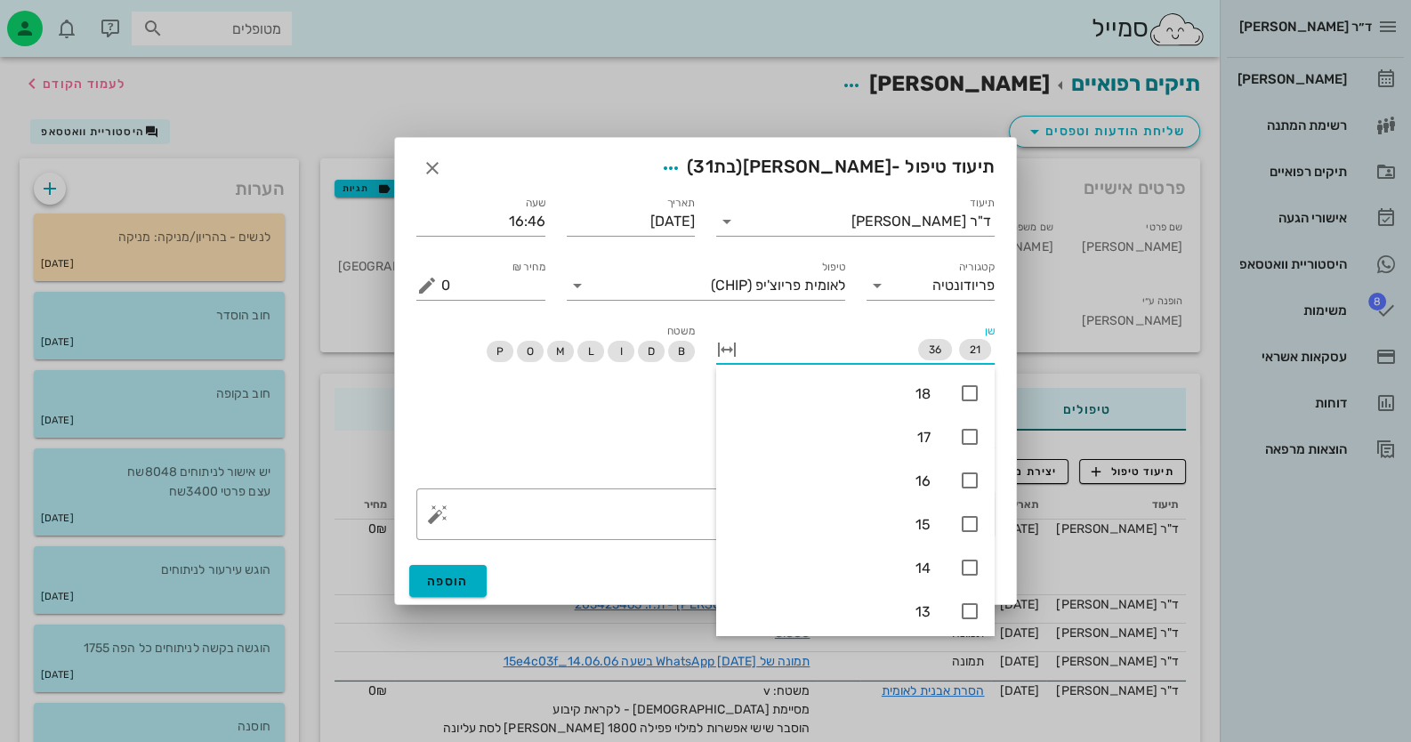
click at [614, 432] on div "הוגש ללאומית" at bounding box center [706, 436] width 600 height 84
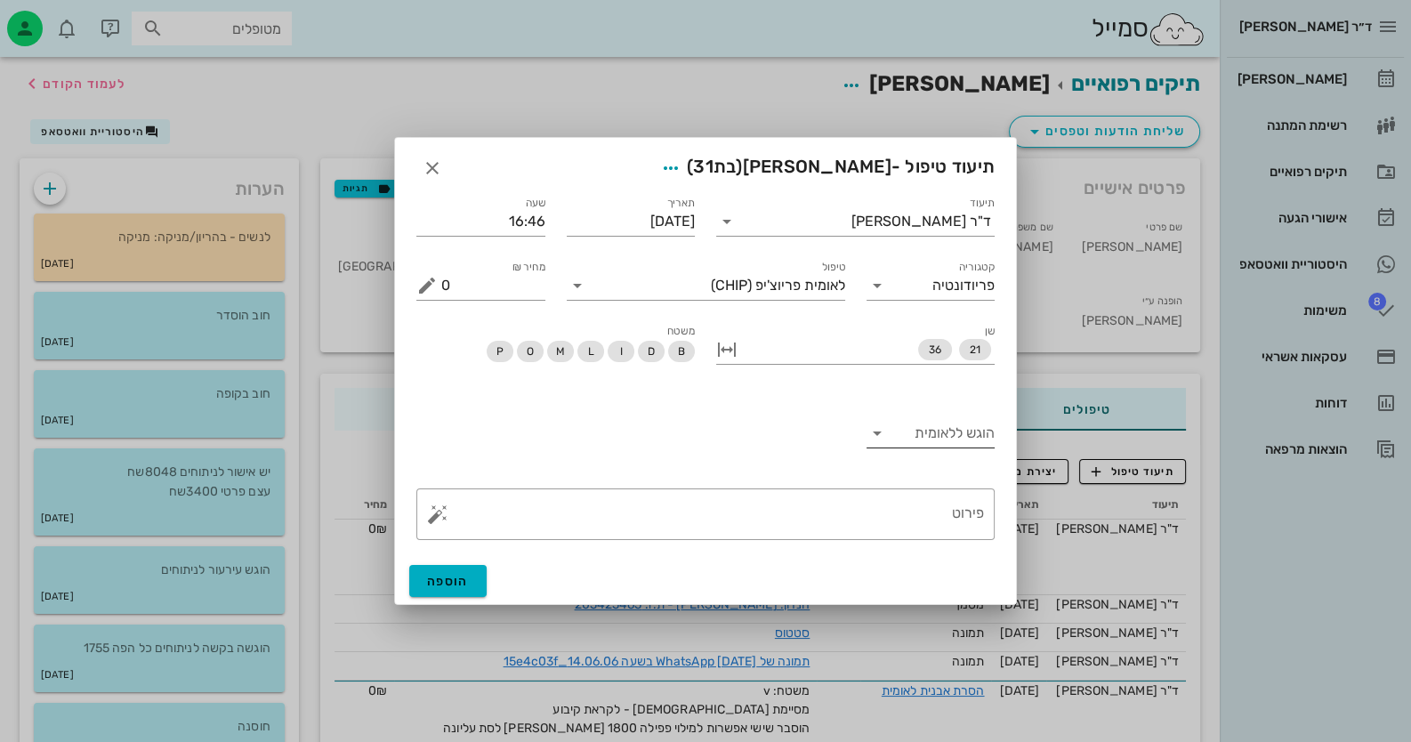
click at [936, 440] on input "הוגש ללאומית" at bounding box center [943, 433] width 104 height 28
click at [948, 487] on div "לא" at bounding box center [930, 489] width 101 height 17
click at [446, 520] on button "button" at bounding box center [437, 514] width 21 height 21
click at [520, 342] on div "ביקורת" at bounding box center [484, 337] width 115 height 36
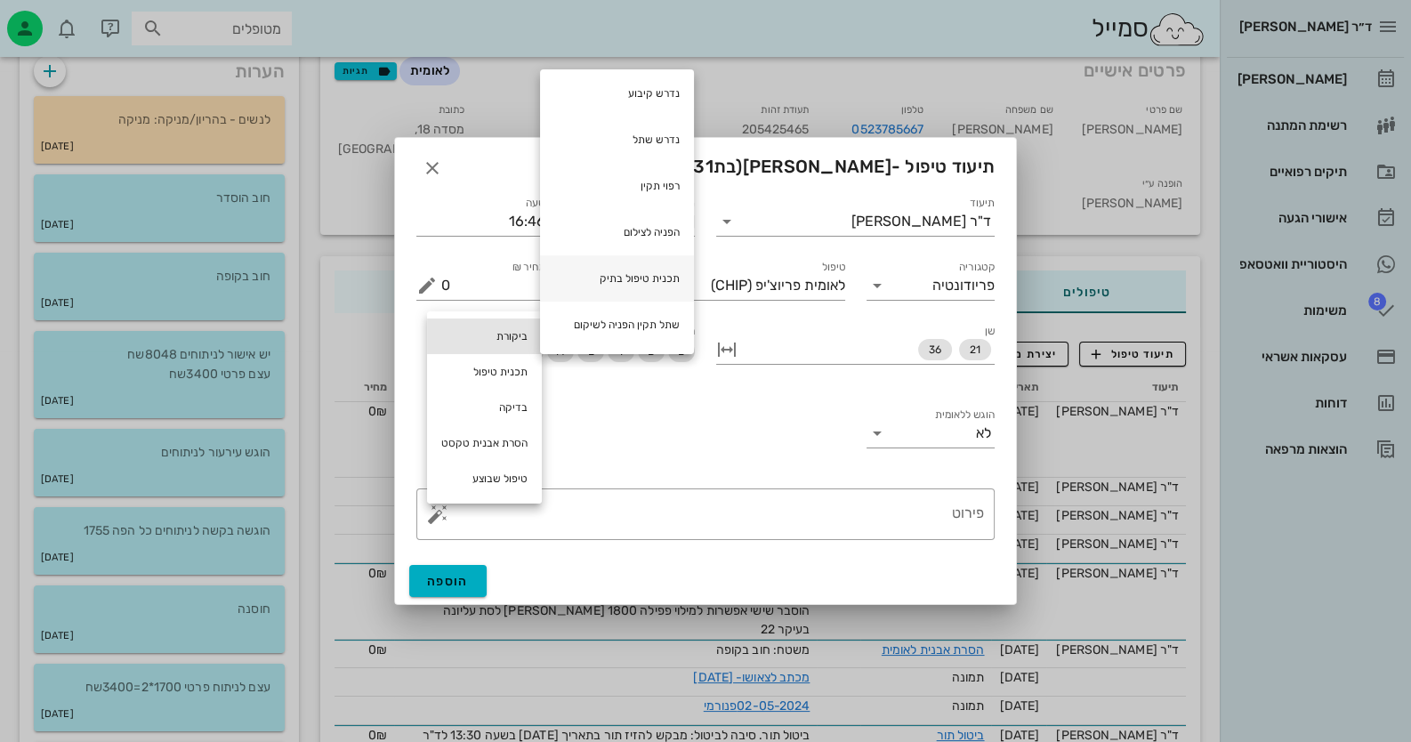
scroll to position [267, 0]
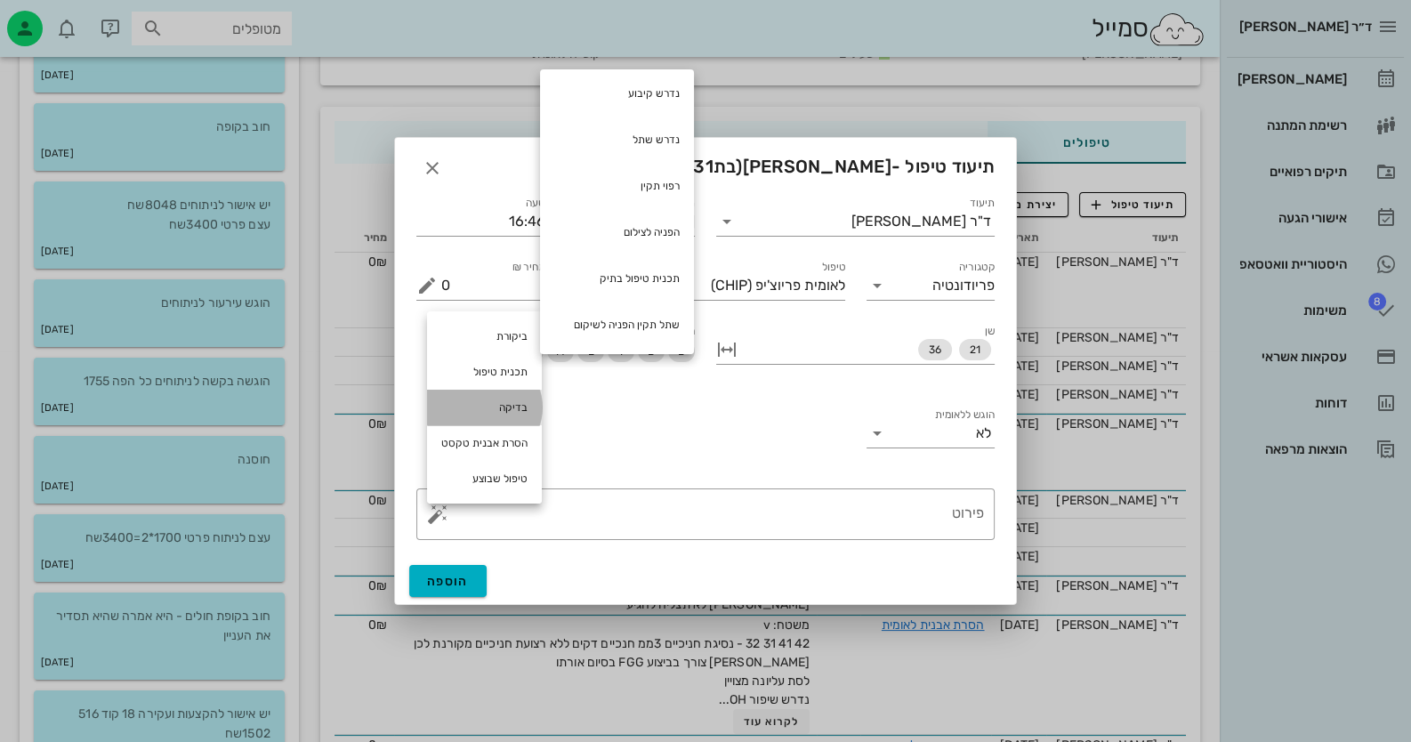
click at [512, 399] on div "בדיקה" at bounding box center [484, 408] width 115 height 36
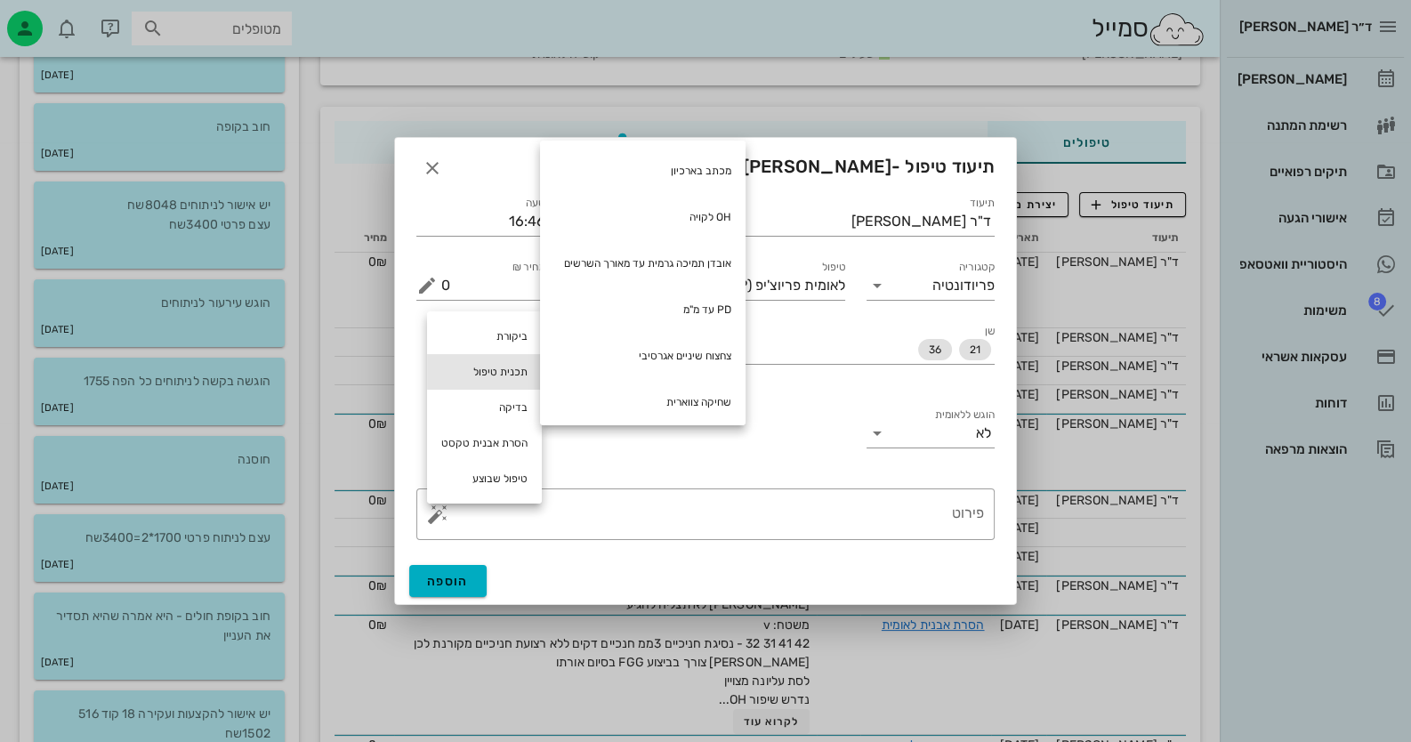
click at [512, 372] on div "תכנית טיפול" at bounding box center [484, 372] width 115 height 36
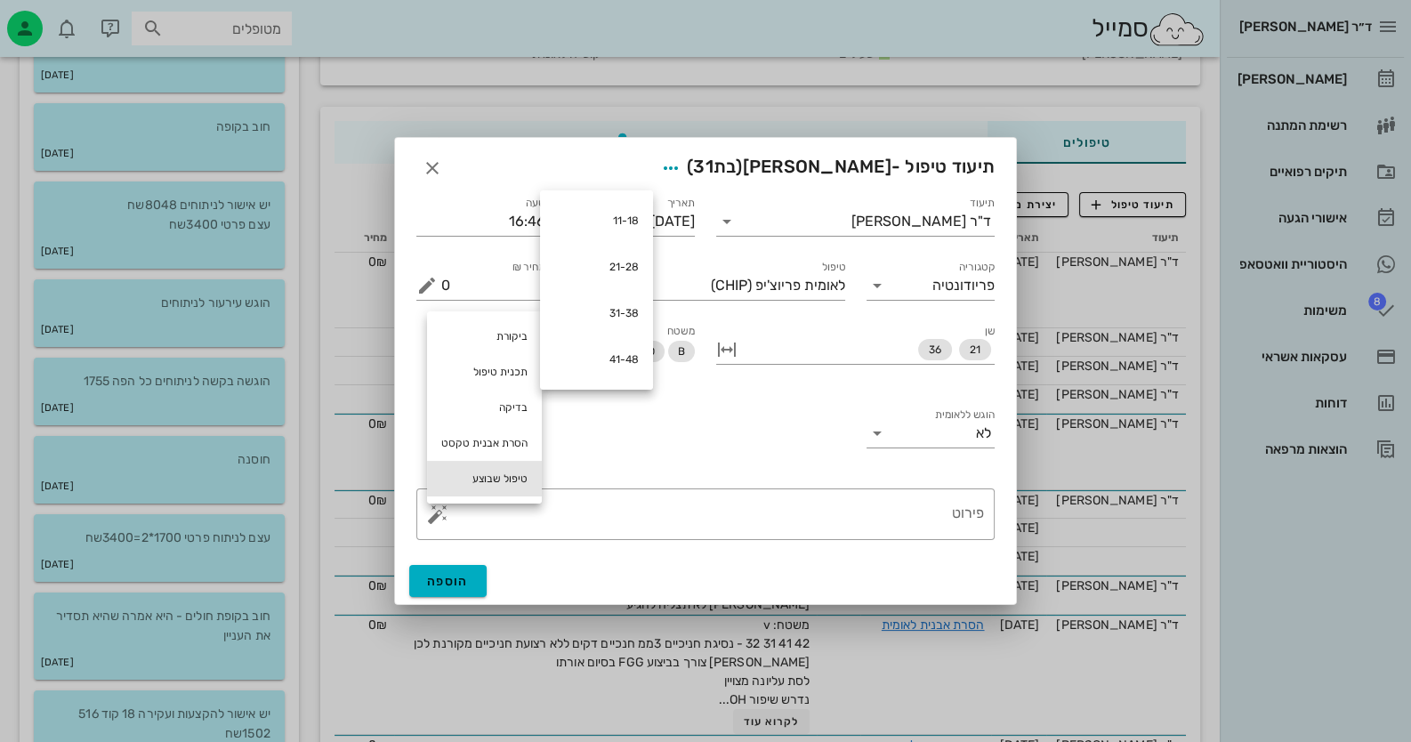
click at [500, 472] on div "טיפול שבוצע" at bounding box center [484, 479] width 115 height 36
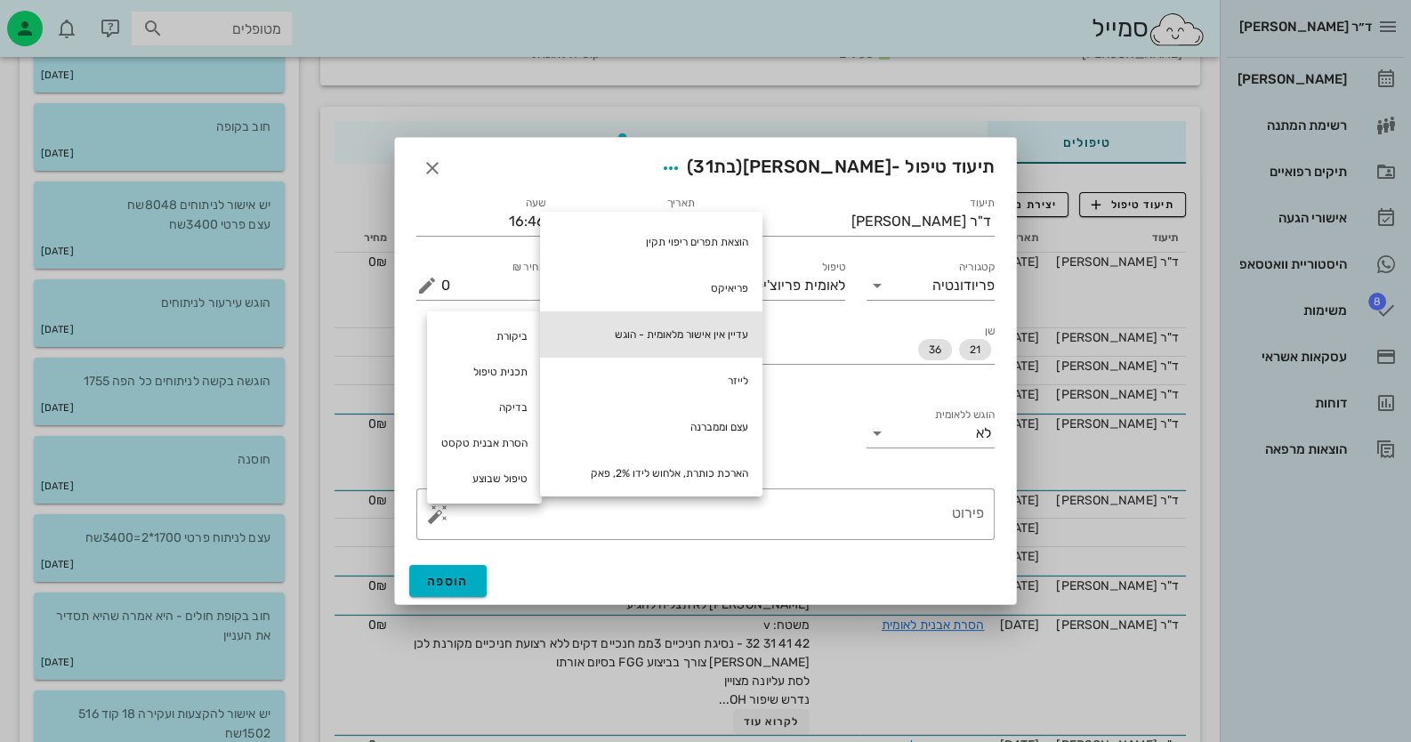
click at [672, 338] on div "עדיין אין אישור מלאומית - הוגש" at bounding box center [651, 334] width 222 height 46
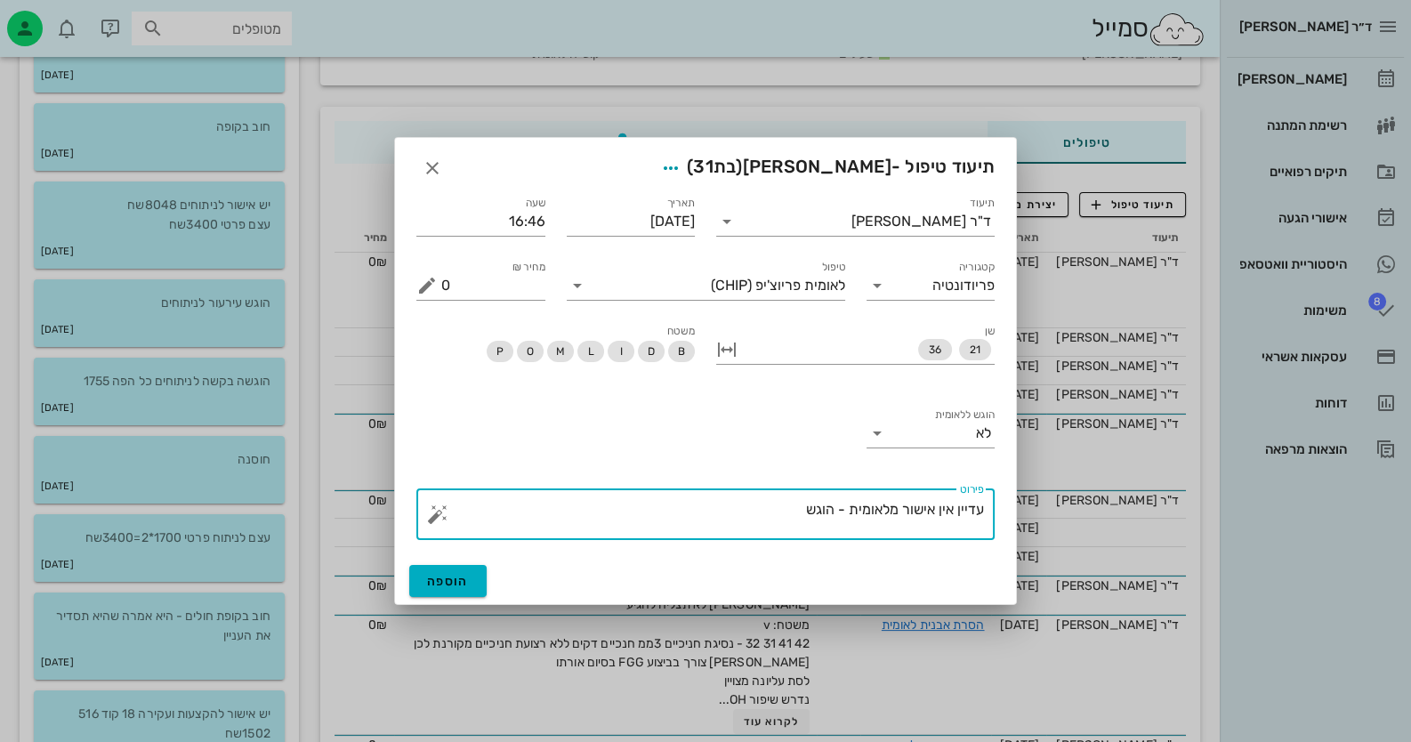
drag, startPoint x: 807, startPoint y: 510, endPoint x: 844, endPoint y: 505, distance: 37.6
click at [844, 505] on textarea "עדיין אין אישור מלאומית - הוגש" at bounding box center [712, 518] width 543 height 43
type textarea "עדיין אין אישור מלאומית"
click at [433, 585] on span "הוספה" at bounding box center [448, 581] width 42 height 15
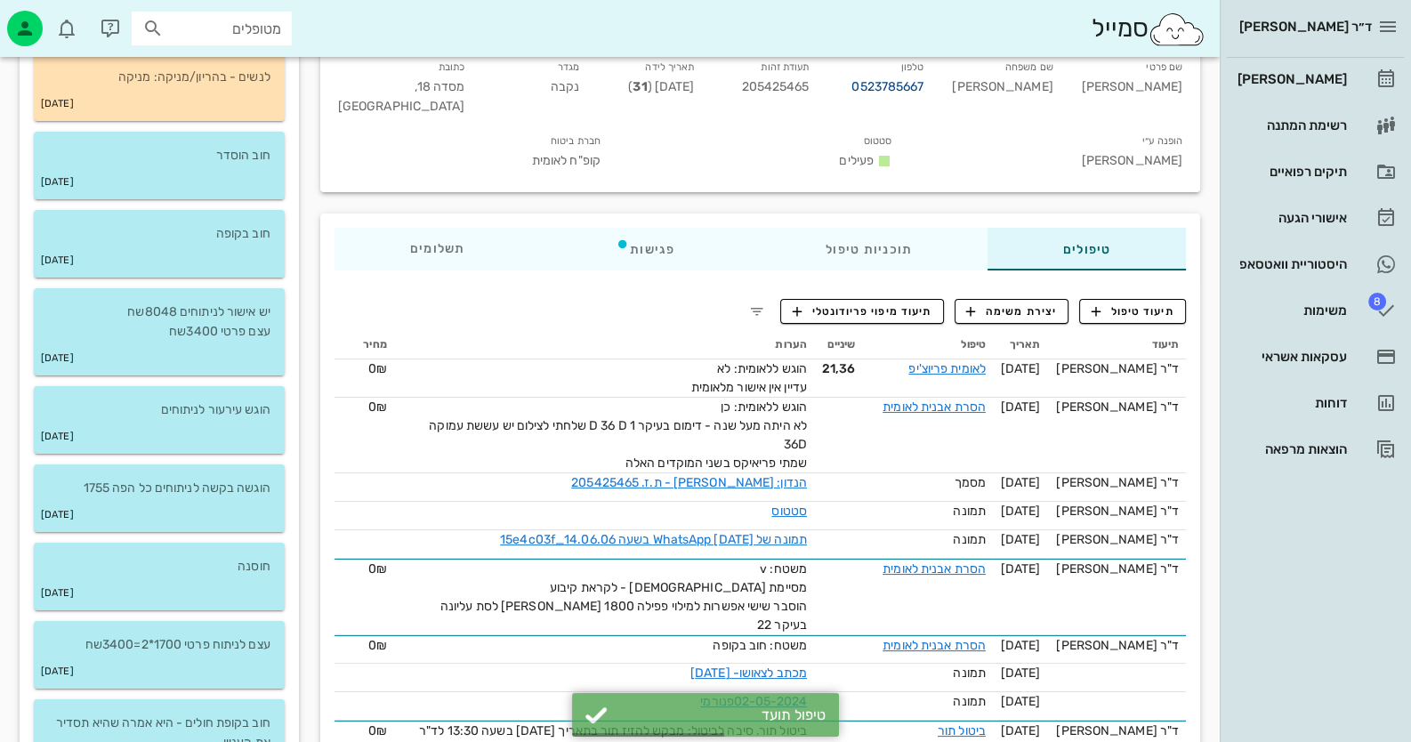
scroll to position [0, 0]
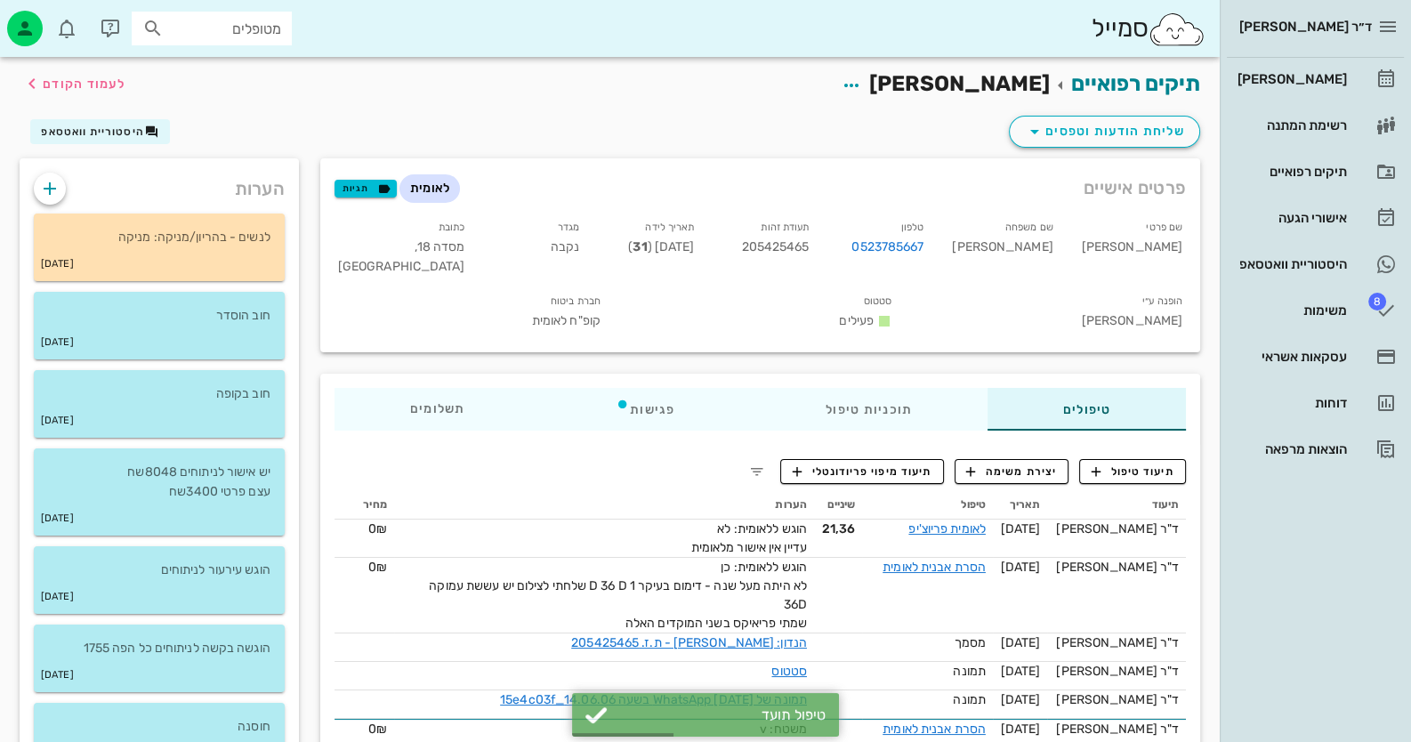
click at [809, 245] on span "205425465" at bounding box center [775, 246] width 68 height 15
copy span "205425465"
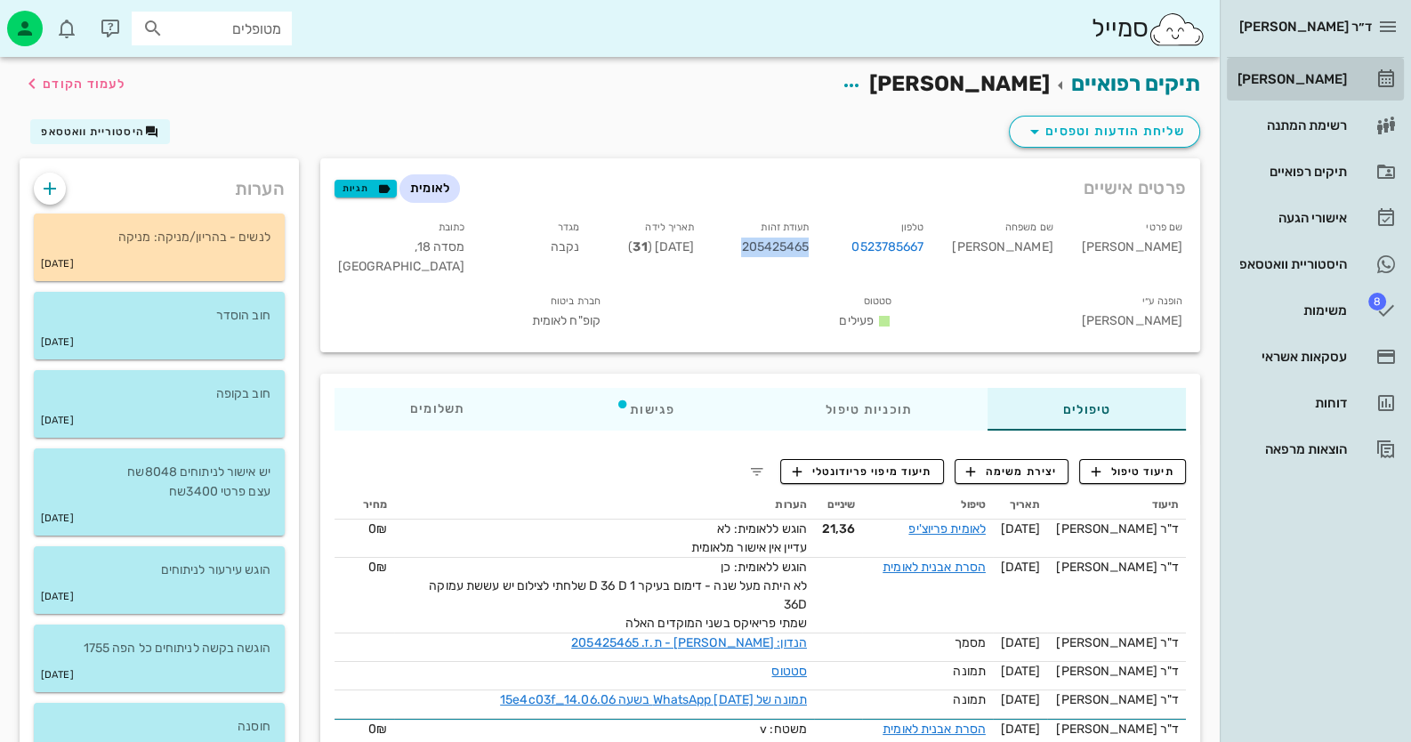
click at [1315, 88] on div "[PERSON_NAME]" at bounding box center [1290, 79] width 113 height 28
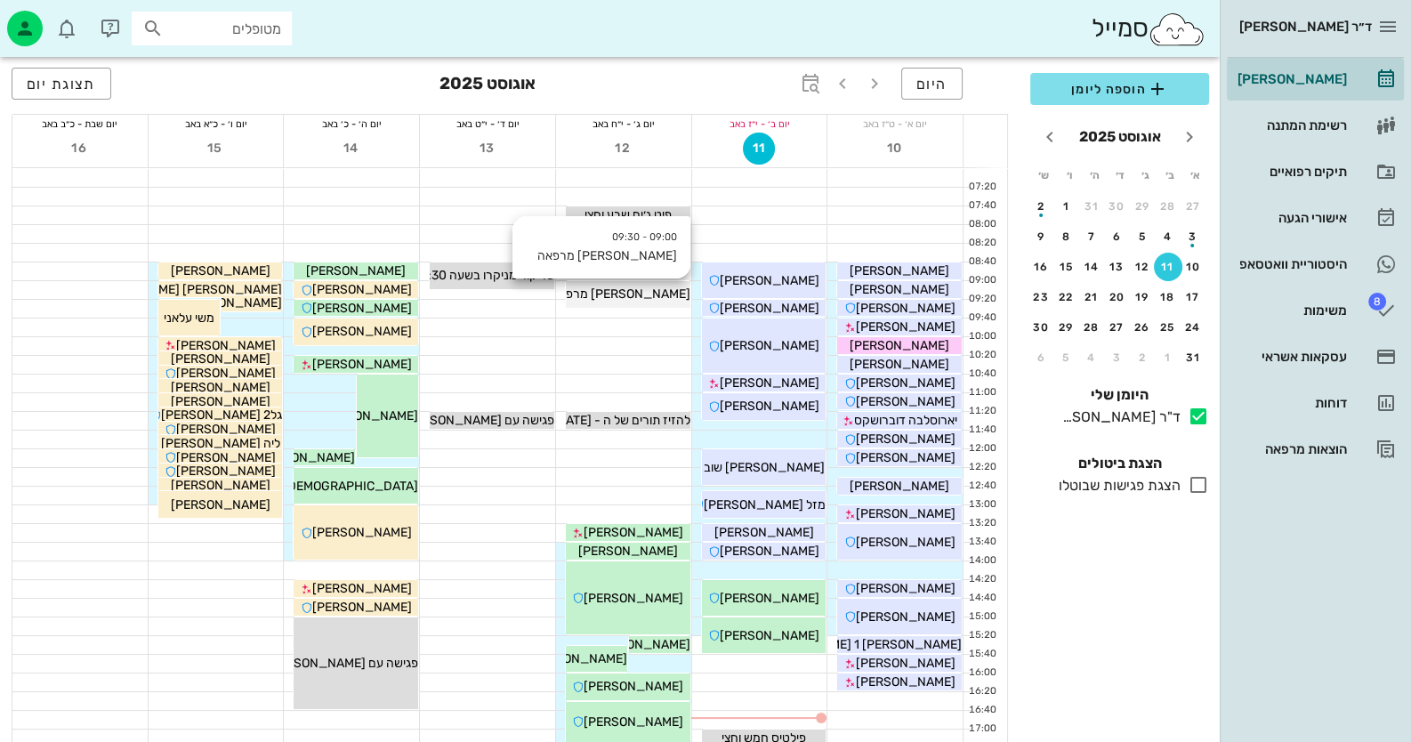
click at [601, 303] on div "09:00 - 09:30 [PERSON_NAME] מרפאה [PERSON_NAME] מרפאה" at bounding box center [628, 294] width 125 height 27
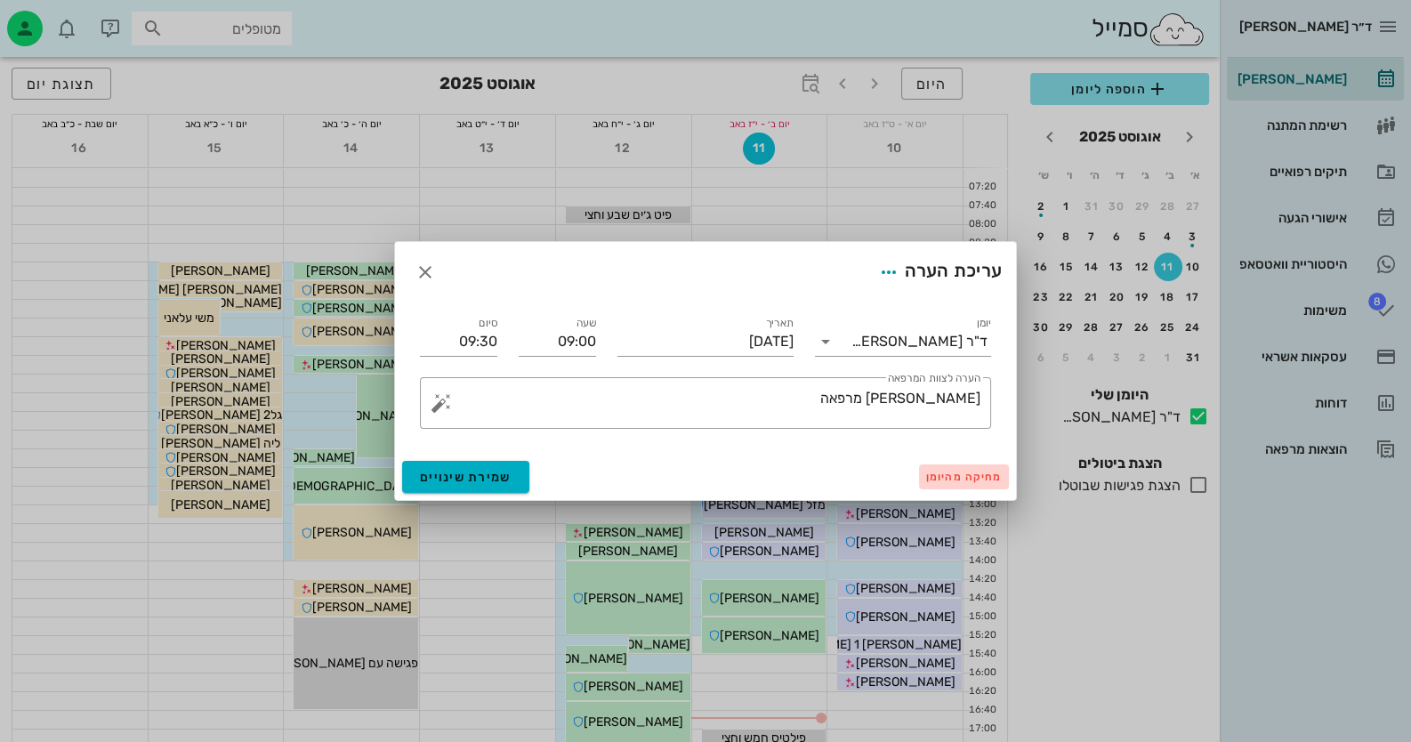
click at [942, 472] on span "מחיקה מהיומן" at bounding box center [964, 477] width 76 height 12
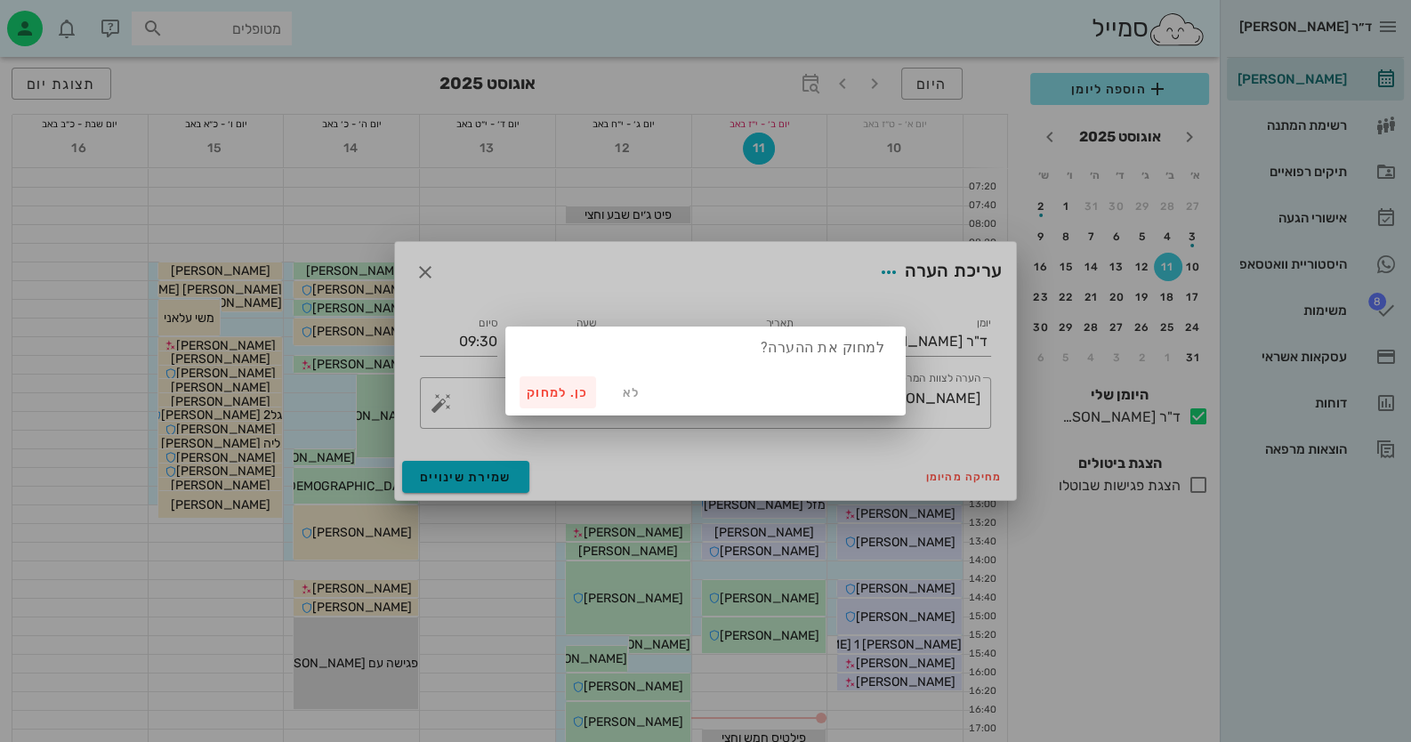
drag, startPoint x: 514, startPoint y: 386, endPoint x: 586, endPoint y: 390, distance: 72.2
click at [516, 386] on div "לא כן. למחוק" at bounding box center [705, 392] width 400 height 46
click at [586, 390] on span "כן. למחוק" at bounding box center [558, 392] width 62 height 15
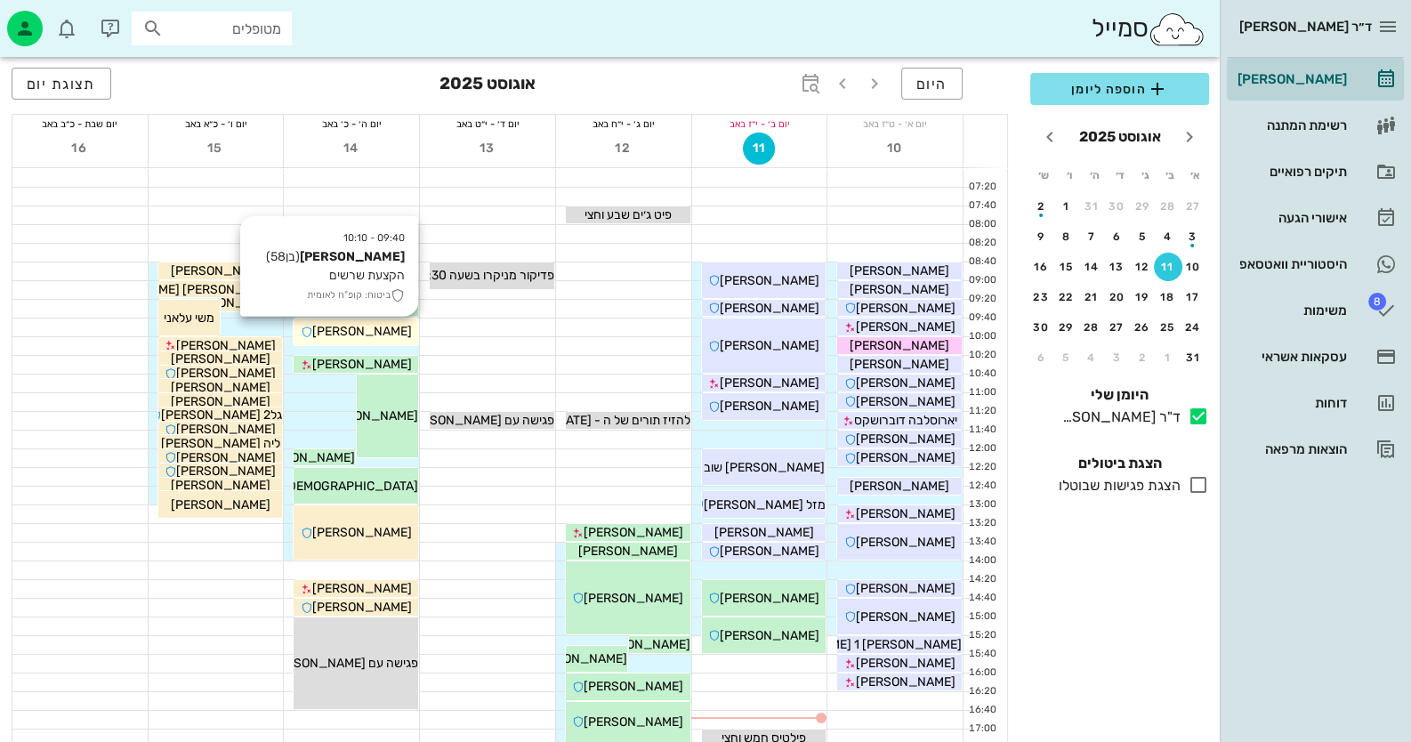
click at [356, 325] on span "[PERSON_NAME]" at bounding box center [362, 331] width 100 height 15
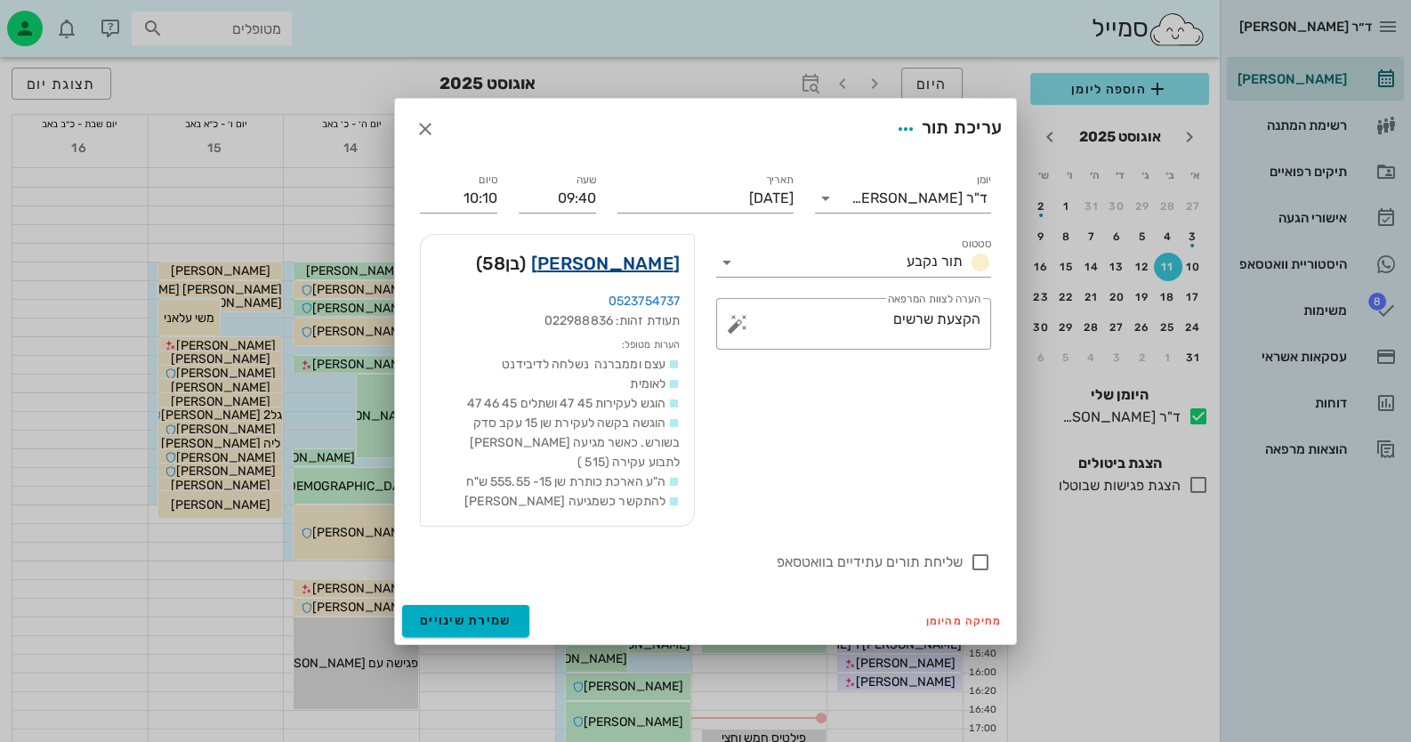
click at [617, 259] on link "[PERSON_NAME]" at bounding box center [605, 263] width 149 height 28
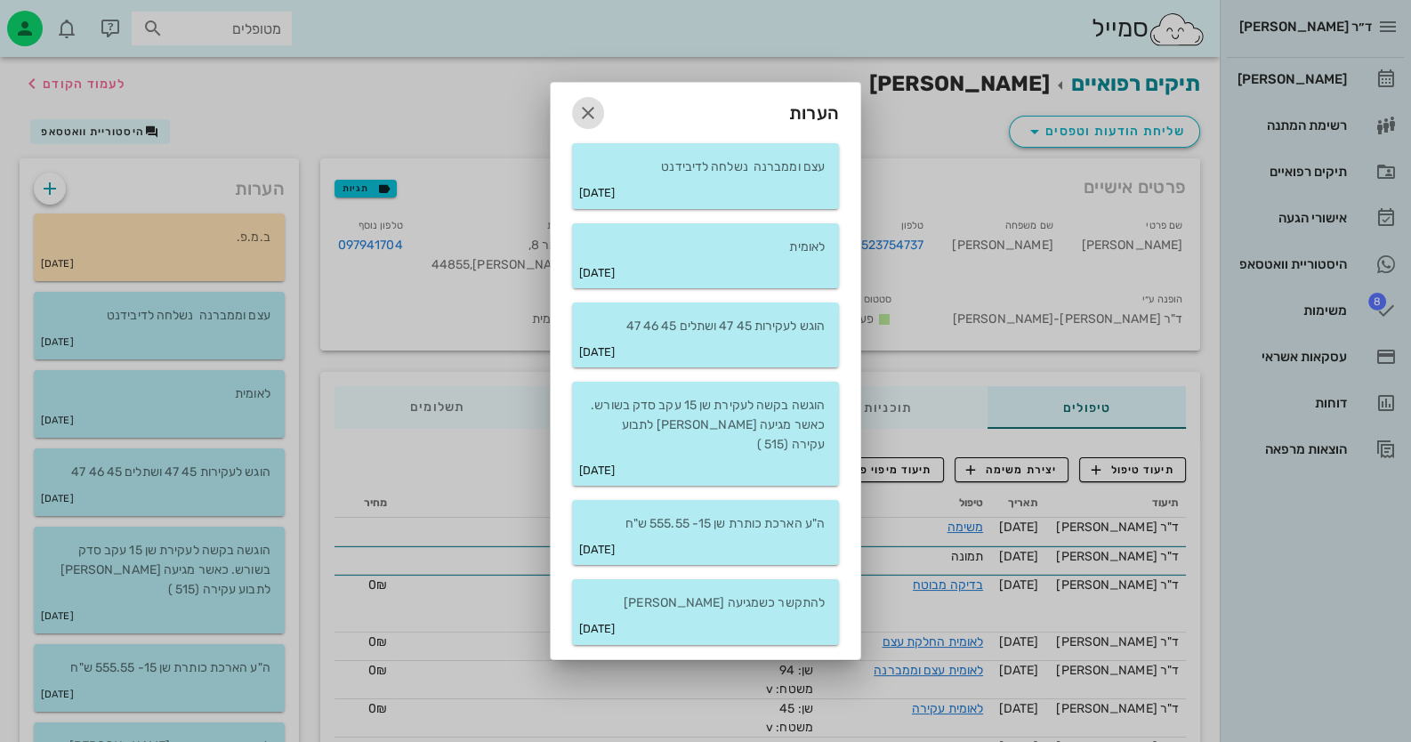
click at [592, 122] on icon "button" at bounding box center [587, 112] width 21 height 21
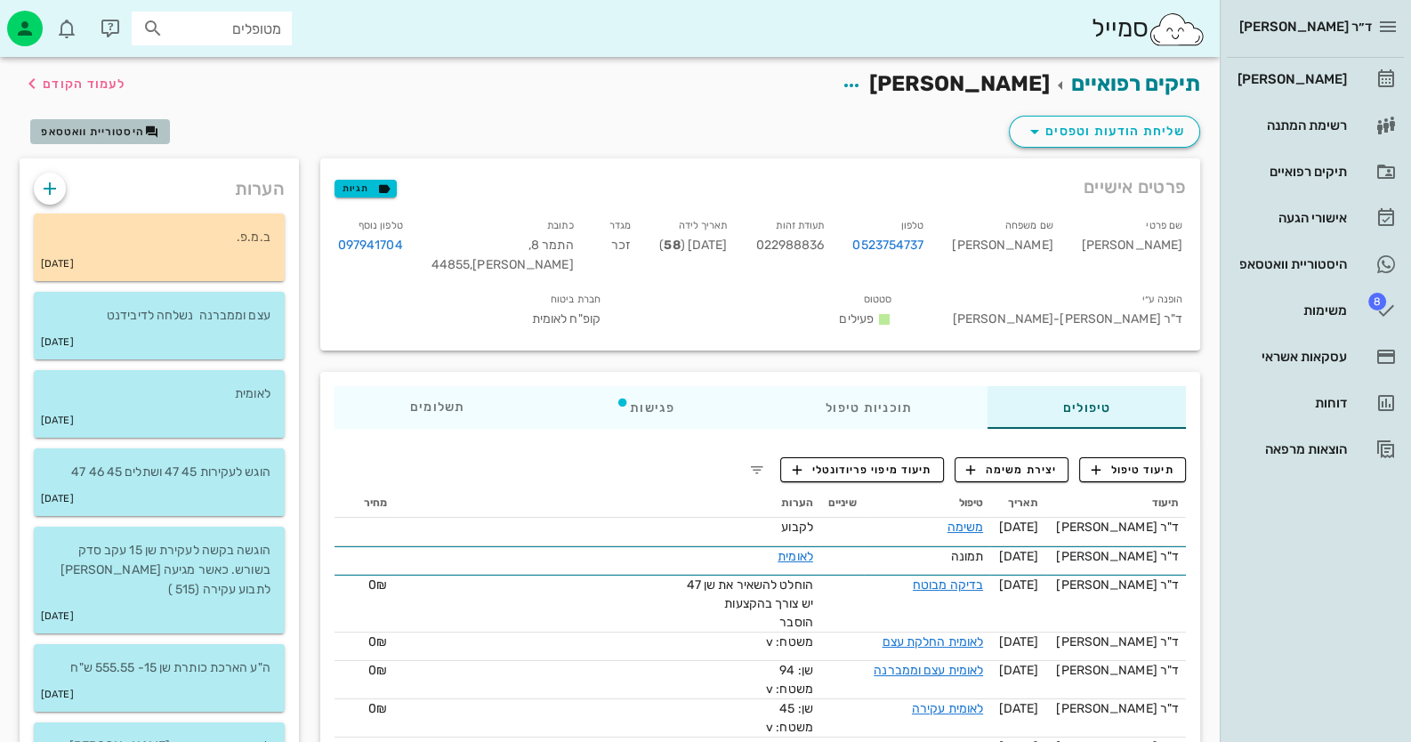
click at [114, 133] on span "היסטוריית וואטסאפ" at bounding box center [92, 131] width 103 height 12
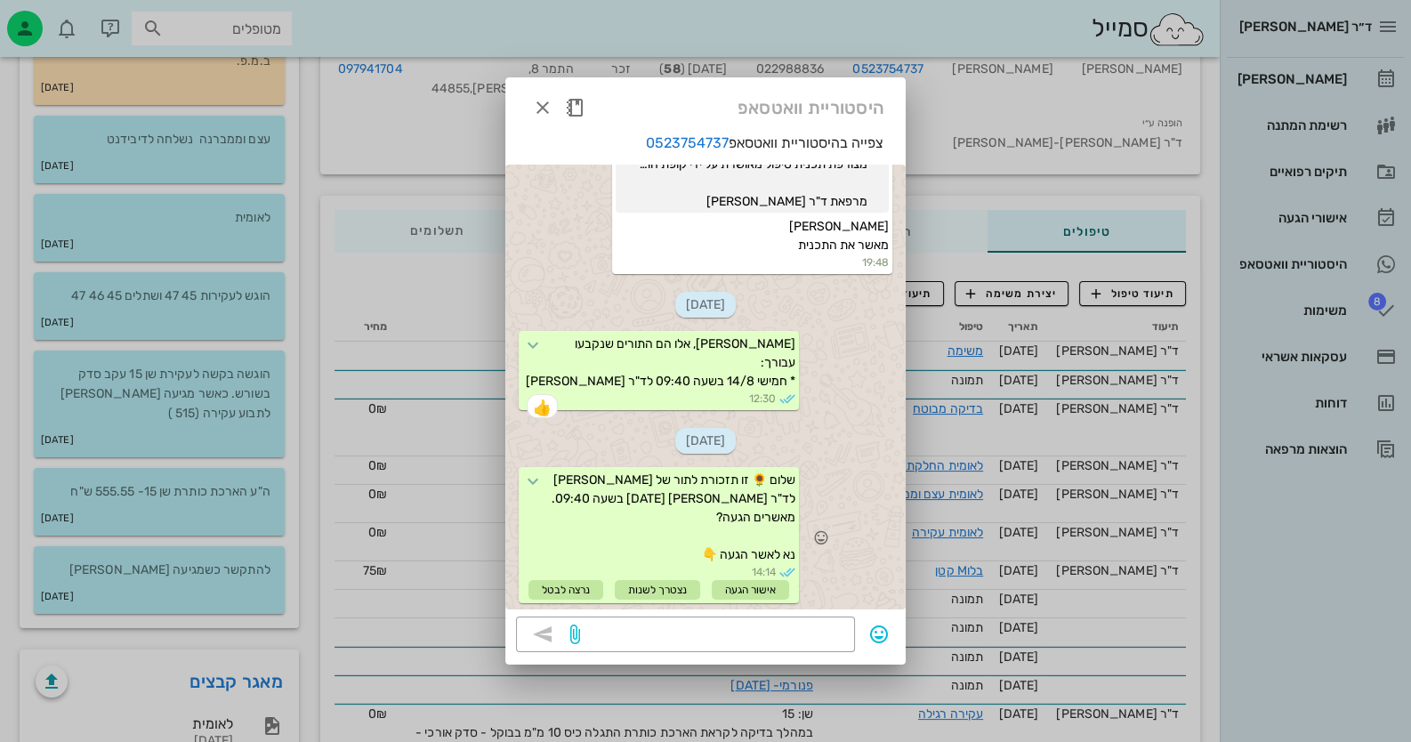
scroll to position [177, 0]
click at [768, 630] on textarea at bounding box center [714, 636] width 261 height 28
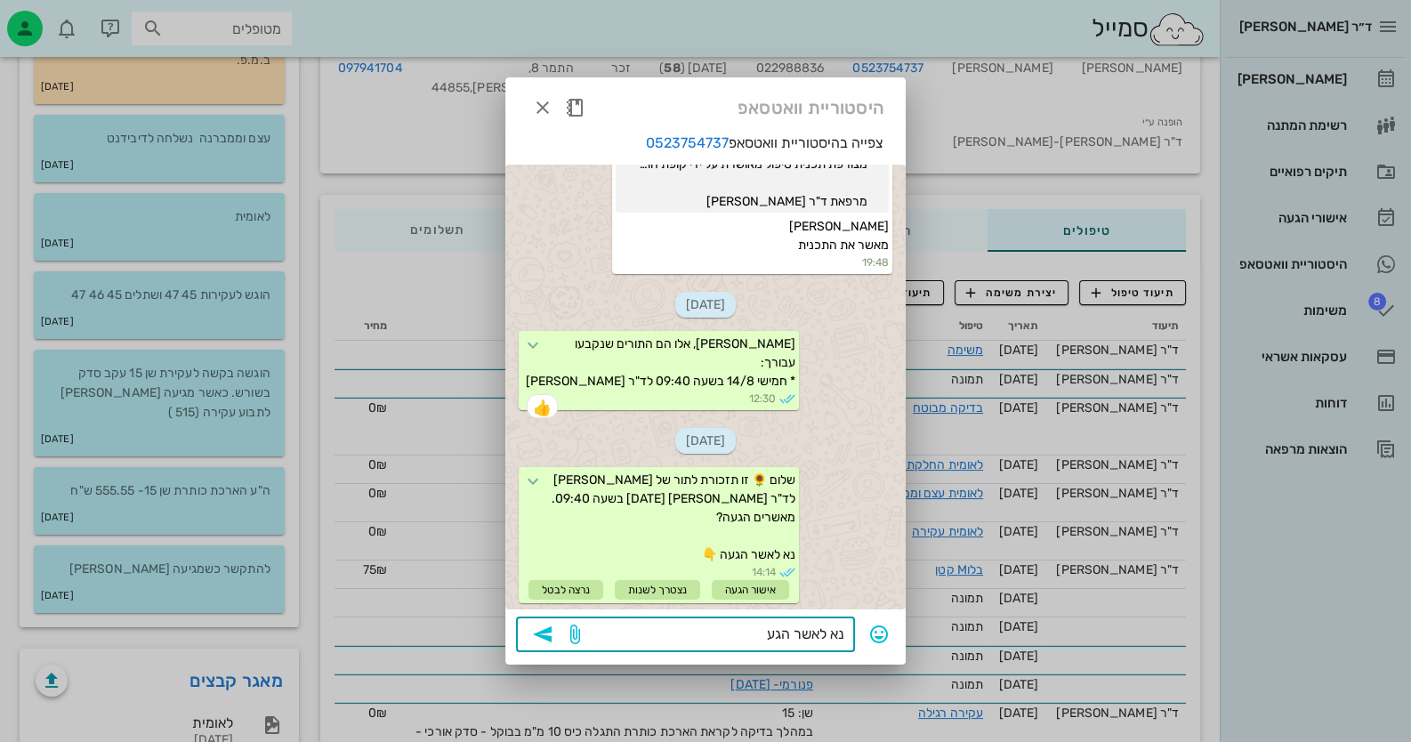
type textarea "נא לאשר הגעה"
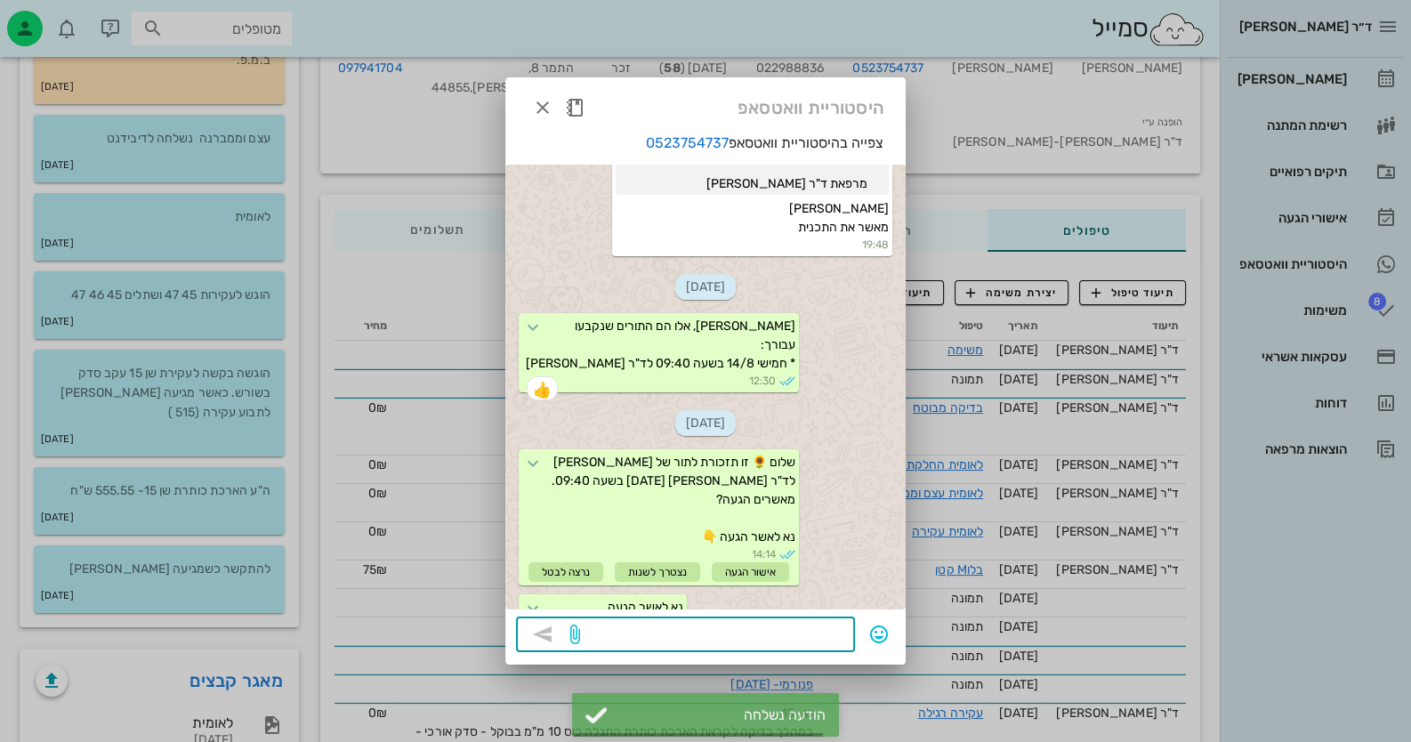
scroll to position [534, 0]
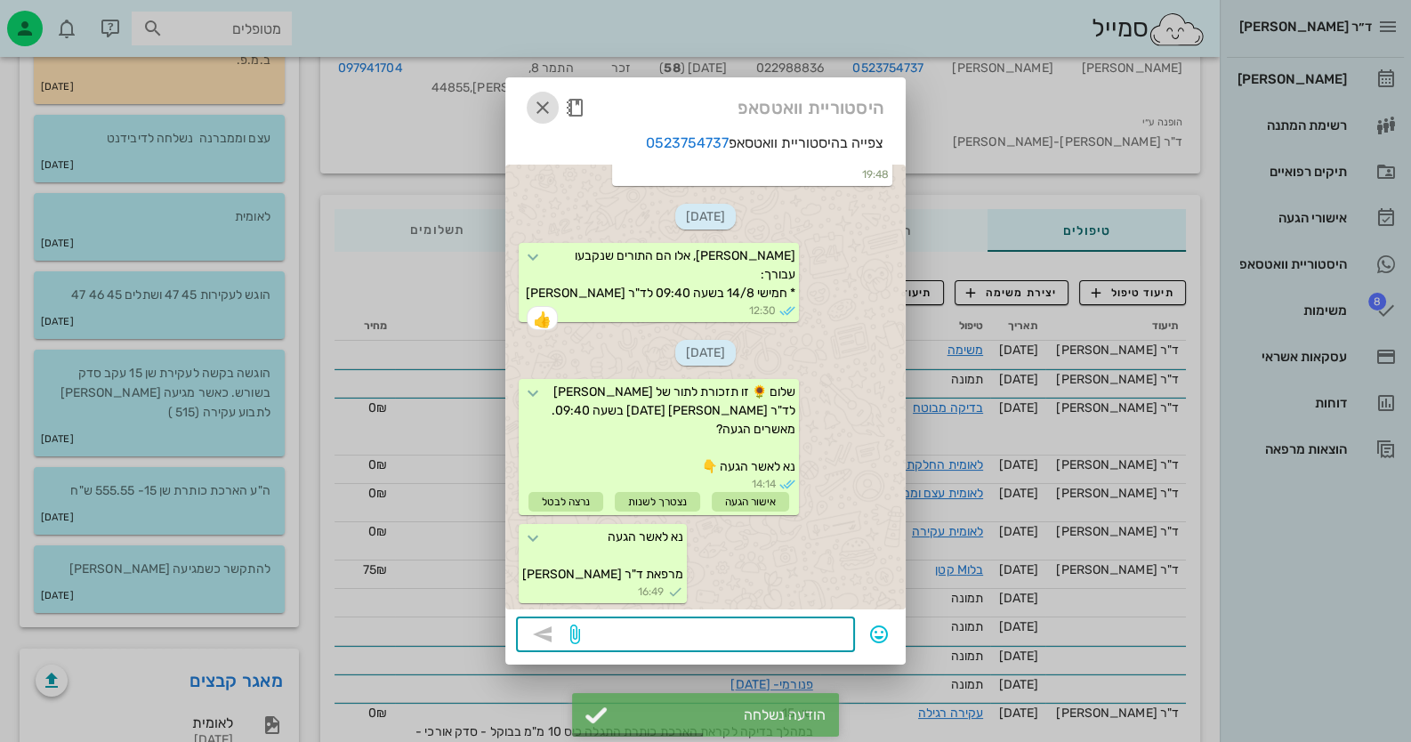
click at [549, 113] on icon "button" at bounding box center [542, 107] width 21 height 21
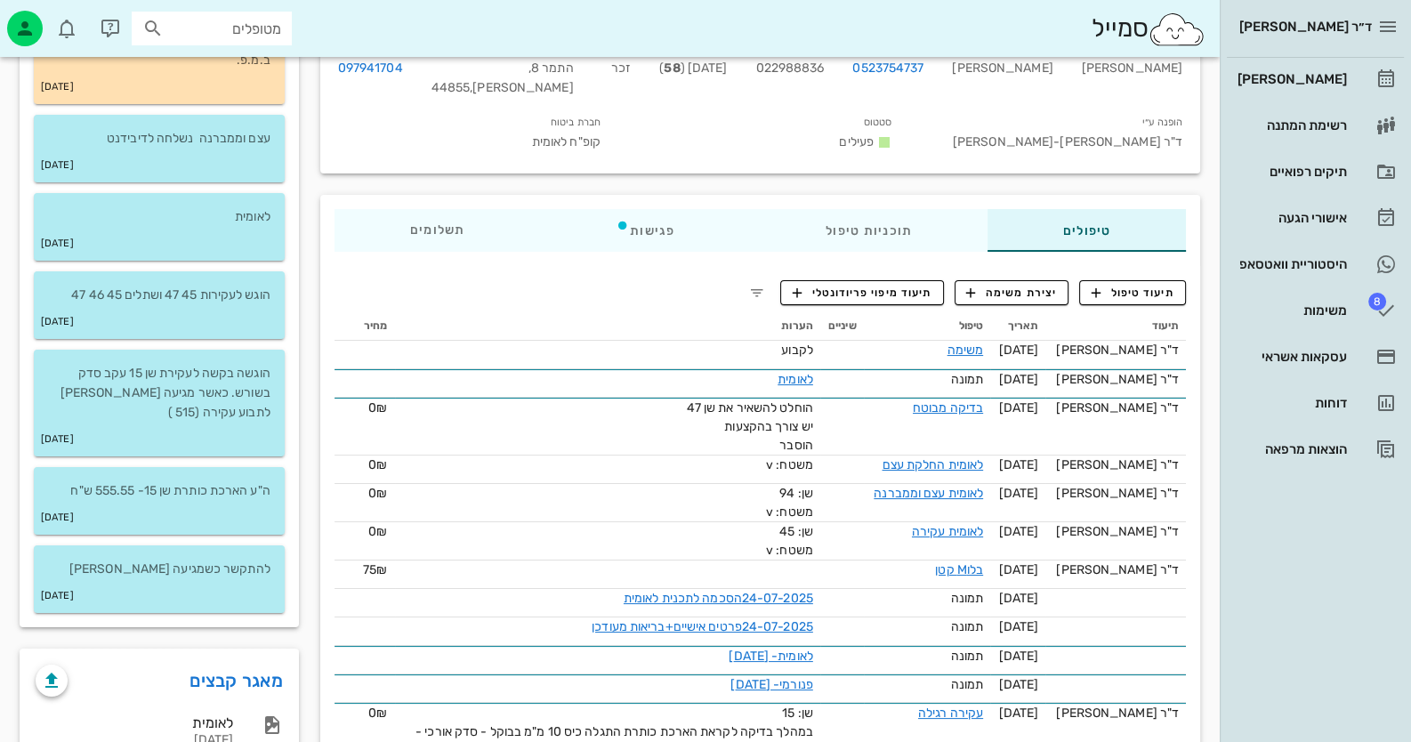
click at [1274, 533] on div "ד״ר [PERSON_NAME] רשימת המתנה תיקים רפואיים אישורי הגעה היסטוריית וואטסאפ 8 משי…" at bounding box center [1315, 371] width 191 height 742
click at [1319, 91] on div "[PERSON_NAME]" at bounding box center [1290, 79] width 113 height 28
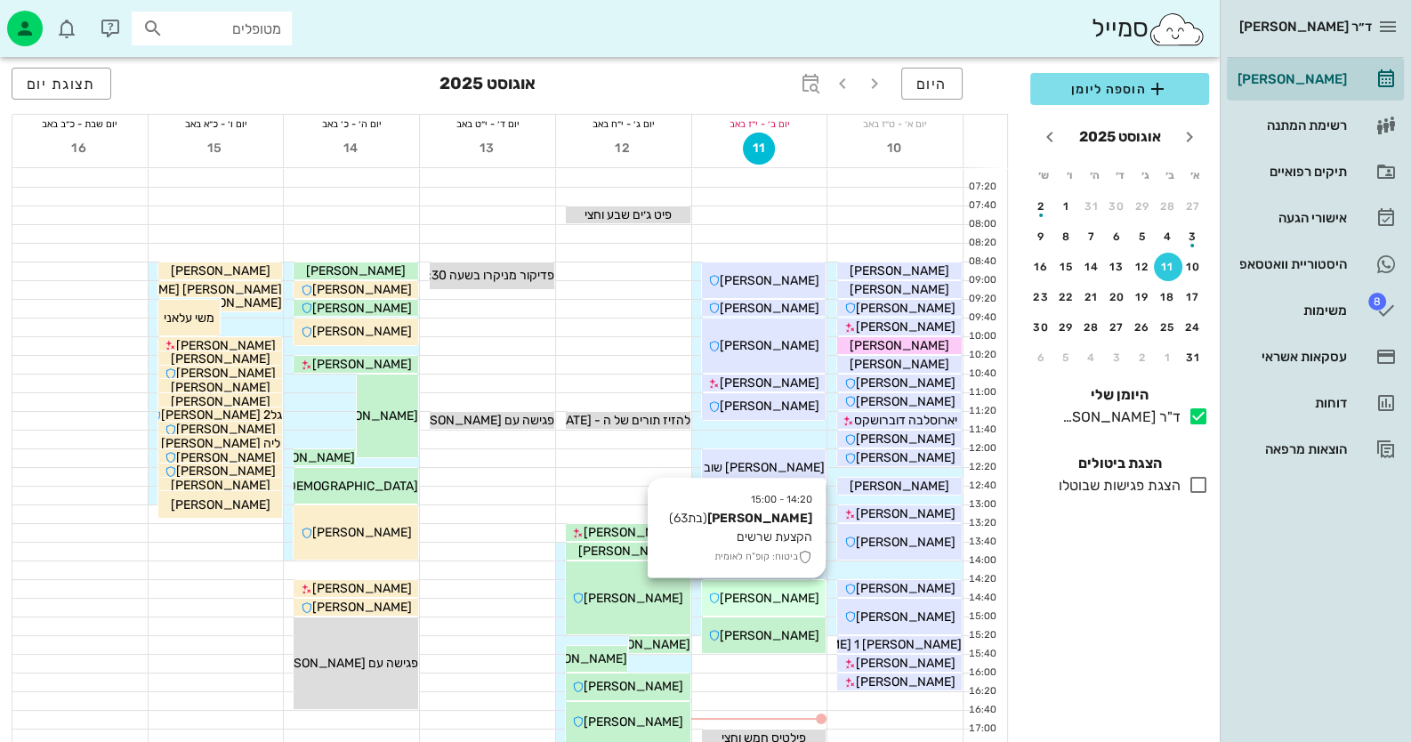
click at [793, 600] on span "[PERSON_NAME]" at bounding box center [770, 598] width 100 height 15
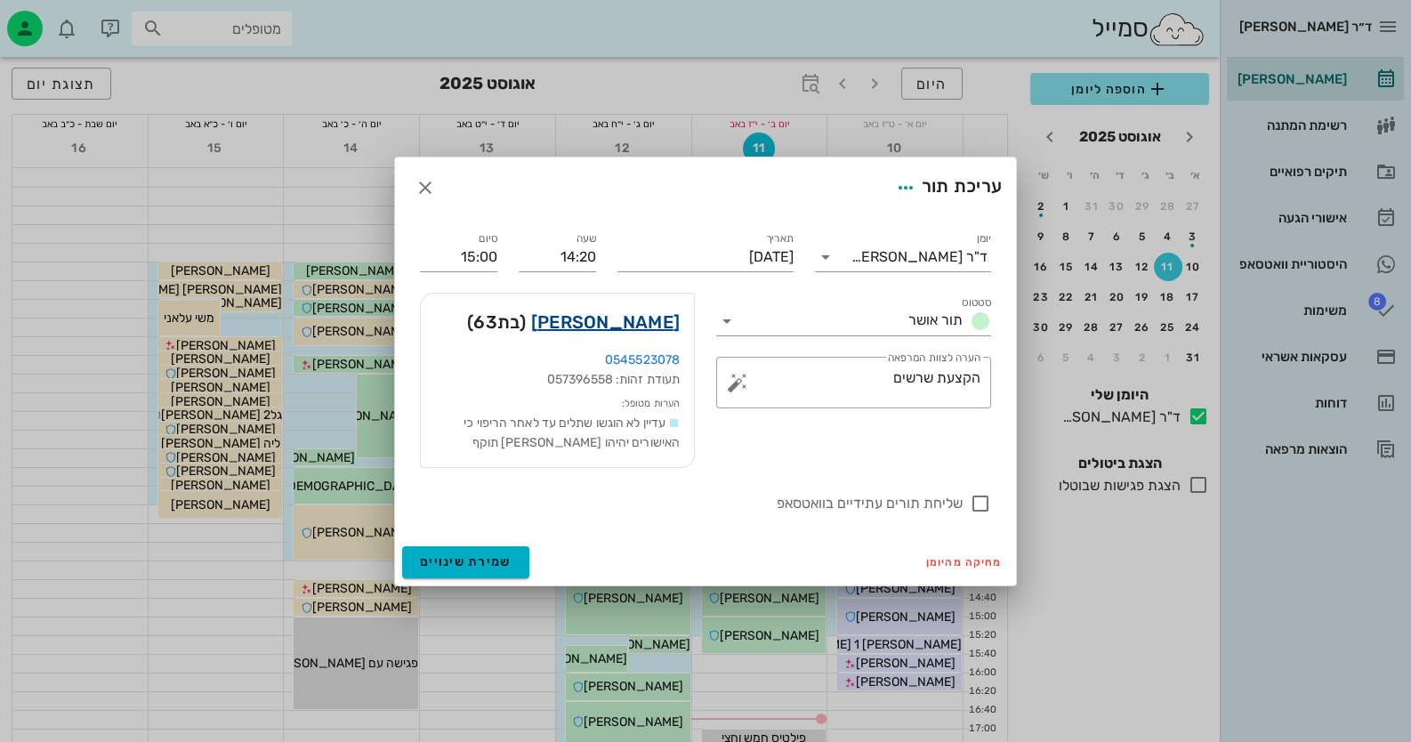
click at [593, 316] on link "[PERSON_NAME]" at bounding box center [605, 322] width 149 height 28
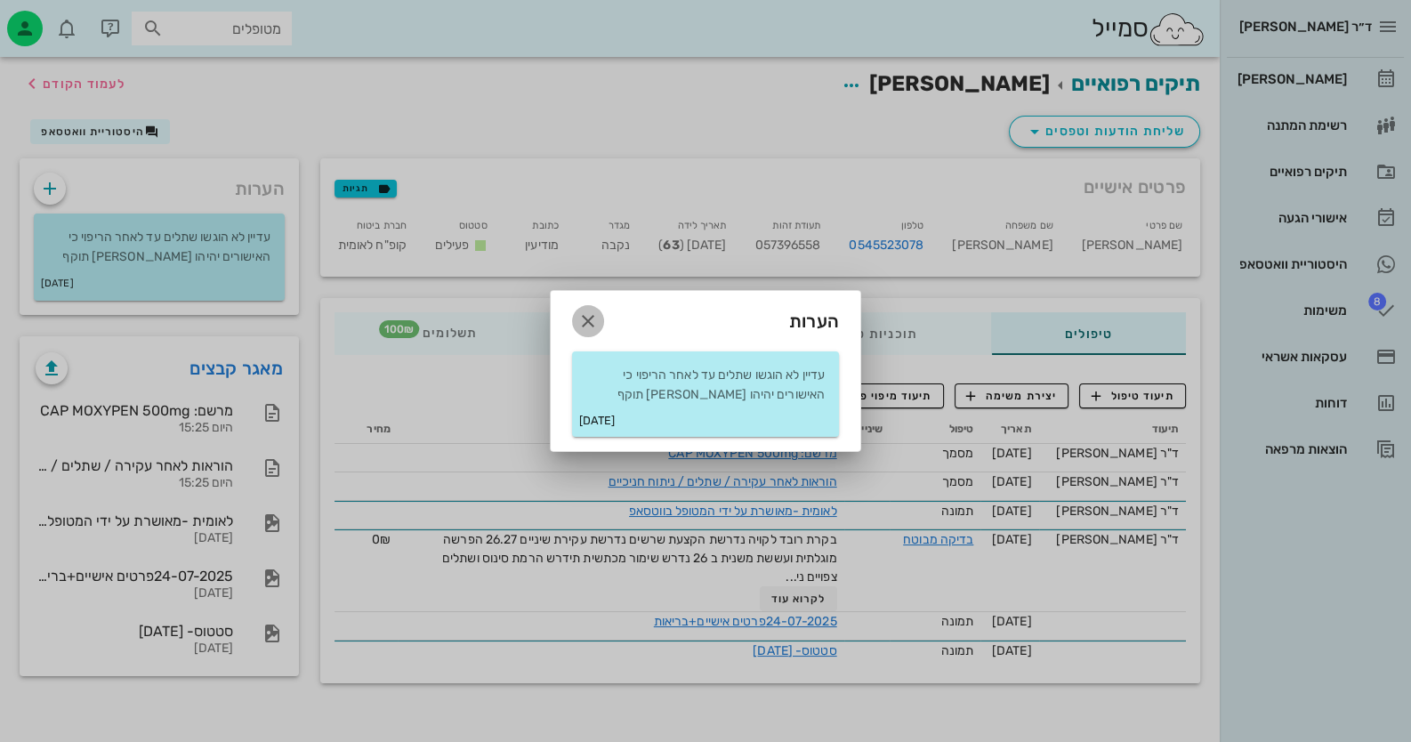
click at [593, 319] on icon "button" at bounding box center [587, 321] width 21 height 21
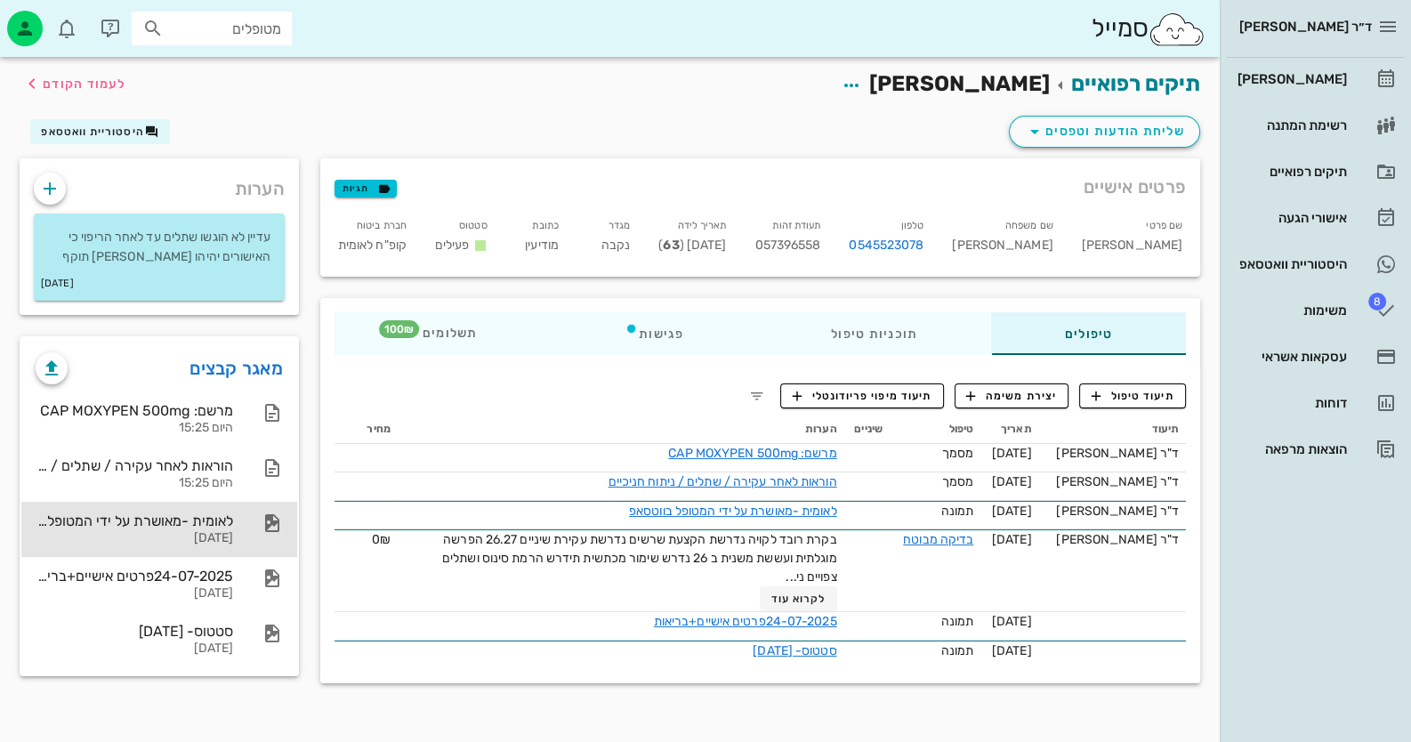
click at [190, 538] on div "[DATE]" at bounding box center [135, 538] width 198 height 15
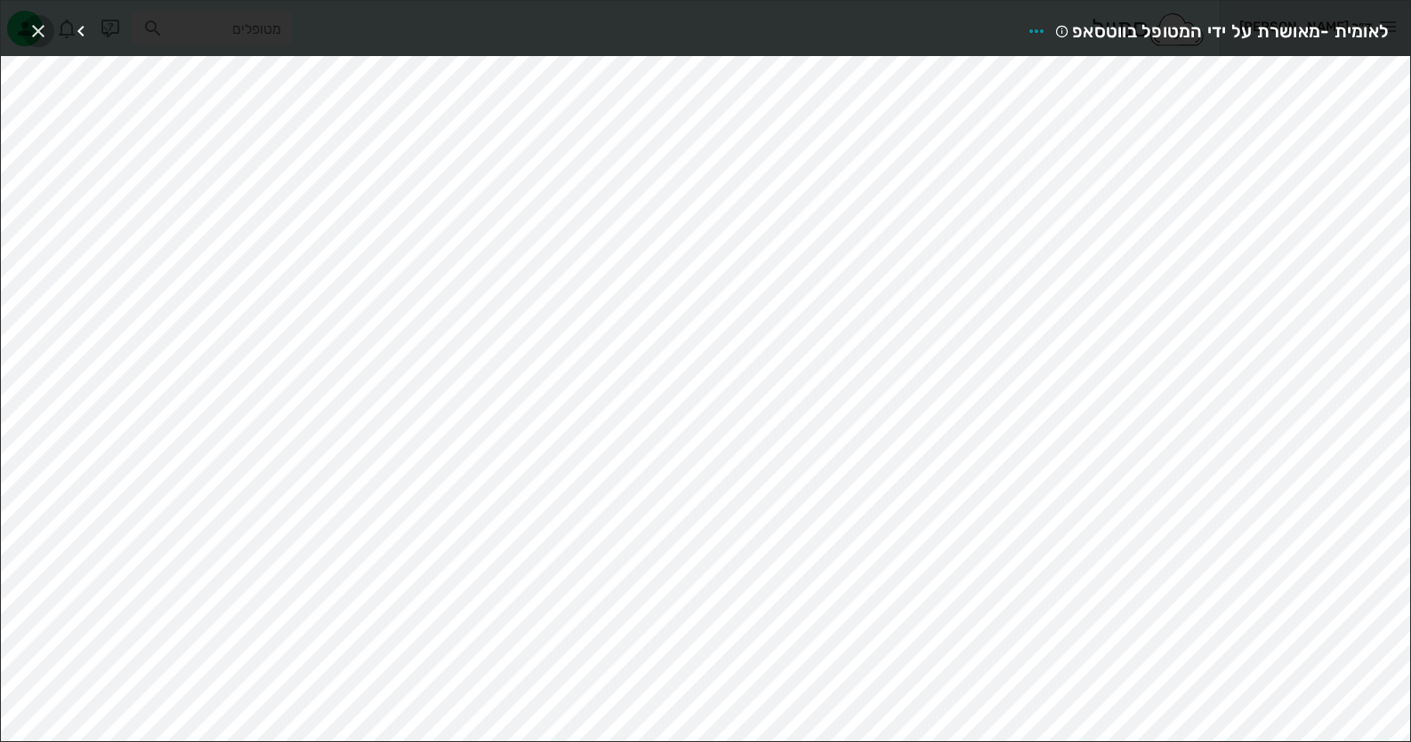
click at [48, 30] on icon "button" at bounding box center [38, 30] width 21 height 21
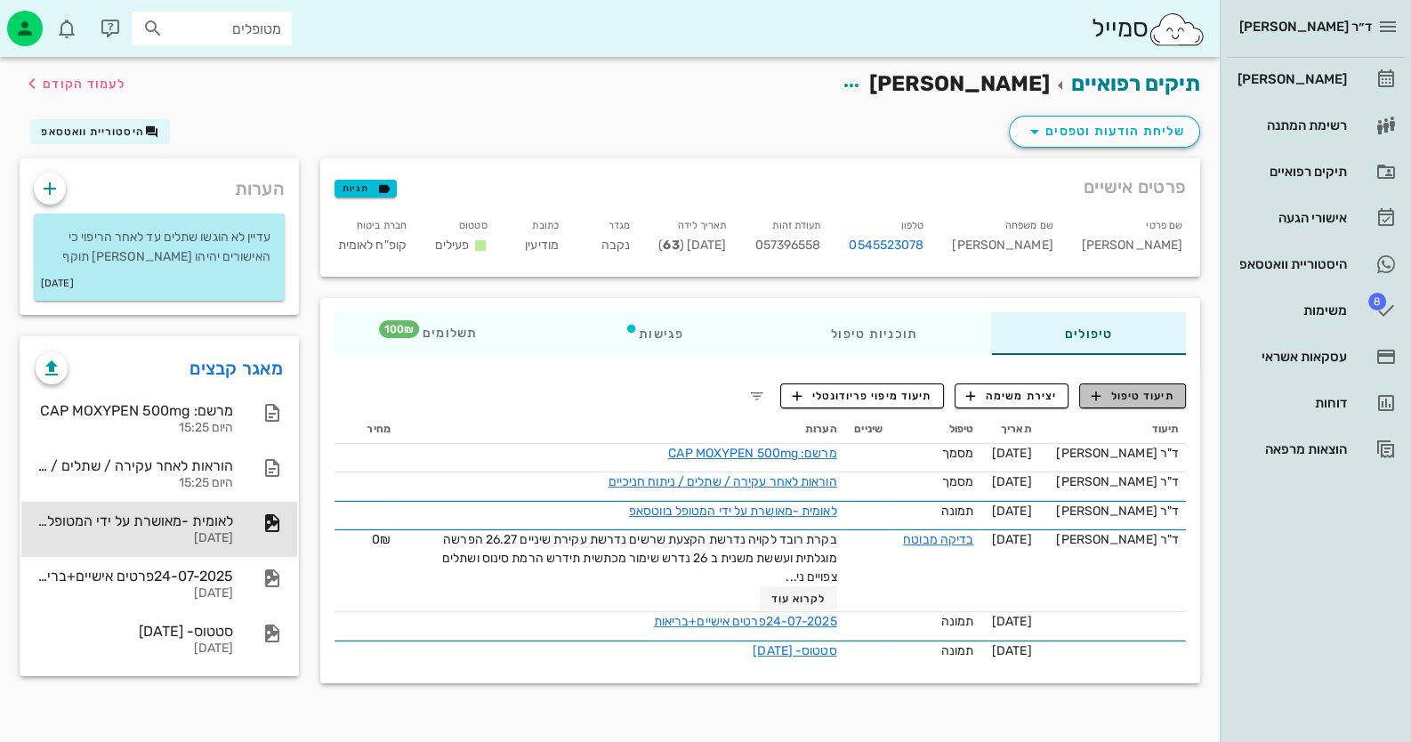
click at [1118, 389] on span "תיעוד טיפול" at bounding box center [1133, 396] width 83 height 16
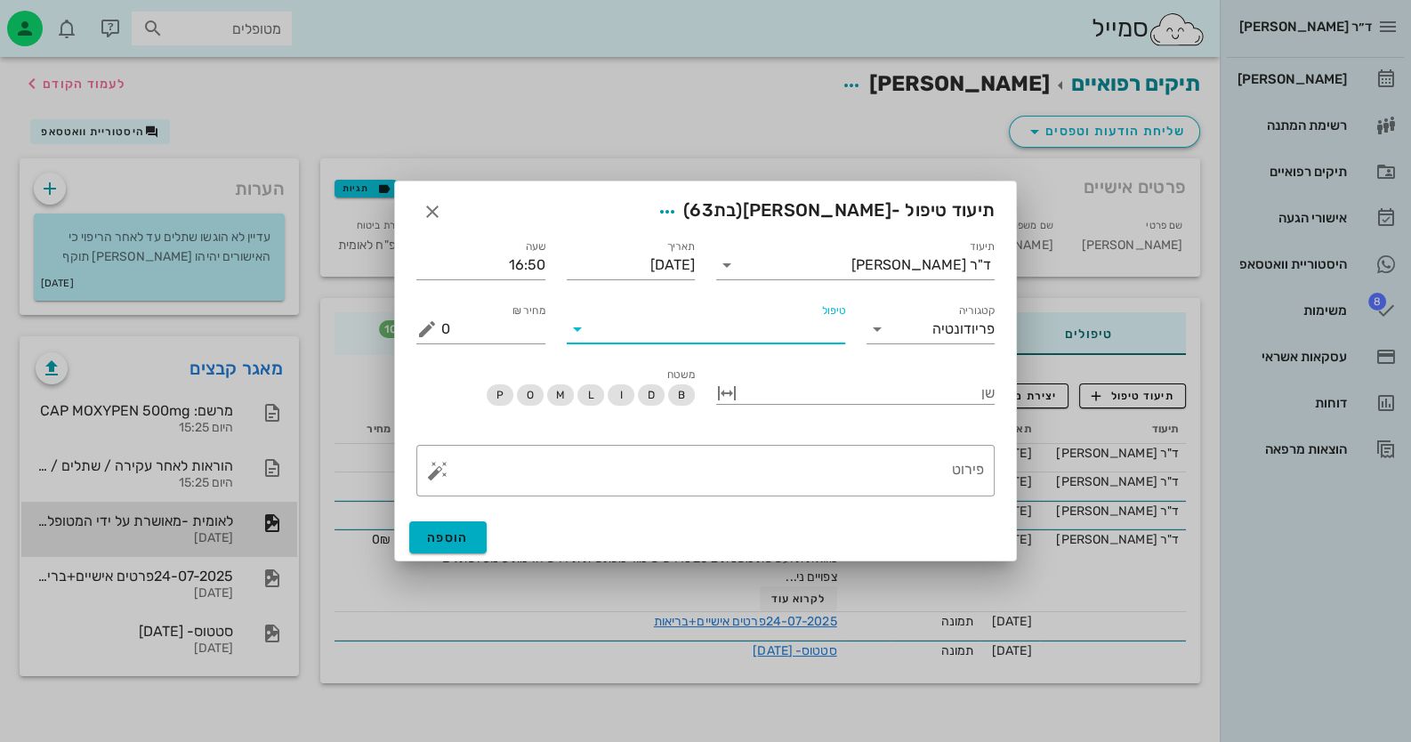
click at [817, 333] on input "טיפול" at bounding box center [719, 329] width 254 height 28
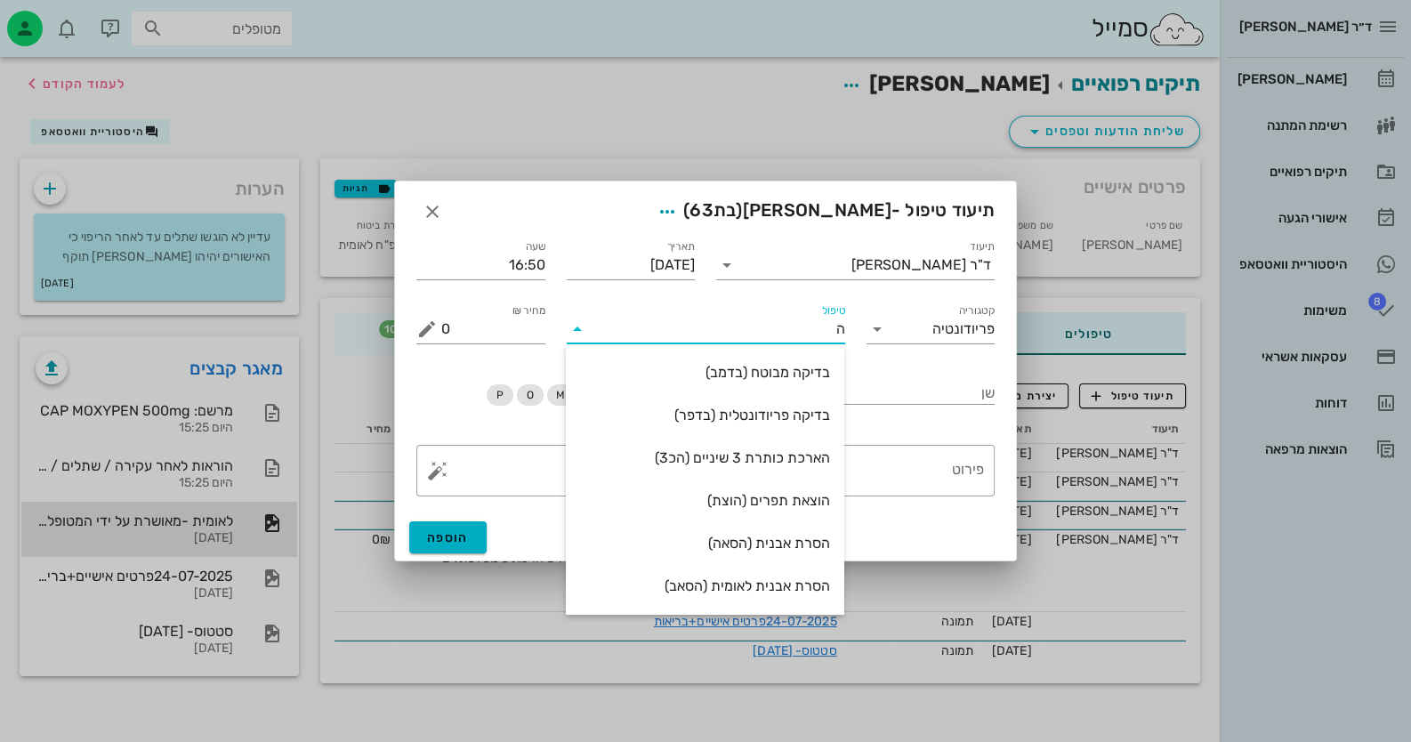
type input "הק"
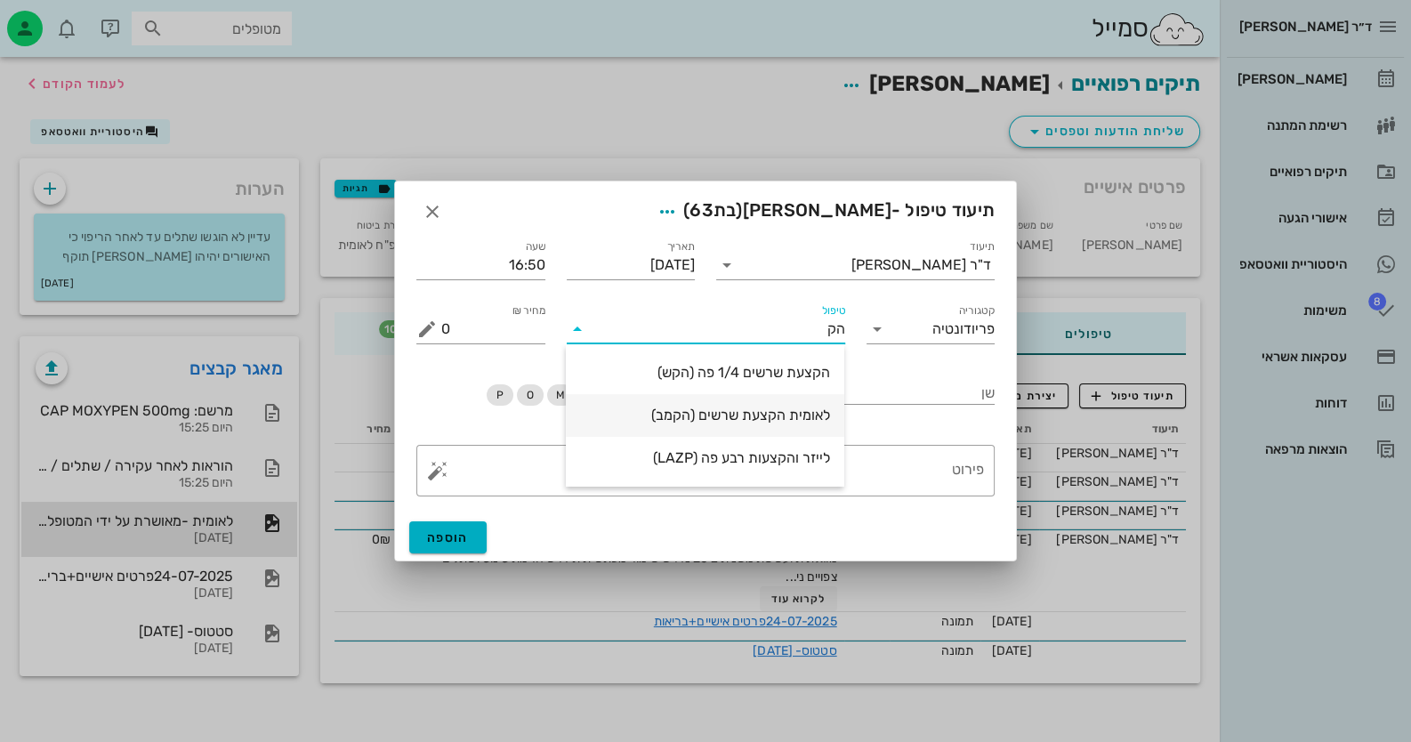
click at [774, 407] on div "לאומית הקצעת שרשים (הקמב)" at bounding box center [705, 415] width 250 height 17
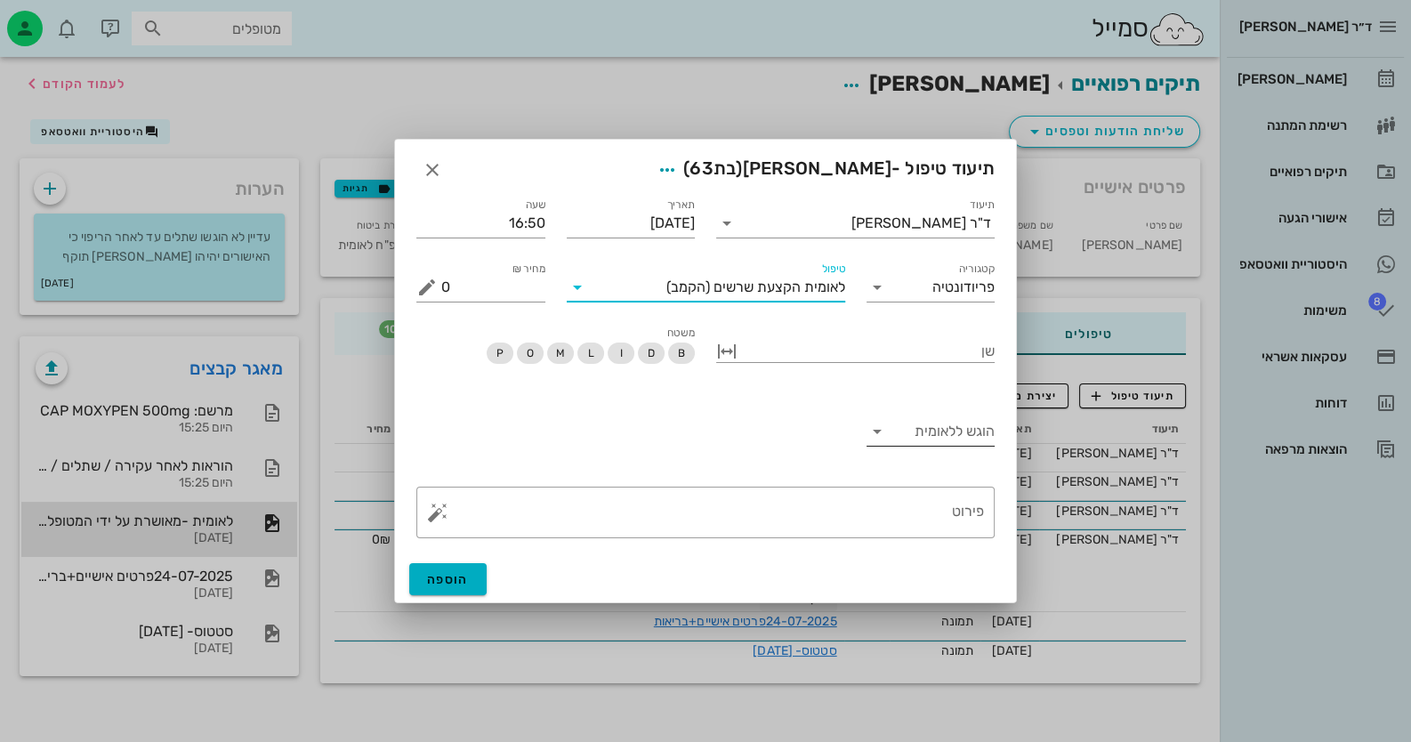
click at [932, 424] on input "הוגש ללאומית" at bounding box center [943, 431] width 104 height 28
click at [941, 453] on div "כן" at bounding box center [930, 445] width 101 height 17
click at [467, 566] on button "הוספה" at bounding box center [447, 579] width 77 height 32
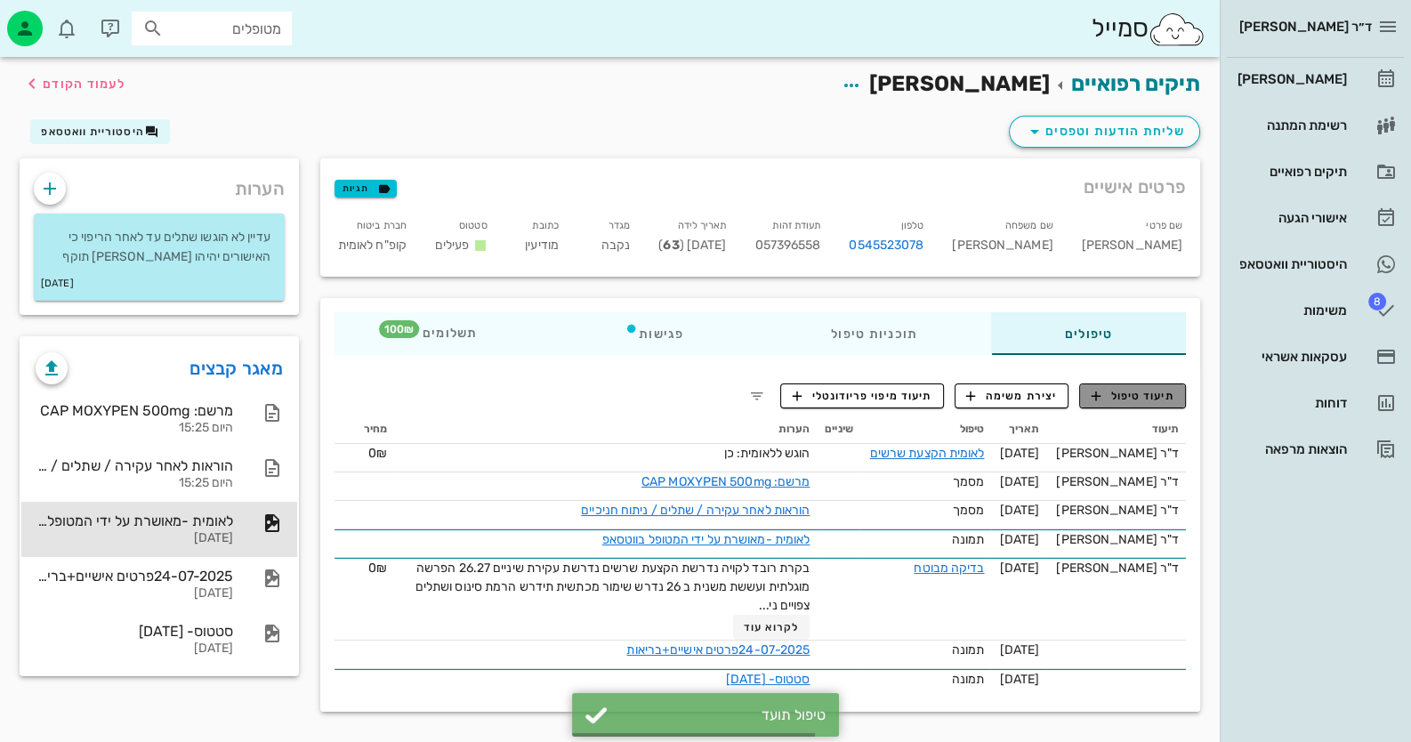
click at [1119, 400] on span "תיעוד טיפול" at bounding box center [1133, 396] width 83 height 16
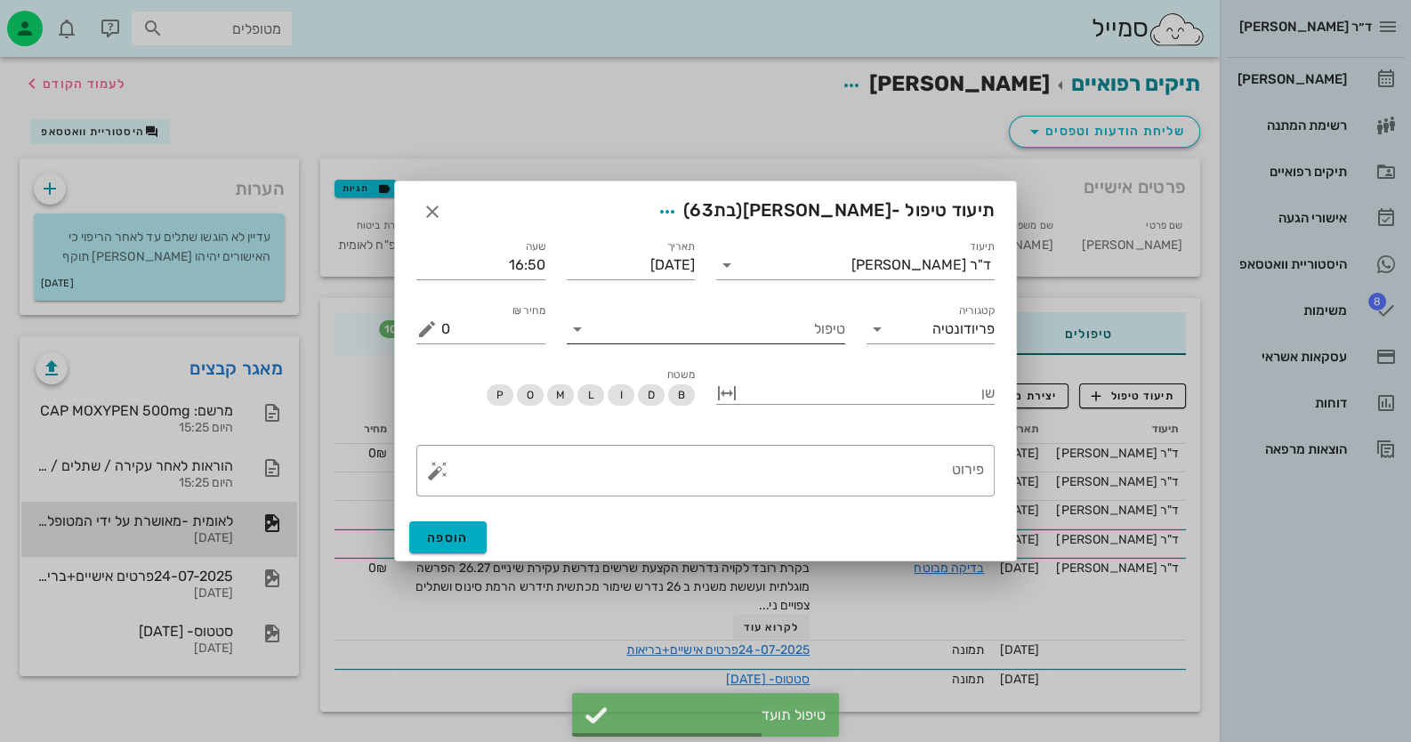
click at [797, 341] on input "טיפול" at bounding box center [719, 329] width 254 height 28
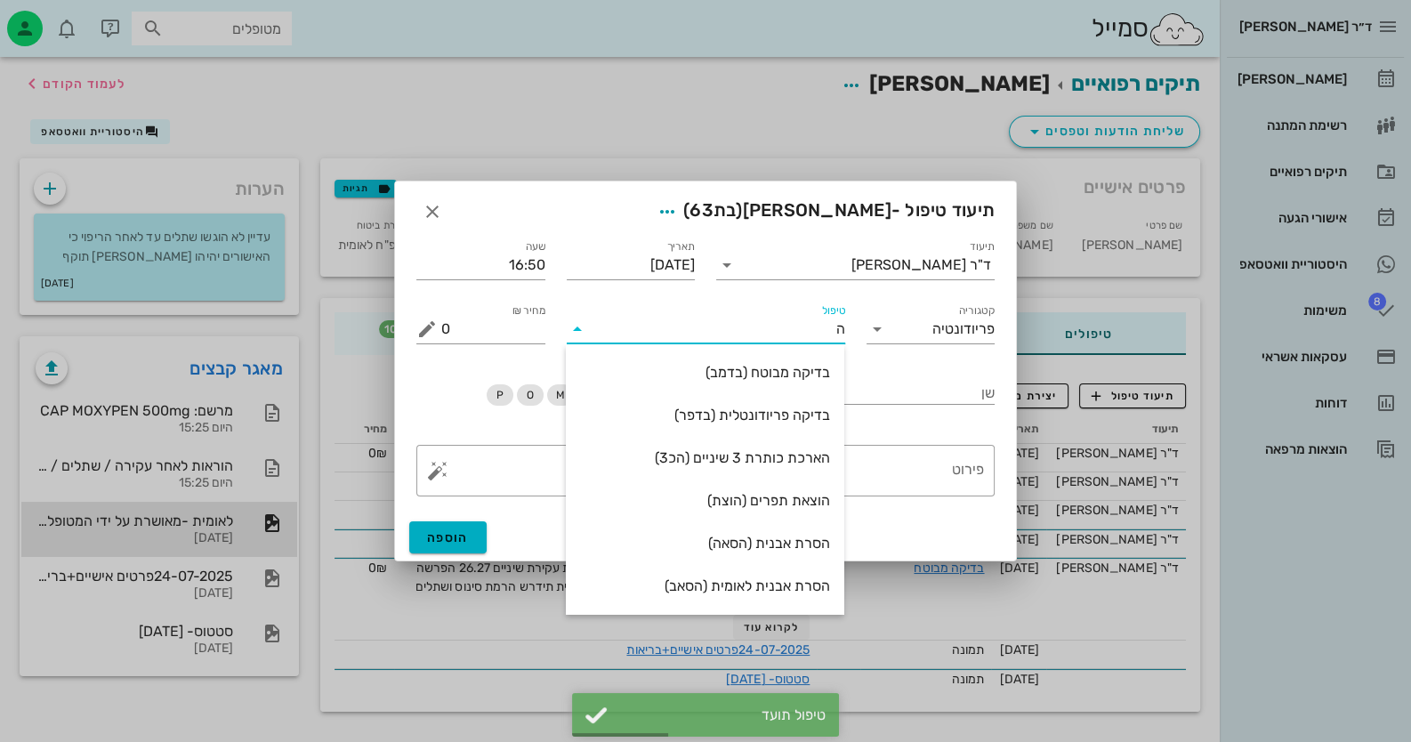
type input "[PERSON_NAME]"
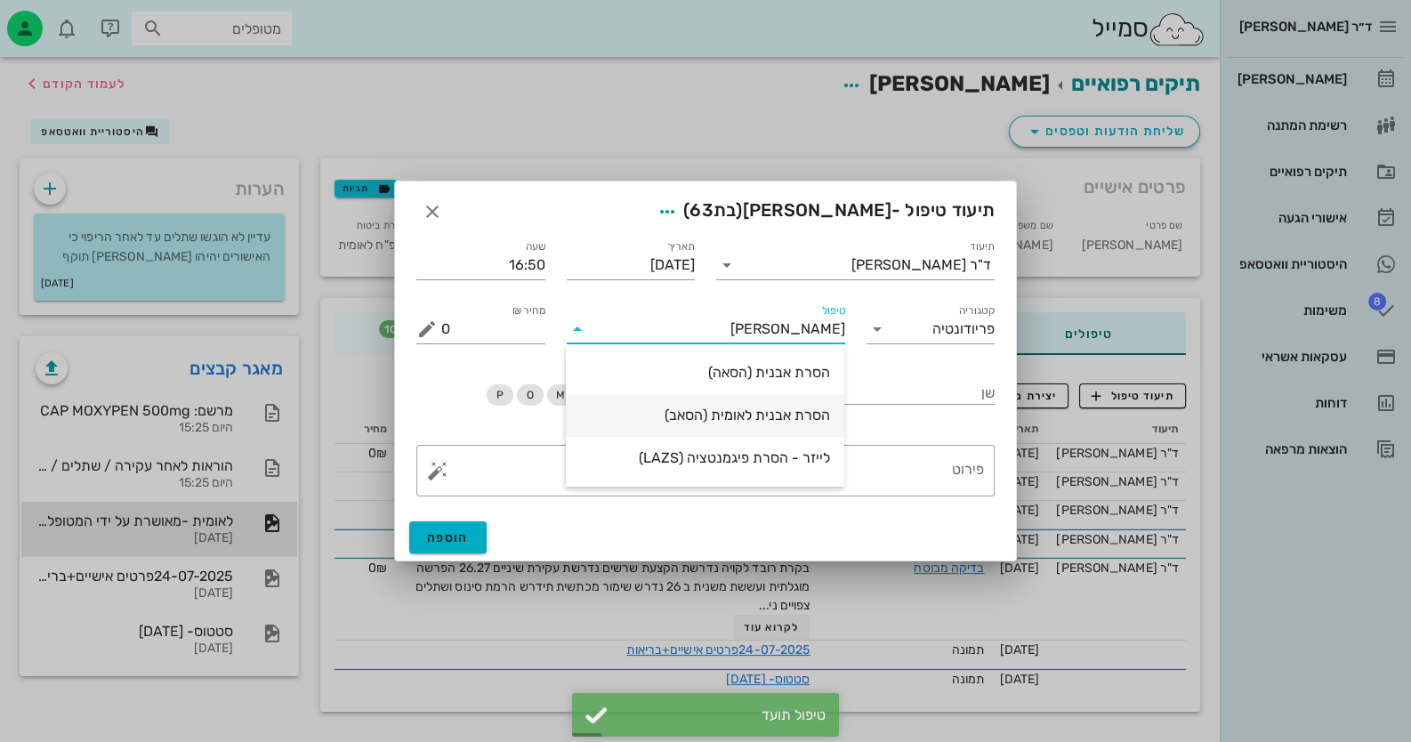
click at [770, 416] on div "הסרת אבנית לאומית (הסאב)" at bounding box center [705, 415] width 250 height 17
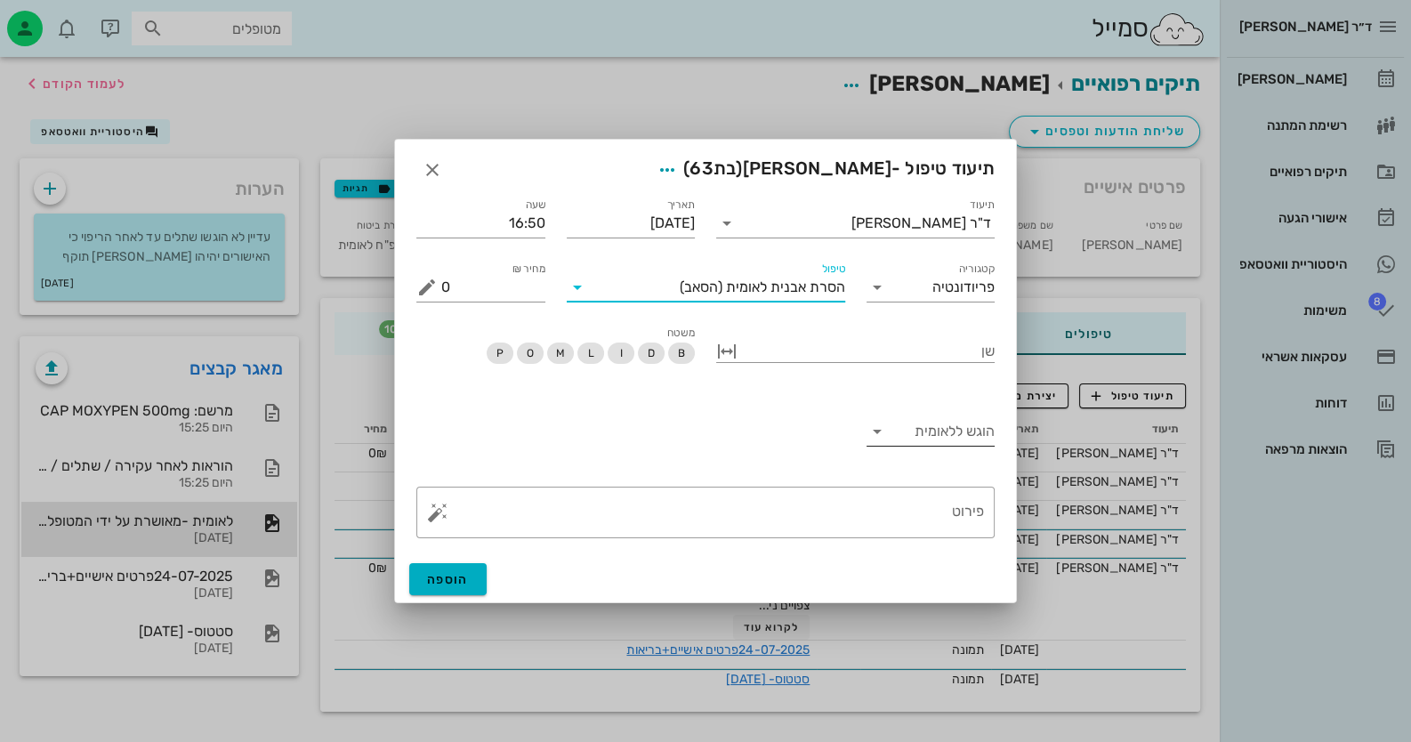
click at [963, 427] on input "הוגש ללאומית" at bounding box center [943, 431] width 104 height 28
click at [963, 448] on div "כן" at bounding box center [930, 445] width 101 height 17
drag, startPoint x: 472, startPoint y: 575, endPoint x: 510, endPoint y: 571, distance: 38.4
click at [471, 575] on button "הוספה" at bounding box center [447, 579] width 77 height 32
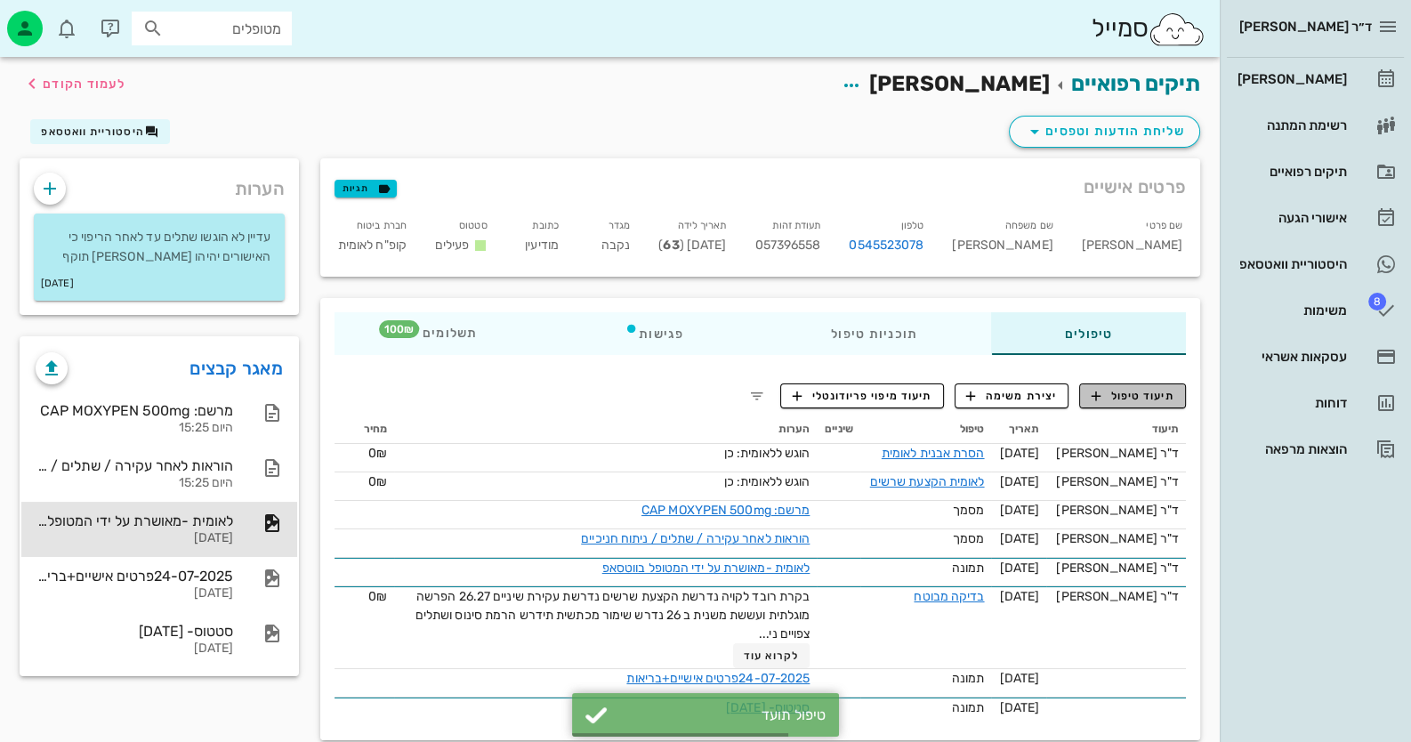
click at [1154, 399] on span "תיעוד טיפול" at bounding box center [1133, 396] width 83 height 16
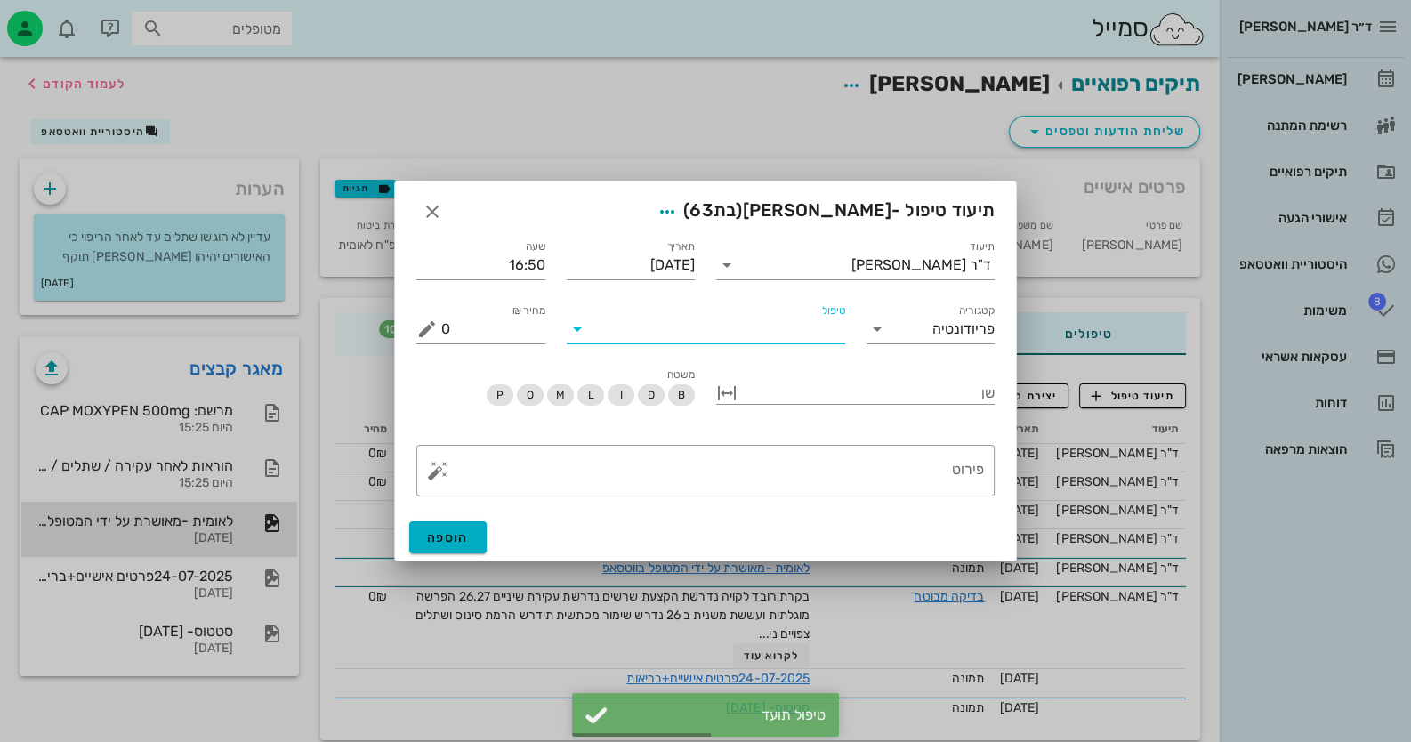
click at [818, 342] on input "טיפול" at bounding box center [719, 329] width 254 height 28
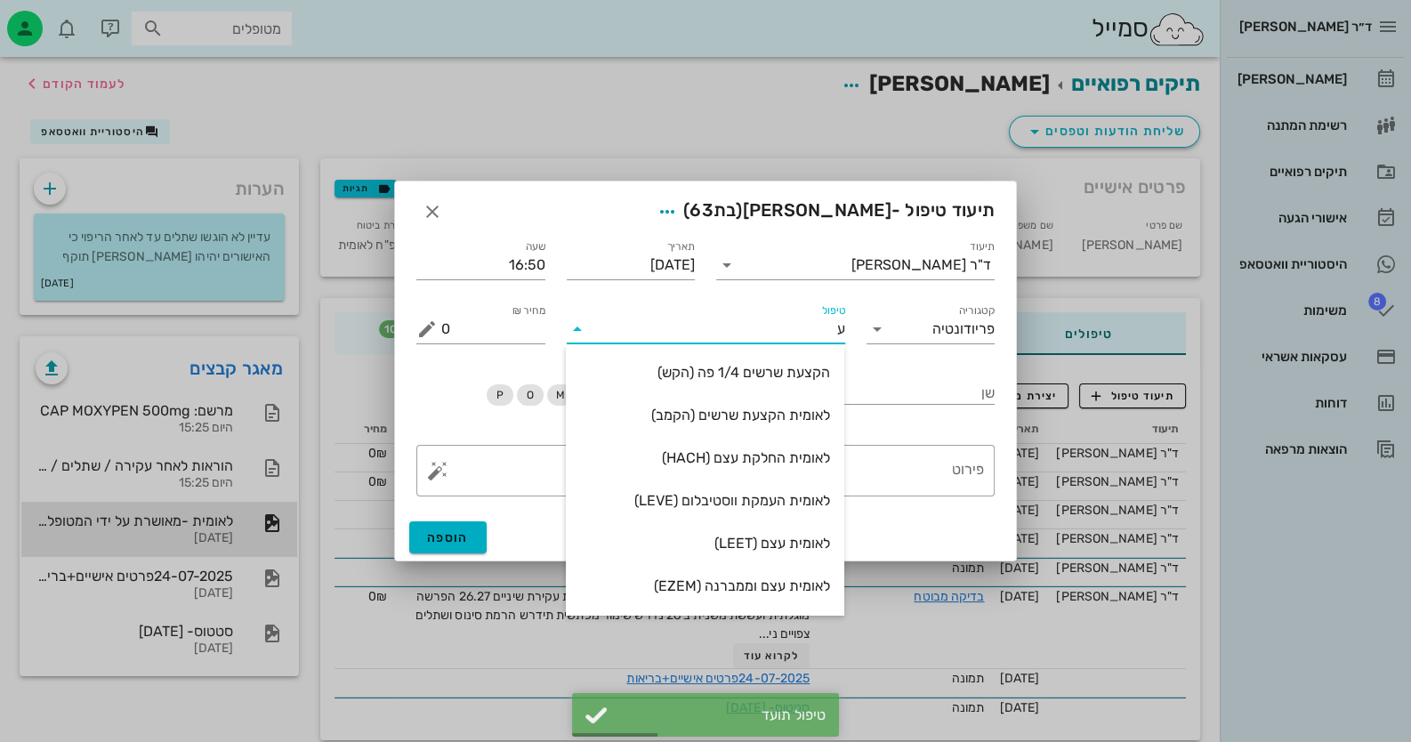
type input "עק"
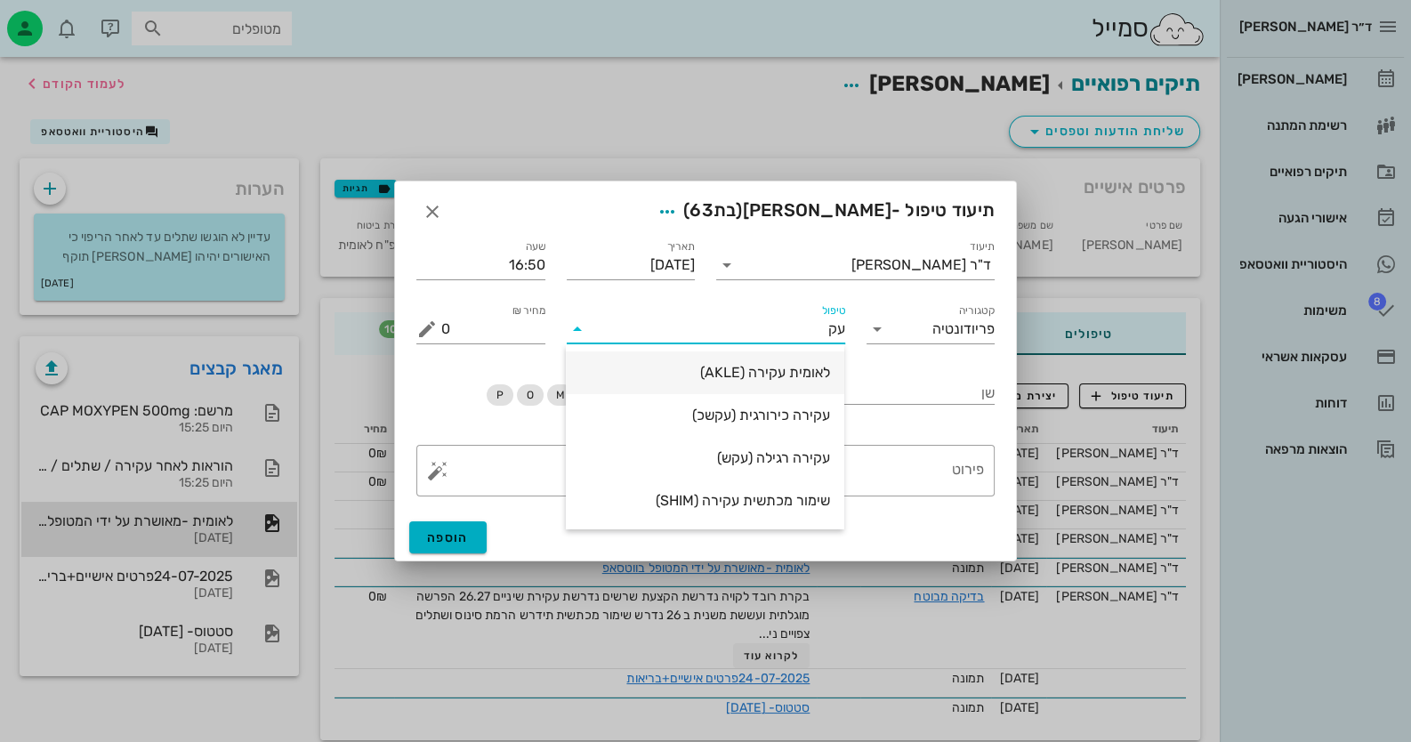
click at [809, 375] on div "לאומית עקירה (AKLE)" at bounding box center [705, 372] width 250 height 17
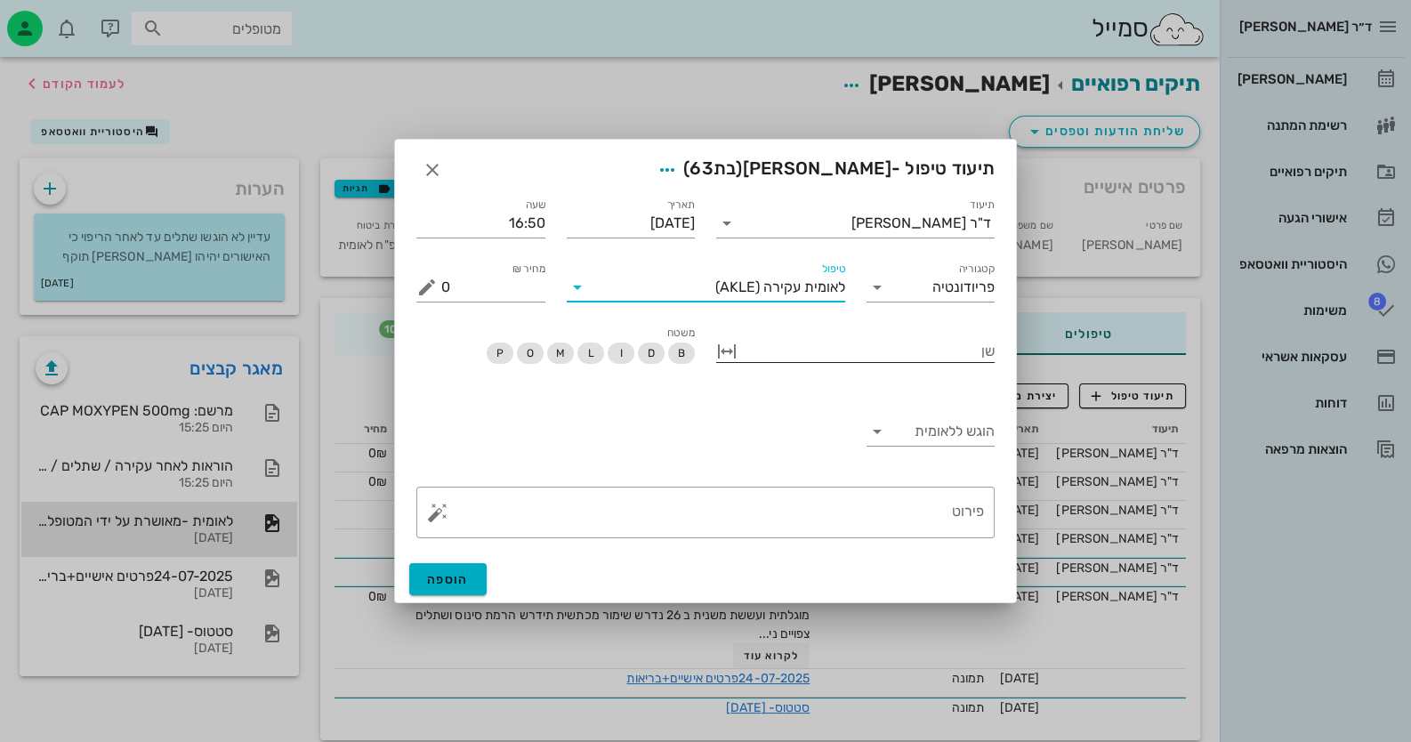
click at [846, 360] on div at bounding box center [868, 349] width 254 height 23
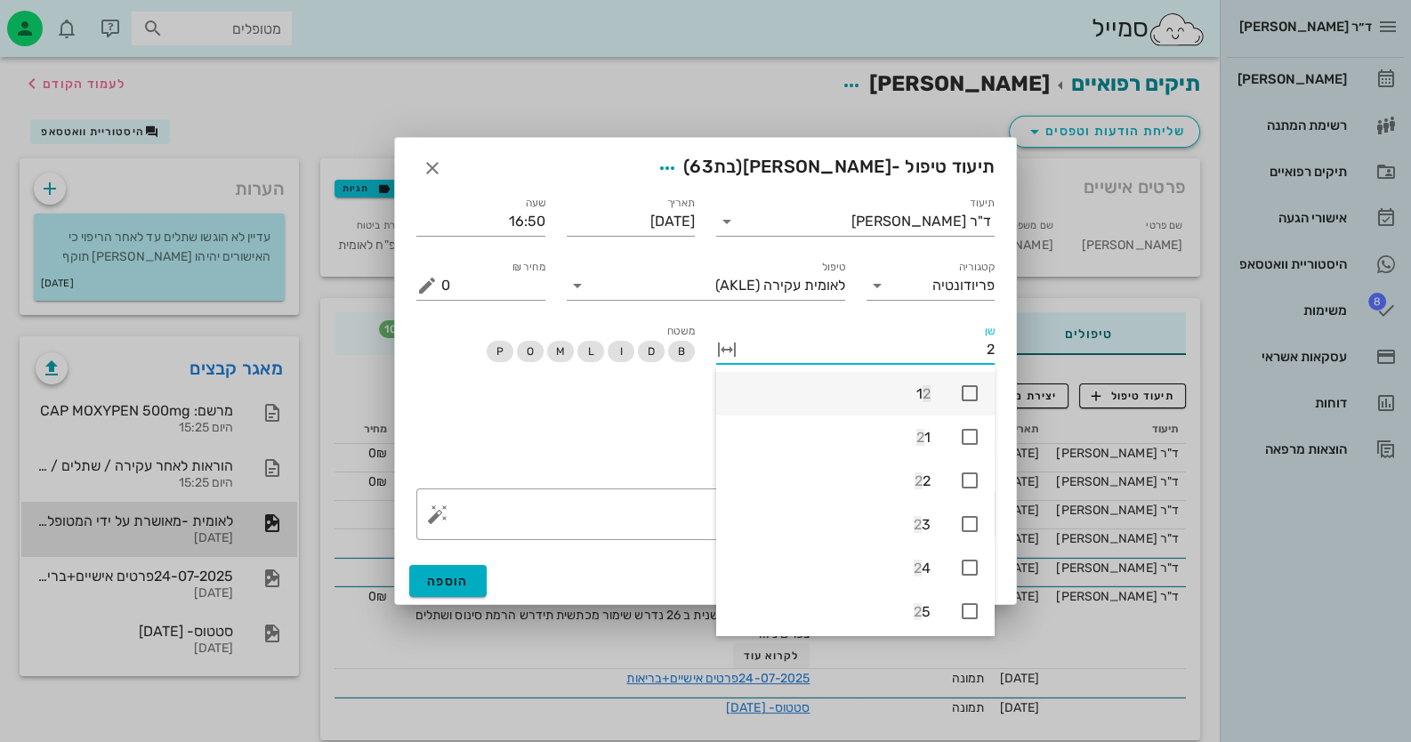
type input "26"
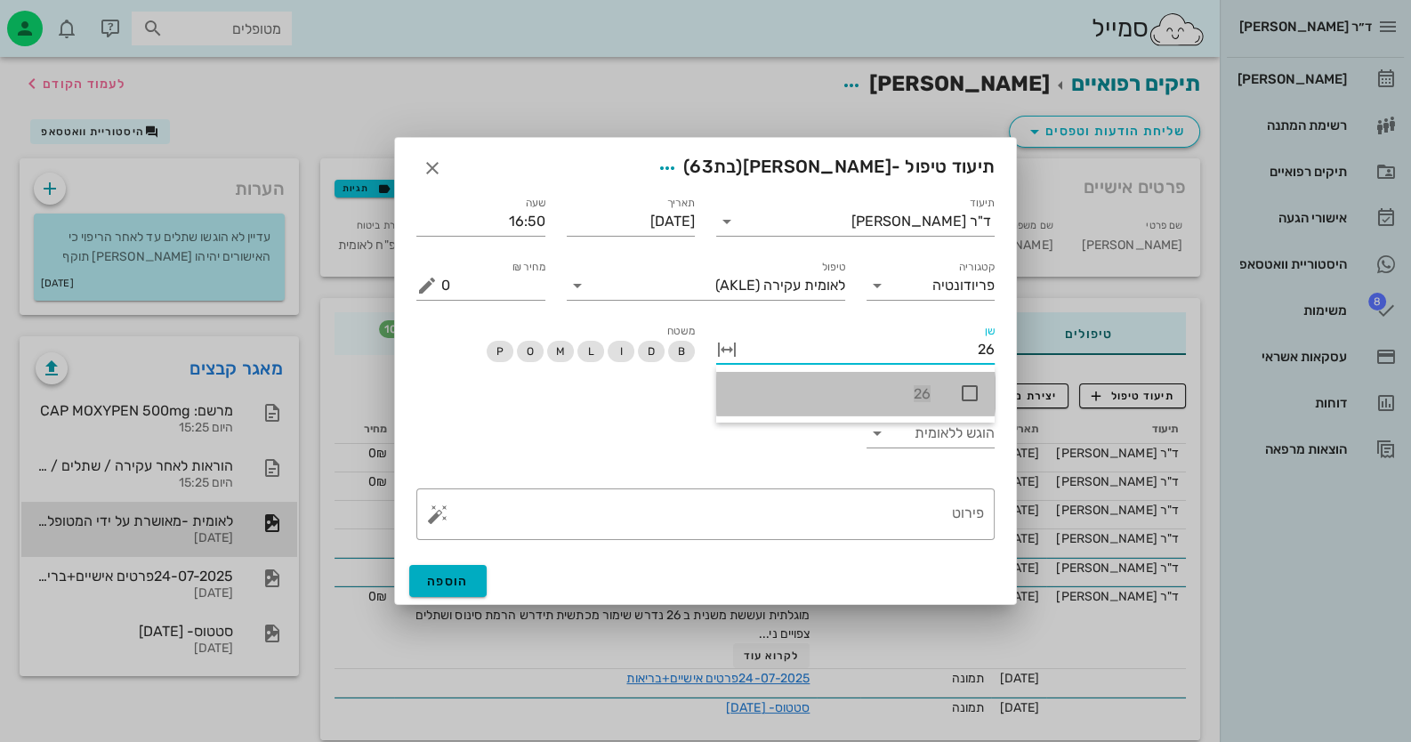
click at [970, 385] on icon at bounding box center [969, 393] width 21 height 21
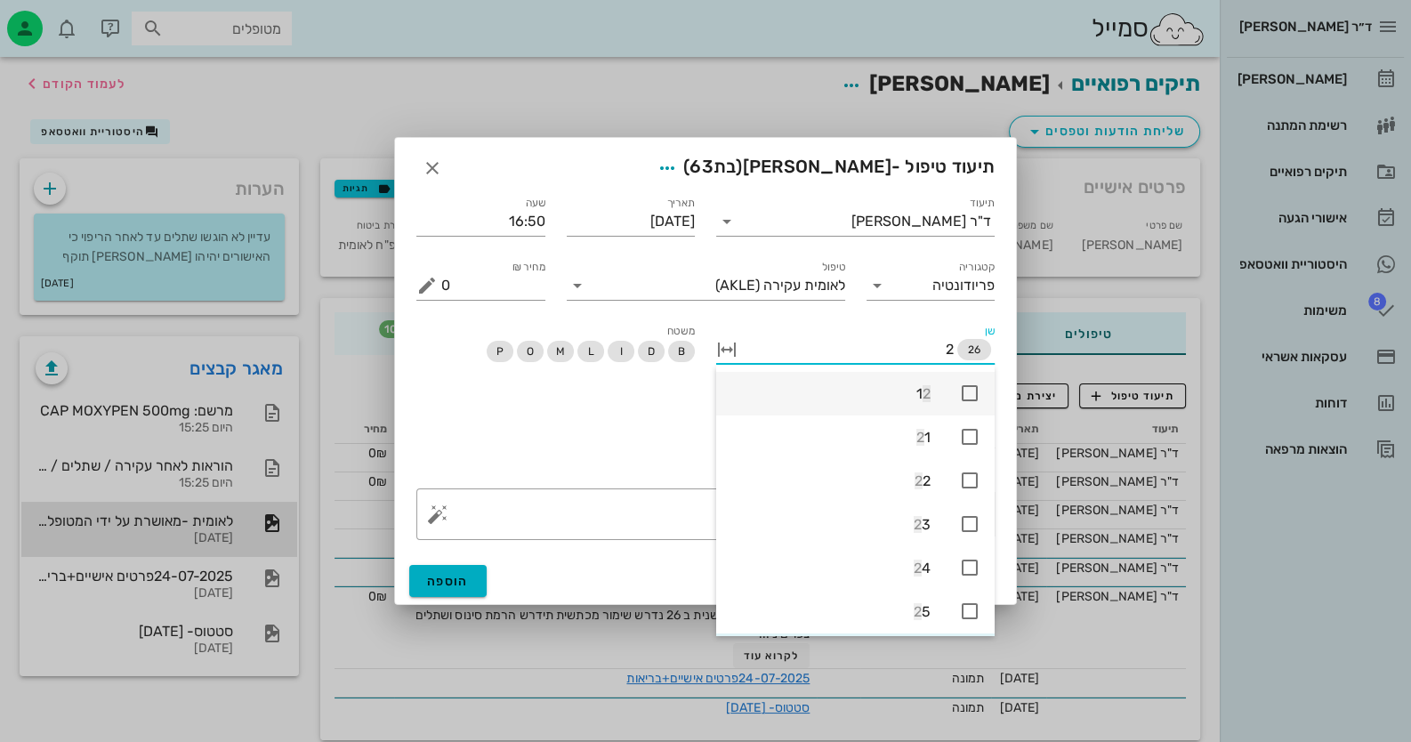
type input "27"
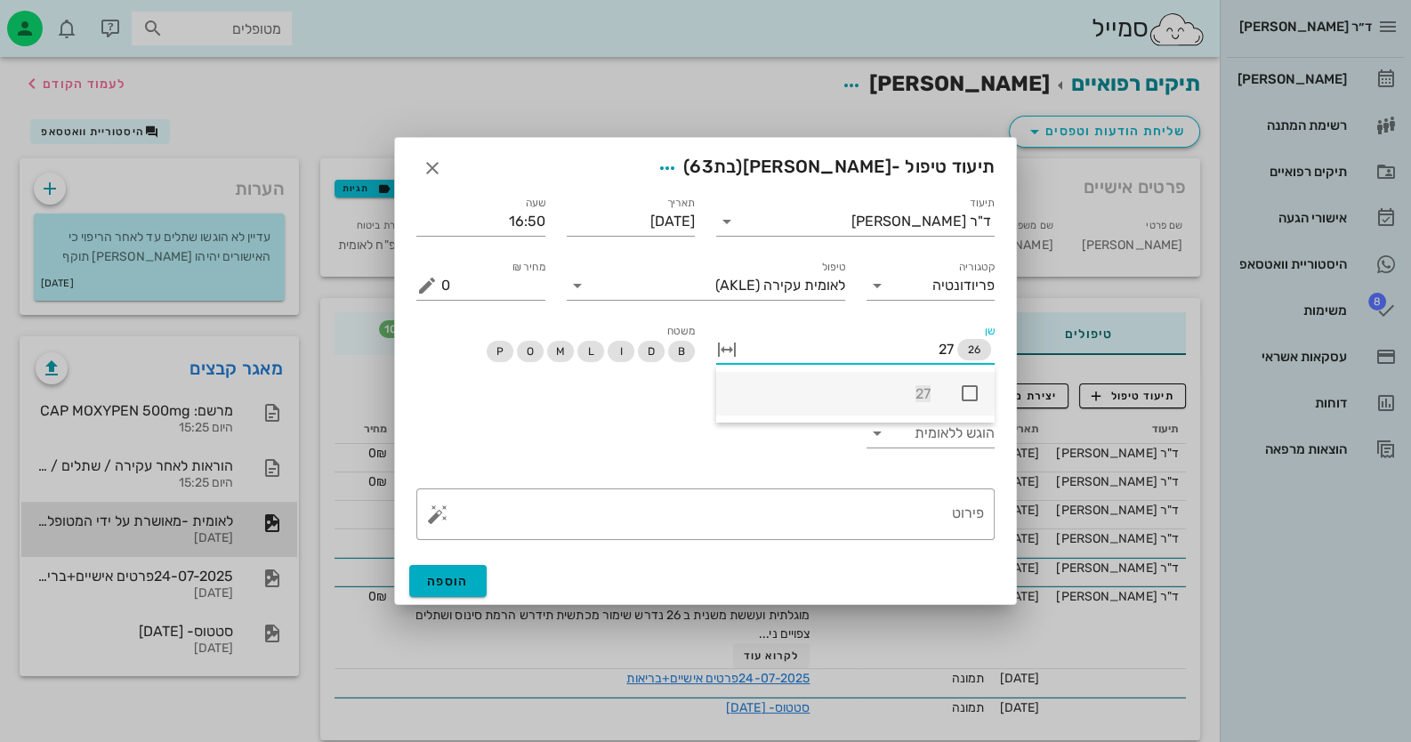
click at [968, 388] on icon at bounding box center [969, 393] width 21 height 21
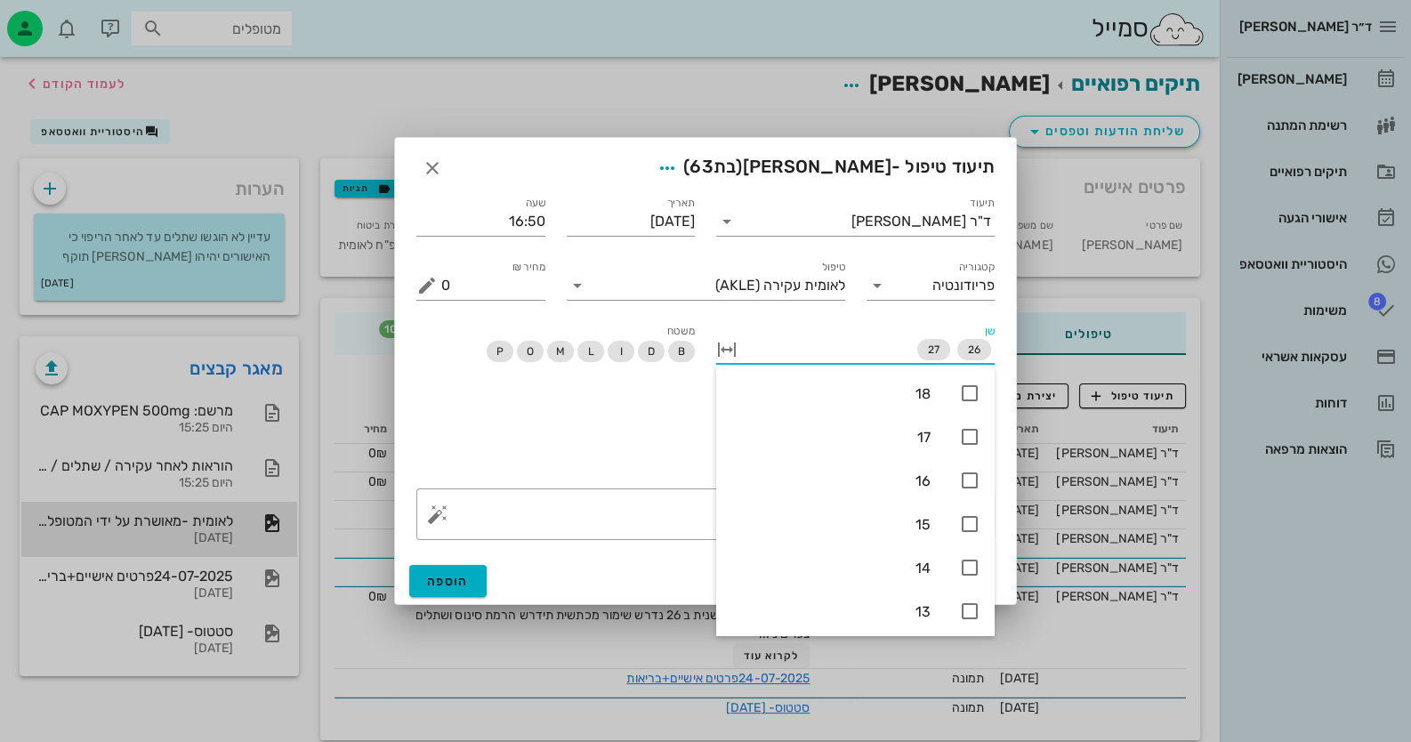
click at [541, 449] on div "הוגש ללאומית" at bounding box center [706, 436] width 600 height 84
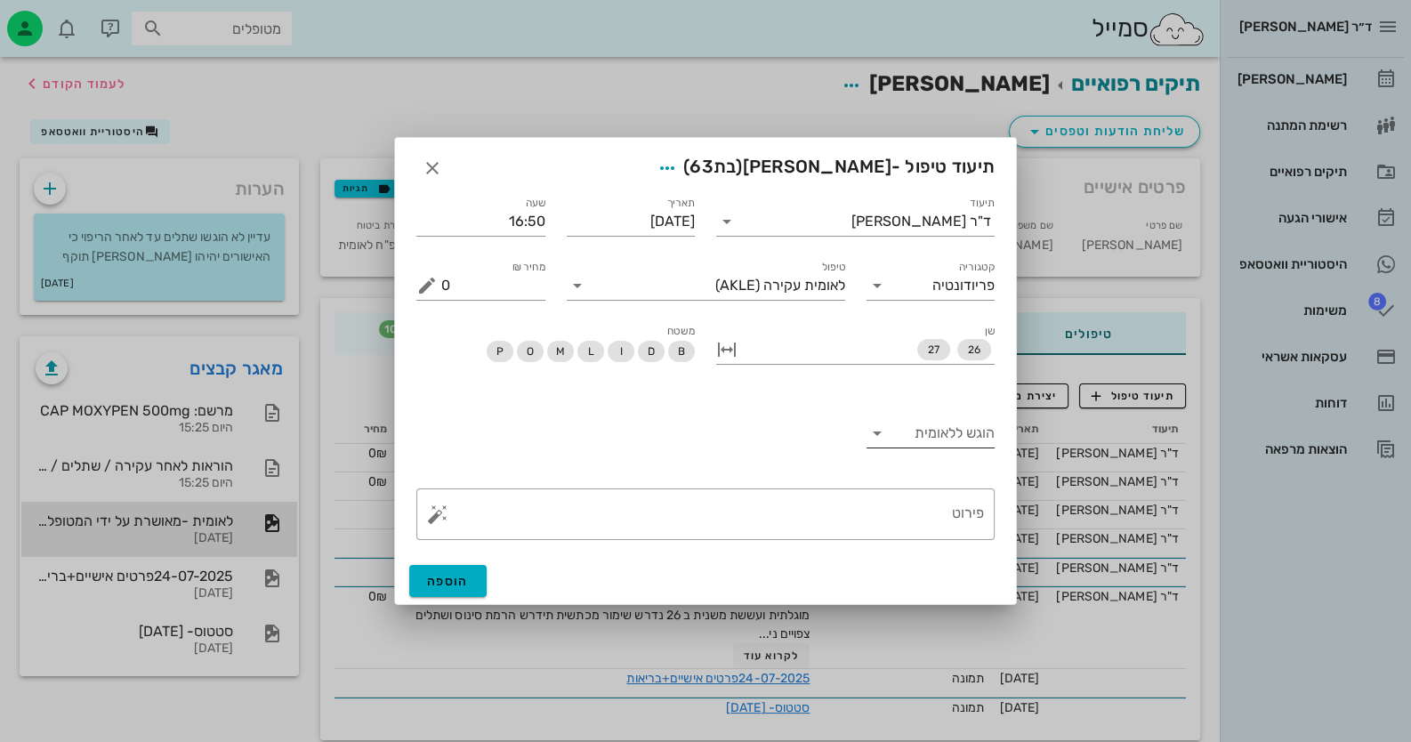
click at [968, 447] on input "הוגש ללאומית" at bounding box center [943, 433] width 104 height 28
click at [967, 459] on div "כן" at bounding box center [930, 447] width 101 height 38
click at [712, 502] on textarea "פירוט" at bounding box center [712, 518] width 543 height 43
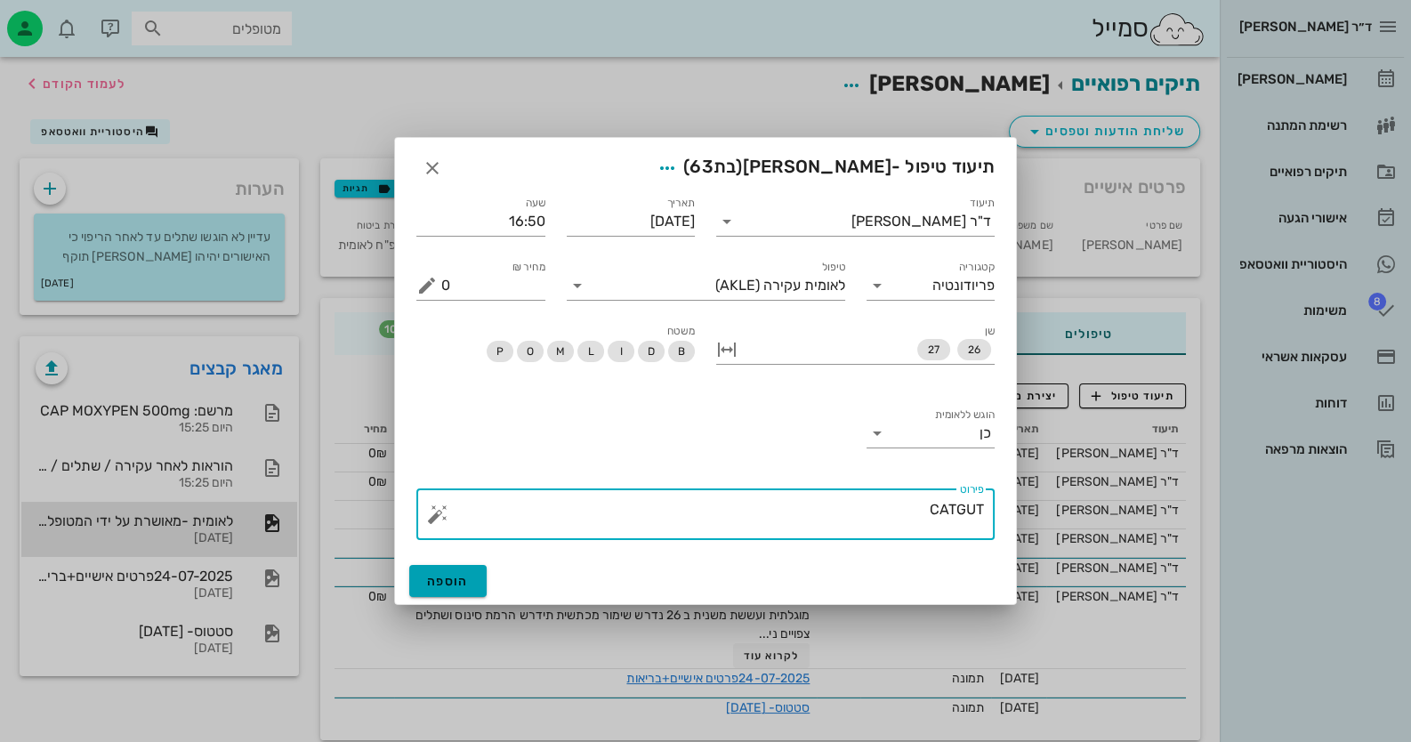
type textarea "CATGUT"
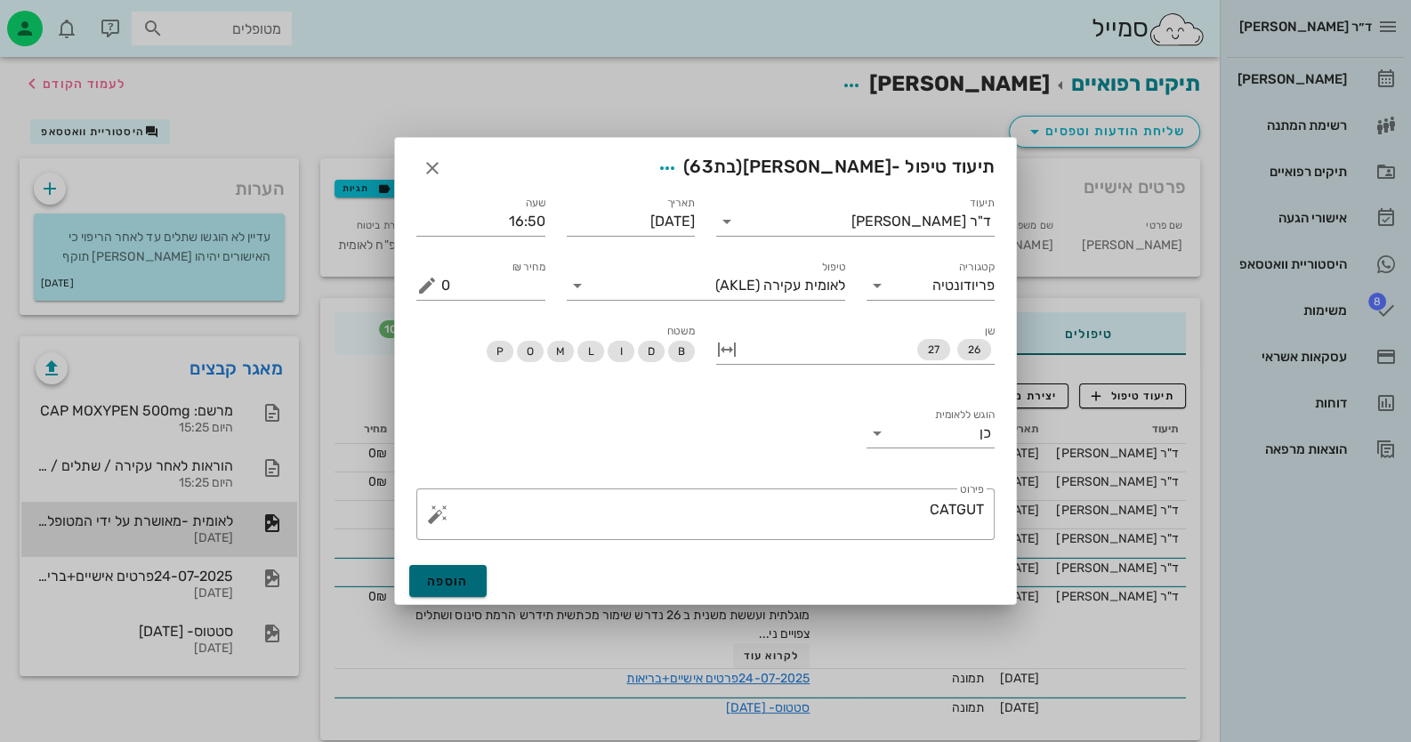
click at [467, 577] on span "הוספה" at bounding box center [448, 581] width 42 height 15
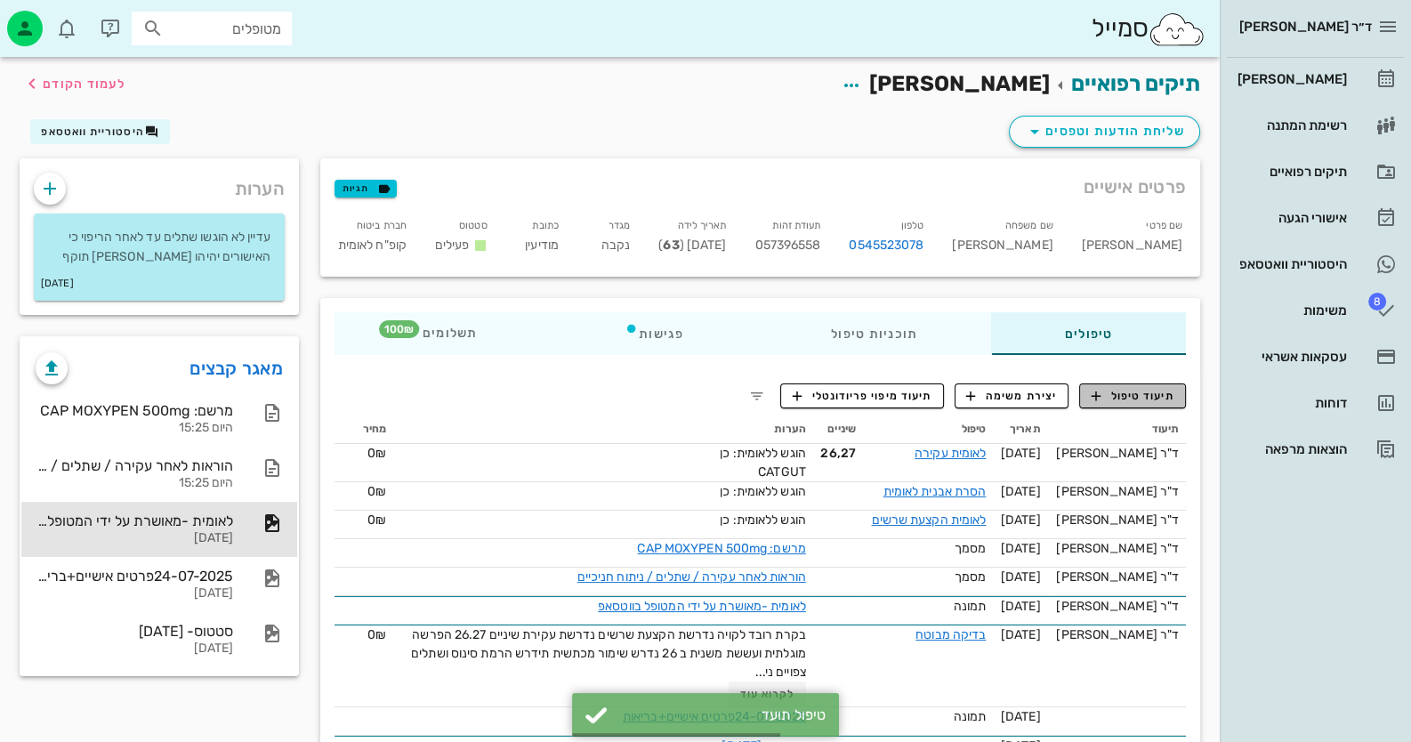
click at [1134, 389] on span "תיעוד טיפול" at bounding box center [1133, 396] width 83 height 16
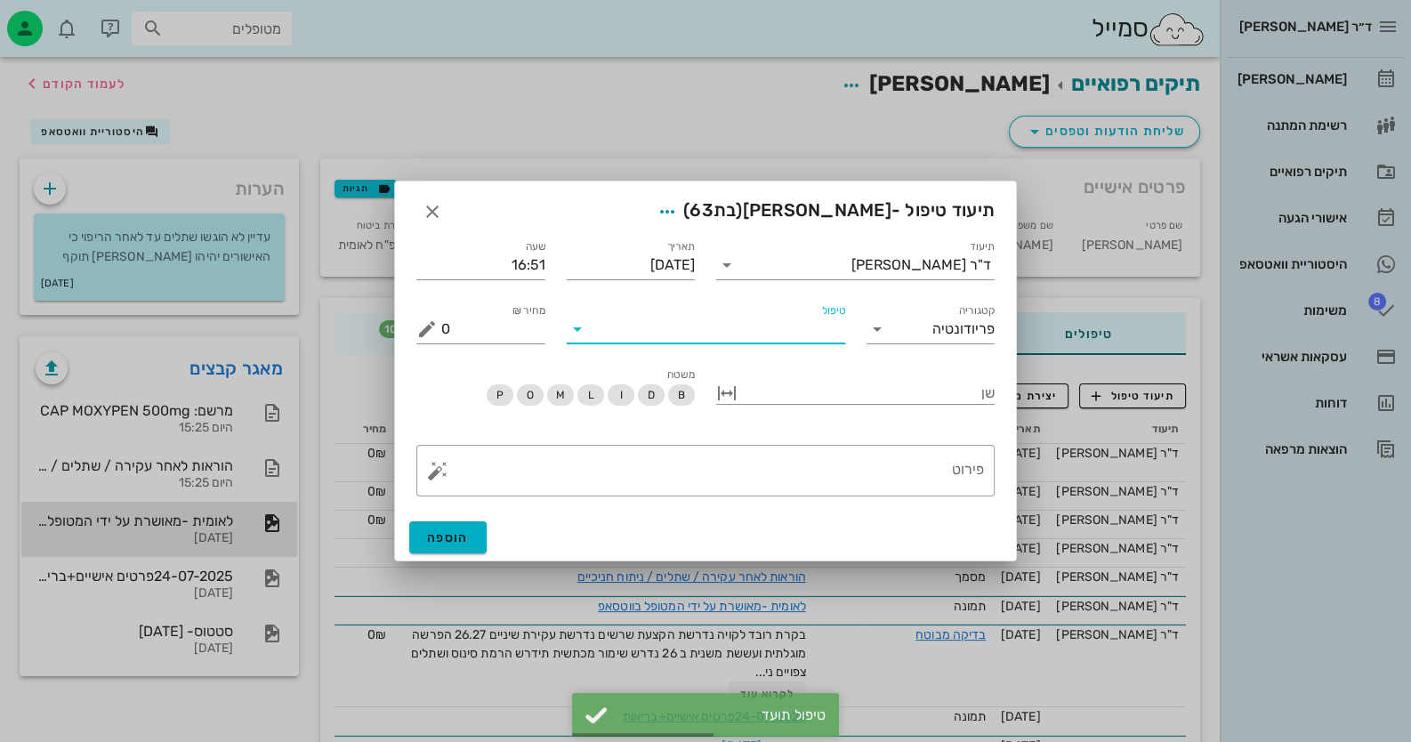
click at [810, 342] on input "טיפול" at bounding box center [719, 329] width 254 height 28
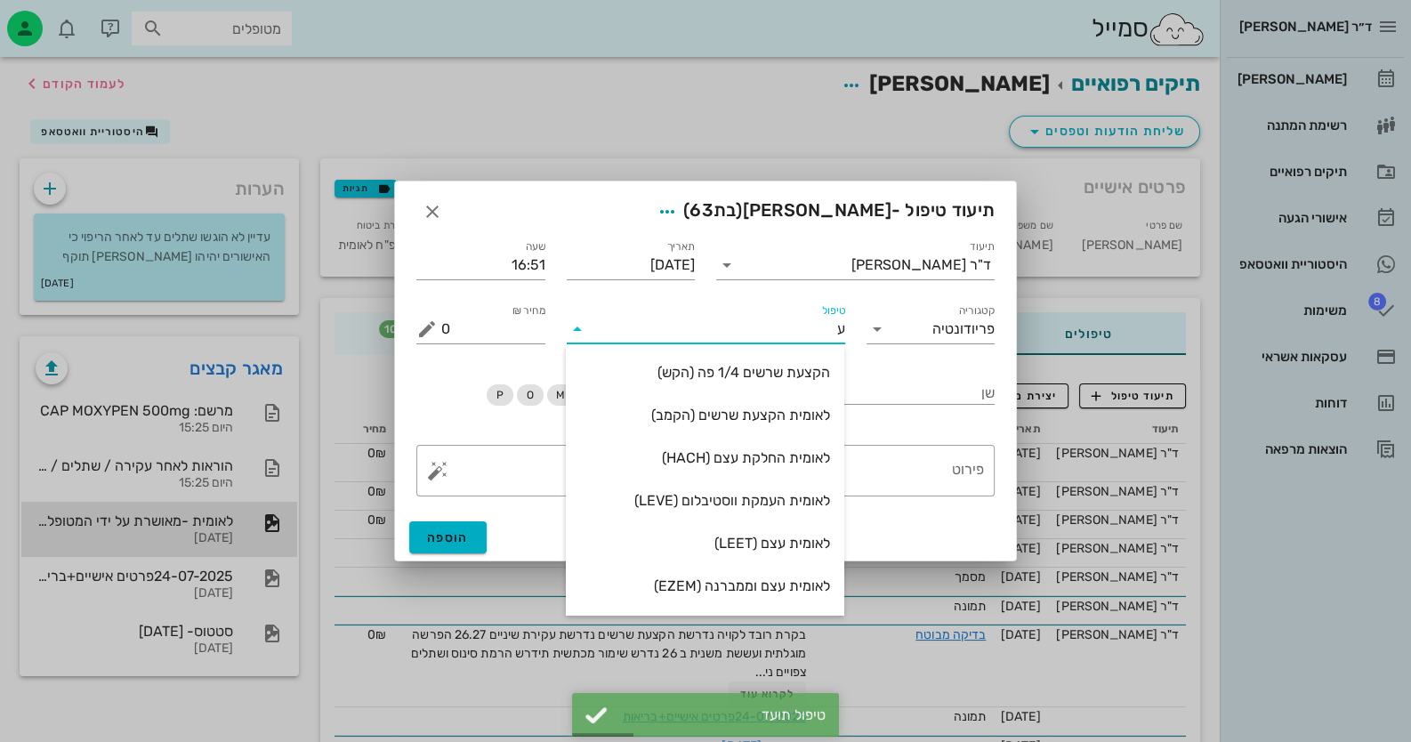
type input "עצ"
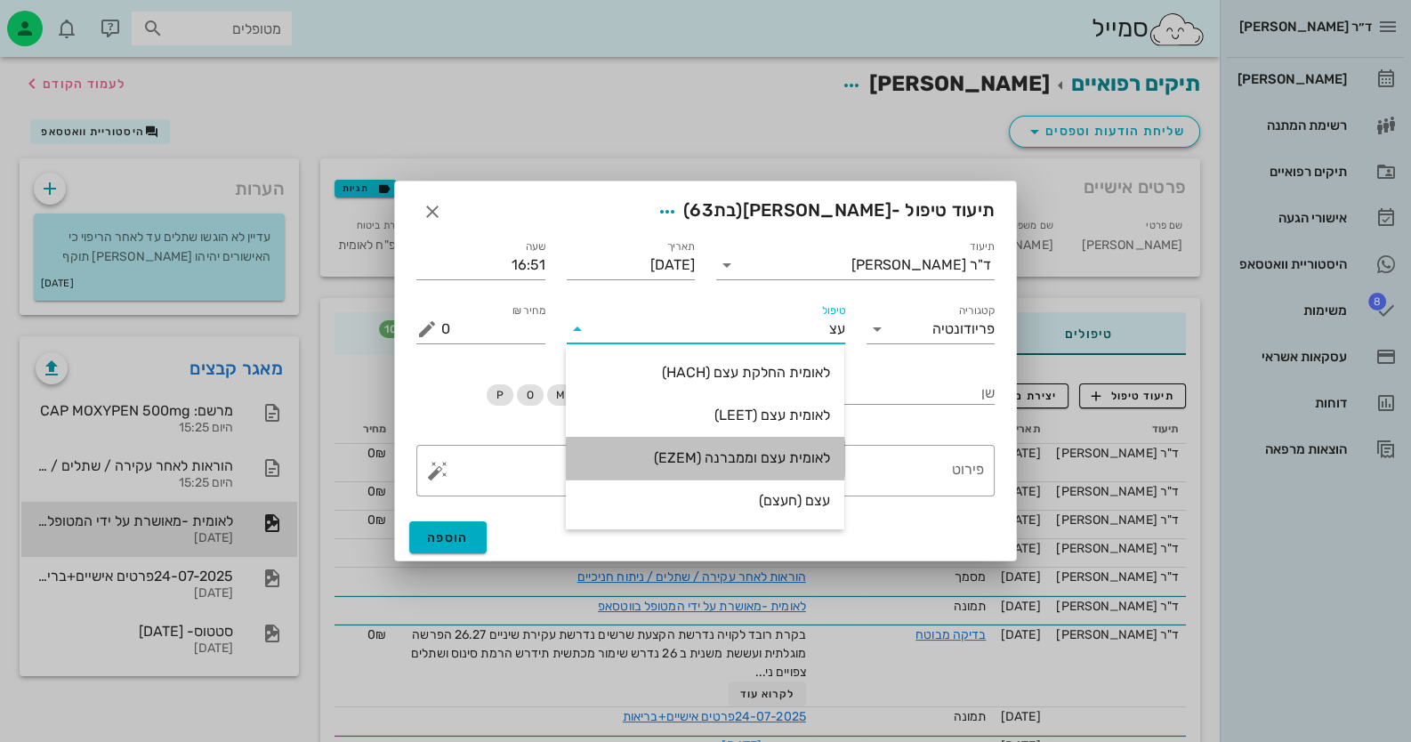
click at [777, 440] on div "לאומית עצם וממברנה (EZEM)" at bounding box center [705, 458] width 250 height 38
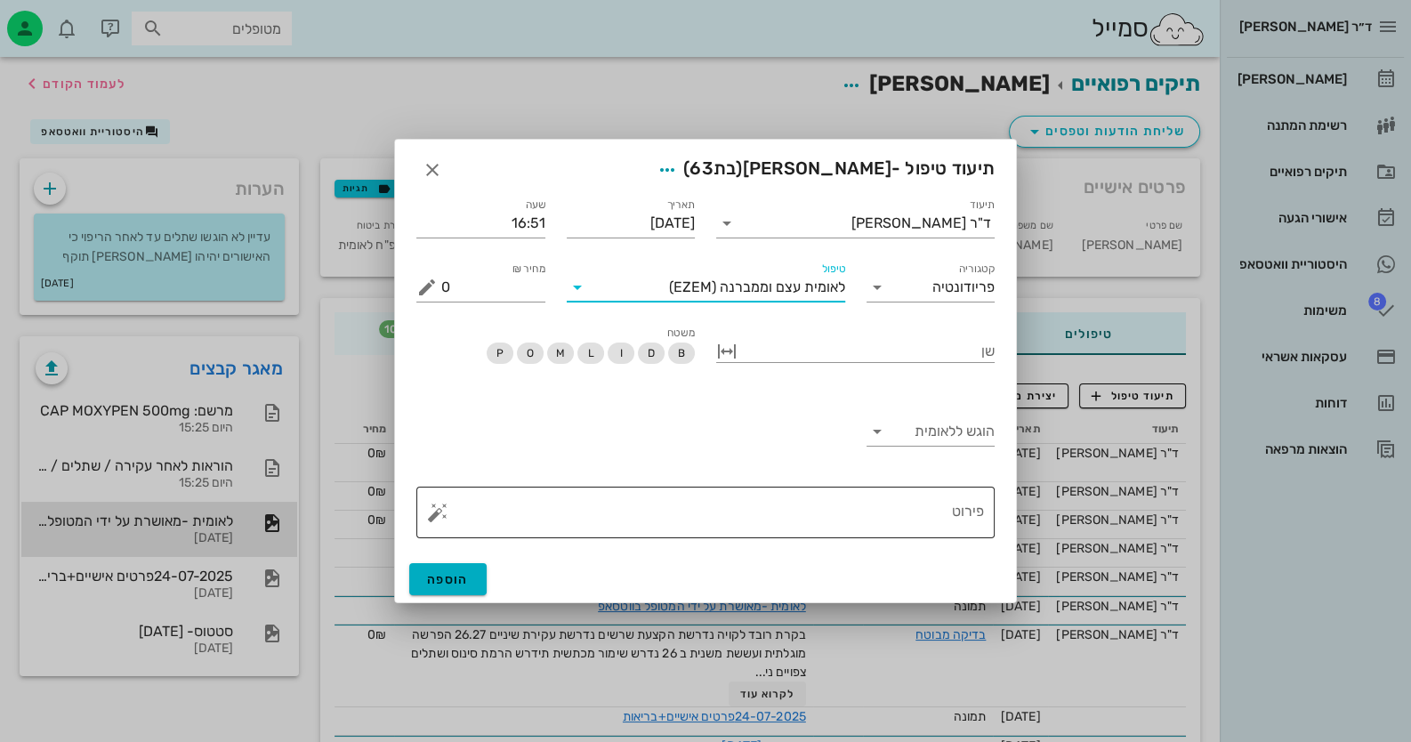
click at [903, 519] on textarea "פירוט" at bounding box center [712, 517] width 543 height 43
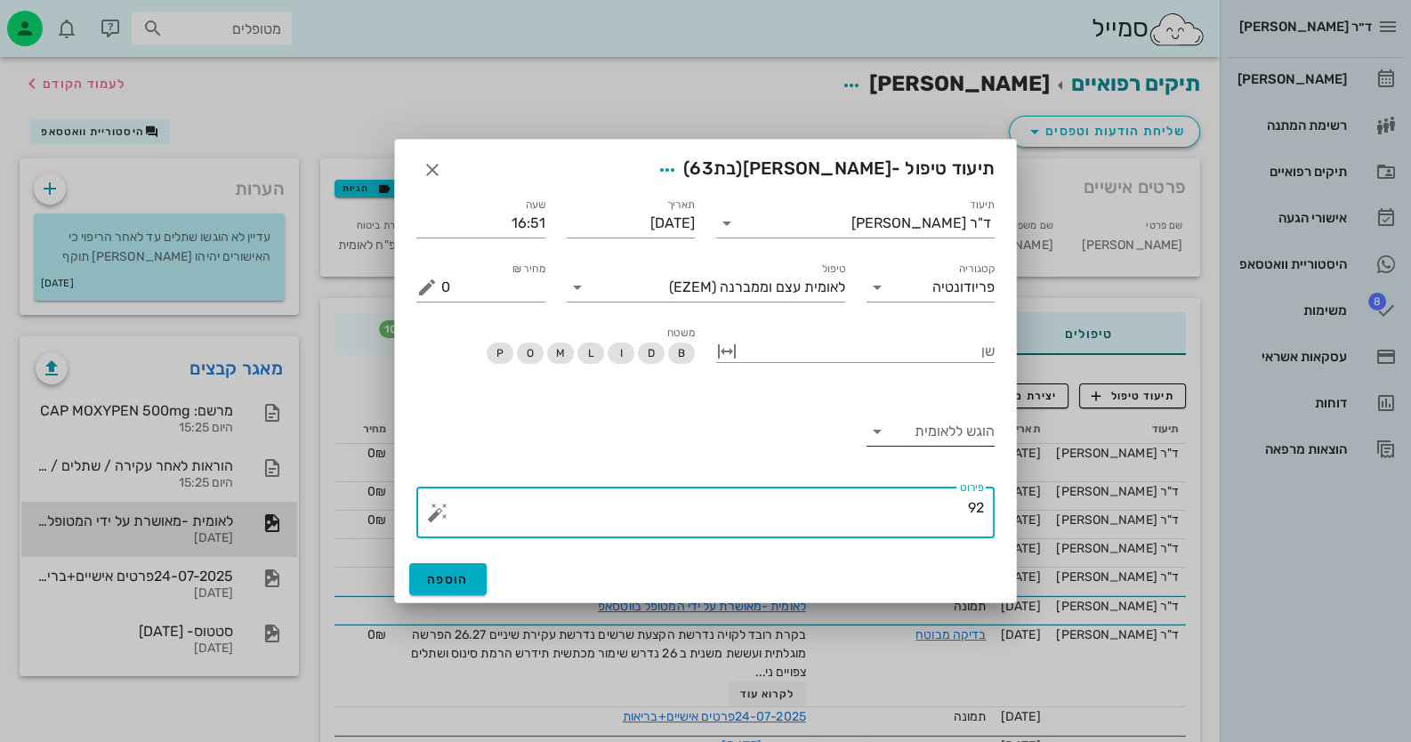
type textarea "92"
click at [970, 431] on input "הוגש ללאומית" at bounding box center [943, 431] width 104 height 28
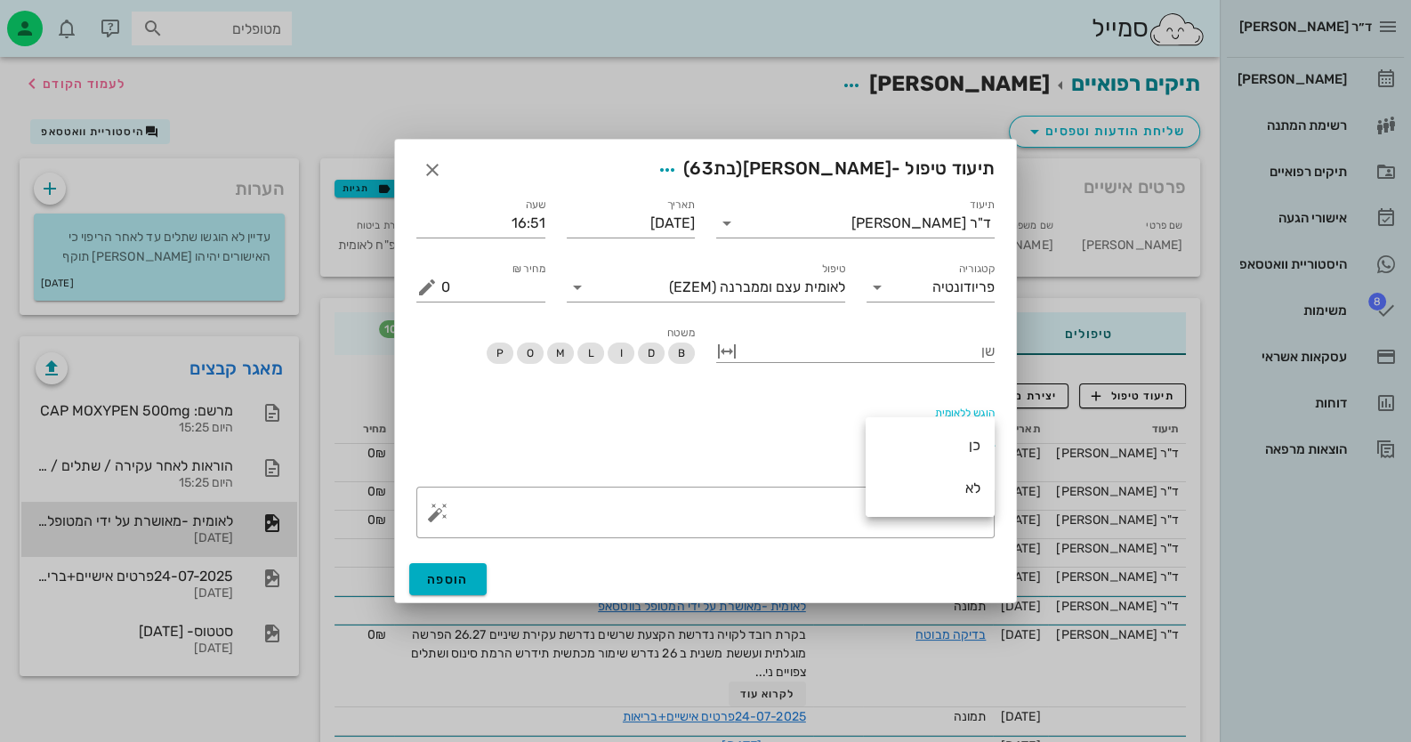
drag, startPoint x: 966, startPoint y: 460, endPoint x: 956, endPoint y: 464, distance: 11.6
click at [966, 459] on div "כן" at bounding box center [930, 445] width 101 height 38
click at [440, 592] on button "הוספה" at bounding box center [447, 579] width 77 height 32
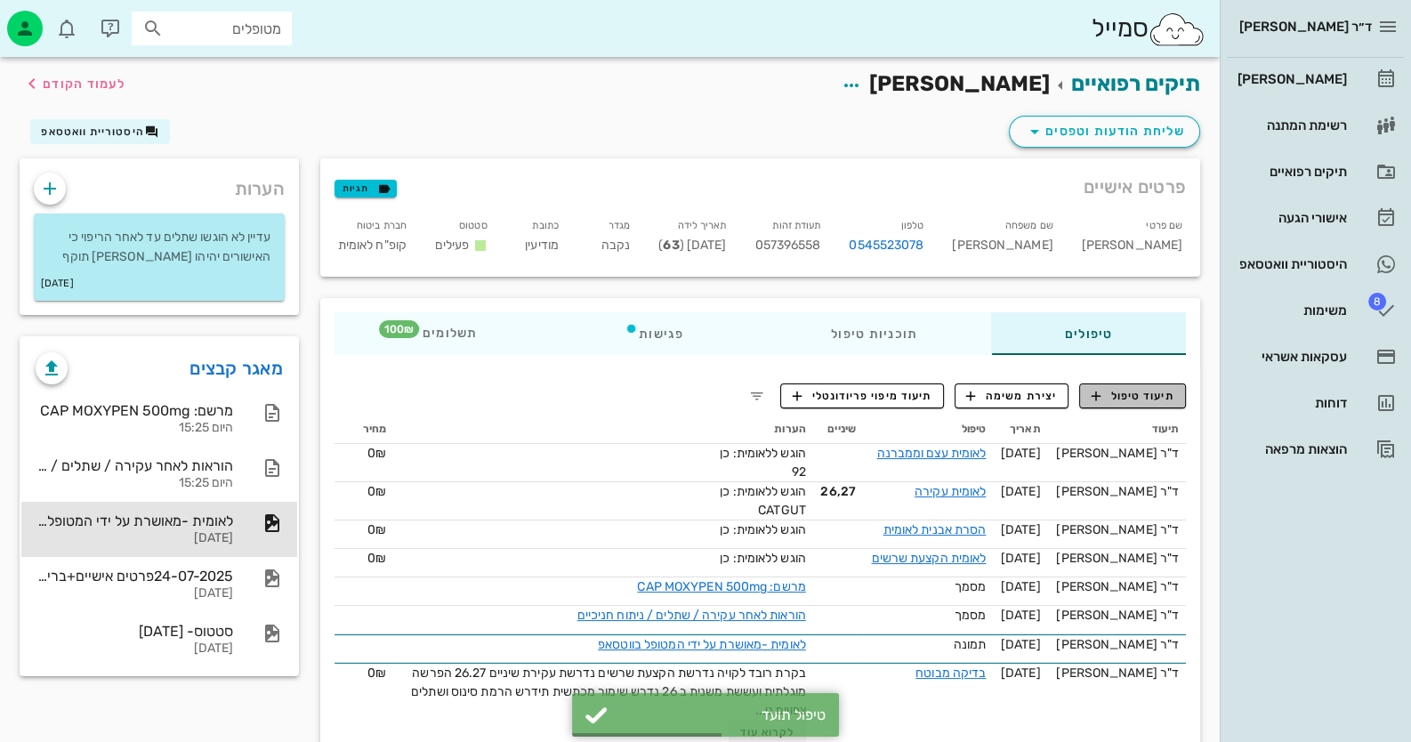
click at [1117, 395] on span "תיעוד טיפול" at bounding box center [1133, 396] width 83 height 16
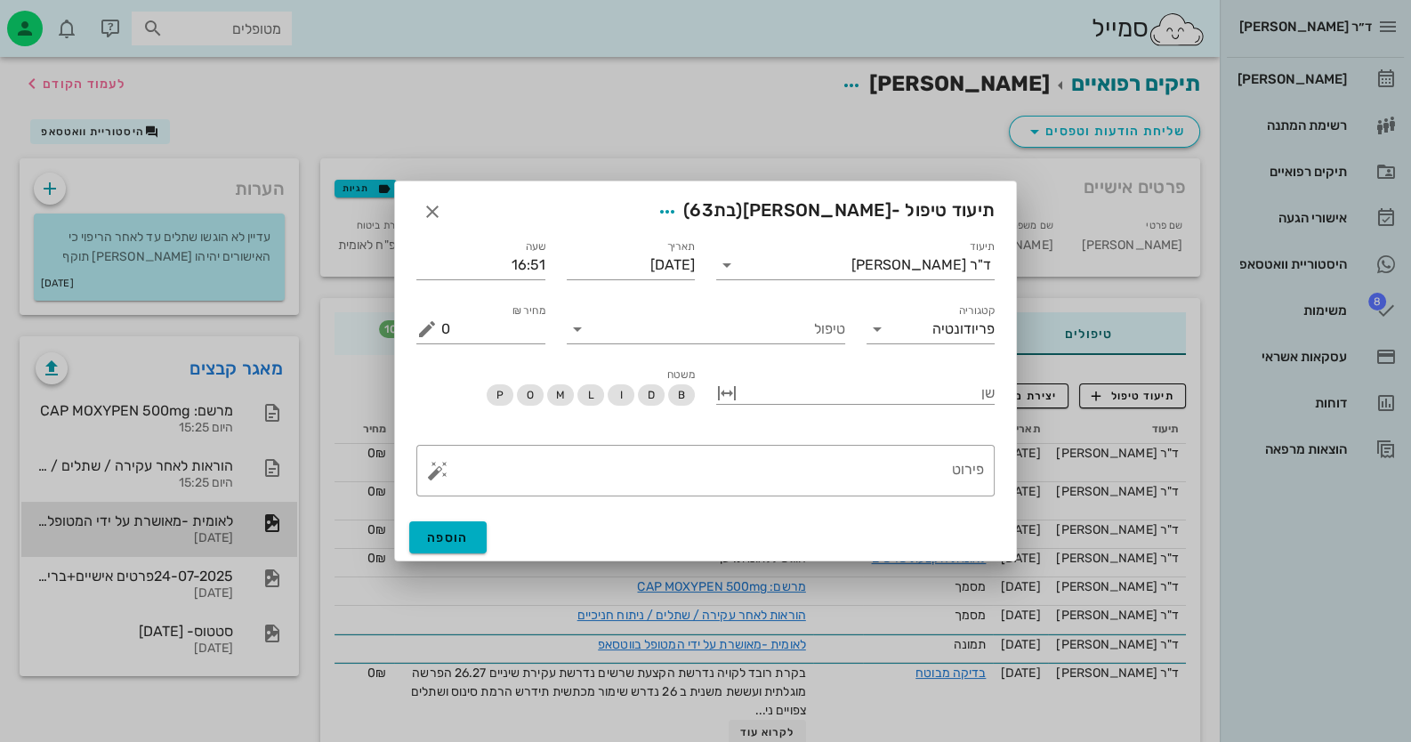
click at [1068, 388] on div at bounding box center [705, 371] width 1411 height 742
click at [441, 203] on icon "button" at bounding box center [432, 211] width 21 height 21
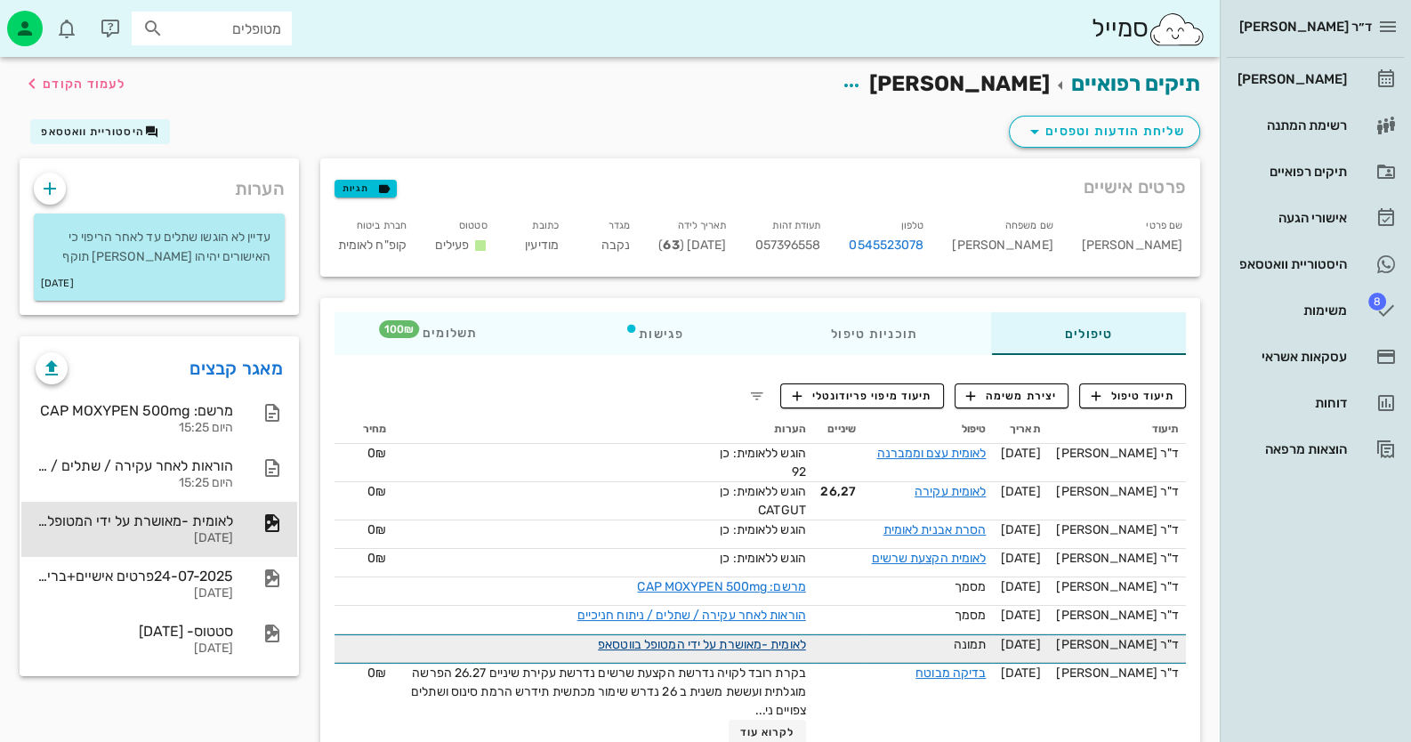
click at [775, 649] on link "לאומית -מאושרת על ידי המטופל בווטסאפ" at bounding box center [702, 644] width 208 height 15
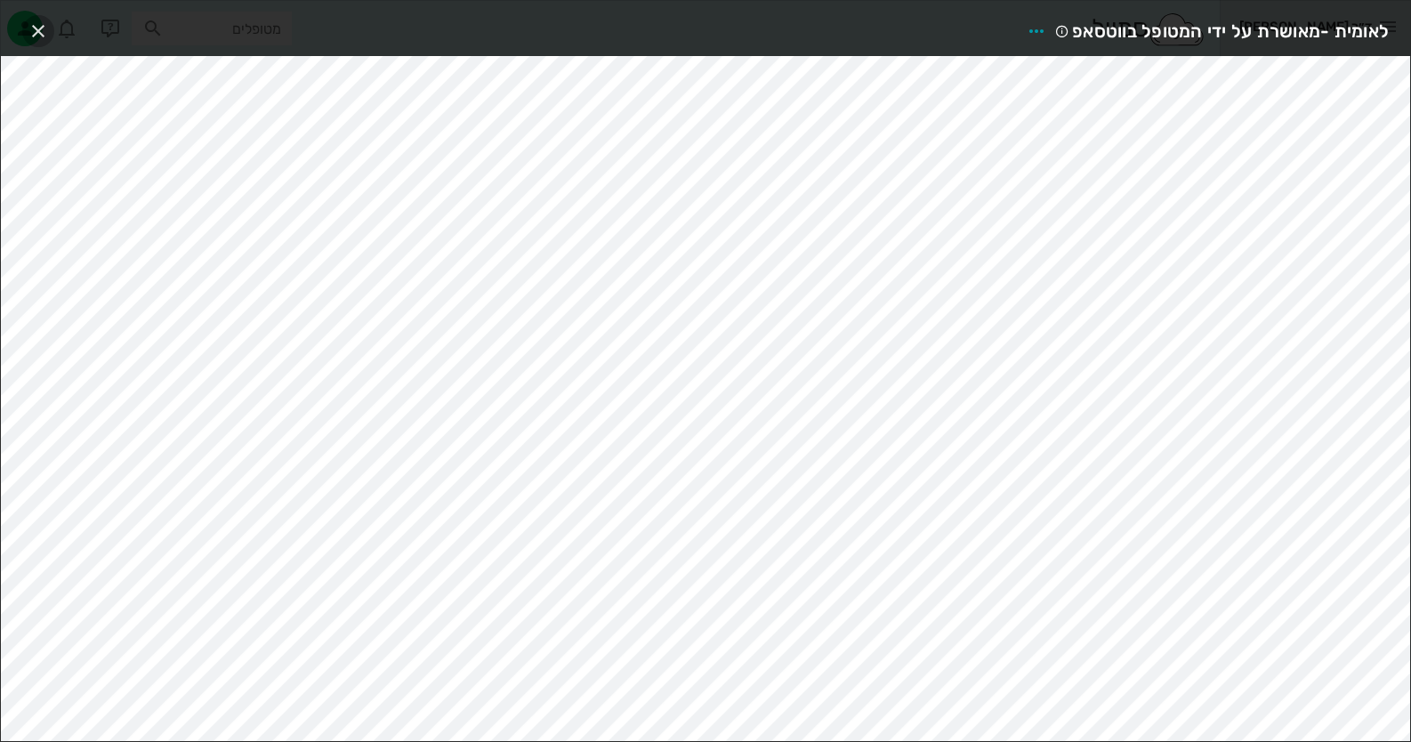
click at [49, 38] on span "button" at bounding box center [38, 30] width 32 height 21
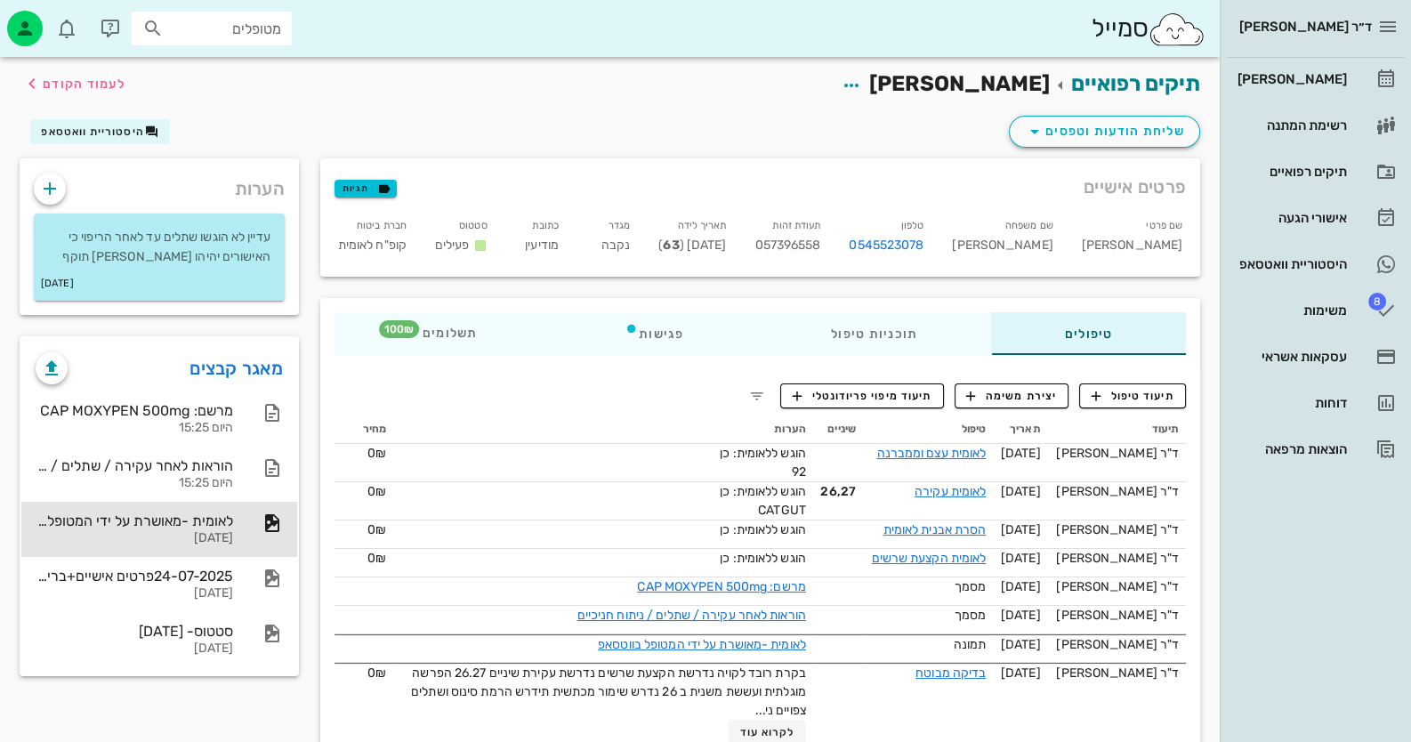
click at [820, 241] on span "057396558" at bounding box center [787, 245] width 66 height 15
copy span "057396558"
click at [49, 180] on icon "button" at bounding box center [49, 188] width 21 height 21
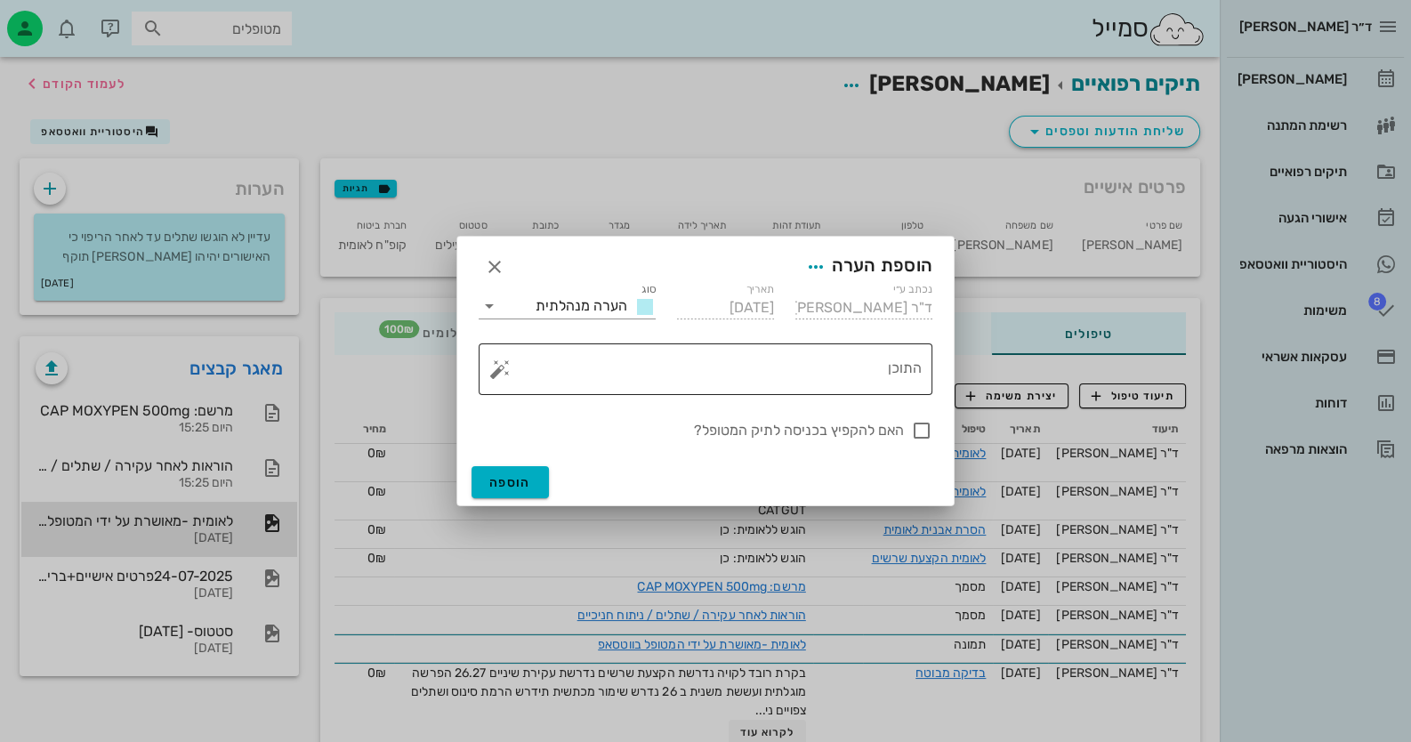
click at [502, 368] on button "button" at bounding box center [499, 369] width 21 height 21
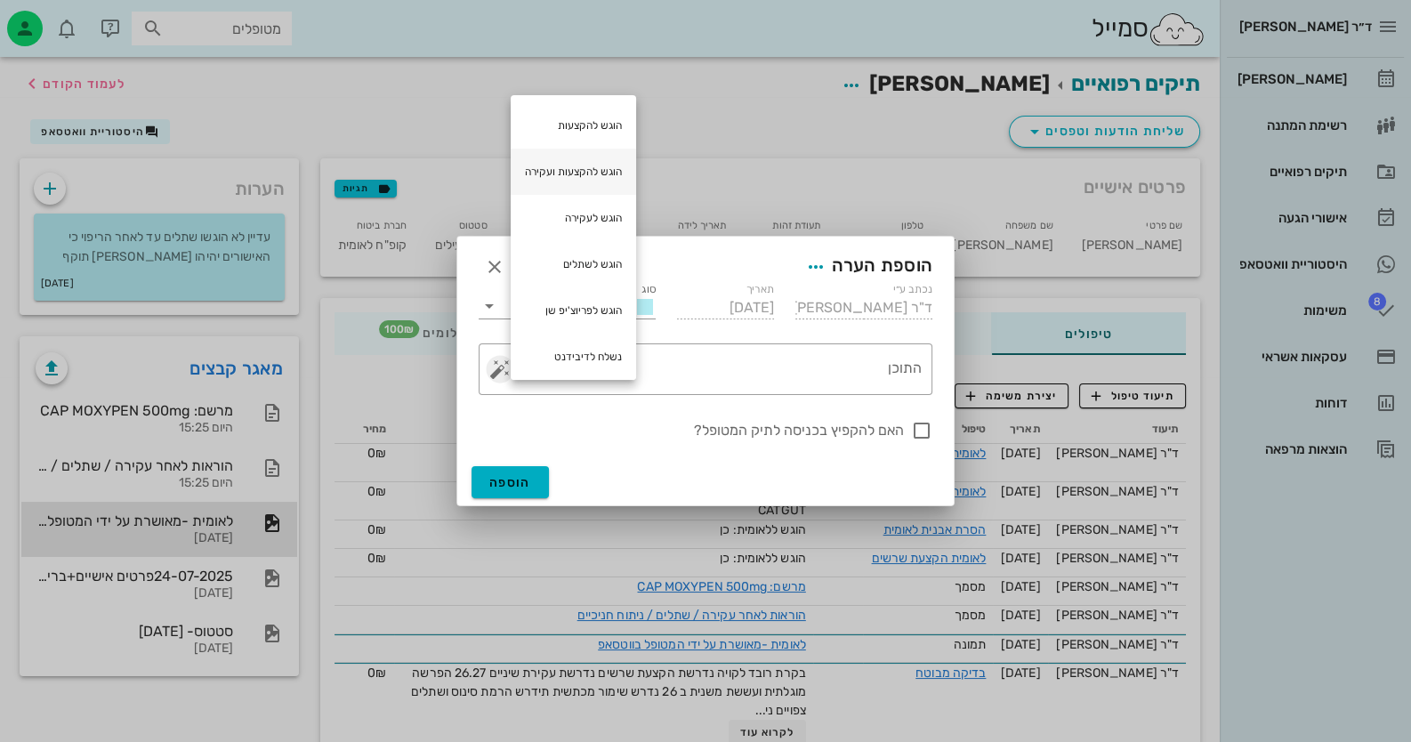
scroll to position [52, 0]
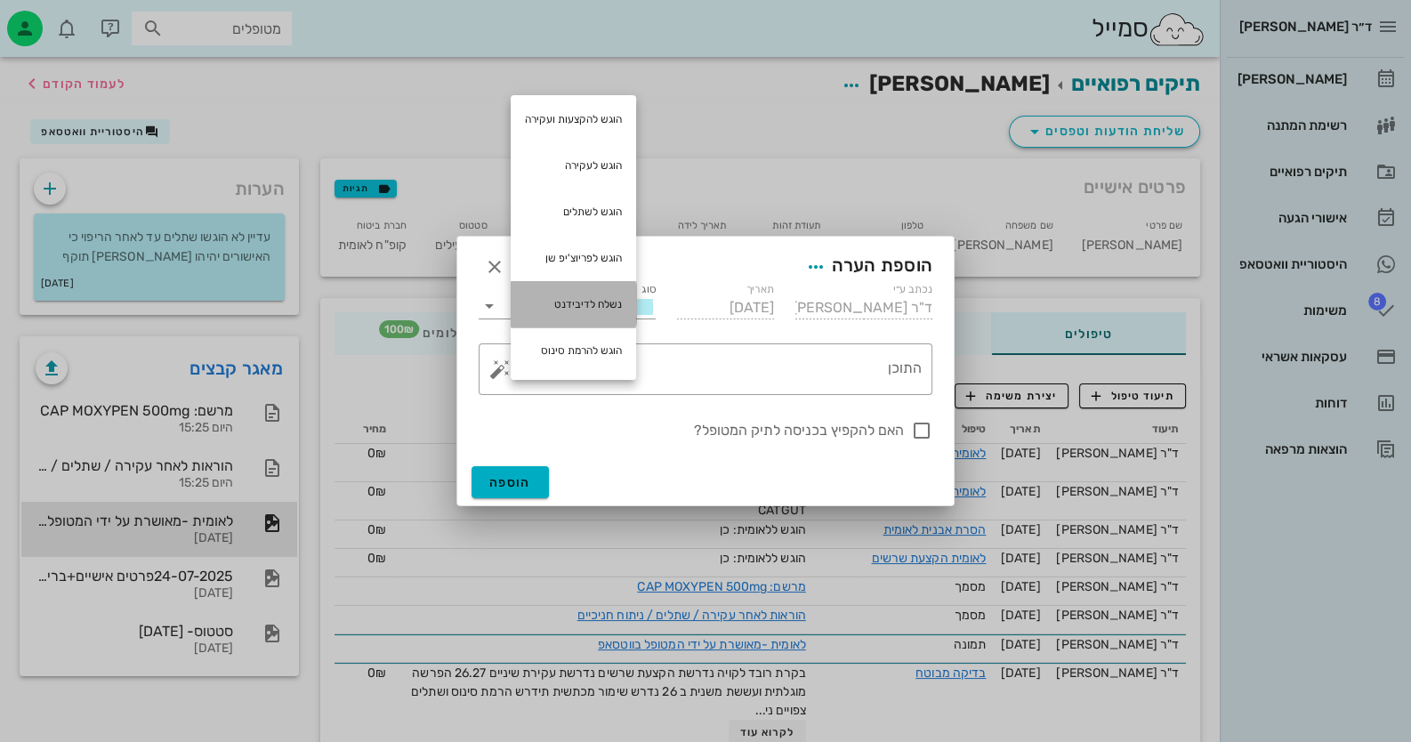
click at [620, 305] on div "נשלח לדיבידנט" at bounding box center [573, 304] width 125 height 46
type textarea "נשלח לדיבידנט"
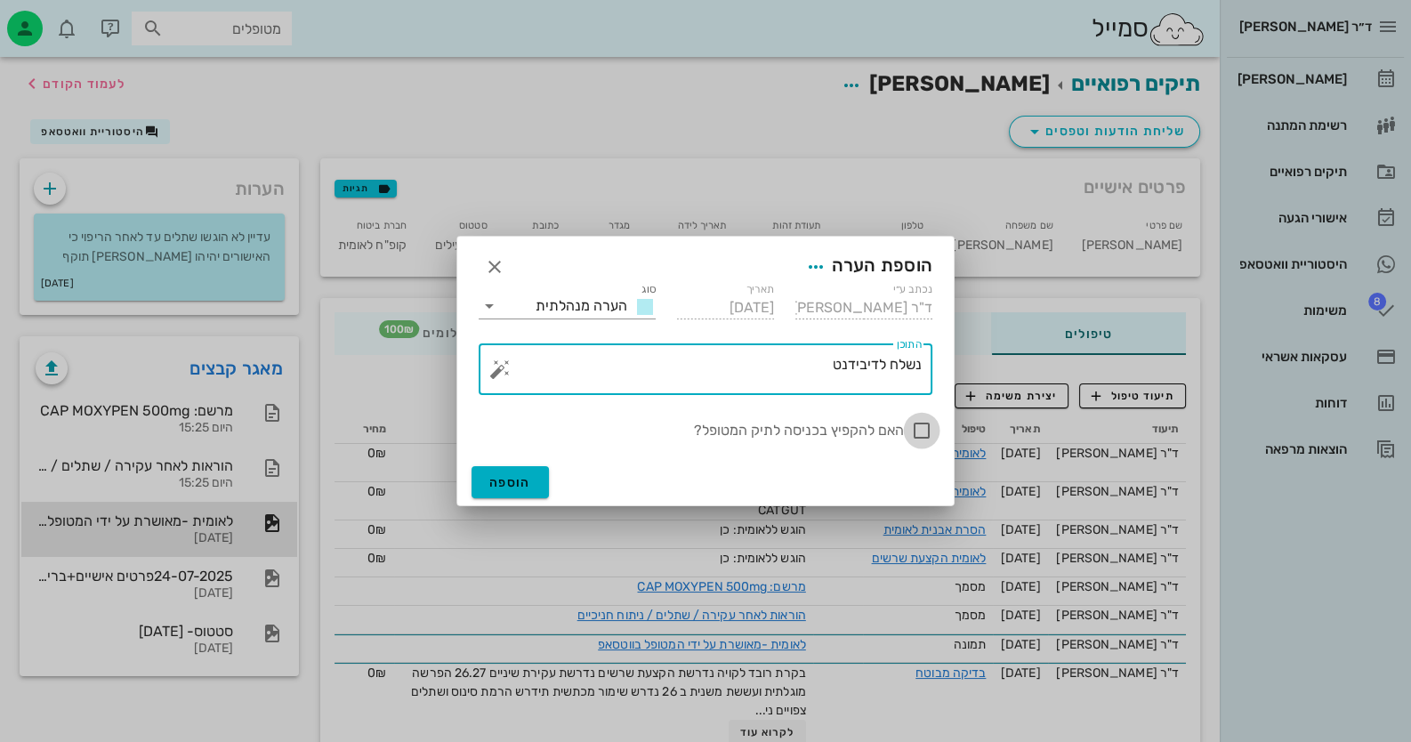
click at [911, 427] on div at bounding box center [922, 430] width 30 height 30
checkbox input "true"
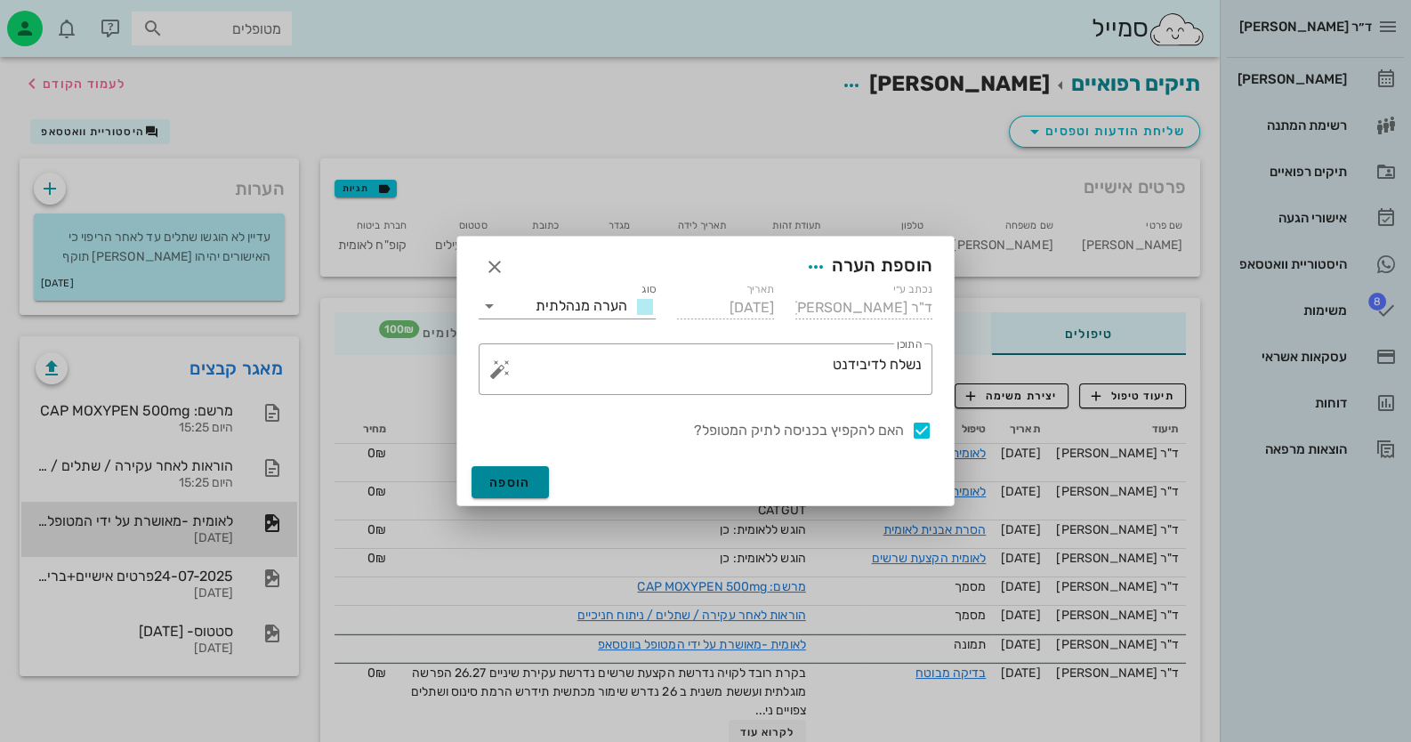
click at [484, 486] on button "הוספה" at bounding box center [510, 482] width 77 height 32
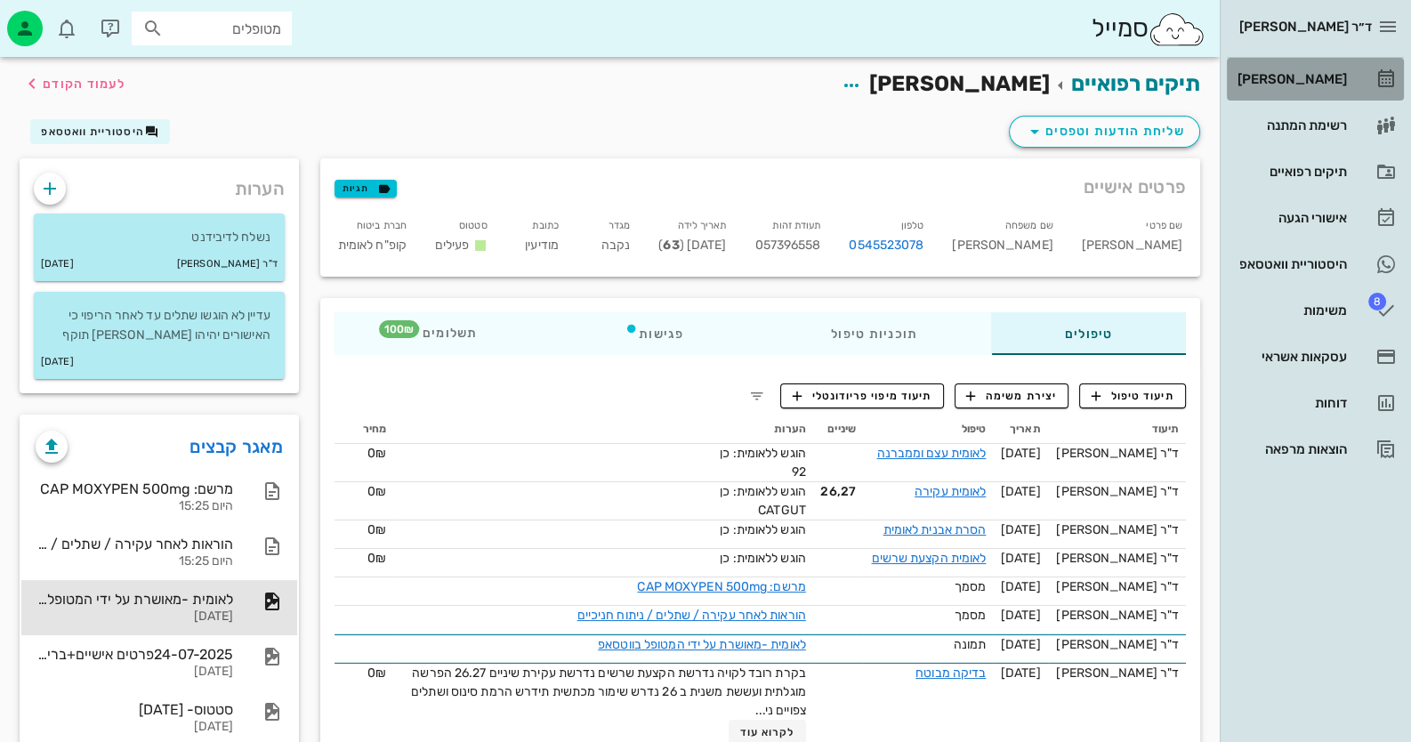
click at [1256, 84] on div "[PERSON_NAME]" at bounding box center [1290, 79] width 113 height 14
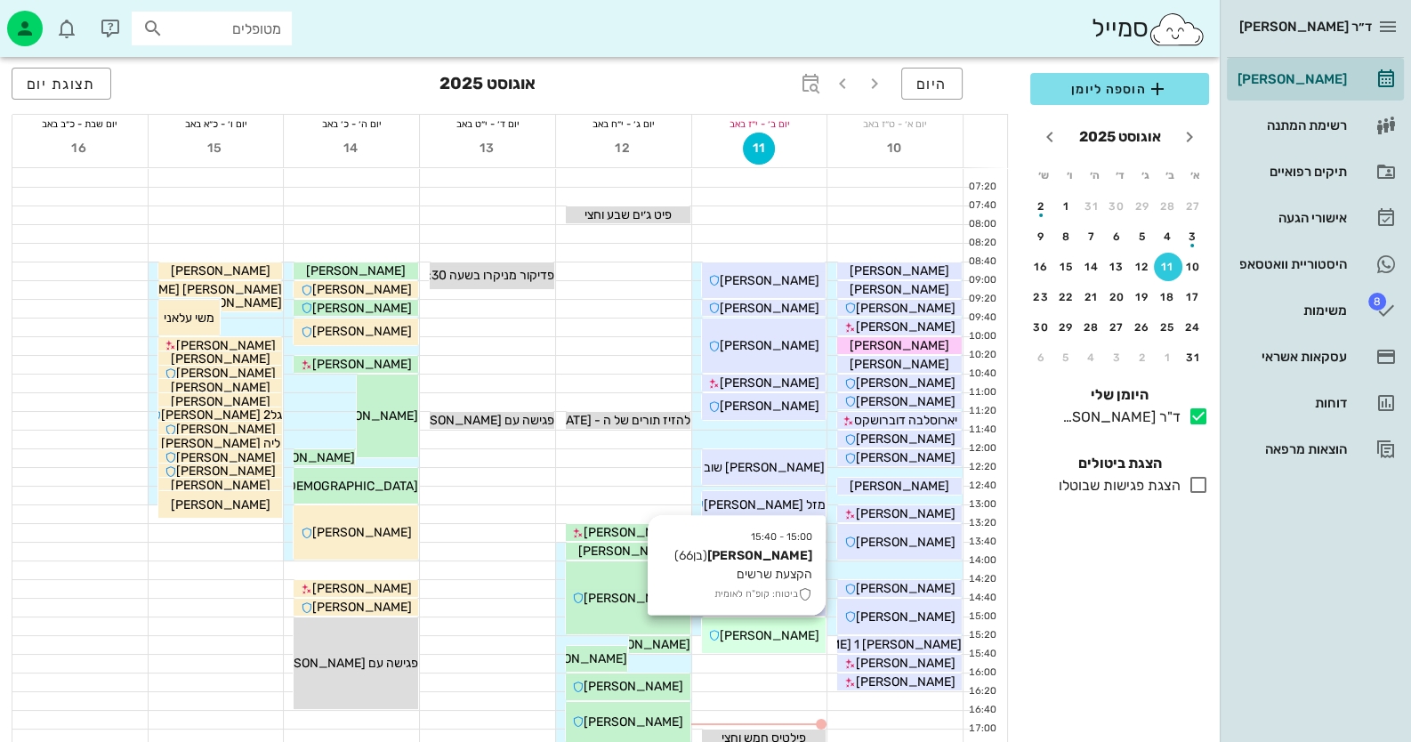
click at [763, 646] on div "15:00 - 15:40 [PERSON_NAME] (בן 66 ) הקצעת שרשים ביטוח: קופ"ח לאומית [PERSON_NA…" at bounding box center [764, 635] width 125 height 36
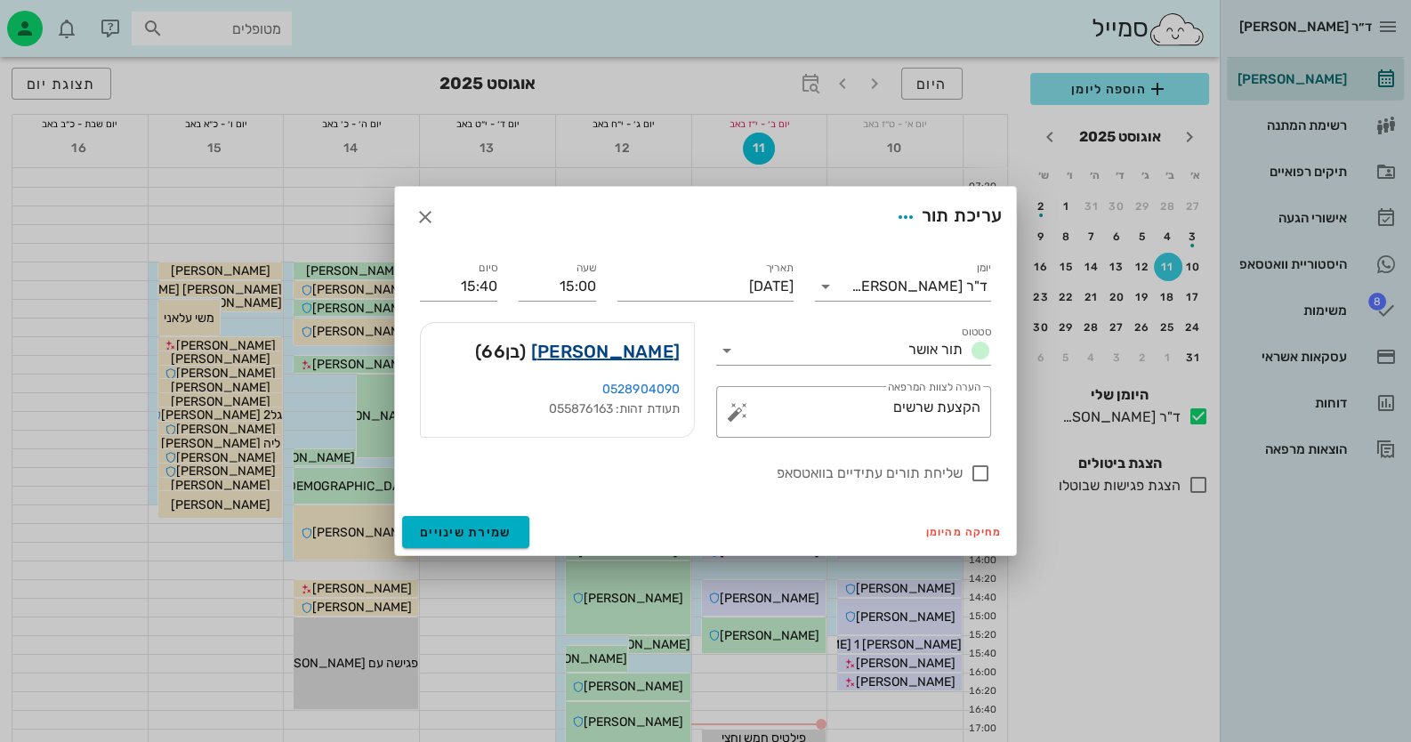
click at [633, 351] on link "[PERSON_NAME]" at bounding box center [605, 351] width 149 height 28
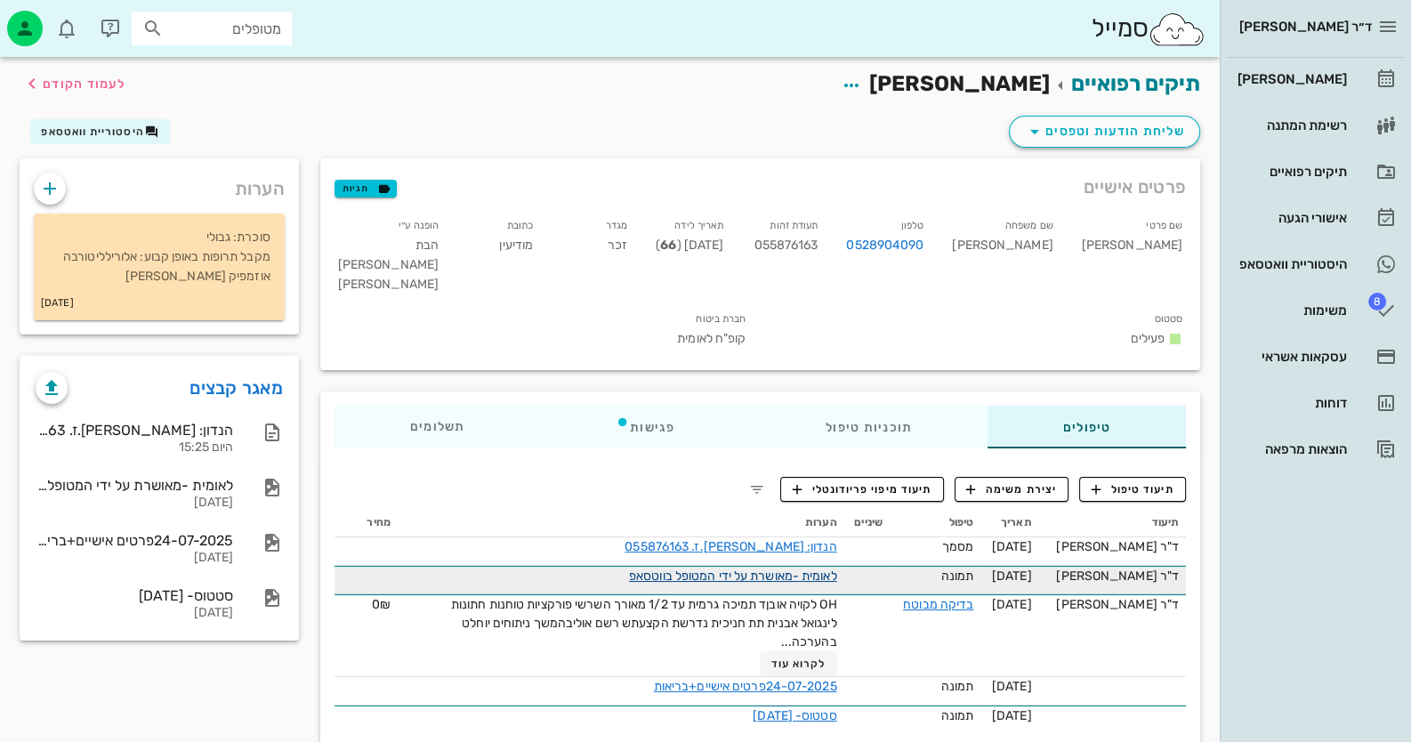
click at [820, 569] on link "לאומית -מאושרת על ידי המטופל בווטסאפ" at bounding box center [733, 576] width 208 height 15
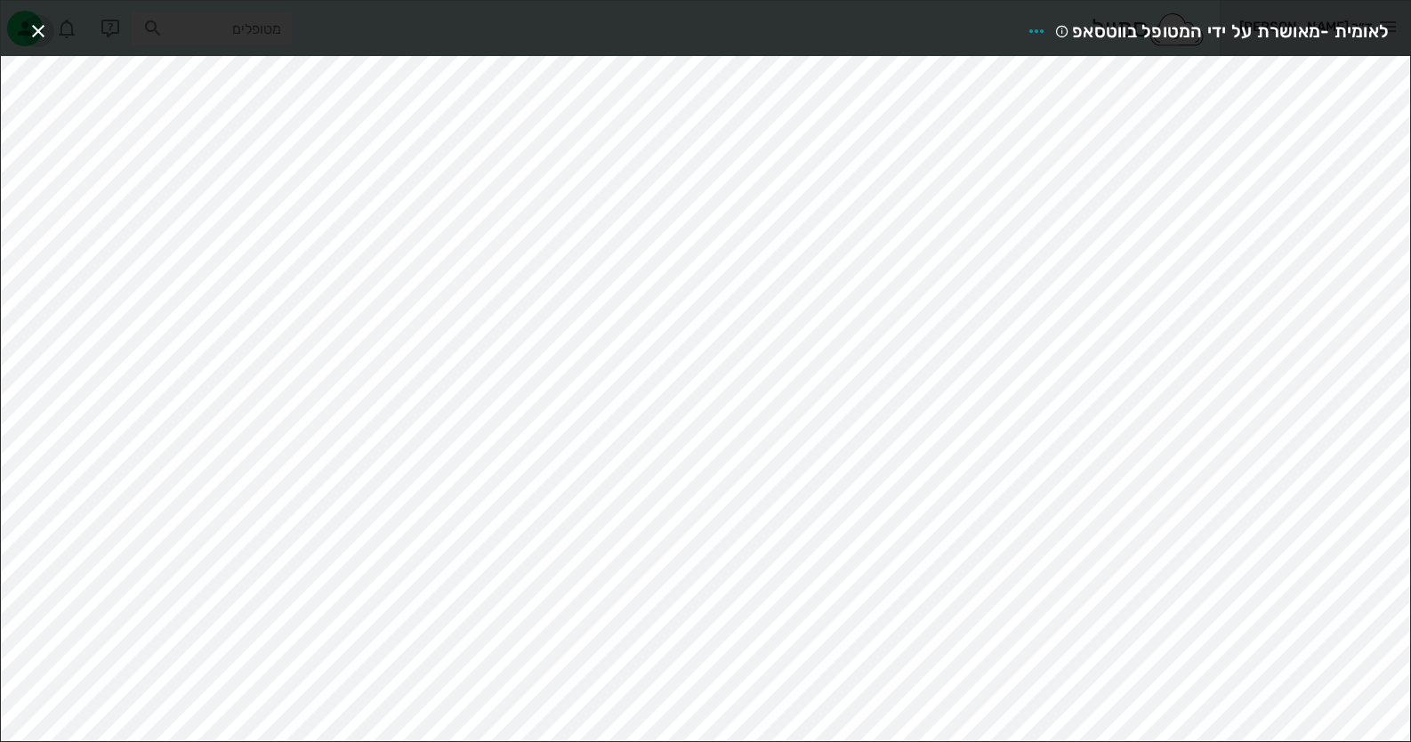
click at [38, 21] on icon "button" at bounding box center [38, 30] width 21 height 21
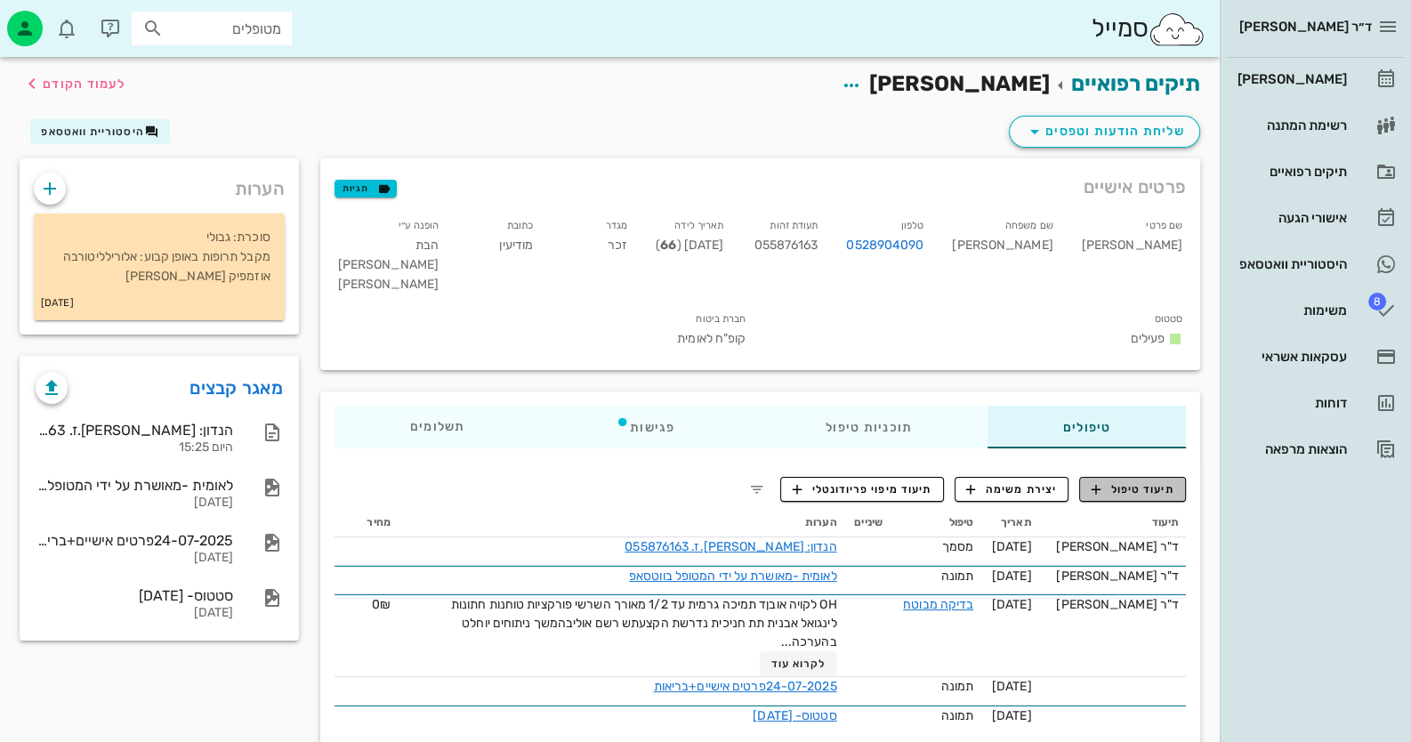
click at [1145, 481] on span "תיעוד טיפול" at bounding box center [1133, 489] width 83 height 16
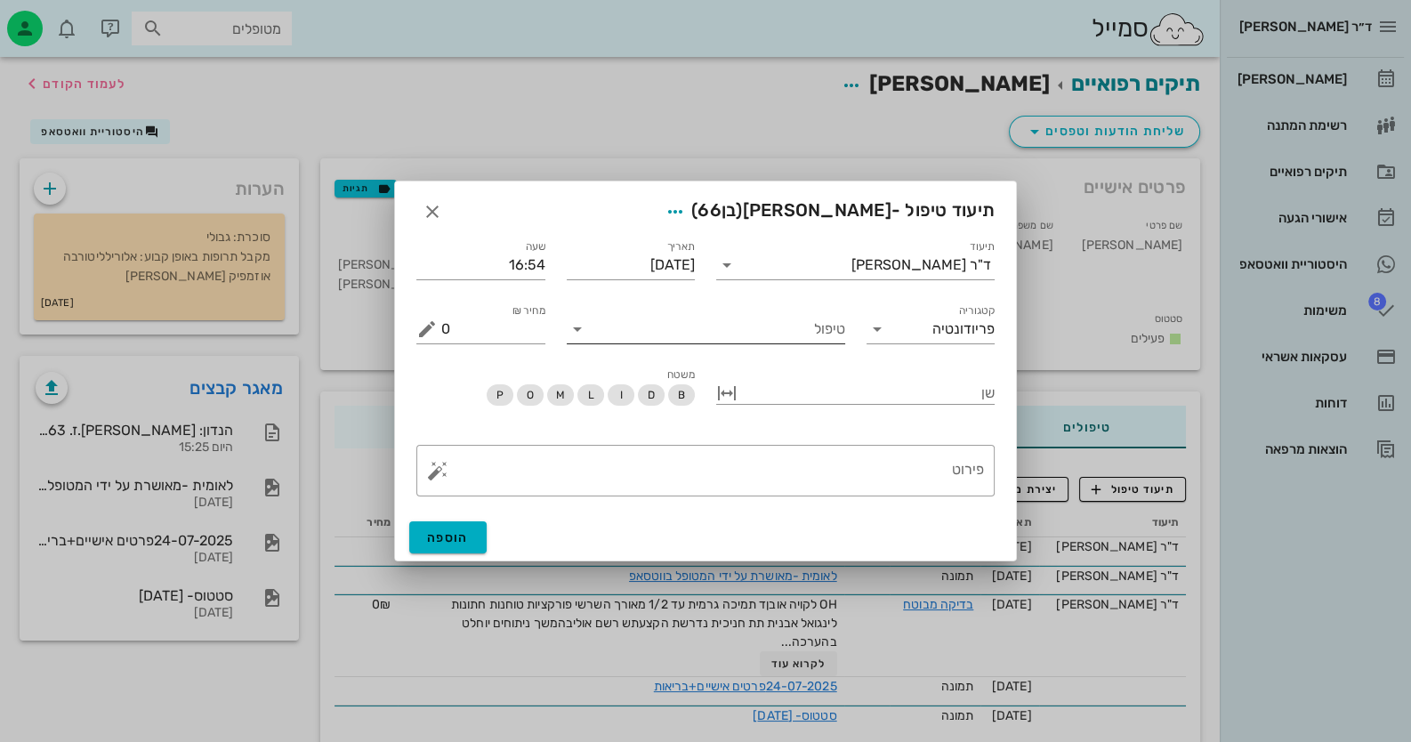
click at [786, 321] on input "טיפול" at bounding box center [719, 329] width 254 height 28
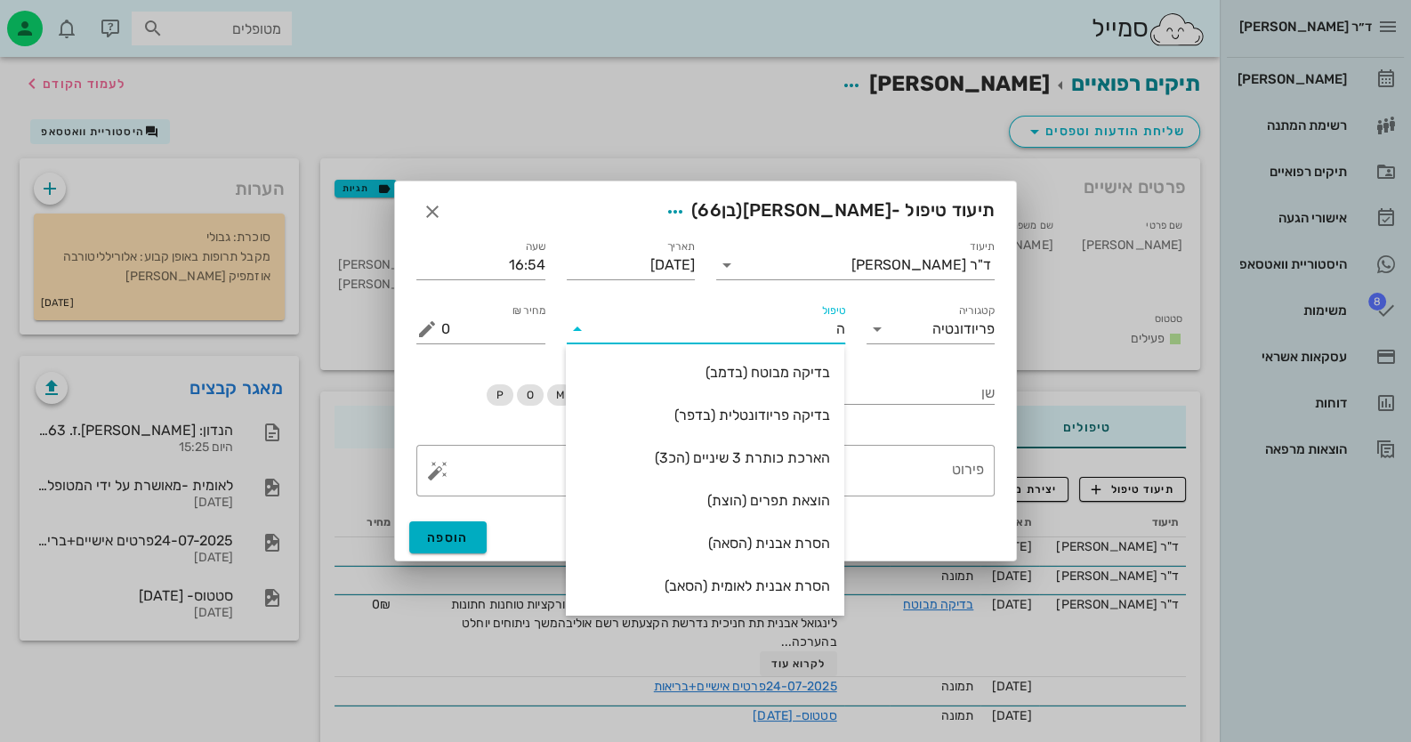
type input "הק"
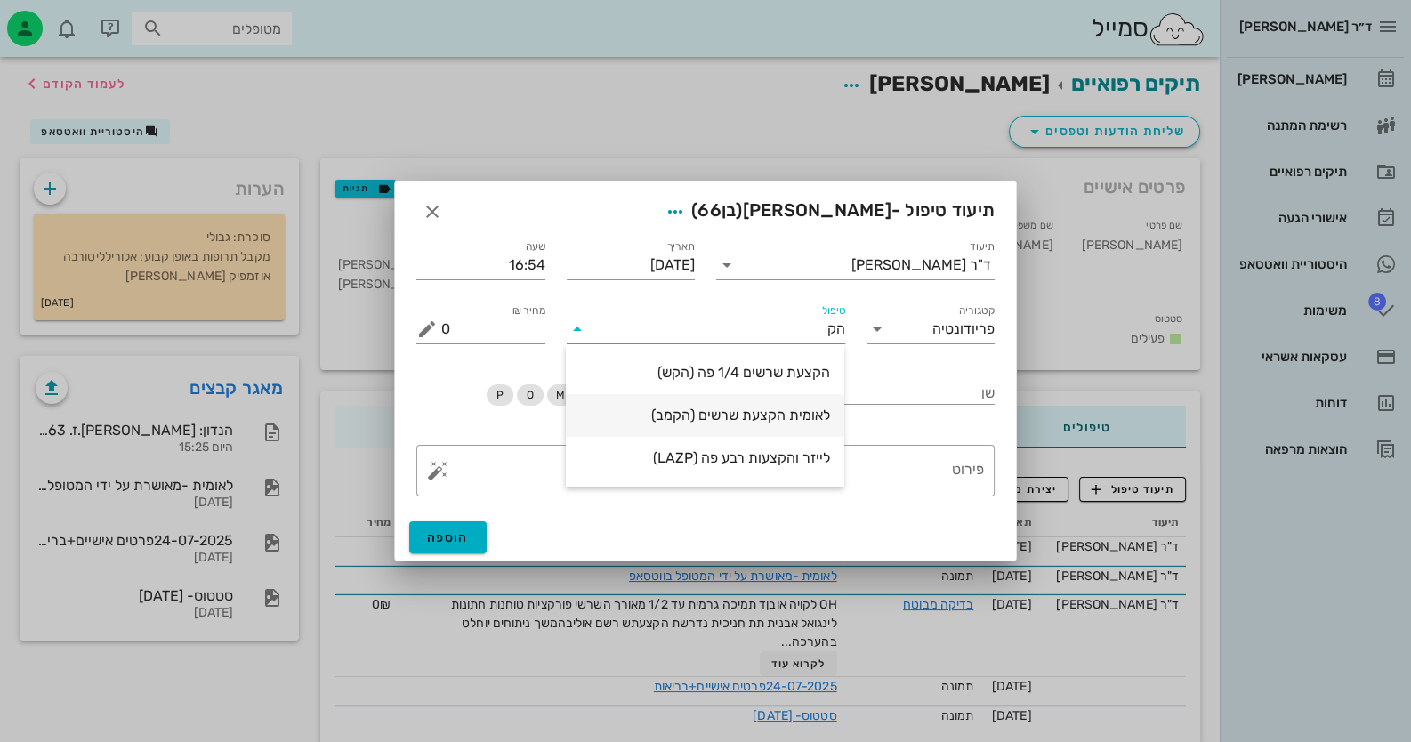
click at [810, 417] on div "לאומית הקצעת שרשים (הקמב)" at bounding box center [705, 415] width 250 height 17
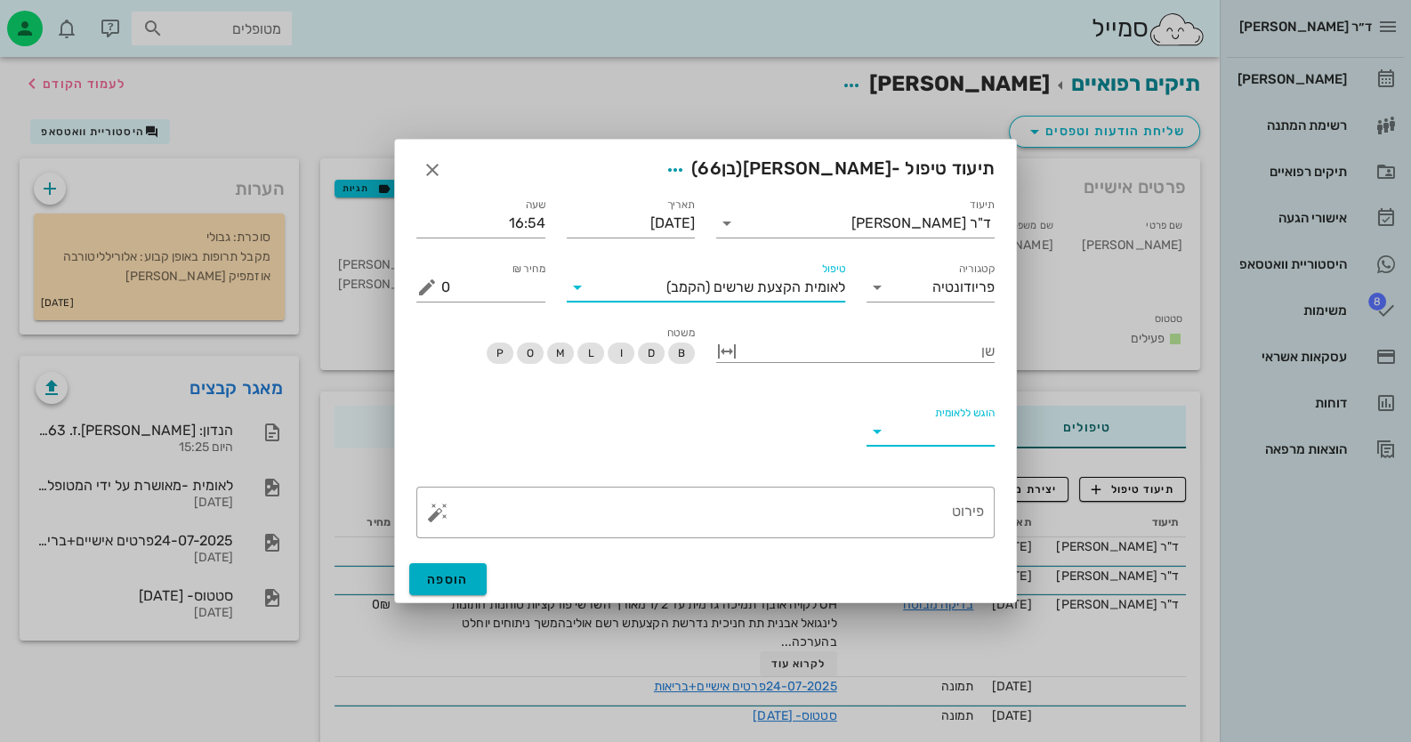
click at [956, 429] on input "הוגש ללאומית" at bounding box center [943, 431] width 104 height 28
click at [965, 441] on div "כן" at bounding box center [930, 445] width 101 height 17
click at [455, 572] on span "הוספה" at bounding box center [448, 579] width 42 height 15
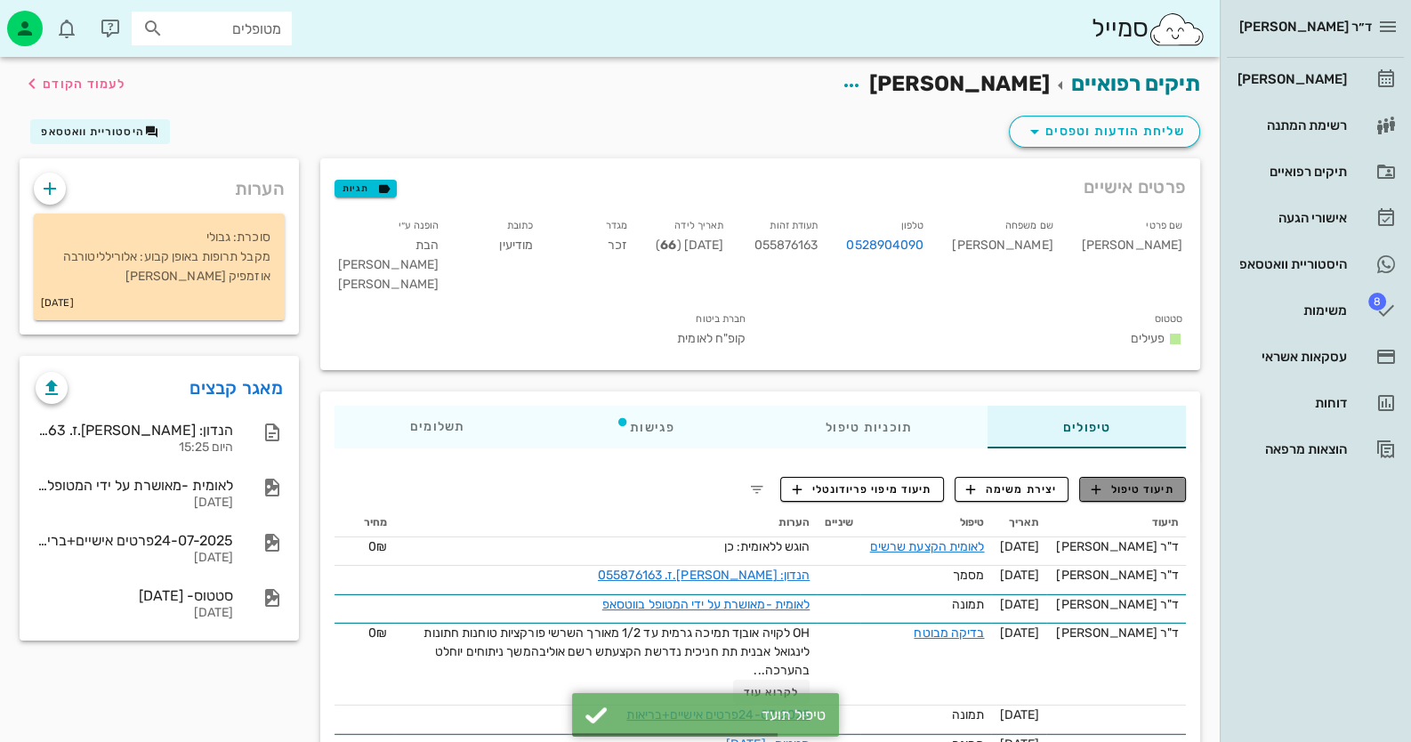
click at [1157, 477] on button "תיעוד טיפול" at bounding box center [1132, 489] width 107 height 25
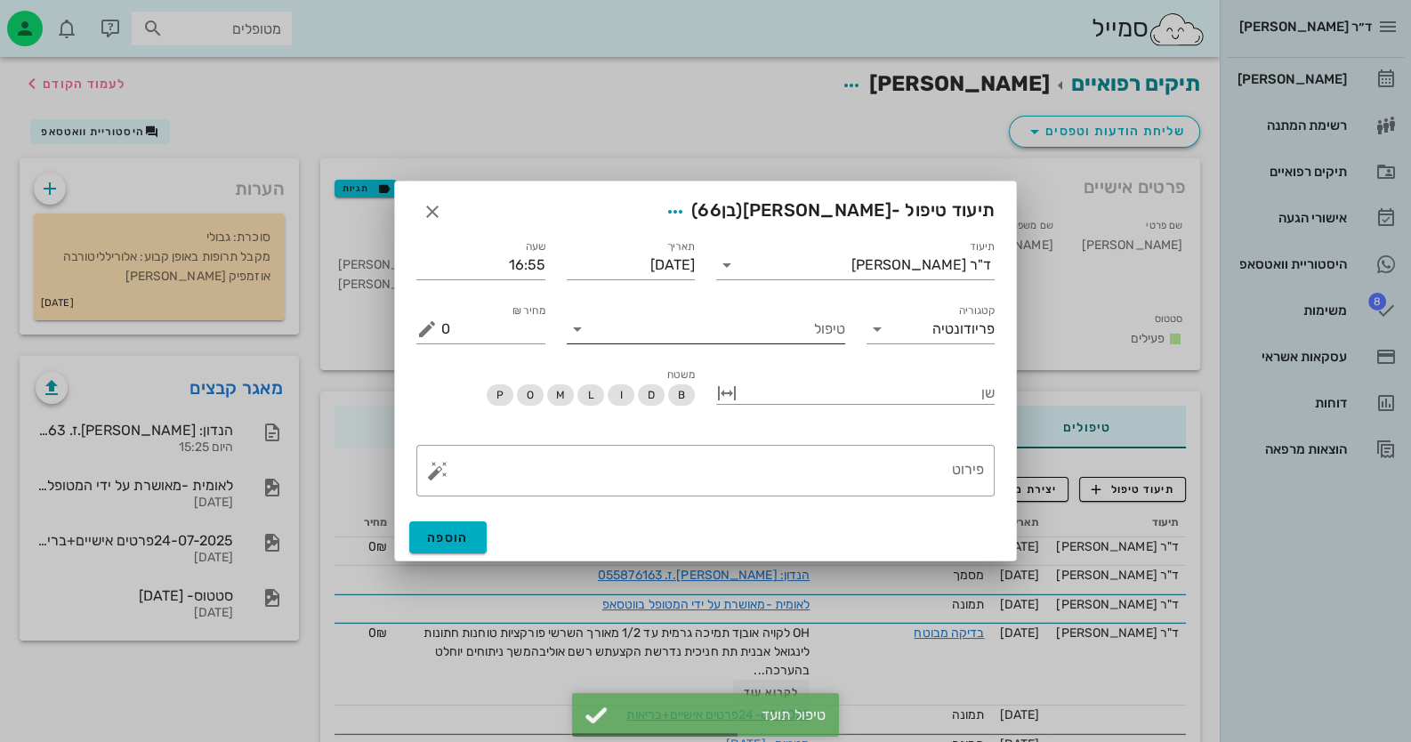
click at [757, 329] on input "טיפול" at bounding box center [719, 329] width 254 height 28
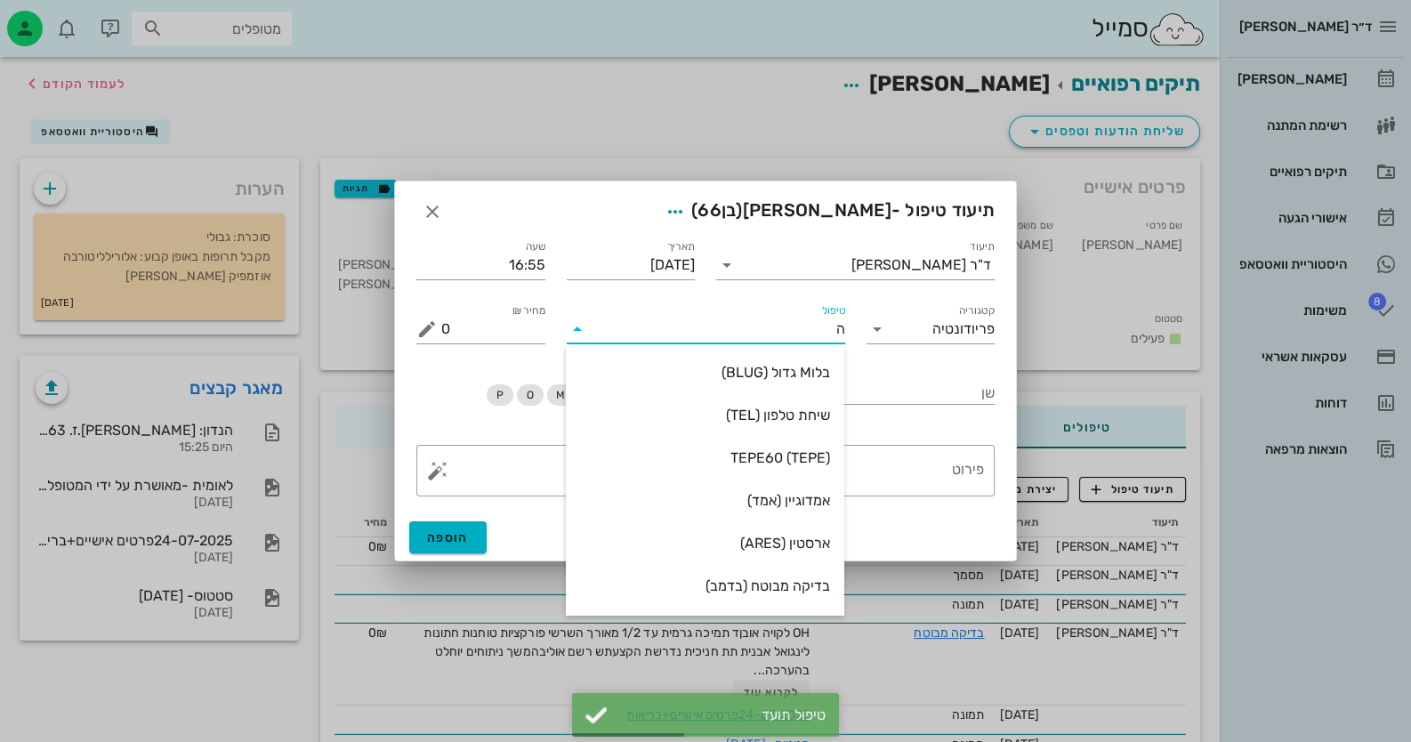
type input "[PERSON_NAME]"
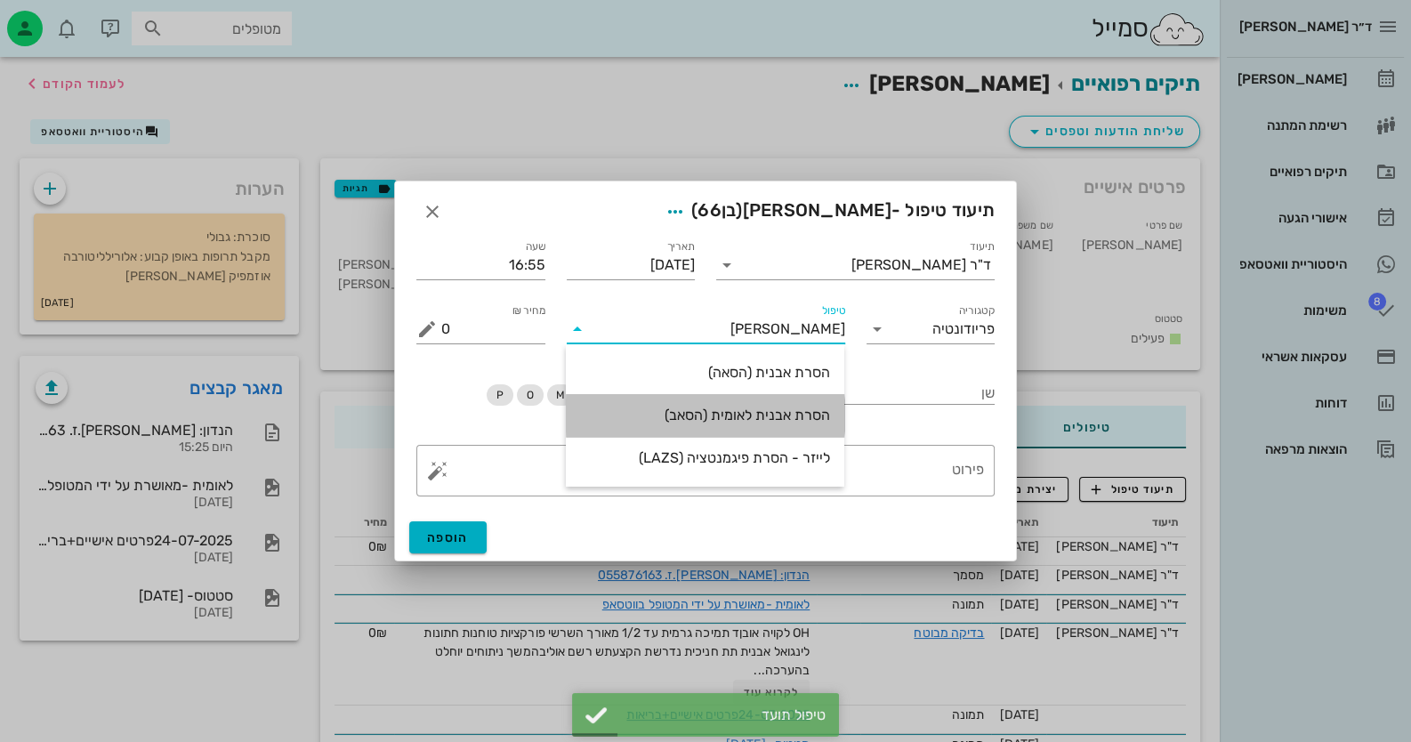
click at [761, 413] on div "הסרת אבנית לאומית (הסאב)" at bounding box center [705, 415] width 250 height 17
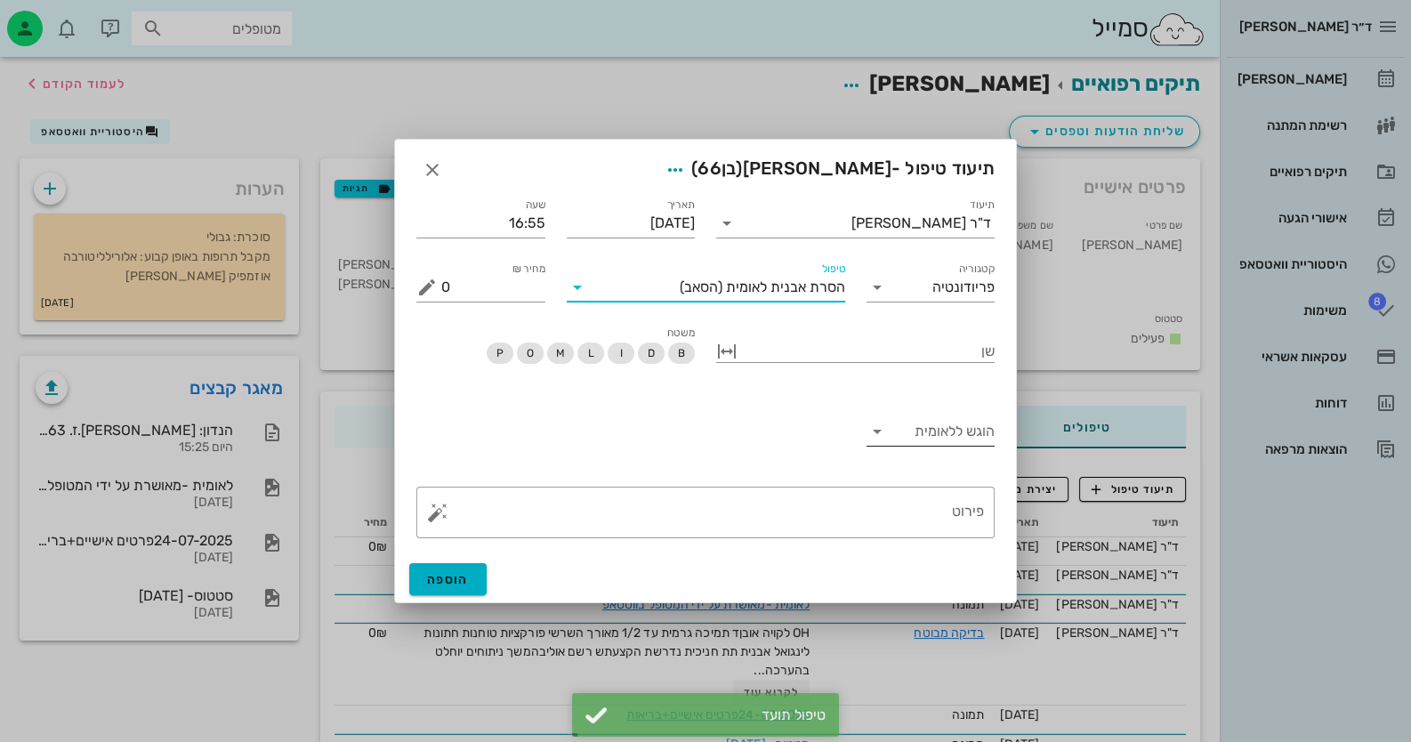
click at [906, 437] on input "הוגש ללאומית" at bounding box center [943, 431] width 104 height 28
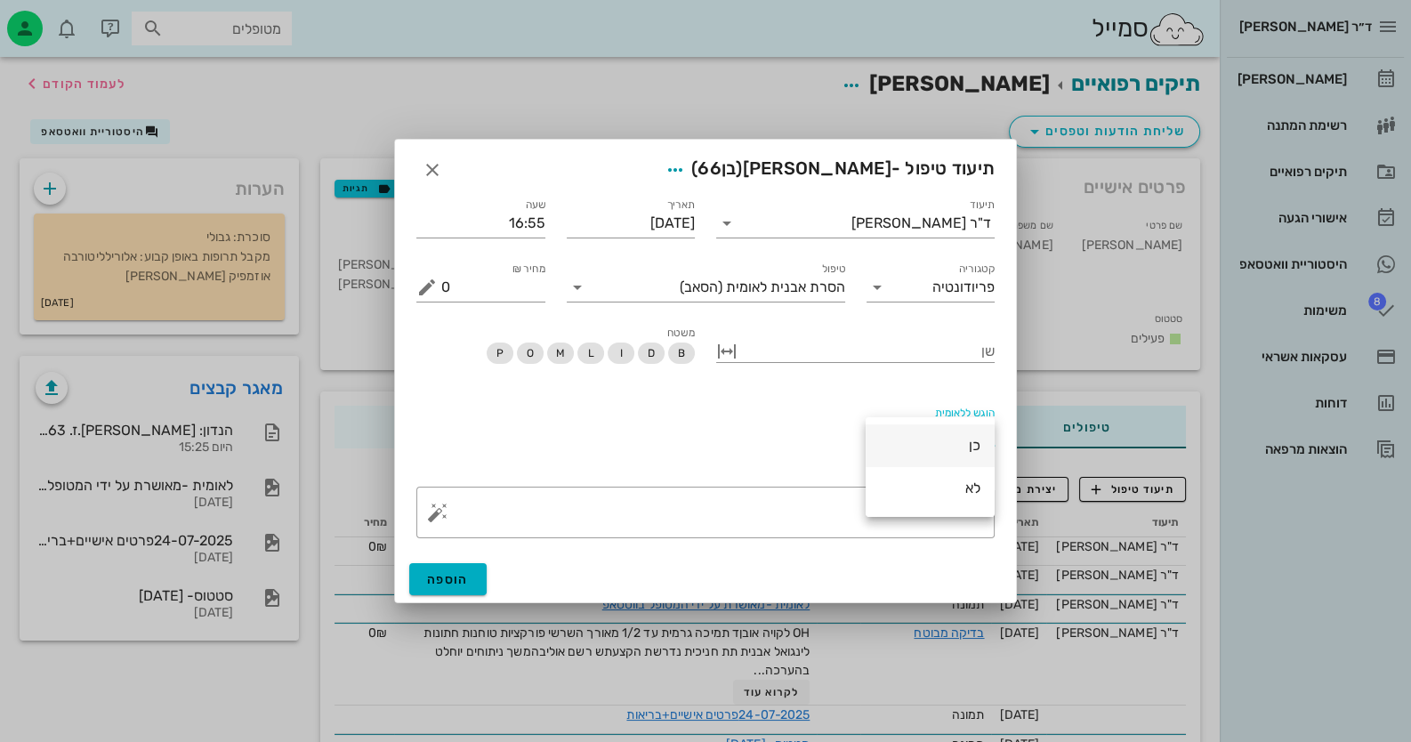
click at [919, 465] on div "כן" at bounding box center [930, 445] width 129 height 43
click at [483, 577] on button "הוספה" at bounding box center [447, 579] width 77 height 32
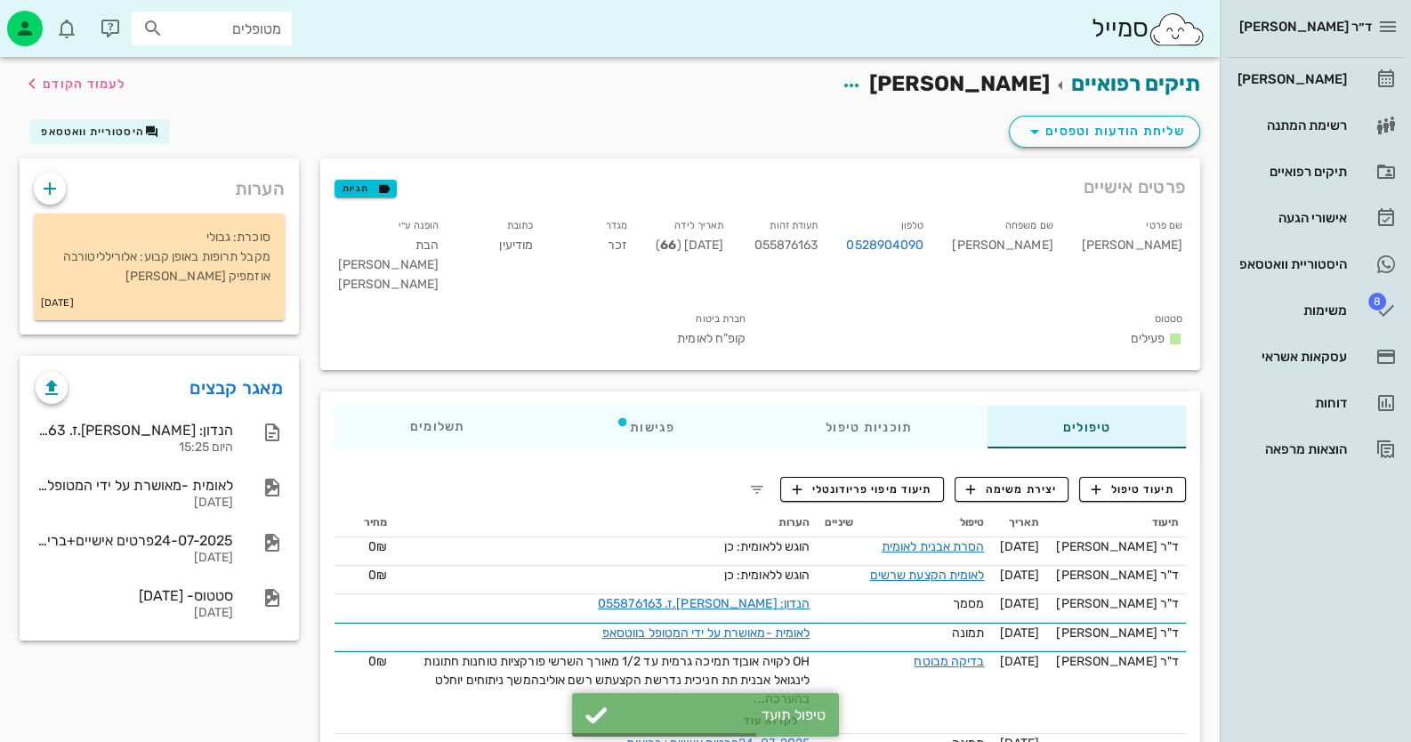
click at [818, 239] on span "055876163" at bounding box center [786, 245] width 64 height 15
copy span "055876163"
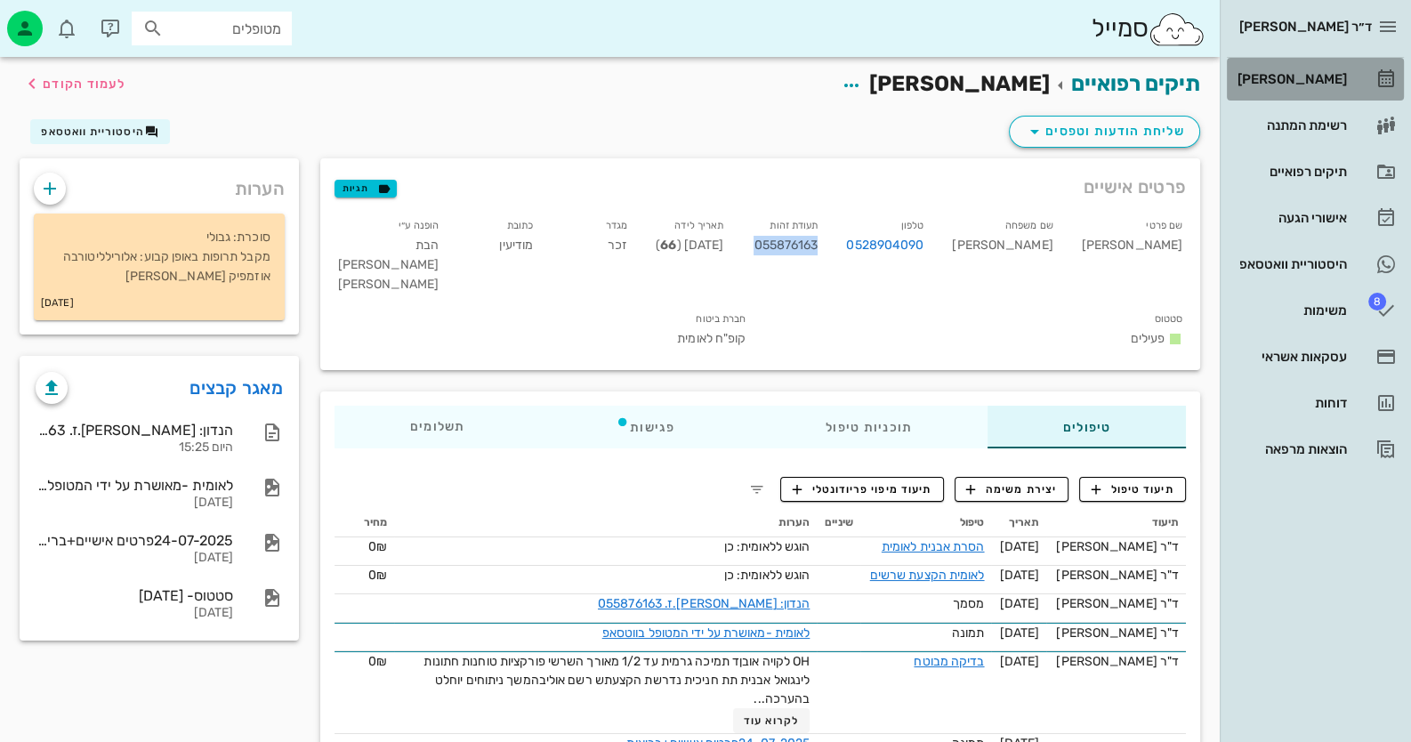
click at [1346, 80] on div "[PERSON_NAME]" at bounding box center [1290, 79] width 113 height 14
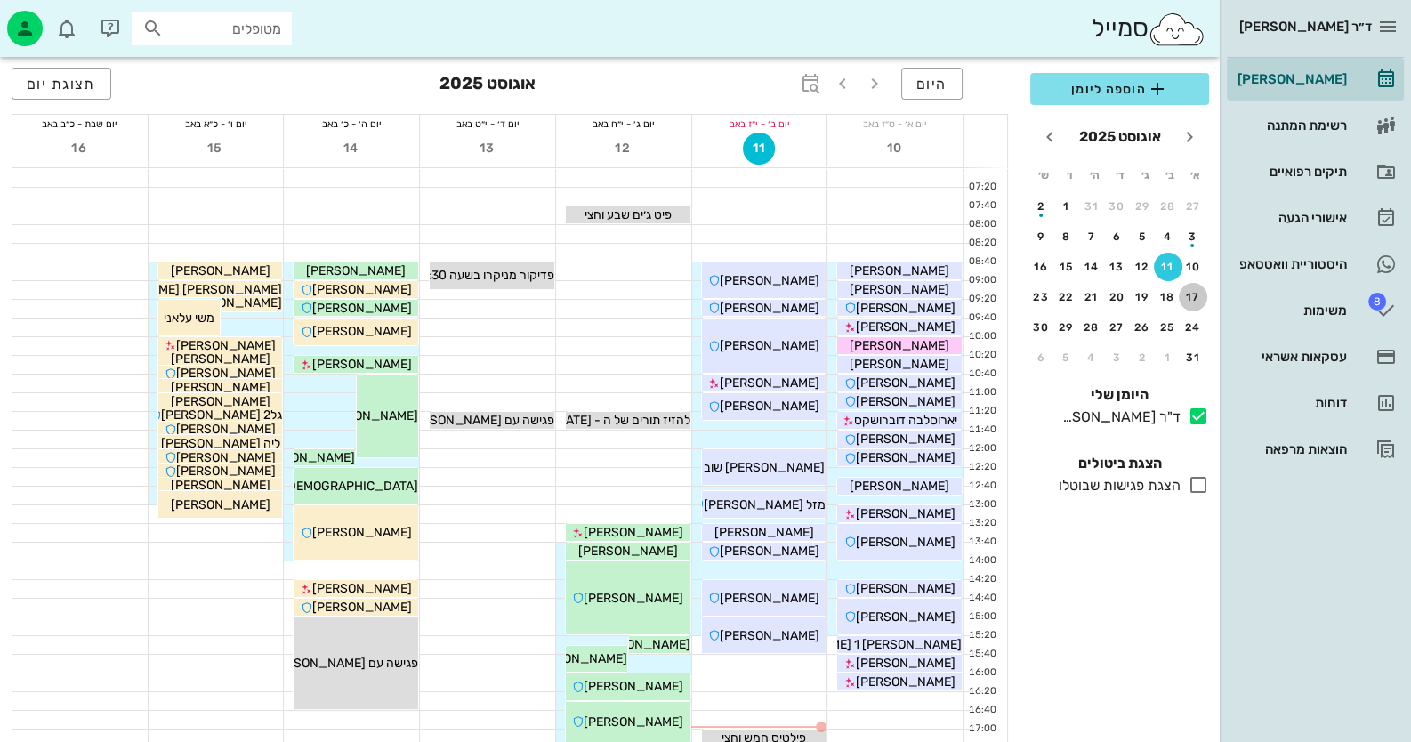
click at [1199, 302] on div "17" at bounding box center [1193, 297] width 28 height 12
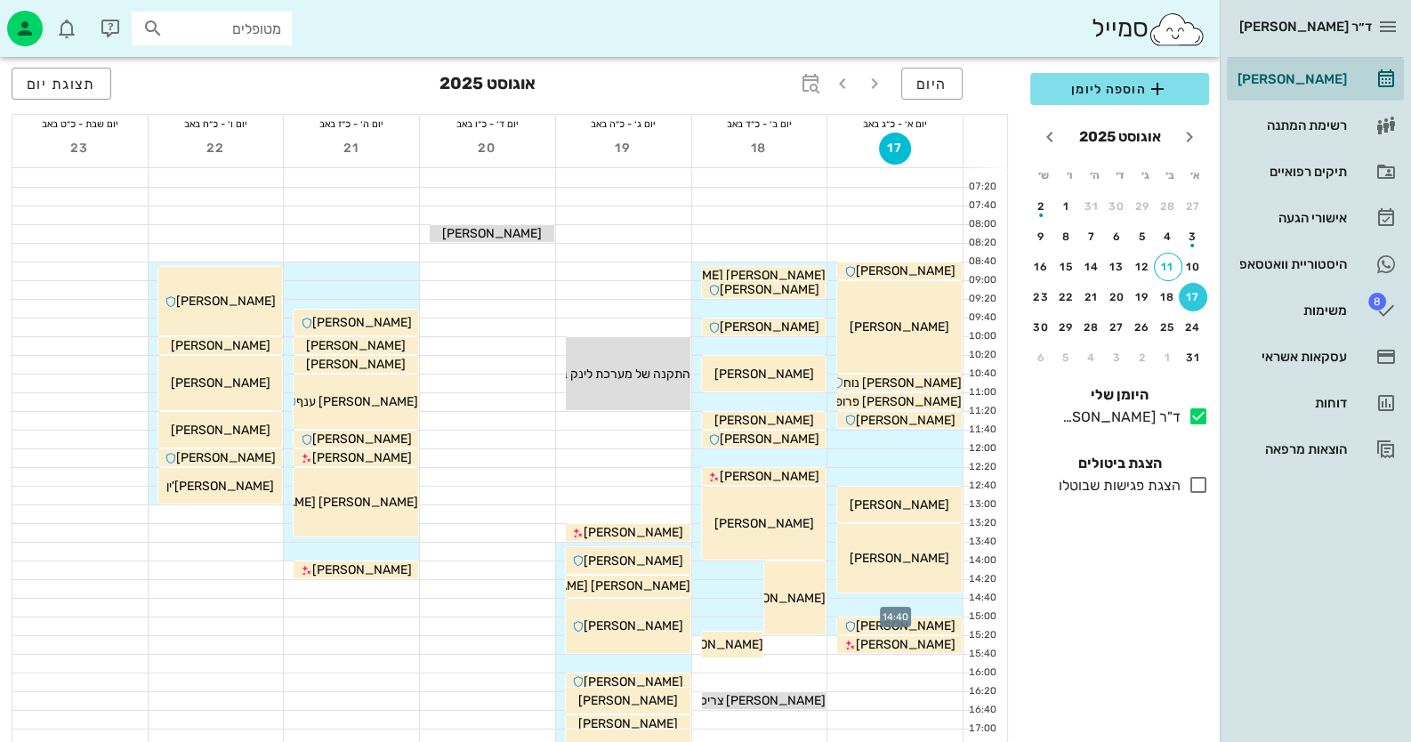
click at [941, 600] on div at bounding box center [894, 608] width 135 height 18
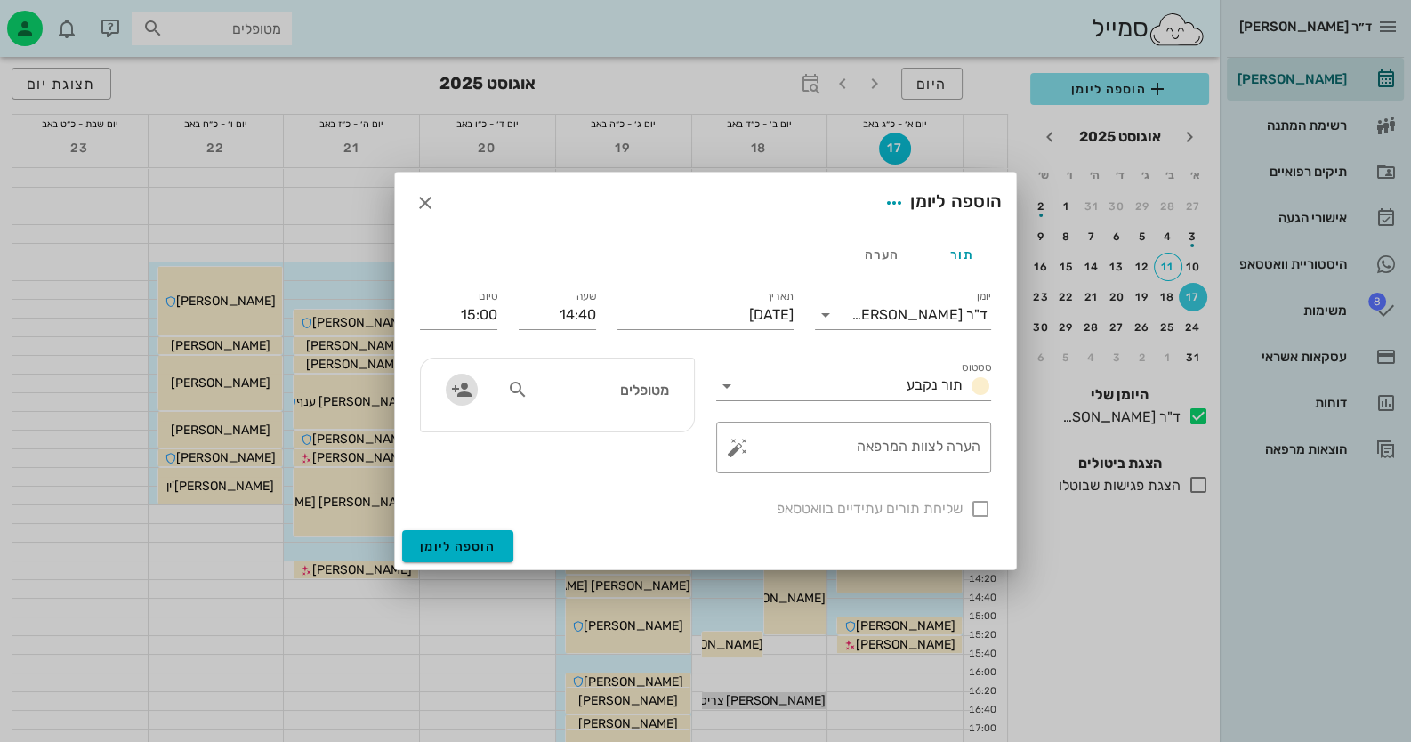
click at [464, 383] on icon "button" at bounding box center [461, 389] width 21 height 21
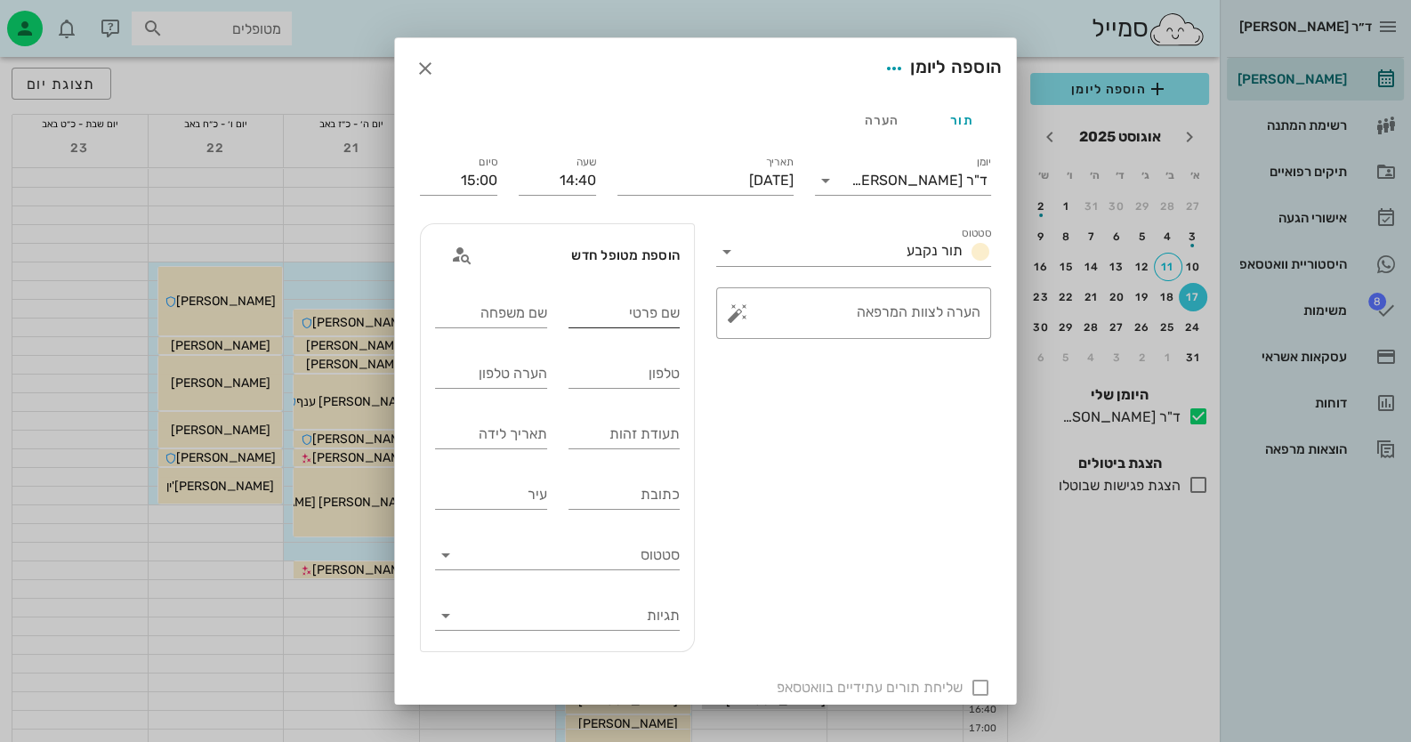
click at [654, 315] on input "שם פרטי" at bounding box center [625, 313] width 112 height 28
type input "רנט"
type input "[PERSON_NAME]"
click at [665, 448] on div "תעודת זהות" at bounding box center [625, 434] width 112 height 28
type input "5"
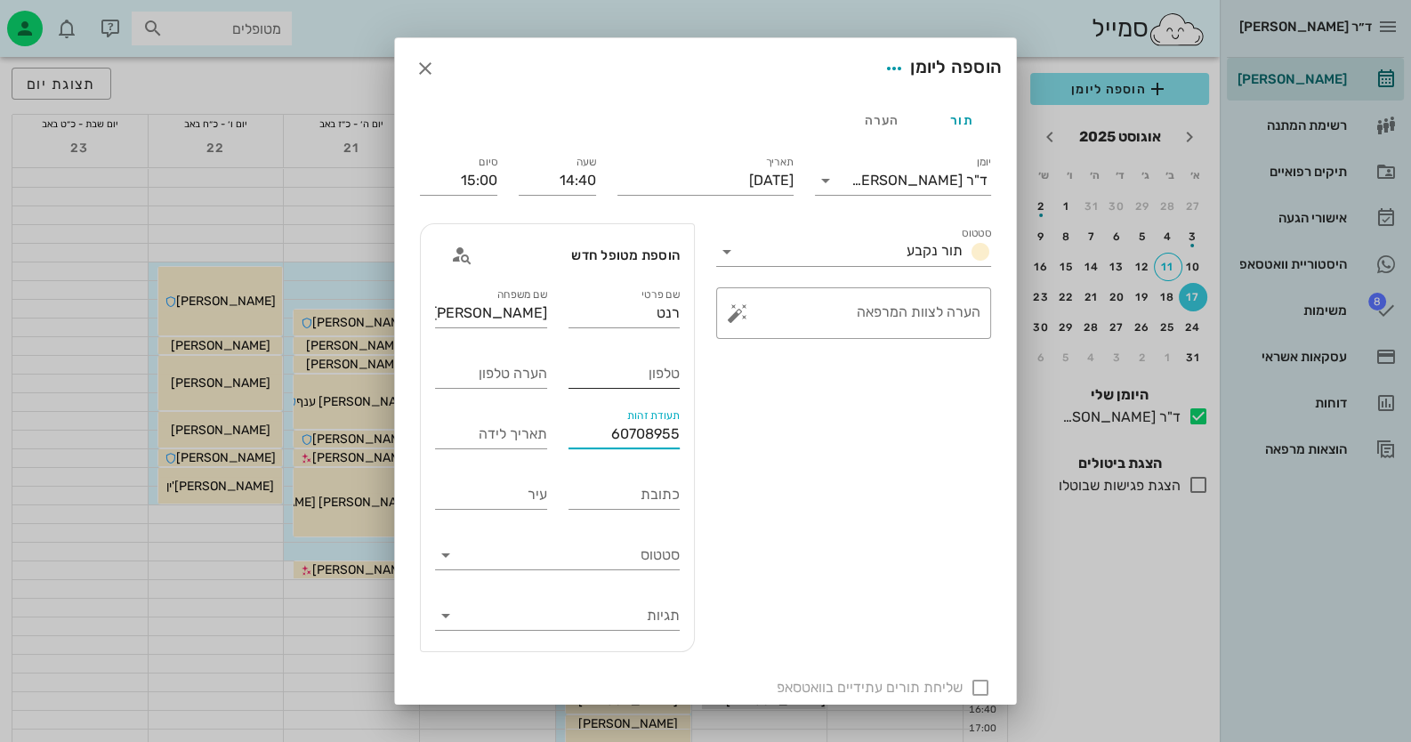
type input "60708955"
click at [681, 384] on input "טלפון" at bounding box center [625, 373] width 112 height 28
type input "0503366834"
click at [738, 304] on button "button" at bounding box center [737, 312] width 21 height 21
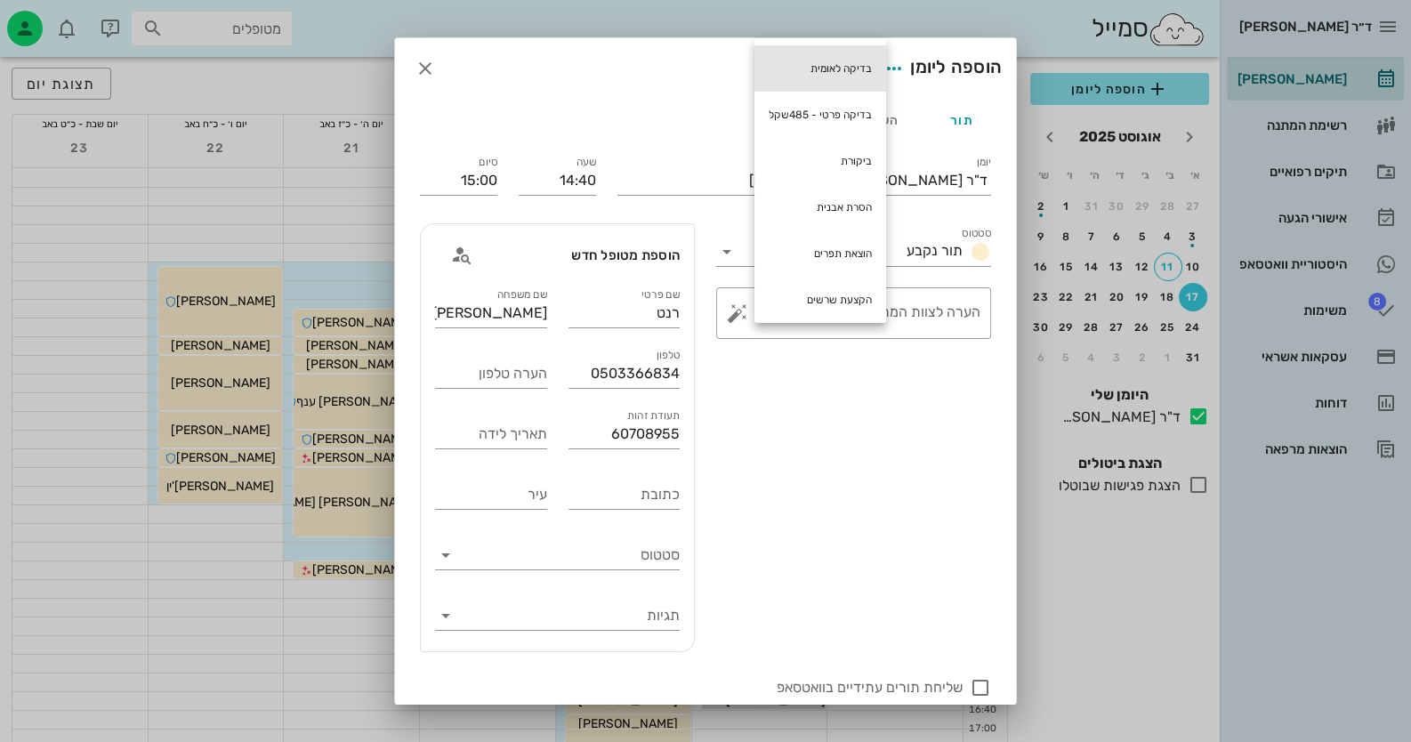
click at [833, 72] on div "בדיקה לאומית" at bounding box center [820, 68] width 132 height 46
type textarea "בדיקה לאומית"
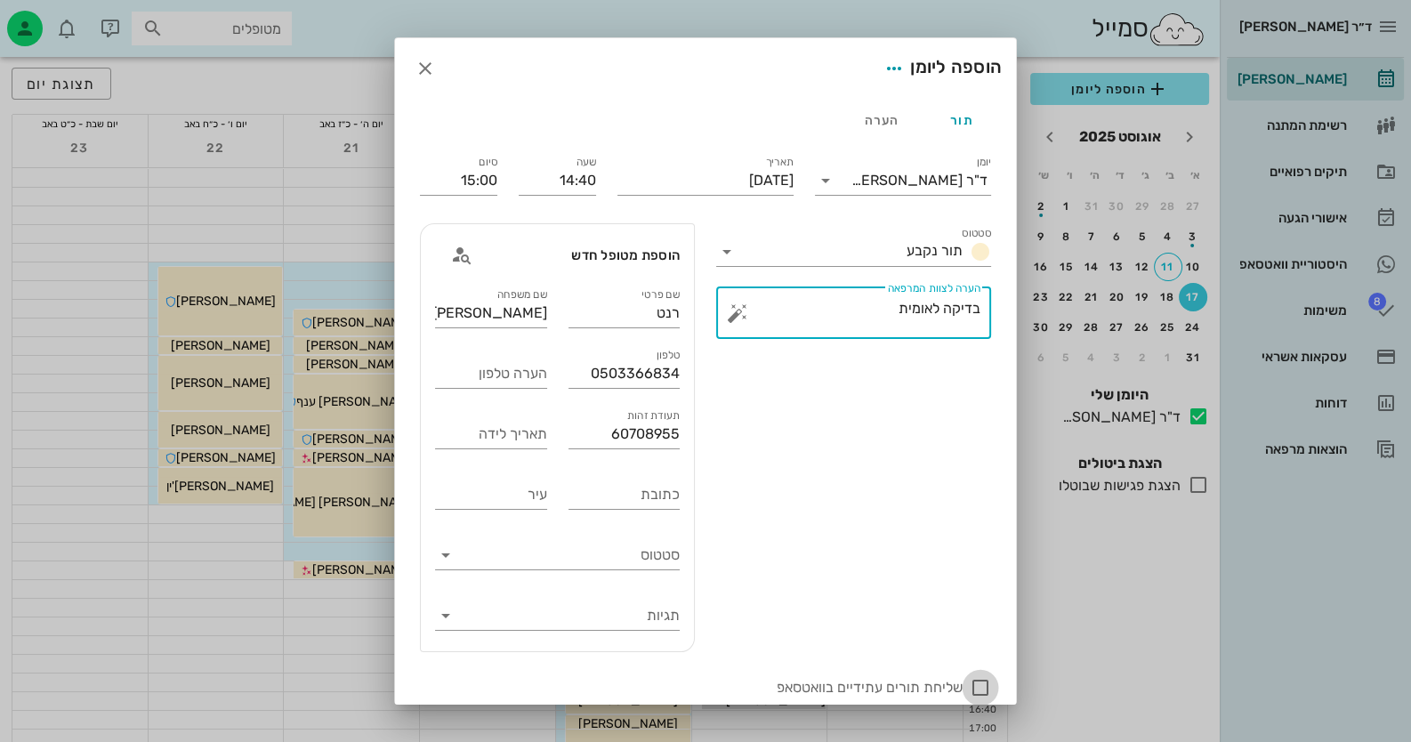
click at [975, 689] on div at bounding box center [980, 688] width 30 height 30
checkbox input "true"
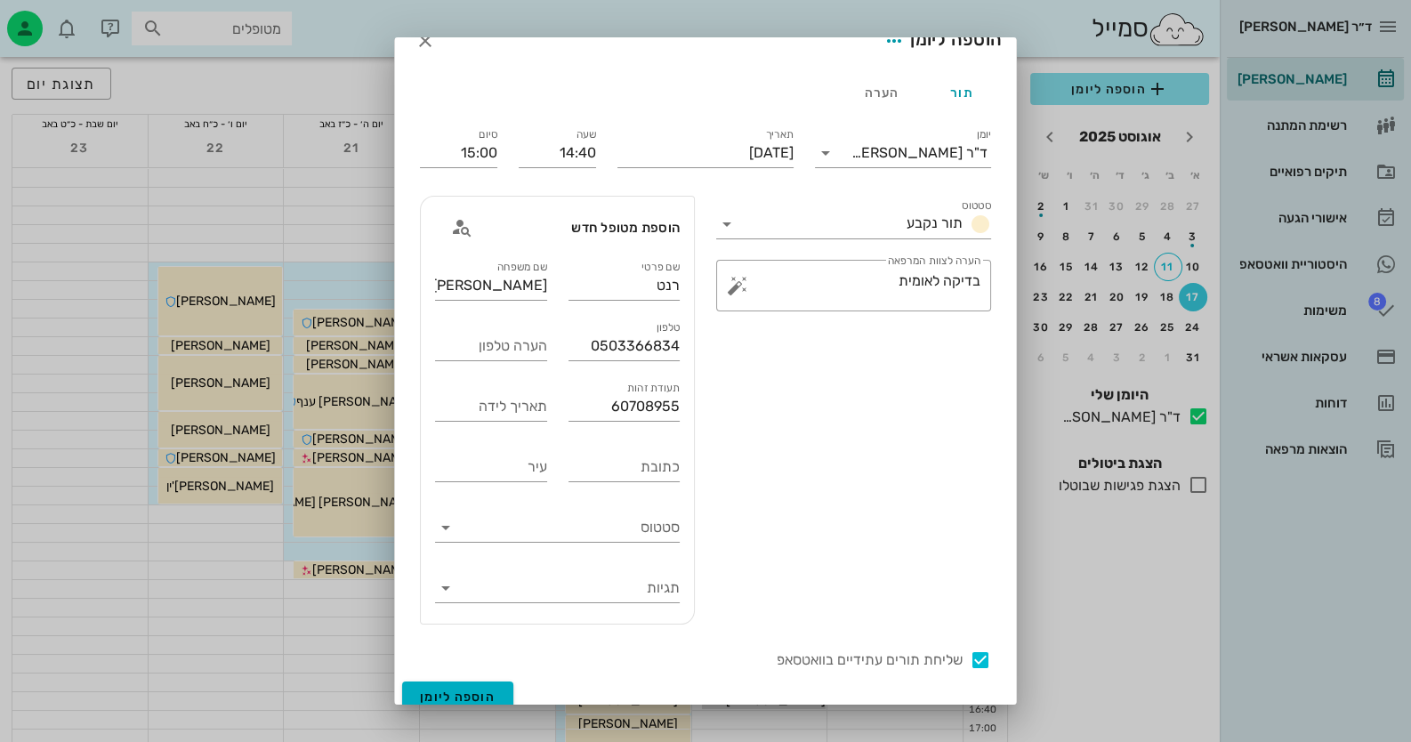
scroll to position [43, 0]
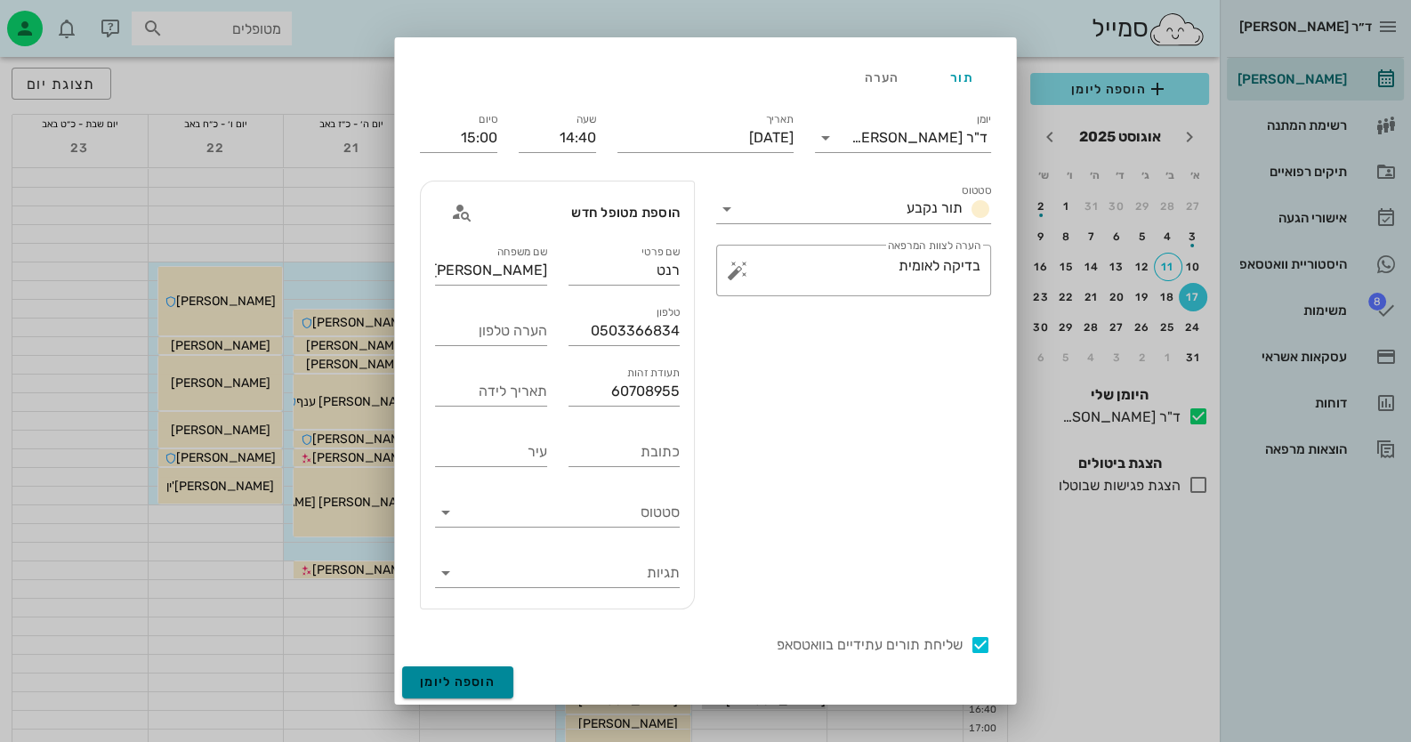
click at [489, 678] on span "הוספה ליומן" at bounding box center [458, 681] width 76 height 15
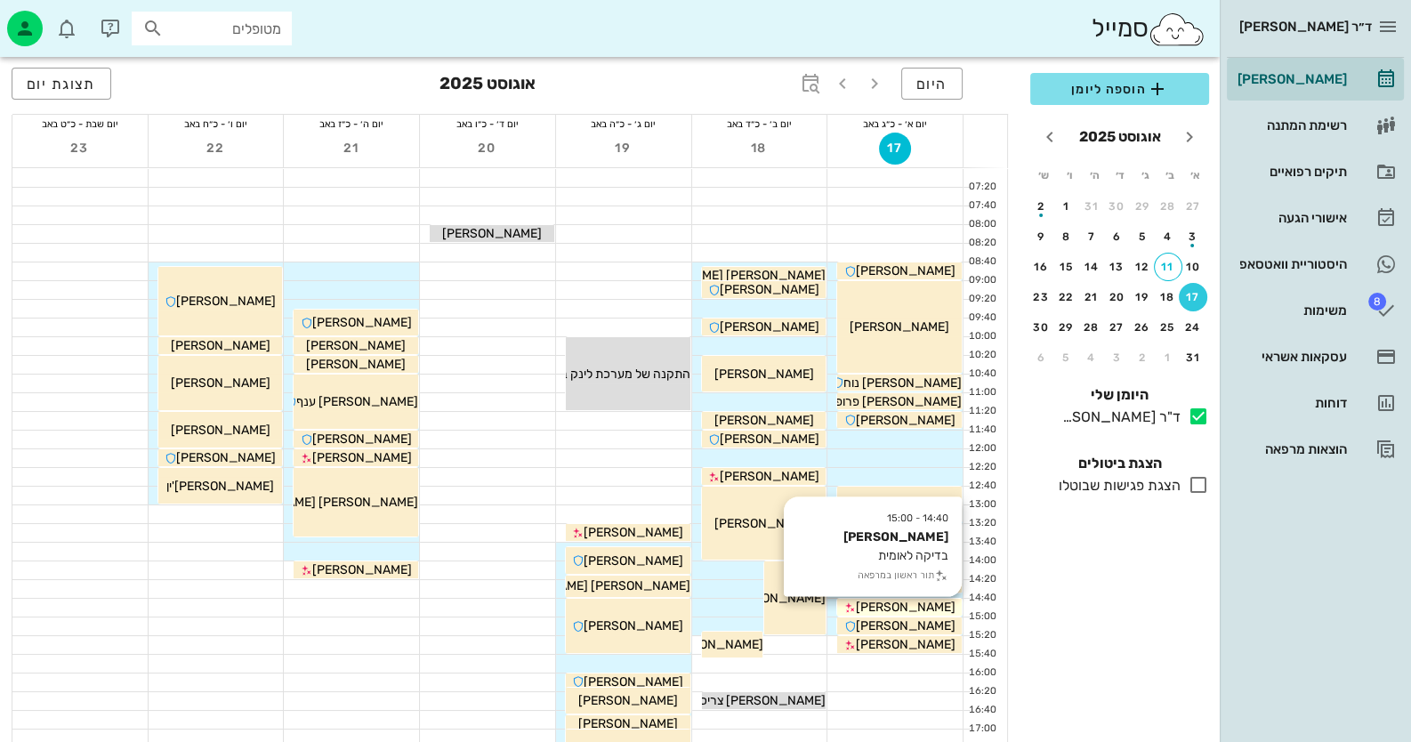
click at [938, 611] on div "[PERSON_NAME]" at bounding box center [899, 607] width 125 height 19
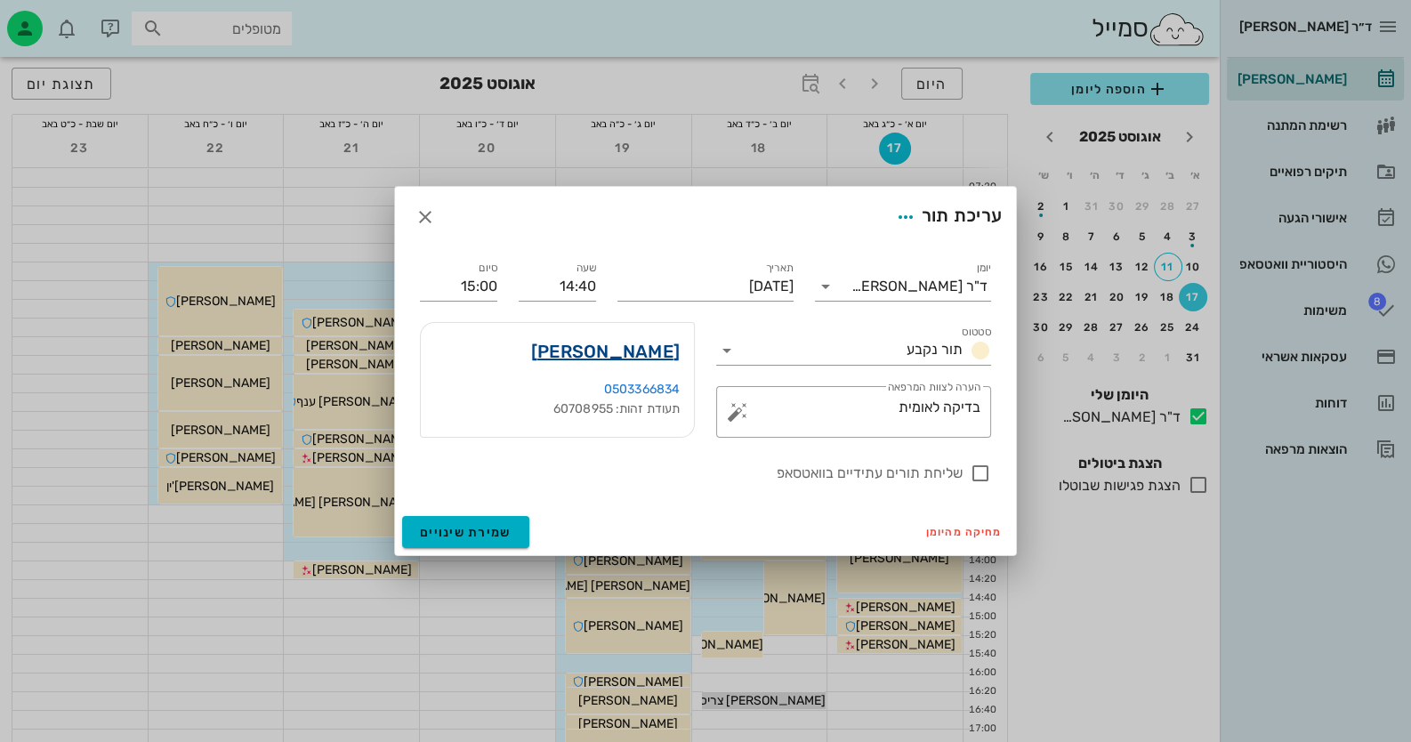
click at [629, 342] on link "[PERSON_NAME]" at bounding box center [605, 351] width 149 height 28
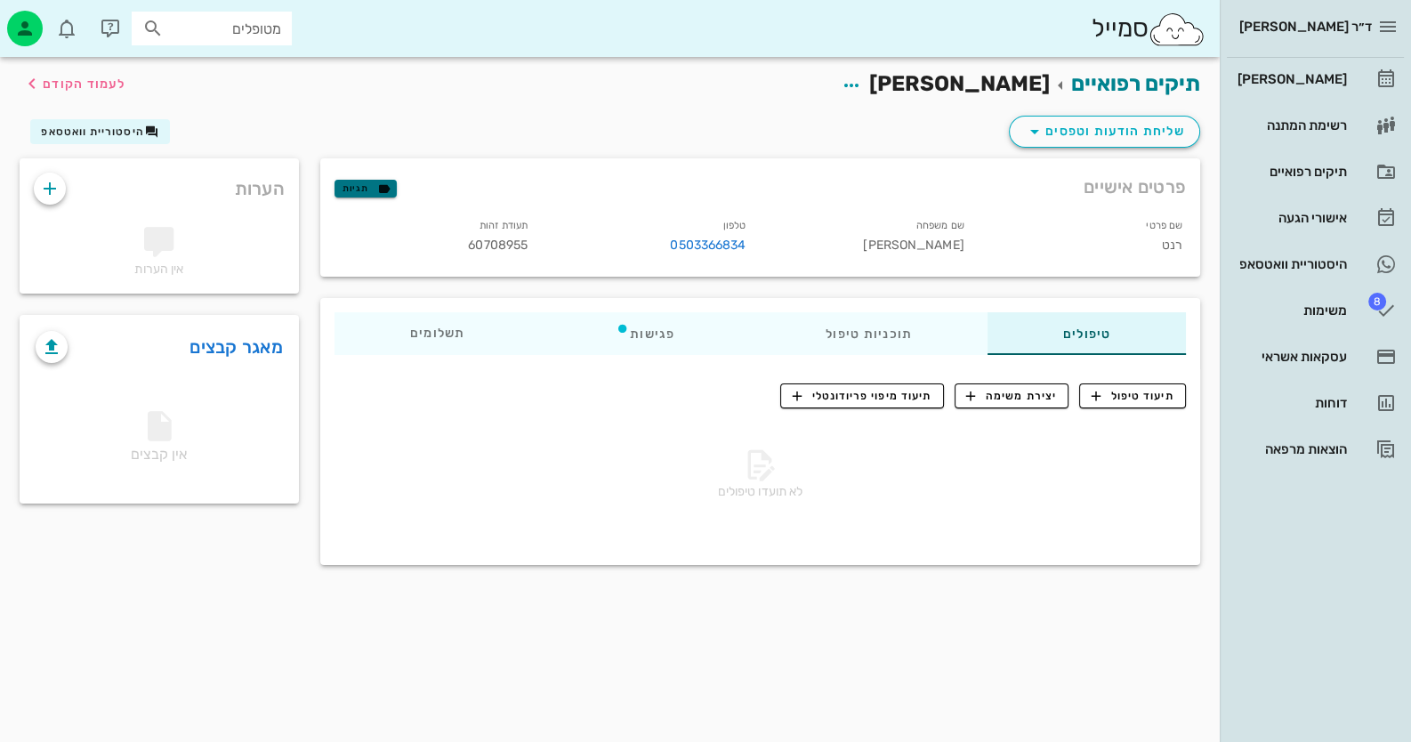
click at [383, 184] on icon "button" at bounding box center [384, 189] width 16 height 16
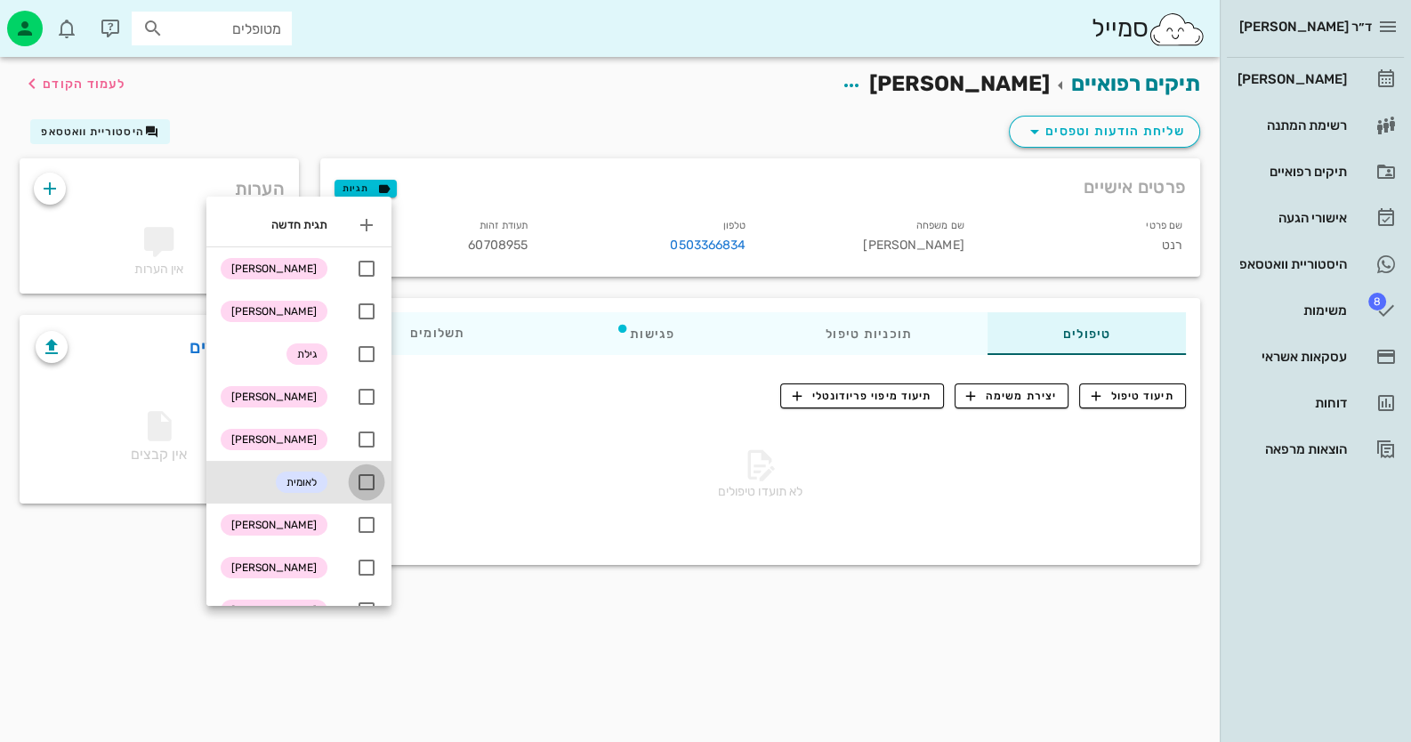
click at [371, 482] on div at bounding box center [366, 482] width 30 height 30
checkbox input "true"
click at [380, 355] on div at bounding box center [366, 354] width 30 height 30
checkbox input "true"
click at [489, 114] on div "שליחת הודעות וטפסים היסטוריית וואטסאפ" at bounding box center [610, 135] width 1202 height 46
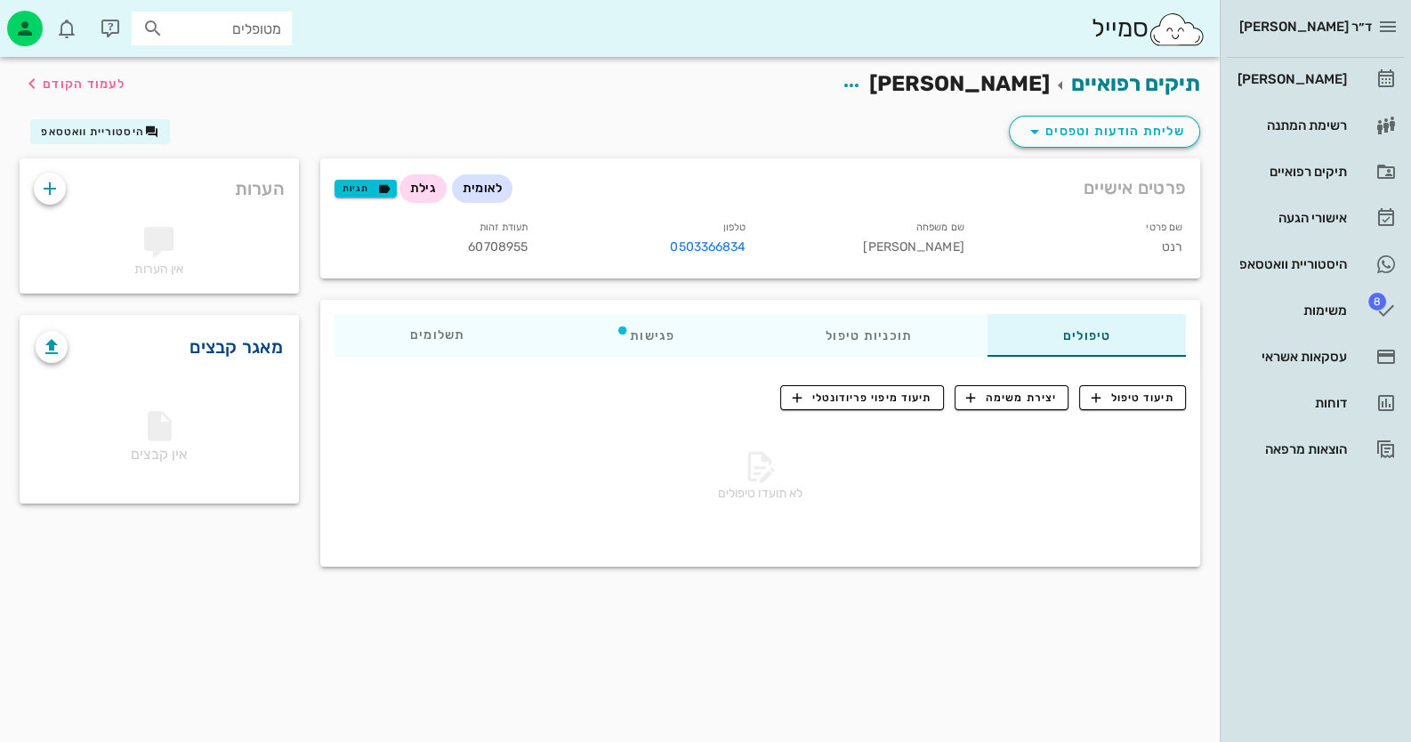
click at [237, 340] on link "מאגר קבצים" at bounding box center [236, 347] width 93 height 28
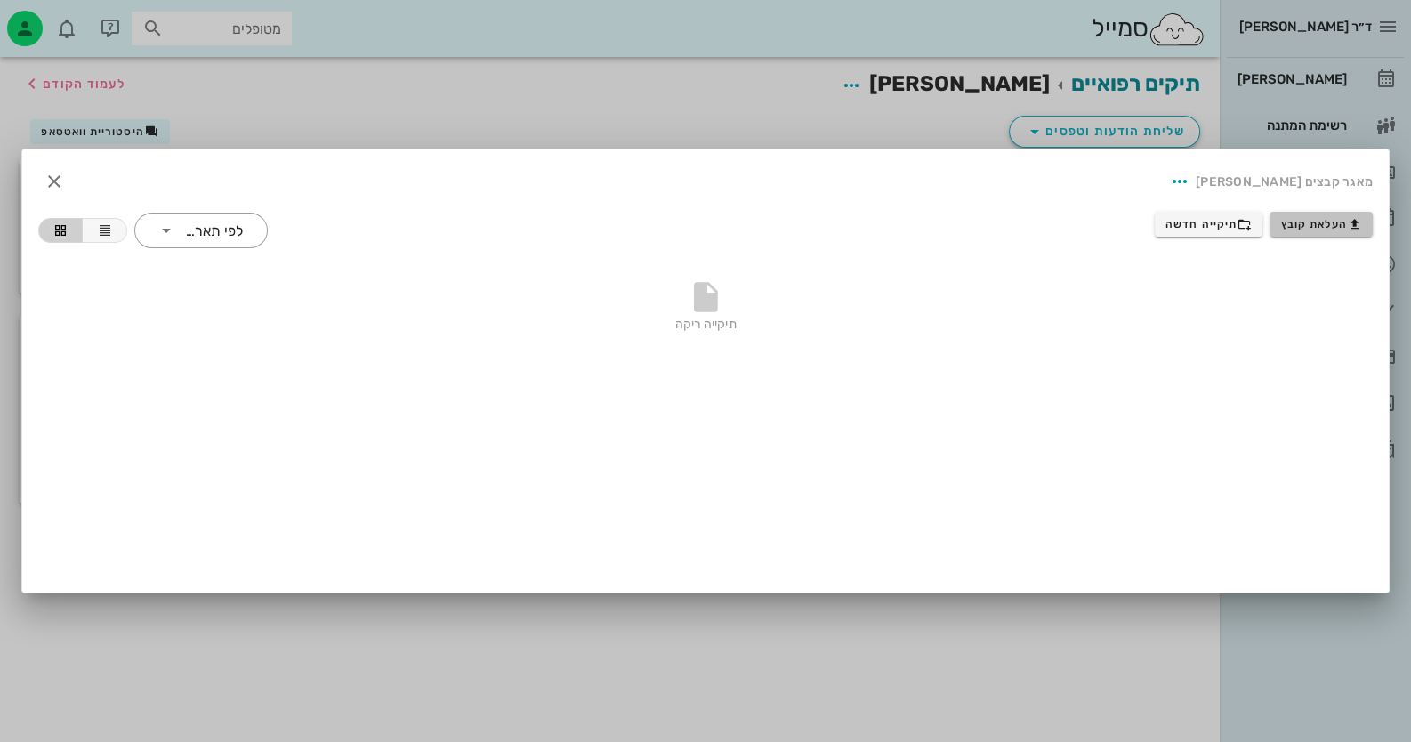
click at [1359, 212] on button "העלאת קובץ" at bounding box center [1321, 224] width 103 height 25
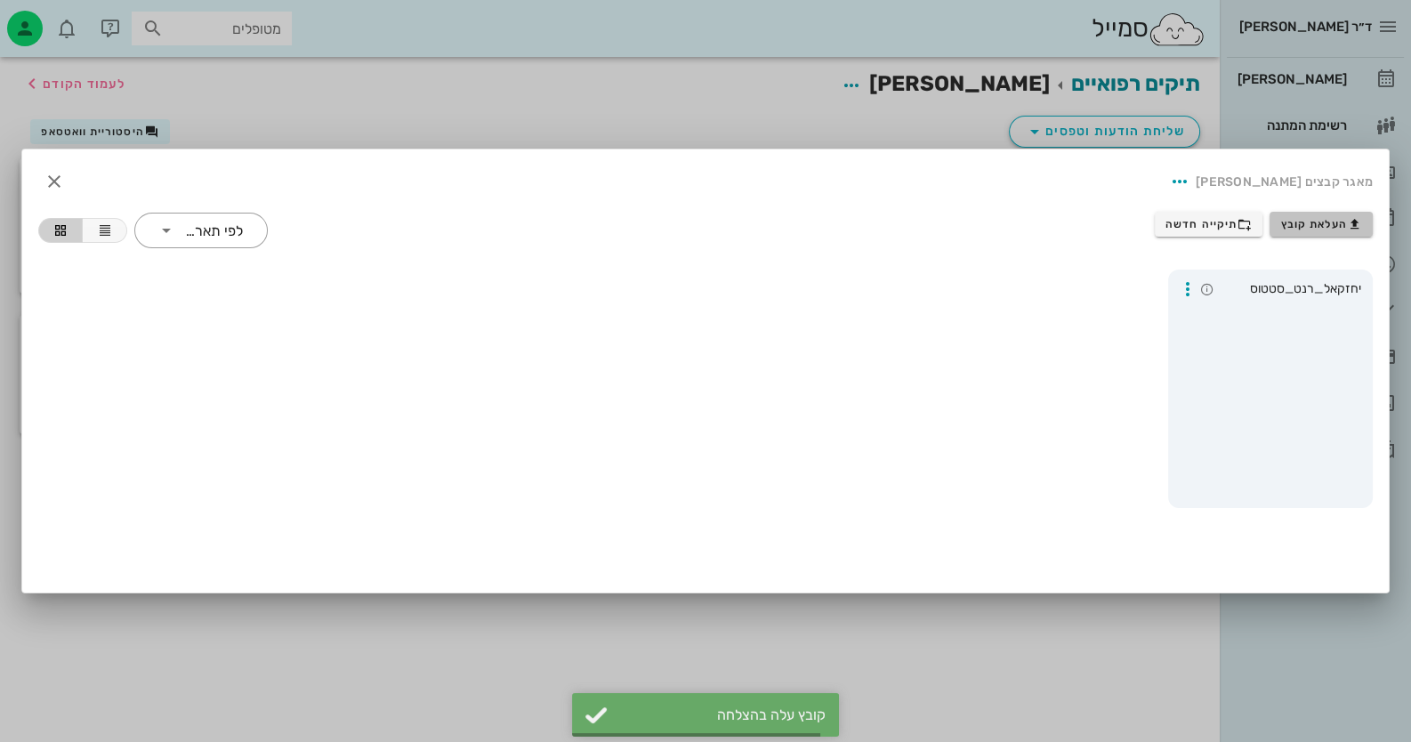
click at [1328, 221] on span "העלאת קובץ" at bounding box center [1321, 224] width 81 height 14
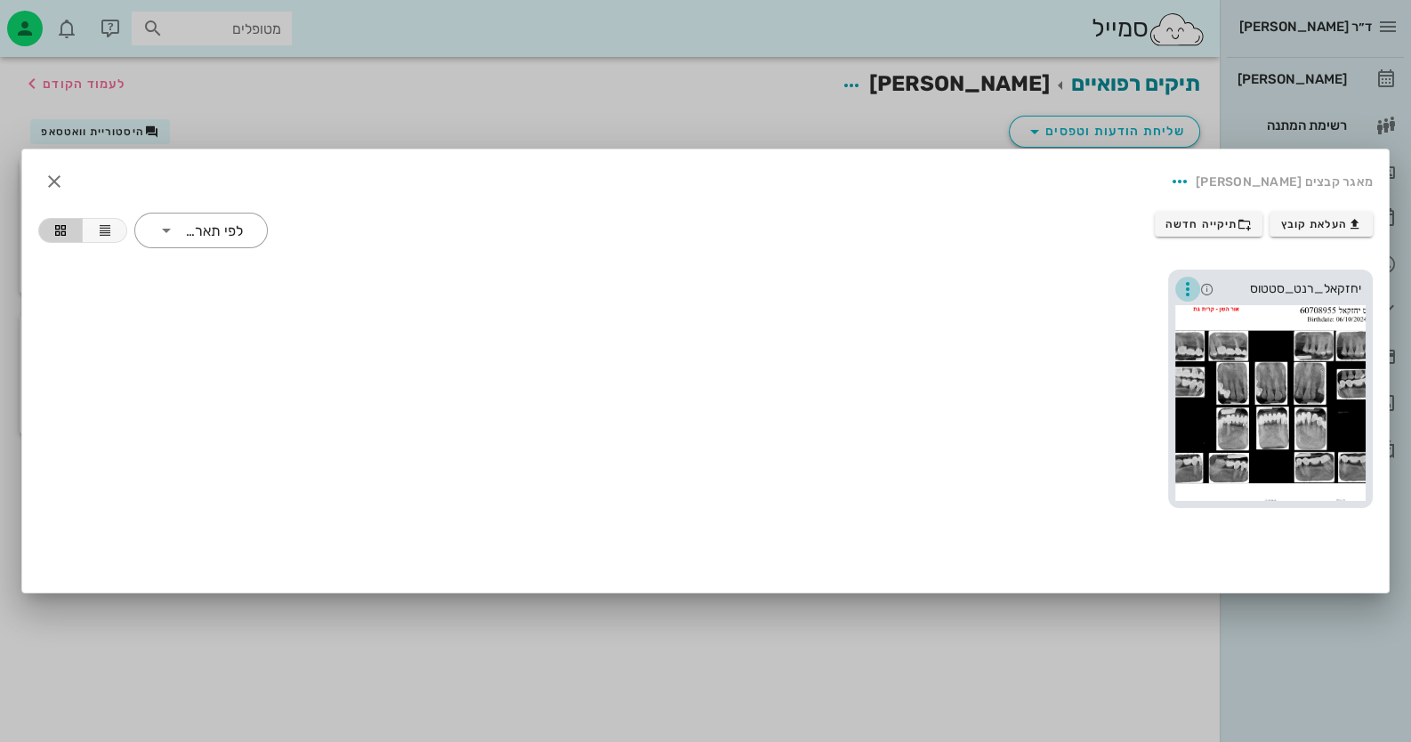
click at [1185, 294] on icon "button" at bounding box center [1187, 288] width 21 height 21
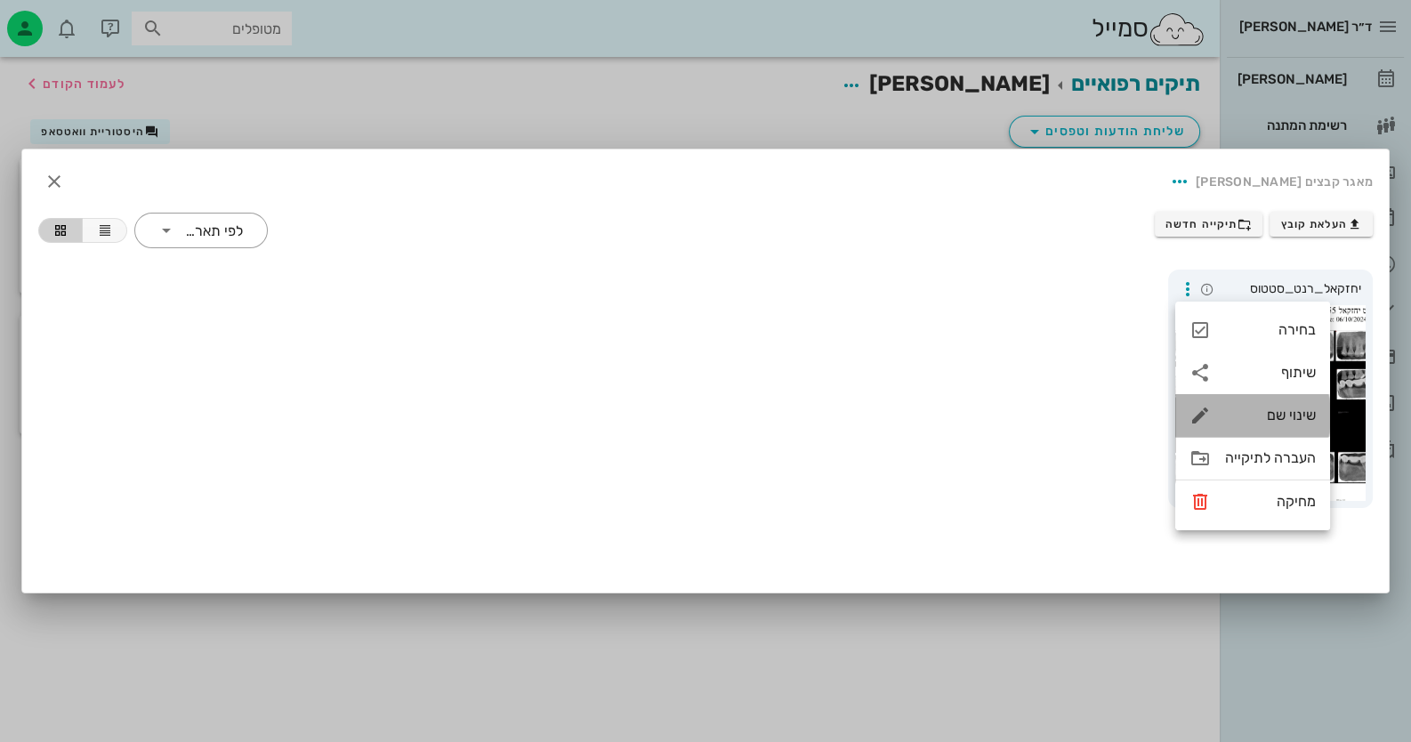
click at [1284, 409] on div "שינוי שם" at bounding box center [1270, 415] width 91 height 17
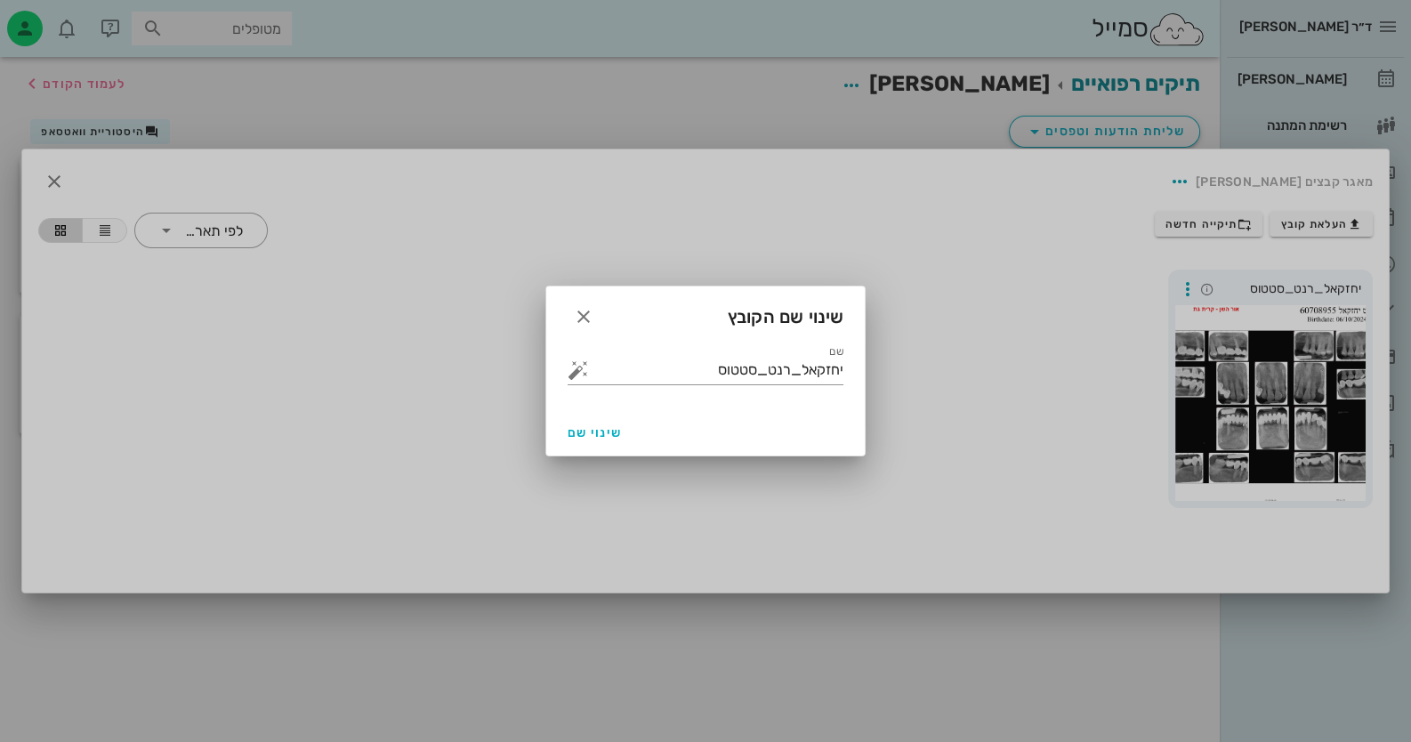
click at [1021, 294] on div at bounding box center [705, 371] width 1411 height 742
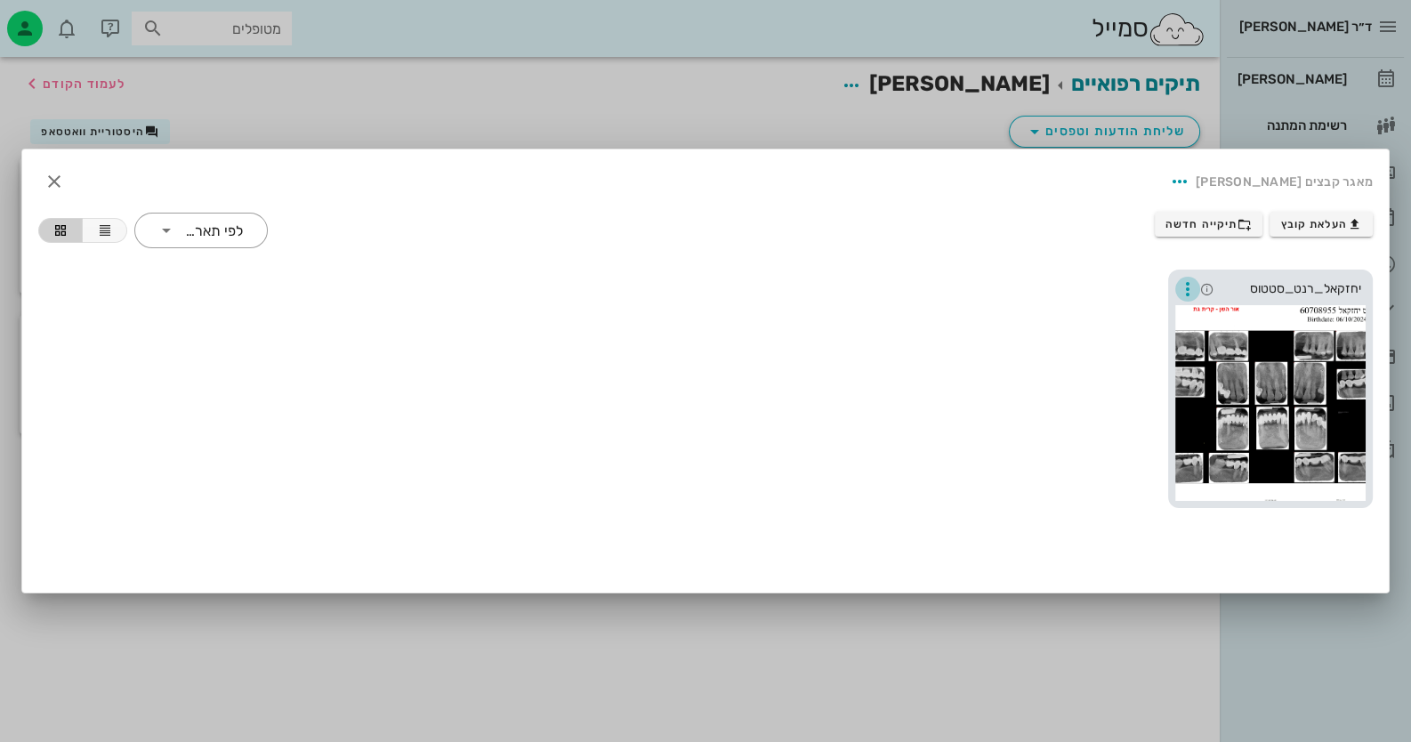
click at [1194, 287] on icon "button" at bounding box center [1187, 288] width 21 height 21
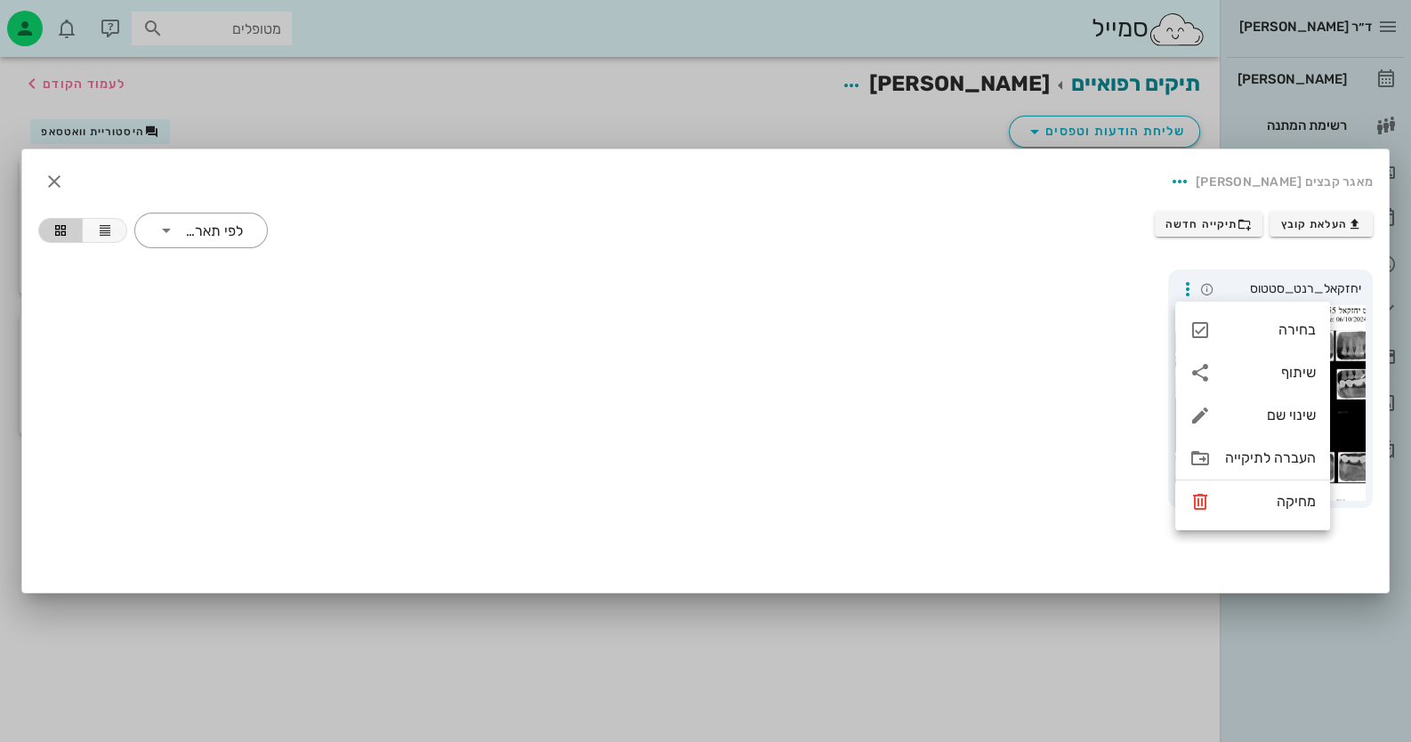
click at [863, 370] on div "יחזקאל_רנט_סטטוס" at bounding box center [706, 389] width 1356 height 260
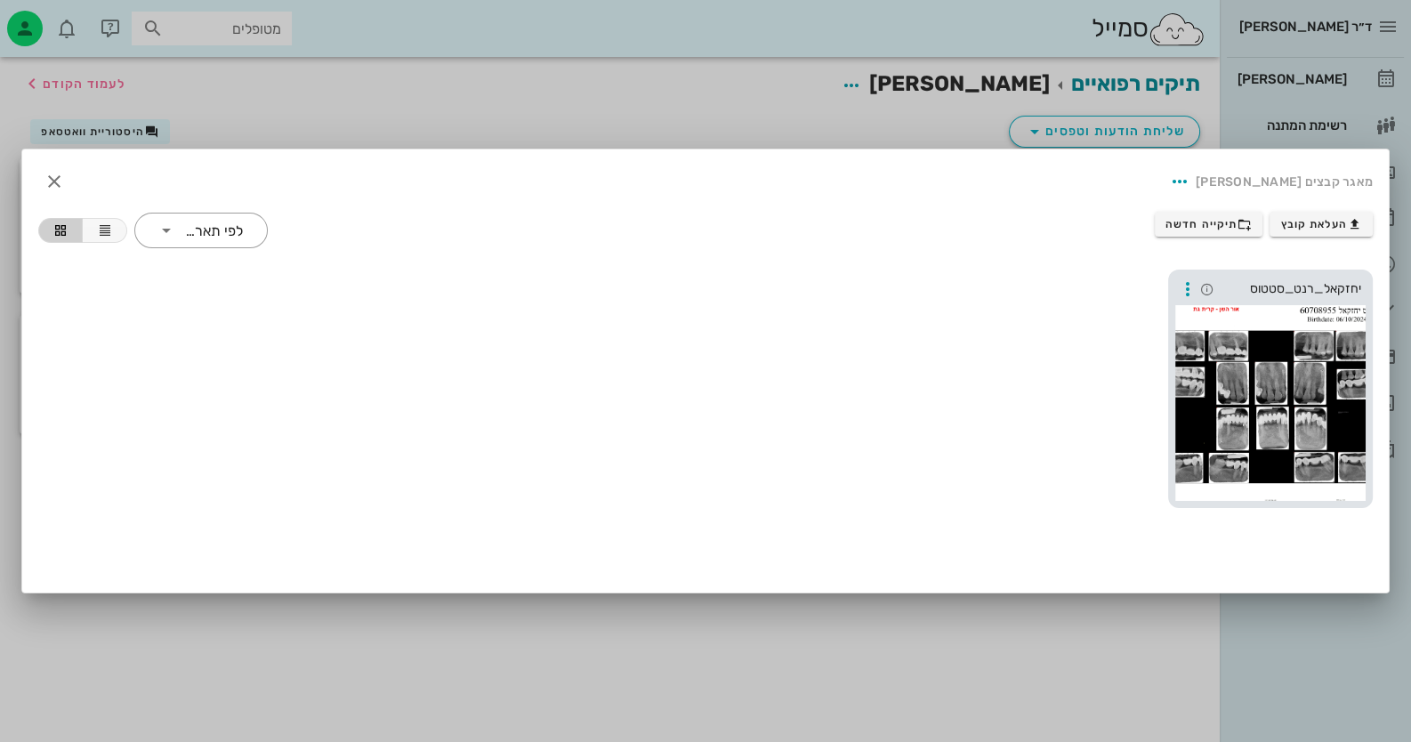
click at [1206, 363] on div at bounding box center [1270, 403] width 190 height 196
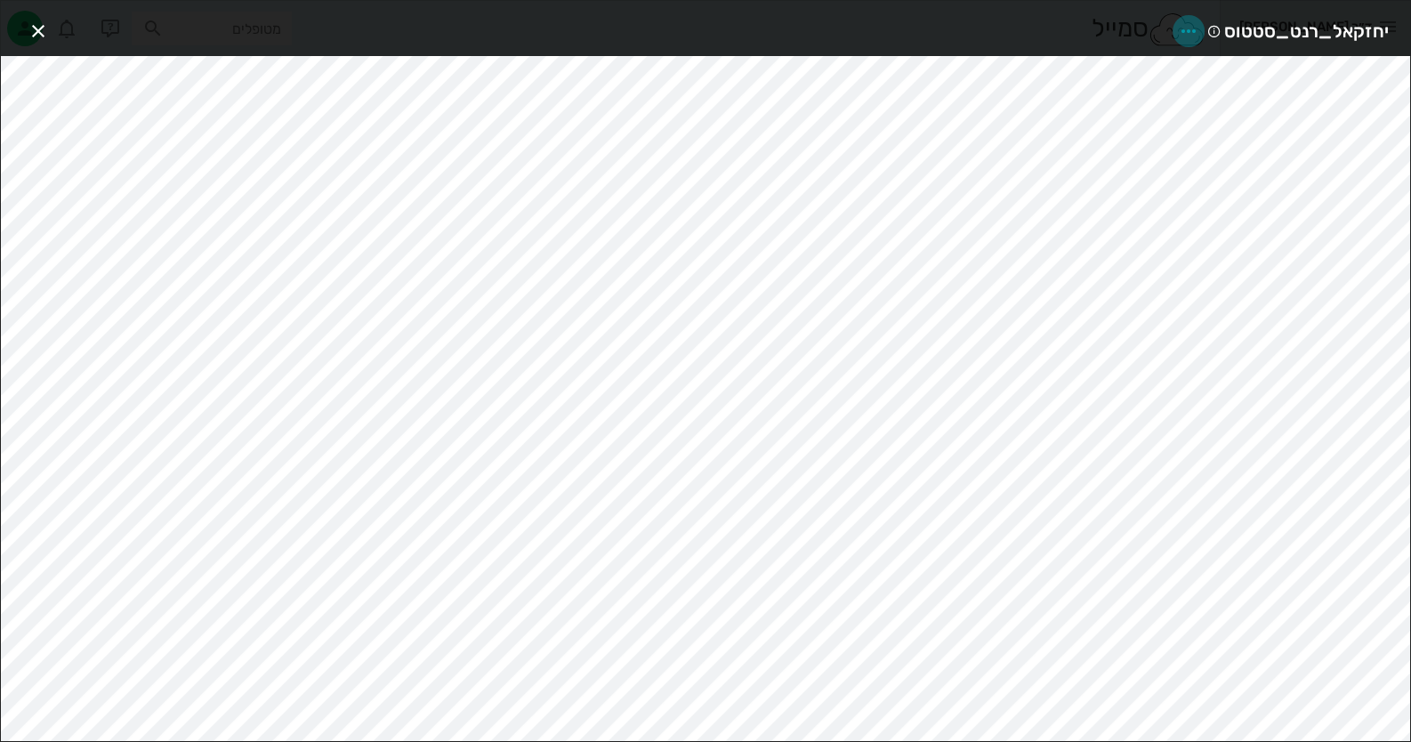
click at [1205, 35] on span "button" at bounding box center [1189, 30] width 32 height 21
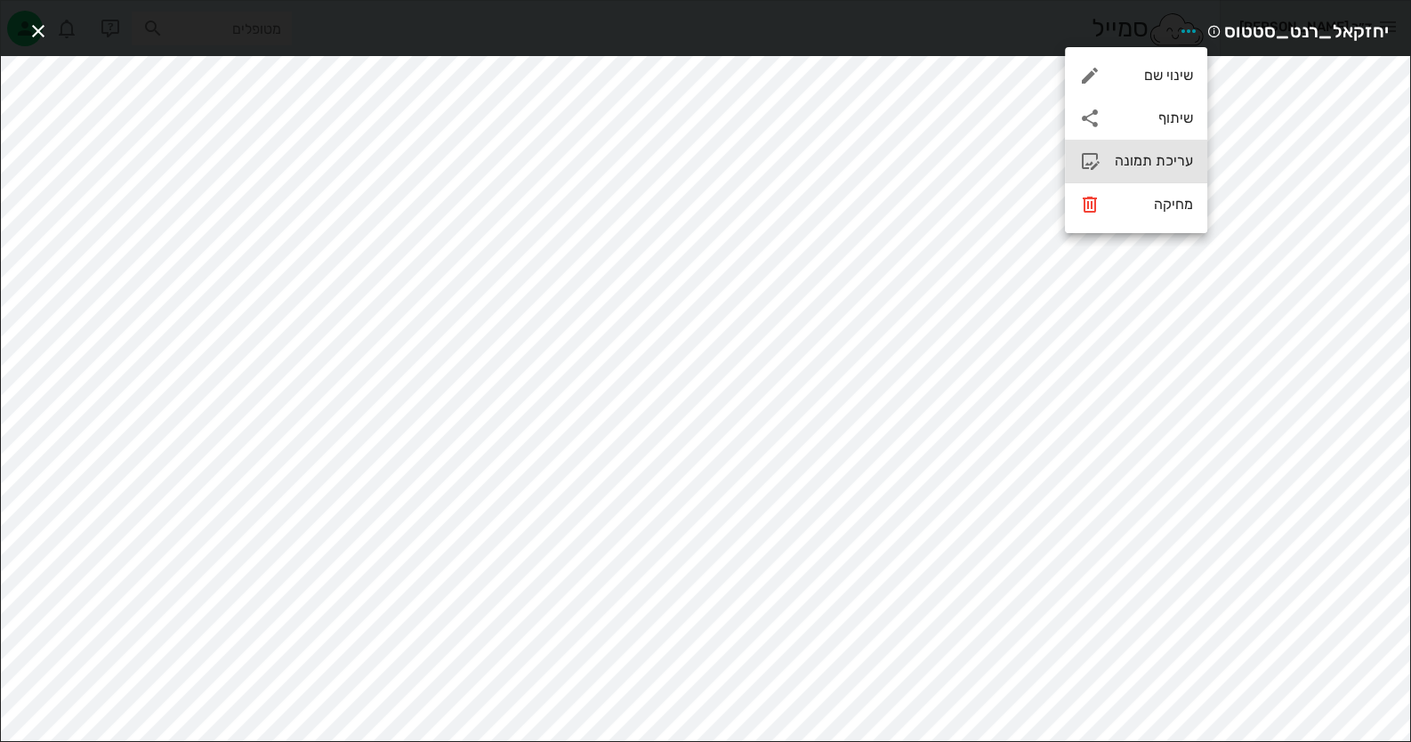
click at [1166, 173] on div "עריכת תמונה" at bounding box center [1136, 161] width 142 height 43
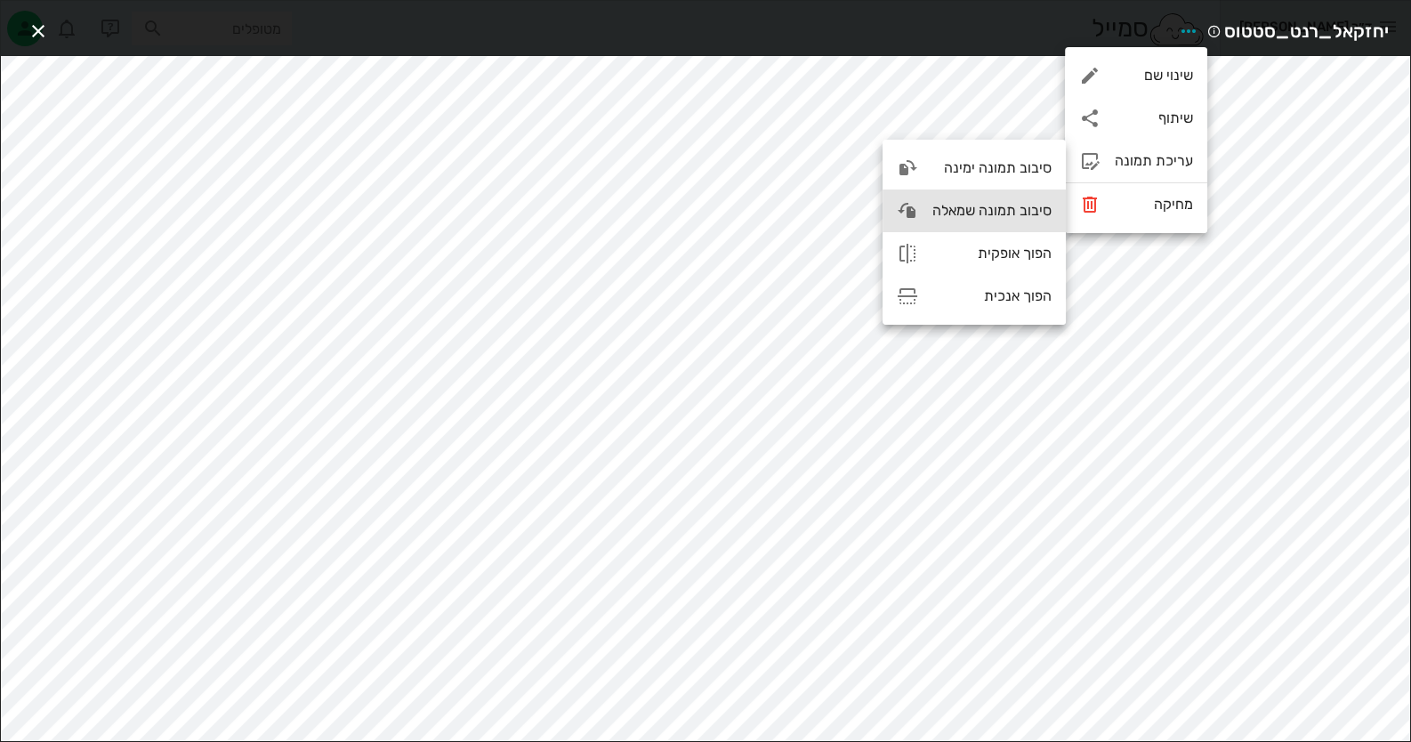
click at [980, 217] on div "סיבוב תמונה שמאלה" at bounding box center [991, 210] width 119 height 17
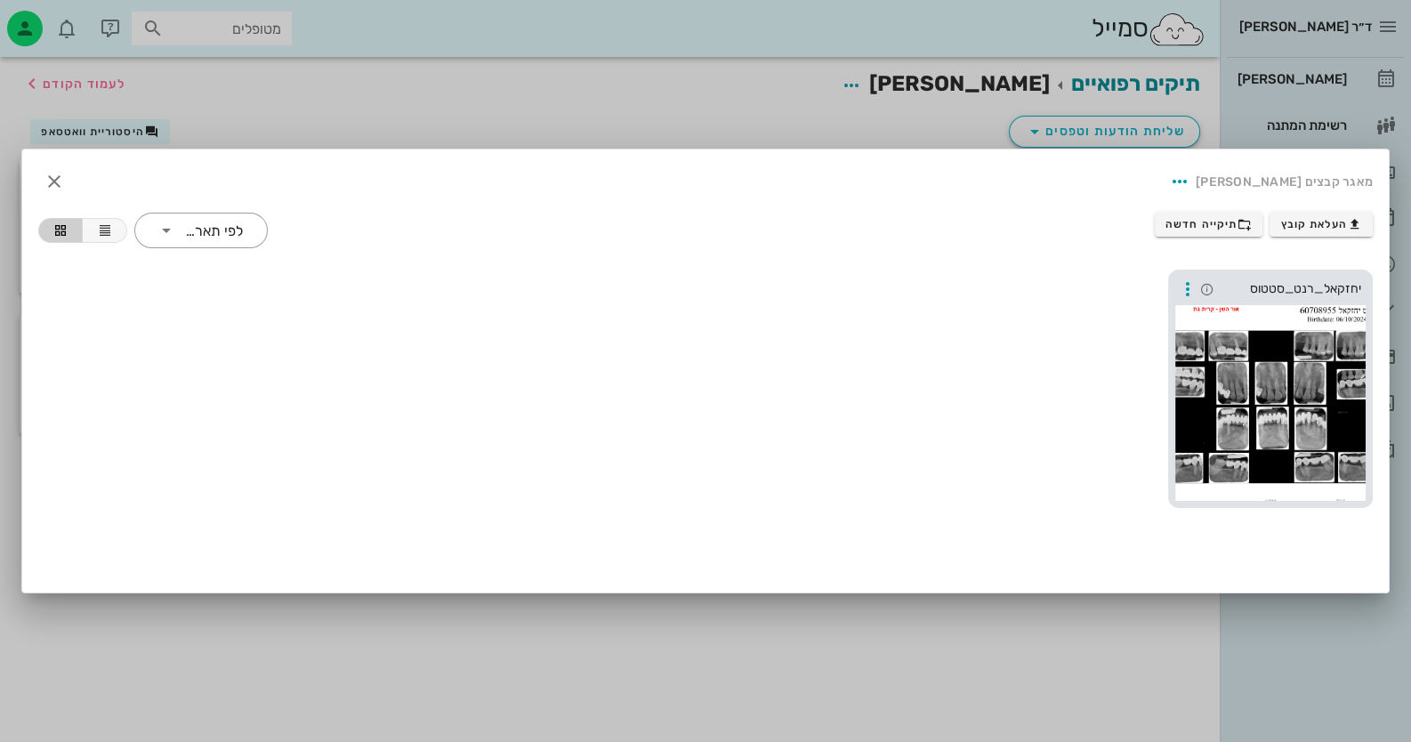
click at [1279, 343] on div at bounding box center [1270, 403] width 190 height 196
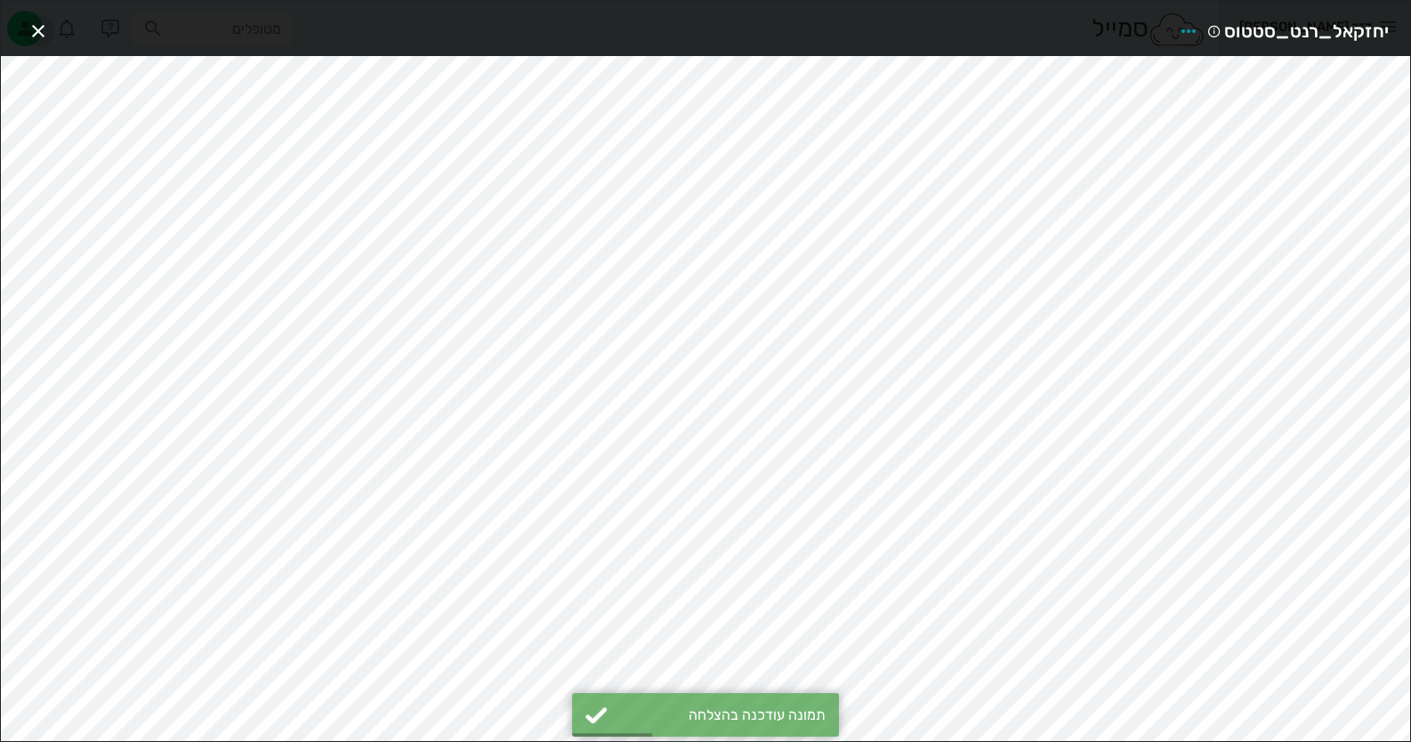
click at [47, 20] on icon "button" at bounding box center [38, 30] width 21 height 21
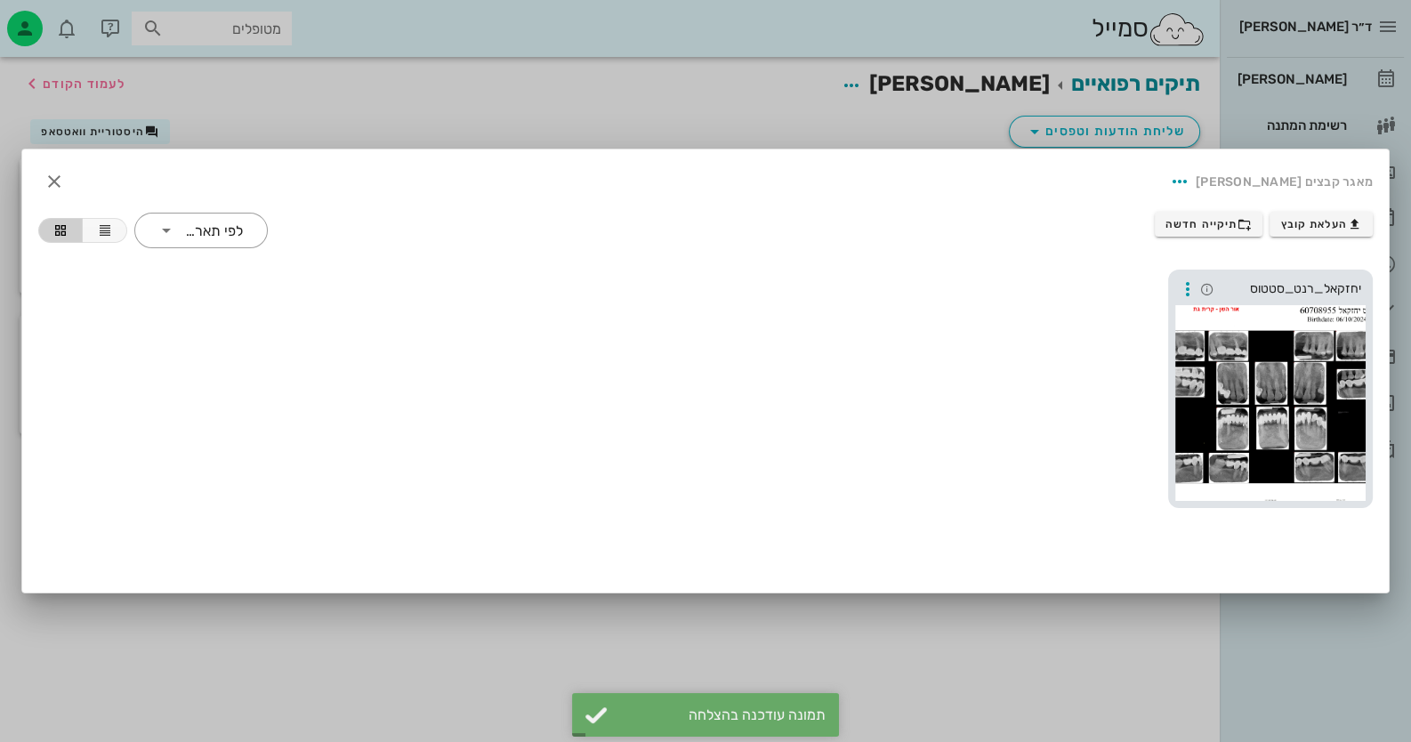
click at [1268, 431] on div at bounding box center [1270, 403] width 190 height 196
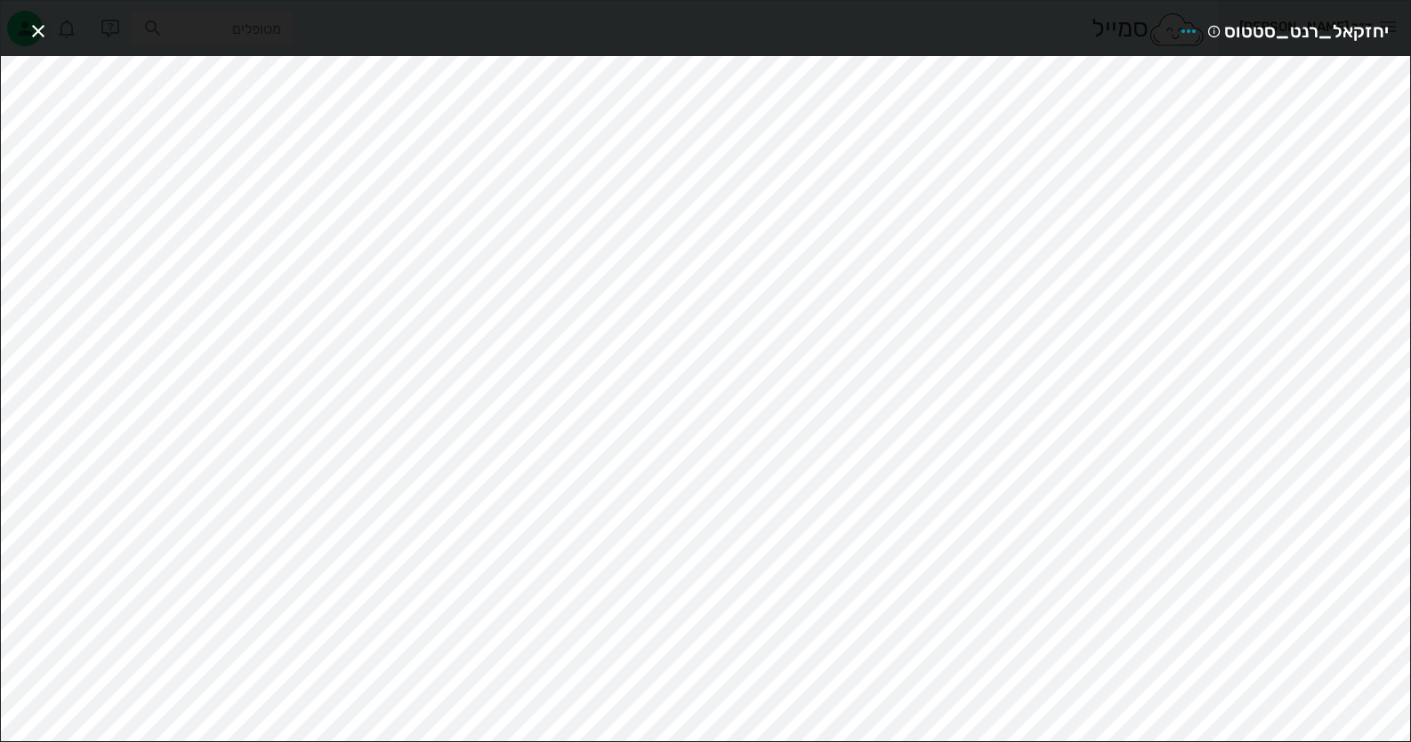
click at [53, 28] on div "יחזקאל_רנט_סטטוס" at bounding box center [705, 28] width 1409 height 55
click at [1183, 22] on icon "button" at bounding box center [1188, 30] width 21 height 21
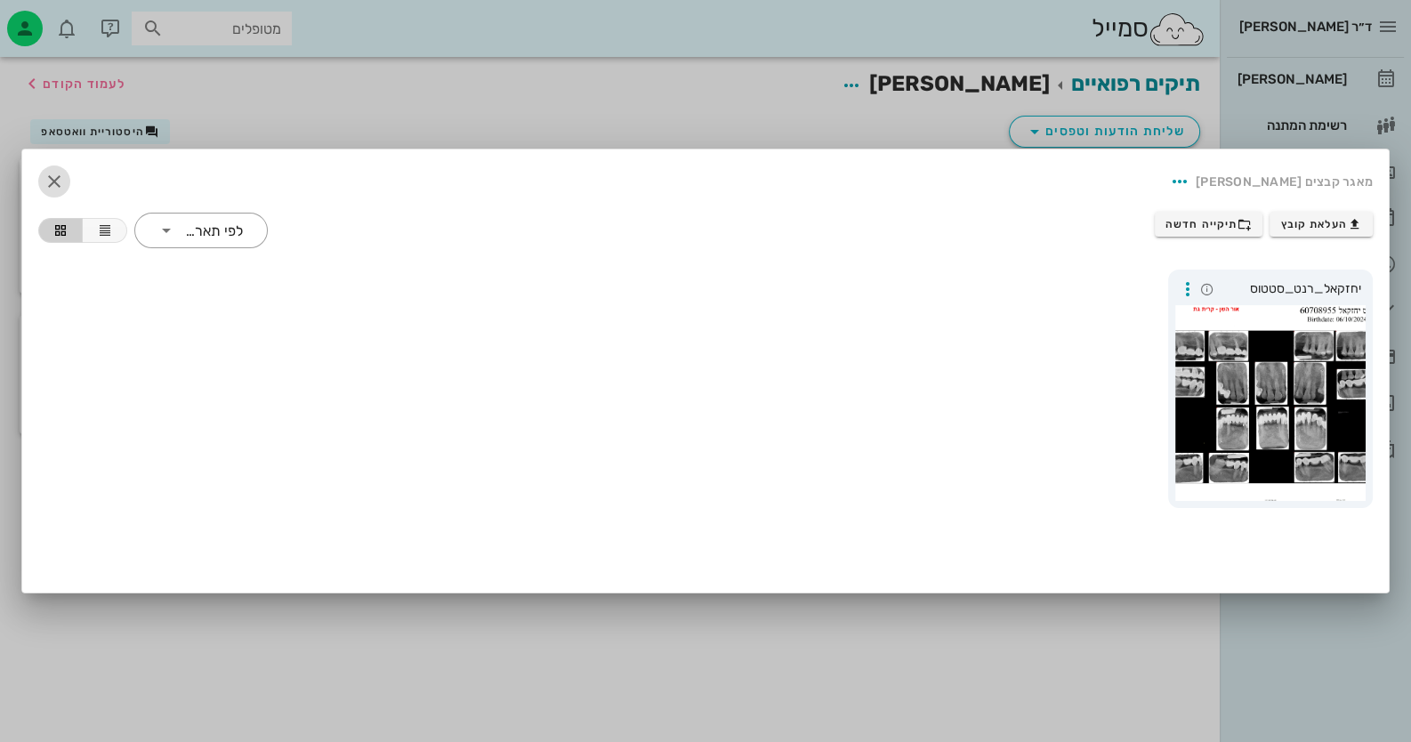
click at [55, 190] on icon "button" at bounding box center [54, 181] width 21 height 21
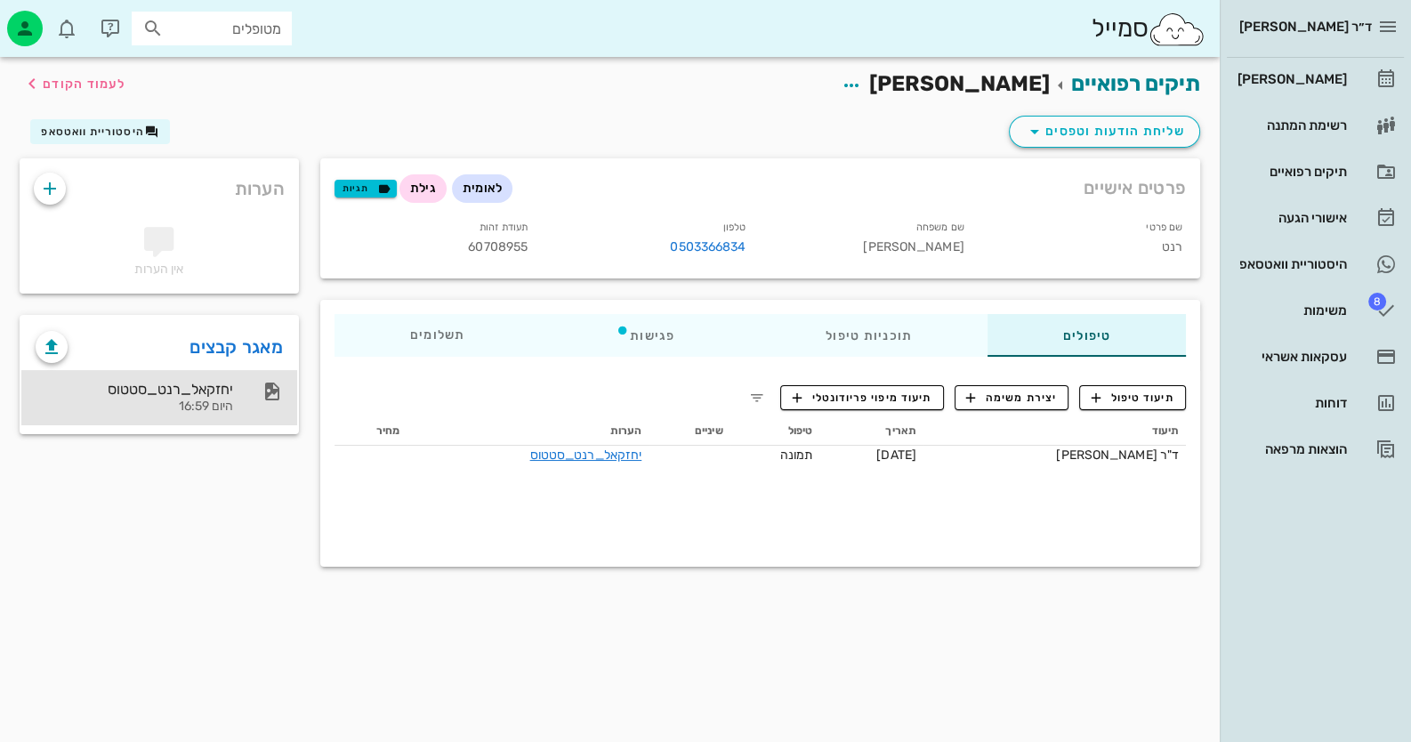
click at [158, 391] on div "יחזקאל_רנט_סטטוס" at bounding box center [135, 389] width 198 height 17
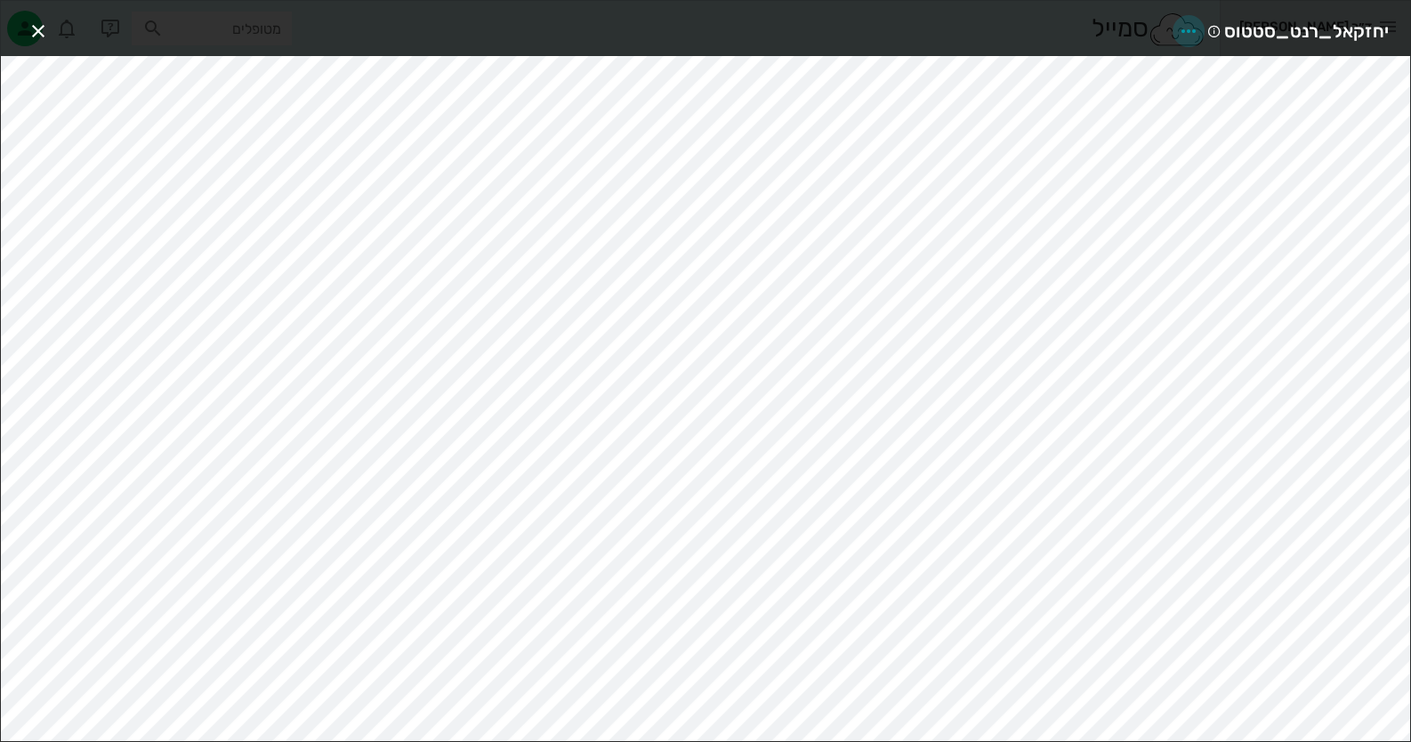
click at [1197, 21] on icon "button" at bounding box center [1188, 30] width 21 height 21
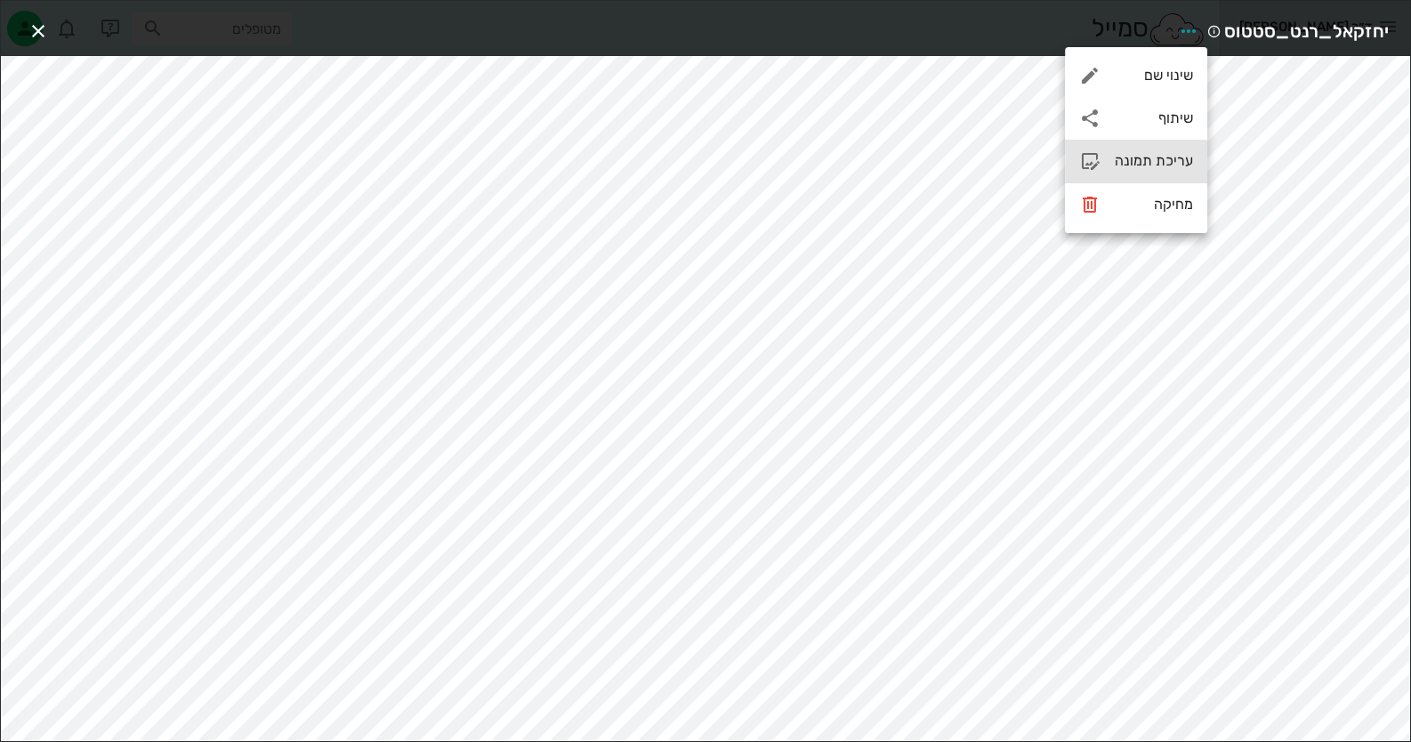
click at [1125, 155] on div "עריכת תמונה" at bounding box center [1154, 160] width 78 height 17
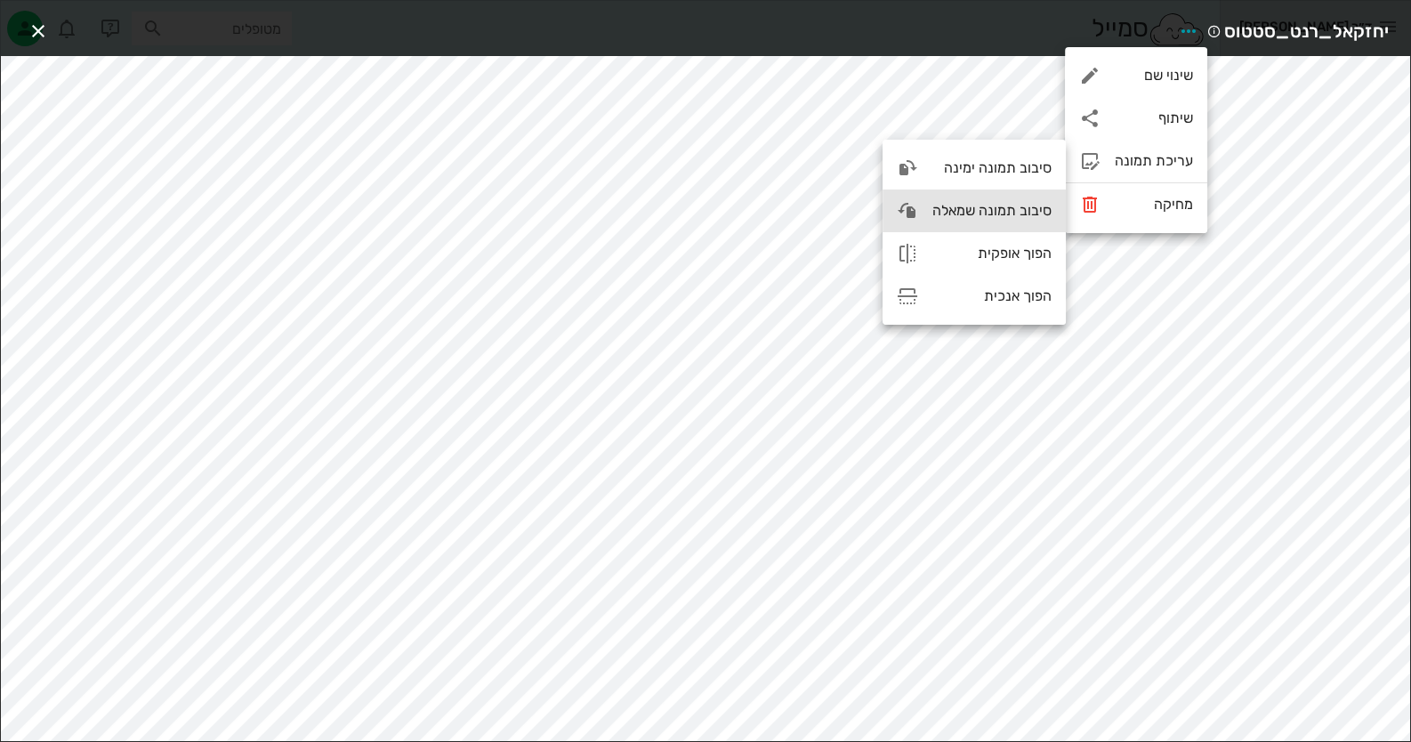
click at [935, 206] on div "סיבוב תמונה שמאלה" at bounding box center [991, 210] width 119 height 17
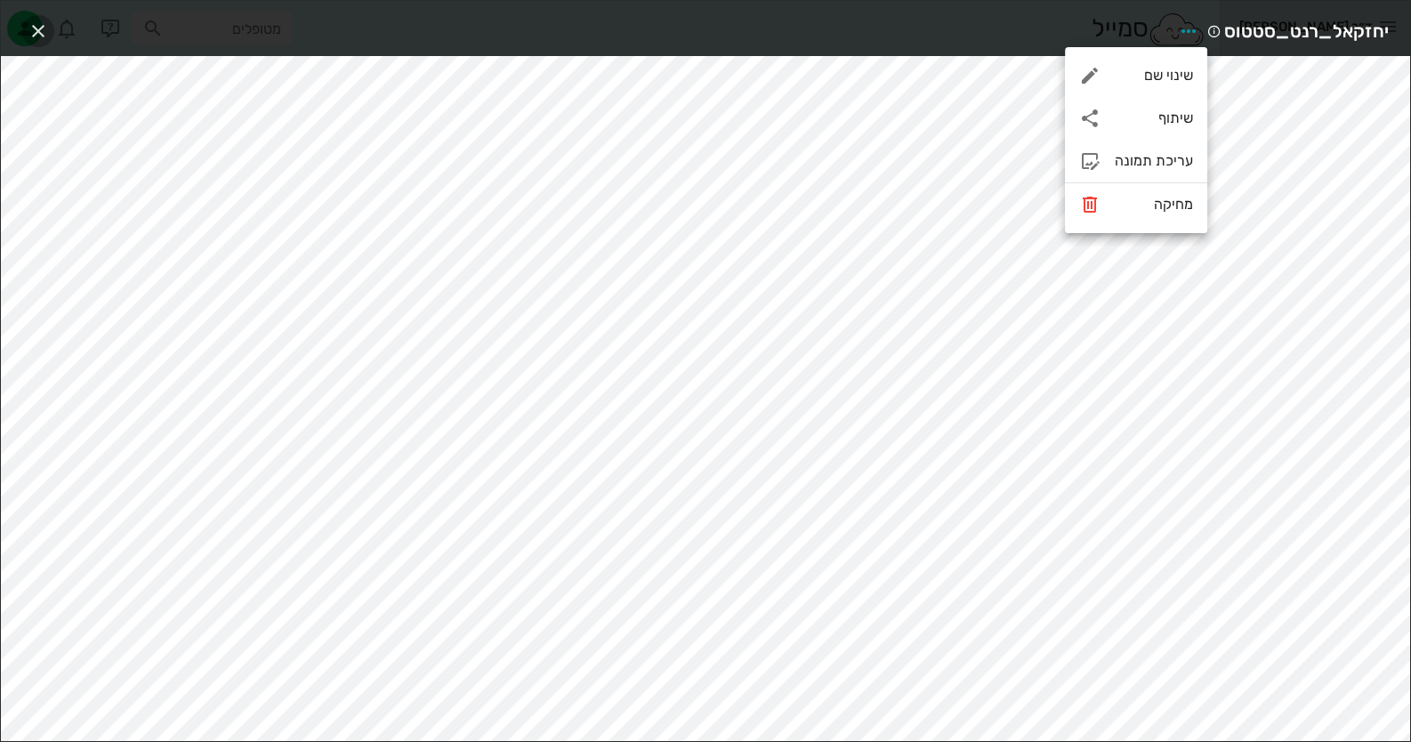
click at [36, 28] on icon "button" at bounding box center [38, 30] width 21 height 21
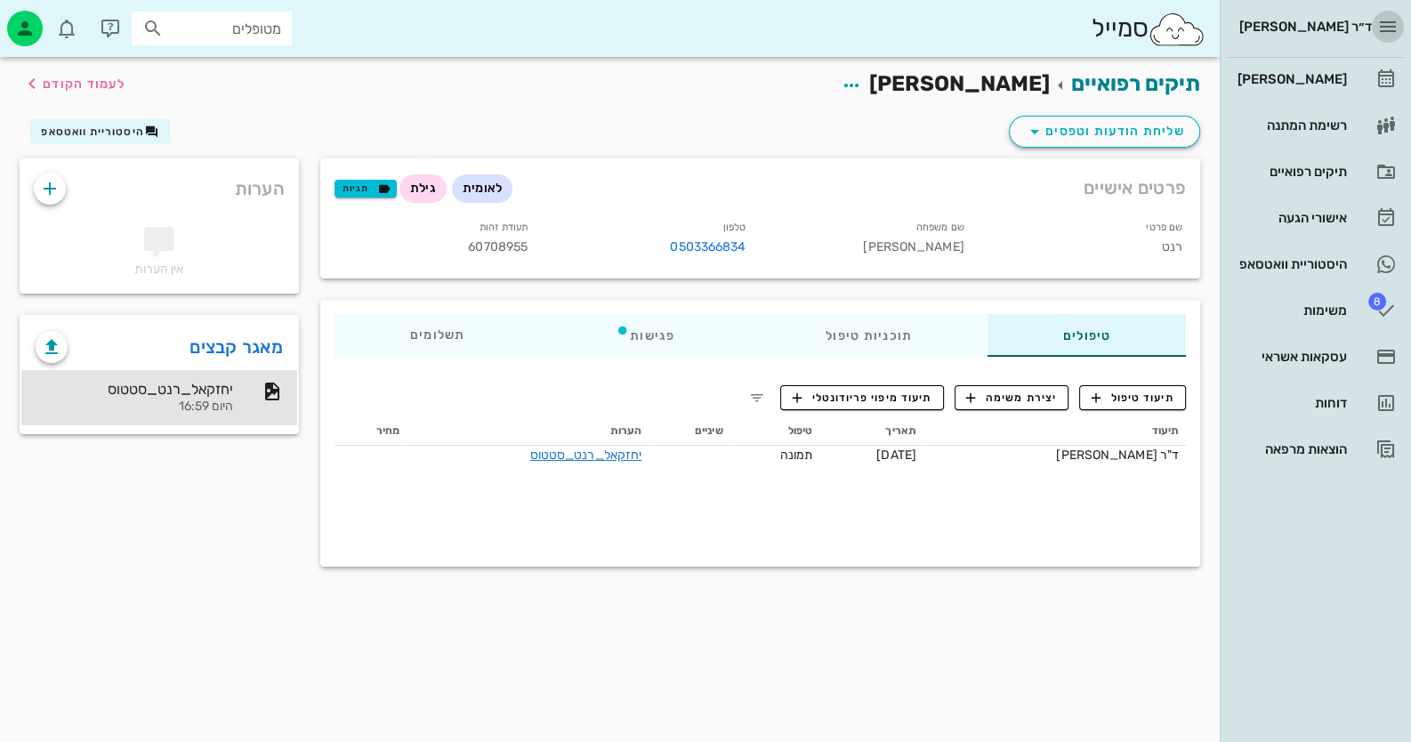
click at [1391, 28] on icon "button" at bounding box center [1387, 26] width 21 height 21
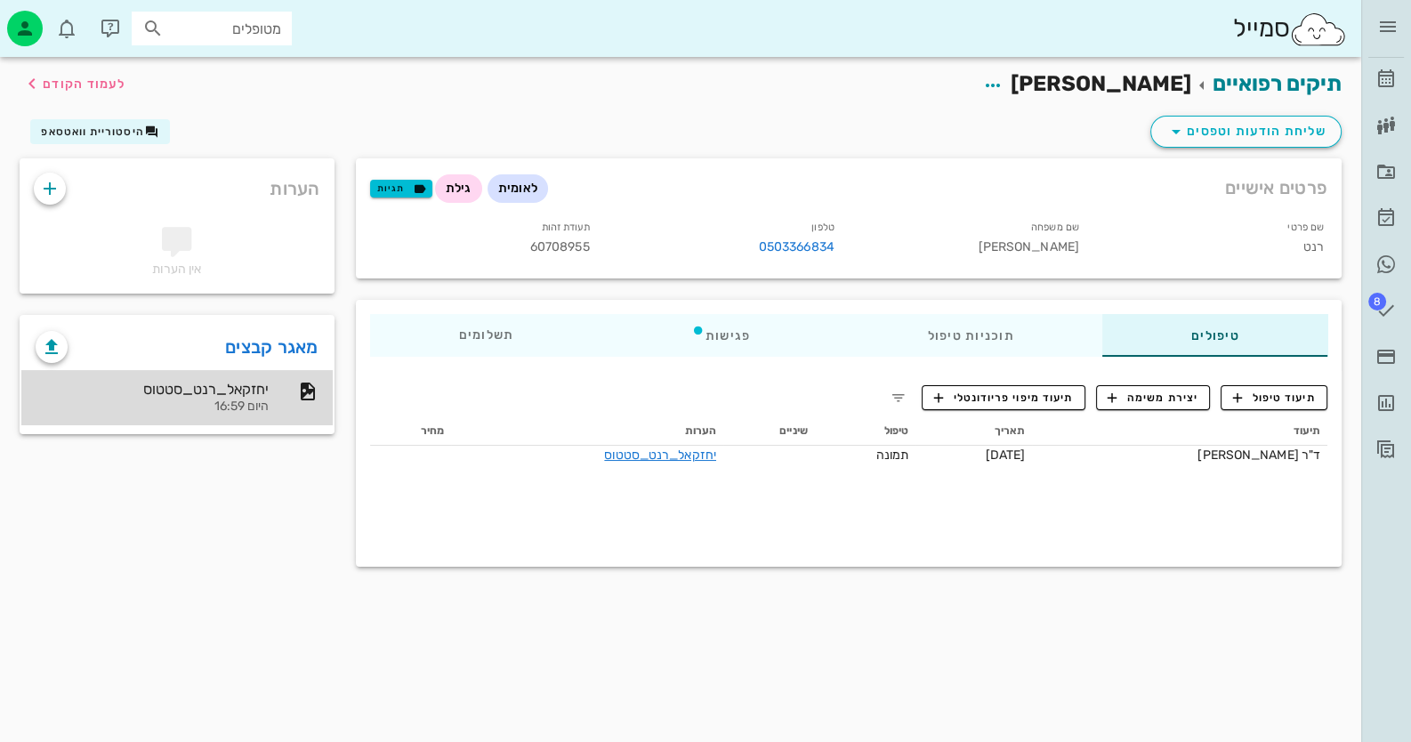
click at [234, 396] on div "יחזקאל_רנט_סטטוס" at bounding box center [152, 389] width 233 height 17
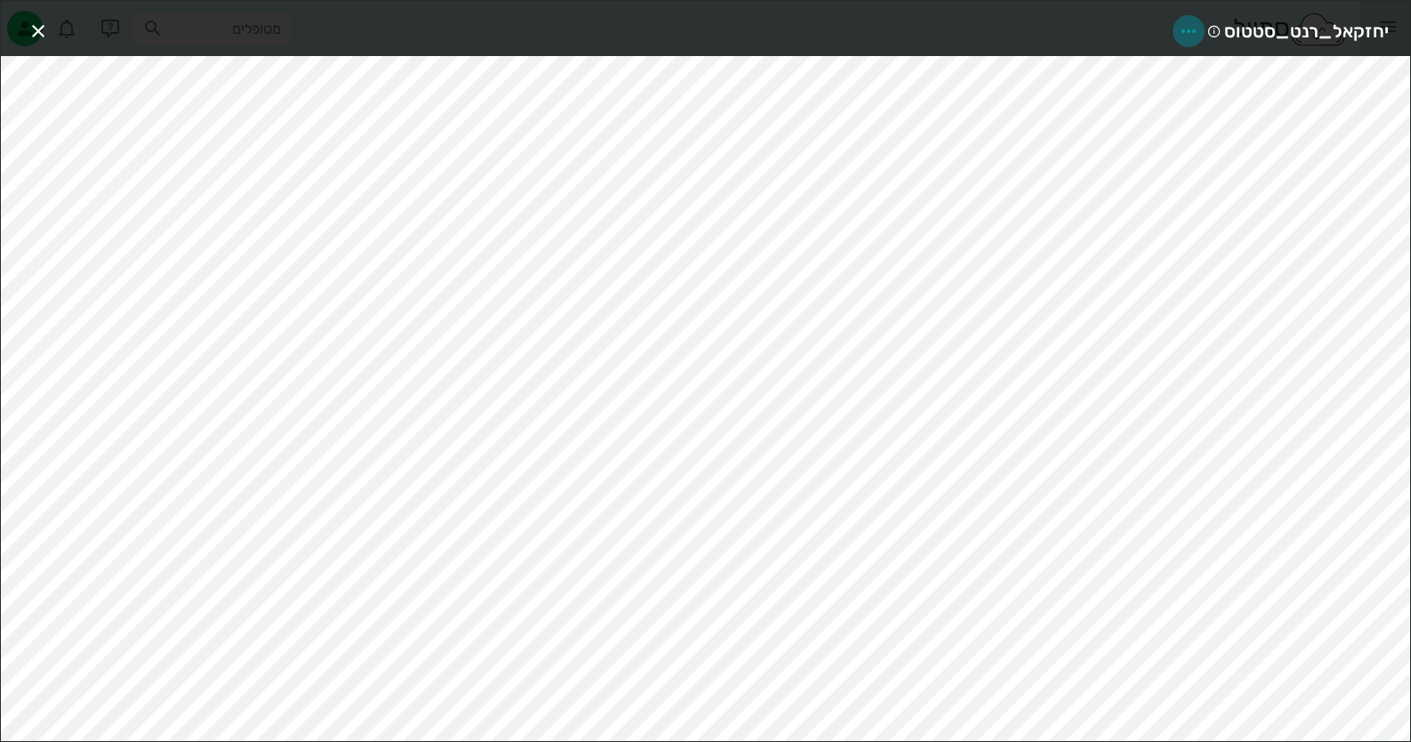
click at [1192, 30] on icon "button" at bounding box center [1188, 30] width 21 height 21
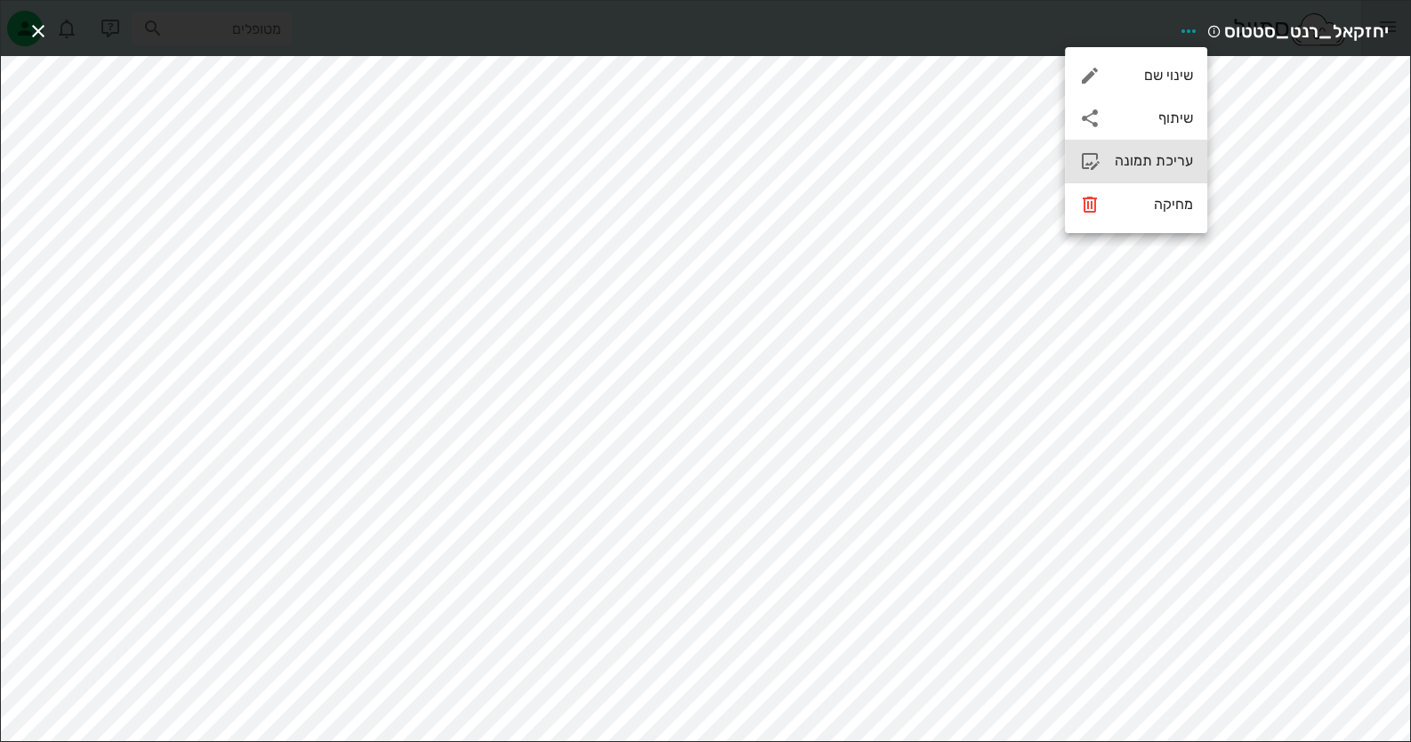
click at [1130, 154] on div "עריכת תמונה" at bounding box center [1154, 160] width 78 height 17
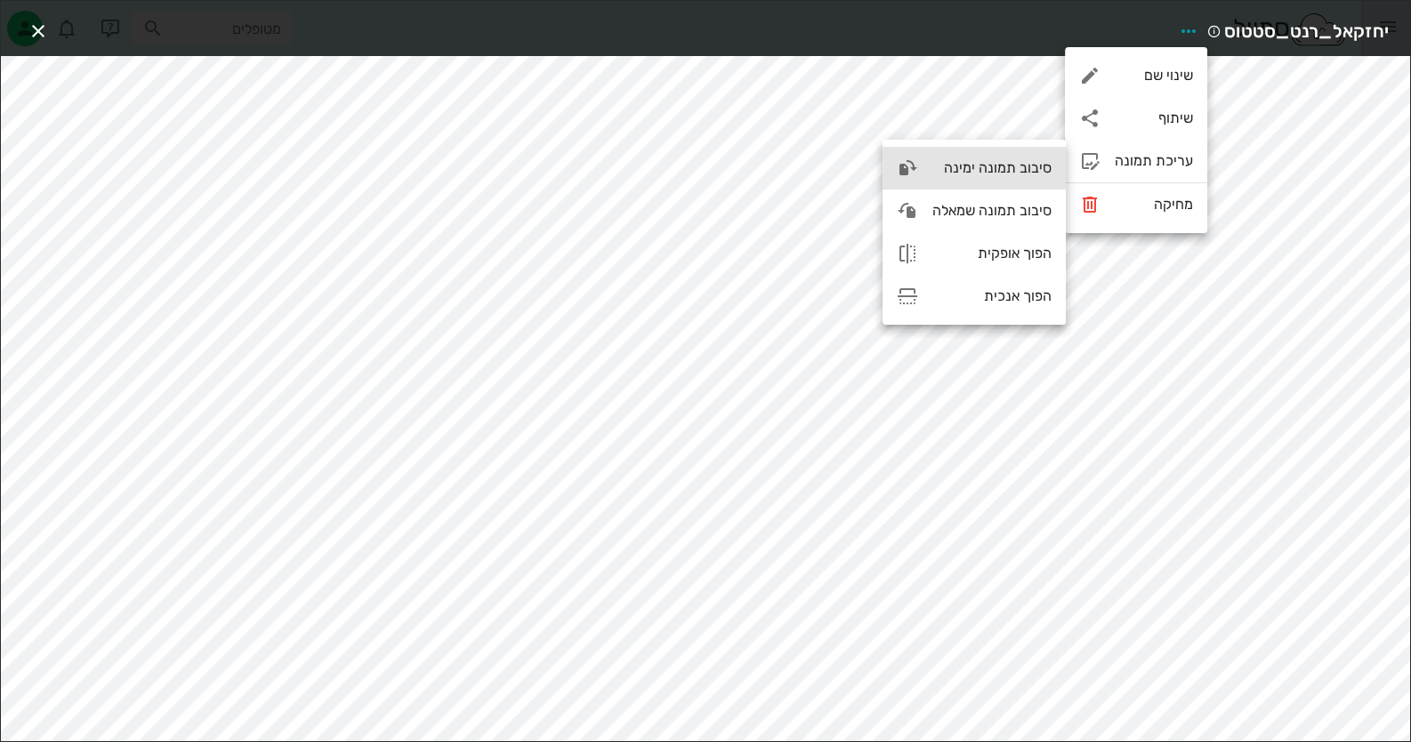
click at [1014, 174] on div "סיבוב תמונה ימינה" at bounding box center [991, 167] width 119 height 17
